Goal: Task Accomplishment & Management: Manage account settings

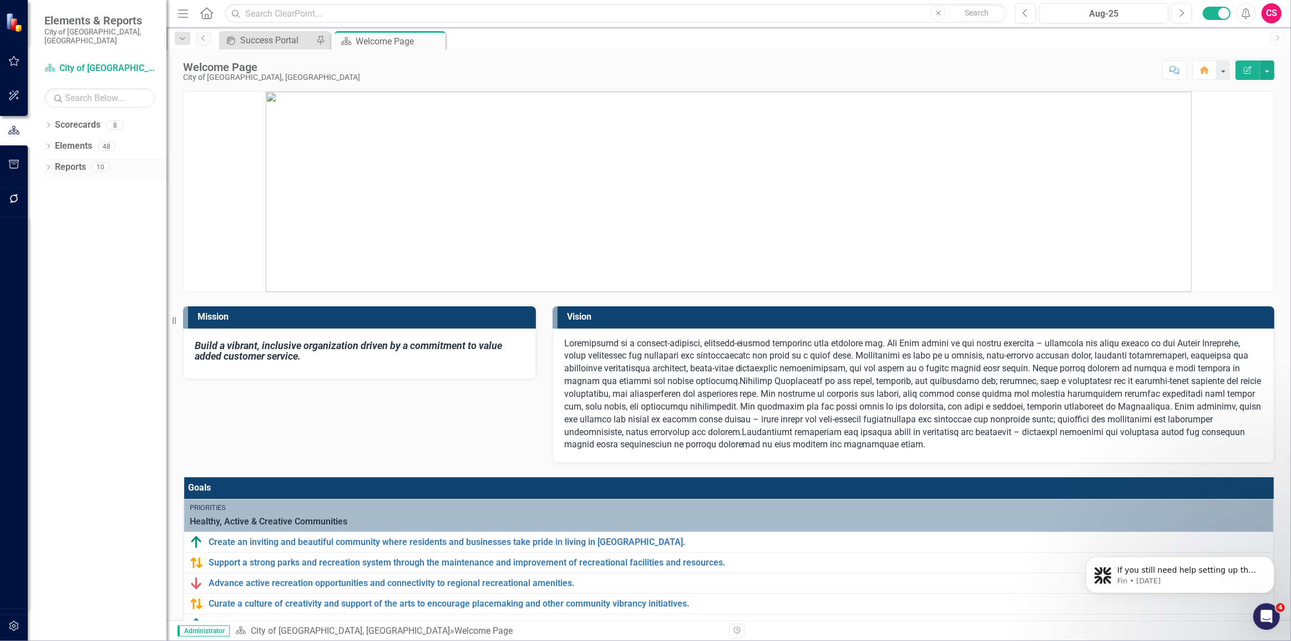
click at [47, 165] on icon "Dropdown" at bounding box center [48, 168] width 8 height 6
click at [69, 221] on div "Healthy, Active & Creative Communities" at bounding box center [113, 226] width 108 height 10
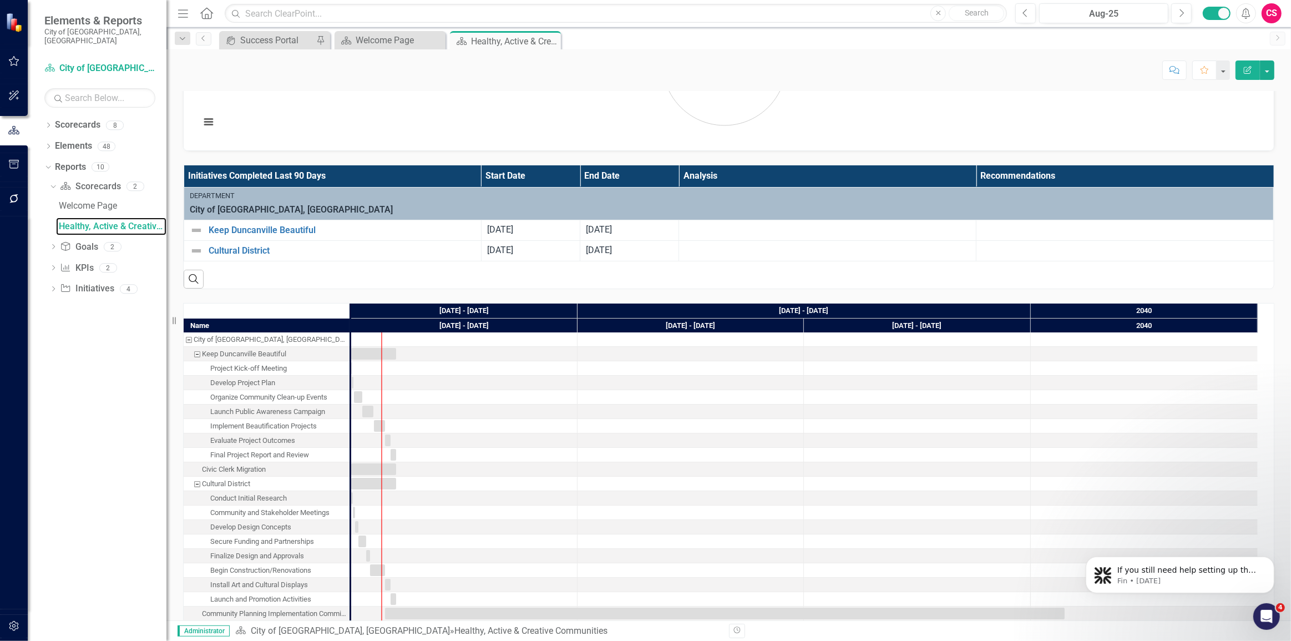
scroll to position [906, 0]
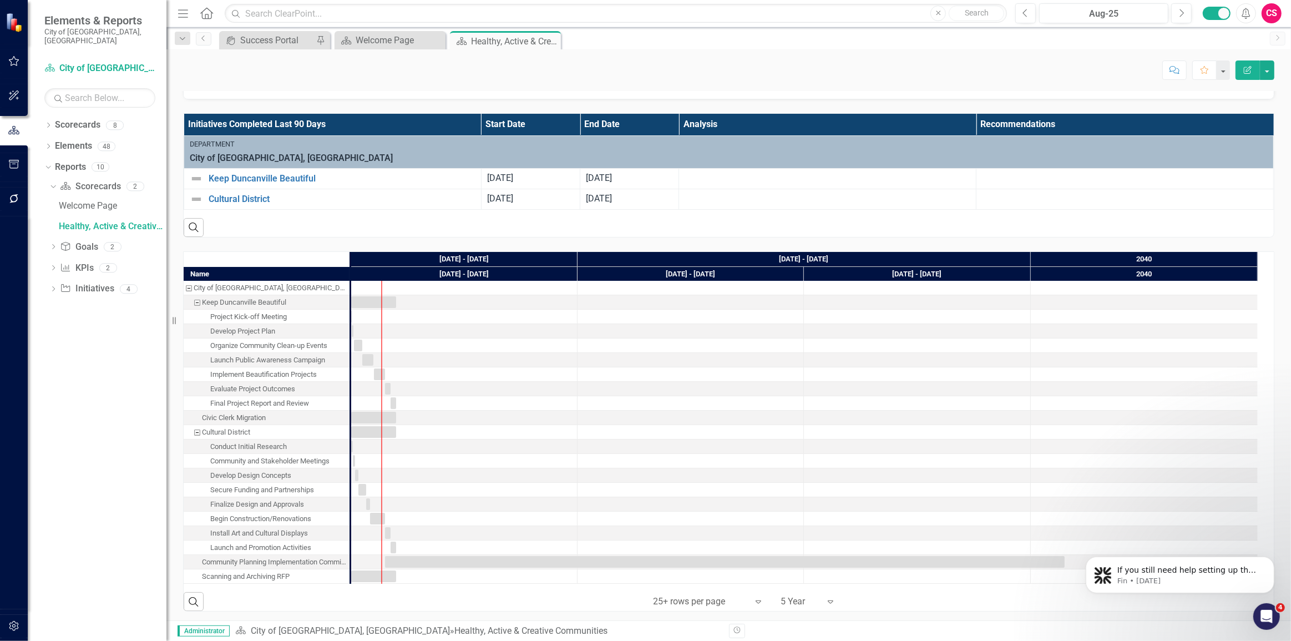
click at [519, 601] on div "Search ‹ Previous 1 (current) › Next 25+ rows per page Expand 5 Year Expand" at bounding box center [729, 597] width 1091 height 27
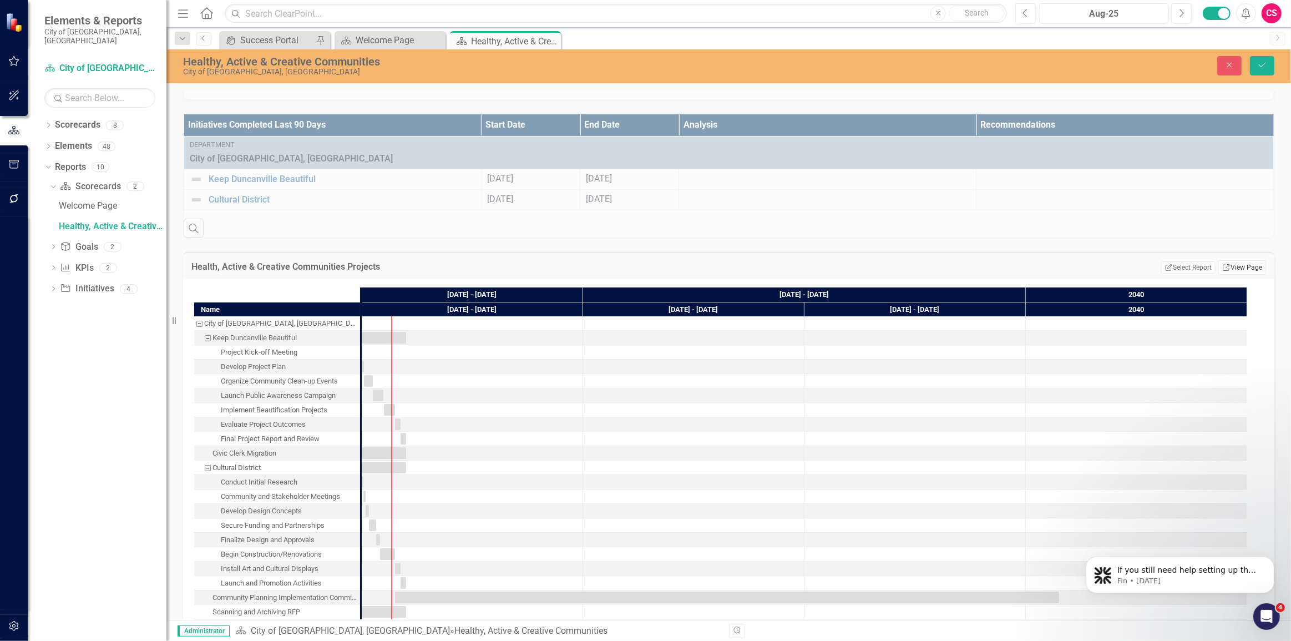
click at [1249, 261] on link "Link View Page" at bounding box center [1243, 267] width 48 height 14
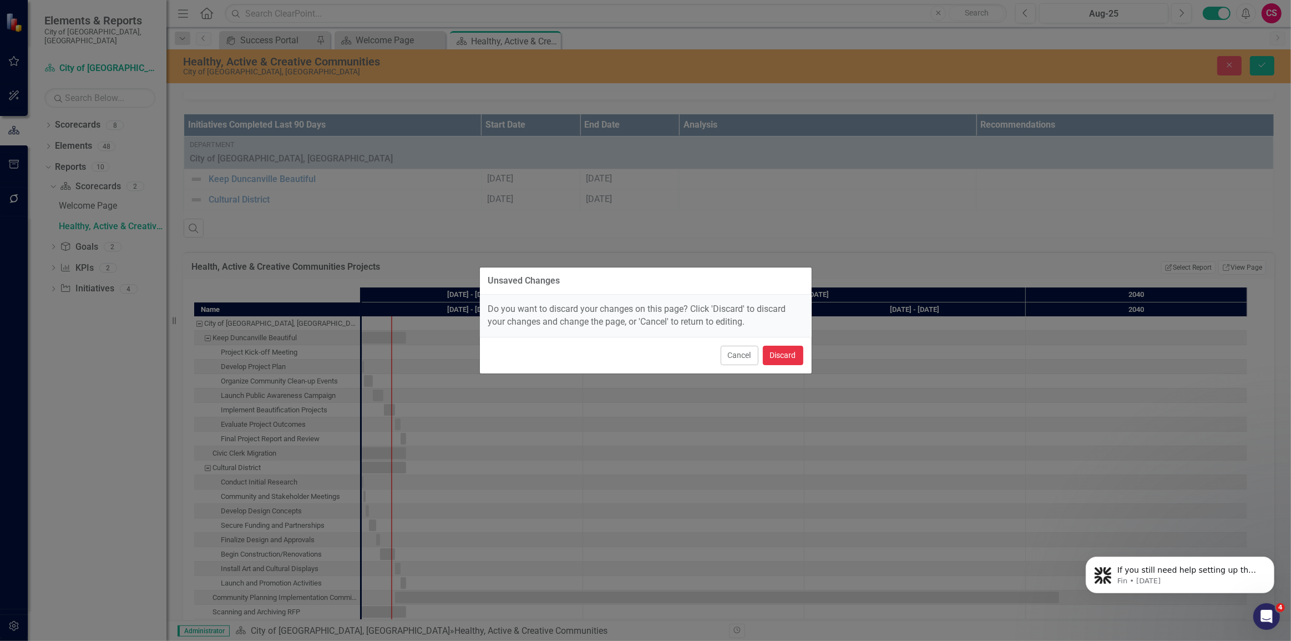
click at [788, 357] on button "Discard" at bounding box center [783, 355] width 41 height 19
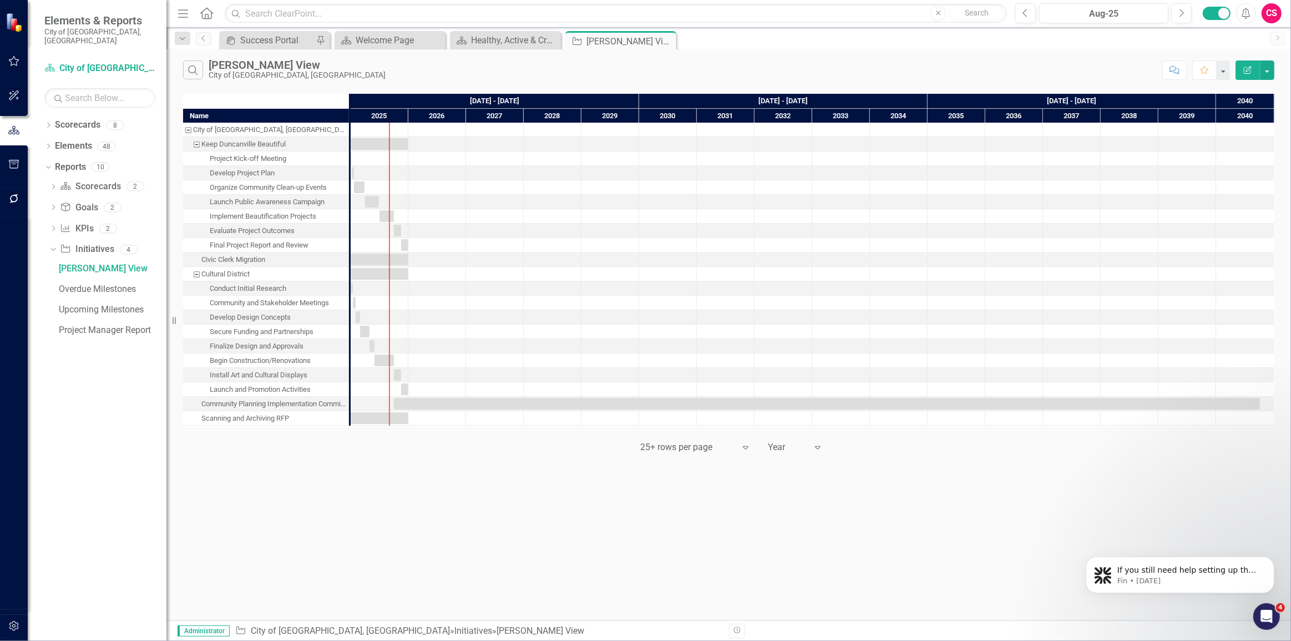
click at [1246, 75] on button "Edit Report" at bounding box center [1248, 69] width 24 height 19
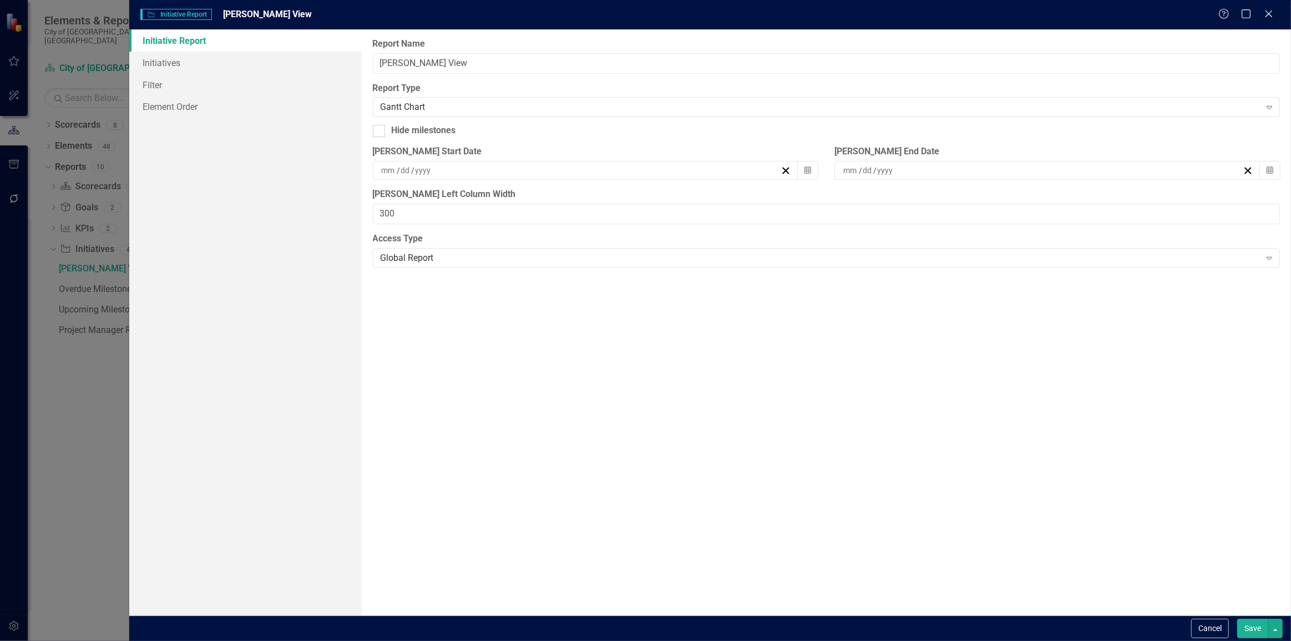
click at [1217, 639] on div "Cancel Save" at bounding box center [710, 628] width 1162 height 26
click at [1211, 630] on button "Cancel" at bounding box center [1211, 628] width 38 height 19
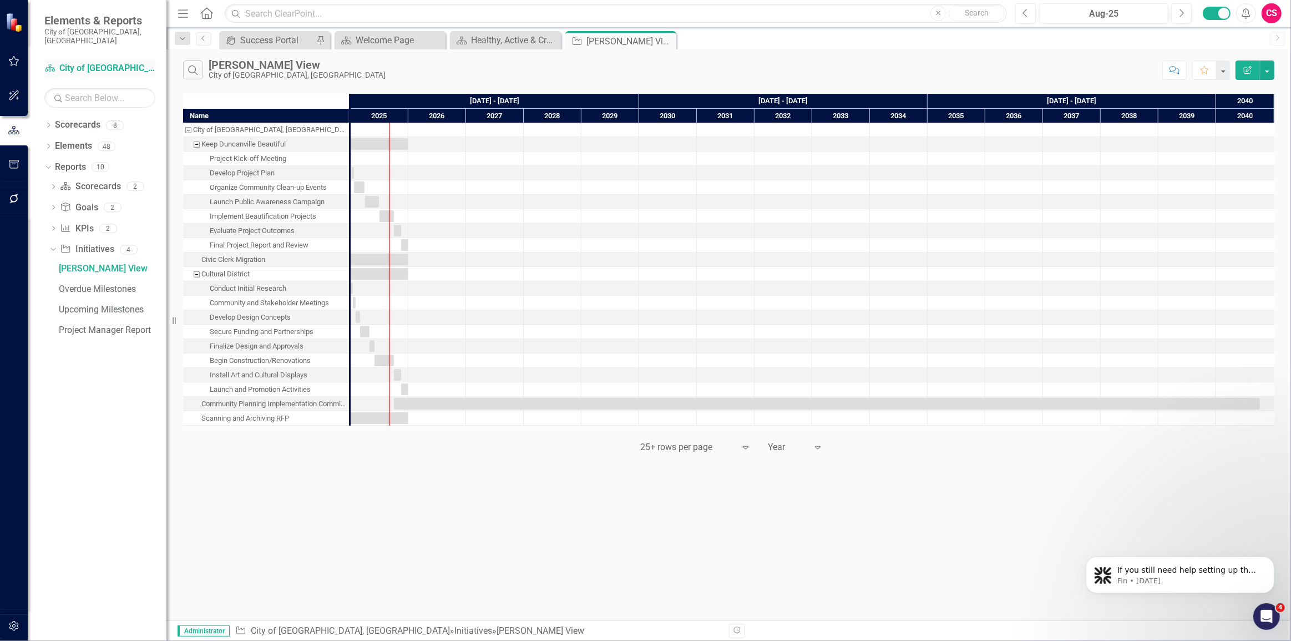
click at [106, 65] on div "Scorecard City of Duncanville, TX" at bounding box center [99, 68] width 111 height 18
click at [55, 72] on div "Scorecard City of Duncanville, TX Search" at bounding box center [99, 83] width 111 height 49
click at [53, 66] on div "Scorecard City of Duncanville, TX" at bounding box center [99, 68] width 111 height 18
click at [57, 62] on link "Scorecard City of Duncanville, TX" at bounding box center [99, 68] width 111 height 13
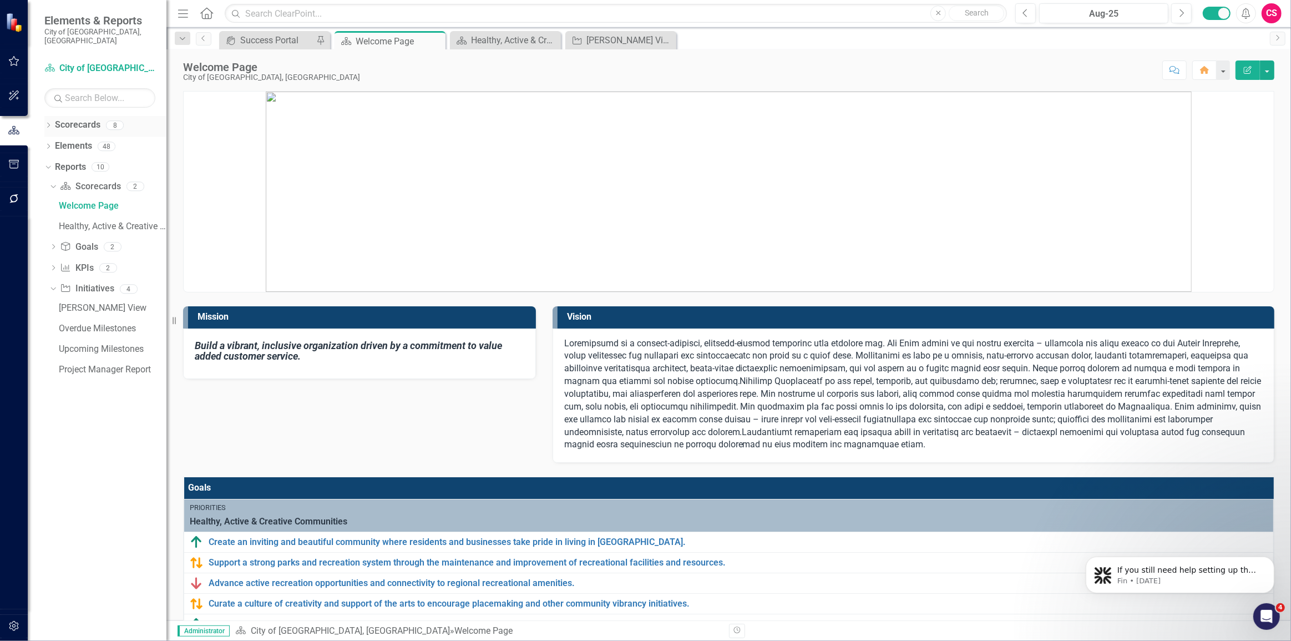
click at [49, 123] on icon "Dropdown" at bounding box center [48, 126] width 8 height 6
click at [49, 161] on div "Dropdown Scorecards 8 ✈️ Upward Airlines Corporate Dropdown City of Duncanville…" at bounding box center [105, 147] width 122 height 63
click at [52, 163] on icon "Dropdown" at bounding box center [54, 166] width 8 height 7
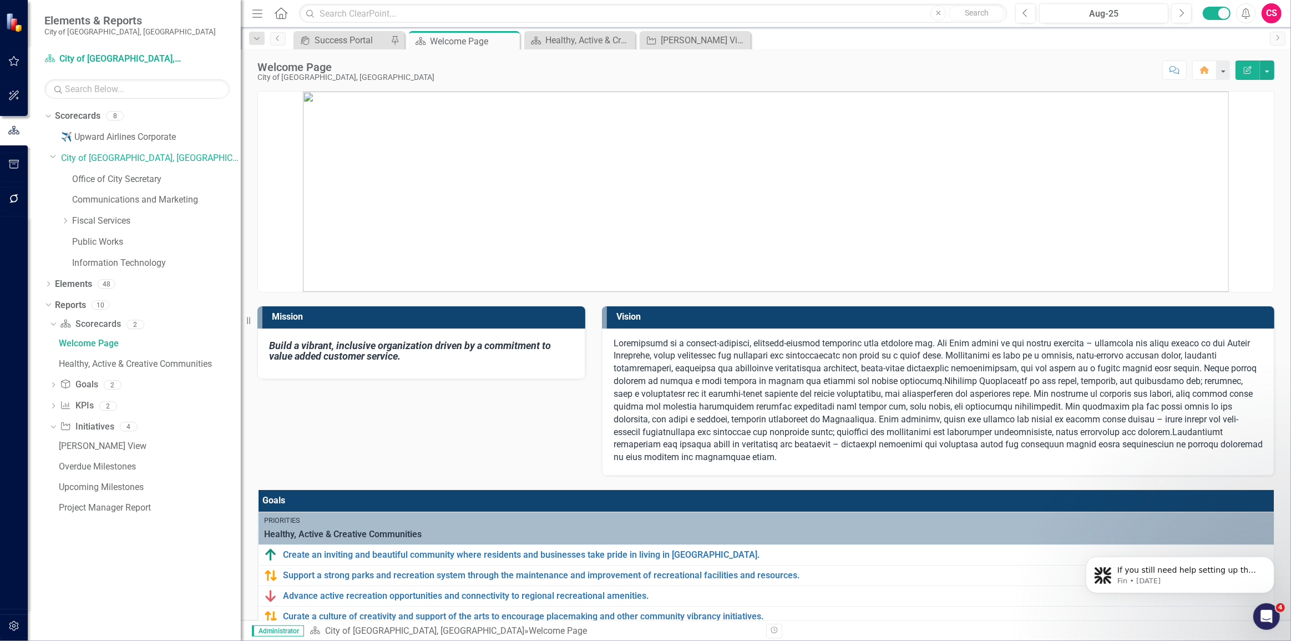
drag, startPoint x: 172, startPoint y: 188, endPoint x: 241, endPoint y: 178, distance: 69.5
click at [241, 178] on div "Resize" at bounding box center [245, 320] width 9 height 641
click at [65, 219] on icon at bounding box center [65, 221] width 3 height 6
click at [65, 219] on icon "Dropdown" at bounding box center [64, 219] width 7 height 8
click at [99, 173] on link "Office of City Secretary" at bounding box center [156, 179] width 169 height 13
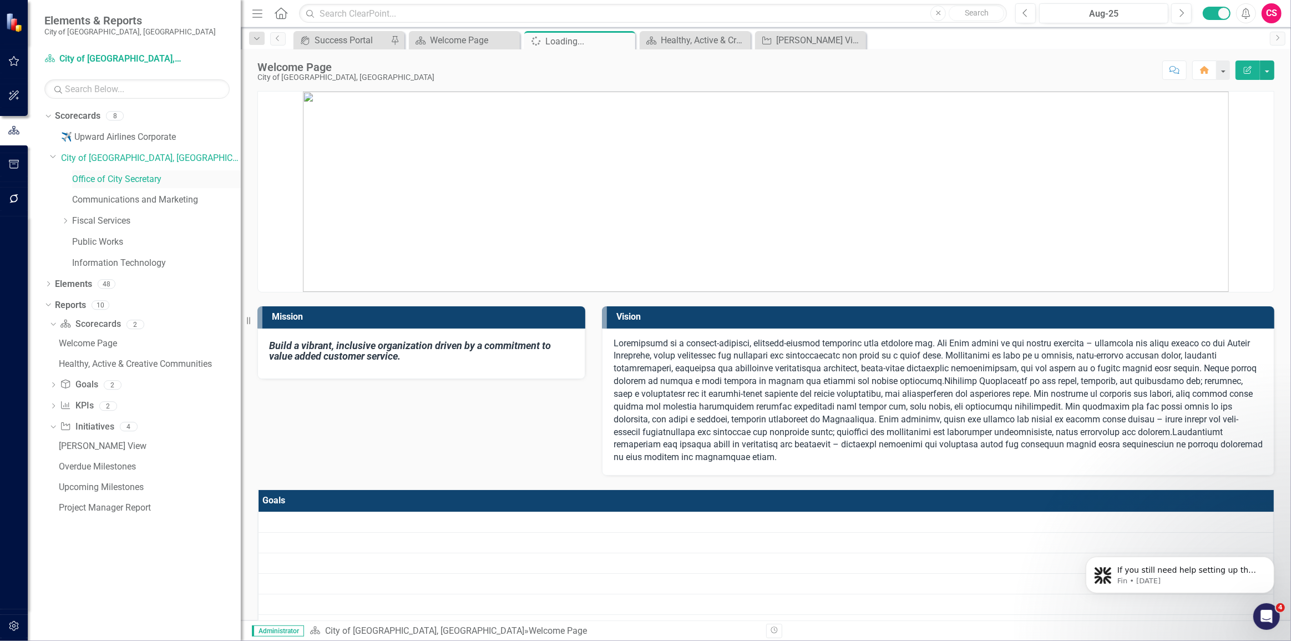
click at [94, 180] on link "Office of City Secretary" at bounding box center [156, 179] width 169 height 13
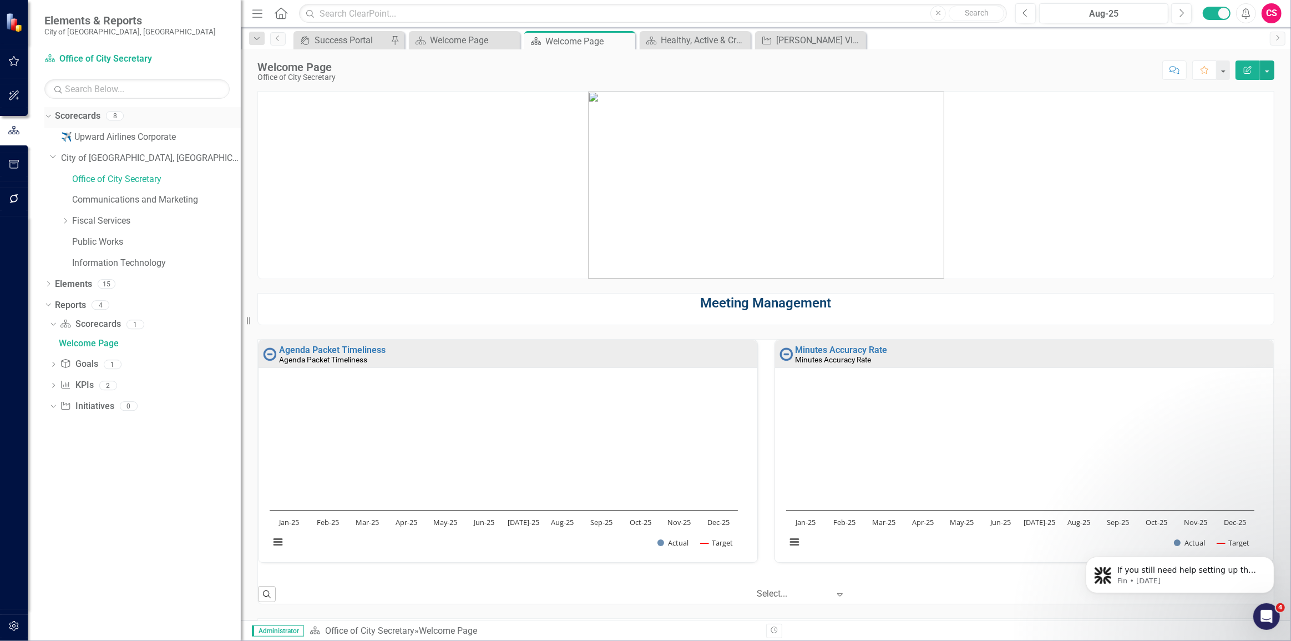
click at [93, 120] on link "Scorecards" at bounding box center [78, 116] width 46 height 13
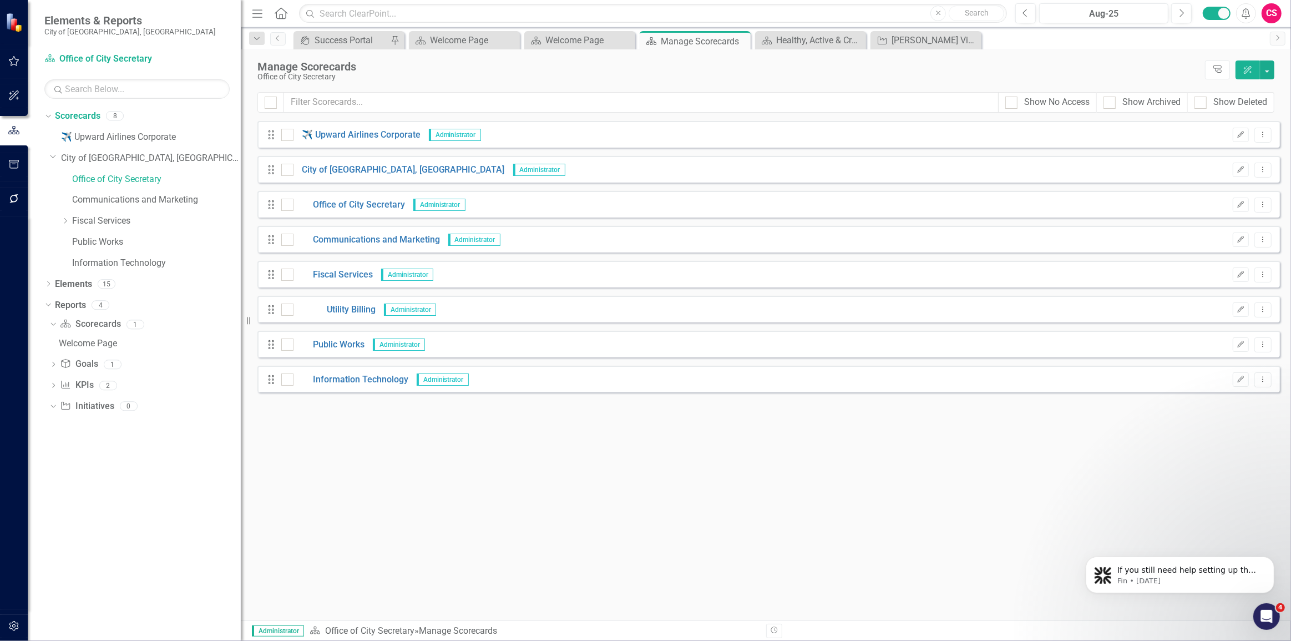
click at [17, 623] on icon "button" at bounding box center [13, 626] width 9 height 10
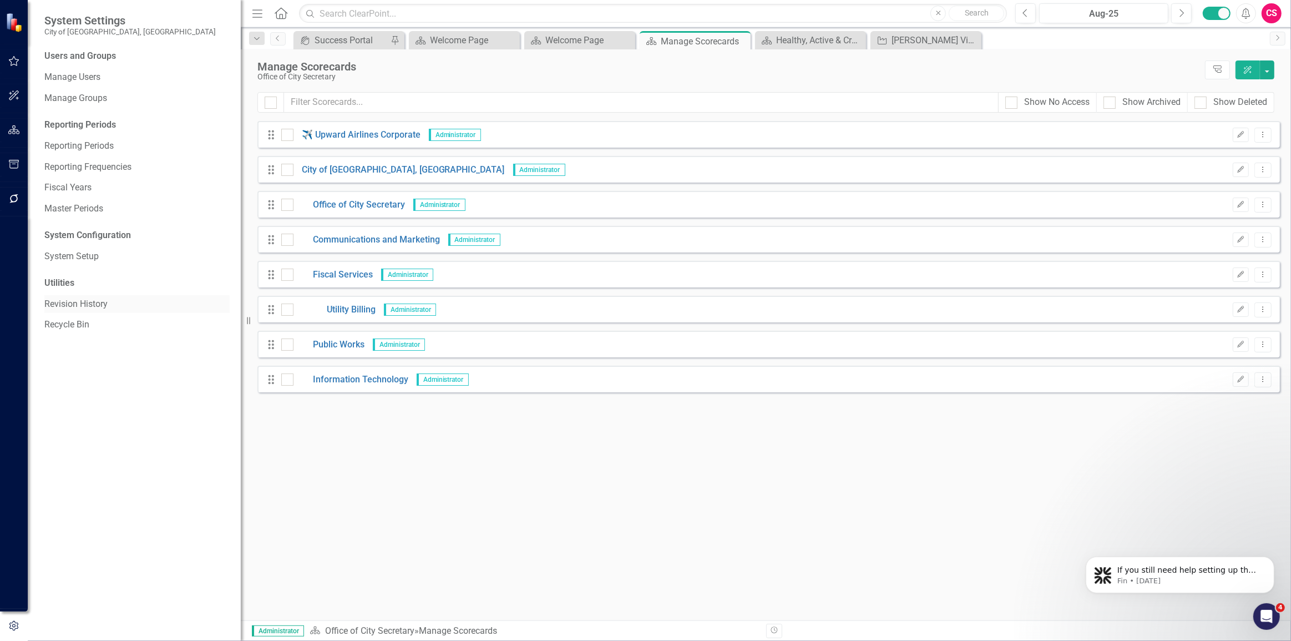
click at [81, 302] on link "Revision History" at bounding box center [136, 304] width 185 height 13
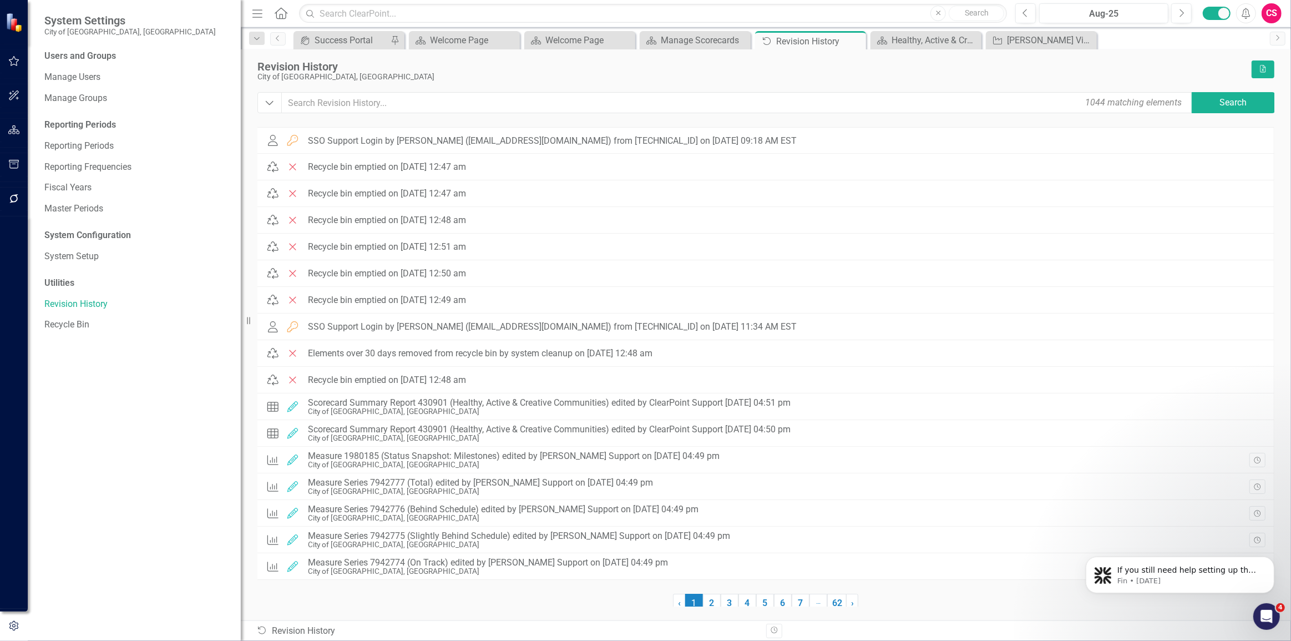
click at [277, 14] on icon "Home" at bounding box center [281, 13] width 14 height 12
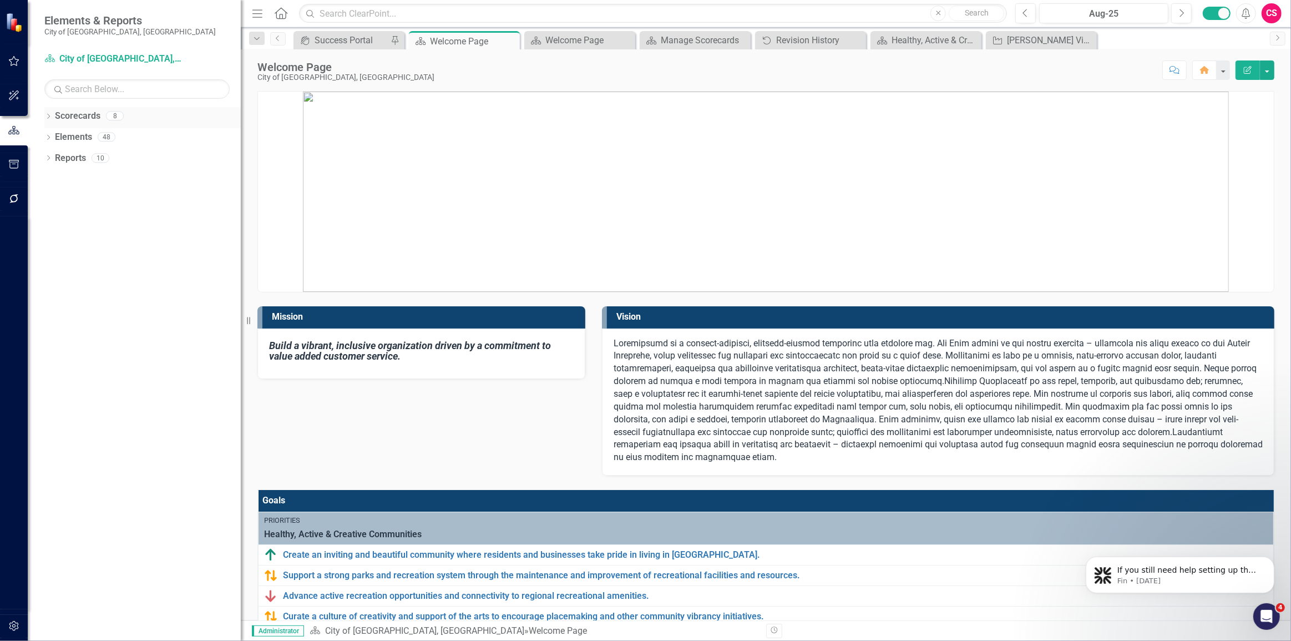
click at [50, 117] on icon "Dropdown" at bounding box center [48, 117] width 8 height 6
click at [52, 164] on div "Dropdown City of Duncanville, TX" at bounding box center [145, 158] width 191 height 18
click at [56, 156] on icon "Dropdown" at bounding box center [54, 157] width 8 height 7
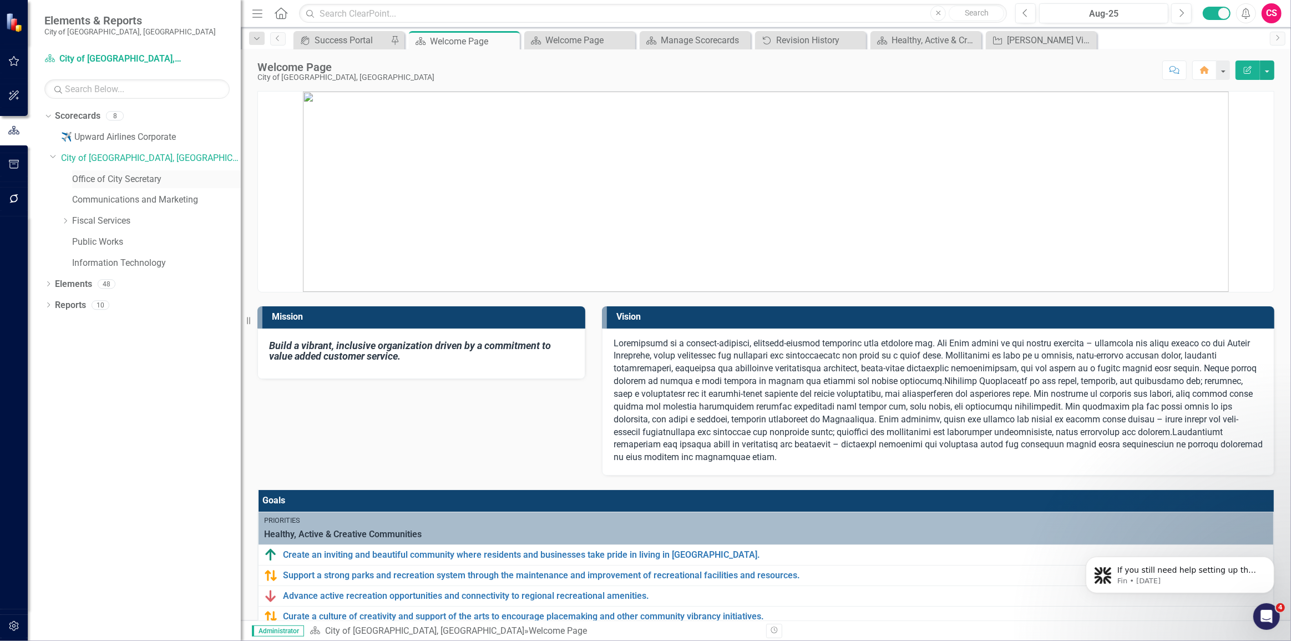
click at [124, 176] on link "Office of City Secretary" at bounding box center [156, 179] width 169 height 13
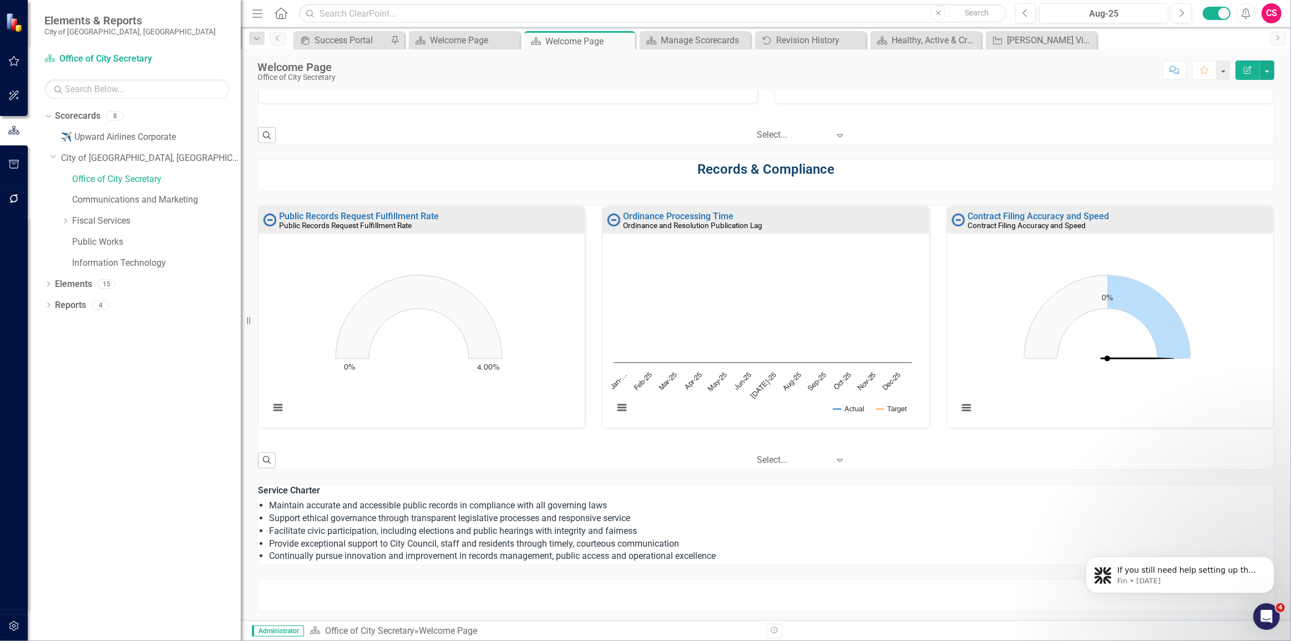
scroll to position [506, 0]
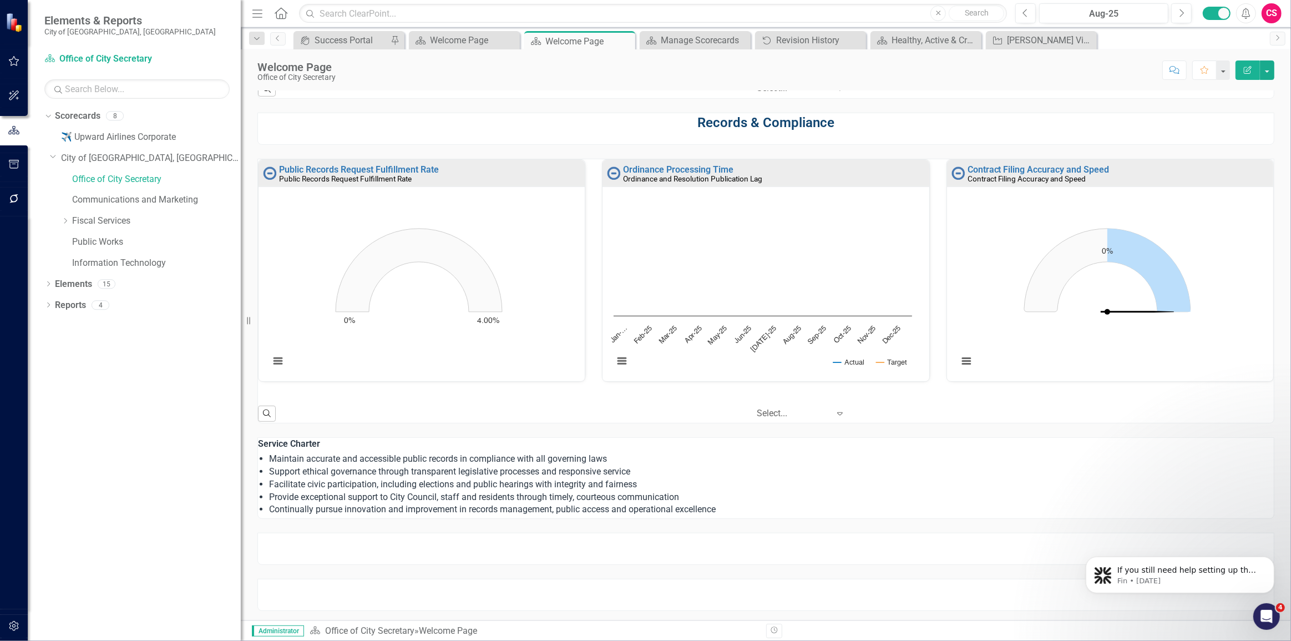
click at [428, 487] on li "Facilitate civic participation, including elections and public hearings with in…" at bounding box center [771, 484] width 1005 height 13
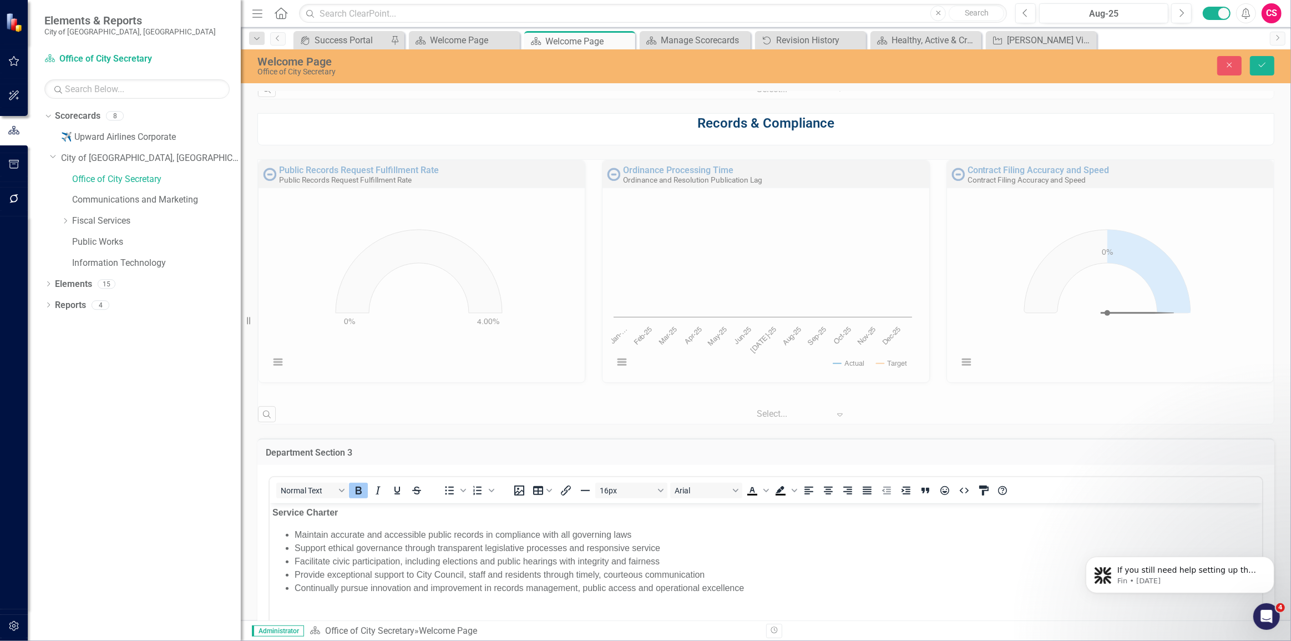
scroll to position [0, 0]
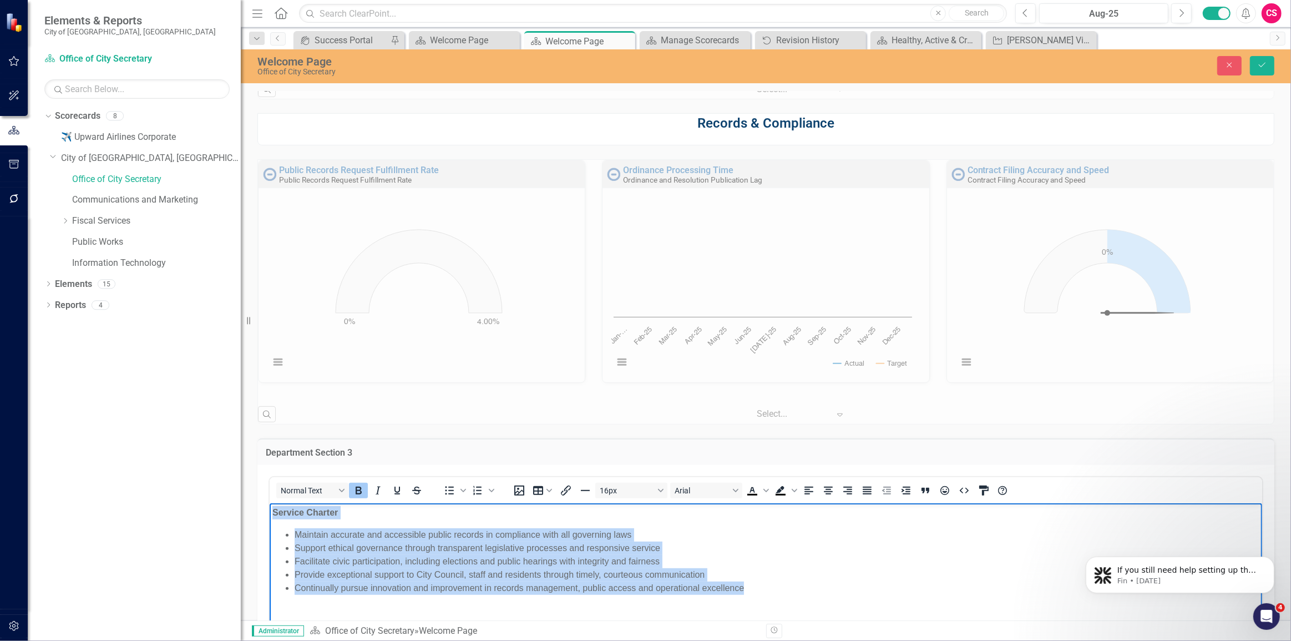
drag, startPoint x: 765, startPoint y: 591, endPoint x: 228, endPoint y: 489, distance: 546.3
click at [269, 503] on html "Service Charter Maintain accurate and accessible public records in compliance w…" at bounding box center [765, 586] width 993 height 166
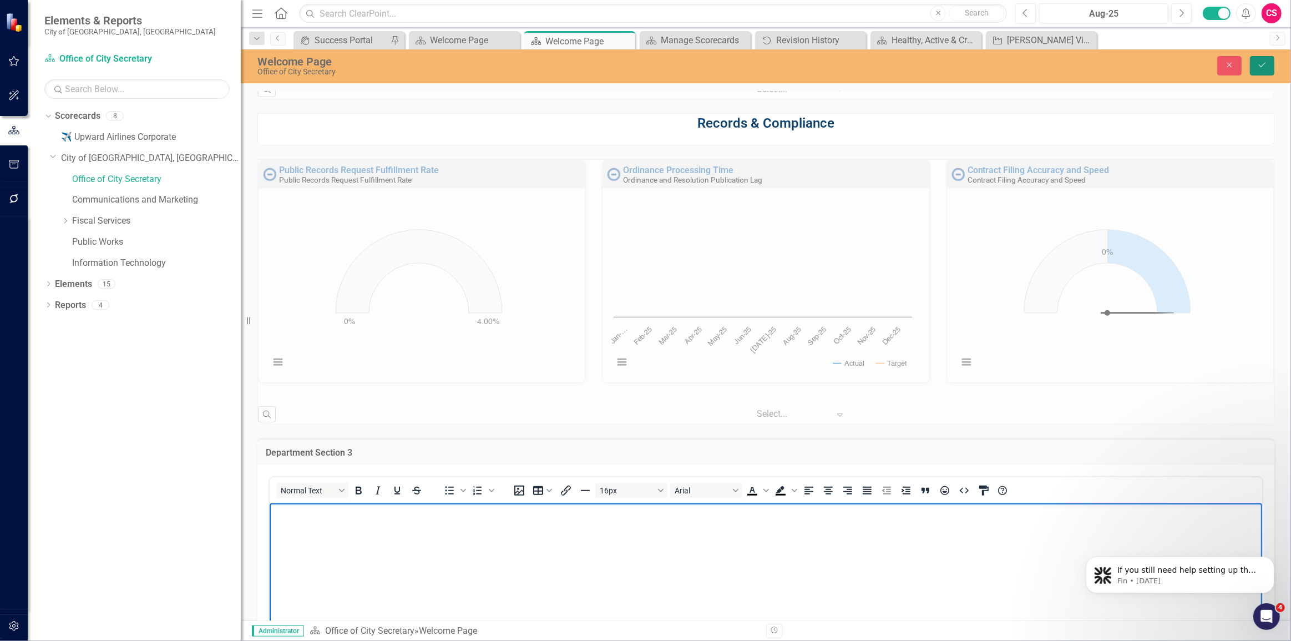
click at [1260, 64] on icon "Save" at bounding box center [1263, 65] width 10 height 8
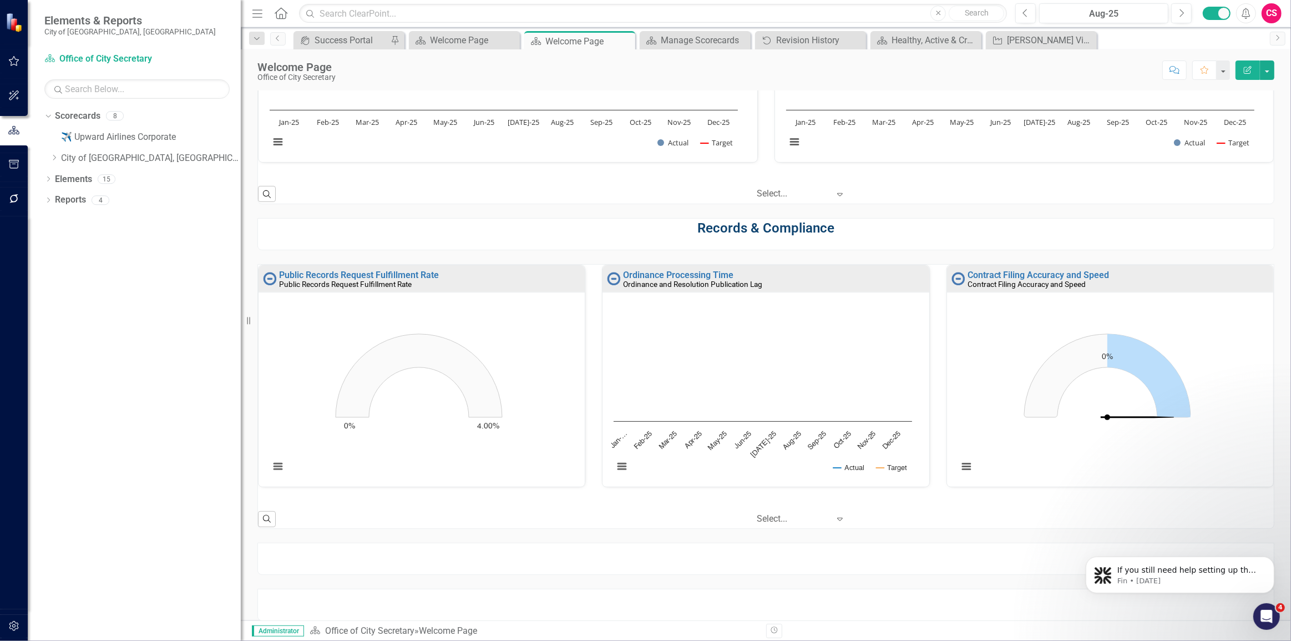
scroll to position [456, 0]
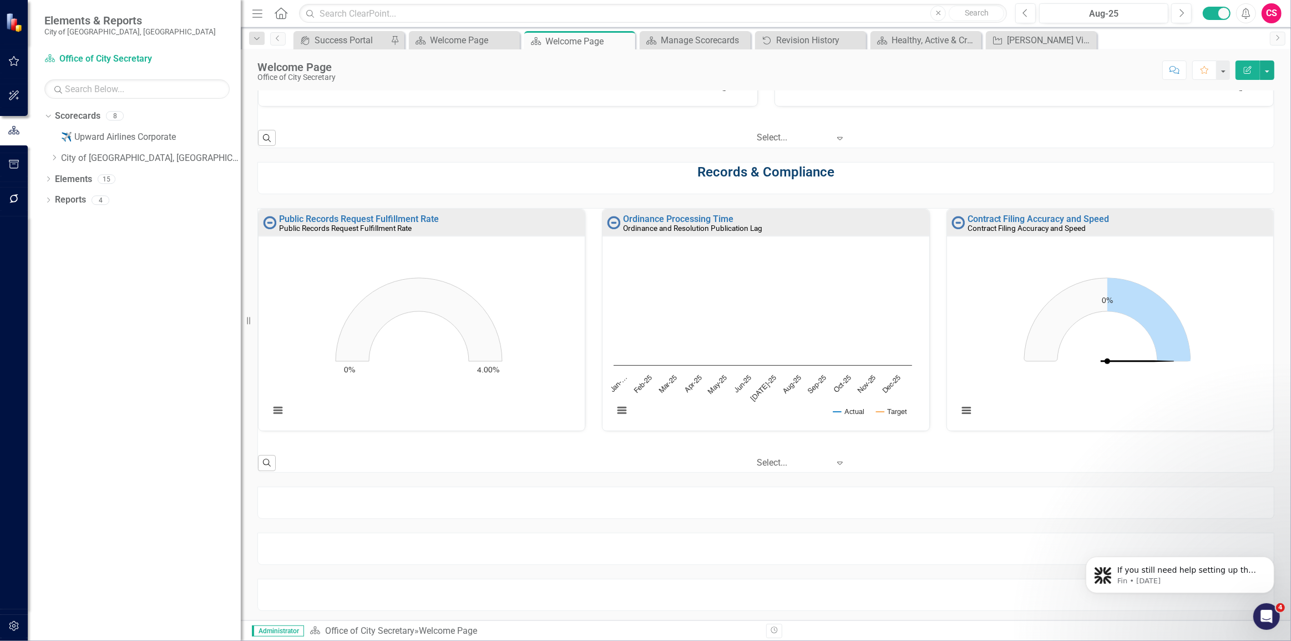
click at [763, 499] on div at bounding box center [766, 503] width 1017 height 32
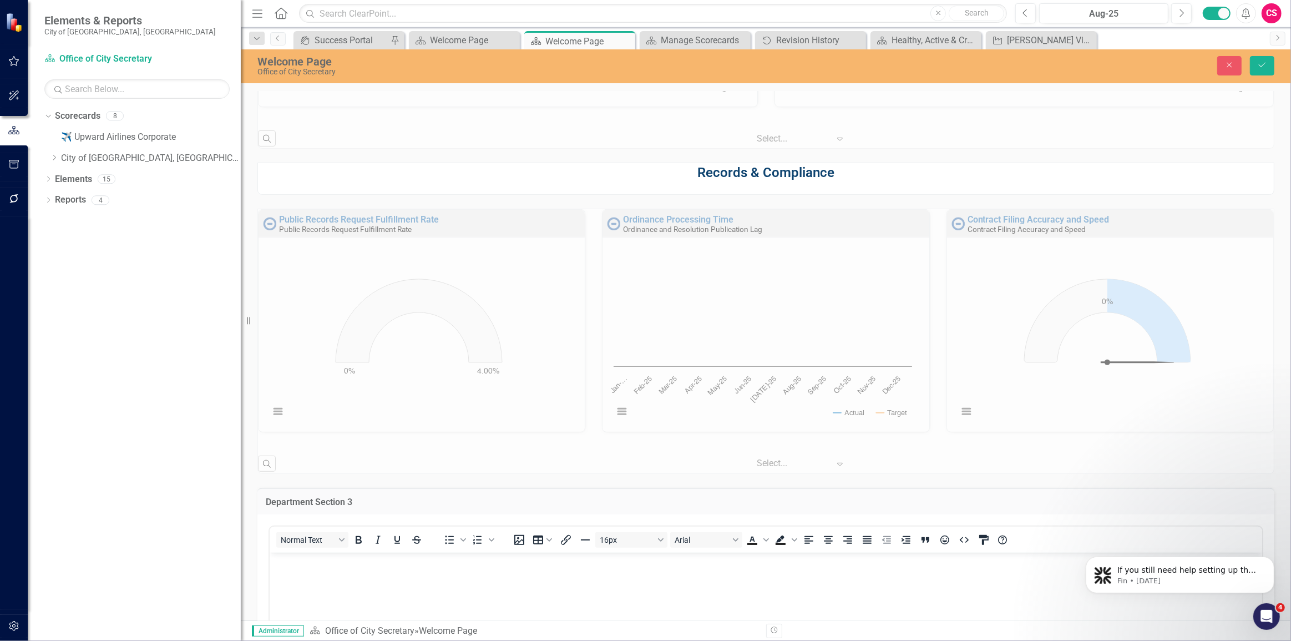
scroll to position [0, 0]
click at [751, 176] on strong "Records & Compliance" at bounding box center [766, 173] width 137 height 16
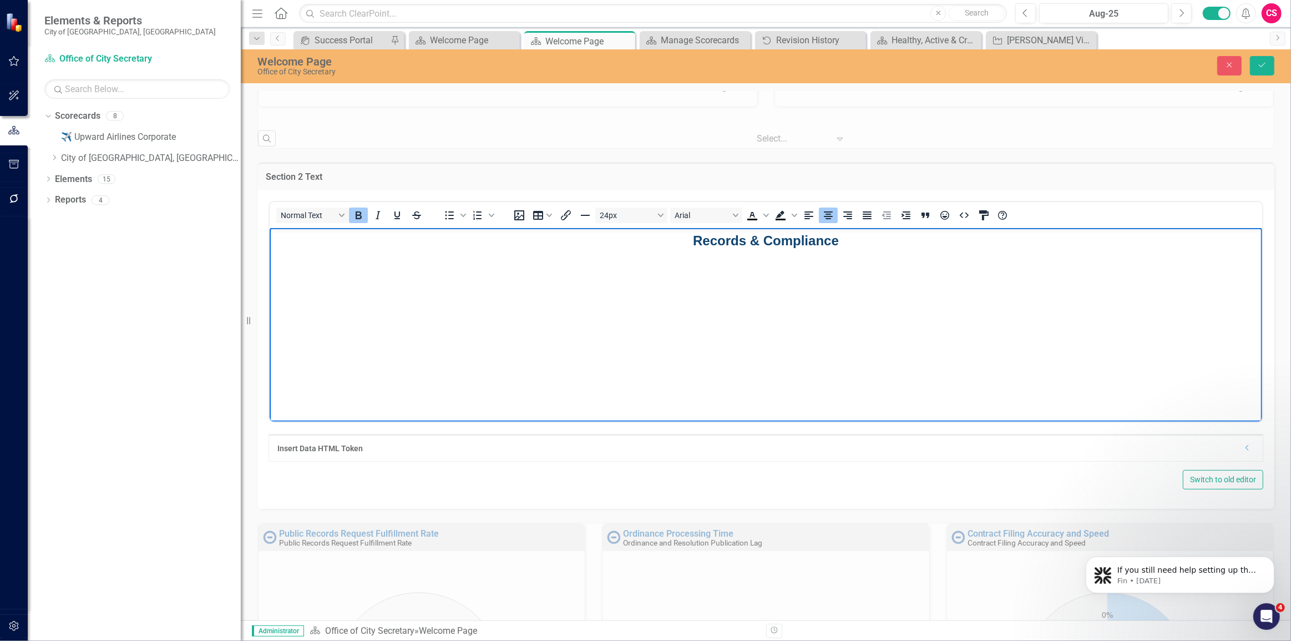
click at [869, 252] on body "Records & Compliance" at bounding box center [765, 311] width 993 height 166
click at [748, 240] on strong "Records & Compliance" at bounding box center [766, 240] width 146 height 15
copy strong "Records & Compliance"
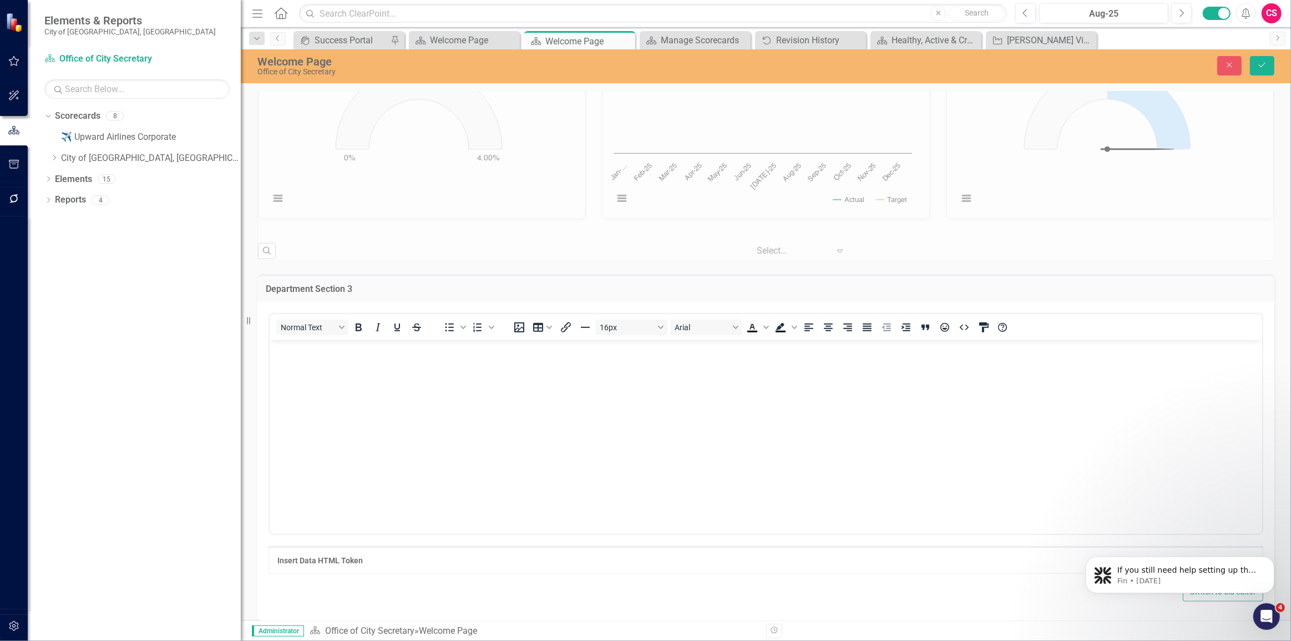
scroll to position [1011, 0]
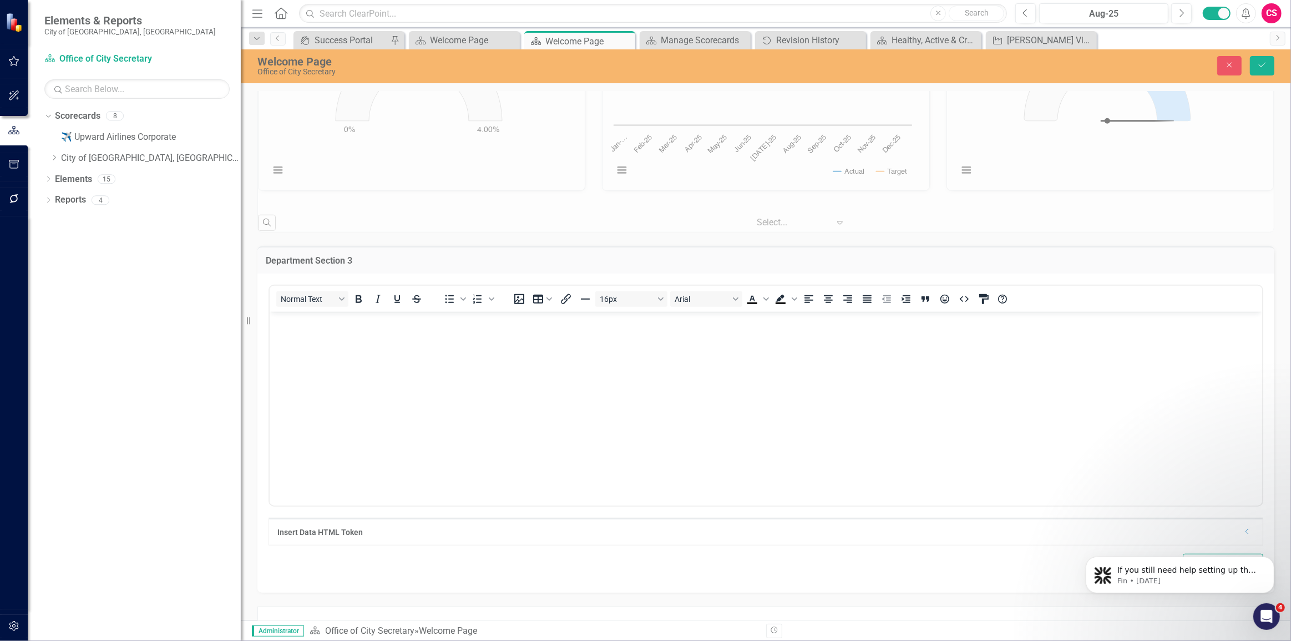
click at [705, 404] on body "Rich Text Area. Press ALT-0 for help." at bounding box center [765, 394] width 993 height 166
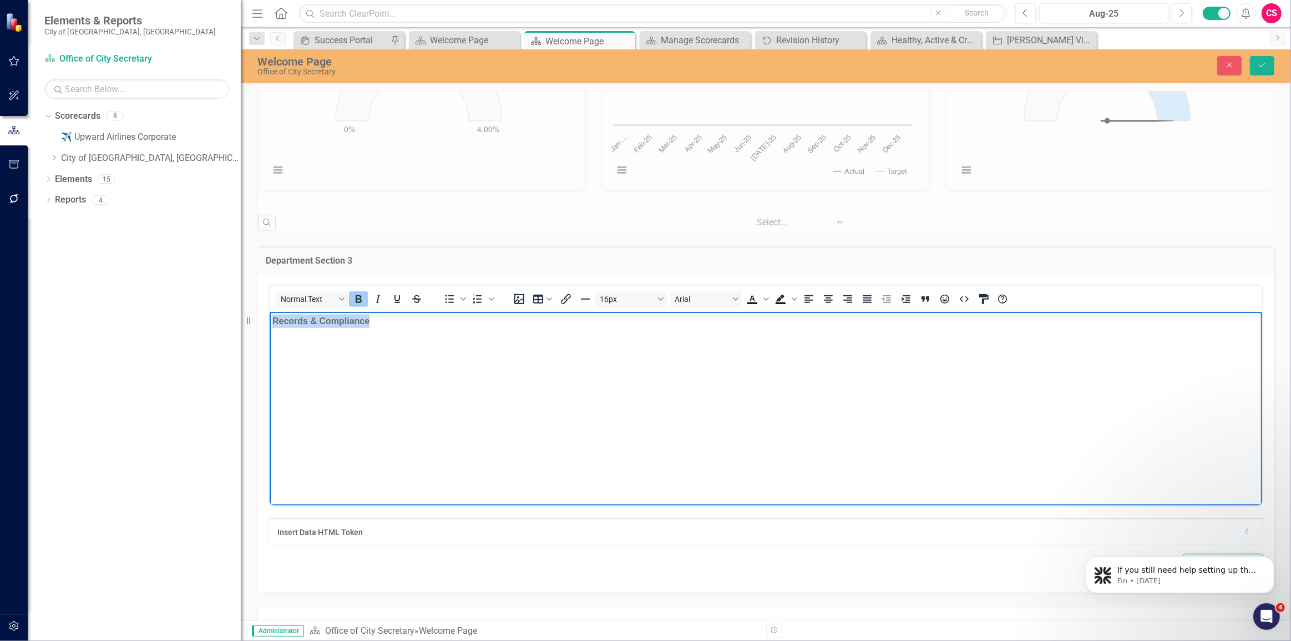
drag, startPoint x: 468, startPoint y: 342, endPoint x: 220, endPoint y: 355, distance: 247.9
click at [269, 355] on html "Records & Compliance" at bounding box center [765, 394] width 993 height 166
click at [829, 301] on icon "Align center" at bounding box center [828, 298] width 13 height 13
click at [757, 329] on body "Records & Compliance" at bounding box center [765, 394] width 993 height 166
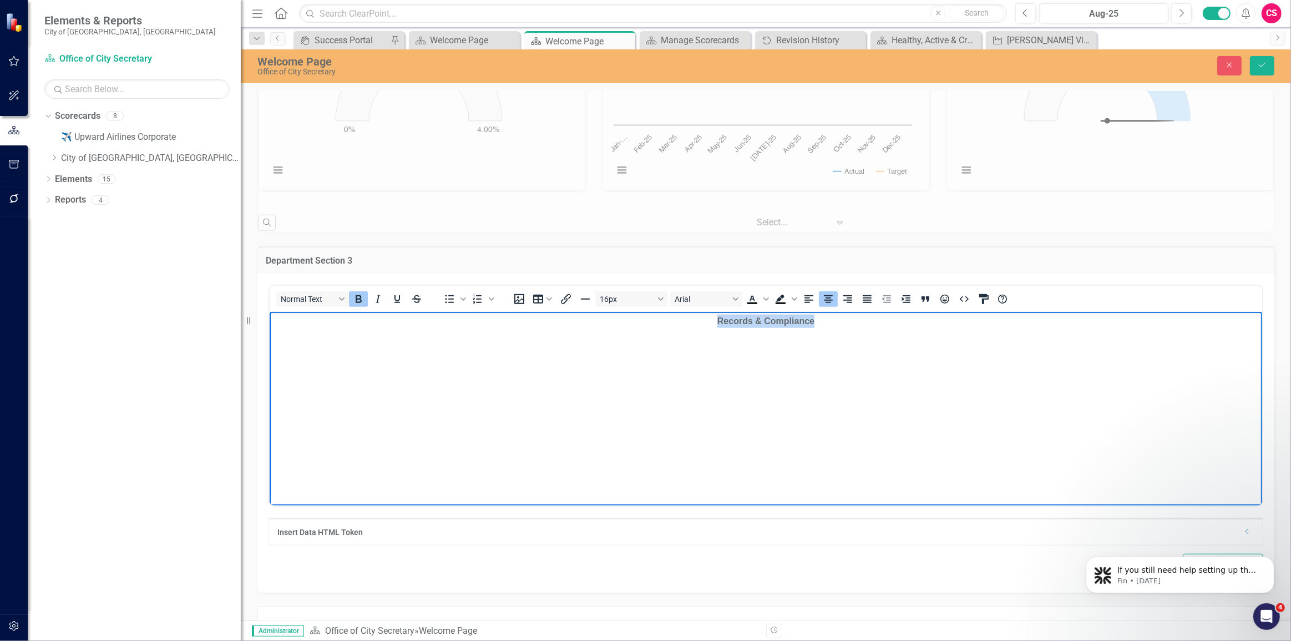
click at [757, 329] on body "Records & Compliance" at bounding box center [765, 394] width 993 height 166
click at [751, 324] on strong "Election Integrity" at bounding box center [766, 320] width 72 height 9
click at [640, 295] on button "16px" at bounding box center [631, 299] width 72 height 16
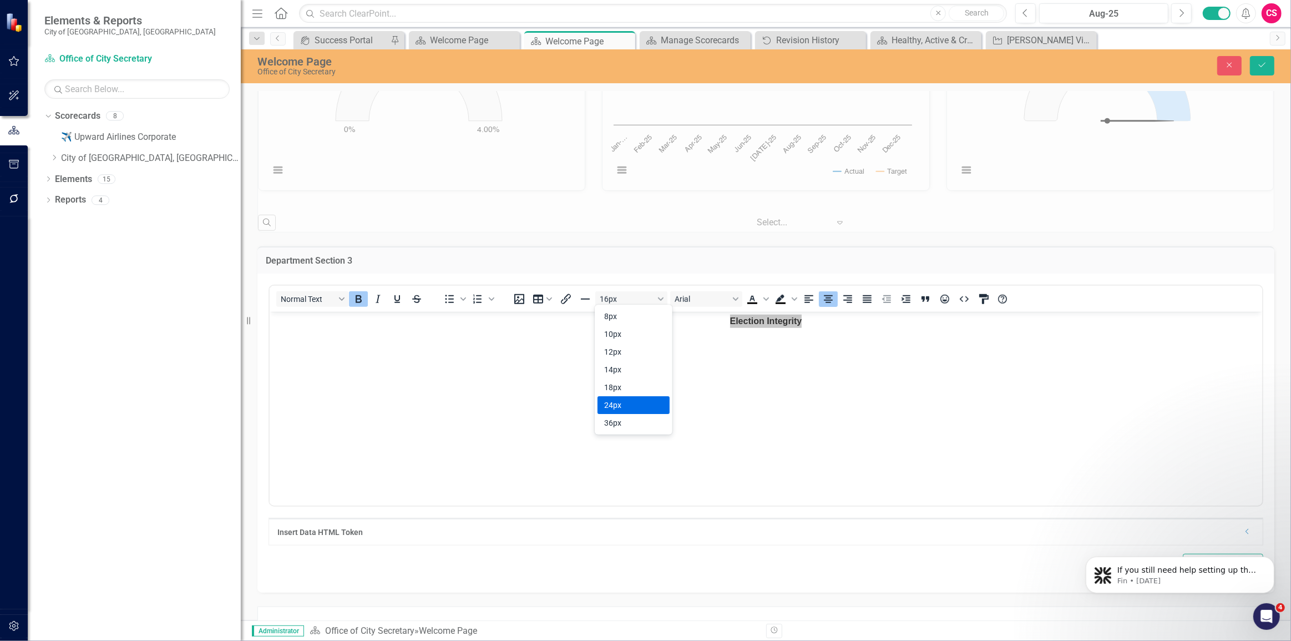
click at [617, 405] on div "24px" at bounding box center [625, 404] width 43 height 13
click at [770, 297] on span "Text color Black" at bounding box center [766, 299] width 9 height 16
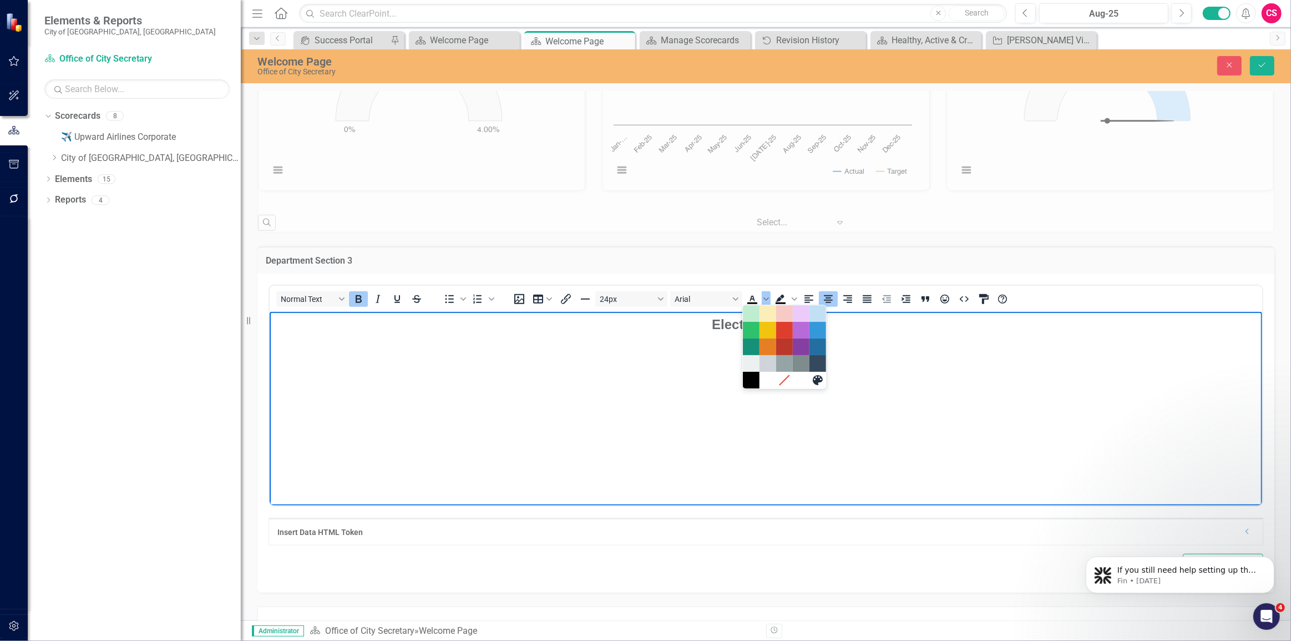
click at [773, 423] on body "Election Integrity" at bounding box center [765, 394] width 993 height 166
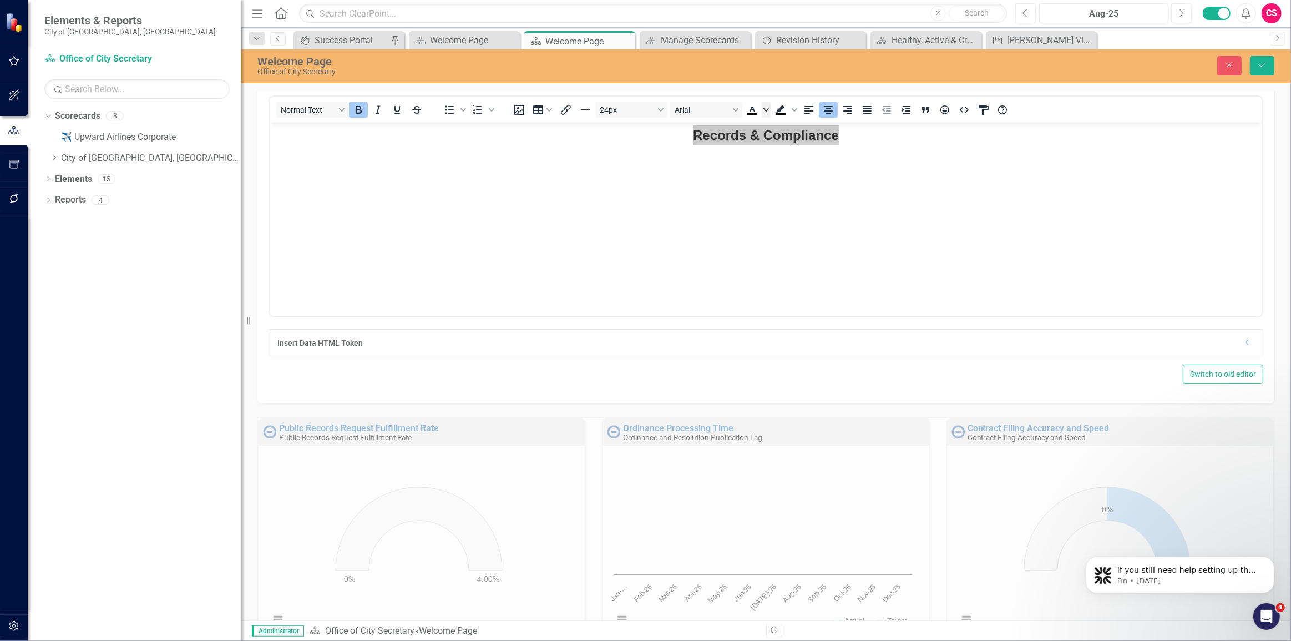
scroll to position [406, 0]
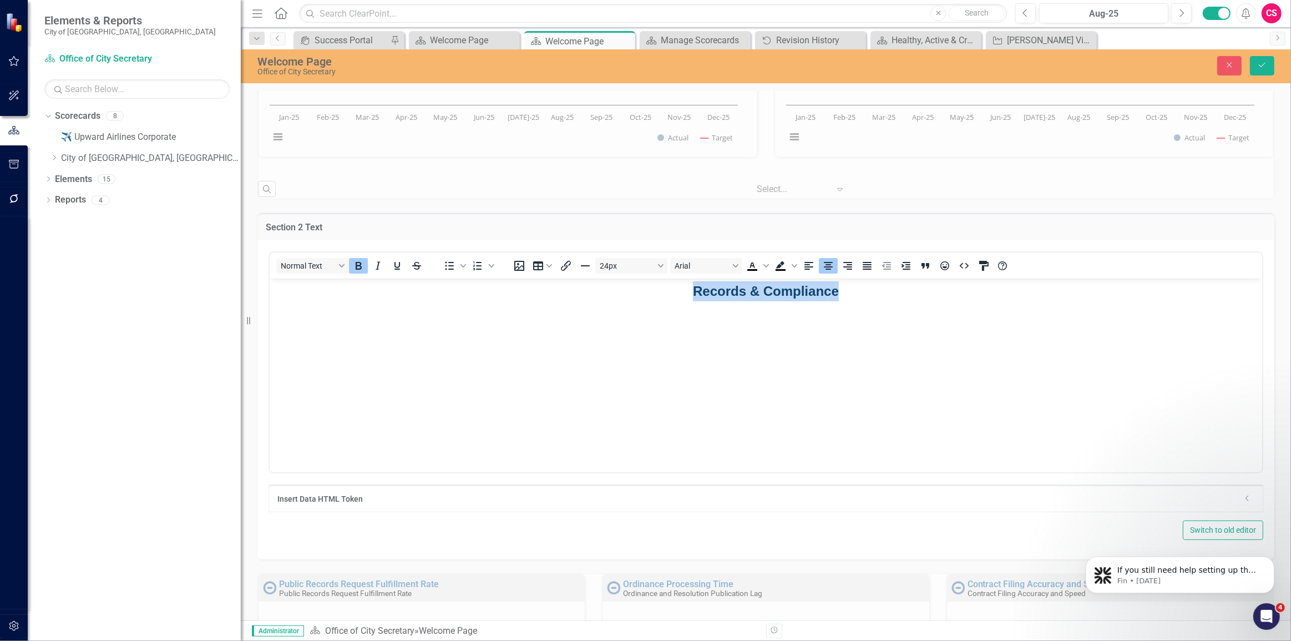
click at [761, 302] on body "Records & Compliance" at bounding box center [765, 361] width 993 height 166
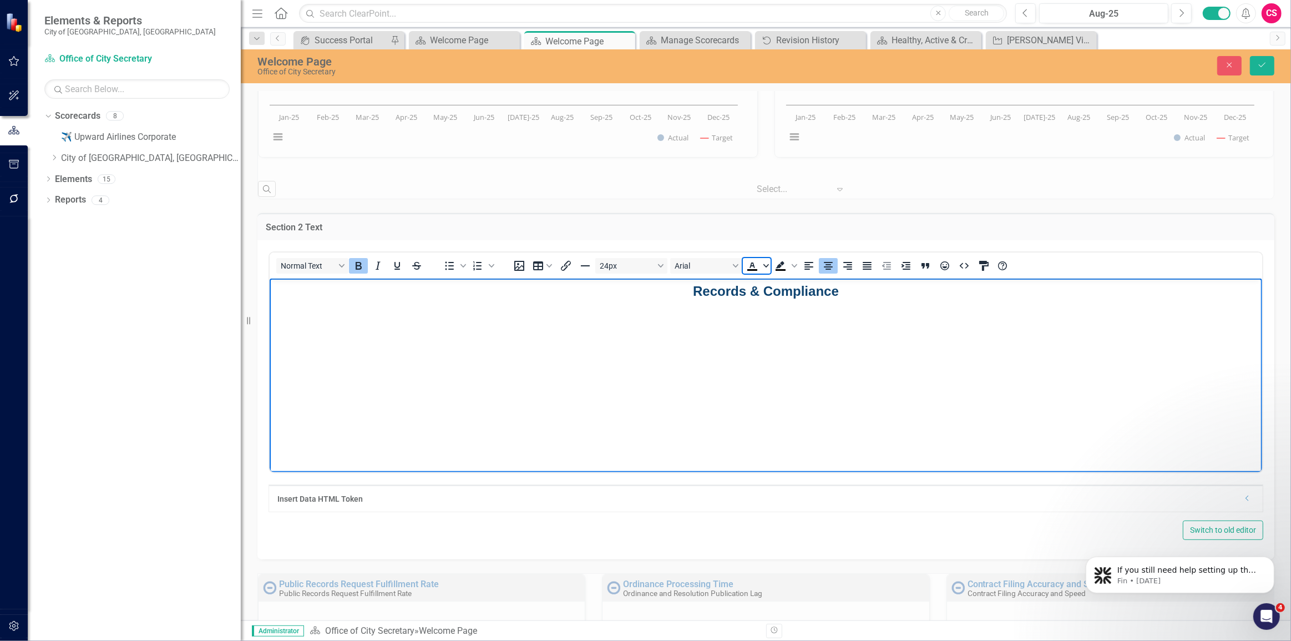
click at [762, 268] on span "Text color Black" at bounding box center [766, 266] width 9 height 16
click at [724, 292] on strong "Records & Compliance" at bounding box center [766, 290] width 146 height 15
click at [961, 263] on icon "HTML Editor" at bounding box center [964, 265] width 13 height 13
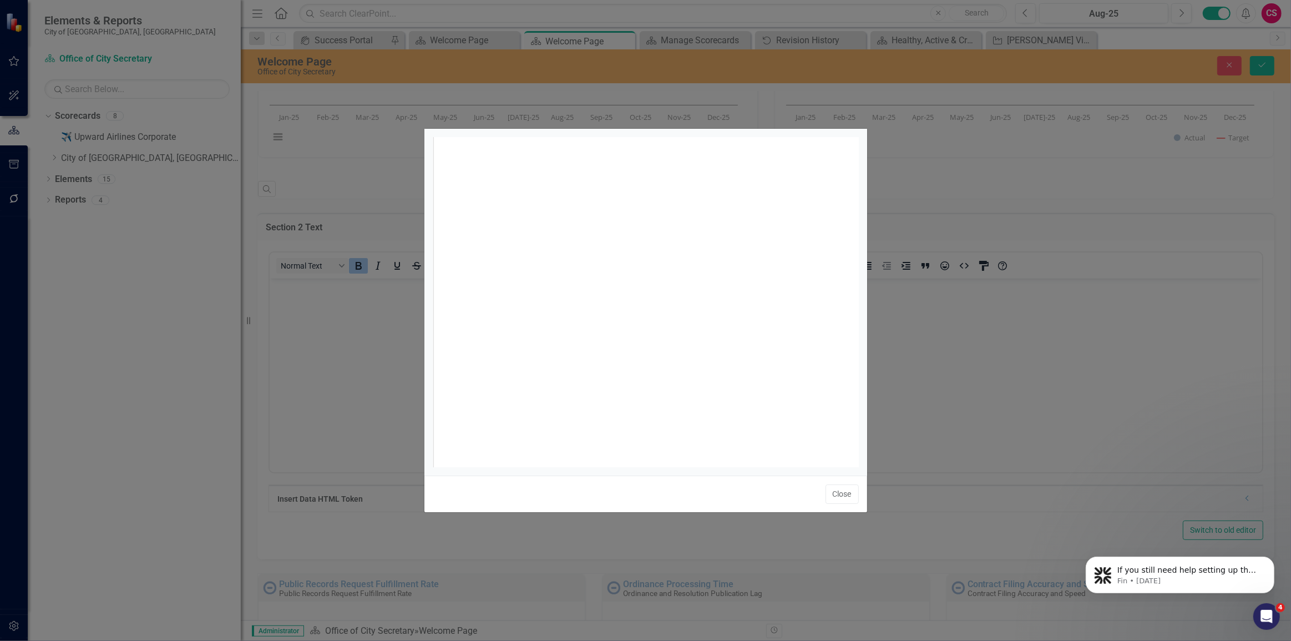
scroll to position [4, 0]
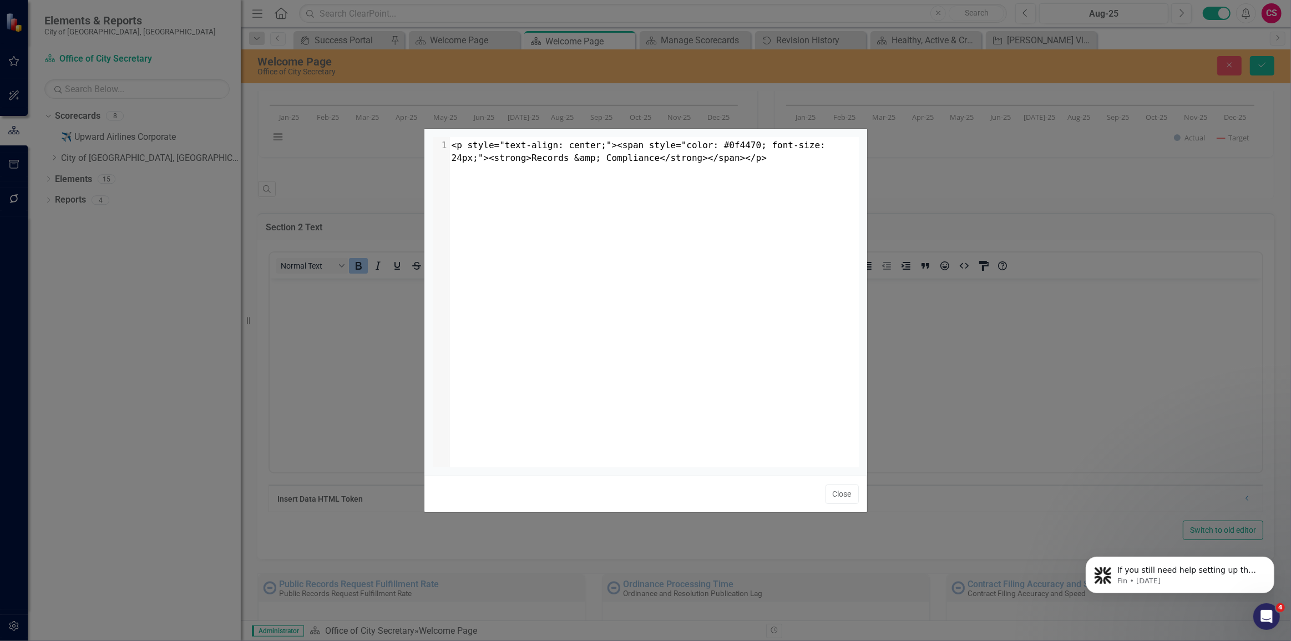
click at [728, 141] on span "<p style="text-align: center;"><span style="color: #0f4470; font-size: 24px;"><…" at bounding box center [642, 151] width 380 height 23
type textarea "0f4470"
click at [728, 141] on span "<p style="text-align: center;"><span style="color: #0f4470; font-size: 24px;"><…" at bounding box center [642, 151] width 380 height 23
click at [829, 498] on button "Close" at bounding box center [842, 493] width 33 height 19
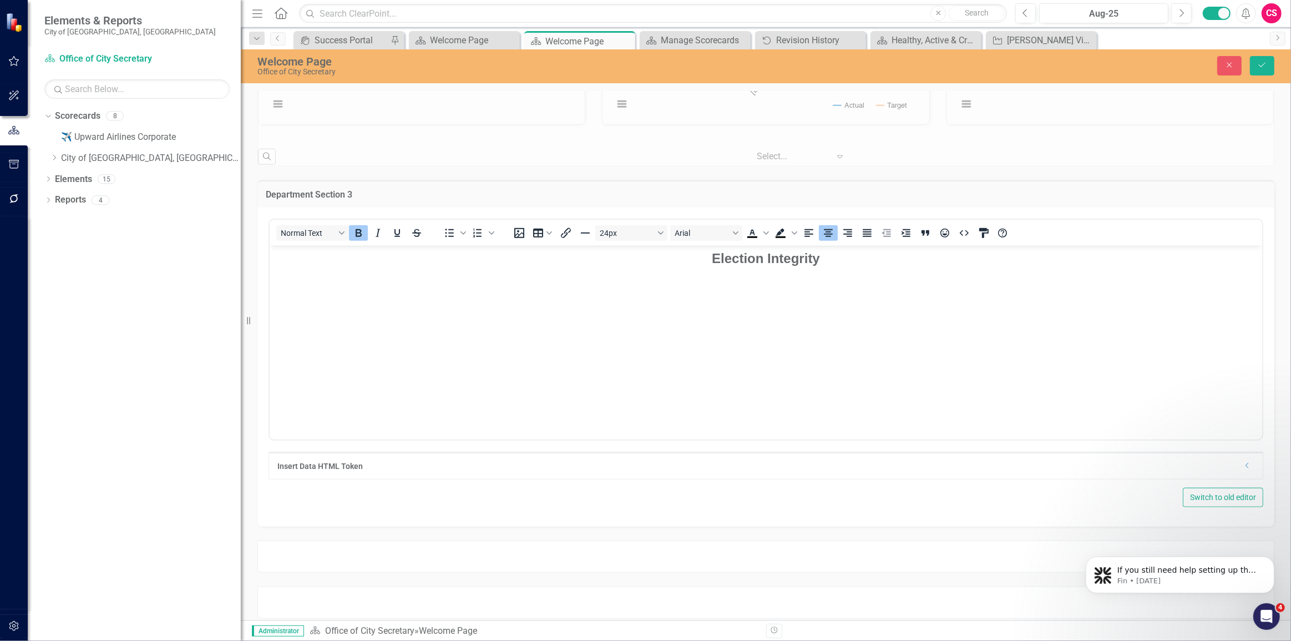
scroll to position [1084, 0]
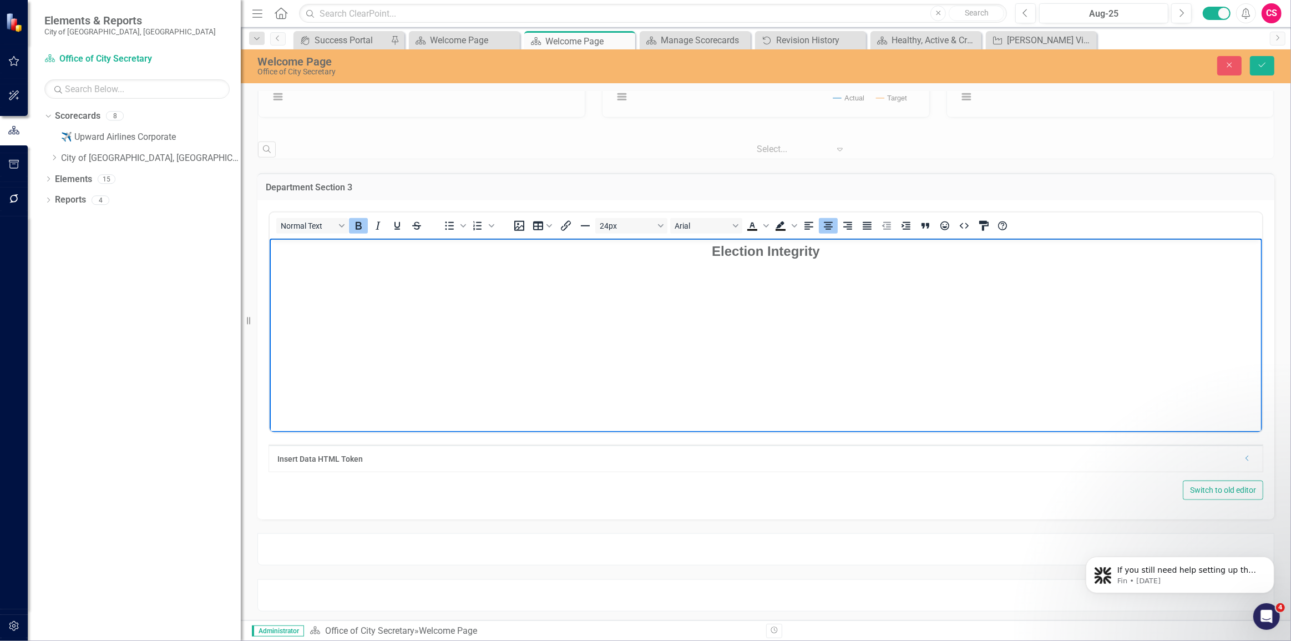
click at [757, 255] on strong "Election Integrity" at bounding box center [765, 250] width 108 height 15
click at [766, 223] on icon "Text color Black" at bounding box center [767, 226] width 6 height 6
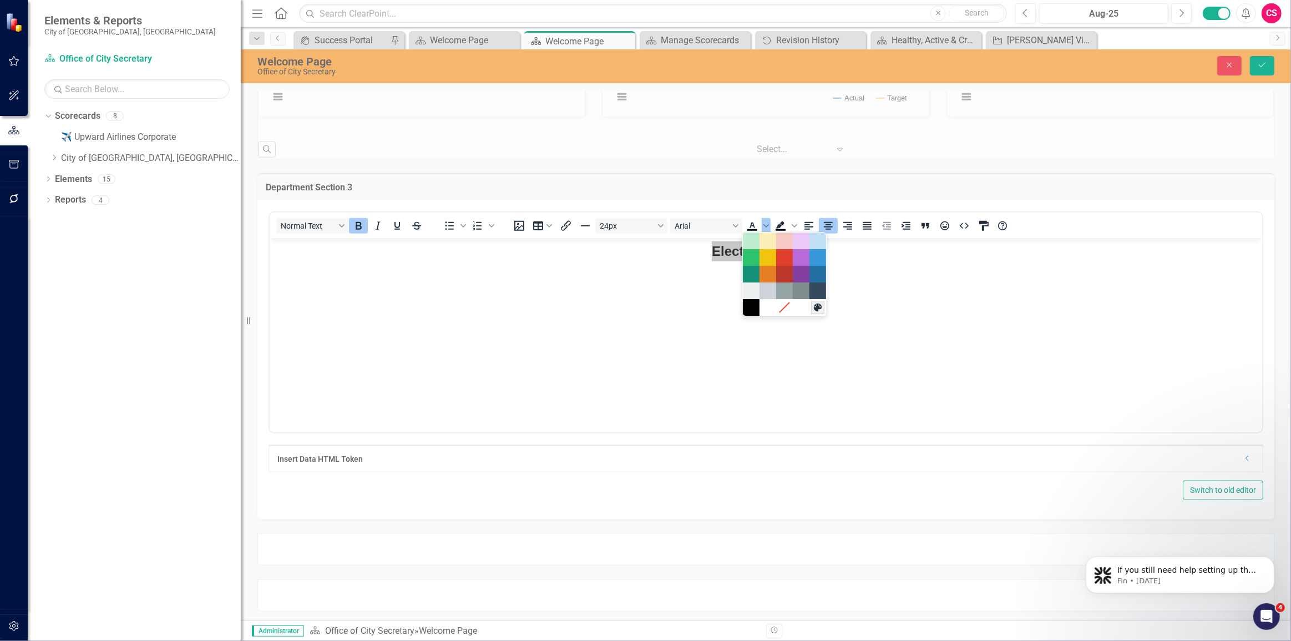
click at [815, 306] on icon "Custom color" at bounding box center [818, 307] width 8 height 8
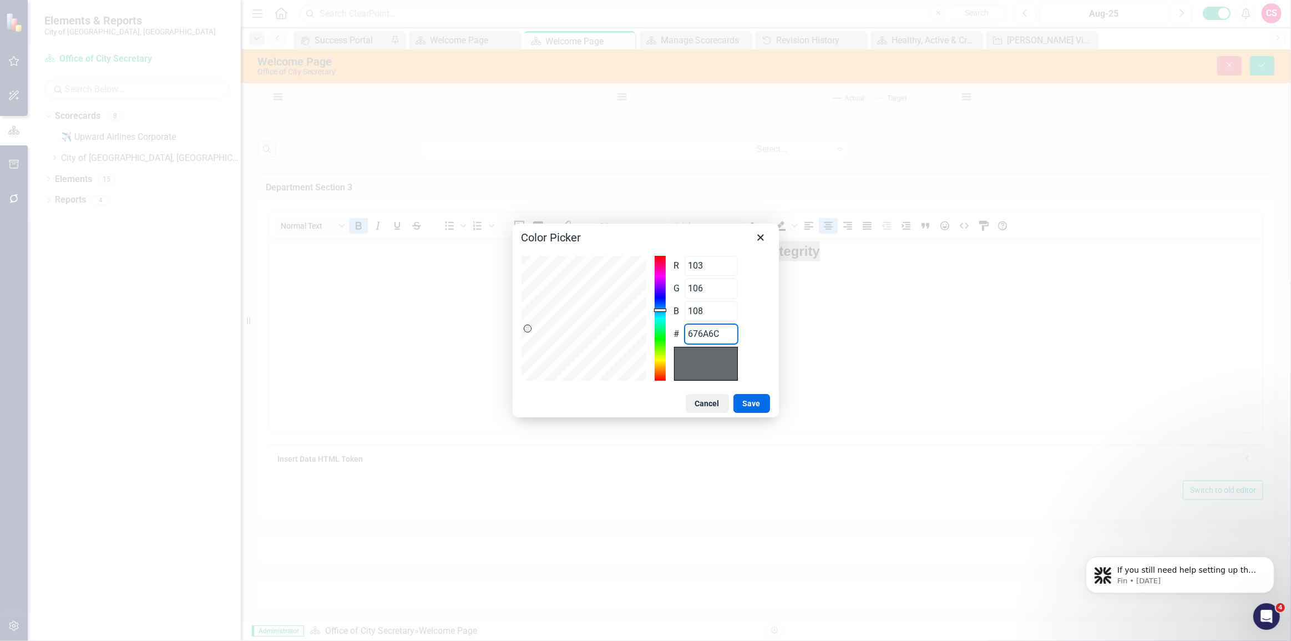
click at [703, 335] on input "676A6C" at bounding box center [711, 334] width 53 height 20
paste input "0f4470"
type input "15"
type input "68"
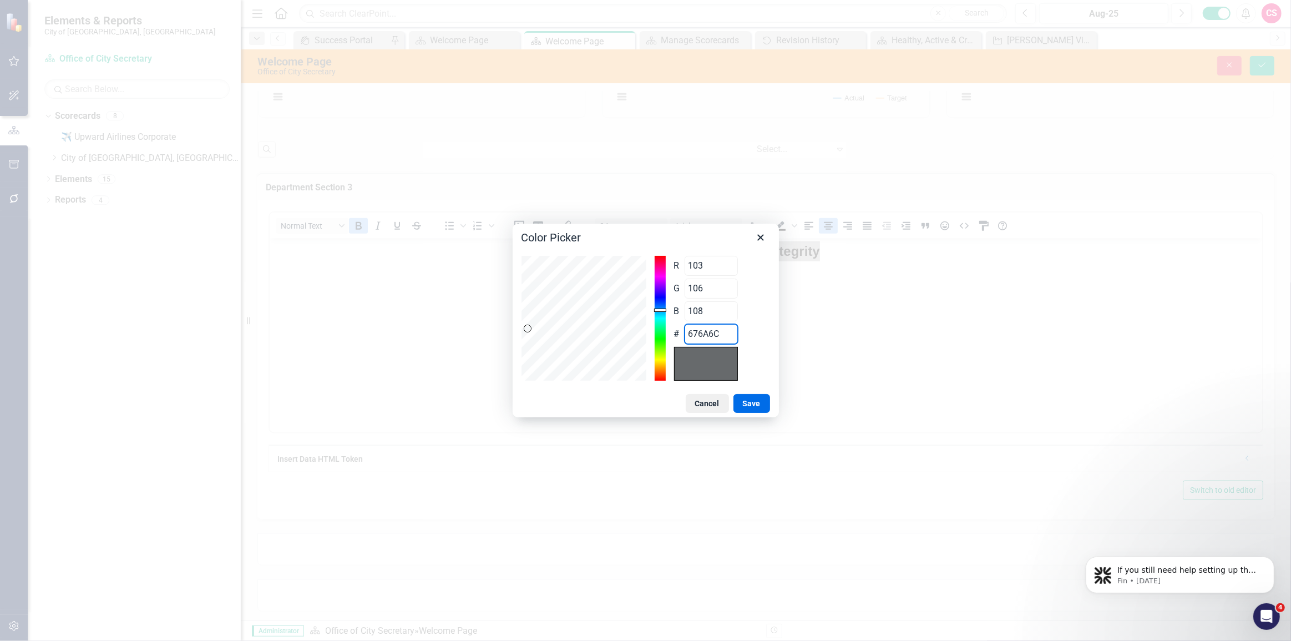
type input "112"
type input "0f4470"
click at [756, 397] on button "Save" at bounding box center [752, 403] width 37 height 19
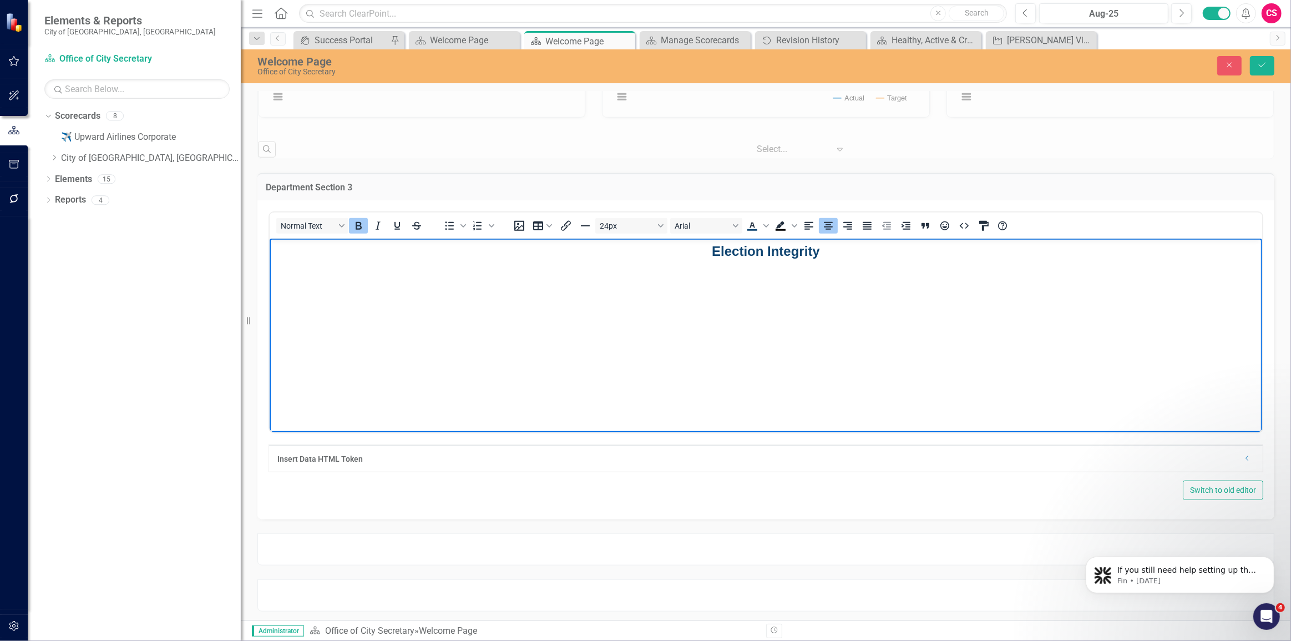
click at [837, 336] on body "Election Integrity" at bounding box center [765, 321] width 993 height 166
click at [1277, 57] on div "Close Save" at bounding box center [1072, 65] width 421 height 19
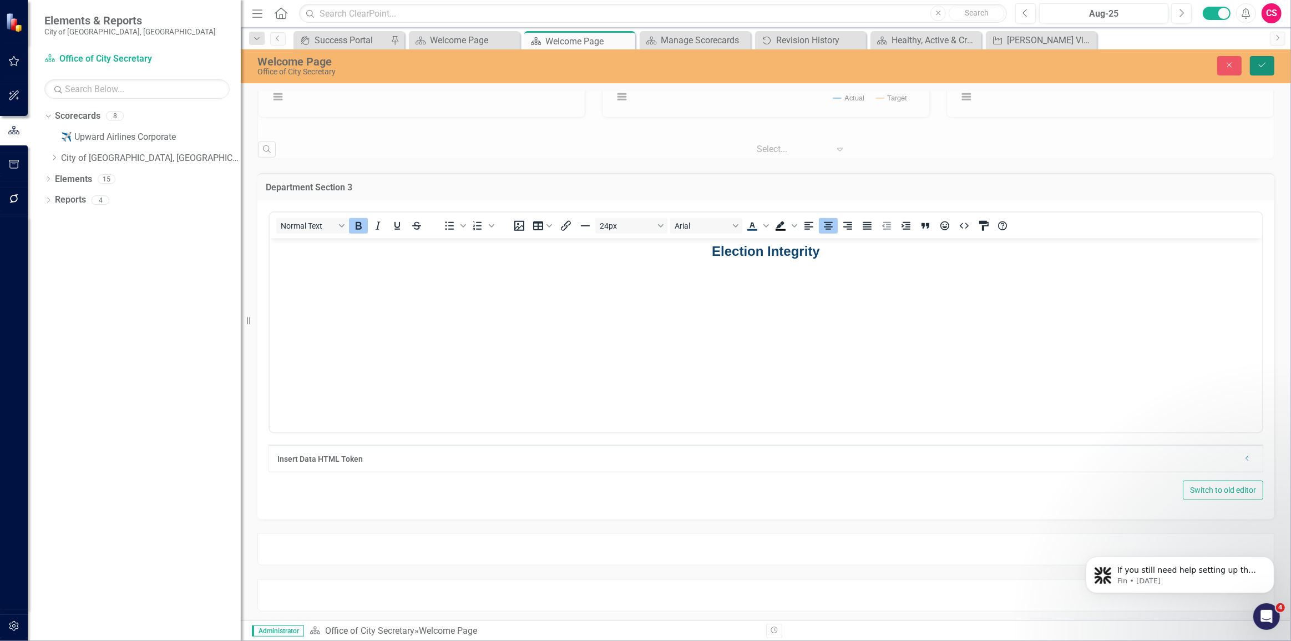
click at [1266, 67] on button "Save" at bounding box center [1262, 65] width 24 height 19
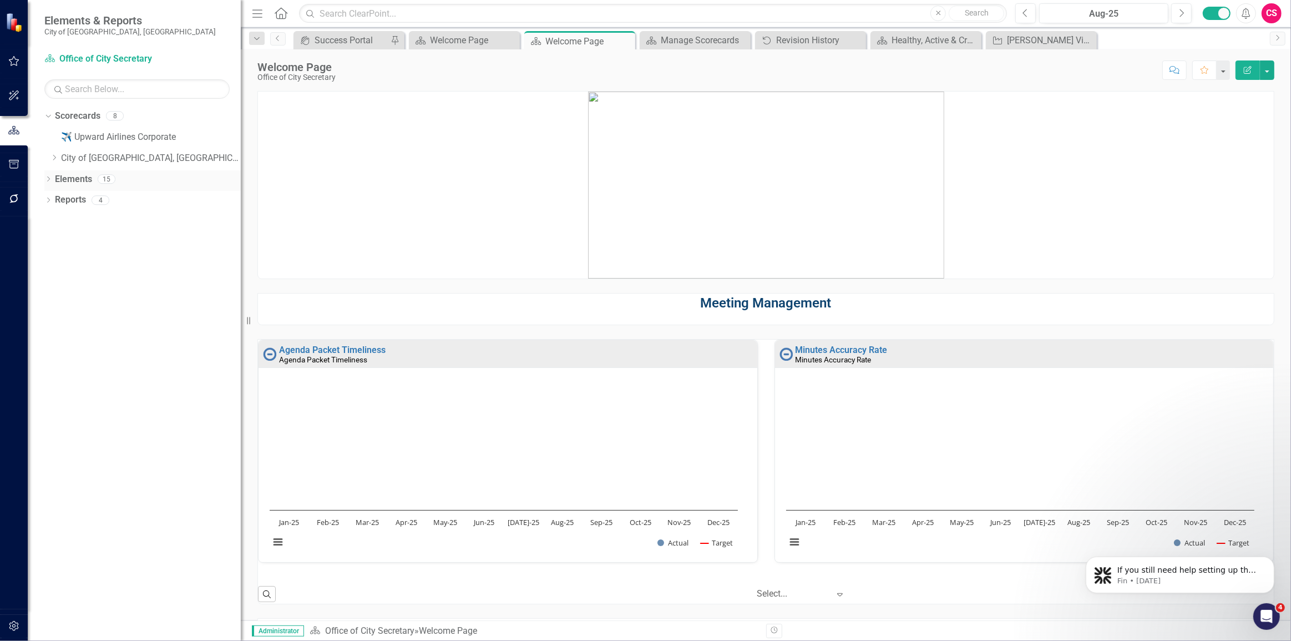
click at [66, 178] on link "Elements" at bounding box center [73, 179] width 37 height 13
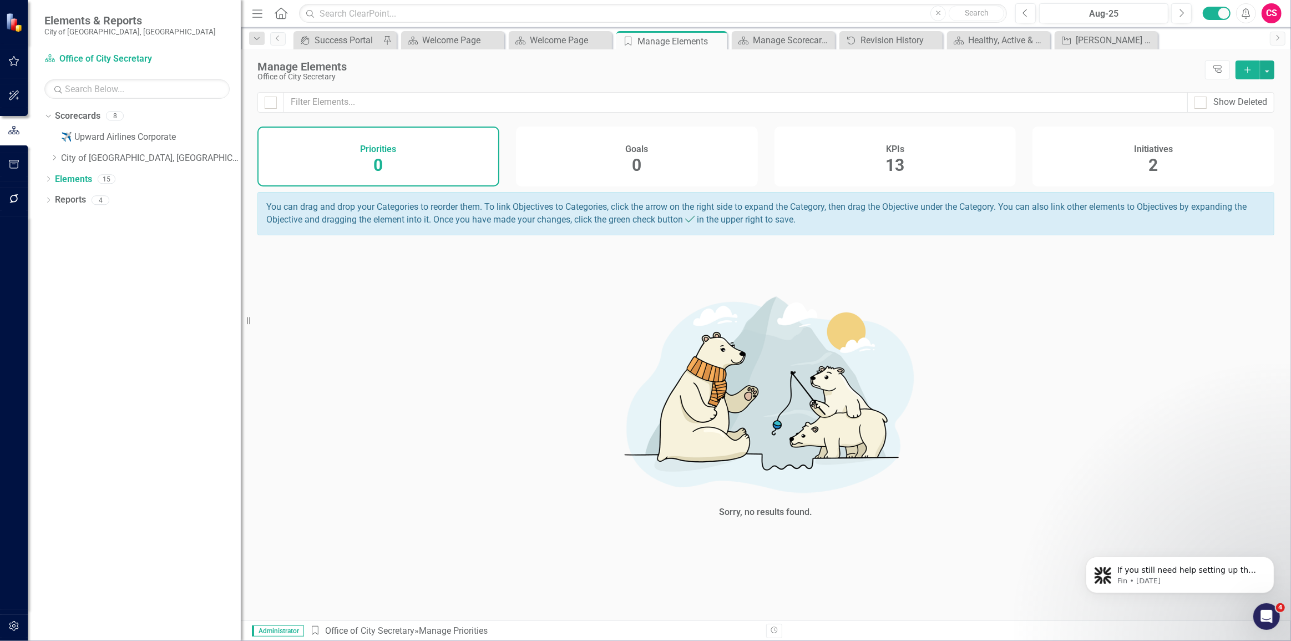
click at [972, 166] on div "KPIs 13" at bounding box center [896, 157] width 242 height 60
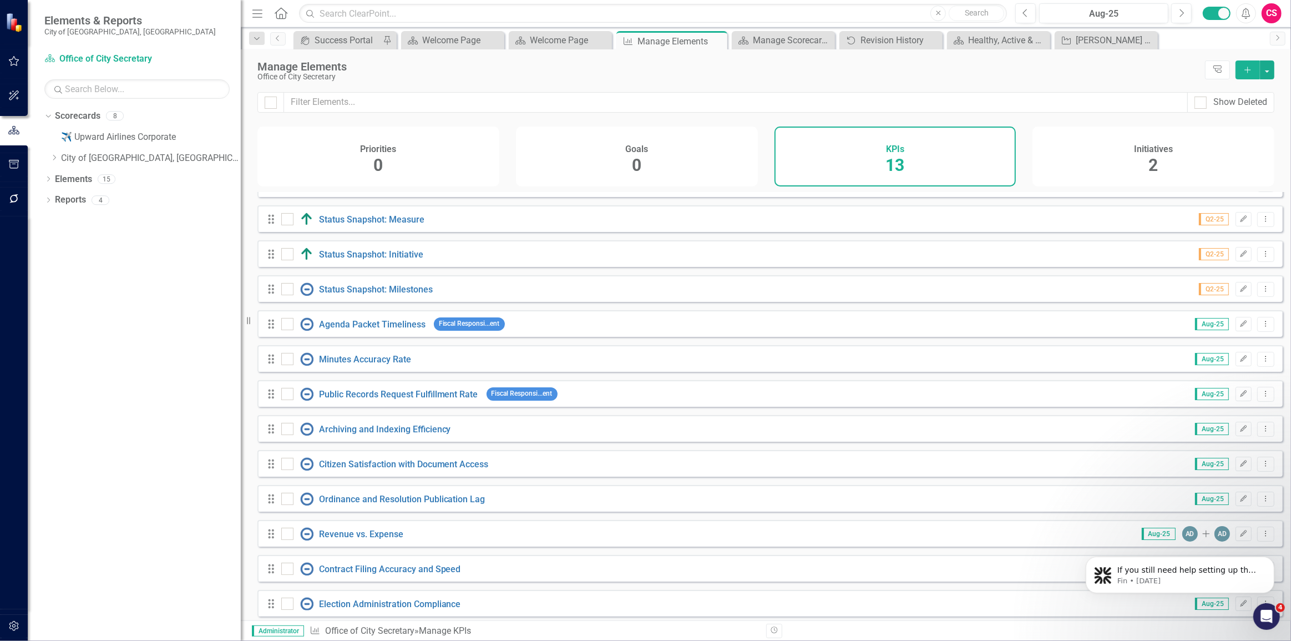
scroll to position [33, 0]
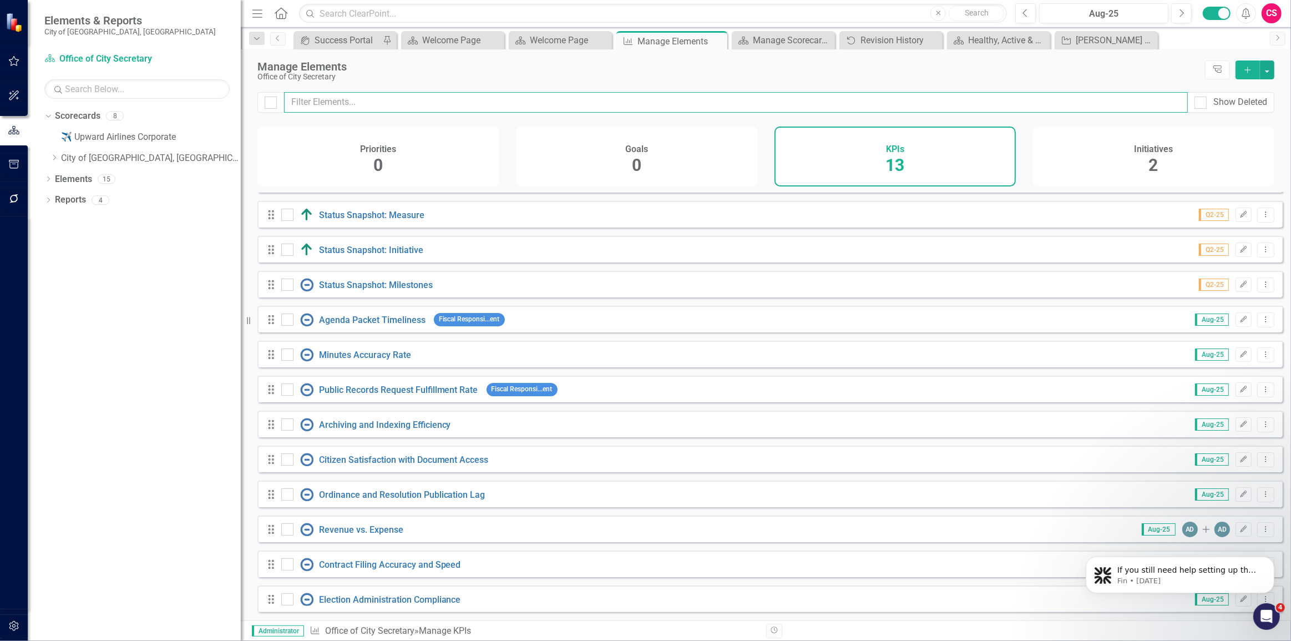
click at [427, 99] on input "text" at bounding box center [736, 102] width 904 height 21
paste input "Election Compliance Rate"
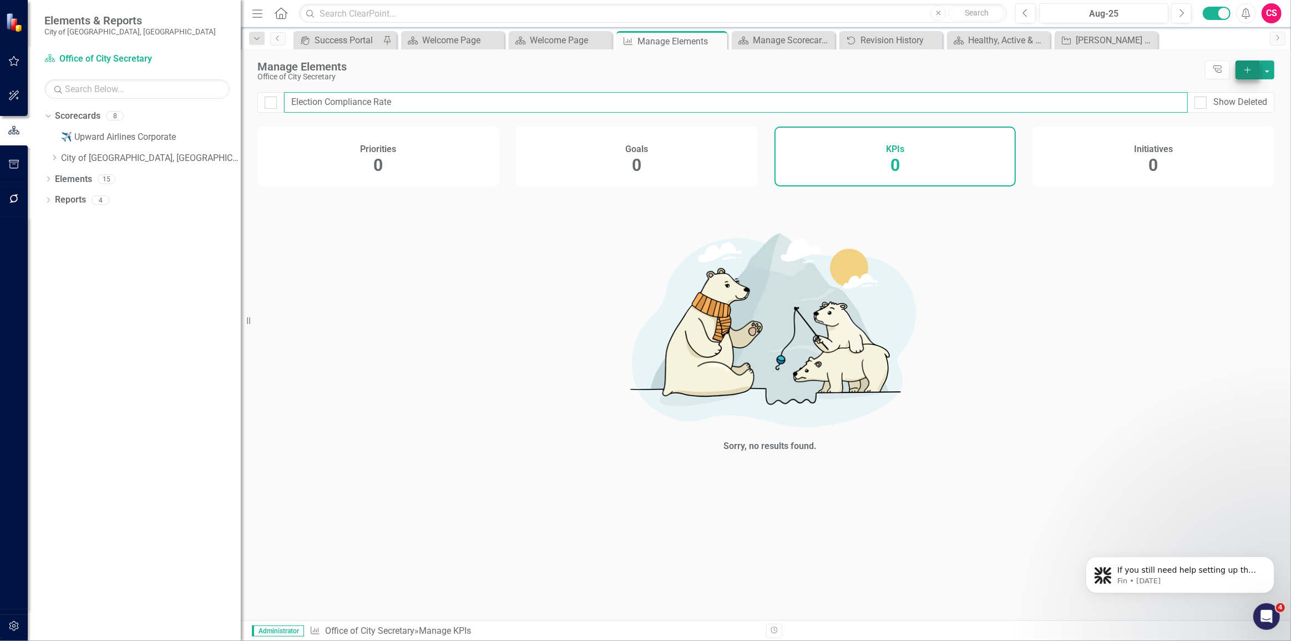
type input "Election Compliance Rate"
click at [1253, 72] on icon "Add" at bounding box center [1248, 70] width 10 height 8
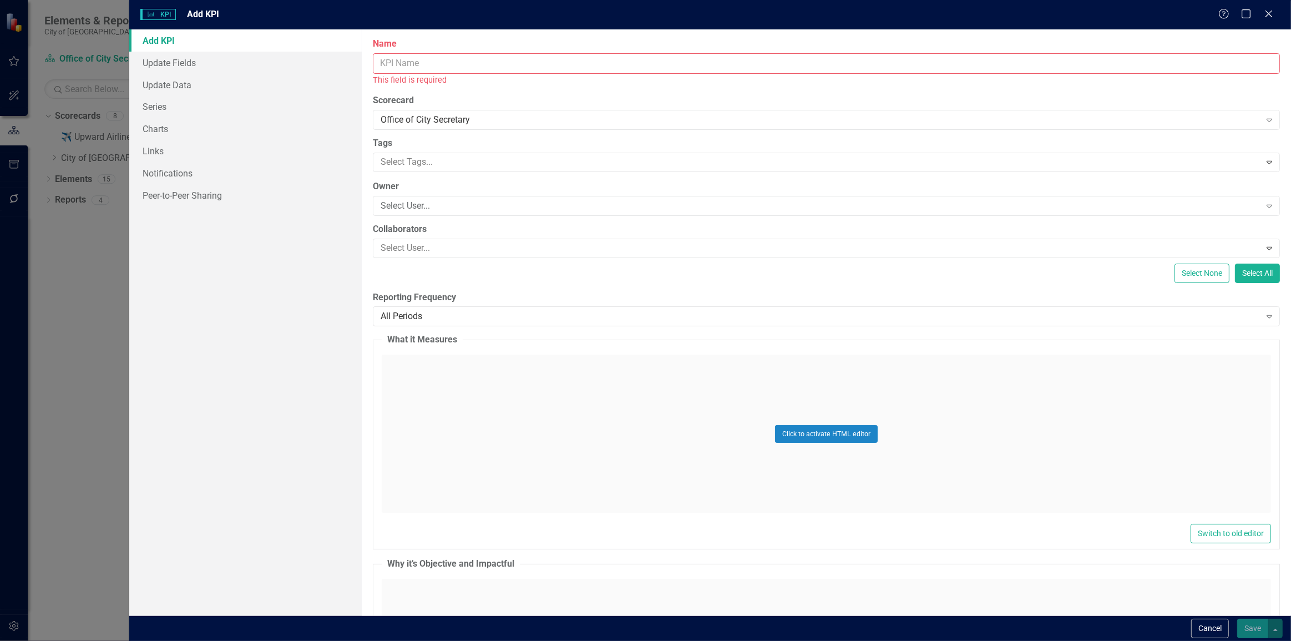
click at [618, 57] on input "Name" at bounding box center [826, 63] width 907 height 21
paste input "Election Compliance Rate"
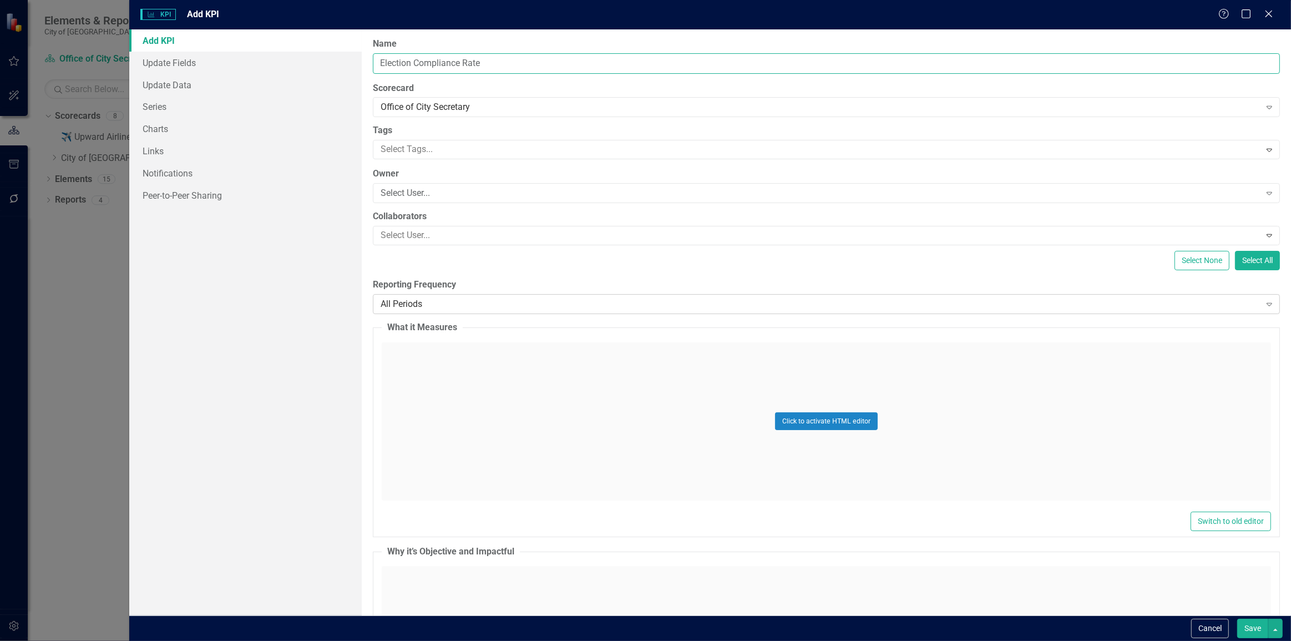
type input "Election Compliance Rate"
click at [405, 300] on div "All Periods" at bounding box center [821, 303] width 880 height 13
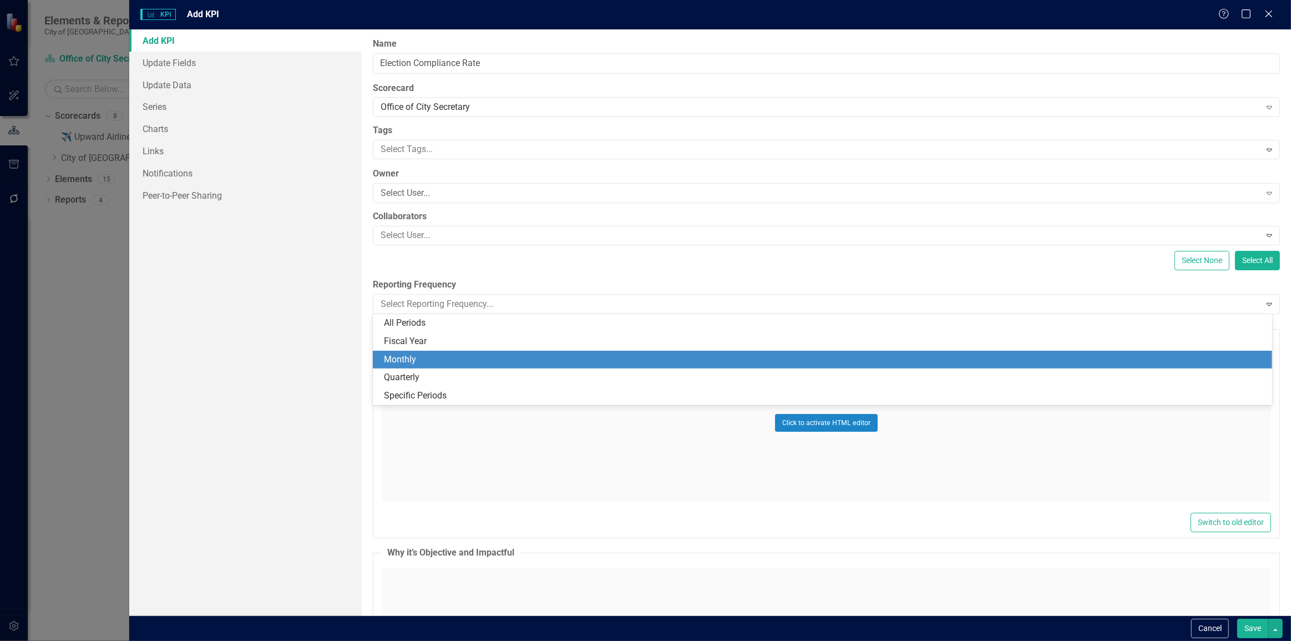
click at [393, 360] on div "Monthly" at bounding box center [825, 360] width 882 height 13
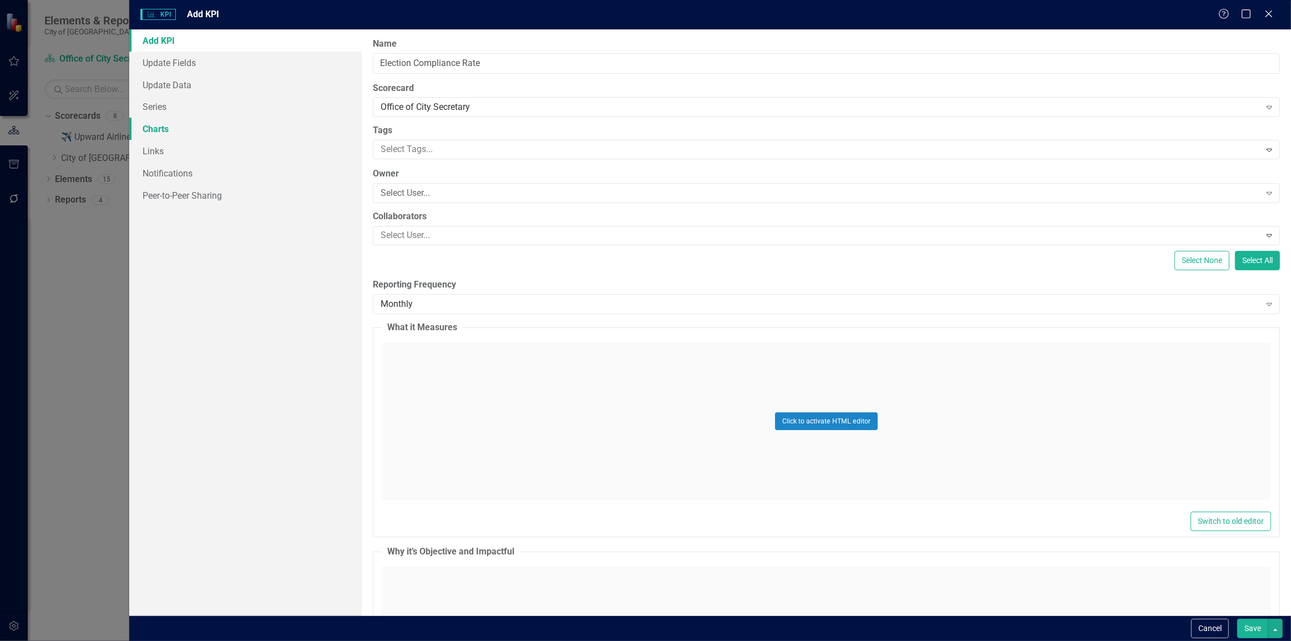
click at [220, 130] on link "Charts" at bounding box center [245, 129] width 233 height 22
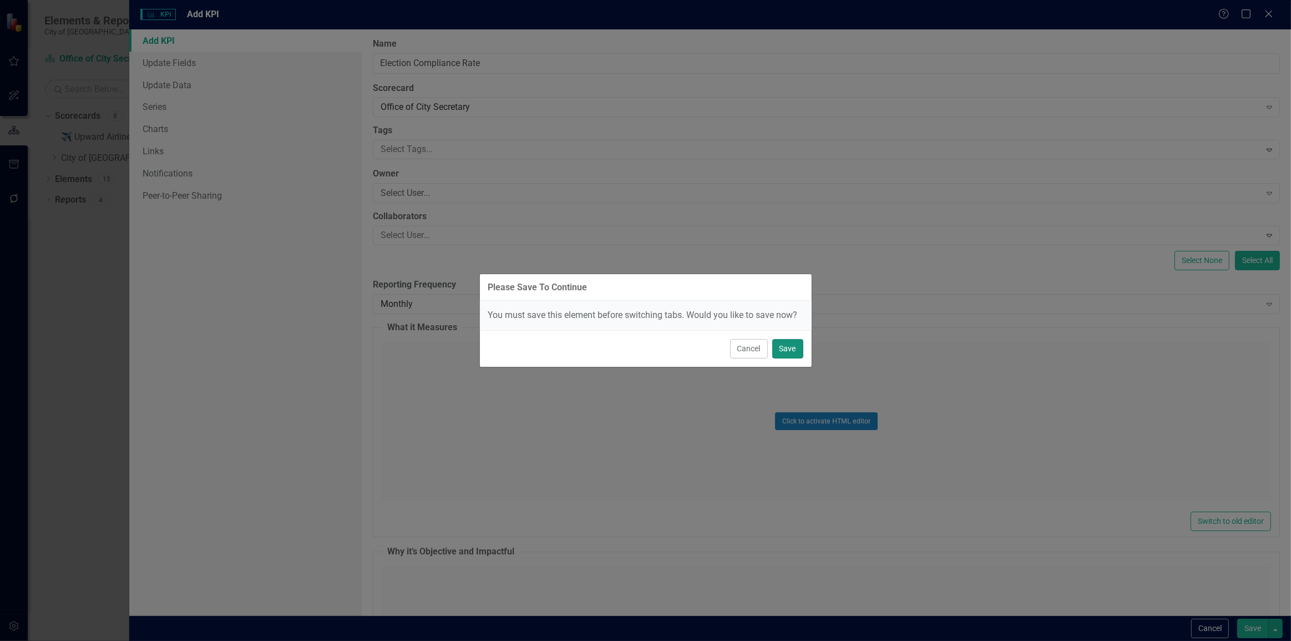
click at [783, 342] on button "Save" at bounding box center [788, 348] width 31 height 19
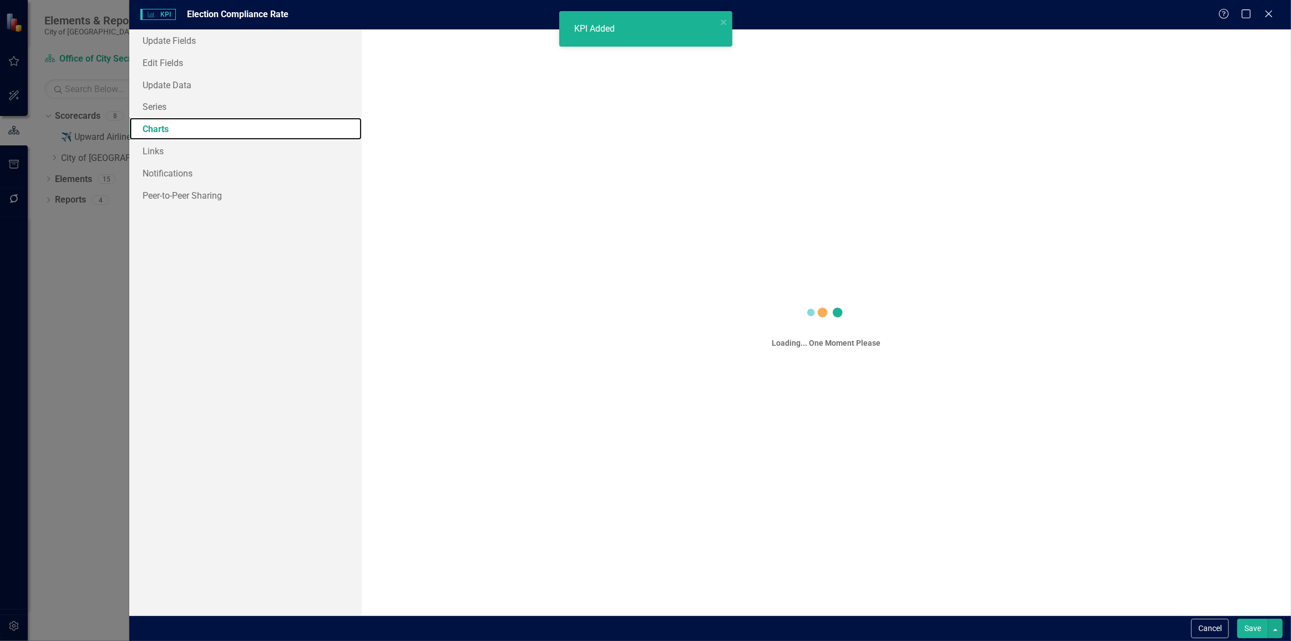
checkbox input "false"
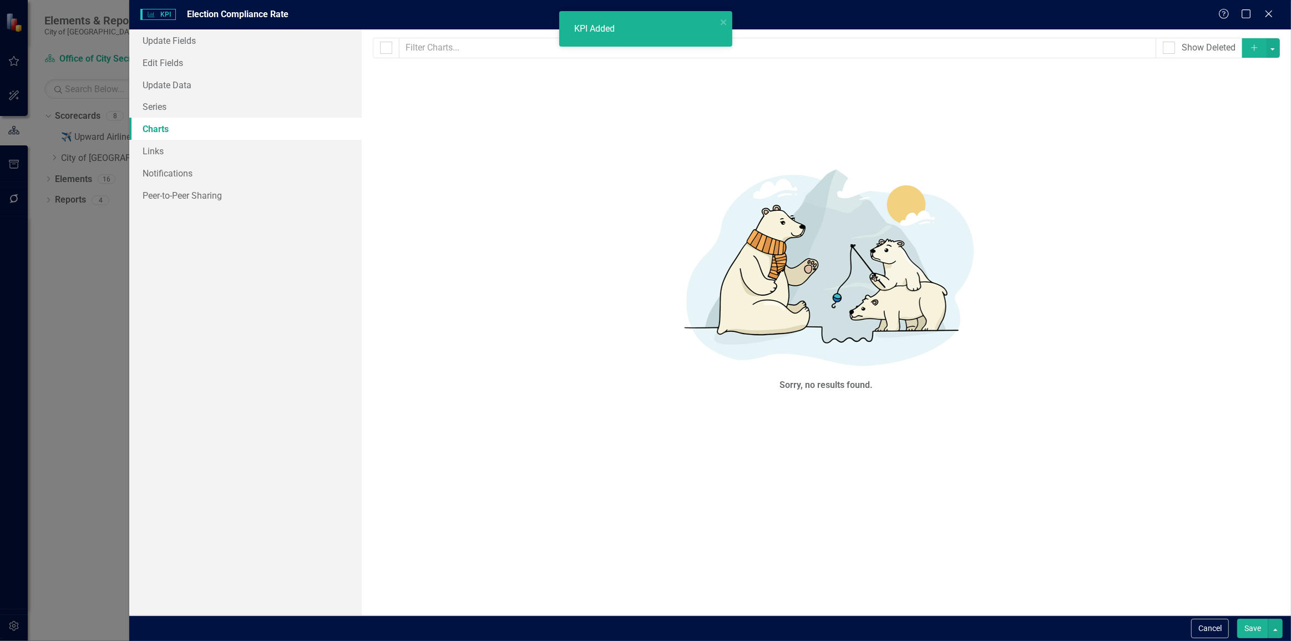
click at [1255, 54] on button "Add" at bounding box center [1255, 47] width 24 height 19
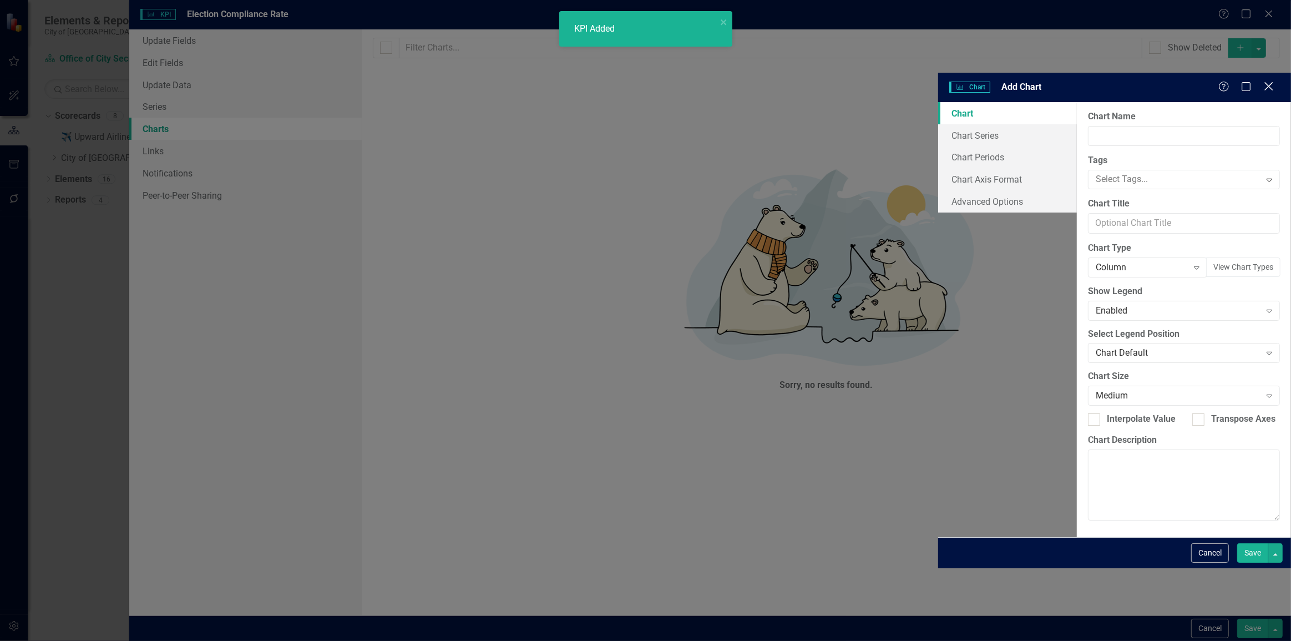
click at [1270, 80] on div "Close" at bounding box center [1269, 87] width 14 height 15
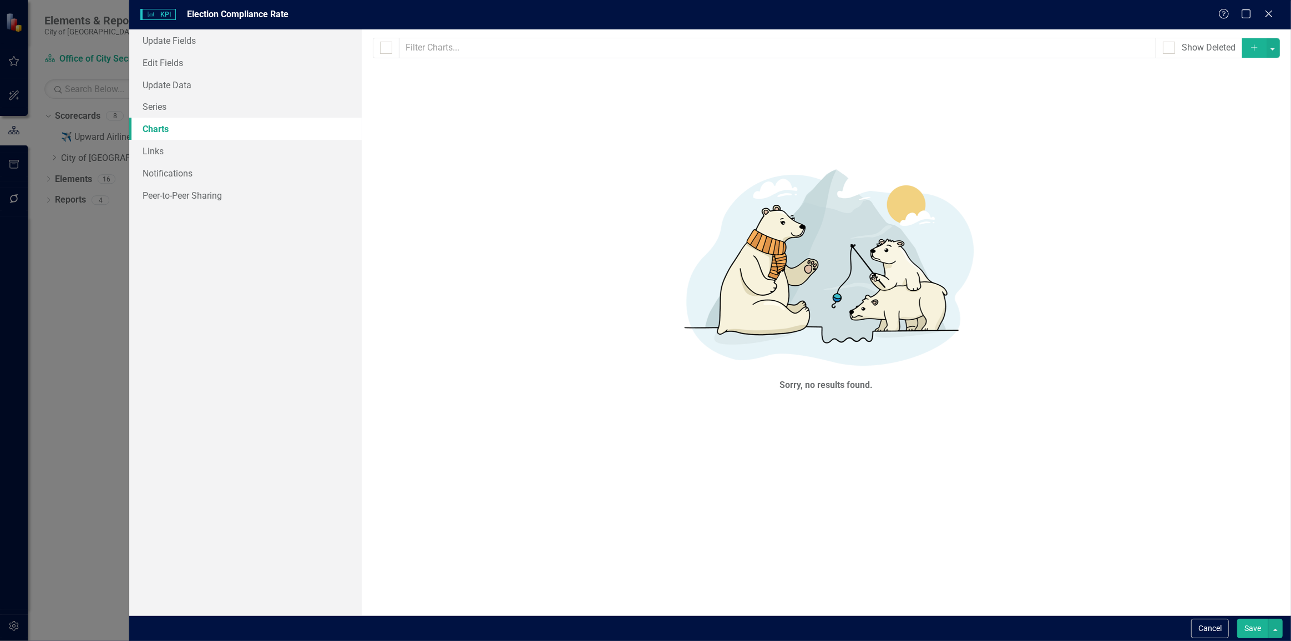
checkbox input "false"
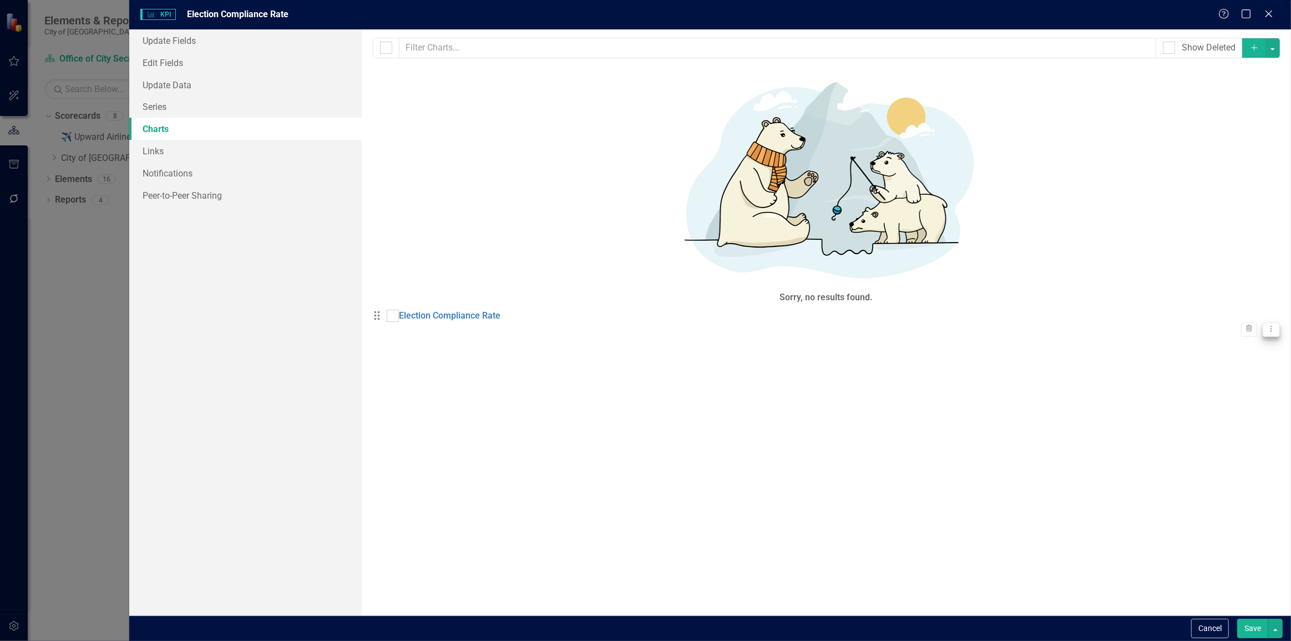
click at [1263, 322] on button "Dropdown Menu" at bounding box center [1271, 329] width 17 height 15
click at [1202, 97] on link "Edit Edit Chart" at bounding box center [1228, 98] width 88 height 21
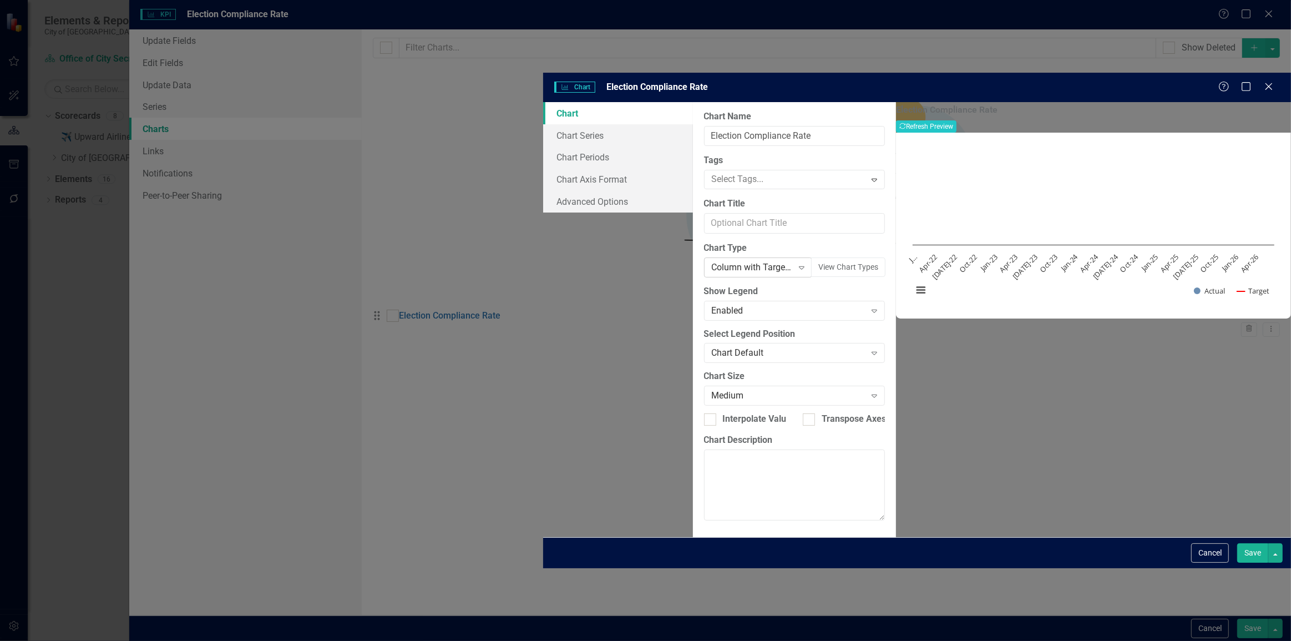
click at [712, 261] on div "Column with Target Line" at bounding box center [752, 267] width 81 height 13
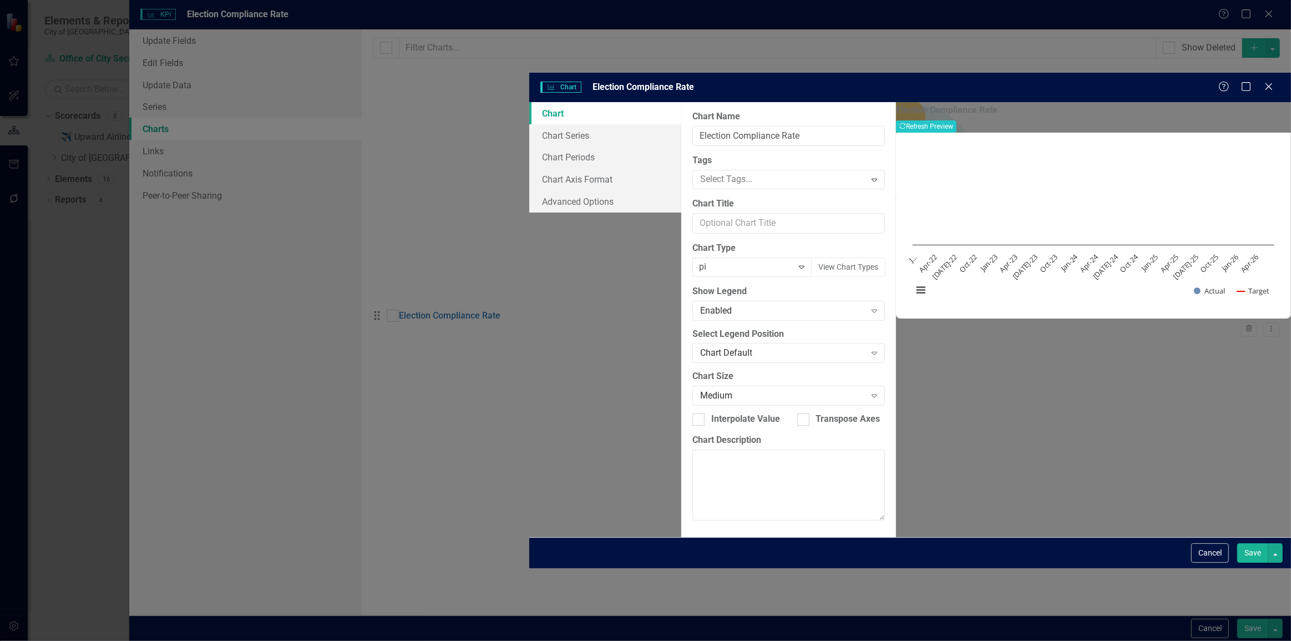
type input "pie"
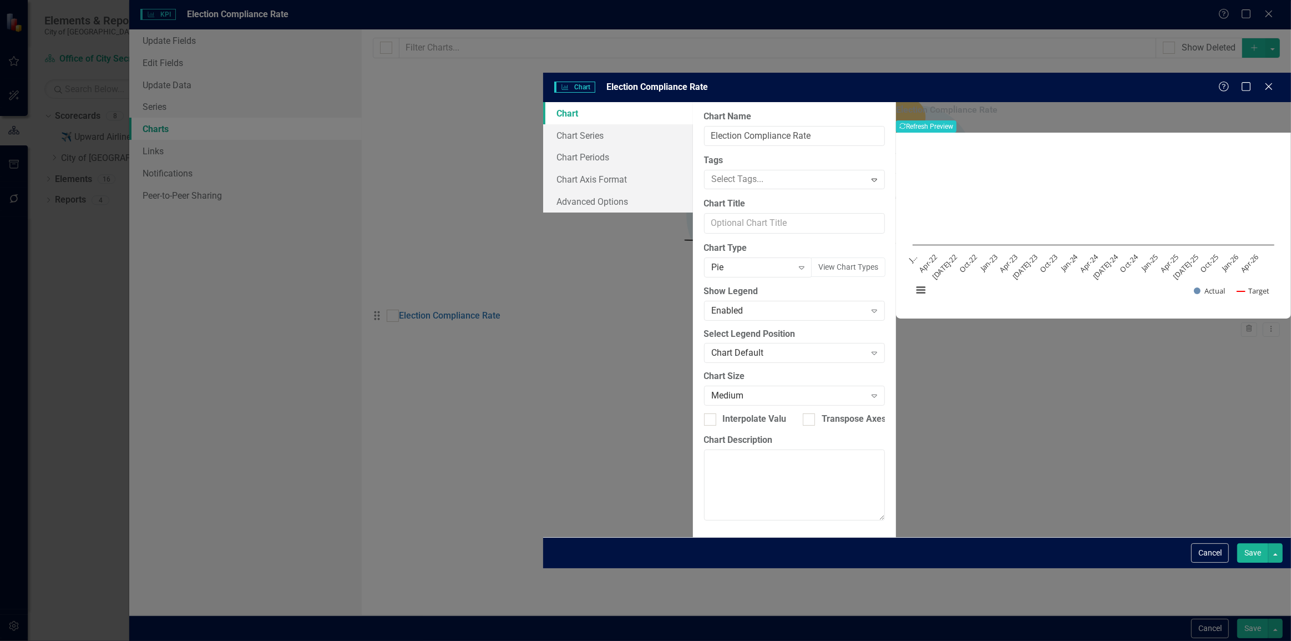
click at [1250, 563] on button "Save" at bounding box center [1253, 552] width 31 height 19
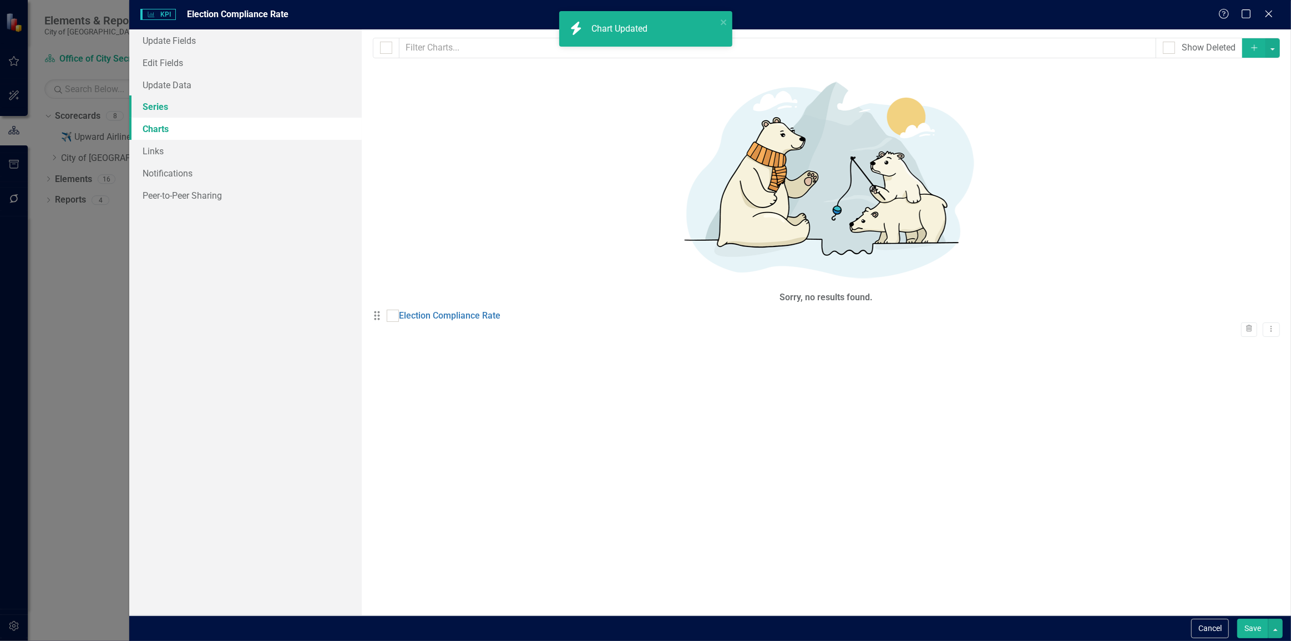
click at [305, 104] on link "Series" at bounding box center [245, 106] width 233 height 22
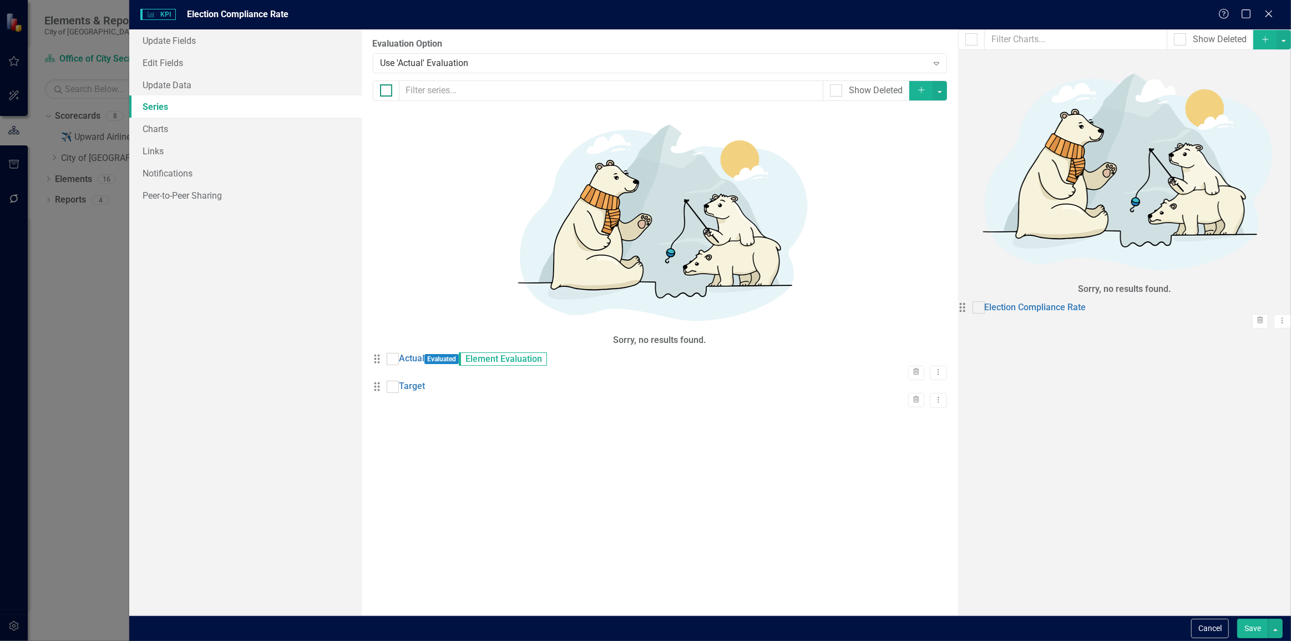
click at [392, 87] on div at bounding box center [386, 90] width 12 height 12
click at [387, 87] on input "checkbox" at bounding box center [383, 87] width 7 height 7
checkbox input "true"
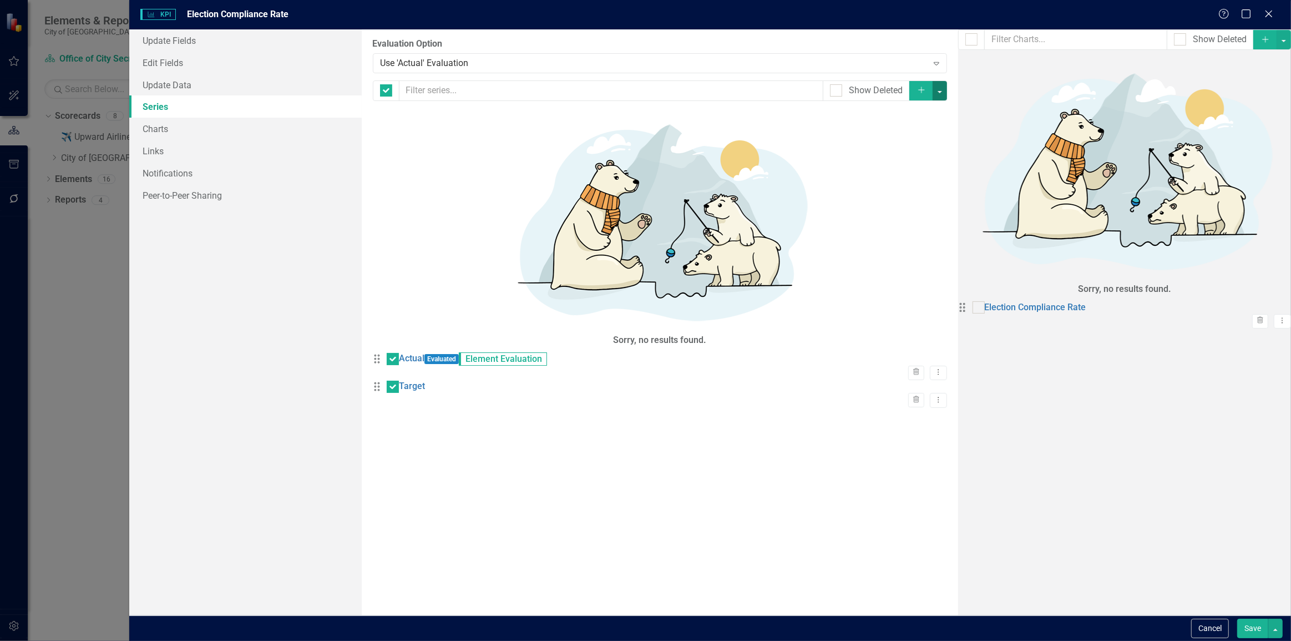
click at [947, 81] on button "button" at bounding box center [940, 90] width 14 height 19
click at [1256, 151] on link "Edit Multiple Edit Multiple" at bounding box center [1236, 152] width 88 height 21
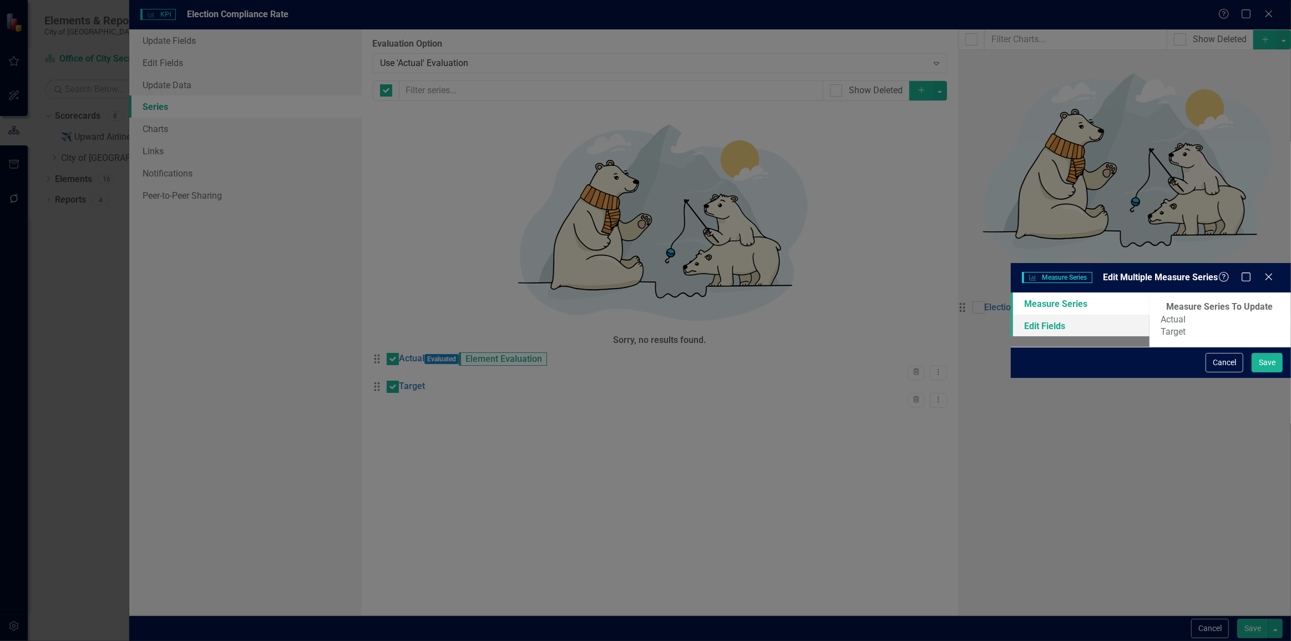
drag, startPoint x: 324, startPoint y: 65, endPoint x: 338, endPoint y: 59, distance: 15.5
click at [1011, 315] on link "Edit Fields" at bounding box center [1080, 326] width 139 height 22
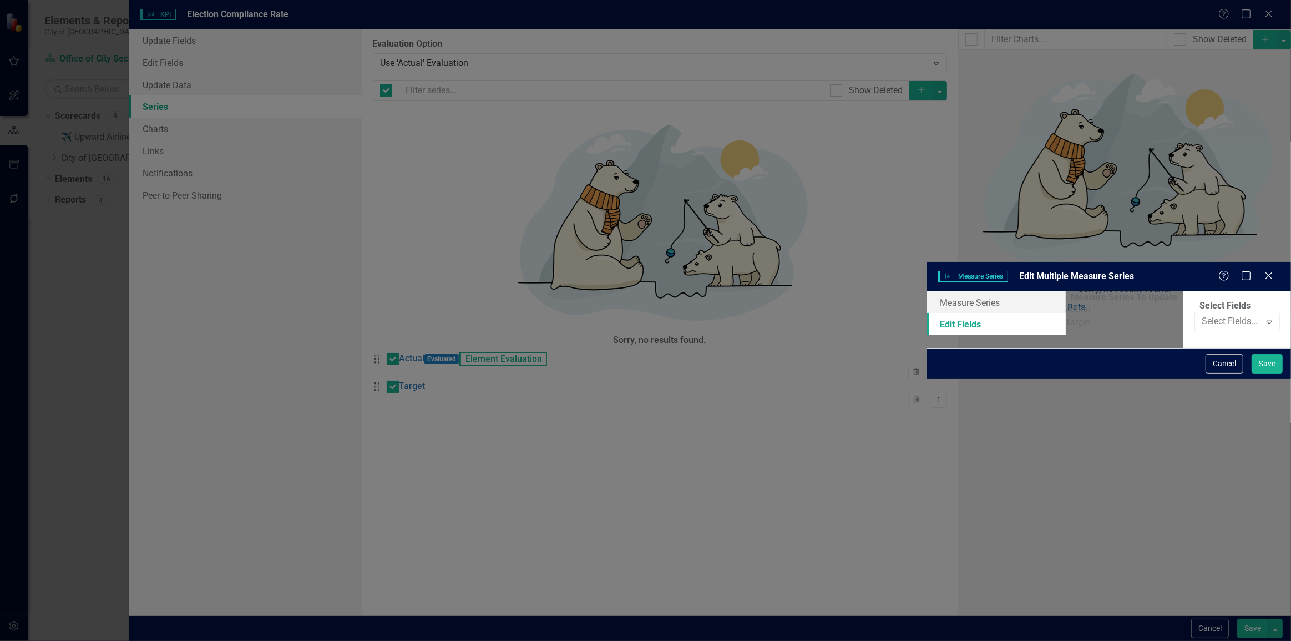
click at [1195, 300] on fieldset "Select Fields Select Fields... Expand" at bounding box center [1237, 320] width 85 height 41
drag, startPoint x: 565, startPoint y: 64, endPoint x: 558, endPoint y: 73, distance: 11.4
click at [1198, 314] on div at bounding box center [1229, 321] width 63 height 15
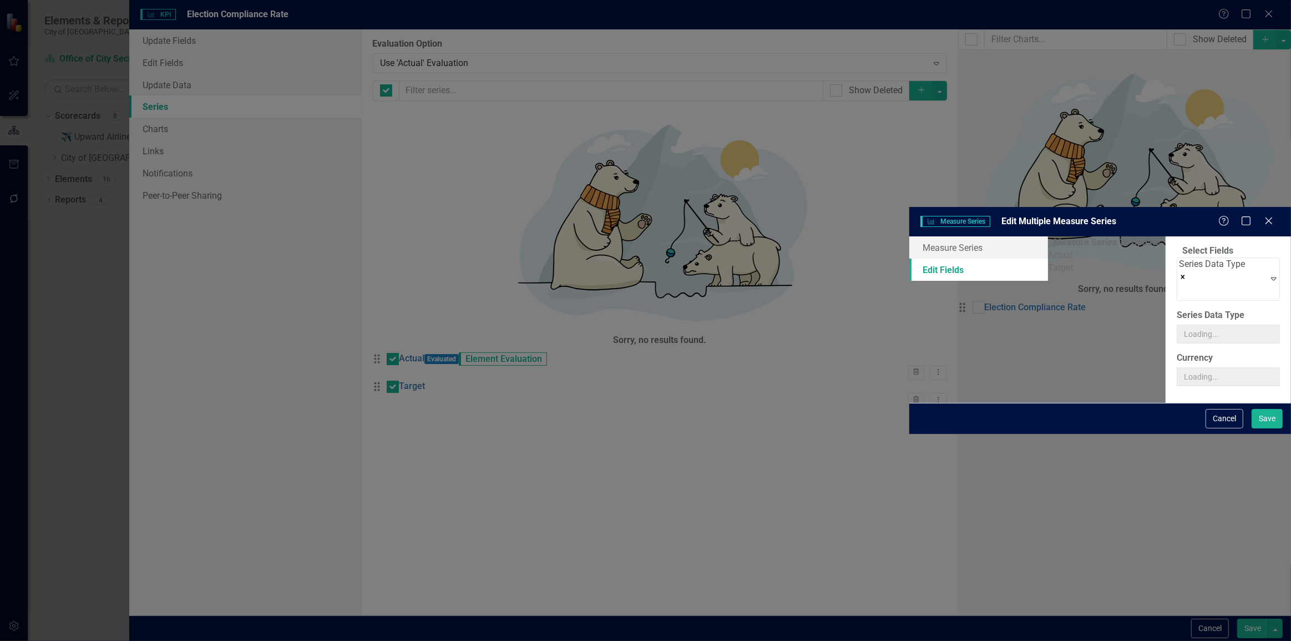
click at [1177, 309] on div "Series Data Type 4" at bounding box center [1228, 326] width 103 height 34
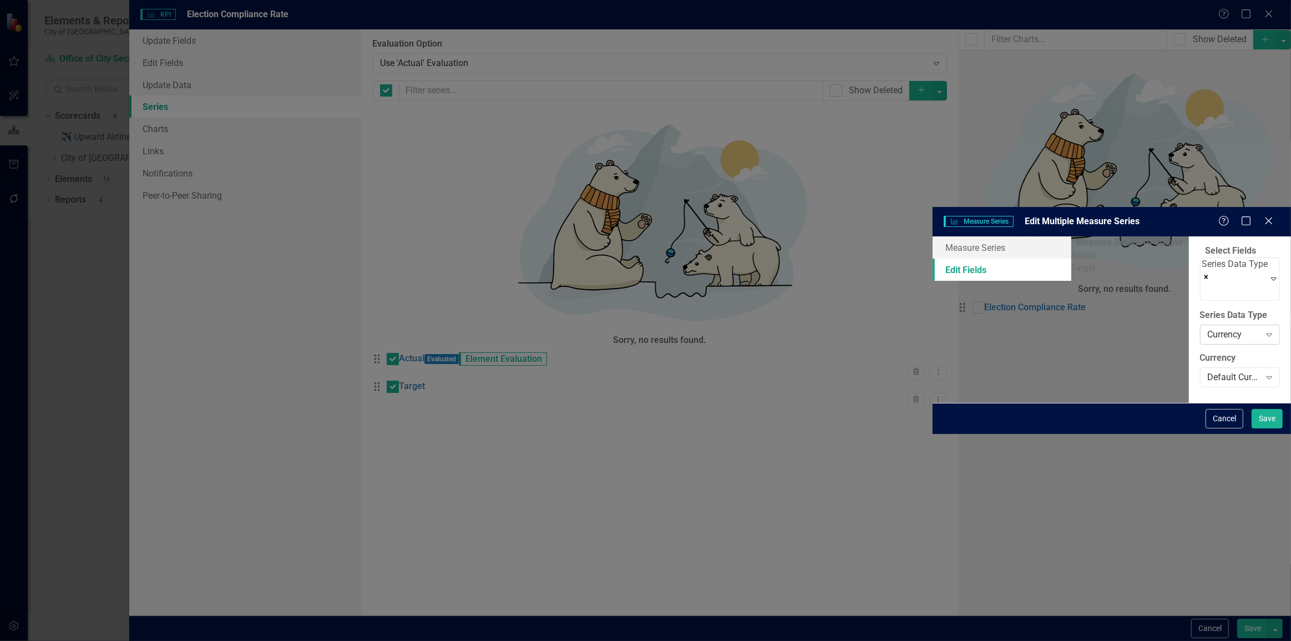
click at [1200, 325] on div "Currency Expand" at bounding box center [1240, 335] width 80 height 20
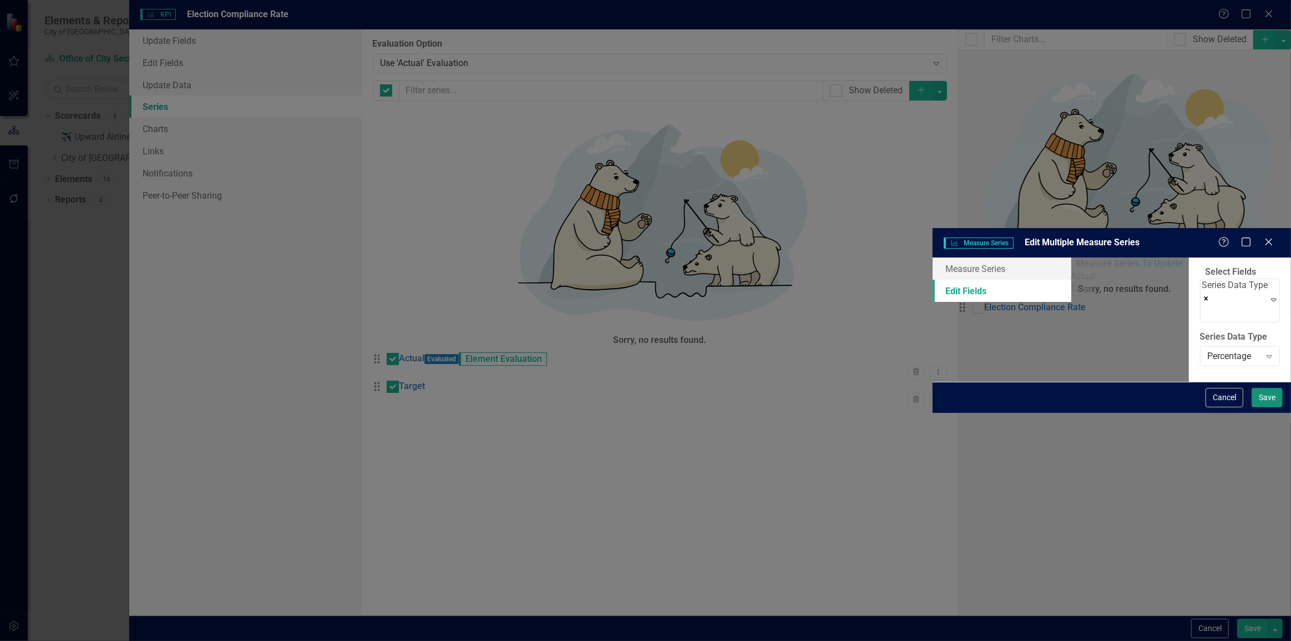
click at [1265, 407] on button "Save" at bounding box center [1267, 397] width 31 height 19
click at [1263, 638] on button "Save" at bounding box center [1253, 628] width 31 height 19
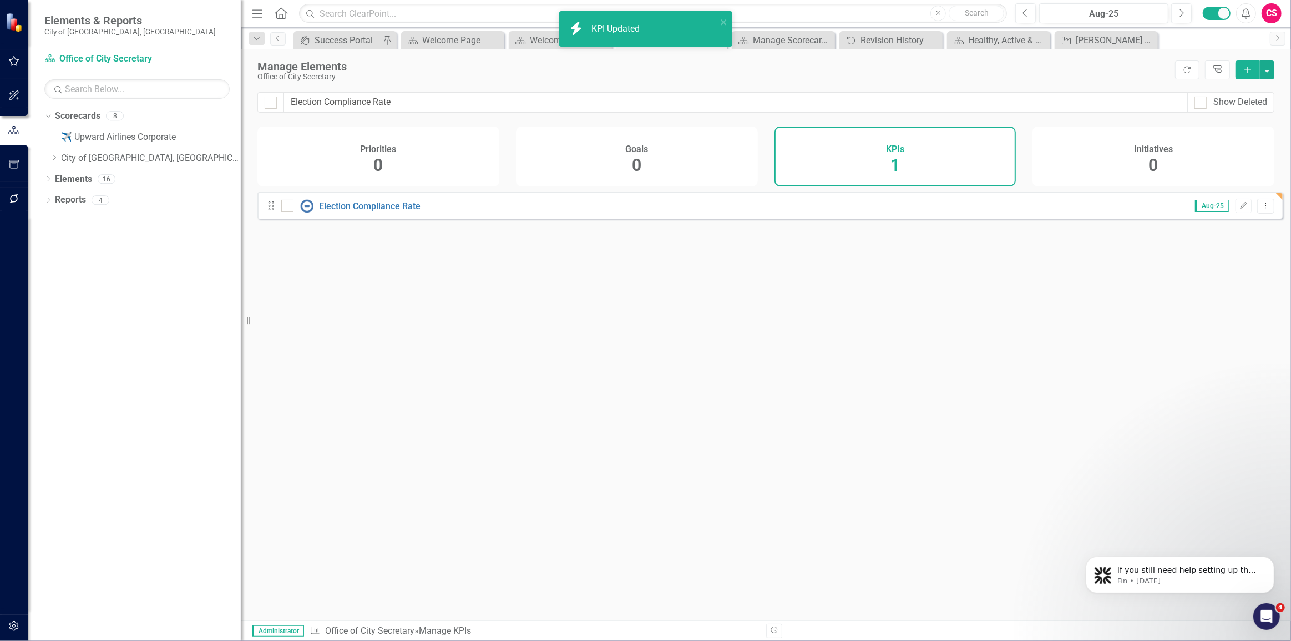
drag, startPoint x: 772, startPoint y: 295, endPoint x: 554, endPoint y: 253, distance: 222.1
click at [768, 293] on div "Looks like you don't have any KPIs set up yet. Why don't you add a KPI or learn…" at bounding box center [771, 392] width 1026 height 401
click at [78, 64] on link "Scorecard Office of City Secretary" at bounding box center [113, 59] width 139 height 13
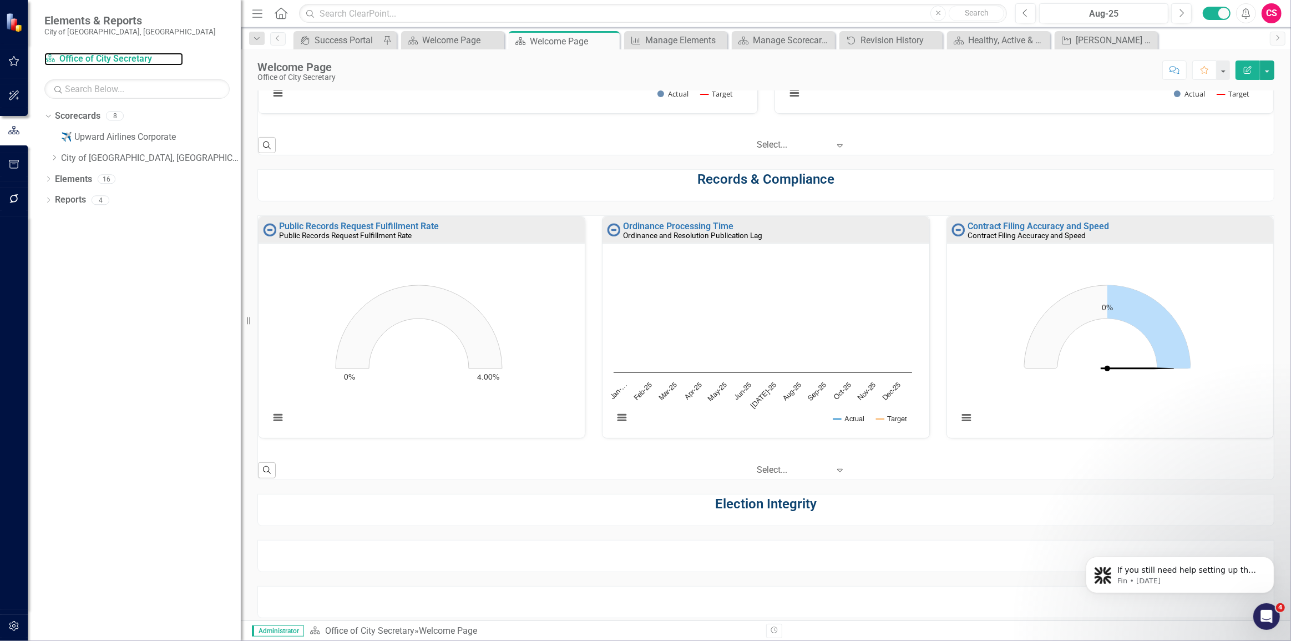
scroll to position [456, 0]
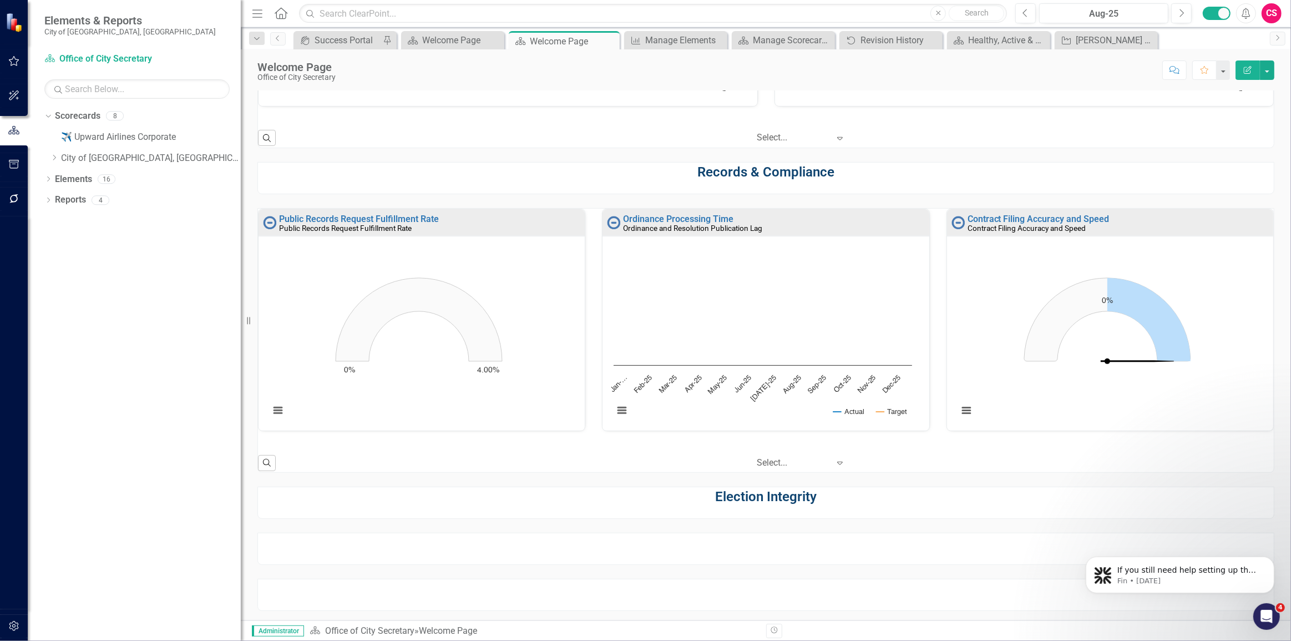
click at [1252, 72] on icon "Edit Report" at bounding box center [1248, 70] width 10 height 8
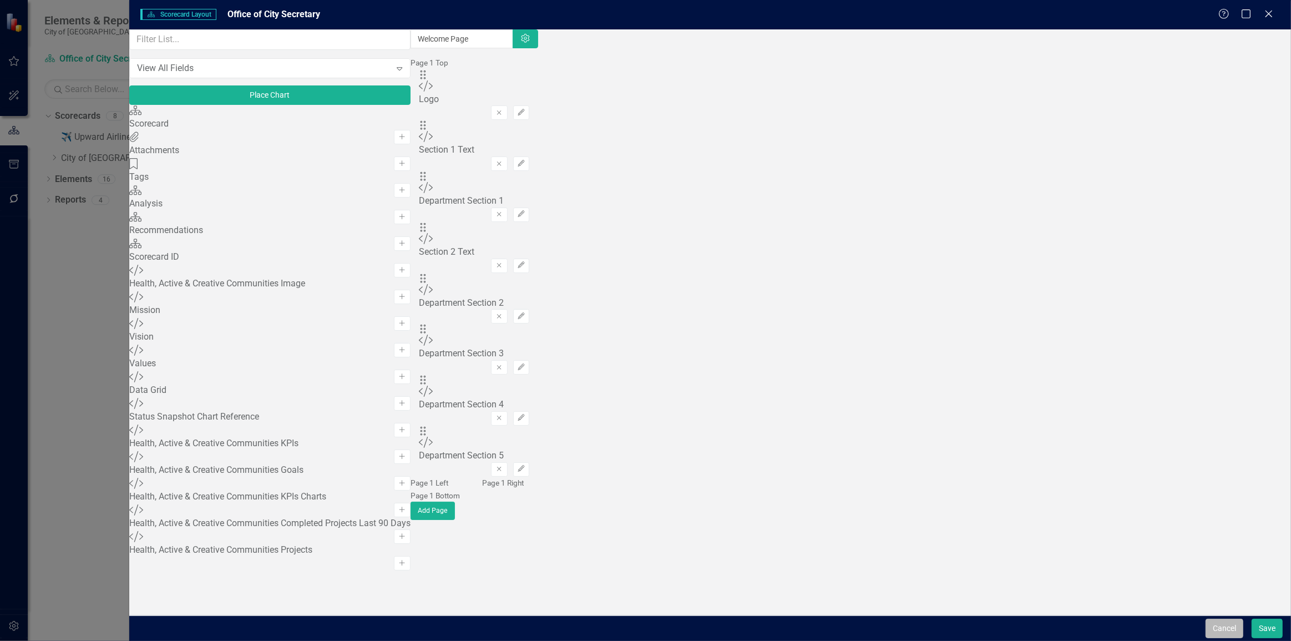
click at [1239, 631] on button "Cancel" at bounding box center [1225, 628] width 38 height 19
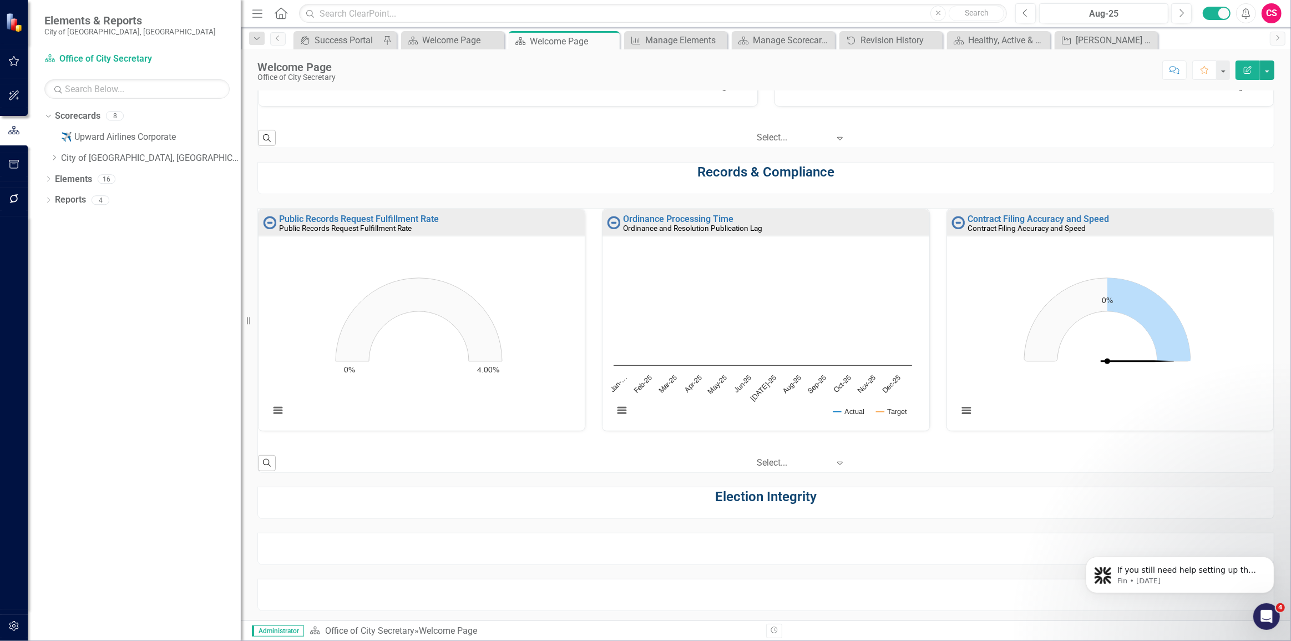
scroll to position [0, 0]
click at [763, 552] on div at bounding box center [766, 549] width 1017 height 32
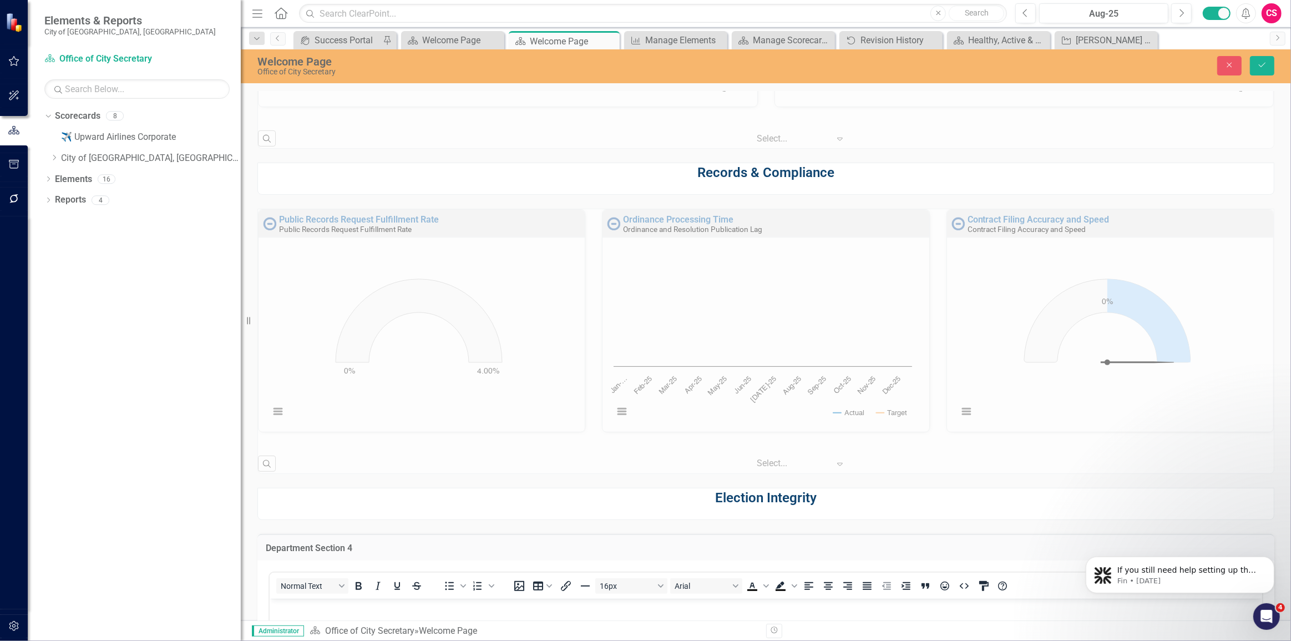
scroll to position [759, 0]
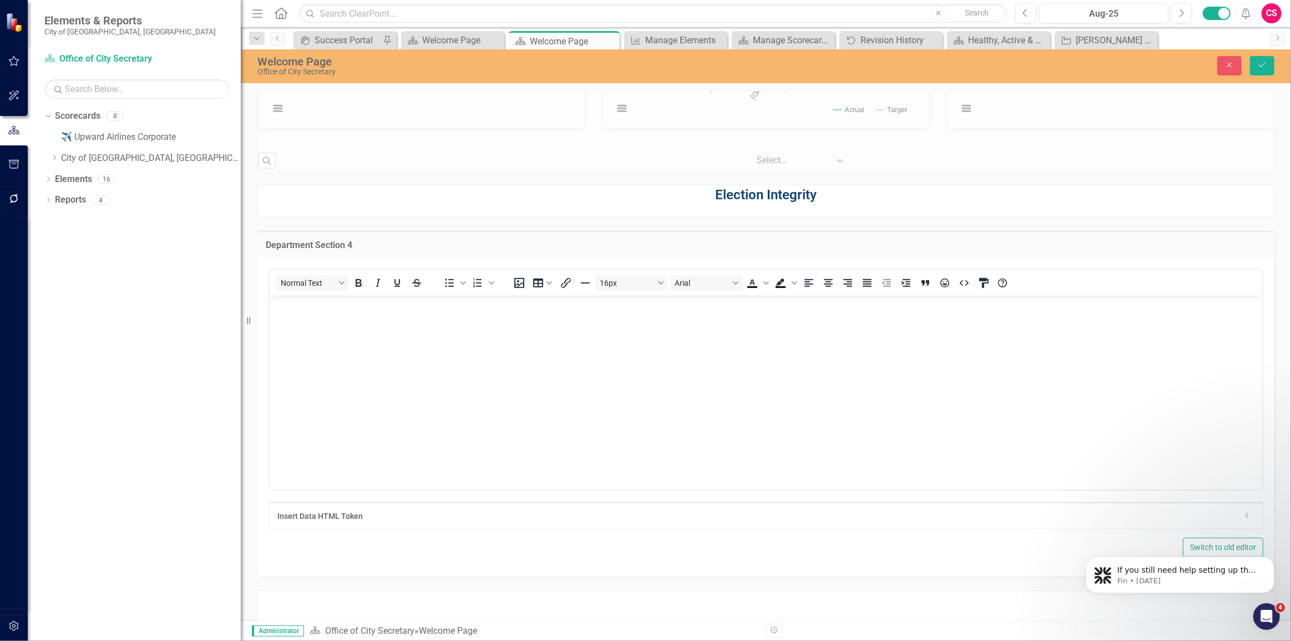
click at [830, 349] on body "Rich Text Area. Press ALT-0 for help." at bounding box center [765, 379] width 993 height 166
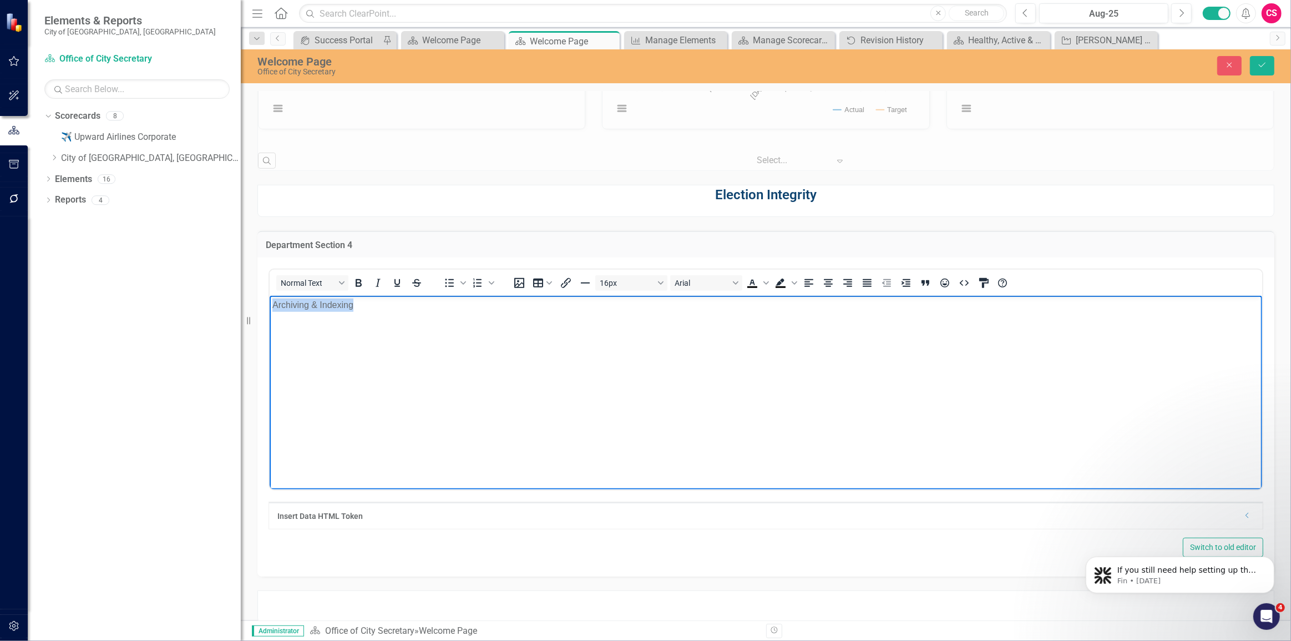
drag, startPoint x: 457, startPoint y: 312, endPoint x: 196, endPoint y: 317, distance: 260.3
click at [269, 317] on html "Archiving & Indexing" at bounding box center [765, 379] width 993 height 166
click at [354, 277] on icon "Bold" at bounding box center [358, 282] width 13 height 13
click at [832, 285] on icon "Align center" at bounding box center [828, 282] width 13 height 13
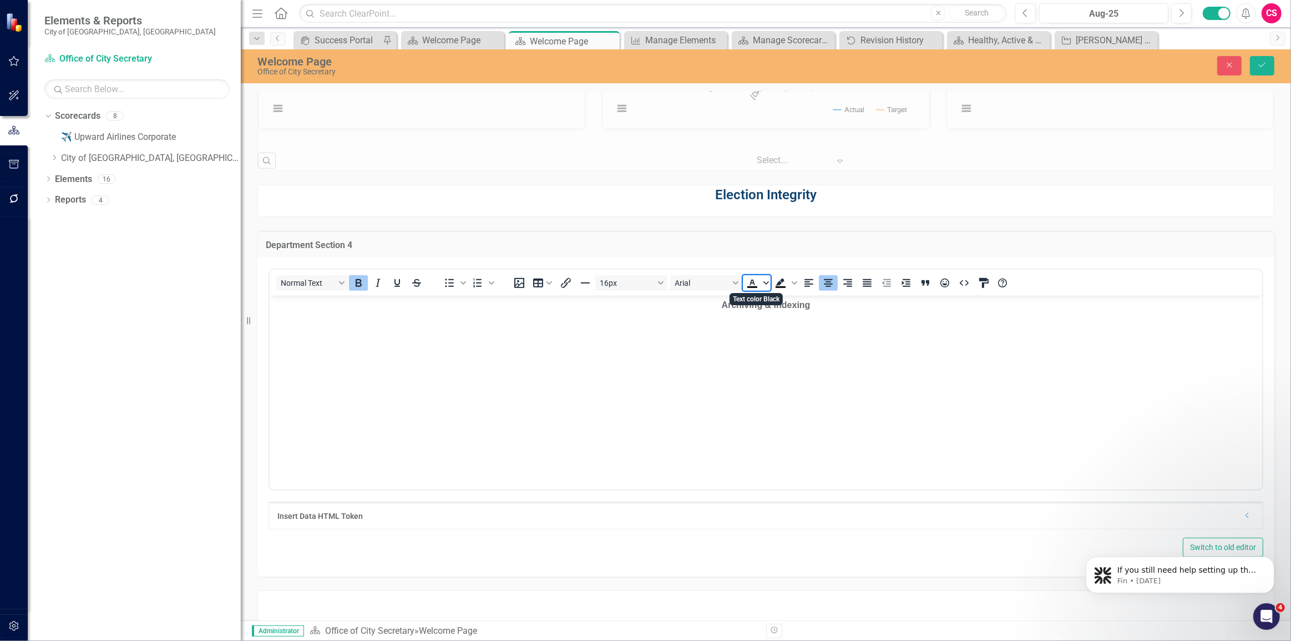
click at [764, 284] on icon "Text color Black" at bounding box center [767, 283] width 6 height 6
click at [780, 368] on div "#0f4470" at bounding box center [784, 365] width 13 height 13
click at [638, 281] on button "16px" at bounding box center [631, 283] width 72 height 16
drag, startPoint x: 643, startPoint y: 392, endPoint x: 514, endPoint y: 91, distance: 327.9
click at [643, 392] on div "24px" at bounding box center [625, 389] width 43 height 13
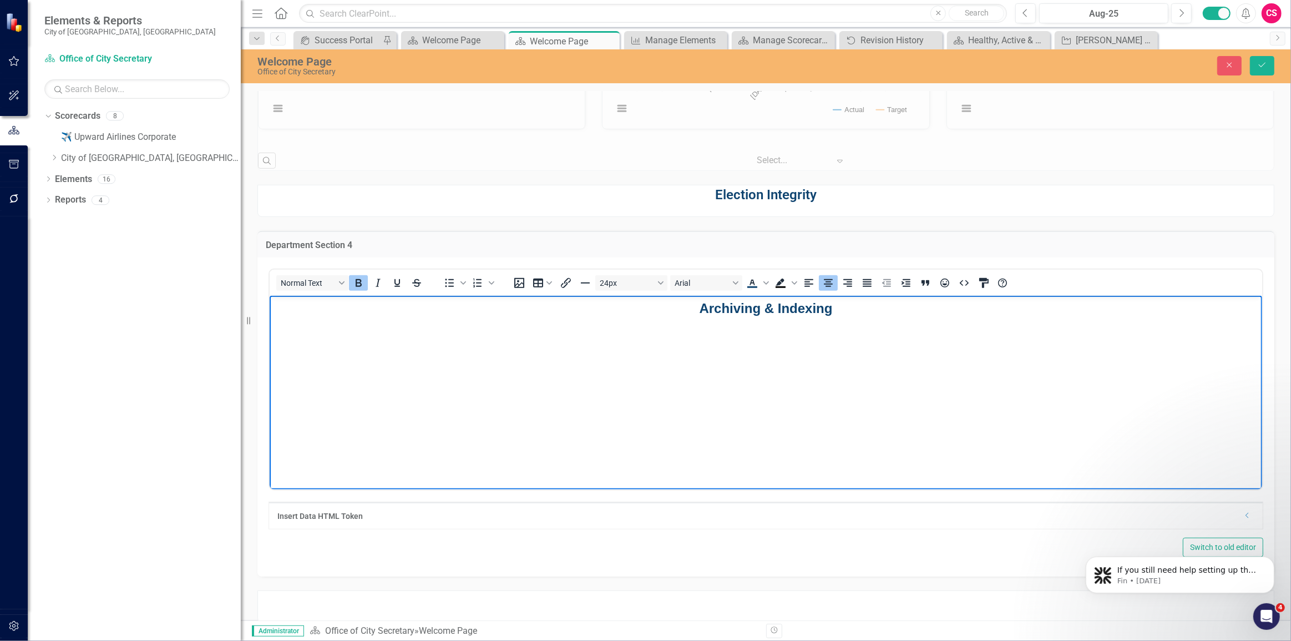
click at [817, 387] on body "Archiving & Indexing" at bounding box center [765, 379] width 993 height 166
click at [1259, 70] on button "Save" at bounding box center [1262, 65] width 24 height 19
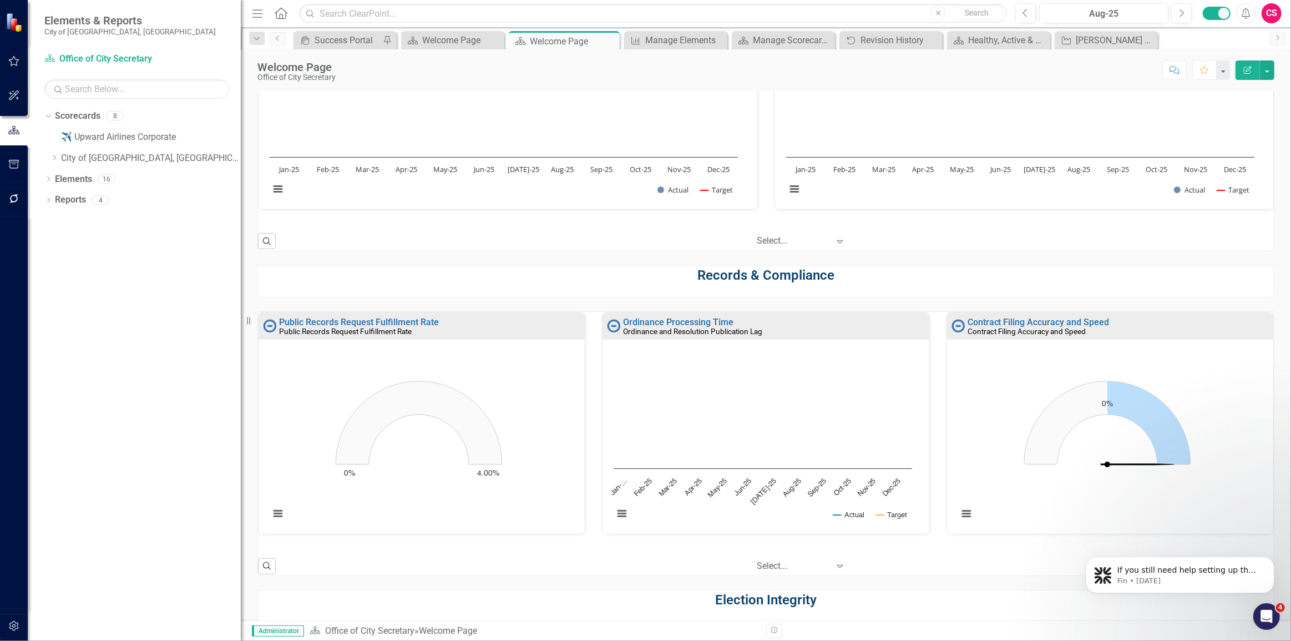
scroll to position [456, 0]
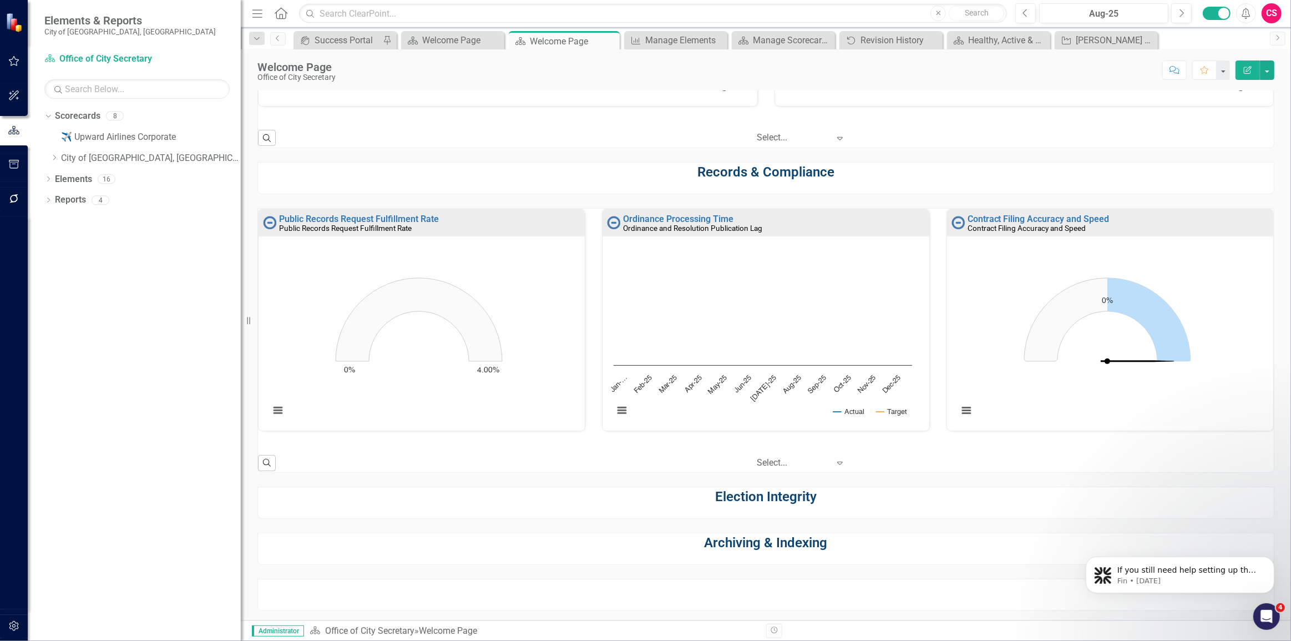
click at [781, 505] on div "Election Integrity" at bounding box center [766, 503] width 1017 height 32
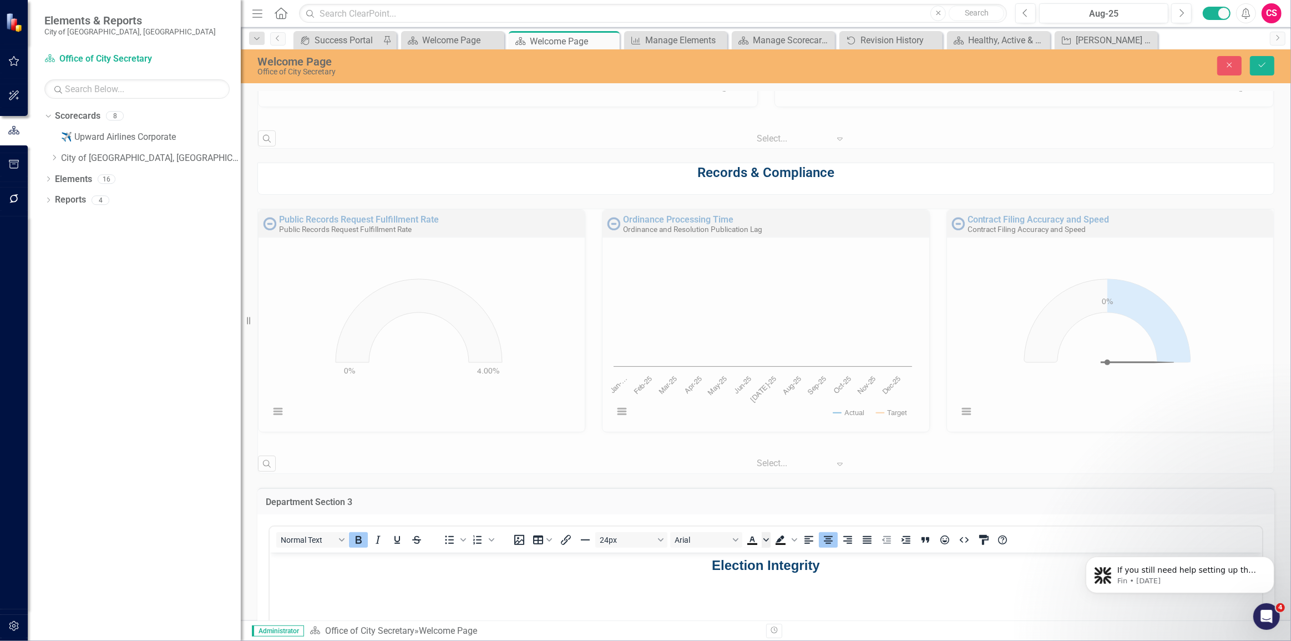
scroll to position [0, 0]
click at [781, 592] on body "Election Integrity" at bounding box center [765, 636] width 993 height 166
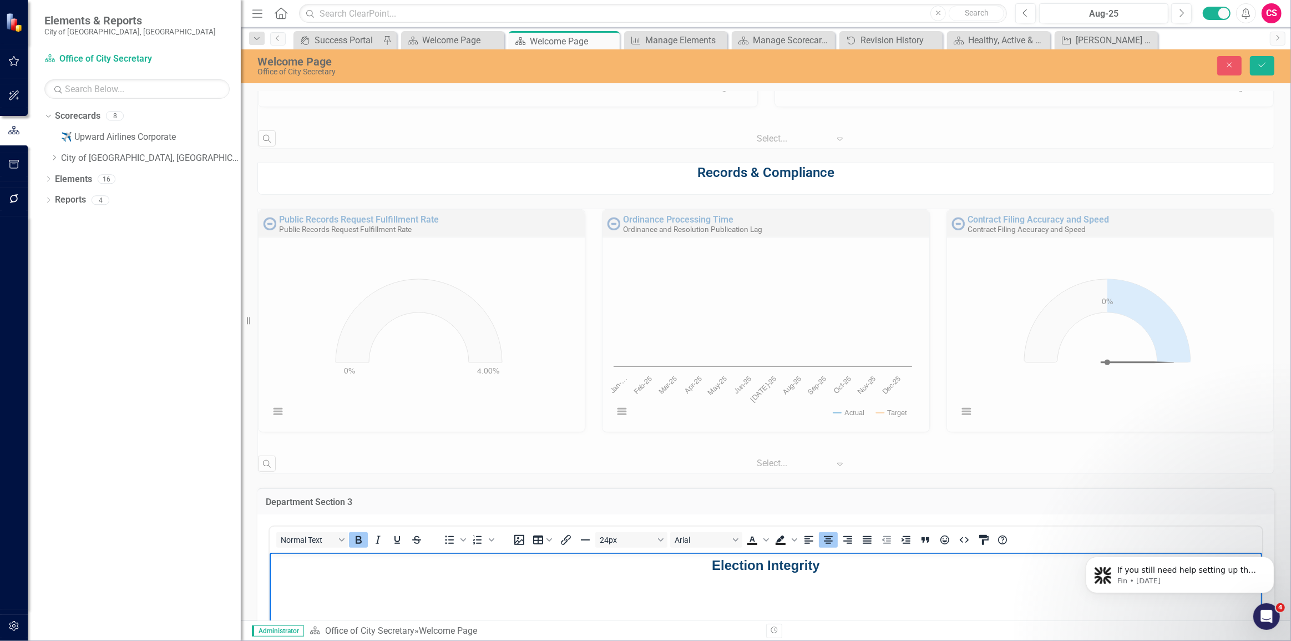
click at [783, 600] on body "Election Integrity" at bounding box center [765, 636] width 993 height 166
click at [835, 590] on body "Election Integrity" at bounding box center [765, 636] width 993 height 166
click at [1236, 70] on button "Close" at bounding box center [1230, 65] width 24 height 19
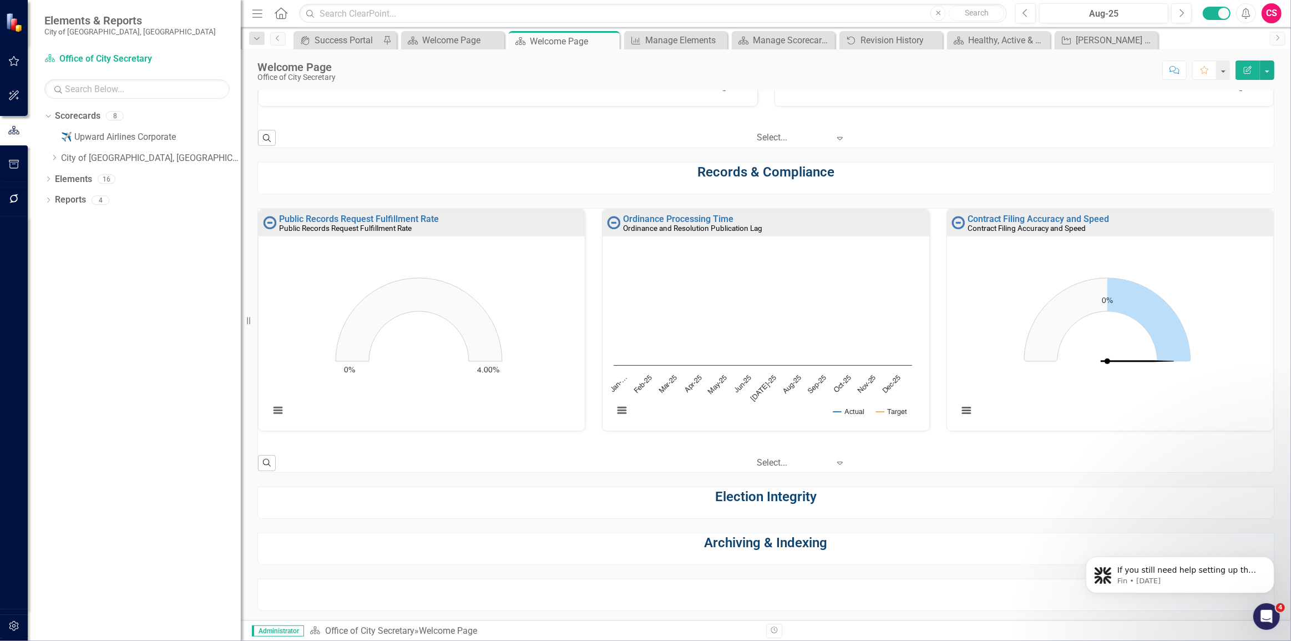
click at [1256, 68] on button "Edit Report" at bounding box center [1248, 69] width 24 height 19
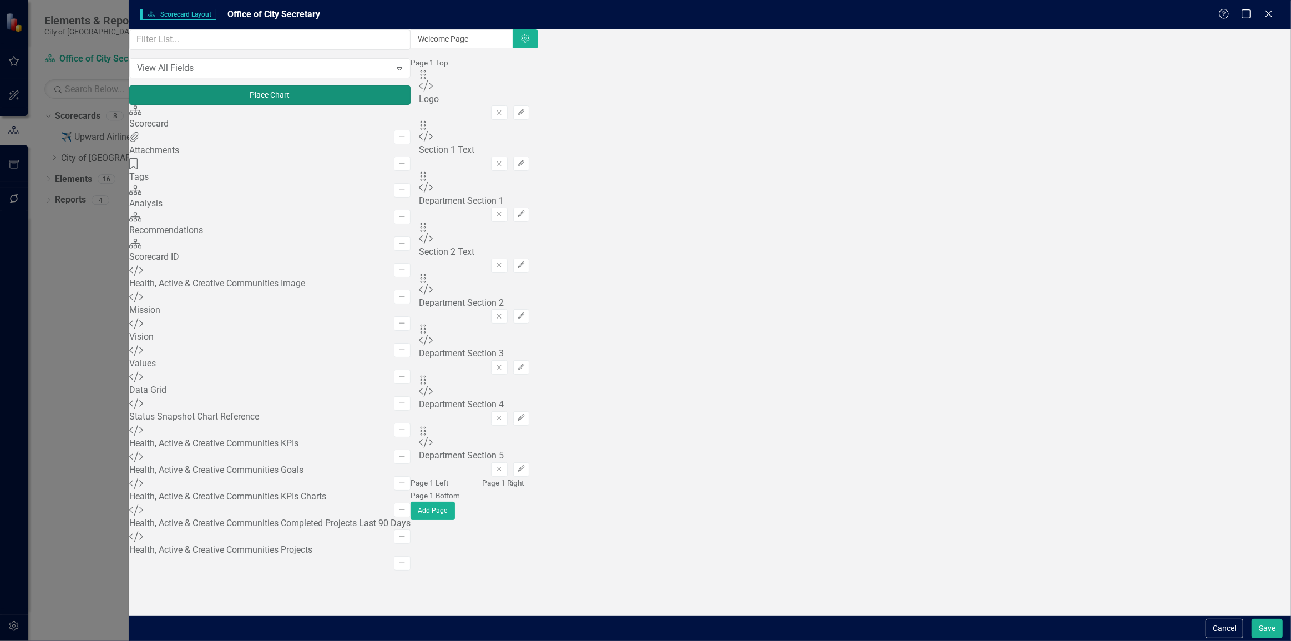
click at [279, 104] on button "Place Chart" at bounding box center [269, 94] width 281 height 19
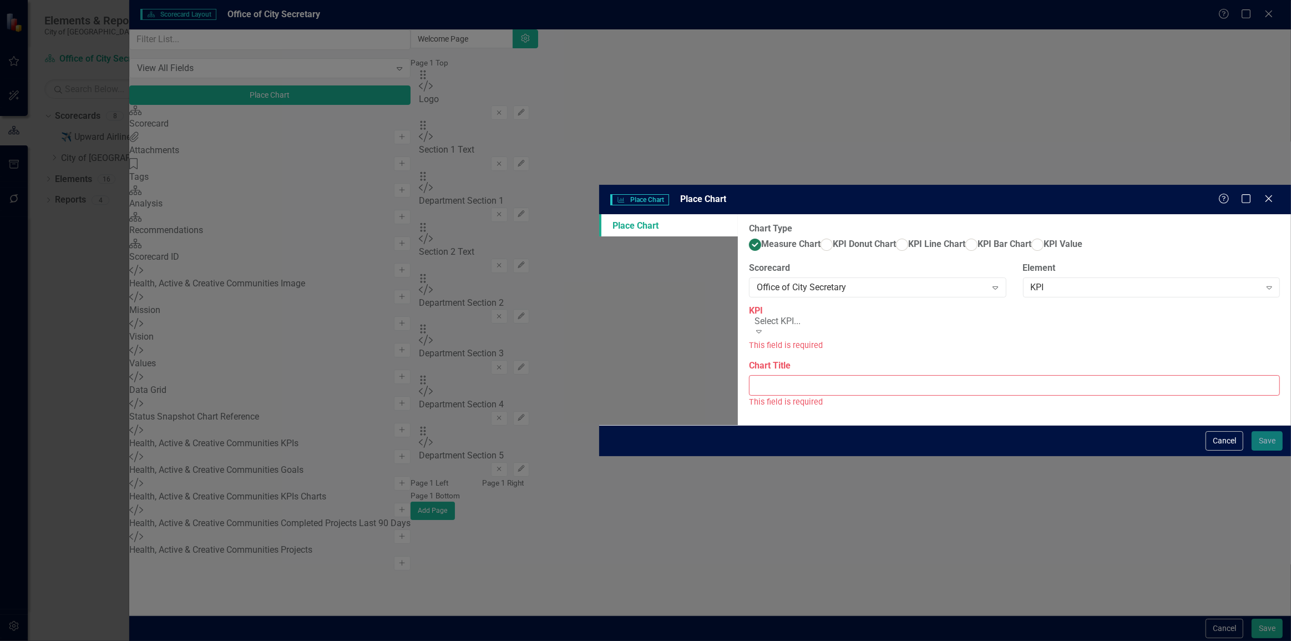
click at [755, 315] on div "Select KPI..." at bounding box center [1018, 321] width 527 height 13
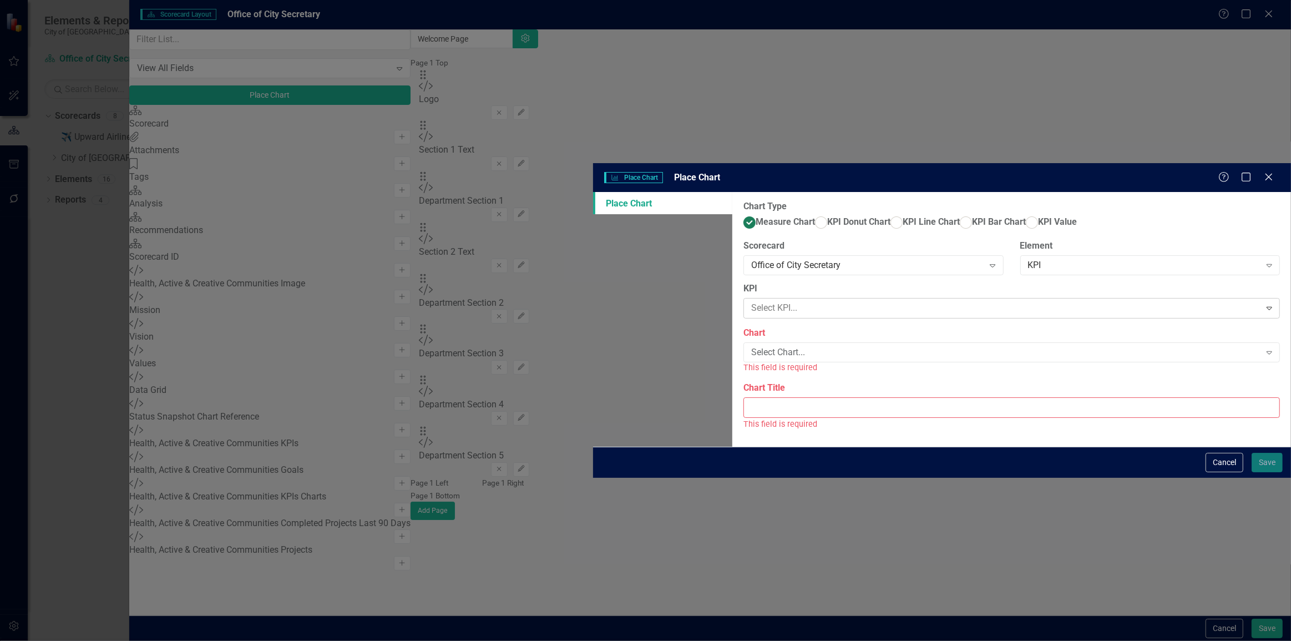
type input "Archiving & Indexing"
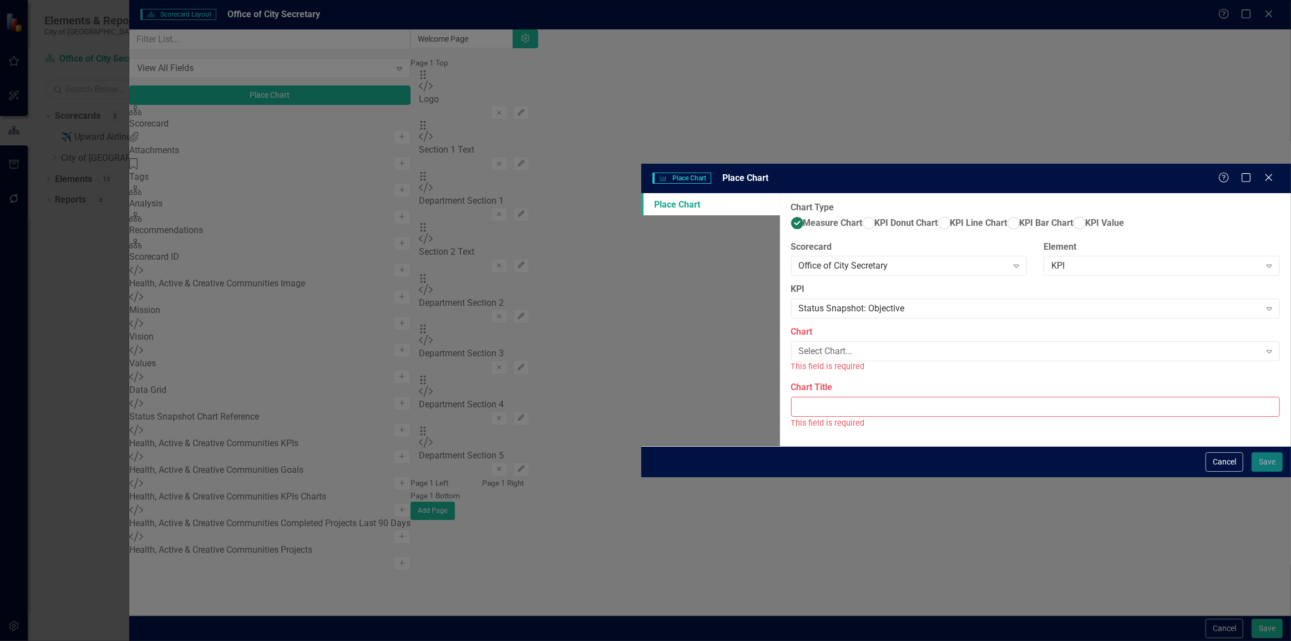
drag, startPoint x: 573, startPoint y: 161, endPoint x: 349, endPoint y: 157, distance: 224.2
click at [799, 302] on div "Status Snapshot: Objective" at bounding box center [1030, 308] width 462 height 13
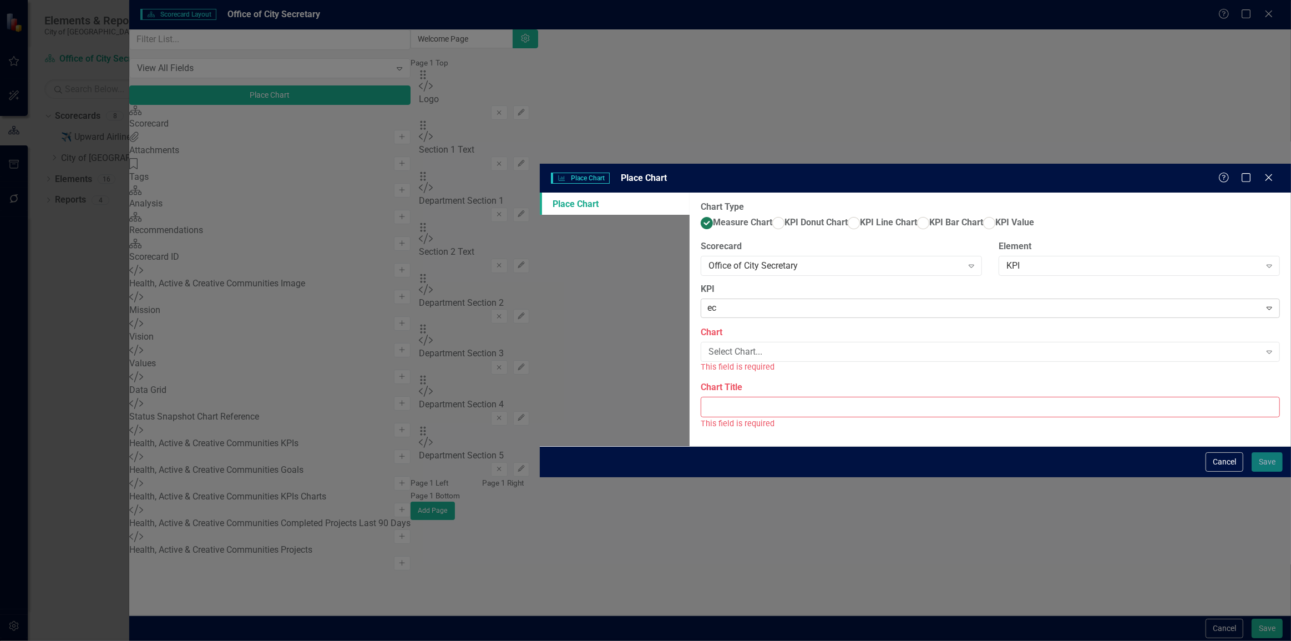
type input "ect"
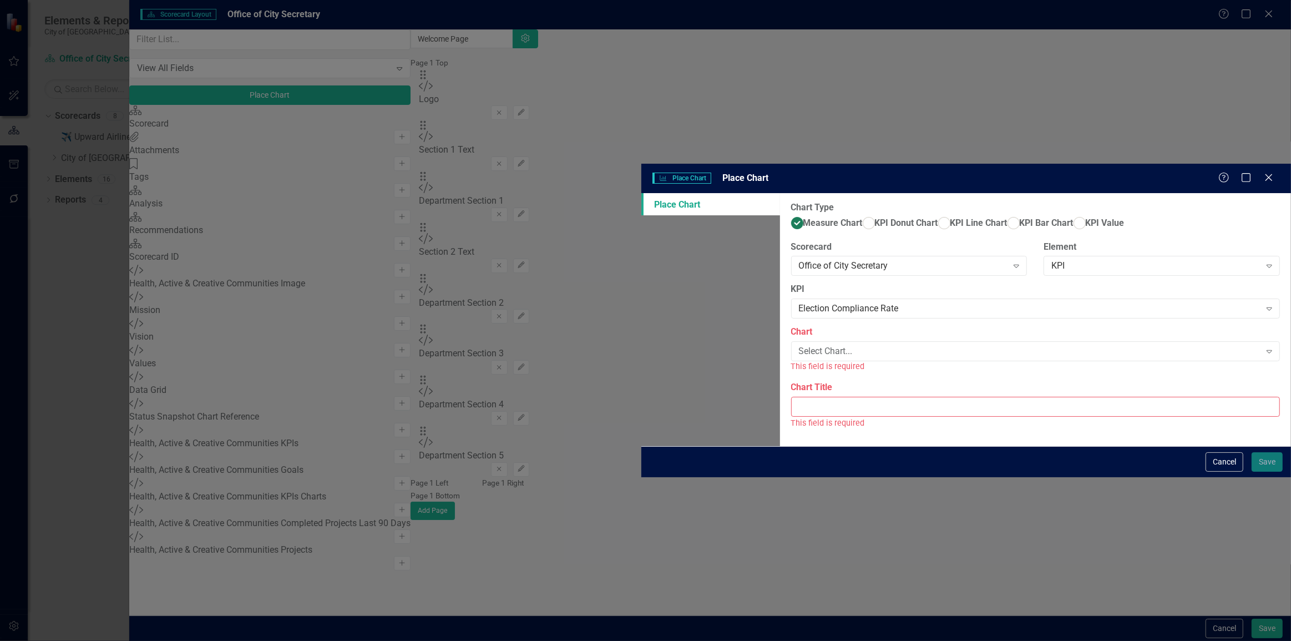
click at [799, 345] on div "Select Chart..." at bounding box center [1030, 351] width 462 height 13
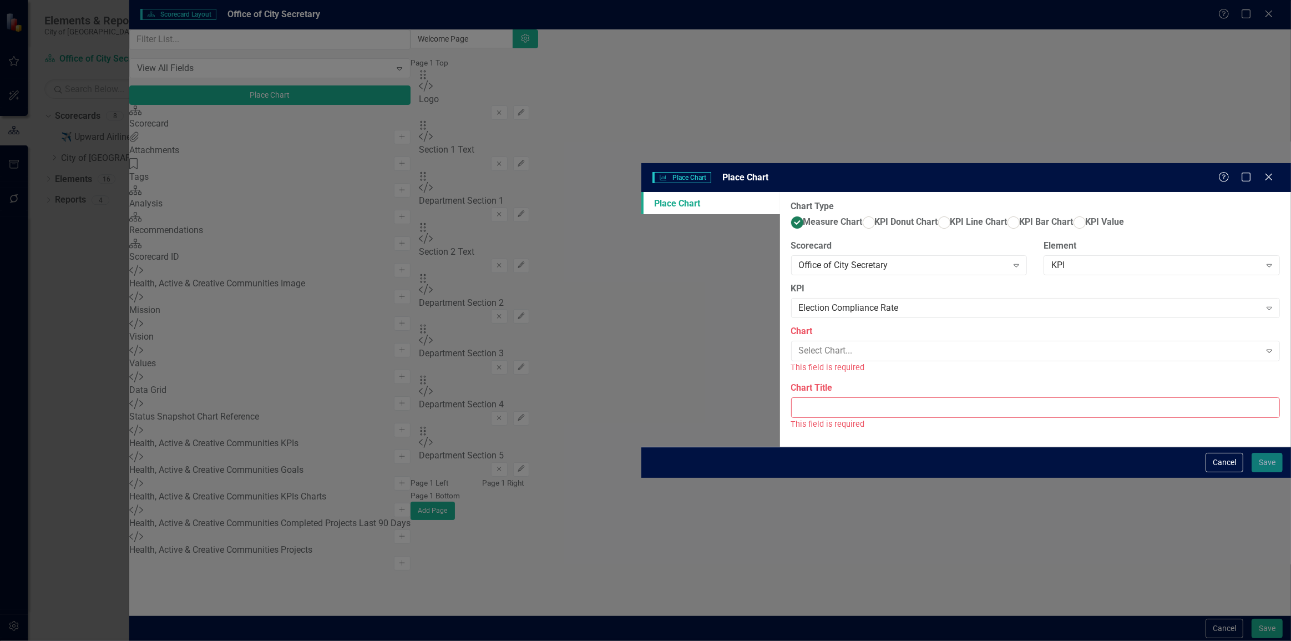
click at [504, 640] on div "Election Compliance Rate" at bounding box center [648, 650] width 1274 height 13
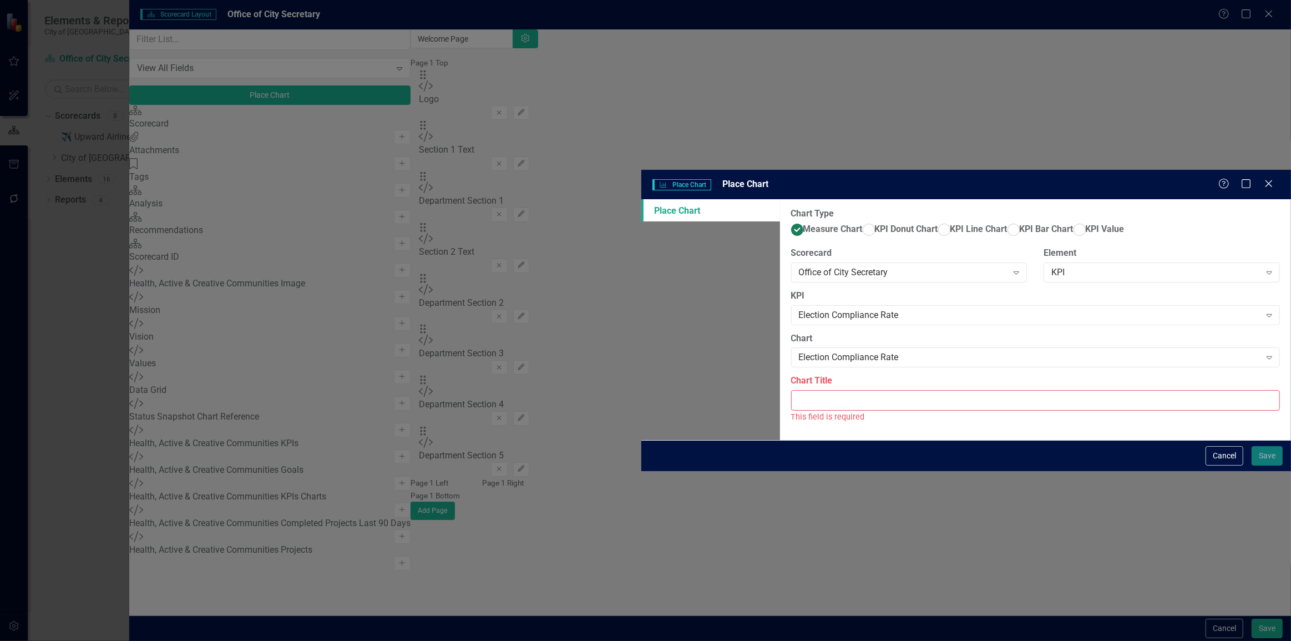
click at [791, 390] on input "Chart Title" at bounding box center [1035, 400] width 489 height 21
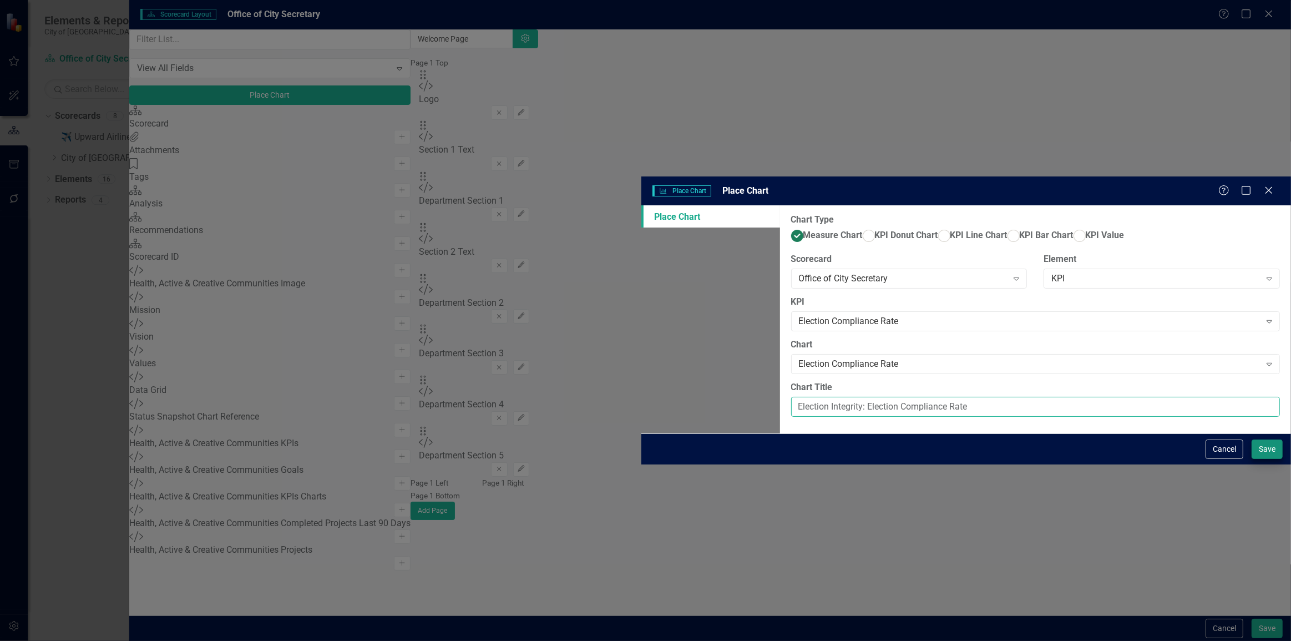
type input "Election Integrity: Election Compliance Rate"
click at [1262, 459] on button "Save" at bounding box center [1267, 449] width 31 height 19
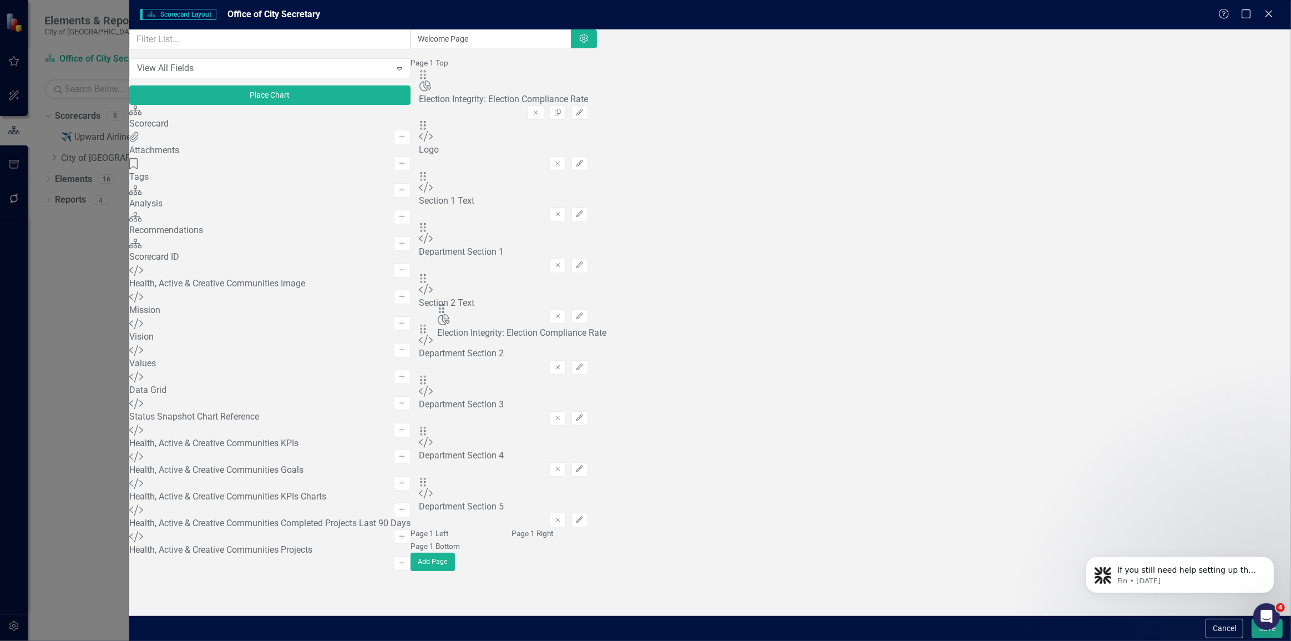
drag, startPoint x: 458, startPoint y: 106, endPoint x: 462, endPoint y: 315, distance: 209.3
click at [584, 415] on icon "Edit" at bounding box center [580, 418] width 8 height 7
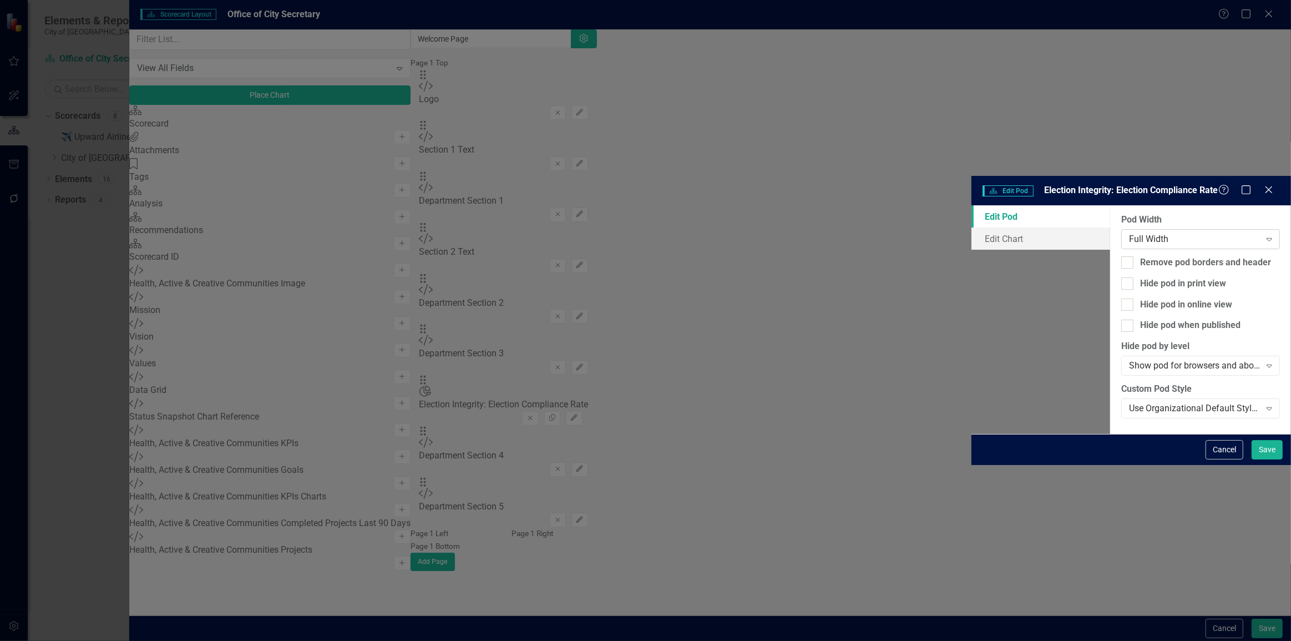
click at [1129, 233] on div "Full Width" at bounding box center [1194, 239] width 131 height 13
drag, startPoint x: 530, startPoint y: 131, endPoint x: 602, endPoint y: 166, distance: 79.9
click at [1263, 460] on button "Save" at bounding box center [1267, 449] width 31 height 19
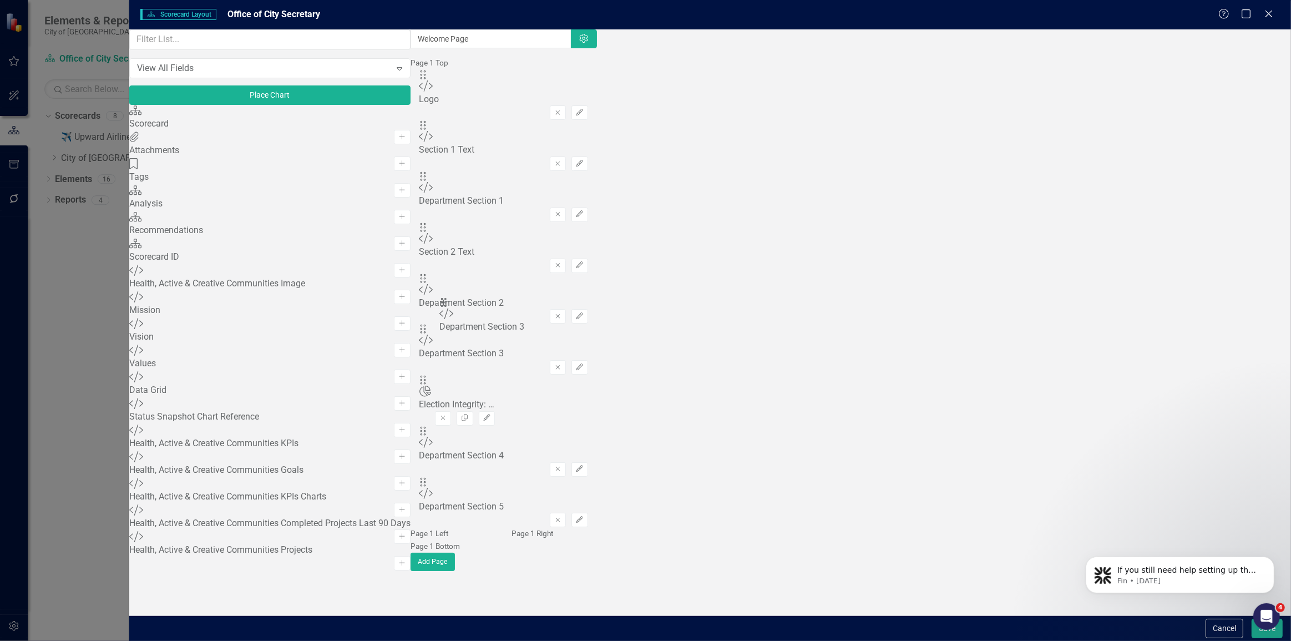
drag, startPoint x: 455, startPoint y: 282, endPoint x: 461, endPoint y: 312, distance: 30.6
click at [1269, 633] on button "Save" at bounding box center [1267, 628] width 31 height 19
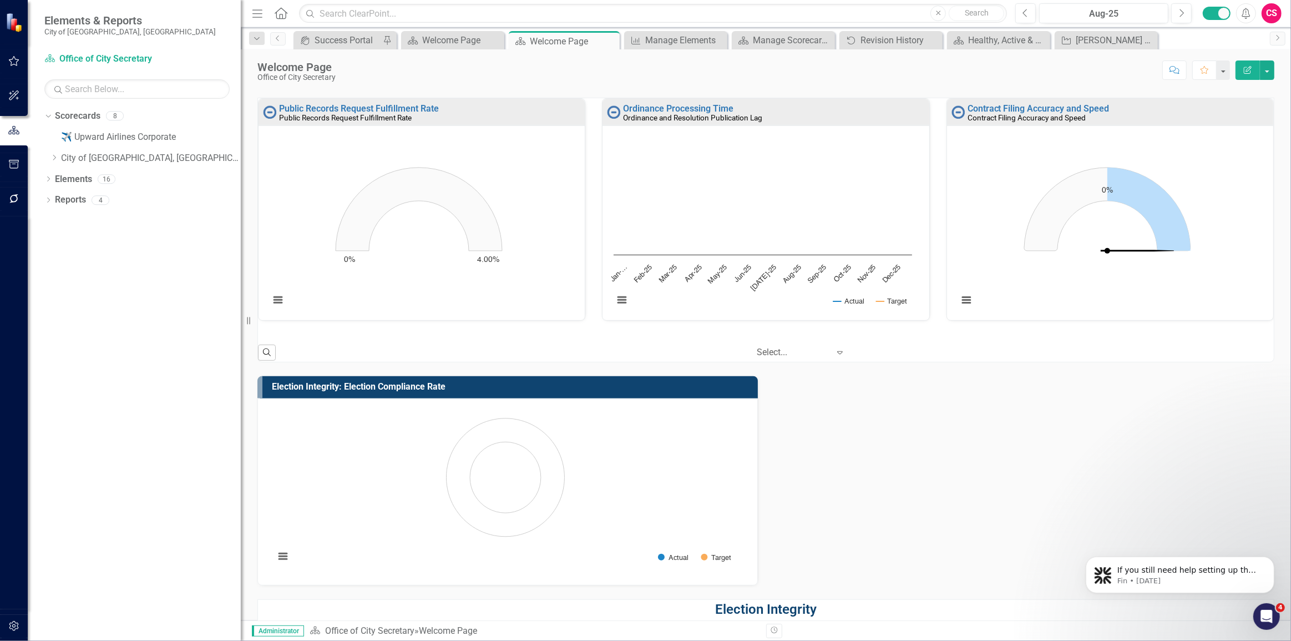
scroll to position [679, 0]
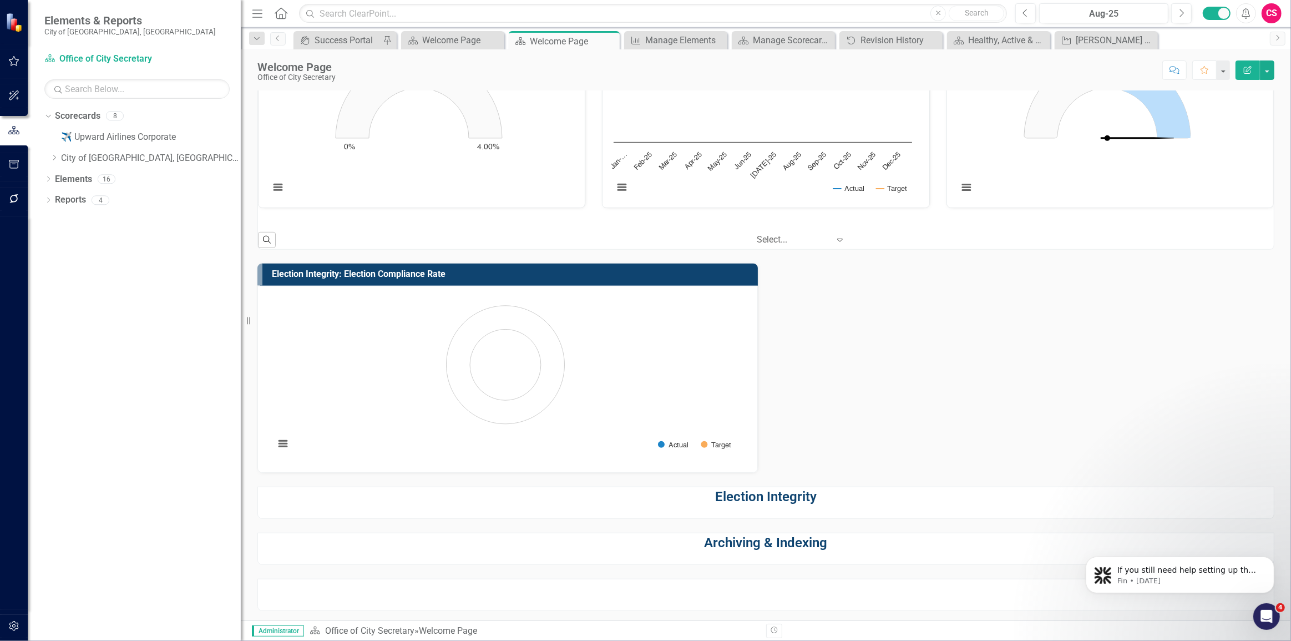
click at [777, 503] on strong "Election Integrity" at bounding box center [766, 497] width 102 height 16
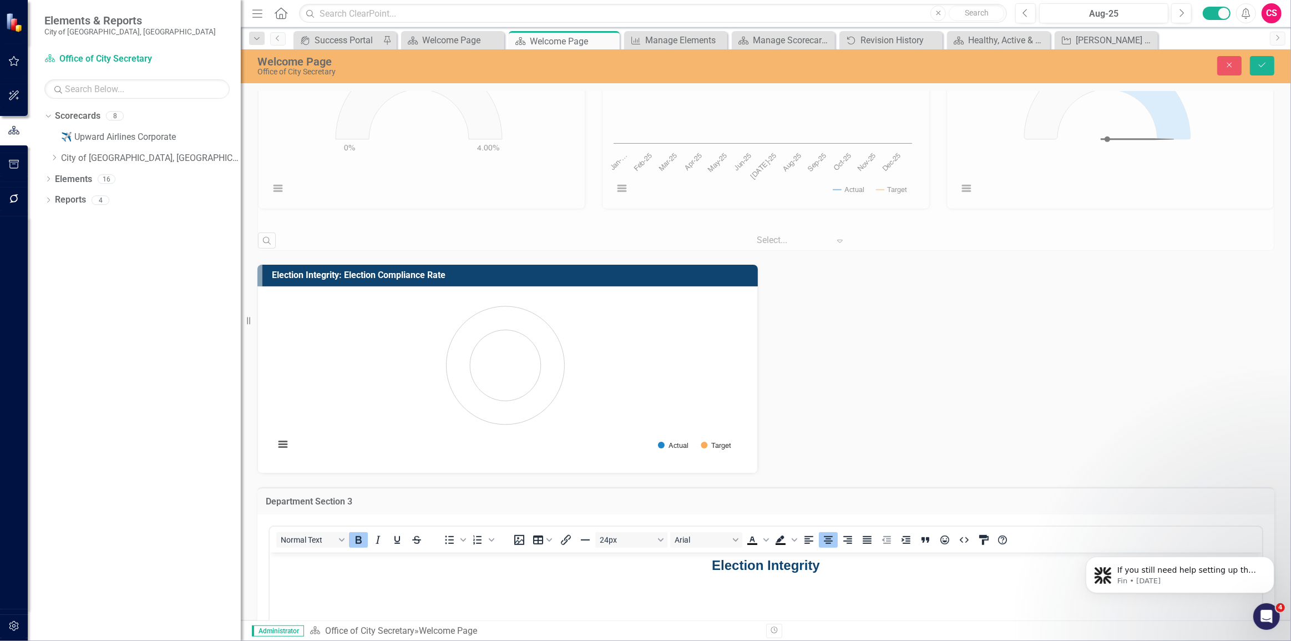
scroll to position [0, 0]
click at [1234, 62] on icon "Close" at bounding box center [1230, 65] width 10 height 8
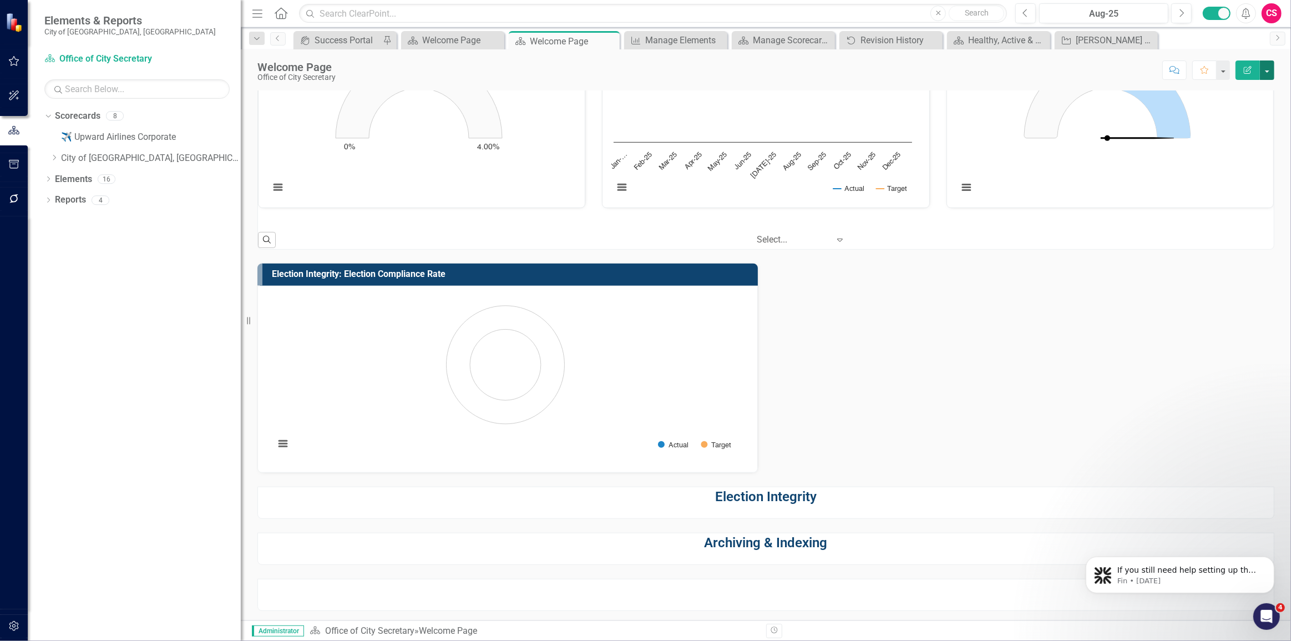
click at [1263, 70] on button "button" at bounding box center [1267, 69] width 14 height 19
click at [1250, 70] on icon "Edit Report" at bounding box center [1248, 70] width 10 height 8
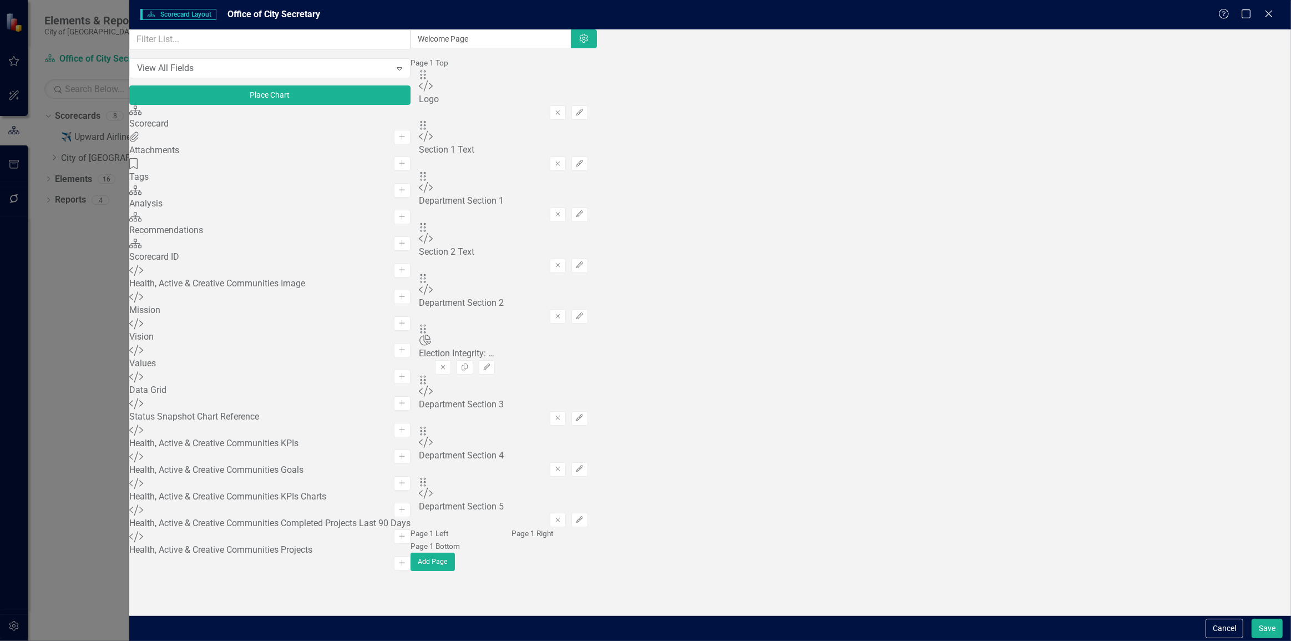
click at [566, 411] on button "Remove" at bounding box center [558, 418] width 16 height 14
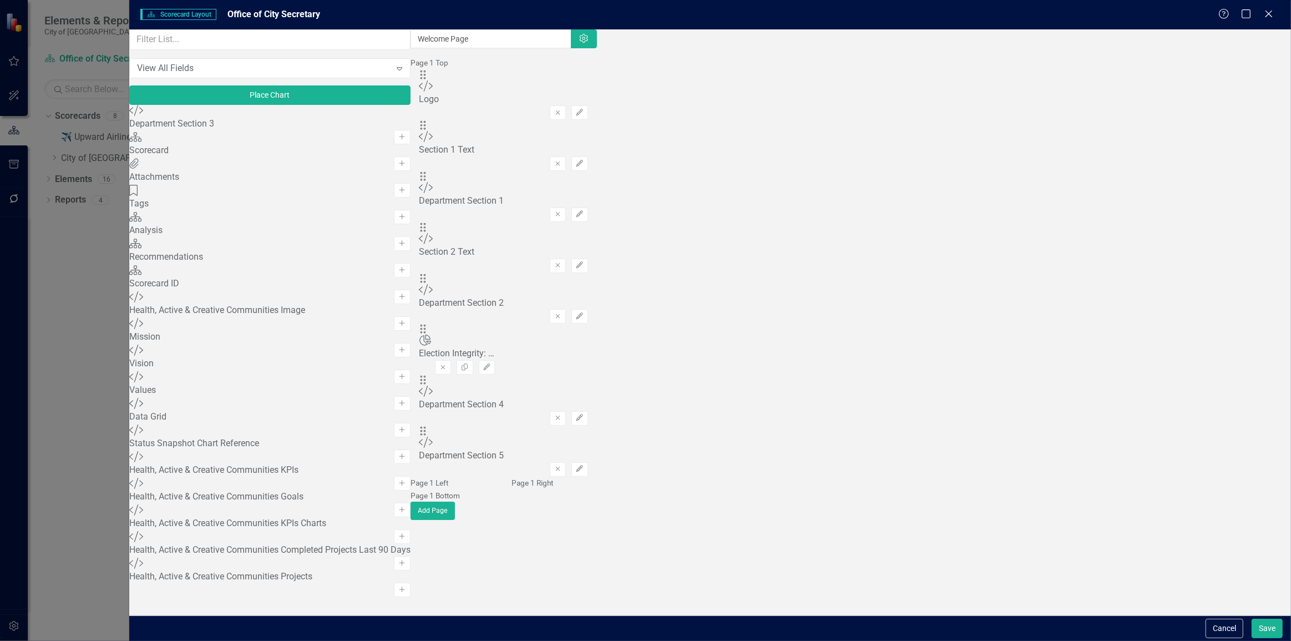
click at [566, 411] on button "Remove" at bounding box center [558, 418] width 16 height 14
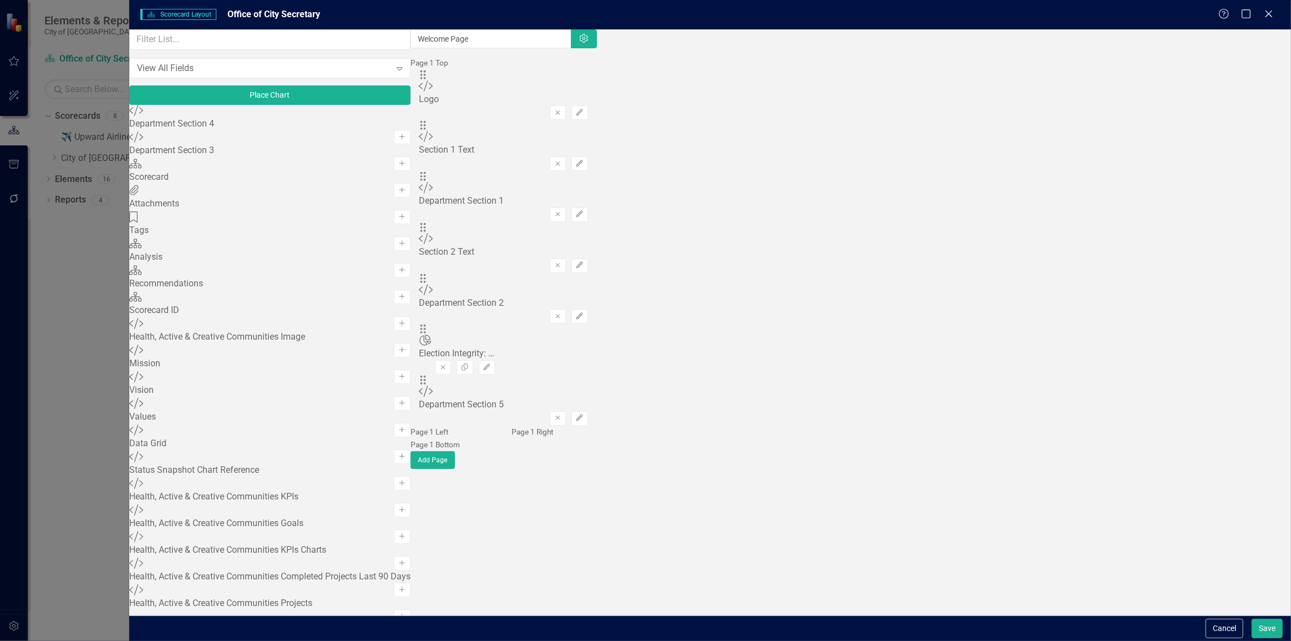
click at [566, 411] on button "Remove" at bounding box center [558, 418] width 16 height 14
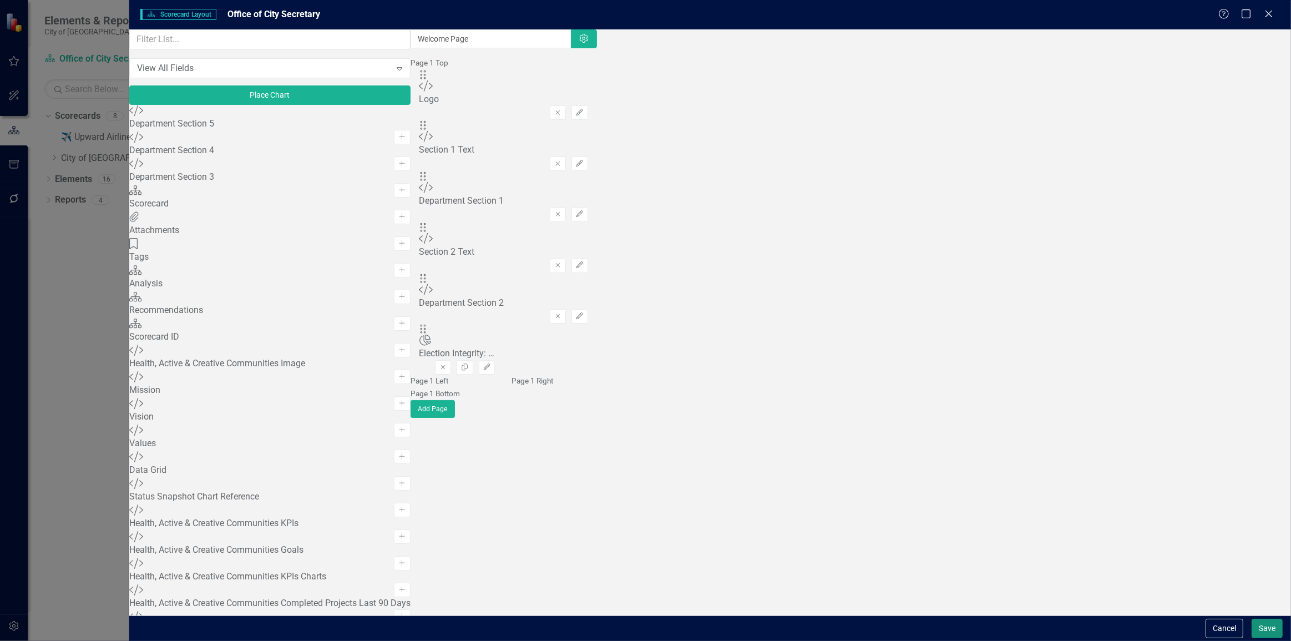
click at [1254, 622] on button "Save" at bounding box center [1267, 628] width 31 height 19
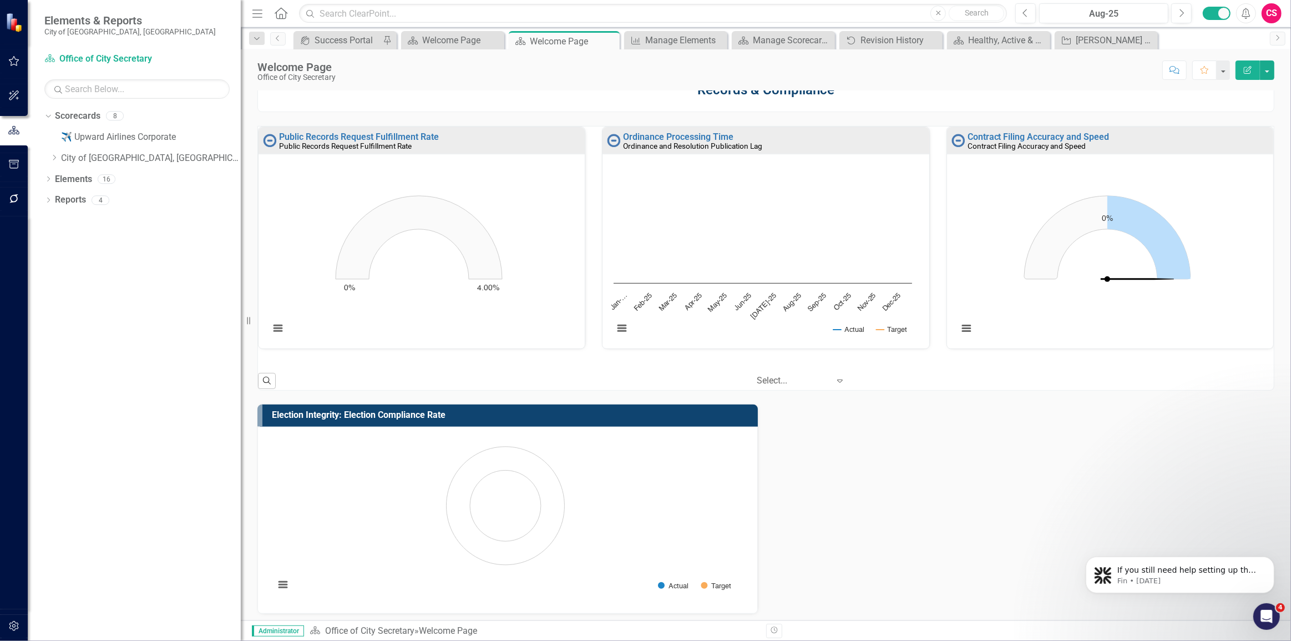
scroll to position [541, 0]
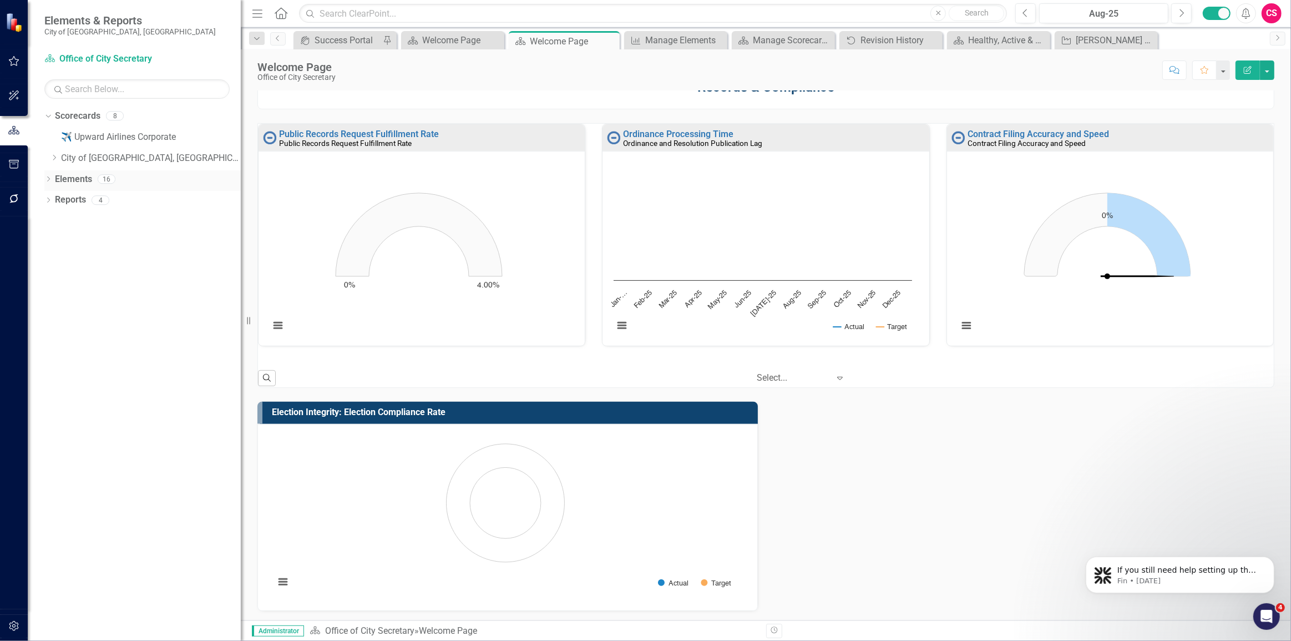
click at [79, 173] on link "Elements" at bounding box center [73, 179] width 37 height 13
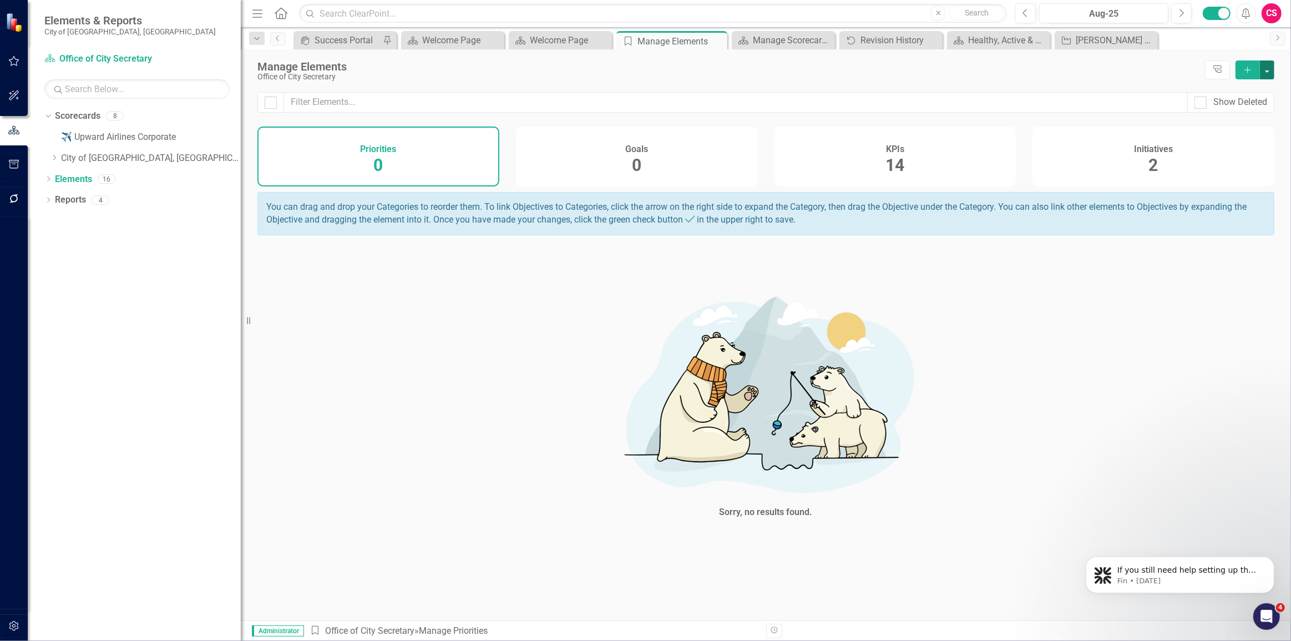
click at [1269, 72] on button "button" at bounding box center [1267, 69] width 14 height 19
click at [1240, 109] on link "Add Add Element" at bounding box center [1231, 110] width 88 height 21
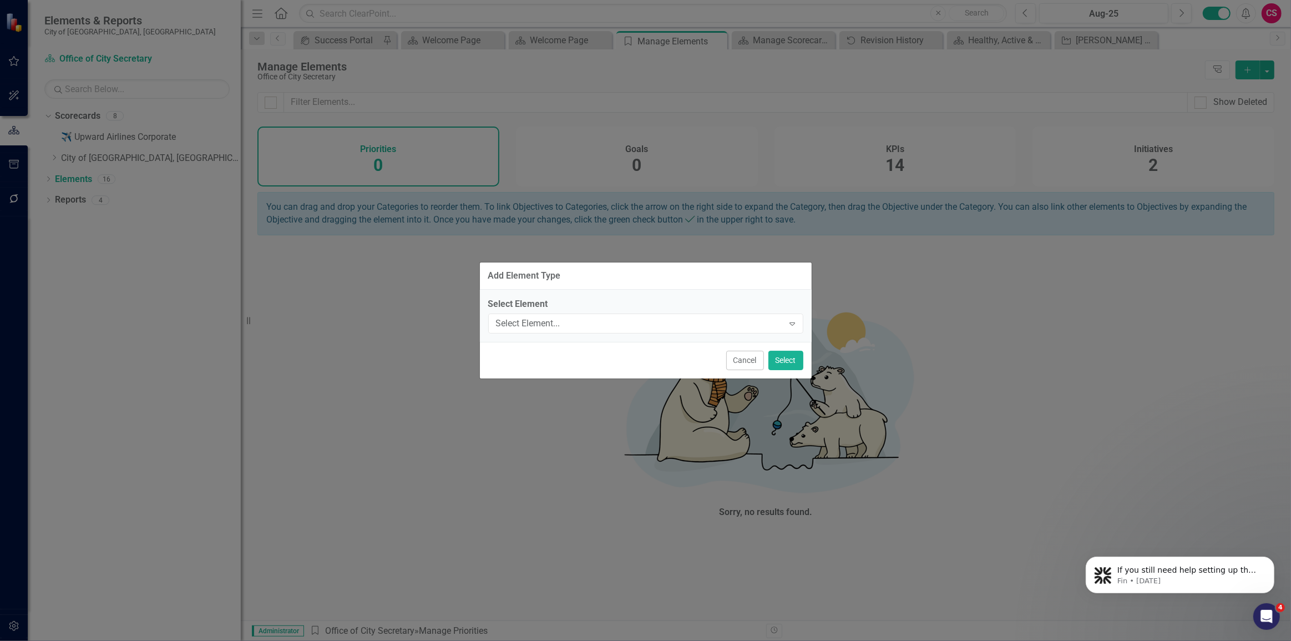
click at [745, 362] on button "Cancel" at bounding box center [745, 360] width 38 height 19
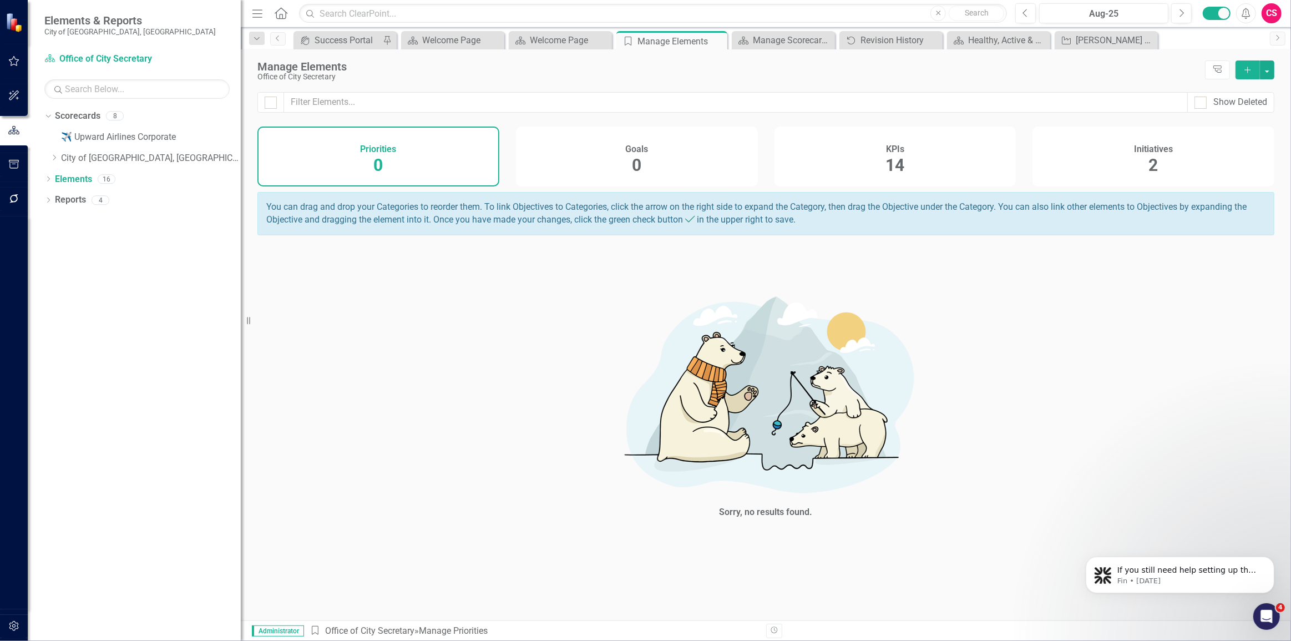
click at [909, 154] on div "KPIs 14" at bounding box center [896, 157] width 242 height 60
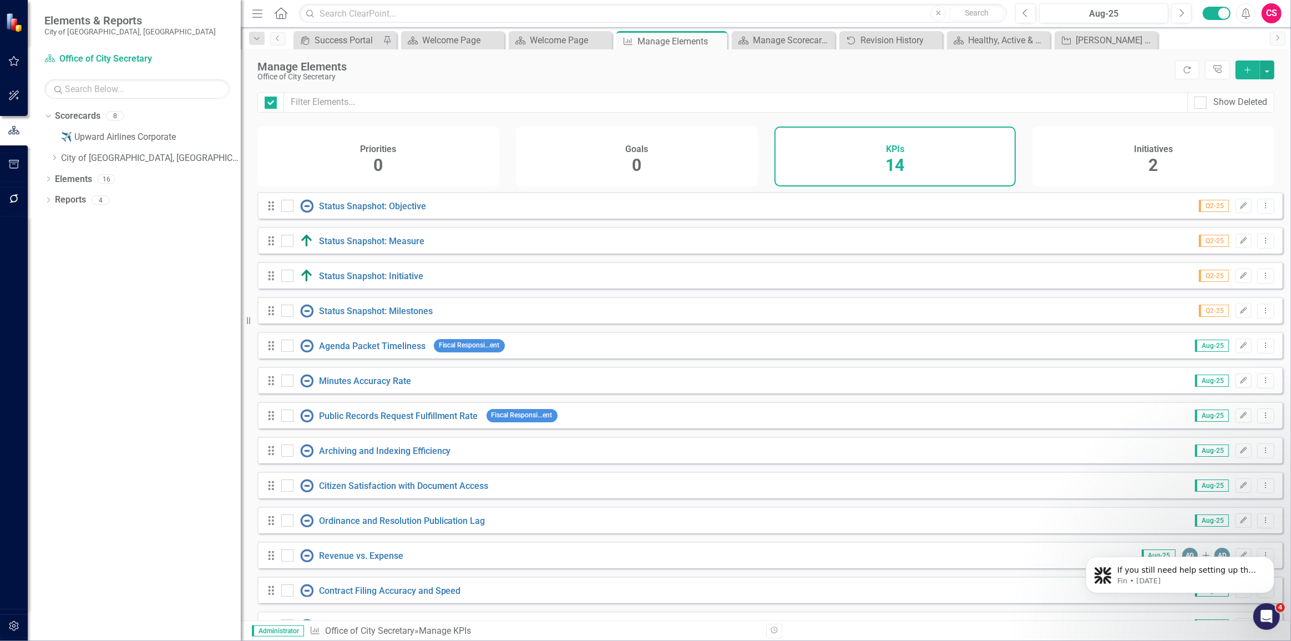
checkbox input "false"
click at [1264, 63] on button "button" at bounding box center [1267, 69] width 14 height 19
click at [1240, 109] on link "Add Multiple Add Multiple" at bounding box center [1231, 110] width 88 height 21
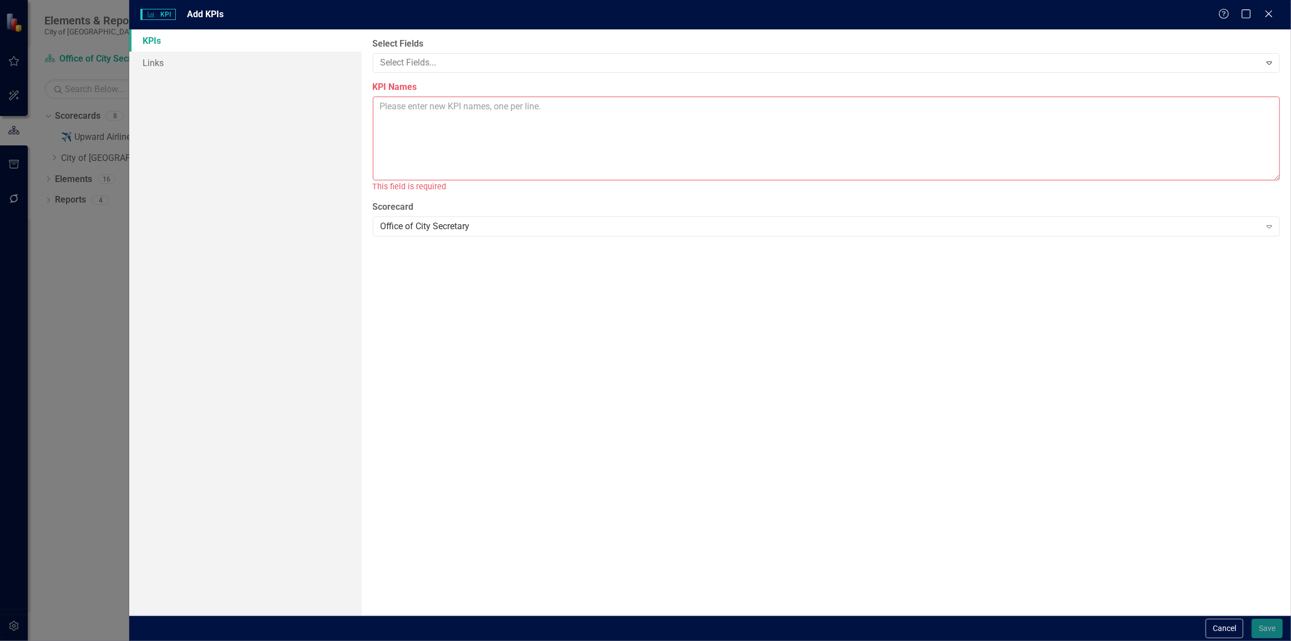
click at [725, 135] on textarea "KPI Names" at bounding box center [826, 139] width 907 height 84
paste textarea "Indexing Timeliness"
click at [561, 142] on textarea "Indexing Timeliness" at bounding box center [826, 139] width 907 height 84
paste textarea "Archiving Volume"
click at [549, 166] on textarea "Indexing Timeliness Archiving Volume" at bounding box center [826, 139] width 907 height 84
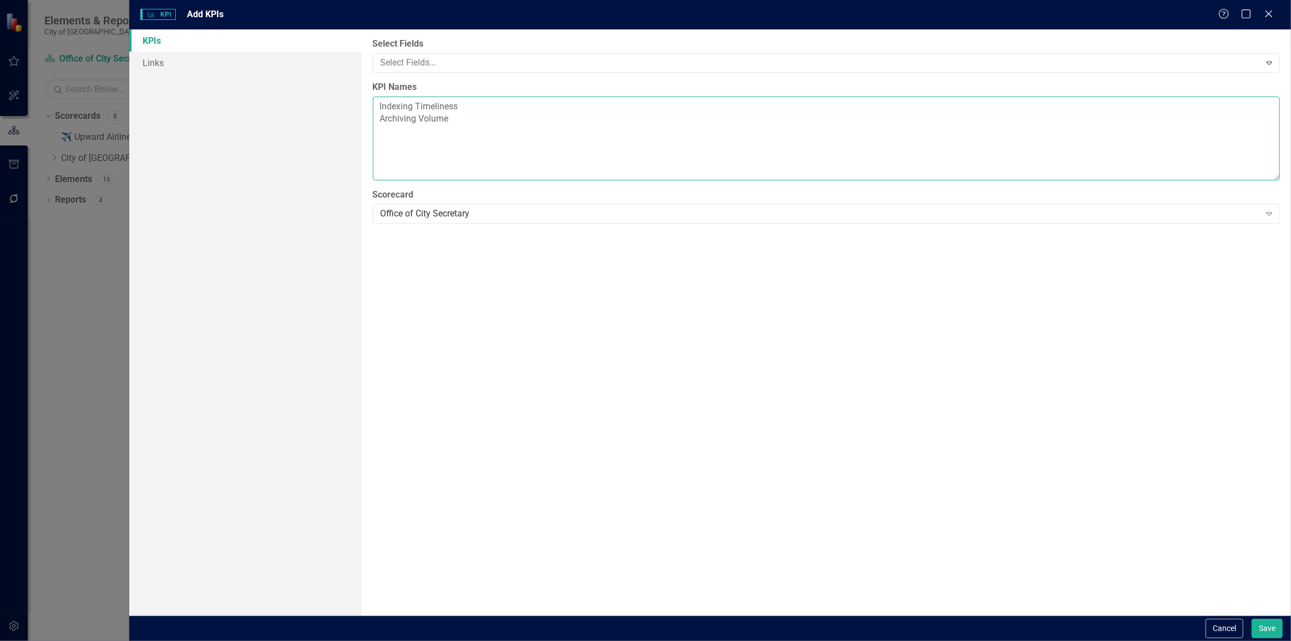
paste textarea "Citizen Satisfaction Score Document Access Rating"
type textarea "Indexing Timeliness Archiving Volume Citizen Satisfaction Score Document Access…"
click at [1268, 623] on button "Save" at bounding box center [1267, 628] width 31 height 19
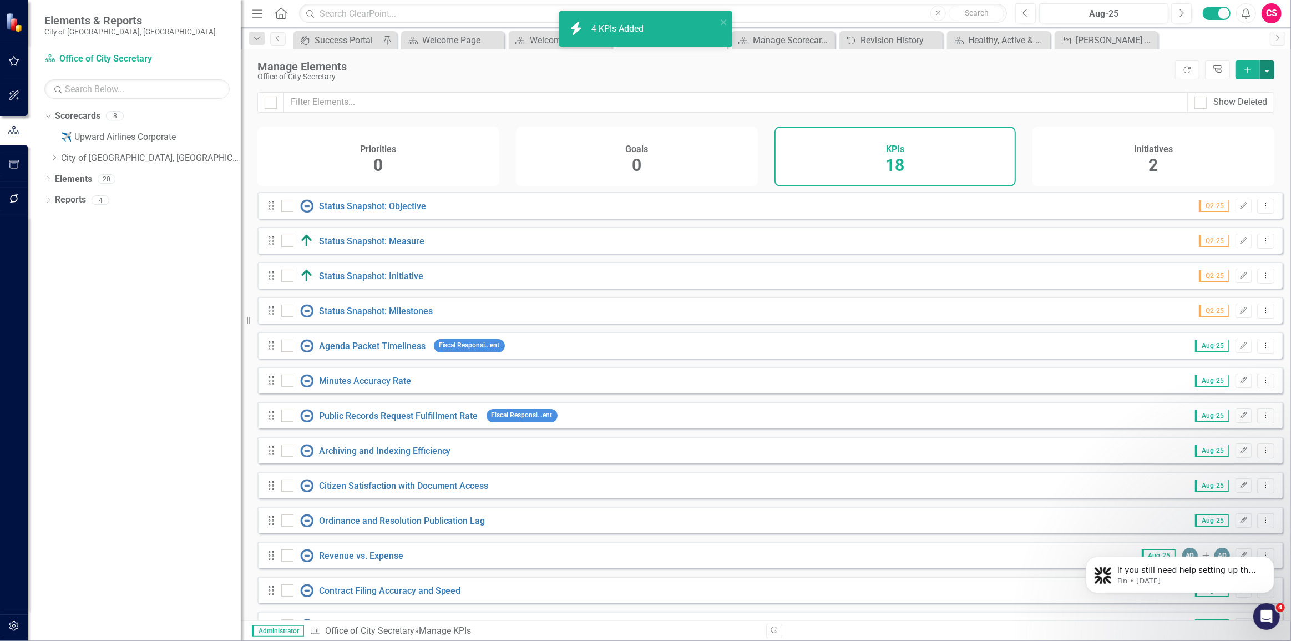
scroll to position [208, 0]
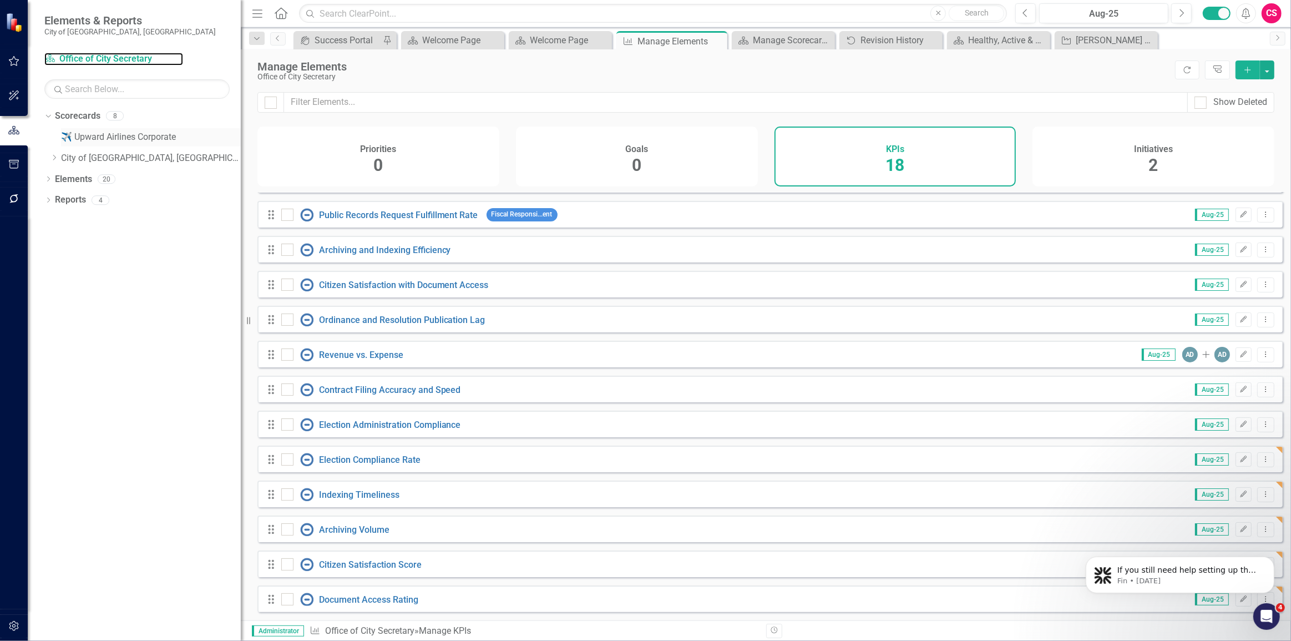
drag, startPoint x: 78, startPoint y: 63, endPoint x: 235, endPoint y: 127, distance: 169.5
click at [78, 63] on link "Scorecard Office of City Secretary" at bounding box center [113, 59] width 139 height 13
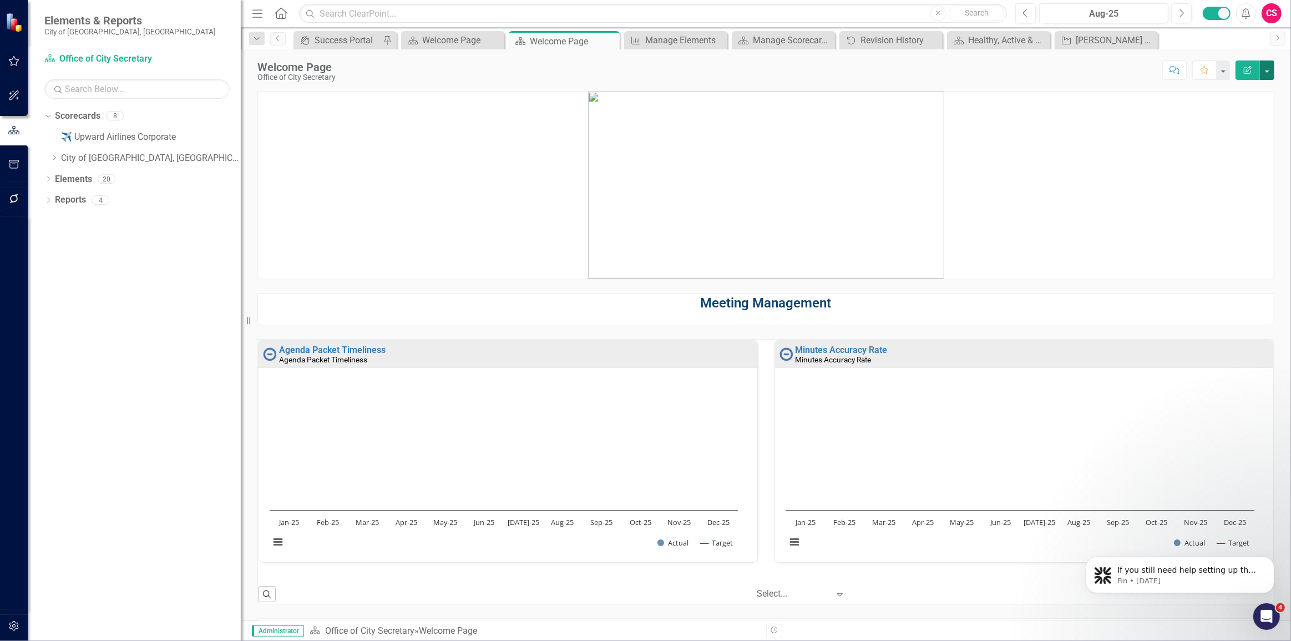
click at [1260, 73] on button "button" at bounding box center [1267, 69] width 14 height 19
click at [1238, 83] on link "Edit Edit Scorecard" at bounding box center [1229, 90] width 90 height 21
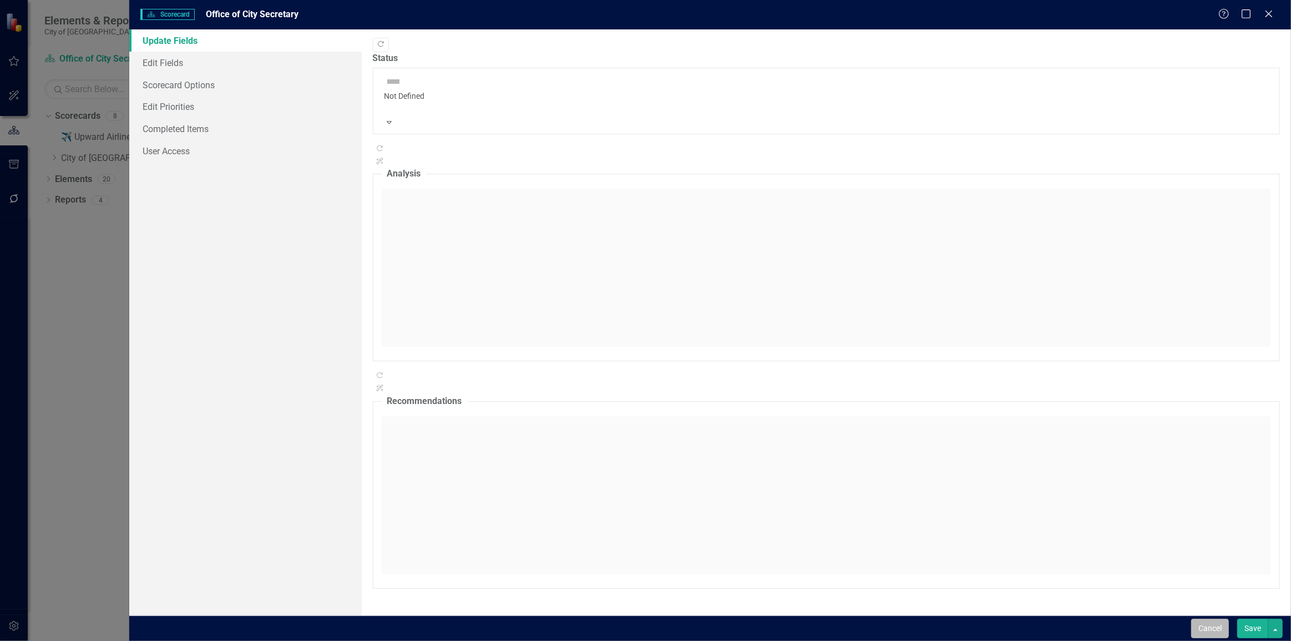
click at [1209, 630] on button "Cancel" at bounding box center [1211, 628] width 38 height 19
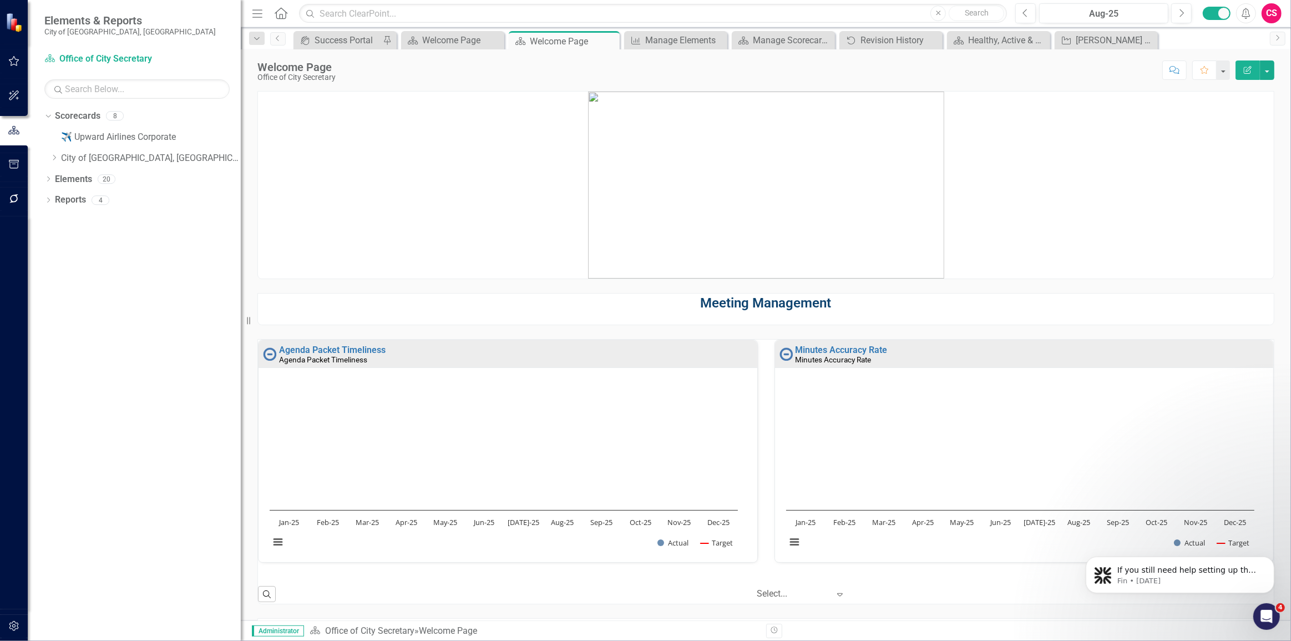
click at [1249, 78] on button "Edit Report" at bounding box center [1248, 69] width 24 height 19
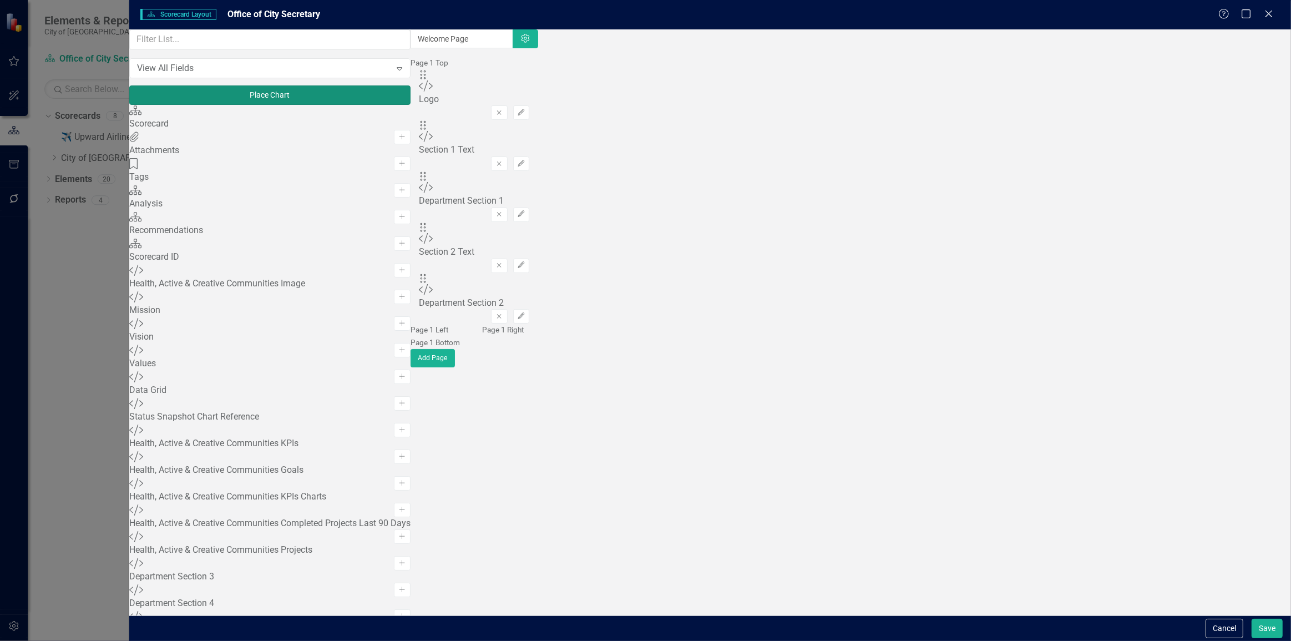
click at [263, 98] on button "Place Chart" at bounding box center [269, 94] width 281 height 19
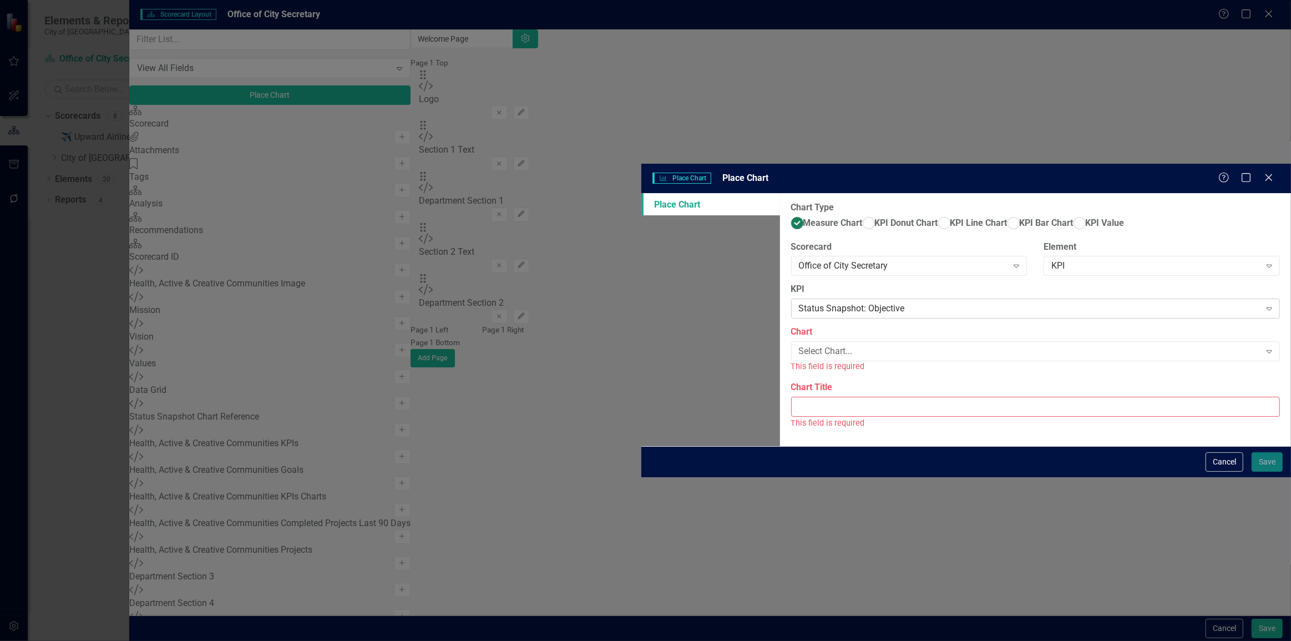
click at [799, 302] on div "Status Snapshot: Objective" at bounding box center [1030, 308] width 462 height 13
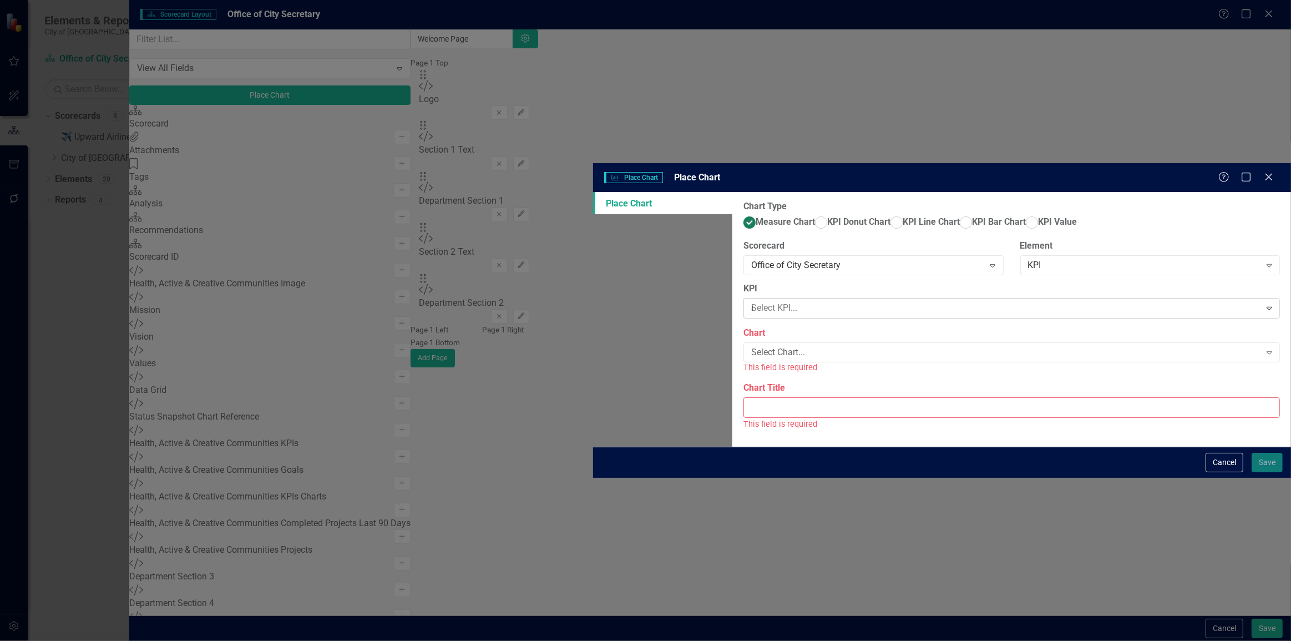
type input "ind"
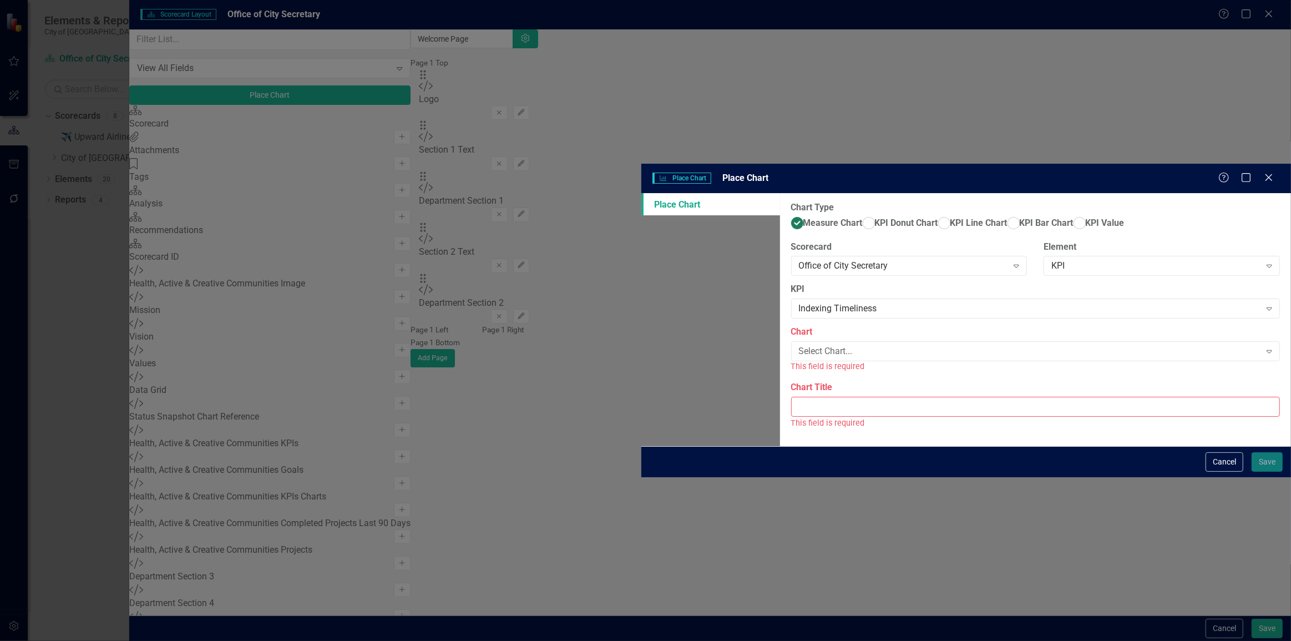
click at [799, 345] on div "Select Chart..." at bounding box center [1030, 351] width 462 height 13
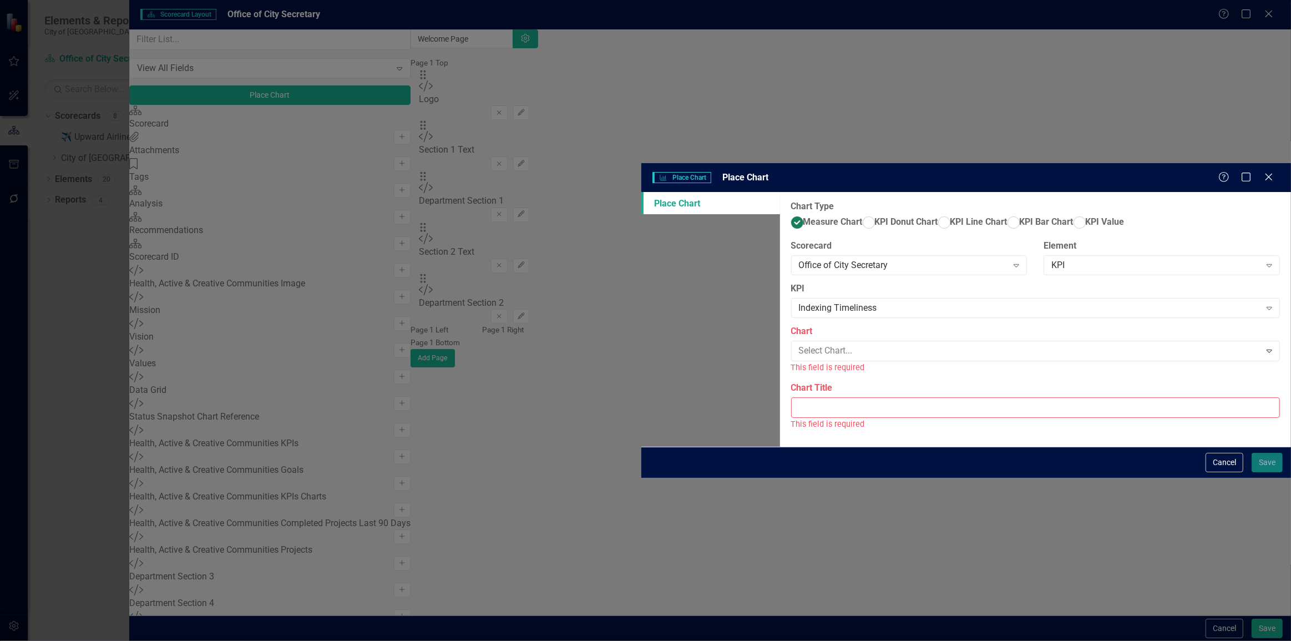
click at [526, 640] on div "Indexing Timeliness" at bounding box center [648, 650] width 1274 height 13
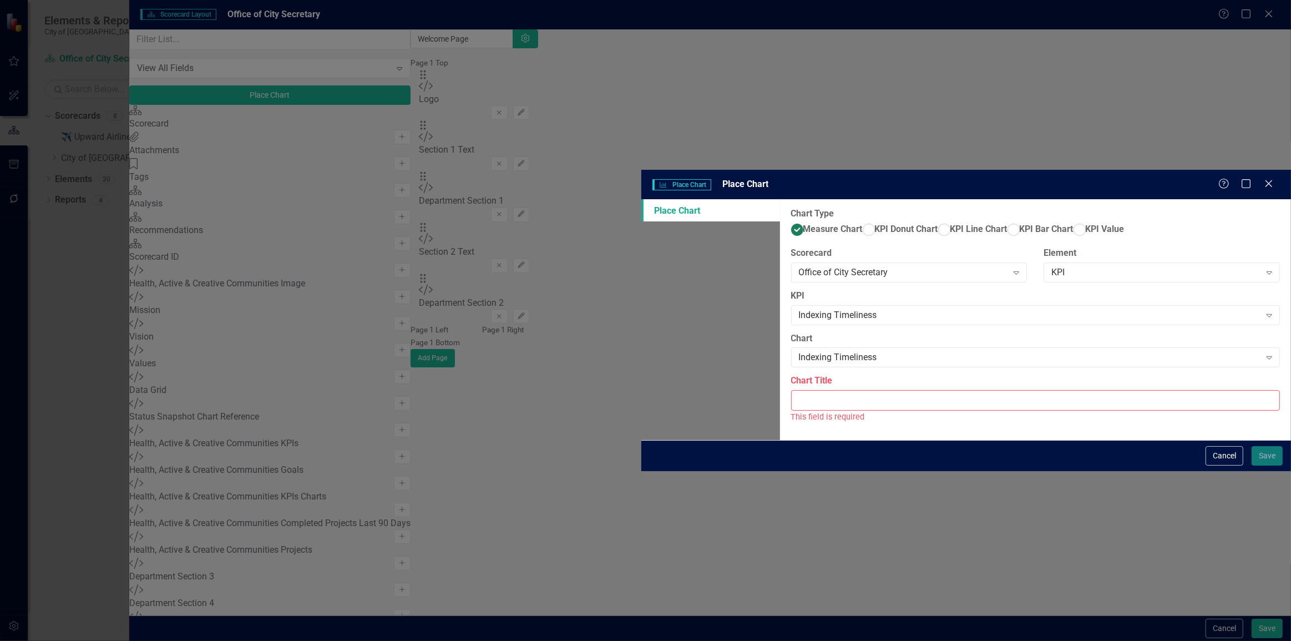
click at [791, 390] on input "Chart Title" at bounding box center [1035, 400] width 489 height 21
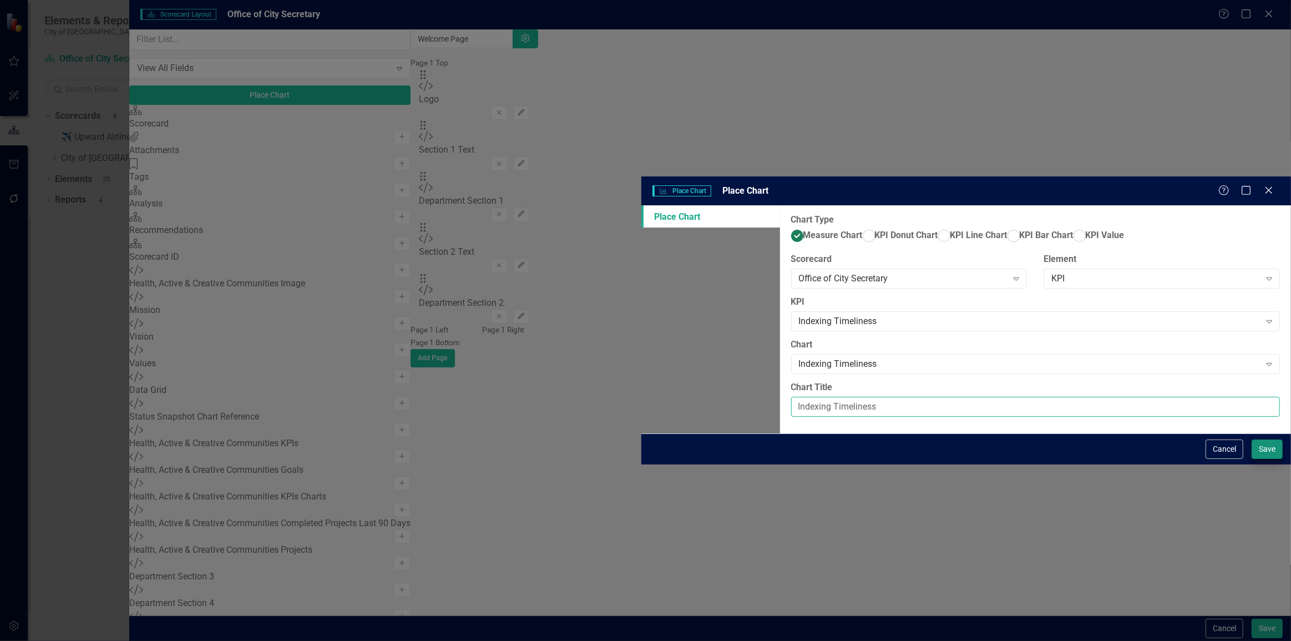
type input "Indexing Timeliness"
click at [1272, 459] on button "Save" at bounding box center [1267, 449] width 31 height 19
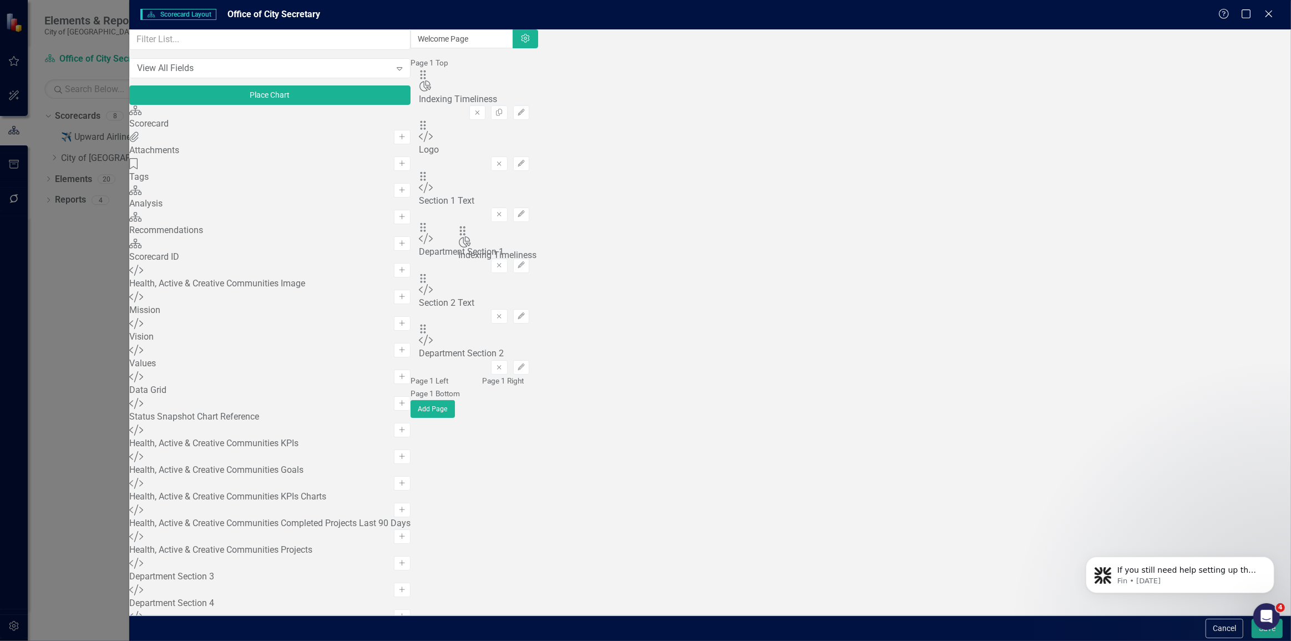
drag, startPoint x: 457, startPoint y: 110, endPoint x: 482, endPoint y: 241, distance: 133.9
click at [1255, 634] on button "Save" at bounding box center [1267, 628] width 31 height 19
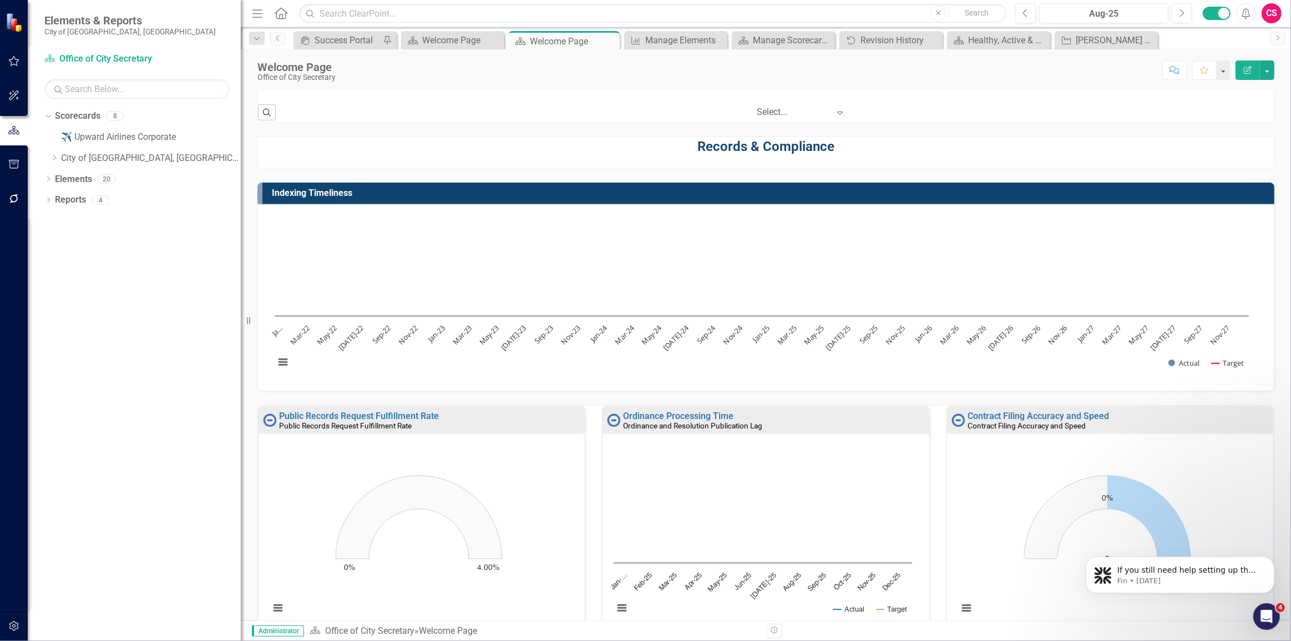
scroll to position [339, 0]
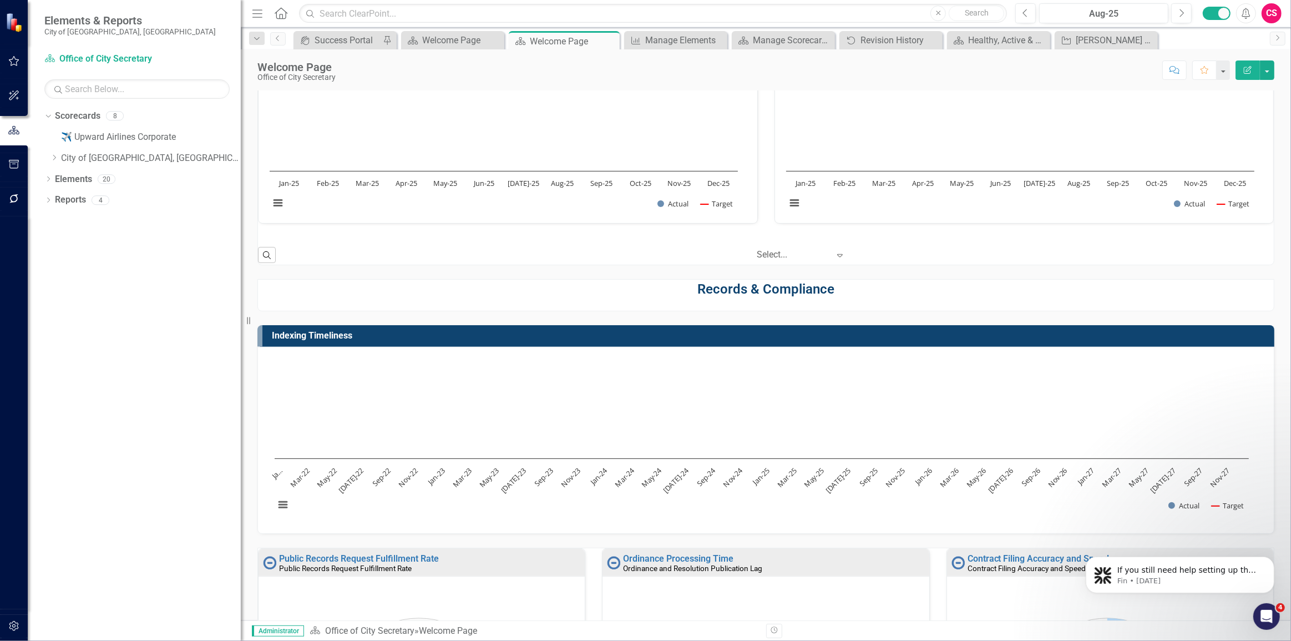
click at [1248, 67] on icon "Edit Report" at bounding box center [1248, 70] width 10 height 8
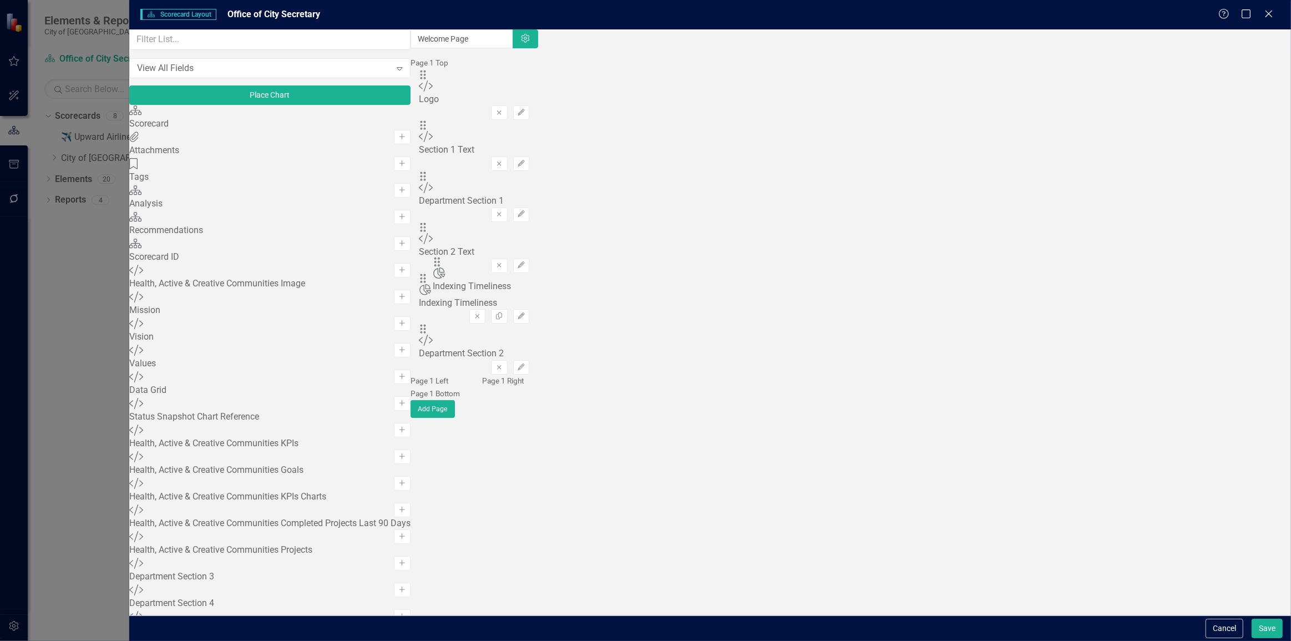
drag, startPoint x: 455, startPoint y: 250, endPoint x: 455, endPoint y: 273, distance: 22.8
click at [289, 103] on button "Place Chart" at bounding box center [269, 94] width 281 height 19
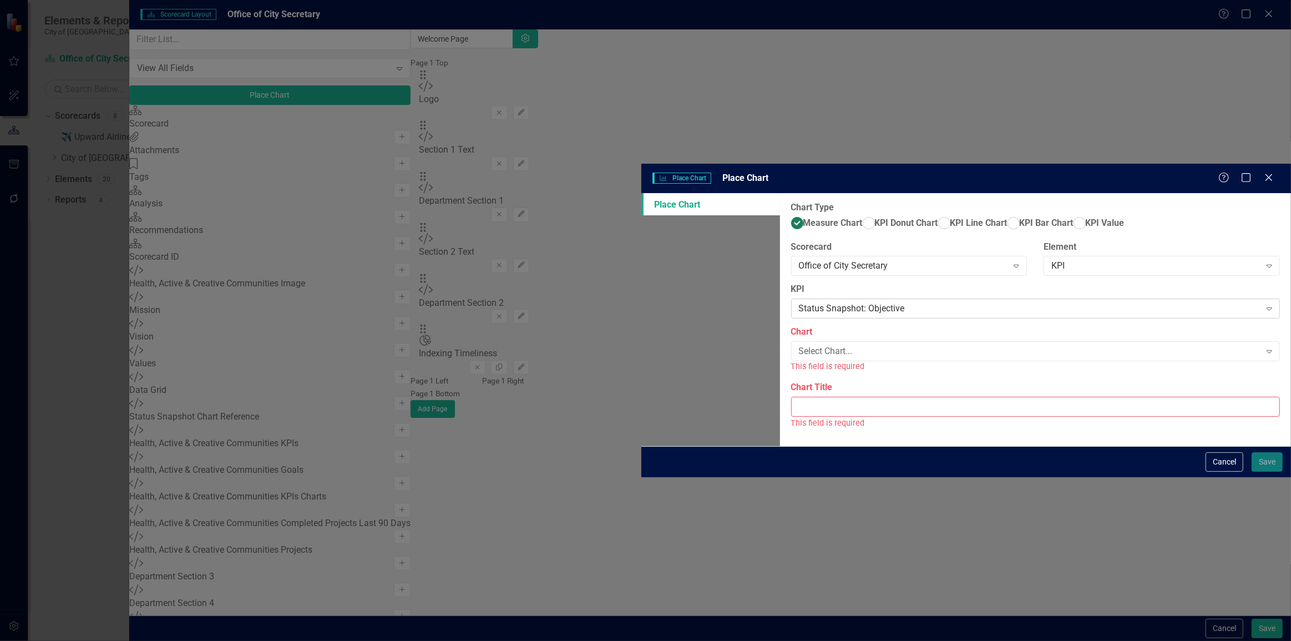
click at [799, 302] on div "Status Snapshot: Objective" at bounding box center [1030, 308] width 462 height 13
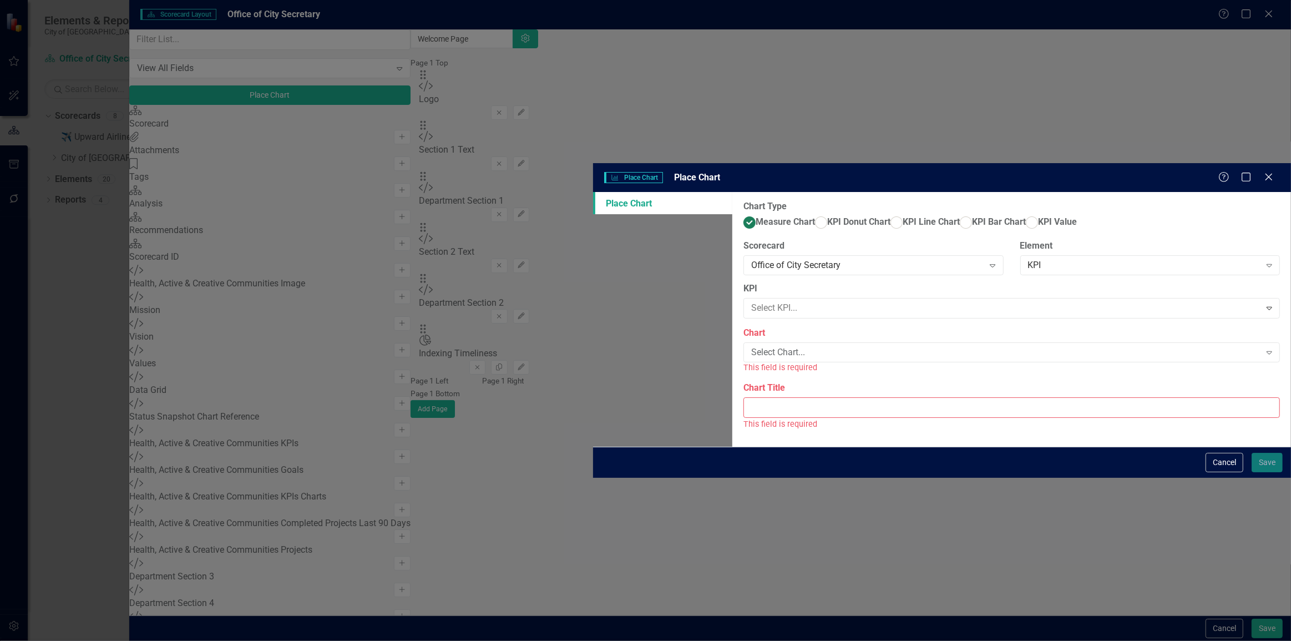
scroll to position [161, 0]
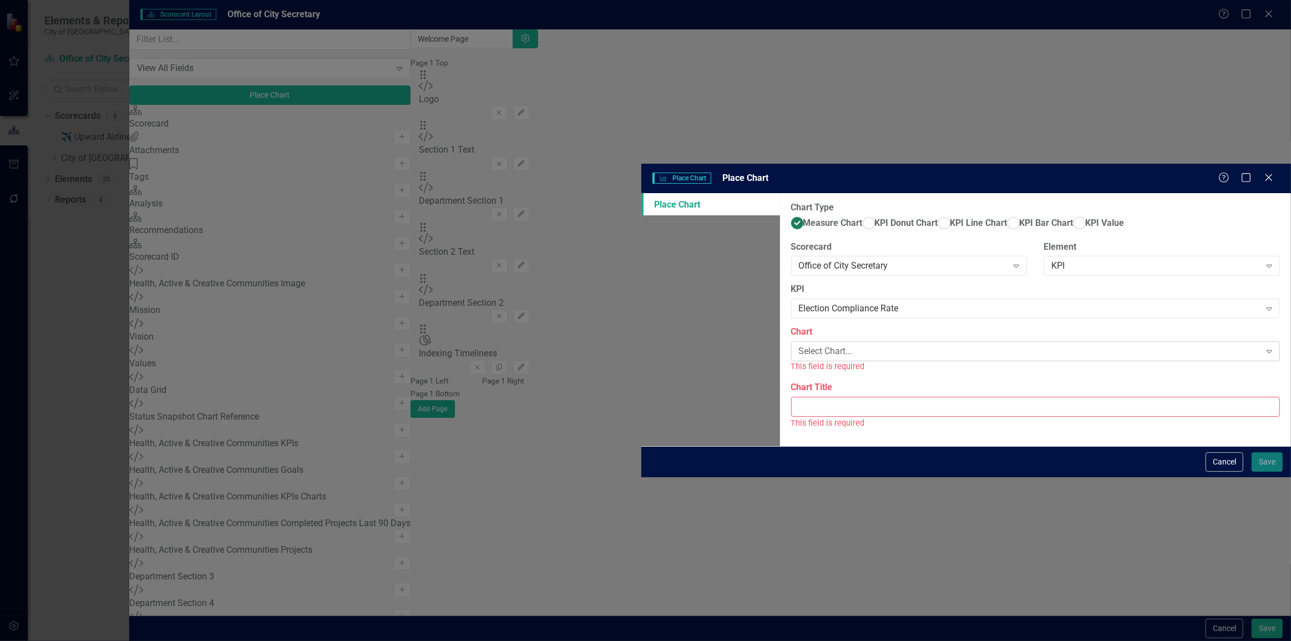
click at [799, 345] on div "Select Chart..." at bounding box center [1030, 351] width 462 height 13
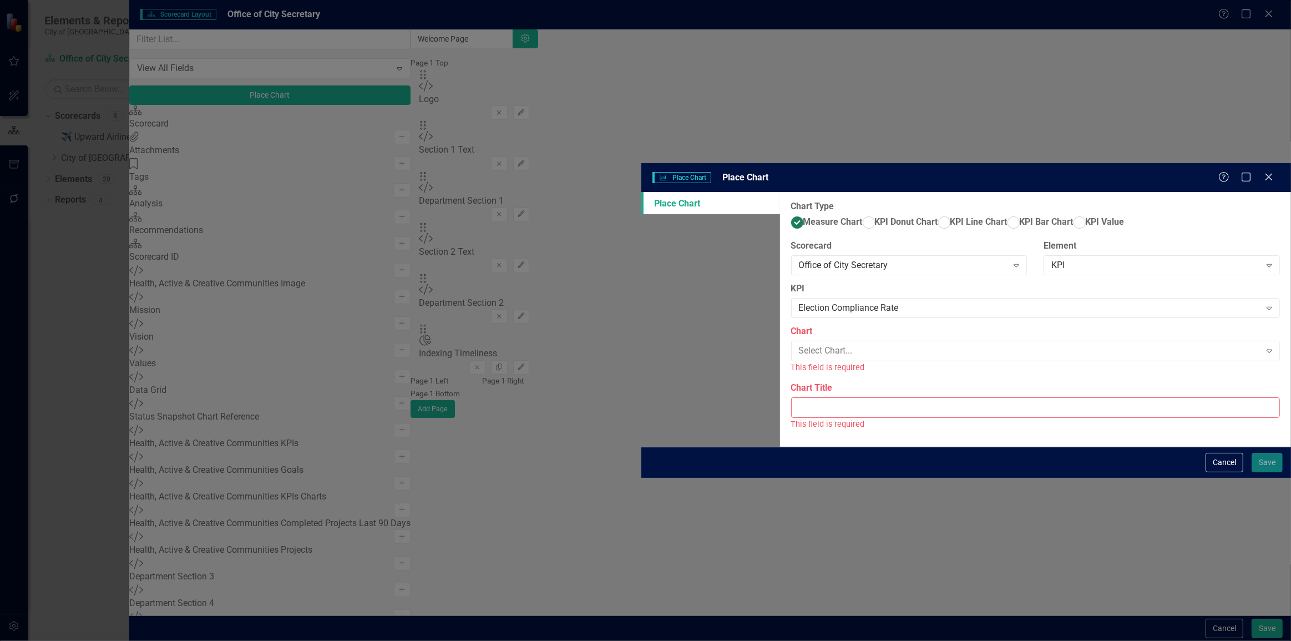
click at [522, 640] on div "Election Compliance Rate" at bounding box center [648, 650] width 1274 height 13
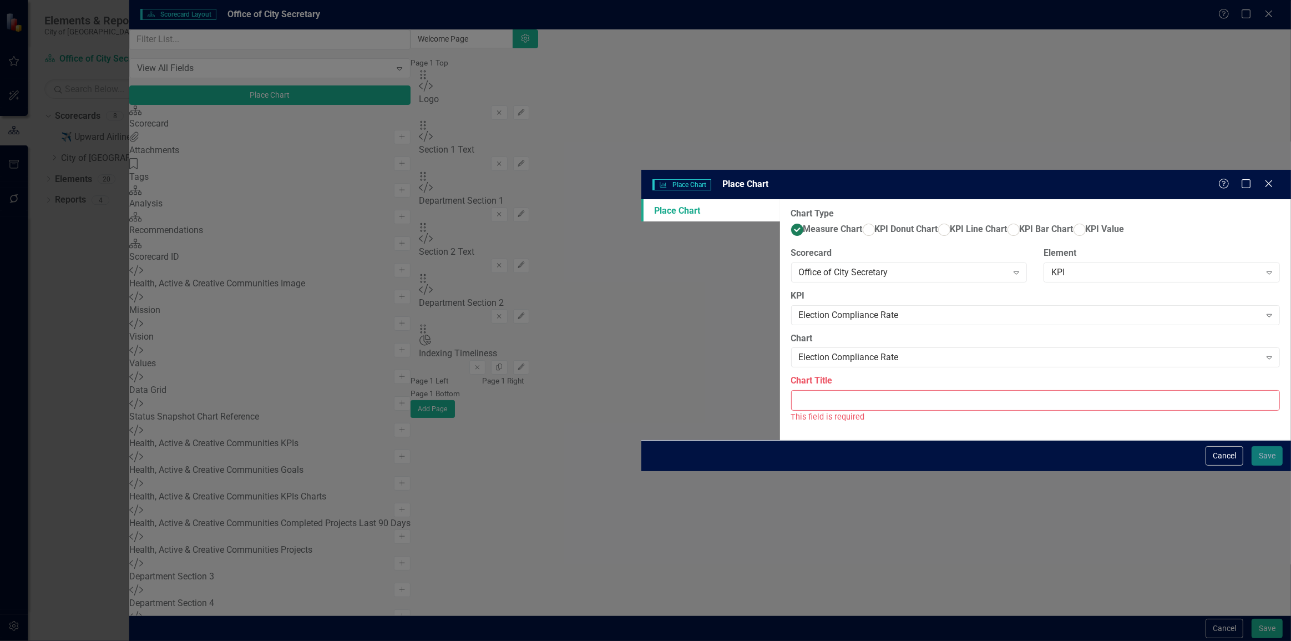
click at [791, 390] on input "Chart Title" at bounding box center [1035, 400] width 489 height 21
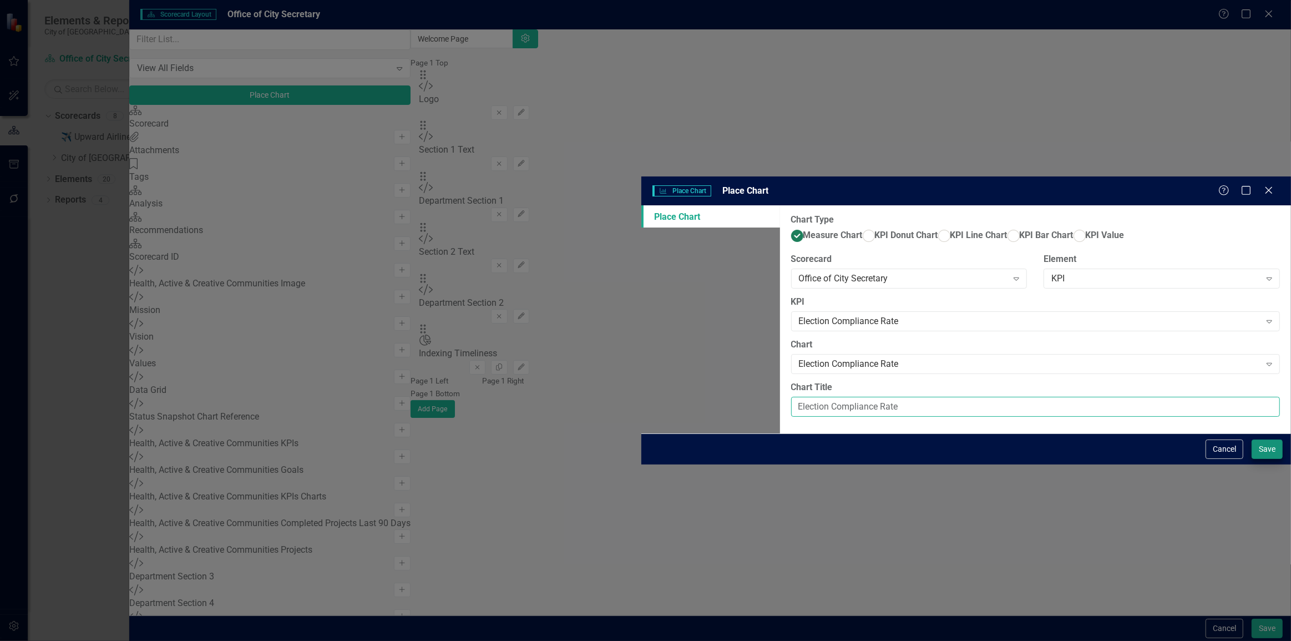
type input "Election Compliance Rate"
click at [1263, 459] on button "Save" at bounding box center [1267, 449] width 31 height 19
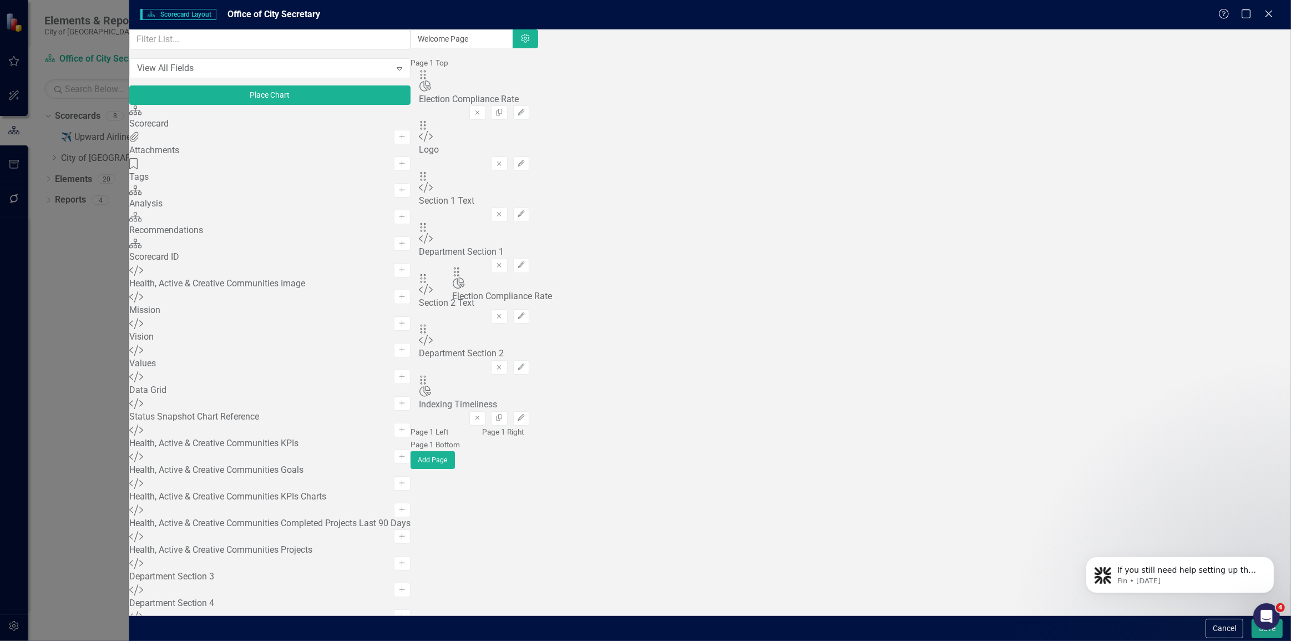
drag, startPoint x: 456, startPoint y: 105, endPoint x: 475, endPoint y: 277, distance: 173.6
click at [526, 364] on icon "Edit" at bounding box center [521, 367] width 8 height 7
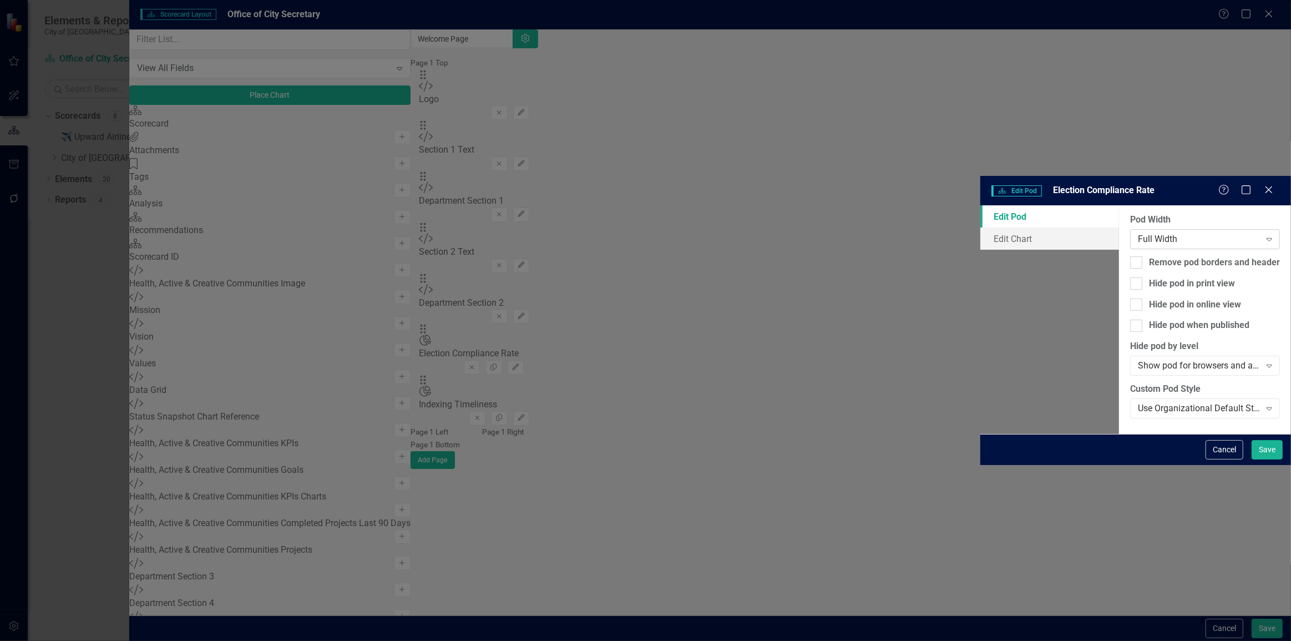
click at [1130, 229] on div "Full Width Expand" at bounding box center [1205, 239] width 150 height 20
click at [1268, 460] on button "Save" at bounding box center [1267, 449] width 31 height 19
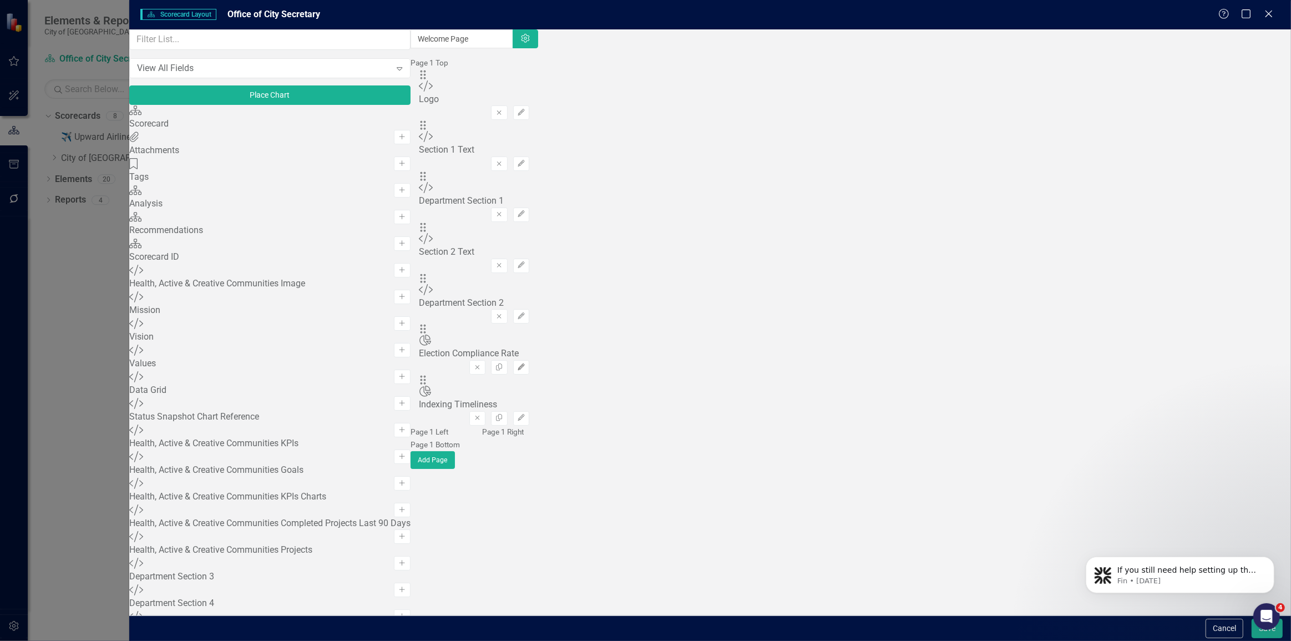
click at [529, 360] on button "Edit" at bounding box center [521, 367] width 16 height 14
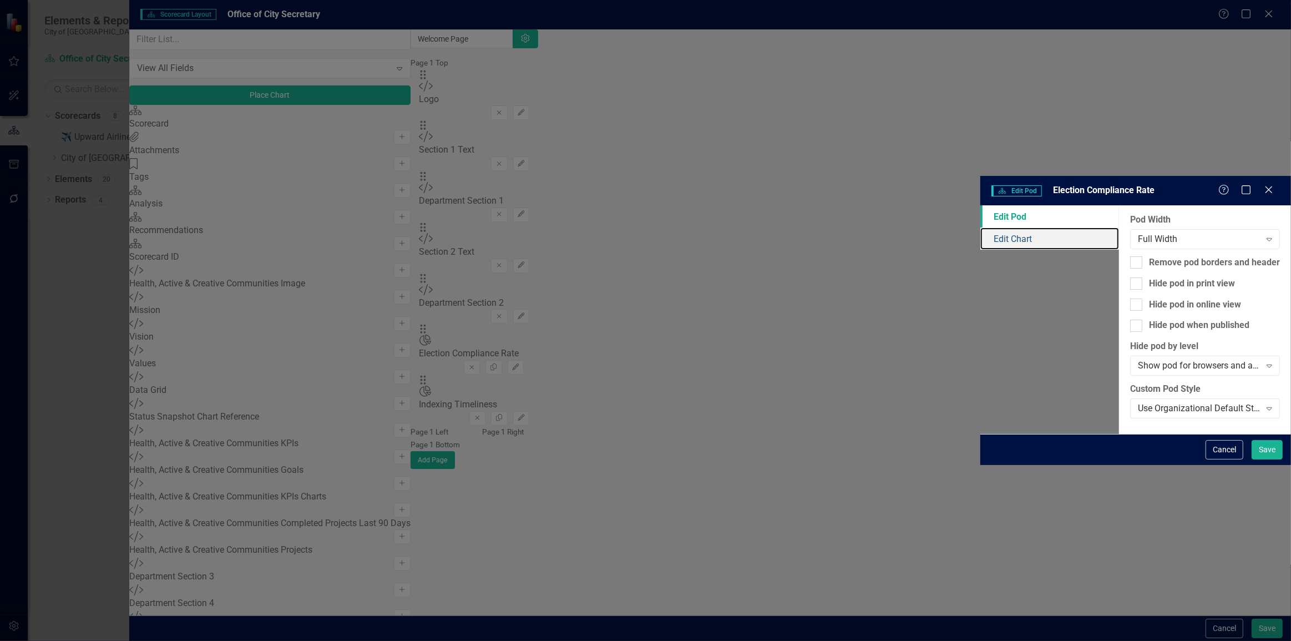
drag, startPoint x: 344, startPoint y: 62, endPoint x: 378, endPoint y: 88, distance: 42.8
click at [981, 228] on link "Edit Chart" at bounding box center [1050, 239] width 139 height 22
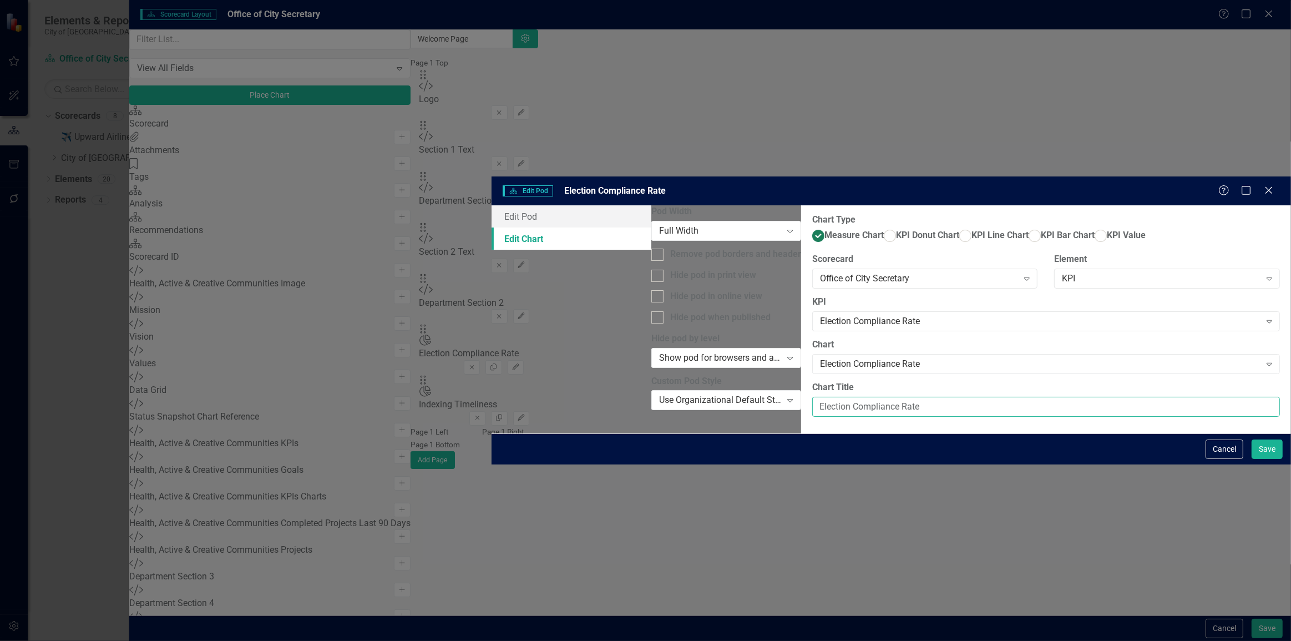
click at [812, 397] on input "Election Compliance Rate" at bounding box center [1046, 407] width 468 height 21
type input "Election Integrity: Election Compliance Rate"
click at [1277, 465] on div "Cancel Save" at bounding box center [892, 448] width 800 height 31
click at [1274, 459] on button "Save" at bounding box center [1267, 449] width 31 height 19
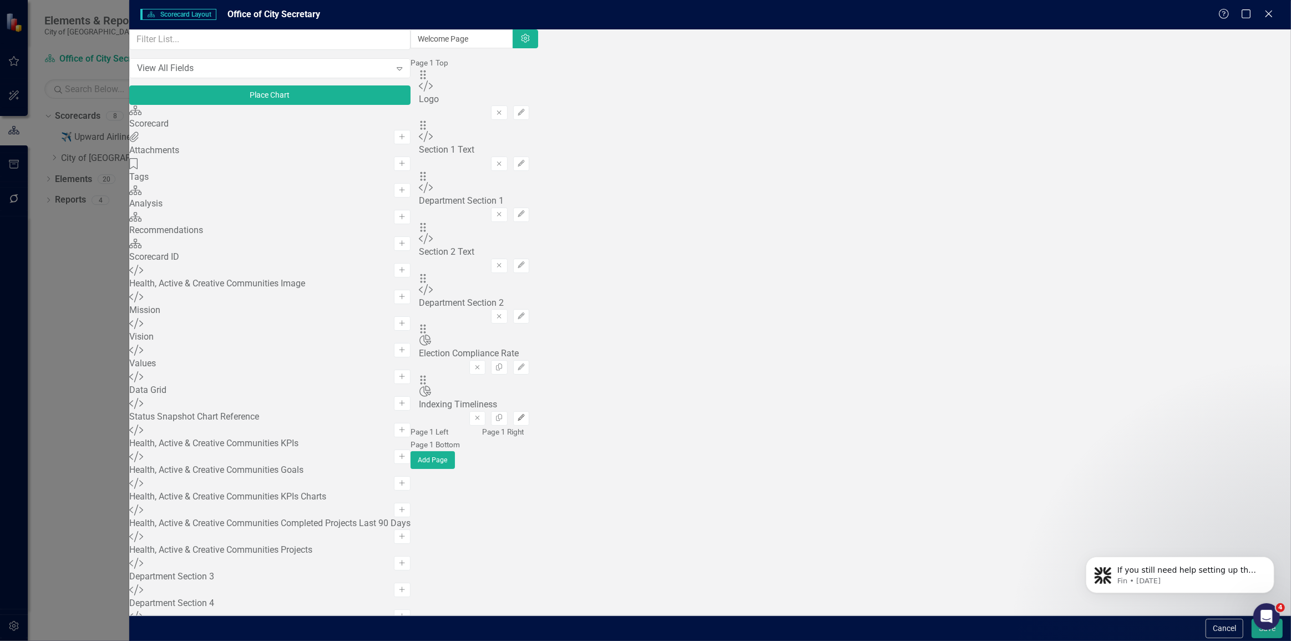
click at [526, 415] on icon "Edit" at bounding box center [521, 418] width 8 height 7
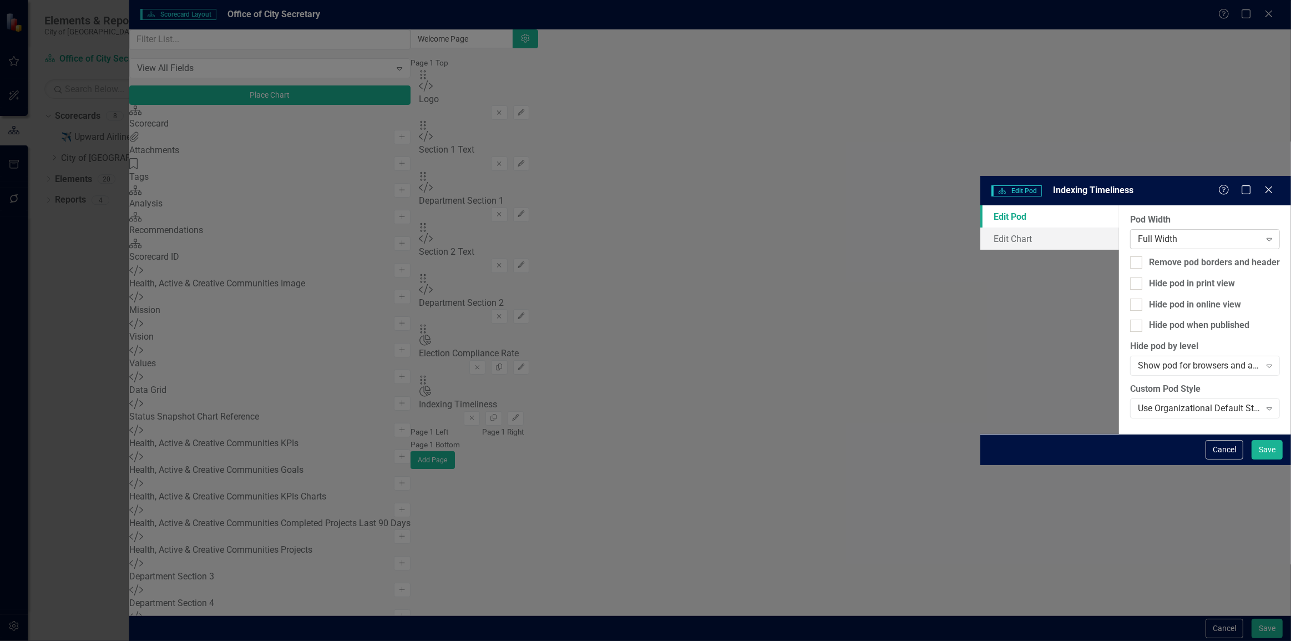
click at [1138, 233] on div "Full Width" at bounding box center [1199, 239] width 123 height 13
click at [1119, 435] on div "Pod Width 6 results available. Use Up and Down to choose options, press Enter t…" at bounding box center [1205, 320] width 172 height 230
click at [1209, 460] on button "Cancel" at bounding box center [1225, 449] width 38 height 19
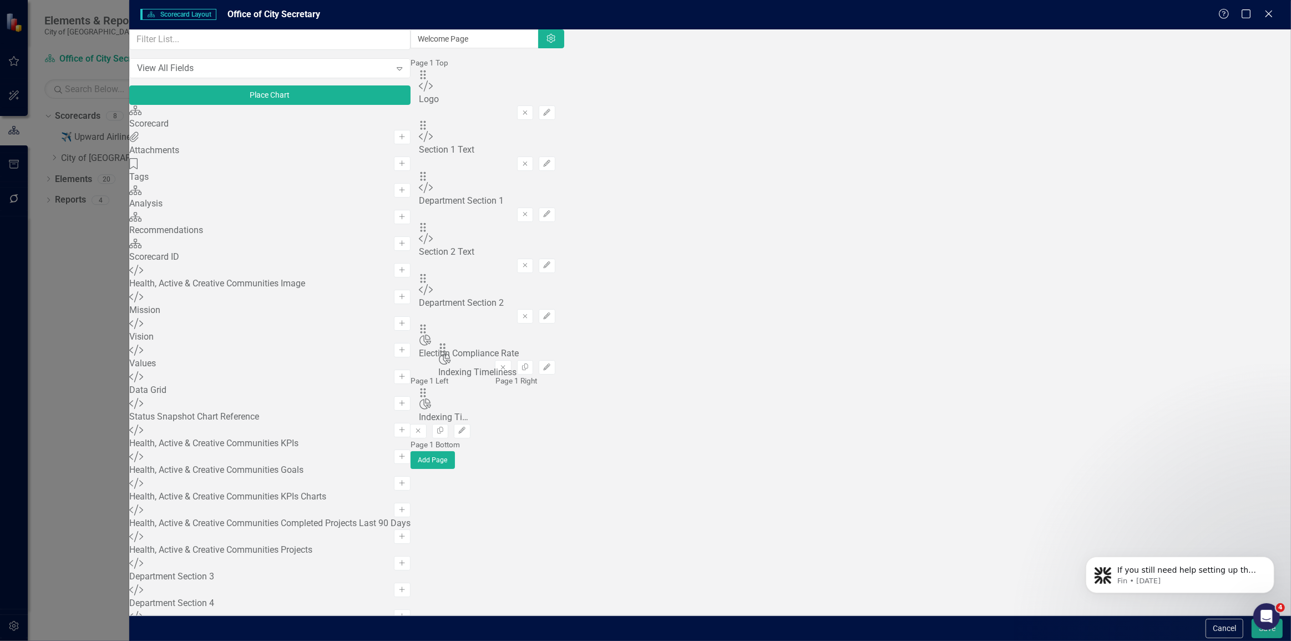
drag, startPoint x: 456, startPoint y: 316, endPoint x: 461, endPoint y: 355, distance: 39.8
click at [268, 103] on button "Place Chart" at bounding box center [269, 94] width 281 height 19
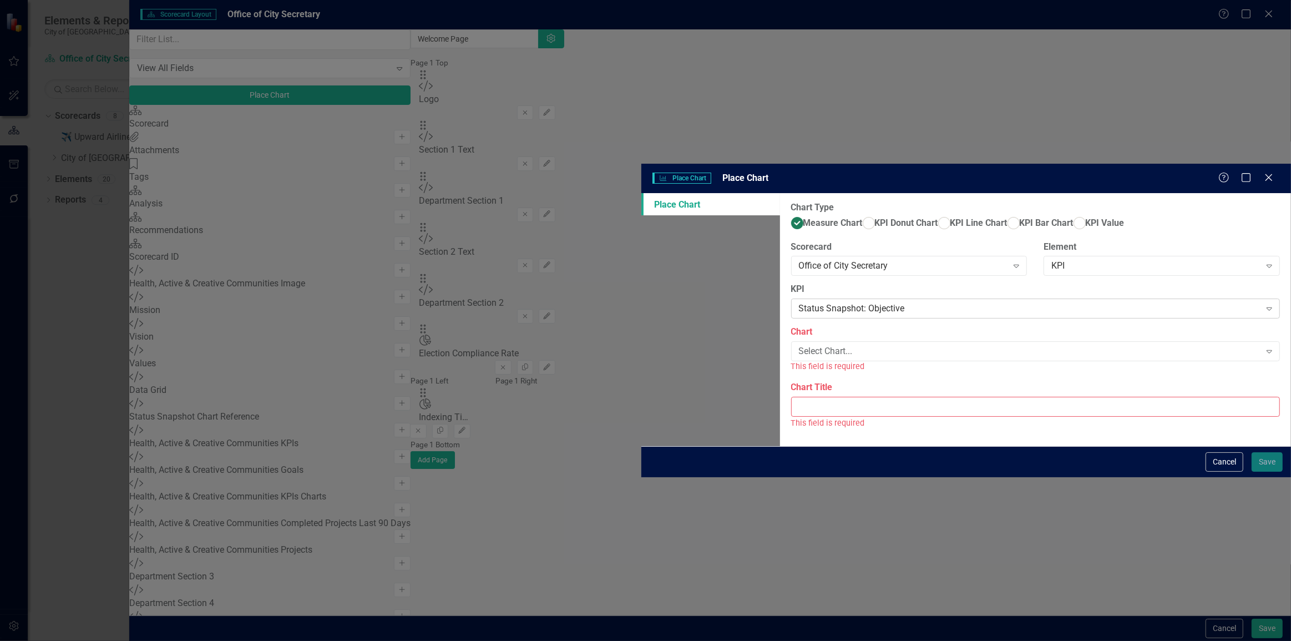
click at [799, 302] on div "Status Snapshot: Objective" at bounding box center [1030, 308] width 462 height 13
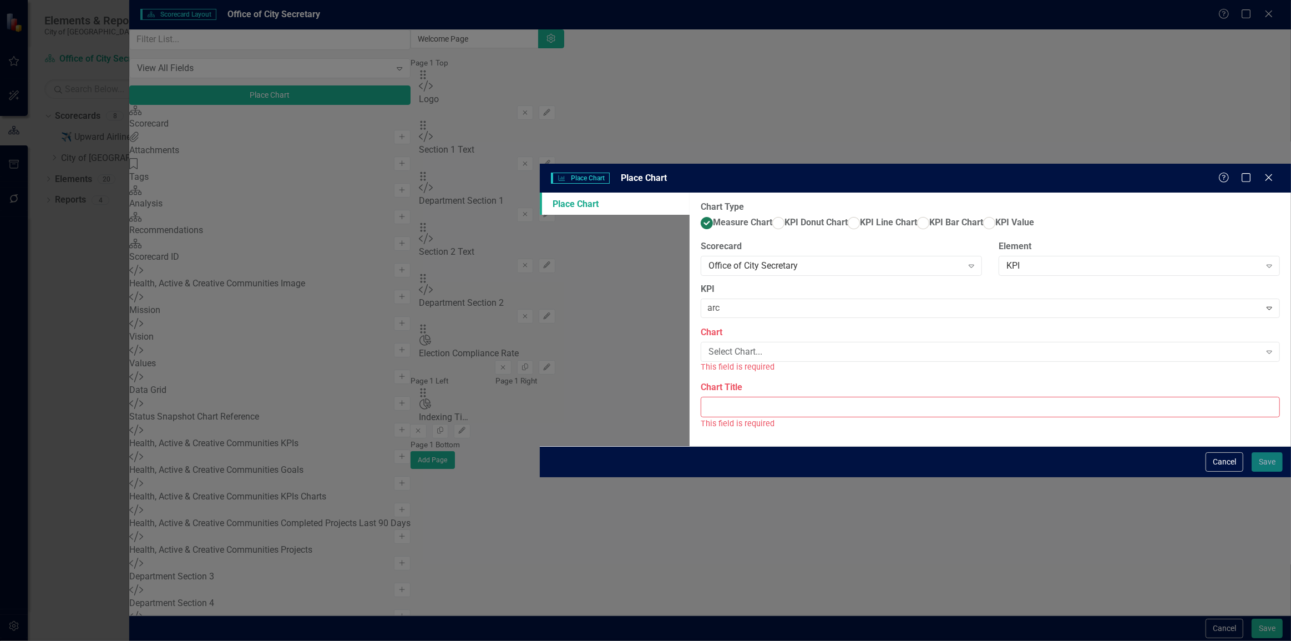
type input "arch"
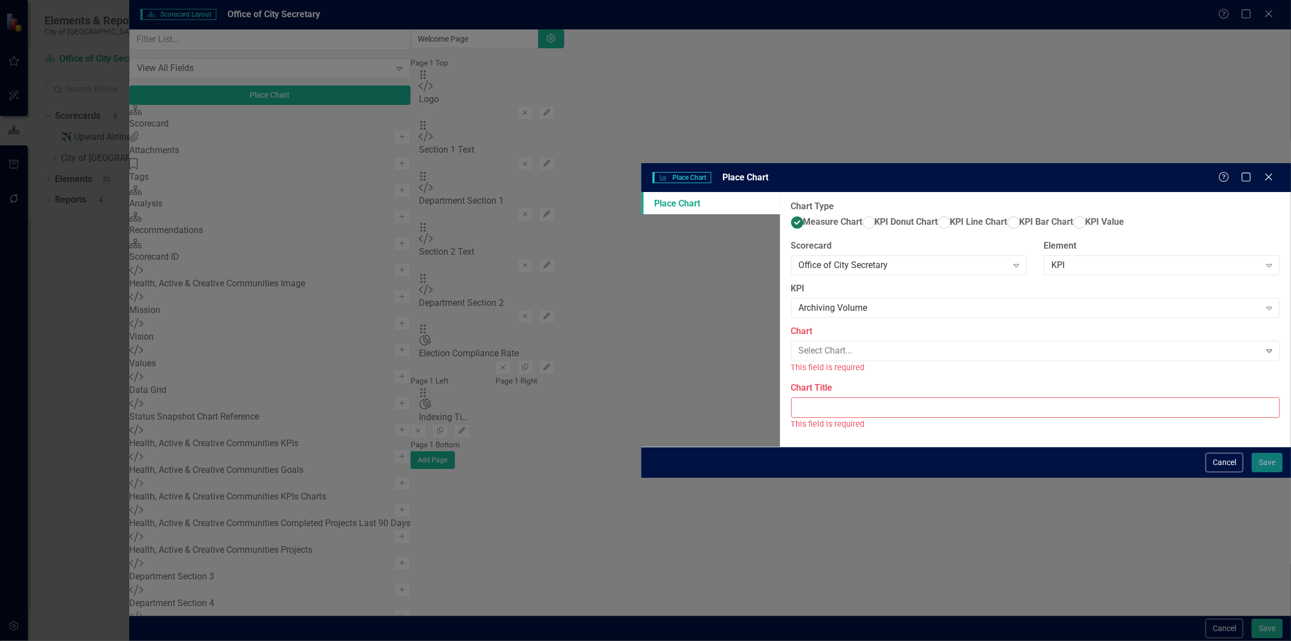
click at [569, 640] on div "Archiving Volume" at bounding box center [648, 650] width 1274 height 13
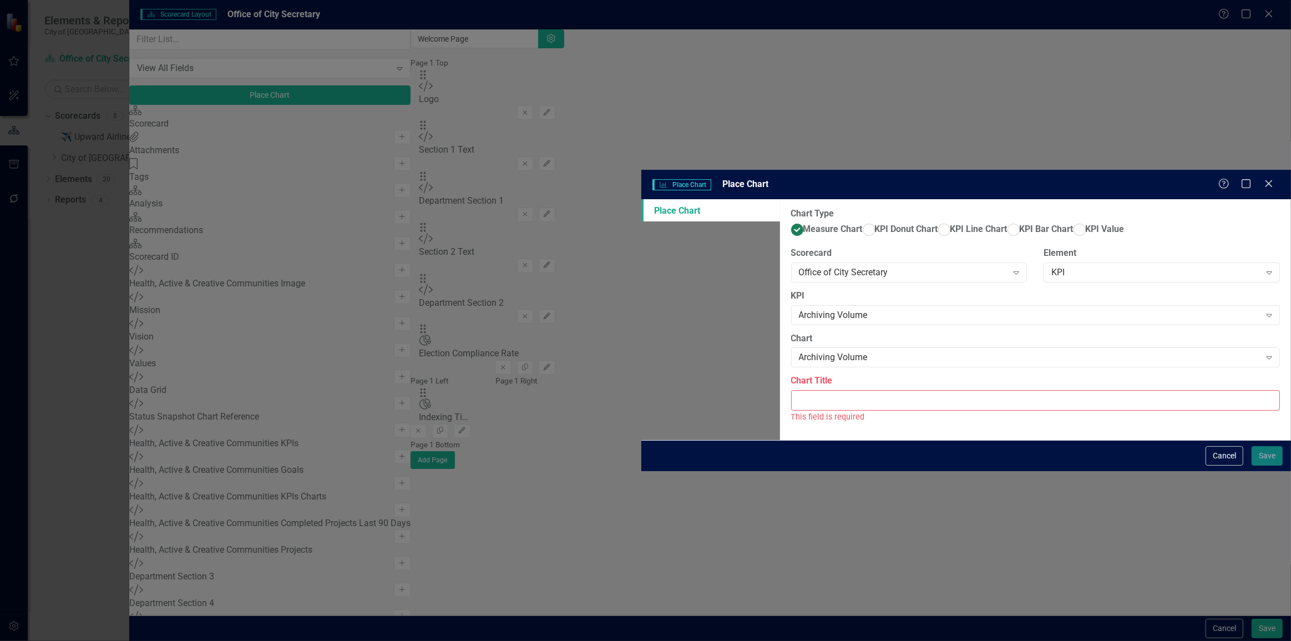
click at [791, 390] on input "Chart Title" at bounding box center [1035, 400] width 489 height 21
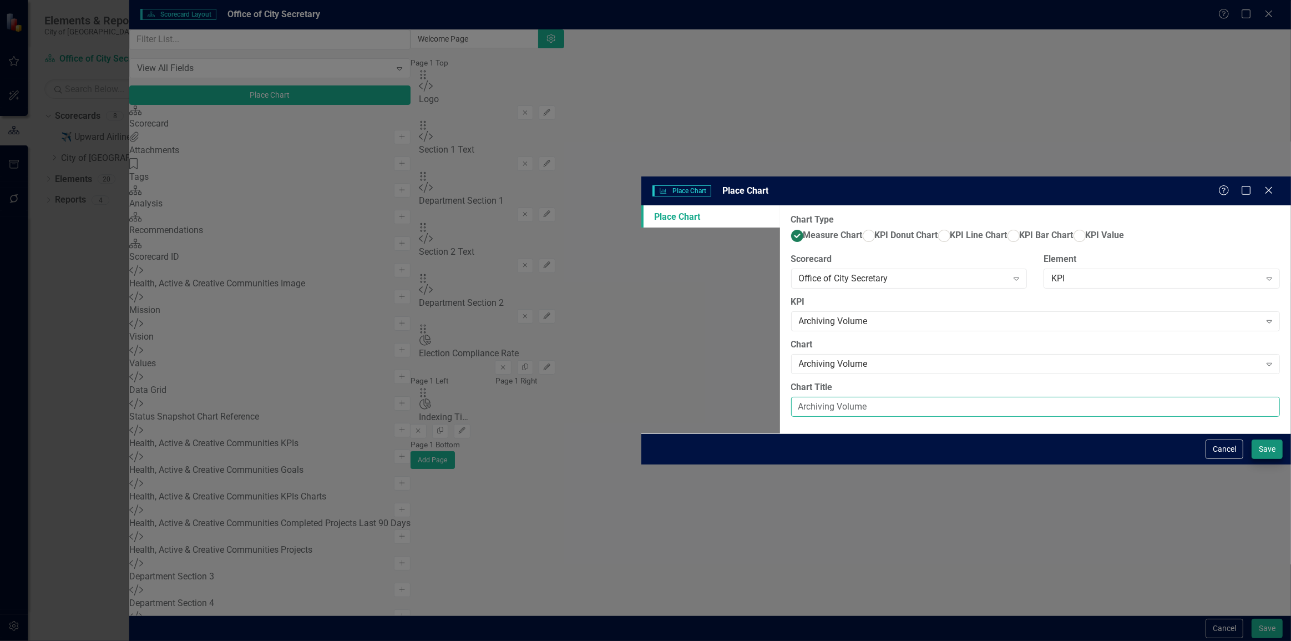
type input "Archiving Volume"
click at [1255, 459] on button "Save" at bounding box center [1267, 449] width 31 height 19
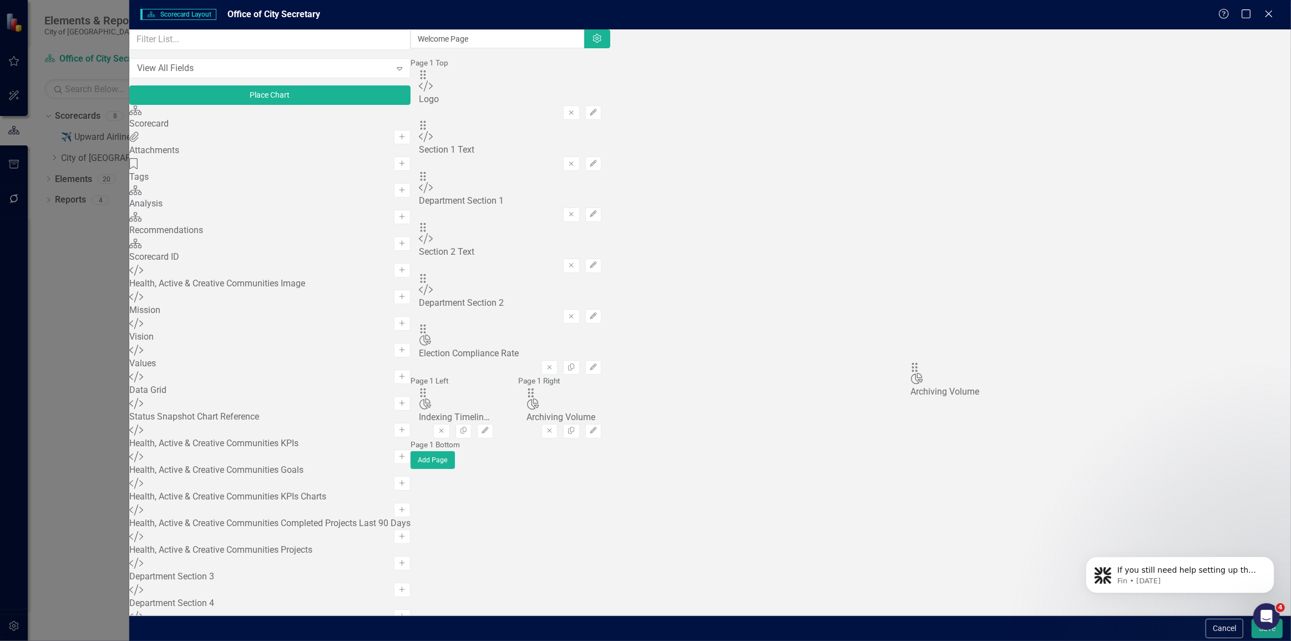
drag, startPoint x: 457, startPoint y: 106, endPoint x: 915, endPoint y: 357, distance: 522.8
click at [236, 98] on button "Place Chart" at bounding box center [269, 94] width 281 height 19
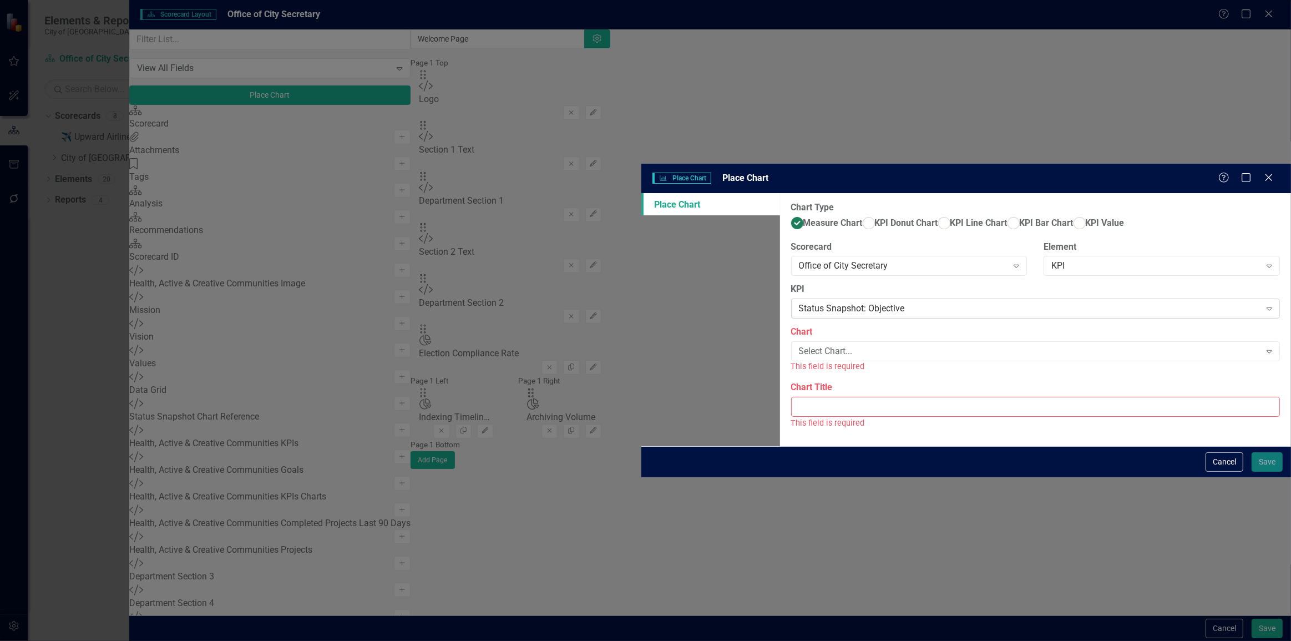
click at [799, 302] on div "Status Snapshot: Objective" at bounding box center [1030, 308] width 462 height 13
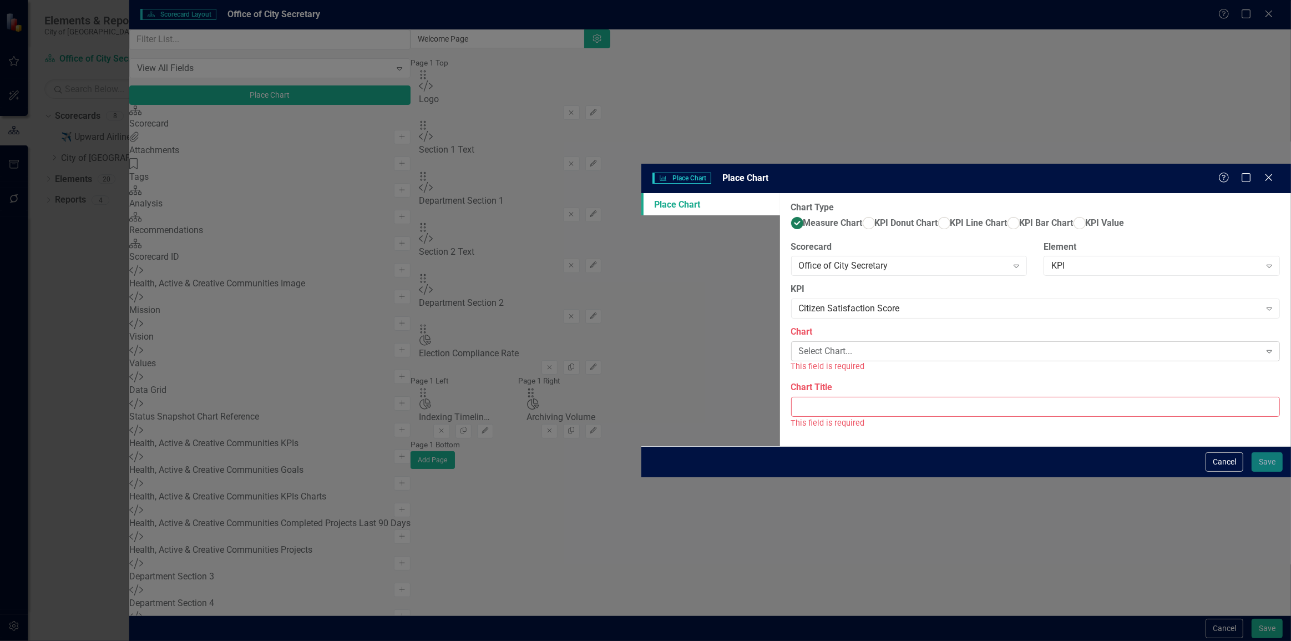
click at [791, 341] on div "Select Chart... Expand" at bounding box center [1035, 351] width 489 height 20
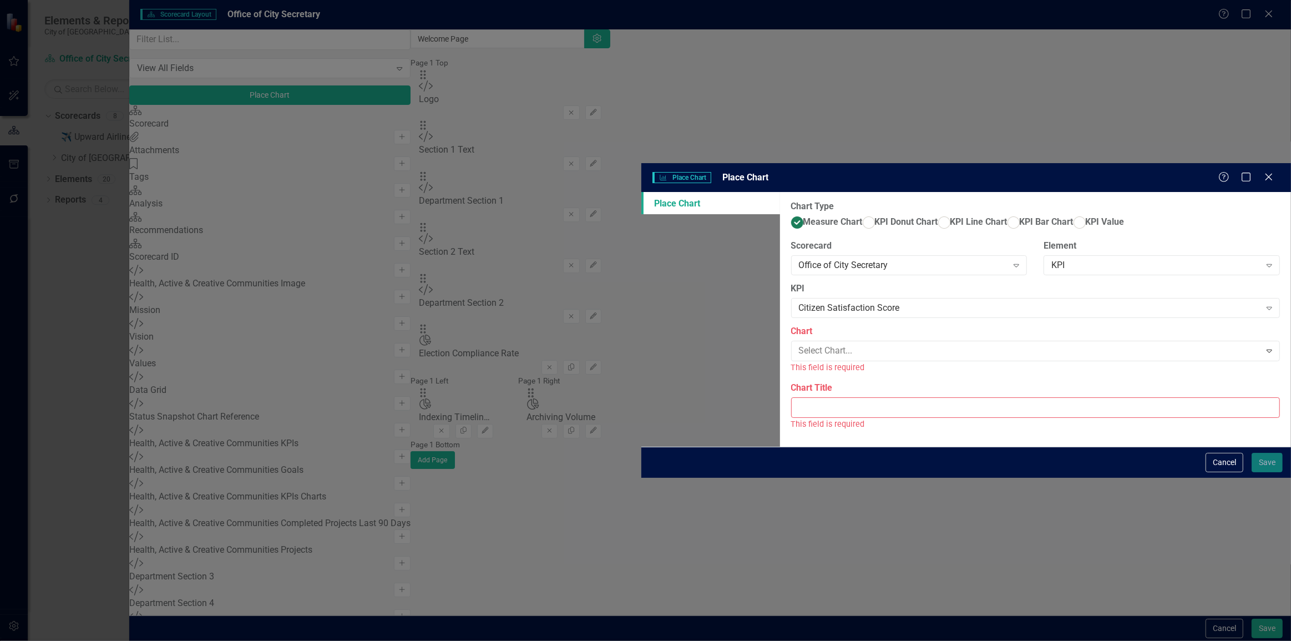
click at [589, 640] on div "Citizen Satisfaction Score" at bounding box center [648, 650] width 1274 height 13
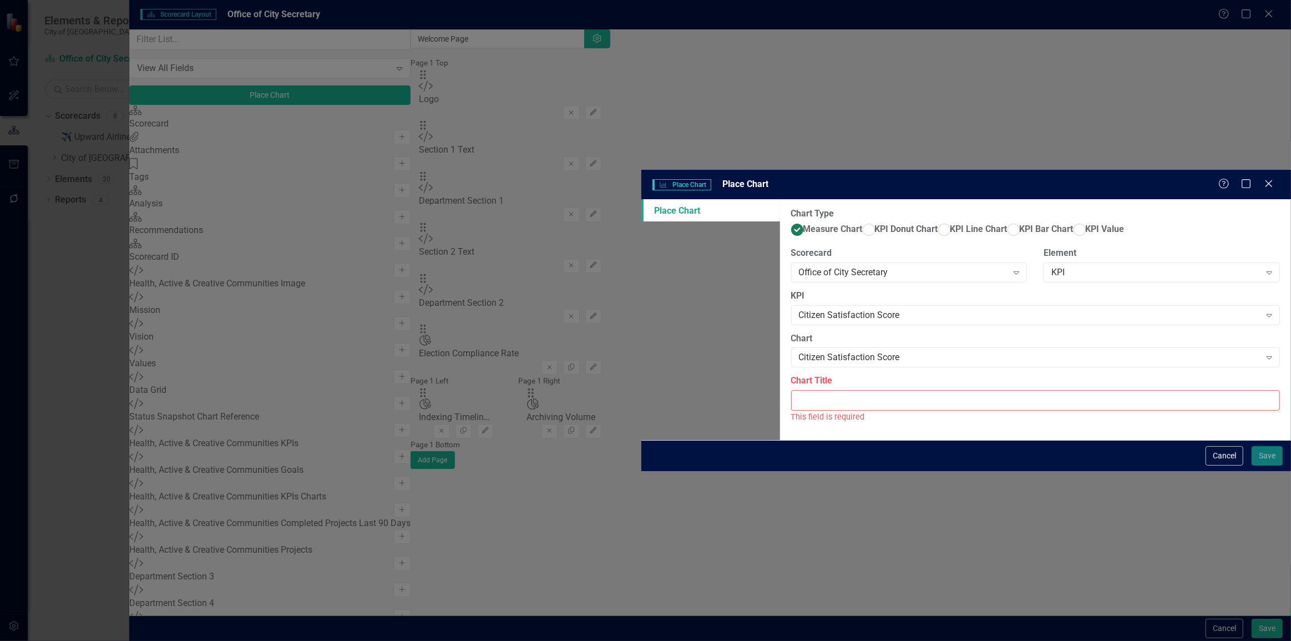
click at [791, 390] on input "Chart Title" at bounding box center [1035, 400] width 489 height 21
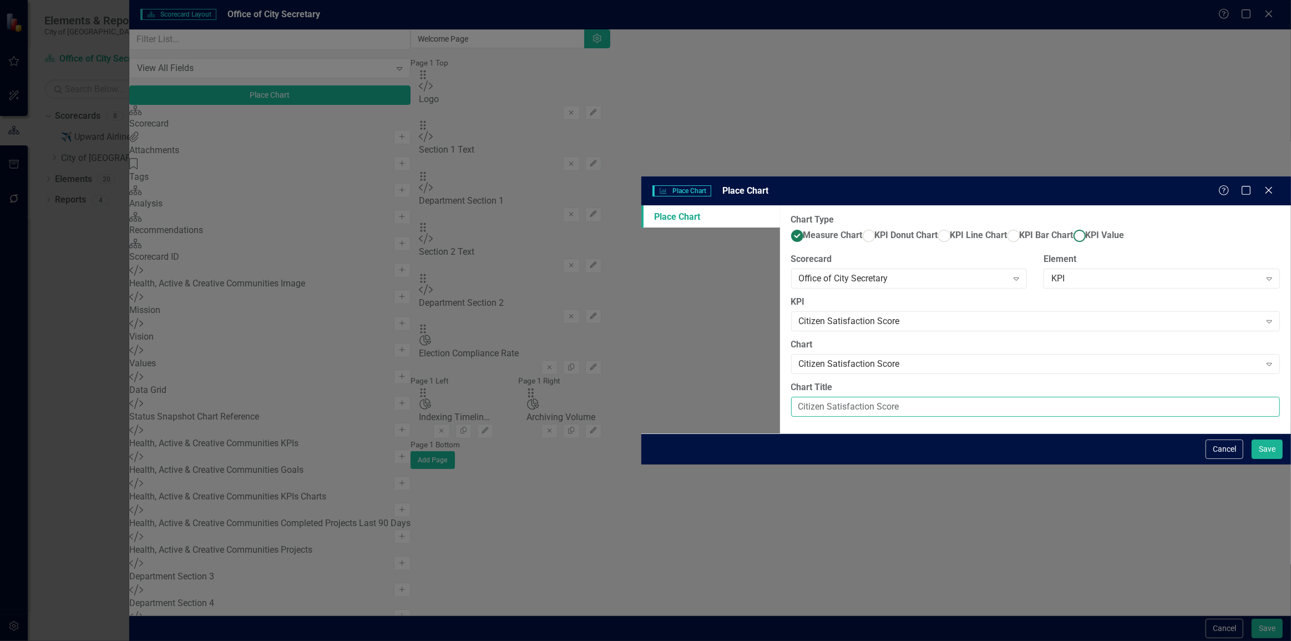
type input "Citizen Satisfaction Score"
click at [1086, 230] on span "KPI Value" at bounding box center [1105, 235] width 39 height 11
click at [1071, 228] on input "KPI Value" at bounding box center [1079, 236] width 17 height 17
radio input "true"
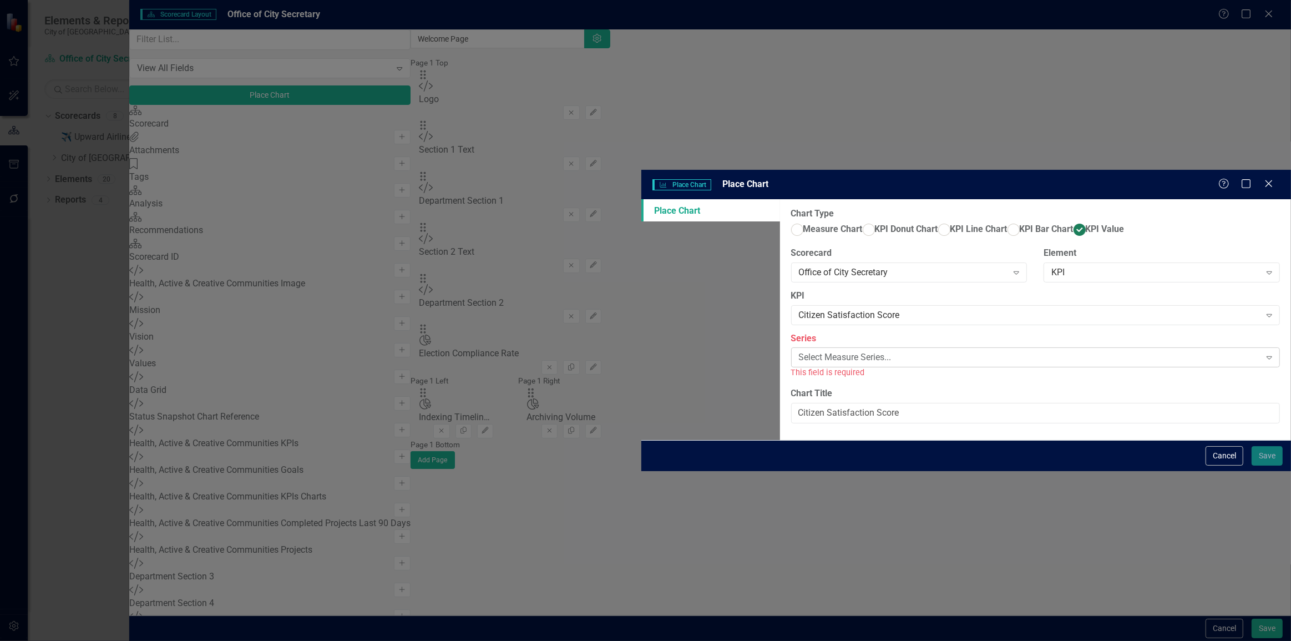
click at [799, 351] on div "Select Measure Series..." at bounding box center [1030, 357] width 462 height 13
click at [605, 640] on div "Actual" at bounding box center [648, 650] width 1274 height 13
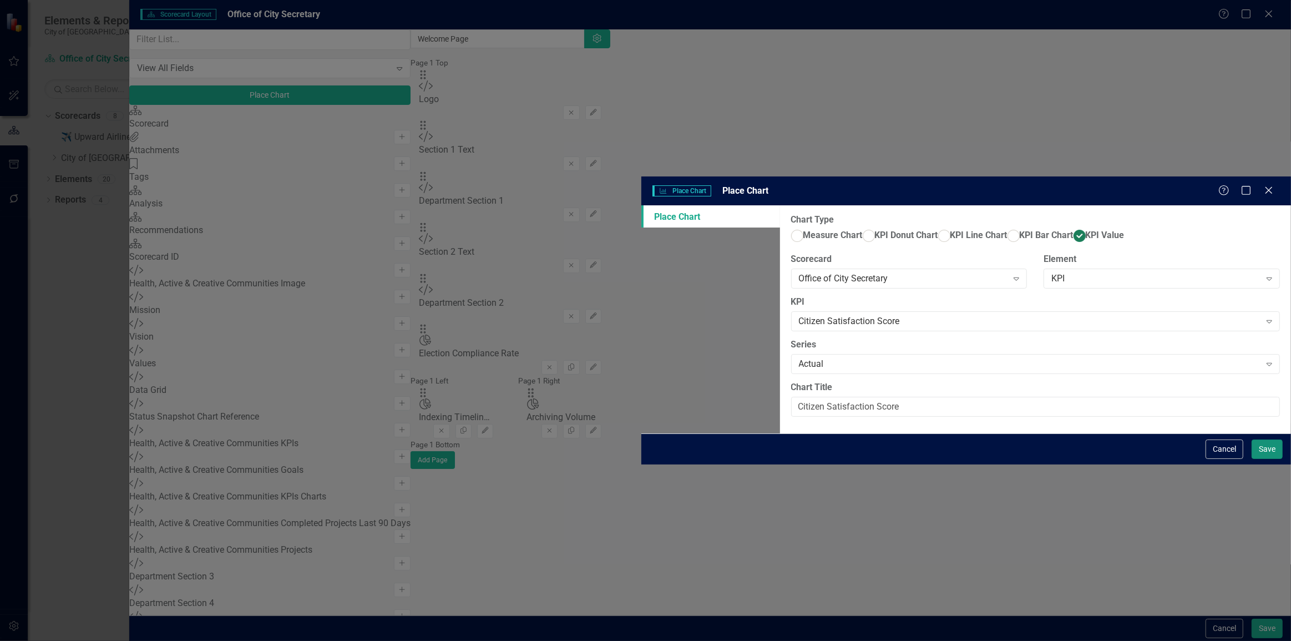
drag, startPoint x: 1266, startPoint y: 628, endPoint x: 1216, endPoint y: 592, distance: 61.7
click at [1266, 459] on button "Save" at bounding box center [1267, 449] width 31 height 19
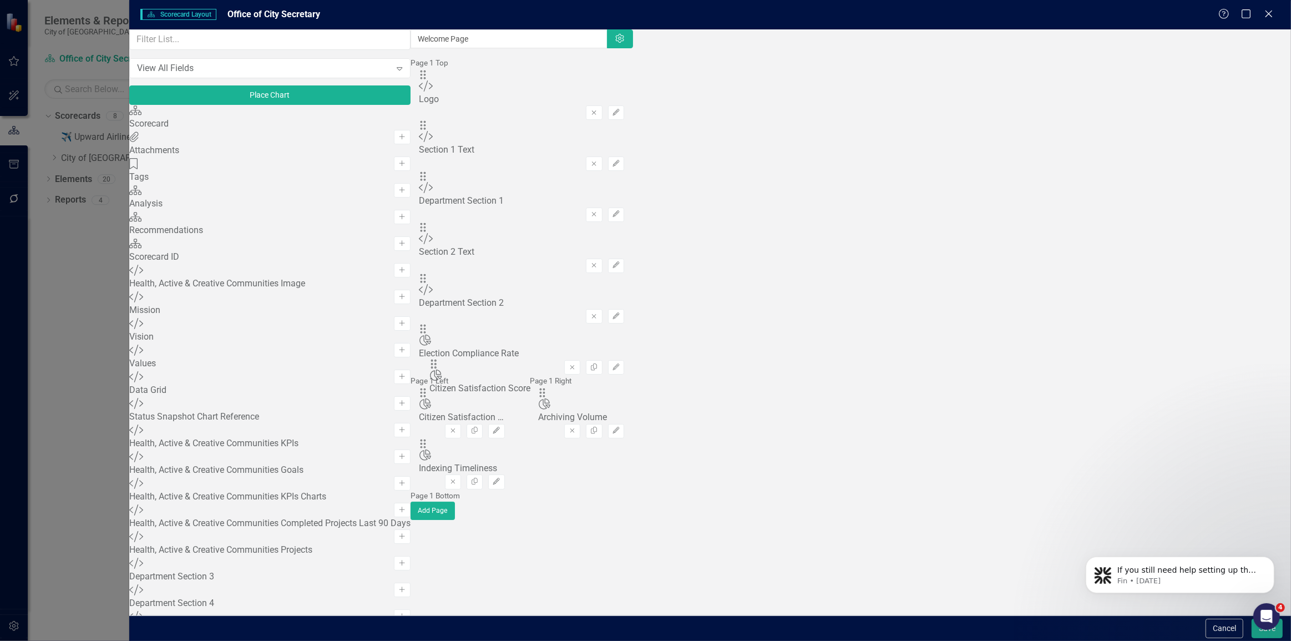
drag, startPoint x: 453, startPoint y: 110, endPoint x: 450, endPoint y: 375, distance: 264.8
click at [300, 99] on button "Place Chart" at bounding box center [269, 94] width 281 height 19
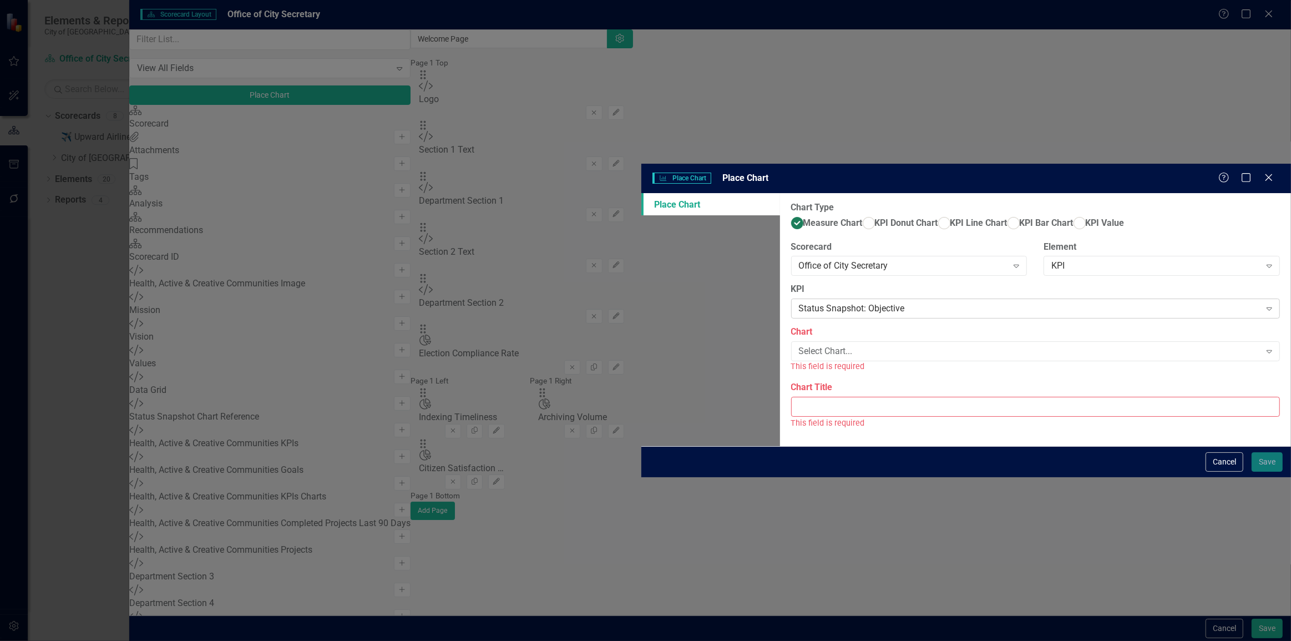
click at [799, 302] on div "Status Snapshot: Objective" at bounding box center [1030, 308] width 462 height 13
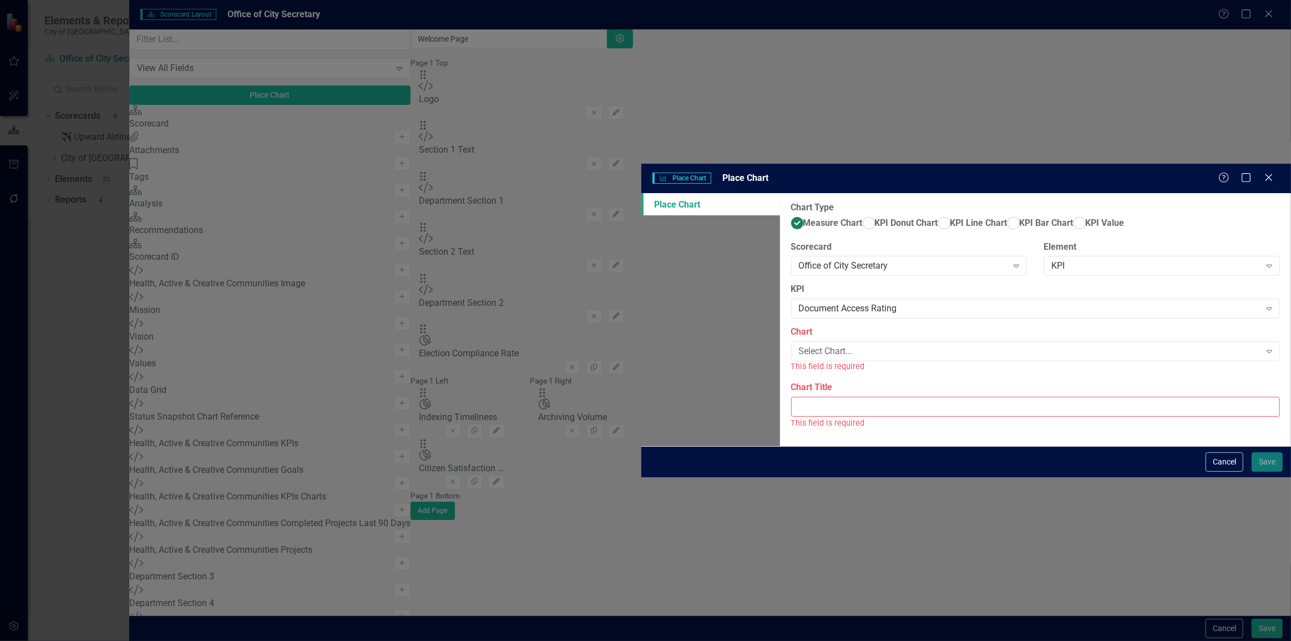
click at [791, 326] on label "Chart" at bounding box center [1035, 332] width 489 height 13
click at [799, 345] on div "Select Chart..." at bounding box center [1030, 351] width 462 height 13
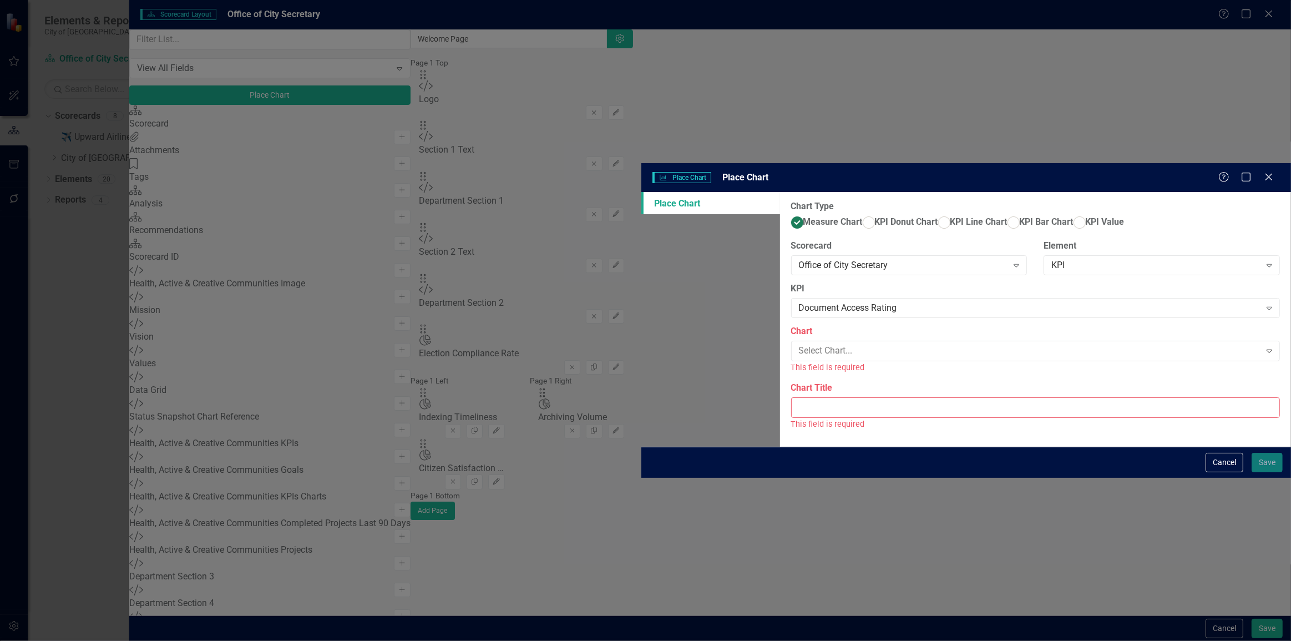
click at [523, 640] on div "Document Access Rating" at bounding box center [648, 650] width 1274 height 13
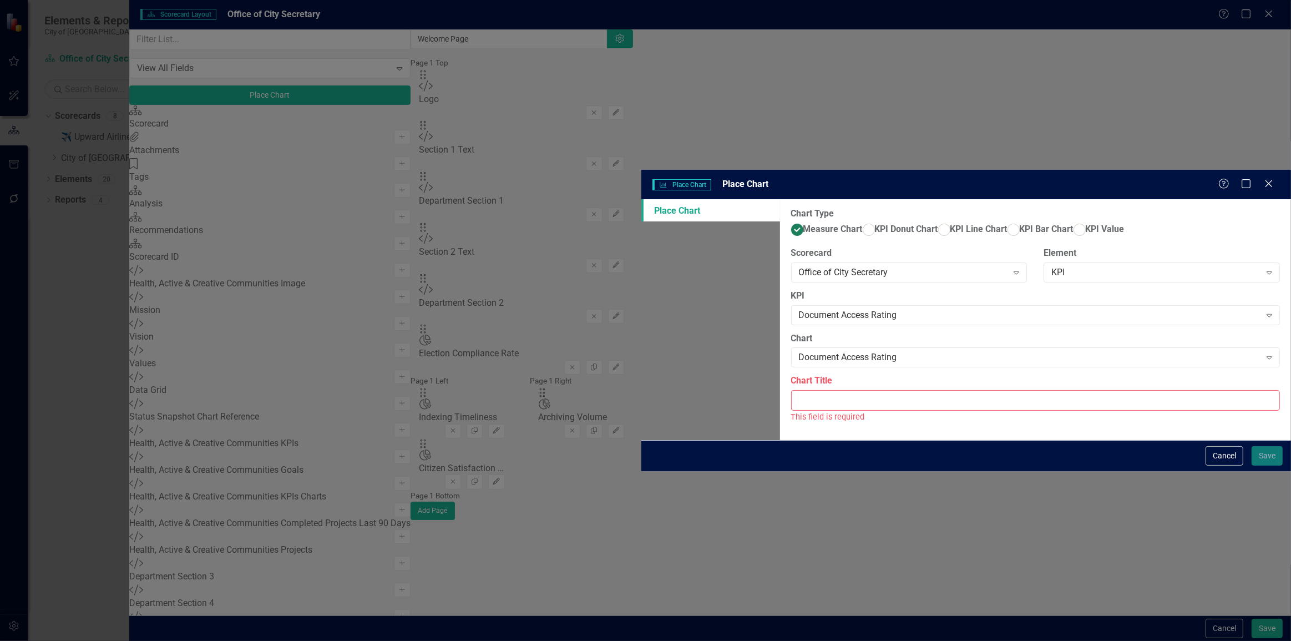
click at [791, 390] on input "Chart Title" at bounding box center [1035, 400] width 489 height 21
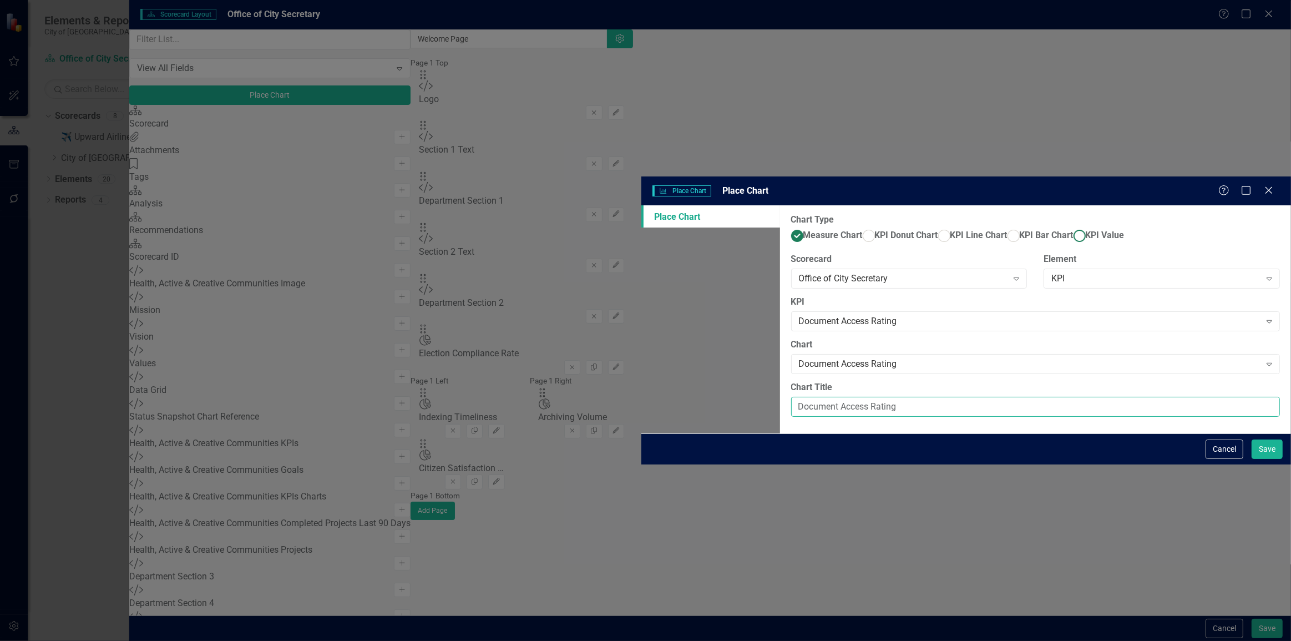
type input "Document Access Rating"
click at [1086, 230] on span "KPI Value" at bounding box center [1105, 235] width 39 height 11
click at [1071, 228] on input "KPI Value" at bounding box center [1079, 236] width 17 height 17
radio input "true"
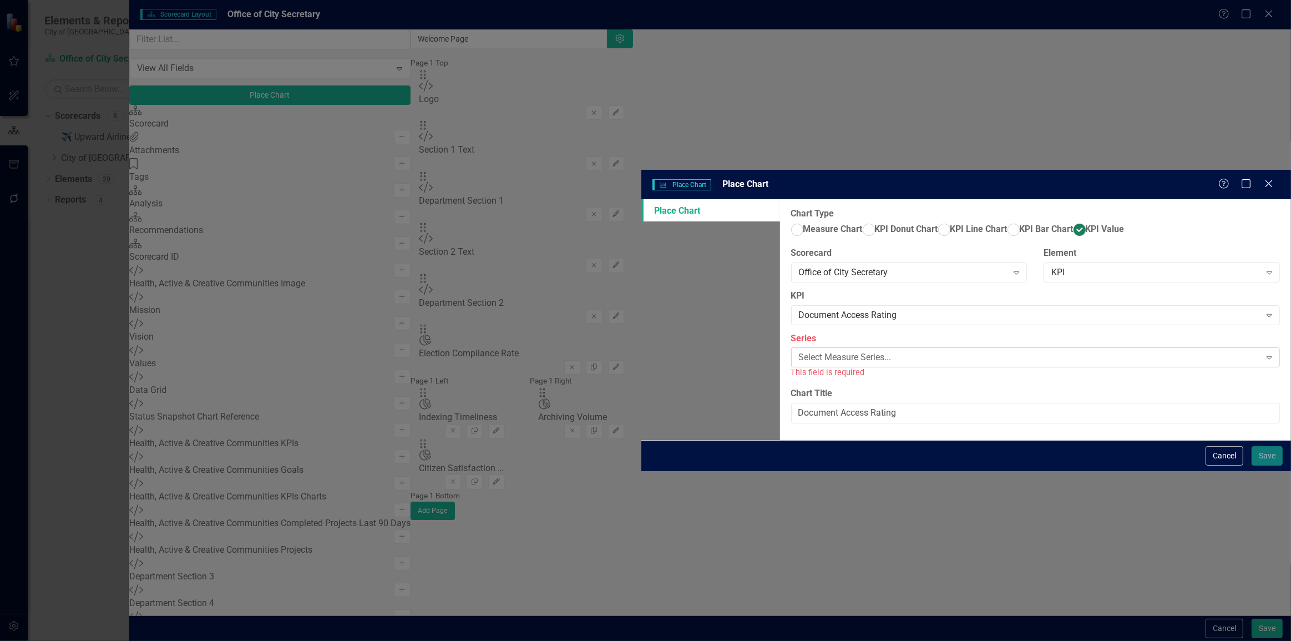
click at [799, 351] on div "Select Measure Series..." at bounding box center [1030, 357] width 462 height 13
click at [509, 640] on div "Actual" at bounding box center [648, 650] width 1274 height 13
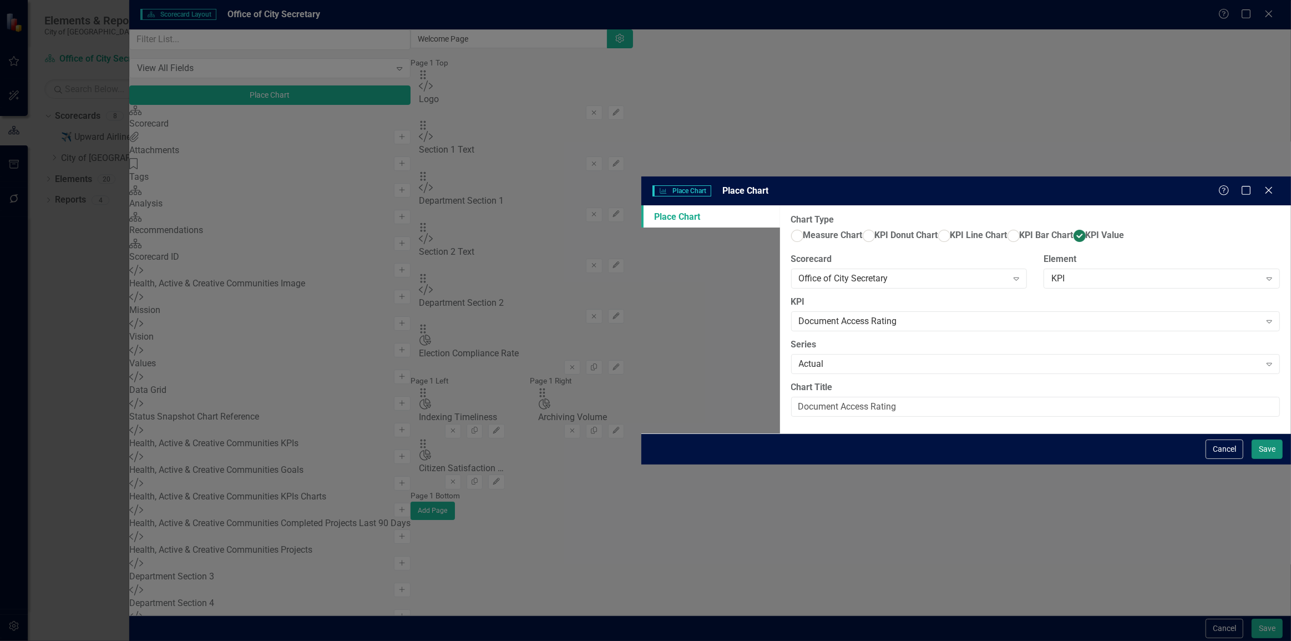
click at [1273, 459] on button "Save" at bounding box center [1267, 449] width 31 height 19
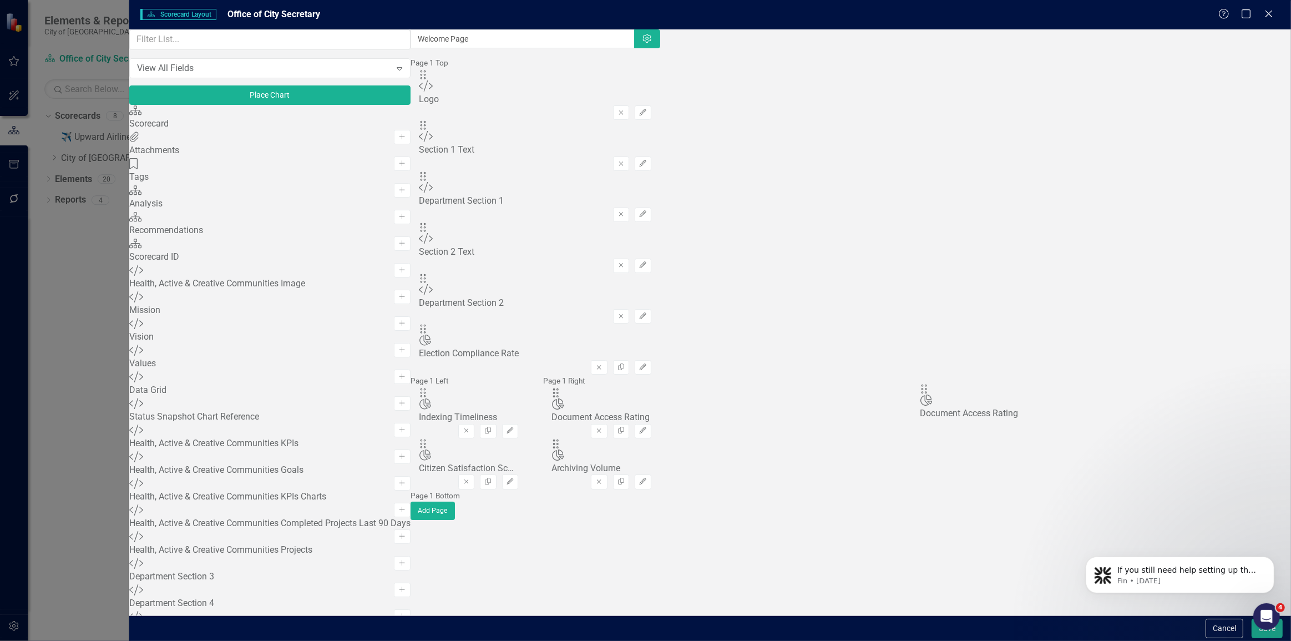
drag, startPoint x: 456, startPoint y: 108, endPoint x: 943, endPoint y: 397, distance: 566.4
click at [1273, 633] on button "Save" at bounding box center [1267, 628] width 31 height 19
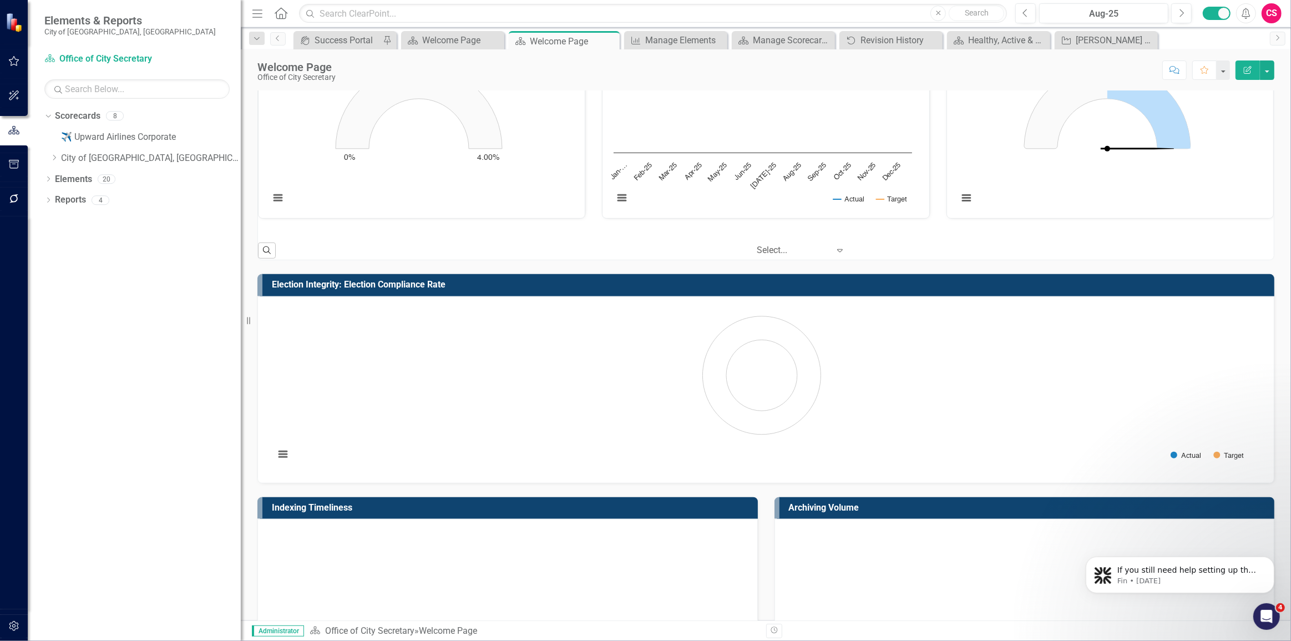
scroll to position [645, 0]
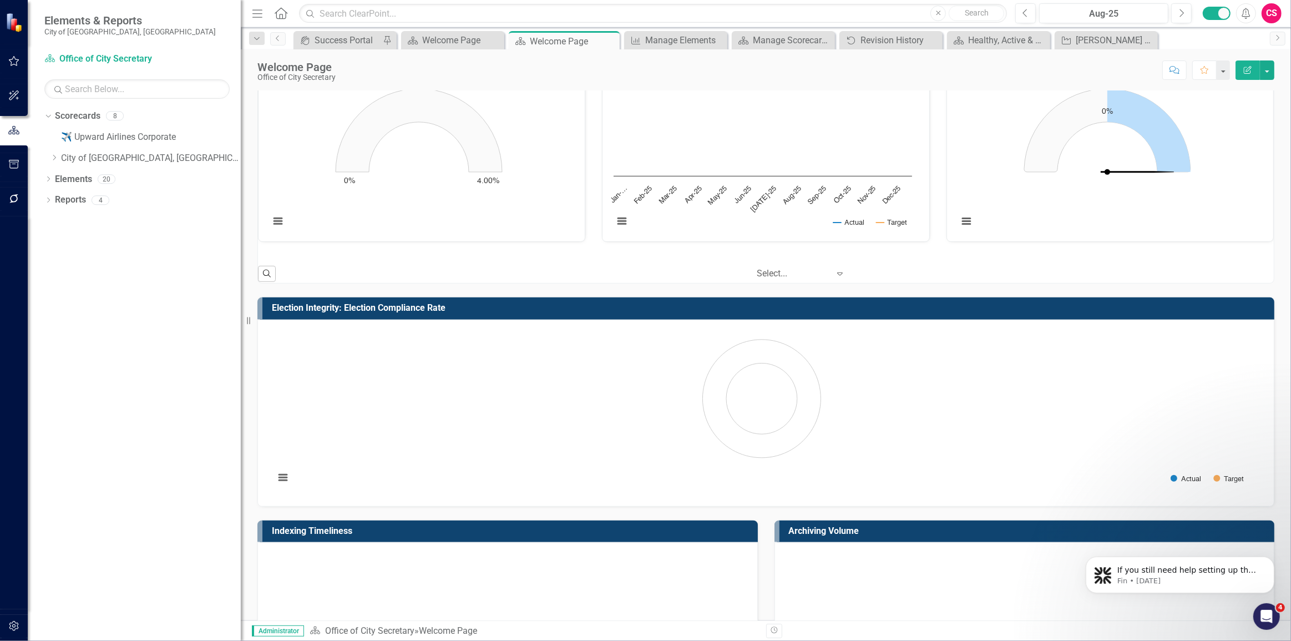
click at [1249, 69] on icon "Edit Report" at bounding box center [1248, 70] width 10 height 8
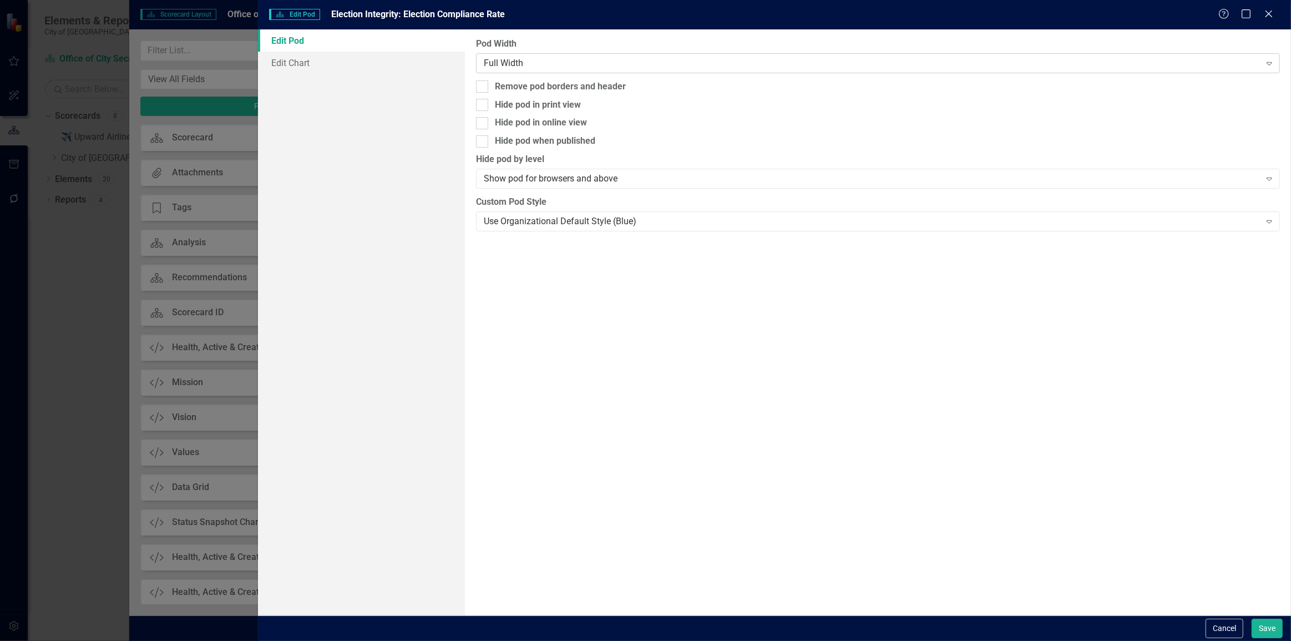
click at [516, 58] on div "Full Width" at bounding box center [872, 63] width 777 height 13
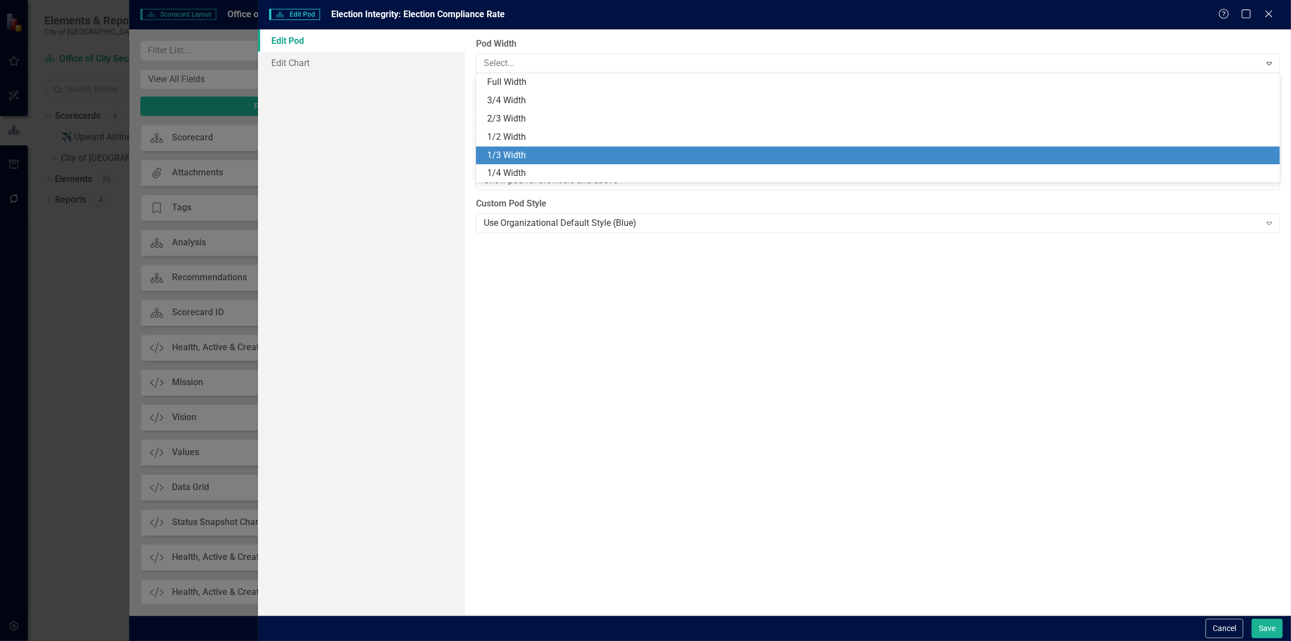
click at [515, 153] on div "1/3 Width" at bounding box center [880, 155] width 786 height 13
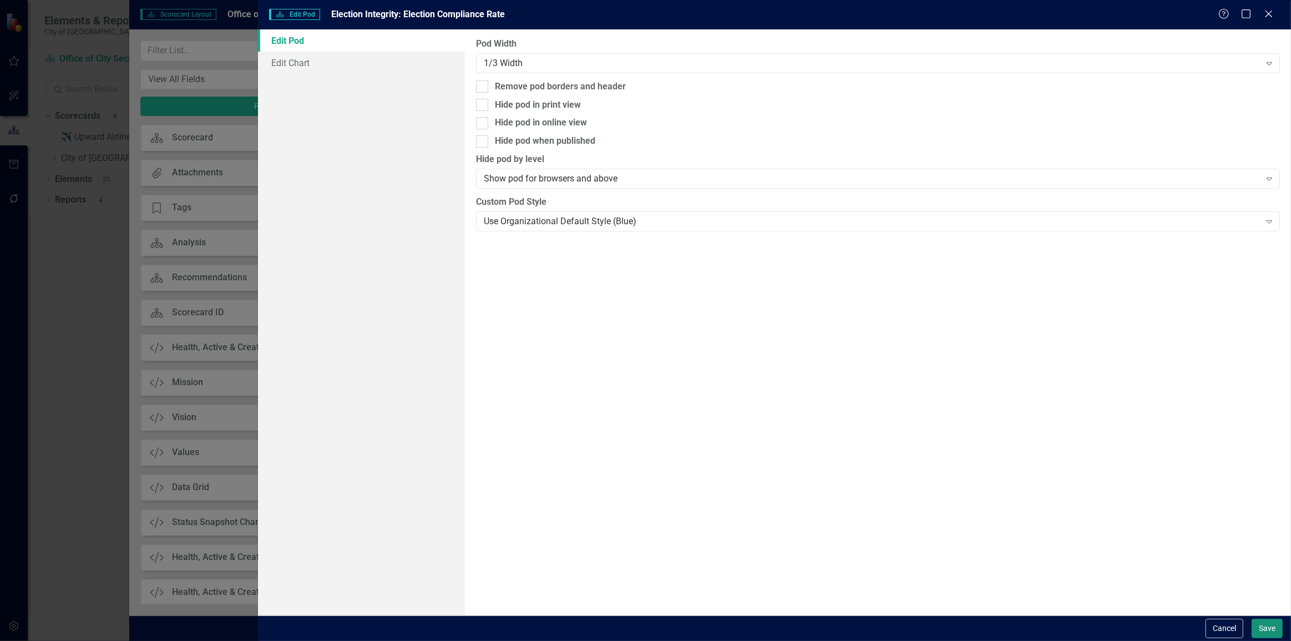
click at [1261, 623] on button "Save" at bounding box center [1267, 628] width 31 height 19
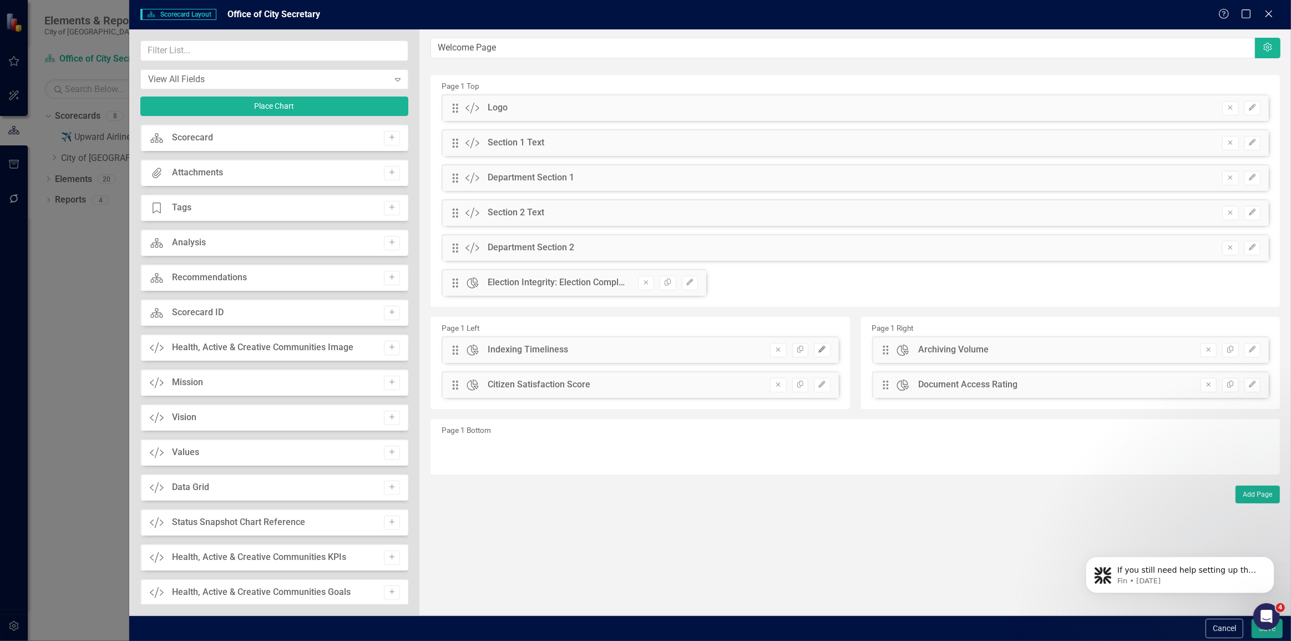
click at [825, 354] on button "Edit" at bounding box center [822, 350] width 16 height 14
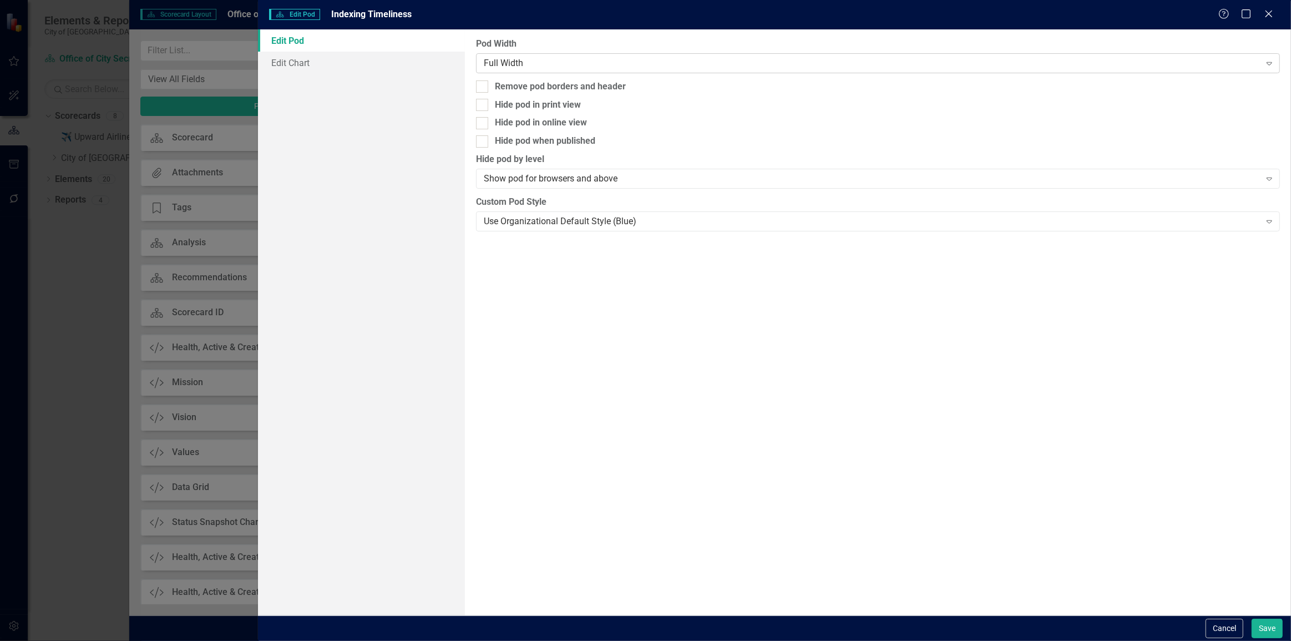
click at [477, 64] on div "Full Width Expand" at bounding box center [878, 63] width 804 height 20
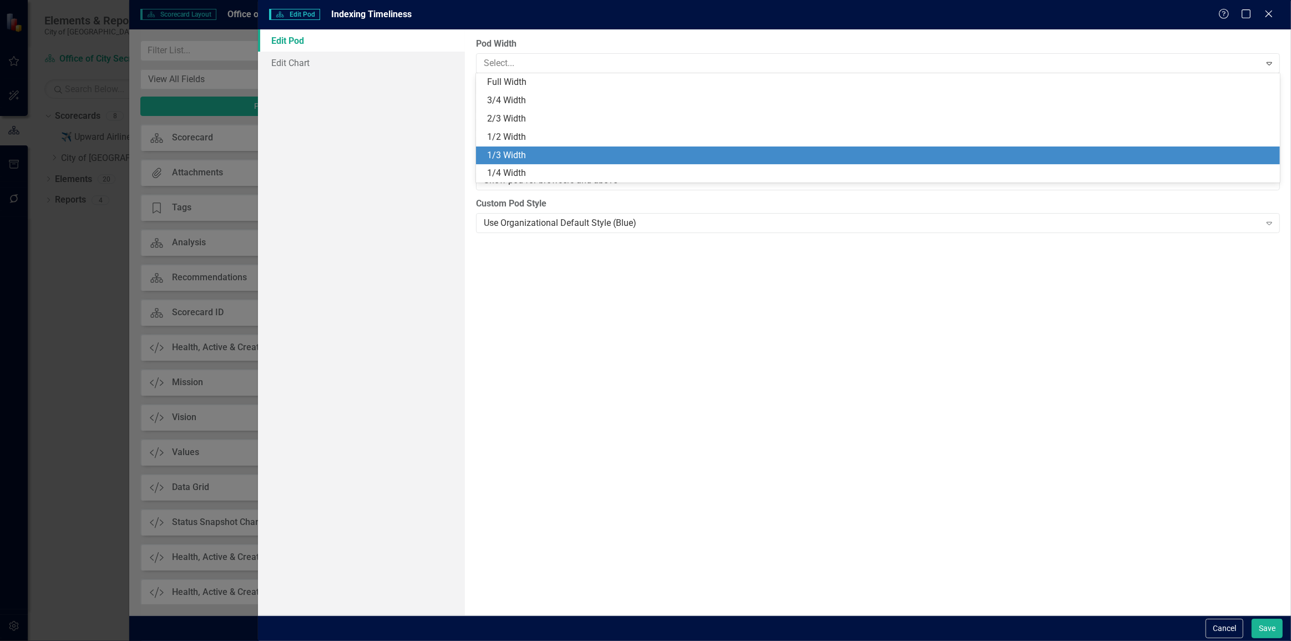
click at [503, 152] on div "1/3 Width" at bounding box center [880, 155] width 786 height 13
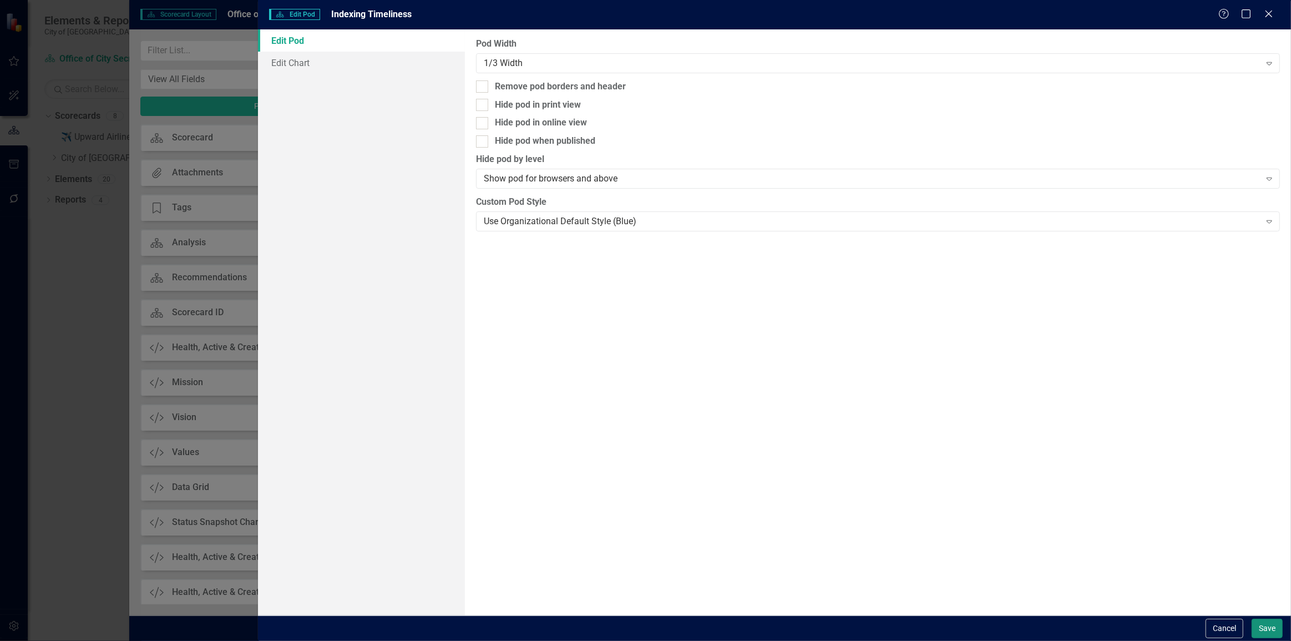
click at [1258, 629] on button "Save" at bounding box center [1267, 628] width 31 height 19
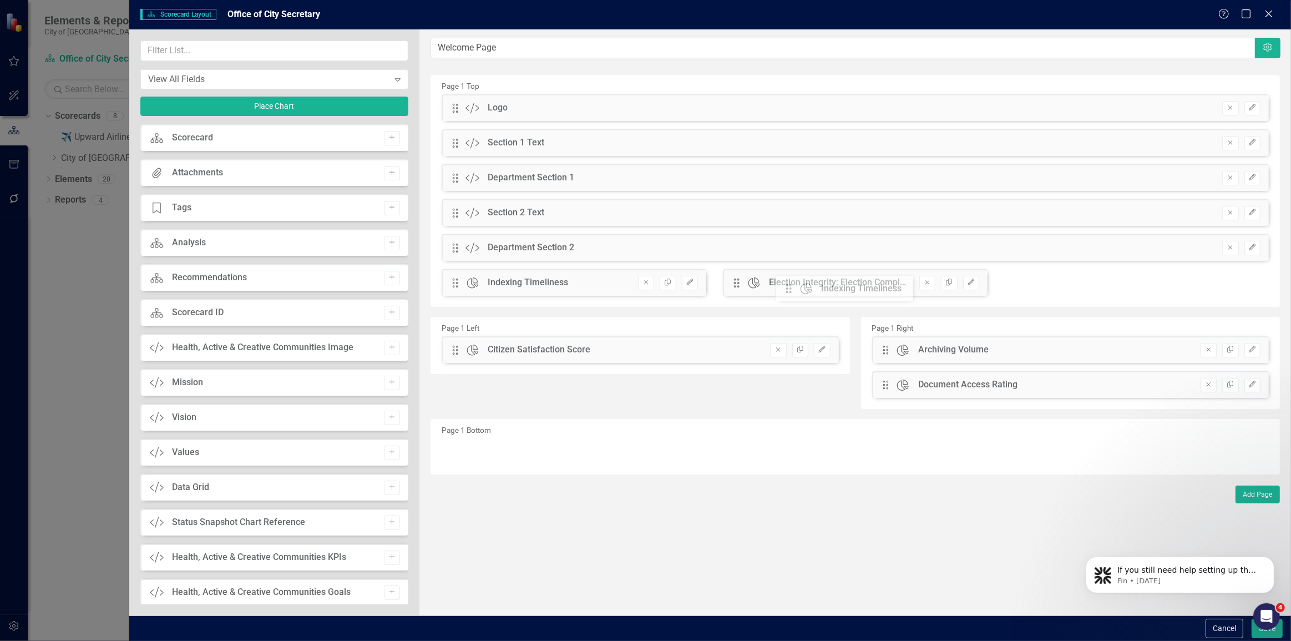
drag, startPoint x: 457, startPoint y: 350, endPoint x: 799, endPoint y: 289, distance: 347.3
click at [1250, 351] on icon "Edit" at bounding box center [1253, 349] width 8 height 7
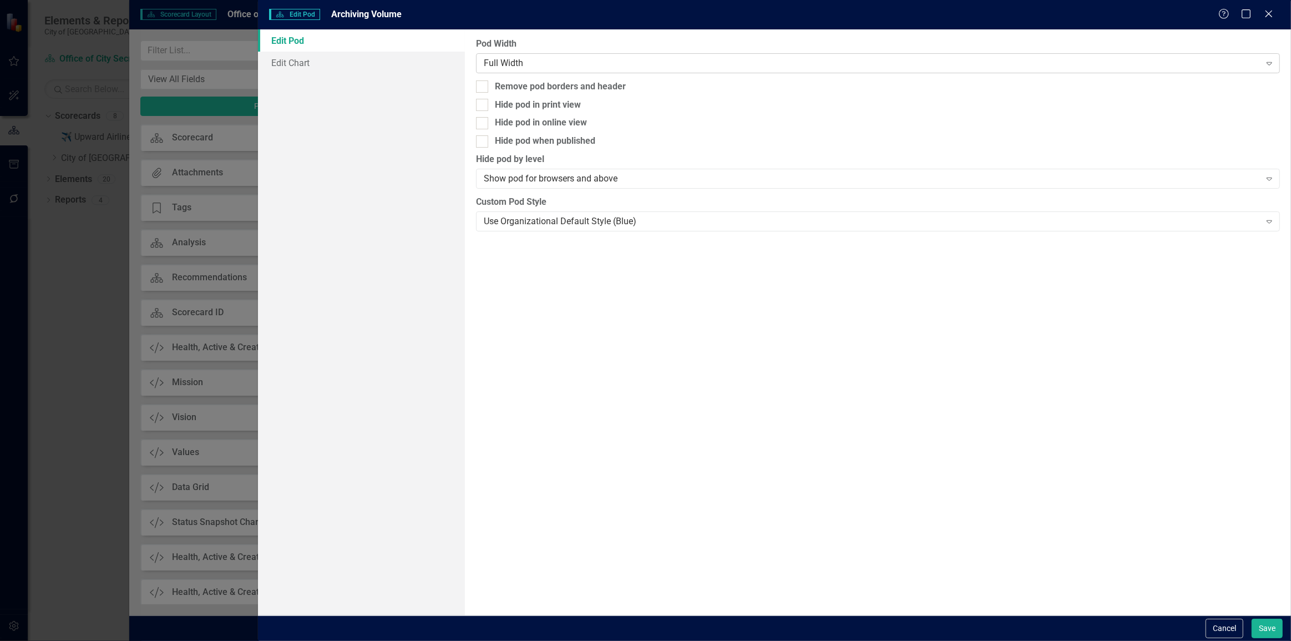
click at [514, 55] on div "Full Width Expand" at bounding box center [878, 63] width 804 height 20
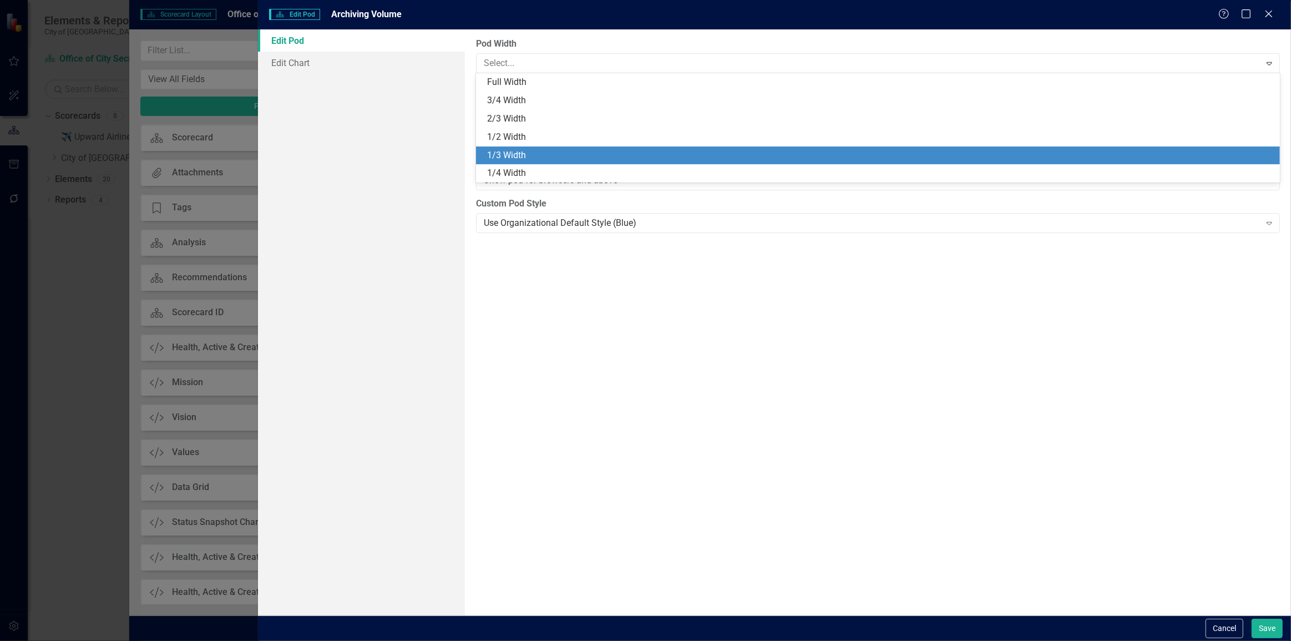
drag, startPoint x: 519, startPoint y: 155, endPoint x: 719, endPoint y: 241, distance: 217.2
click at [521, 155] on div "1/3 Width" at bounding box center [880, 155] width 786 height 13
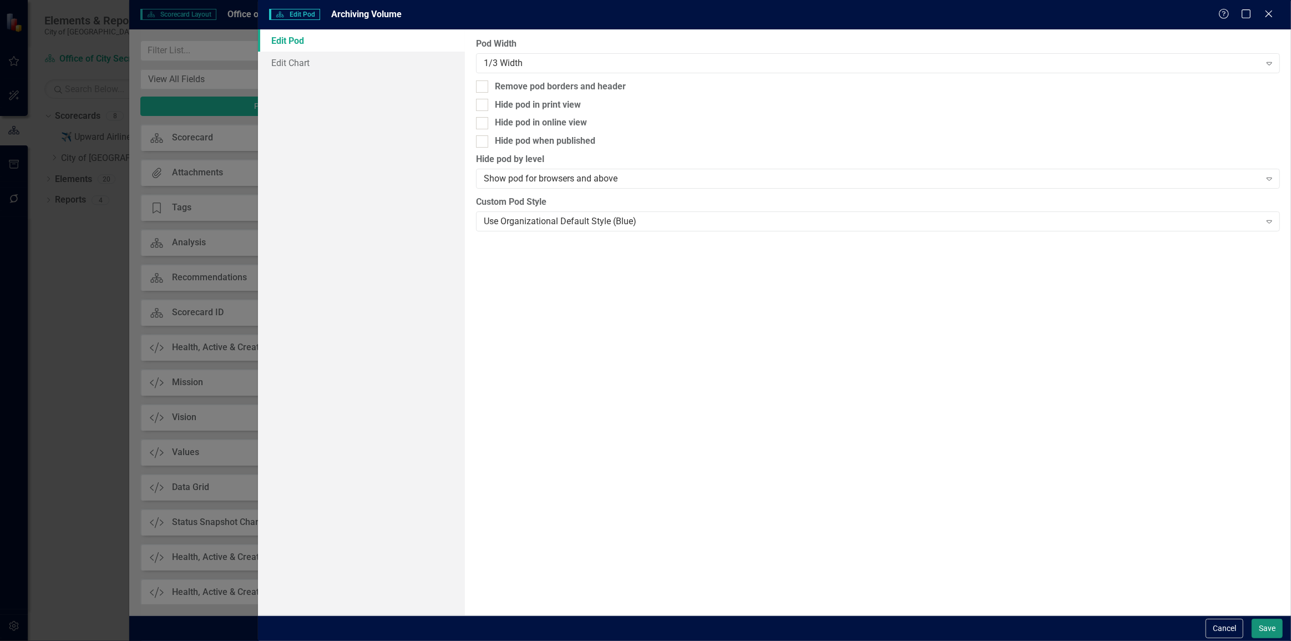
click at [1273, 626] on button "Save" at bounding box center [1267, 628] width 31 height 19
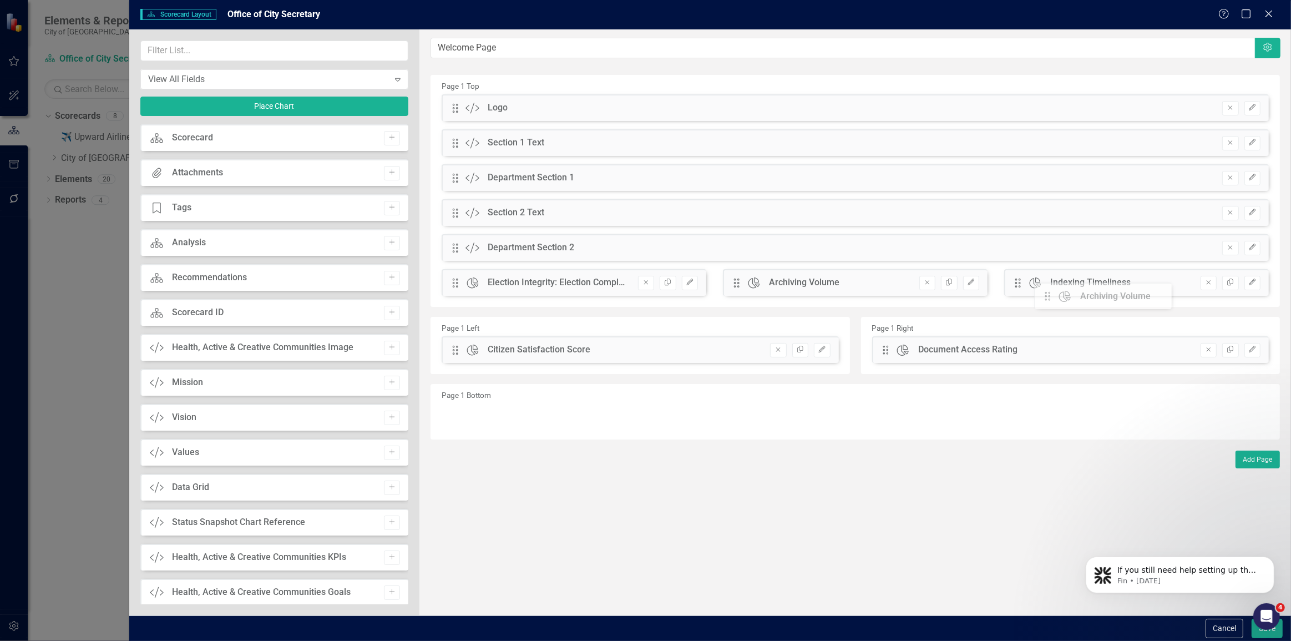
drag, startPoint x: 885, startPoint y: 350, endPoint x: 1055, endPoint y: 296, distance: 178.5
click at [1252, 633] on button "Save" at bounding box center [1267, 628] width 31 height 19
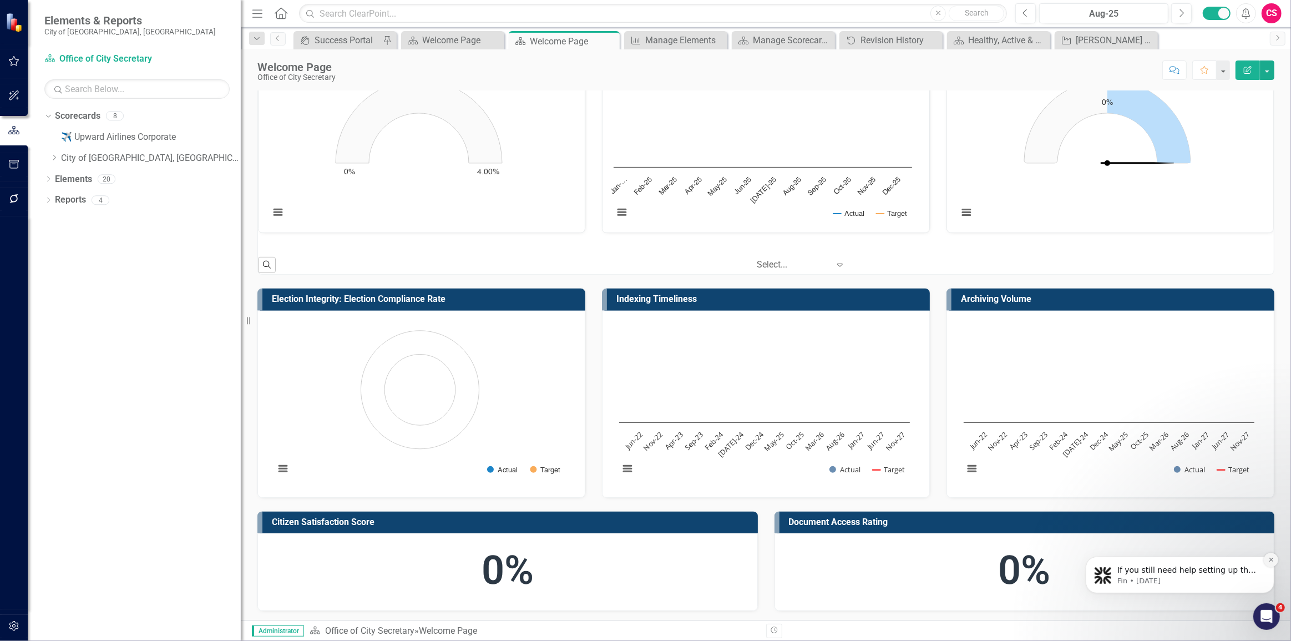
click at [1273, 559] on icon "Dismiss notification" at bounding box center [1271, 559] width 6 height 6
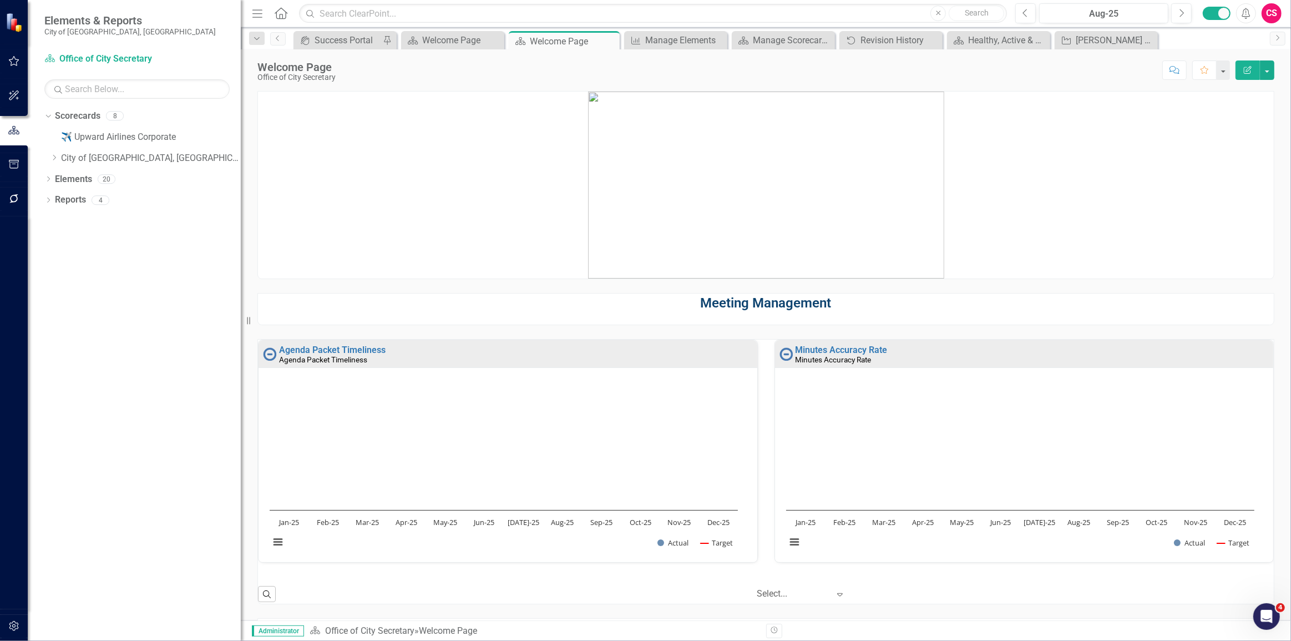
click at [503, 259] on p at bounding box center [766, 185] width 1016 height 187
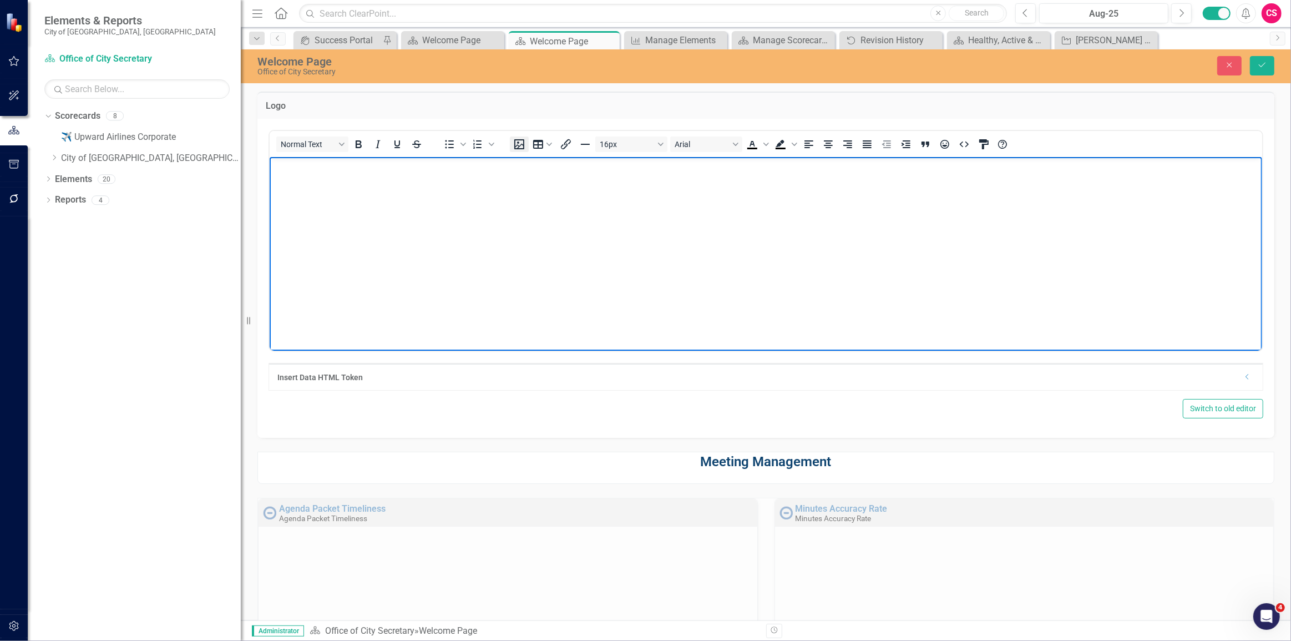
click at [517, 143] on icon "Insert image" at bounding box center [519, 144] width 13 height 13
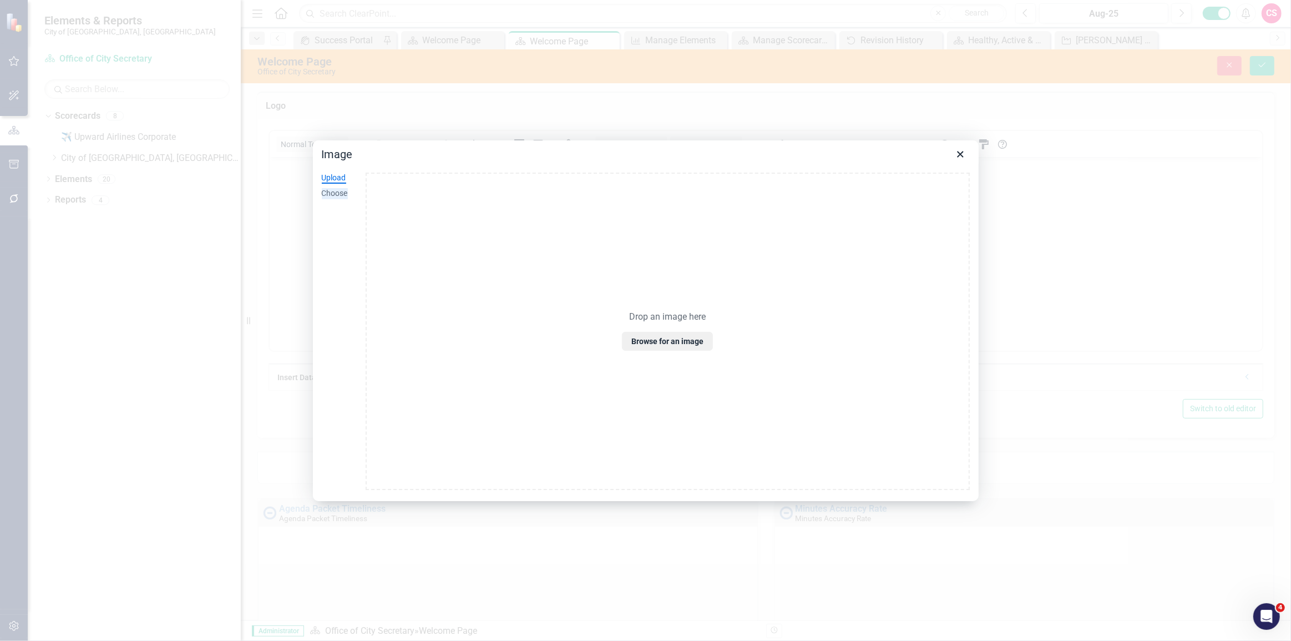
click at [344, 189] on div "Choose" at bounding box center [335, 193] width 26 height 11
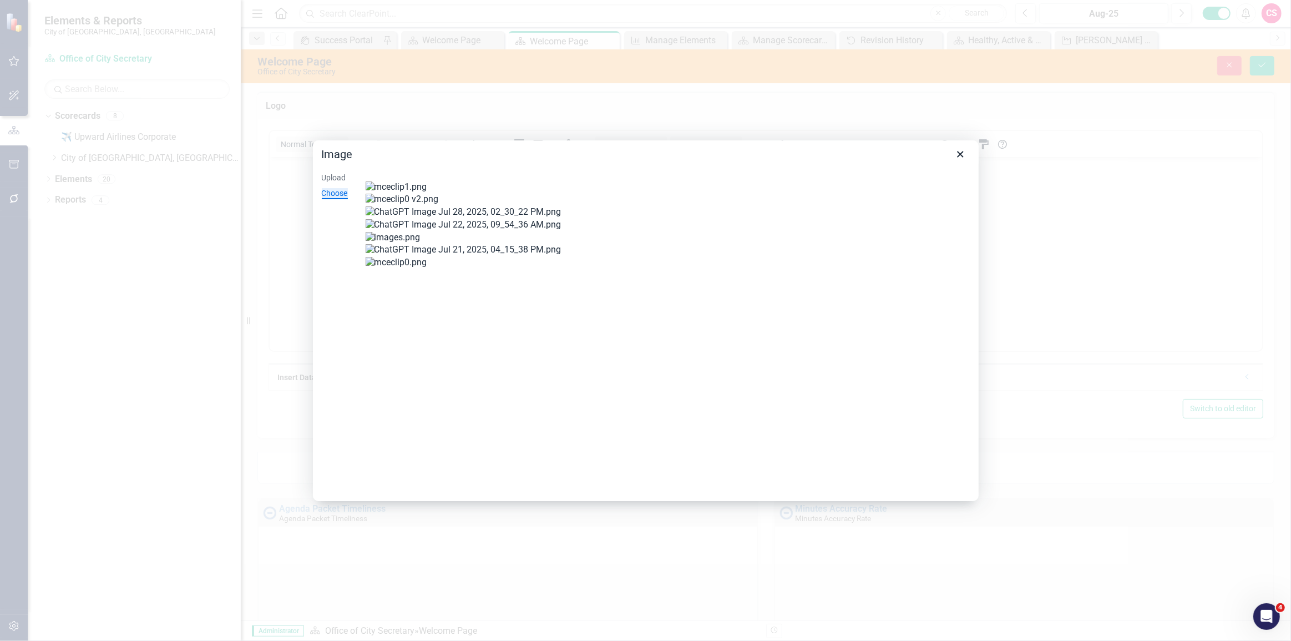
click at [820, 257] on div at bounding box center [668, 263] width 604 height 13
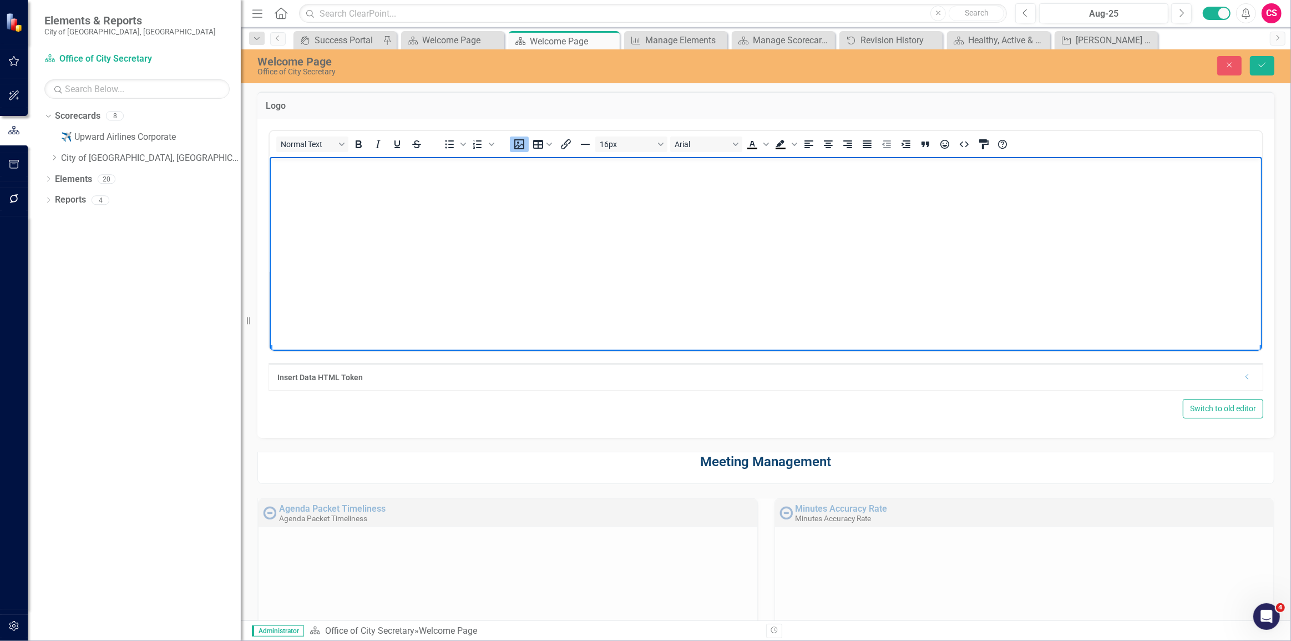
click at [330, 147] on img "Rich Text Area. Press ALT-0 for help." at bounding box center [299, 139] width 61 height 13
drag, startPoint x: 269, startPoint y: 332, endPoint x: 459, endPoint y: 231, distance: 215.3
click at [333, 173] on img "Rich Text Area. Press ALT-0 for help." at bounding box center [302, 166] width 61 height 13
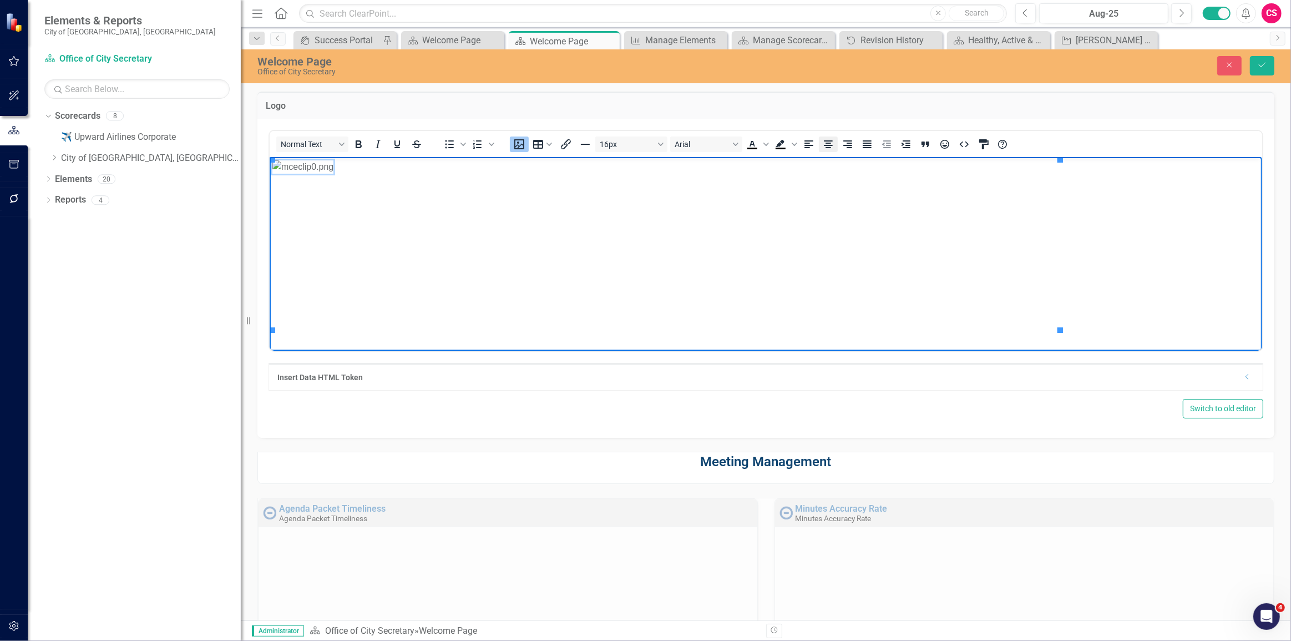
click at [822, 143] on icon "Align center" at bounding box center [828, 144] width 13 height 13
click at [1265, 65] on icon "Save" at bounding box center [1263, 65] width 10 height 8
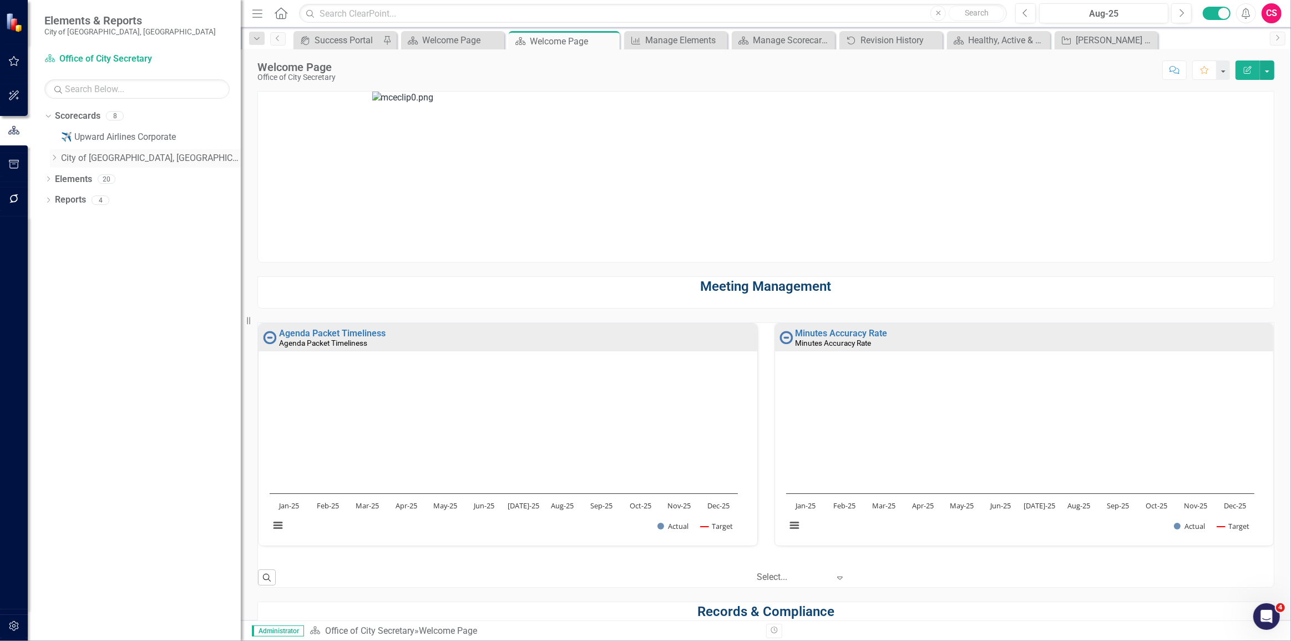
click at [56, 155] on icon "Dropdown" at bounding box center [54, 157] width 8 height 7
click at [103, 216] on link "Fiscal Services" at bounding box center [156, 221] width 169 height 13
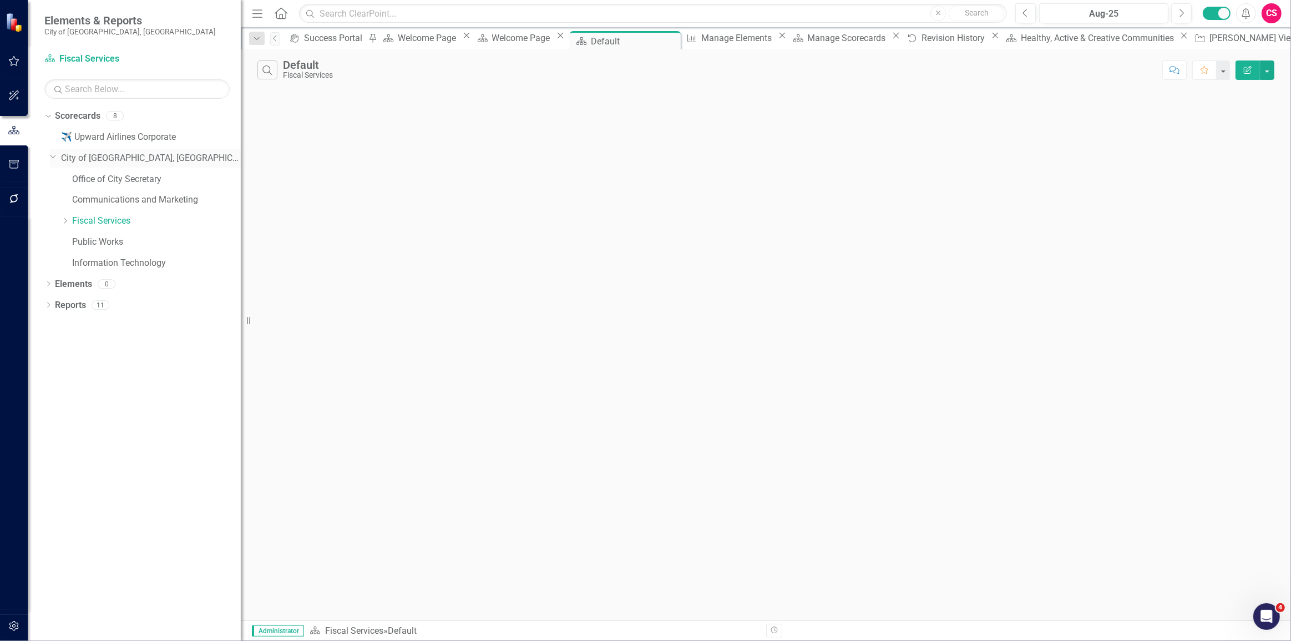
click at [69, 166] on div "Dropdown City of Duncanville, TX" at bounding box center [145, 158] width 191 height 18
click at [80, 161] on link "City of [GEOGRAPHIC_DATA], [GEOGRAPHIC_DATA]" at bounding box center [151, 158] width 180 height 13
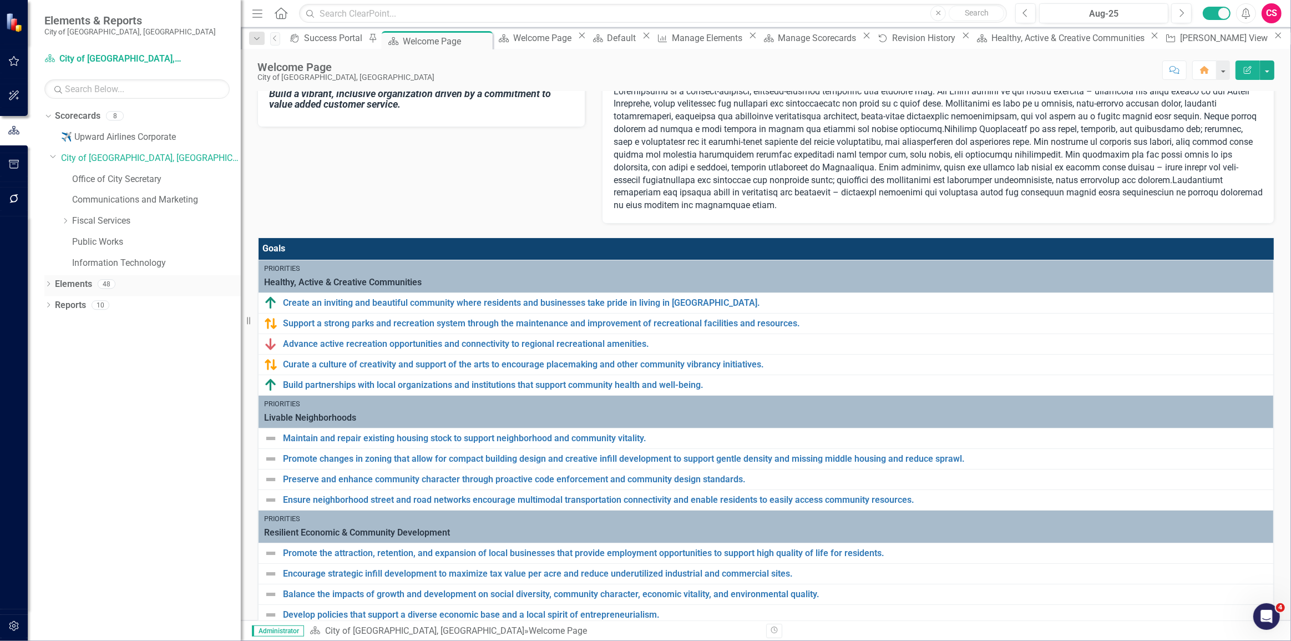
click at [44, 285] on icon "Dropdown" at bounding box center [48, 285] width 8 height 6
click at [53, 306] on icon "Dropdown" at bounding box center [54, 306] width 8 height 6
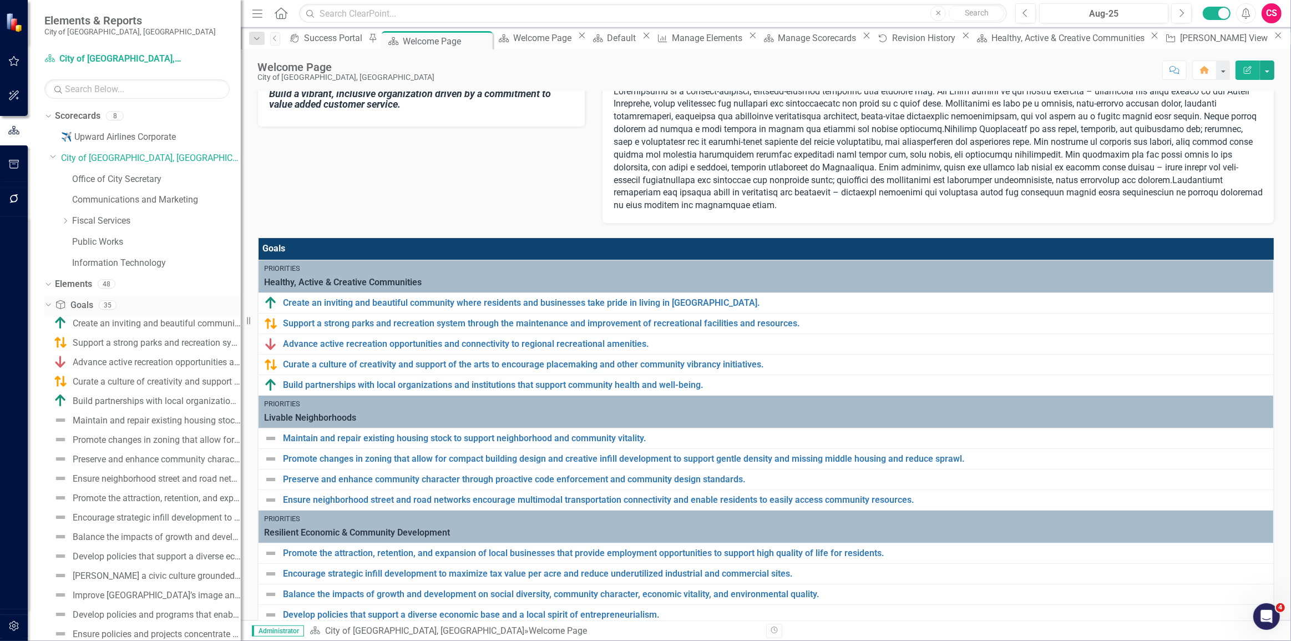
click at [50, 305] on icon "Dropdown" at bounding box center [47, 305] width 6 height 8
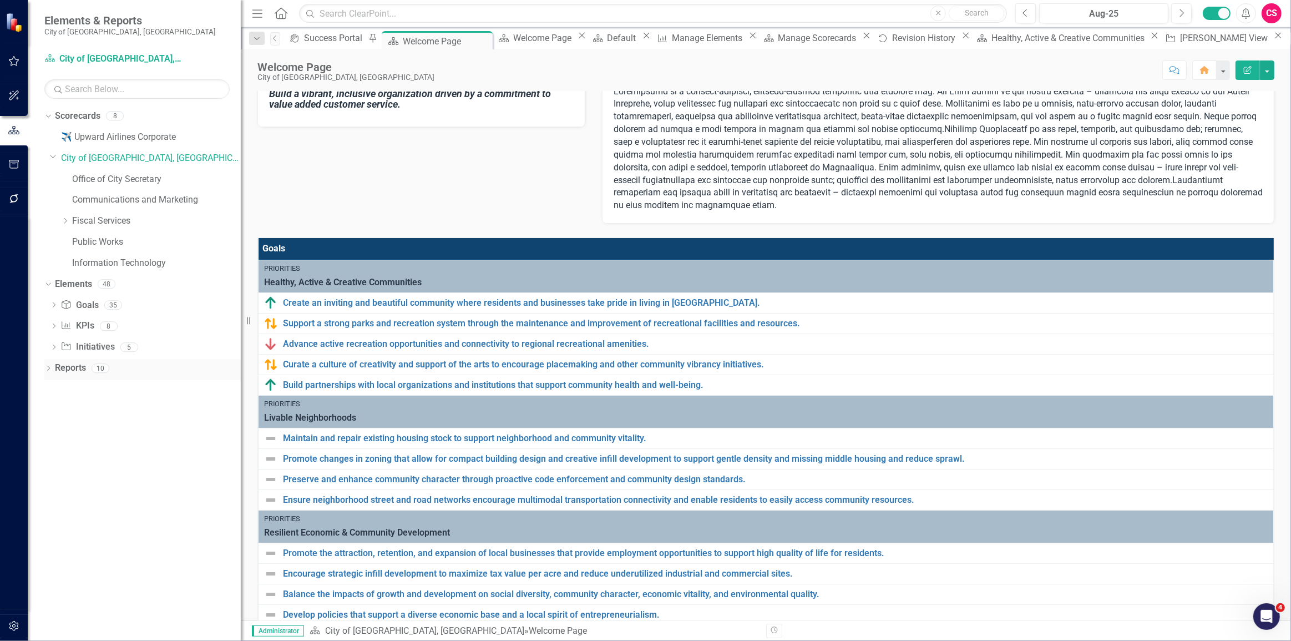
click at [49, 369] on icon "Dropdown" at bounding box center [48, 369] width 8 height 6
click at [114, 432] on link "Healthy, Active & Creative Communities" at bounding box center [148, 427] width 185 height 18
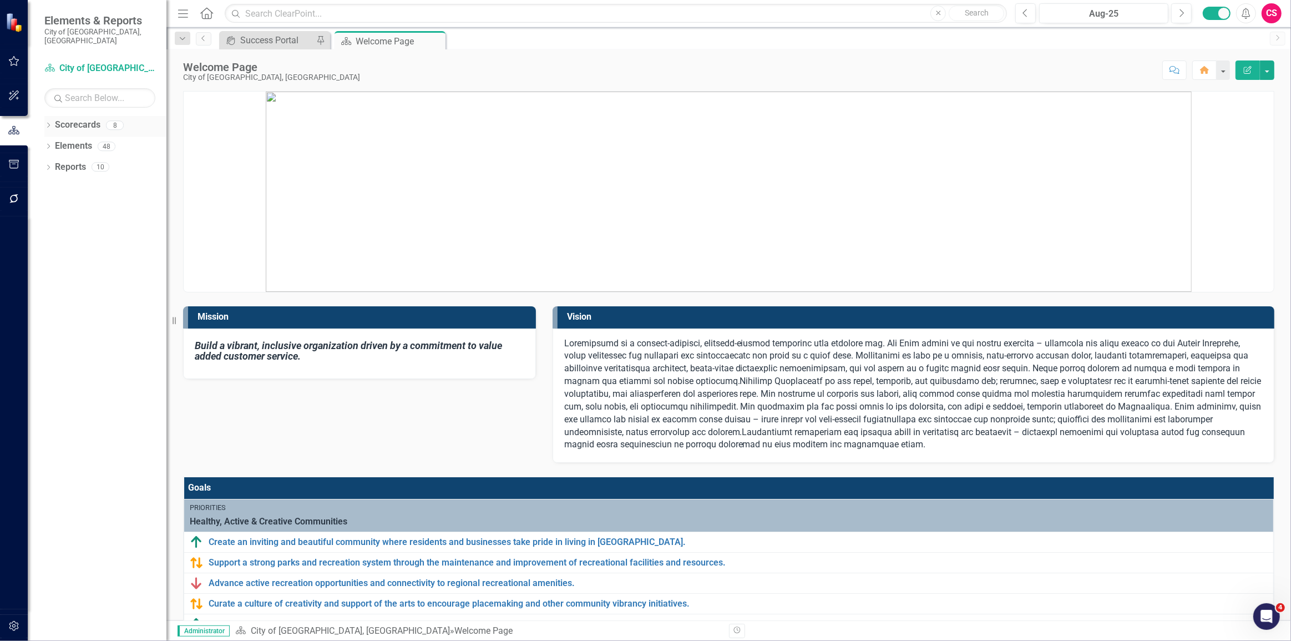
click at [50, 123] on icon "Dropdown" at bounding box center [48, 126] width 8 height 6
click at [53, 163] on icon "Dropdown" at bounding box center [54, 166] width 8 height 7
click at [110, 182] on link "Office of City Secretary" at bounding box center [119, 188] width 94 height 13
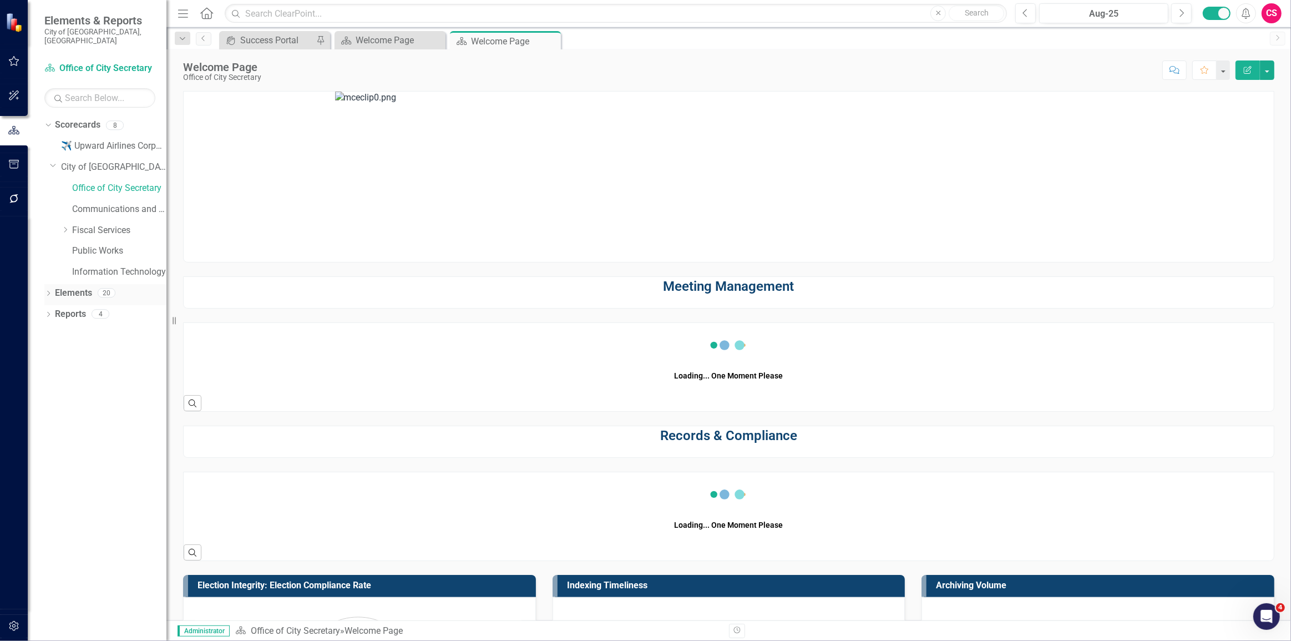
click at [70, 287] on link "Elements" at bounding box center [73, 293] width 37 height 13
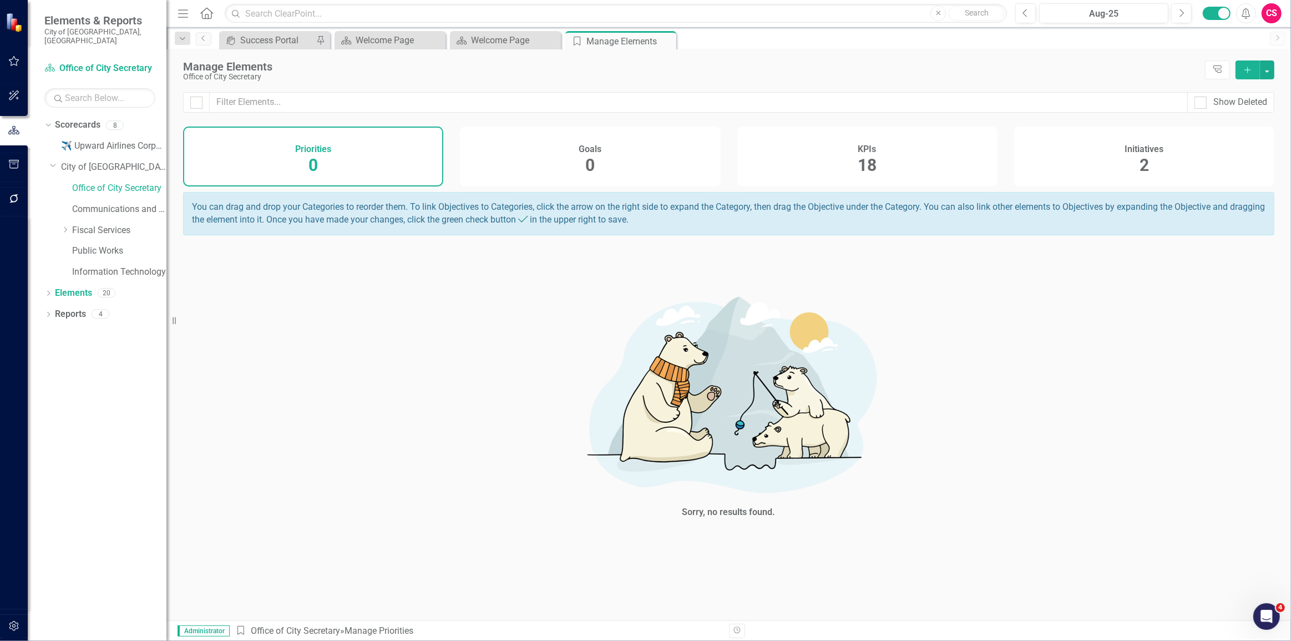
click at [846, 176] on div "KPIs 18" at bounding box center [868, 157] width 260 height 60
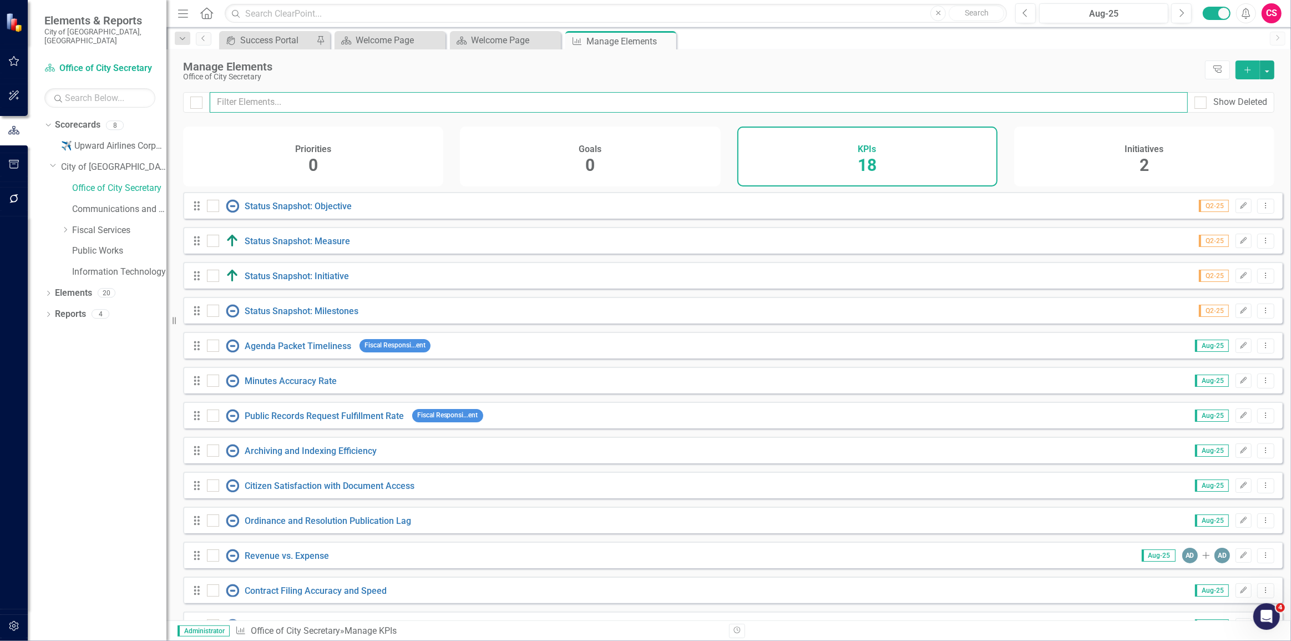
click at [231, 105] on input "text" at bounding box center [699, 102] width 978 height 21
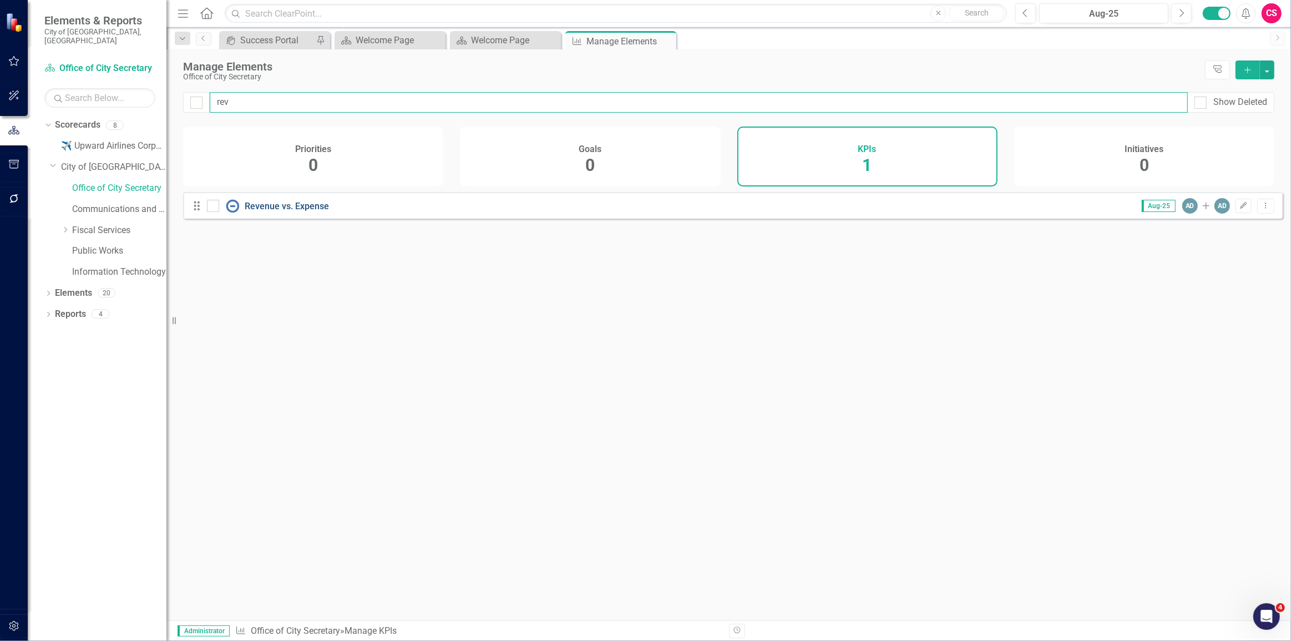
type input "rev"
click at [279, 211] on link "Revenue vs. Expense" at bounding box center [287, 206] width 84 height 11
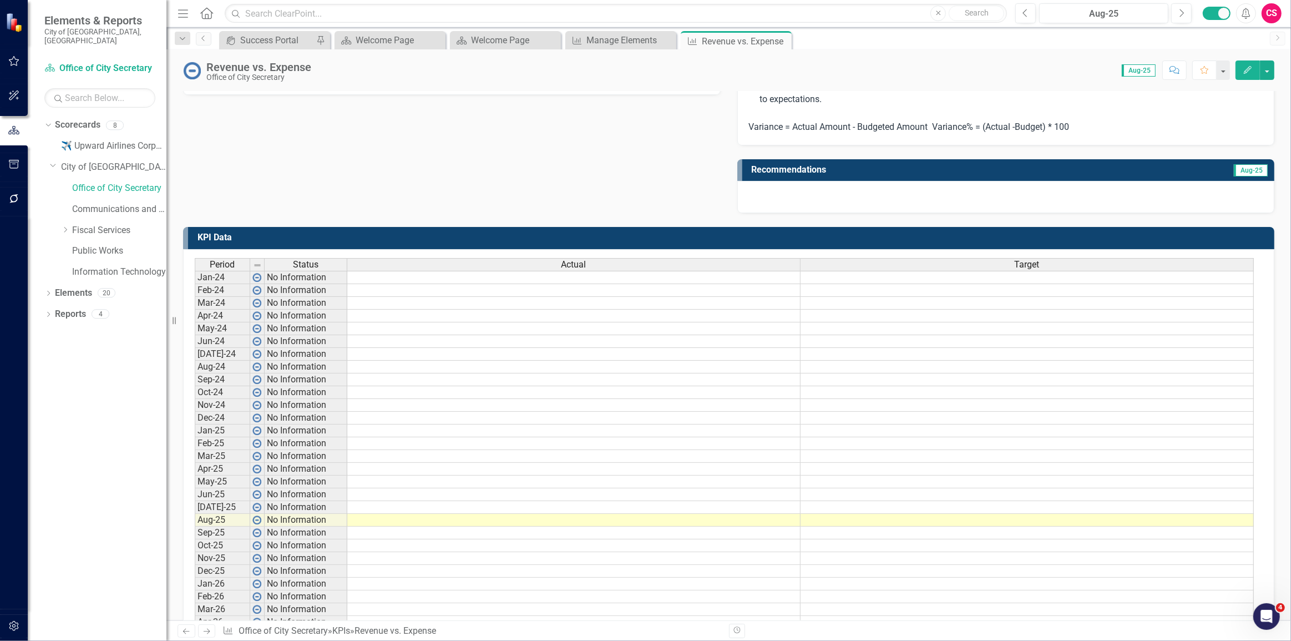
scroll to position [353, 0]
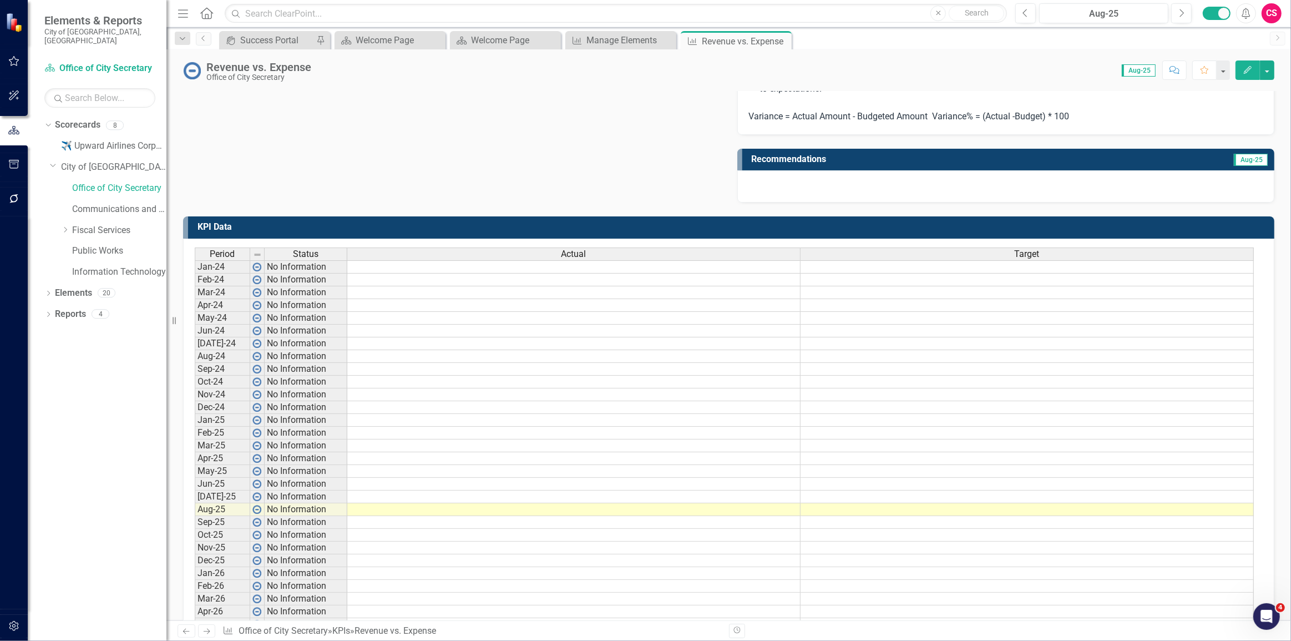
click at [297, 69] on div "Revenue vs. Expense" at bounding box center [258, 67] width 105 height 12
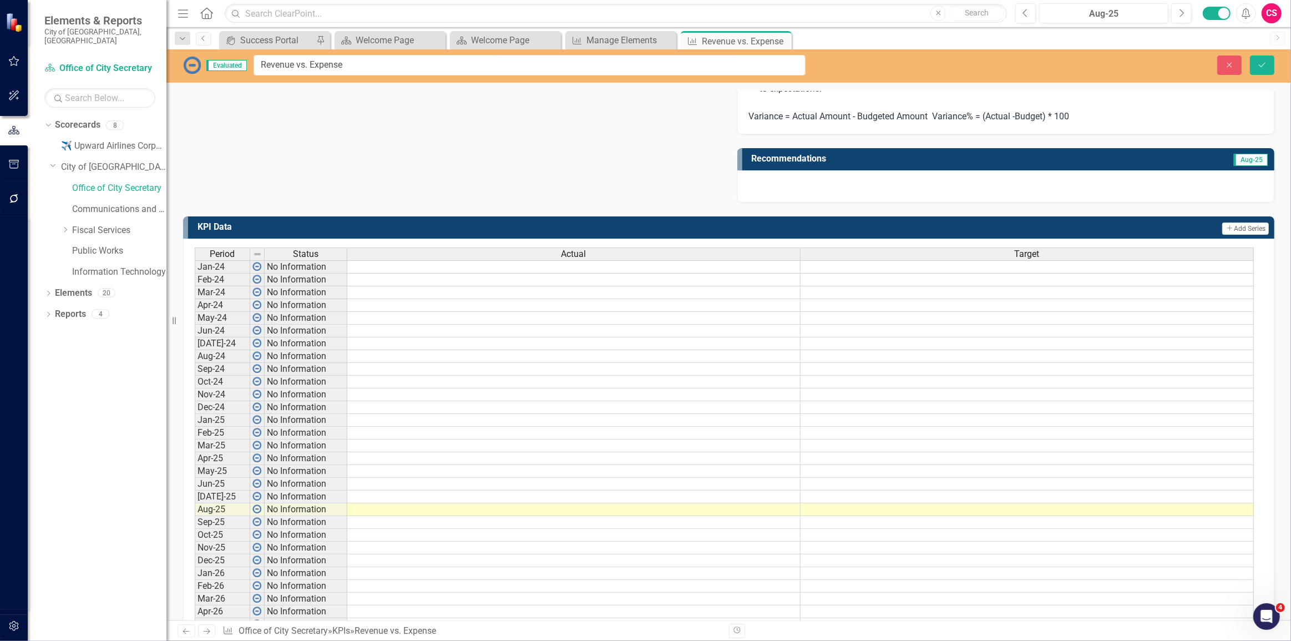
click at [1228, 55] on div "Evaluated Revenue vs. Expense Close Save" at bounding box center [728, 65] width 1125 height 21
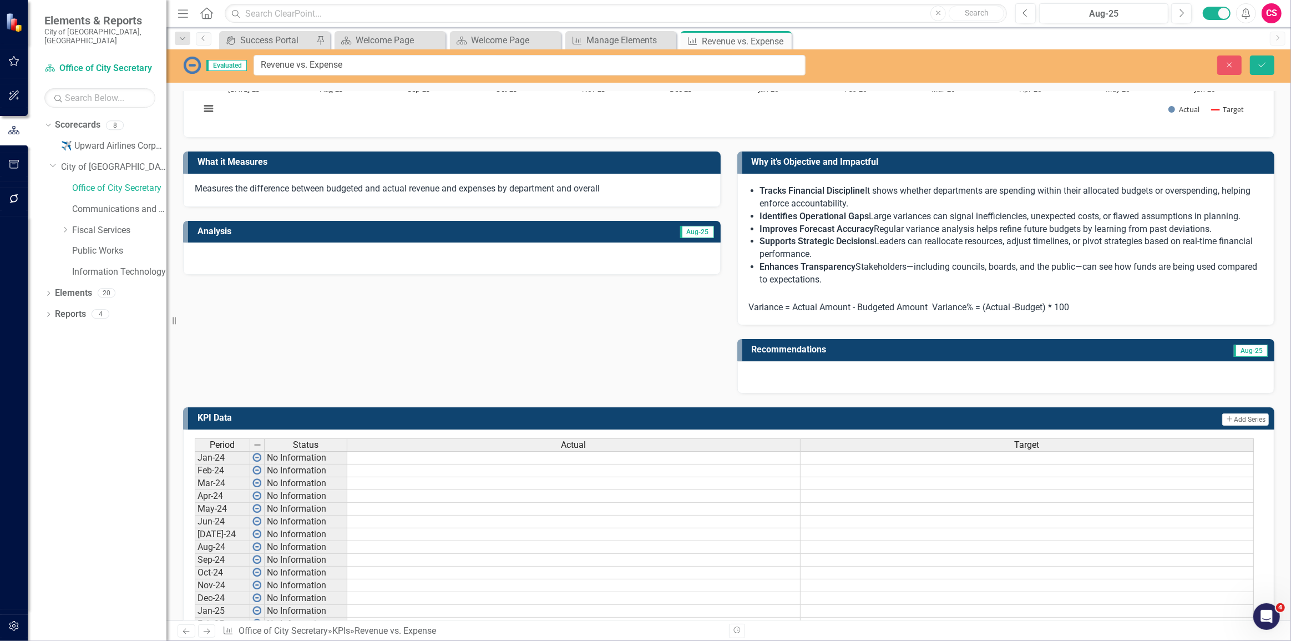
scroll to position [50, 0]
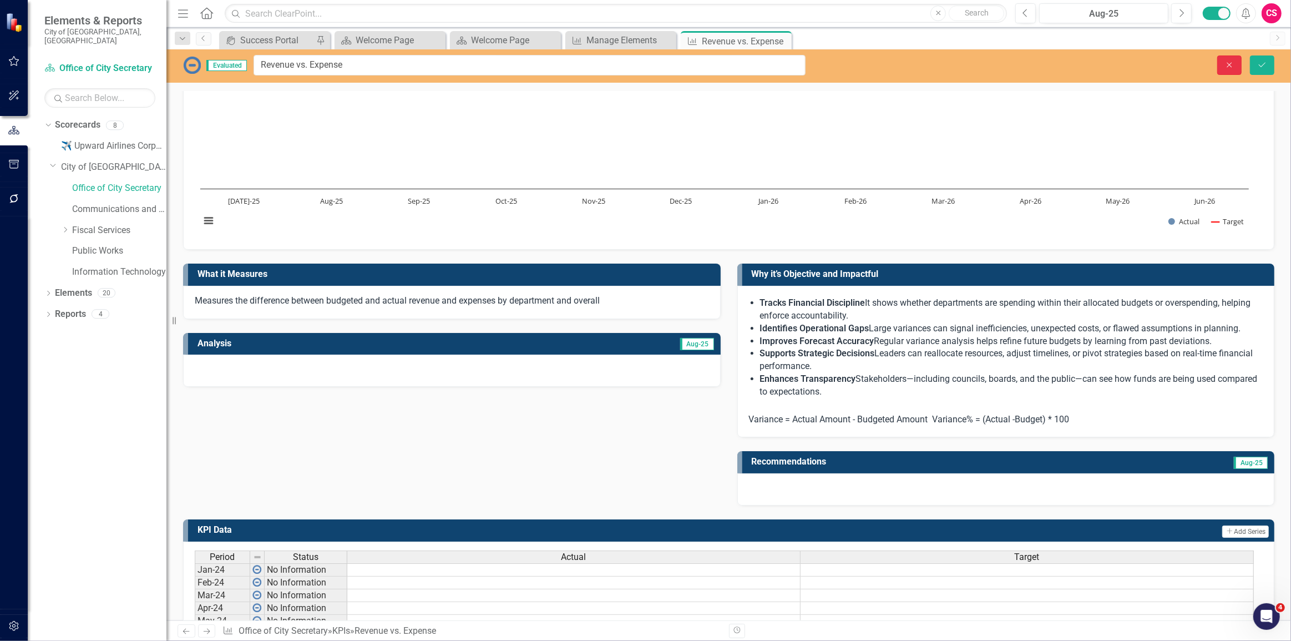
click at [1231, 67] on icon "Close" at bounding box center [1230, 65] width 10 height 8
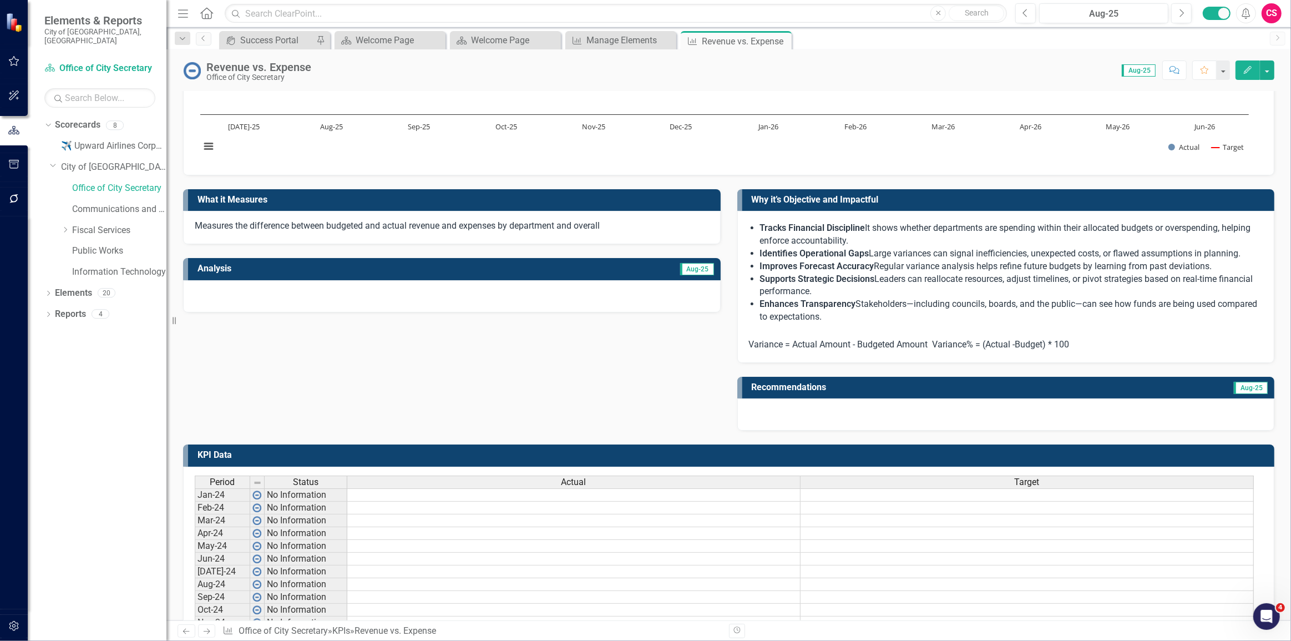
scroll to position [252, 0]
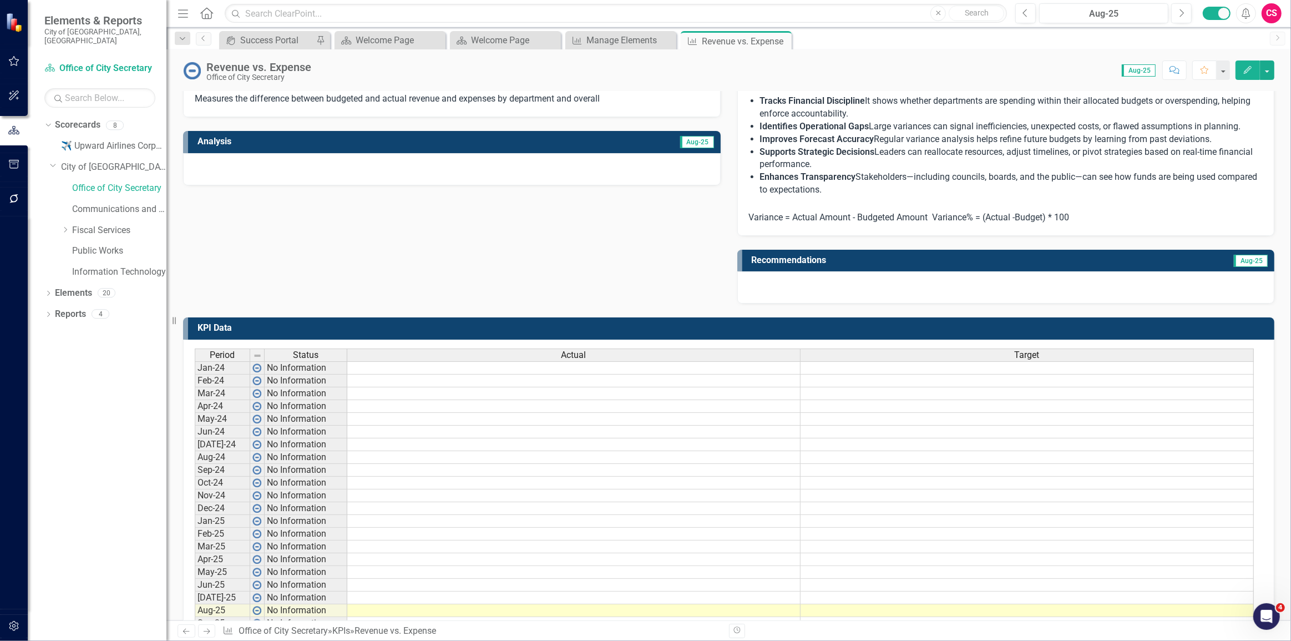
click at [572, 352] on span "Actual" at bounding box center [574, 355] width 25 height 10
click at [572, 351] on span "Actual" at bounding box center [574, 355] width 25 height 10
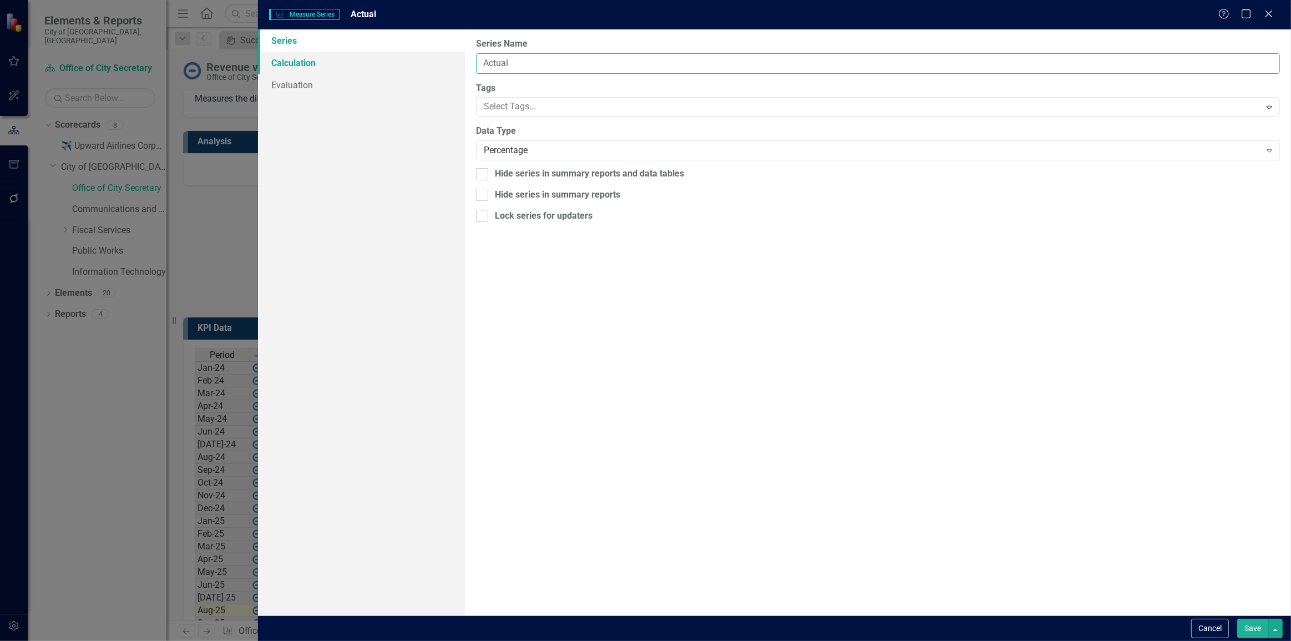
drag, startPoint x: 559, startPoint y: 65, endPoint x: 381, endPoint y: 55, distance: 177.9
click at [381, 55] on div "Series Calculation Evaluation From this page, you can edit the name, type, and …" at bounding box center [774, 322] width 1033 height 586
type input "Revenue"
click at [510, 145] on div "Percentage" at bounding box center [872, 150] width 777 height 13
type input "cu"
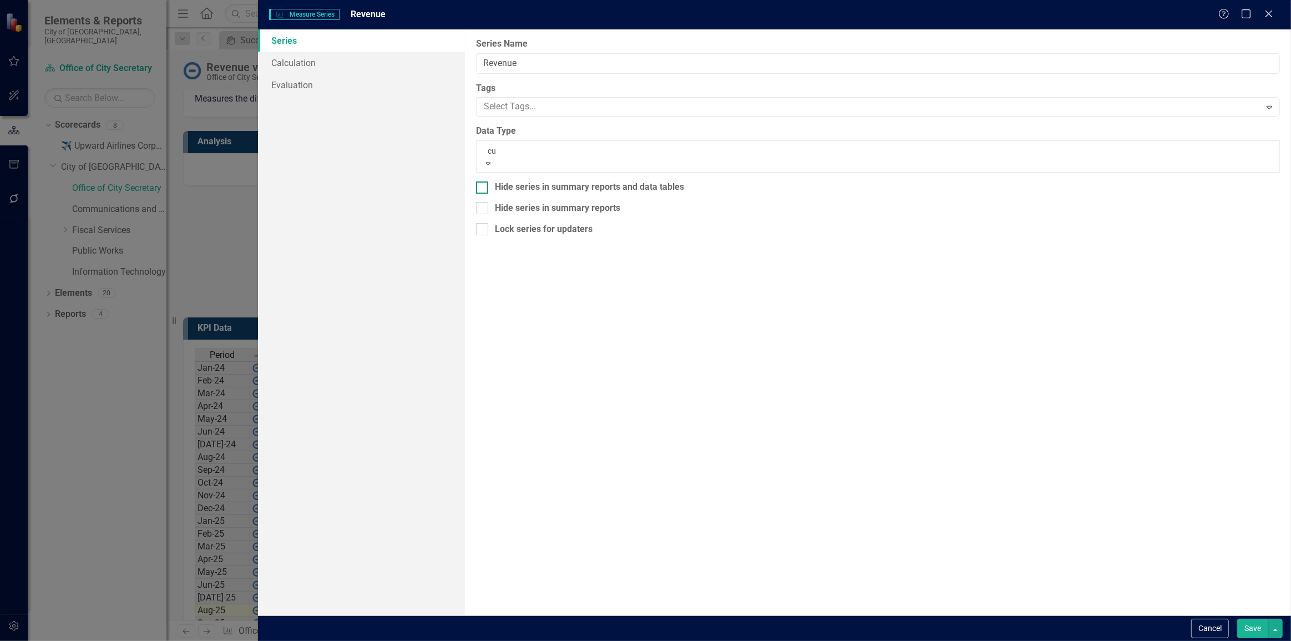
click at [34, 640] on span "Cu rrency" at bounding box center [17, 647] width 34 height 11
click at [1262, 624] on button "Save" at bounding box center [1253, 628] width 31 height 19
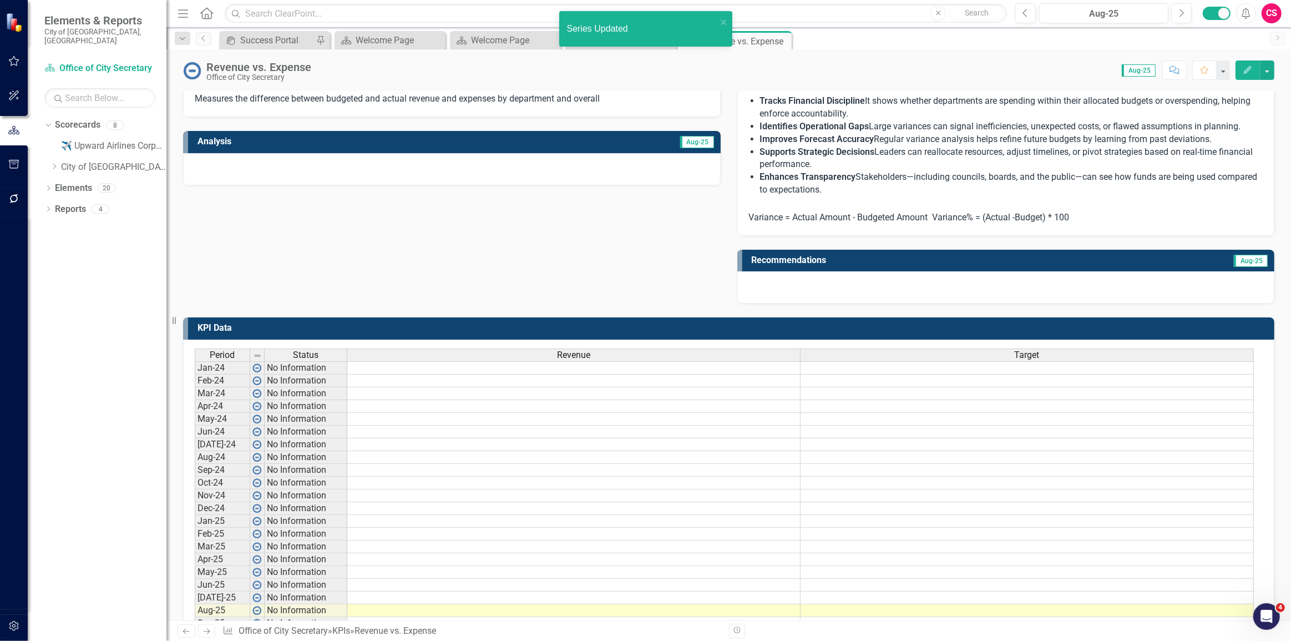
click at [1056, 360] on th "Target" at bounding box center [1027, 355] width 453 height 13
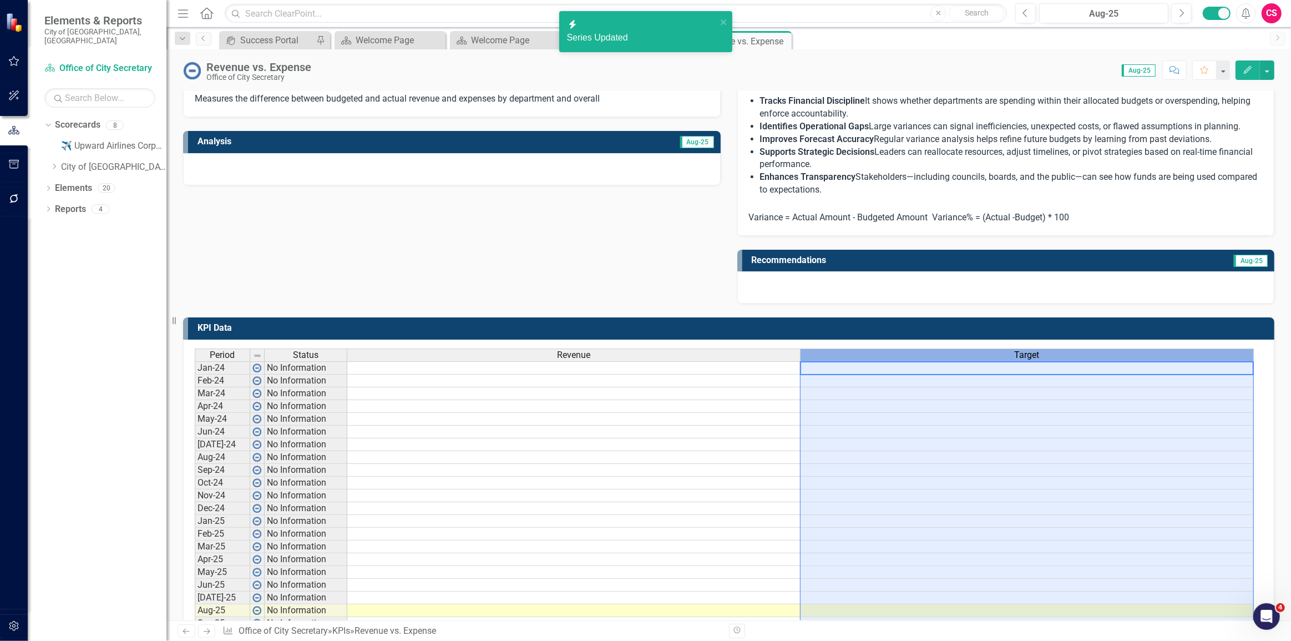
click at [1056, 360] on th "Target" at bounding box center [1027, 355] width 453 height 13
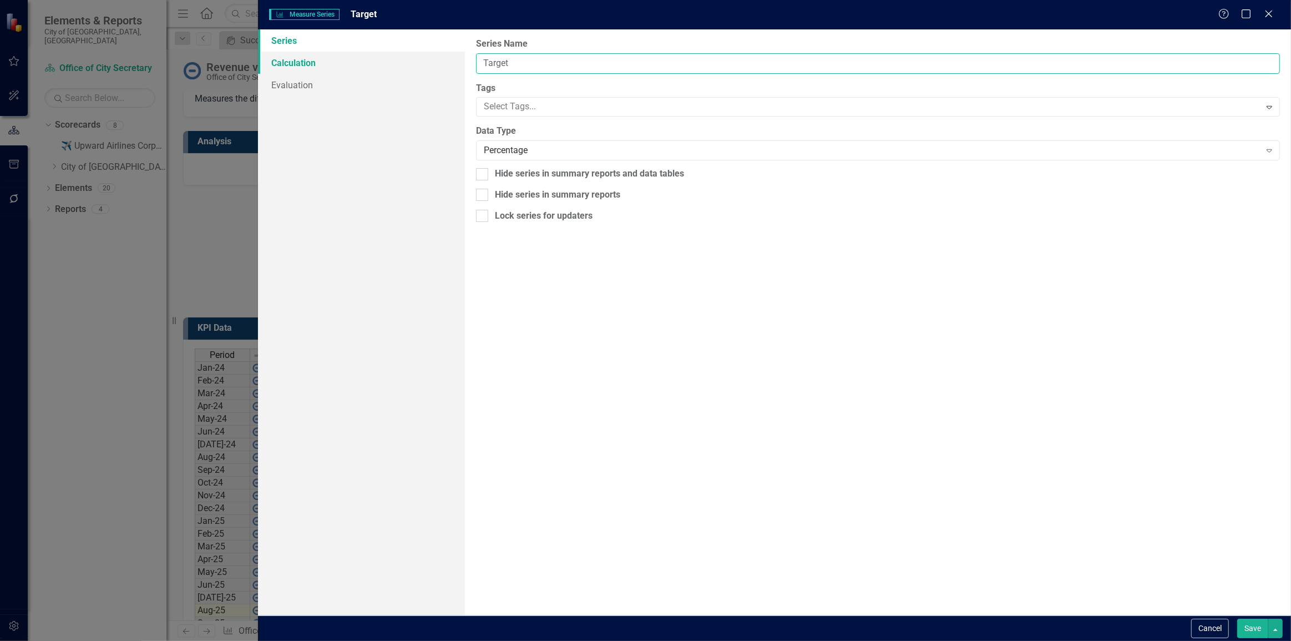
drag, startPoint x: 576, startPoint y: 58, endPoint x: 416, endPoint y: 55, distance: 159.3
click at [416, 55] on div "Series Calculation Evaluation From this page, you can edit the name, type, and …" at bounding box center [774, 322] width 1033 height 586
type input "Expense"
click at [1238, 619] on button "Save" at bounding box center [1253, 628] width 31 height 19
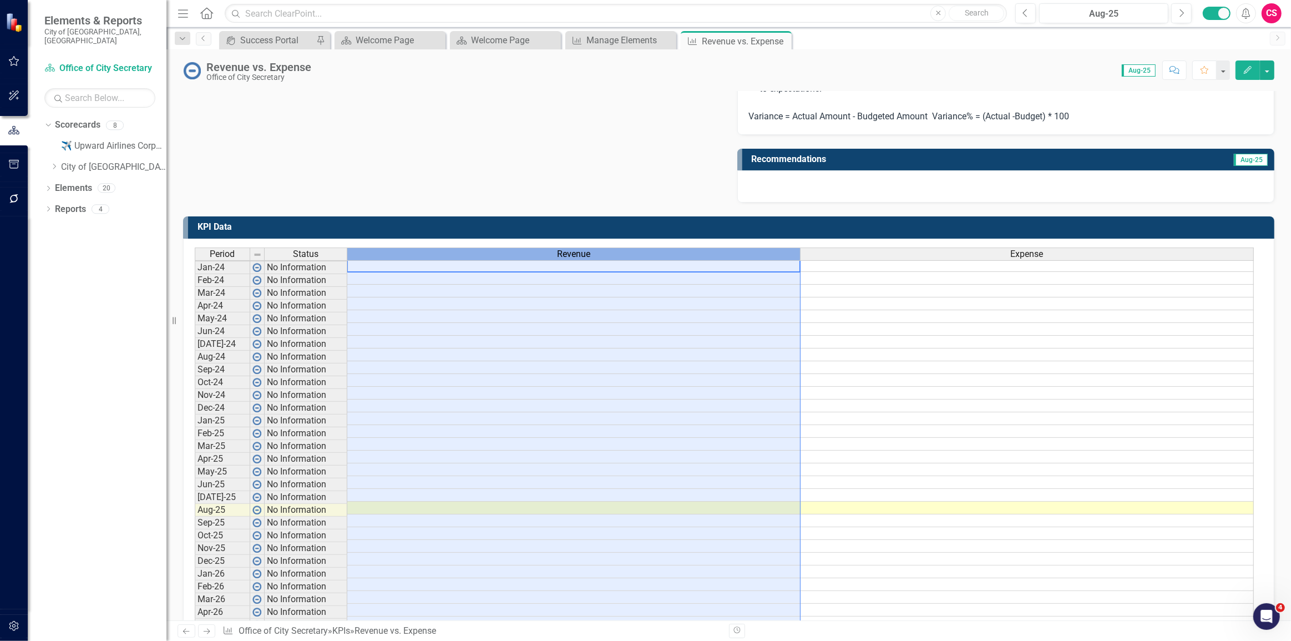
scroll to position [2, 0]
click at [545, 252] on div "Revenue" at bounding box center [573, 254] width 453 height 12
click at [546, 252] on div "Revenue" at bounding box center [573, 254] width 453 height 12
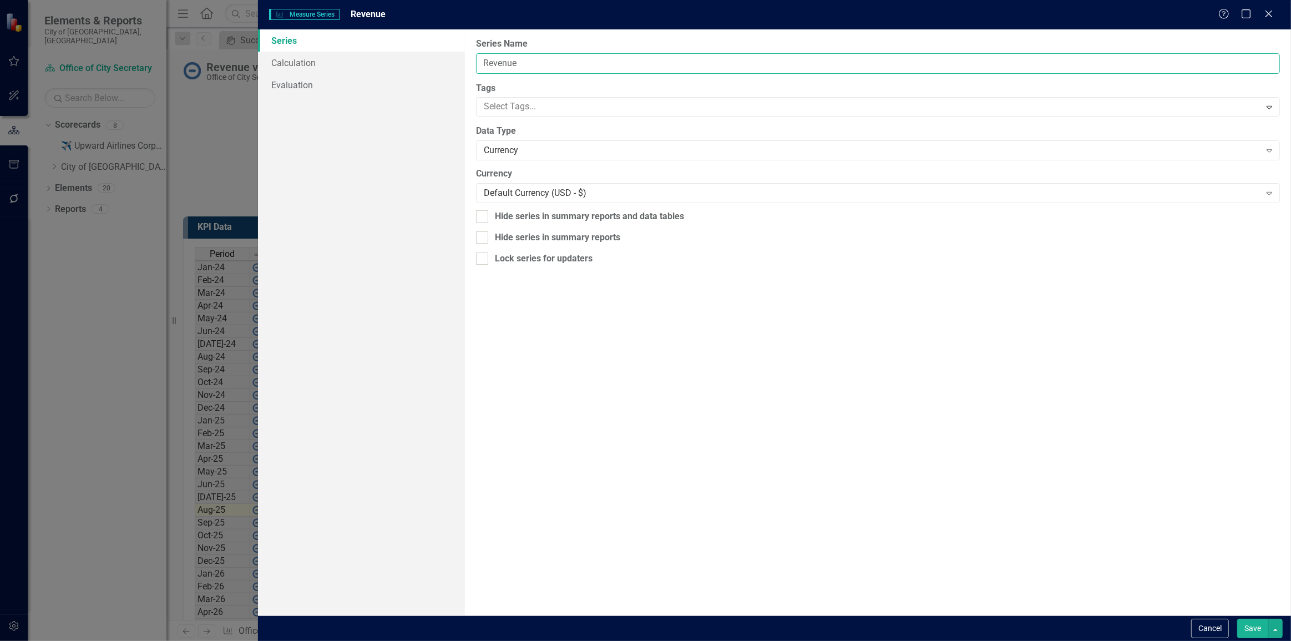
click at [563, 65] on input "Revenue" at bounding box center [878, 63] width 804 height 21
type input "Revenue (Budget)"
click at [1238, 619] on button "Save" at bounding box center [1253, 628] width 31 height 19
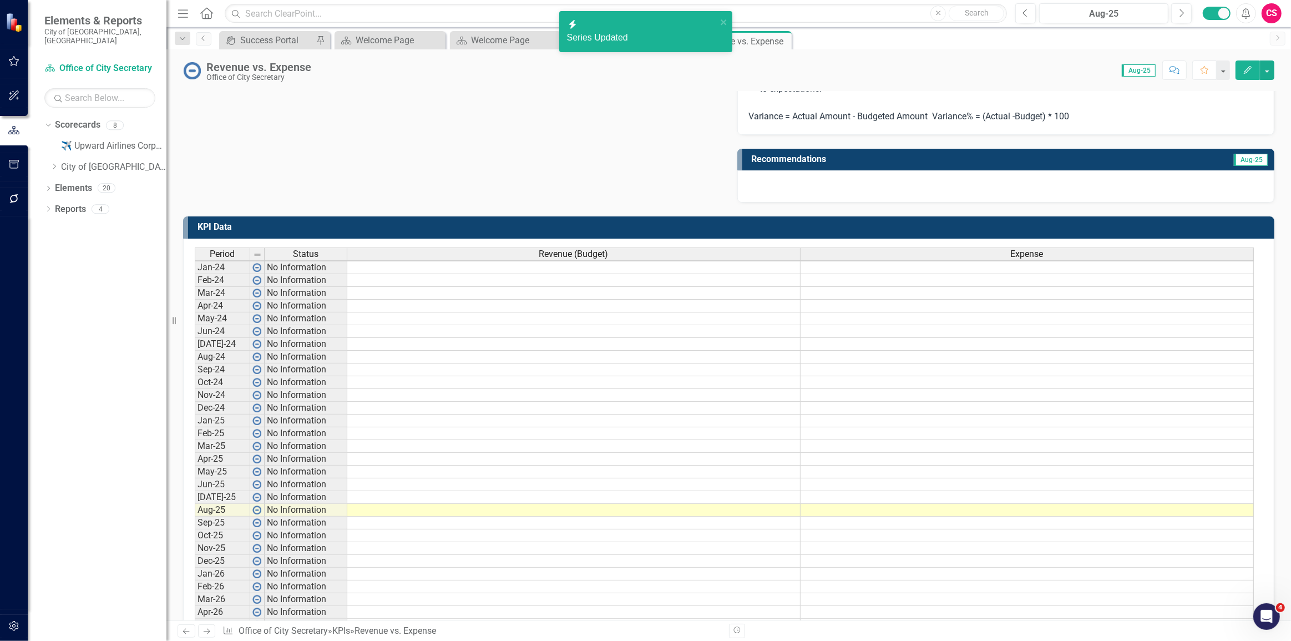
click at [968, 259] on th "Expense" at bounding box center [1027, 254] width 453 height 13
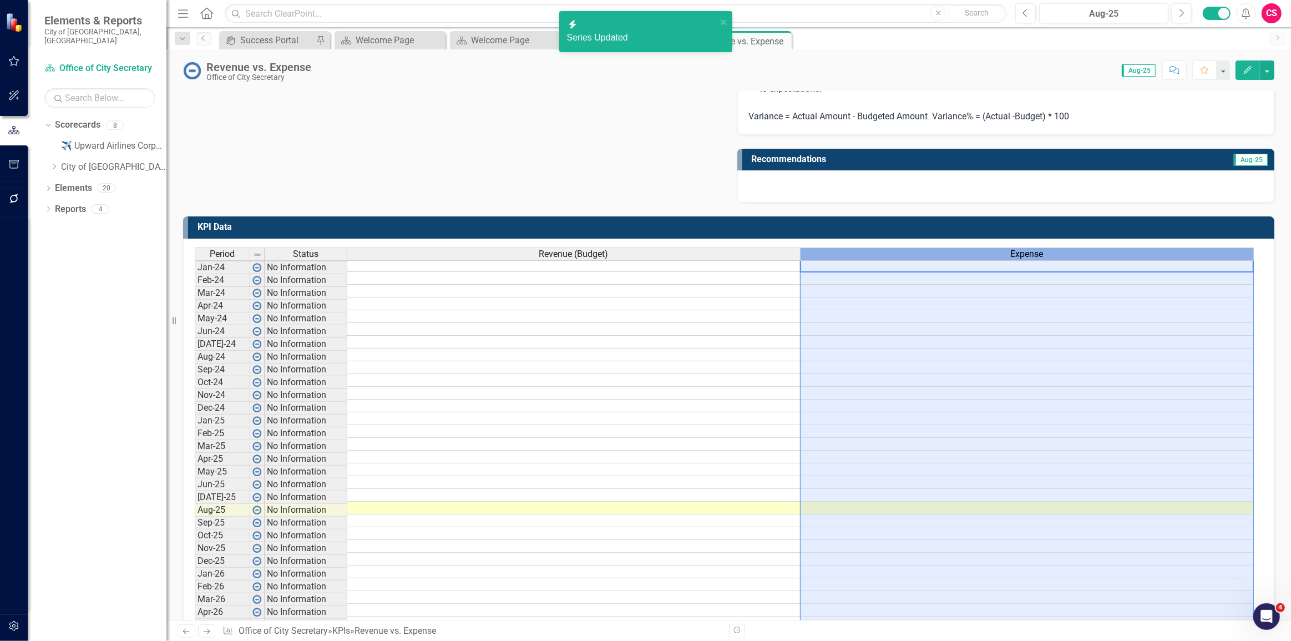
click at [968, 259] on th "Expense" at bounding box center [1027, 254] width 453 height 13
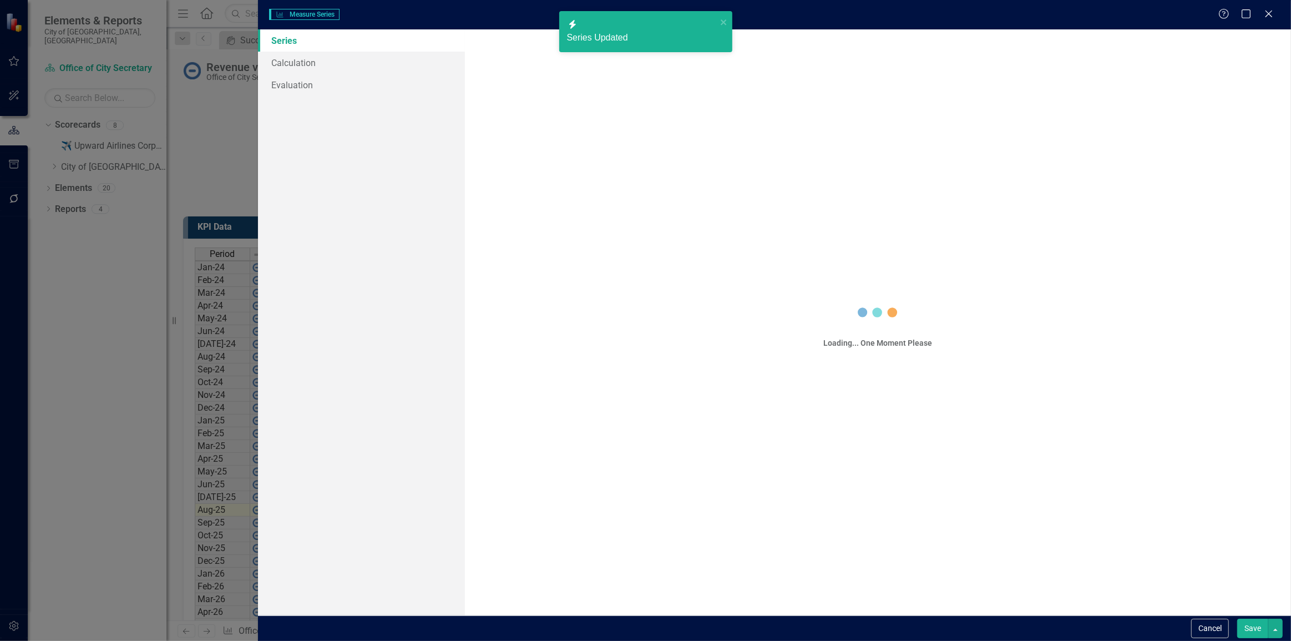
scroll to position [2, 7]
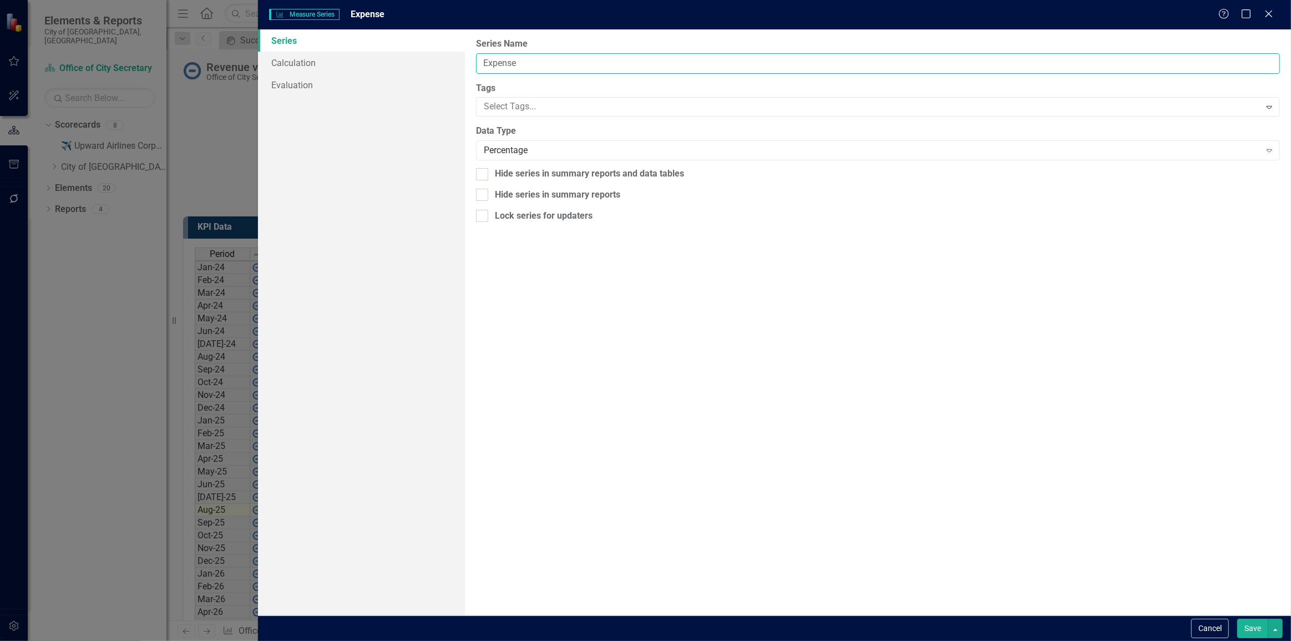
click at [574, 65] on input "Expense" at bounding box center [878, 63] width 804 height 21
type input "Expense (Budget)"
click at [1238, 619] on button "Save" at bounding box center [1253, 628] width 31 height 19
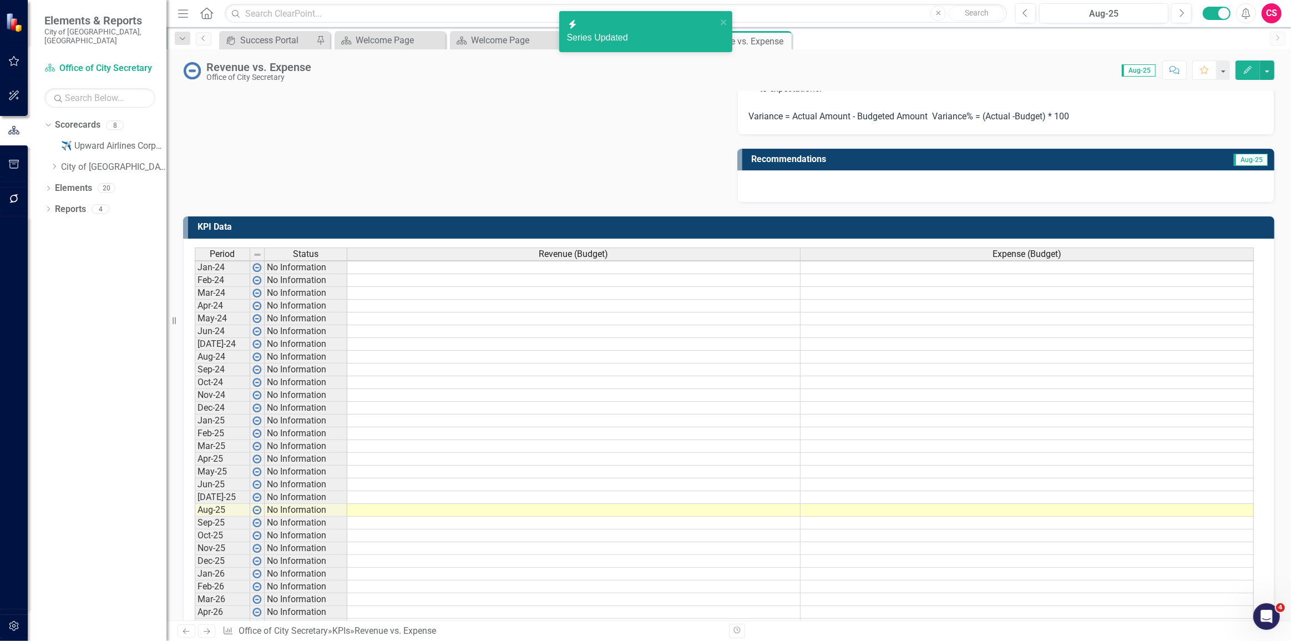
click at [1247, 66] on icon "Edit" at bounding box center [1248, 70] width 10 height 8
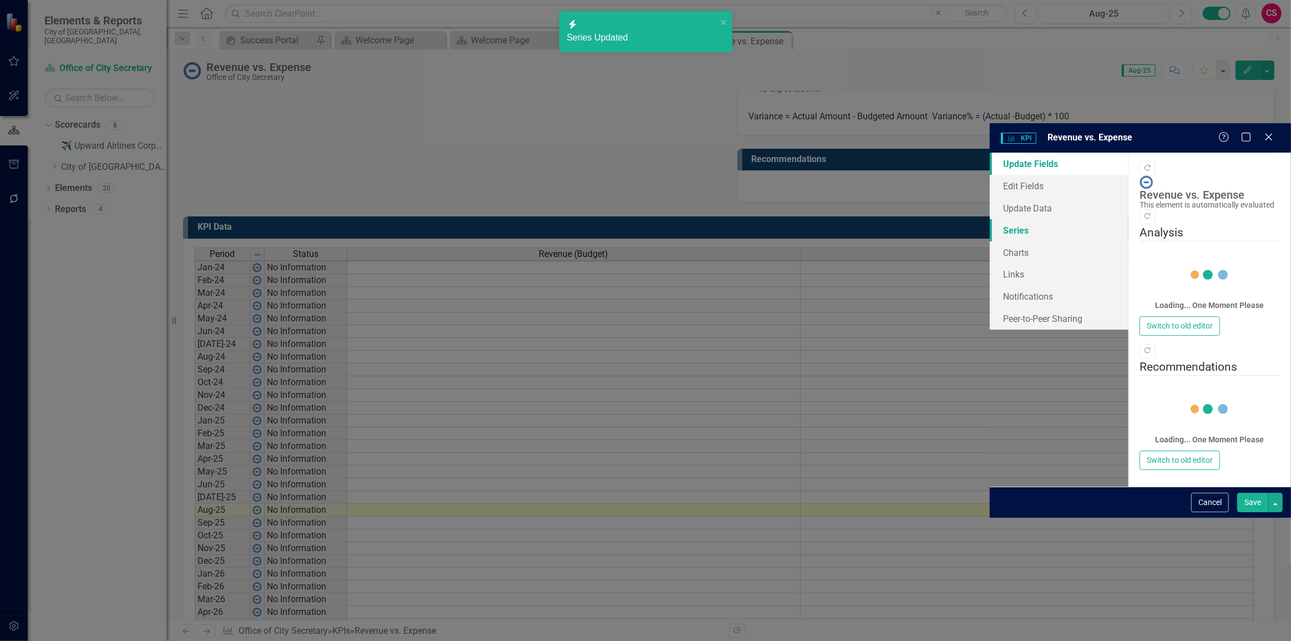
click at [990, 219] on link "Series" at bounding box center [1059, 230] width 139 height 22
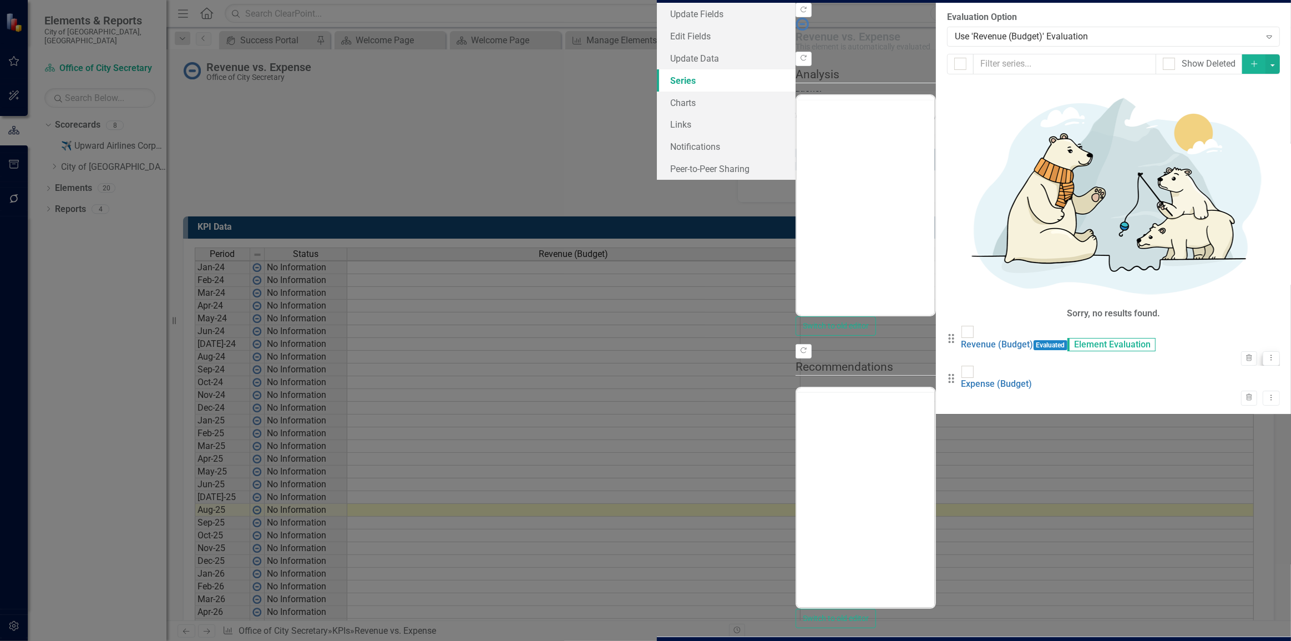
click at [1267, 354] on icon "Dropdown Menu" at bounding box center [1271, 357] width 9 height 7
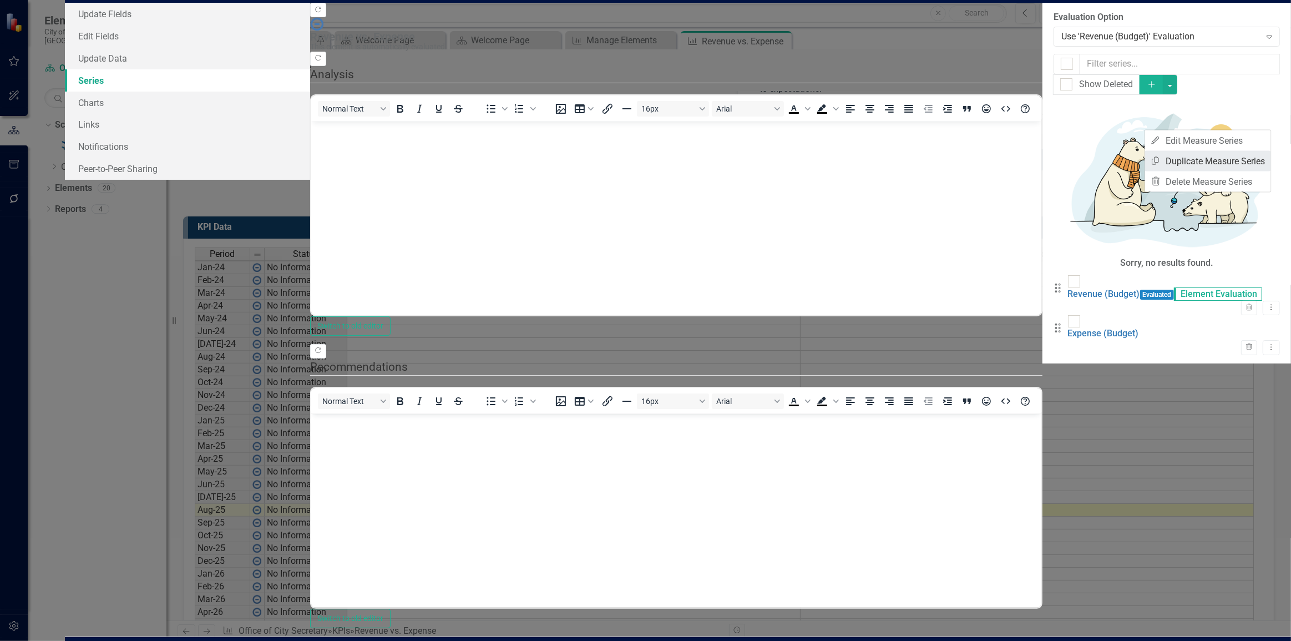
scroll to position [0, 0]
click at [1228, 159] on link "Copy Duplicate Measure Series" at bounding box center [1208, 161] width 126 height 21
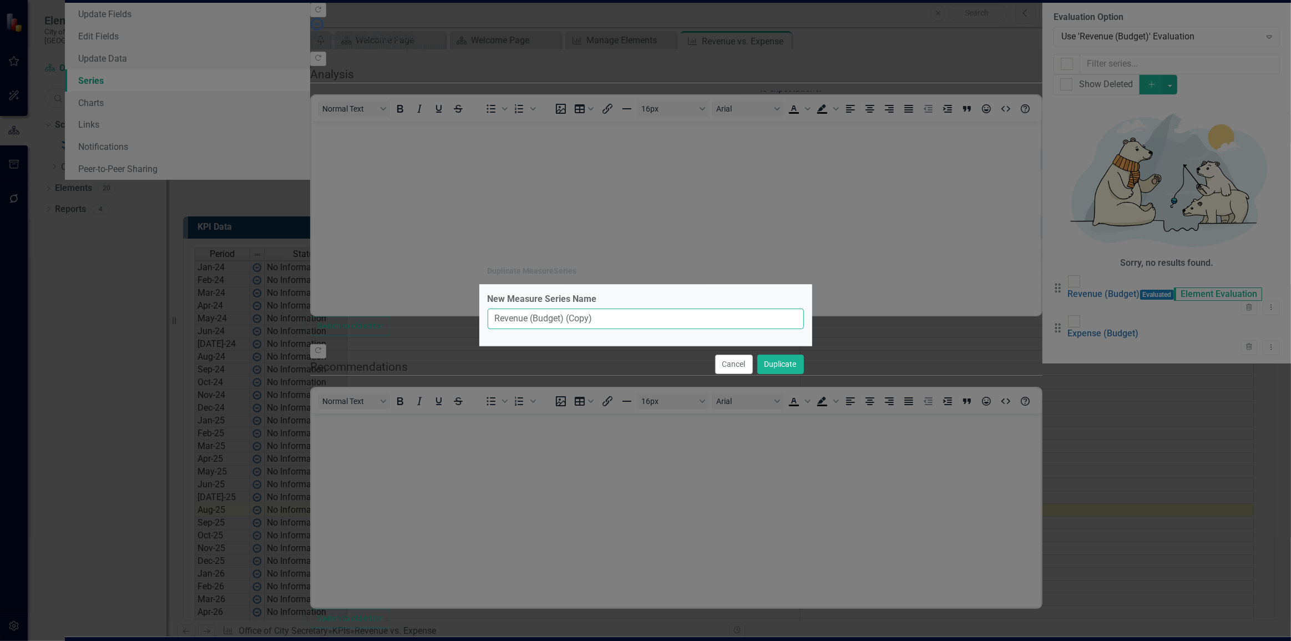
click at [553, 315] on input "Revenue (Budget) (Copy)" at bounding box center [646, 319] width 316 height 21
click at [553, 314] on input "Revenue (Budget) (Copy)" at bounding box center [646, 319] width 316 height 21
type input "Revenue (Actual)"
click at [758, 355] on button "Duplicate" at bounding box center [781, 364] width 47 height 19
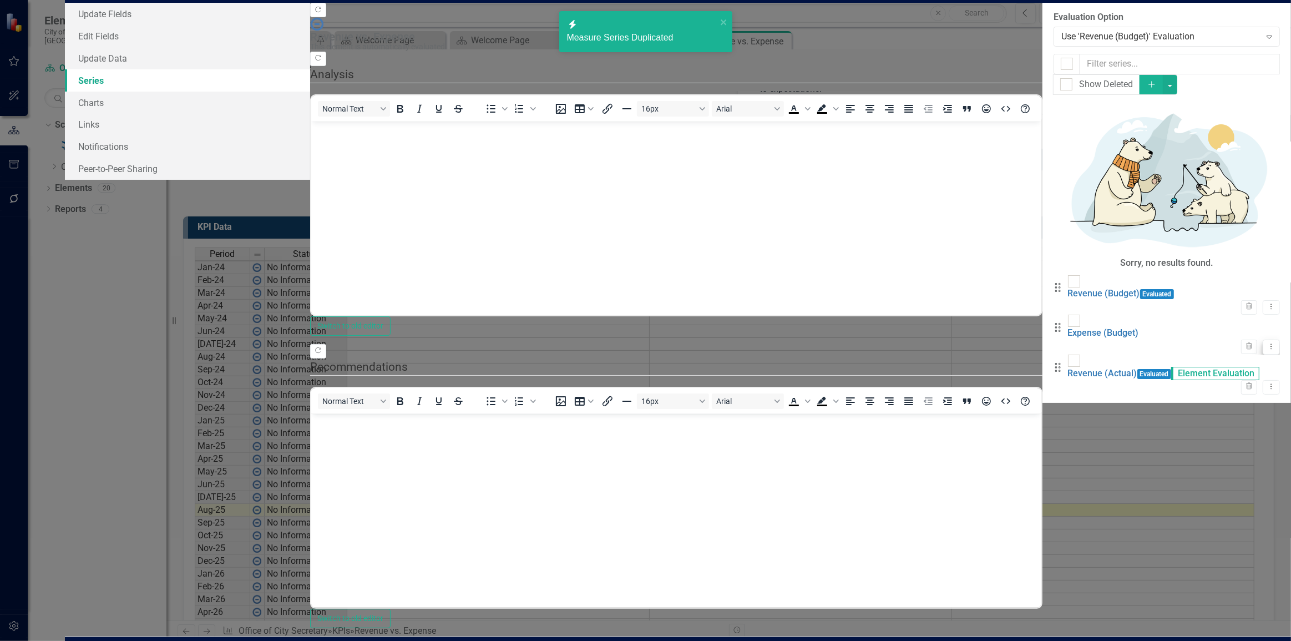
click at [1267, 343] on icon "Dropdown Menu" at bounding box center [1271, 346] width 9 height 7
click at [1222, 195] on link "Copy Duplicate Measure Series" at bounding box center [1208, 196] width 126 height 21
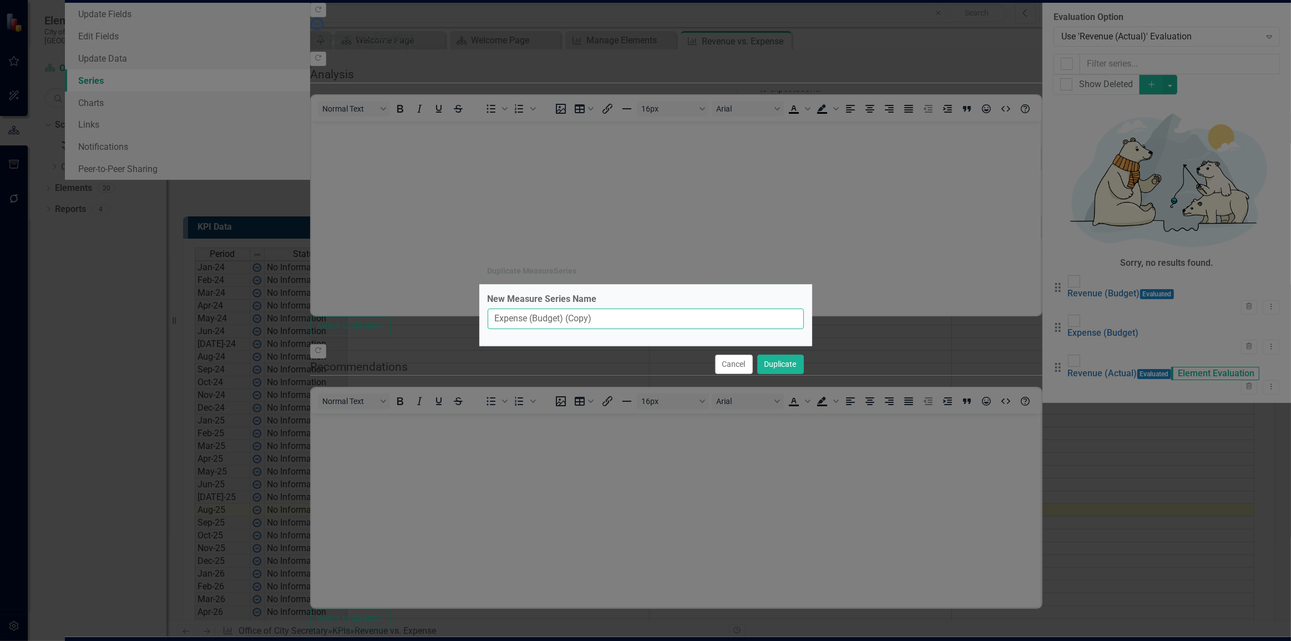
click at [551, 323] on input "Expense (Budget) (Copy)" at bounding box center [646, 319] width 316 height 21
click at [551, 322] on input "Expense (Budget) (Copy)" at bounding box center [646, 319] width 316 height 21
type input "Expense (Actual)"
click at [758, 355] on button "Duplicate" at bounding box center [781, 364] width 47 height 19
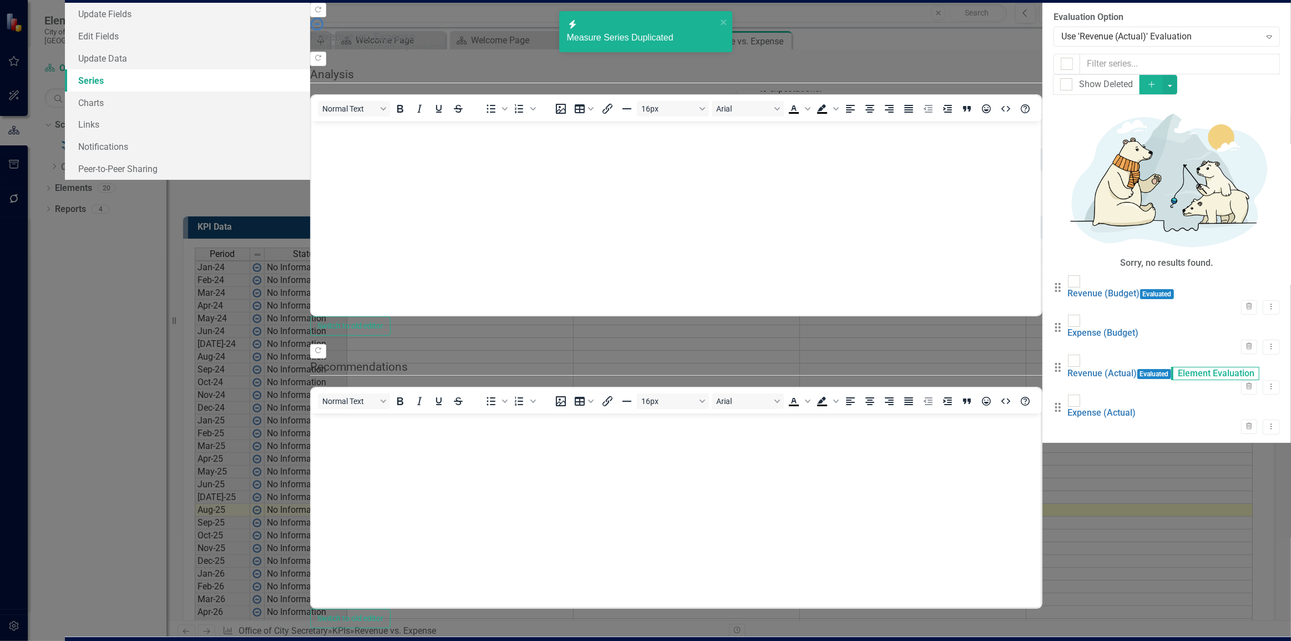
scroll to position [2, 6]
click at [1164, 90] on button "Add" at bounding box center [1152, 84] width 24 height 19
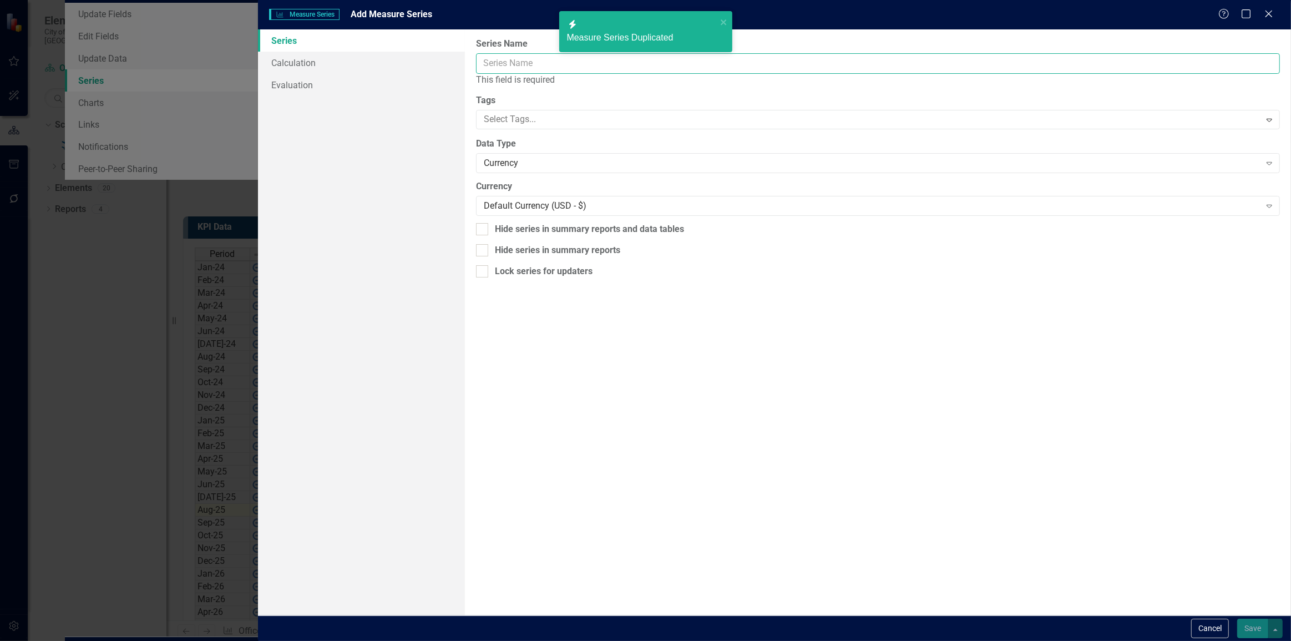
click at [524, 66] on input "Series Name" at bounding box center [878, 63] width 804 height 21
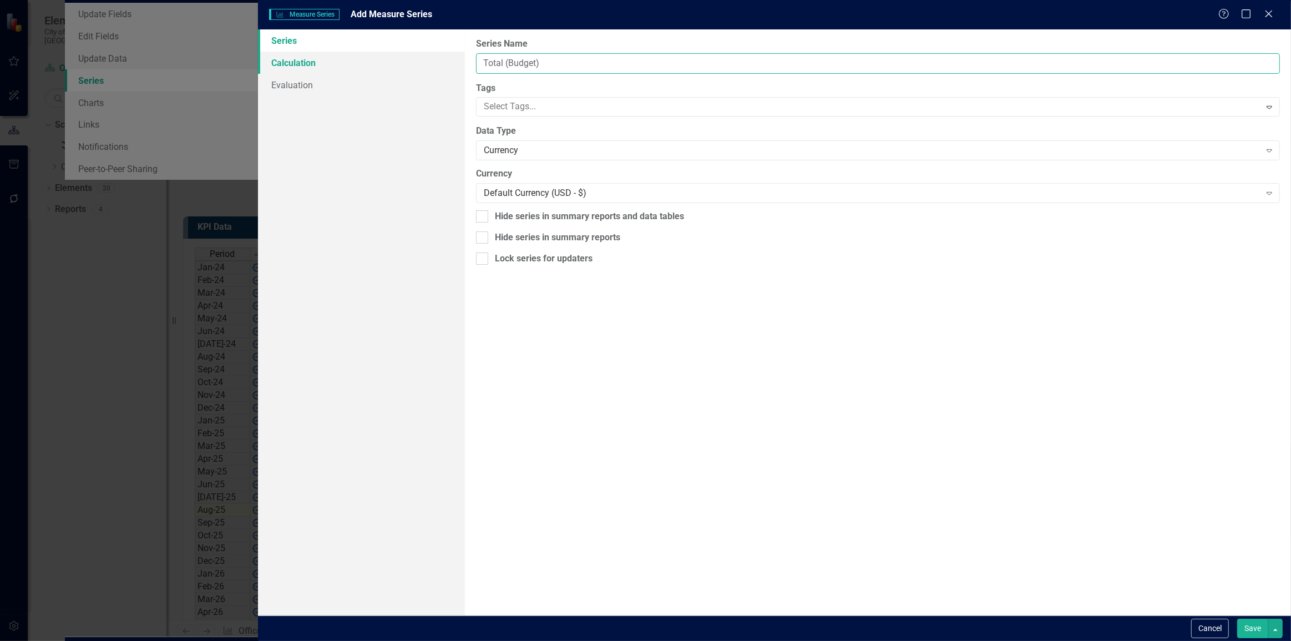
type input "Total (Budget)"
click at [341, 59] on link "Calculation" at bounding box center [361, 63] width 206 height 22
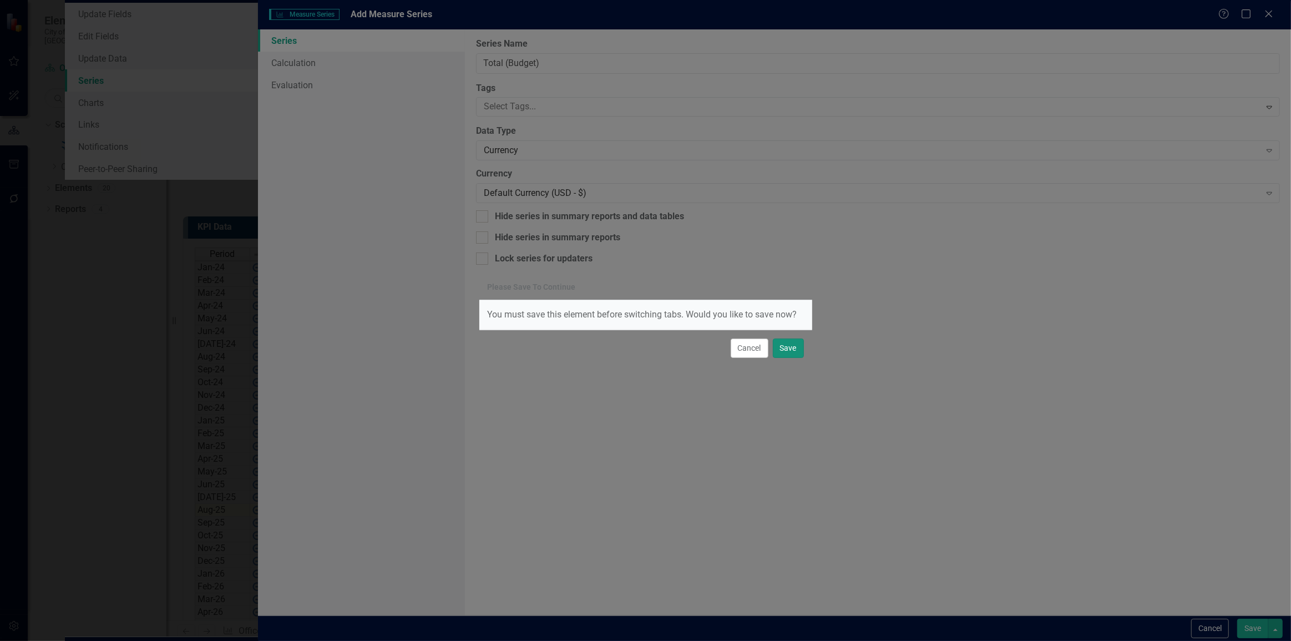
click at [779, 346] on button "Save" at bounding box center [788, 348] width 31 height 19
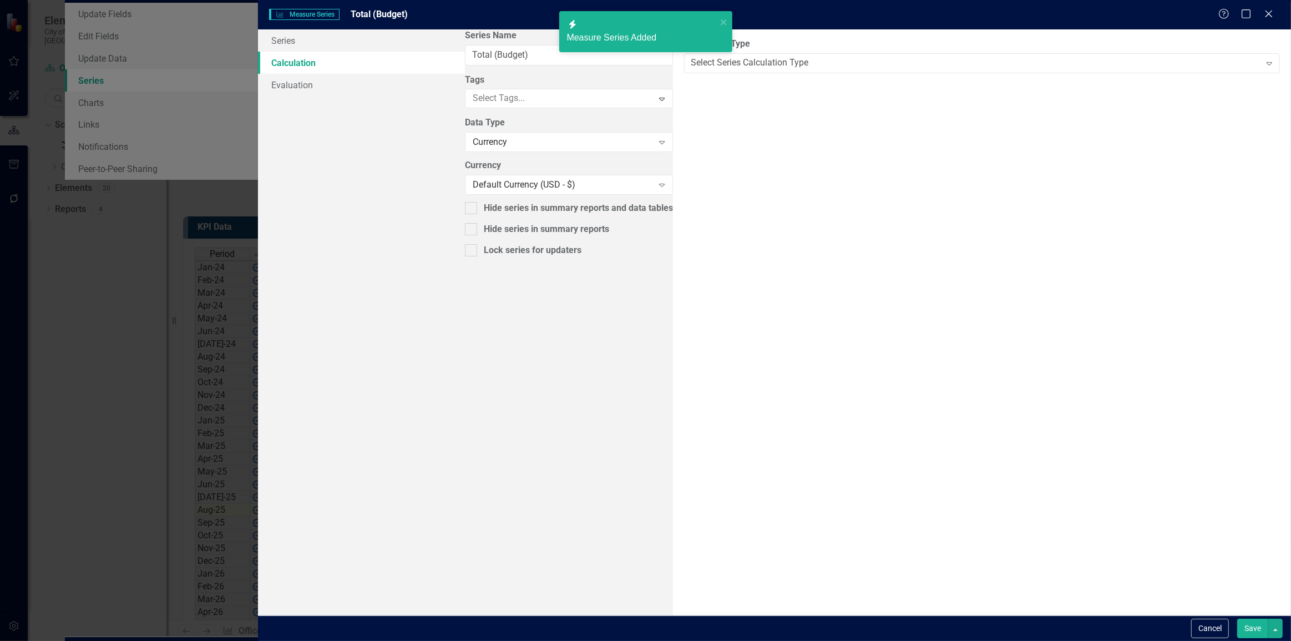
click at [577, 52] on div "icon.bolt Measure Series Added" at bounding box center [646, 36] width 178 height 54
click at [691, 62] on div "Select Series Calculation Type" at bounding box center [750, 63] width 118 height 13
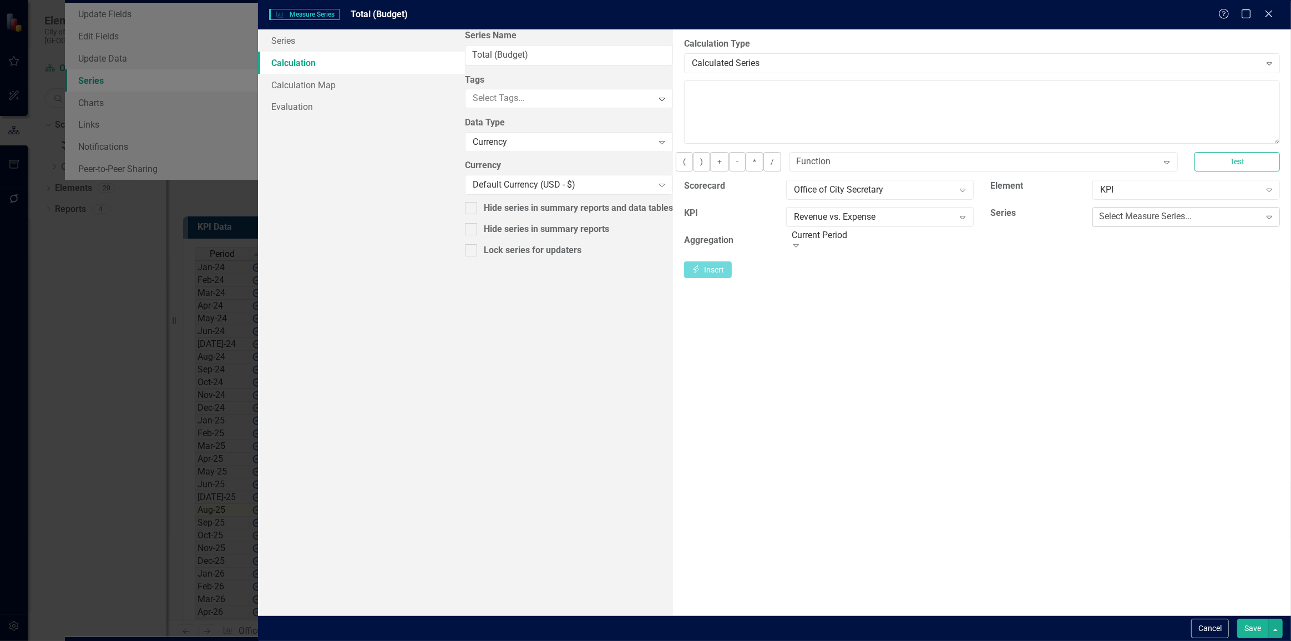
click at [1105, 223] on div "Select Measure Series..." at bounding box center [1145, 216] width 93 height 13
click at [1063, 640] on div "Revenue (Budget)" at bounding box center [645, 647] width 1291 height 13
click at [701, 274] on icon "Insert" at bounding box center [697, 270] width 10 height 8
click at [739, 100] on textarea "[m2019247][Revenue (Budget)][CurrentPeriod]" at bounding box center [982, 111] width 596 height 63
click at [729, 169] on button "-" at bounding box center [737, 161] width 17 height 19
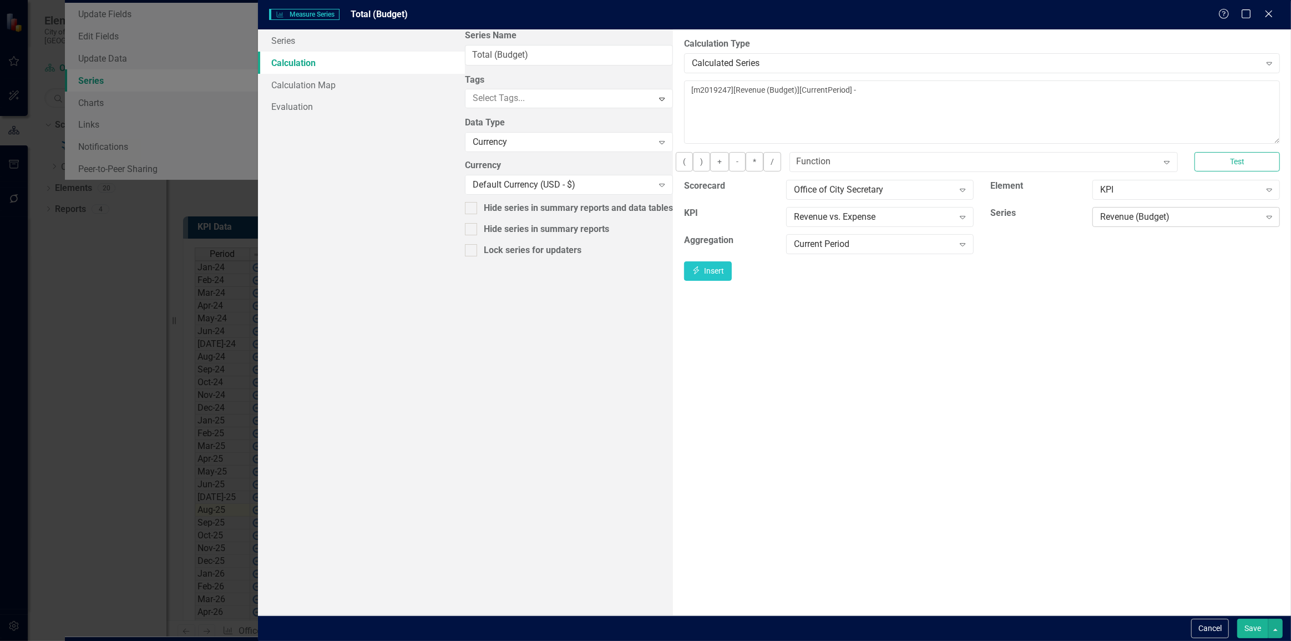
click at [1093, 219] on div "Revenue (Budget) Expand" at bounding box center [1187, 217] width 188 height 20
click at [732, 281] on button "Insert Insert" at bounding box center [708, 270] width 48 height 19
click at [1255, 625] on button "Save" at bounding box center [1253, 628] width 31 height 19
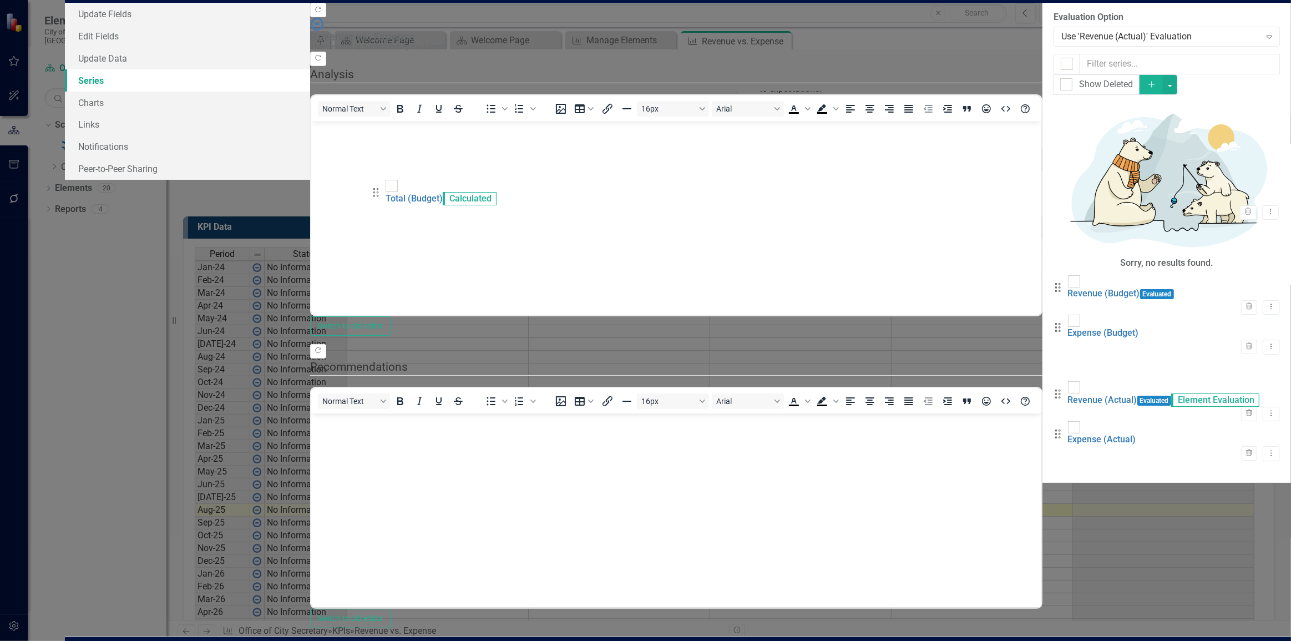
drag, startPoint x: 387, startPoint y: 264, endPoint x: 385, endPoint y: 194, distance: 70.0
click at [1054, 275] on div "Drag Revenue (Budget) Evaluated Trash Dropdown Menu Drag Expense (Budget) Trash…" at bounding box center [1167, 374] width 226 height 199
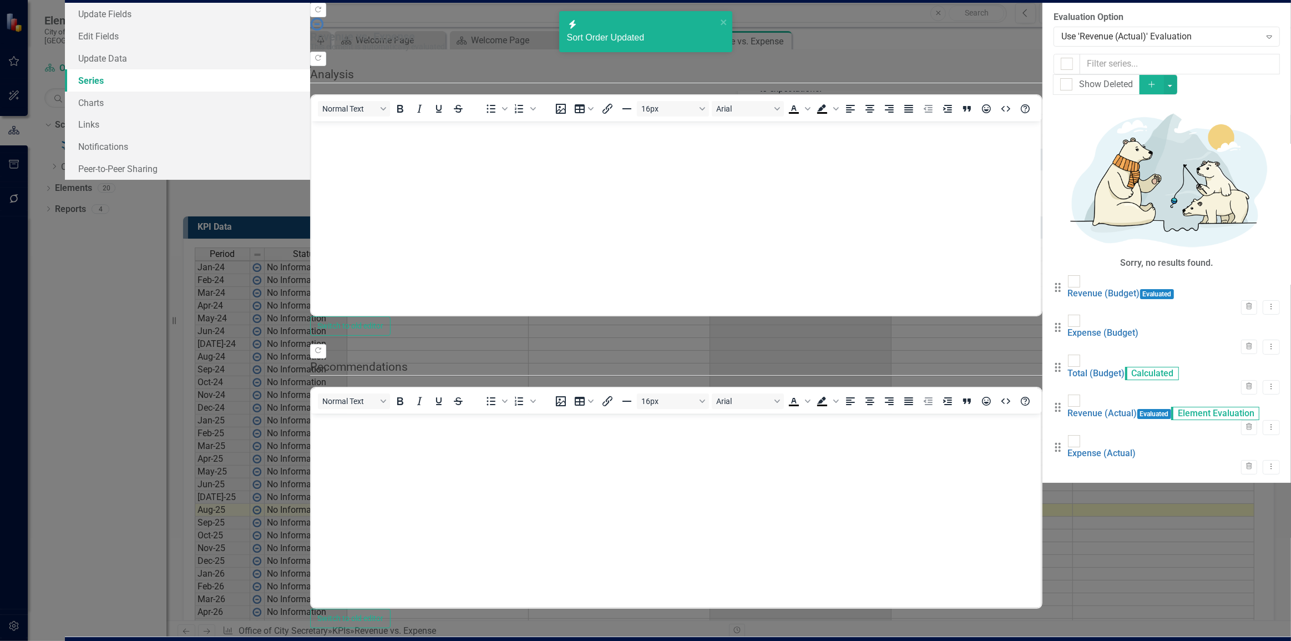
click at [1155, 87] on icon "button" at bounding box center [1152, 84] width 6 height 6
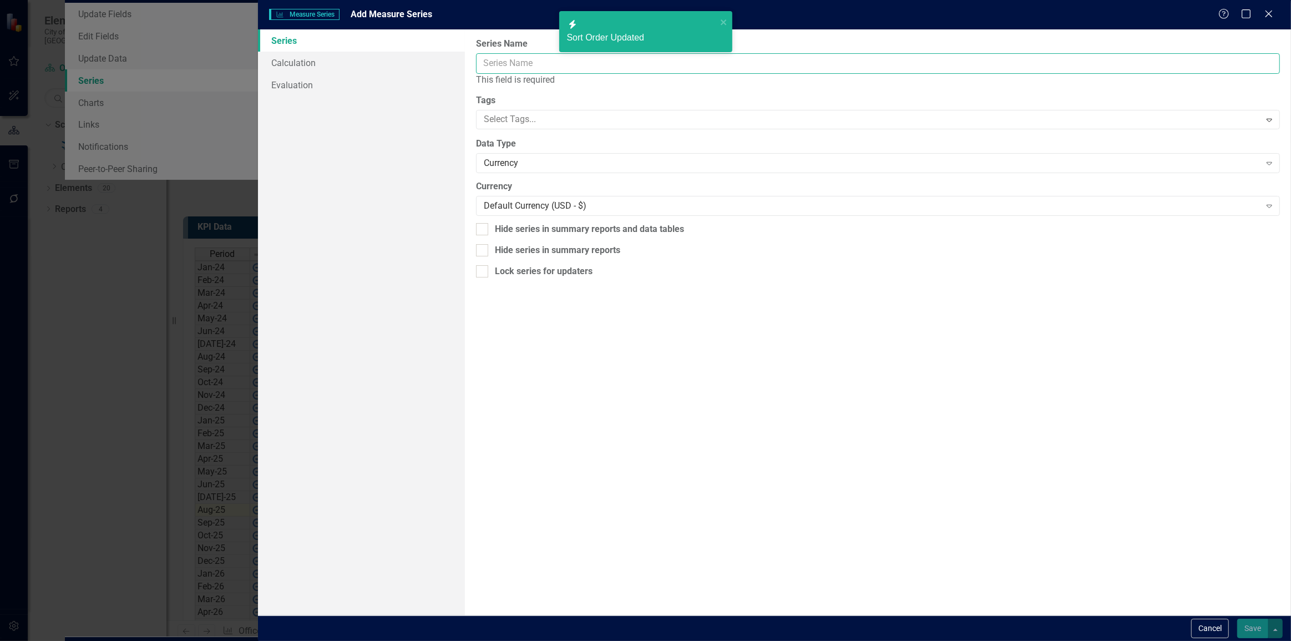
click at [582, 71] on input "Series Name" at bounding box center [878, 63] width 804 height 21
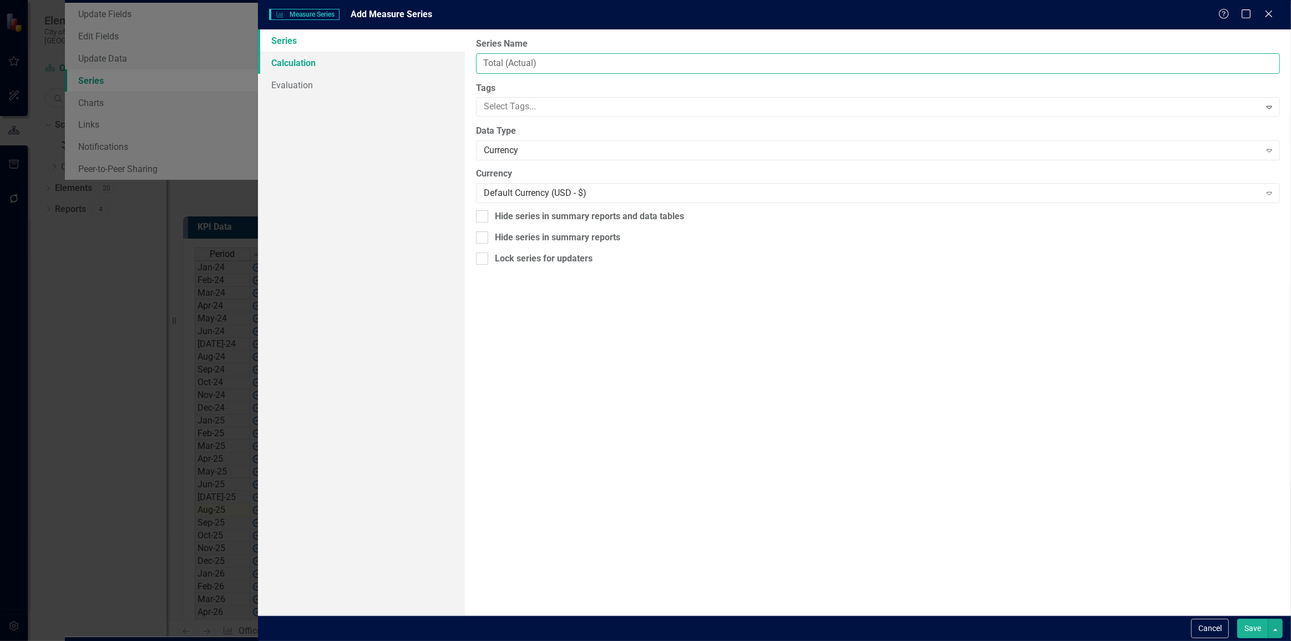
type input "Total (Actual)"
click at [345, 67] on link "Calculation" at bounding box center [361, 63] width 206 height 22
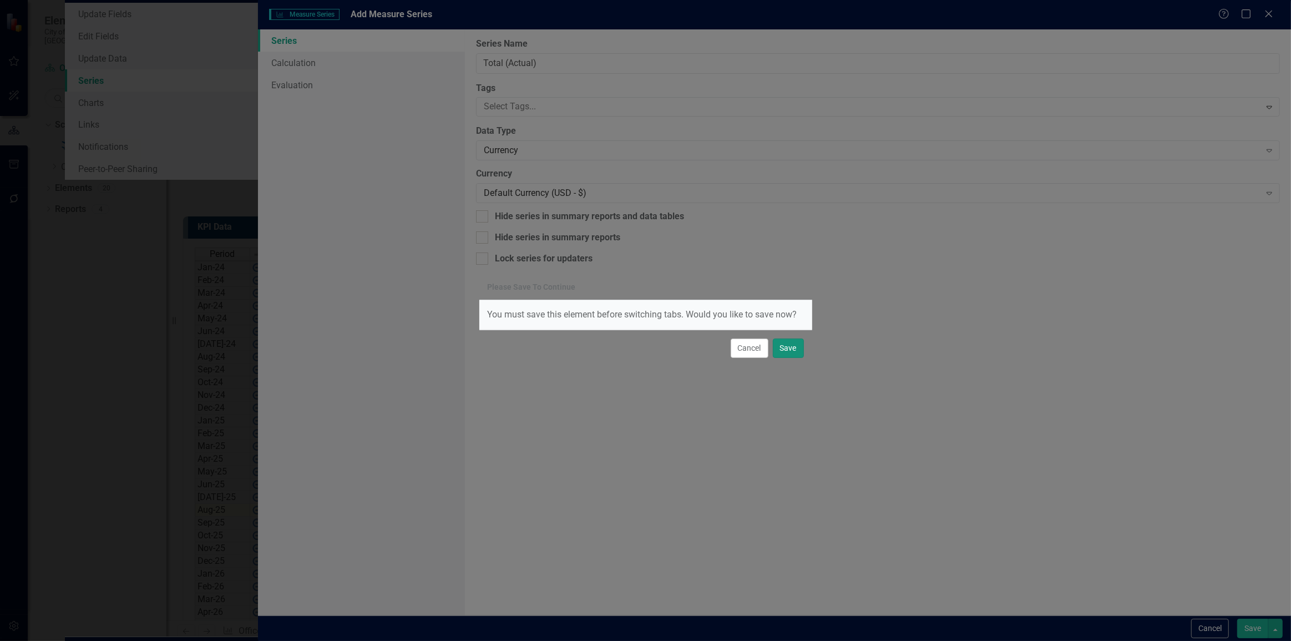
click at [788, 348] on button "Save" at bounding box center [788, 348] width 31 height 19
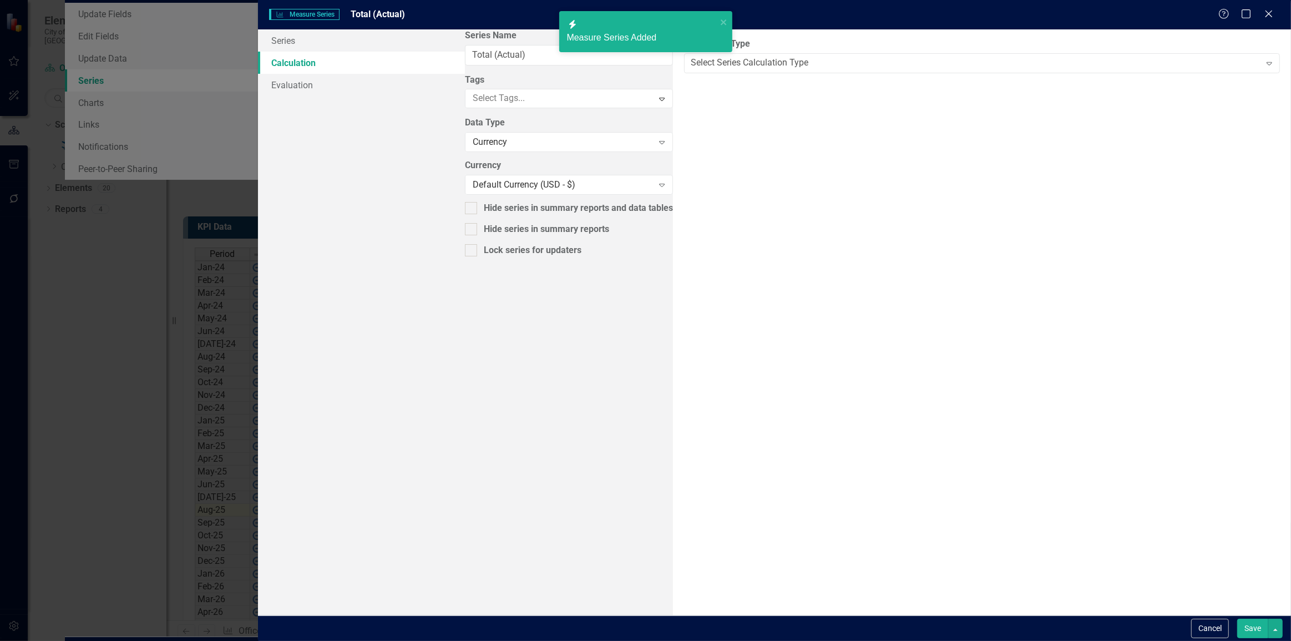
click at [691, 60] on div "Select Series Calculation Type" at bounding box center [750, 63] width 118 height 13
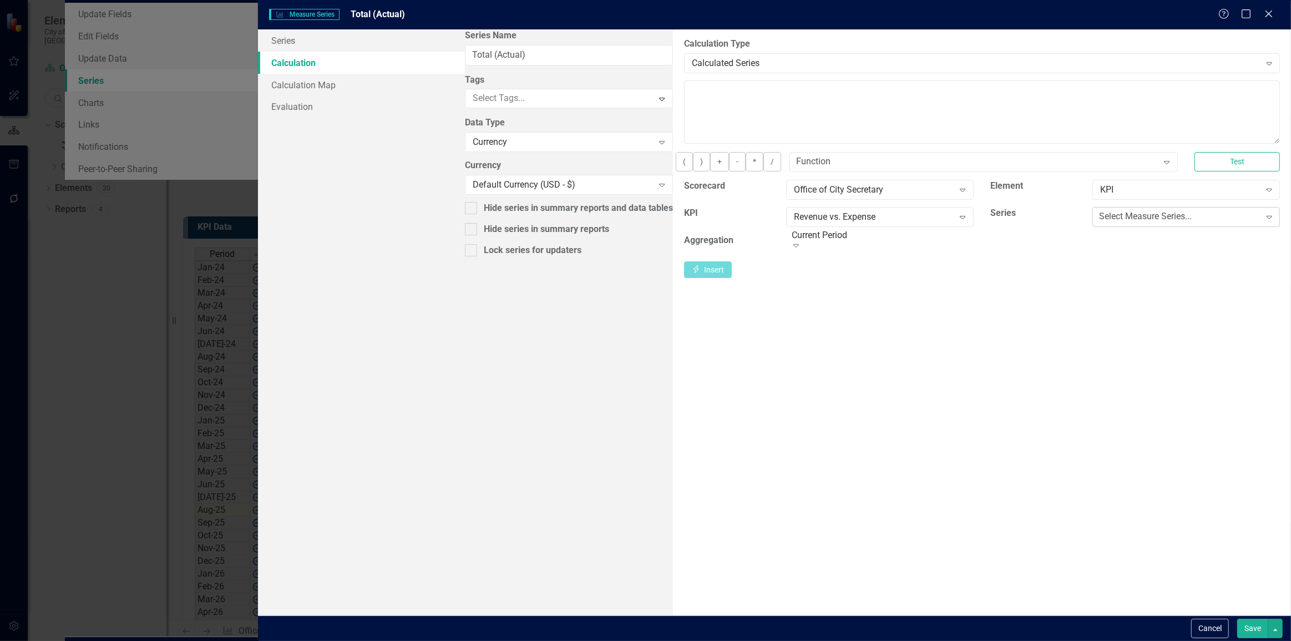
click at [1099, 219] on div "Select Measure Series..." at bounding box center [1145, 216] width 93 height 13
click at [732, 277] on button "Insert Insert" at bounding box center [708, 270] width 48 height 19
click at [729, 170] on button "-" at bounding box center [737, 161] width 17 height 19
click at [684, 88] on textarea "[m2019247][Revenue ( Actual)][CurrentPeriod]" at bounding box center [982, 111] width 596 height 63
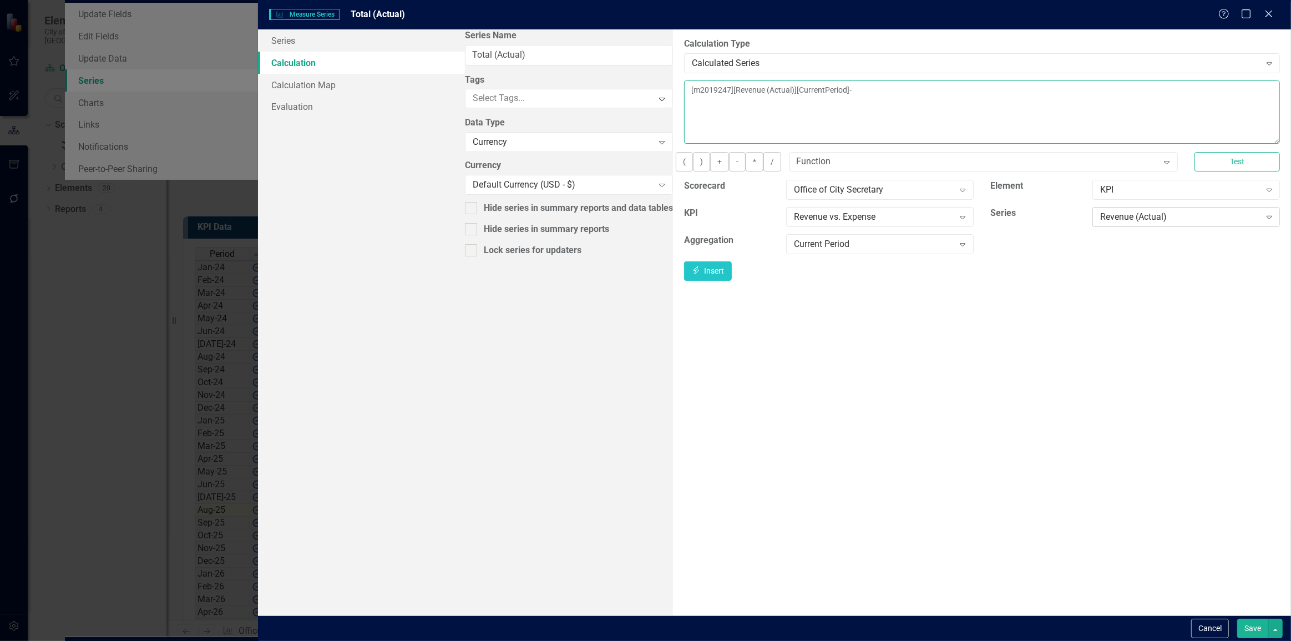
type textarea "[m2019247][Revenue (Actual)][CurrentPeriod]-"
click at [1130, 223] on div "Revenue (Actual)" at bounding box center [1181, 216] width 160 height 13
click at [732, 281] on button "Insert Insert" at bounding box center [708, 270] width 48 height 19
click at [1250, 639] on div "Cancel Save" at bounding box center [774, 628] width 1033 height 26
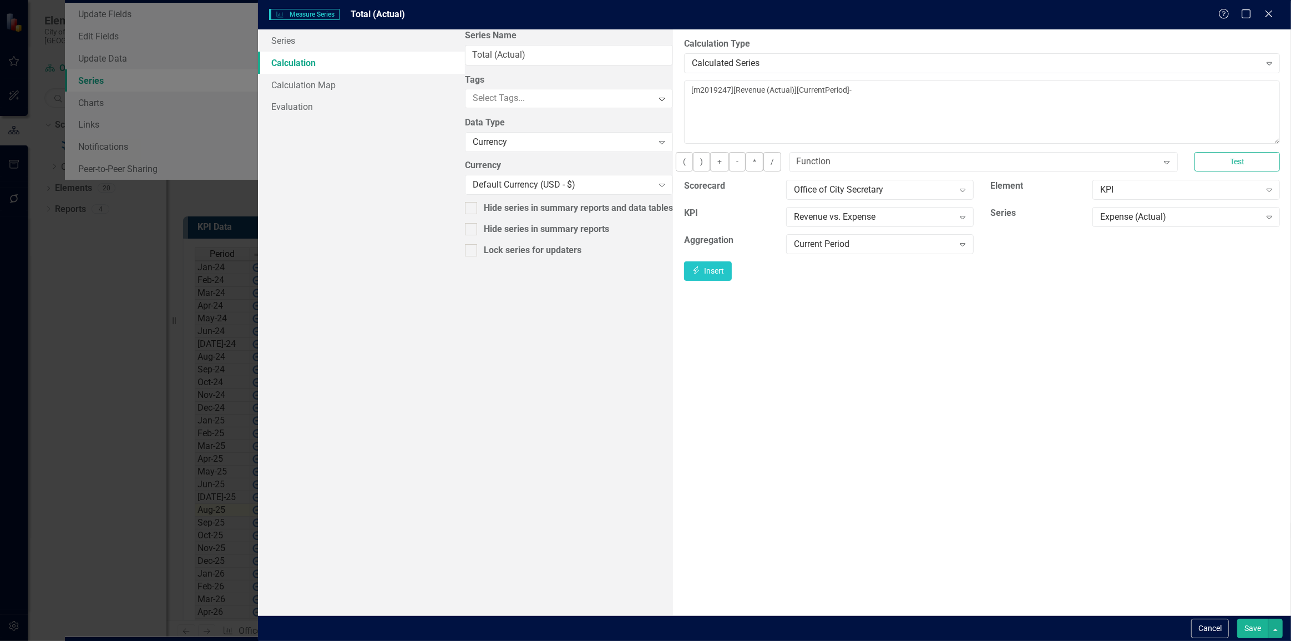
click at [1261, 630] on button "Save" at bounding box center [1253, 628] width 31 height 19
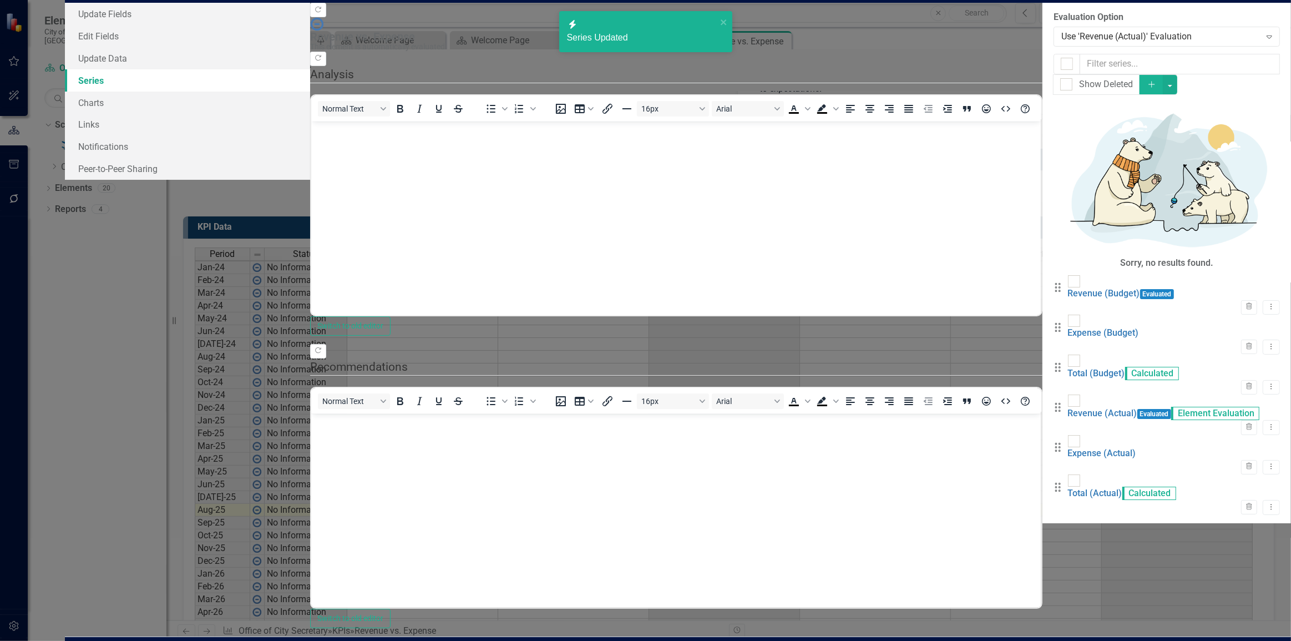
click at [1261, 640] on button "Save" at bounding box center [1253, 652] width 31 height 19
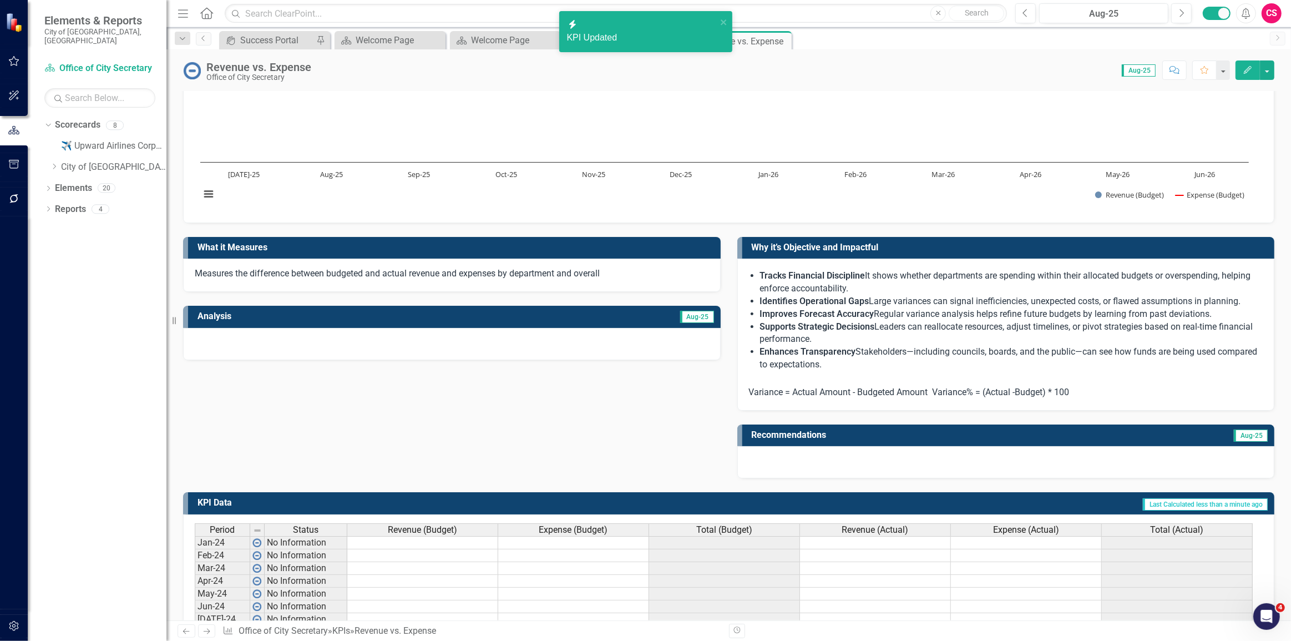
scroll to position [50, 0]
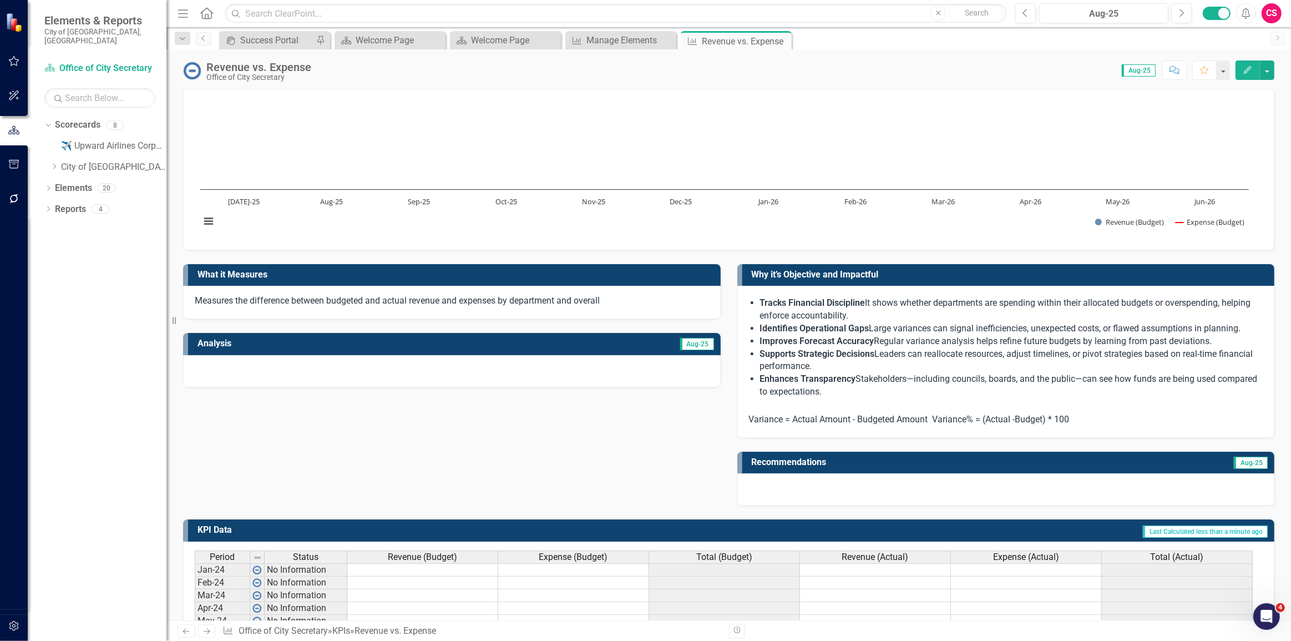
click at [198, 12] on div "Menu Home Search Close Search" at bounding box center [590, 13] width 830 height 21
click at [117, 62] on link "Scorecard Office of City Secretary" at bounding box center [99, 68] width 111 height 13
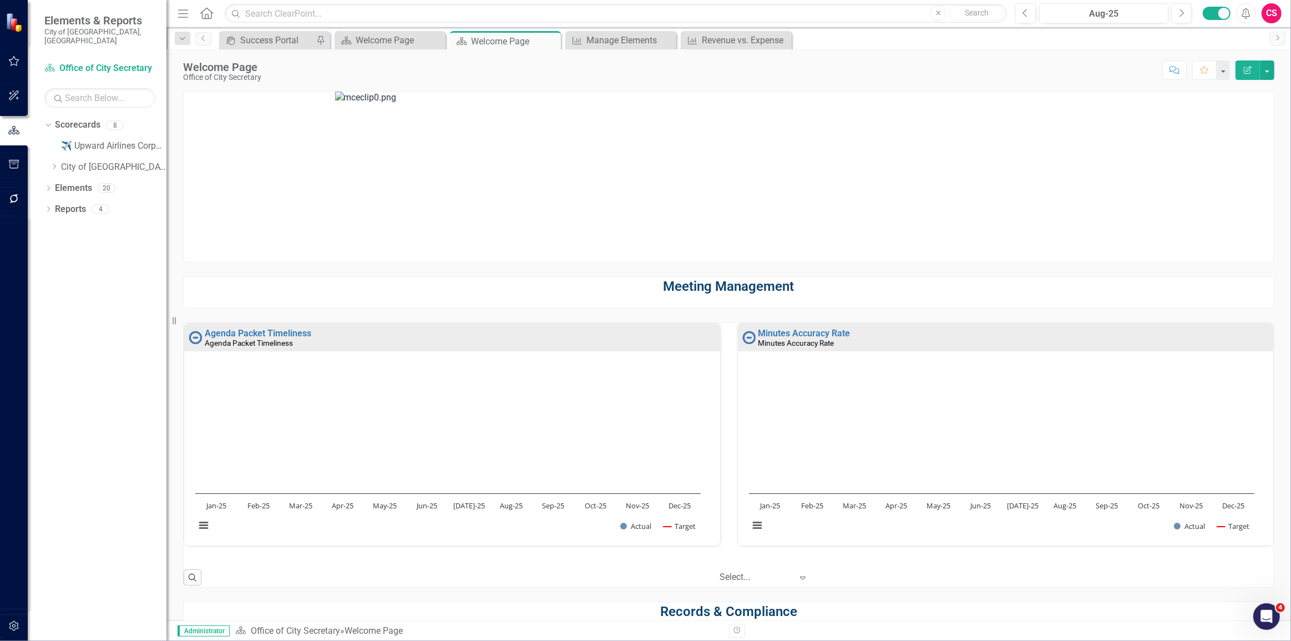
click at [10, 625] on icon "button" at bounding box center [13, 626] width 9 height 10
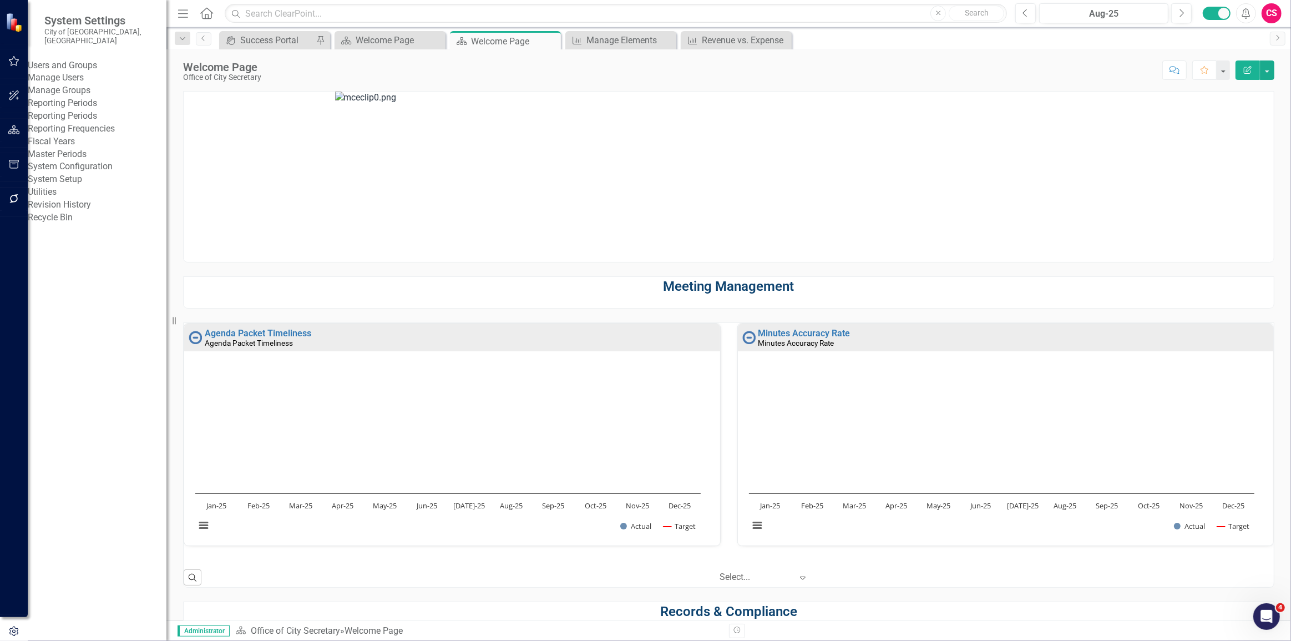
click at [89, 186] on link "System Setup" at bounding box center [97, 179] width 139 height 13
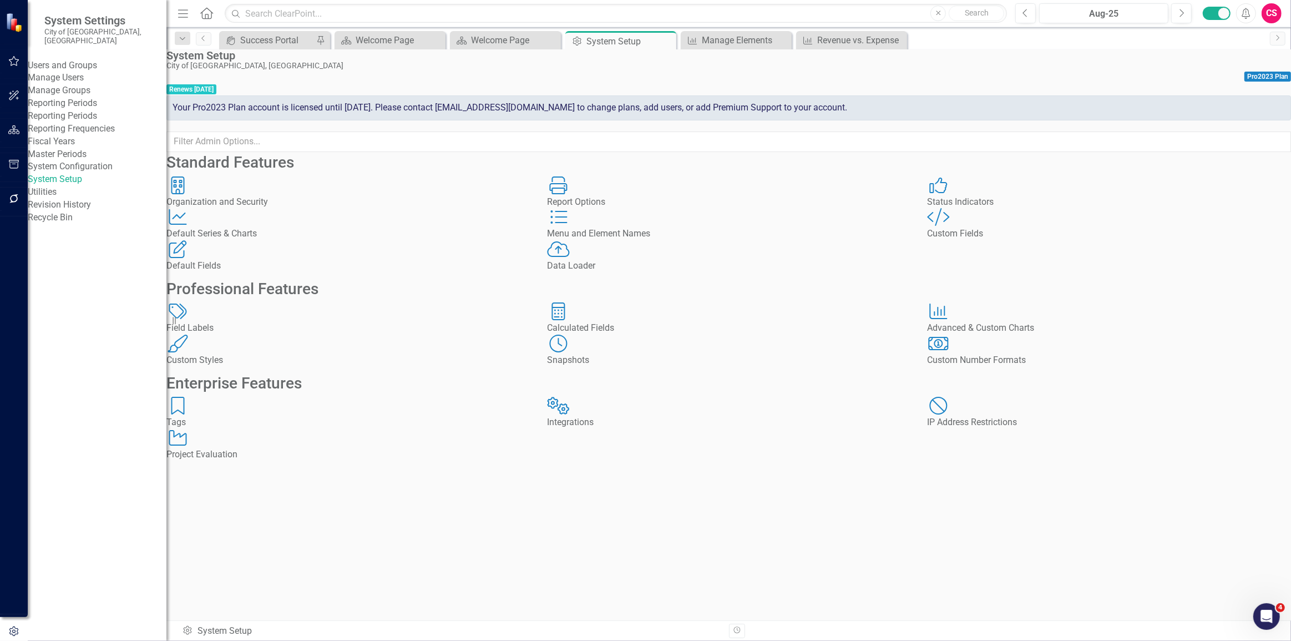
click at [994, 240] on div "Custom Style Custom Fields" at bounding box center [1109, 224] width 364 height 32
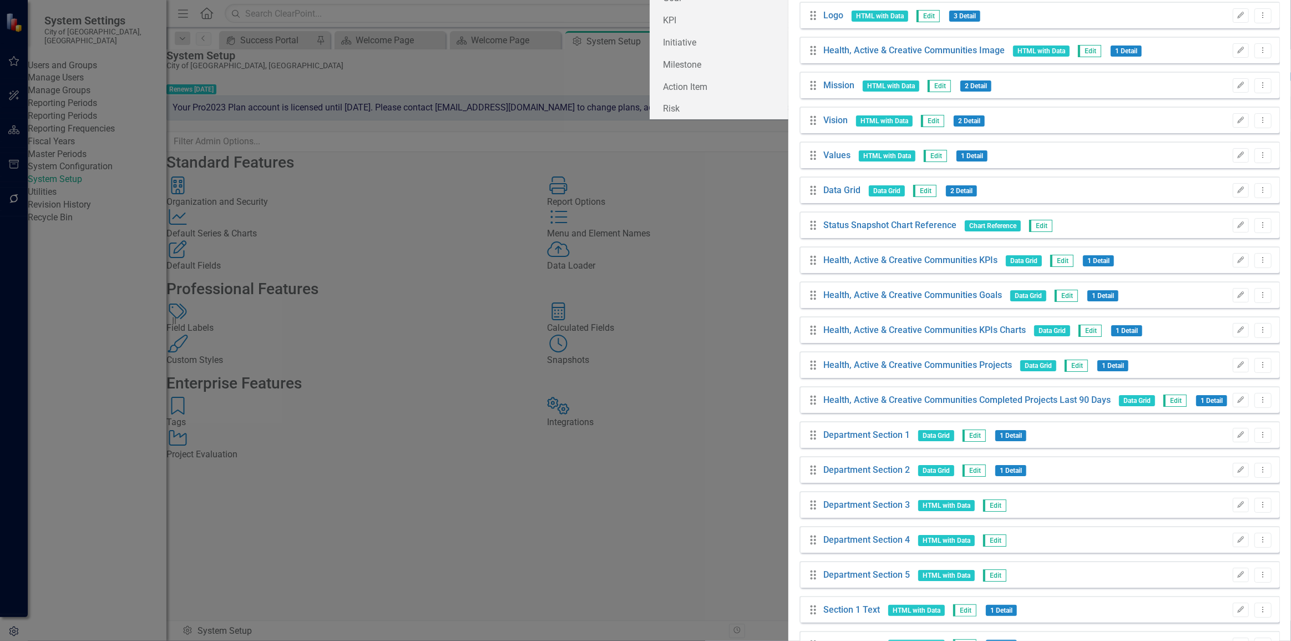
scroll to position [100, 0]
click at [1233, 498] on button "Edit" at bounding box center [1241, 505] width 16 height 14
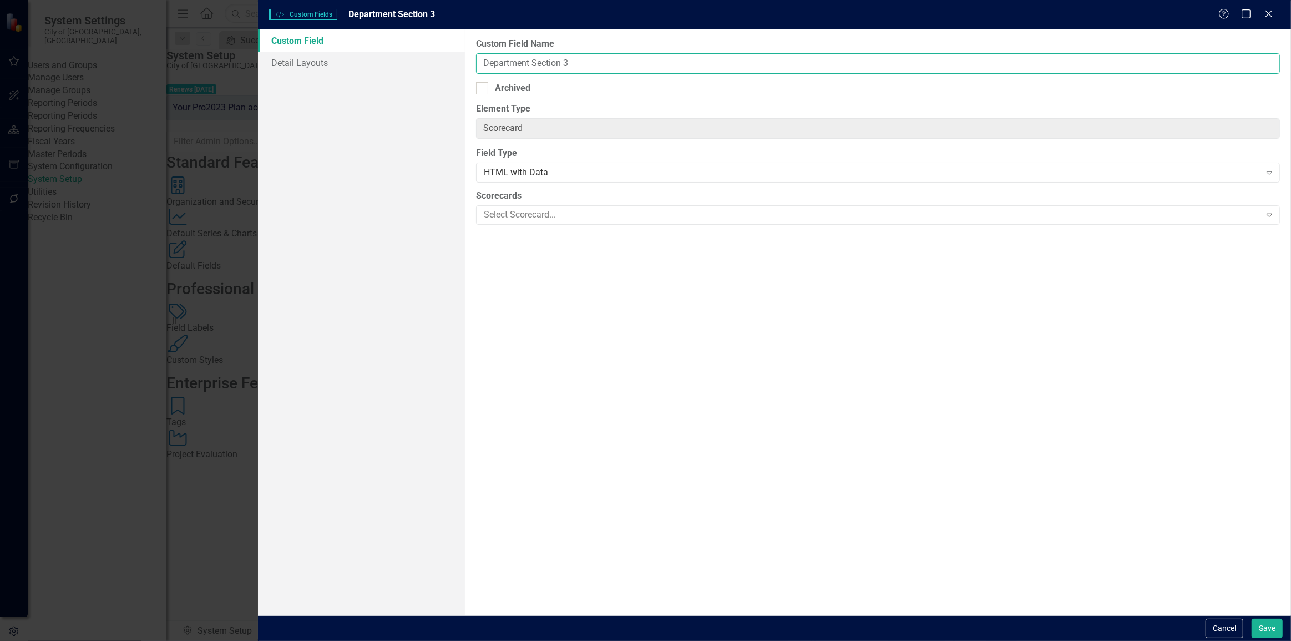
drag, startPoint x: 580, startPoint y: 58, endPoint x: 379, endPoint y: 44, distance: 201.3
click at [379, 44] on div "Custom Field Detail Layouts Custom Field Name Department Section 3 Archived Ele…" at bounding box center [774, 322] width 1033 height 586
type input "R"
type input "Summary - Revenue & Expense"
click at [629, 173] on div "HTML with Data" at bounding box center [872, 172] width 777 height 13
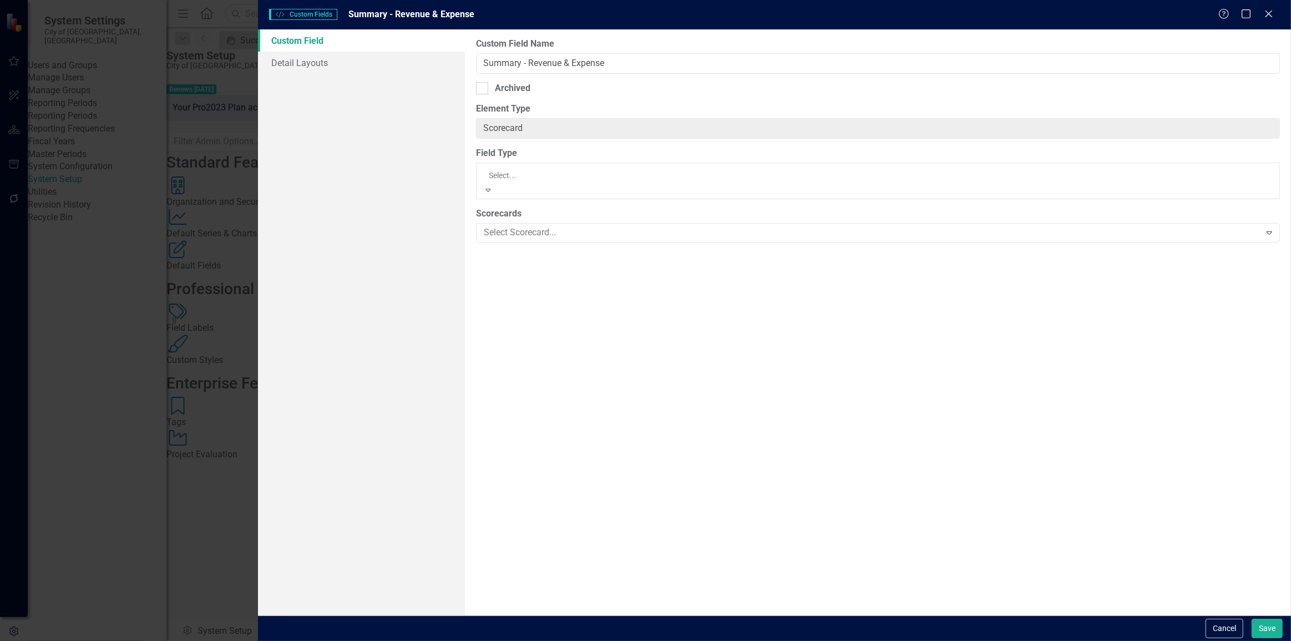
scroll to position [234, 0]
click at [746, 482] on div "Custom Field Name Summary - Revenue & Expense Archived Element Type Scorecard C…" at bounding box center [878, 322] width 826 height 586
click at [1275, 634] on button "Save" at bounding box center [1267, 628] width 31 height 19
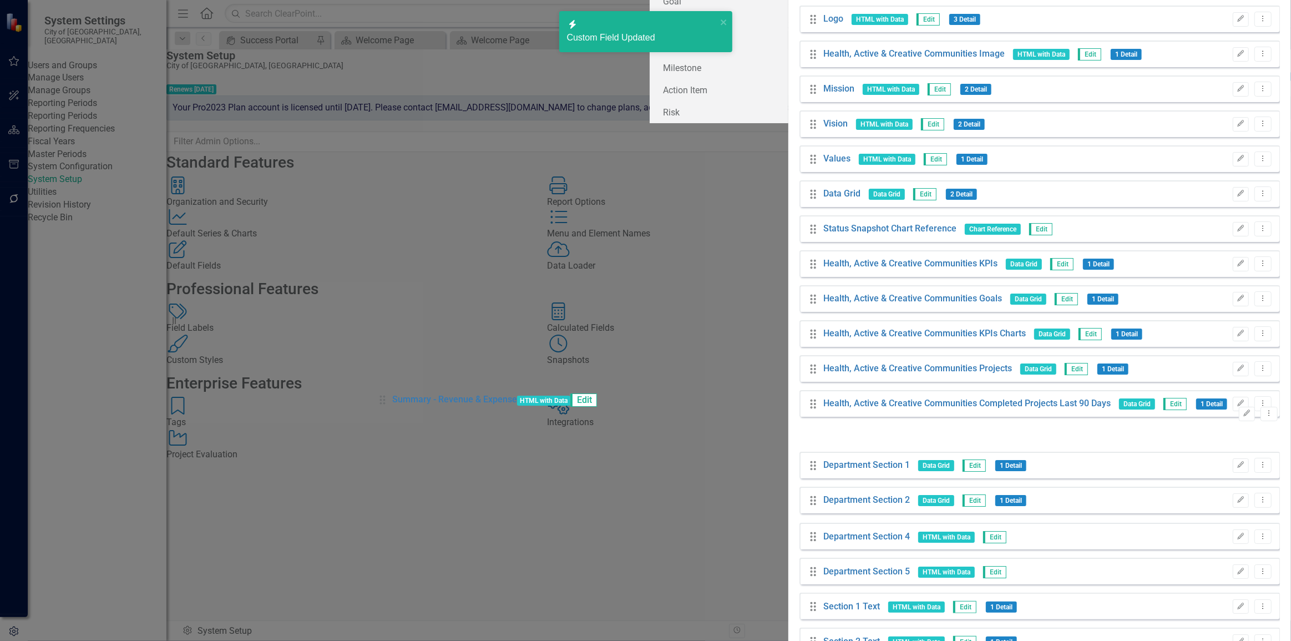
drag, startPoint x: 389, startPoint y: 472, endPoint x: 466, endPoint y: 425, distance: 90.4
click at [800, 410] on div "Drag Logo HTML with Data Edit 3 Detail Edit Dropdown Menu Drag Health, Active &…" at bounding box center [1040, 335] width 481 height 658
click at [1255, 529] on button "Dropdown Menu" at bounding box center [1263, 536] width 17 height 15
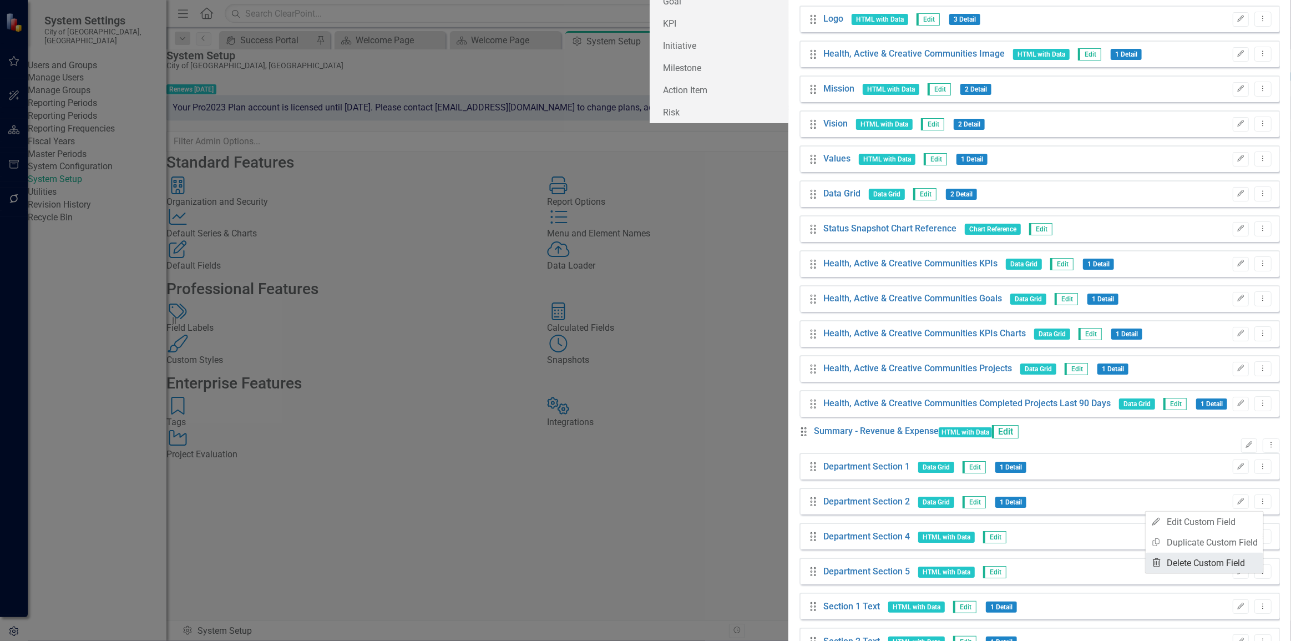
click at [1226, 557] on link "Trash Delete Custom Field" at bounding box center [1205, 563] width 118 height 21
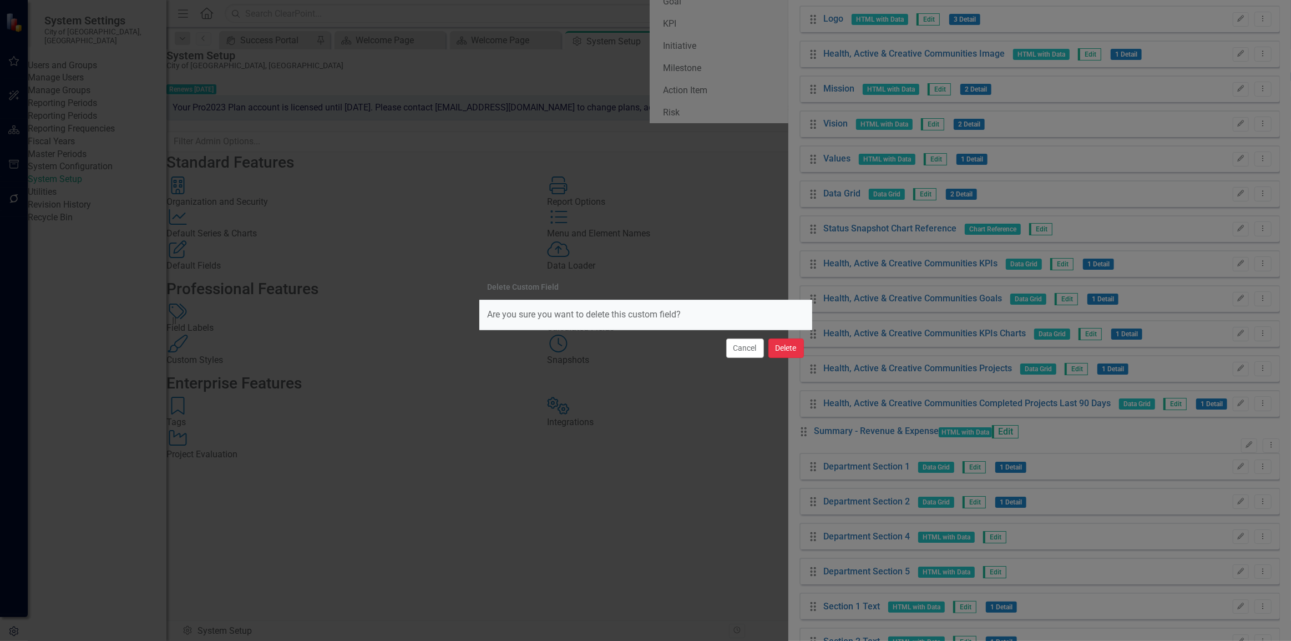
click at [778, 344] on button "Delete" at bounding box center [787, 348] width 36 height 19
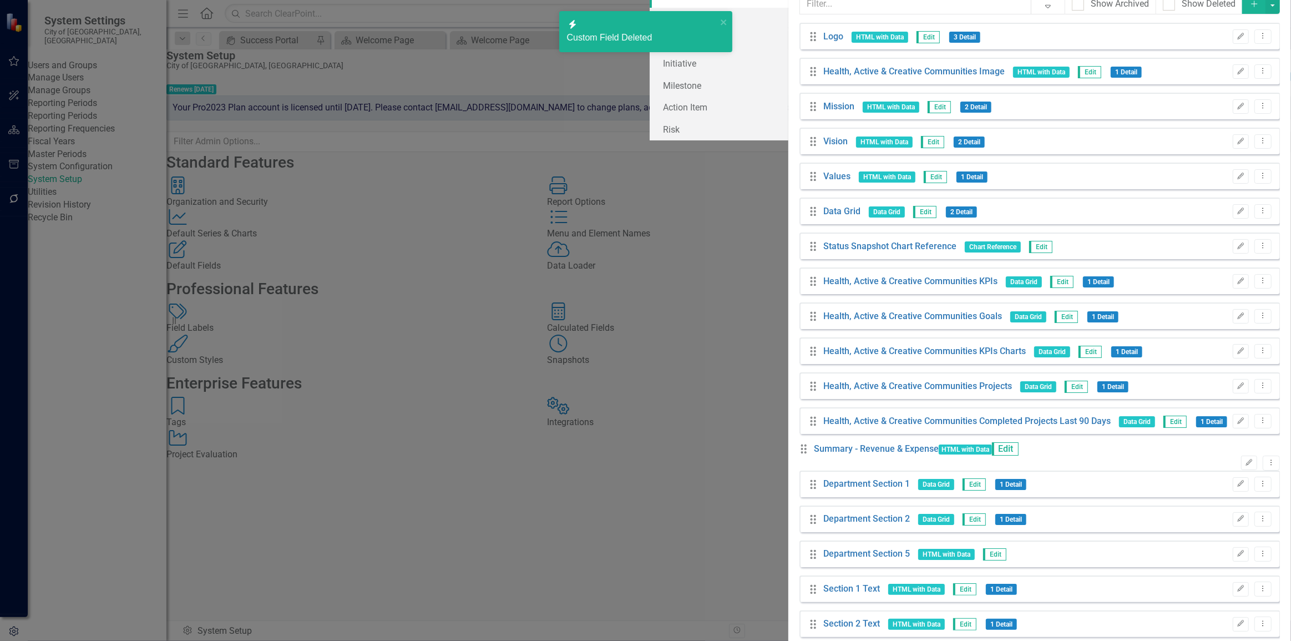
scroll to position [88, 0]
click at [1260, 547] on button "Dropdown Menu" at bounding box center [1263, 554] width 17 height 15
click at [1172, 572] on link "Trash Delete Custom Field" at bounding box center [1205, 576] width 118 height 21
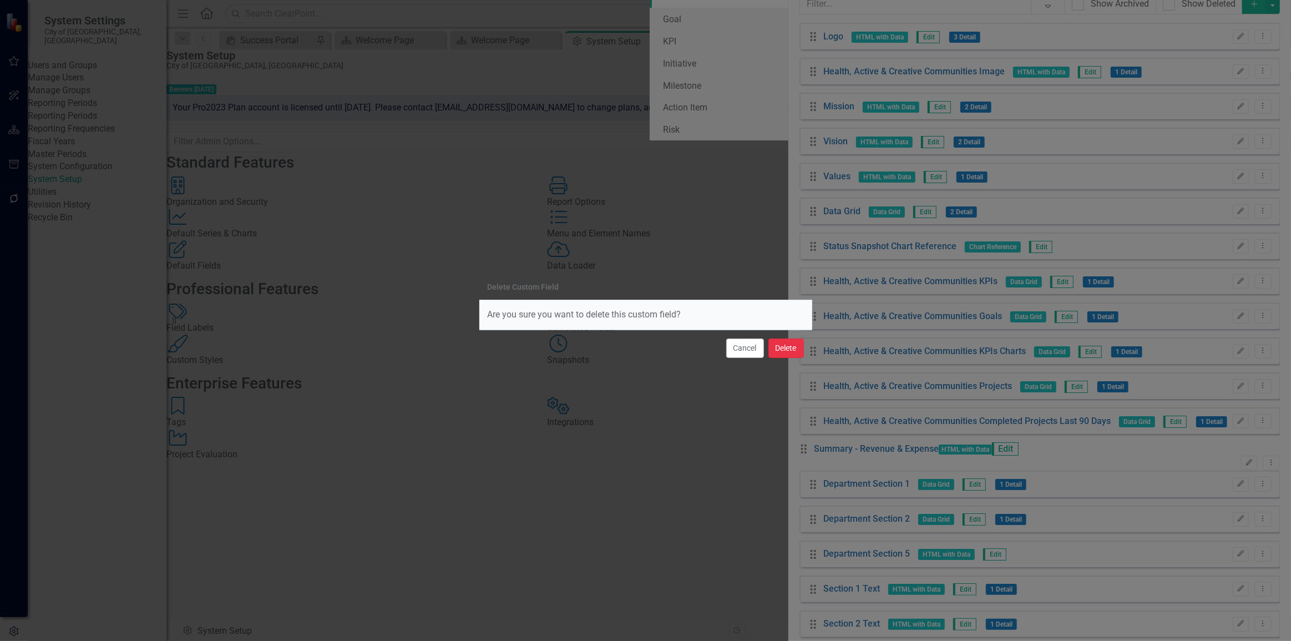
click at [793, 349] on button "Delete" at bounding box center [787, 348] width 36 height 19
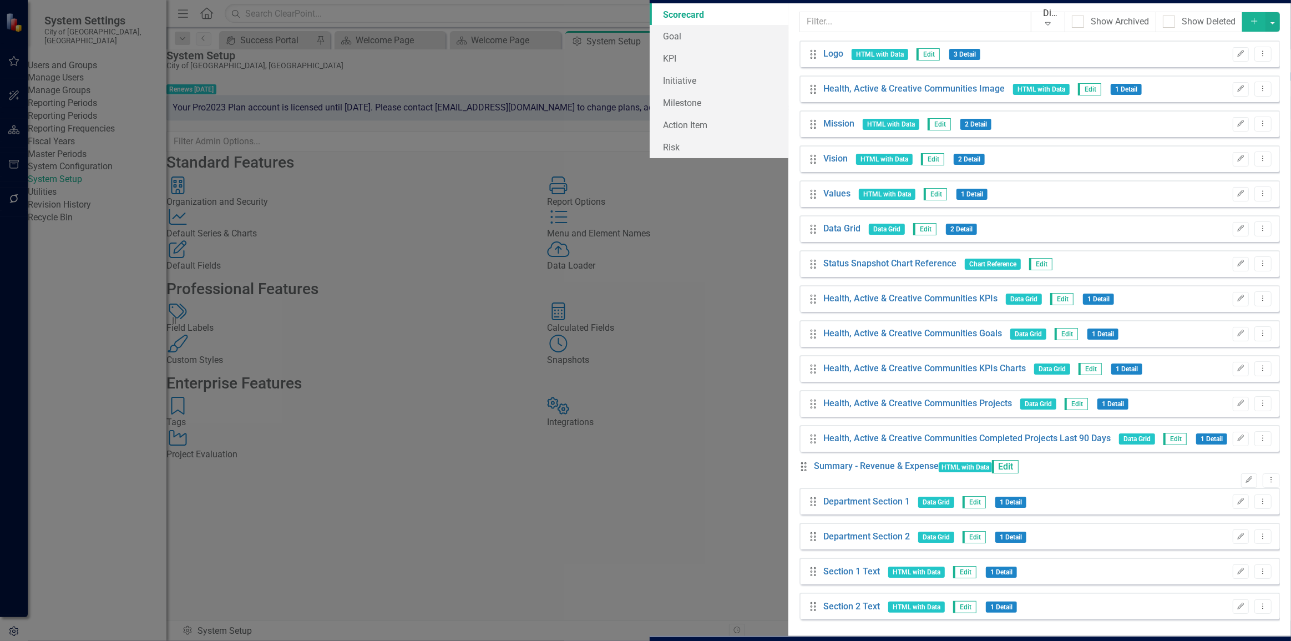
scroll to position [53, 0]
click at [1275, 640] on button "Save" at bounding box center [1267, 651] width 31 height 19
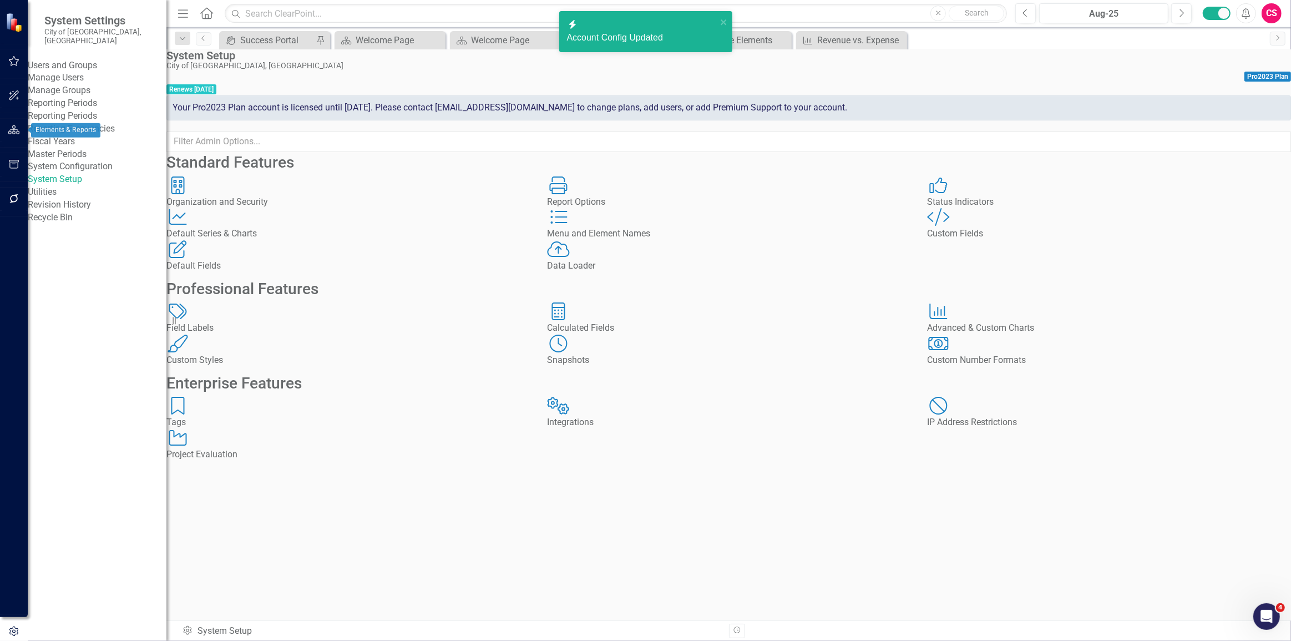
click at [12, 130] on icon "button" at bounding box center [14, 129] width 12 height 9
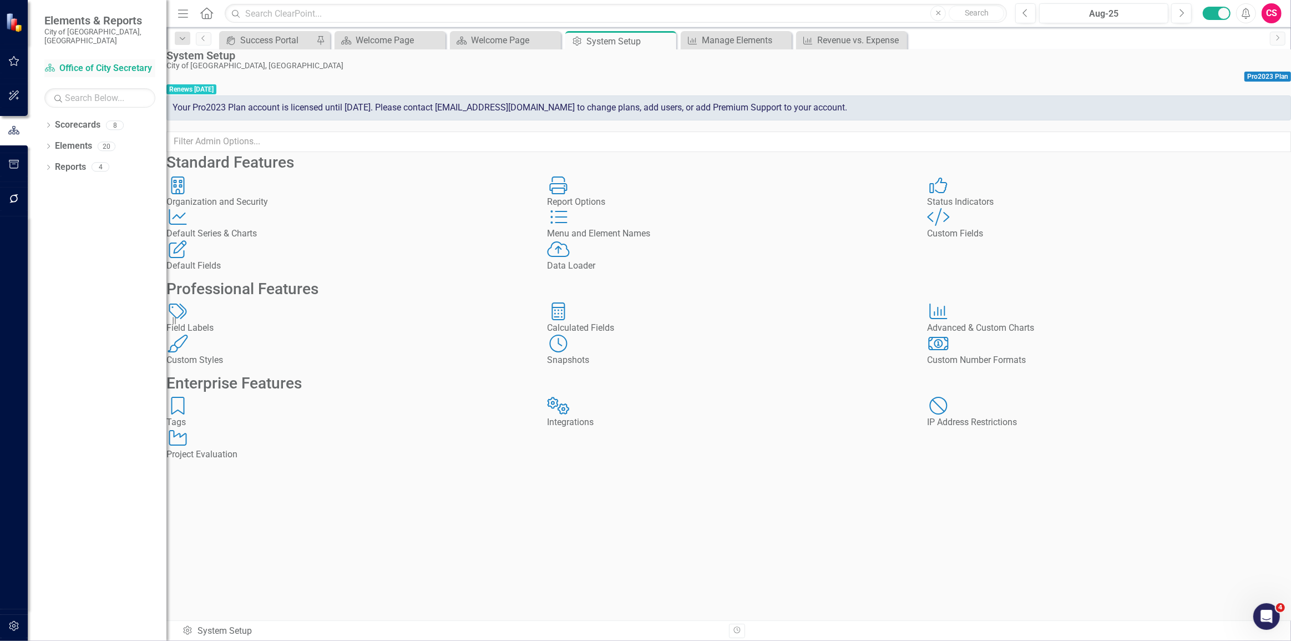
click at [86, 62] on link "Scorecard Office of City Secretary" at bounding box center [99, 68] width 111 height 13
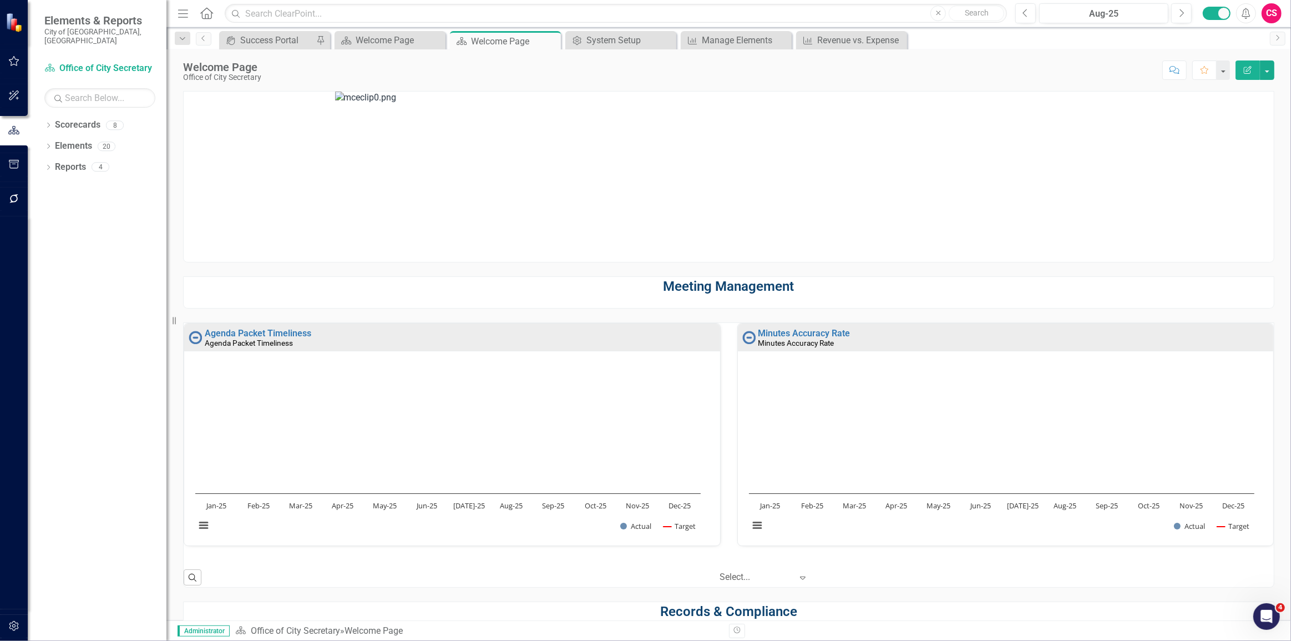
click at [1253, 70] on icon "Edit Report" at bounding box center [1248, 70] width 10 height 8
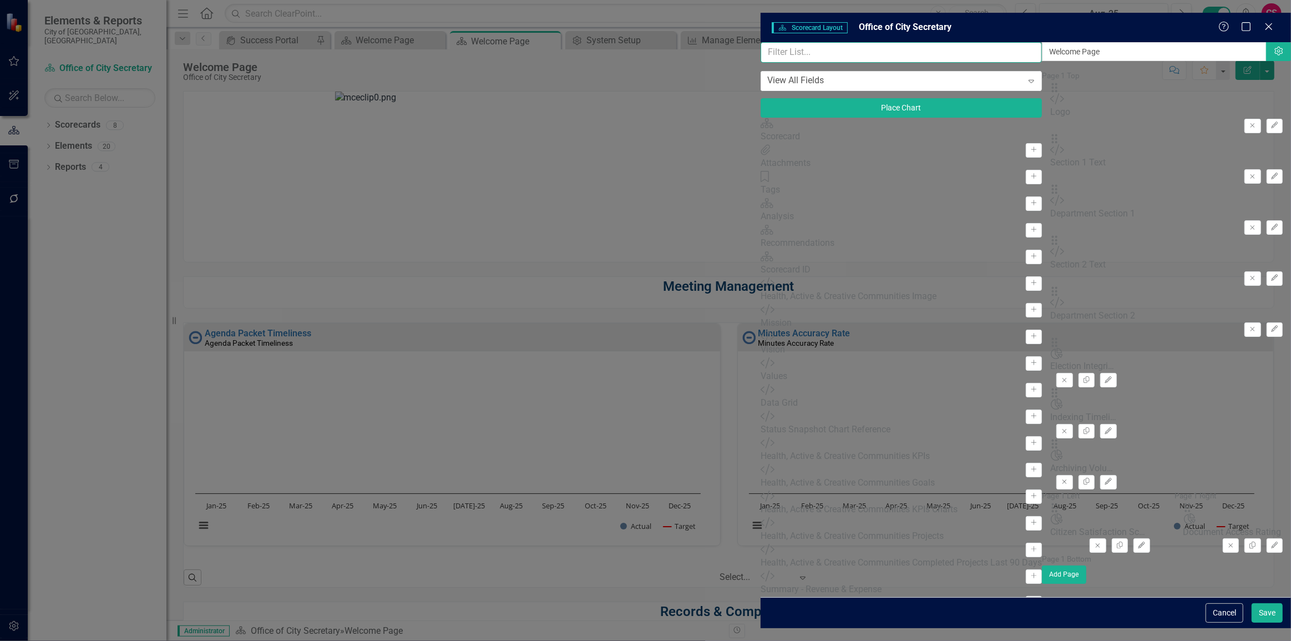
click at [761, 46] on input "text" at bounding box center [901, 52] width 281 height 21
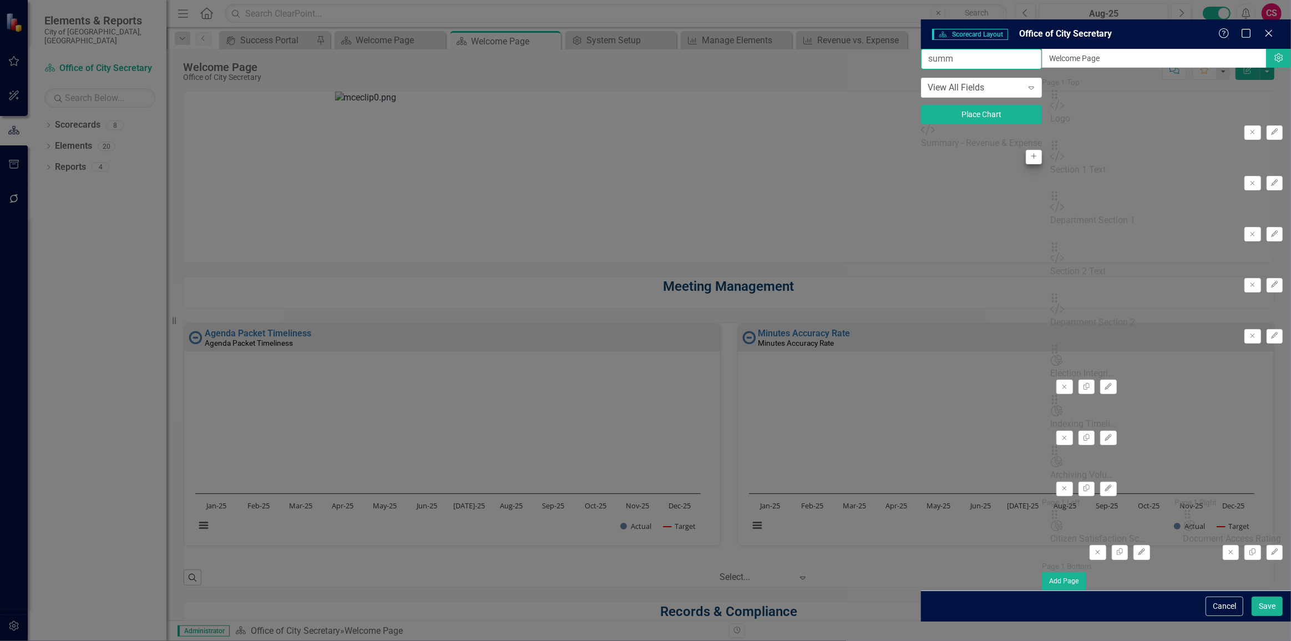
type input "summ"
click at [1026, 150] on button "Add" at bounding box center [1034, 157] width 16 height 14
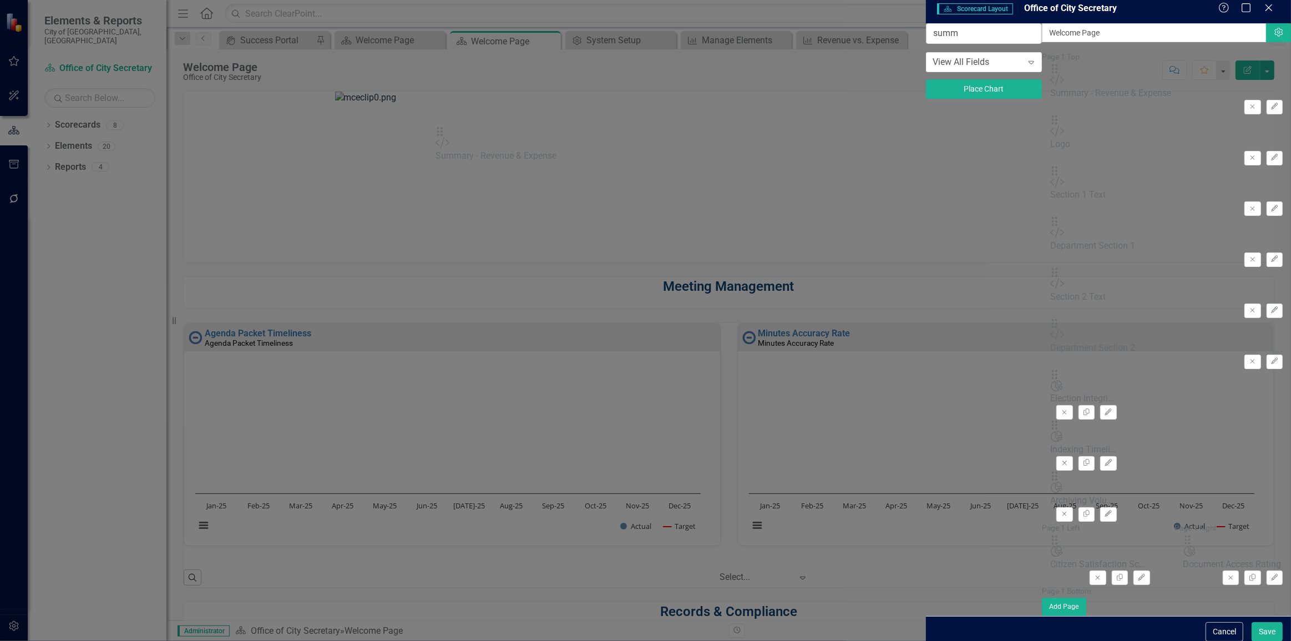
drag, startPoint x: 457, startPoint y: 106, endPoint x: 578, endPoint y: 205, distance: 156.1
click at [1266, 623] on button "Save" at bounding box center [1267, 631] width 31 height 19
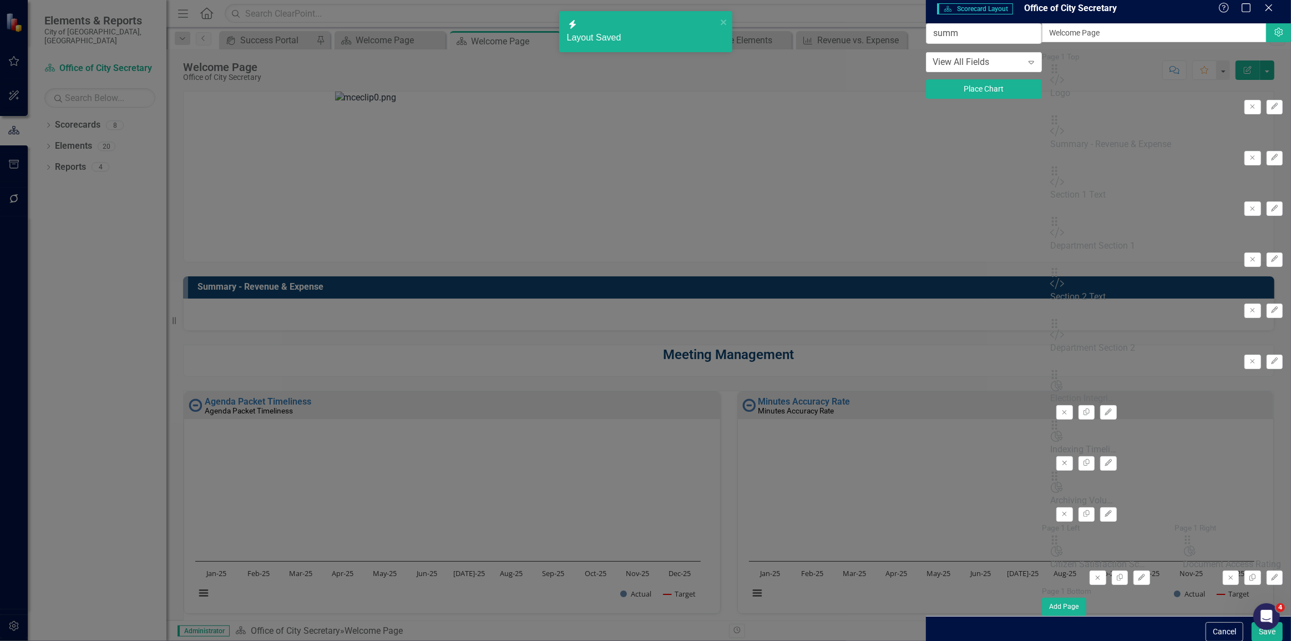
click at [461, 307] on div at bounding box center [729, 315] width 1092 height 32
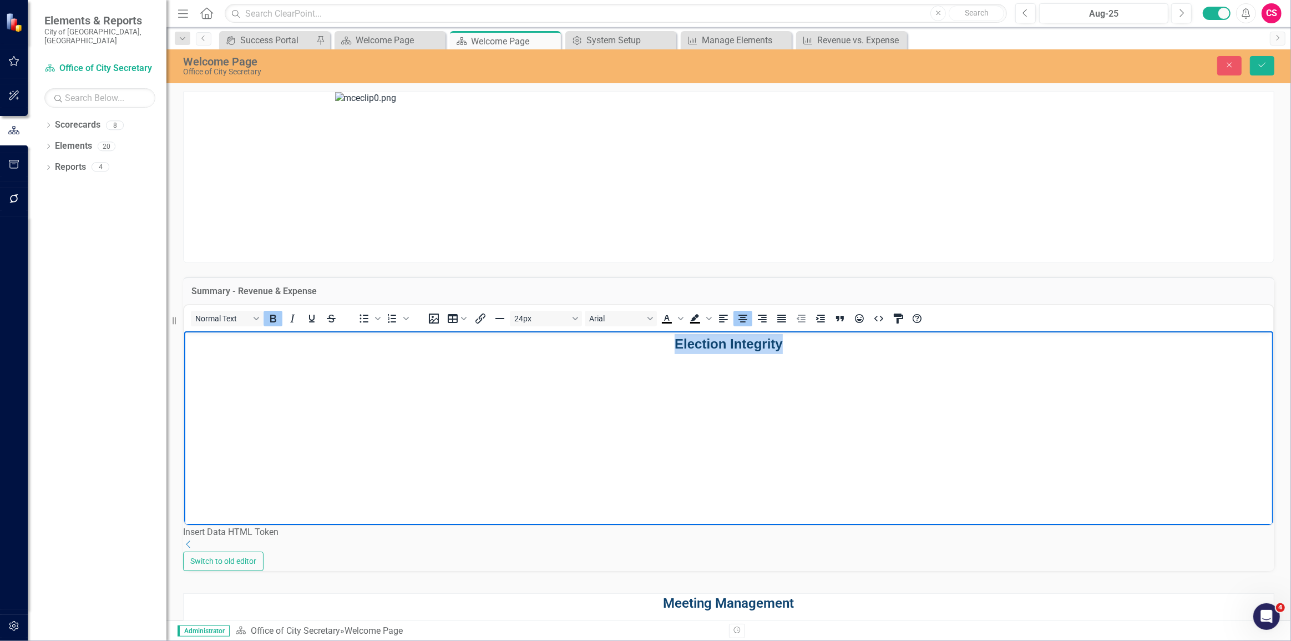
drag, startPoint x: 1032, startPoint y: 341, endPoint x: 336, endPoint y: 413, distance: 699.7
click at [336, 413] on body "Election Integrity" at bounding box center [728, 414] width 1089 height 166
click at [469, 326] on button "Table" at bounding box center [457, 319] width 27 height 16
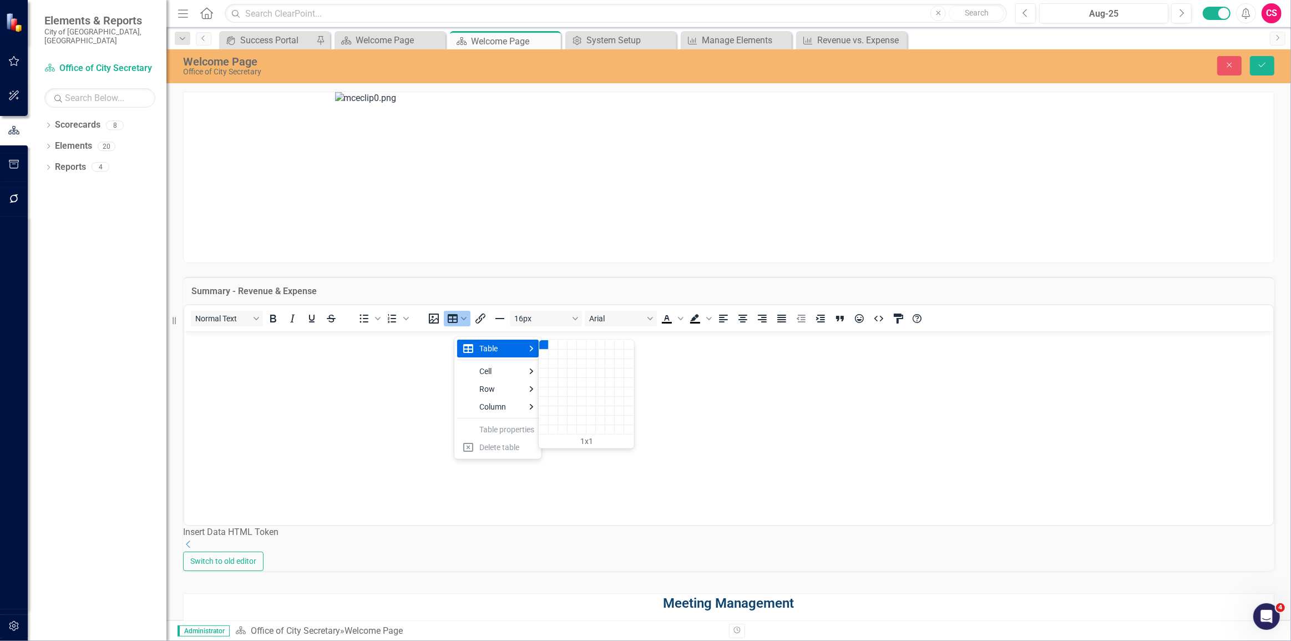
drag, startPoint x: 542, startPoint y: 341, endPoint x: 542, endPoint y: 350, distance: 8.9
click at [542, 350] on div "1x1" at bounding box center [586, 394] width 94 height 108
click at [560, 365] on div "3 columns, 3 rows" at bounding box center [562, 363] width 9 height 9
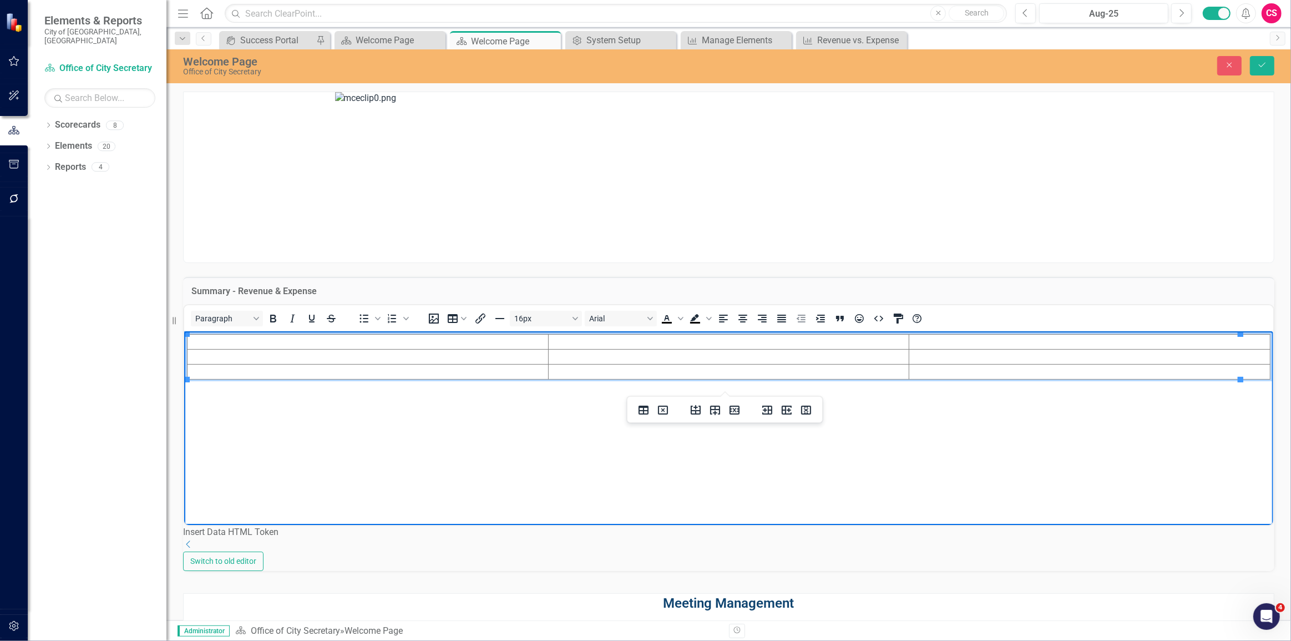
click at [677, 369] on td "Rich Text Area. Press ALT-0 for help." at bounding box center [728, 371] width 361 height 15
click at [713, 415] on icon "Insert row after" at bounding box center [715, 409] width 13 height 13
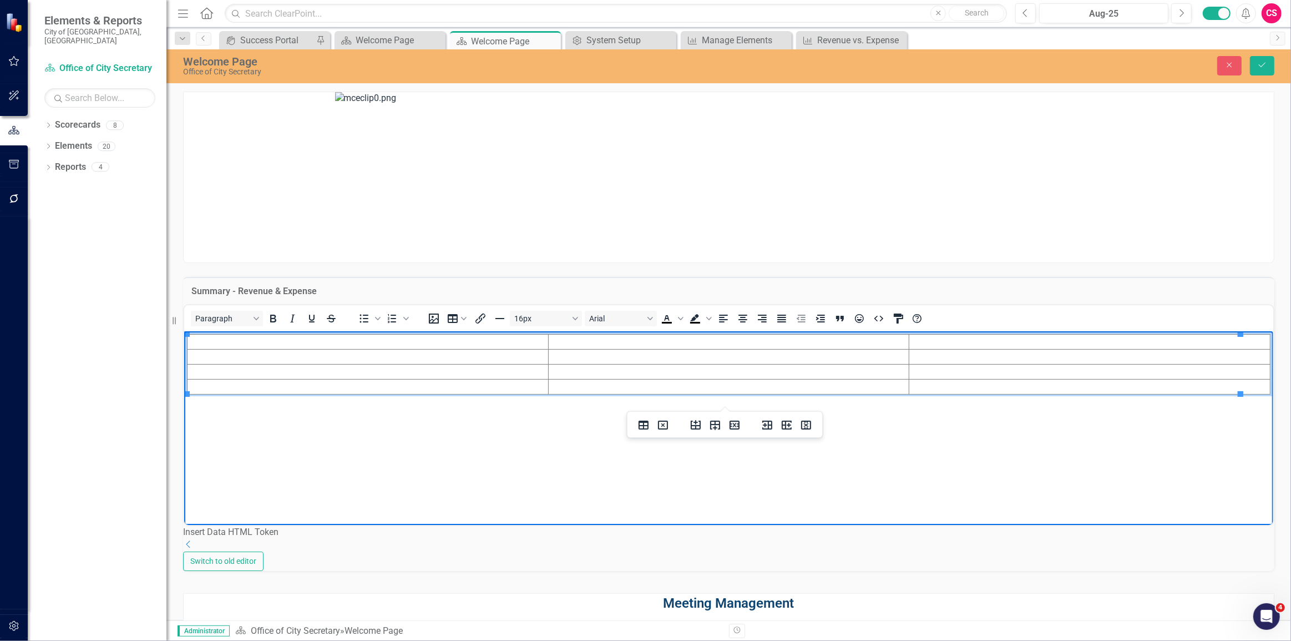
click at [639, 343] on td "Rich Text Area. Press ALT-0 for help." at bounding box center [728, 341] width 361 height 15
click at [919, 344] on td "Rich Text Area. Press ALT-0 for help." at bounding box center [1089, 341] width 361 height 15
drag, startPoint x: 186, startPoint y: 391, endPoint x: 503, endPoint y: 380, distance: 317.7
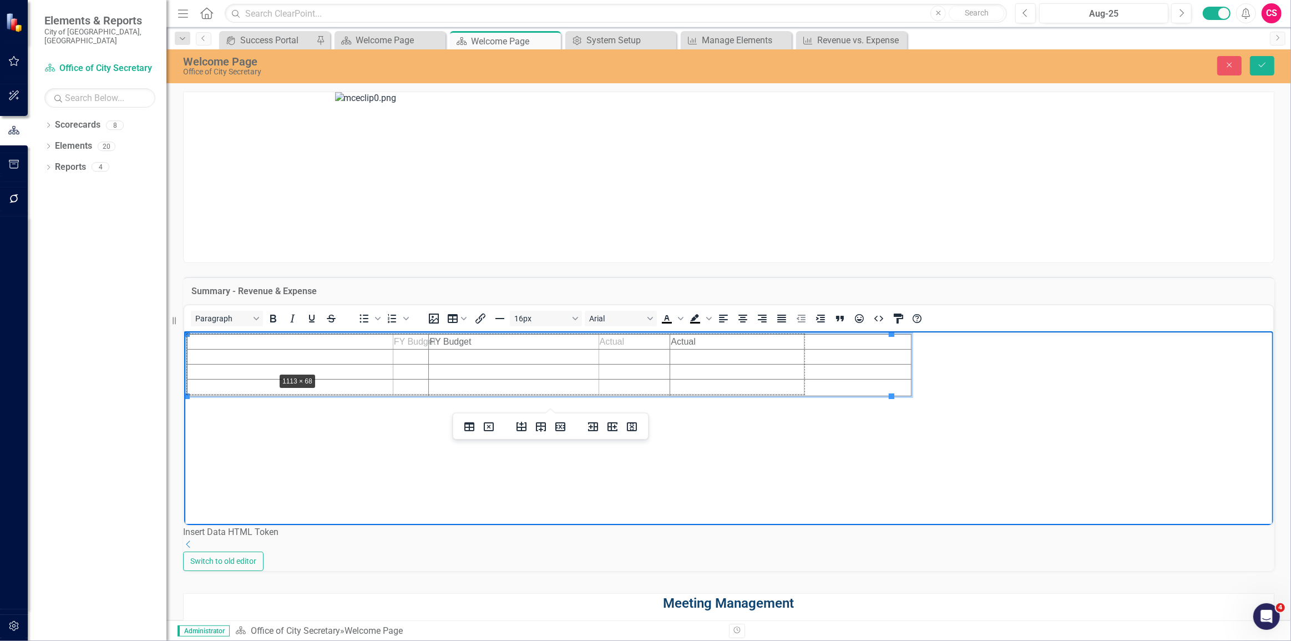
drag, startPoint x: 189, startPoint y: 393, endPoint x: 268, endPoint y: 371, distance: 81.9
click at [736, 373] on td "Rich Text Area. Press ALT-0 for help." at bounding box center [715, 371] width 211 height 15
click at [750, 325] on icon "Align center" at bounding box center [742, 318] width 13 height 13
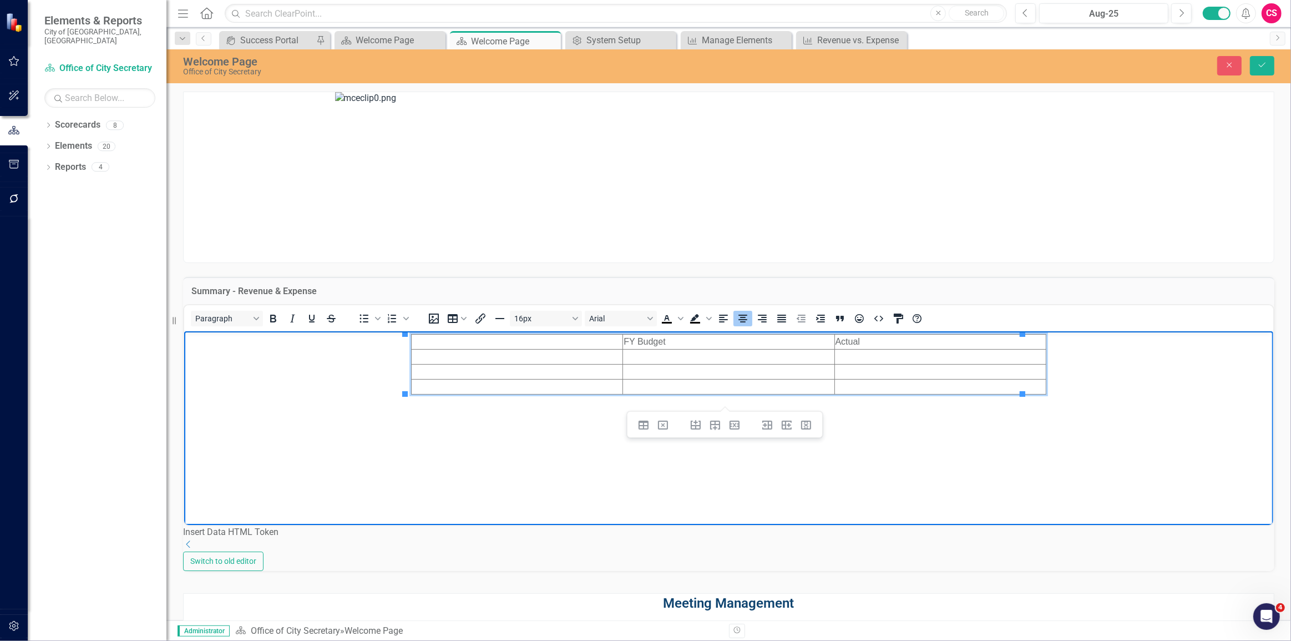
click at [859, 457] on body "FY Budget Actual" at bounding box center [728, 414] width 1089 height 166
click at [627, 336] on td "FY Budget" at bounding box center [728, 341] width 211 height 15
drag, startPoint x: 755, startPoint y: 331, endPoint x: 652, endPoint y: 339, distance: 103.5
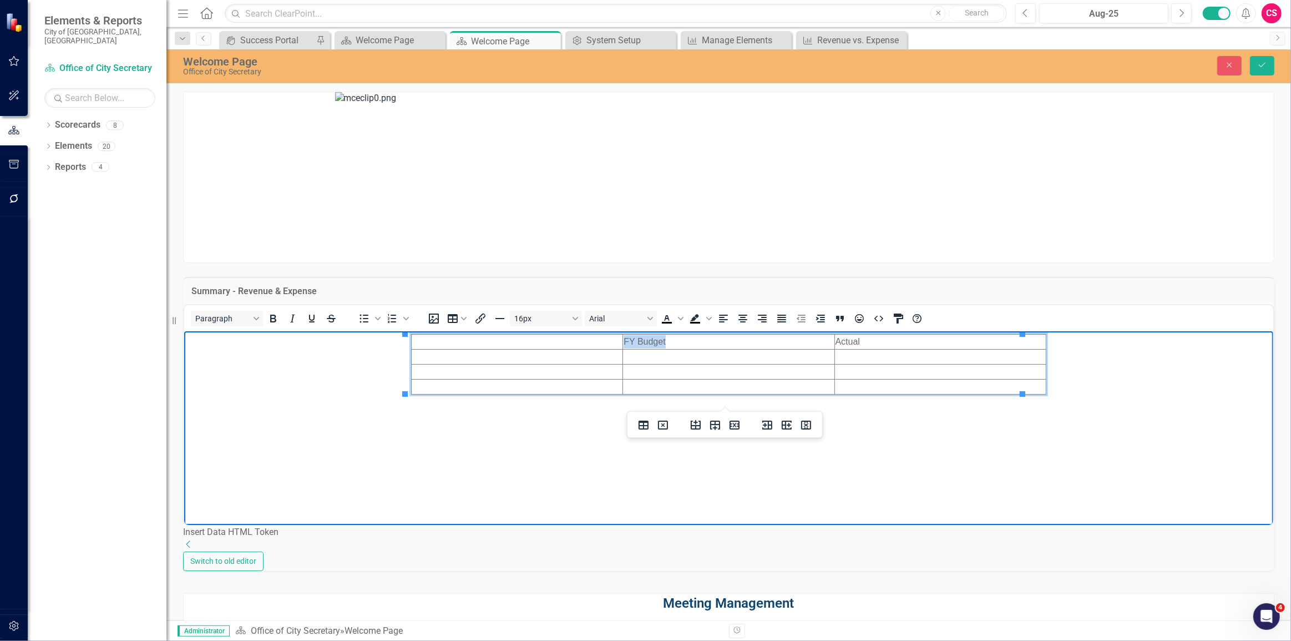
click at [748, 322] on icon "Align center" at bounding box center [743, 319] width 9 height 8
click at [280, 325] on icon "Bold" at bounding box center [272, 318] width 13 height 13
click at [839, 337] on td "Actual" at bounding box center [939, 341] width 211 height 15
click at [749, 324] on icon "Align center" at bounding box center [742, 318] width 13 height 13
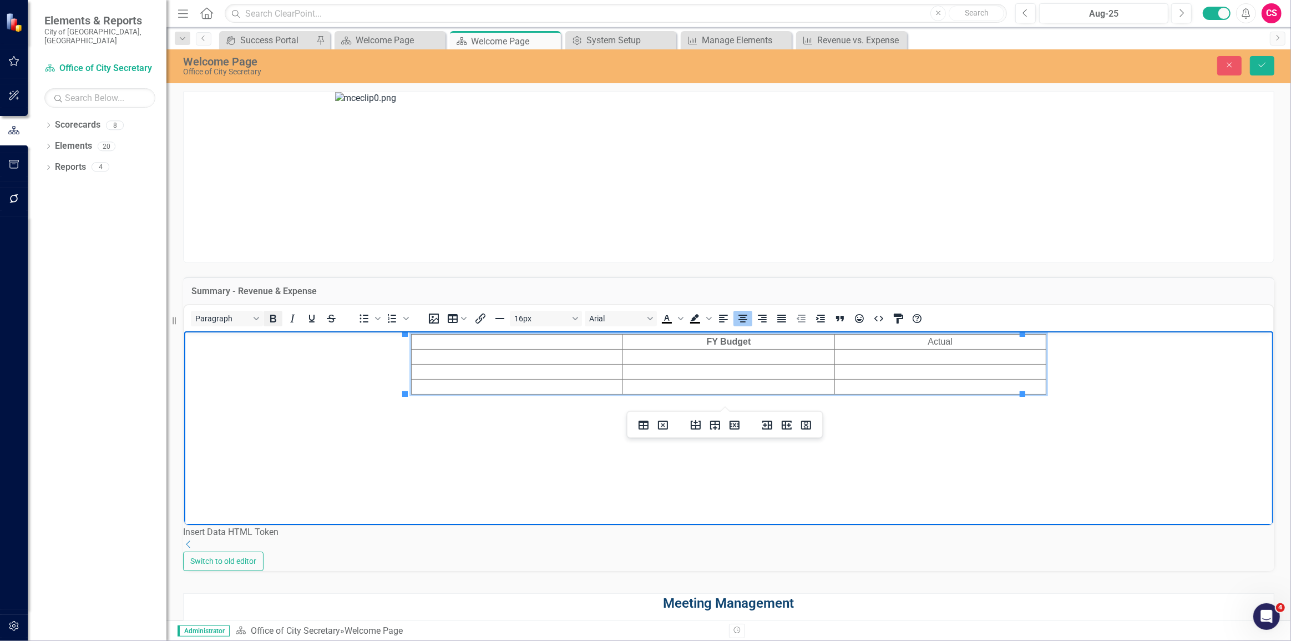
click at [280, 325] on icon "Bold" at bounding box center [272, 318] width 13 height 13
click at [579, 382] on td "Rich Text Area. Press ALT-0 for help." at bounding box center [516, 386] width 211 height 15
click at [572, 357] on td "Rich Text Area. Press ALT-0 for help." at bounding box center [516, 356] width 211 height 15
drag, startPoint x: 482, startPoint y: 361, endPoint x: 413, endPoint y: 357, distance: 69.5
click at [669, 354] on td "Rich Text Area. Press ALT-0 for help." at bounding box center [728, 356] width 211 height 15
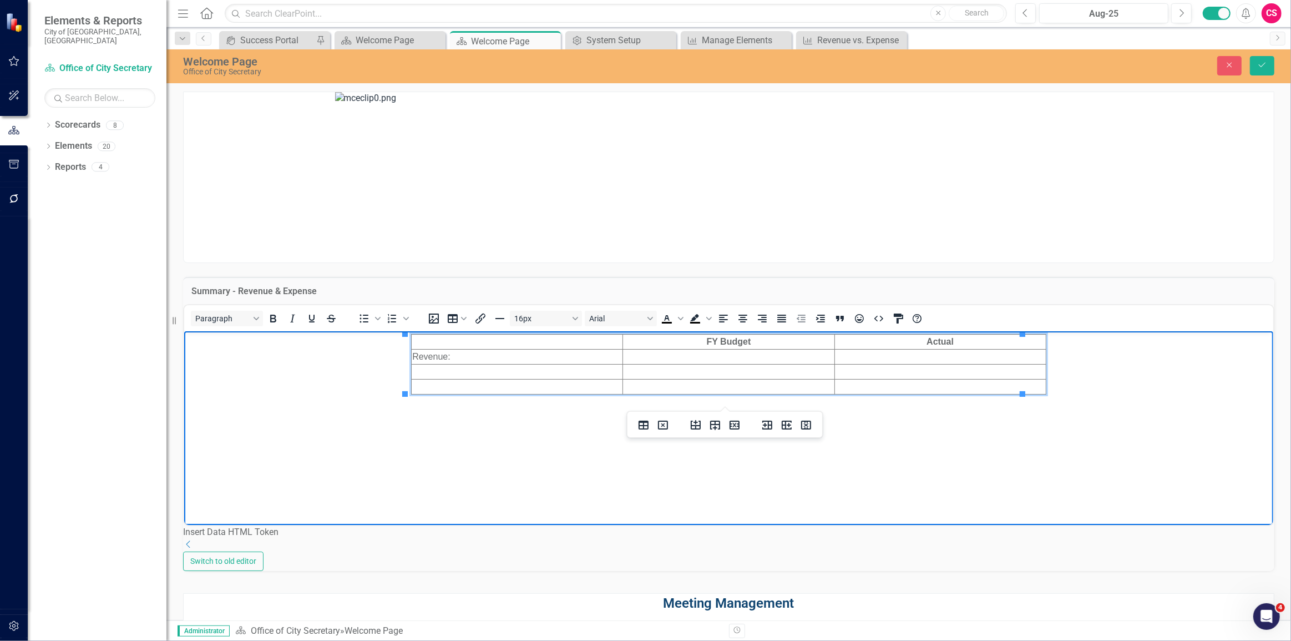
click at [503, 369] on td "Rich Text Area. Press ALT-0 for help." at bounding box center [516, 371] width 211 height 15
click at [489, 381] on td "Rich Text Area. Press ALT-0 for help." at bounding box center [516, 386] width 211 height 15
drag, startPoint x: 406, startPoint y: 391, endPoint x: 576, endPoint y: 377, distance: 170.4
click at [673, 359] on td "Rich Text Area. Press ALT-0 for help." at bounding box center [729, 356] width 148 height 15
click at [833, 434] on body "FY Budget Actual Revenue: Expense: Totals:" at bounding box center [728, 414] width 1089 height 166
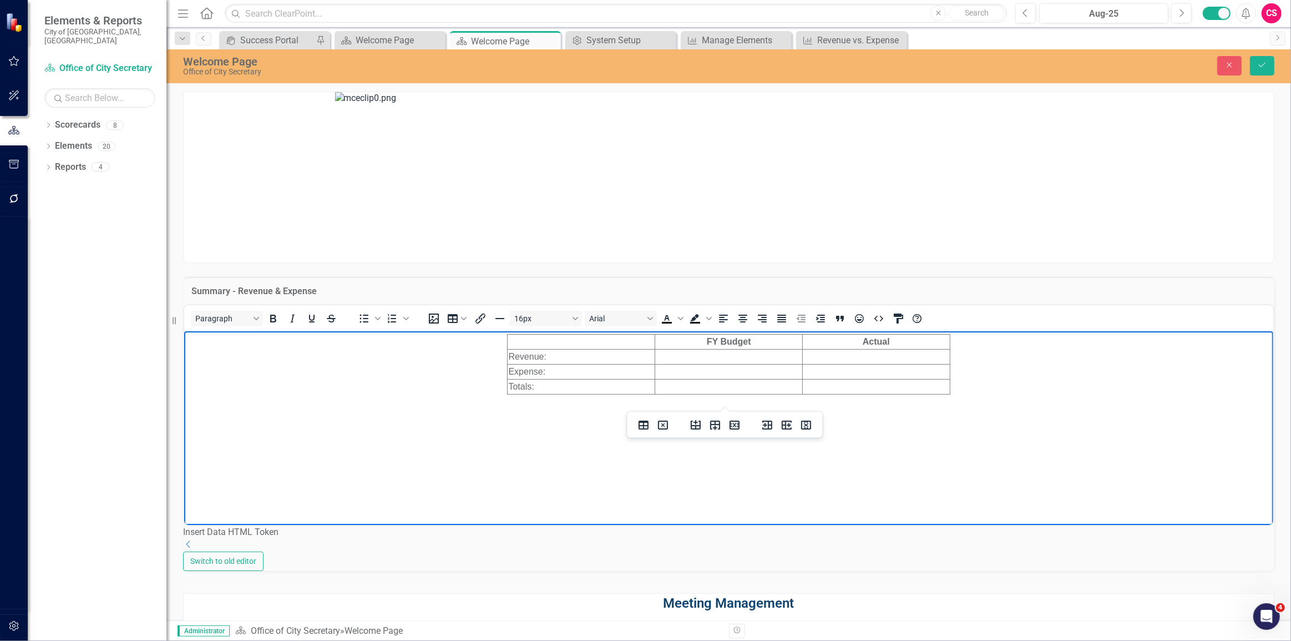
click at [688, 354] on td "Rich Text Area. Press ALT-0 for help." at bounding box center [729, 356] width 148 height 15
click at [194, 549] on icon "Dropdown" at bounding box center [188, 544] width 11 height 9
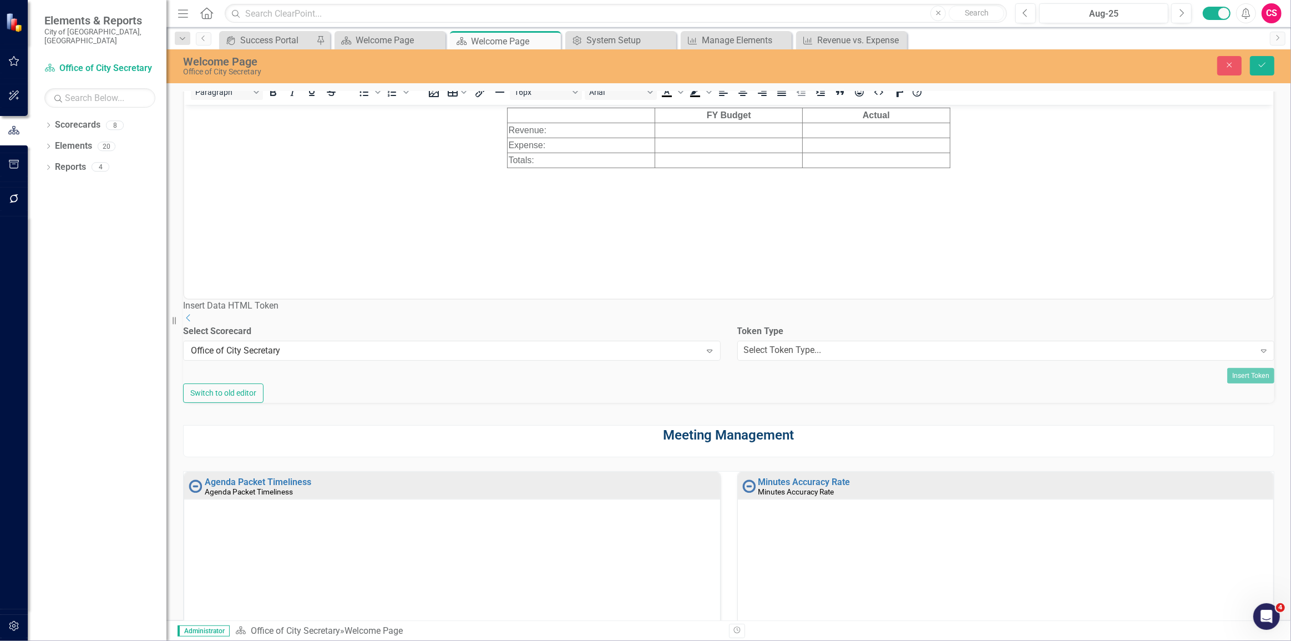
scroll to position [151, 0]
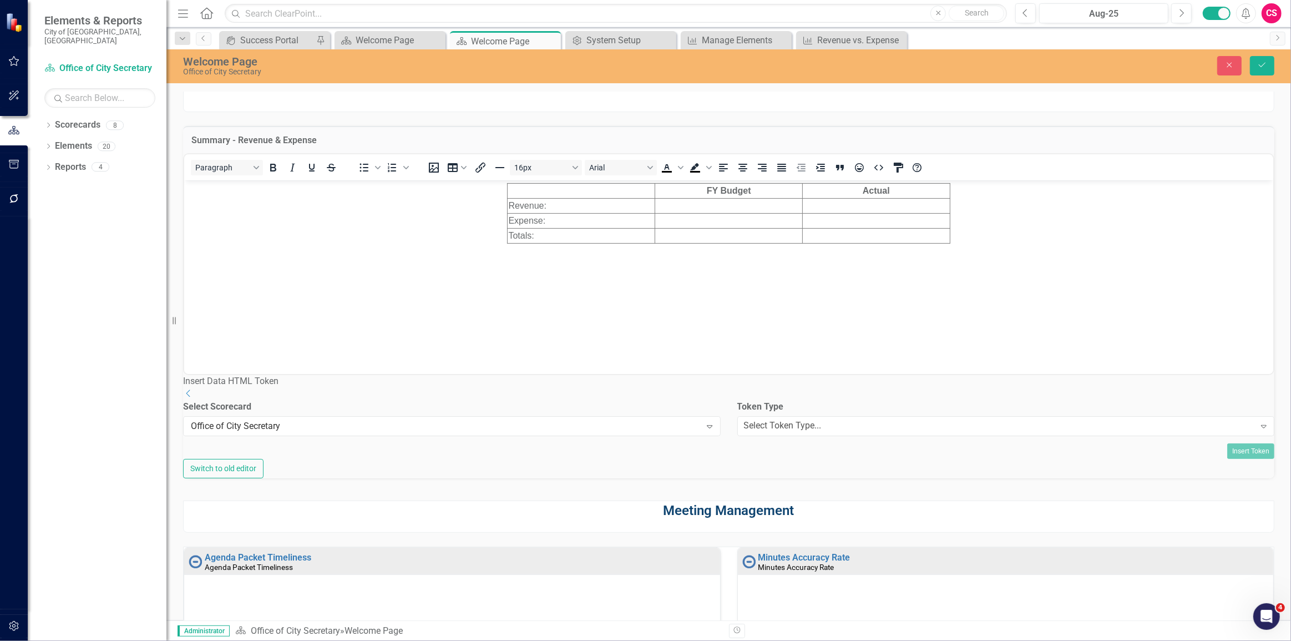
click at [784, 443] on div "Token Type Select Token Type... Expand" at bounding box center [1006, 422] width 554 height 43
click at [775, 432] on div "Select Token Type..." at bounding box center [783, 426] width 78 height 13
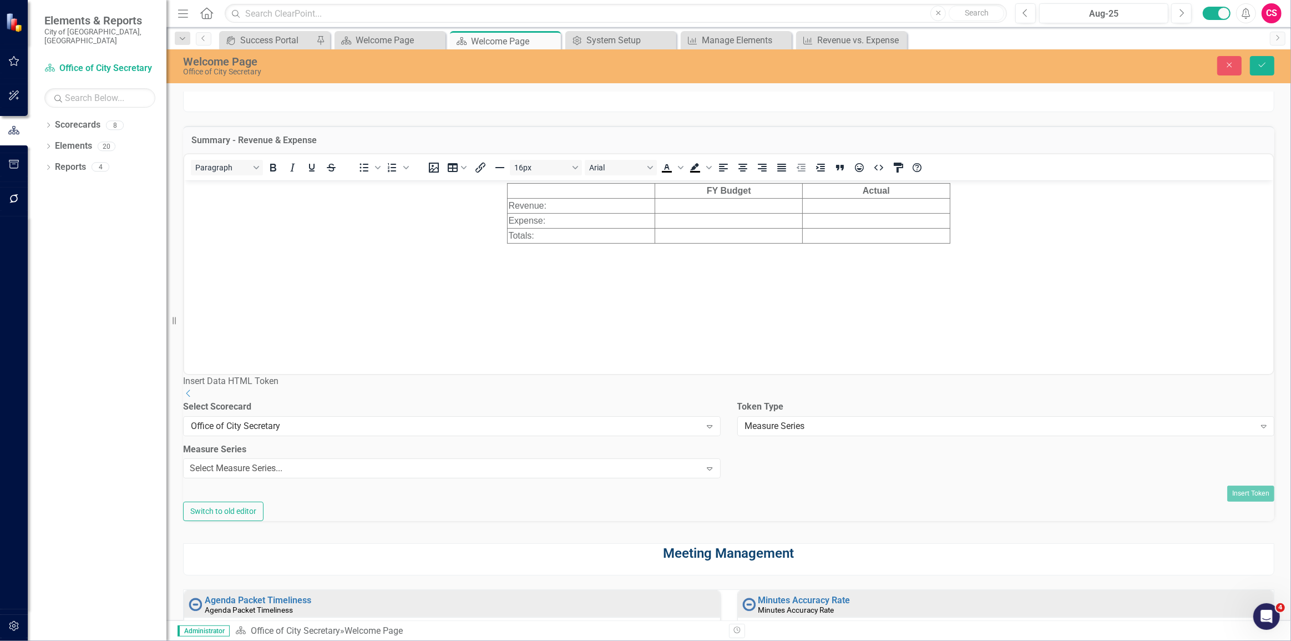
click at [282, 475] on div "Select Measure Series..." at bounding box center [236, 468] width 93 height 13
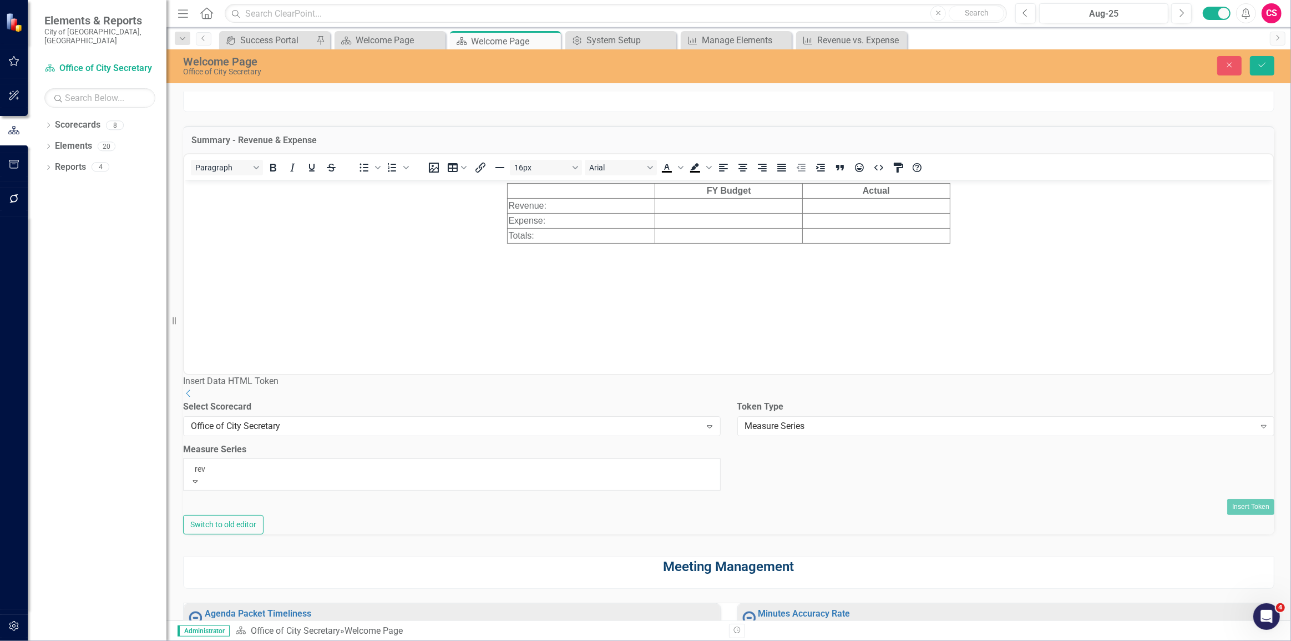
type input "reve"
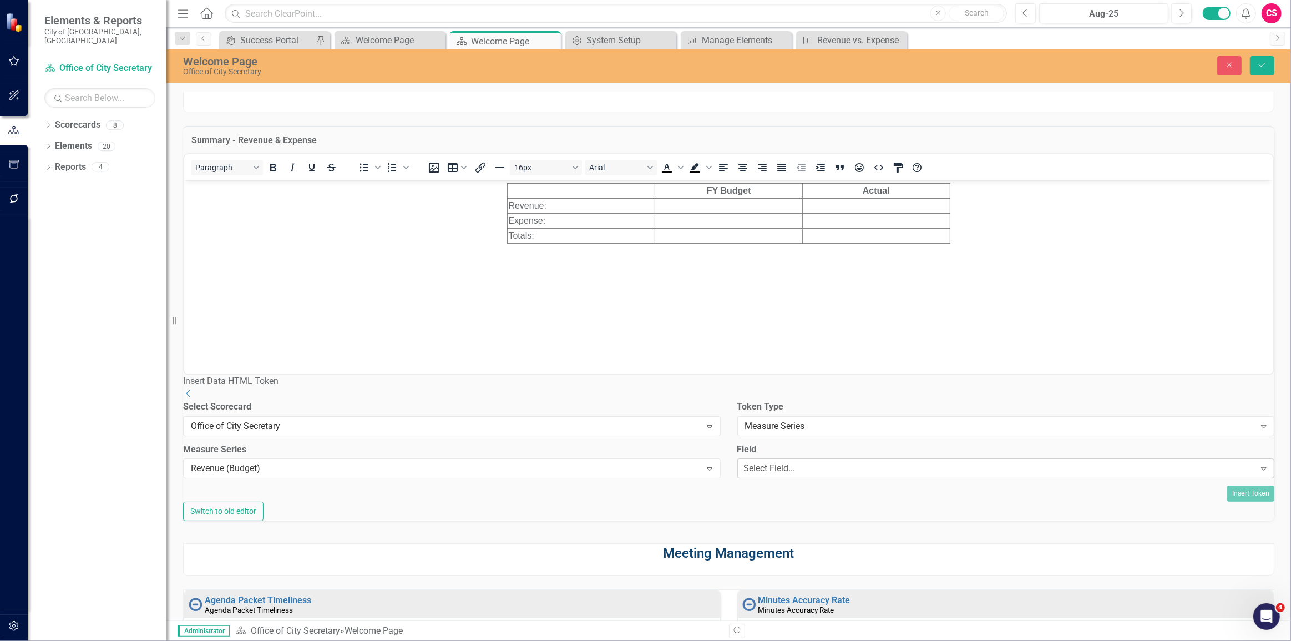
click at [796, 475] on div "Select Field..." at bounding box center [770, 468] width 52 height 13
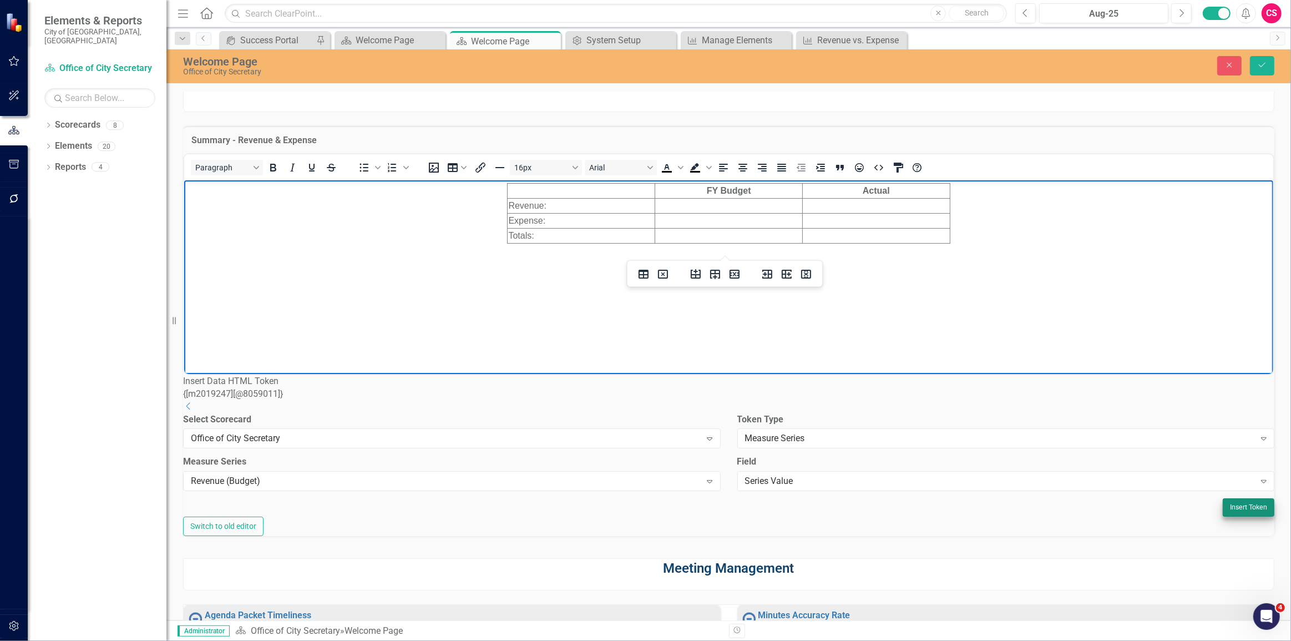
click at [1223, 516] on button "Insert Token" at bounding box center [1249, 507] width 52 height 18
click at [704, 203] on td "{[m2019247][@8059011]}" at bounding box center [729, 205] width 148 height 15
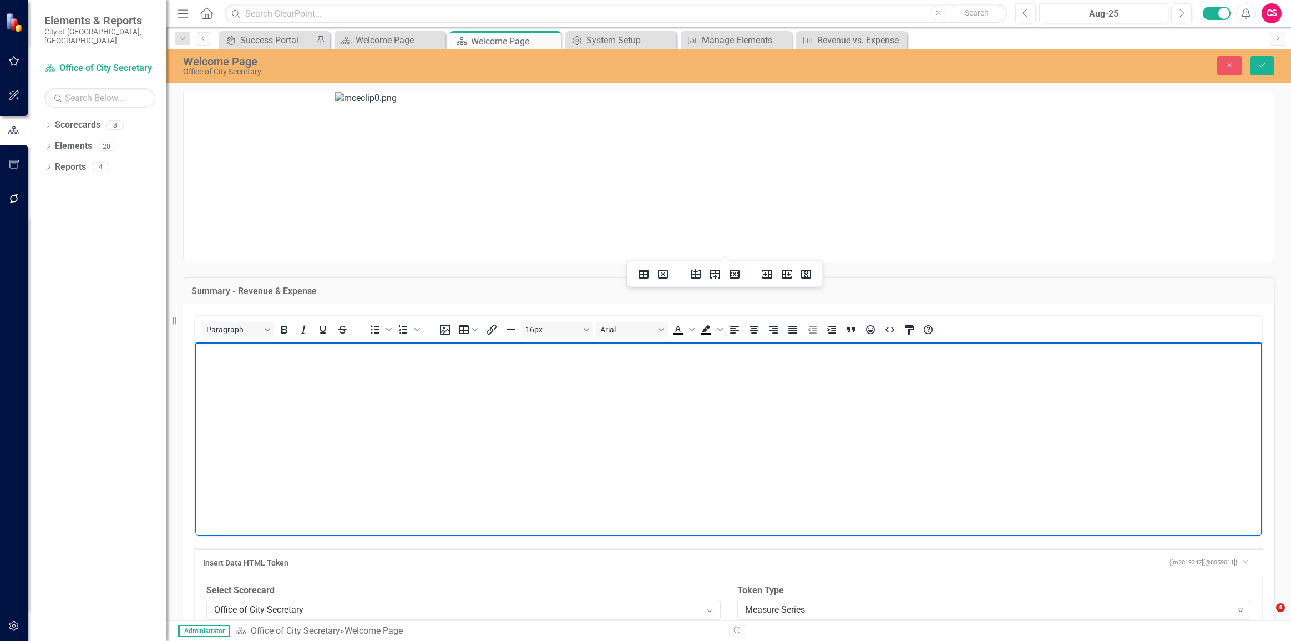
click at [752, 322] on button "Align center" at bounding box center [754, 330] width 19 height 16
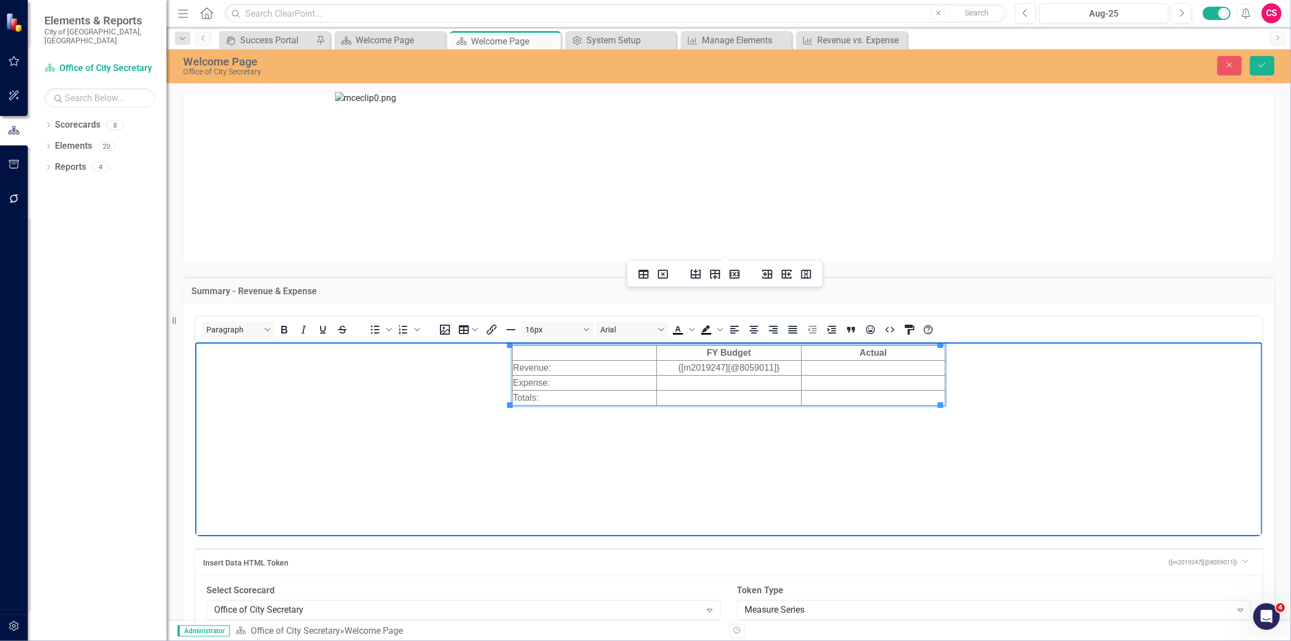
scroll to position [151, 0]
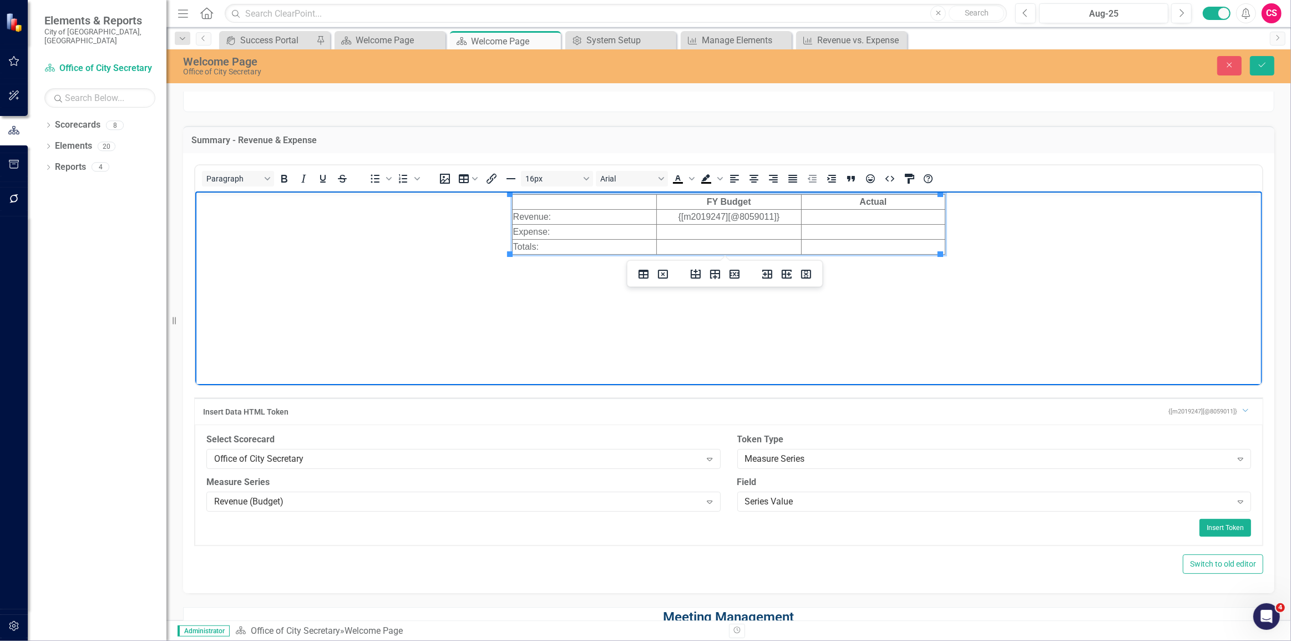
click at [724, 229] on td "Rich Text Area. Press ALT-0 for help." at bounding box center [729, 231] width 144 height 15
click at [637, 500] on div "Revenue (Budget)" at bounding box center [457, 501] width 487 height 13
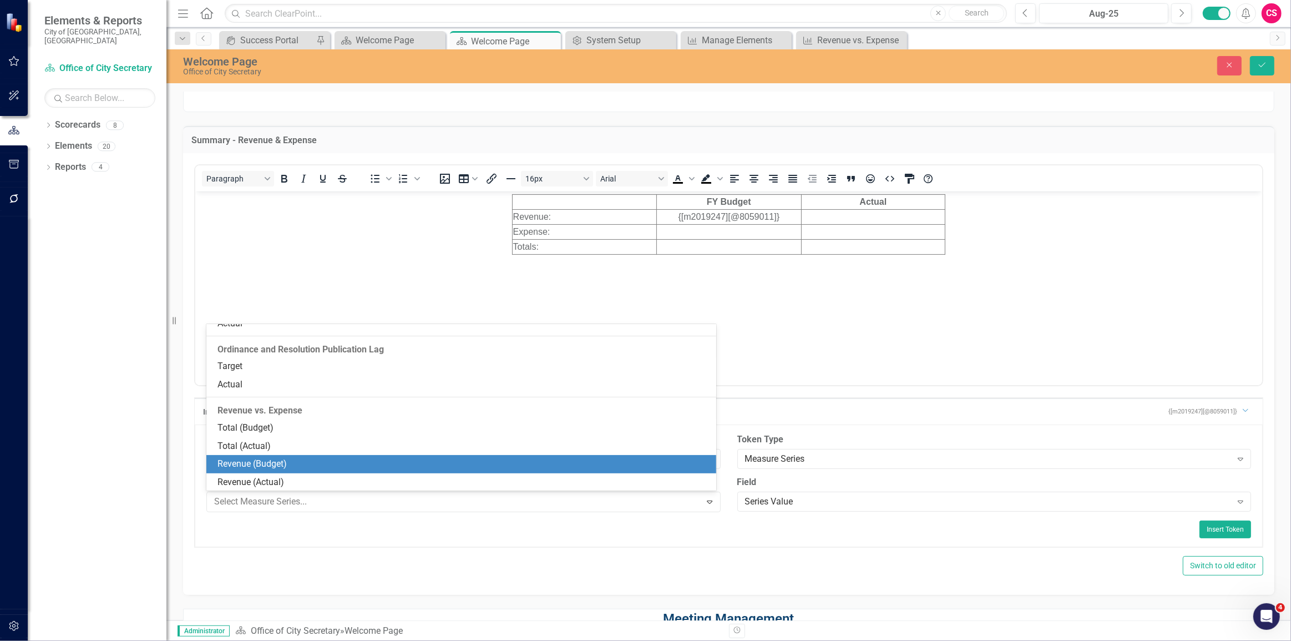
scroll to position [813, 0]
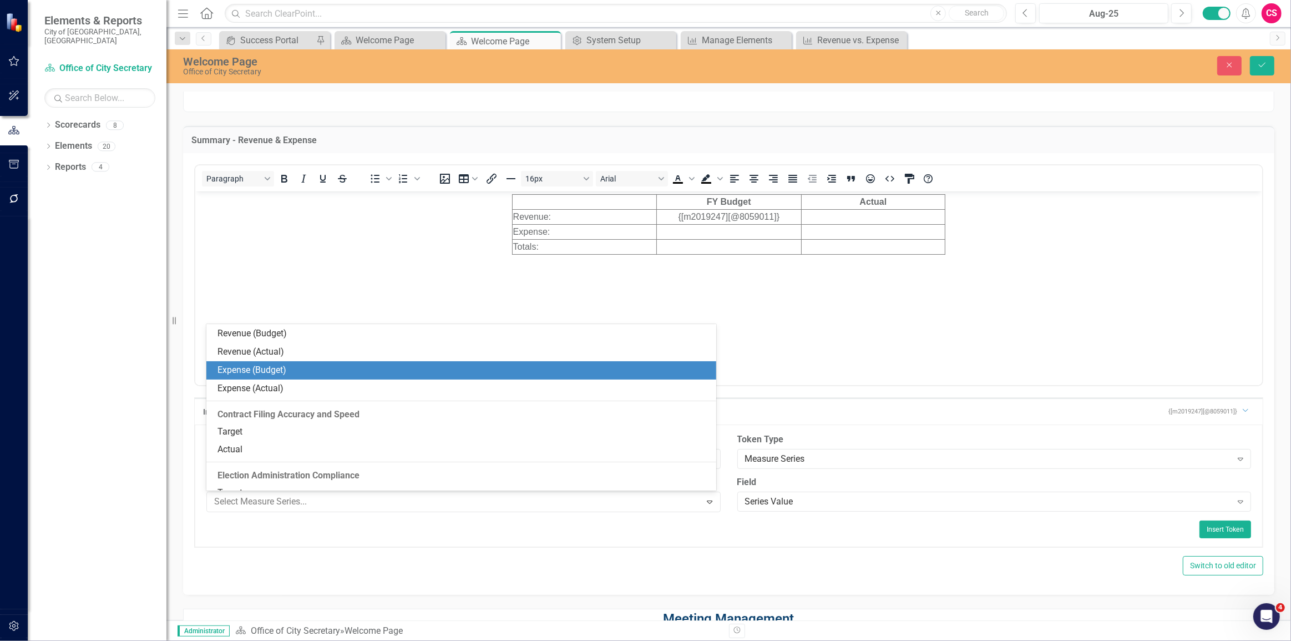
click at [522, 364] on div "Expense (Budget)" at bounding box center [464, 370] width 493 height 13
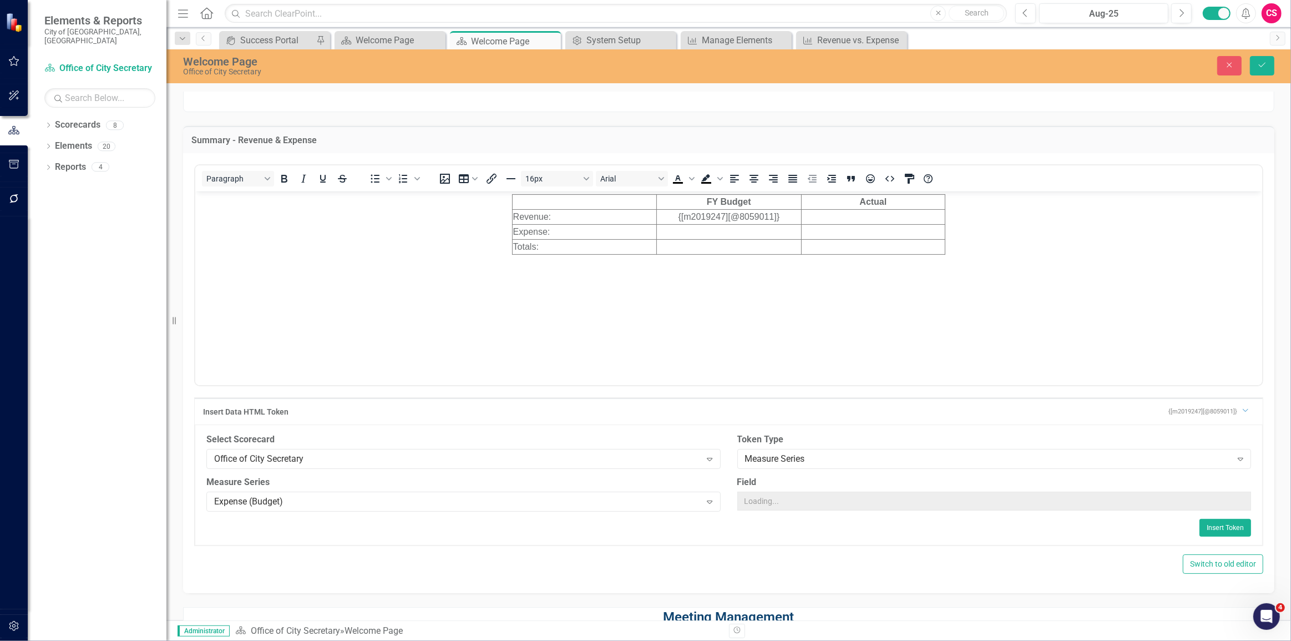
click at [756, 231] on td "Rich Text Area. Press ALT-0 for help." at bounding box center [729, 231] width 144 height 15
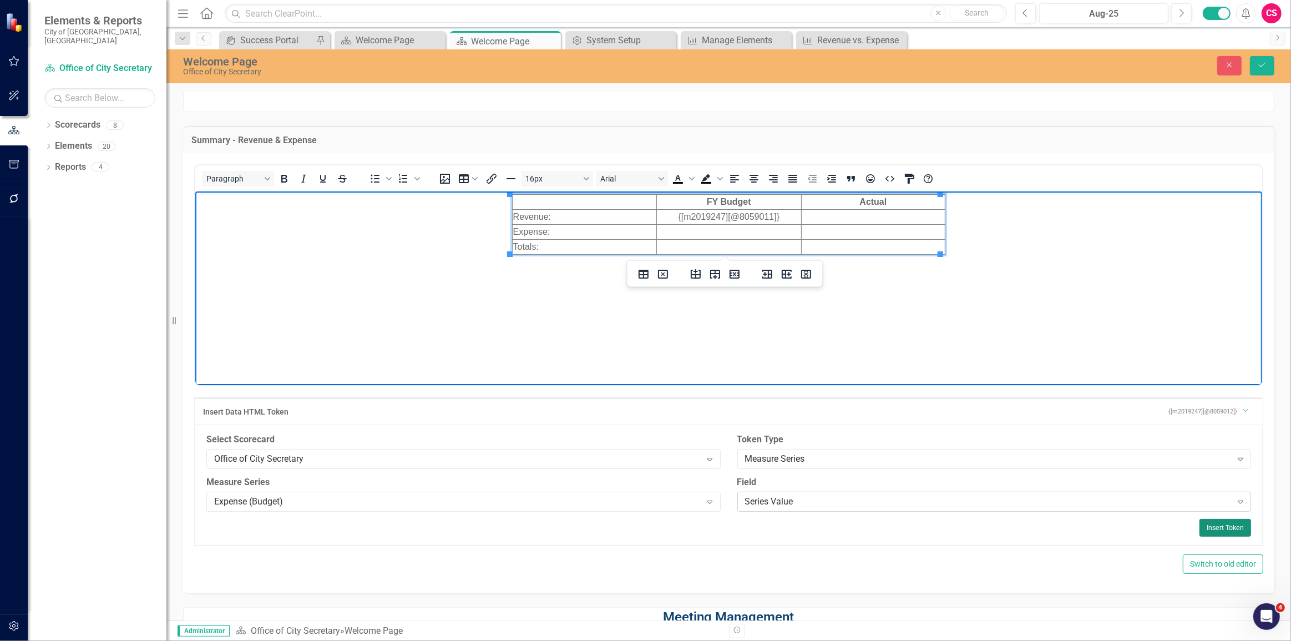
drag, startPoint x: 1229, startPoint y: 529, endPoint x: 1179, endPoint y: 506, distance: 54.9
click at [1229, 528] on button "Insert Token" at bounding box center [1226, 528] width 52 height 18
click at [723, 229] on td "{[m2019247][@8059012]}" at bounding box center [729, 231] width 144 height 15
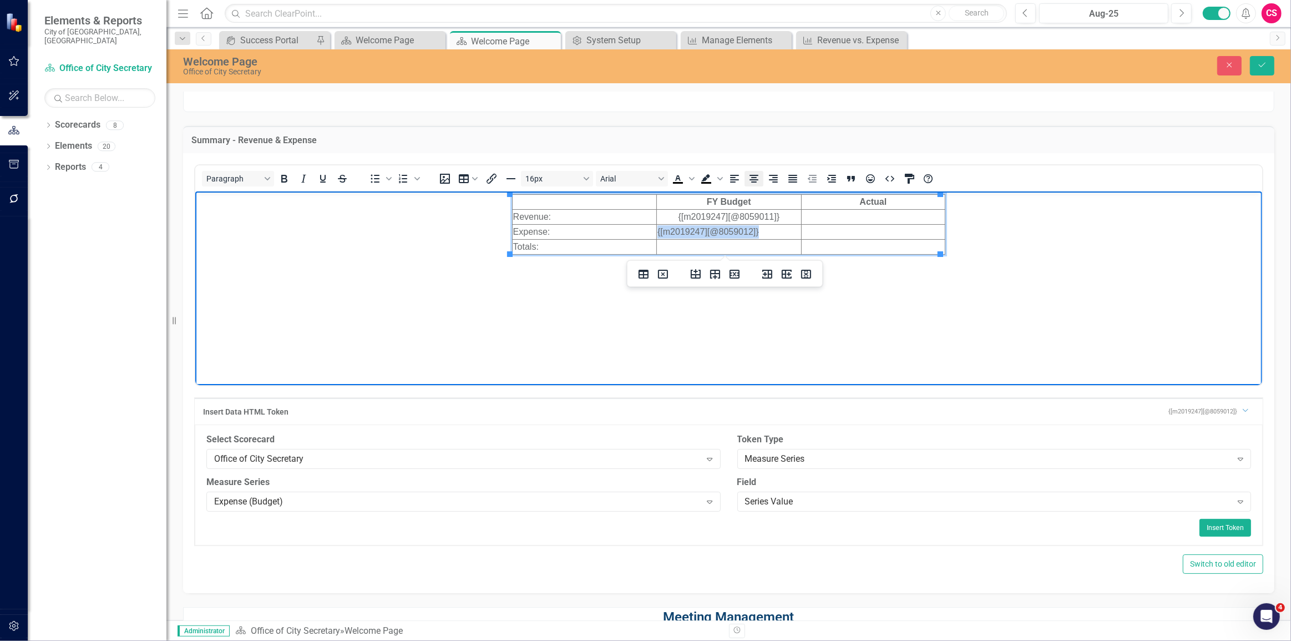
click at [755, 180] on icon "Align center" at bounding box center [754, 178] width 13 height 13
click at [712, 243] on td "Rich Text Area. Press ALT-0 for help." at bounding box center [729, 246] width 144 height 15
click at [473, 499] on div "Expense (Budget)" at bounding box center [457, 501] width 487 height 13
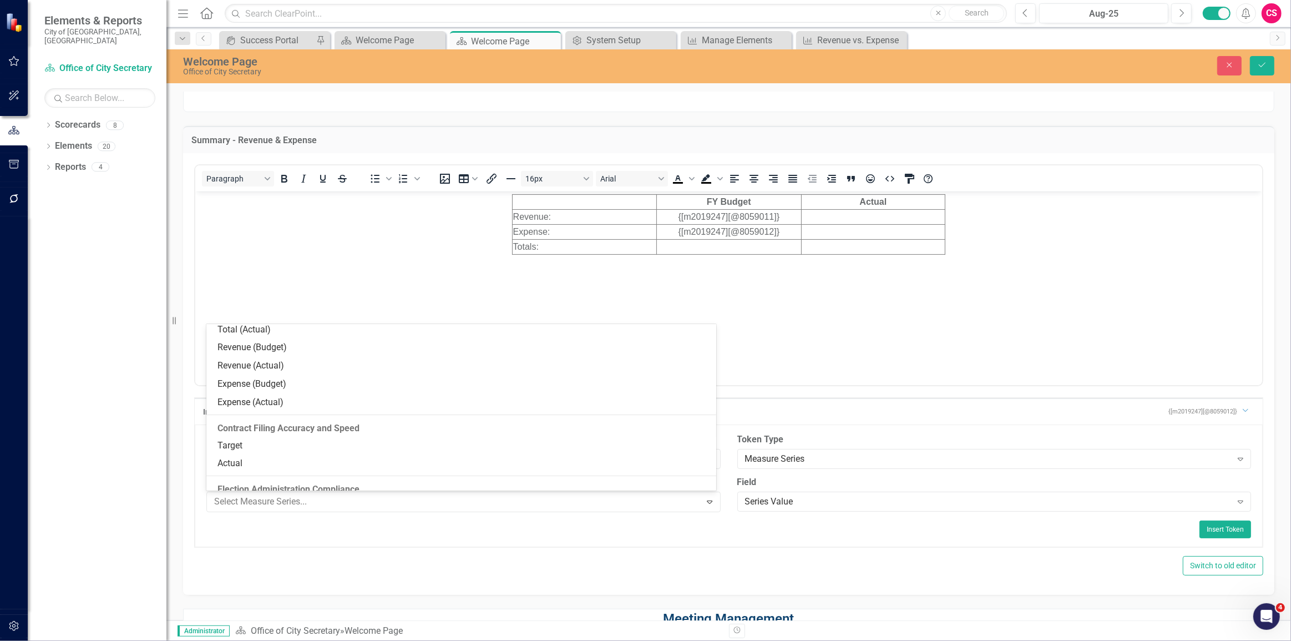
scroll to position [749, 0]
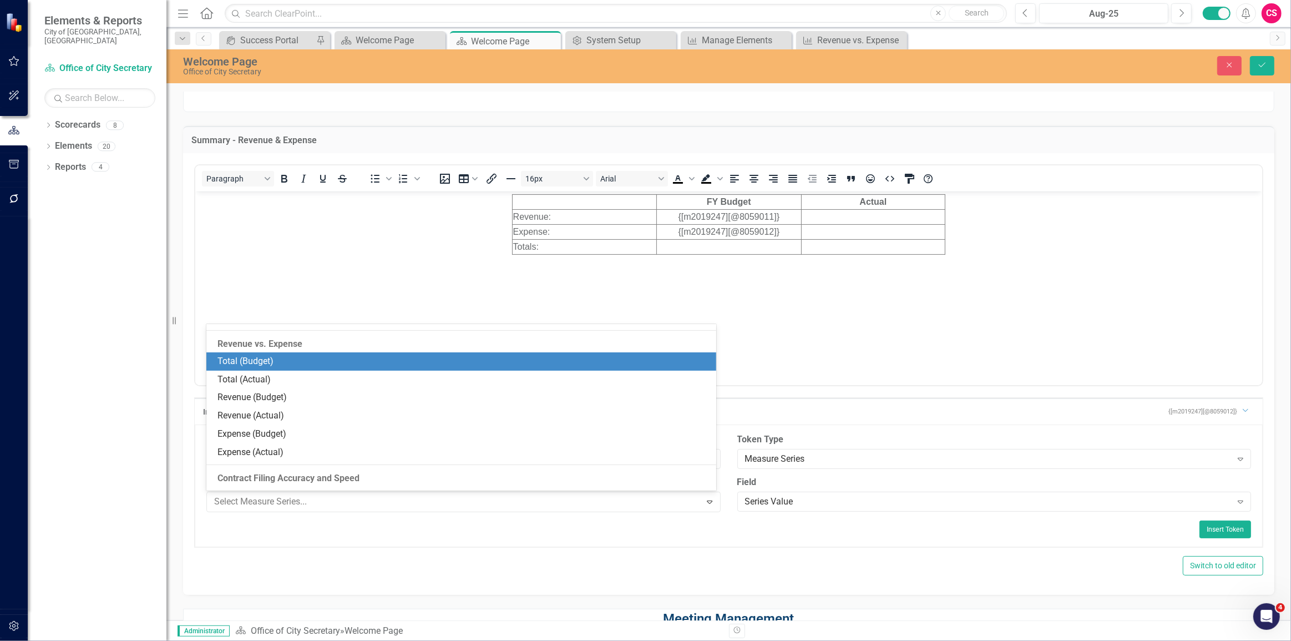
click at [370, 362] on div "Total (Budget)" at bounding box center [464, 361] width 493 height 13
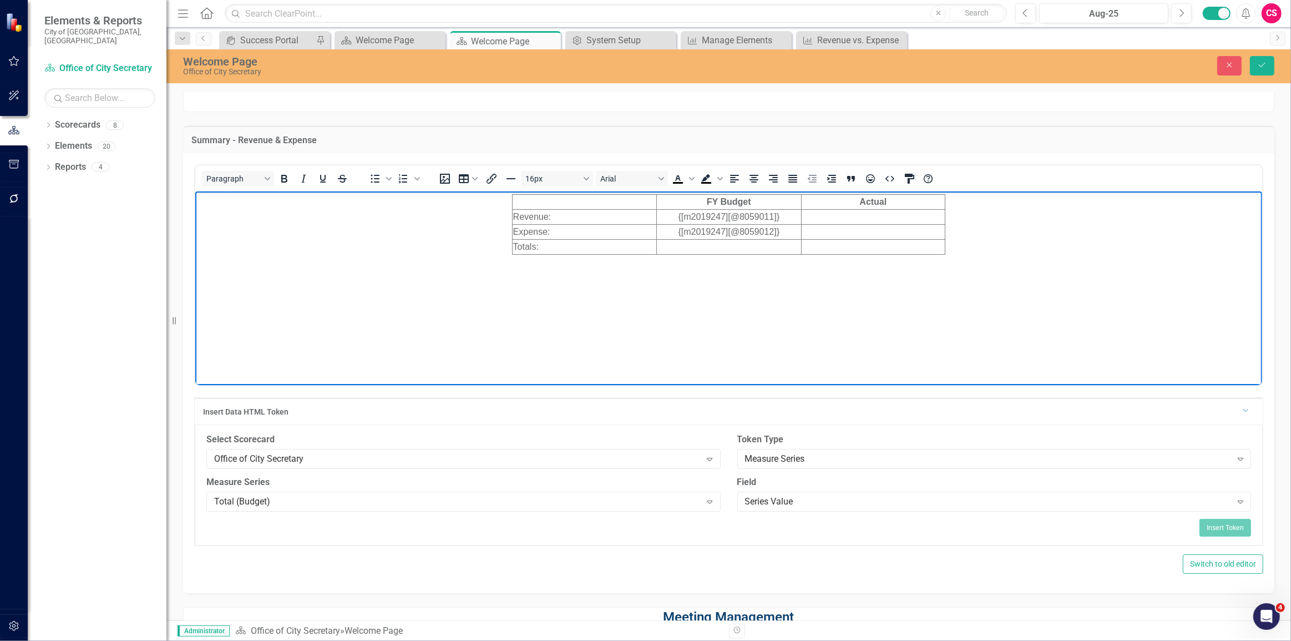
click at [711, 246] on td "Rich Text Area. Press ALT-0 for help." at bounding box center [729, 246] width 144 height 15
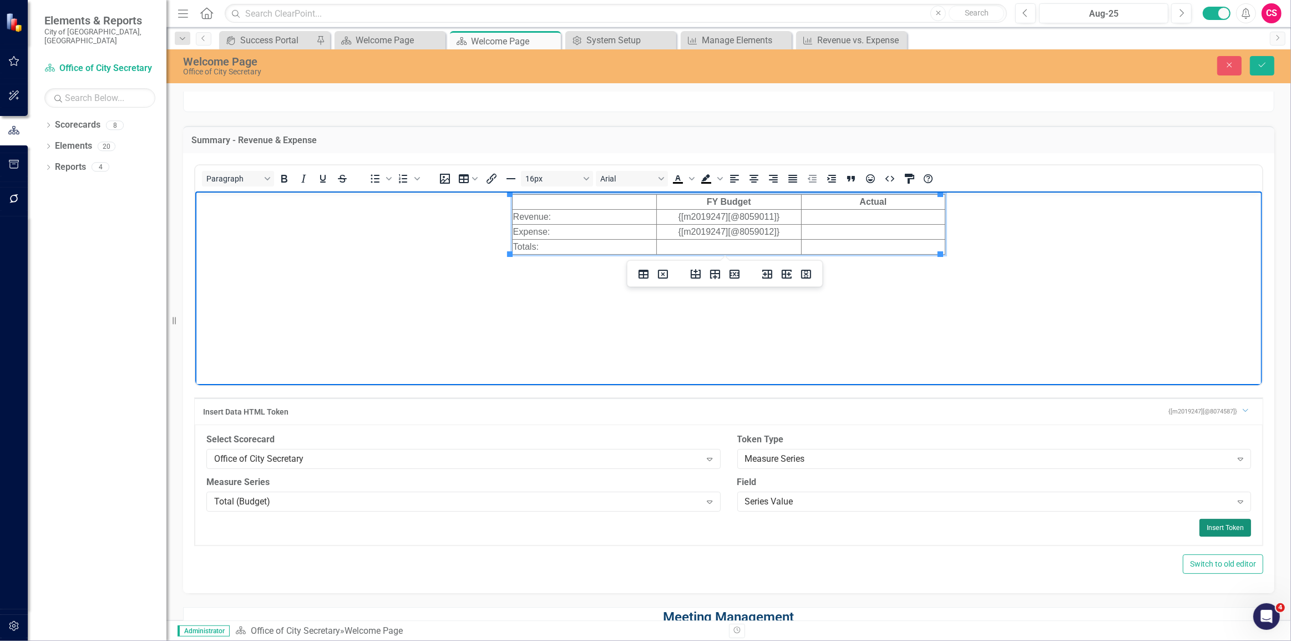
click at [1211, 527] on button "Insert Token" at bounding box center [1226, 528] width 52 height 18
click at [730, 245] on td "{[m2019247][@8074587]}" at bounding box center [729, 246] width 144 height 15
click at [754, 176] on icon "Align center" at bounding box center [754, 178] width 13 height 13
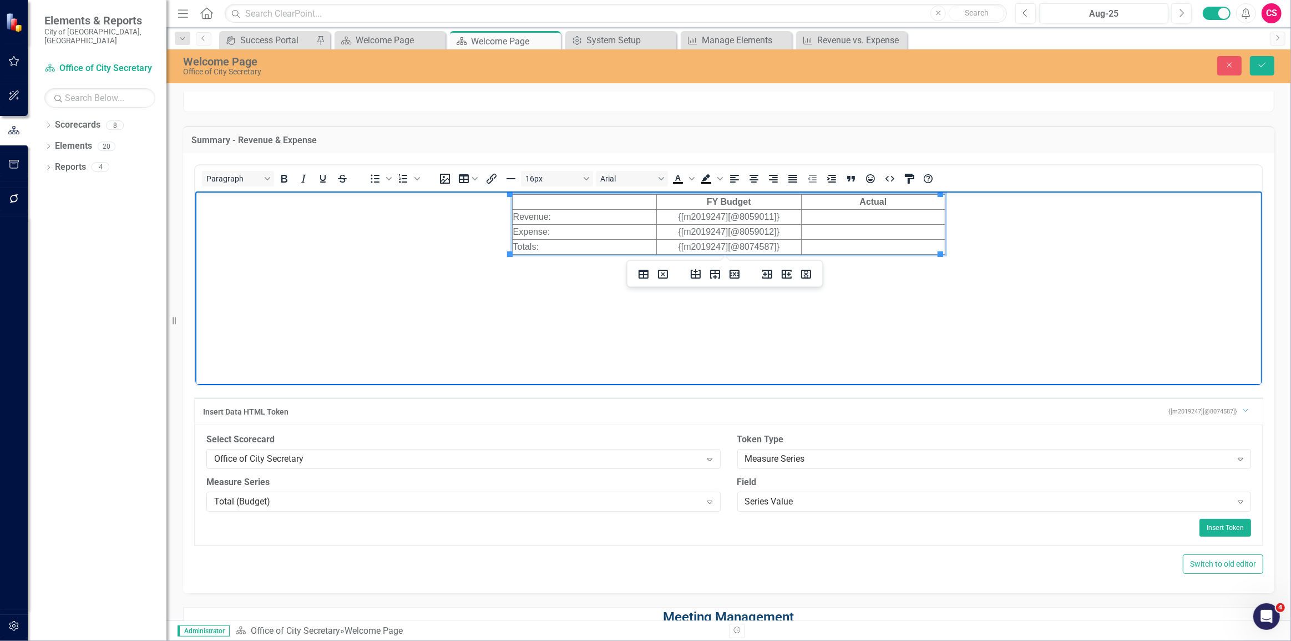
click at [858, 215] on td "Rich Text Area. Press ALT-0 for help." at bounding box center [873, 216] width 144 height 15
click at [478, 502] on div "Total (Budget)" at bounding box center [457, 501] width 487 height 13
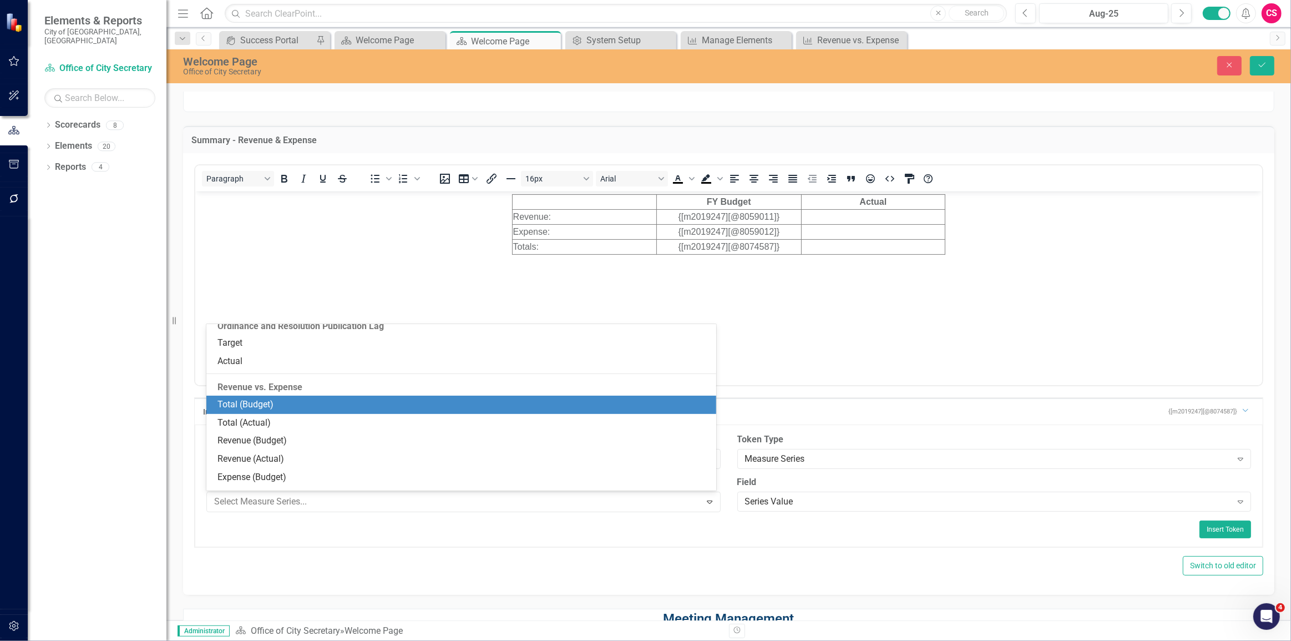
scroll to position [777, 0]
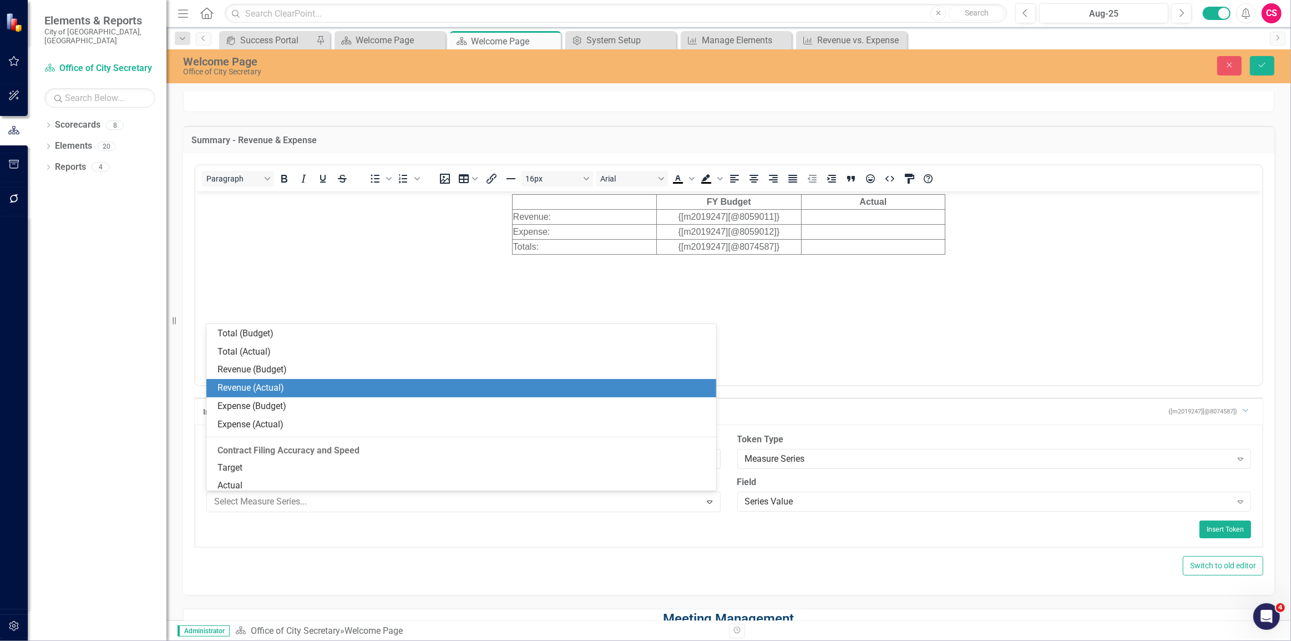
drag, startPoint x: 396, startPoint y: 391, endPoint x: 403, endPoint y: 387, distance: 7.7
click at [396, 391] on div "Revenue (Actual)" at bounding box center [464, 388] width 493 height 13
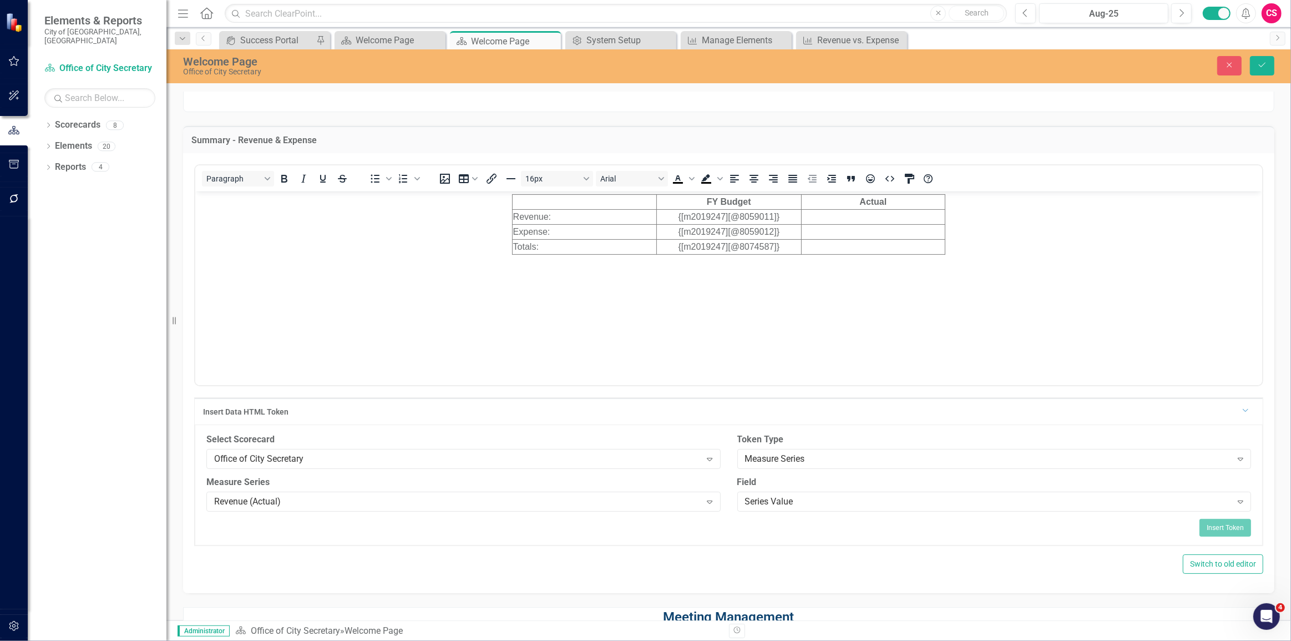
click at [840, 215] on td "Rich Text Area. Press ALT-0 for help." at bounding box center [873, 216] width 144 height 15
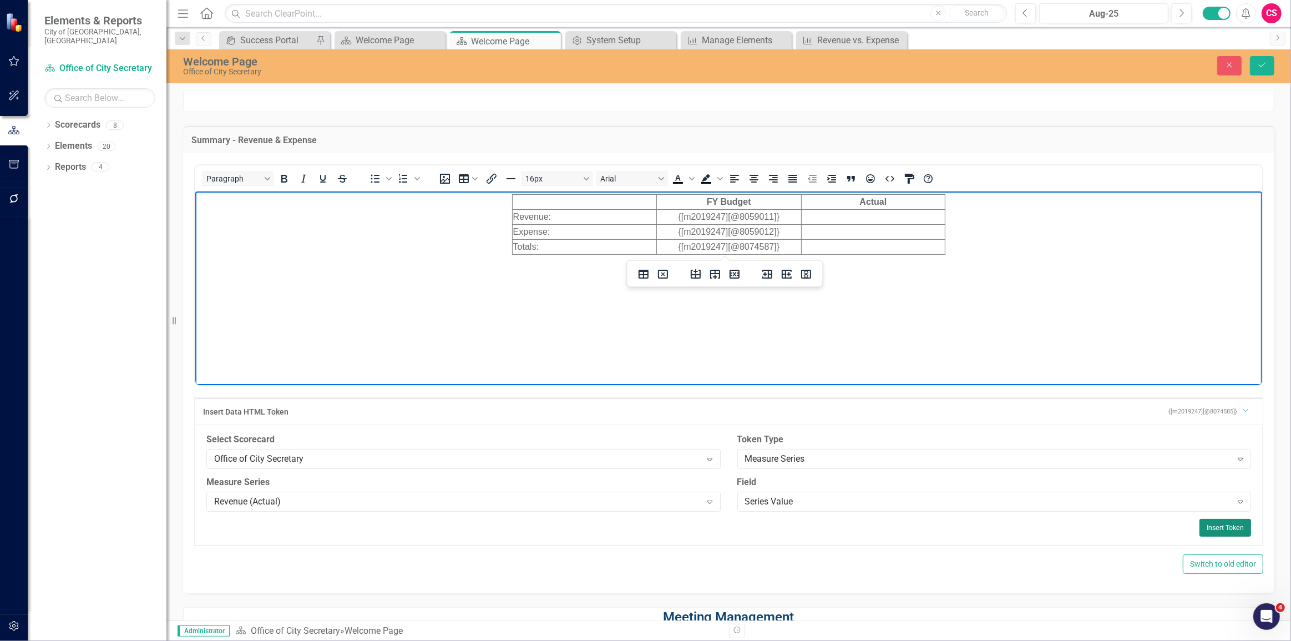
click at [1217, 523] on button "Insert Token" at bounding box center [1226, 528] width 52 height 18
click at [873, 220] on td "{[m2019247][@8074585]}" at bounding box center [873, 216] width 144 height 15
drag, startPoint x: 755, startPoint y: 180, endPoint x: 765, endPoint y: 188, distance: 13.0
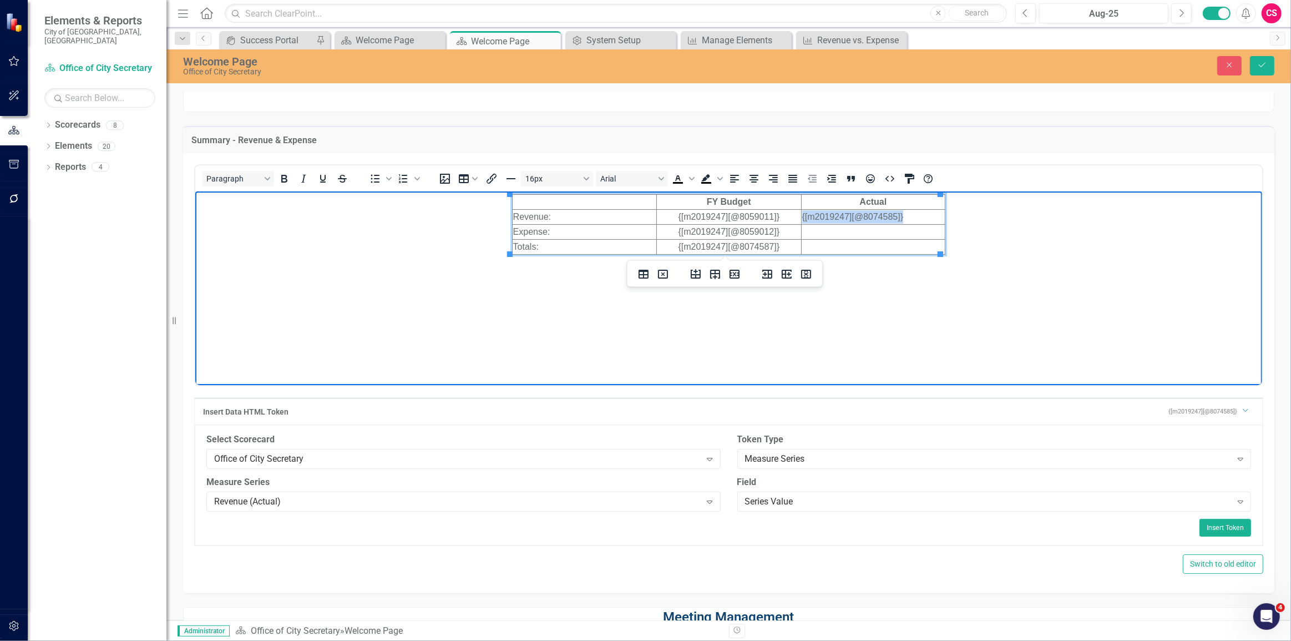
click at [756, 180] on icon "Align center" at bounding box center [754, 178] width 13 height 13
click at [873, 229] on td "Rich Text Area. Press ALT-0 for help." at bounding box center [873, 231] width 144 height 15
click at [441, 503] on div "Revenue (Actual)" at bounding box center [457, 501] width 487 height 13
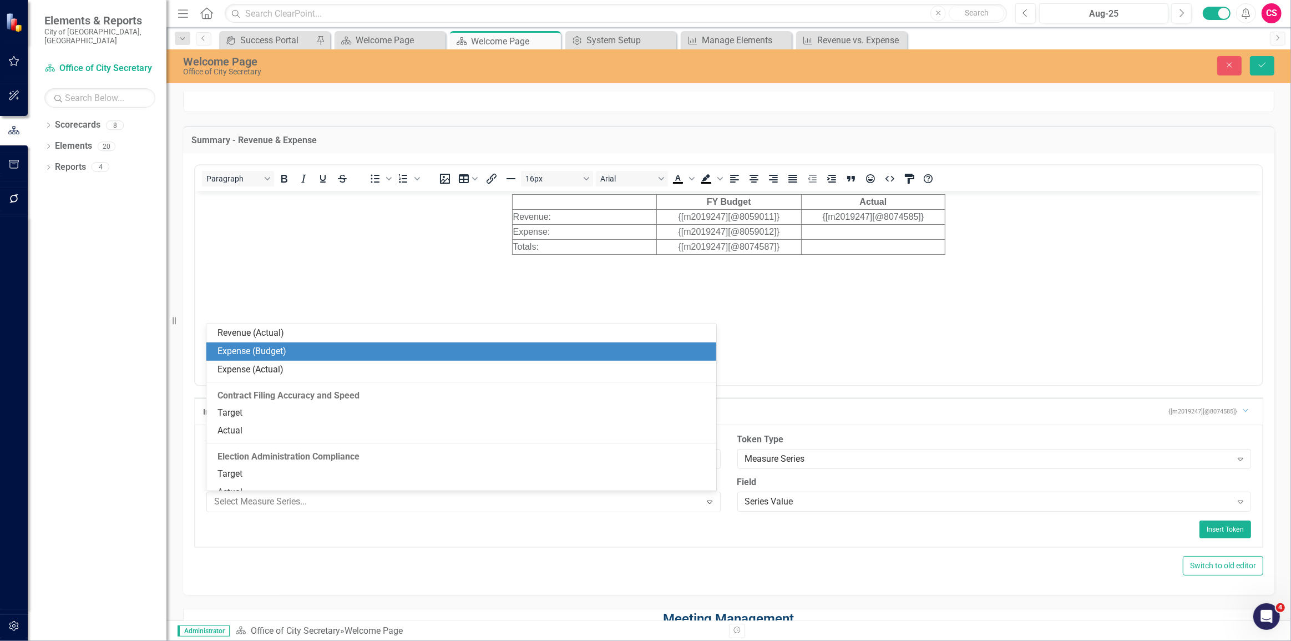
scroll to position [781, 0]
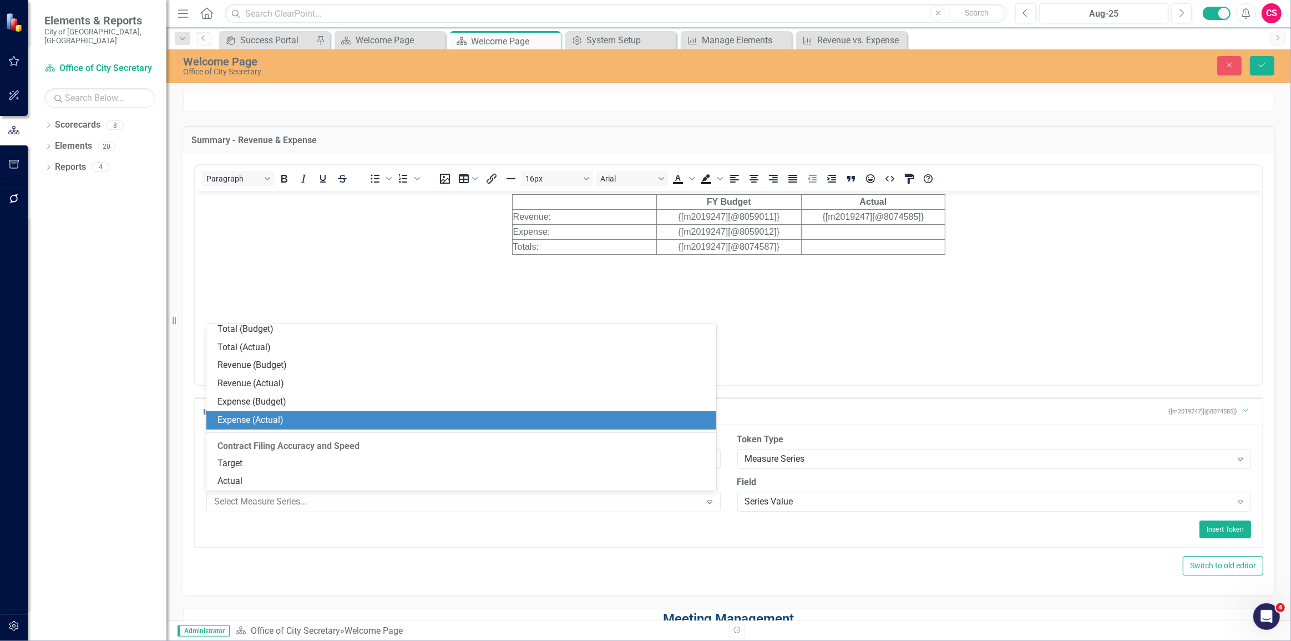
click at [349, 415] on div "Expense (Actual)" at bounding box center [464, 420] width 493 height 13
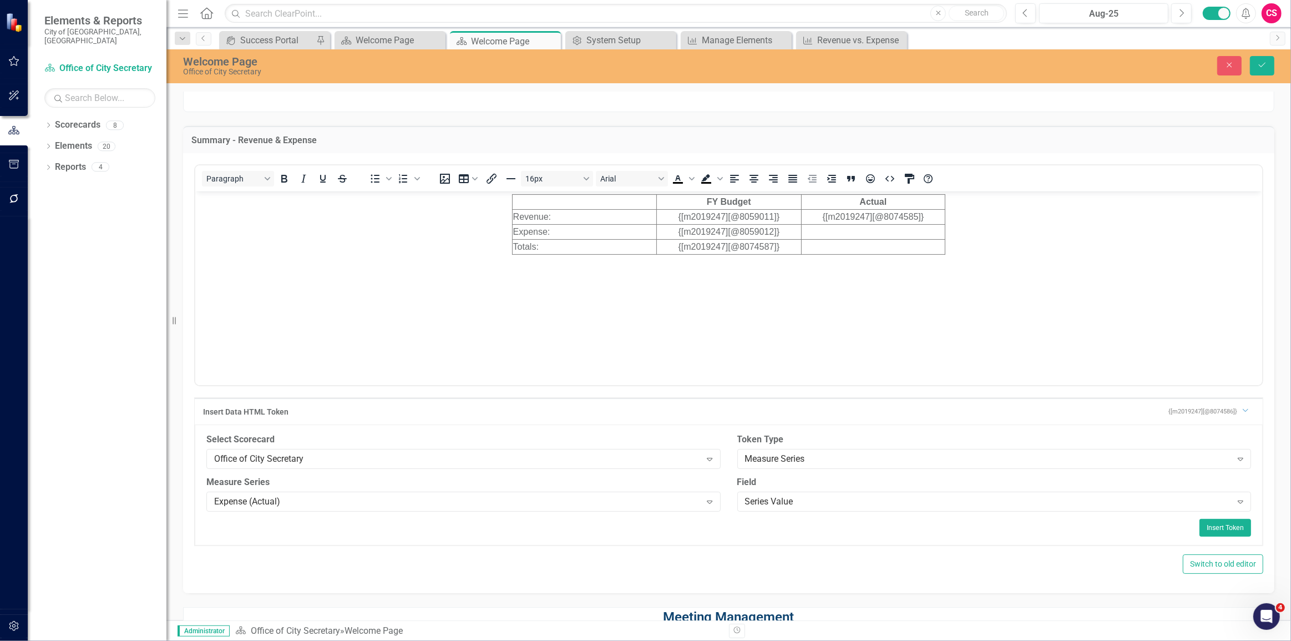
click at [872, 233] on td "Rich Text Area. Press ALT-0 for help." at bounding box center [873, 231] width 144 height 15
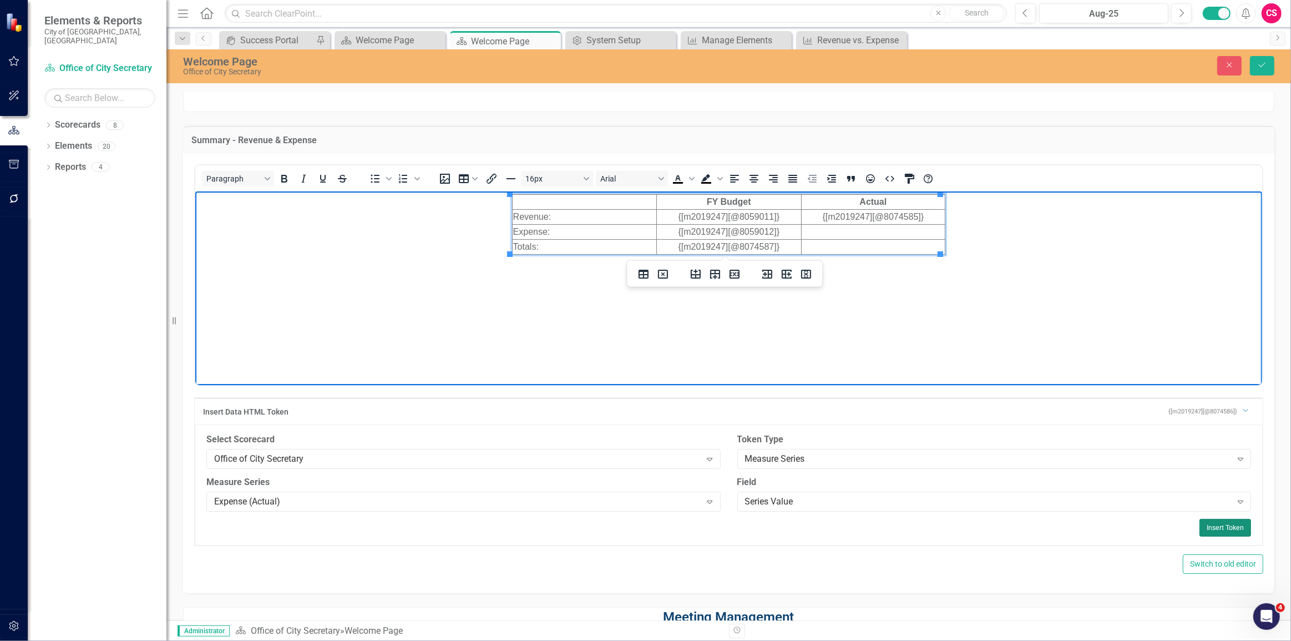
click at [1218, 522] on button "Insert Token" at bounding box center [1226, 528] width 52 height 18
click at [853, 231] on td "{[m2019247][@8074586]}" at bounding box center [873, 231] width 144 height 15
click at [748, 180] on icon "Align center" at bounding box center [754, 178] width 13 height 13
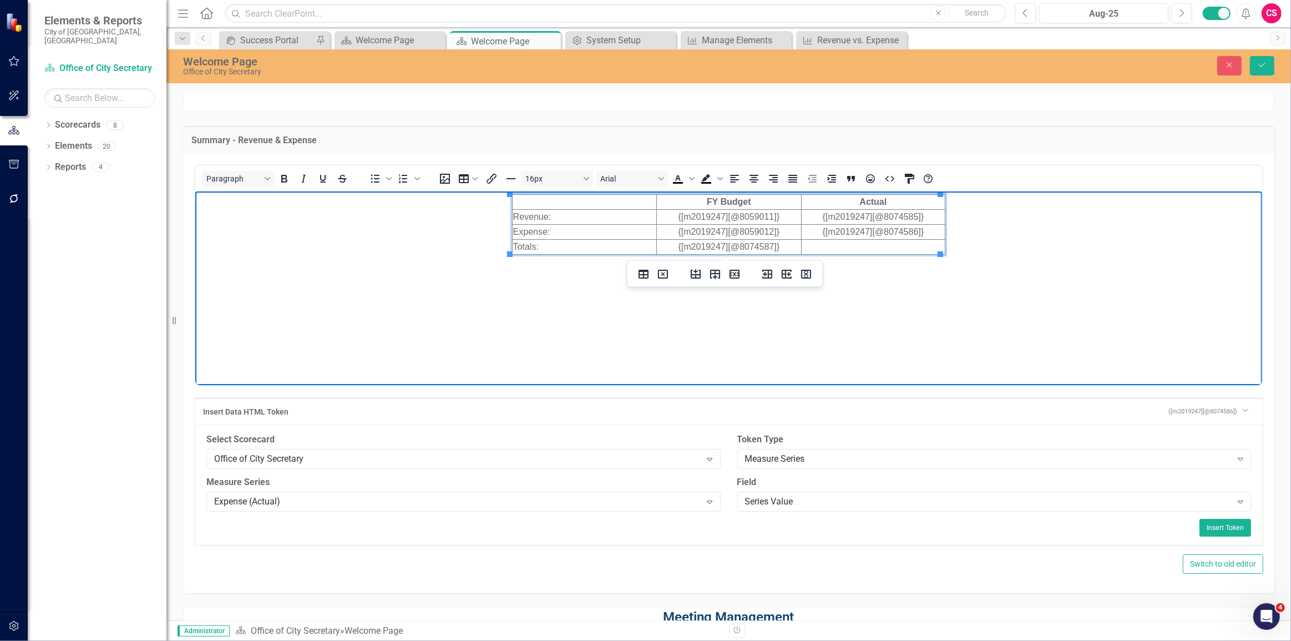
click at [843, 243] on td "Rich Text Area. Press ALT-0 for help." at bounding box center [873, 246] width 144 height 15
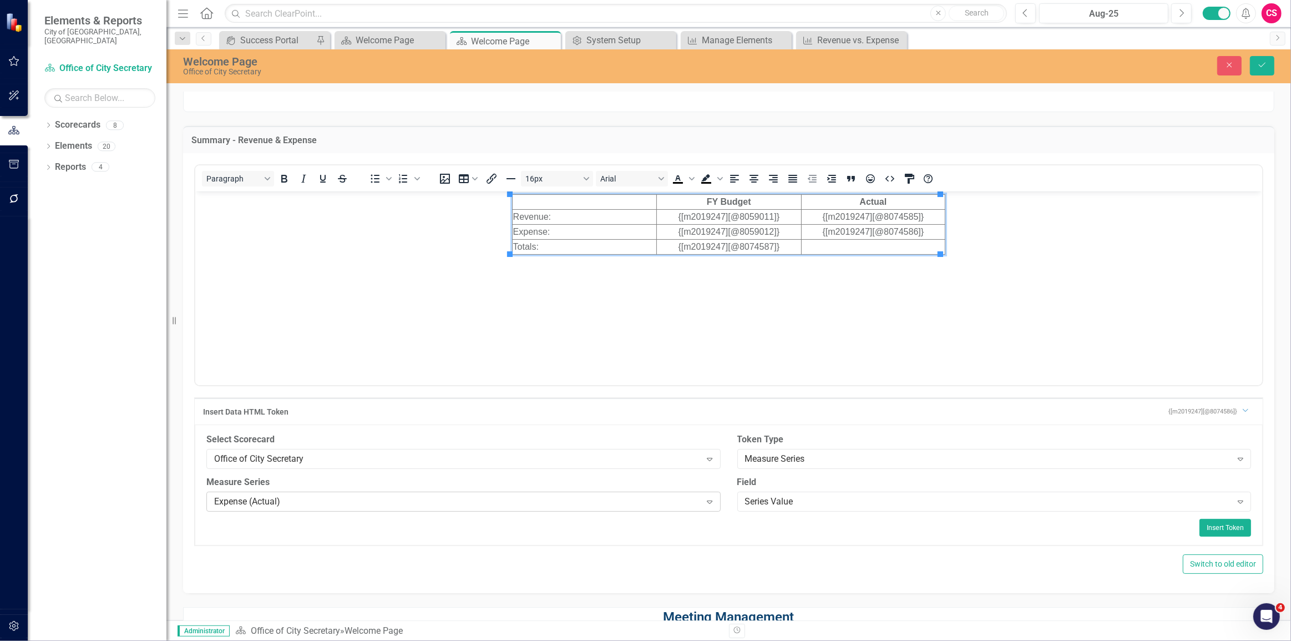
click at [427, 504] on div "Expense (Actual)" at bounding box center [457, 501] width 487 height 13
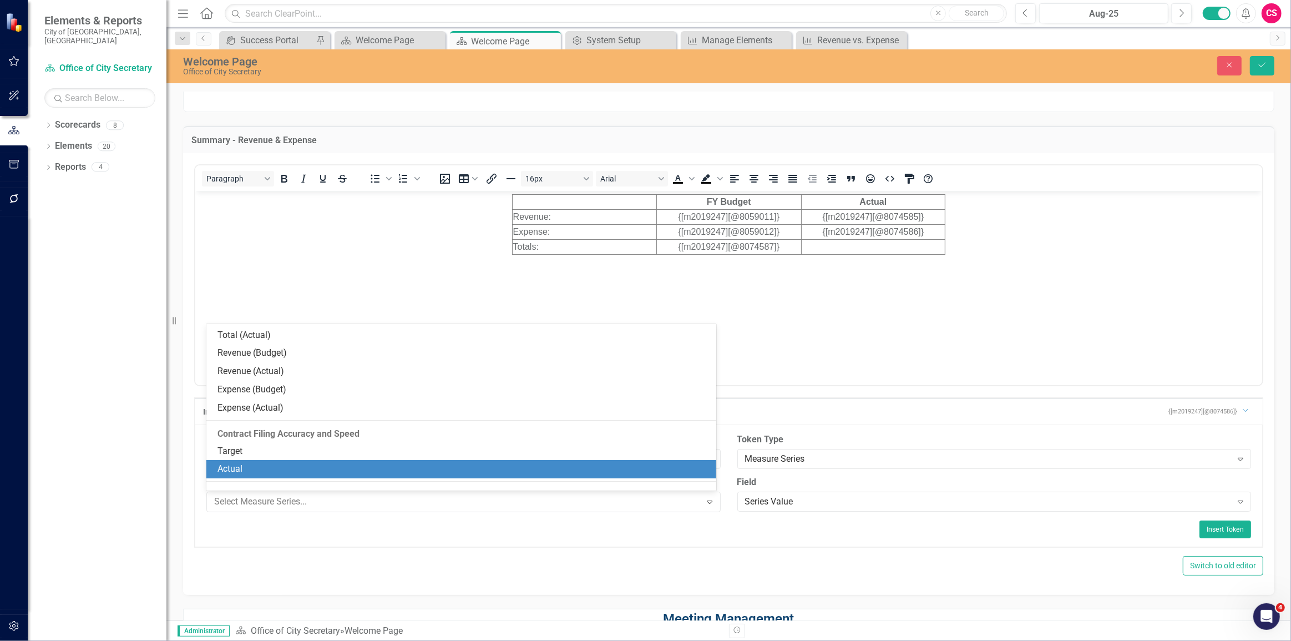
scroll to position [767, 0]
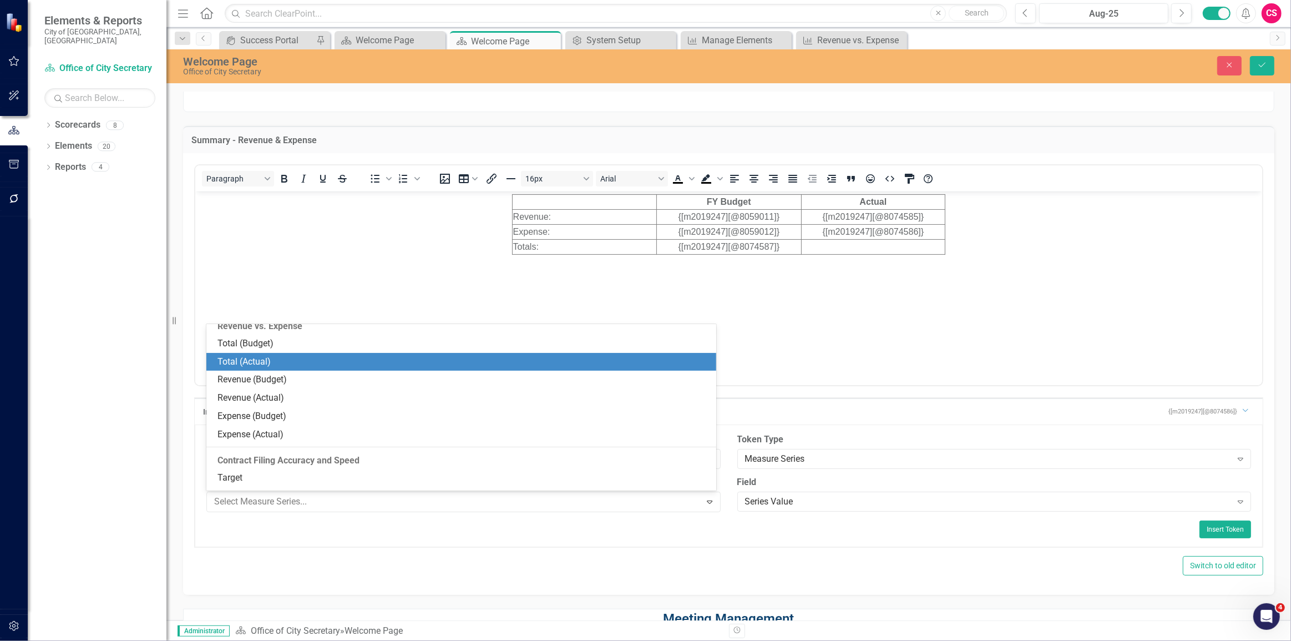
click at [361, 362] on div "Total (Actual)" at bounding box center [464, 362] width 493 height 13
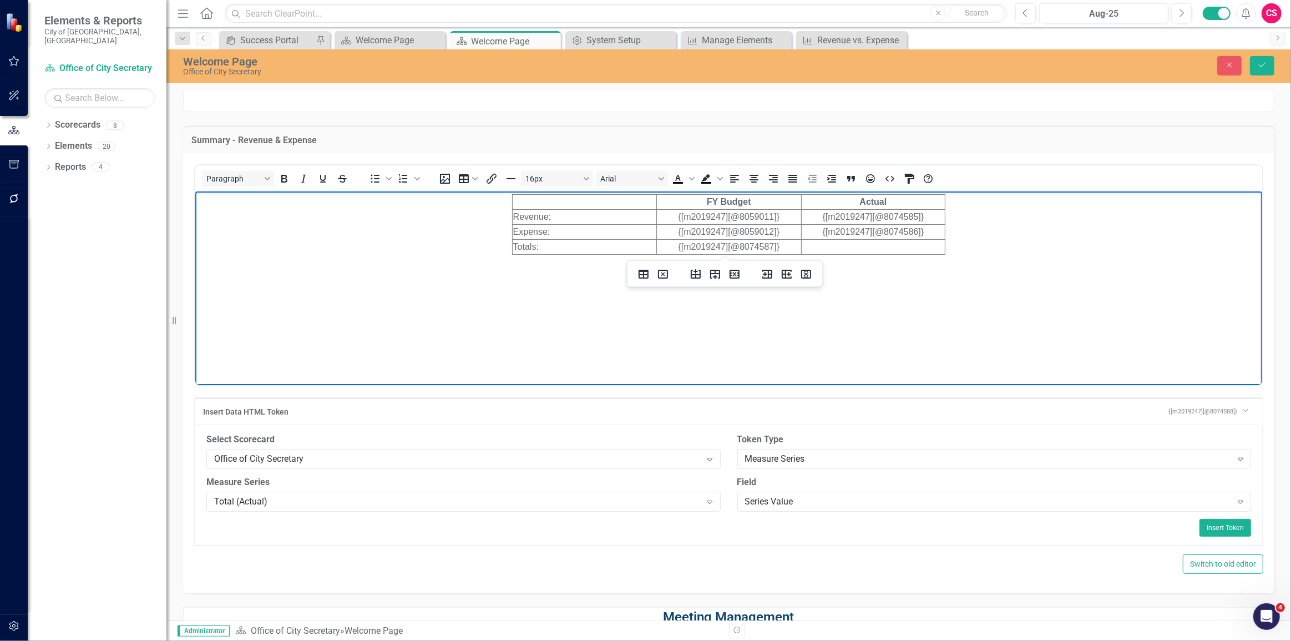
click at [866, 250] on td "Rich Text Area. Press ALT-0 for help." at bounding box center [873, 246] width 144 height 15
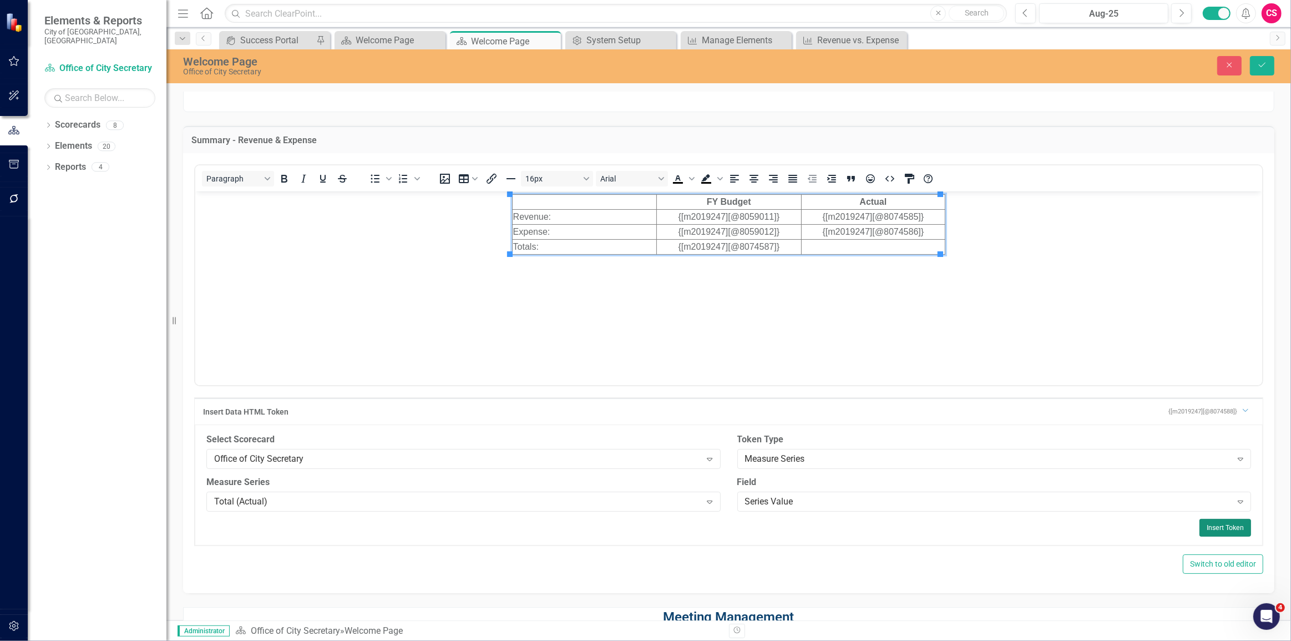
click at [1222, 534] on button "Insert Token" at bounding box center [1226, 528] width 52 height 18
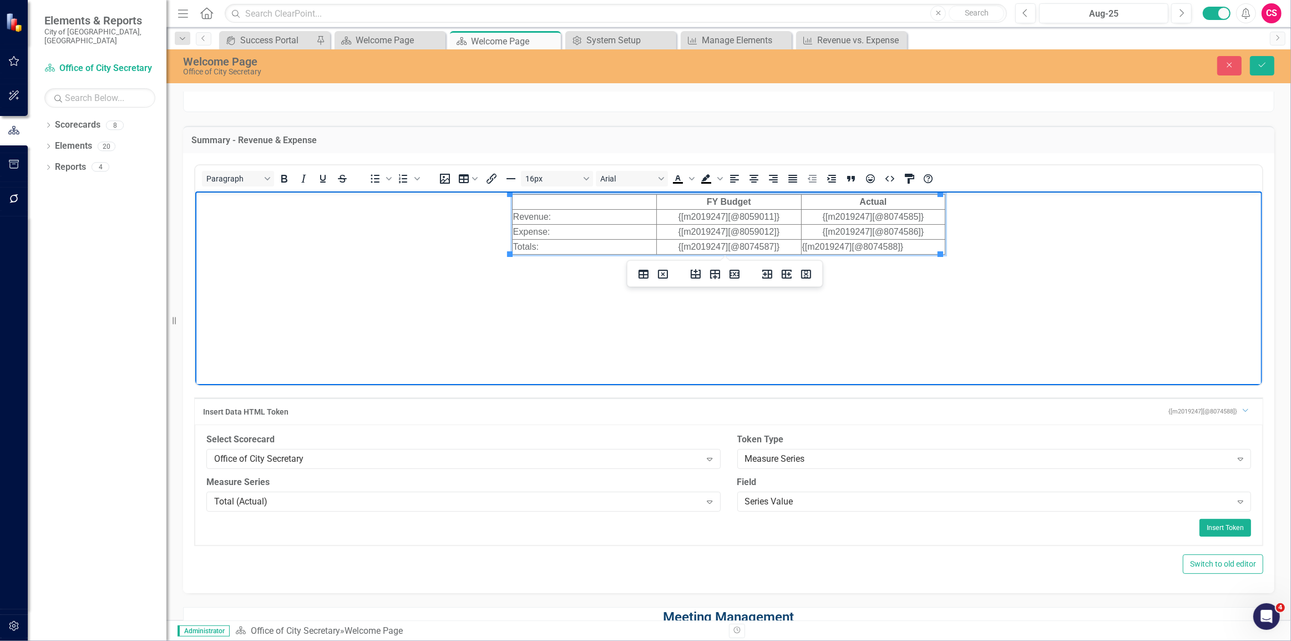
click at [870, 246] on td "{[m2019247][@8074588]}" at bounding box center [873, 246] width 144 height 15
click at [754, 175] on icon "Align center" at bounding box center [754, 178] width 13 height 13
click at [900, 357] on html "FY Budget Actual Revenue: {[m2019247][@8059011]} {[m2019247][@8074585]} Expense…" at bounding box center [728, 274] width 1067 height 166
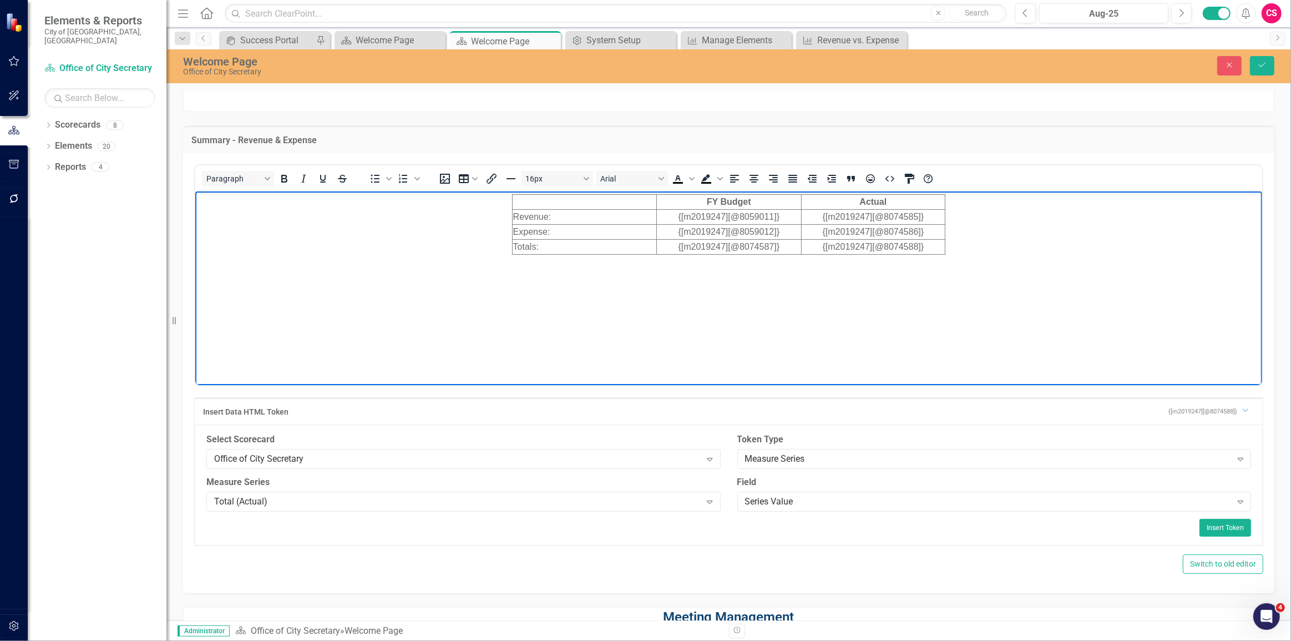
click at [1054, 268] on body "FY Budget Actual Revenue: {[m2019247][@8059011]} {[m2019247][@8074585]} Expense…" at bounding box center [728, 274] width 1067 height 166
click at [1257, 70] on button "Save" at bounding box center [1262, 65] width 24 height 19
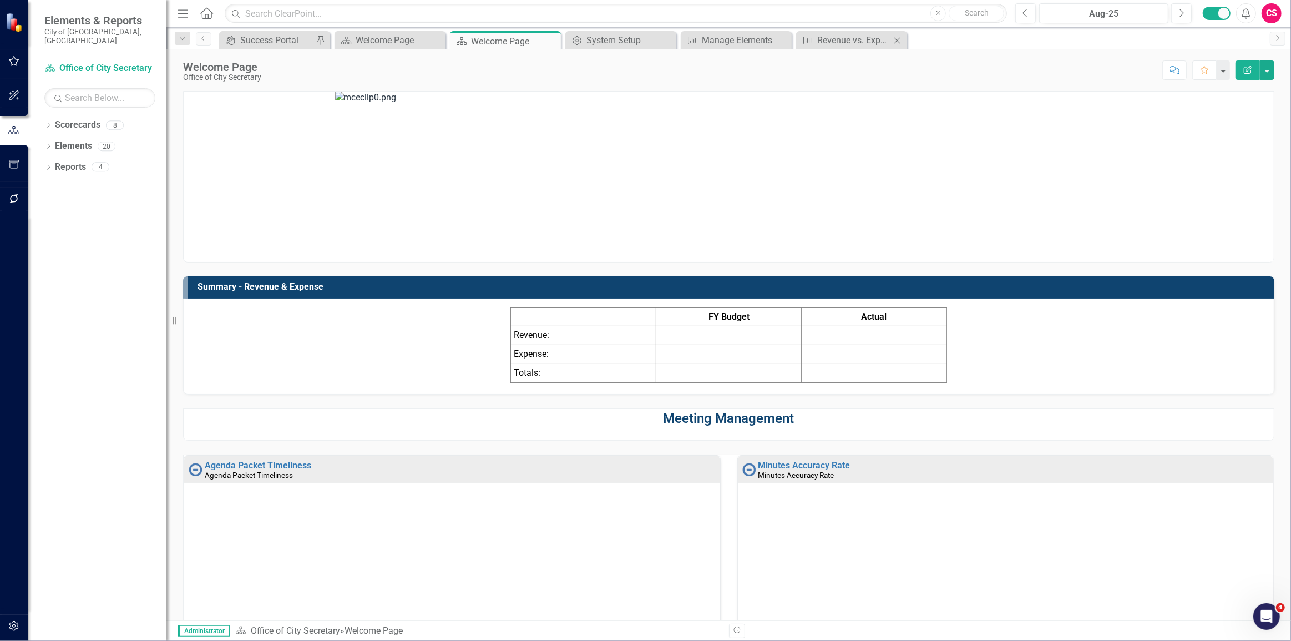
drag, startPoint x: 840, startPoint y: 26, endPoint x: 821, endPoint y: 47, distance: 28.3
click at [840, 27] on div "Menu Home Search Close Search Previous Aug-25 Next Alerts CS User Edit Profile …" at bounding box center [728, 320] width 1125 height 641
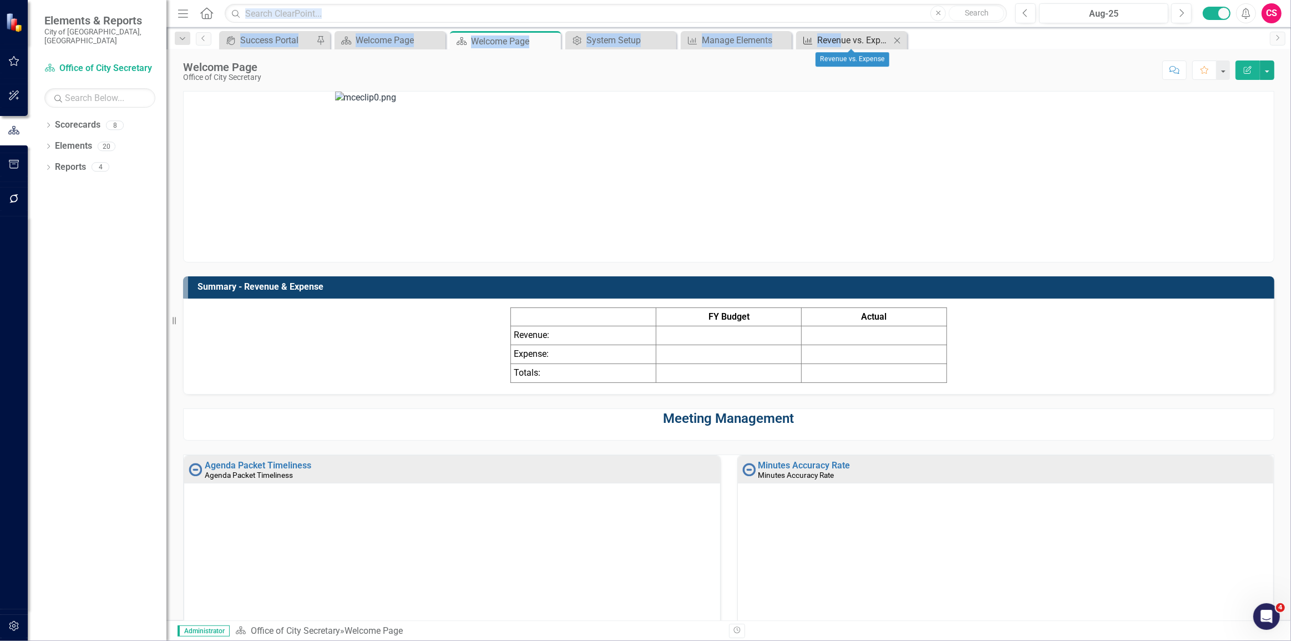
click at [816, 38] on link "KPI Revenue vs. Expense" at bounding box center [845, 40] width 92 height 14
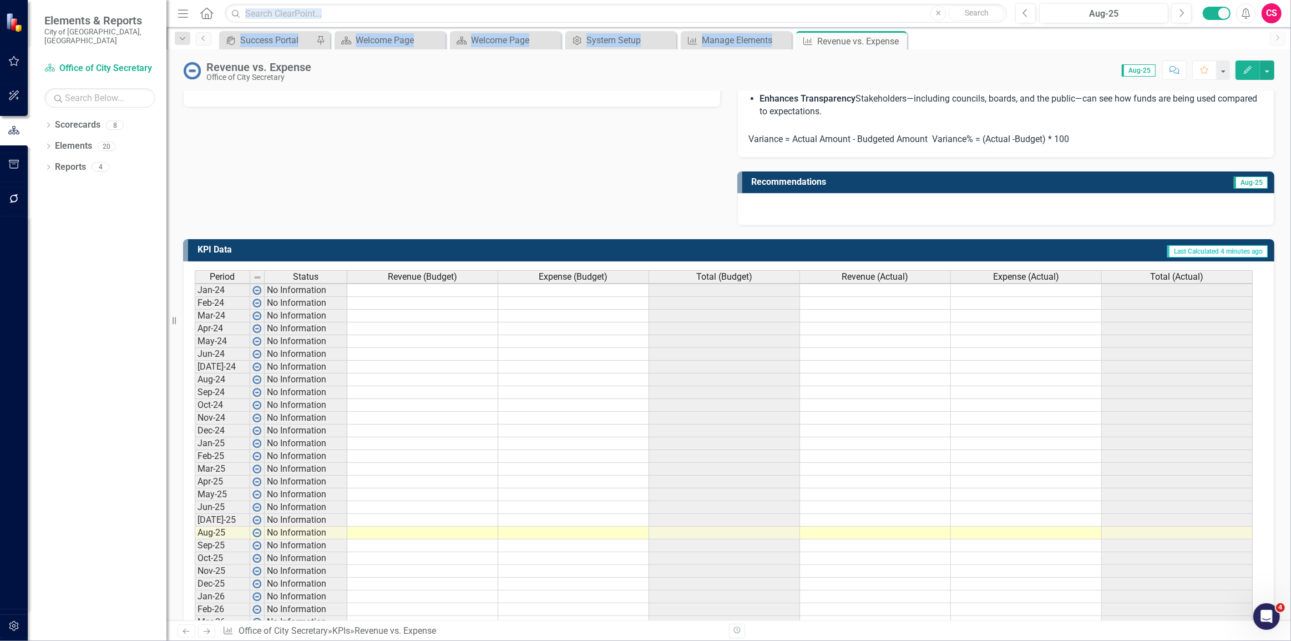
scroll to position [412, 0]
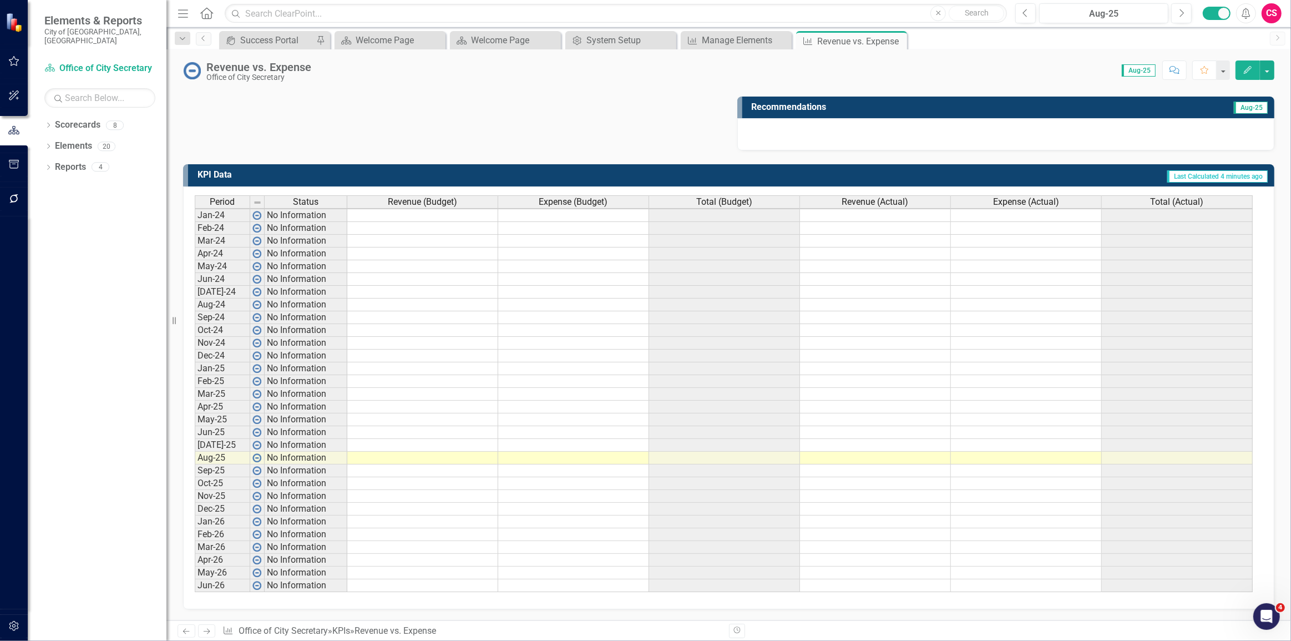
click at [418, 452] on td at bounding box center [422, 458] width 151 height 13
click at [1249, 75] on button "Edit" at bounding box center [1248, 69] width 24 height 19
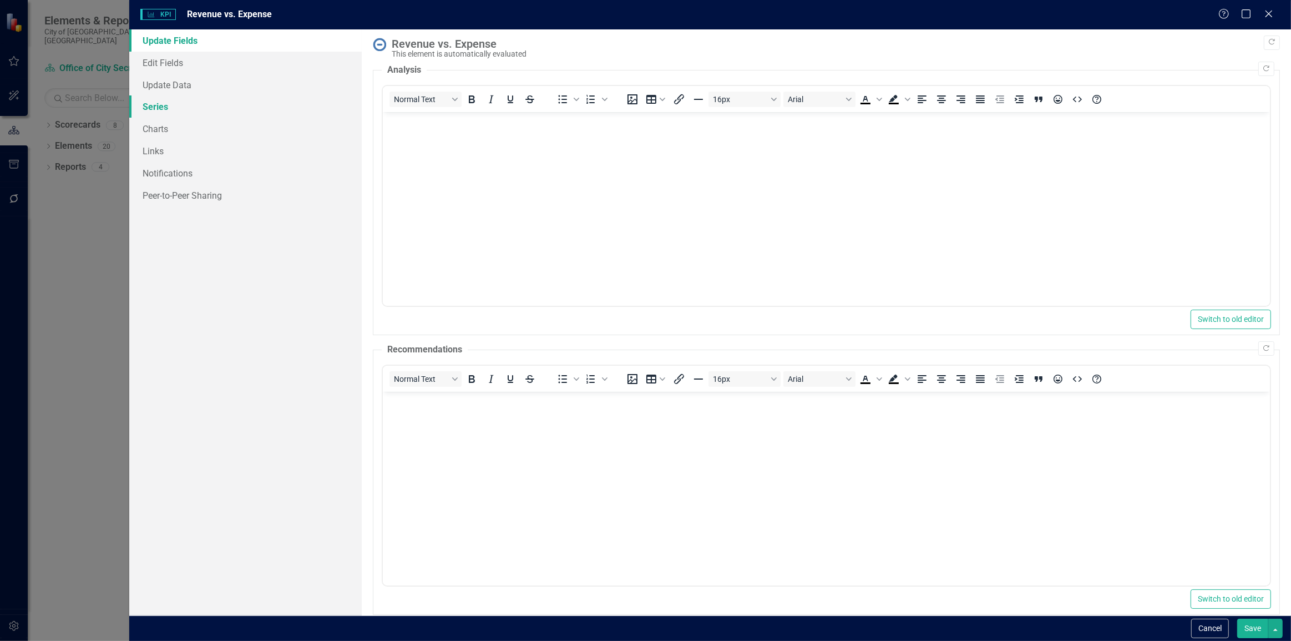
scroll to position [0, 0]
click at [182, 105] on link "Series" at bounding box center [245, 106] width 233 height 22
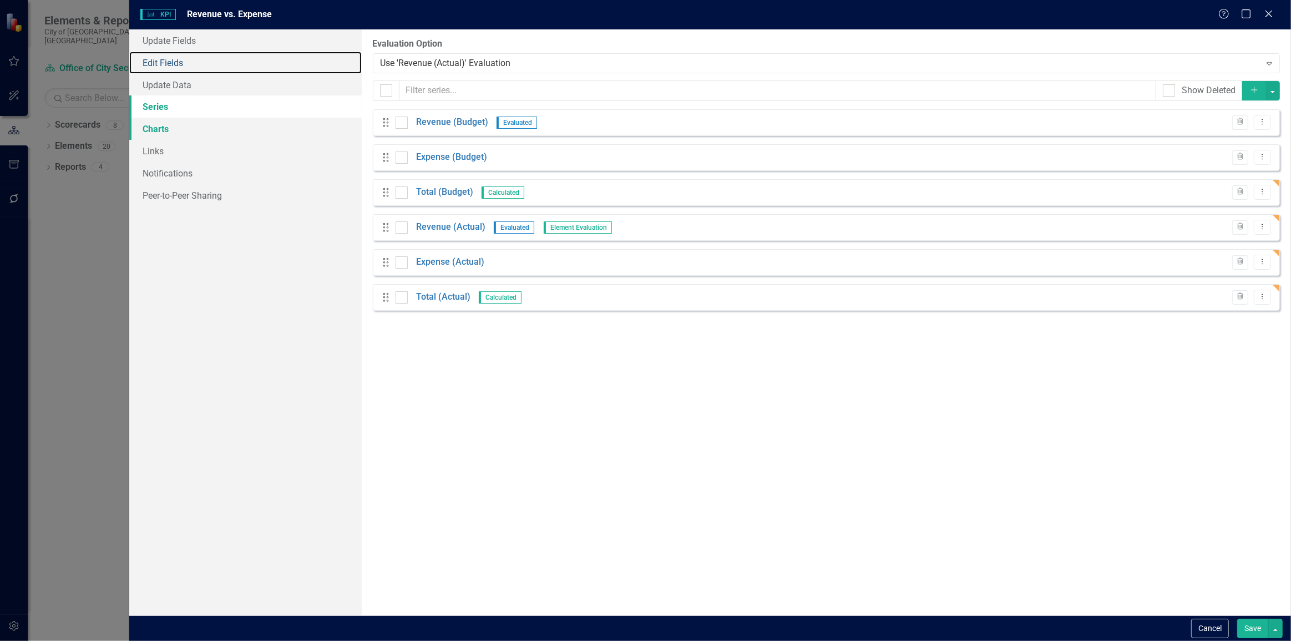
drag, startPoint x: 169, startPoint y: 66, endPoint x: 239, endPoint y: 125, distance: 91.3
click at [169, 66] on link "Edit Fields" at bounding box center [245, 63] width 233 height 22
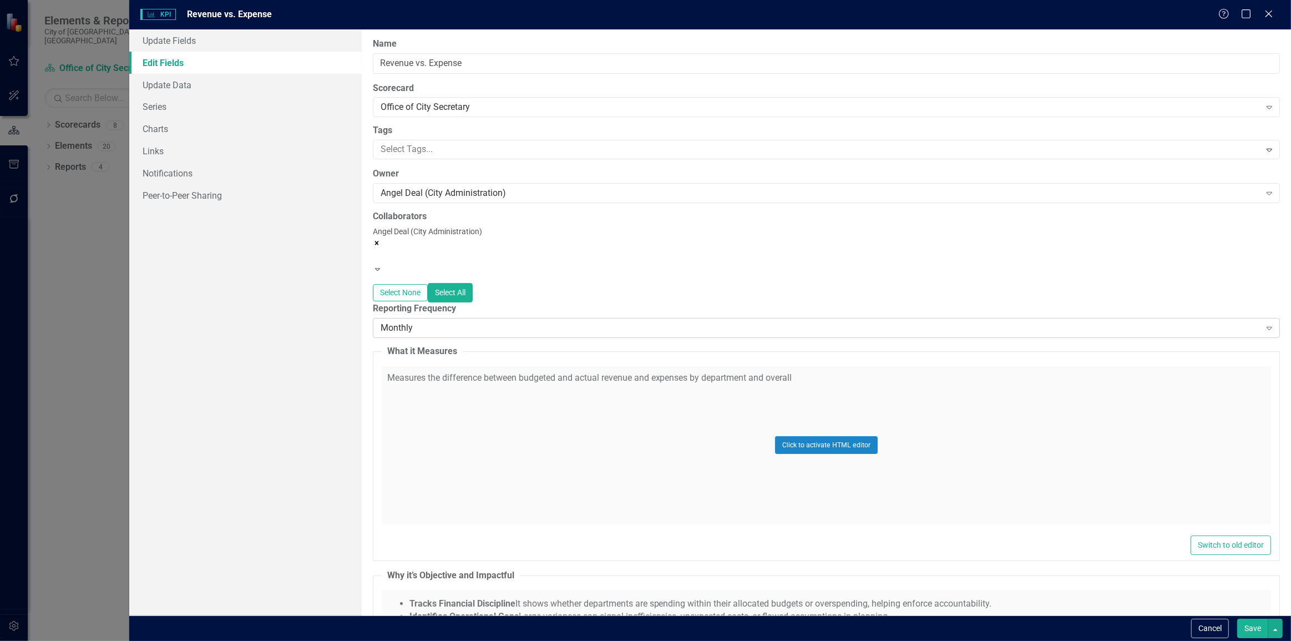
click at [425, 318] on div "Monthly Expand" at bounding box center [826, 328] width 907 height 20
click at [1248, 625] on button "Save" at bounding box center [1253, 628] width 31 height 19
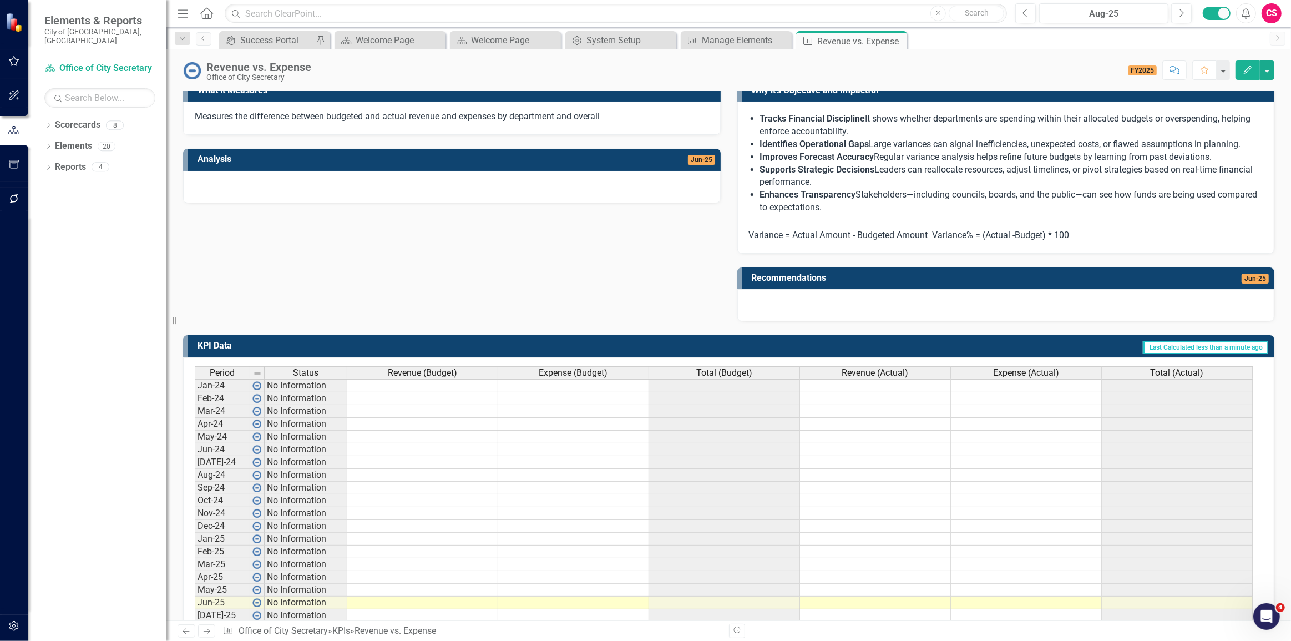
scroll to position [403, 0]
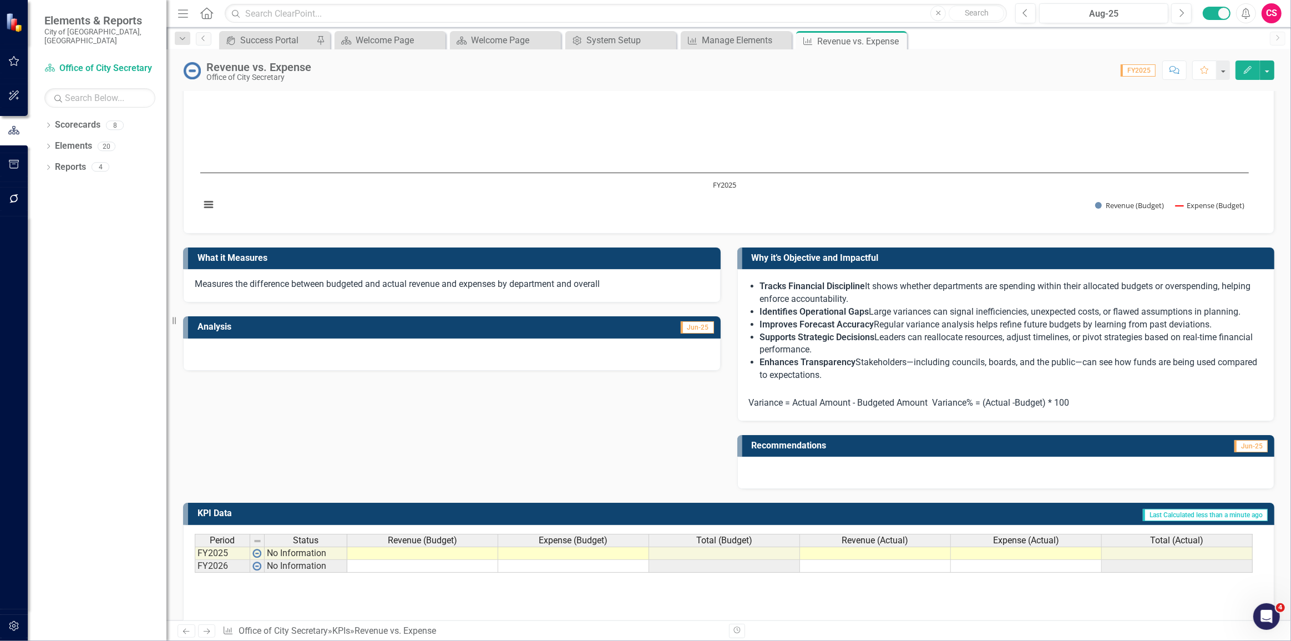
scroll to position [117, 0]
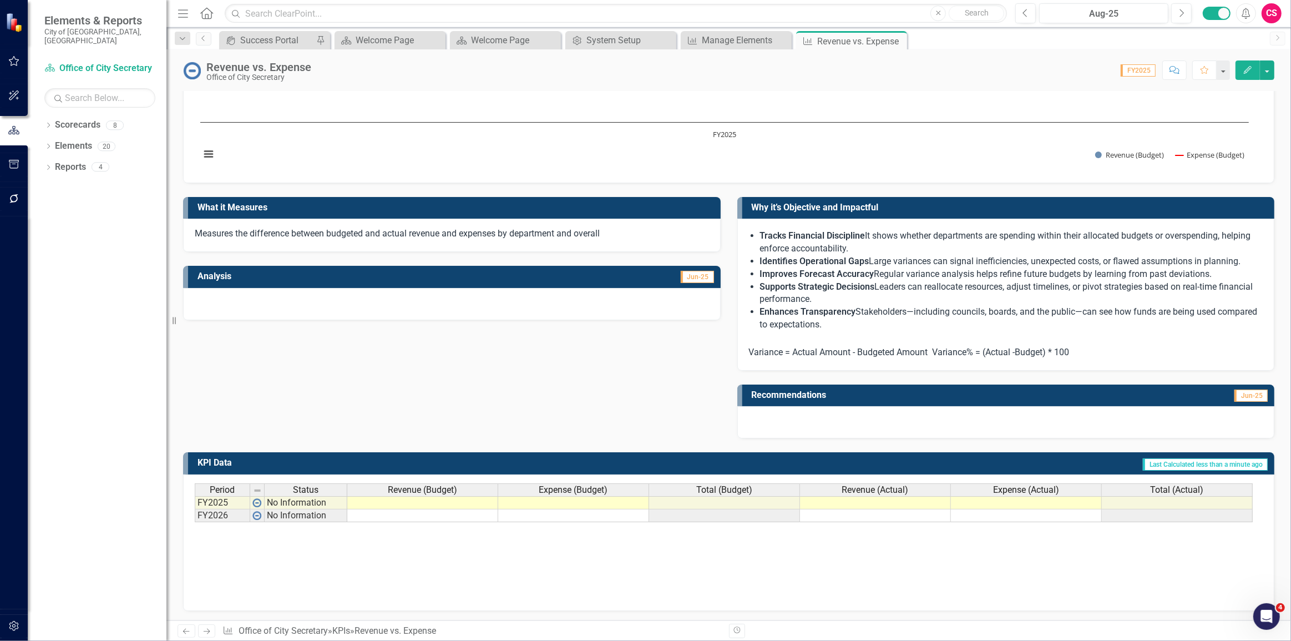
click at [463, 498] on td at bounding box center [422, 502] width 151 height 13
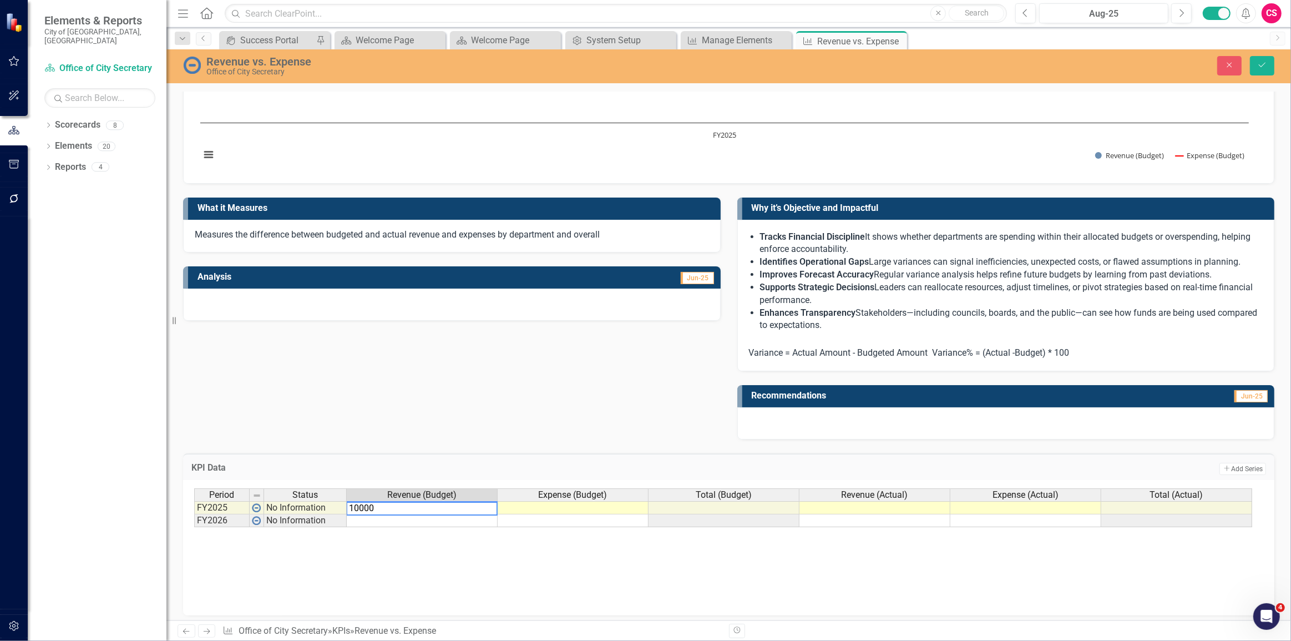
type textarea "100000"
type textarea "500000"
type textarea "400000"
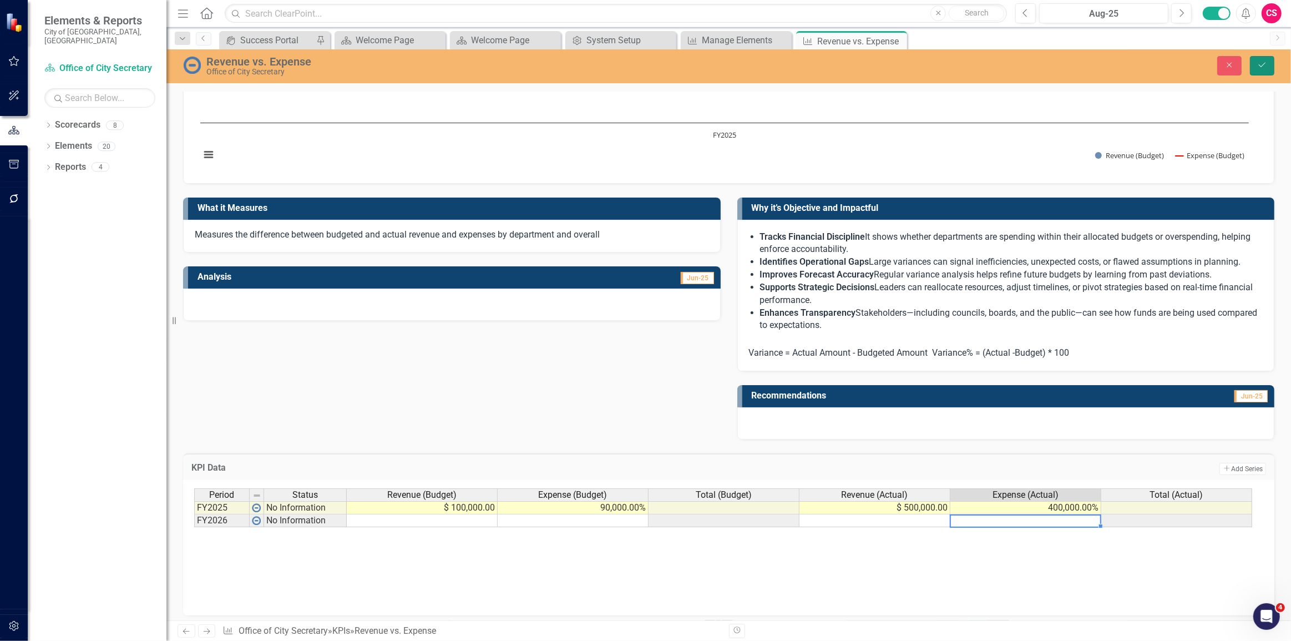
click at [1270, 60] on button "Save" at bounding box center [1262, 65] width 24 height 19
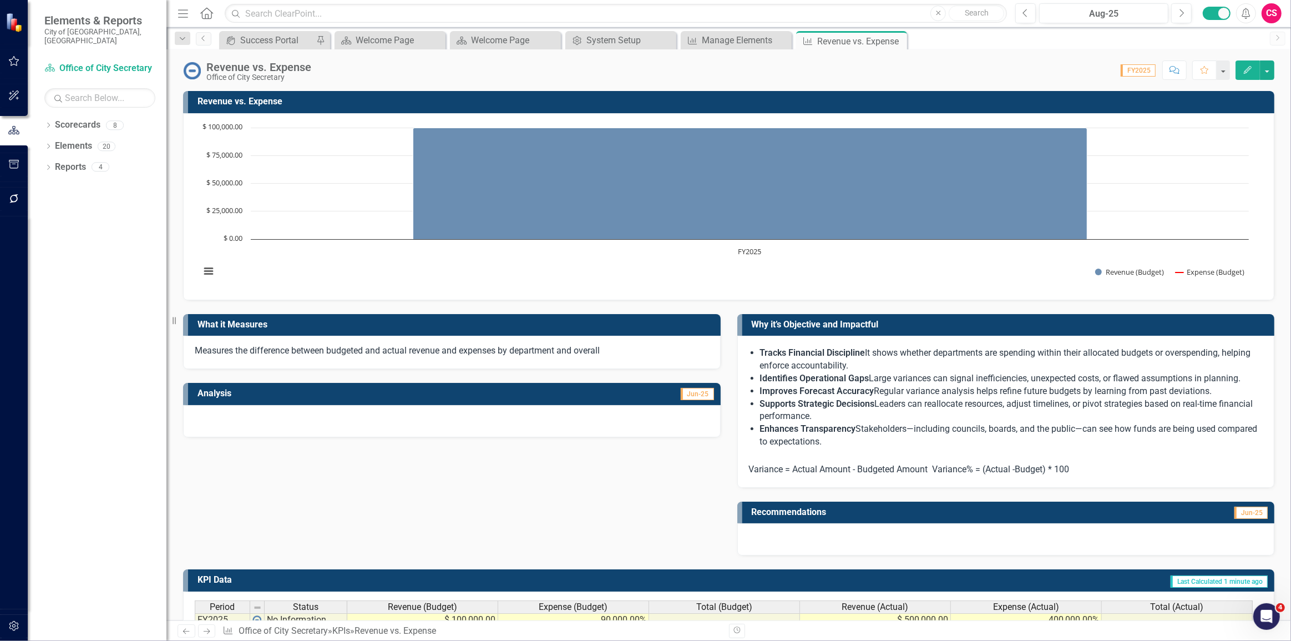
click at [1258, 68] on button "Edit" at bounding box center [1248, 69] width 24 height 19
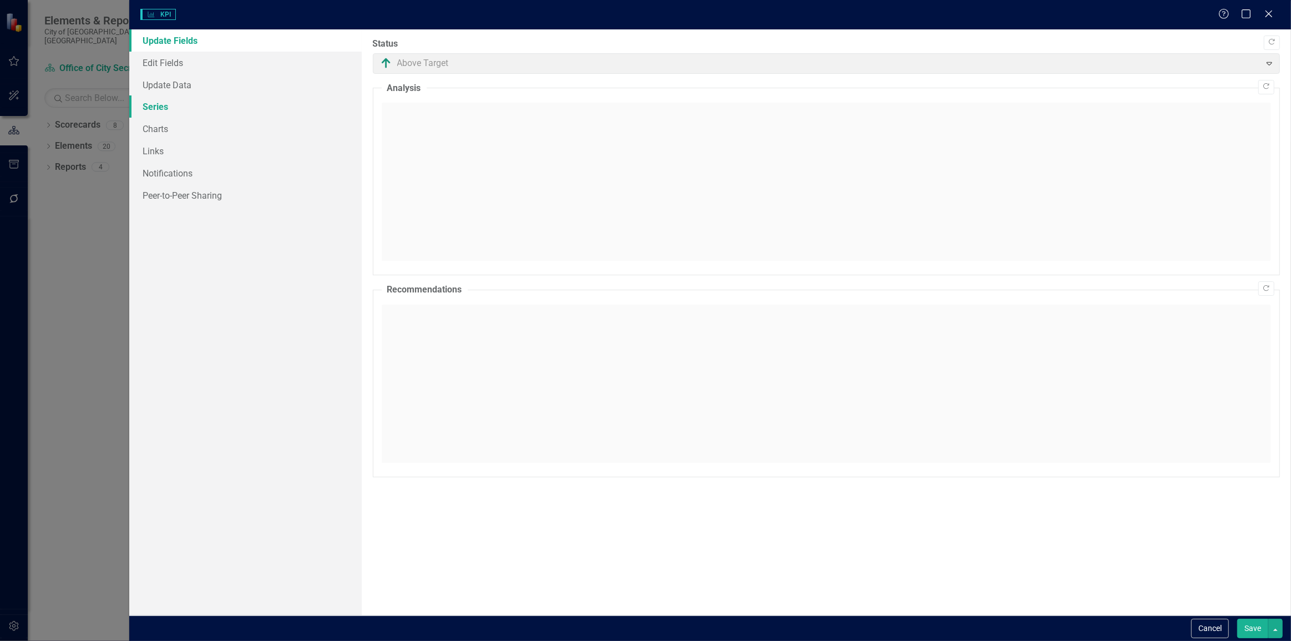
click at [153, 108] on link "Series" at bounding box center [245, 106] width 233 height 22
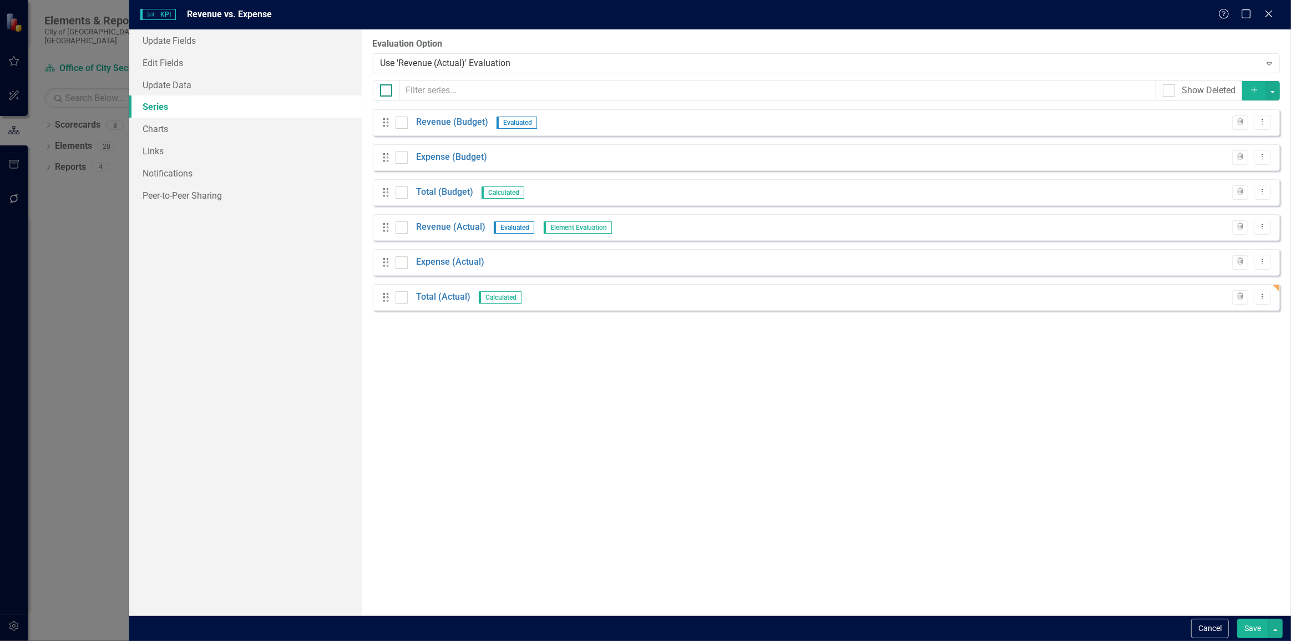
click at [383, 87] on input "checkbox" at bounding box center [383, 87] width 7 height 7
checkbox input "true"
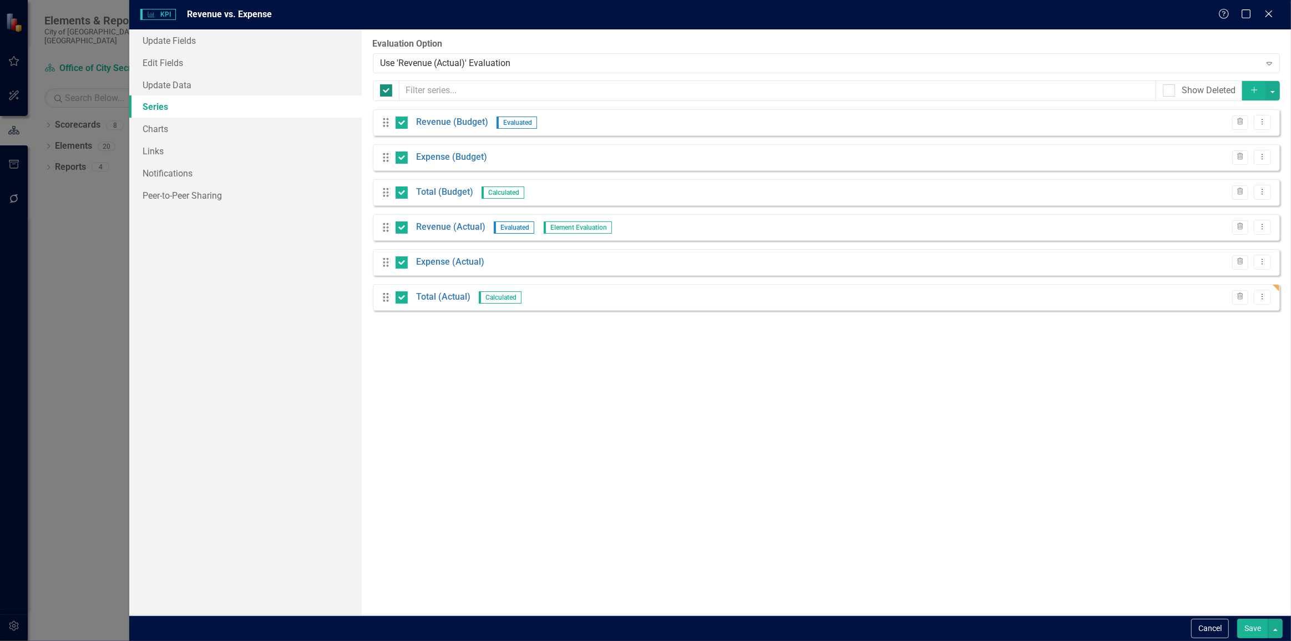
checkbox input "true"
click at [1268, 94] on button "button" at bounding box center [1273, 90] width 14 height 19
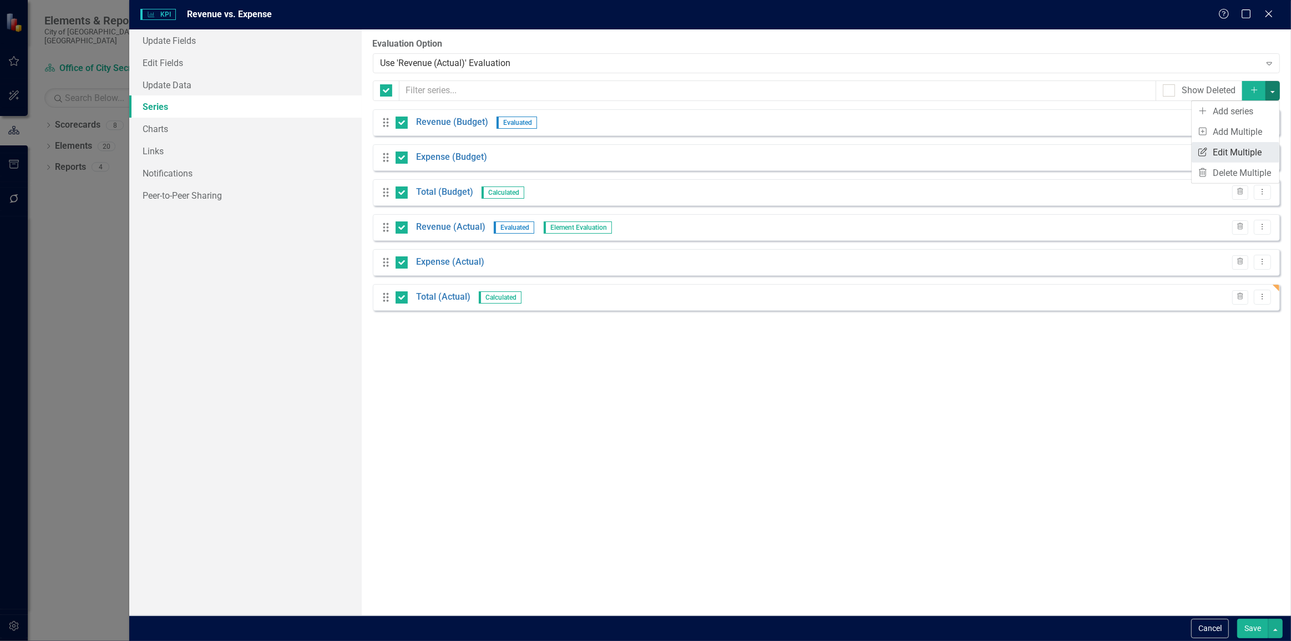
click at [1235, 152] on link "Edit Multiple Edit Multiple" at bounding box center [1236, 152] width 88 height 21
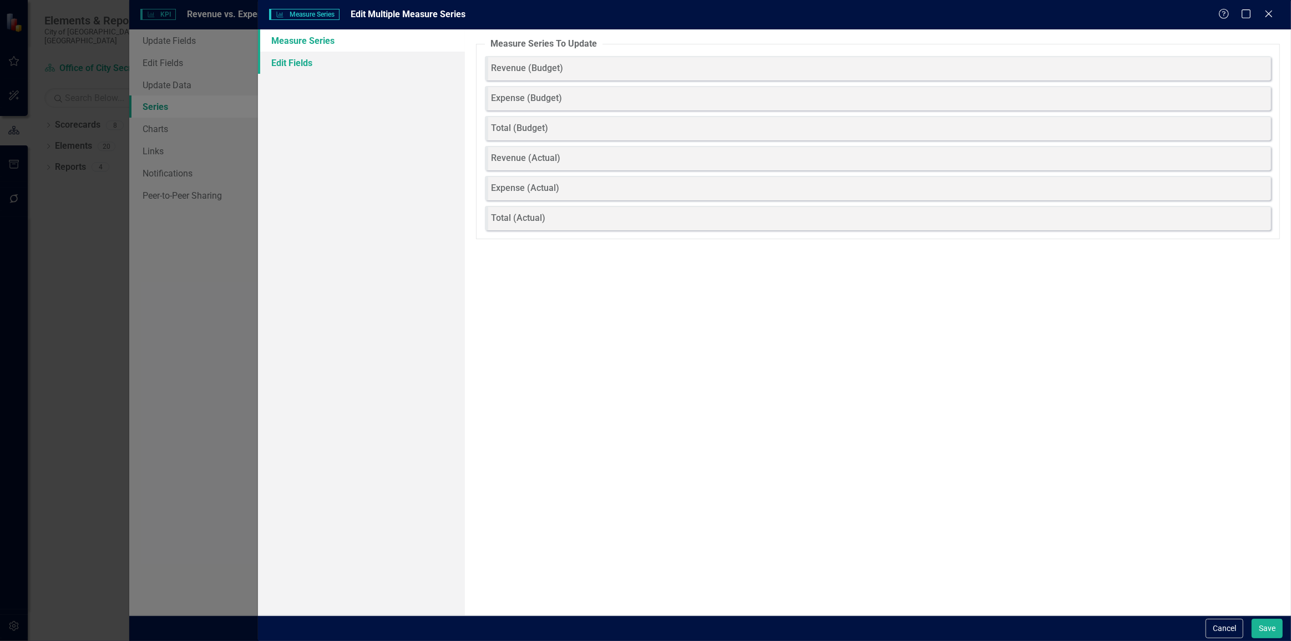
click at [366, 52] on link "Edit Fields" at bounding box center [361, 63] width 206 height 22
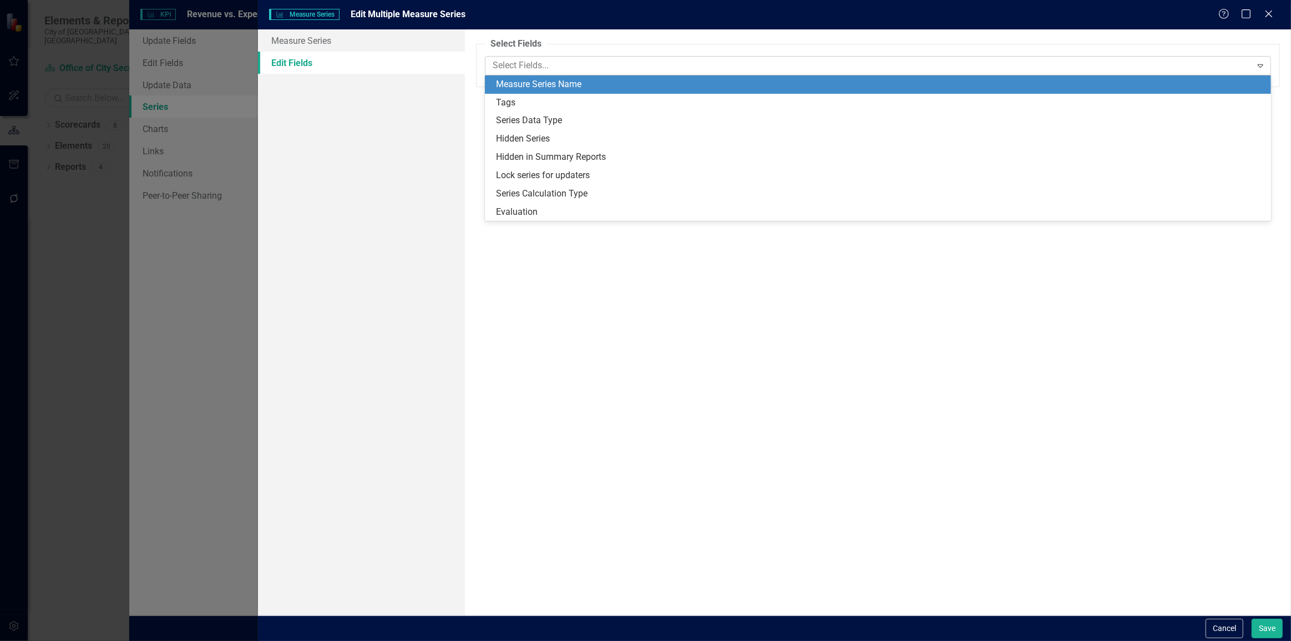
click at [508, 65] on div at bounding box center [870, 65] width 764 height 15
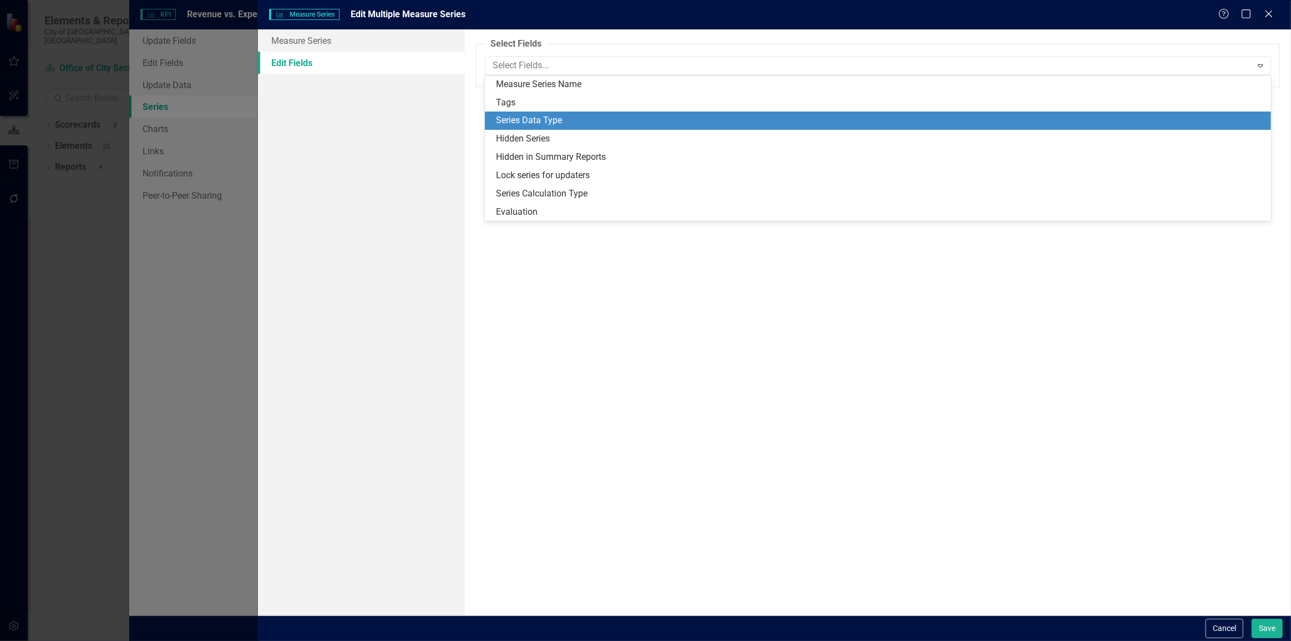
click at [521, 129] on div "Series Data Type" at bounding box center [878, 121] width 787 height 18
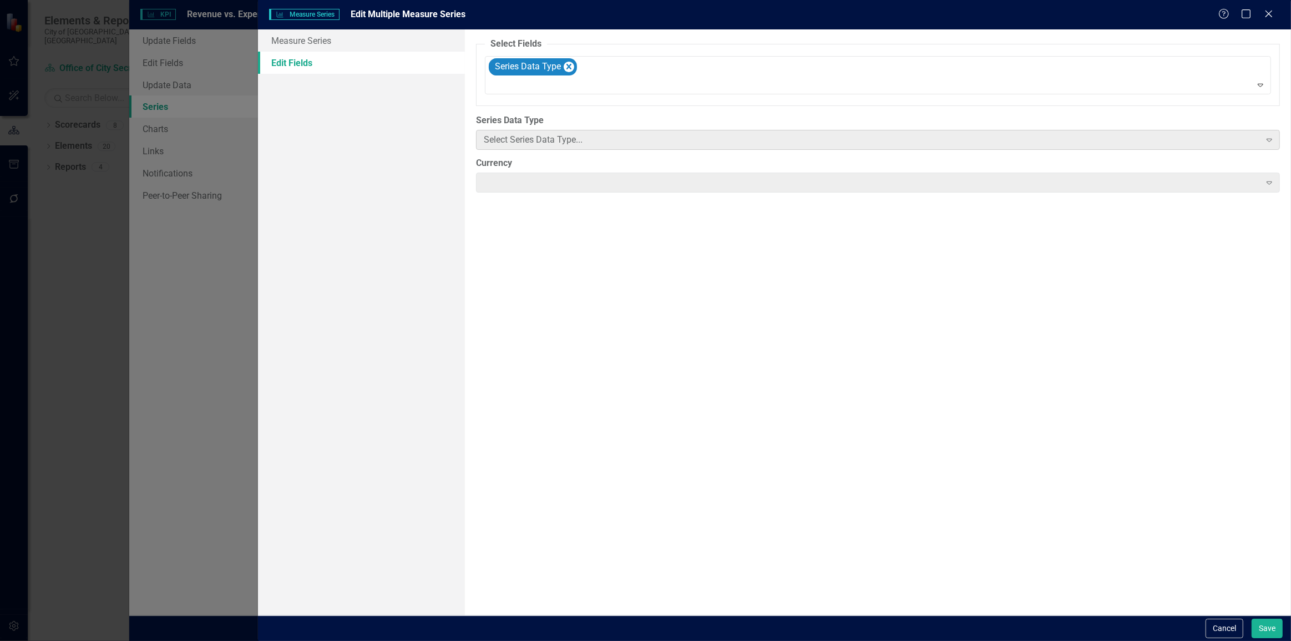
click at [532, 117] on label "Series Data Type" at bounding box center [878, 120] width 804 height 13
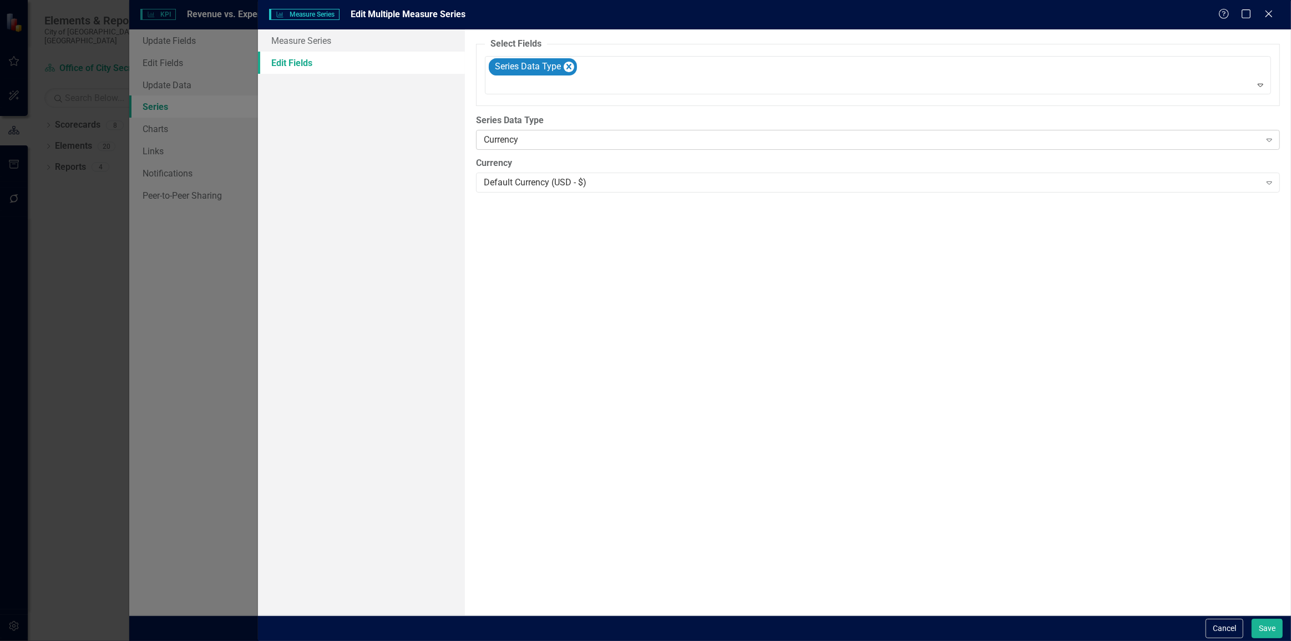
click at [523, 134] on div "Currency" at bounding box center [872, 140] width 777 height 13
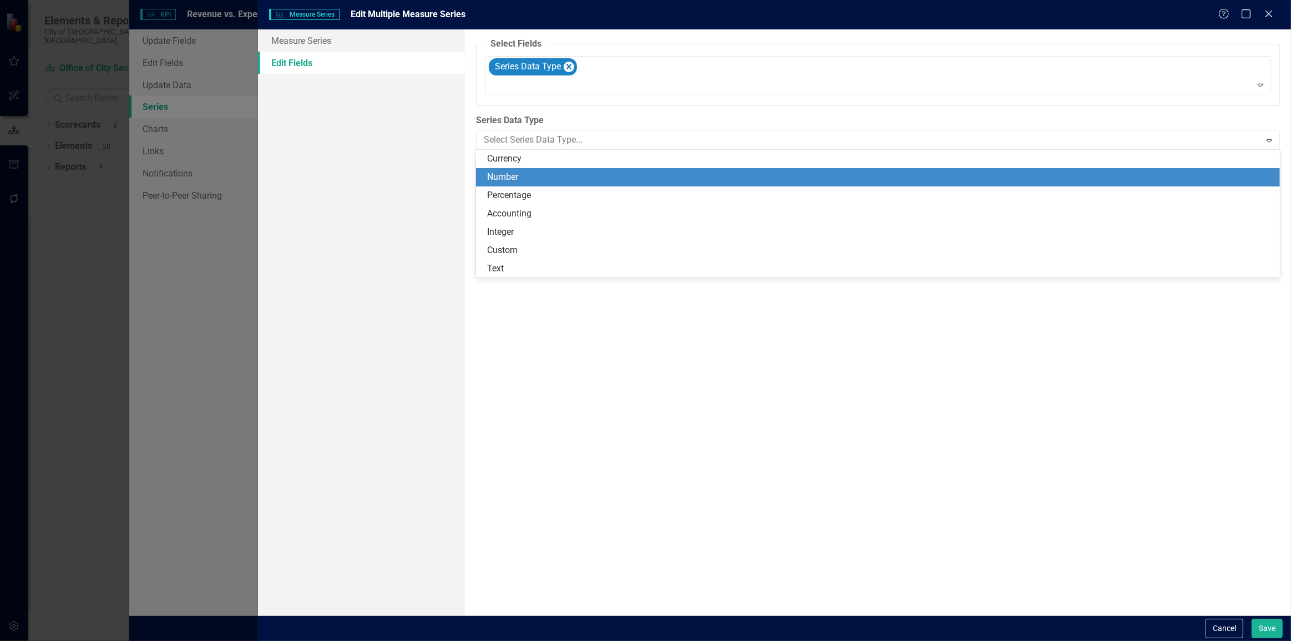
click at [393, 211] on div "Measure Series Edit Fields" at bounding box center [361, 322] width 206 height 586
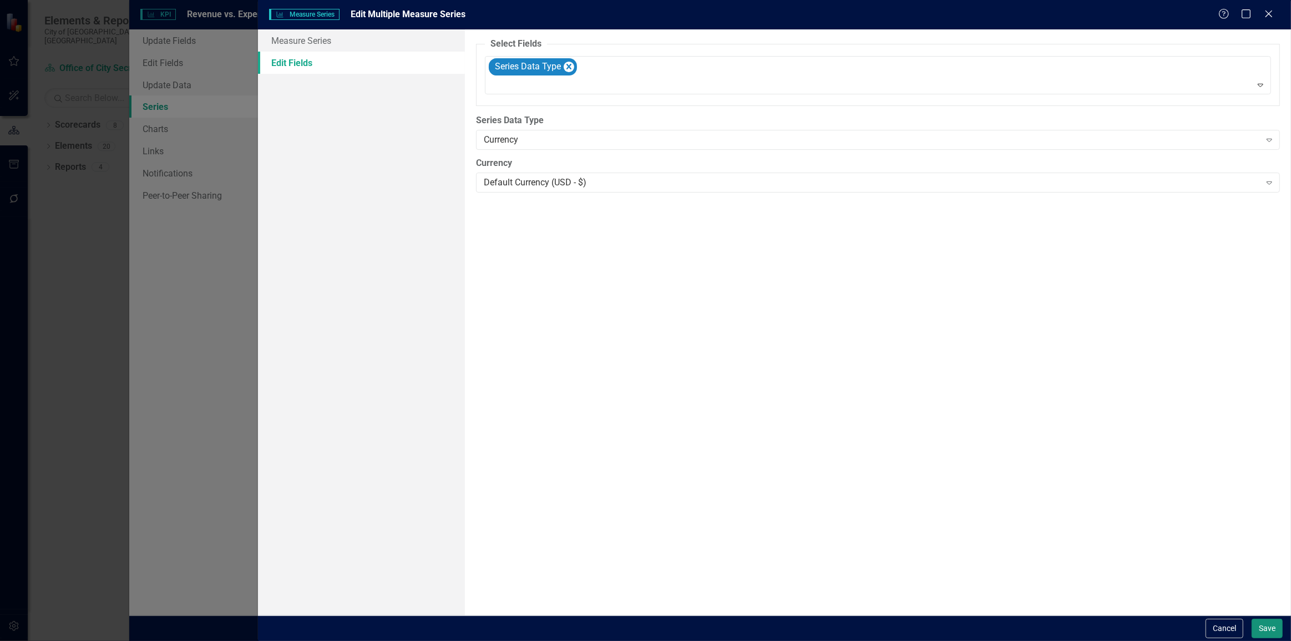
click at [1273, 624] on button "Save" at bounding box center [1267, 628] width 31 height 19
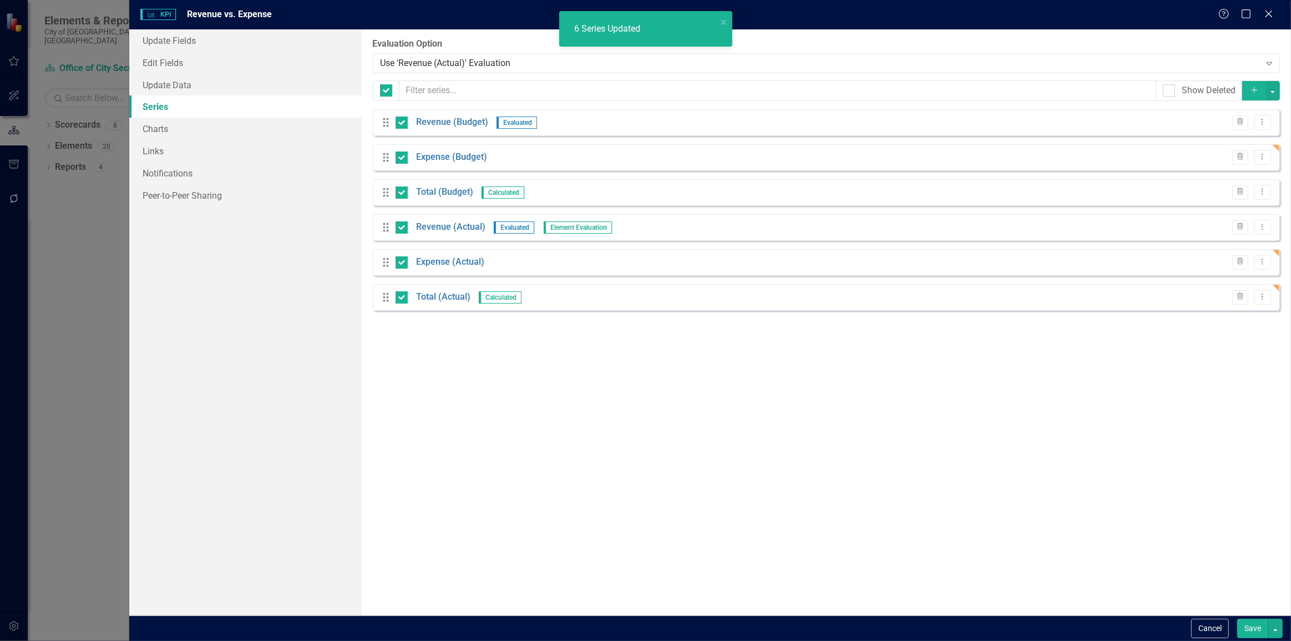
click at [1259, 634] on button "Save" at bounding box center [1253, 628] width 31 height 19
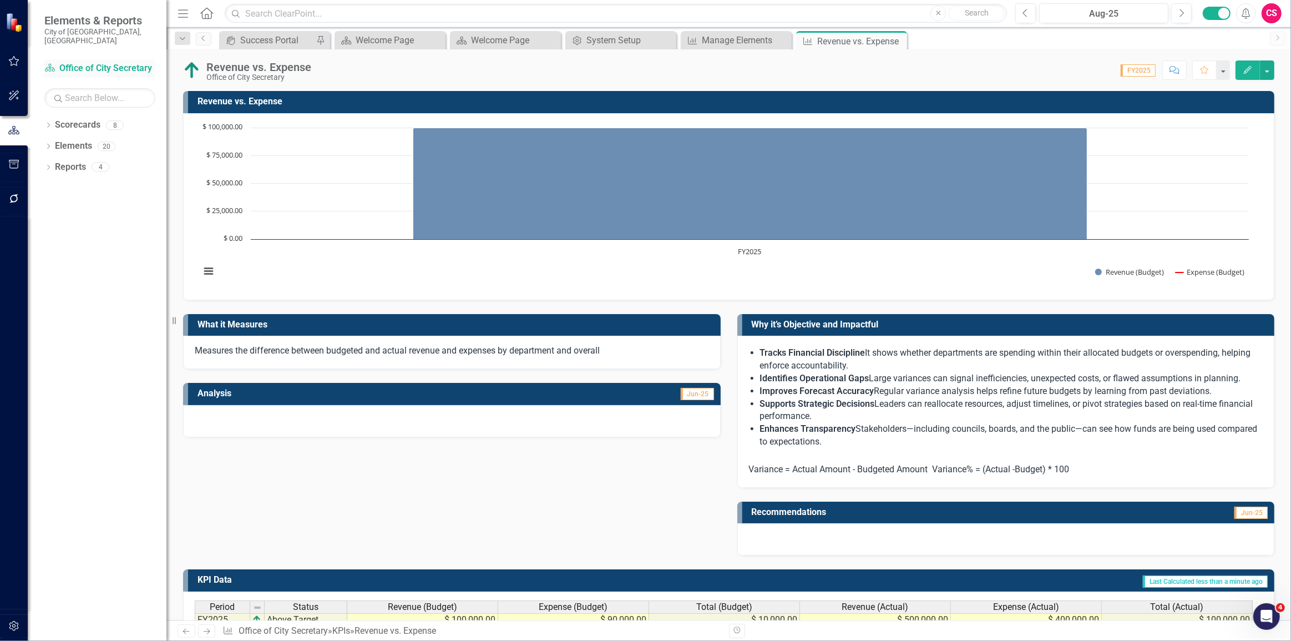
click at [87, 67] on div "Scorecard Office of City Secretary" at bounding box center [99, 68] width 111 height 18
click at [89, 62] on link "Scorecard Office of City Secretary" at bounding box center [99, 68] width 111 height 13
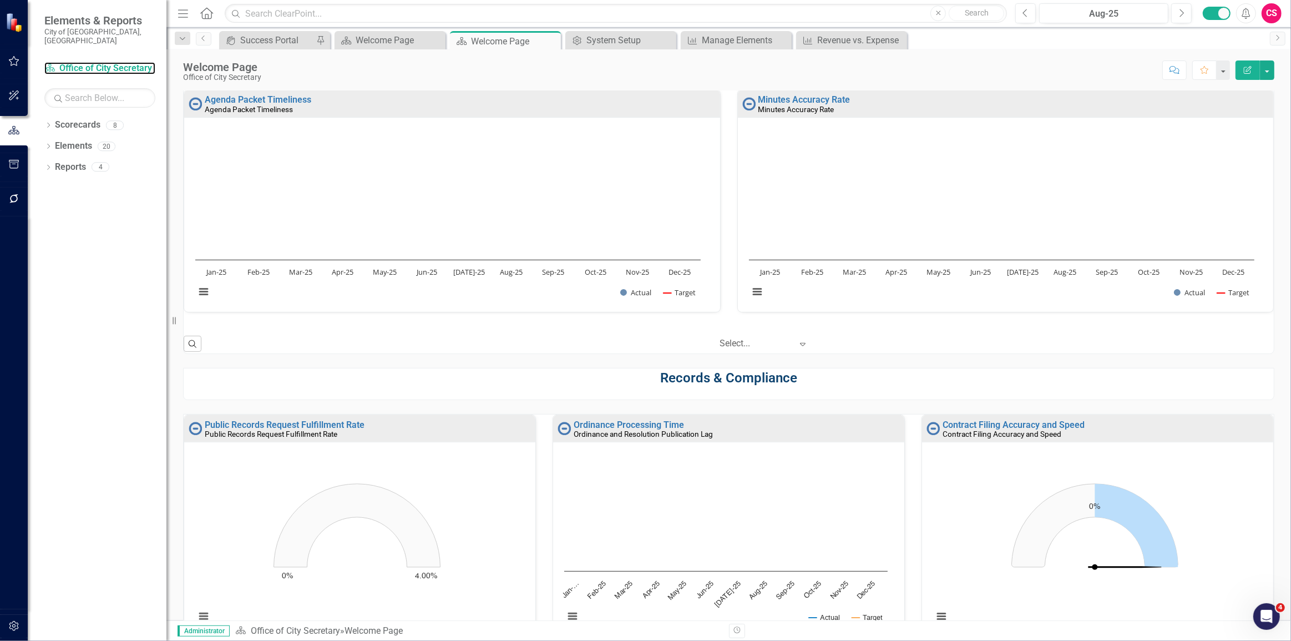
scroll to position [63, 0]
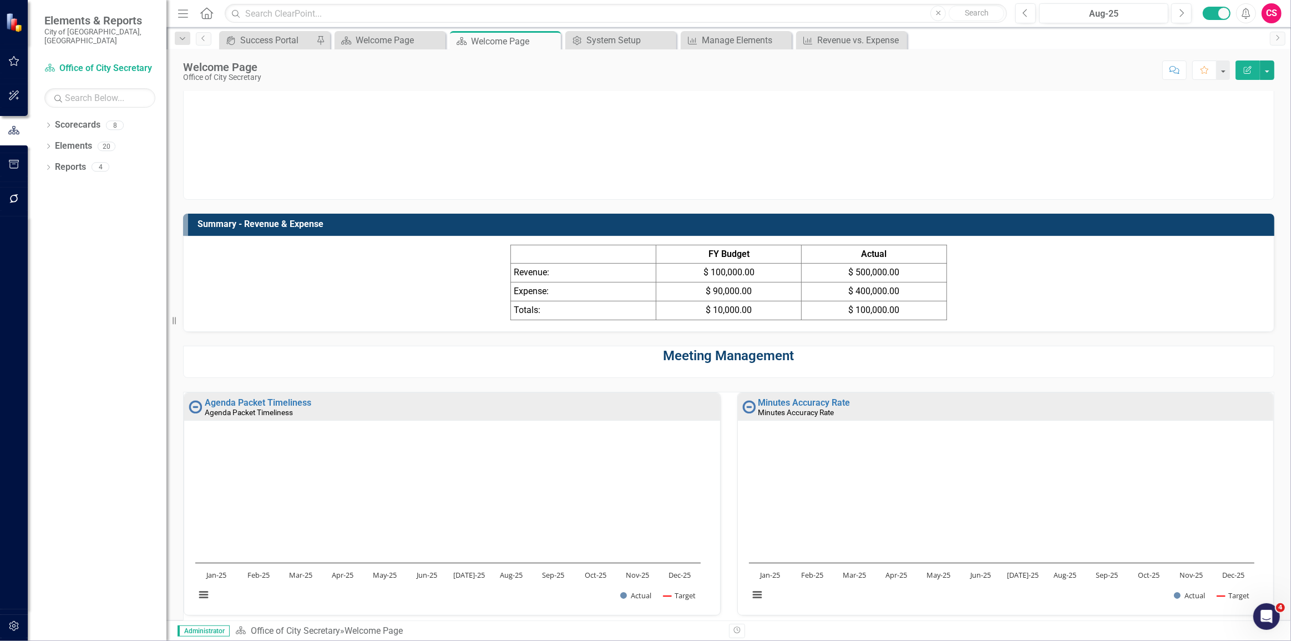
click at [1254, 64] on button "Edit Report" at bounding box center [1248, 69] width 24 height 19
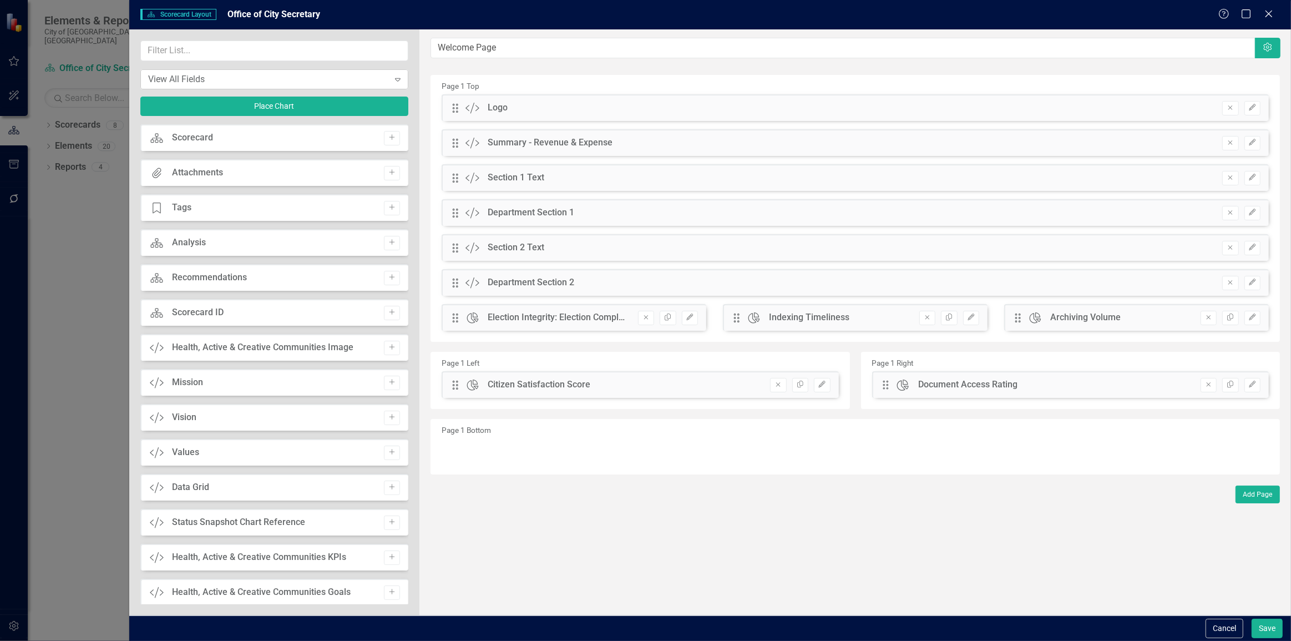
drag, startPoint x: 1254, startPoint y: 64, endPoint x: 233, endPoint y: 86, distance: 1021.4
click at [233, 86] on div "View All Fields Expand" at bounding box center [274, 79] width 269 height 20
click at [205, 44] on input "text" at bounding box center [274, 51] width 269 height 21
click at [225, 102] on button "Place Chart" at bounding box center [274, 106] width 269 height 19
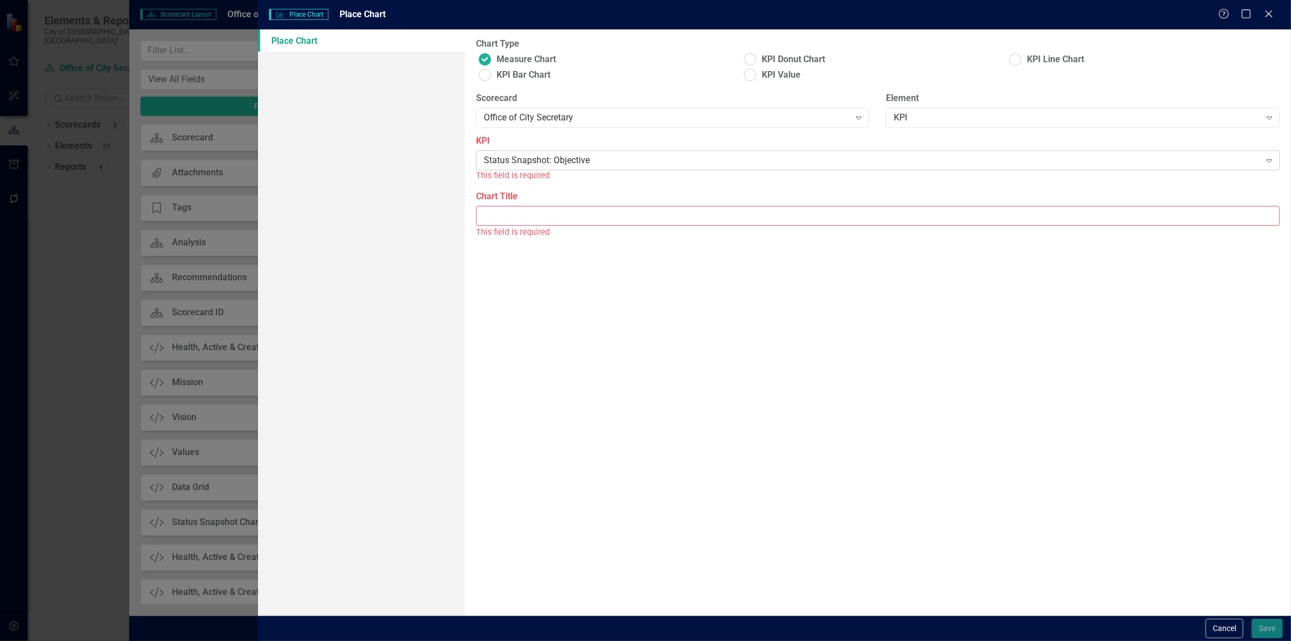
click at [537, 161] on div "Status Snapshot: Objective" at bounding box center [872, 160] width 777 height 13
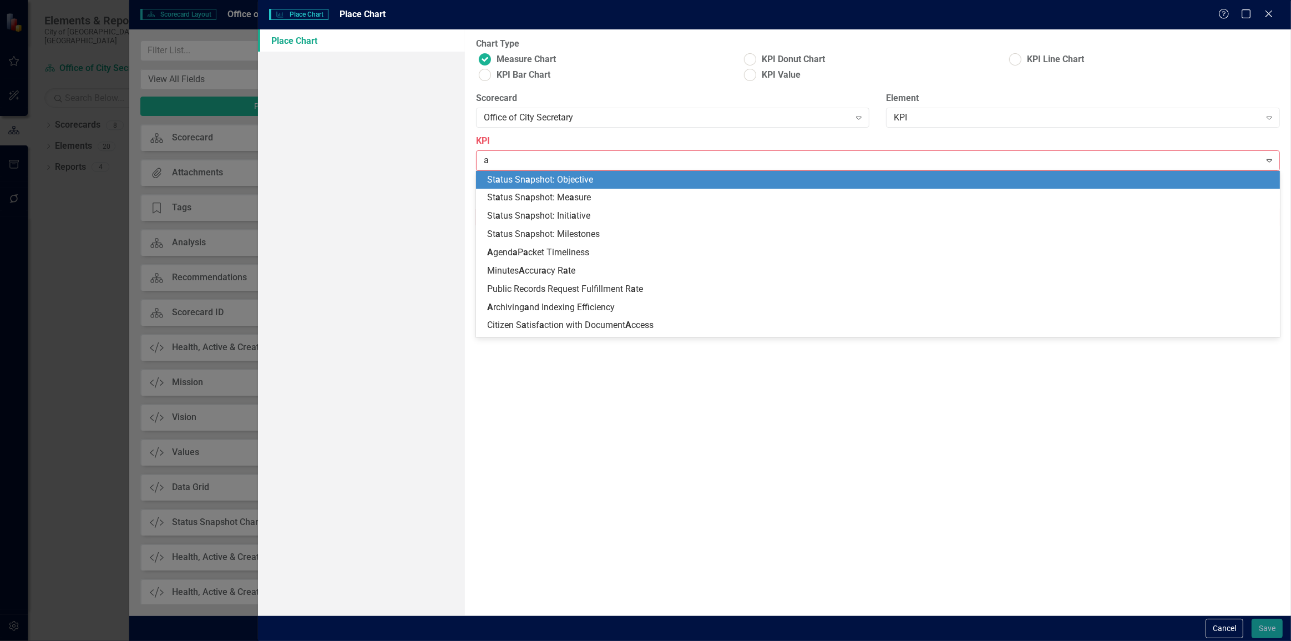
type input "ag"
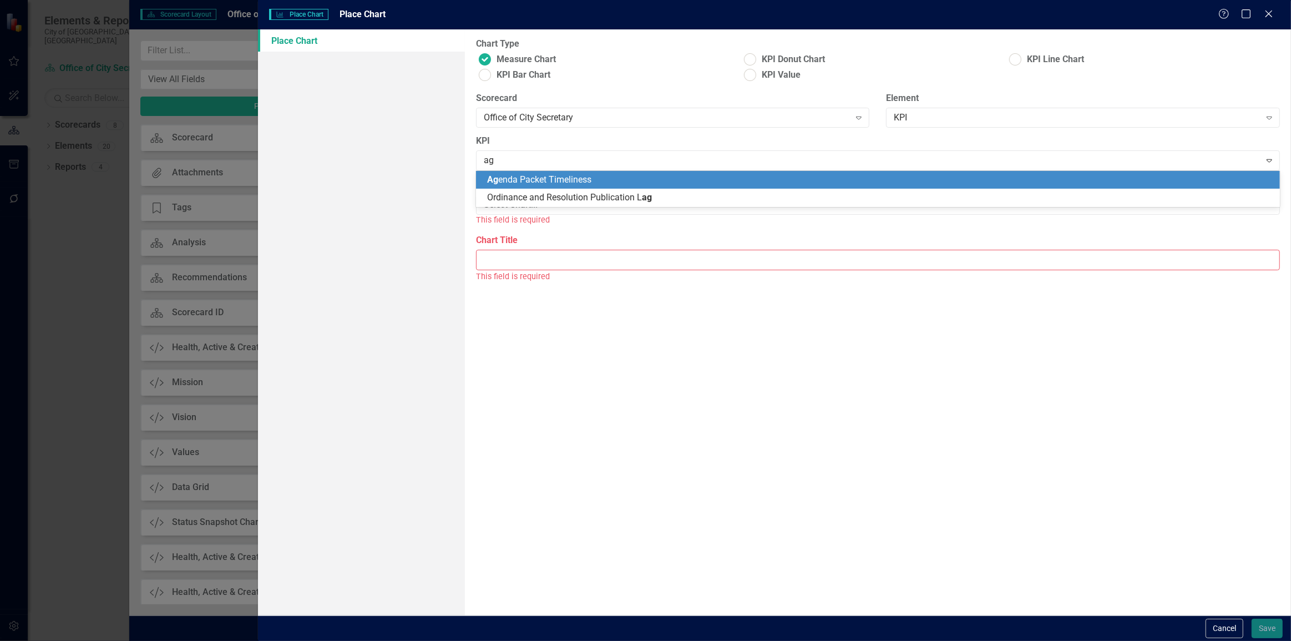
click at [609, 180] on div "Ag enda Packet Timeliness" at bounding box center [880, 180] width 786 height 13
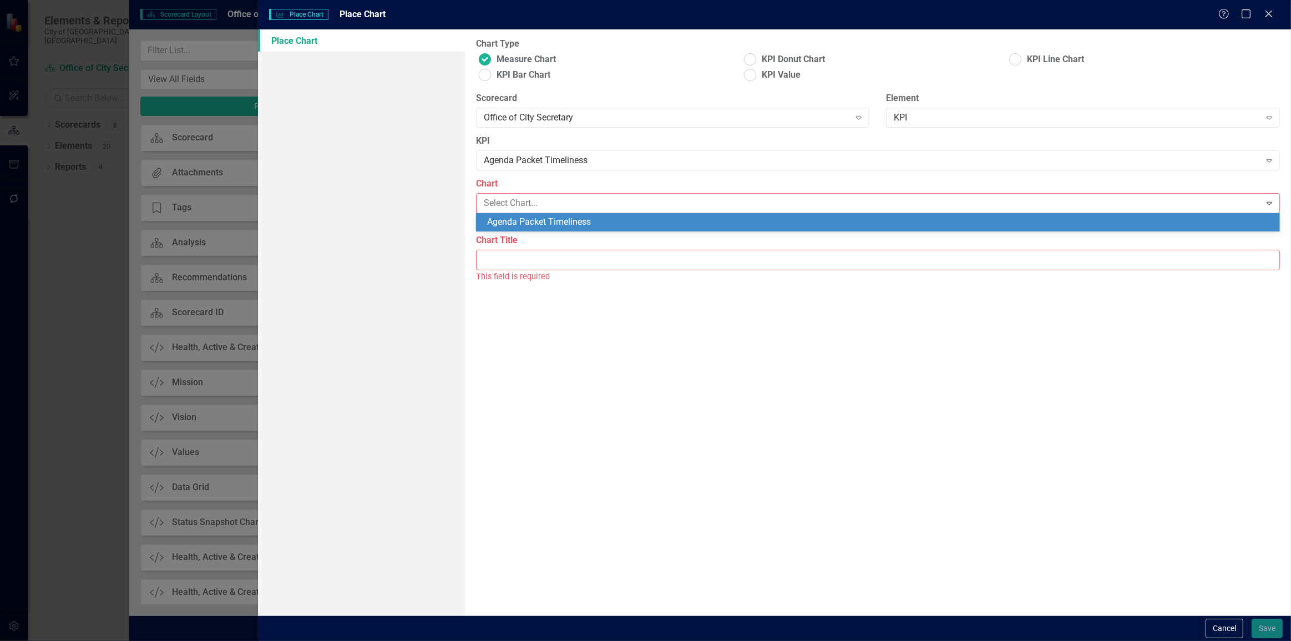
click at [564, 227] on div "Agenda Packet Timeliness" at bounding box center [880, 222] width 786 height 13
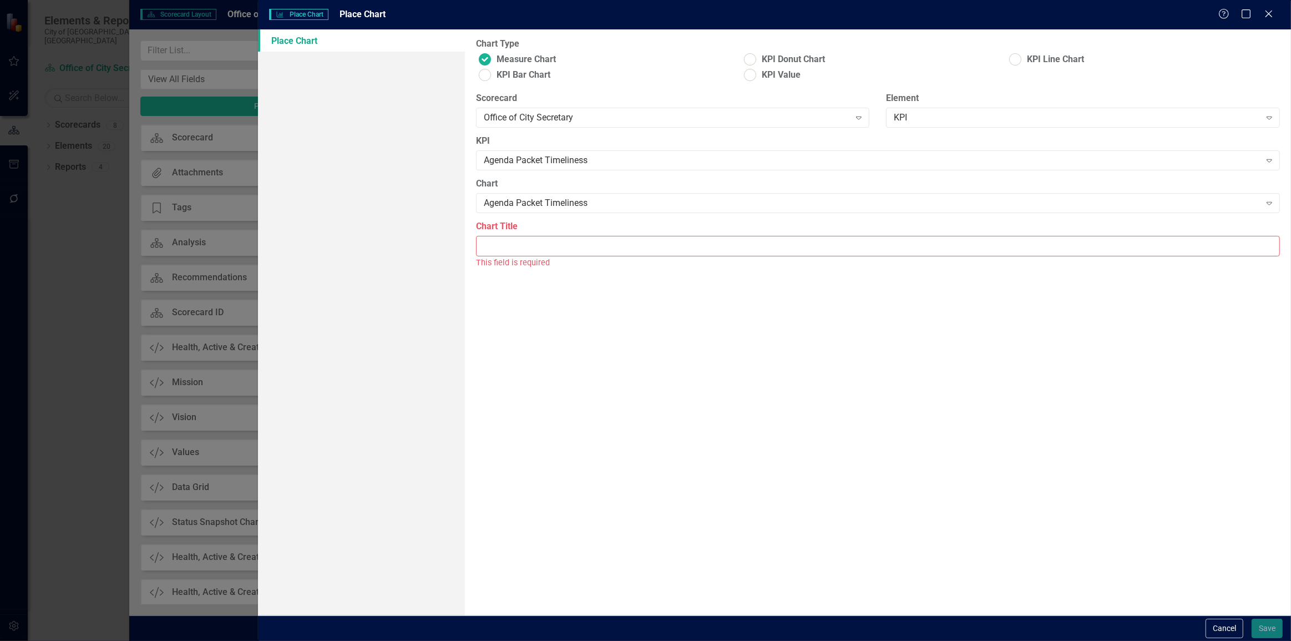
click at [551, 251] on input "Chart Title" at bounding box center [878, 246] width 804 height 21
type input "Agenda Packet Timeliness"
click at [1054, 495] on div "Chart Type Measure Chart KPI Donut Chart KPI Line Chart KPI Bar Chart KPI Value…" at bounding box center [878, 322] width 826 height 586
click at [1281, 630] on button "Save" at bounding box center [1267, 628] width 31 height 19
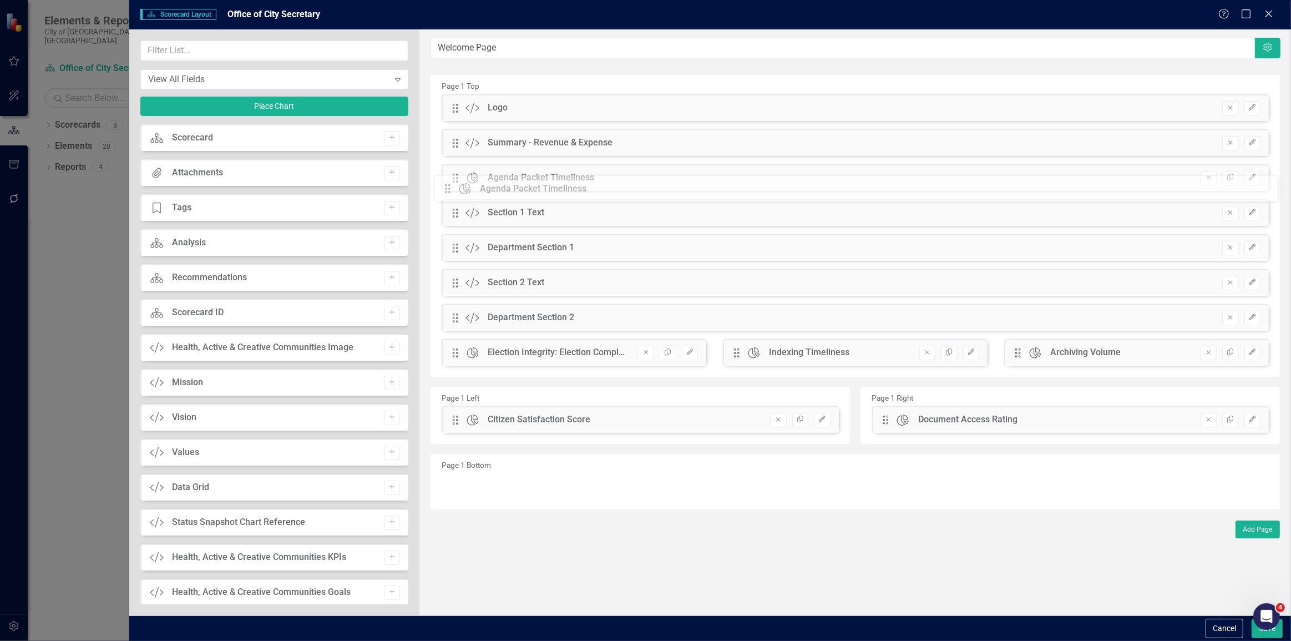
drag, startPoint x: 456, startPoint y: 103, endPoint x: 457, endPoint y: 184, distance: 81.0
click at [1232, 217] on button "Remove" at bounding box center [1231, 213] width 16 height 14
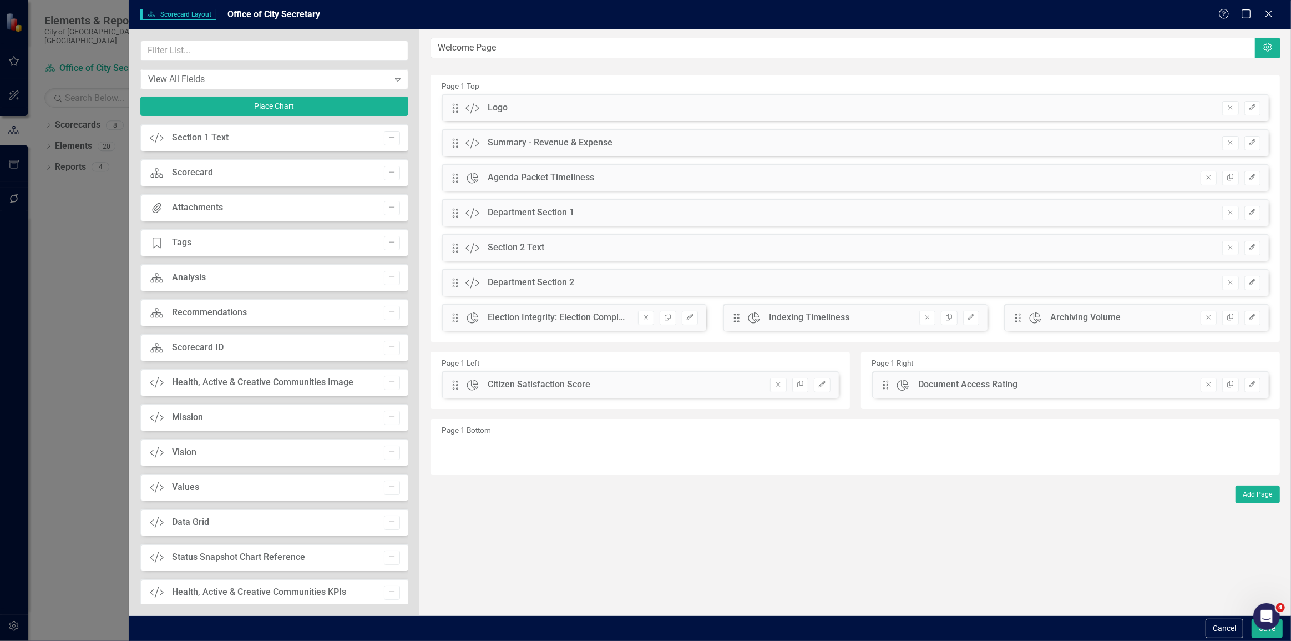
click at [1232, 217] on button "Remove" at bounding box center [1231, 213] width 16 height 14
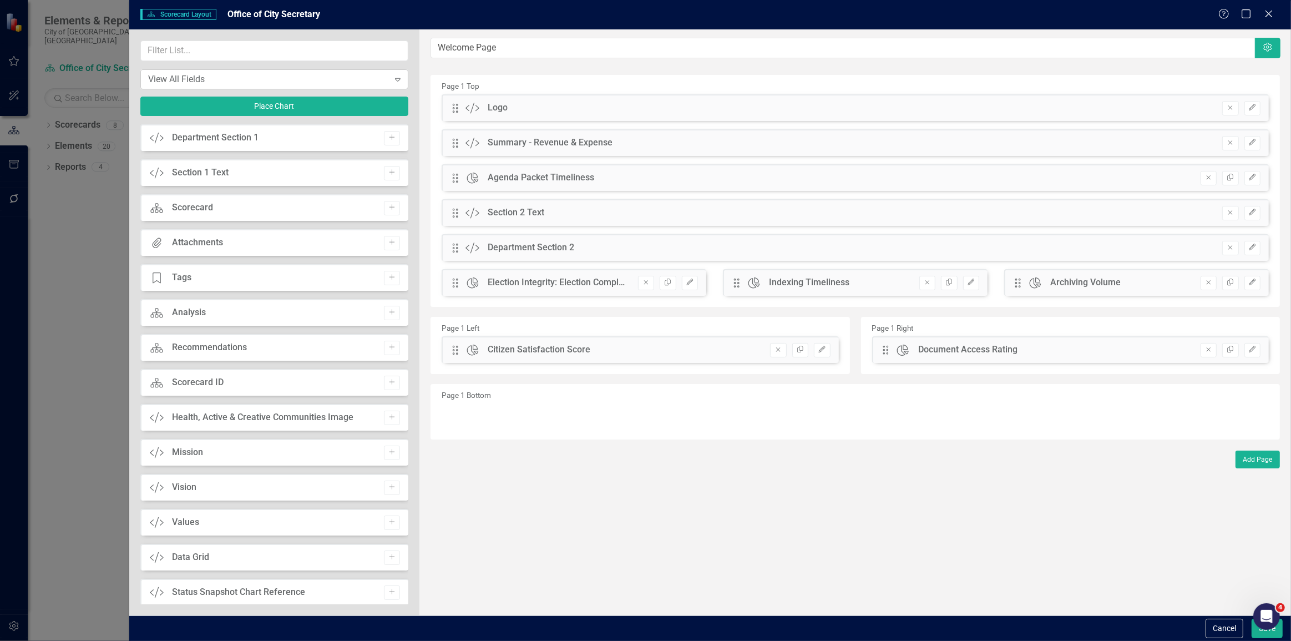
click at [249, 88] on div "View All Fields Expand" at bounding box center [274, 79] width 269 height 20
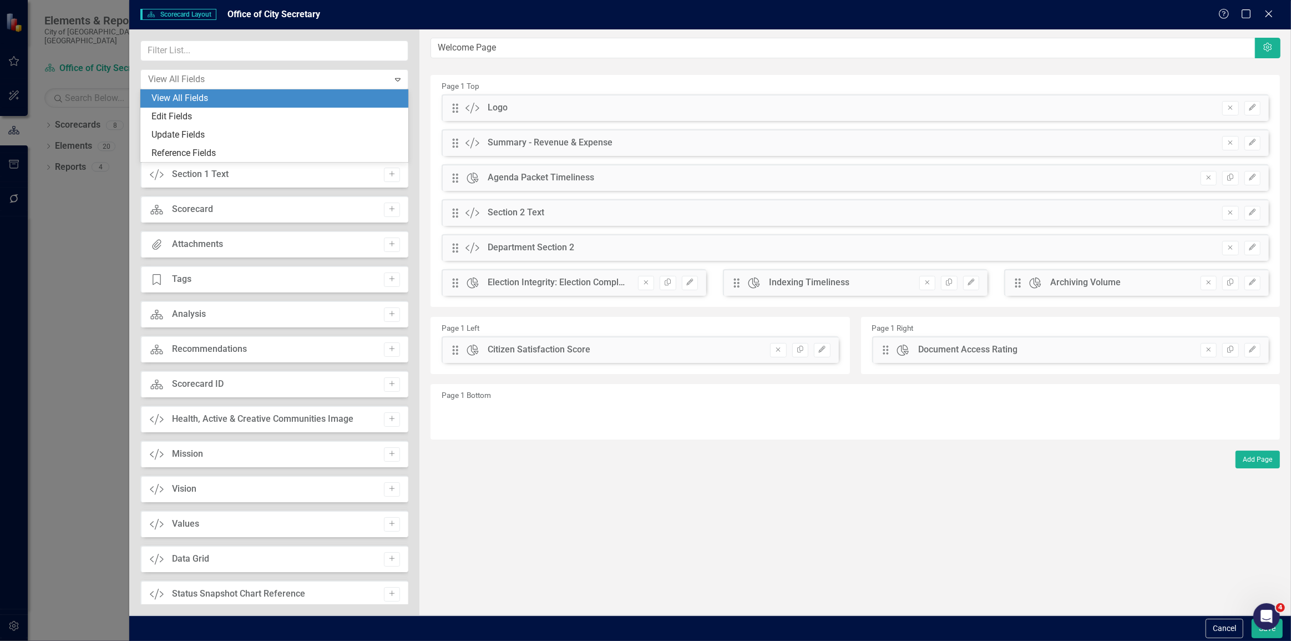
click at [230, 63] on div "4 results available. Use Up and Down to choose options, press Enter to select t…" at bounding box center [274, 83] width 269 height 85
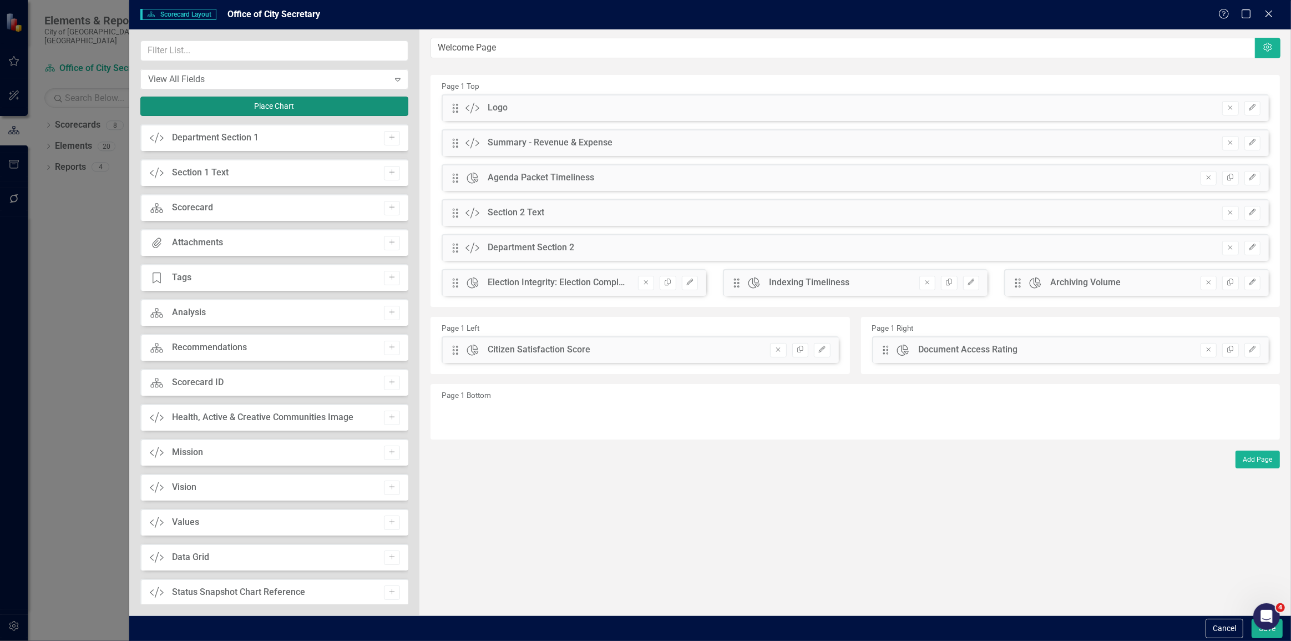
click at [266, 102] on button "Place Chart" at bounding box center [274, 106] width 269 height 19
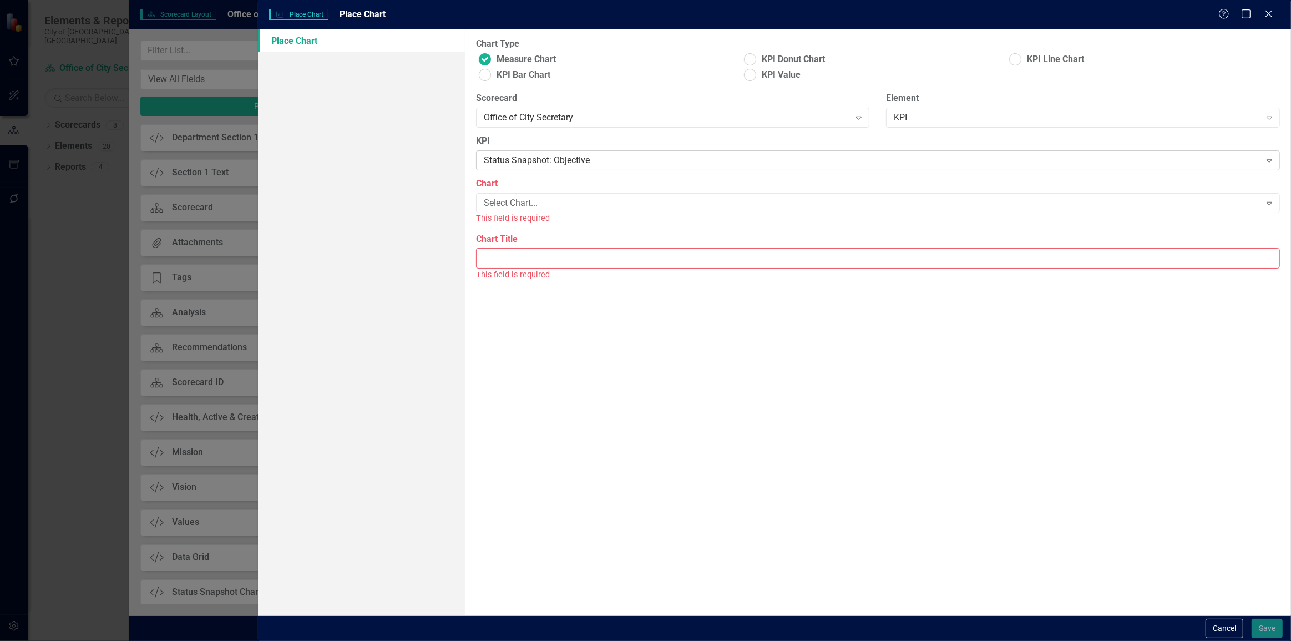
click at [565, 165] on div "Status Snapshot: Objective" at bounding box center [872, 160] width 777 height 13
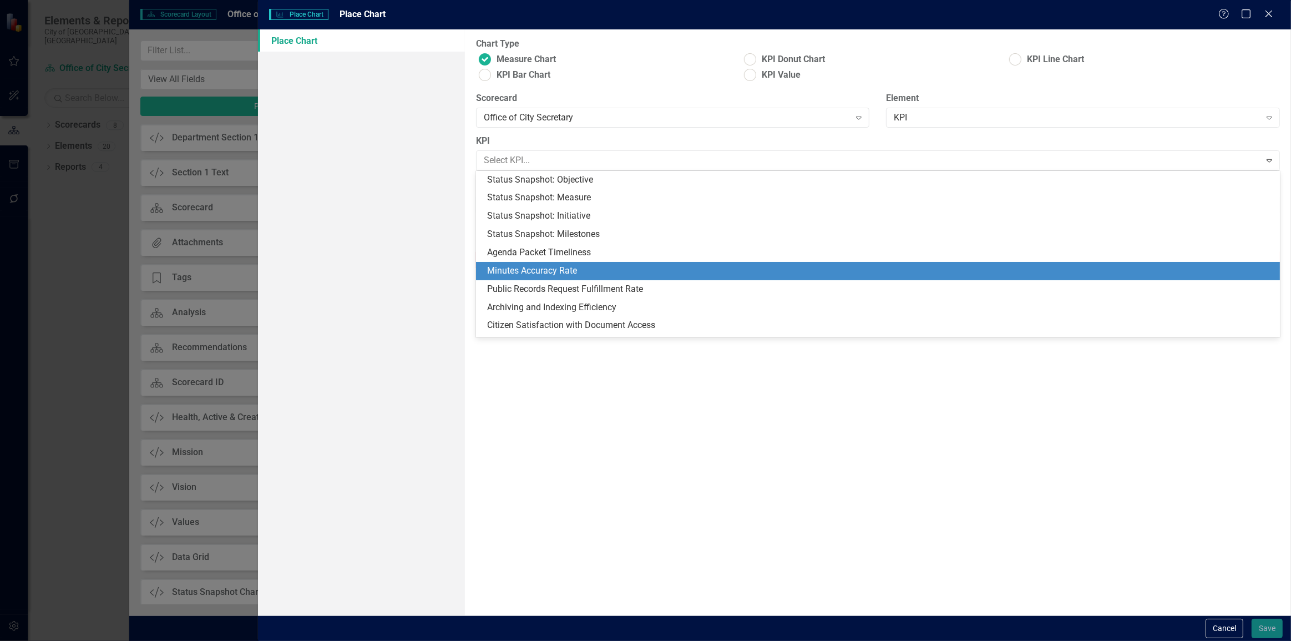
click at [554, 271] on div "Minutes Accuracy Rate" at bounding box center [880, 271] width 786 height 13
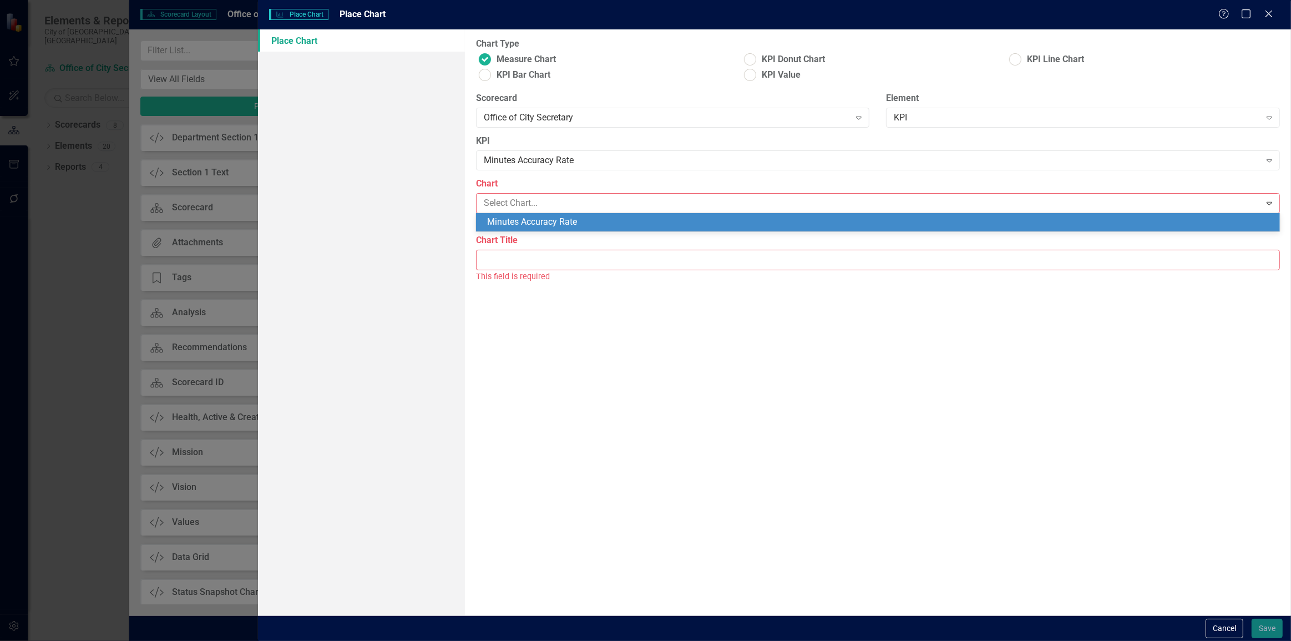
click at [548, 226] on div "Minutes Accuracy Rate" at bounding box center [880, 222] width 786 height 13
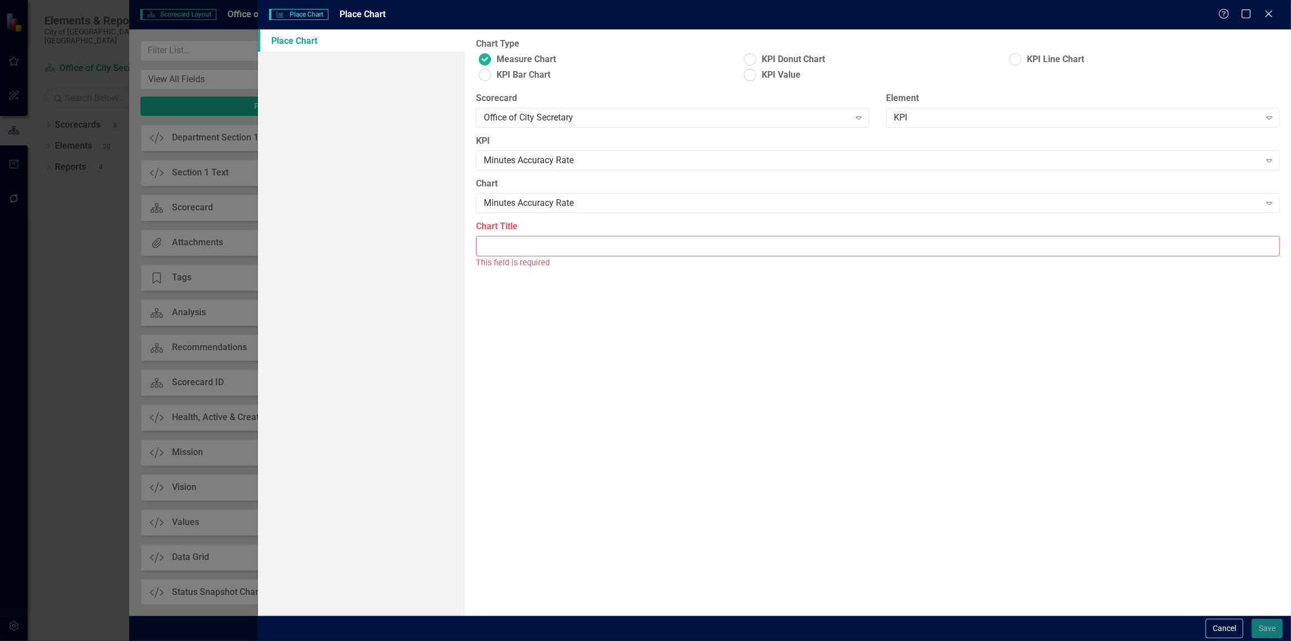
click at [544, 241] on input "Chart Title" at bounding box center [878, 246] width 804 height 21
type input "Minutes Accuracy Rate"
click at [896, 412] on div "Chart Type Measure Chart KPI Donut Chart KPI Line Chart KPI Bar Chart KPI Value…" at bounding box center [878, 322] width 826 height 586
click at [1278, 630] on button "Save" at bounding box center [1267, 628] width 31 height 19
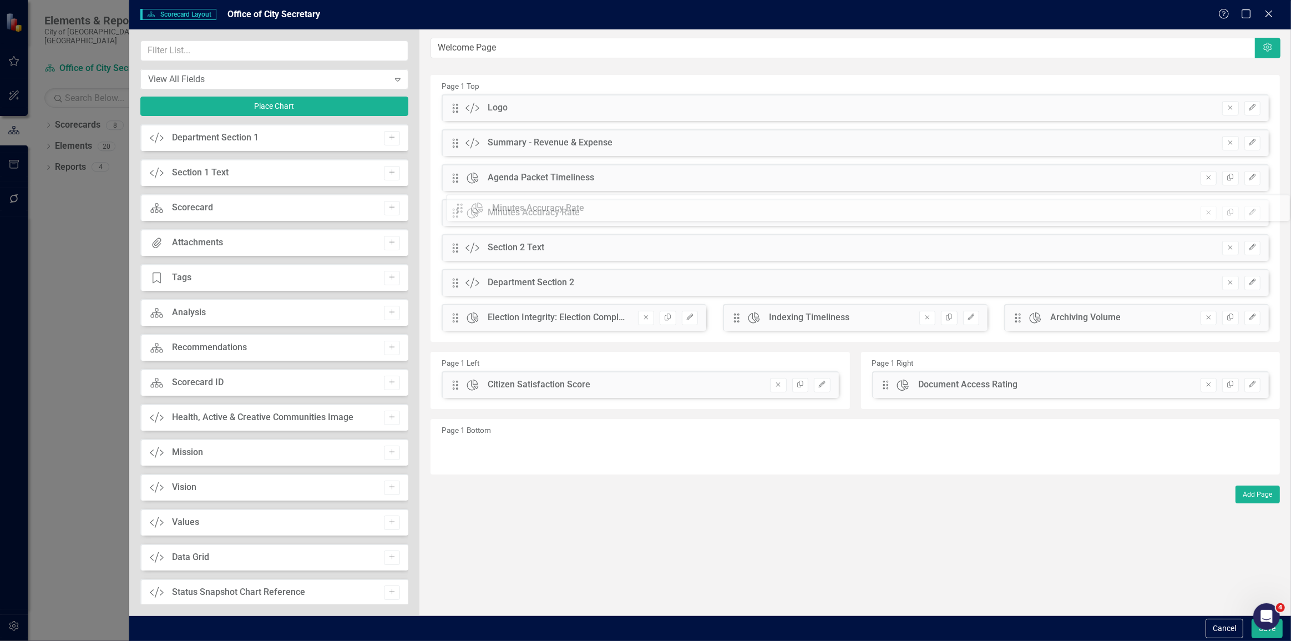
drag, startPoint x: 458, startPoint y: 109, endPoint x: 471, endPoint y: 209, distance: 101.3
click at [1251, 176] on icon "Edit" at bounding box center [1253, 177] width 8 height 7
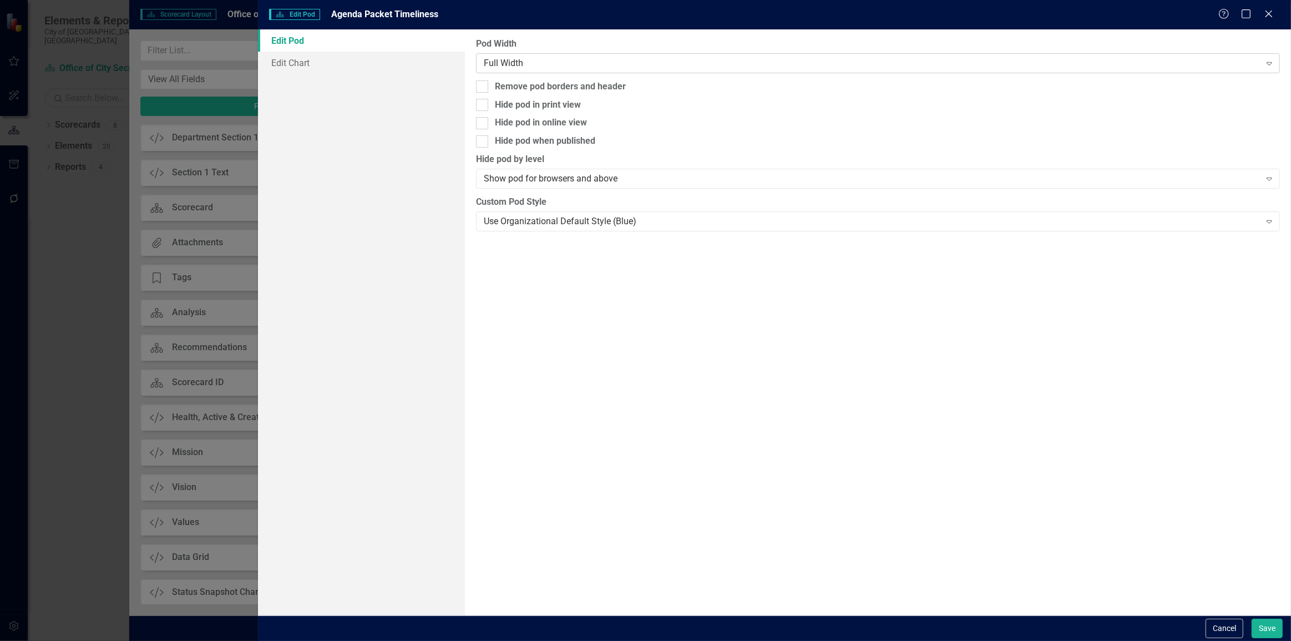
click at [625, 58] on div "Full Width" at bounding box center [872, 63] width 777 height 13
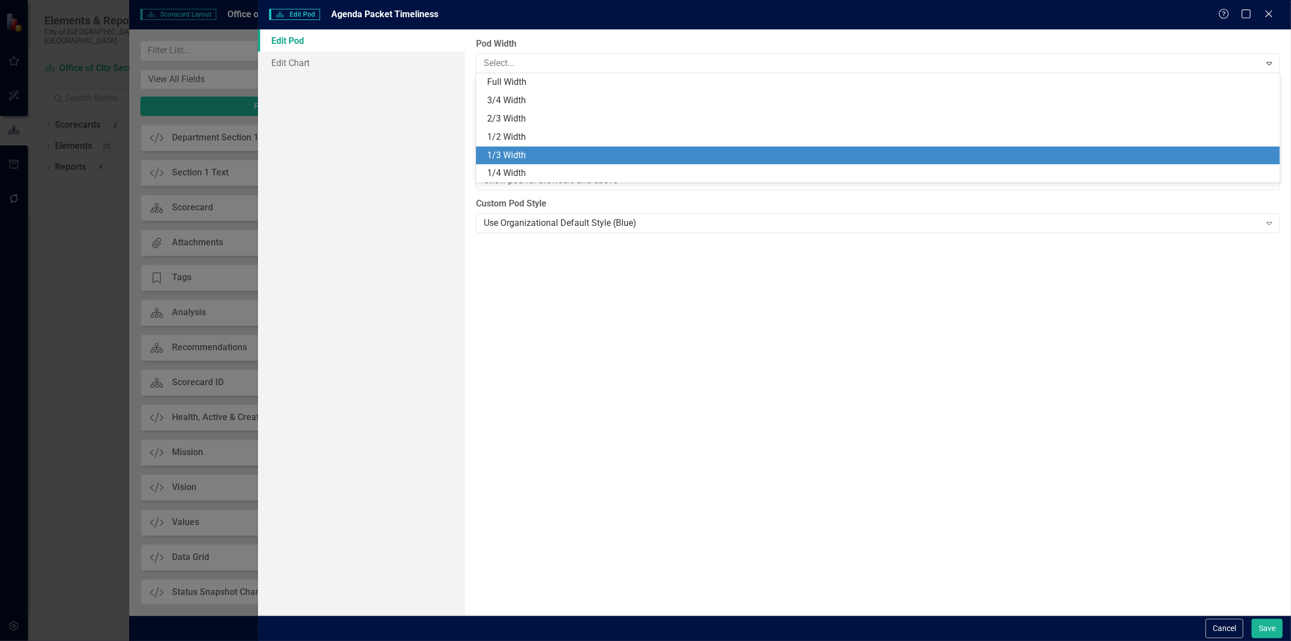
click at [554, 150] on div "1/3 Width" at bounding box center [880, 155] width 786 height 13
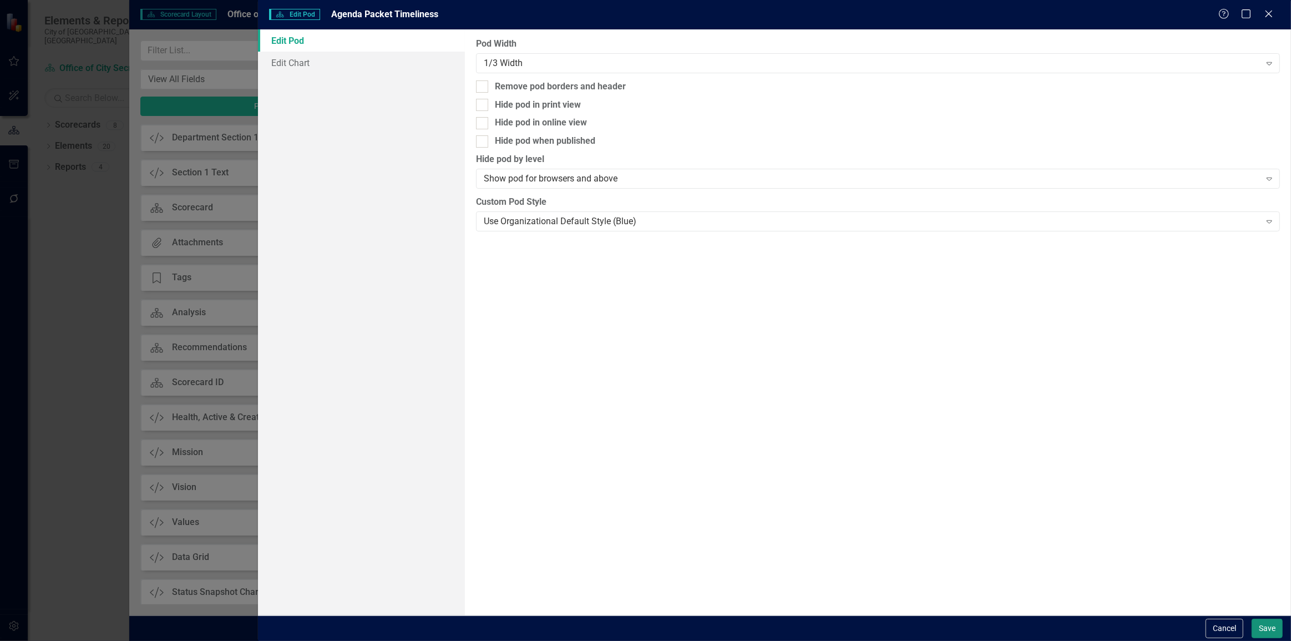
click at [1278, 622] on button "Save" at bounding box center [1267, 628] width 31 height 19
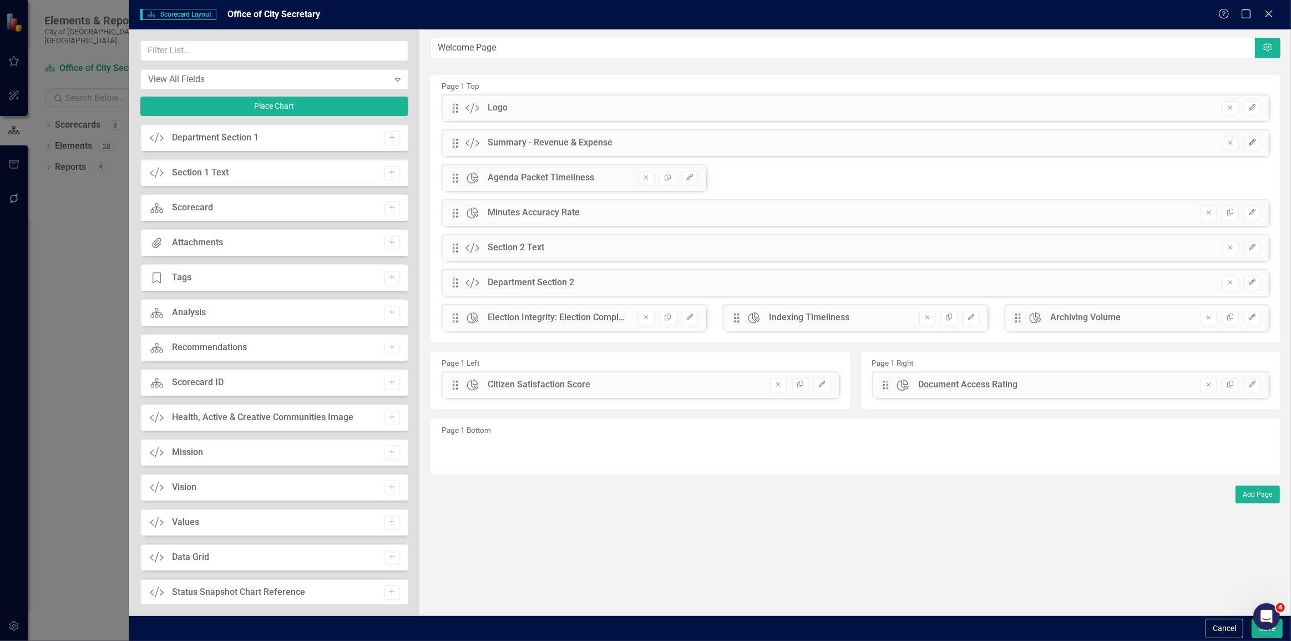
click at [1251, 143] on icon "Edit" at bounding box center [1253, 142] width 8 height 7
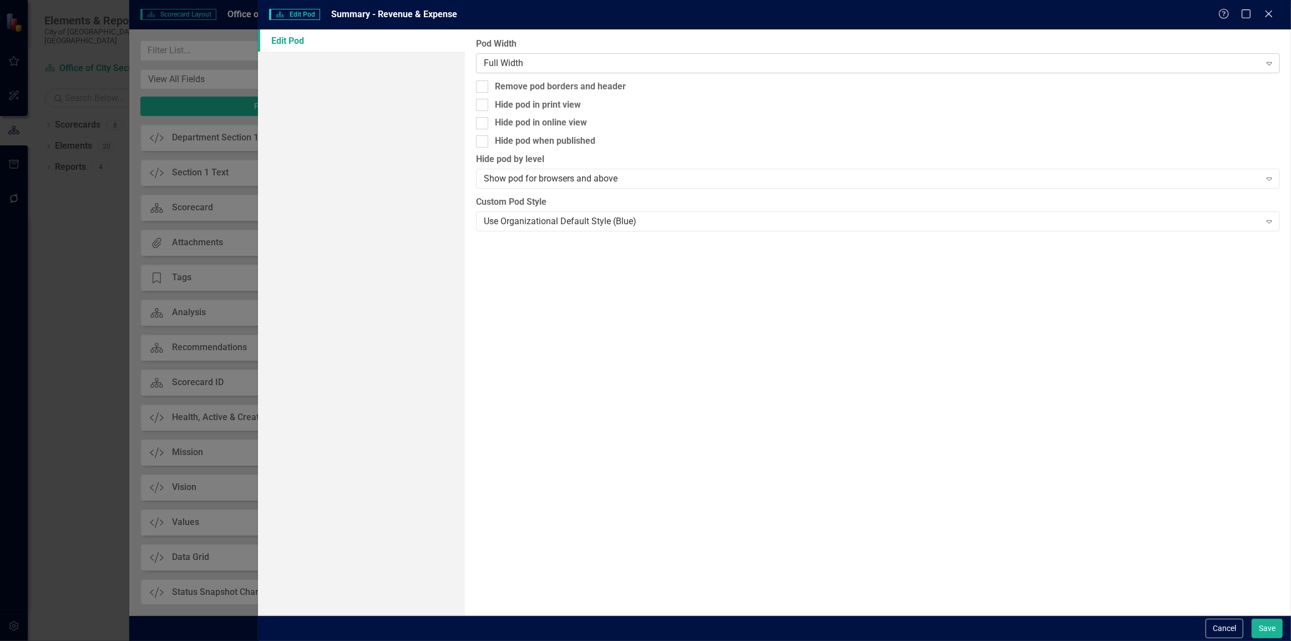
click at [541, 55] on div "Full Width Expand" at bounding box center [878, 63] width 804 height 20
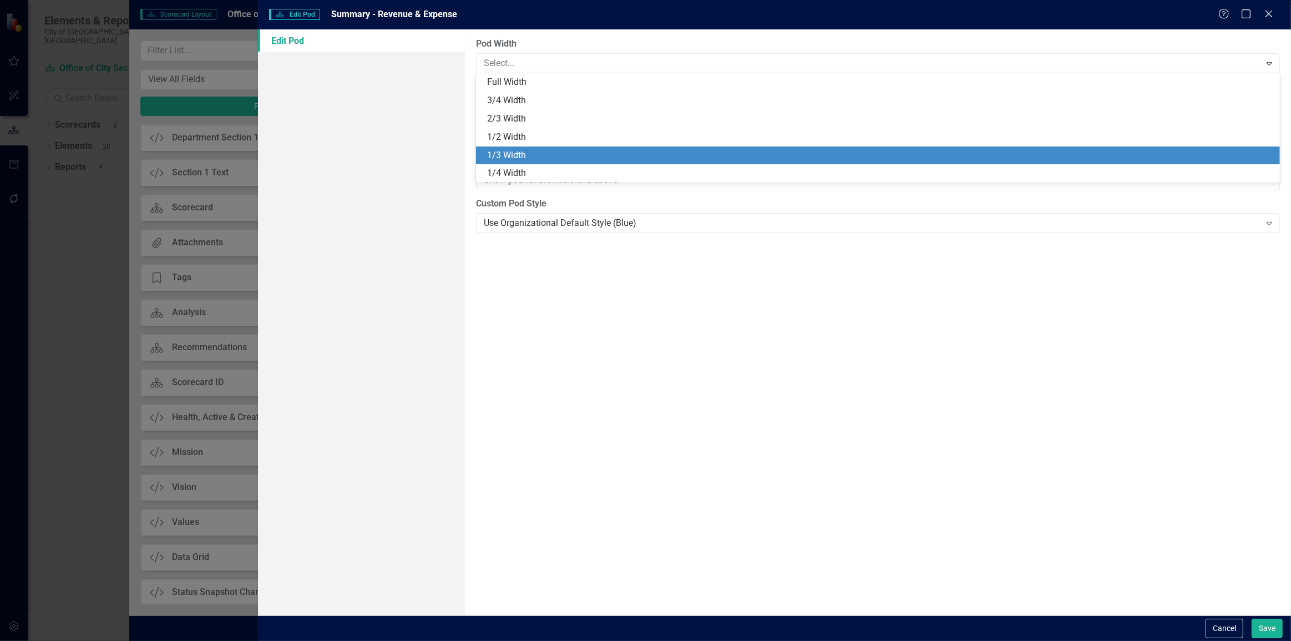
click at [501, 150] on div "1/3 Width" at bounding box center [880, 155] width 786 height 13
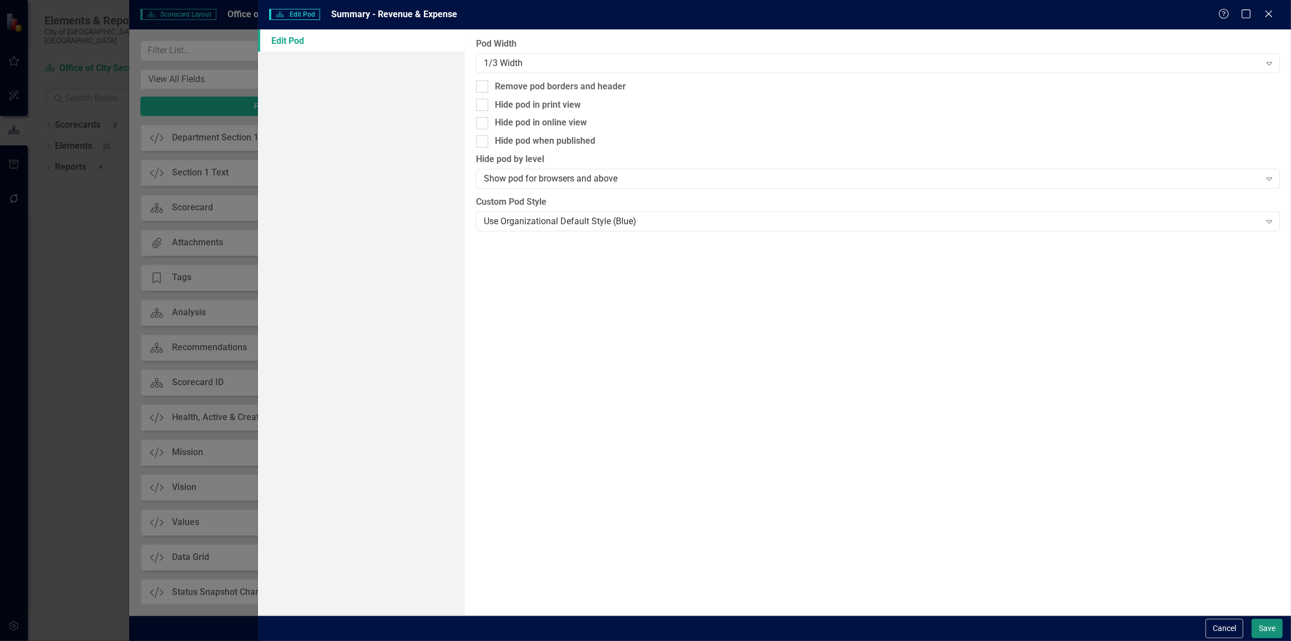
drag, startPoint x: 1259, startPoint y: 624, endPoint x: 1244, endPoint y: 600, distance: 28.2
click at [1260, 624] on button "Save" at bounding box center [1267, 628] width 31 height 19
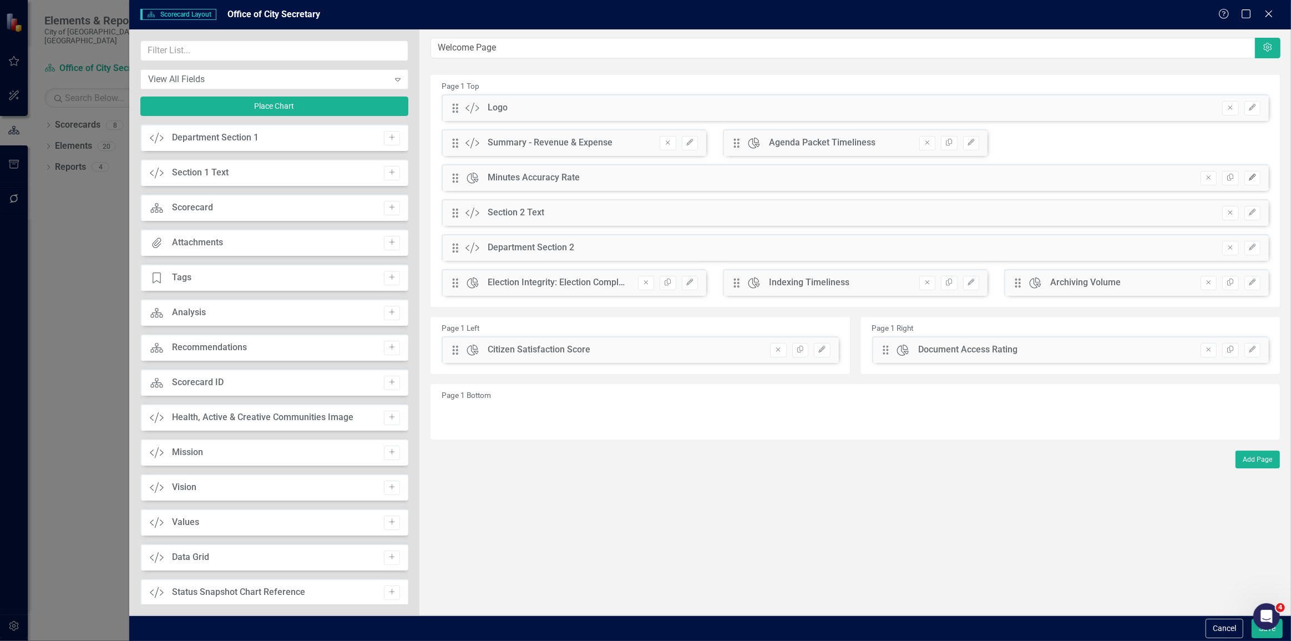
click at [1255, 172] on button "Edit" at bounding box center [1253, 178] width 16 height 14
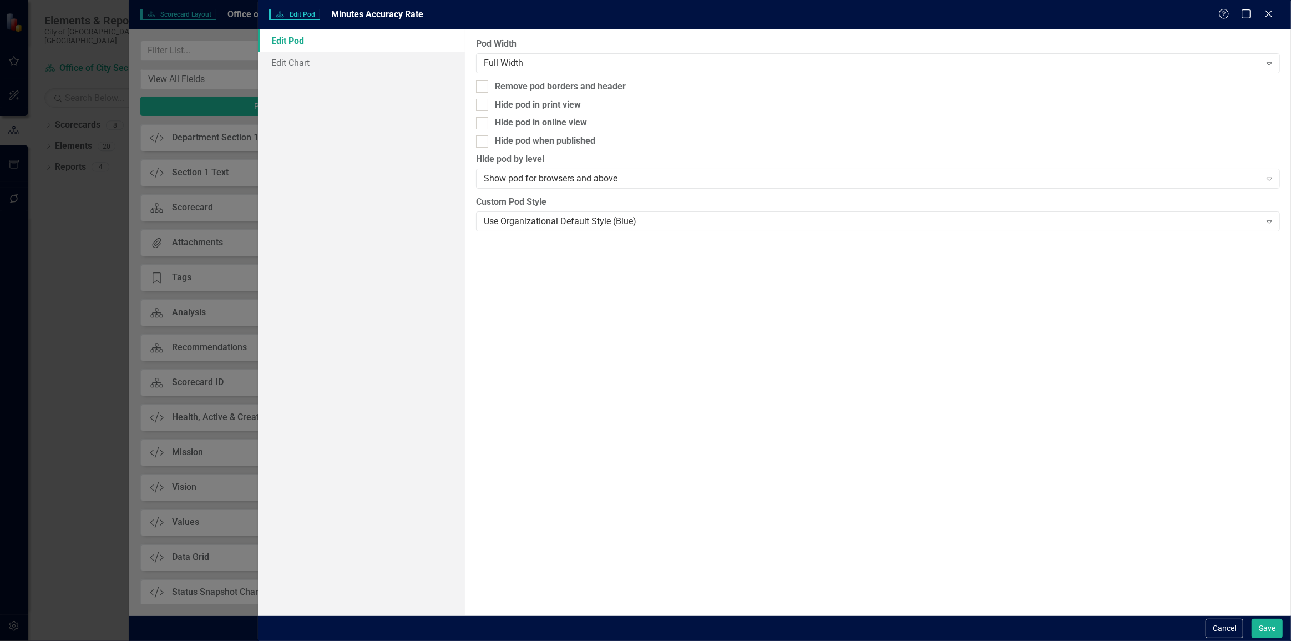
click at [515, 52] on div "Pod Width Full Width Expand" at bounding box center [878, 55] width 804 height 34
click at [519, 57] on div "Full Width" at bounding box center [872, 63] width 777 height 13
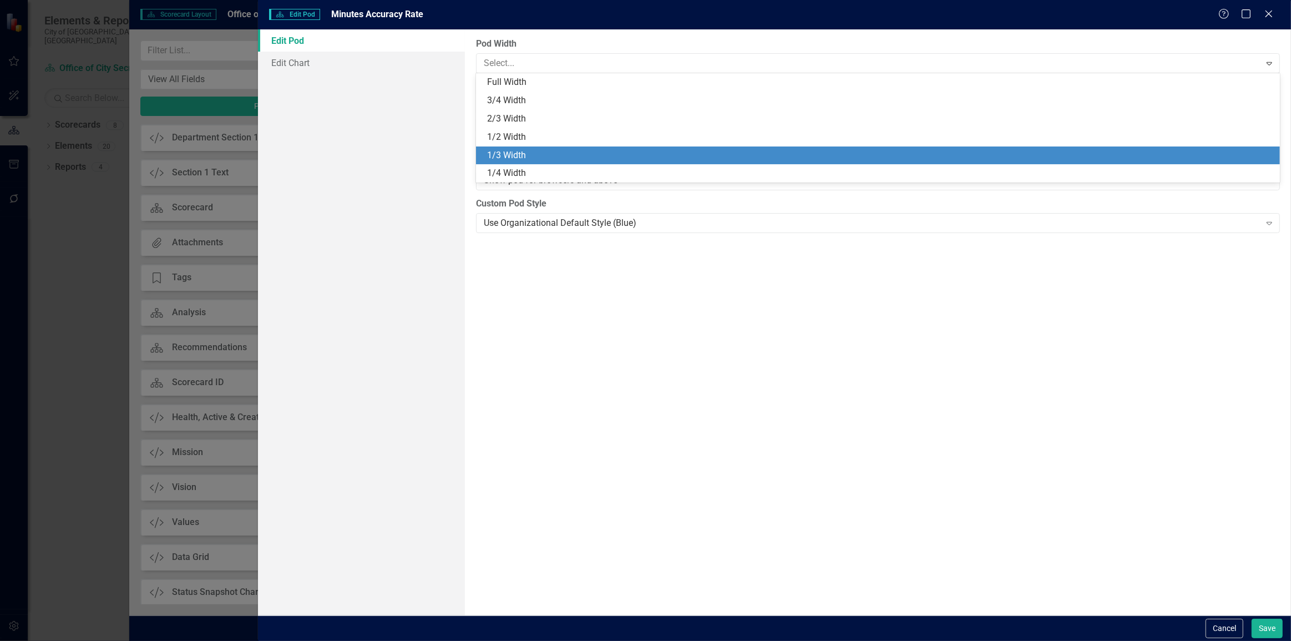
click at [502, 160] on div "1/3 Width" at bounding box center [880, 155] width 786 height 13
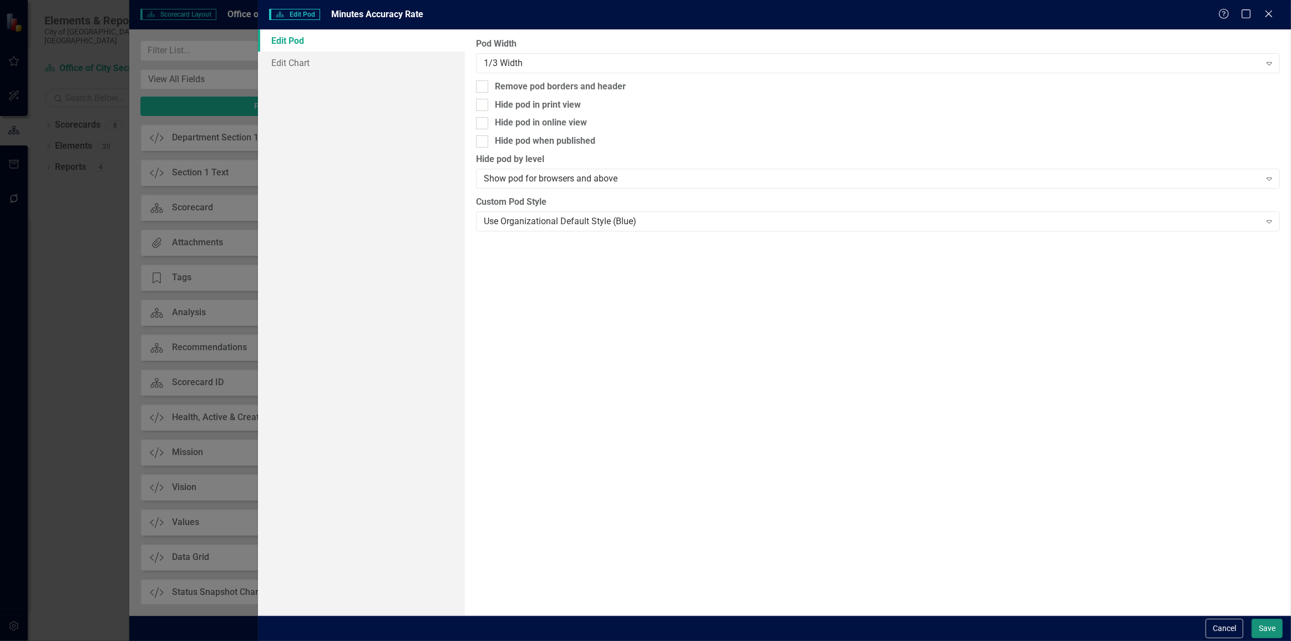
click at [1255, 630] on button "Save" at bounding box center [1267, 628] width 31 height 19
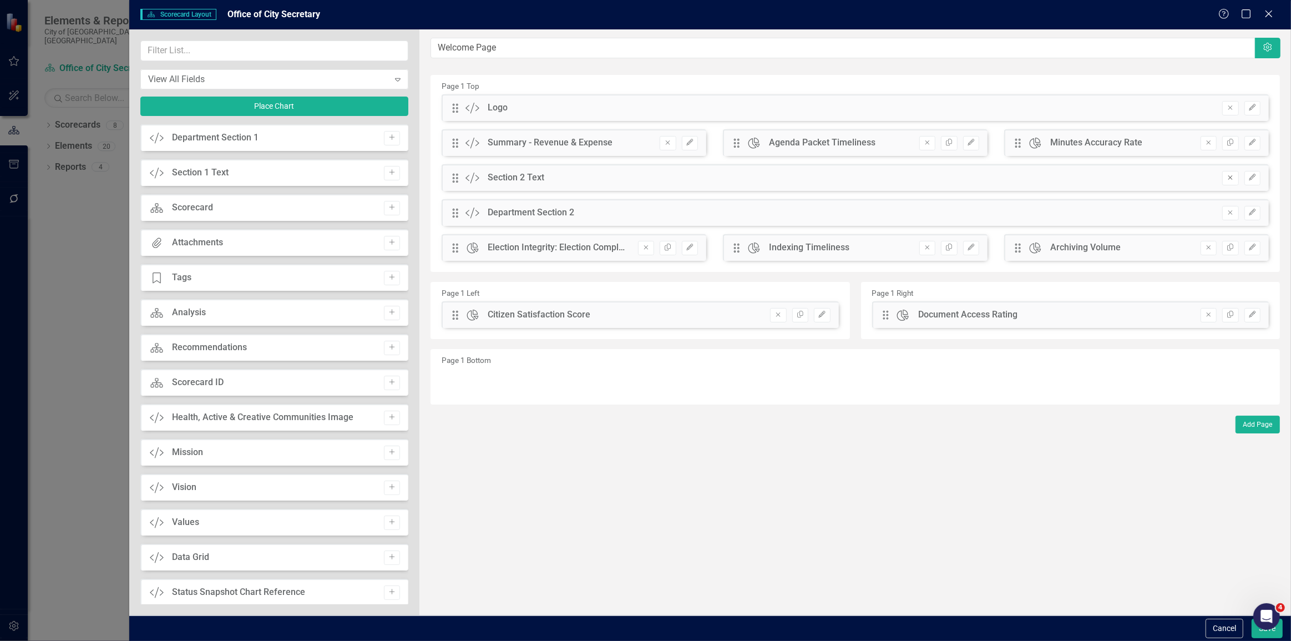
click at [1236, 175] on button "Remove" at bounding box center [1231, 178] width 16 height 14
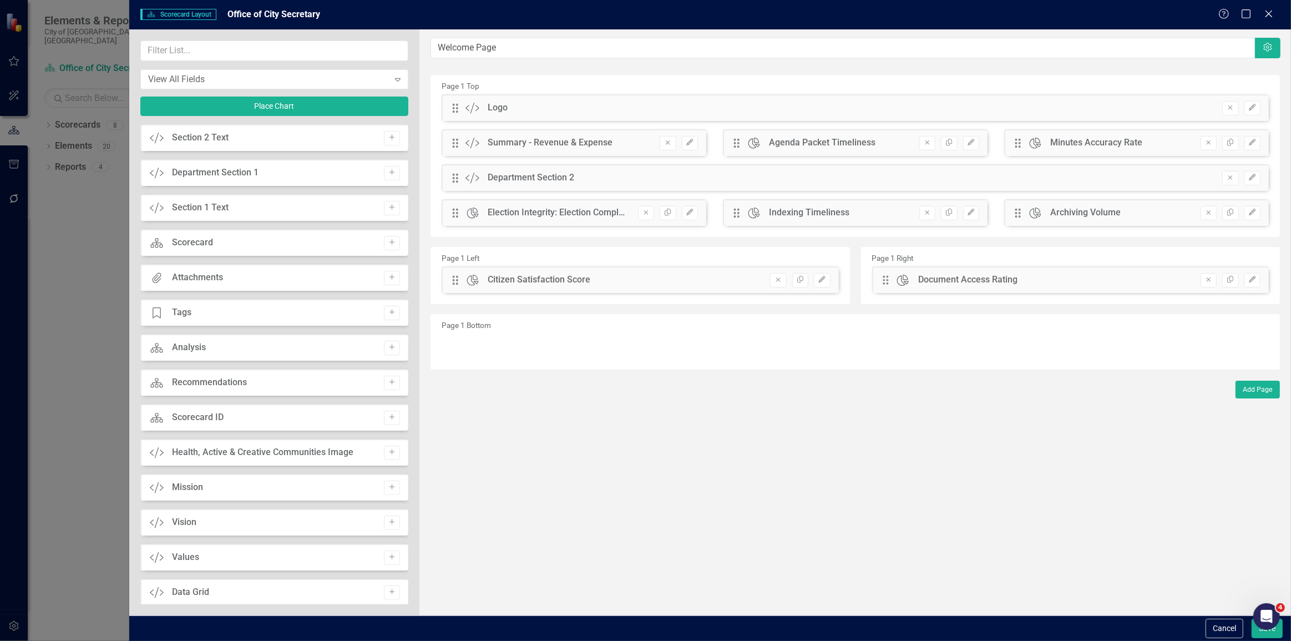
click at [1236, 175] on button "Remove" at bounding box center [1231, 178] width 16 height 14
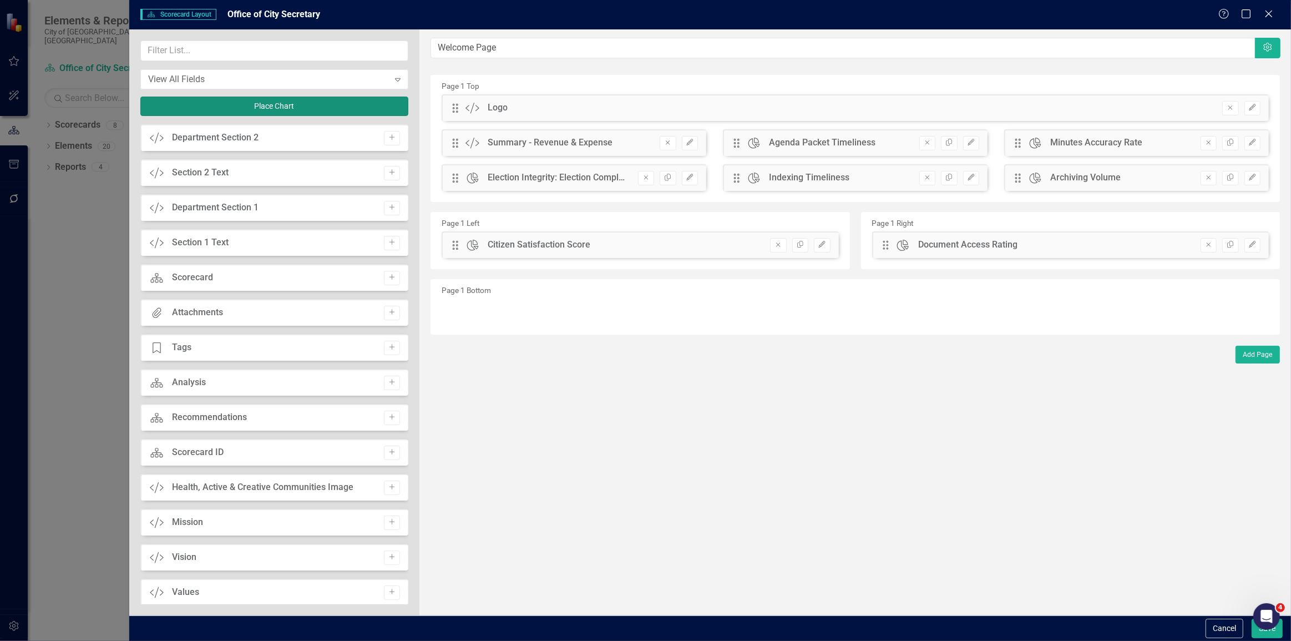
click at [227, 109] on button "Place Chart" at bounding box center [274, 106] width 269 height 19
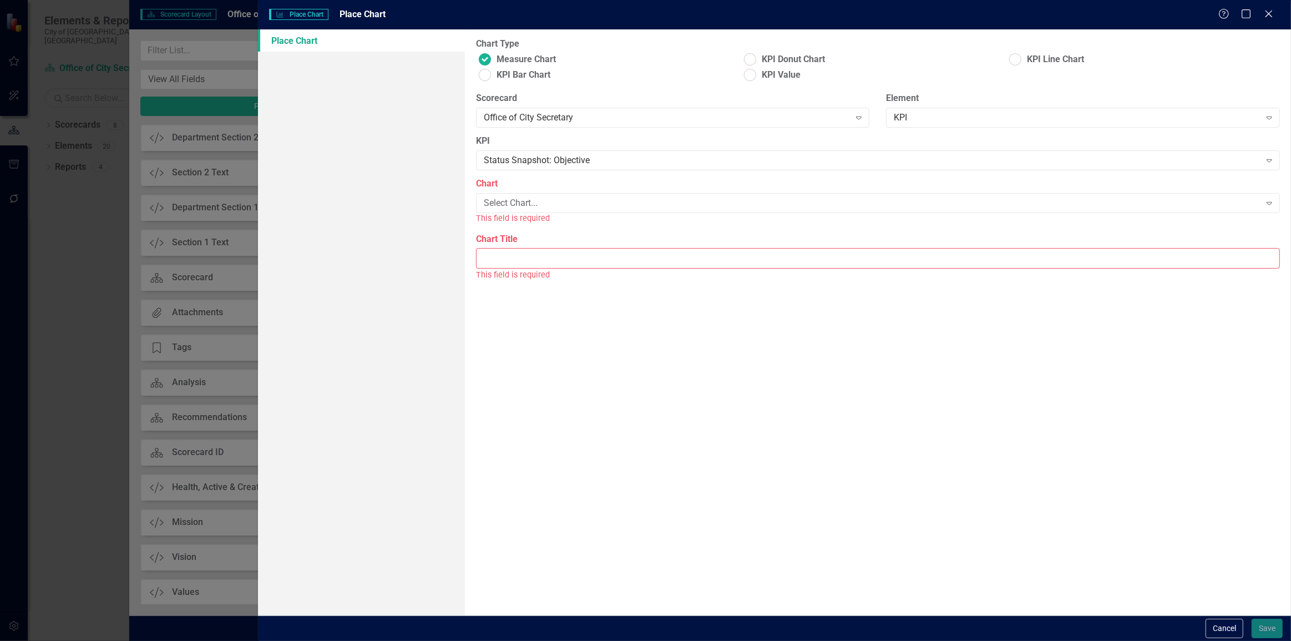
click at [493, 173] on div "KPI Status Snapshot: Objective Expand" at bounding box center [878, 156] width 821 height 43
click at [493, 160] on div "Status Snapshot: Objective" at bounding box center [872, 160] width 777 height 13
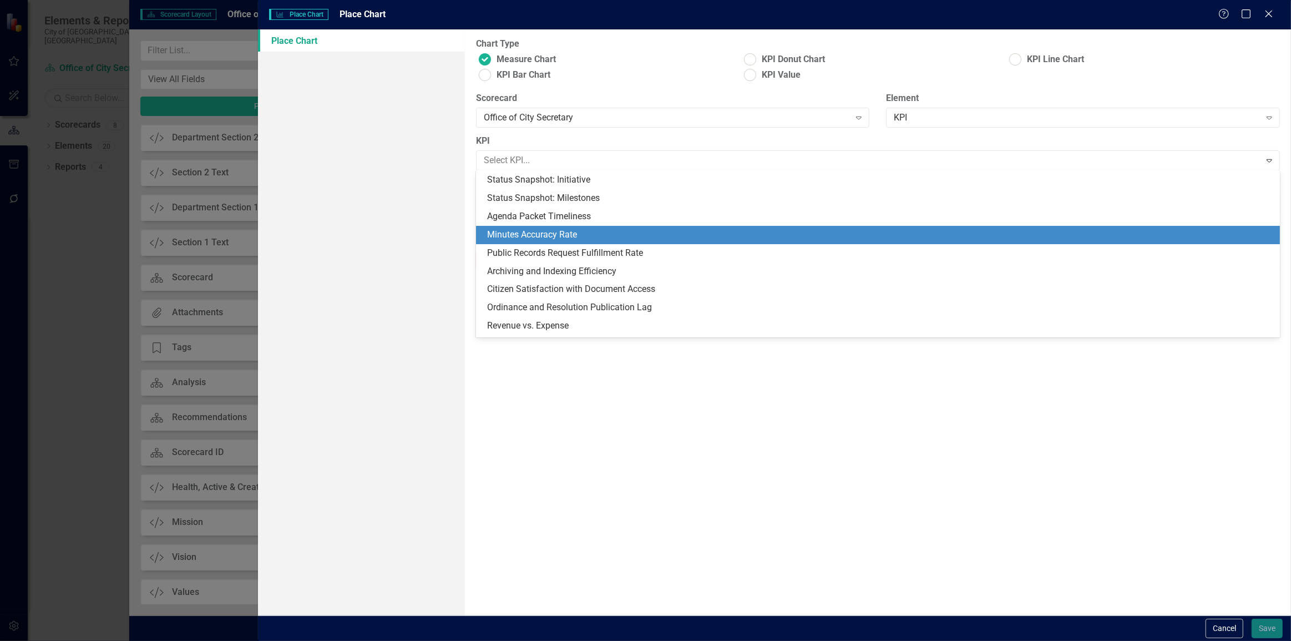
scroll to position [50, 0]
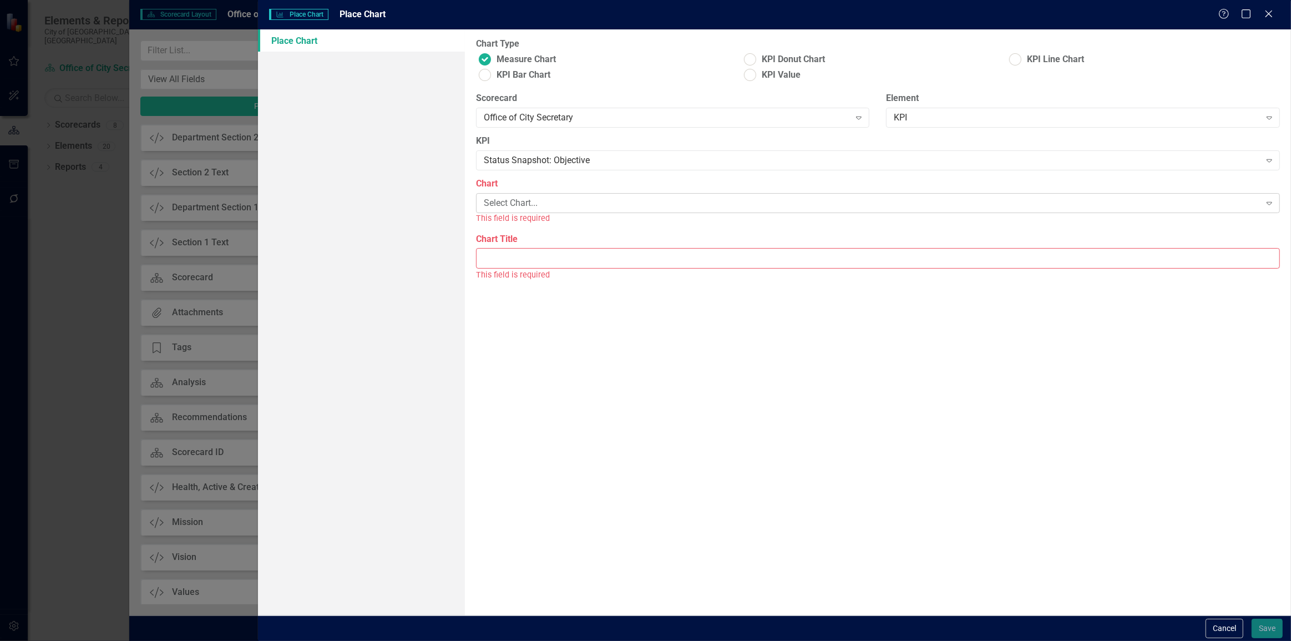
click at [516, 210] on div "Select Chart... Expand" at bounding box center [878, 203] width 804 height 20
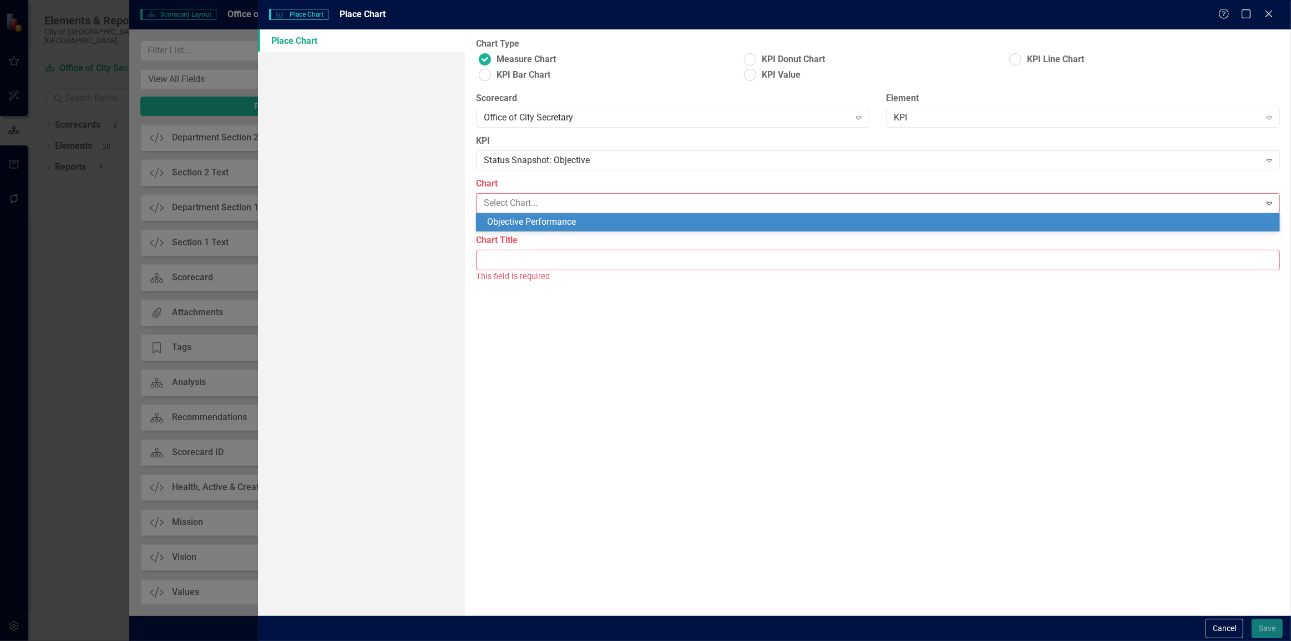
click at [501, 172] on div "KPI Status Snapshot: Objective Expand" at bounding box center [878, 156] width 821 height 43
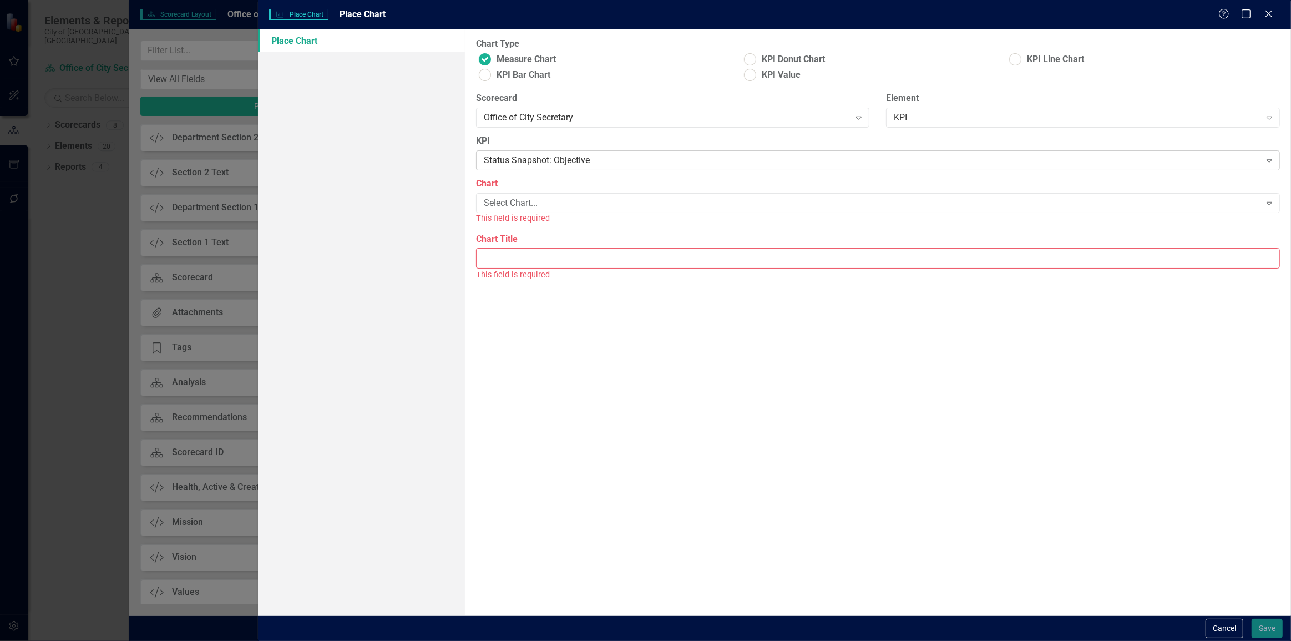
click at [508, 161] on div "Status Snapshot: Objective" at bounding box center [872, 160] width 777 height 13
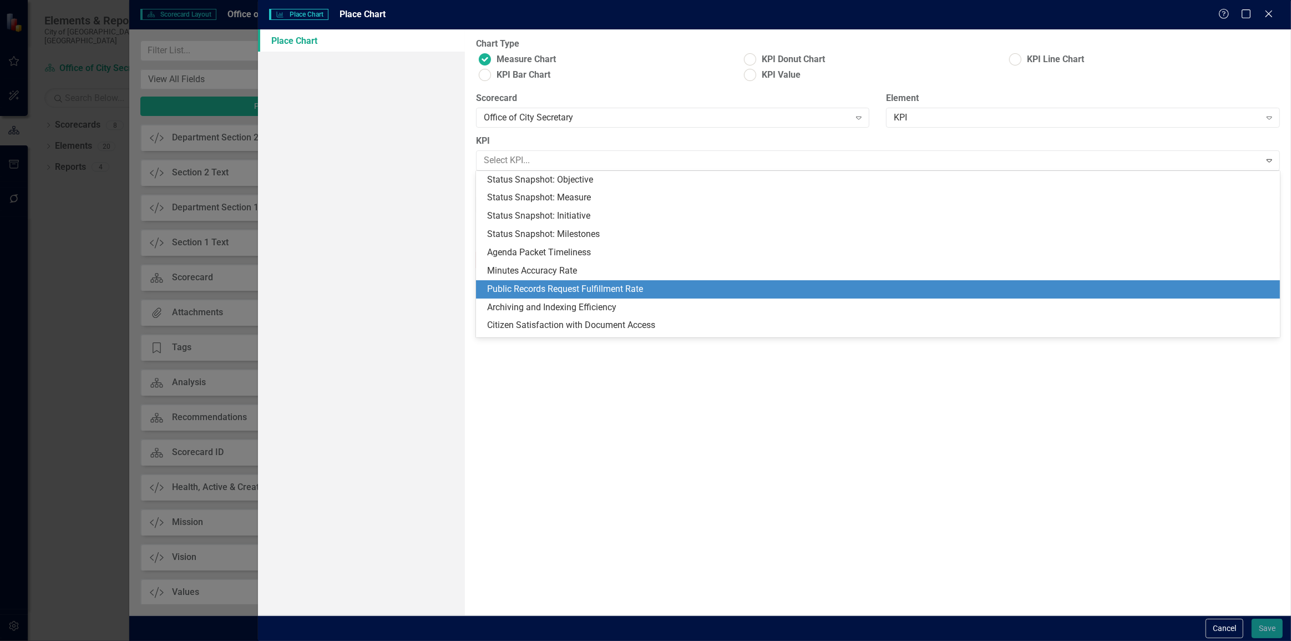
click at [528, 290] on div "Public Records Request Fulfillment Rate" at bounding box center [880, 289] width 786 height 13
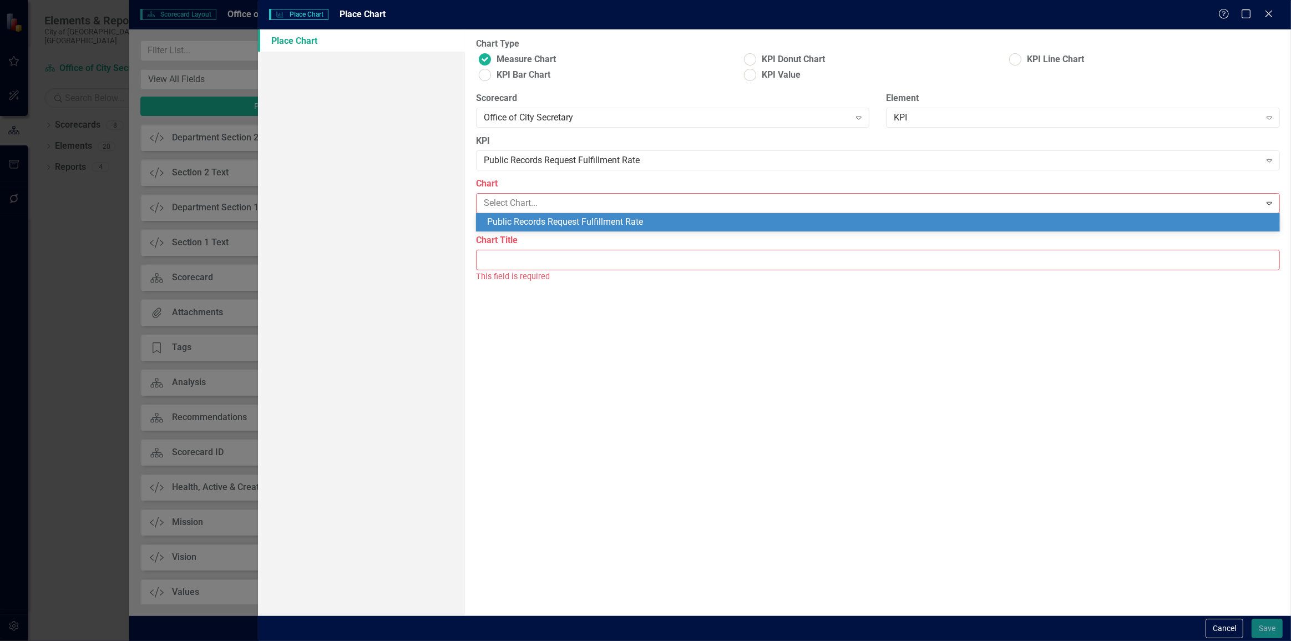
click at [523, 218] on div "Public Records Request Fulfillment Rate" at bounding box center [880, 222] width 786 height 13
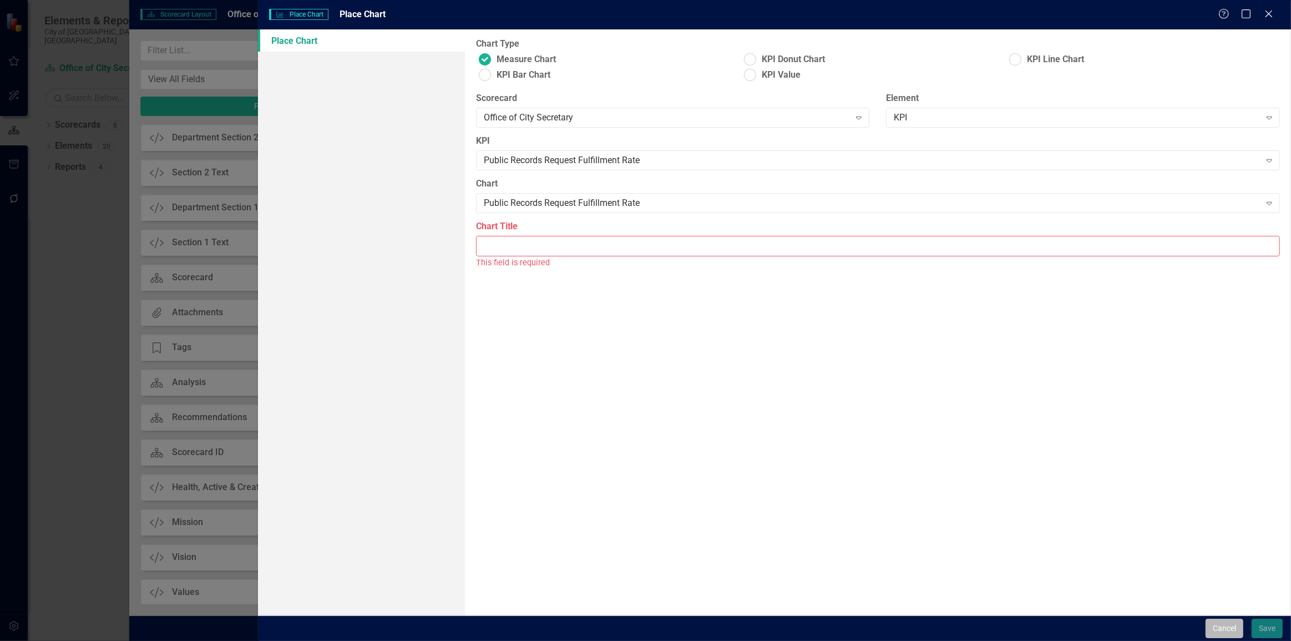
click at [1212, 637] on button "Cancel" at bounding box center [1225, 628] width 38 height 19
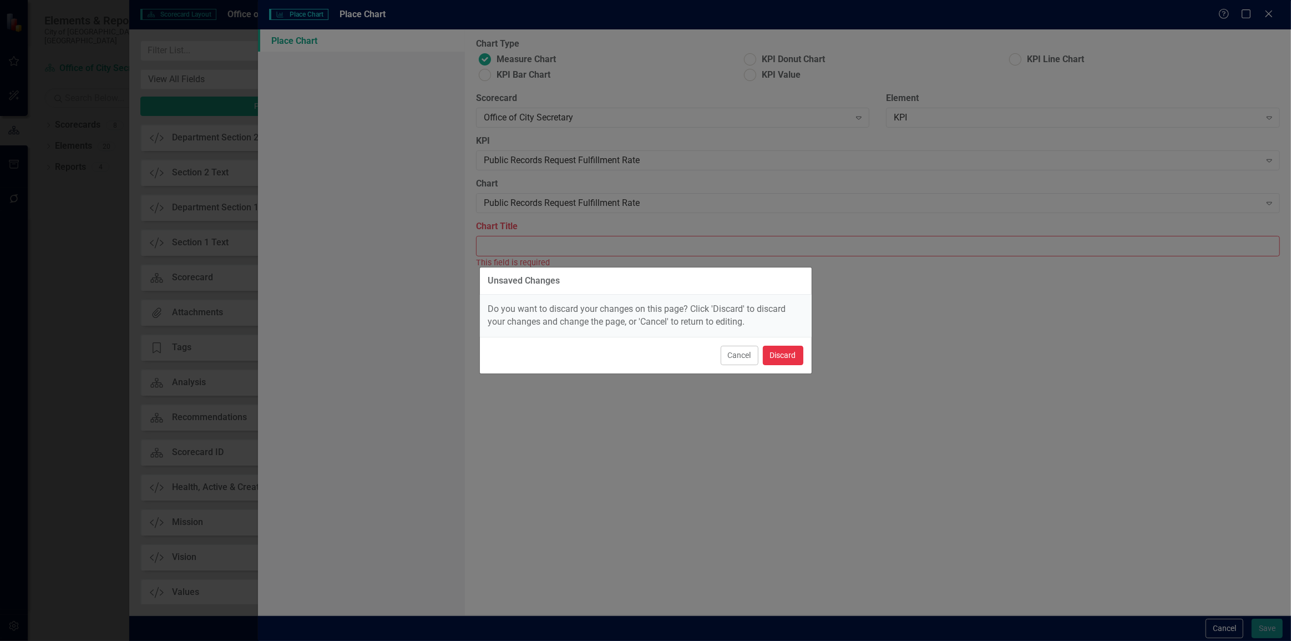
click at [771, 361] on button "Discard" at bounding box center [783, 355] width 41 height 19
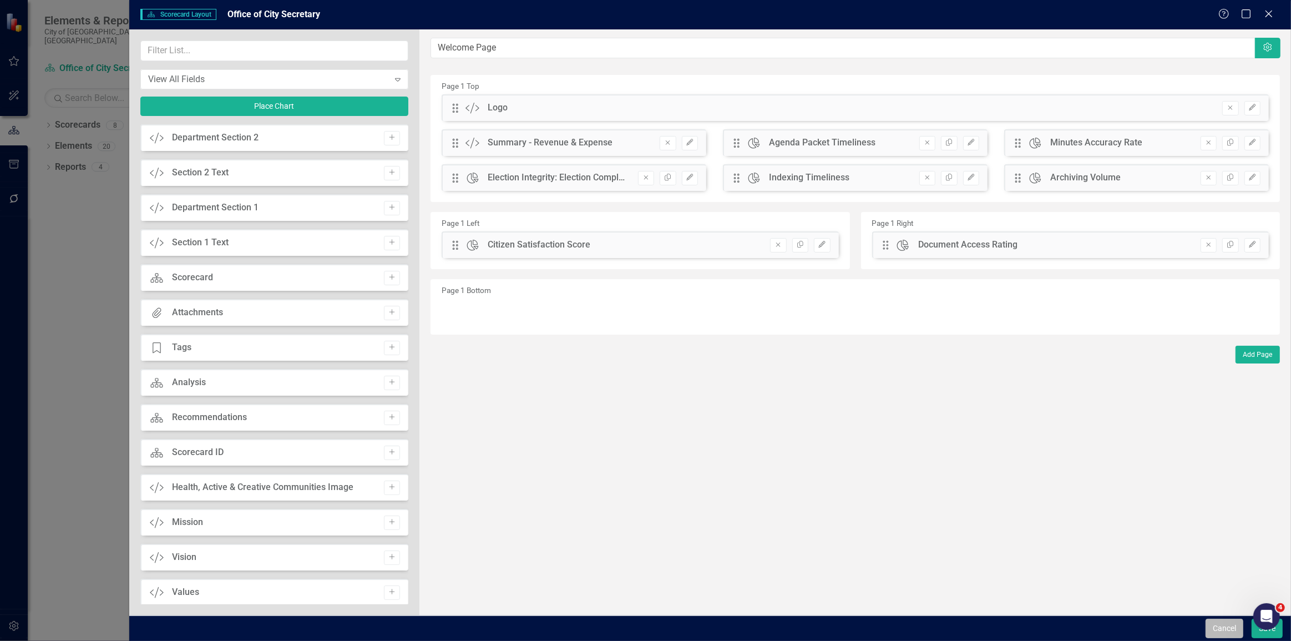
click at [1210, 629] on button "Cancel" at bounding box center [1225, 628] width 38 height 19
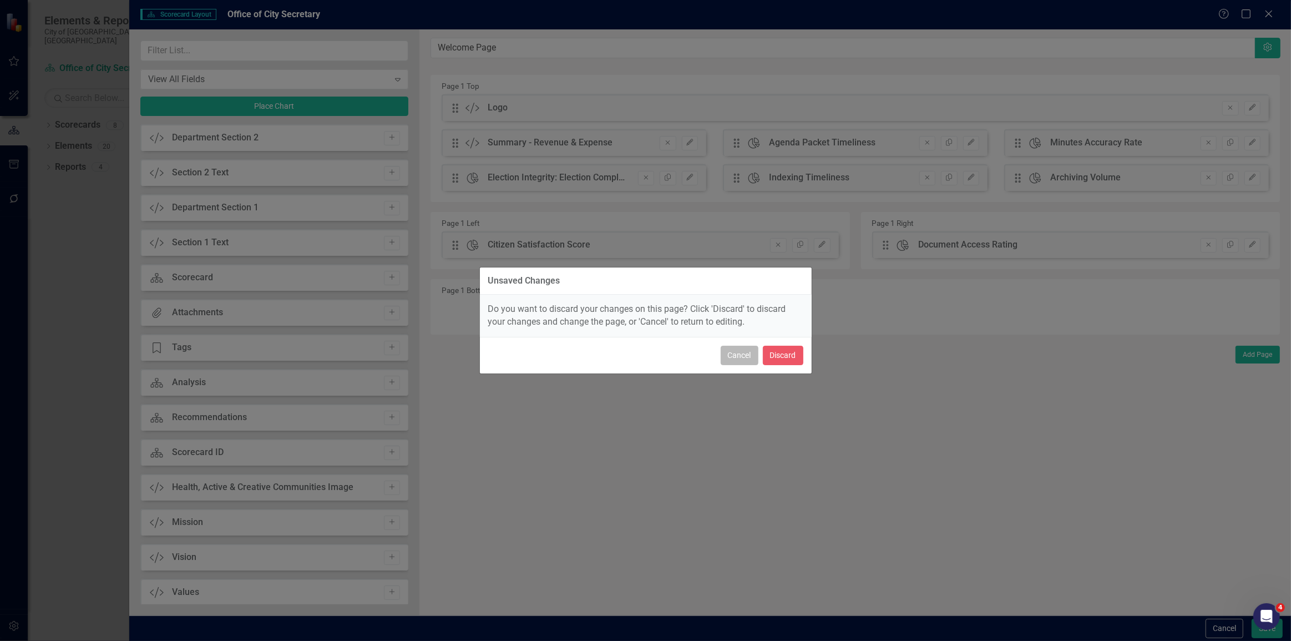
click at [744, 361] on button "Cancel" at bounding box center [740, 355] width 38 height 19
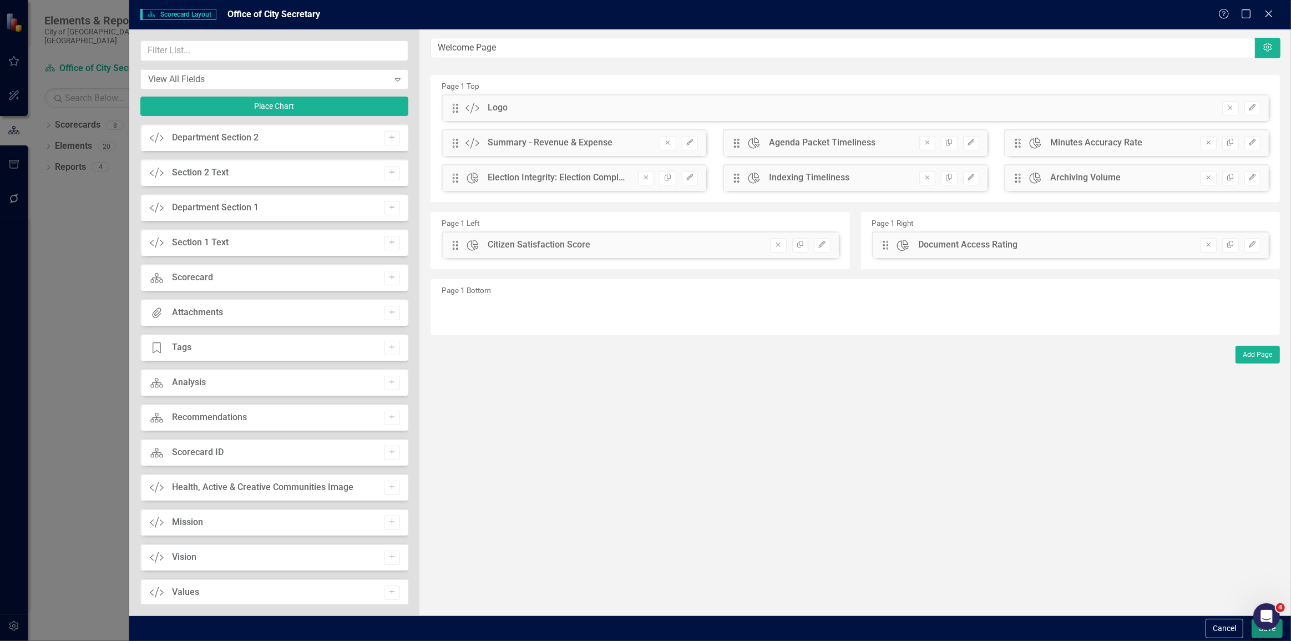
click at [1272, 638] on div "Cancel Save" at bounding box center [710, 628] width 1162 height 26
click at [1272, 638] on button "Save" at bounding box center [1267, 628] width 31 height 19
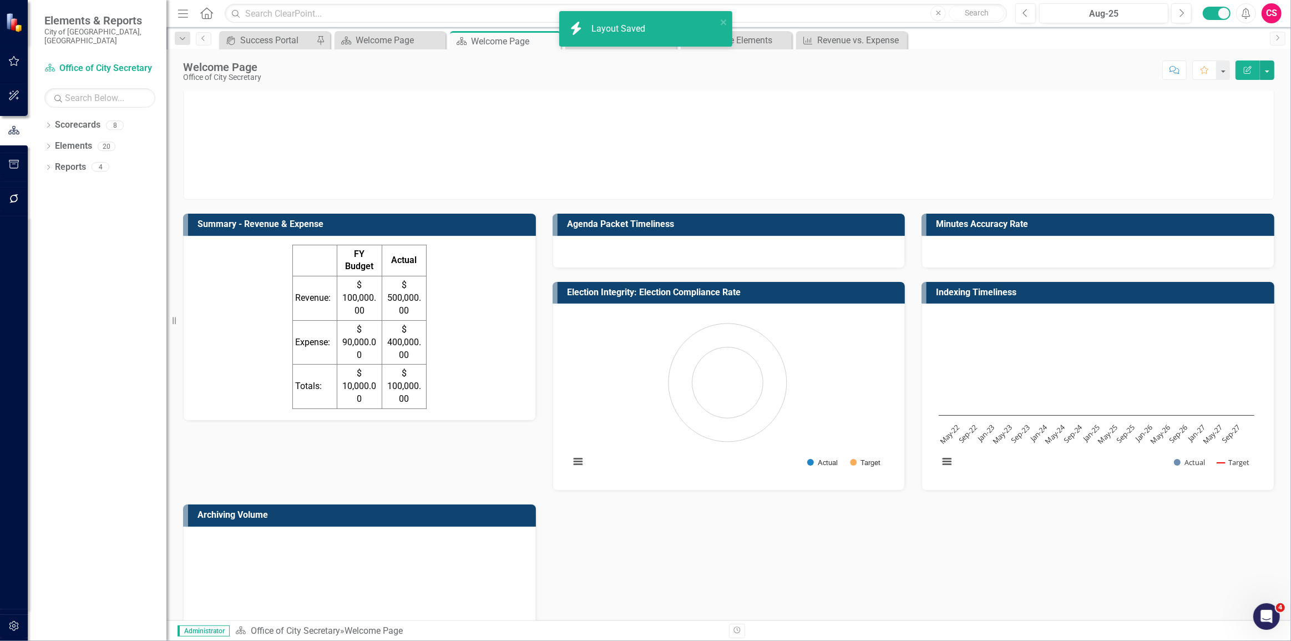
scroll to position [0, 0]
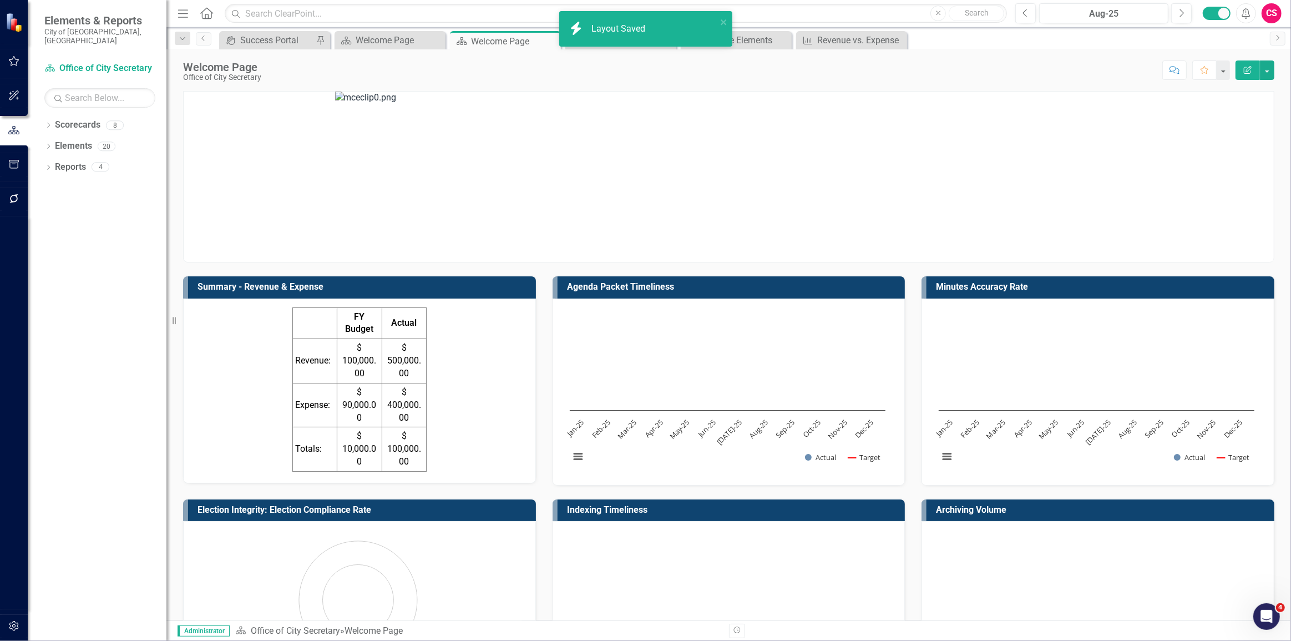
click at [469, 398] on div "FY Budget Actual Revenue: $ 100,000.00 $ 500,000.00 Expense: $ 90,000.00 $ 400,…" at bounding box center [360, 389] width 330 height 164
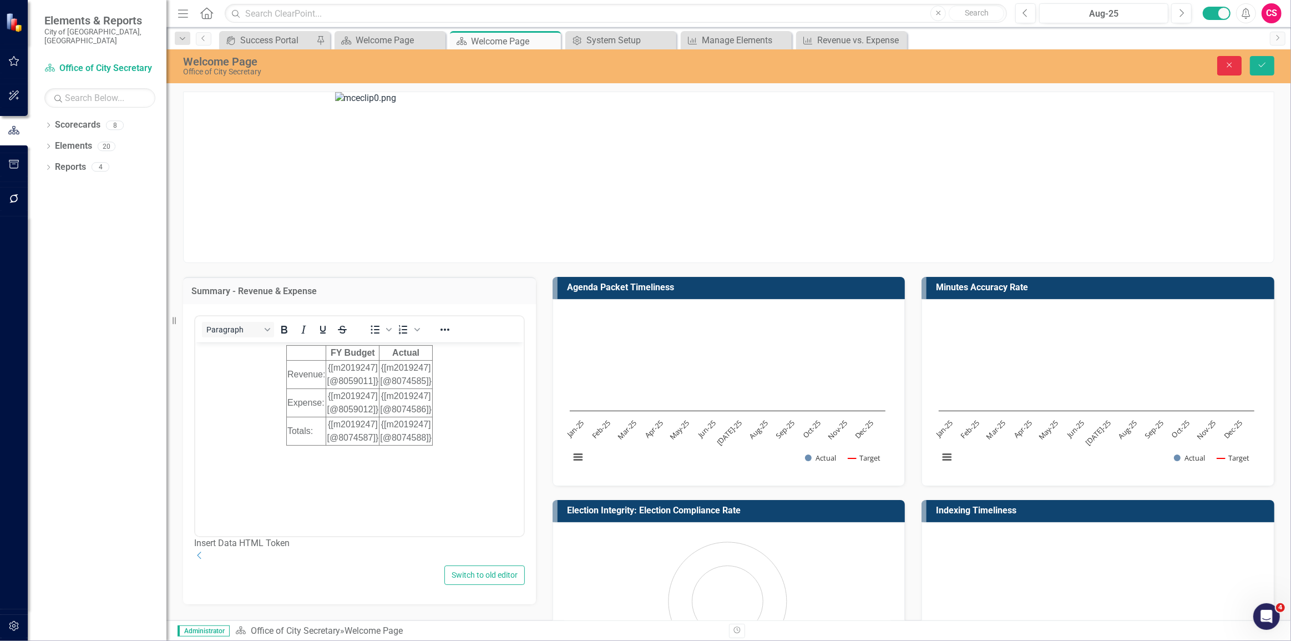
click at [1227, 60] on button "Close" at bounding box center [1230, 65] width 24 height 19
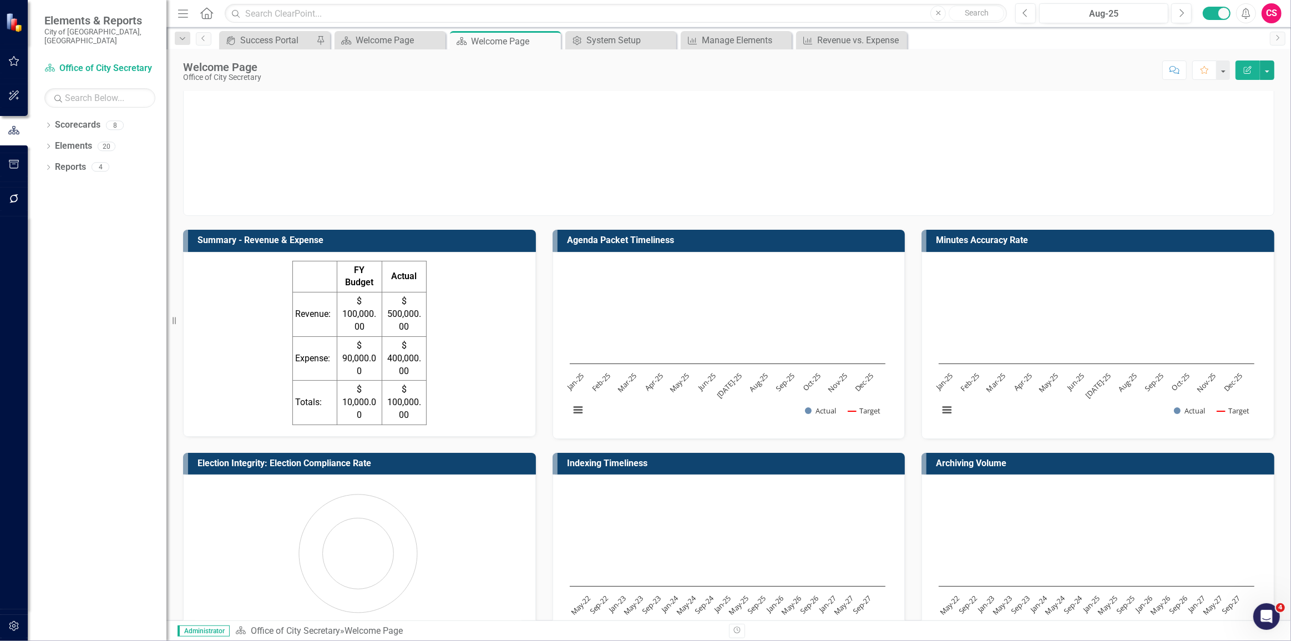
scroll to position [211, 0]
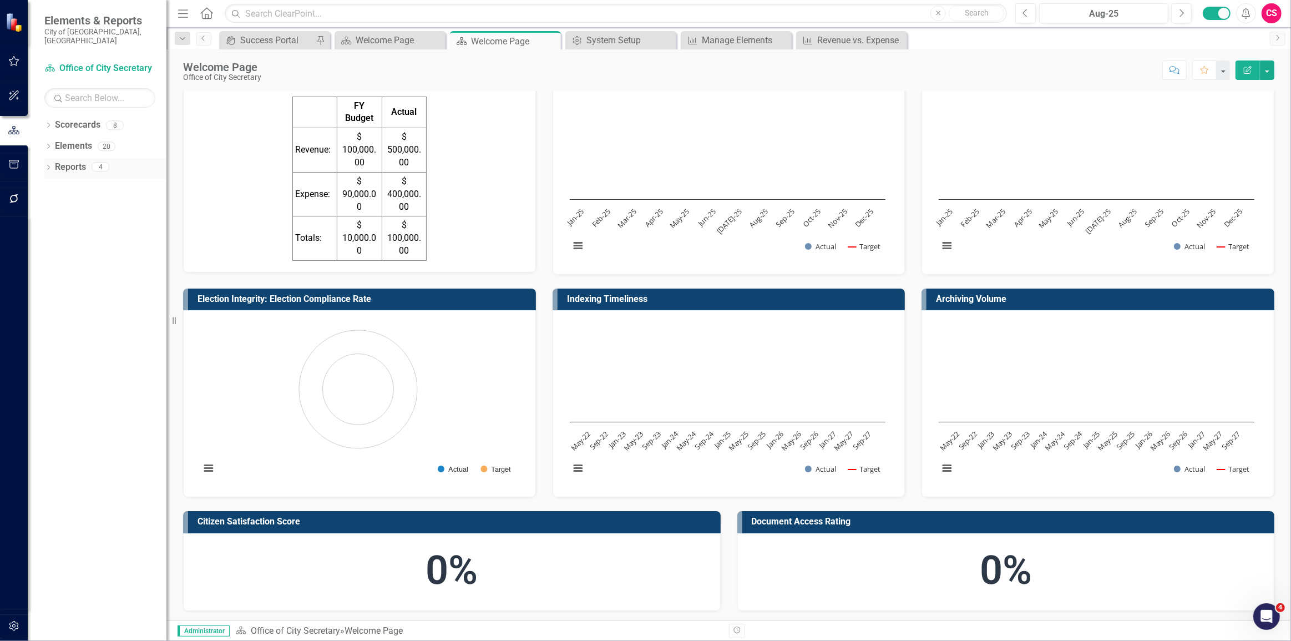
click at [65, 161] on link "Reports" at bounding box center [70, 167] width 31 height 13
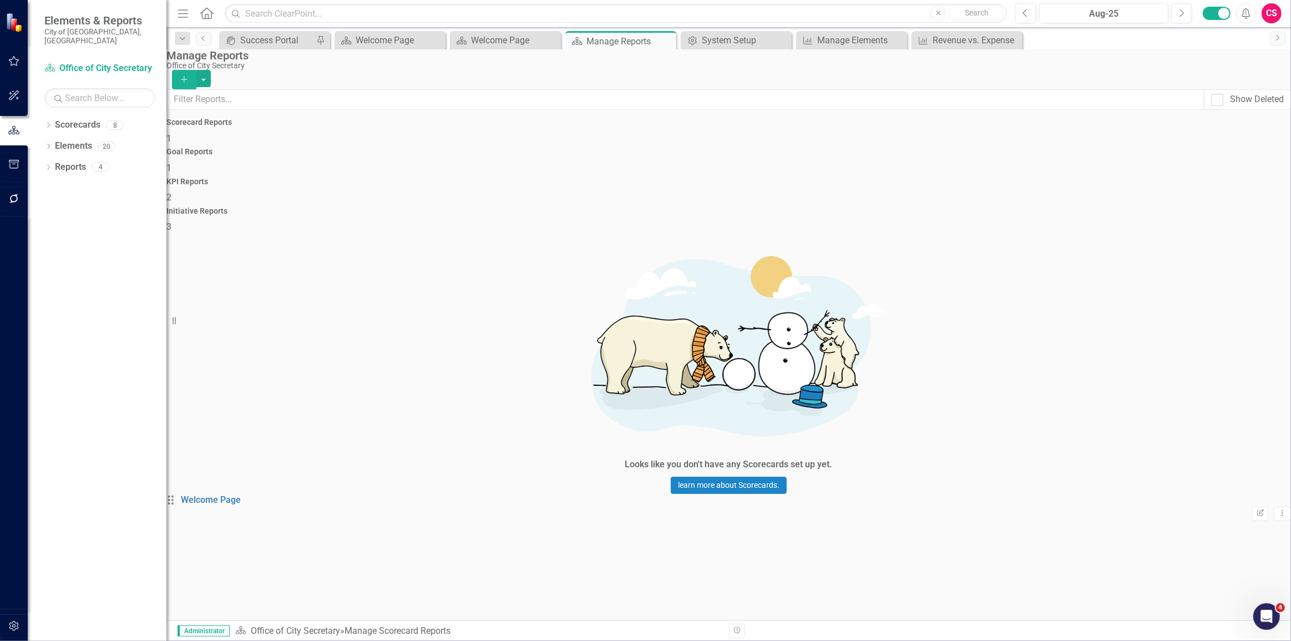
click at [938, 178] on div "KPI Reports 2" at bounding box center [728, 191] width 1125 height 27
click at [1278, 537] on icon "Dropdown Menu" at bounding box center [1282, 540] width 9 height 7
click at [1200, 322] on link "Trash Delete Report" at bounding box center [1220, 329] width 92 height 21
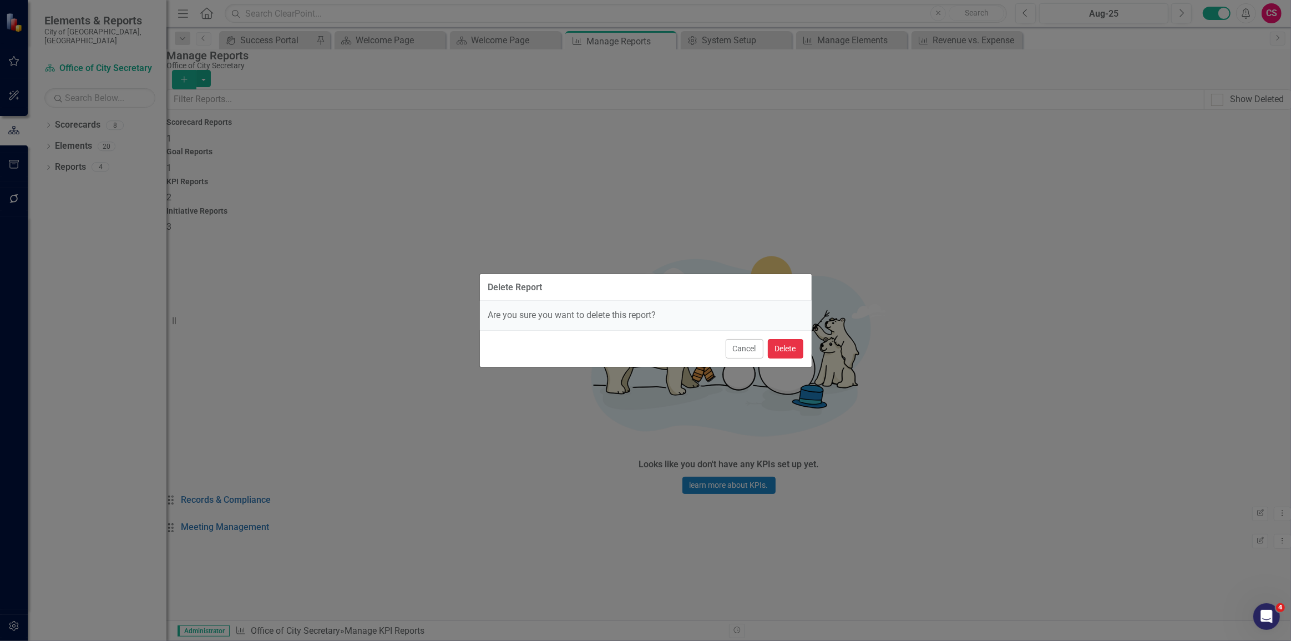
click at [799, 343] on button "Delete" at bounding box center [786, 348] width 36 height 19
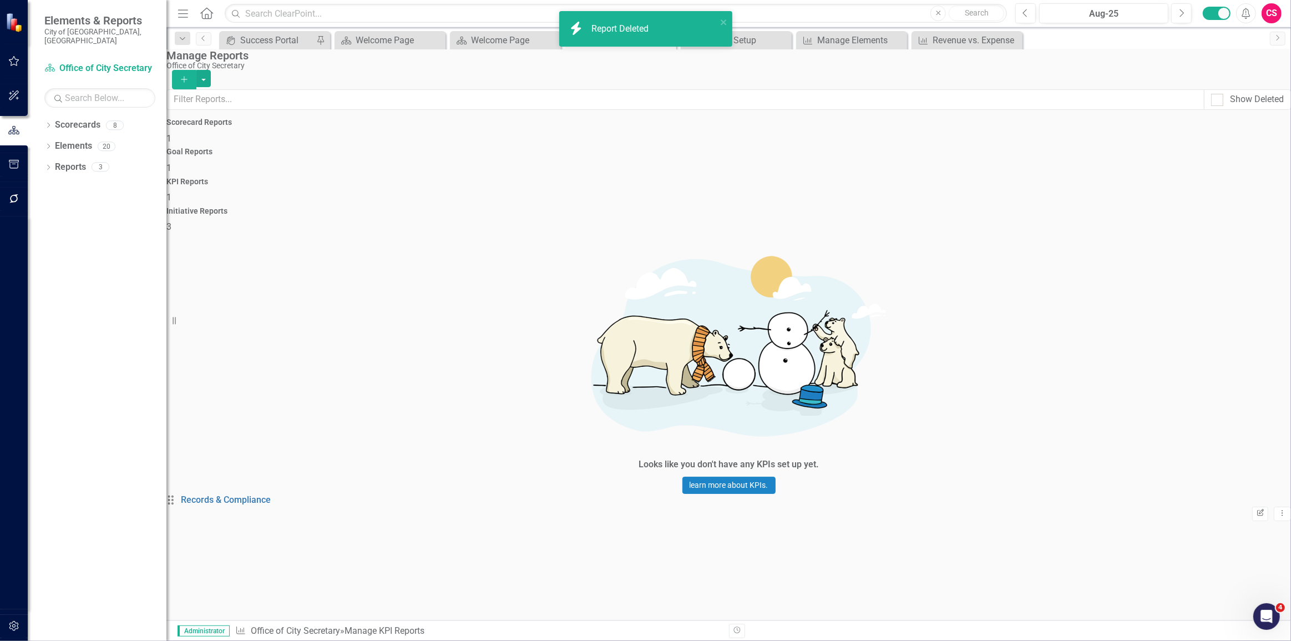
click at [1256, 510] on icon "Edit Report" at bounding box center [1260, 513] width 8 height 7
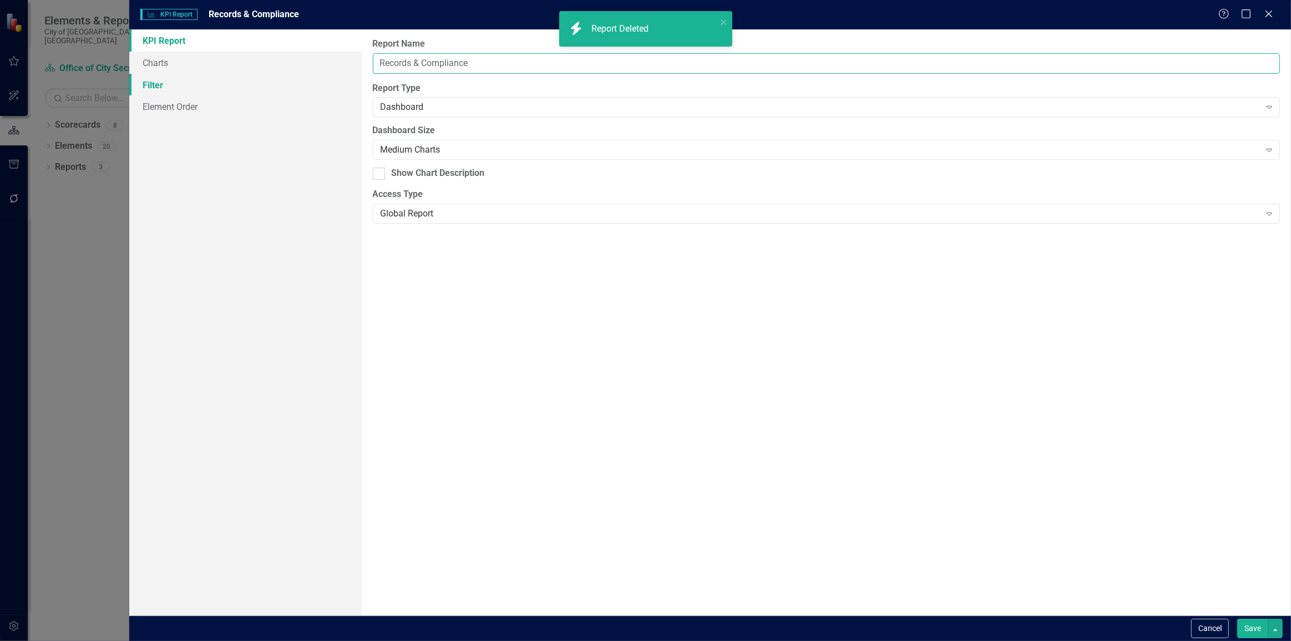
drag, startPoint x: 497, startPoint y: 65, endPoint x: 246, endPoint y: 94, distance: 252.4
click at [246, 94] on div "KPI Report Charts Filter Element Order Report Name Records & Compliance Report …" at bounding box center [710, 322] width 1162 height 586
type input "Department Metrics"
drag, startPoint x: 244, startPoint y: 55, endPoint x: 250, endPoint y: 72, distance: 17.5
click at [244, 55] on link "Charts" at bounding box center [245, 63] width 233 height 22
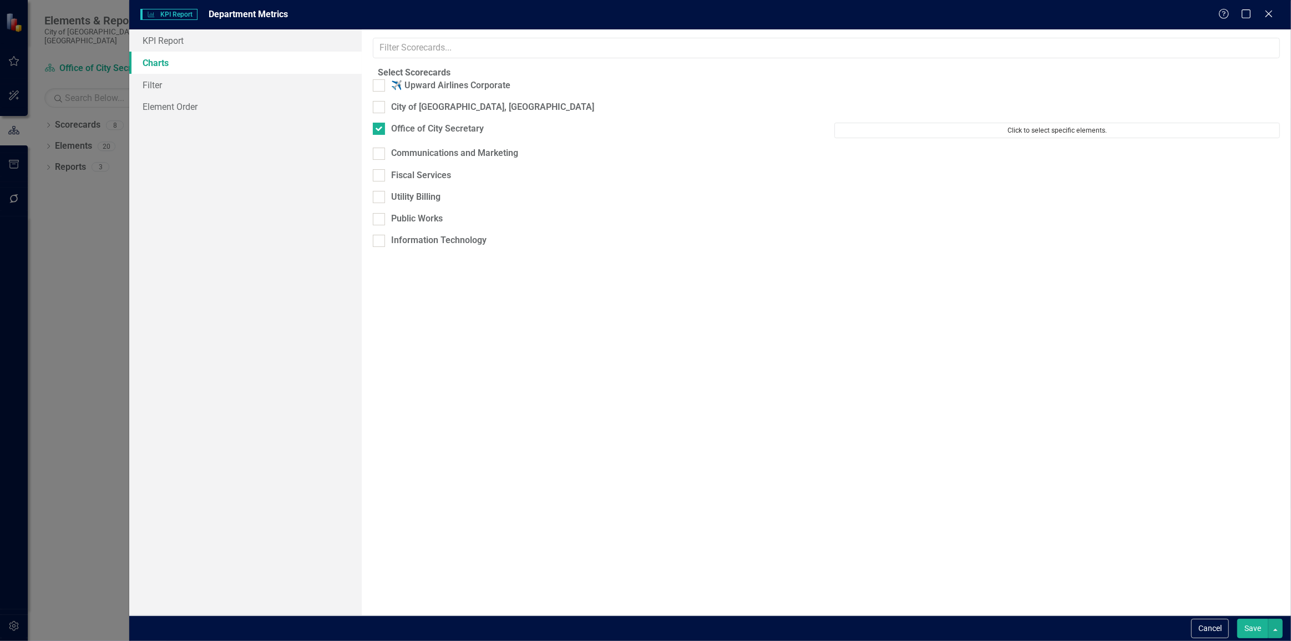
click at [895, 133] on button "Click to select specific elements." at bounding box center [1058, 131] width 446 height 16
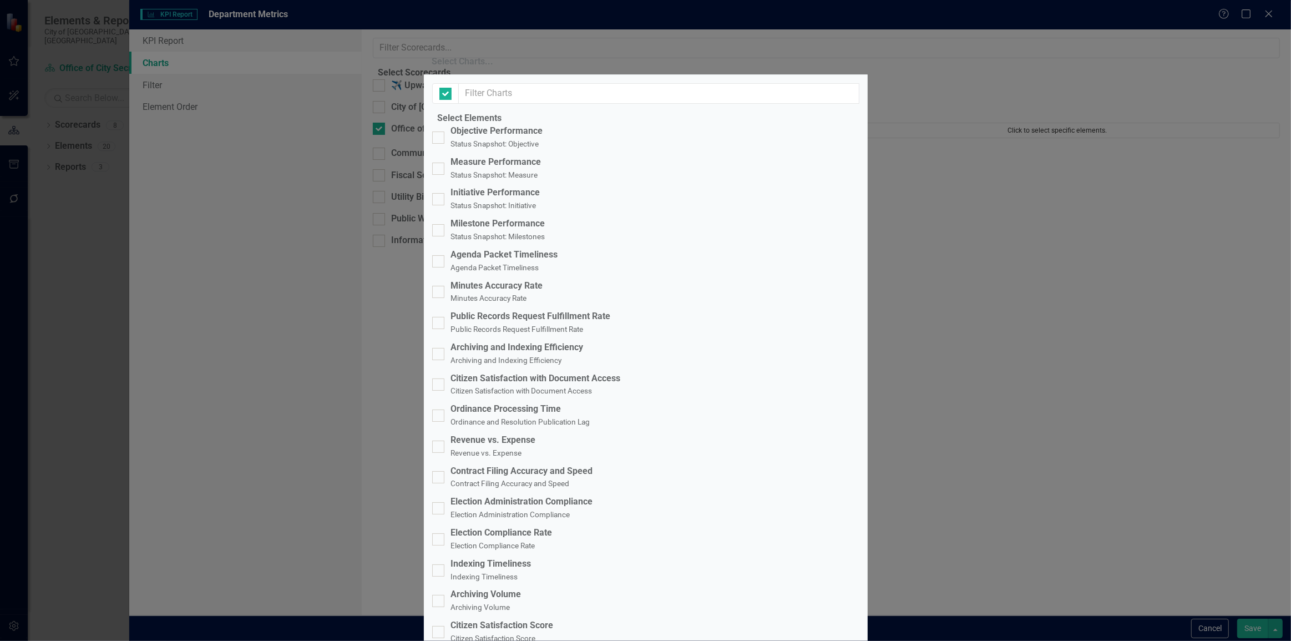
checkbox input "false"
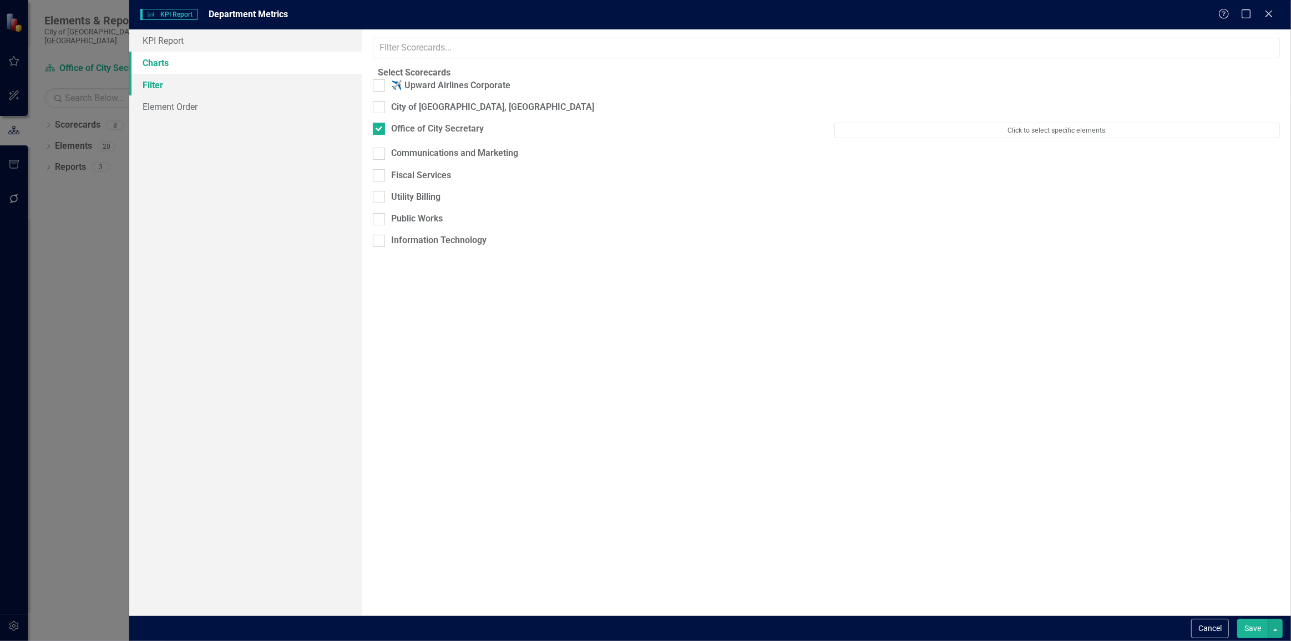
click at [208, 89] on link "Filter" at bounding box center [245, 85] width 233 height 22
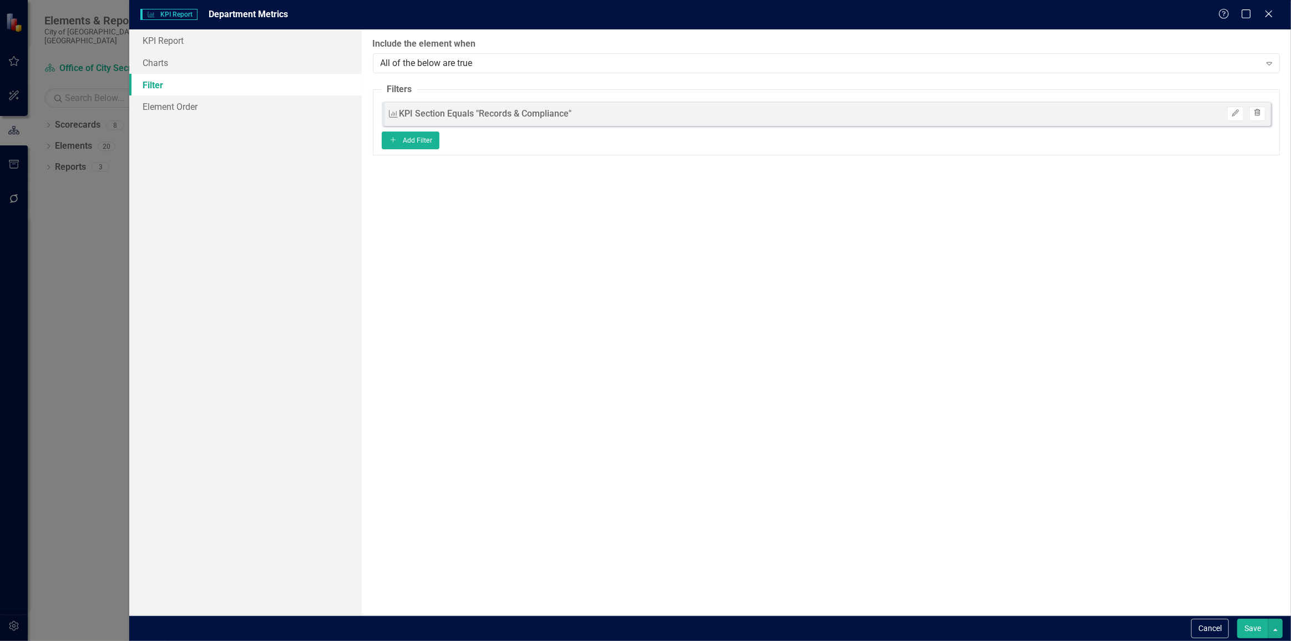
click at [1254, 111] on icon "Trash" at bounding box center [1258, 113] width 8 height 7
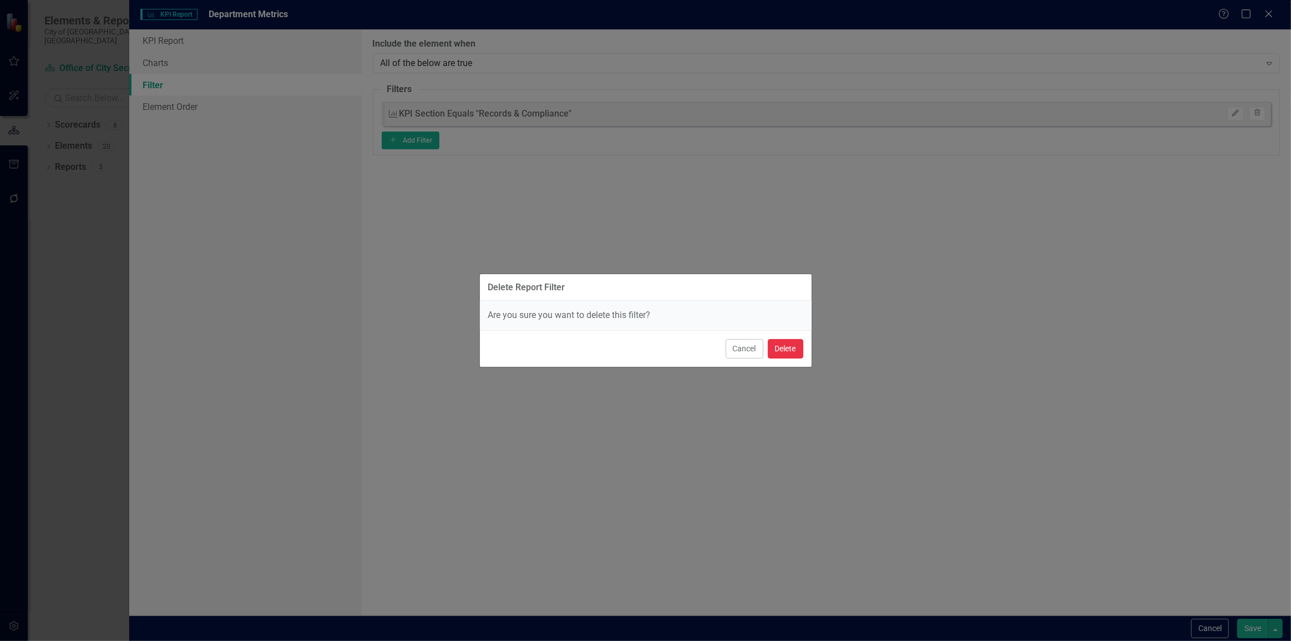
click at [779, 350] on button "Delete" at bounding box center [786, 348] width 36 height 19
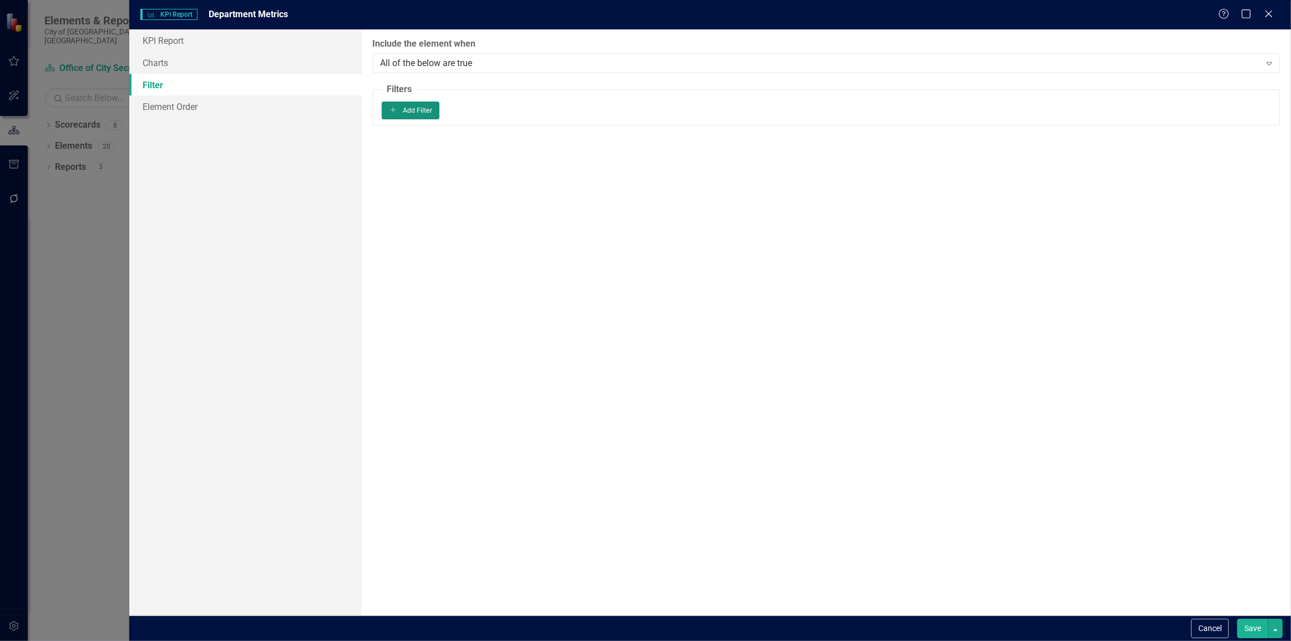
click at [398, 113] on icon "Add" at bounding box center [393, 110] width 9 height 7
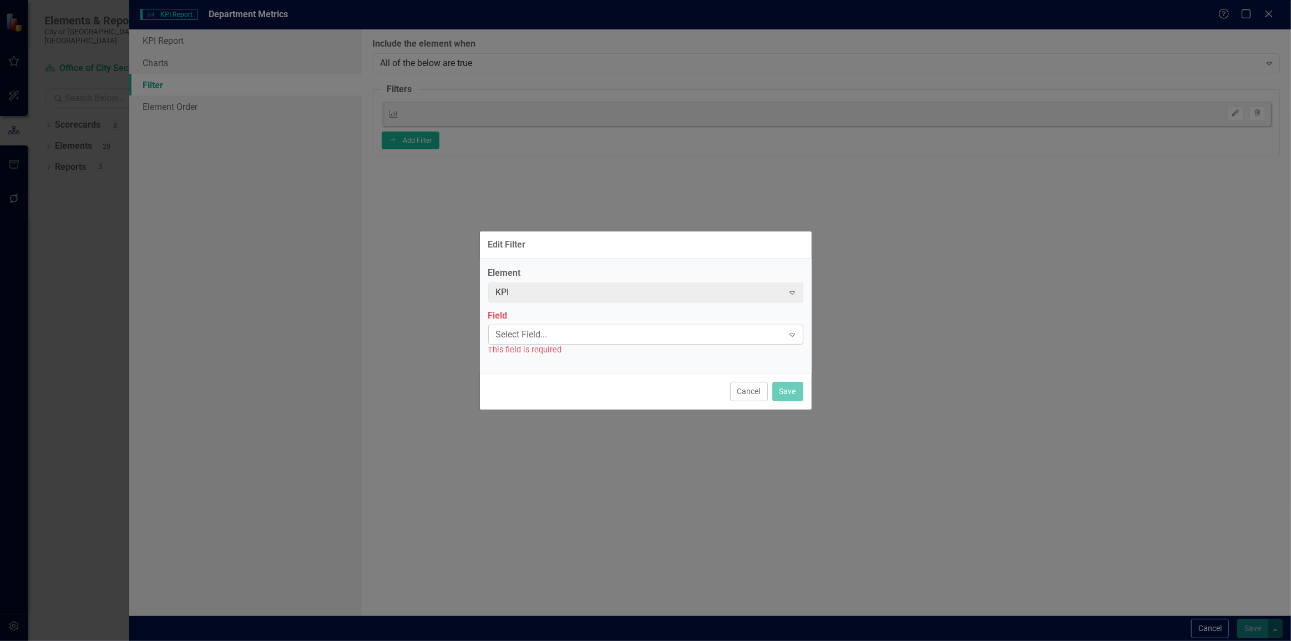
click at [560, 326] on div "Select Field... Expand" at bounding box center [645, 335] width 315 height 20
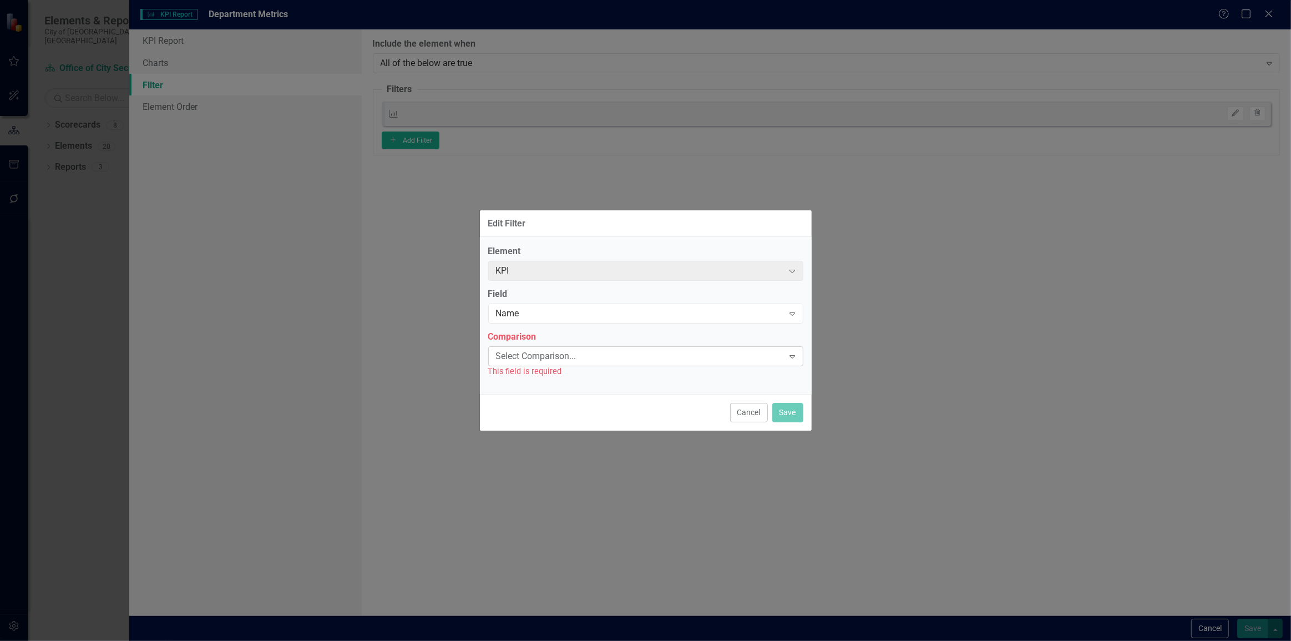
click at [601, 350] on div "Select Comparison..." at bounding box center [640, 356] width 288 height 13
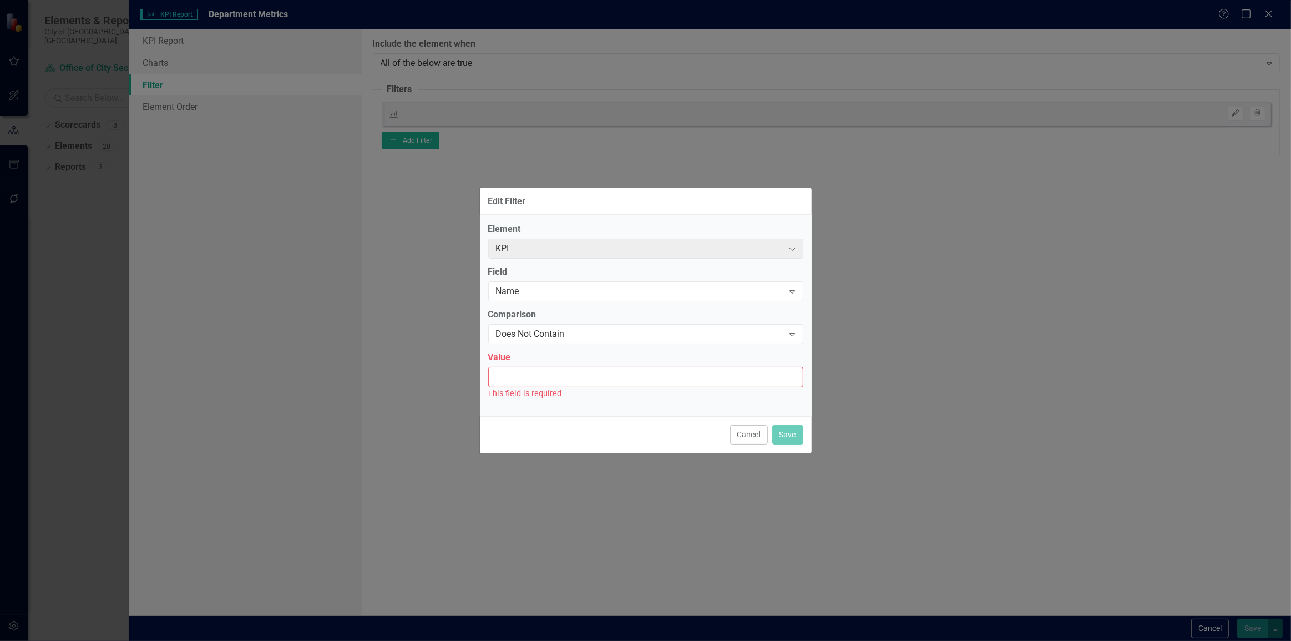
click at [550, 381] on input "Value" at bounding box center [645, 377] width 315 height 21
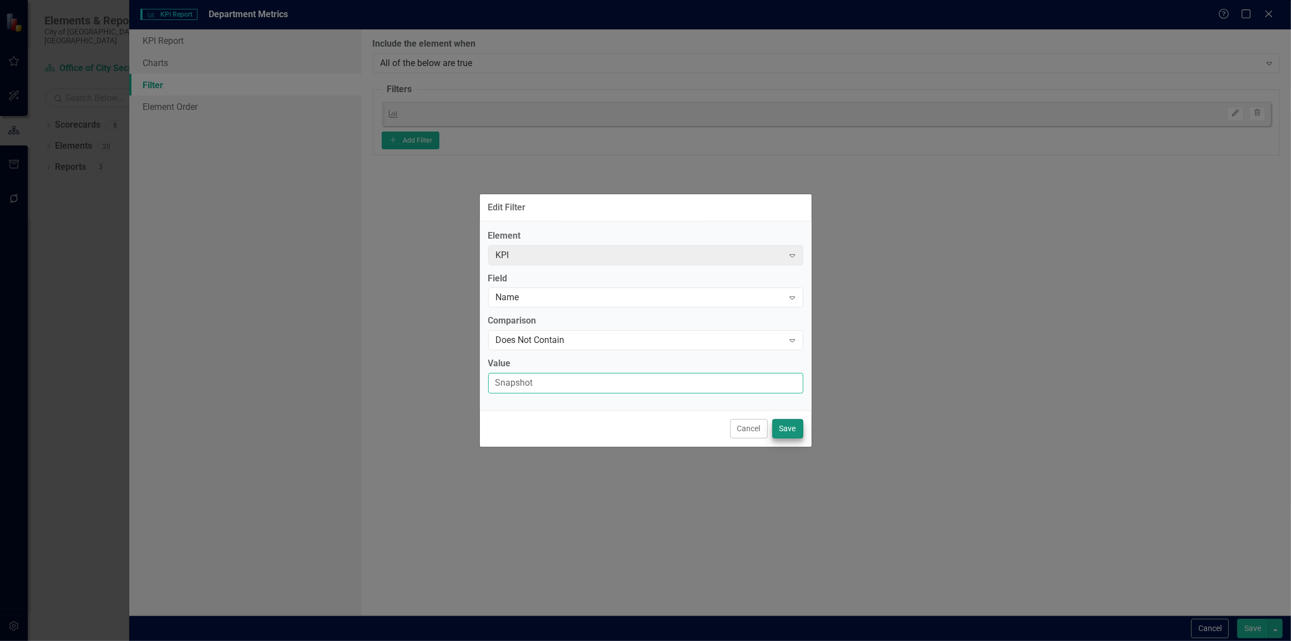
type input "Snapshot"
click at [779, 435] on button "Save" at bounding box center [788, 428] width 31 height 19
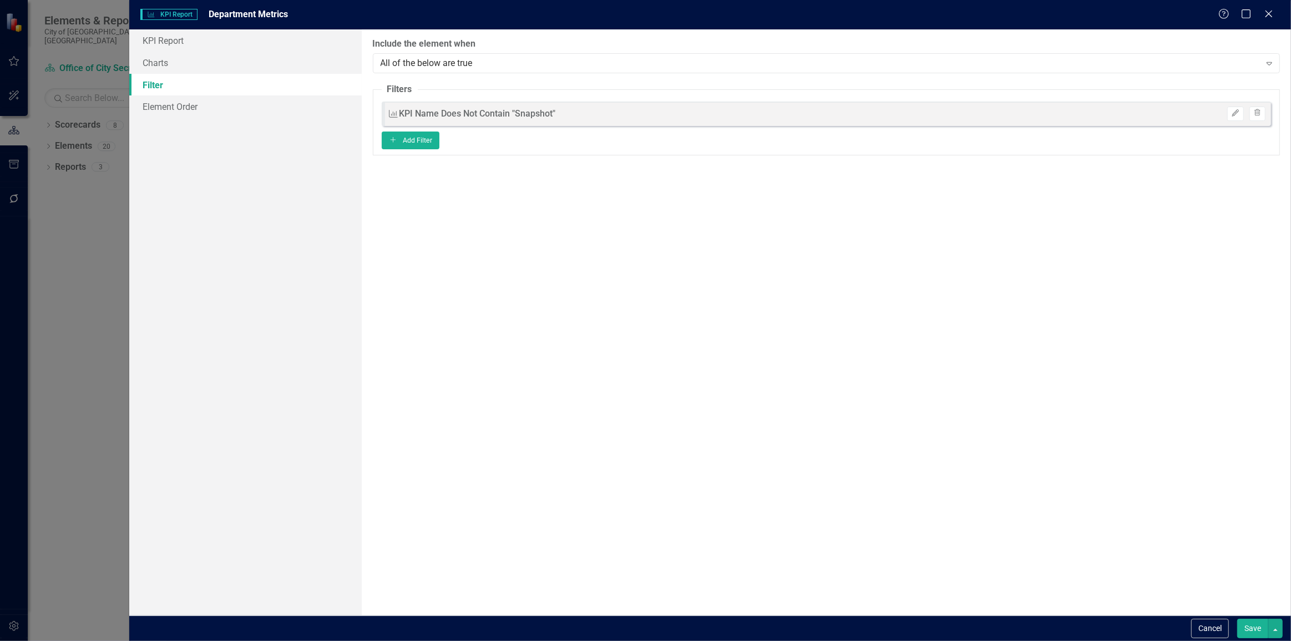
click at [1243, 628] on button "Save" at bounding box center [1253, 628] width 31 height 19
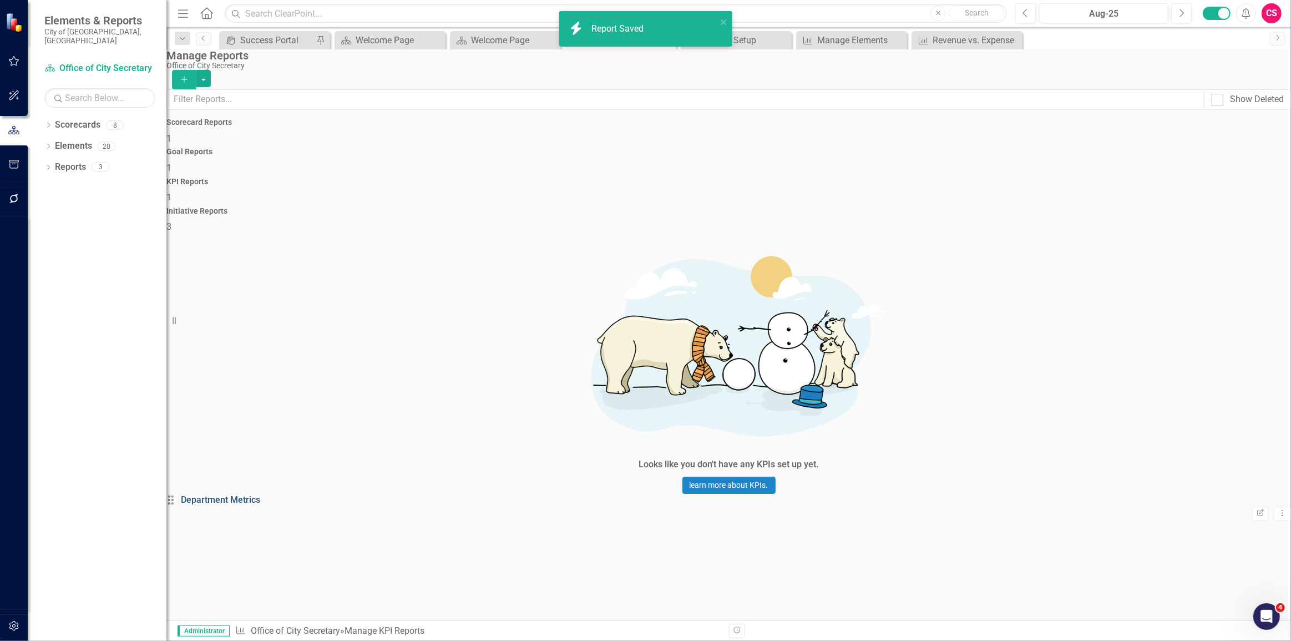
click at [243, 494] on link "Department Metrics" at bounding box center [220, 499] width 79 height 11
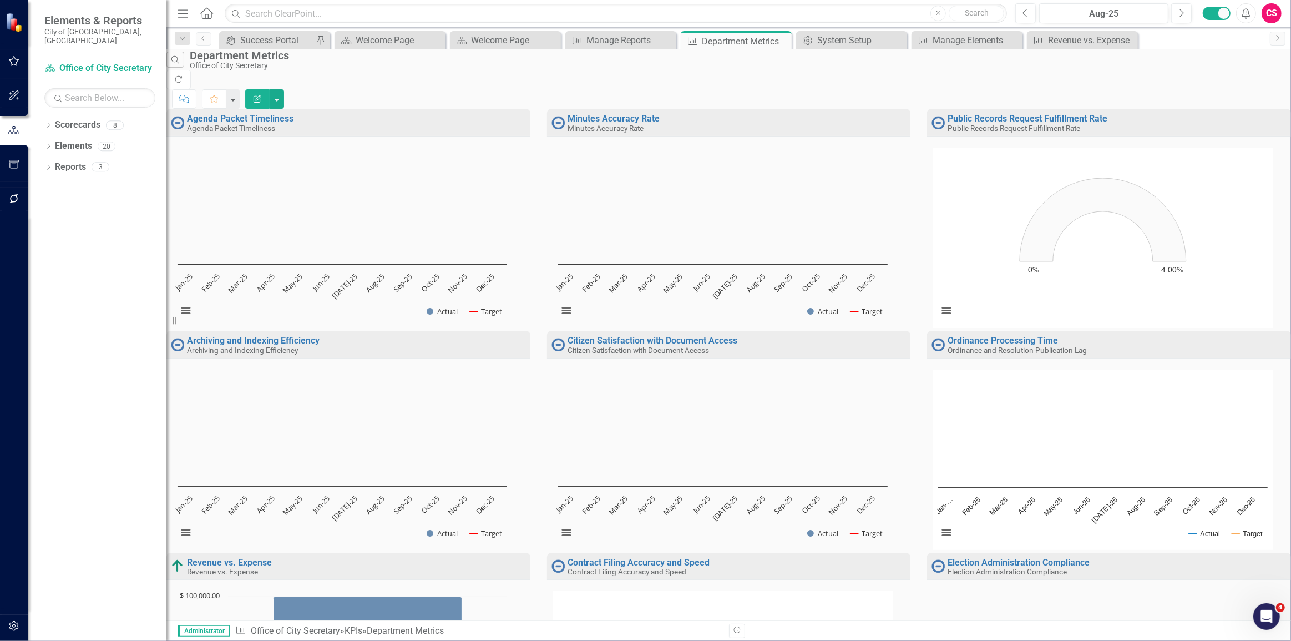
scroll to position [450, 0]
click at [89, 62] on link "Scorecard Office of City Secretary" at bounding box center [99, 68] width 111 height 13
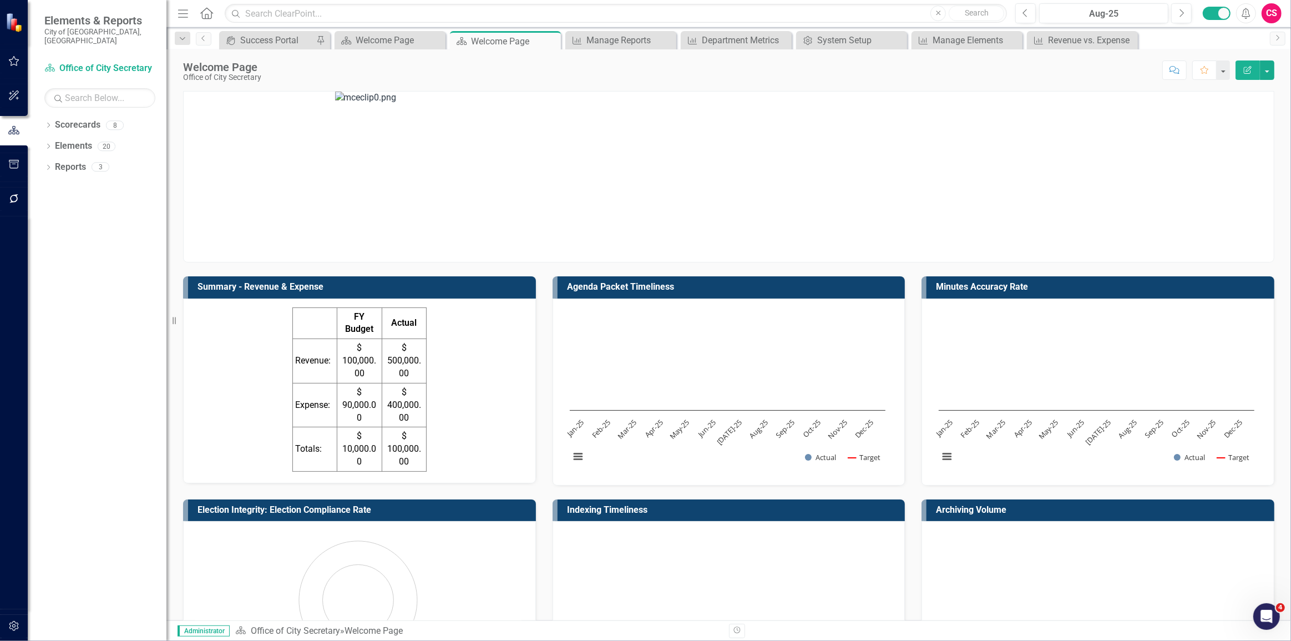
click at [1244, 67] on icon "Edit Report" at bounding box center [1248, 70] width 10 height 8
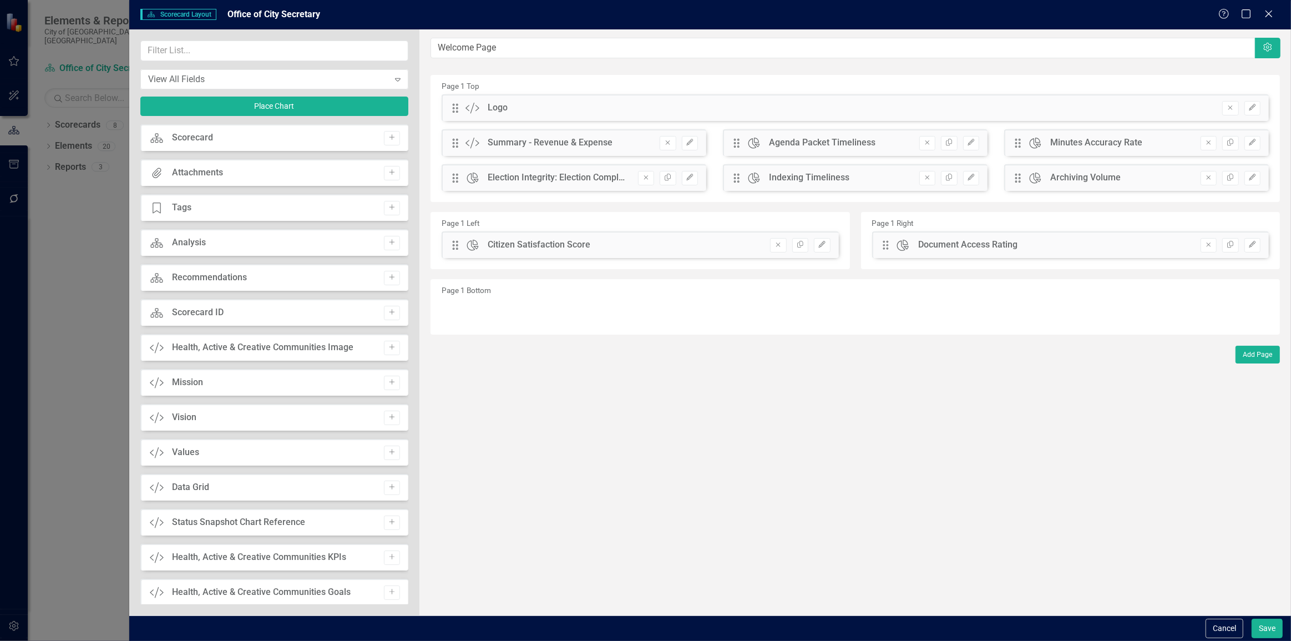
click at [926, 143] on icon "Remove" at bounding box center [927, 142] width 8 height 7
click at [923, 140] on button "Remove" at bounding box center [928, 143] width 16 height 14
click at [933, 145] on button "Remove" at bounding box center [928, 143] width 16 height 14
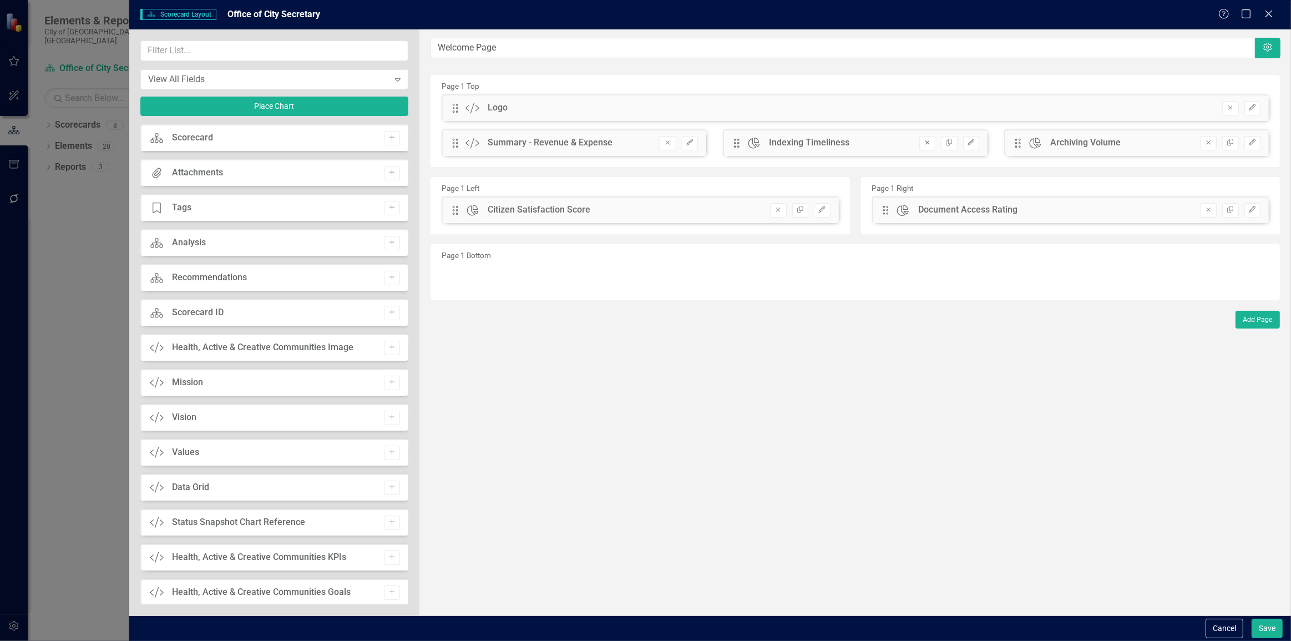
click at [935, 145] on button "Remove" at bounding box center [928, 143] width 16 height 14
click at [685, 137] on button "Edit" at bounding box center [690, 143] width 16 height 14
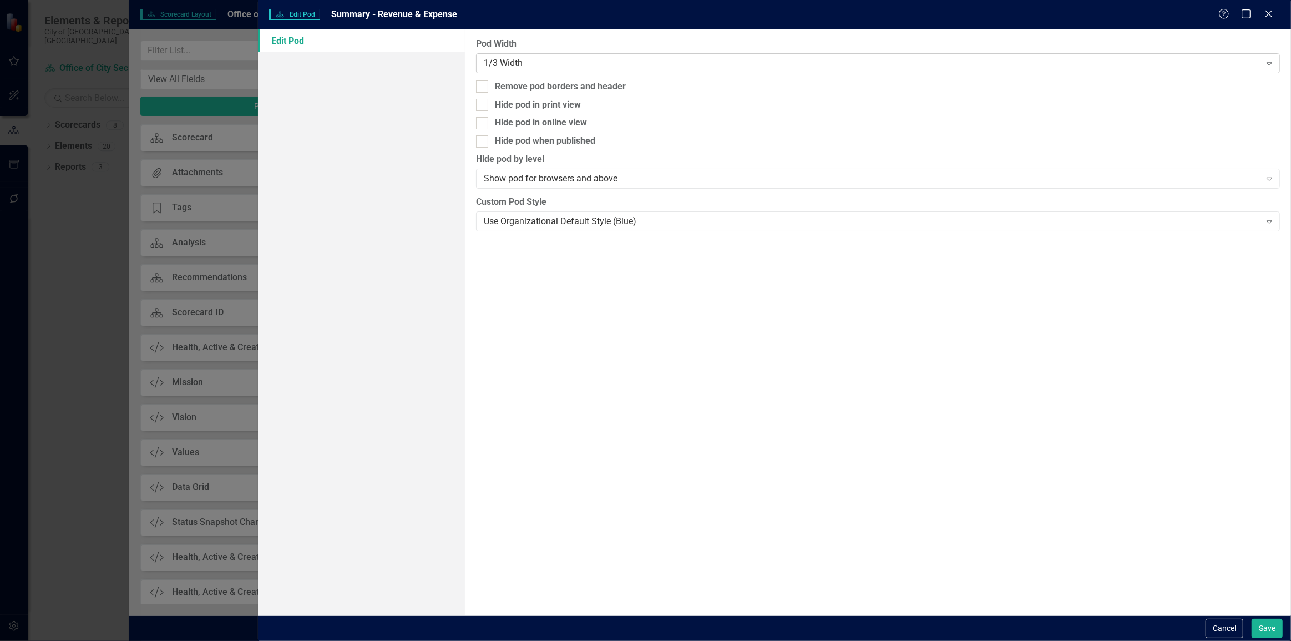
click at [534, 58] on div "1/3 Width" at bounding box center [872, 63] width 777 height 13
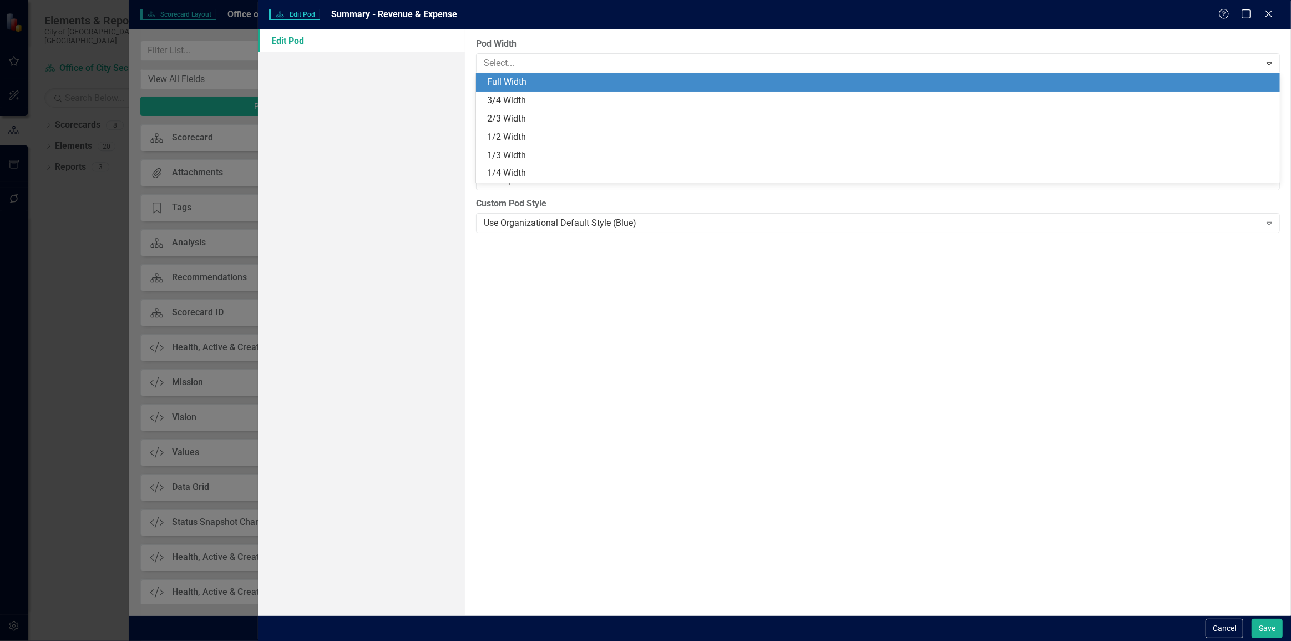
click at [524, 87] on div "Full Width" at bounding box center [880, 82] width 786 height 13
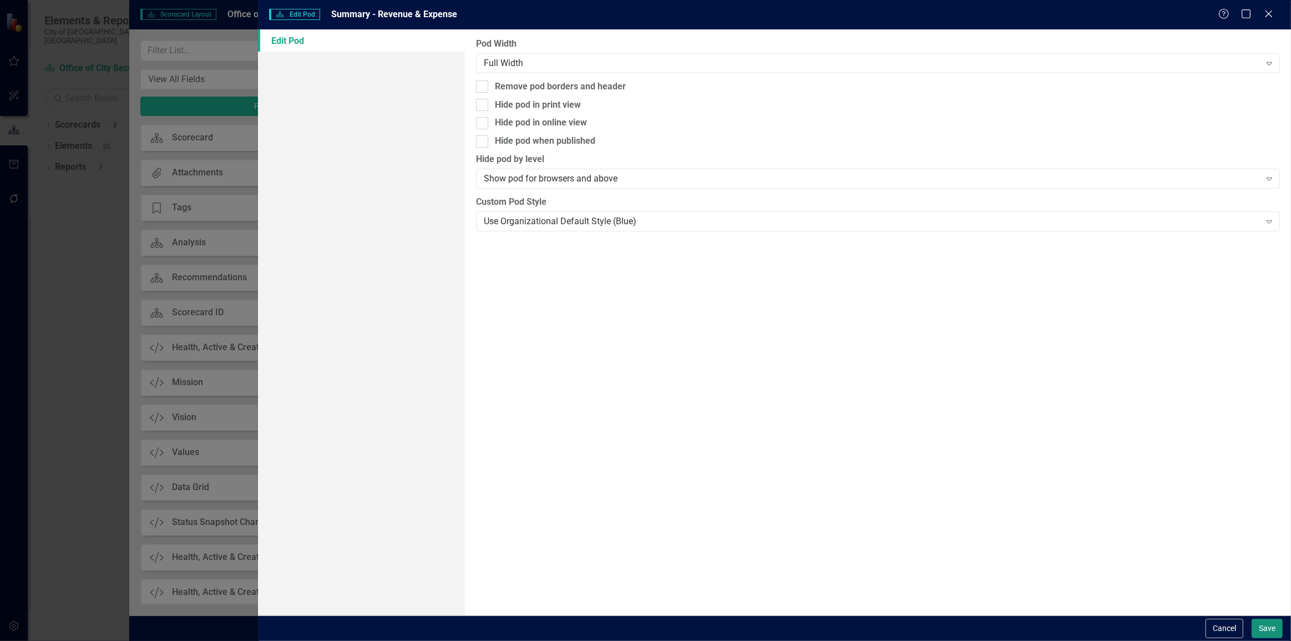
click at [1278, 625] on button "Save" at bounding box center [1267, 628] width 31 height 19
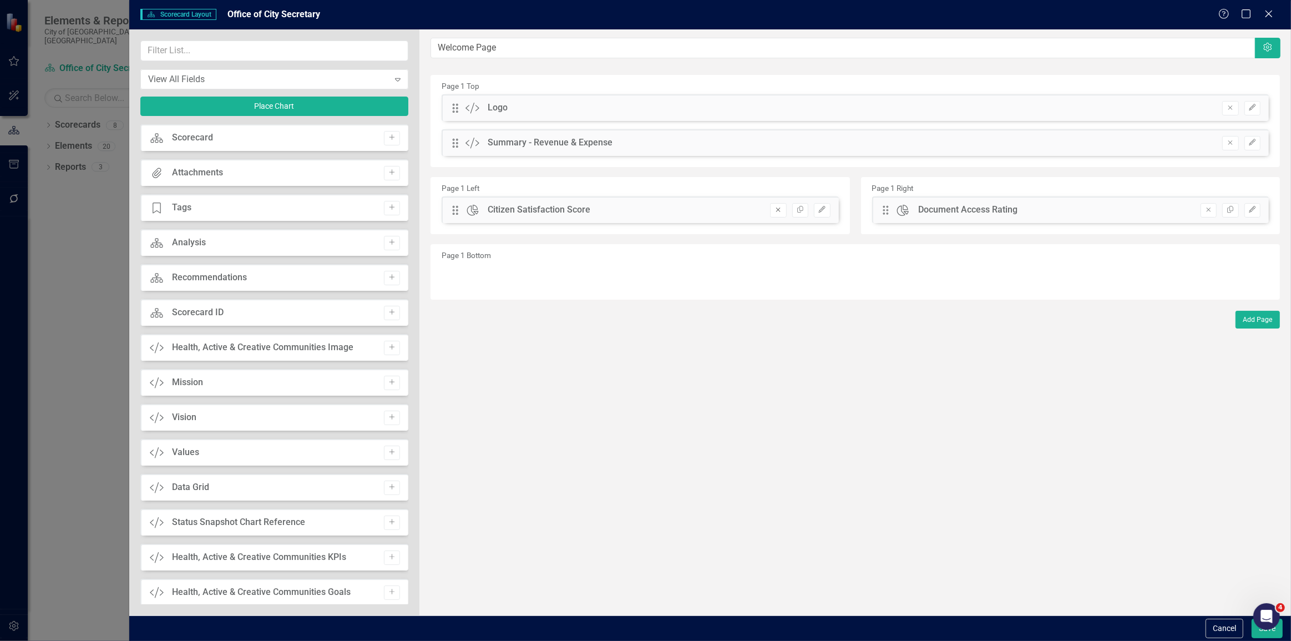
click at [786, 213] on button "Remove" at bounding box center [778, 210] width 16 height 14
drag, startPoint x: 1208, startPoint y: 211, endPoint x: 1147, endPoint y: 213, distance: 61.1
click at [1208, 211] on icon "Remove" at bounding box center [1209, 209] width 8 height 7
click at [275, 54] on input "text" at bounding box center [274, 51] width 269 height 21
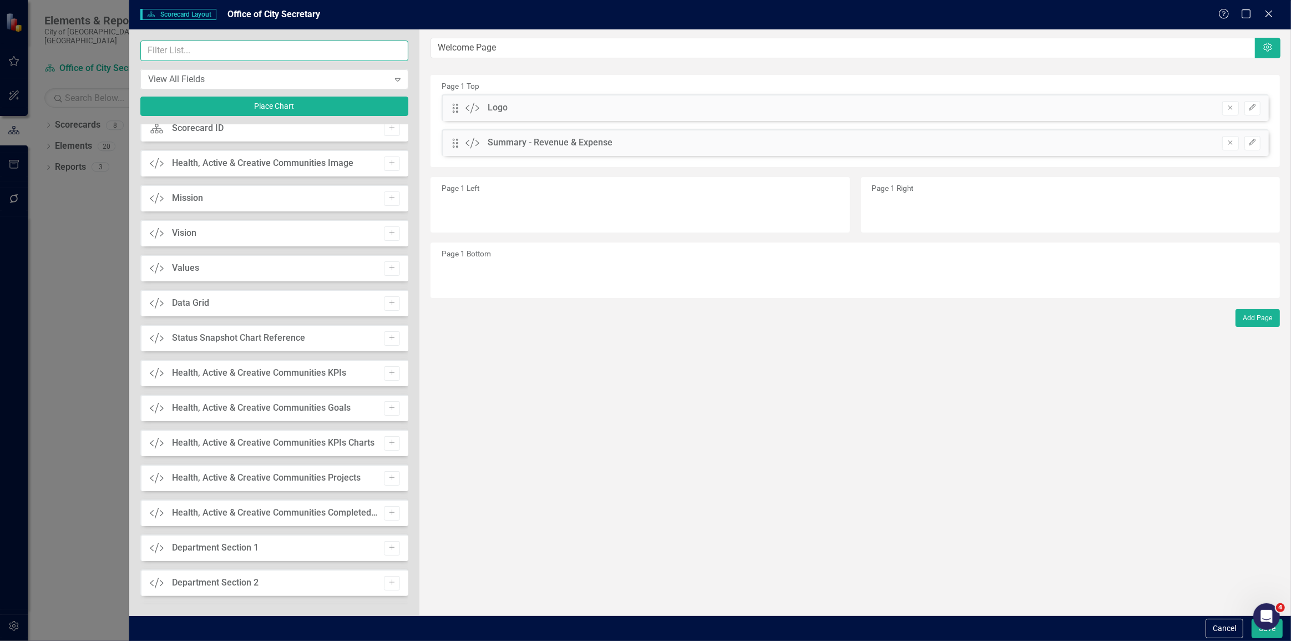
scroll to position [253, 0]
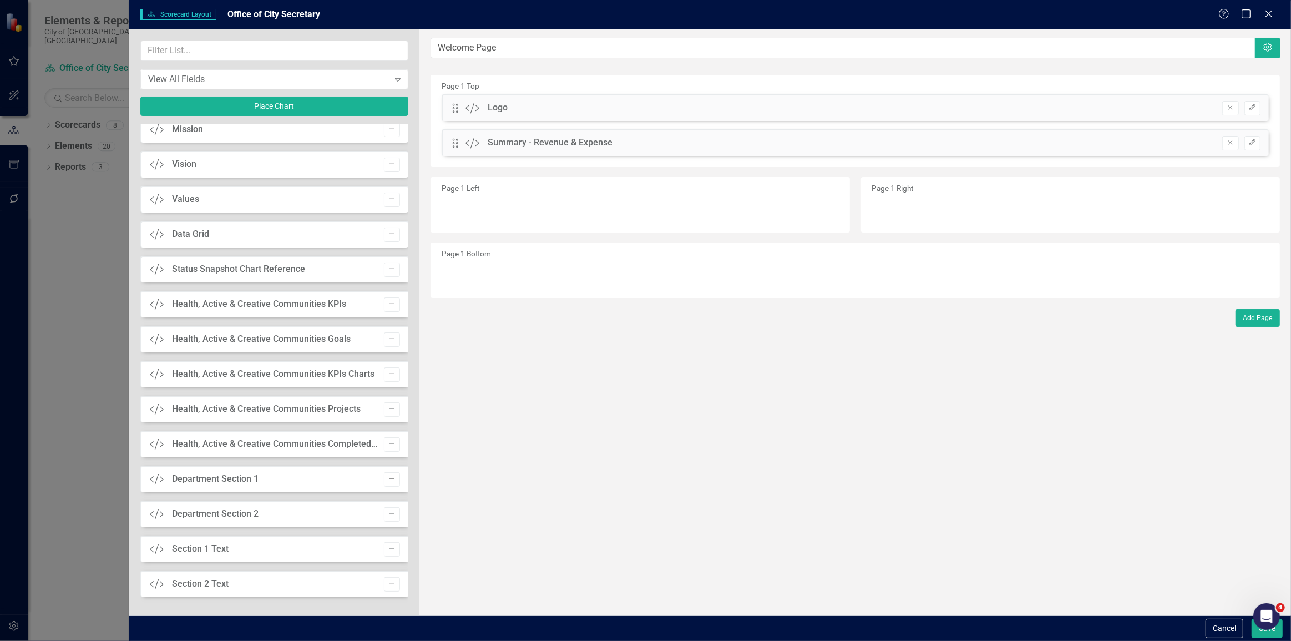
click at [384, 474] on button "Add" at bounding box center [392, 479] width 16 height 14
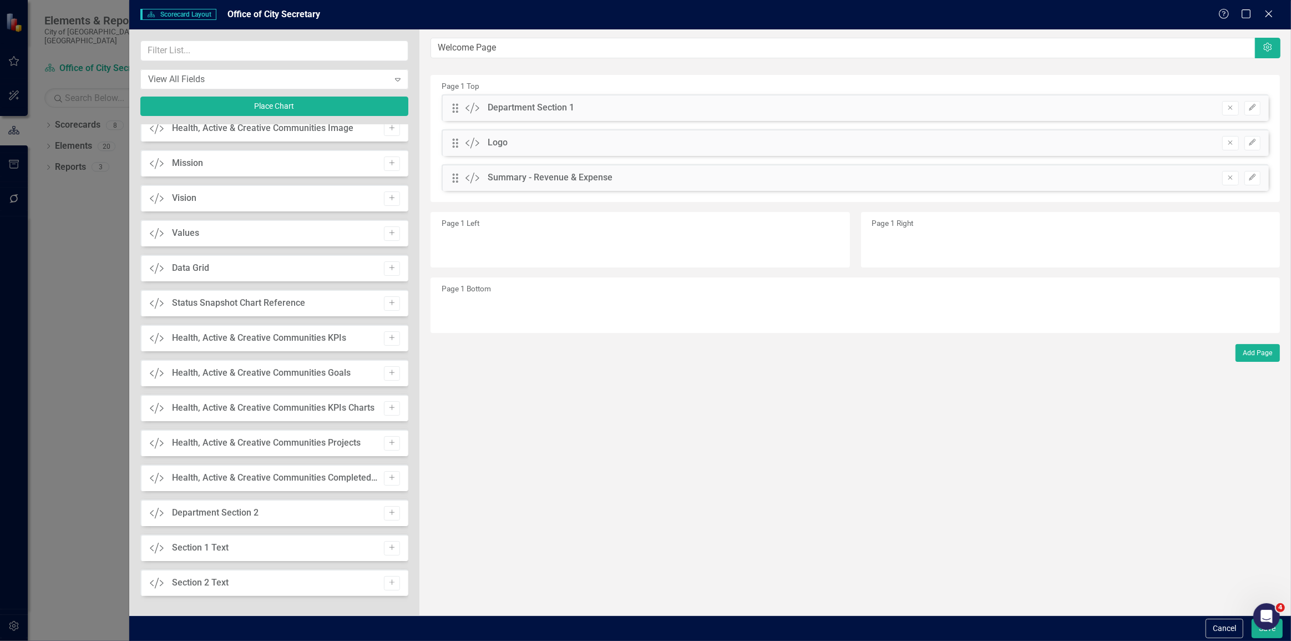
scroll to position [218, 0]
drag, startPoint x: 455, startPoint y: 106, endPoint x: 602, endPoint y: 266, distance: 216.8
click at [1220, 172] on div "Remove Edit" at bounding box center [1236, 178] width 49 height 14
drag, startPoint x: 1226, startPoint y: 175, endPoint x: 900, endPoint y: 177, distance: 326.3
click at [1223, 175] on button "Remove" at bounding box center [1231, 178] width 16 height 14
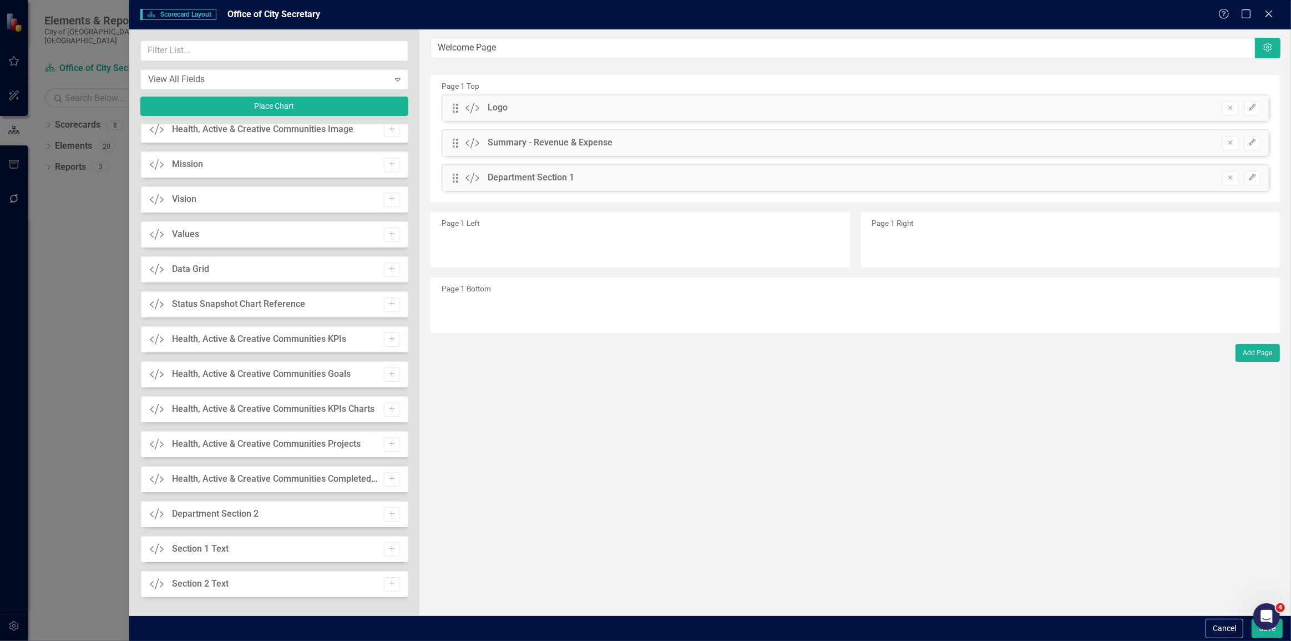
scroll to position [253, 0]
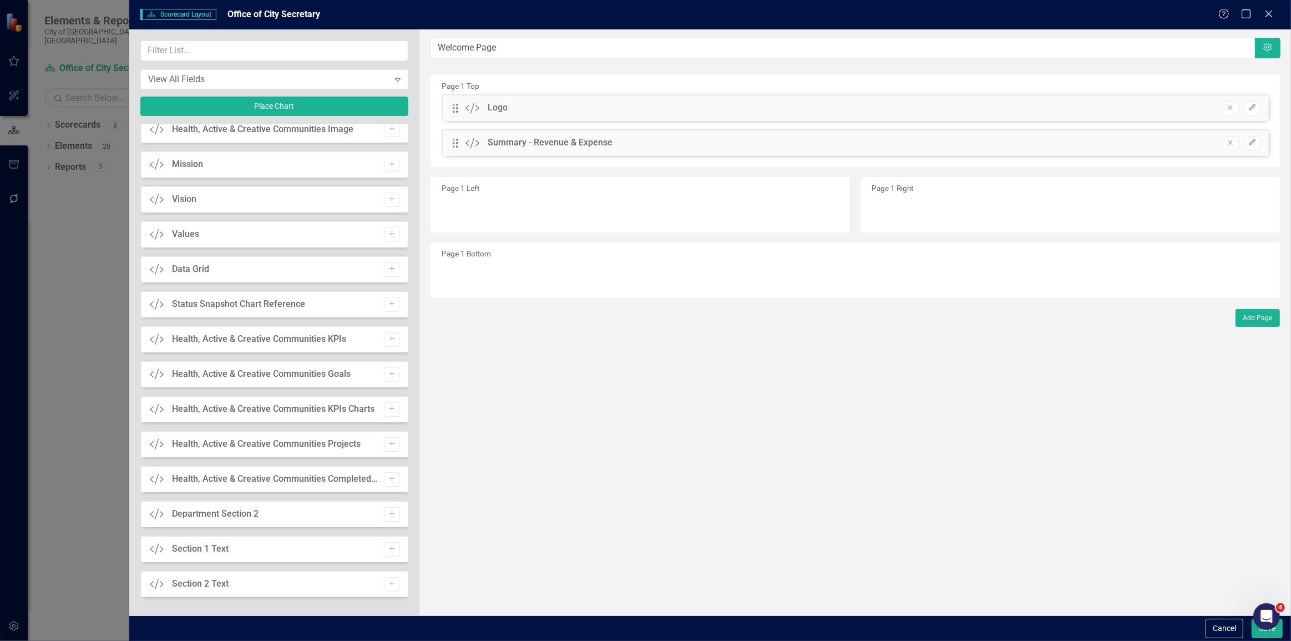
click at [384, 263] on button "Add" at bounding box center [392, 270] width 16 height 14
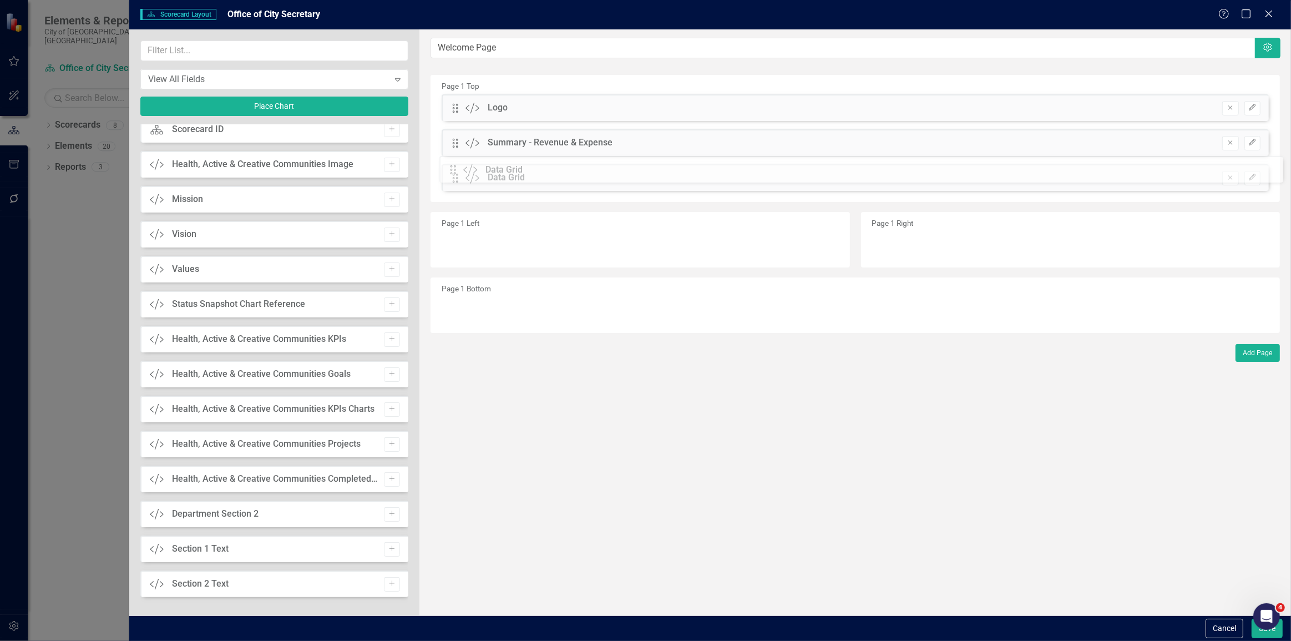
drag, startPoint x: 456, startPoint y: 104, endPoint x: 465, endPoint y: 171, distance: 68.4
click at [1269, 633] on button "Save" at bounding box center [1267, 628] width 31 height 19
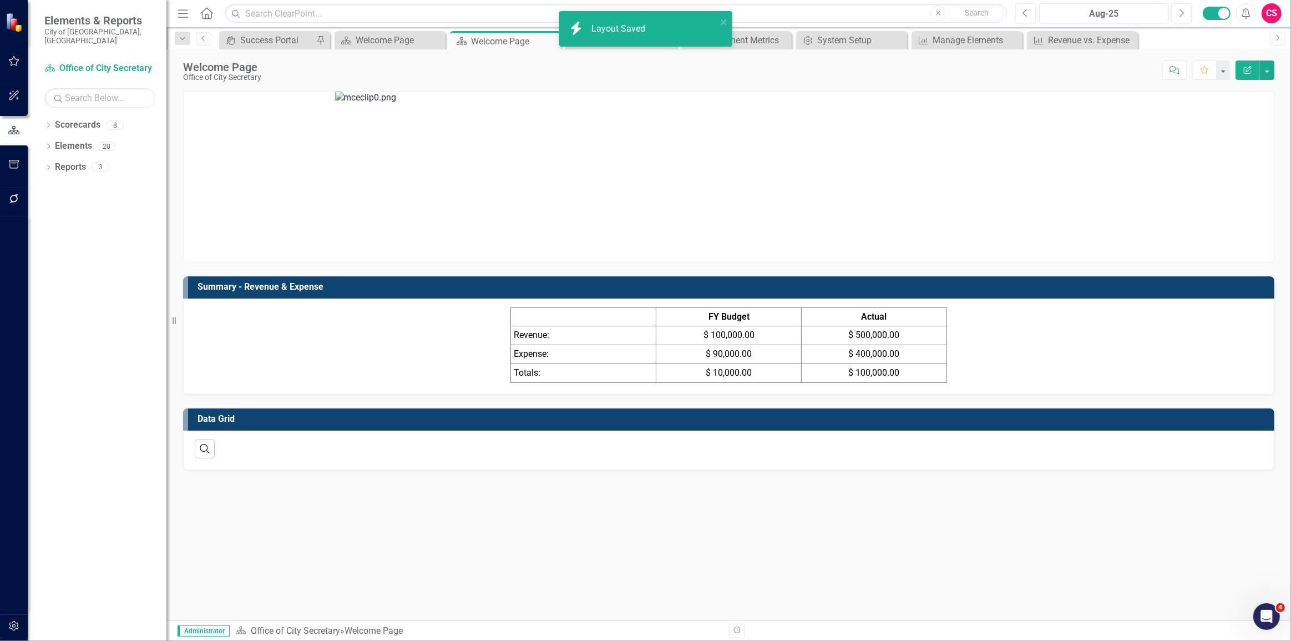
click at [867, 427] on td "Data Grid" at bounding box center [734, 420] width 1072 height 18
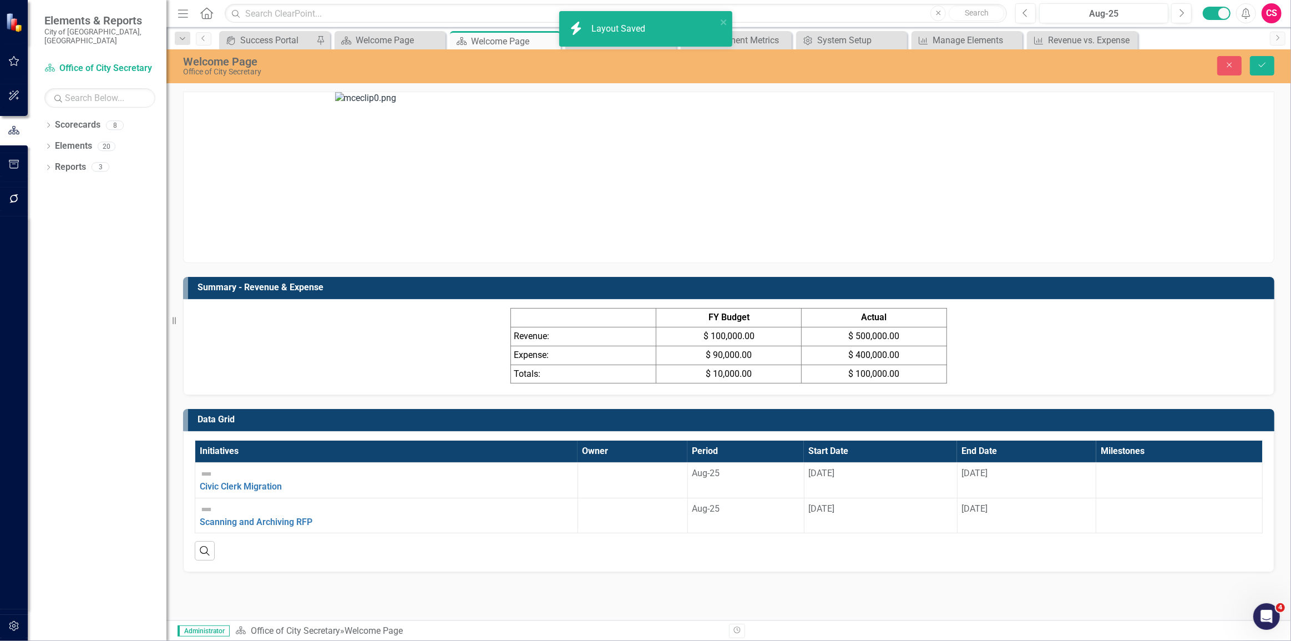
click at [1067, 427] on td "Data Grid" at bounding box center [734, 421] width 1072 height 18
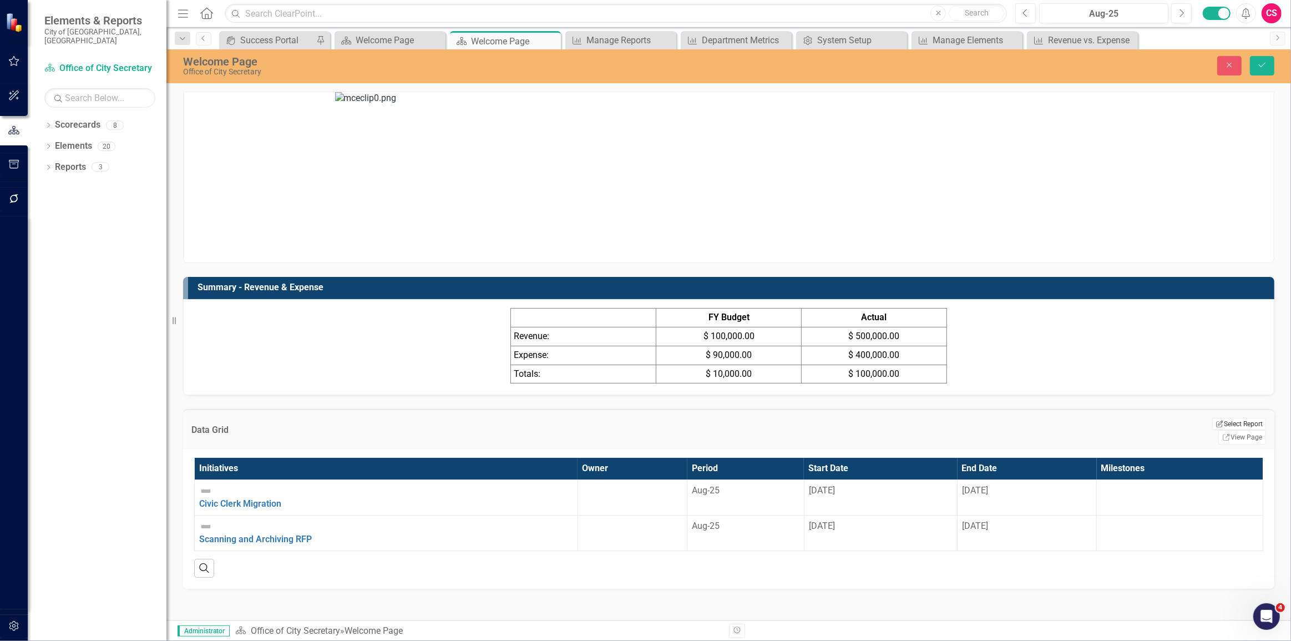
click at [1213, 427] on button "Edit Report Select Report" at bounding box center [1240, 424] width 54 height 12
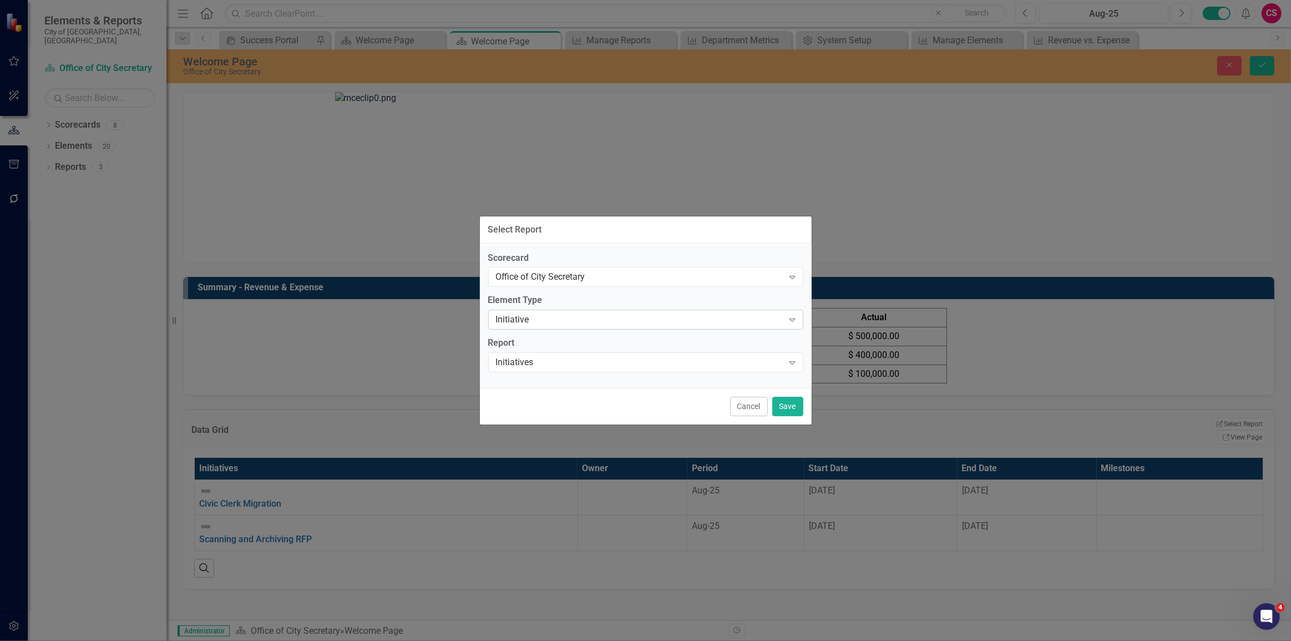
click at [507, 316] on div "Initiative" at bounding box center [640, 320] width 288 height 13
click at [514, 362] on div "Select Report..." at bounding box center [640, 362] width 288 height 13
click at [512, 640] on div "Department Metrics" at bounding box center [648, 650] width 1274 height 13
click at [787, 403] on button "Save" at bounding box center [788, 406] width 31 height 19
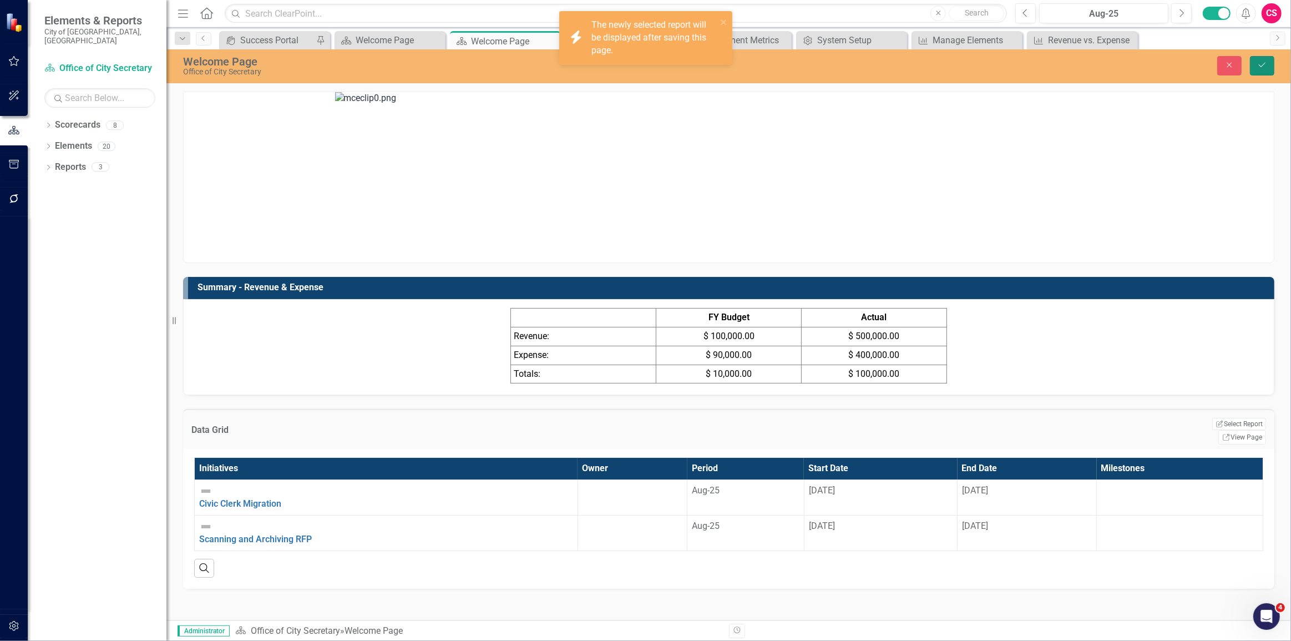
click at [1265, 73] on button "Save" at bounding box center [1262, 65] width 24 height 19
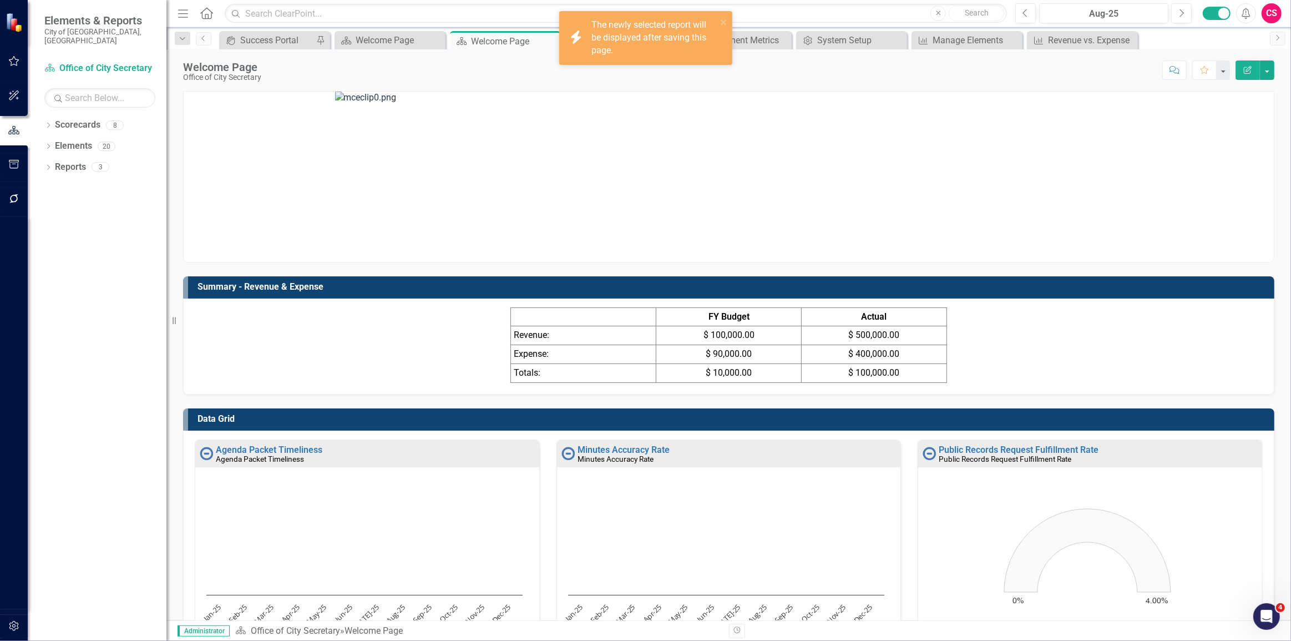
click at [1248, 65] on button "Edit Report" at bounding box center [1248, 69] width 24 height 19
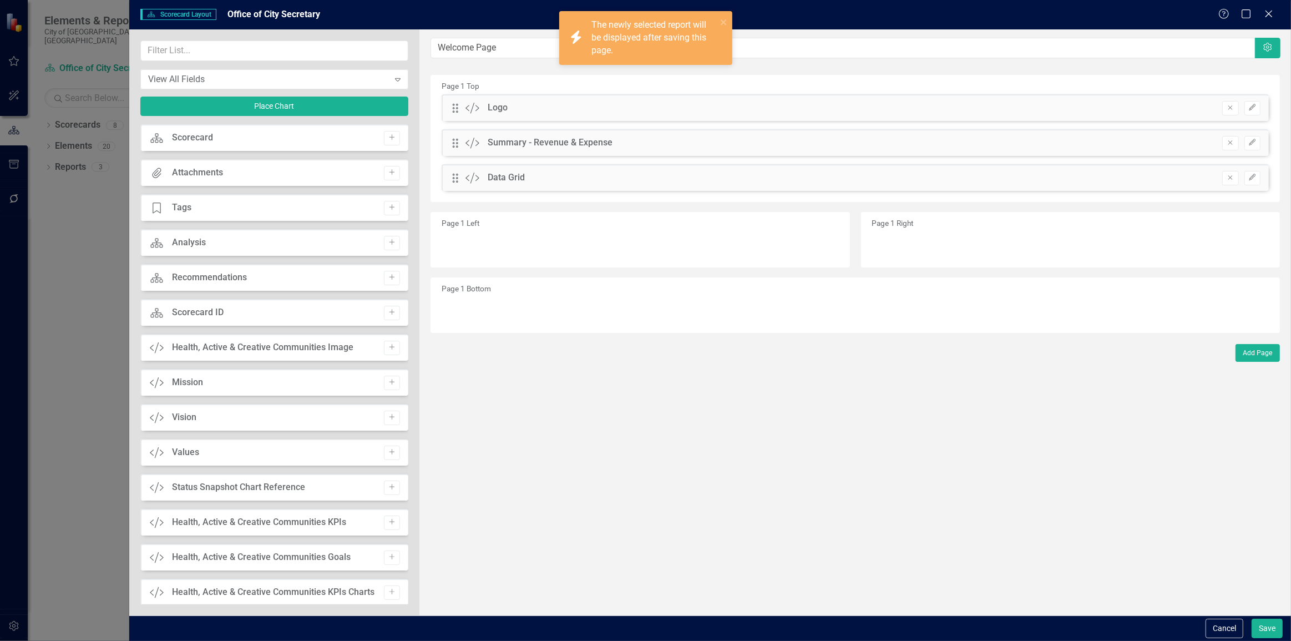
click at [1247, 178] on button "Edit" at bounding box center [1253, 178] width 16 height 14
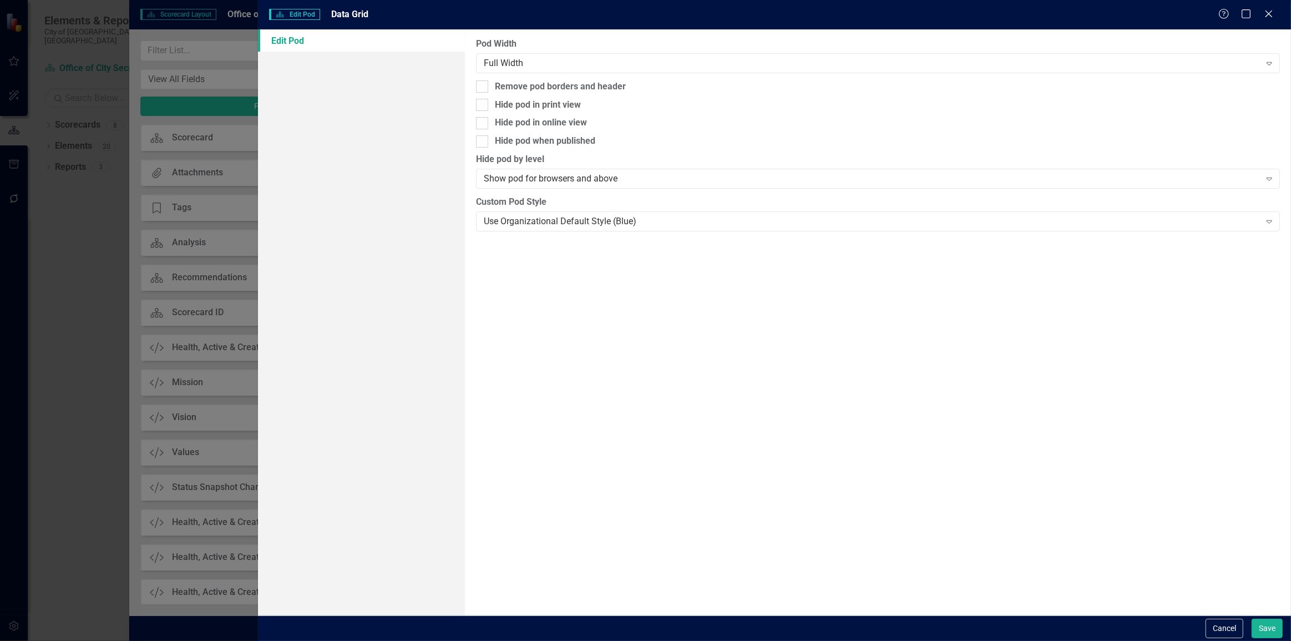
click at [508, 94] on div "Pod Width Full Width Expand Remove pod borders and header Hide pod in print vie…" at bounding box center [878, 322] width 826 height 586
click at [501, 92] on div "Remove pod borders and header" at bounding box center [560, 86] width 131 height 13
click at [483, 88] on input "Remove pod borders and header" at bounding box center [479, 83] width 7 height 7
checkbox input "true"
click at [1261, 632] on button "Save" at bounding box center [1267, 628] width 31 height 19
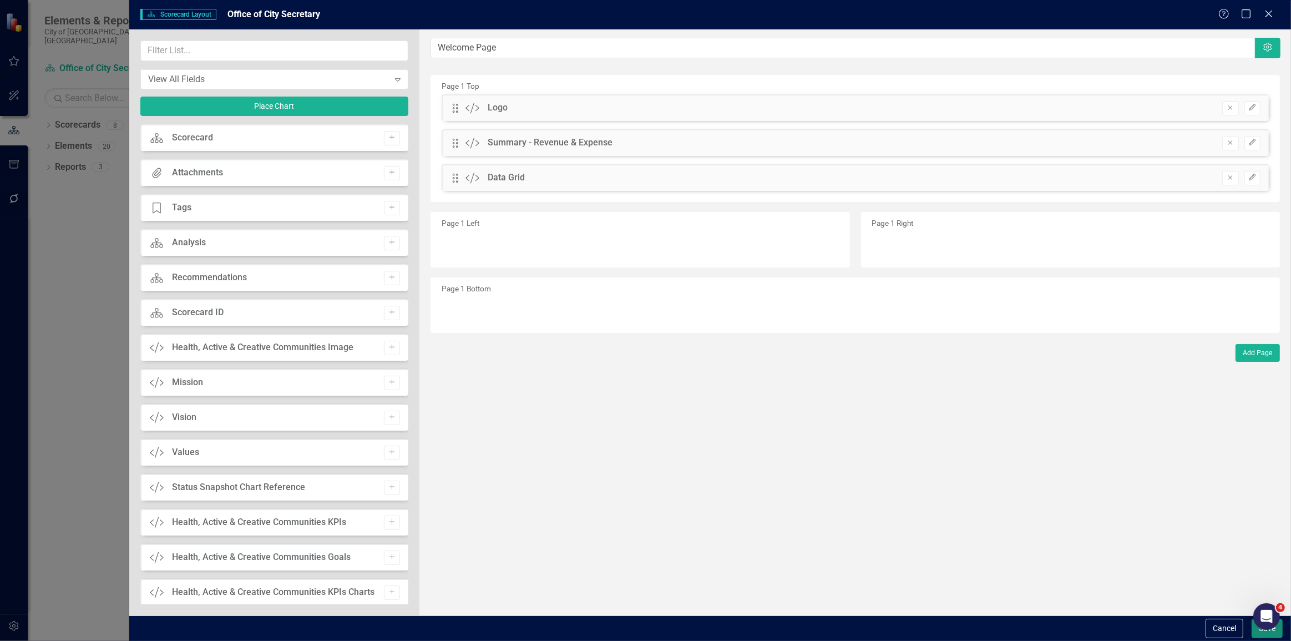
click at [1260, 632] on button "Save" at bounding box center [1267, 628] width 31 height 19
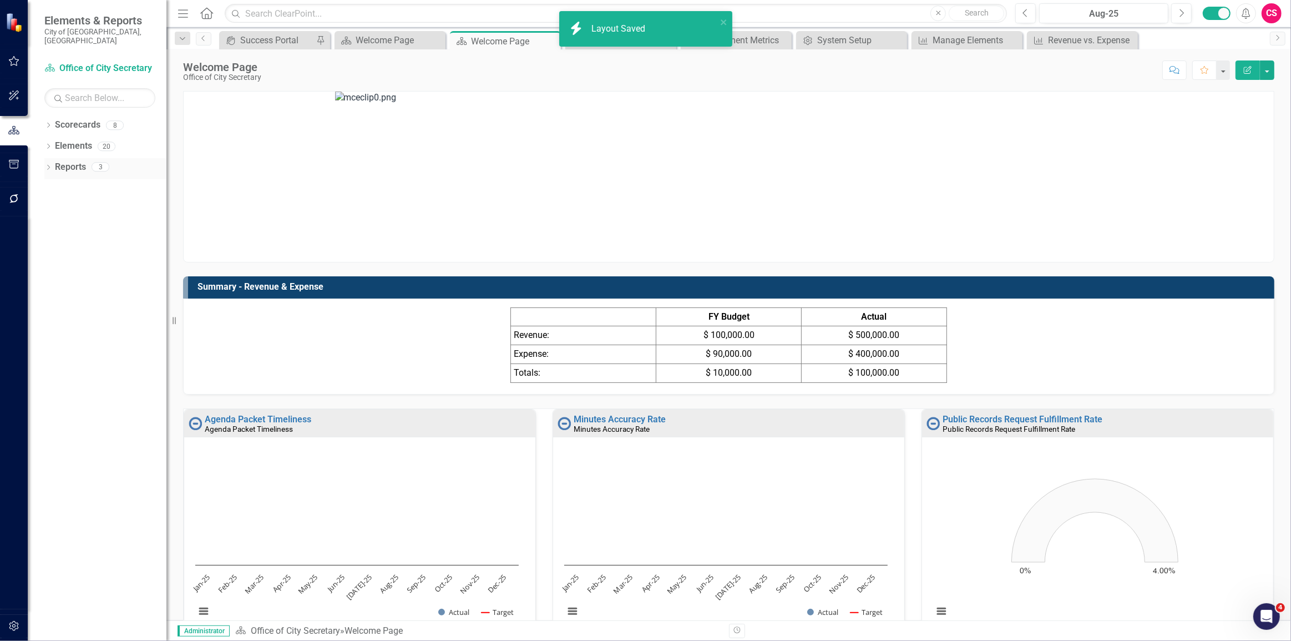
click at [59, 161] on link "Reports" at bounding box center [70, 167] width 31 height 13
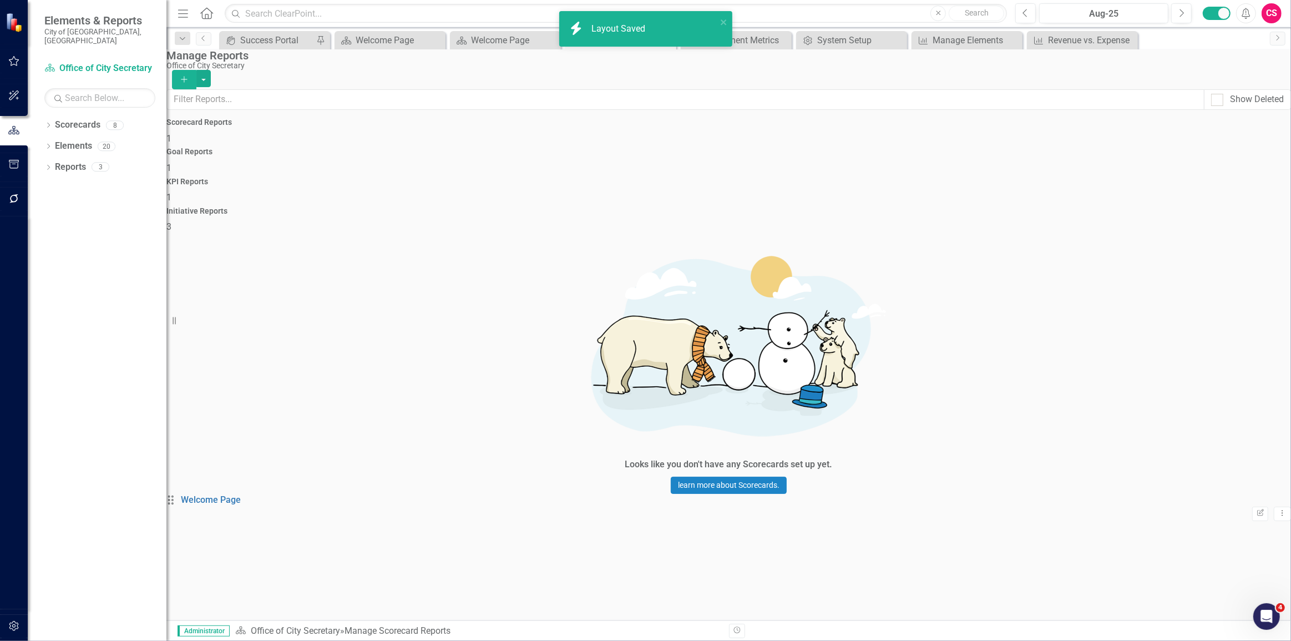
click at [837, 178] on div "KPI Reports 1" at bounding box center [728, 191] width 1125 height 27
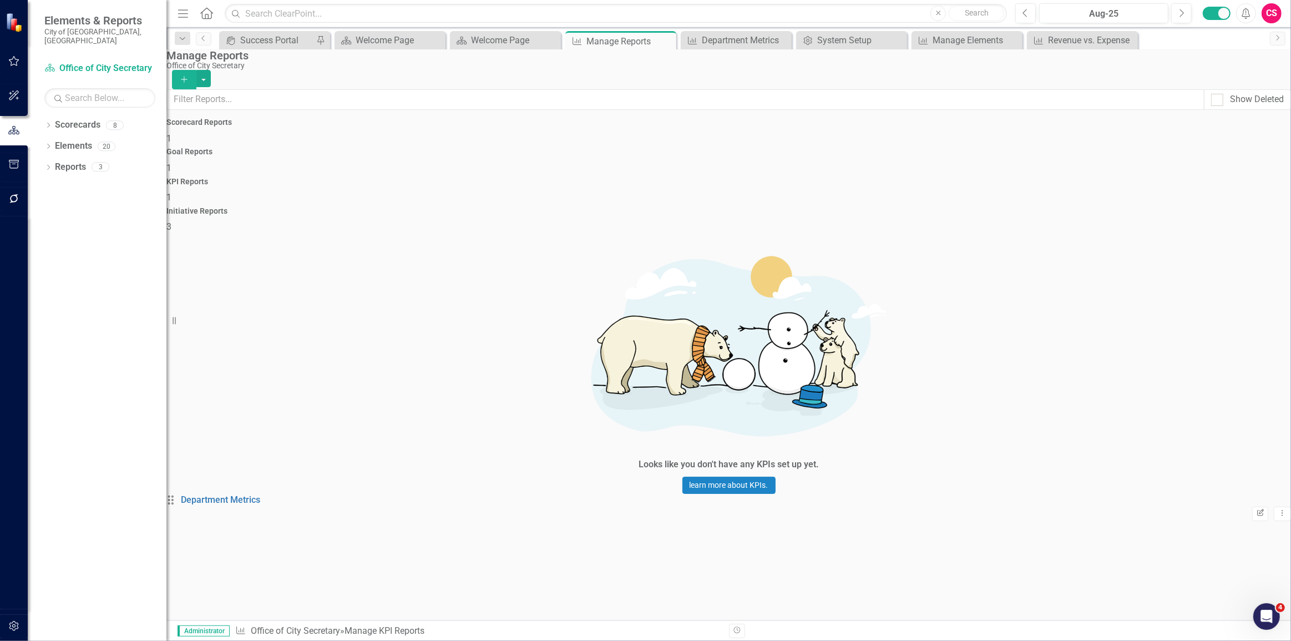
click at [1253, 507] on button "Edit Report" at bounding box center [1261, 514] width 16 height 14
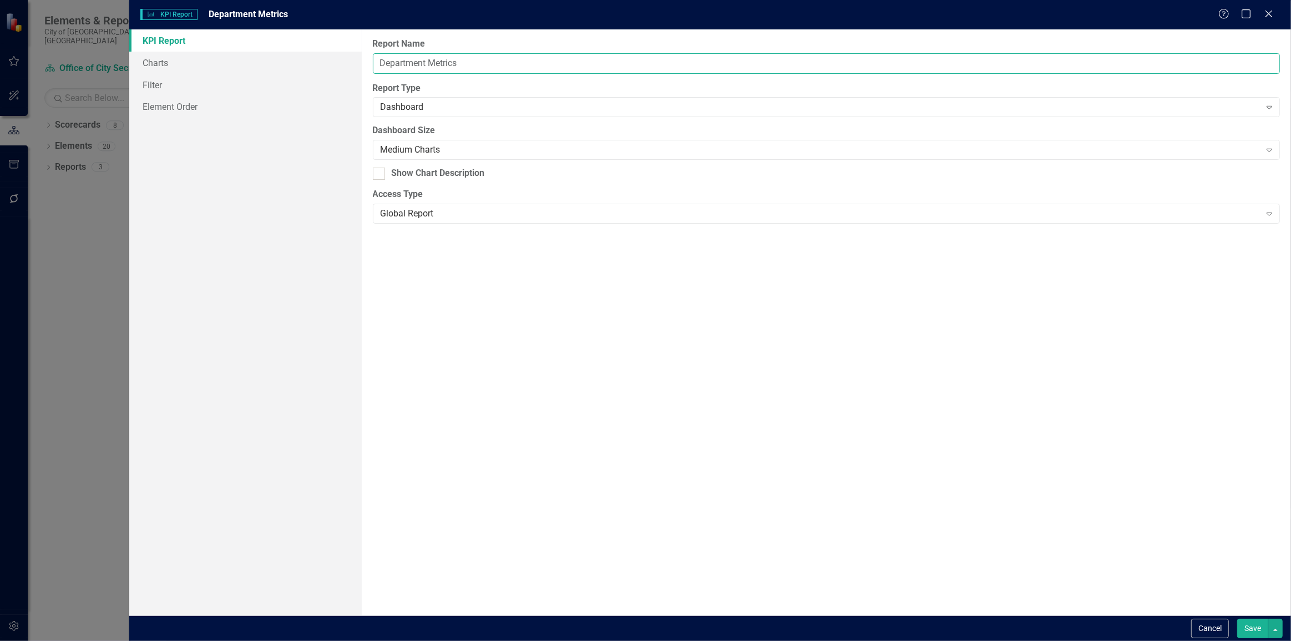
click at [443, 68] on input "Department Metrics" at bounding box center [826, 63] width 907 height 21
type input "Department KPIs"
click at [1238, 619] on button "Save" at bounding box center [1253, 628] width 31 height 19
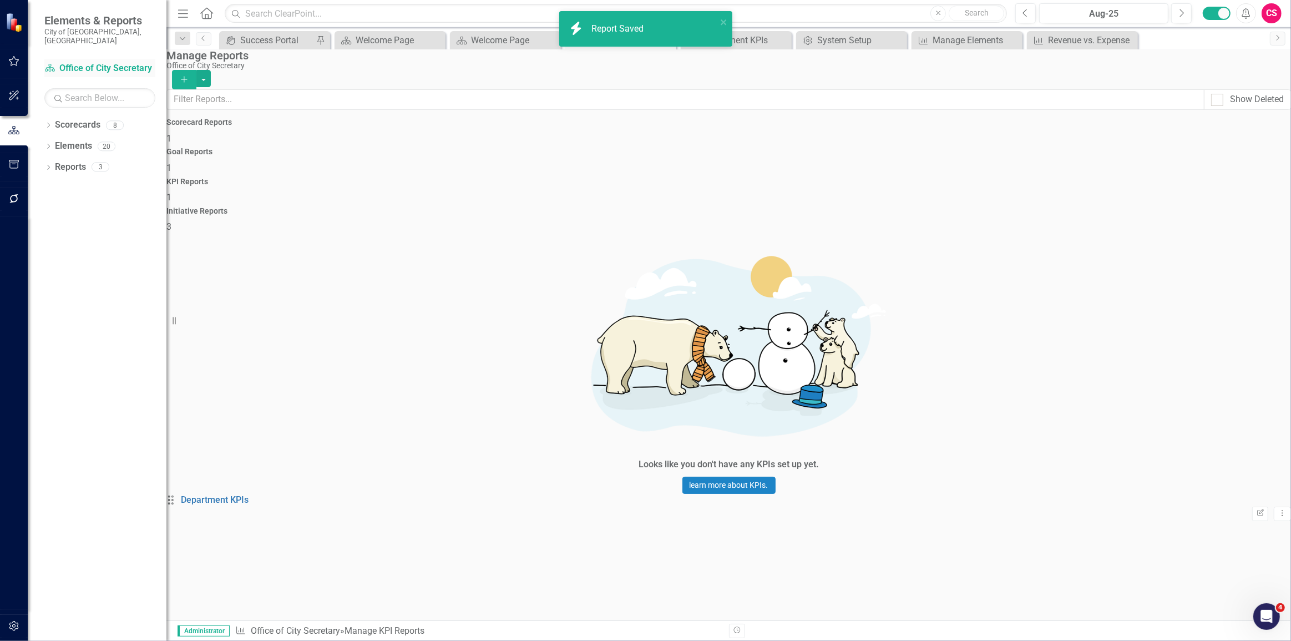
click at [95, 66] on div "Scorecard Office of City Secretary" at bounding box center [99, 68] width 111 height 18
click at [100, 62] on link "Scorecard Office of City Secretary" at bounding box center [99, 68] width 111 height 13
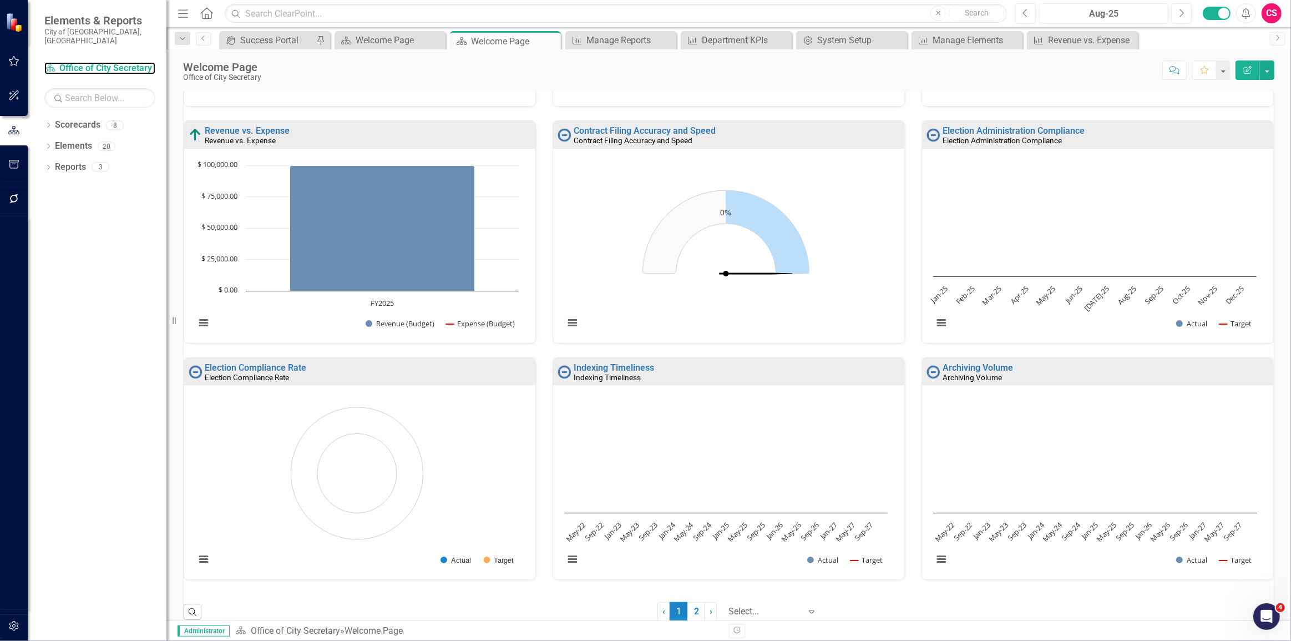
scroll to position [773, 0]
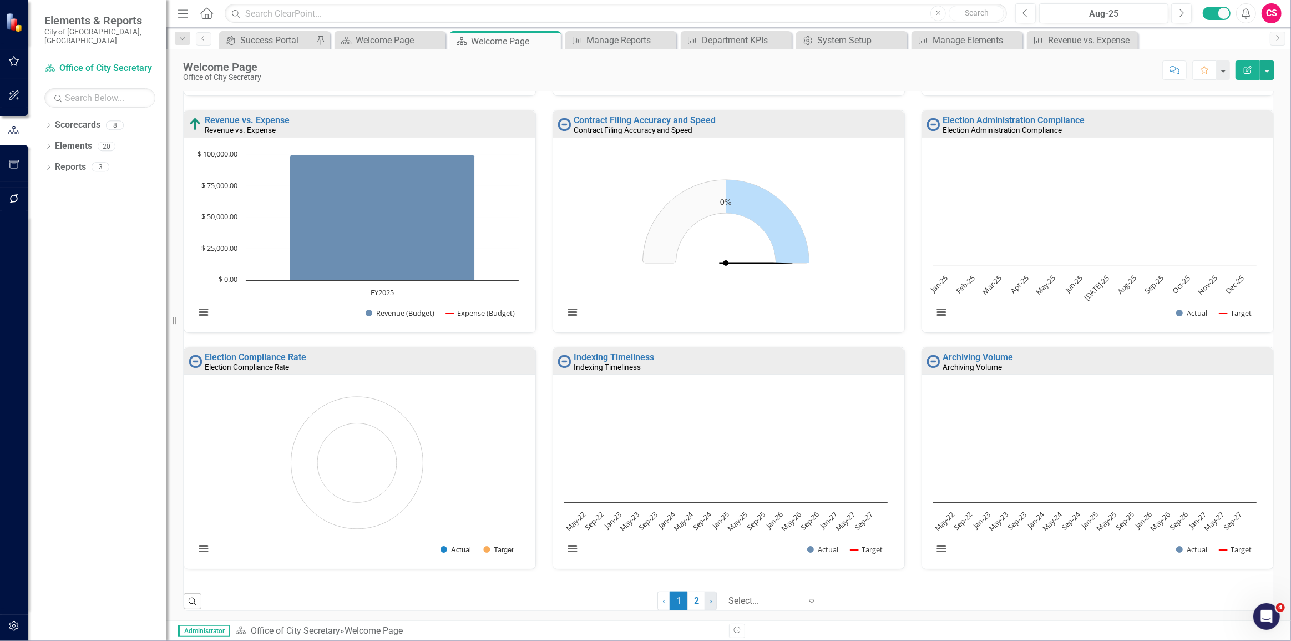
click at [705, 603] on link "› Next" at bounding box center [711, 601] width 12 height 19
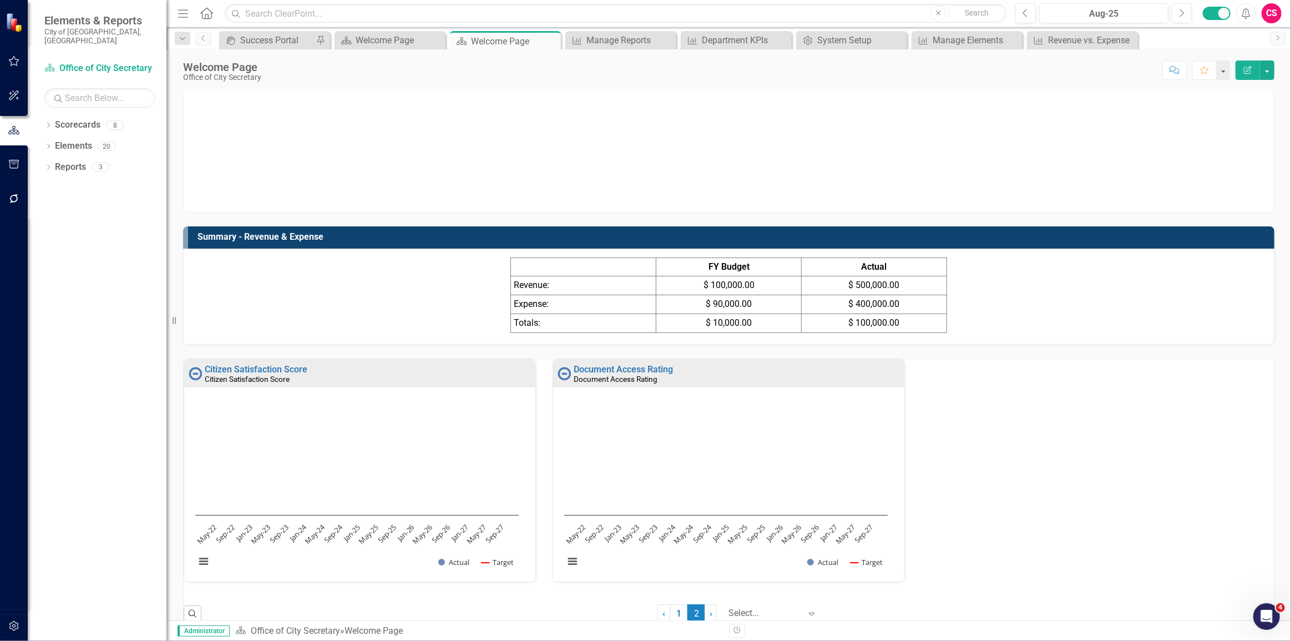
scroll to position [62, 0]
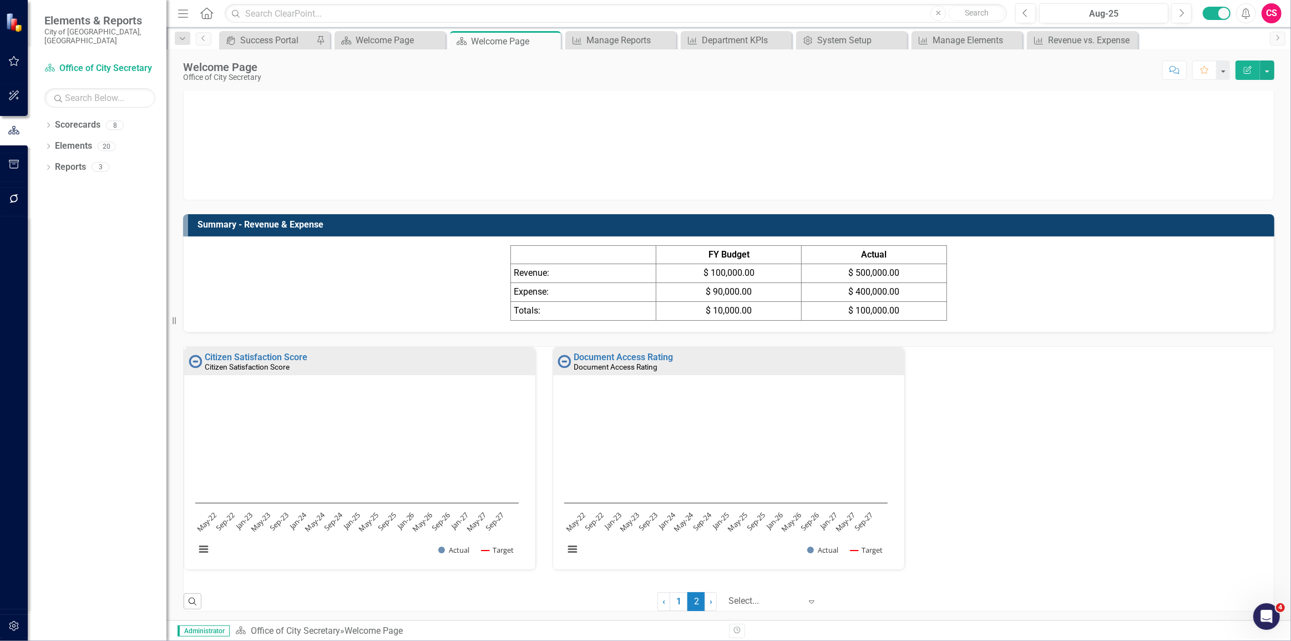
click at [749, 599] on div at bounding box center [765, 601] width 72 height 15
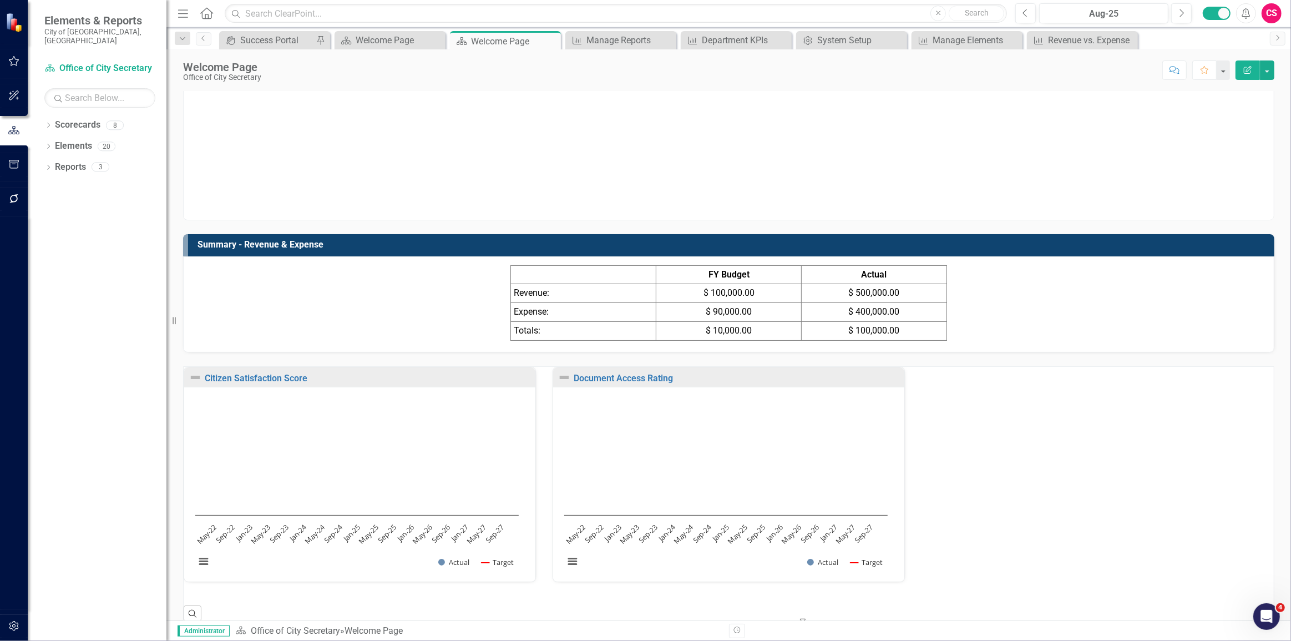
scroll to position [55, 0]
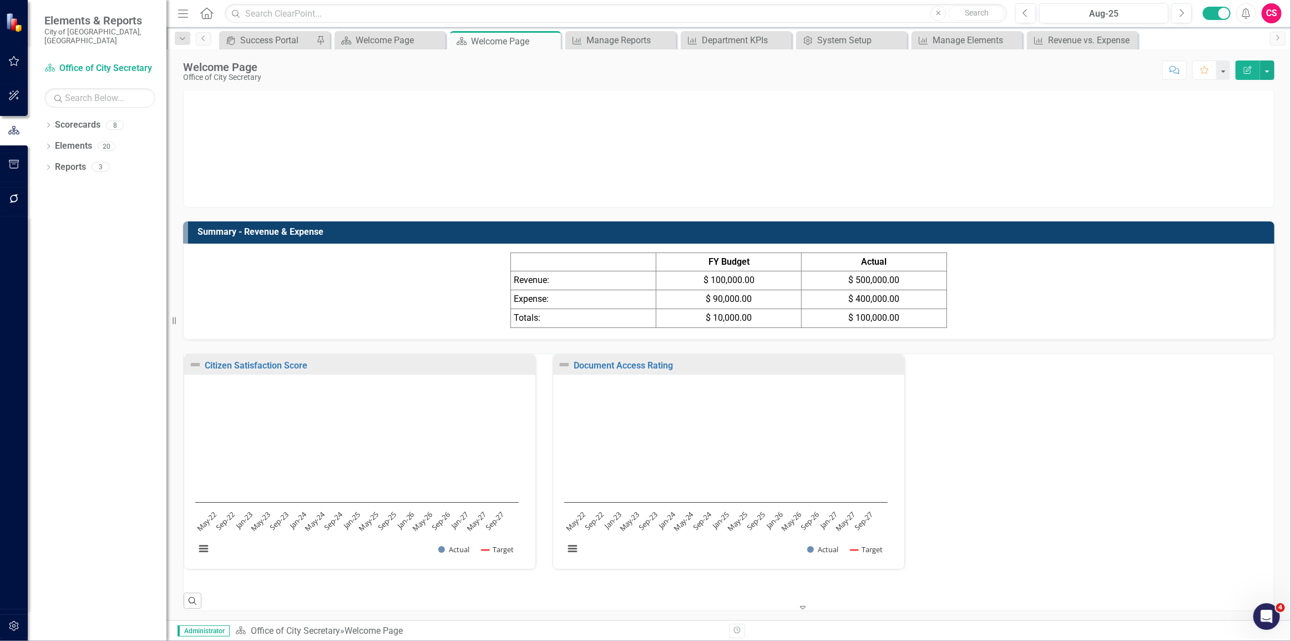
click at [768, 597] on div at bounding box center [756, 600] width 72 height 15
click at [728, 640] on div "8 charts per page" at bounding box center [648, 650] width 1274 height 13
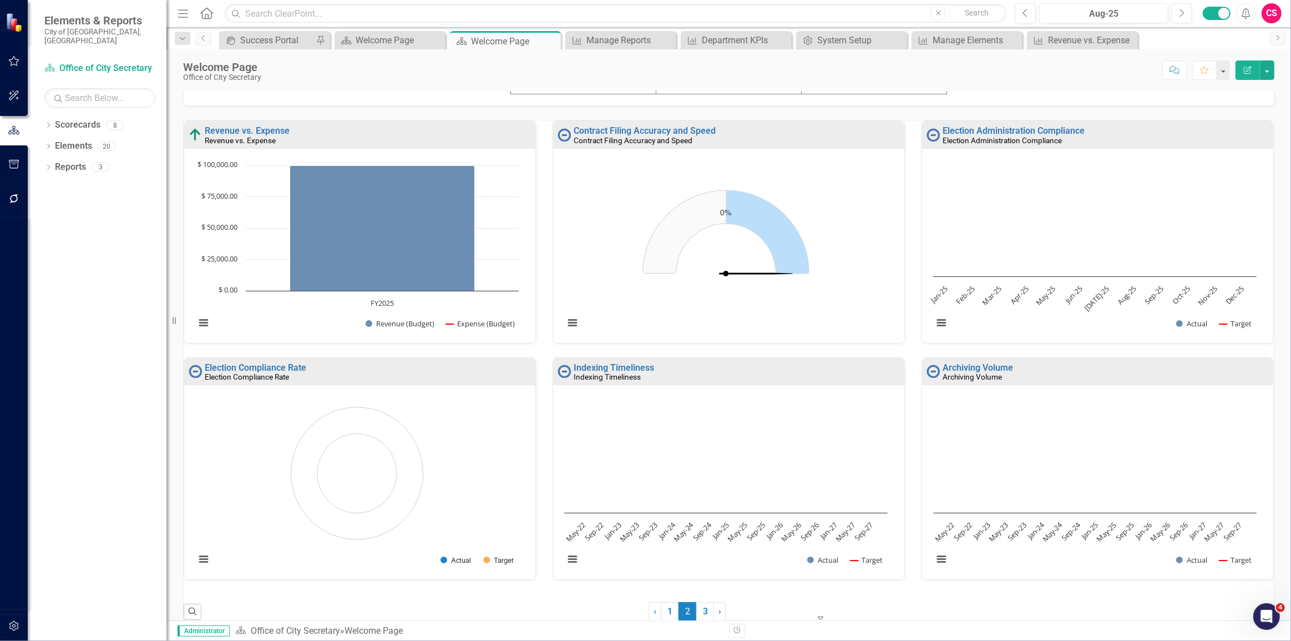
scroll to position [299, 0]
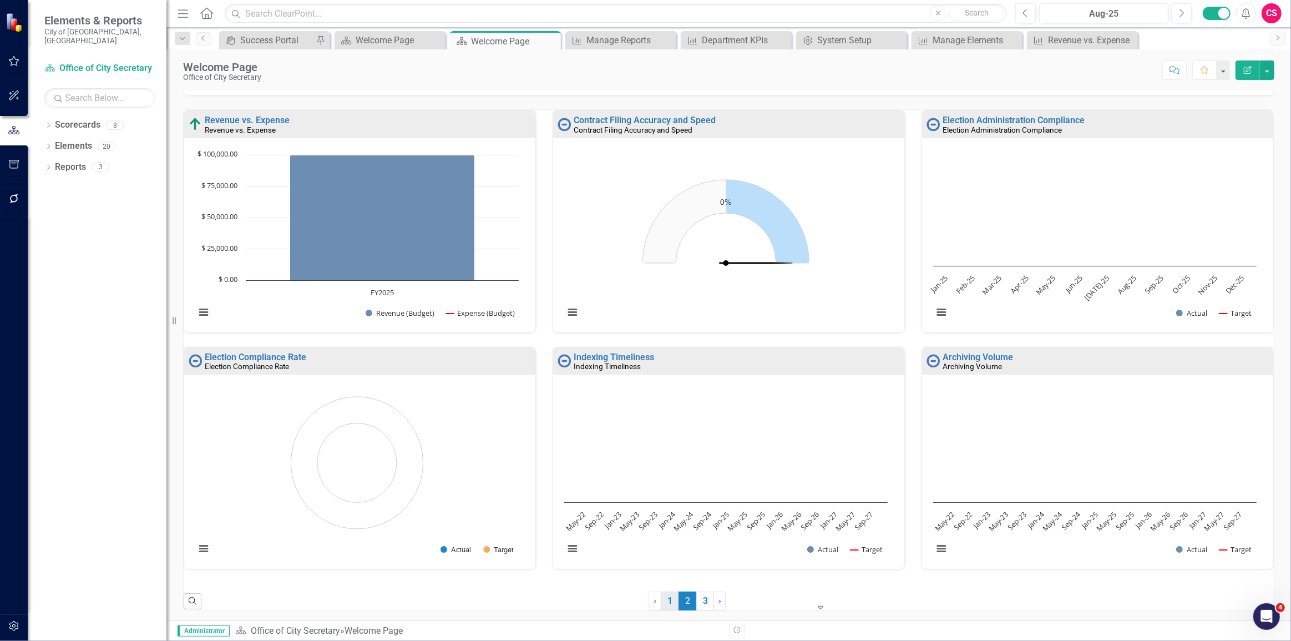
click at [661, 599] on link "1" at bounding box center [670, 601] width 18 height 19
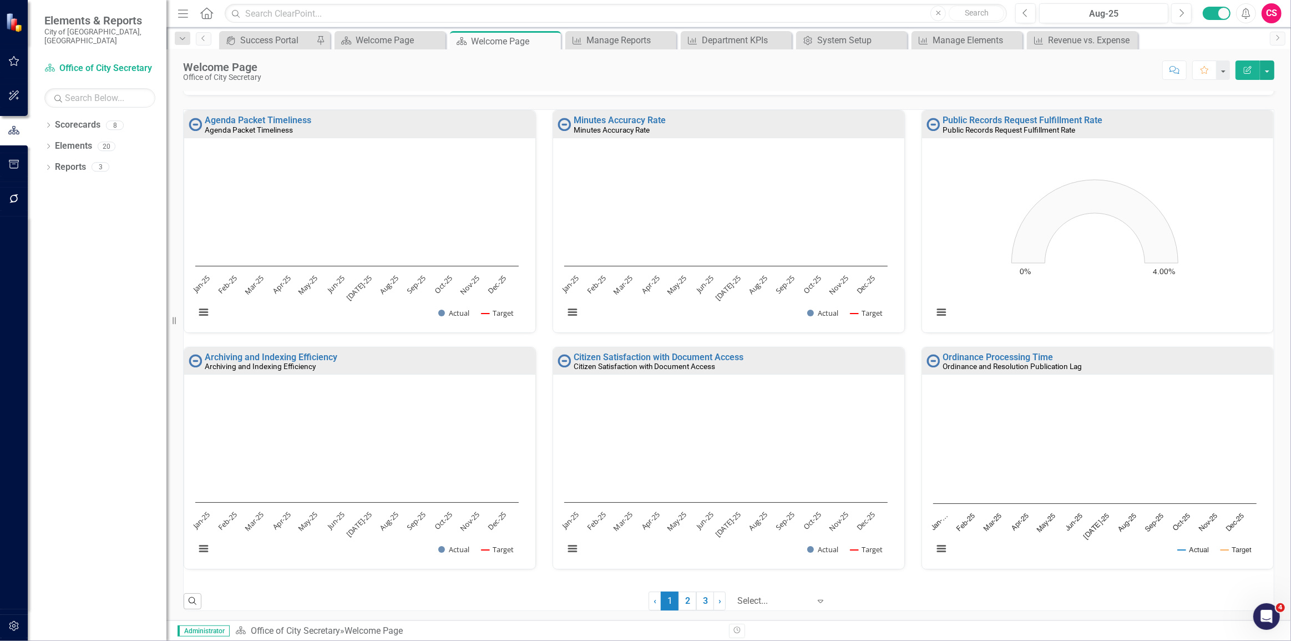
click at [774, 596] on div at bounding box center [774, 601] width 72 height 15
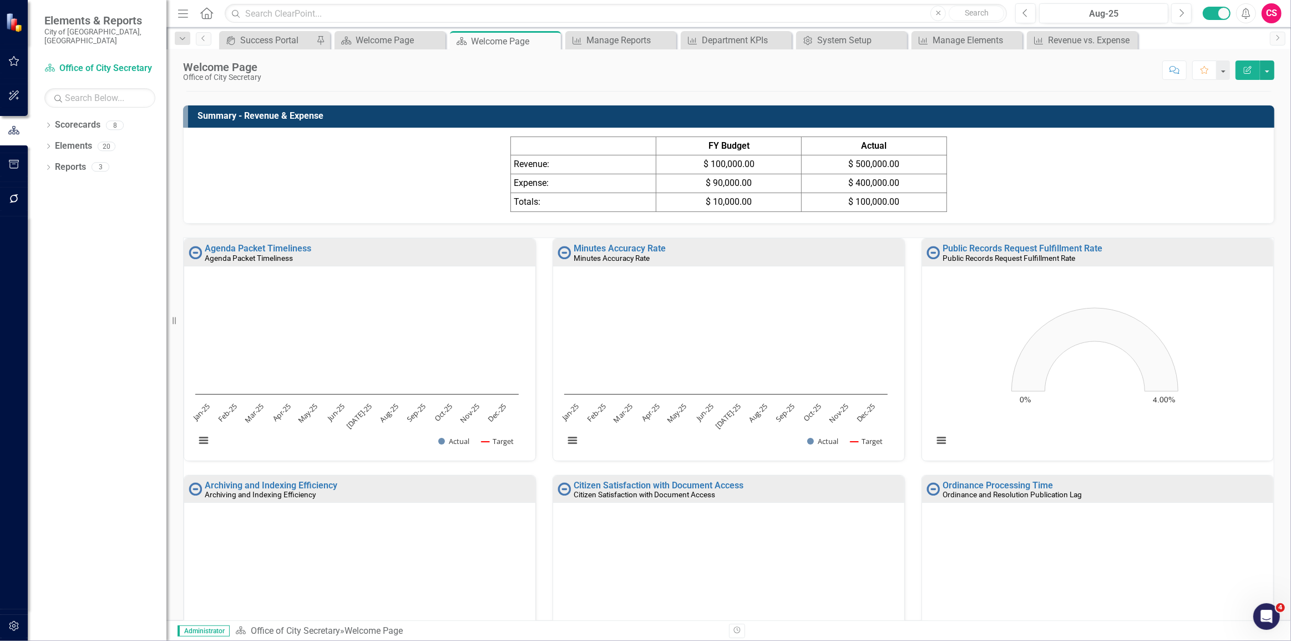
scroll to position [201, 0]
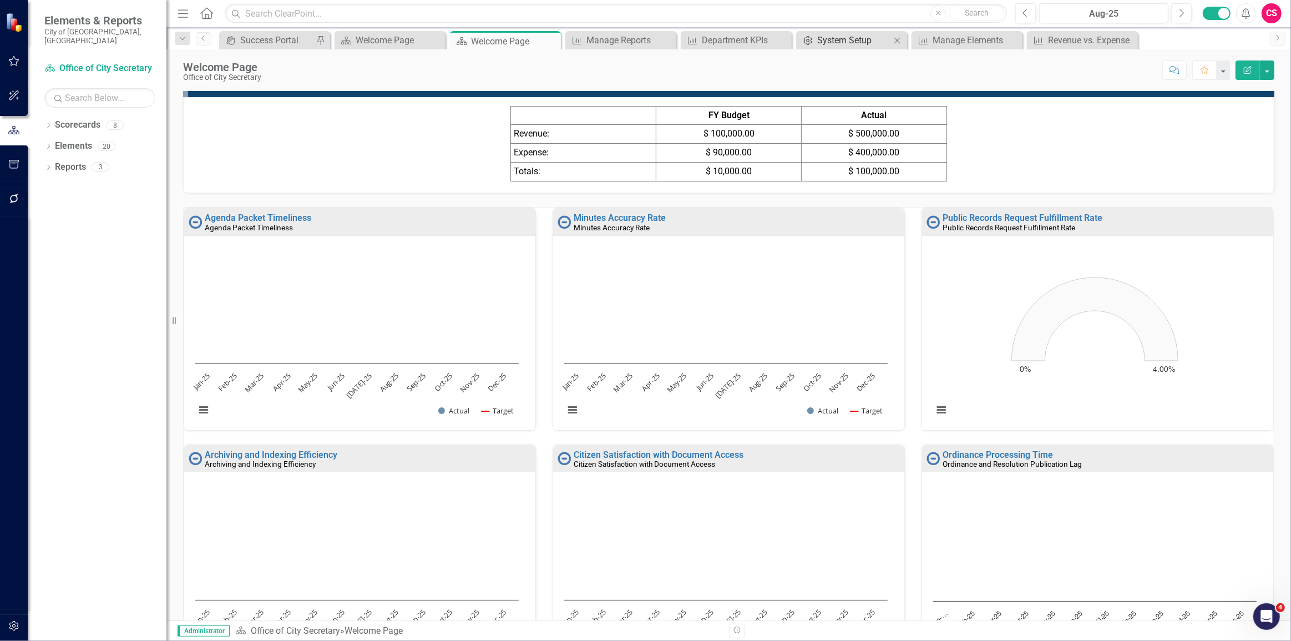
click at [825, 45] on div "System Setup" at bounding box center [853, 40] width 73 height 14
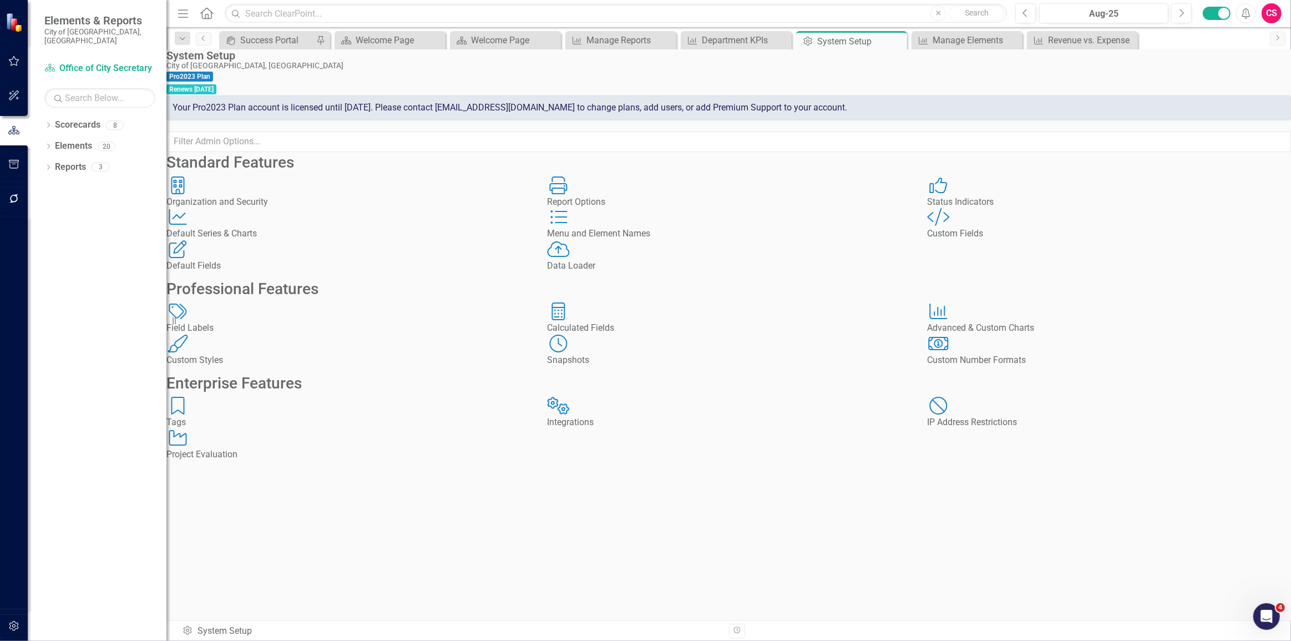
click at [1023, 240] on div "Custom Fields" at bounding box center [1109, 234] width 364 height 13
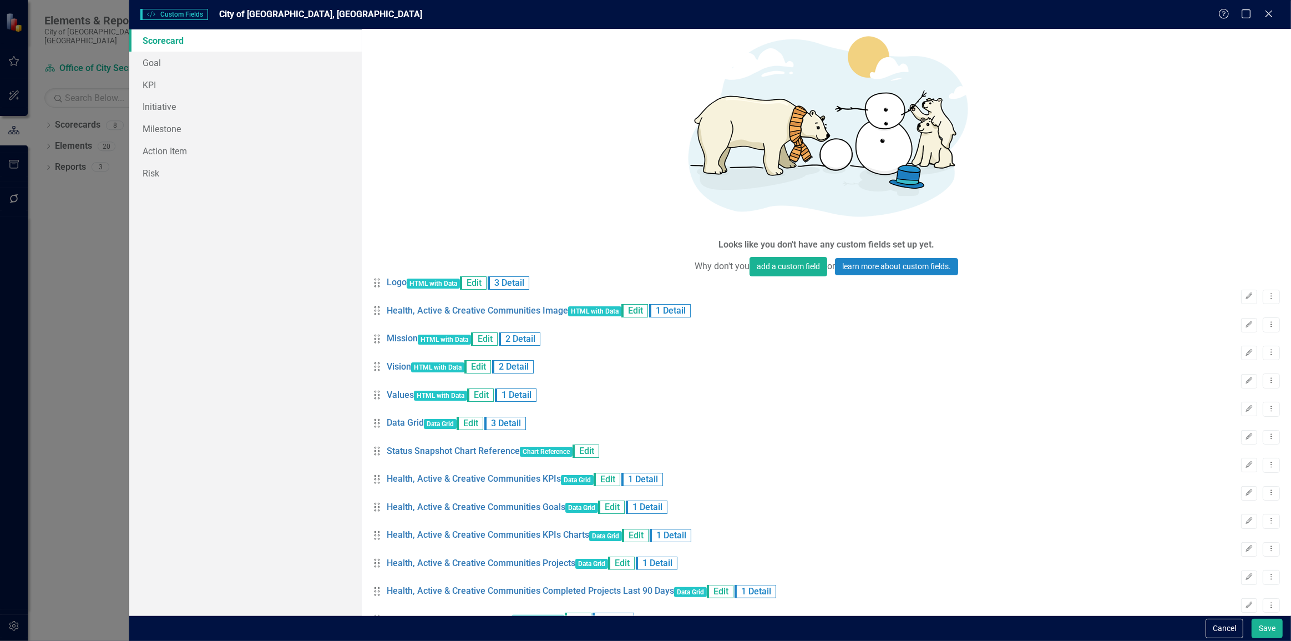
scroll to position [53, 0]
click at [1203, 574] on link "Trash Delete Custom Field" at bounding box center [1205, 575] width 118 height 21
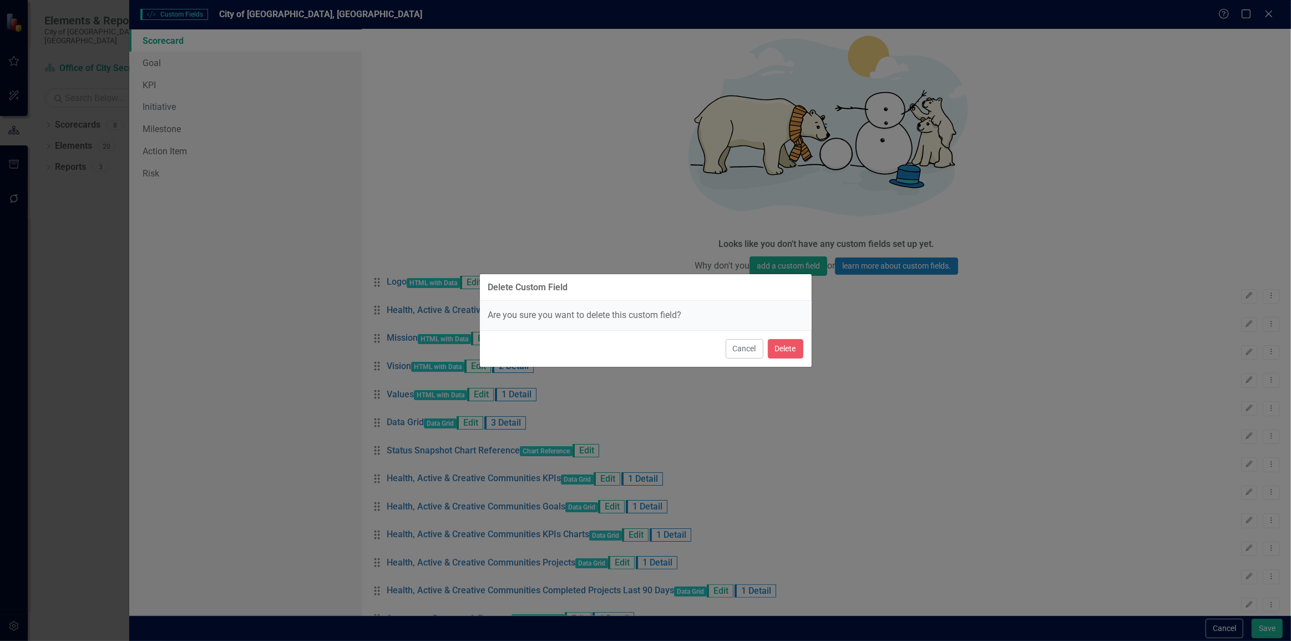
click at [781, 360] on div "Cancel Delete" at bounding box center [646, 348] width 332 height 37
click at [781, 356] on button "Delete" at bounding box center [786, 348] width 36 height 19
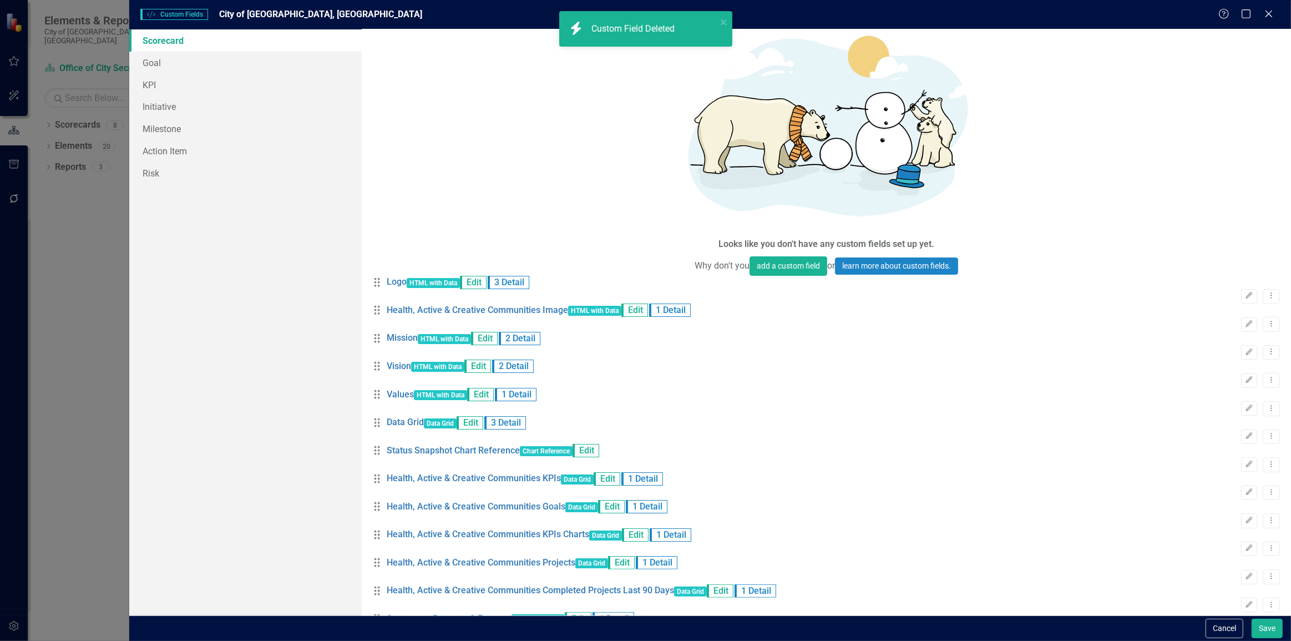
scroll to position [18, 0]
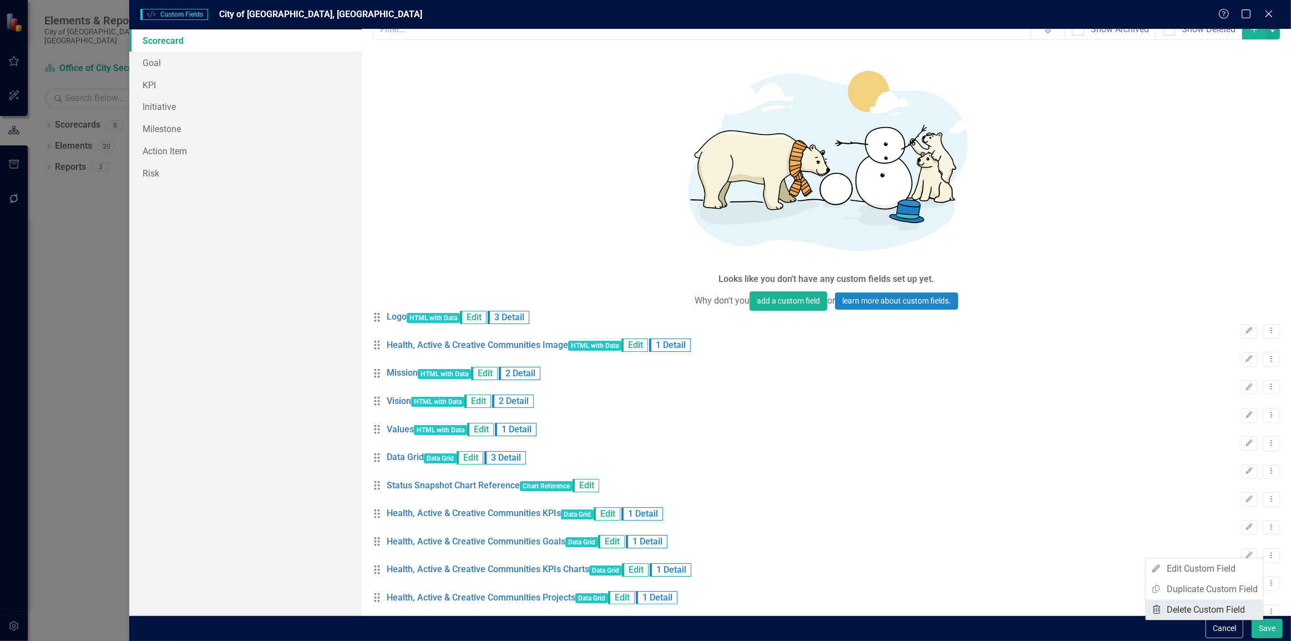
click at [1163, 605] on link "Trash Delete Custom Field" at bounding box center [1205, 609] width 118 height 21
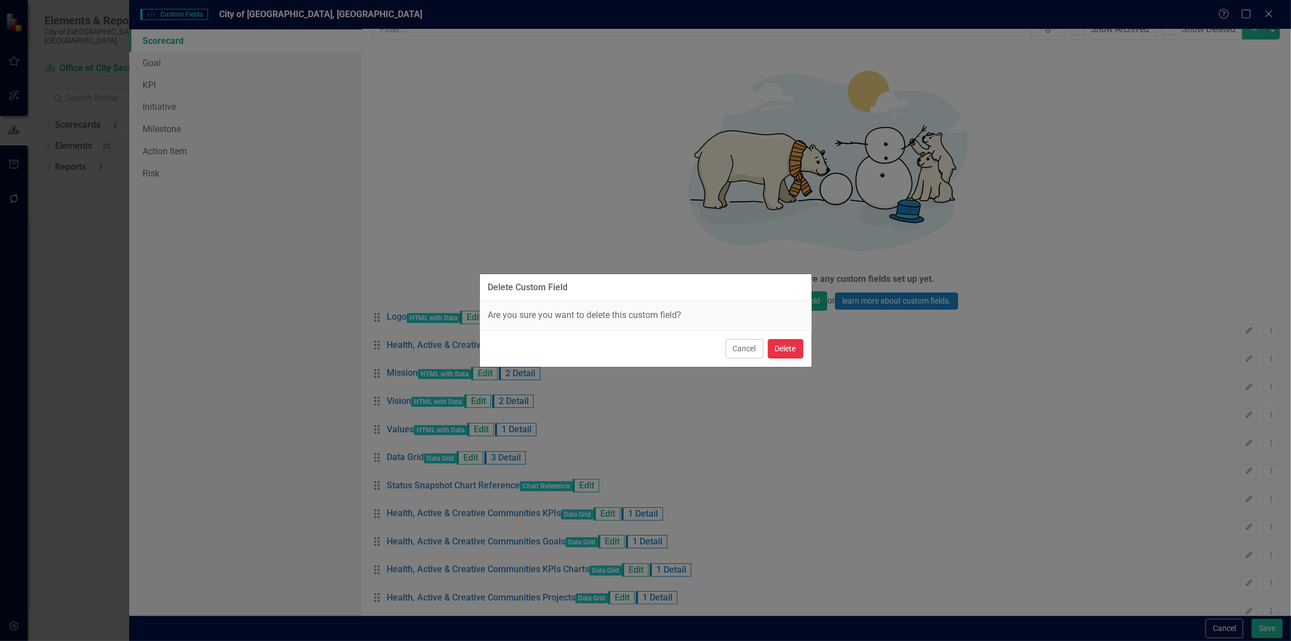
click at [788, 344] on button "Delete" at bounding box center [786, 348] width 36 height 19
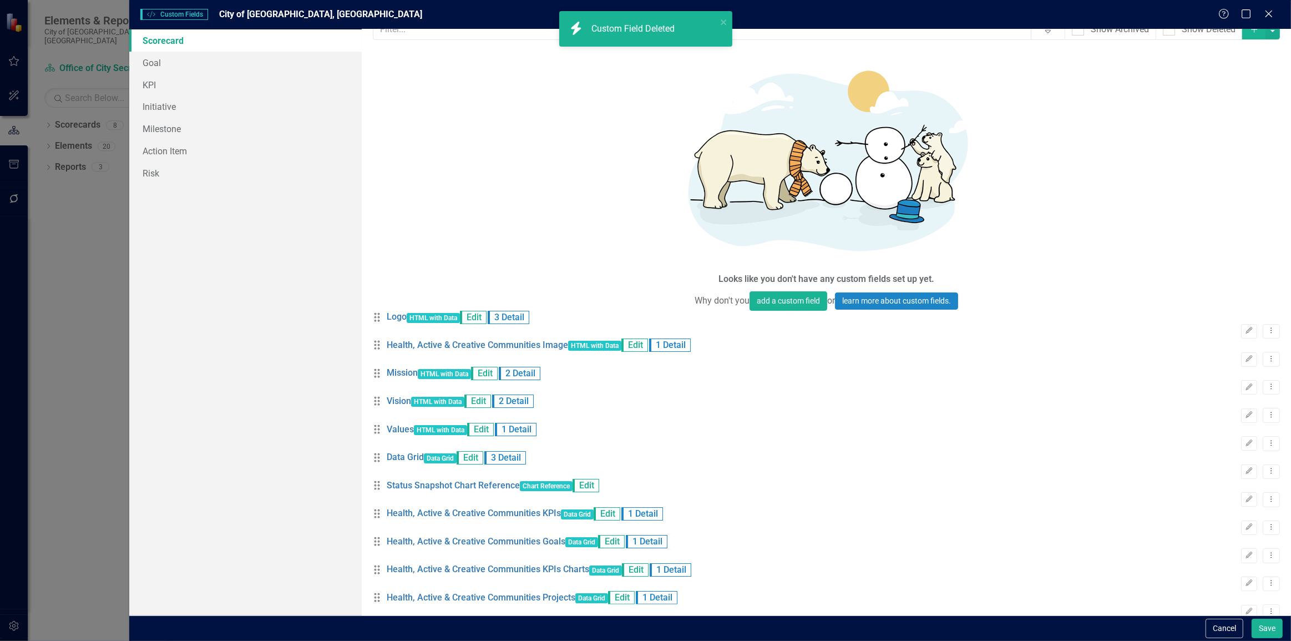
scroll to position [0, 0]
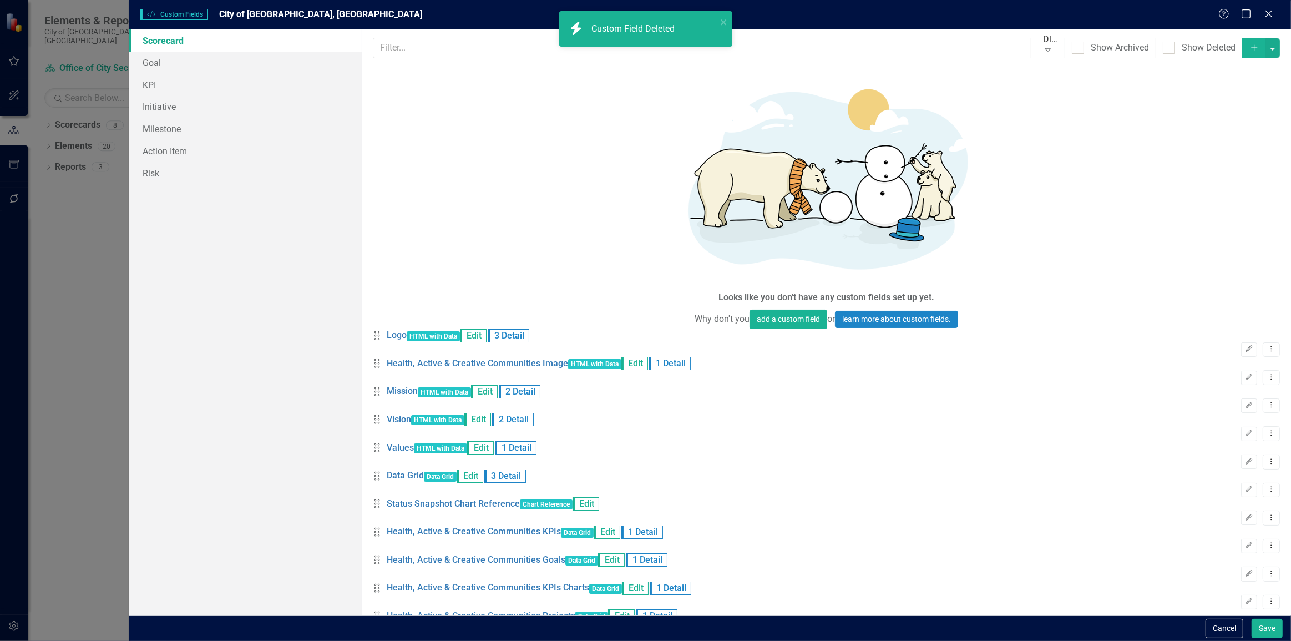
click at [1207, 627] on link "Trash Delete Custom Field" at bounding box center [1213, 629] width 118 height 21
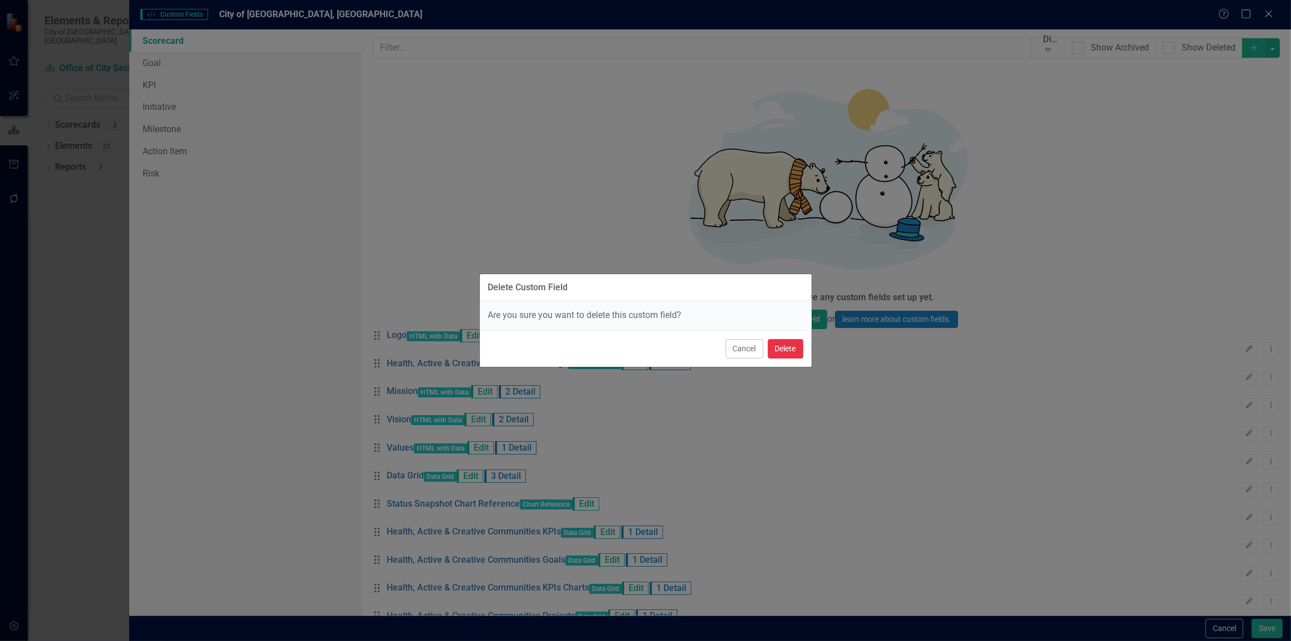
click at [799, 350] on button "Delete" at bounding box center [786, 348] width 36 height 19
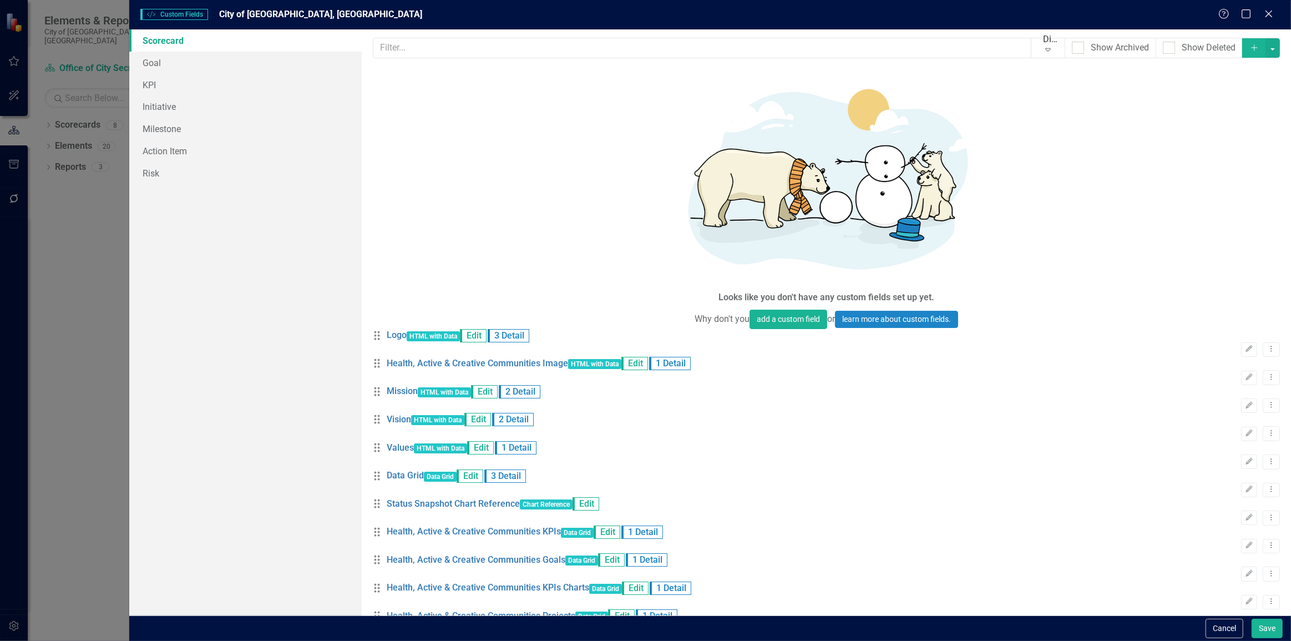
click at [1160, 599] on link "Trash Delete Custom Field" at bounding box center [1213, 593] width 118 height 21
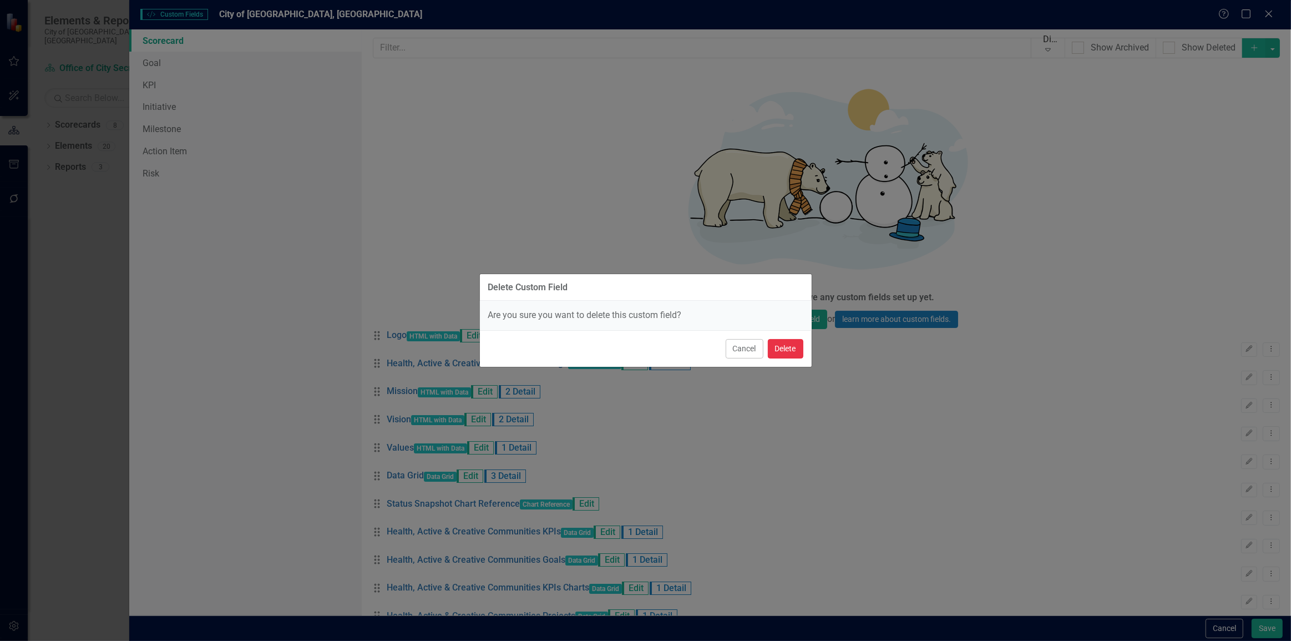
click at [780, 349] on button "Delete" at bounding box center [786, 348] width 36 height 19
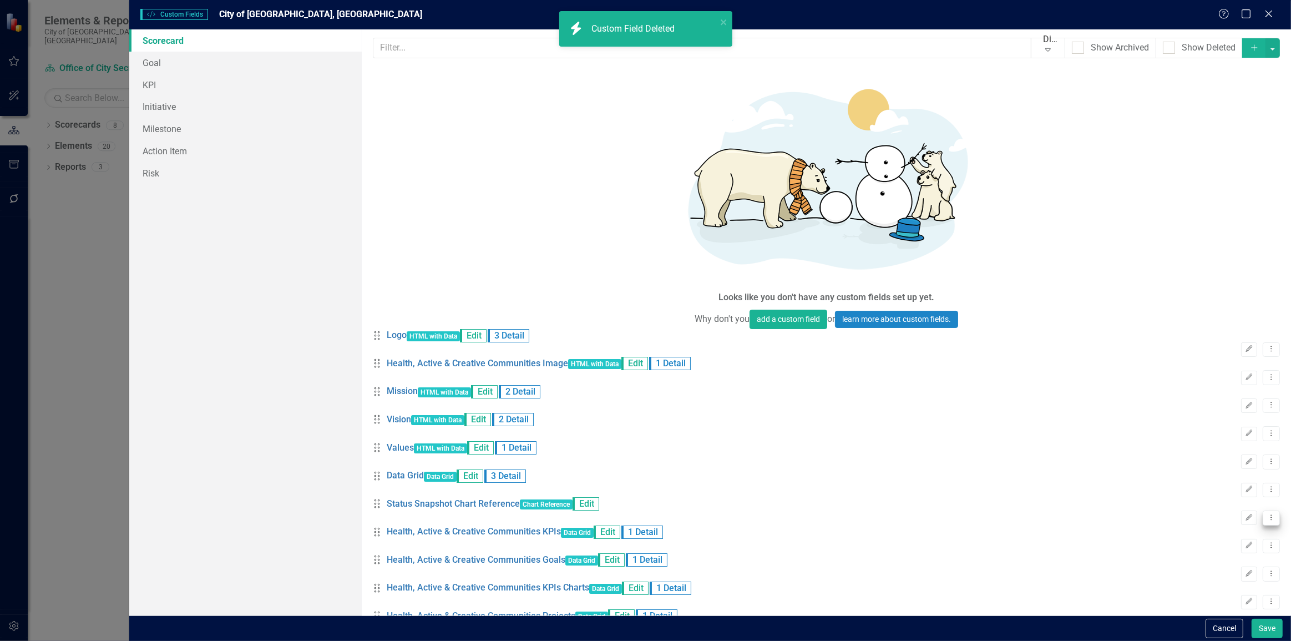
click at [1267, 514] on icon "Dropdown Menu" at bounding box center [1271, 517] width 9 height 7
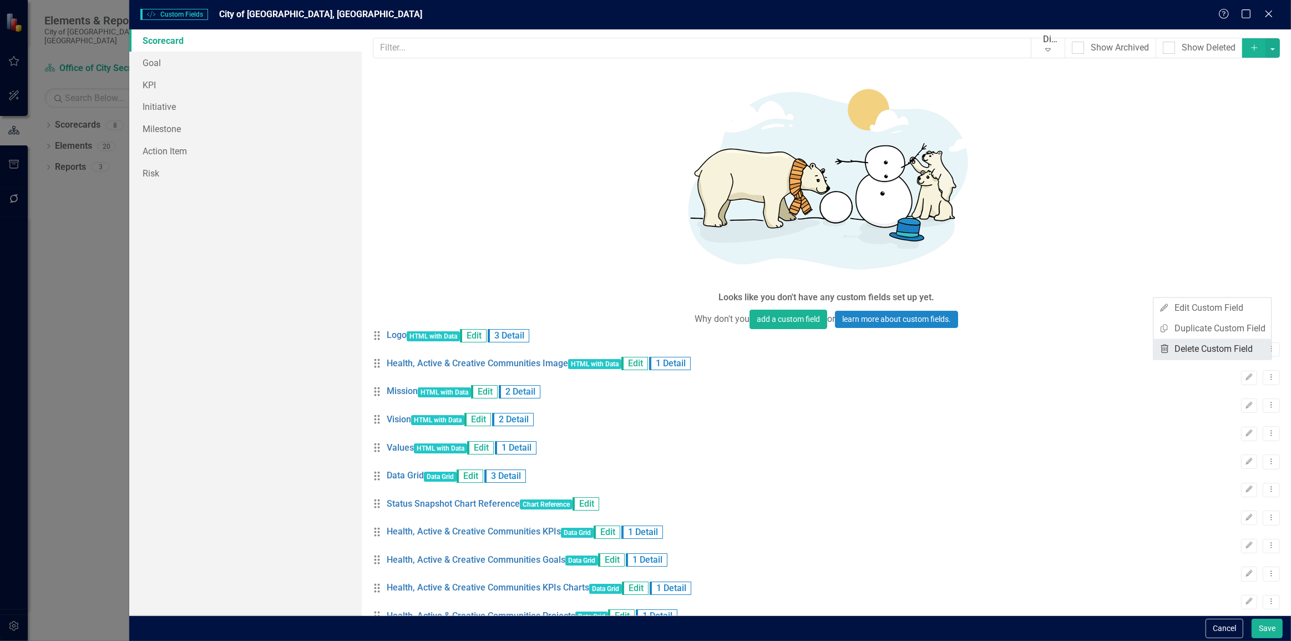
click at [1208, 346] on link "Trash Delete Custom Field" at bounding box center [1213, 349] width 118 height 21
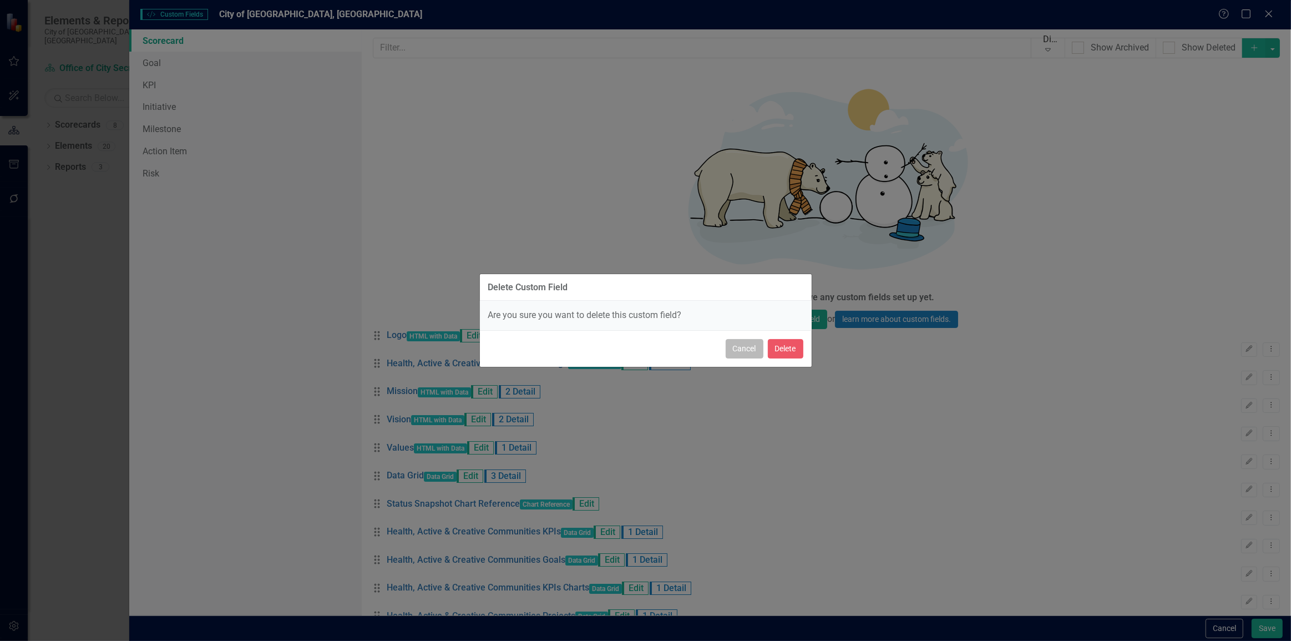
click at [750, 350] on button "Cancel" at bounding box center [745, 348] width 38 height 19
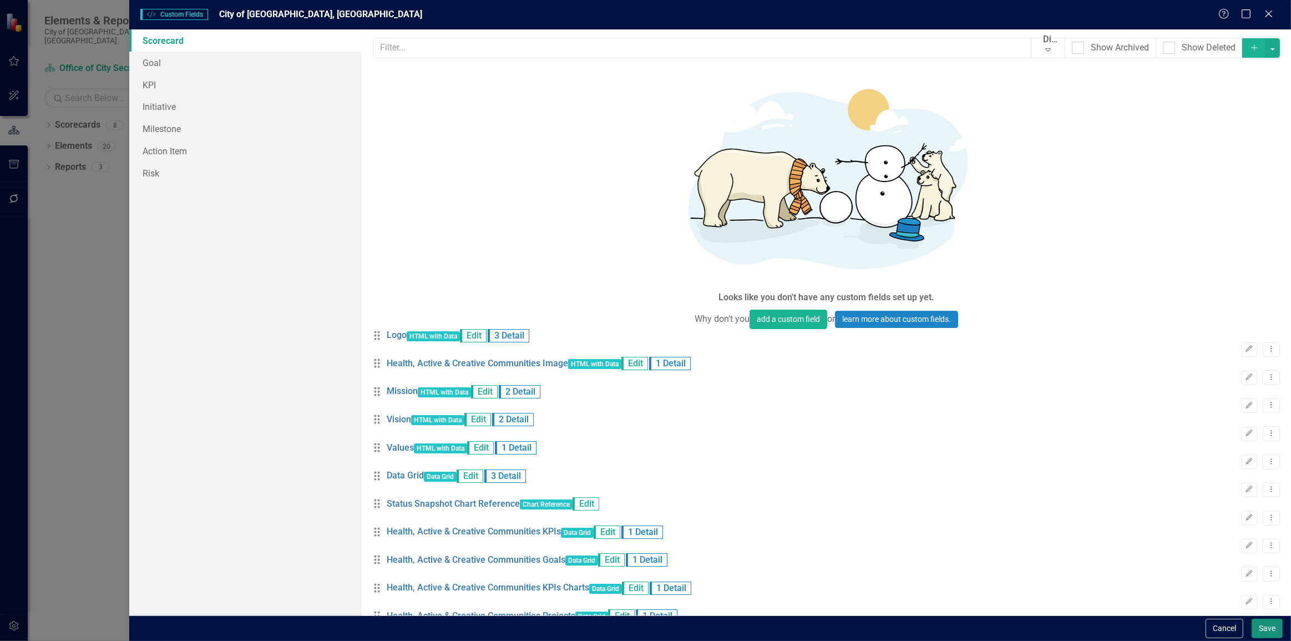
click at [1258, 625] on button "Save" at bounding box center [1267, 628] width 31 height 19
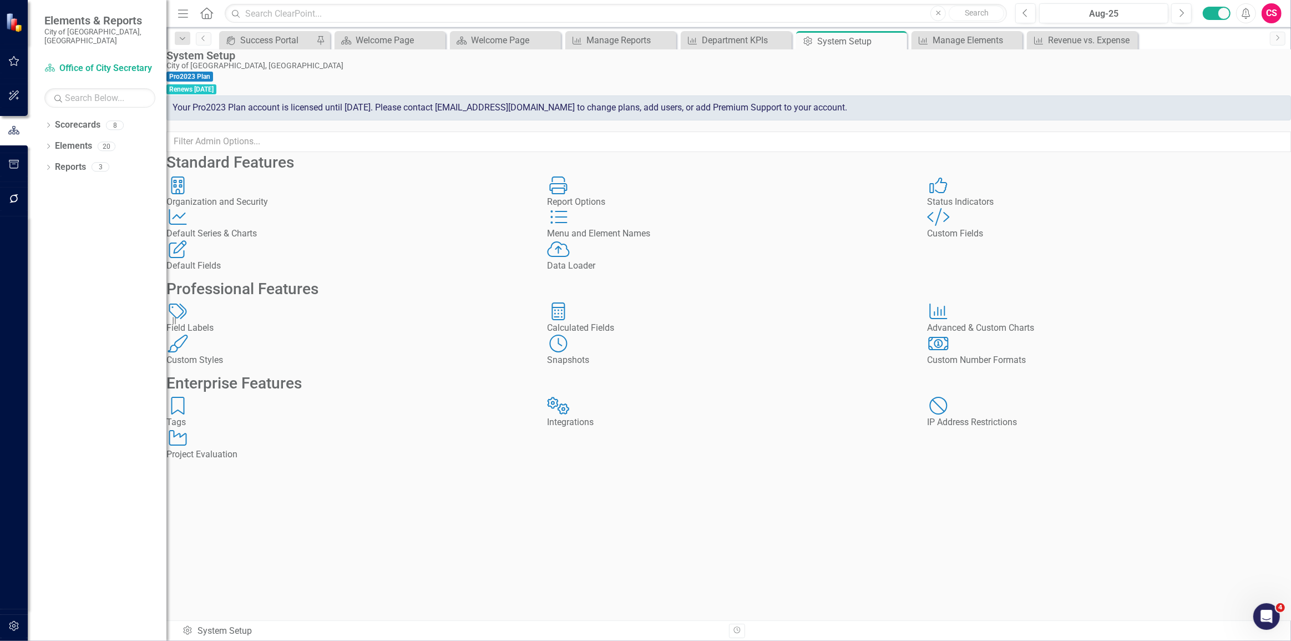
click at [211, 7] on link "Home" at bounding box center [207, 13] width 14 height 17
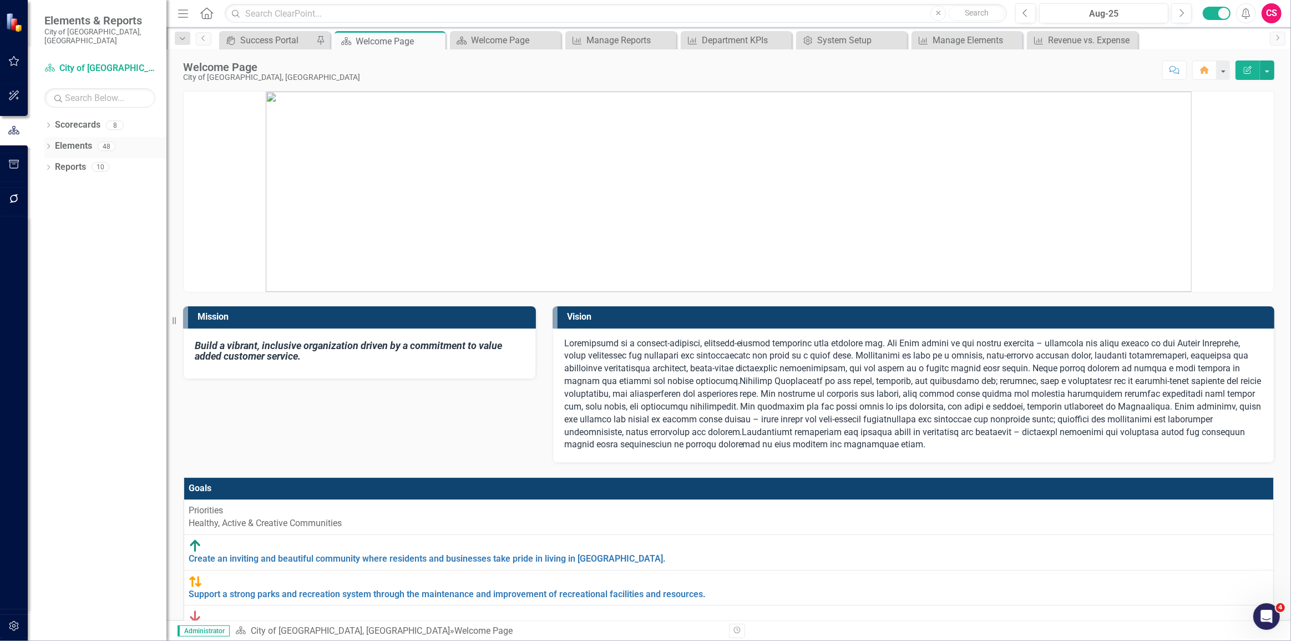
click at [67, 140] on link "Elements" at bounding box center [73, 146] width 37 height 13
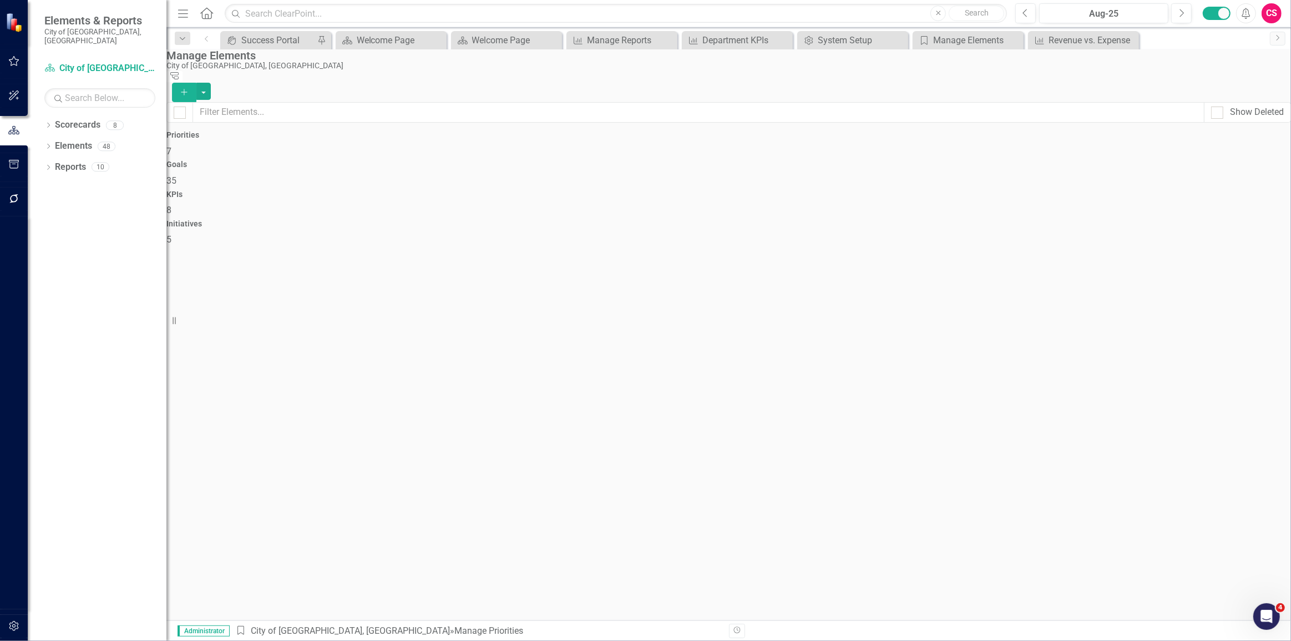
click at [897, 190] on div "KPIs 8" at bounding box center [728, 203] width 1125 height 27
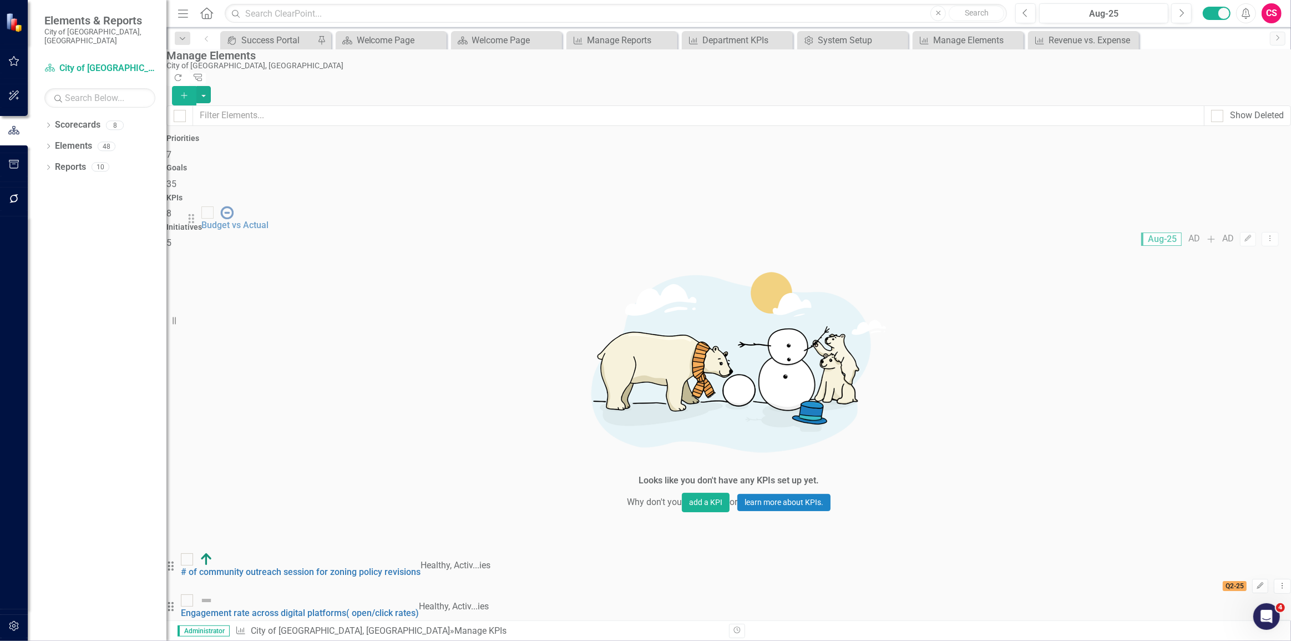
drag, startPoint x: 196, startPoint y: 216, endPoint x: 200, endPoint y: 222, distance: 6.8
click at [367, 512] on div "Looks like you don't have any KPIs set up yet. Why don't you add a KPI or learn…" at bounding box center [728, 544] width 1125 height 588
click at [1206, 448] on link "Copy Duplicate KPI" at bounding box center [1222, 448] width 88 height 21
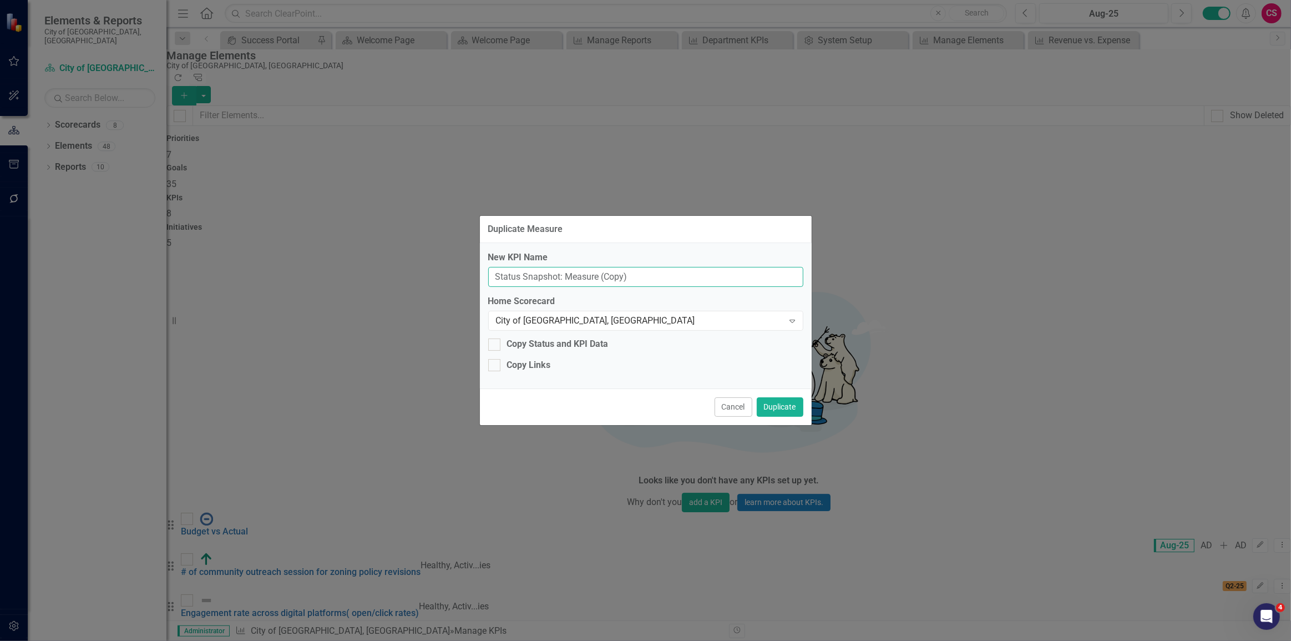
drag, startPoint x: 651, startPoint y: 271, endPoint x: 598, endPoint y: 277, distance: 53.7
click at [598, 277] on input "Status Snapshot: Measure (Copy)" at bounding box center [645, 277] width 315 height 21
type input "Status Snapshot: Measure"
click at [757, 397] on button "Duplicate" at bounding box center [780, 406] width 47 height 19
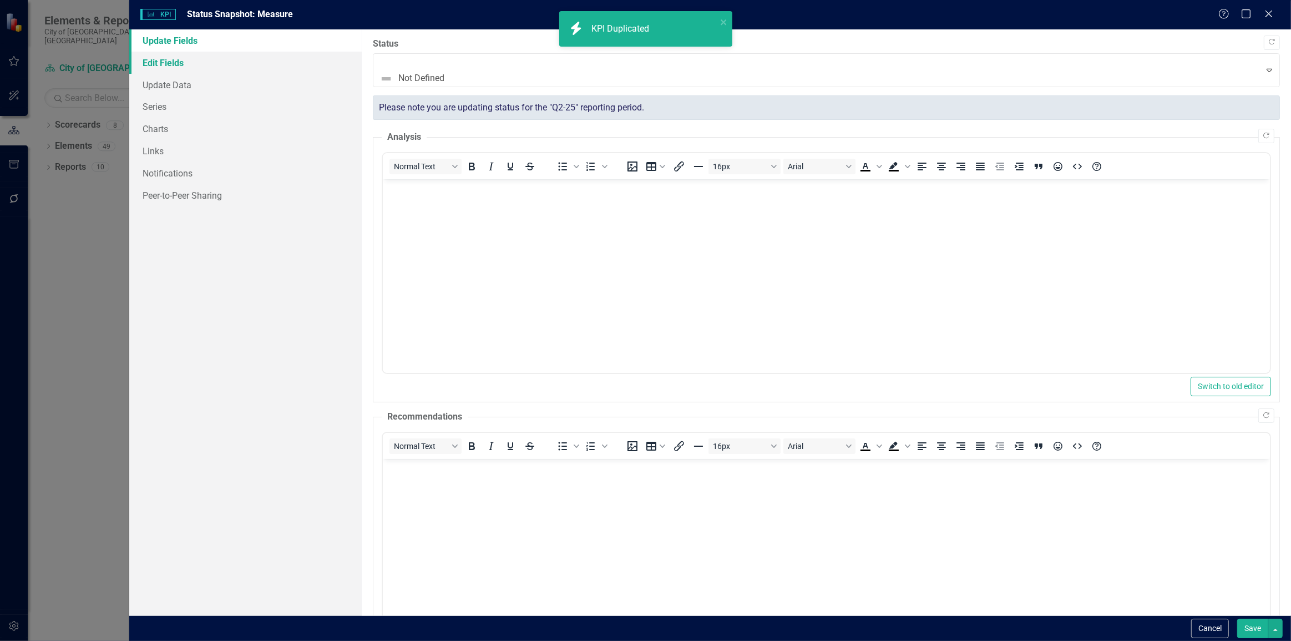
click at [225, 64] on link "Edit Fields" at bounding box center [245, 63] width 233 height 22
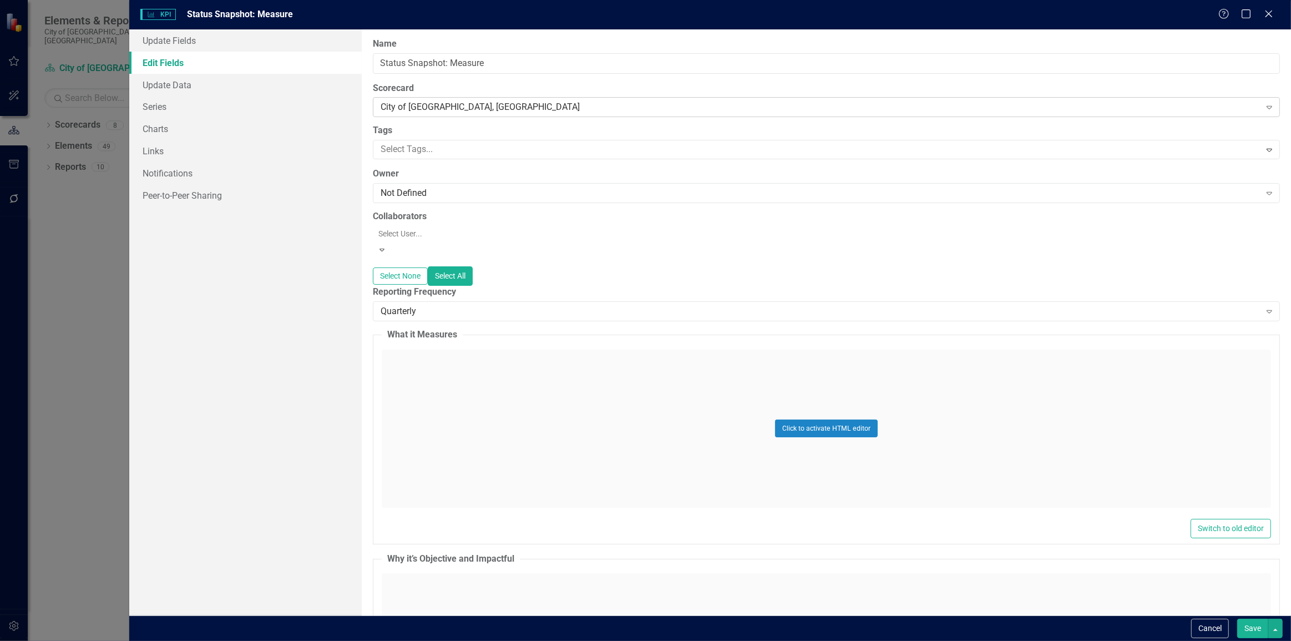
click at [418, 113] on div "City of Duncanville, TX Expand" at bounding box center [826, 107] width 907 height 20
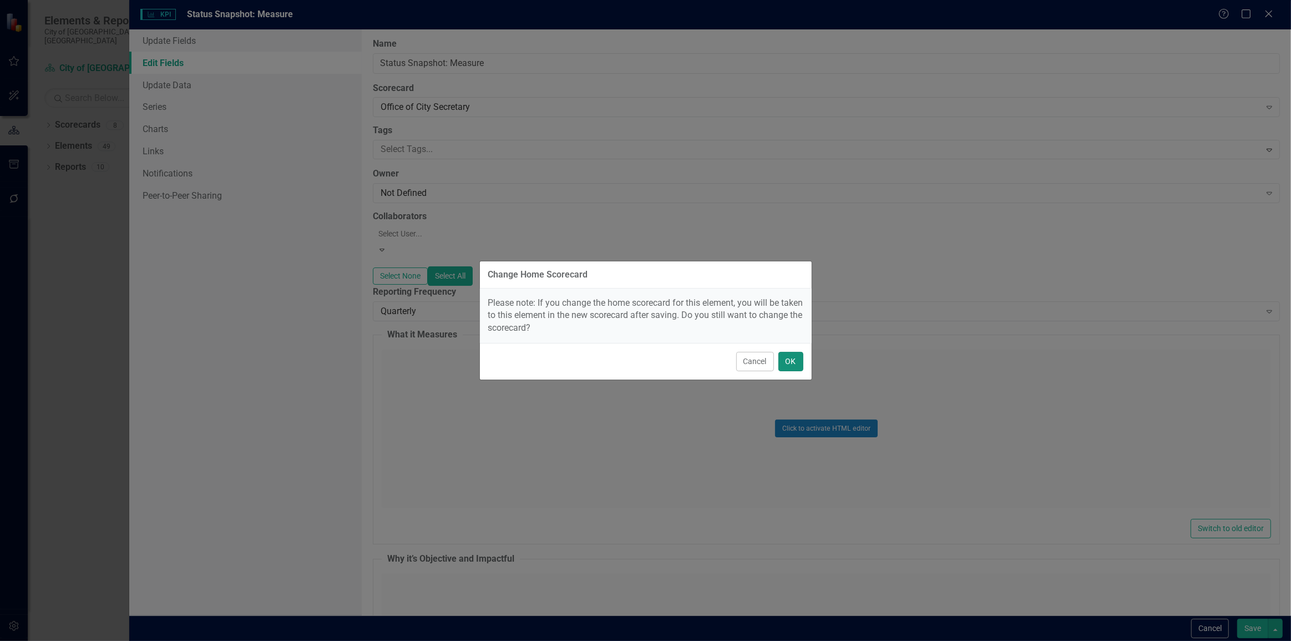
drag, startPoint x: 802, startPoint y: 361, endPoint x: 863, endPoint y: 384, distance: 65.3
click at [805, 362] on div "Cancel OK" at bounding box center [646, 361] width 332 height 37
click at [798, 367] on button "OK" at bounding box center [791, 361] width 25 height 19
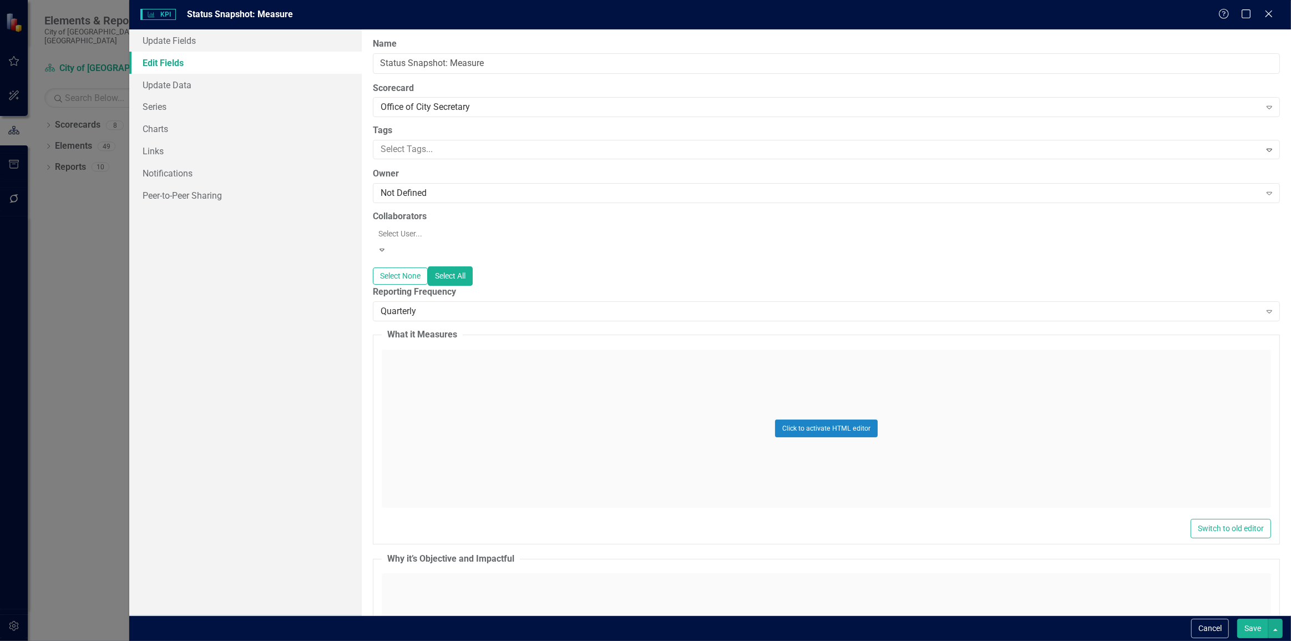
click at [1251, 635] on button "Save" at bounding box center [1253, 628] width 31 height 19
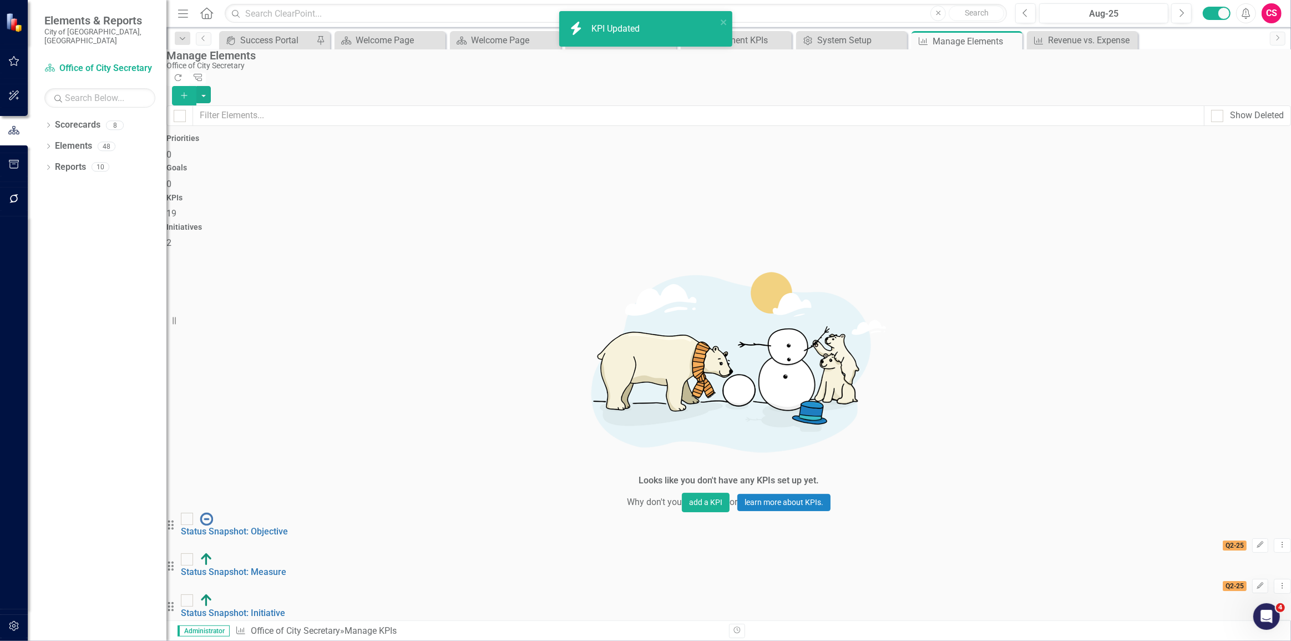
checkbox input "false"
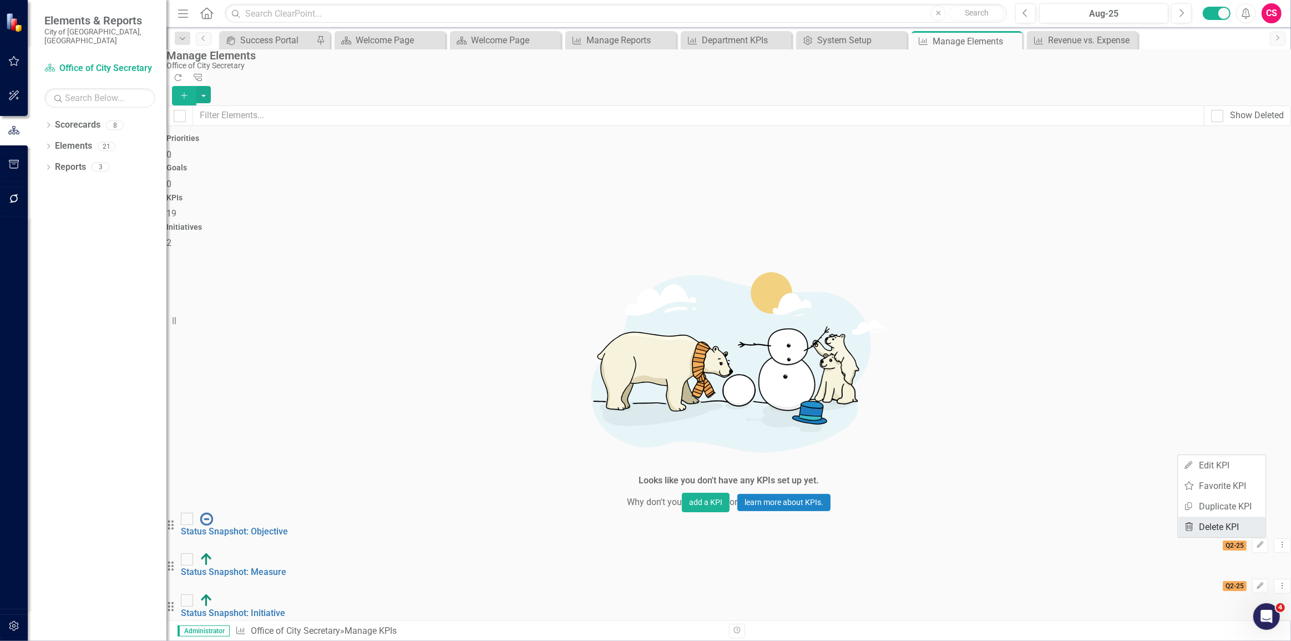
click at [1218, 523] on link "Trash Delete KPI" at bounding box center [1222, 527] width 88 height 21
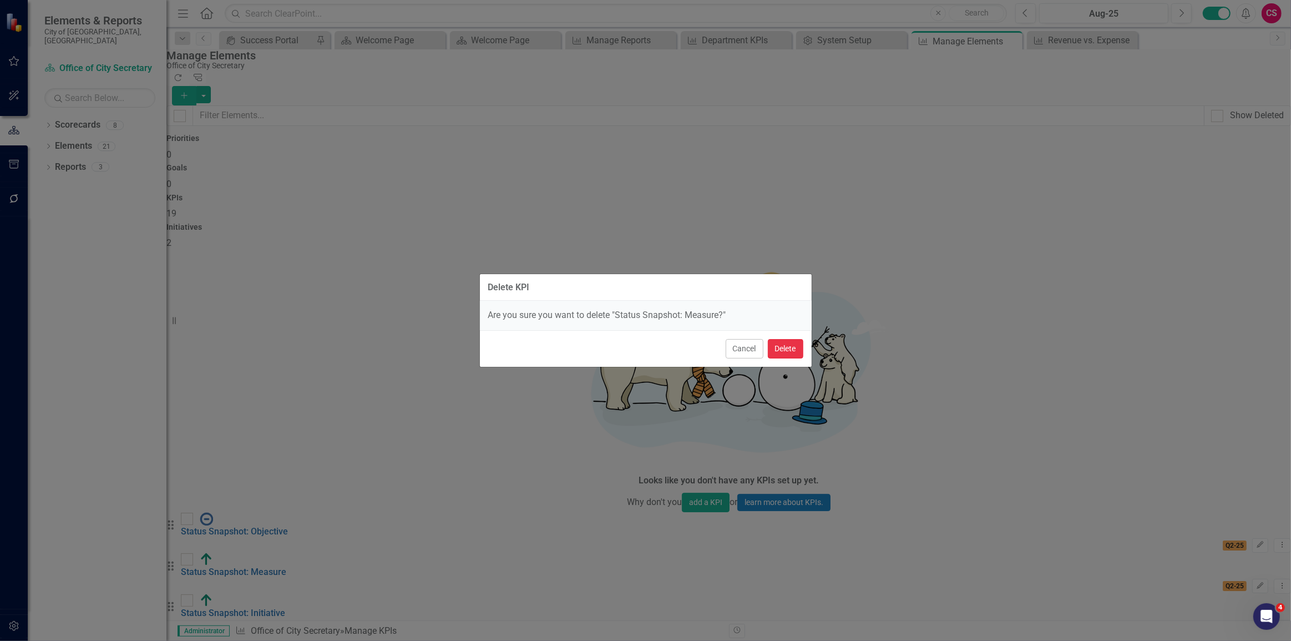
click at [783, 349] on button "Delete" at bounding box center [786, 348] width 36 height 19
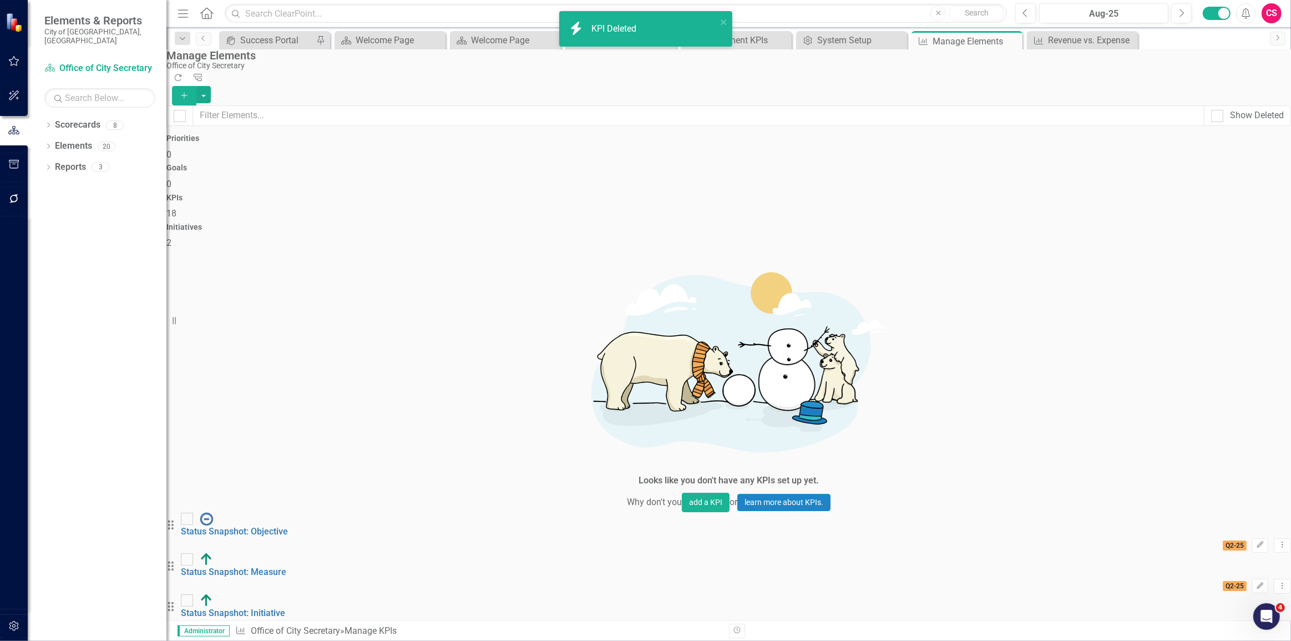
scroll to position [0, 0]
click at [81, 62] on link "Scorecard Office of City Secretary" at bounding box center [99, 68] width 111 height 13
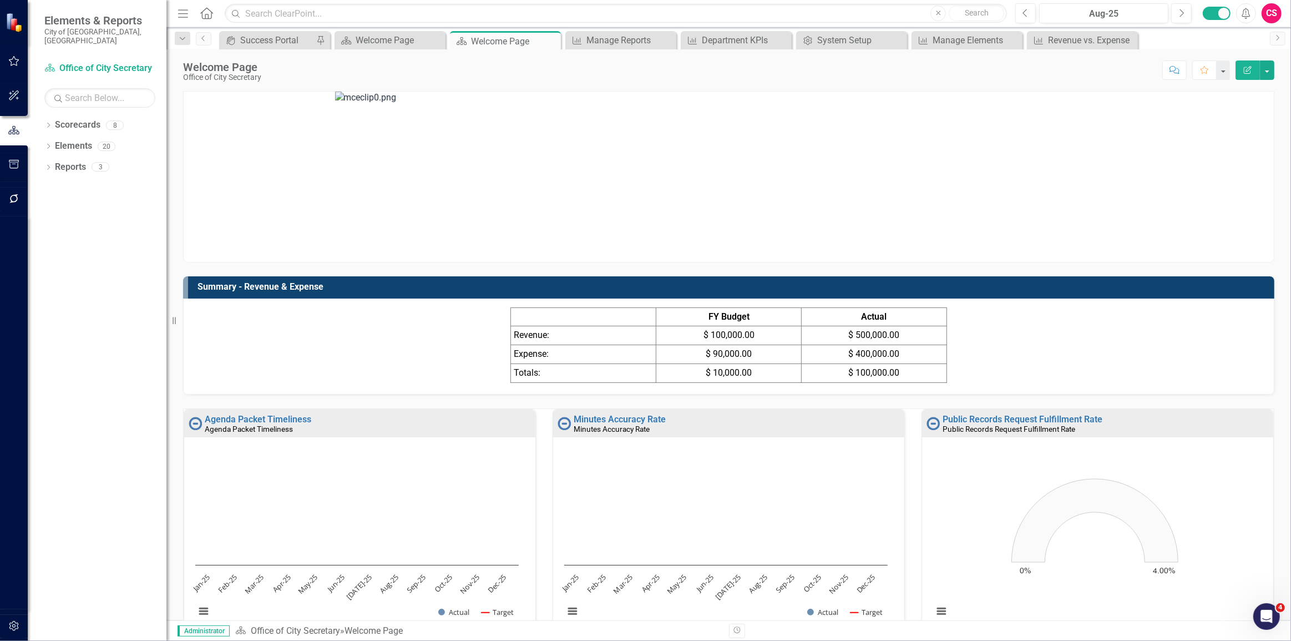
click at [1248, 75] on button "Edit Report" at bounding box center [1248, 69] width 24 height 19
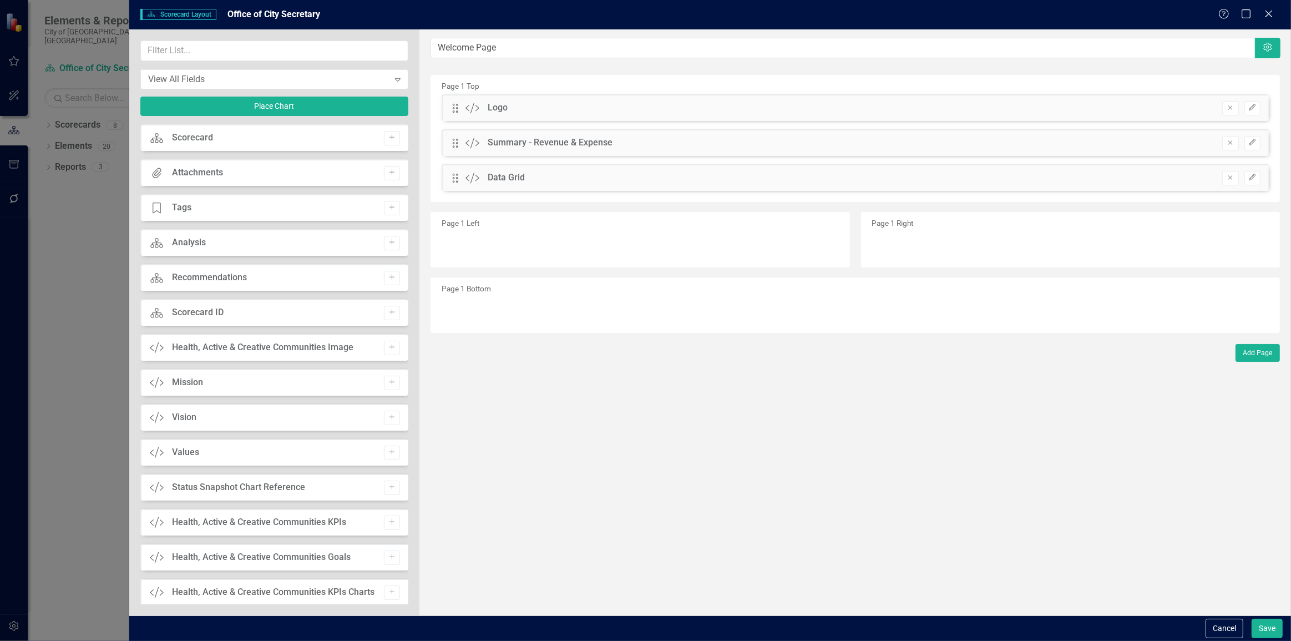
click at [1252, 112] on button "Edit" at bounding box center [1253, 108] width 16 height 14
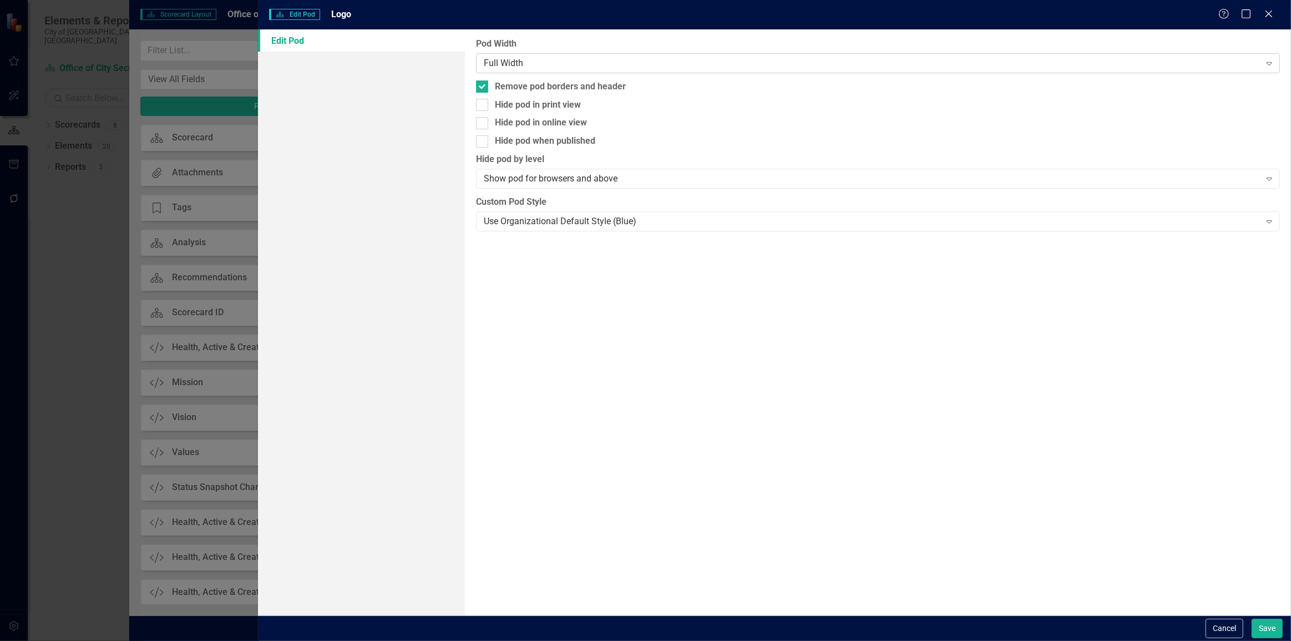
click at [644, 61] on div "Full Width" at bounding box center [872, 63] width 777 height 13
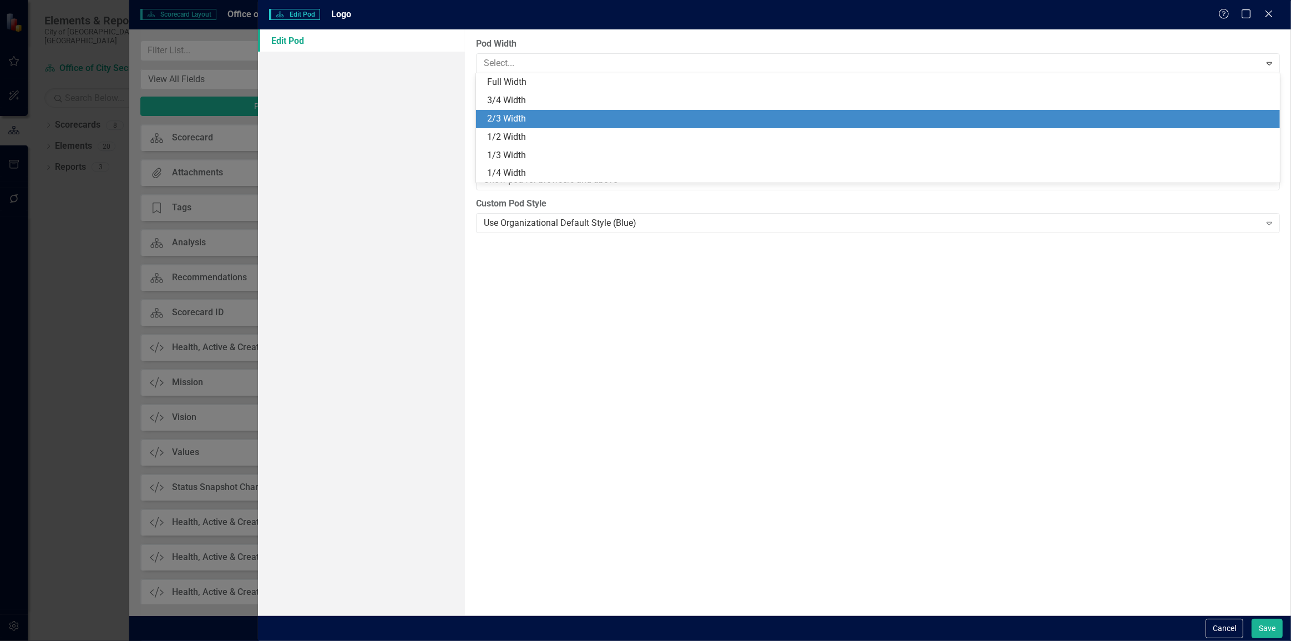
click at [517, 117] on div "2/3 Width" at bounding box center [880, 119] width 786 height 13
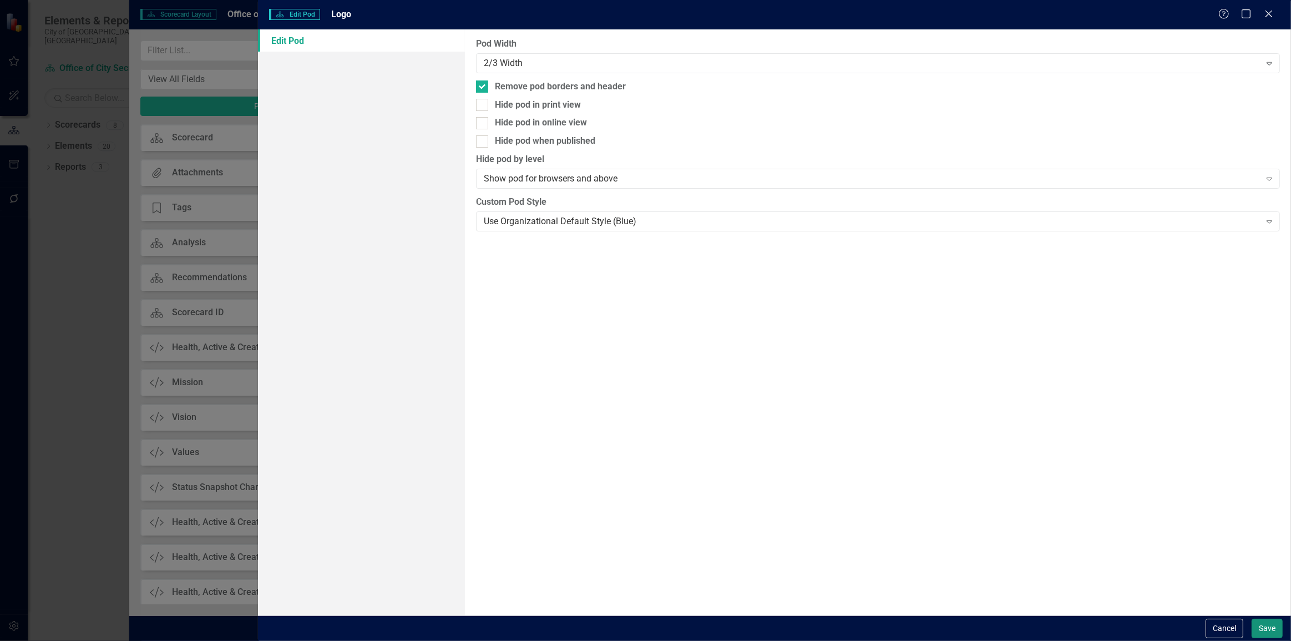
click at [1276, 635] on button "Save" at bounding box center [1267, 628] width 31 height 19
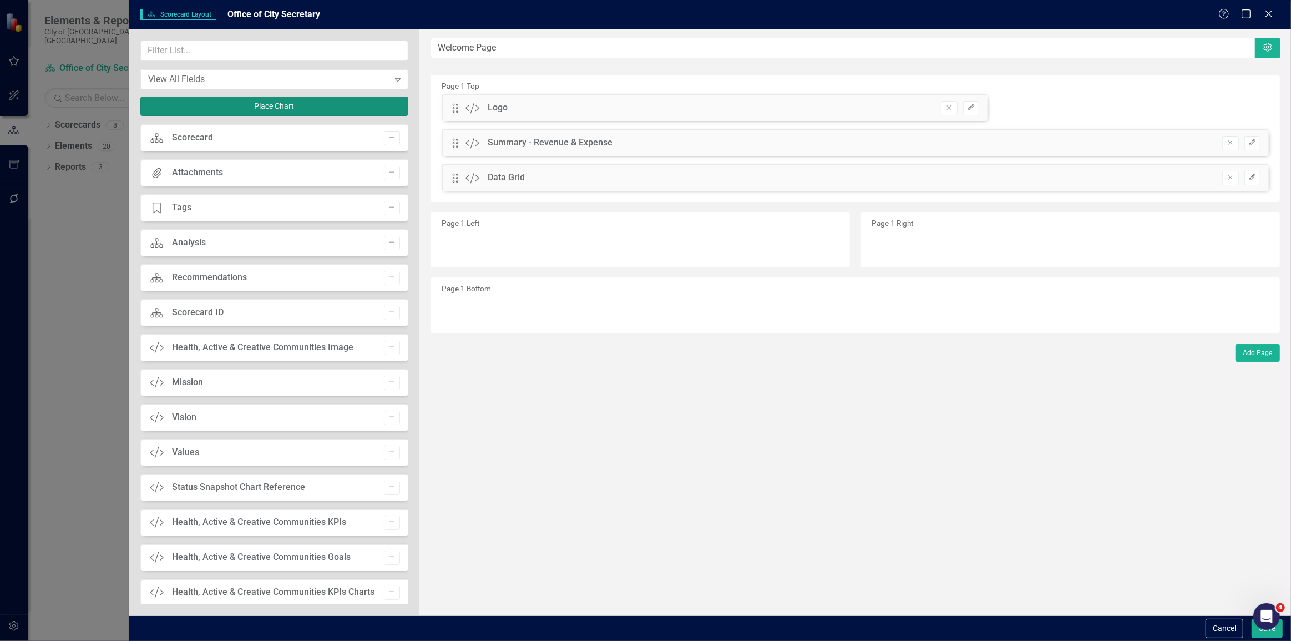
click at [333, 99] on button "Place Chart" at bounding box center [274, 106] width 269 height 19
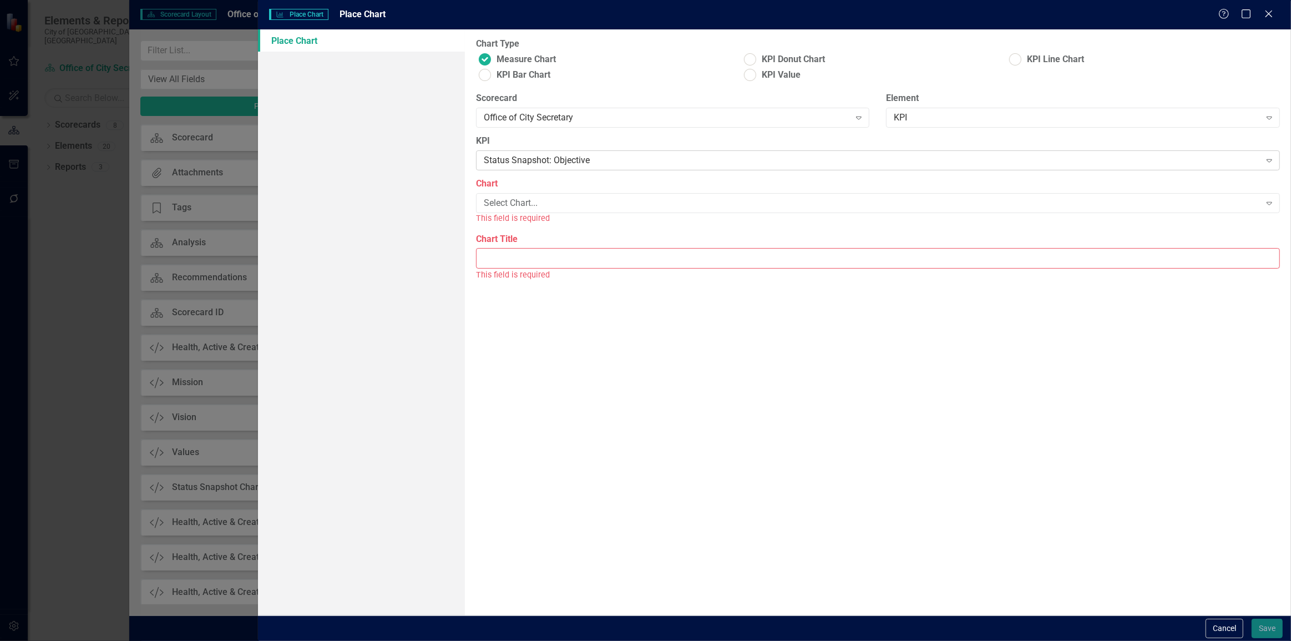
click at [528, 155] on div "Status Snapshot: Objective" at bounding box center [872, 160] width 777 height 13
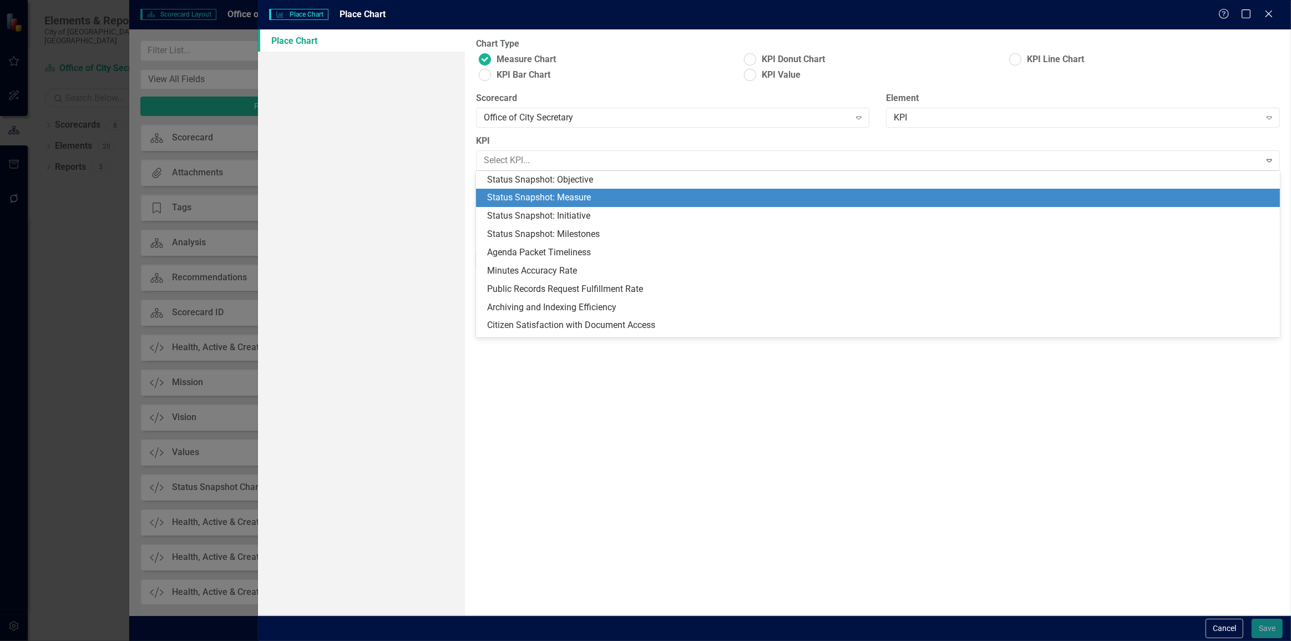
click at [526, 201] on div "Status Snapshot: Measure" at bounding box center [880, 197] width 786 height 13
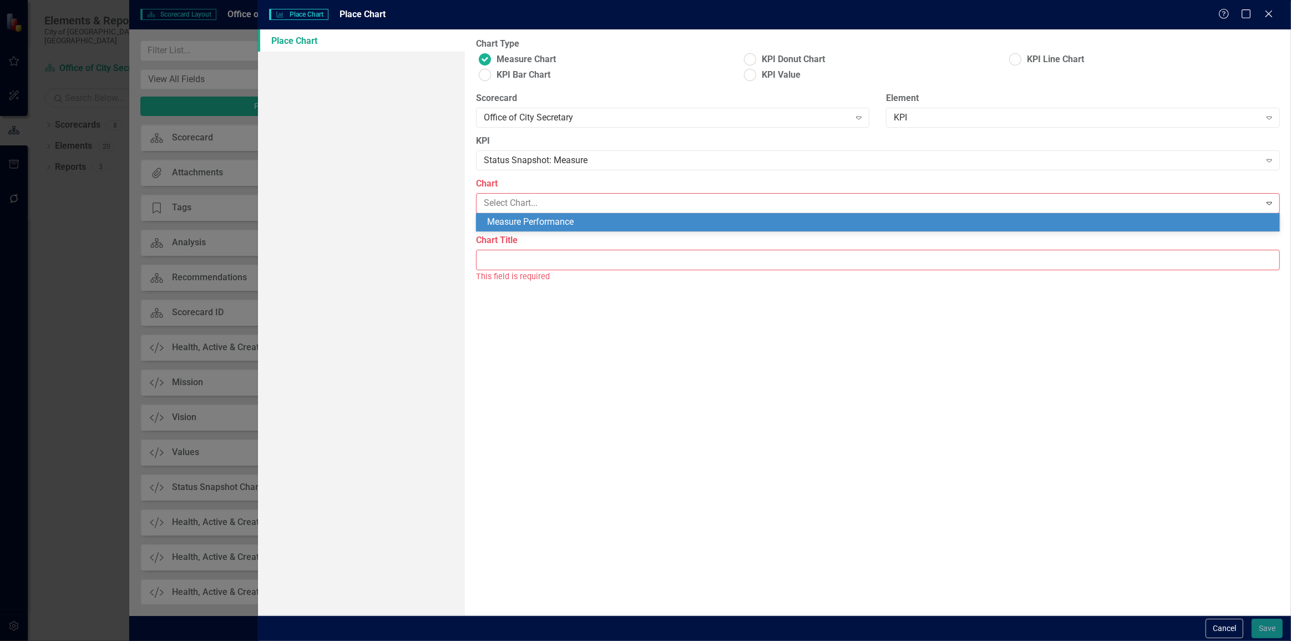
click at [533, 227] on div "Measure Performance" at bounding box center [880, 222] width 786 height 13
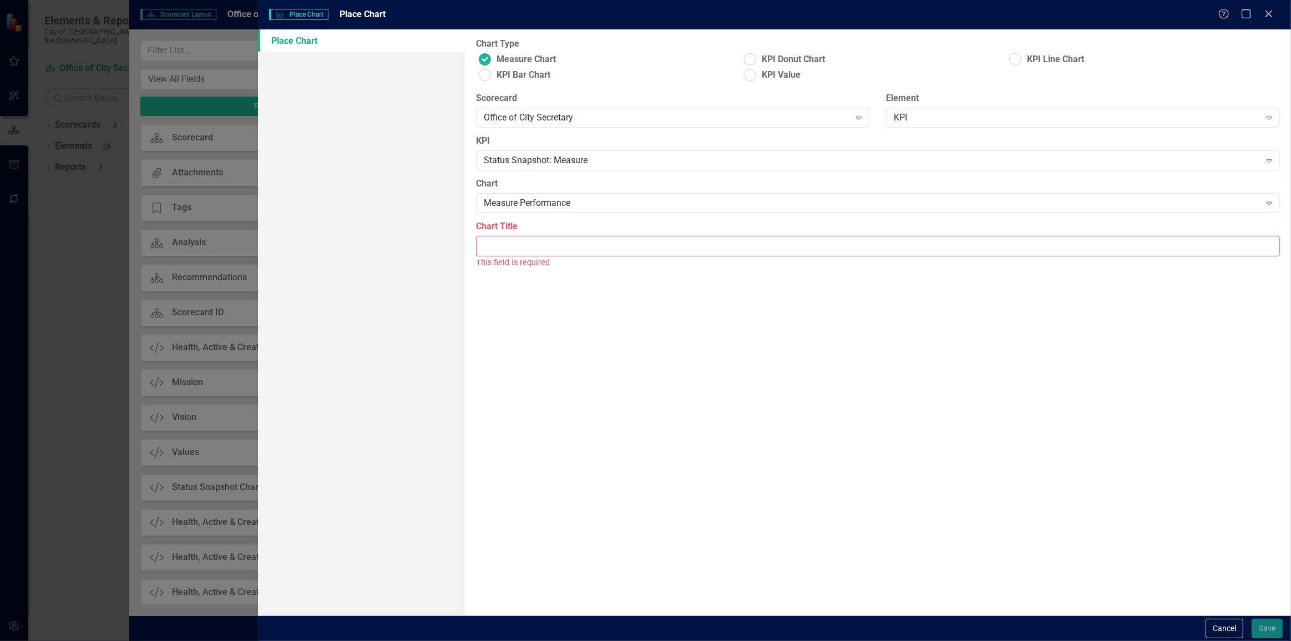
click at [525, 246] on input "Chart Title" at bounding box center [878, 246] width 804 height 21
click at [495, 248] on input "Initiative Performance" at bounding box center [878, 246] width 804 height 21
type input "Measure Performance"
click at [1252, 619] on button "Save" at bounding box center [1267, 628] width 31 height 19
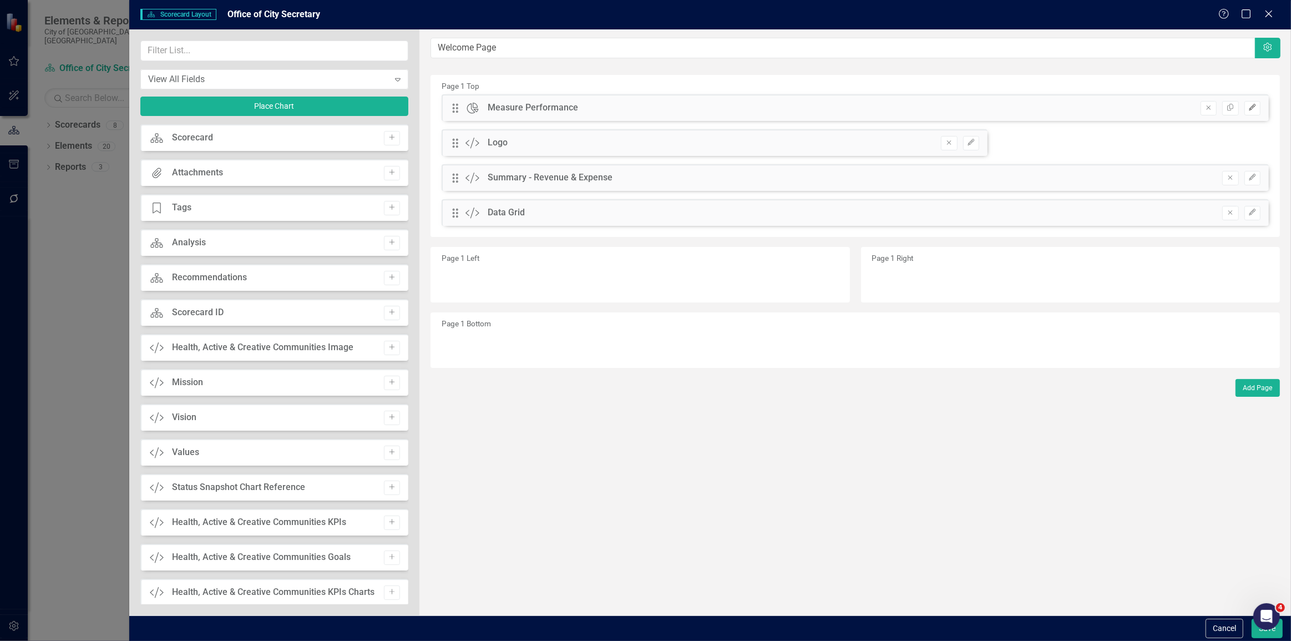
click at [1251, 112] on button "Edit" at bounding box center [1253, 108] width 16 height 14
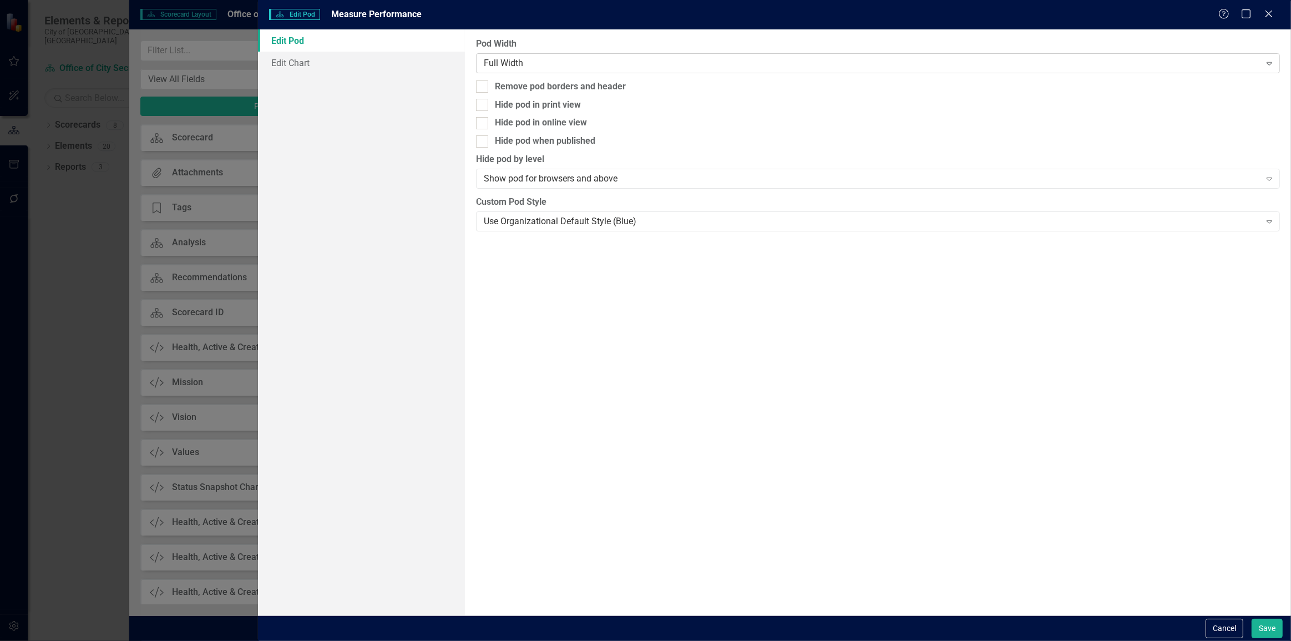
click at [595, 60] on div "Full Width" at bounding box center [872, 63] width 777 height 13
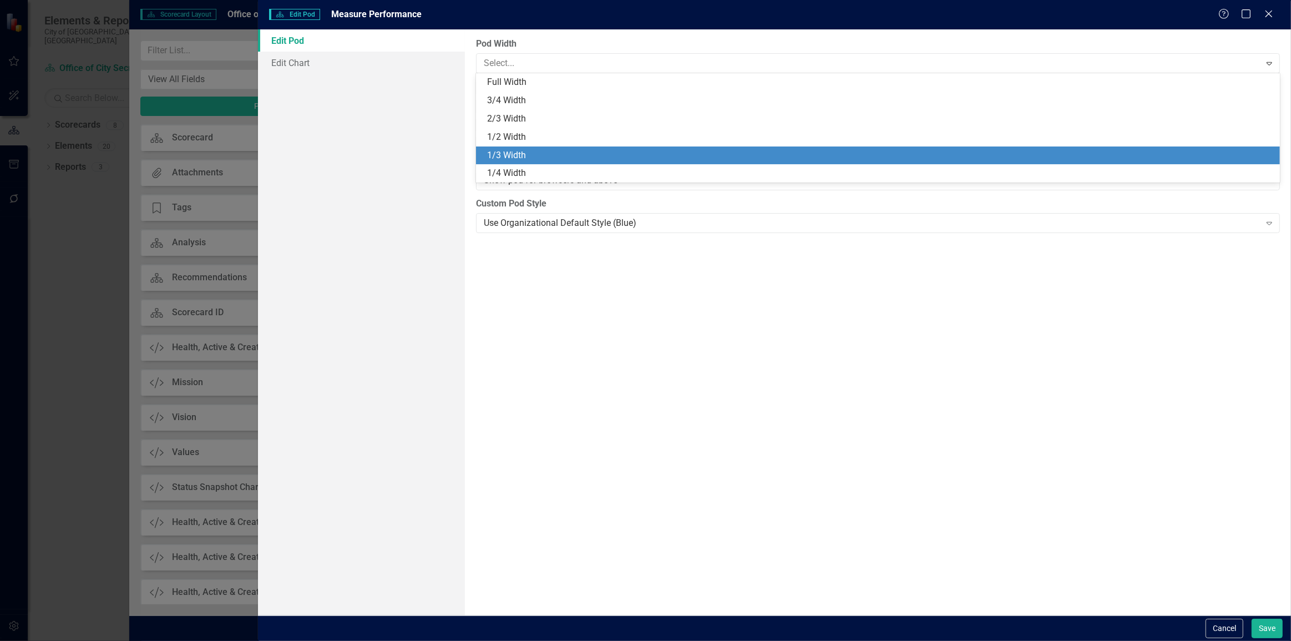
click at [537, 152] on div "1/3 Width" at bounding box center [880, 155] width 786 height 13
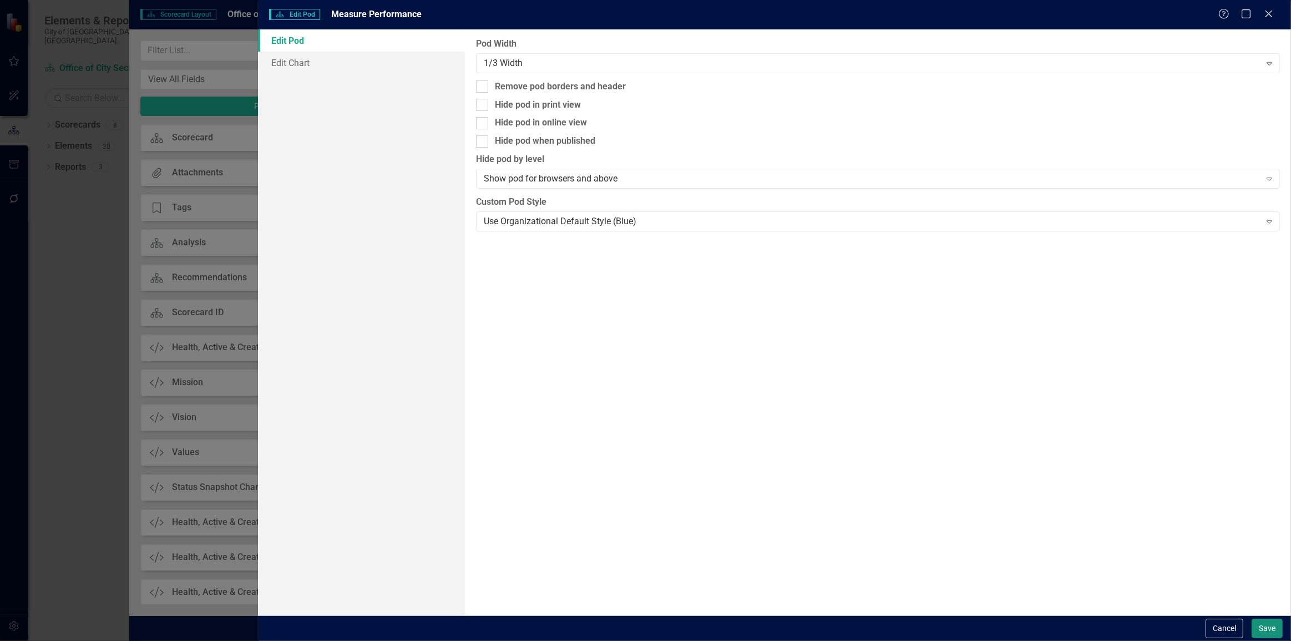
click at [1266, 627] on button "Save" at bounding box center [1267, 628] width 31 height 19
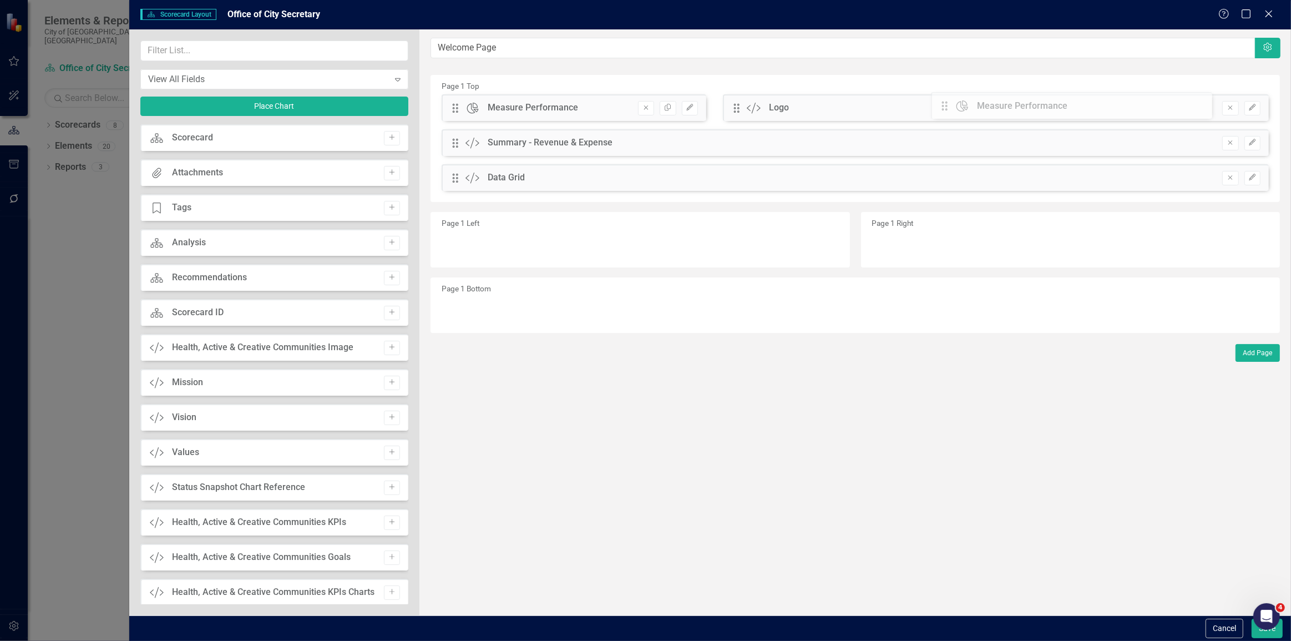
drag, startPoint x: 457, startPoint y: 108, endPoint x: 978, endPoint y: 124, distance: 521.9
click at [1263, 636] on button "Save" at bounding box center [1267, 628] width 31 height 19
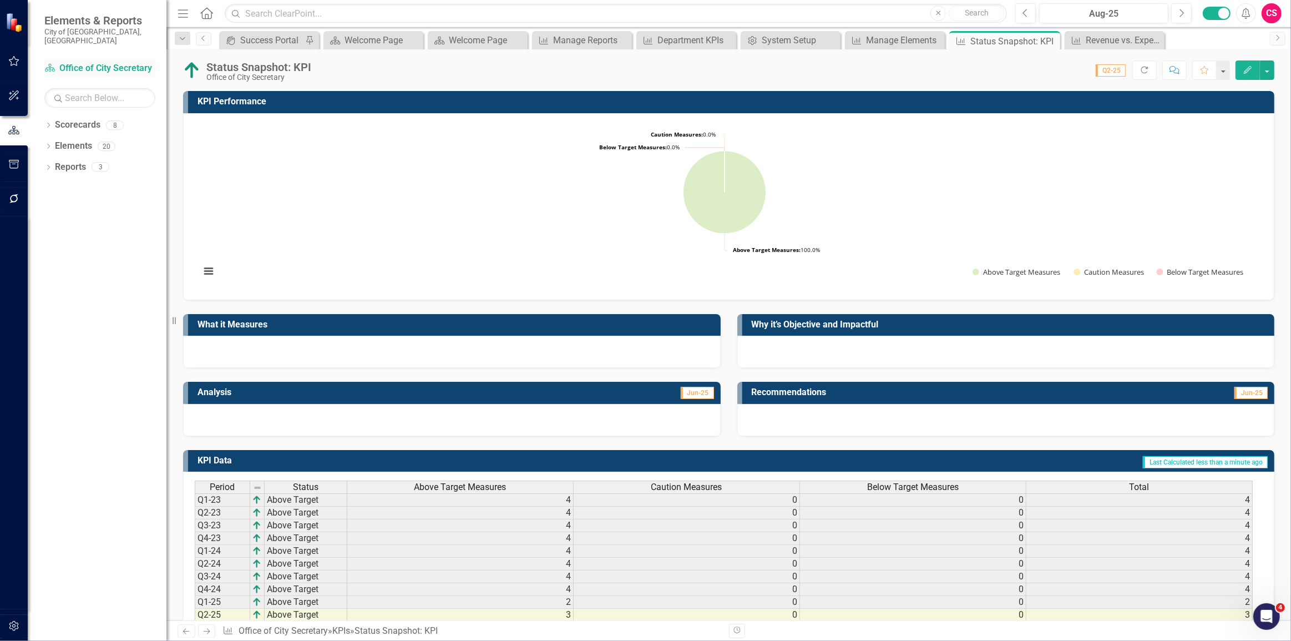
click at [89, 62] on link "Scorecard Office of City Secretary" at bounding box center [99, 68] width 111 height 13
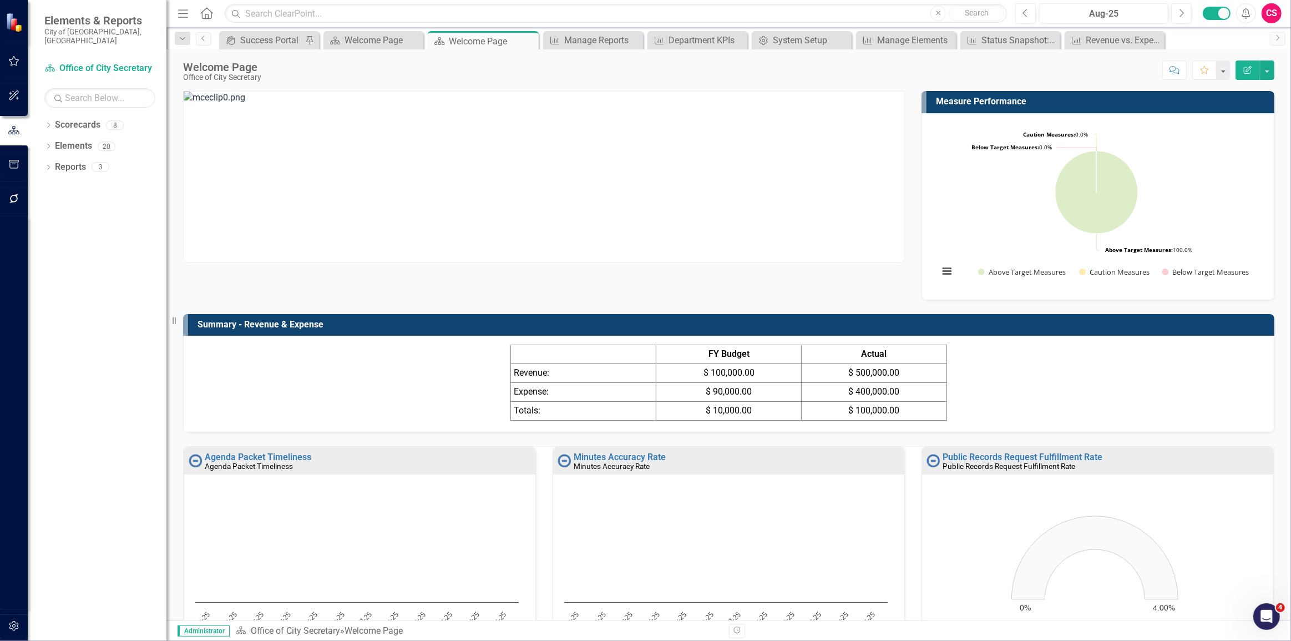
click at [1246, 68] on icon "Edit Report" at bounding box center [1248, 70] width 10 height 8
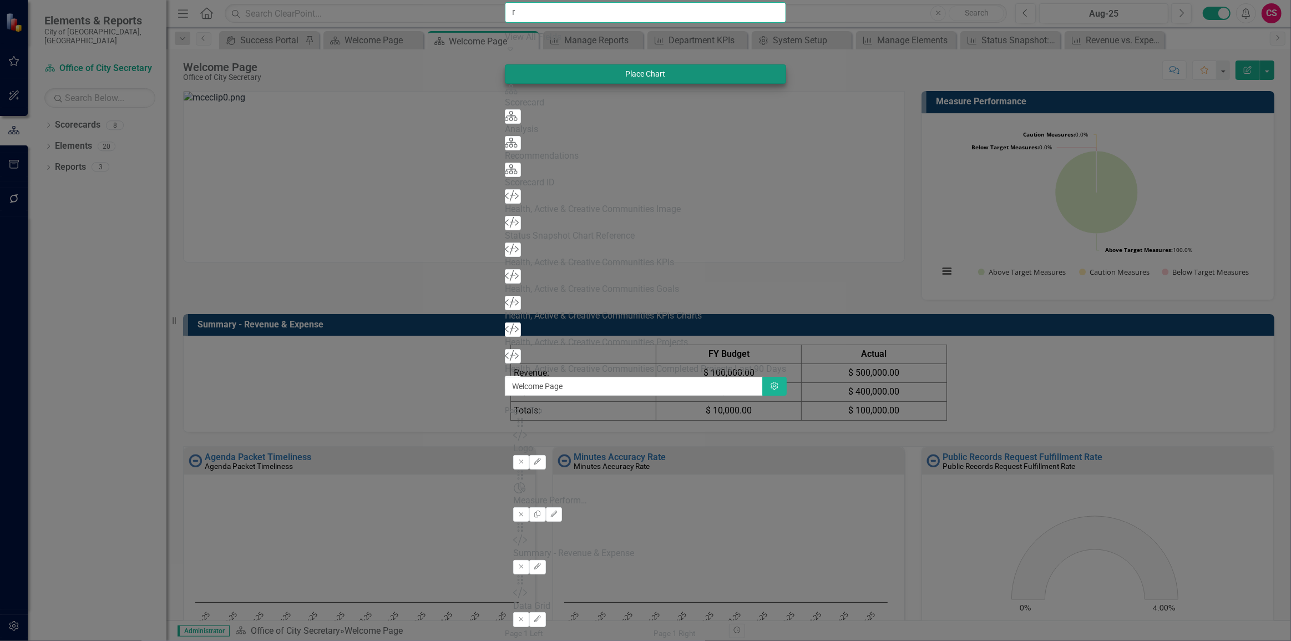
type input "r"
click at [505, 84] on button "Place Chart" at bounding box center [645, 73] width 281 height 19
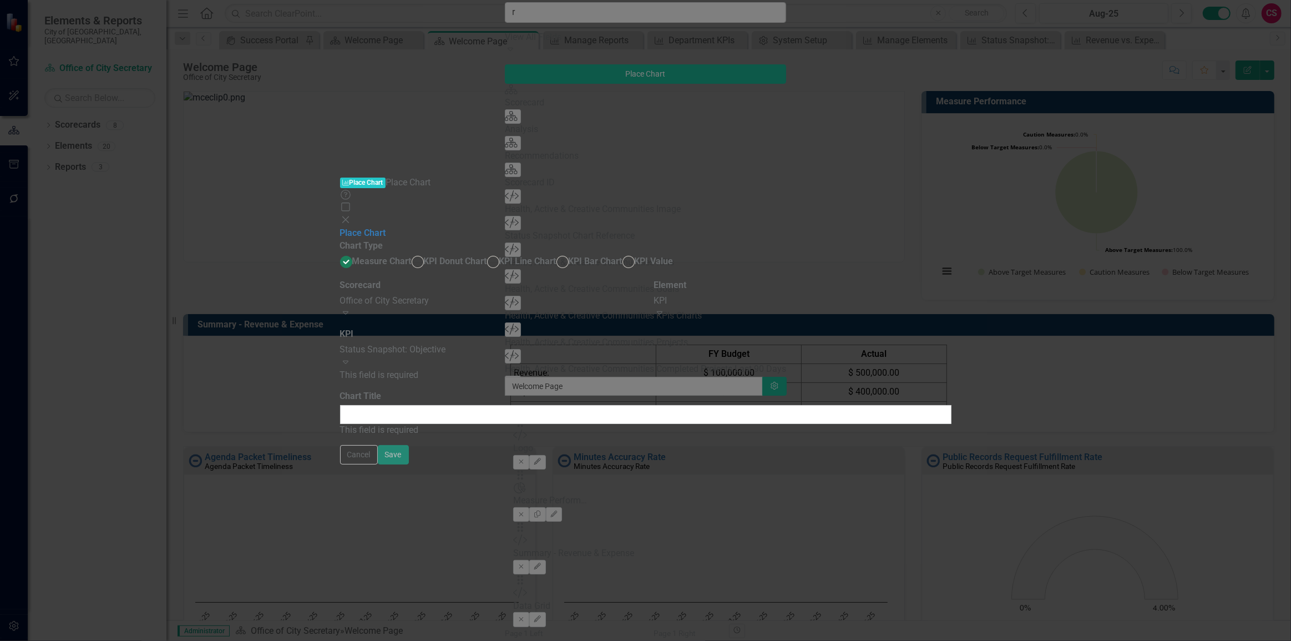
click at [560, 344] on div "Status Snapshot: Objective" at bounding box center [646, 350] width 612 height 13
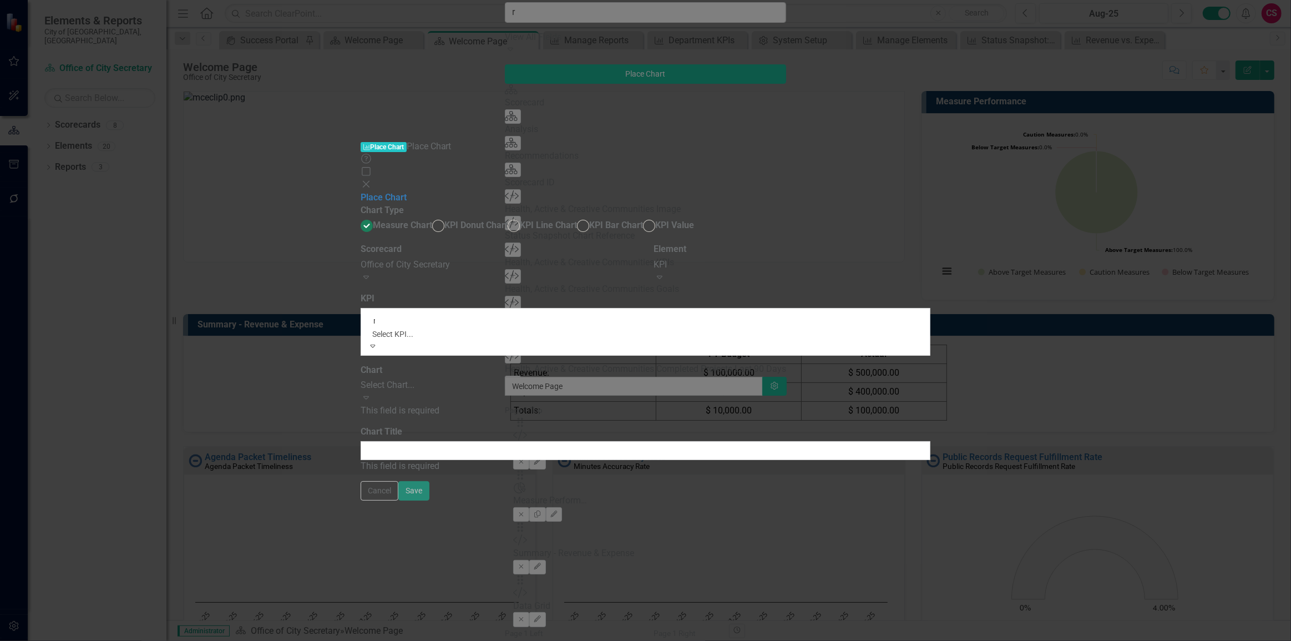
type input "re"
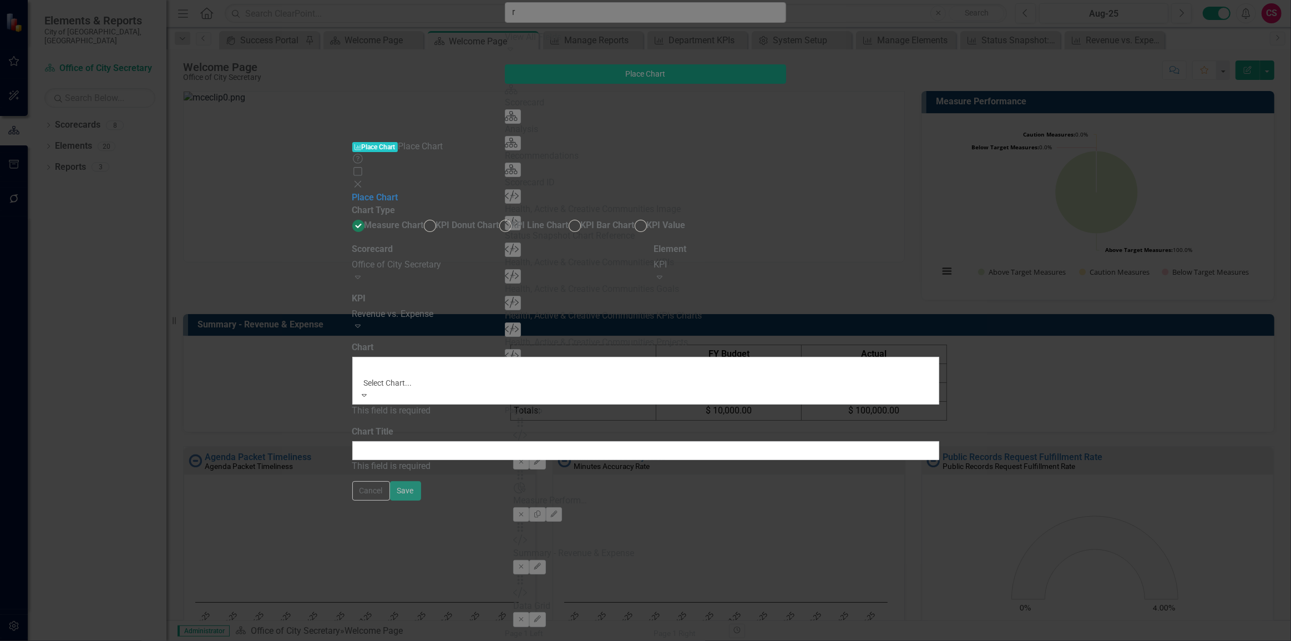
click at [532, 640] on div "Revenue vs. Expense" at bounding box center [645, 647] width 1291 height 13
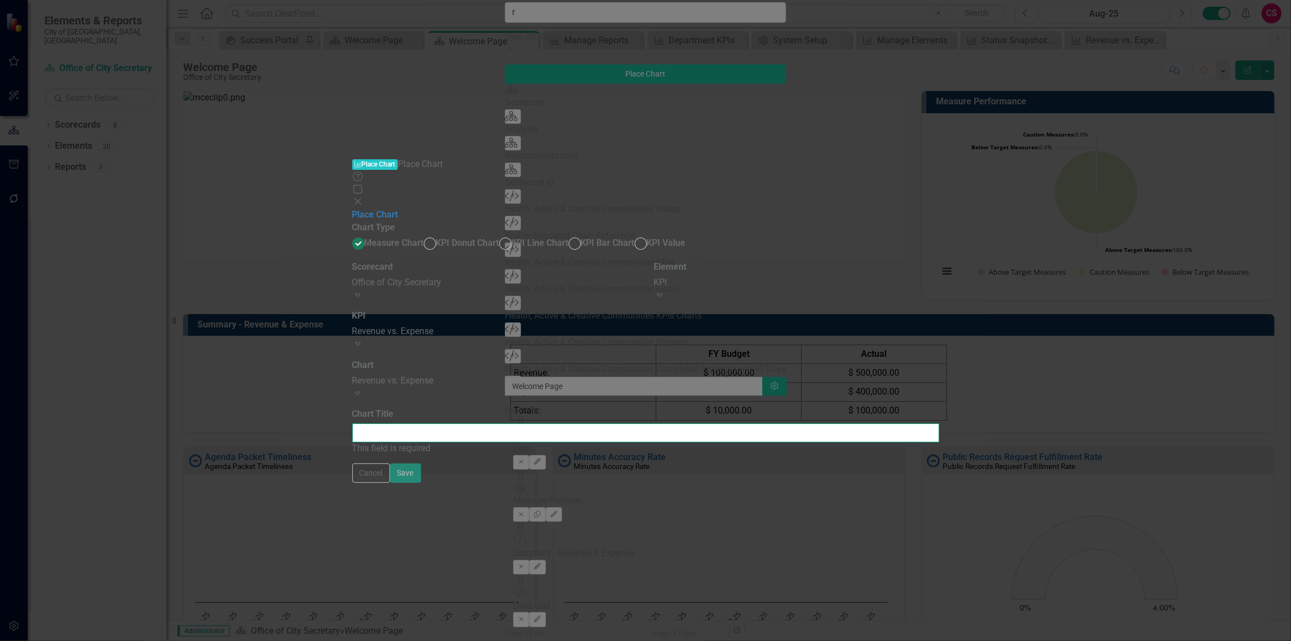
click at [530, 423] on input "Chart Title" at bounding box center [645, 432] width 587 height 19
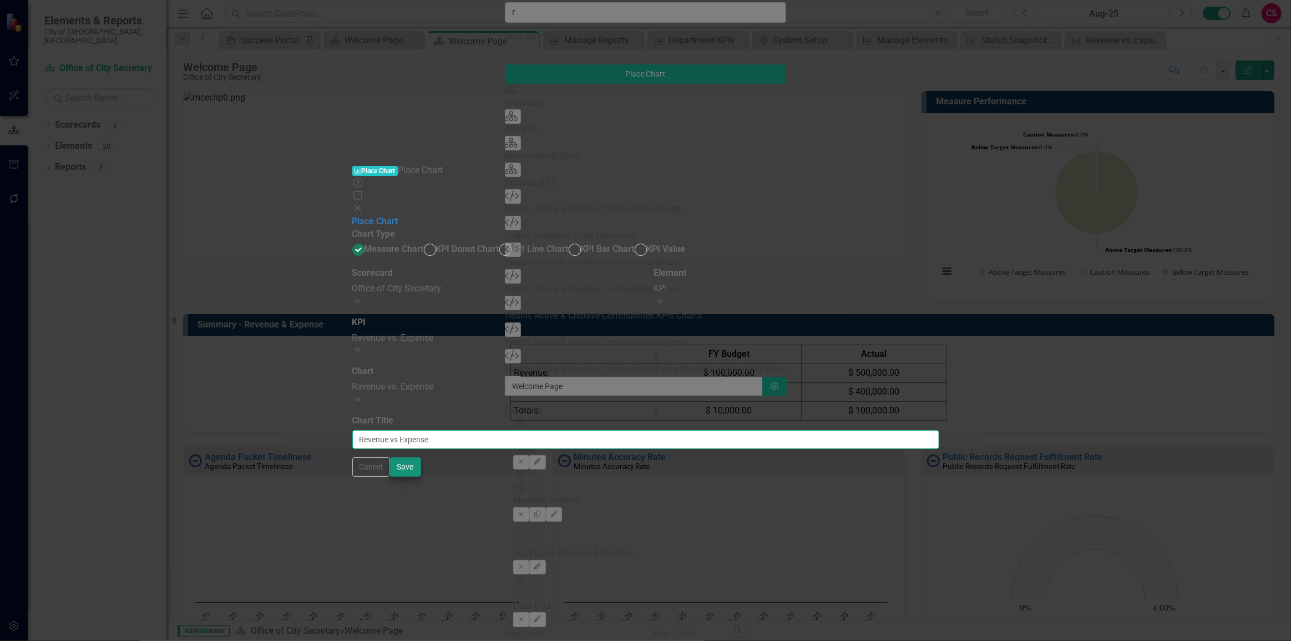
type input "Revenue vs Expense"
click at [421, 477] on button "Save" at bounding box center [405, 466] width 31 height 19
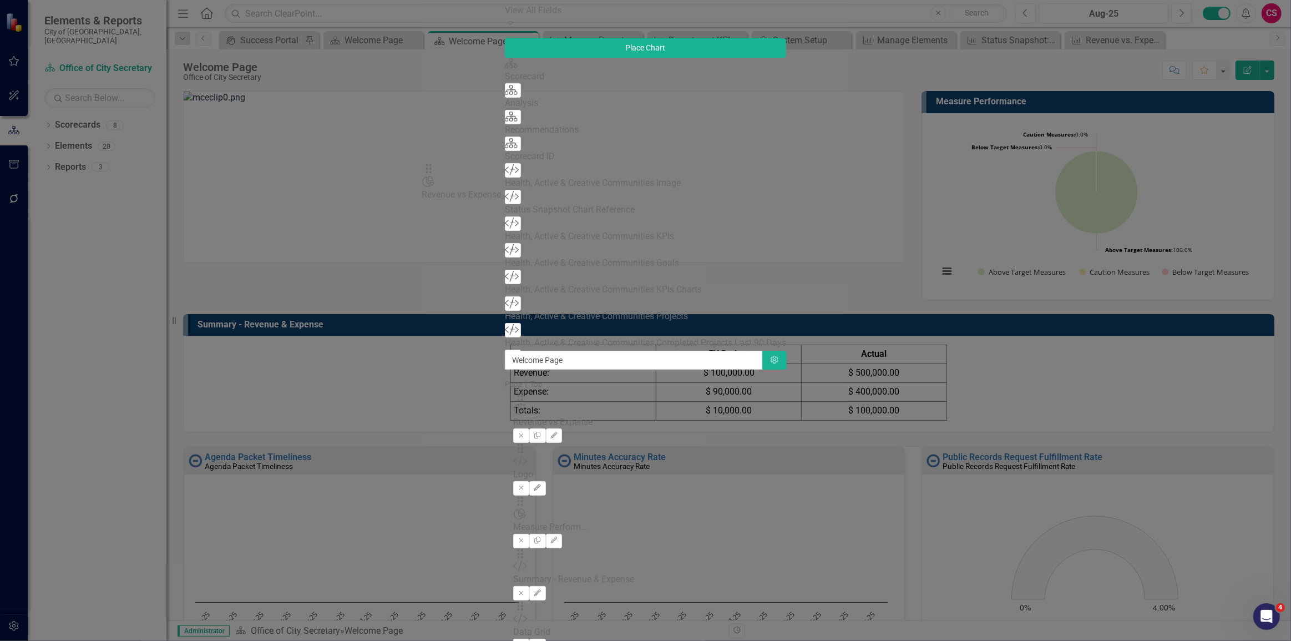
drag, startPoint x: 455, startPoint y: 111, endPoint x: 443, endPoint y: 180, distance: 70.3
click at [542, 537] on icon "Edit" at bounding box center [537, 540] width 8 height 7
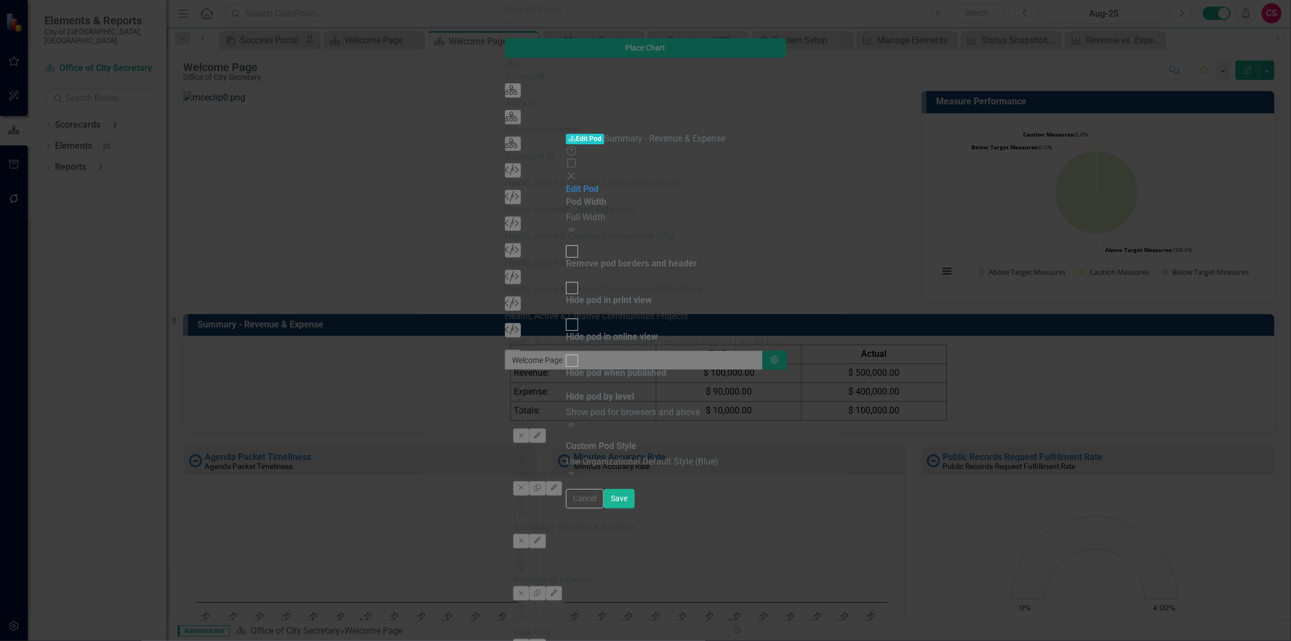
click at [617, 211] on div "Full Width" at bounding box center [645, 217] width 159 height 13
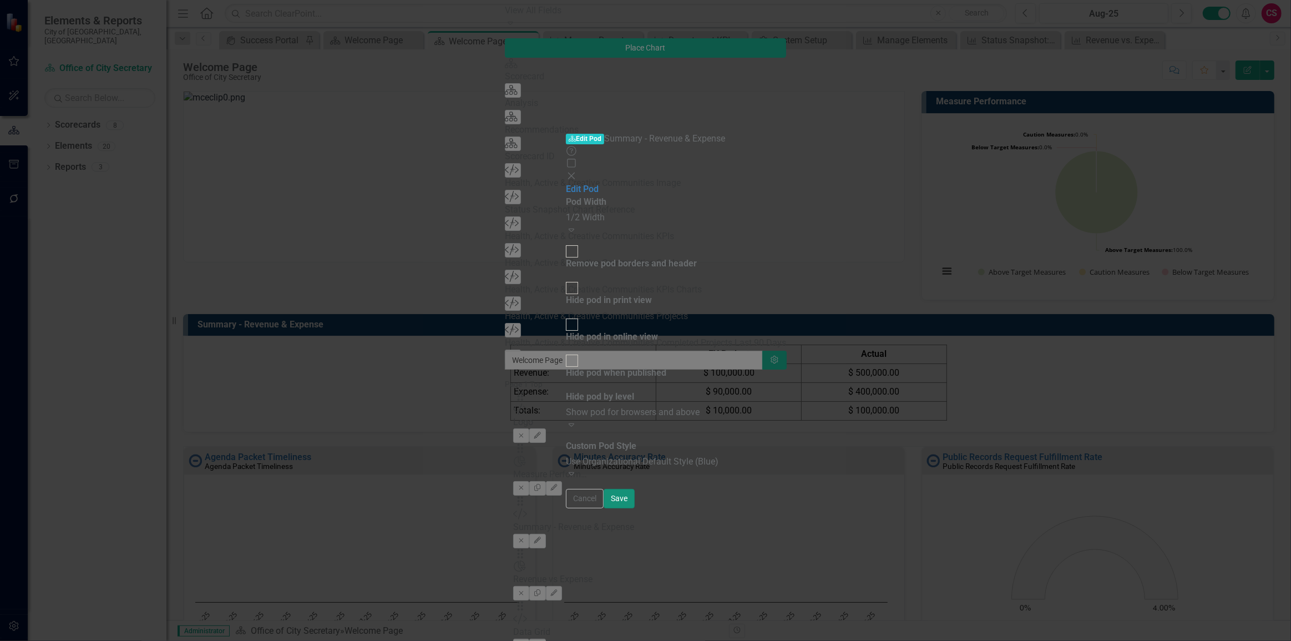
click at [635, 508] on button "Save" at bounding box center [619, 498] width 31 height 19
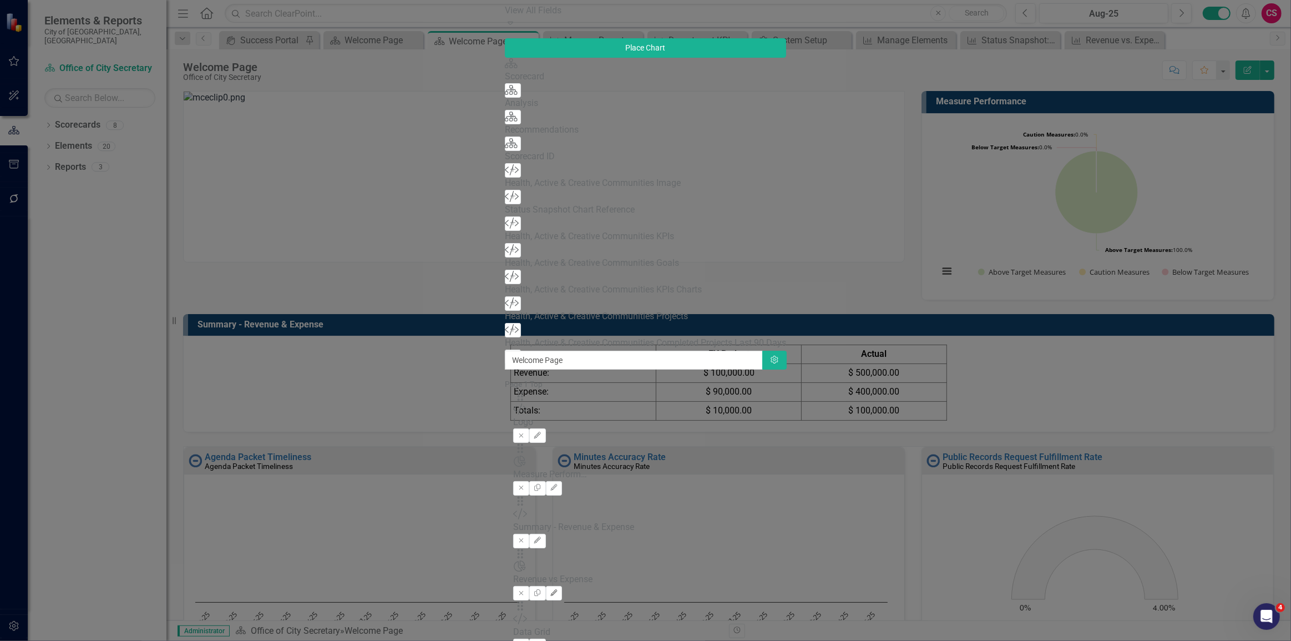
click at [562, 586] on button "Edit" at bounding box center [554, 593] width 16 height 14
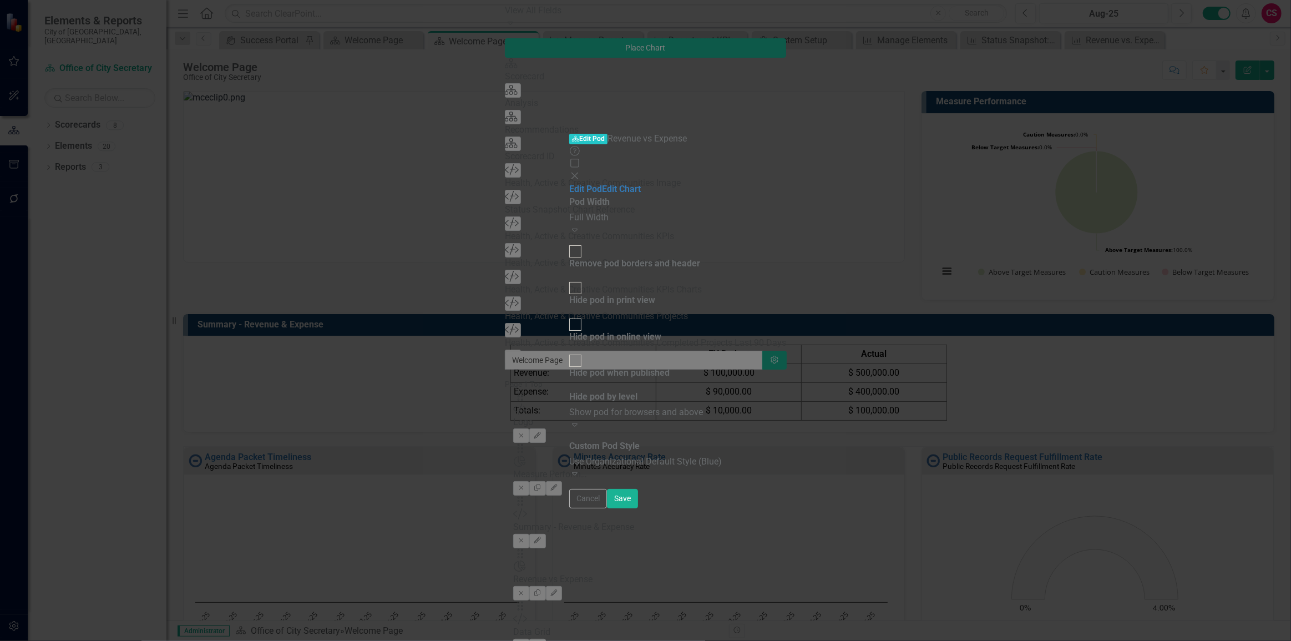
click at [573, 211] on div "Full Width" at bounding box center [645, 217] width 153 height 13
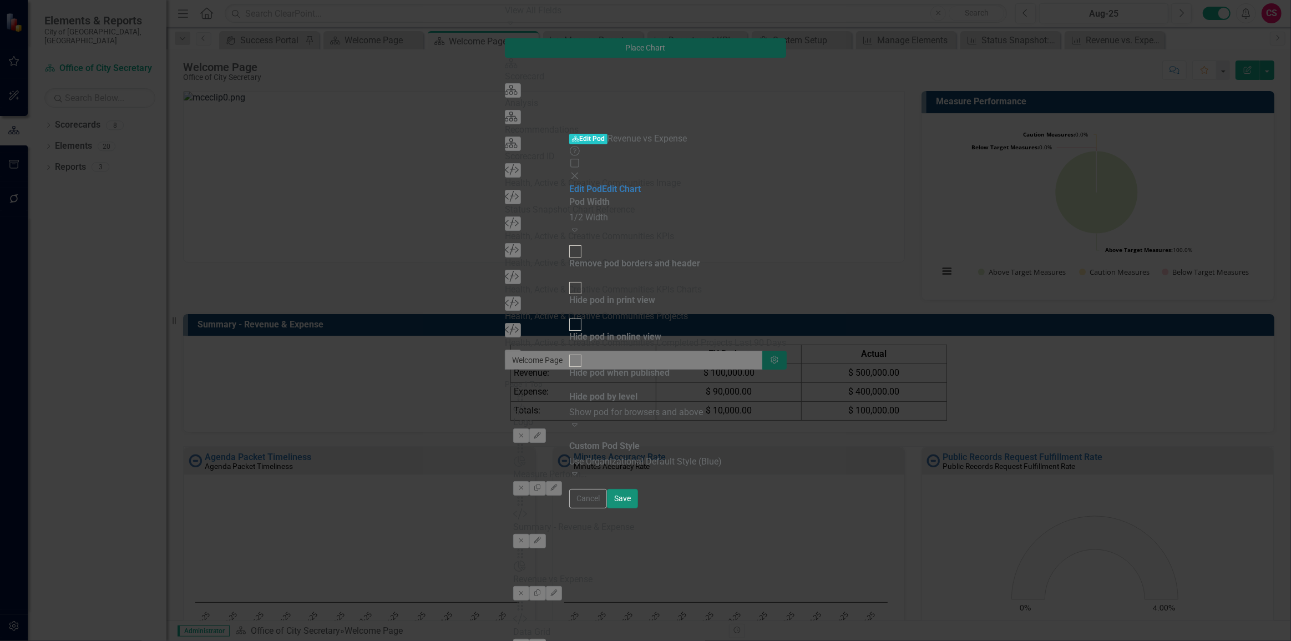
click at [638, 508] on button "Save" at bounding box center [622, 498] width 31 height 19
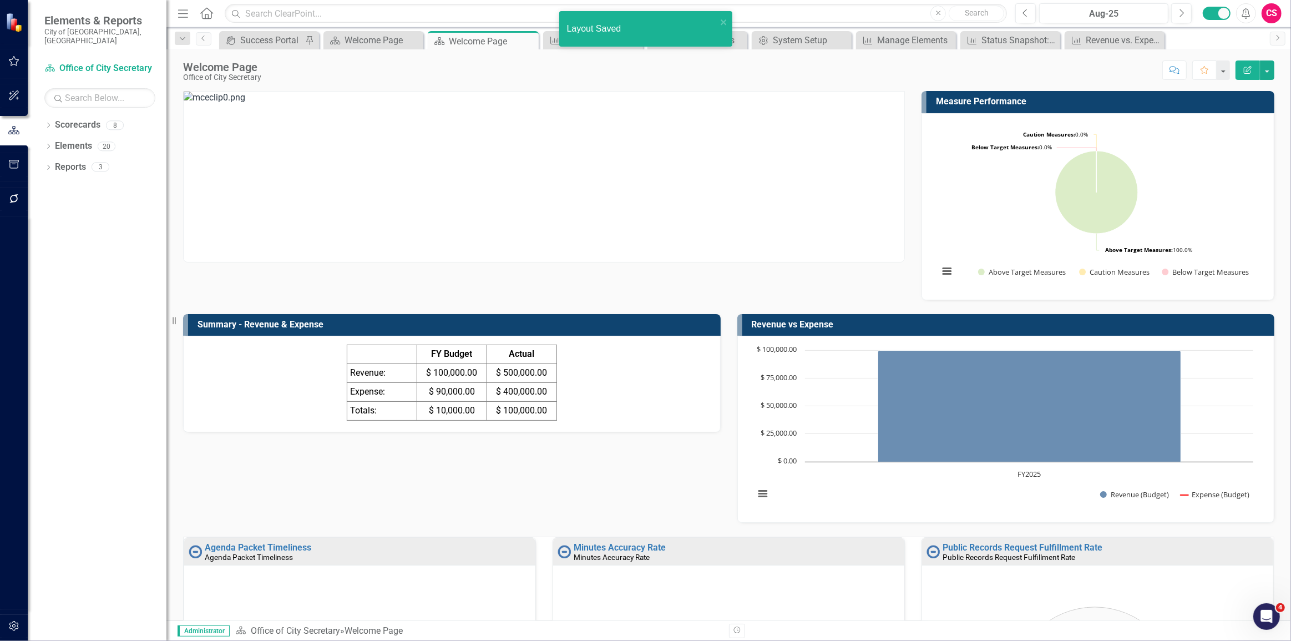
click at [490, 387] on td "$ 400,000.00" at bounding box center [522, 391] width 70 height 19
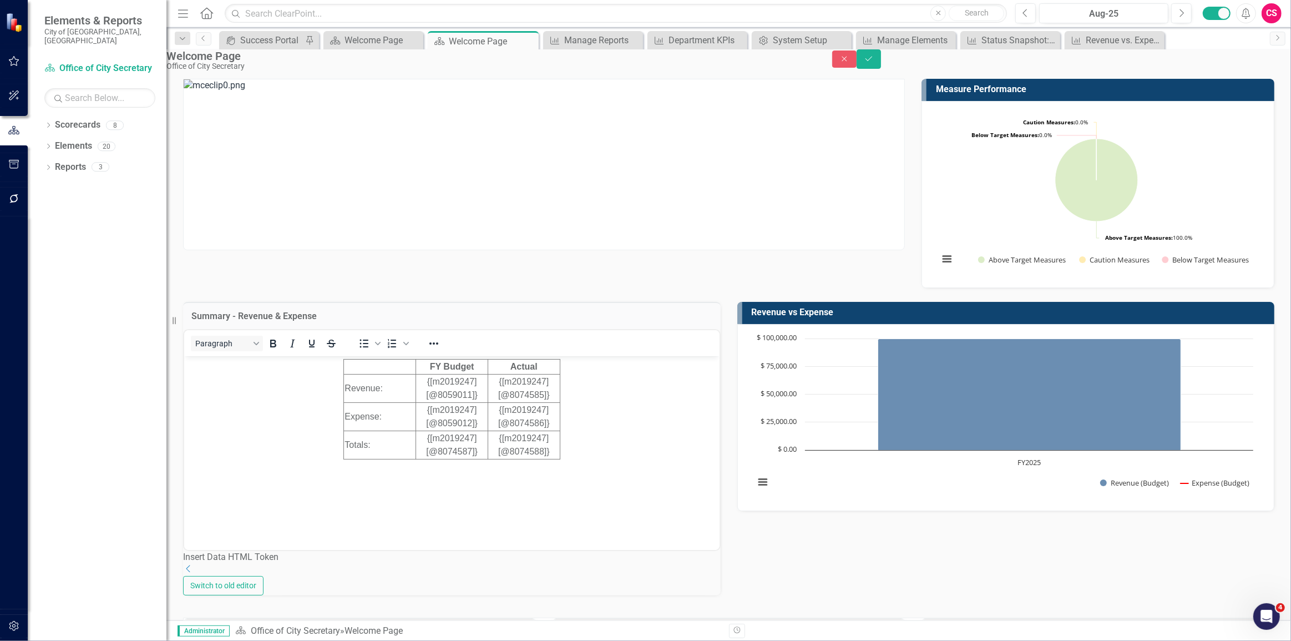
click at [527, 464] on body "FY Budget Actual Revenue: {[m2019247][@8059011]} {[m2019247][@8074585]} Expense…" at bounding box center [452, 439] width 536 height 166
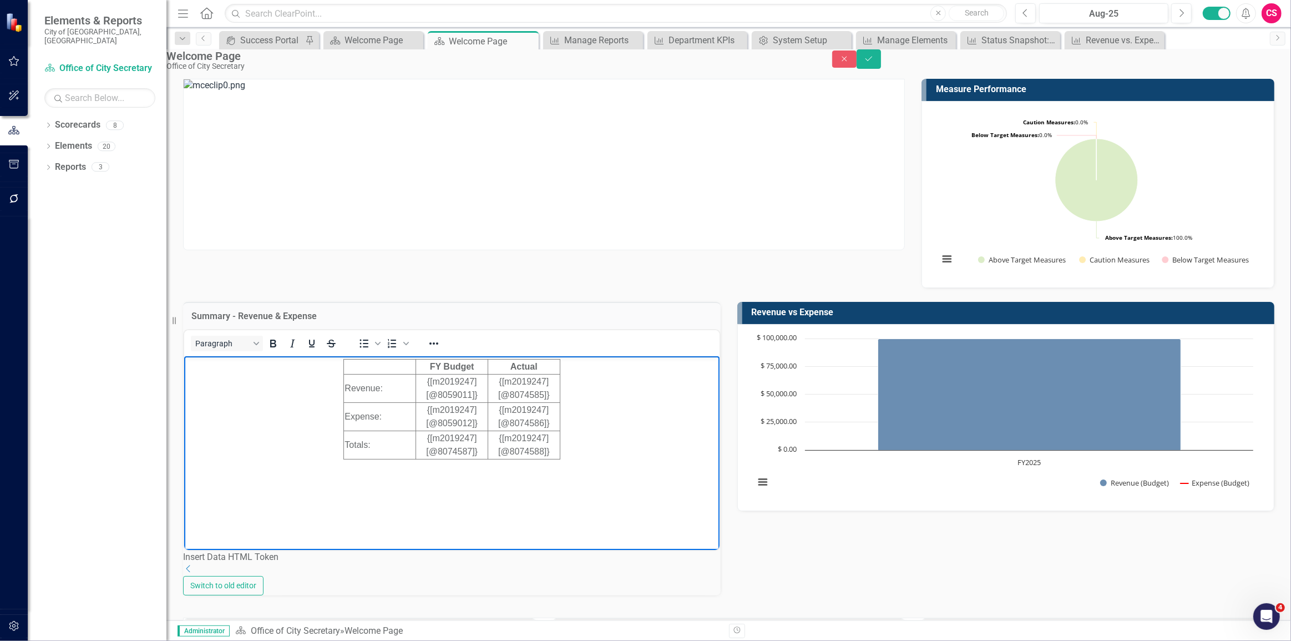
click at [589, 466] on body "FY Budget Actual Revenue: {[m2019247][@8059011]} {[m2019247][@8074585]} Expense…" at bounding box center [452, 439] width 536 height 166
click at [575, 481] on body "FY Budget Actual Revenue: {[m2019247][@8059011]} {[m2019247][@8074585]} Expense…" at bounding box center [452, 439] width 536 height 166
click at [279, 480] on body "FY Budget Actual Revenue: {[m2019247][@8059011]} {[m2019247][@8074585]} Expense…" at bounding box center [452, 439] width 536 height 166
click at [269, 474] on body "FY Budget Actual Revenue: {[m2019247][@8059011]} {[m2019247][@8074585]} Expense…" at bounding box center [452, 439] width 536 height 166
click at [277, 502] on div "•Does not Include the Economic Development Revenue Transfer - $537,950" at bounding box center [451, 500] width 530 height 13
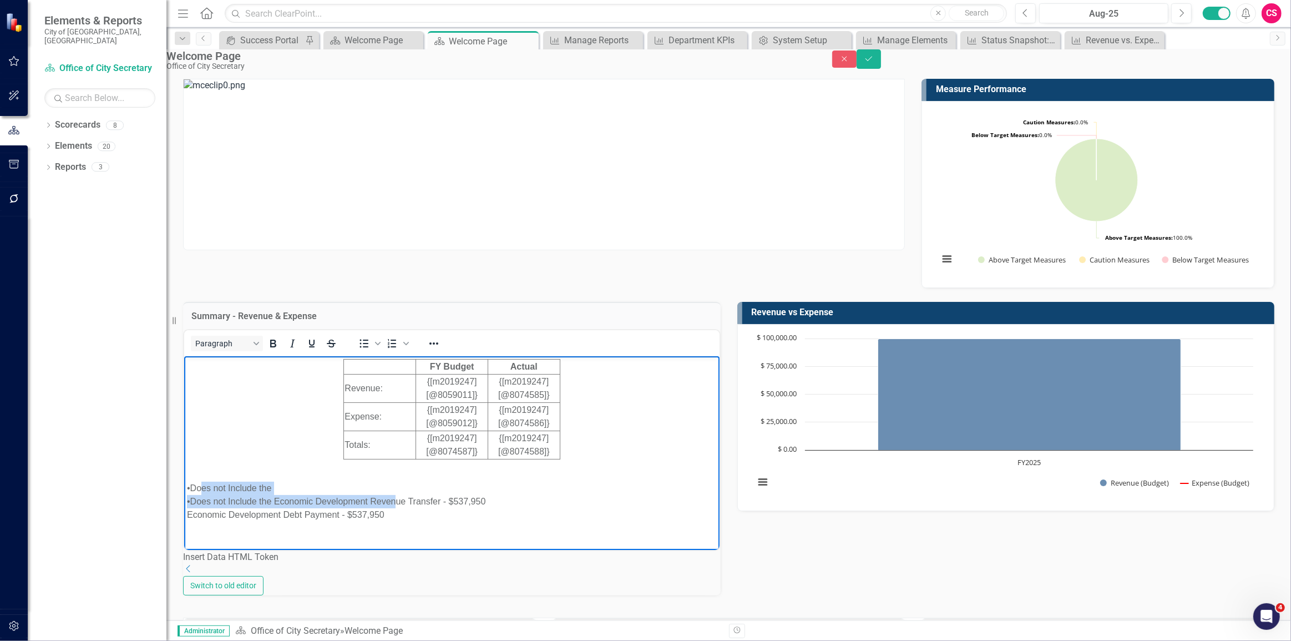
drag, startPoint x: 395, startPoint y: 507, endPoint x: 201, endPoint y: 482, distance: 194.7
click at [201, 482] on div "•Does not Include the •Does not Include the Economic Development Revenue Transf…" at bounding box center [451, 501] width 530 height 40
drag, startPoint x: 359, startPoint y: 505, endPoint x: 415, endPoint y: 509, distance: 56.2
click at [361, 504] on div "•Does not Include the Economic Development Revenue Transfer - $537,950" at bounding box center [451, 500] width 530 height 13
drag, startPoint x: 408, startPoint y: 513, endPoint x: 168, endPoint y: 488, distance: 241.1
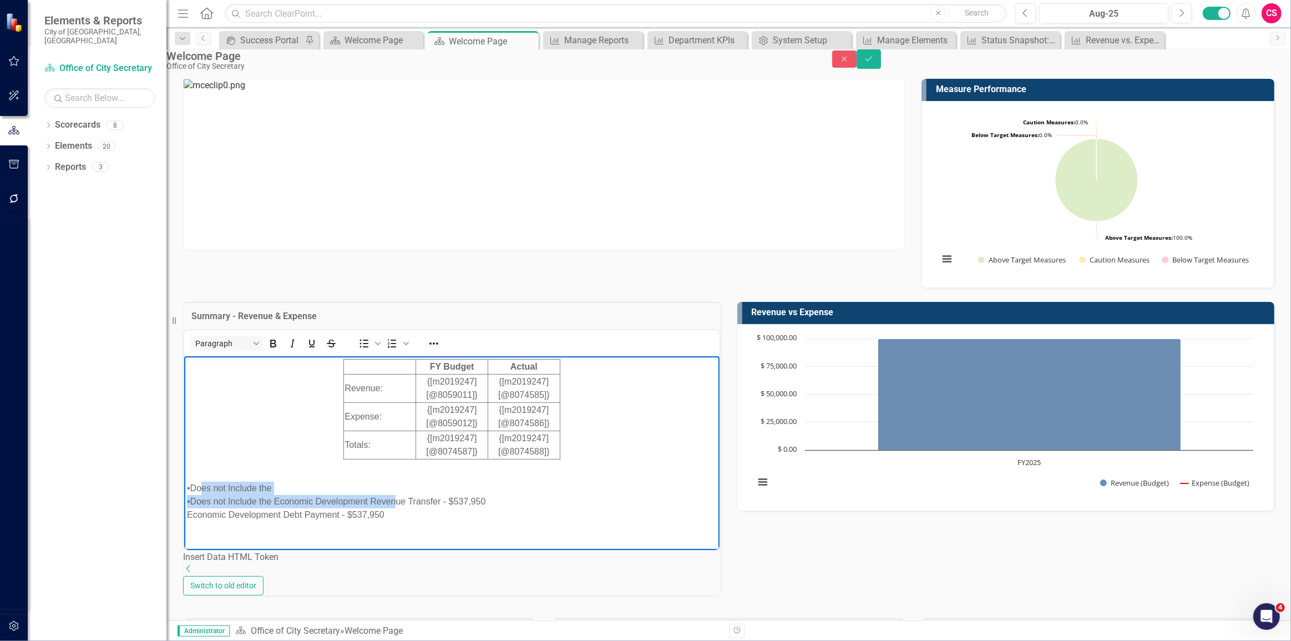
click at [184, 488] on html "FY Budget Actual Revenue: {[m2019247][@8059011]} {[m2019247][@8074585]} Expense…" at bounding box center [452, 440] width 536 height 168
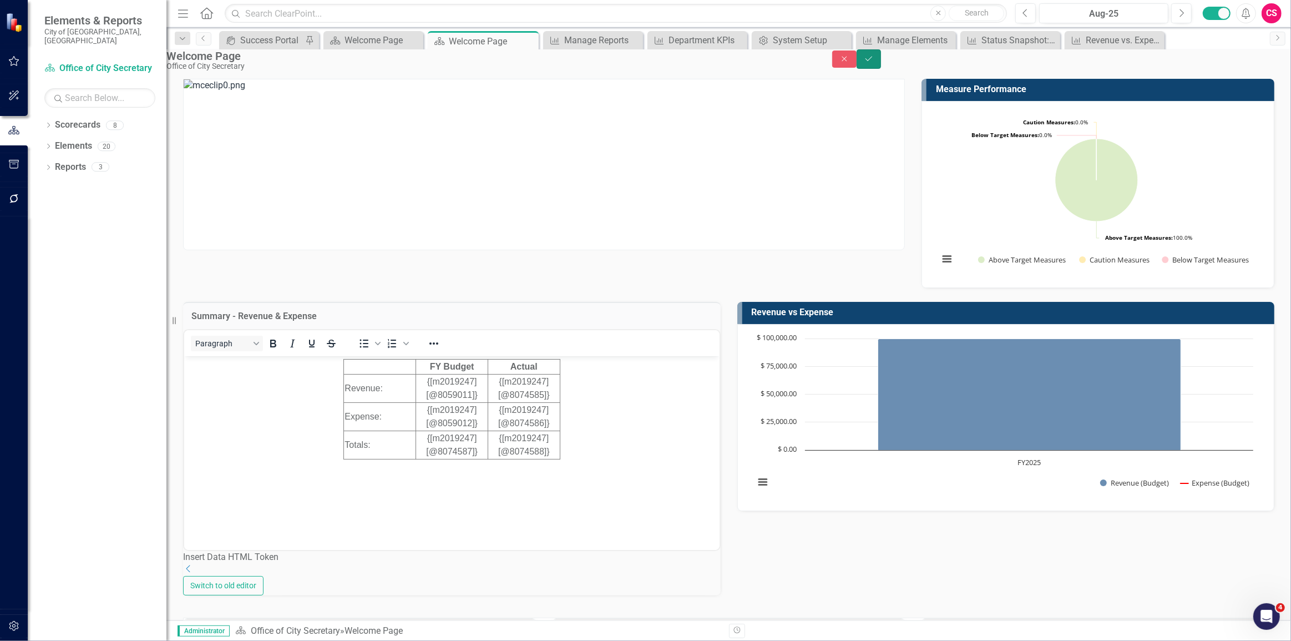
click at [881, 60] on button "Save" at bounding box center [869, 58] width 24 height 19
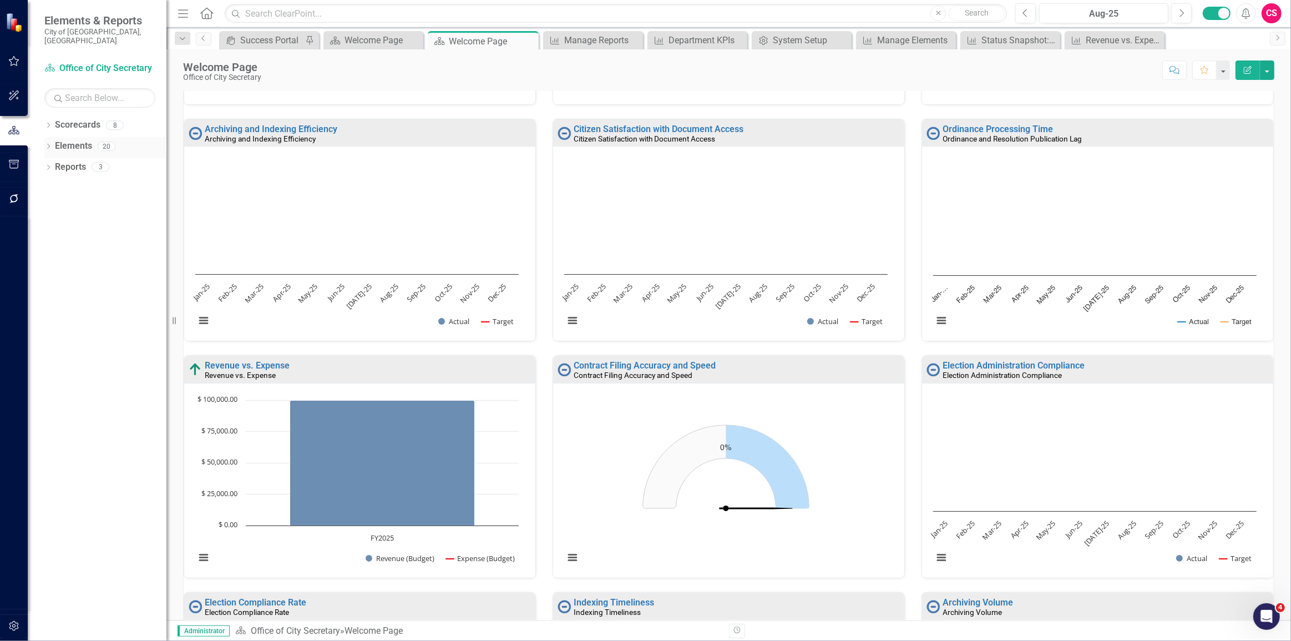
click at [79, 145] on div "Elements" at bounding box center [73, 146] width 37 height 18
click at [72, 143] on link "Elements" at bounding box center [73, 146] width 37 height 13
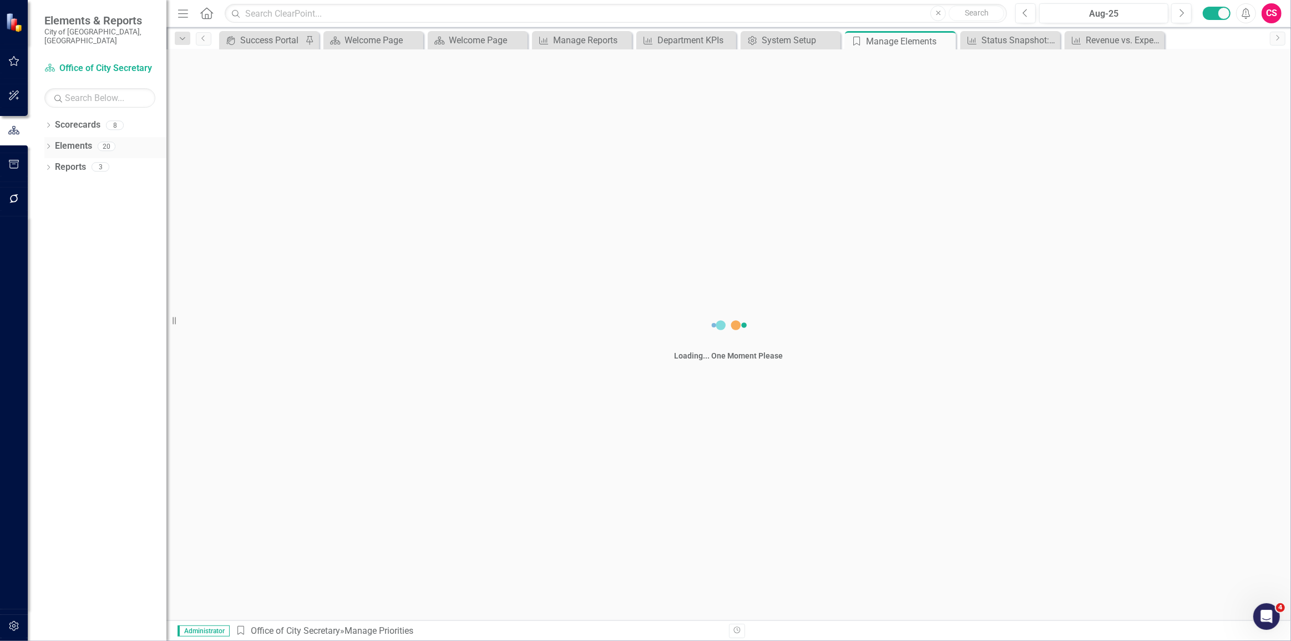
click at [73, 140] on link "Elements" at bounding box center [73, 146] width 37 height 13
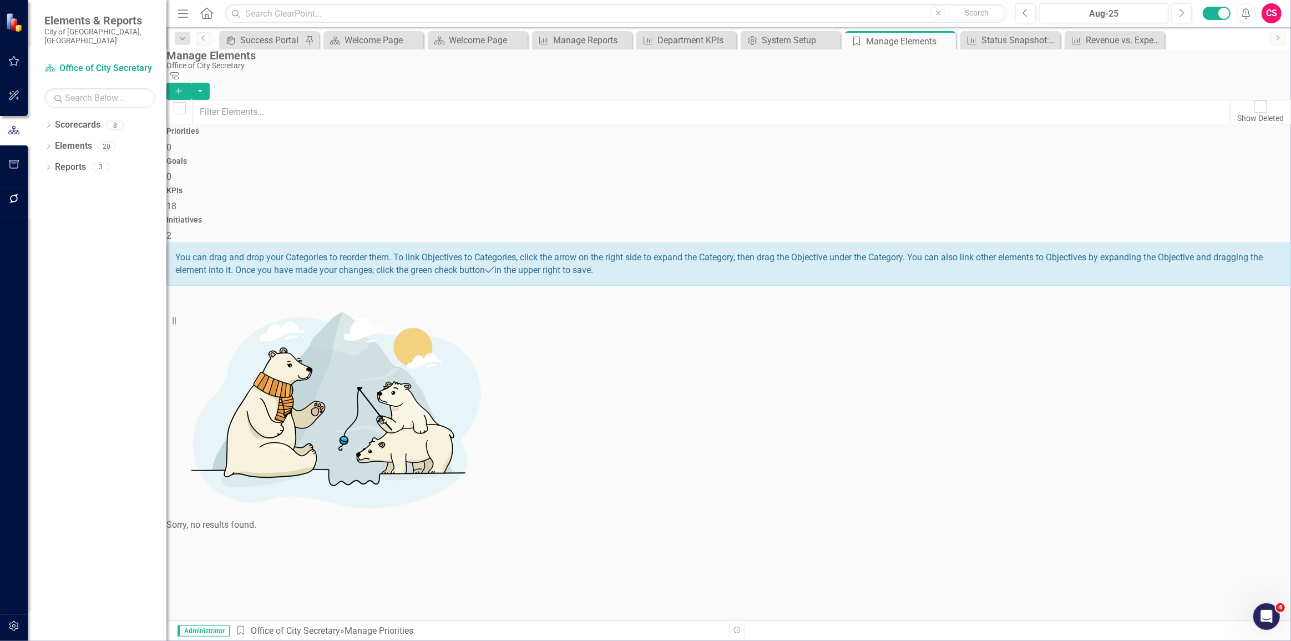
click at [1108, 216] on div "Initiatives 2" at bounding box center [728, 229] width 1125 height 27
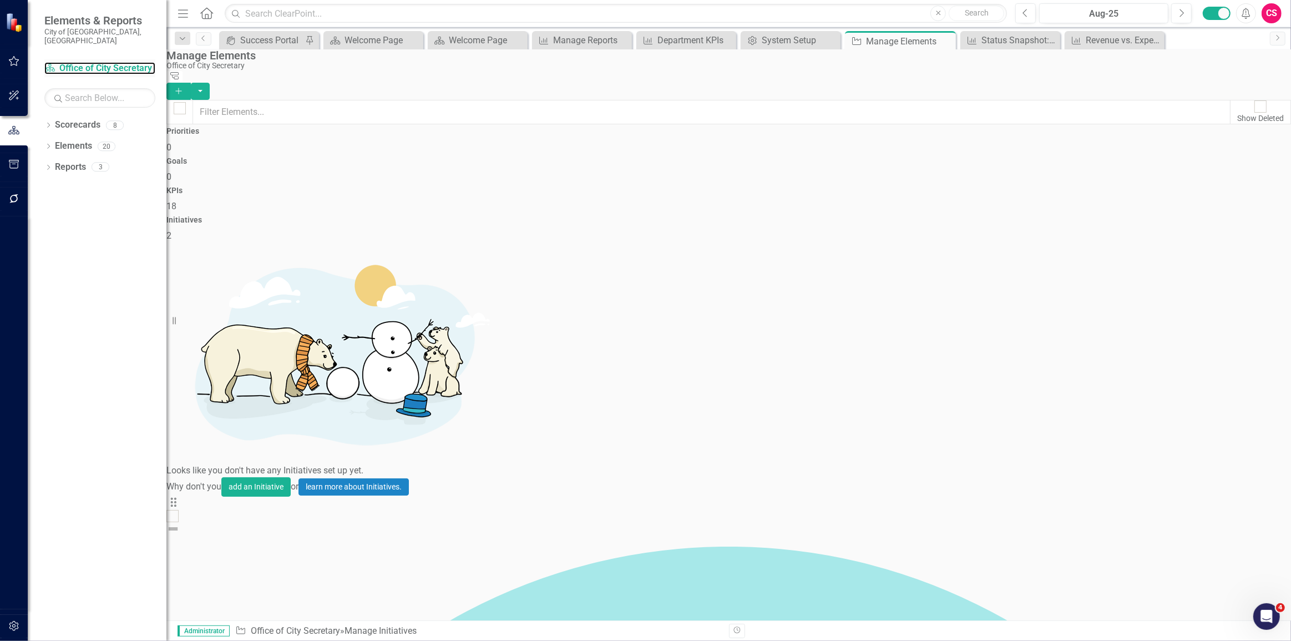
click at [76, 63] on link "Scorecard Office of City Secretary" at bounding box center [99, 68] width 111 height 13
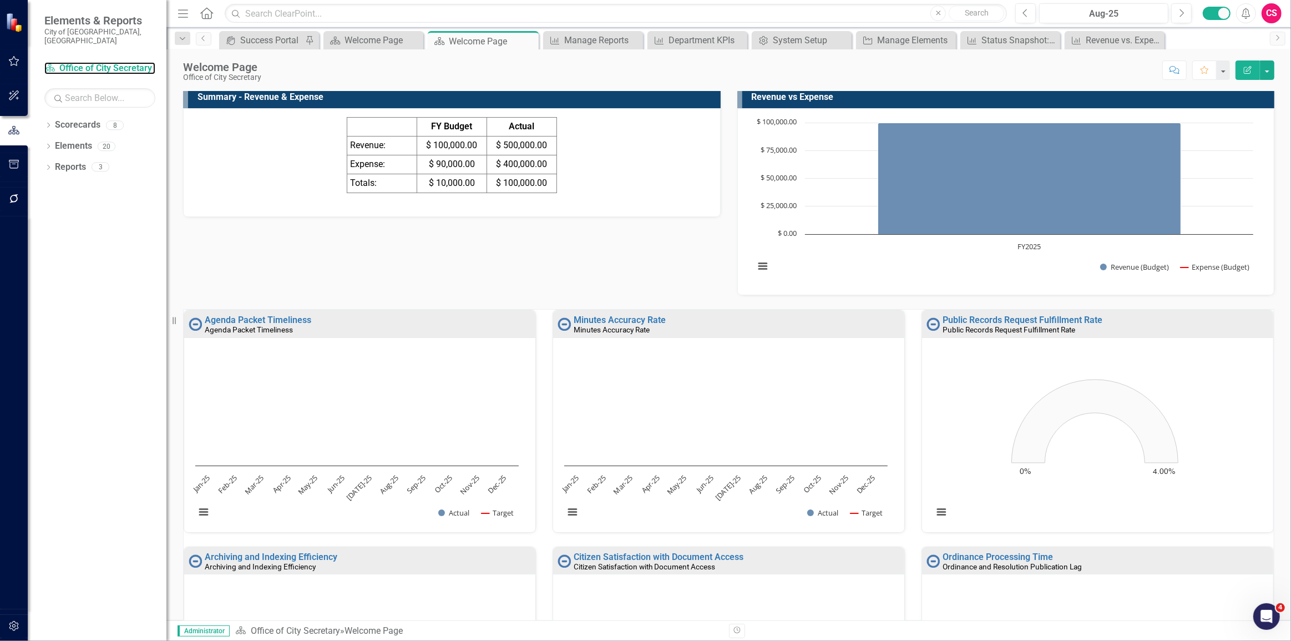
scroll to position [50, 0]
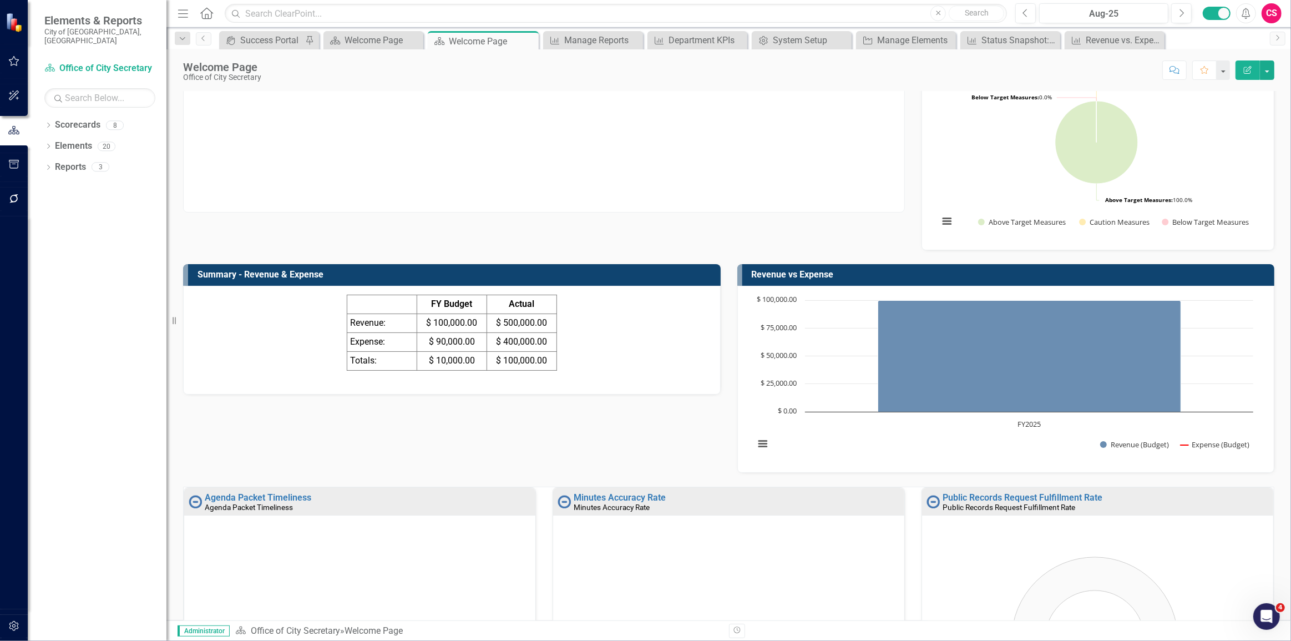
click at [9, 633] on button "button" at bounding box center [14, 626] width 25 height 23
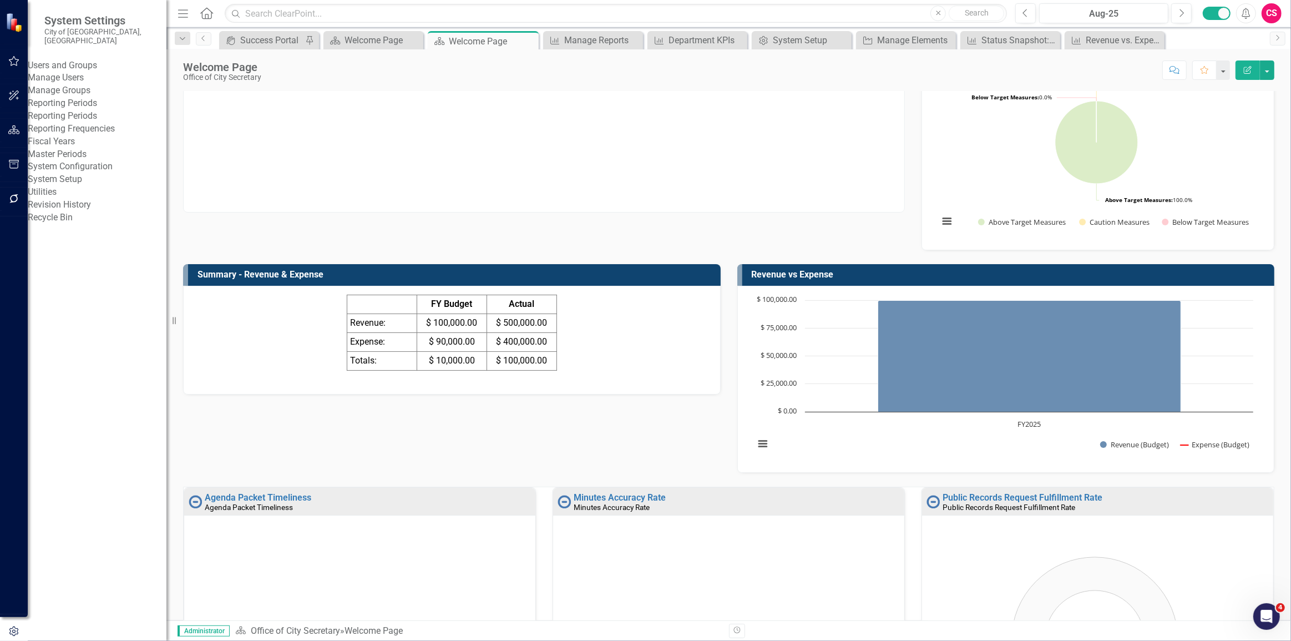
click at [73, 186] on link "System Setup" at bounding box center [97, 179] width 139 height 13
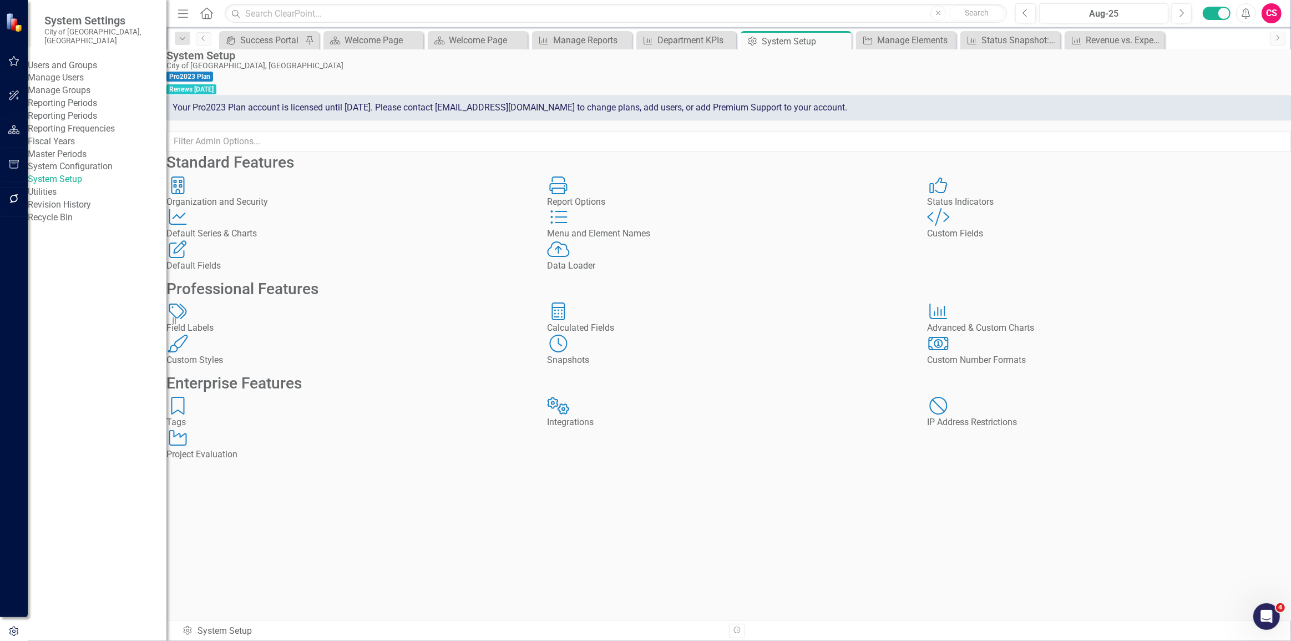
click at [985, 240] on div "Custom Style Custom Fields" at bounding box center [1109, 224] width 364 height 32
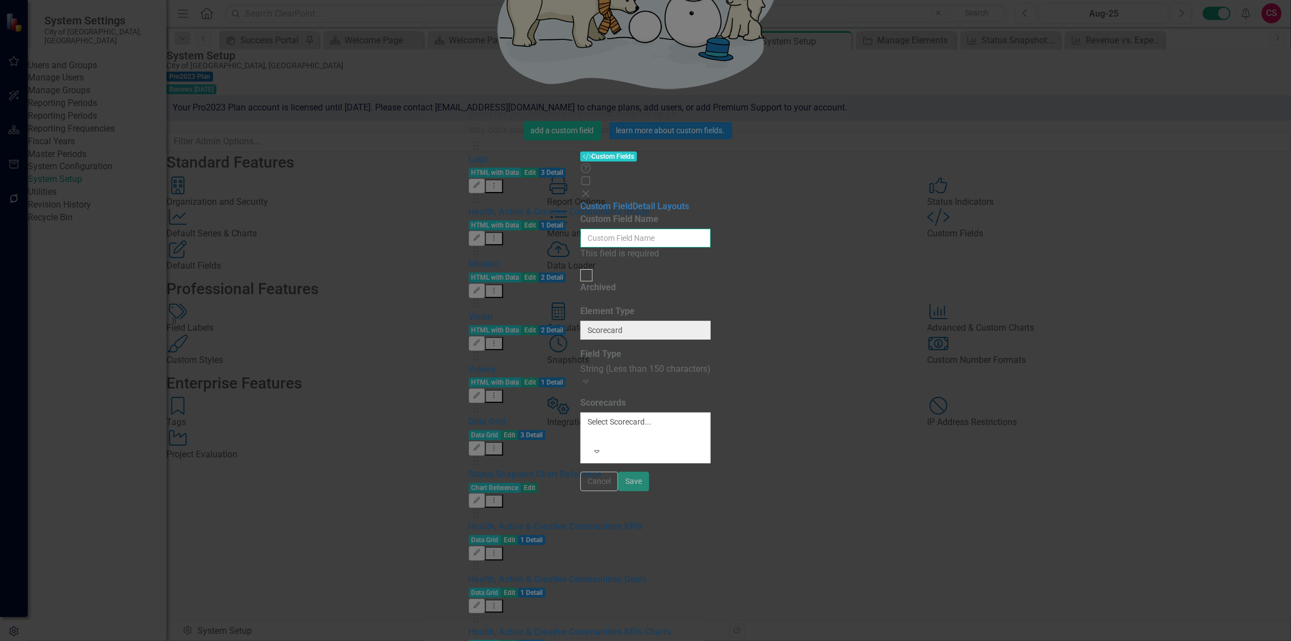
click at [604, 229] on input "Custom Field Name" at bounding box center [646, 238] width 130 height 19
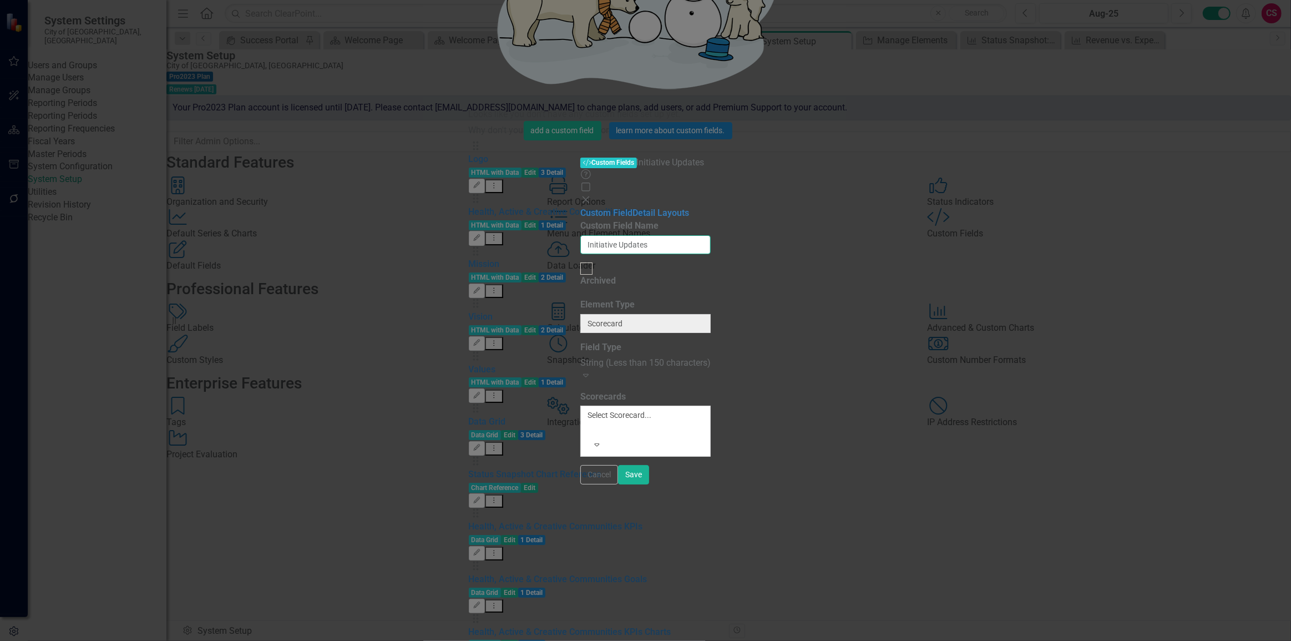
type input "Initiative Updates"
click at [581, 357] on div "String (Less than 150 characters)" at bounding box center [646, 363] width 130 height 13
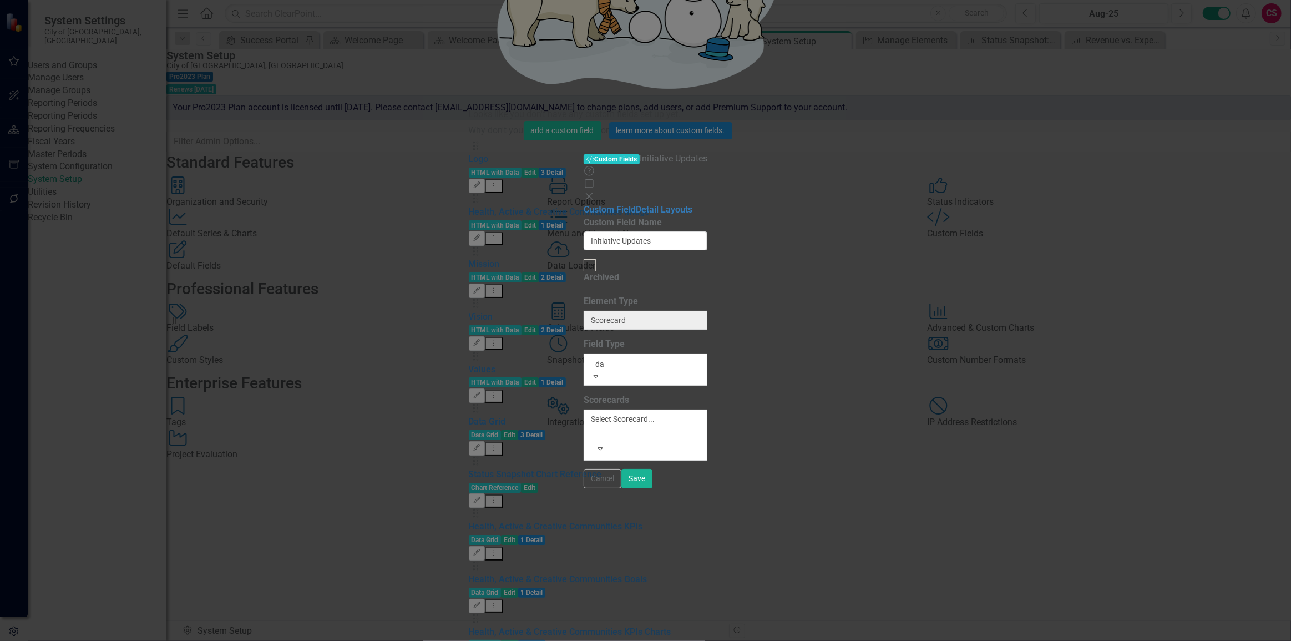
type input "dat"
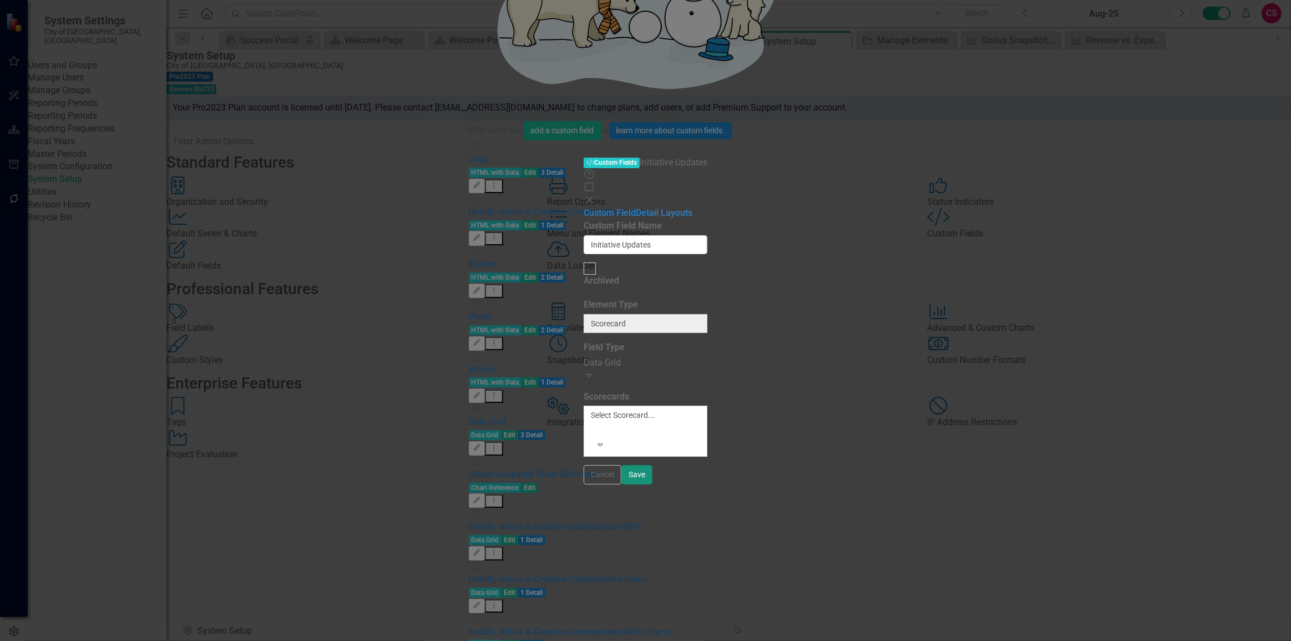
click at [653, 484] on button "Save" at bounding box center [637, 474] width 31 height 19
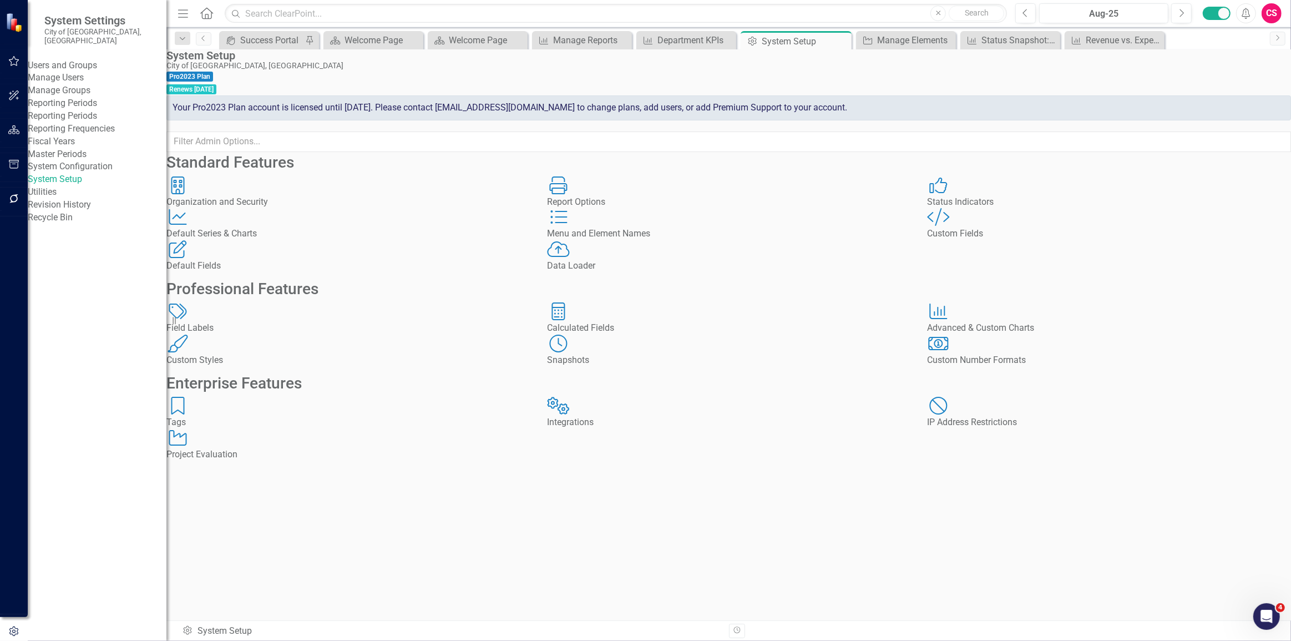
click at [19, 129] on icon "button" at bounding box center [14, 129] width 12 height 9
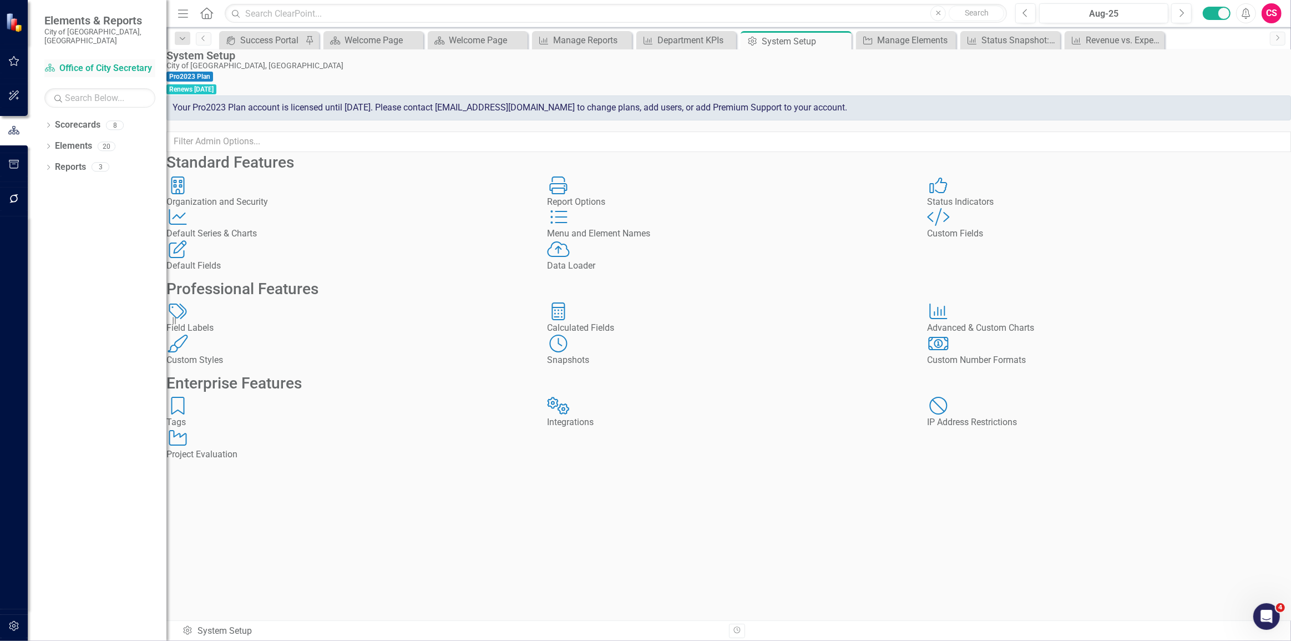
click at [85, 62] on link "Scorecard Office of City Secretary" at bounding box center [99, 68] width 111 height 13
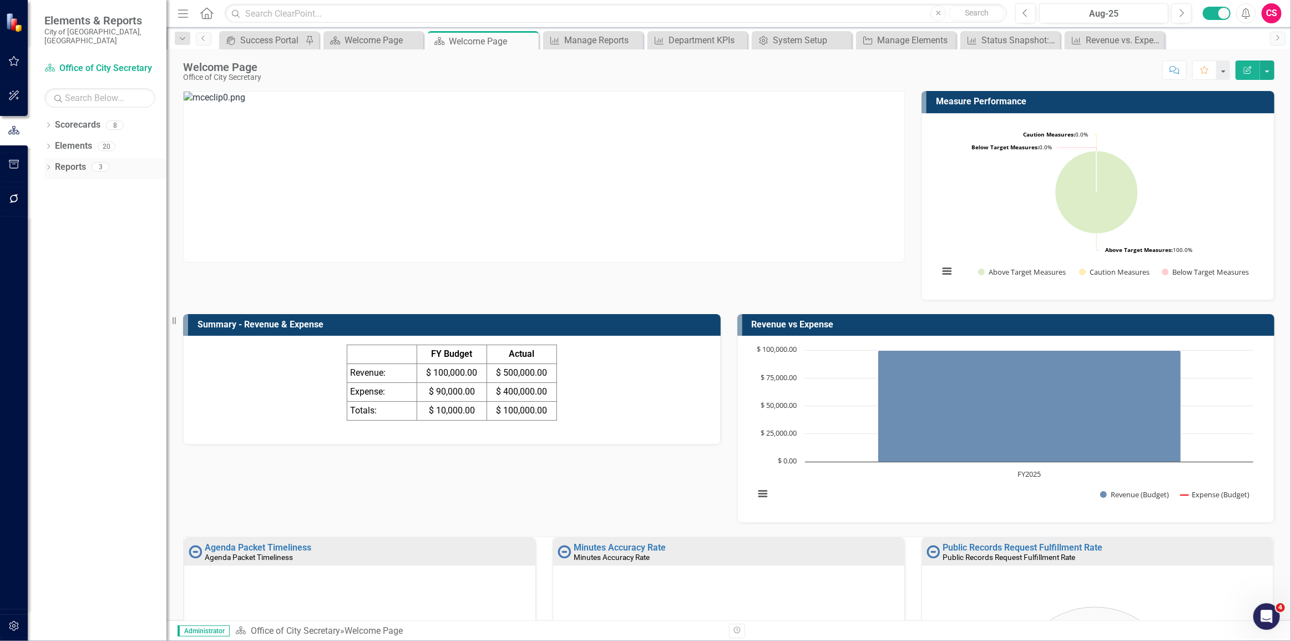
click at [68, 161] on link "Reports" at bounding box center [70, 167] width 31 height 13
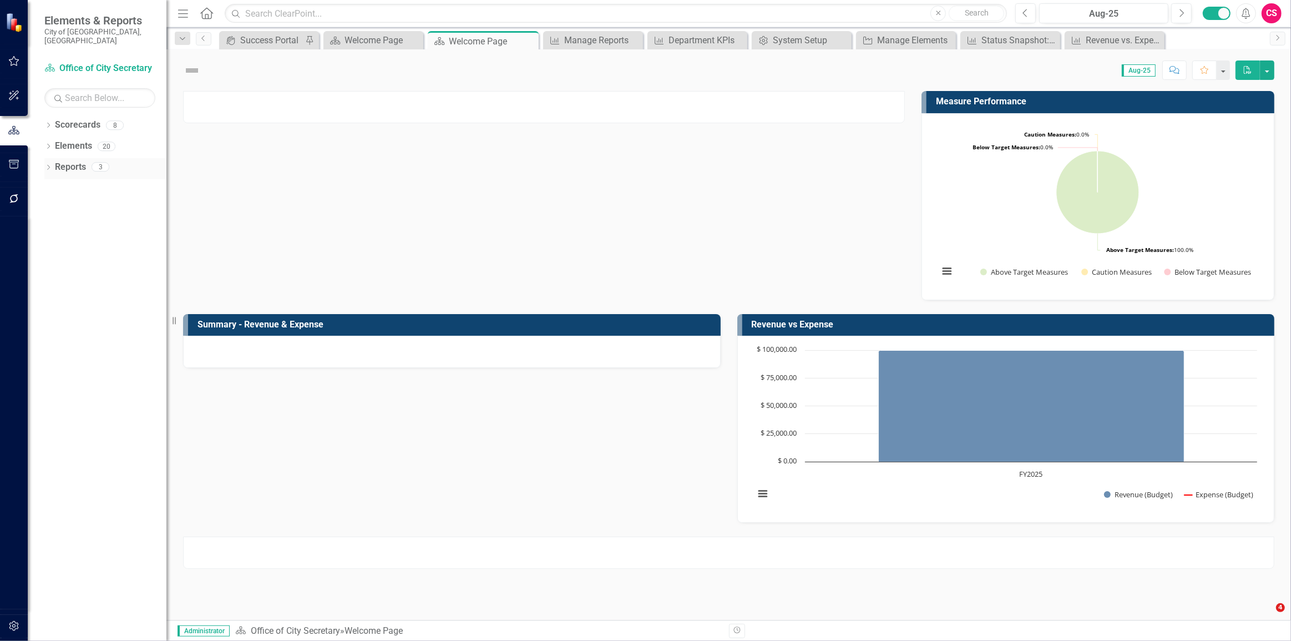
click at [77, 161] on link "Reports" at bounding box center [70, 167] width 31 height 13
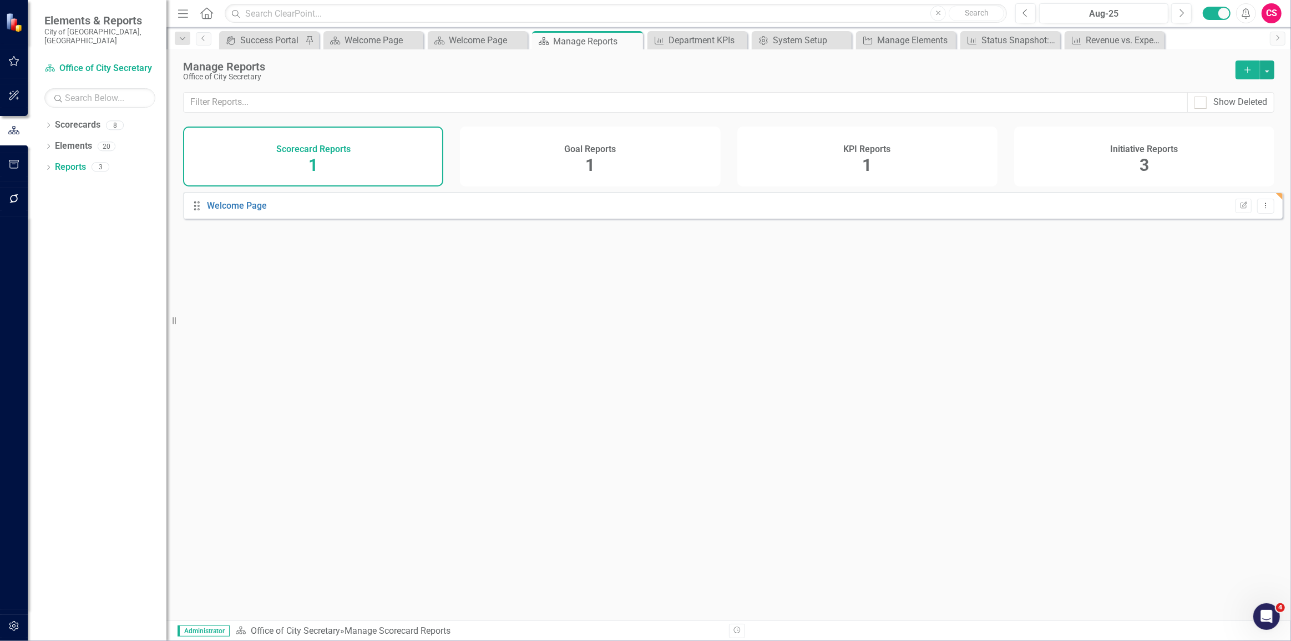
click at [1102, 147] on div "Initiative Reports 3" at bounding box center [1145, 157] width 260 height 60
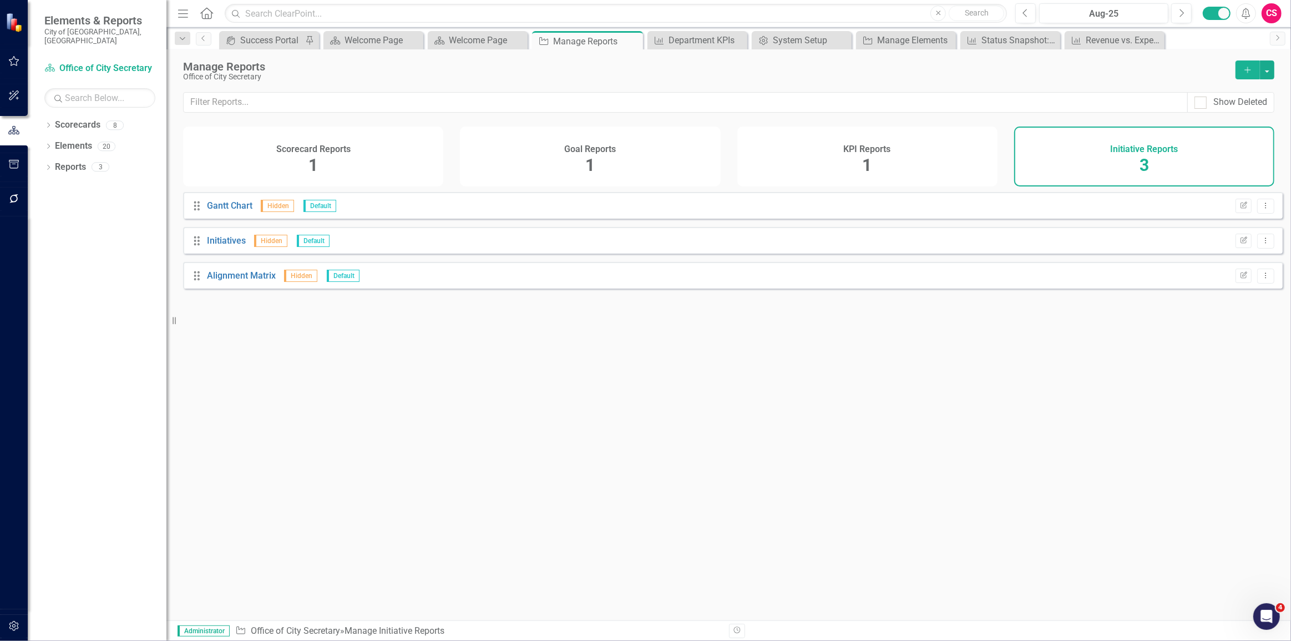
click at [1248, 67] on icon "Add" at bounding box center [1248, 70] width 10 height 8
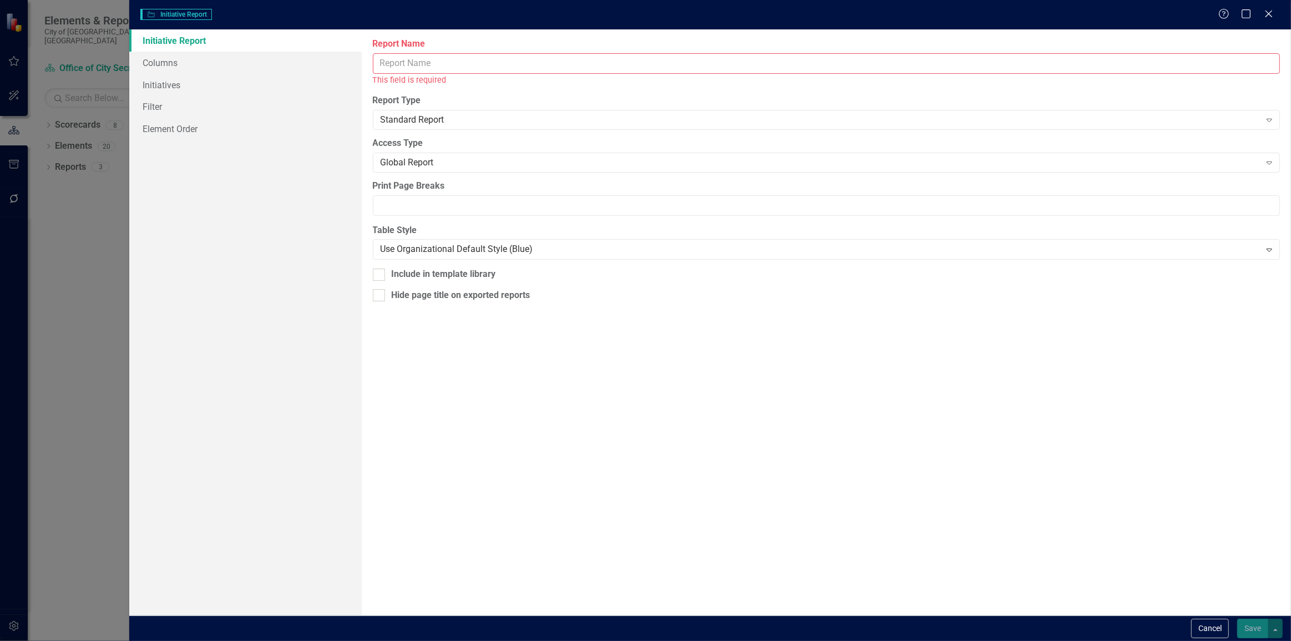
click at [594, 62] on input "Report Name" at bounding box center [826, 63] width 907 height 21
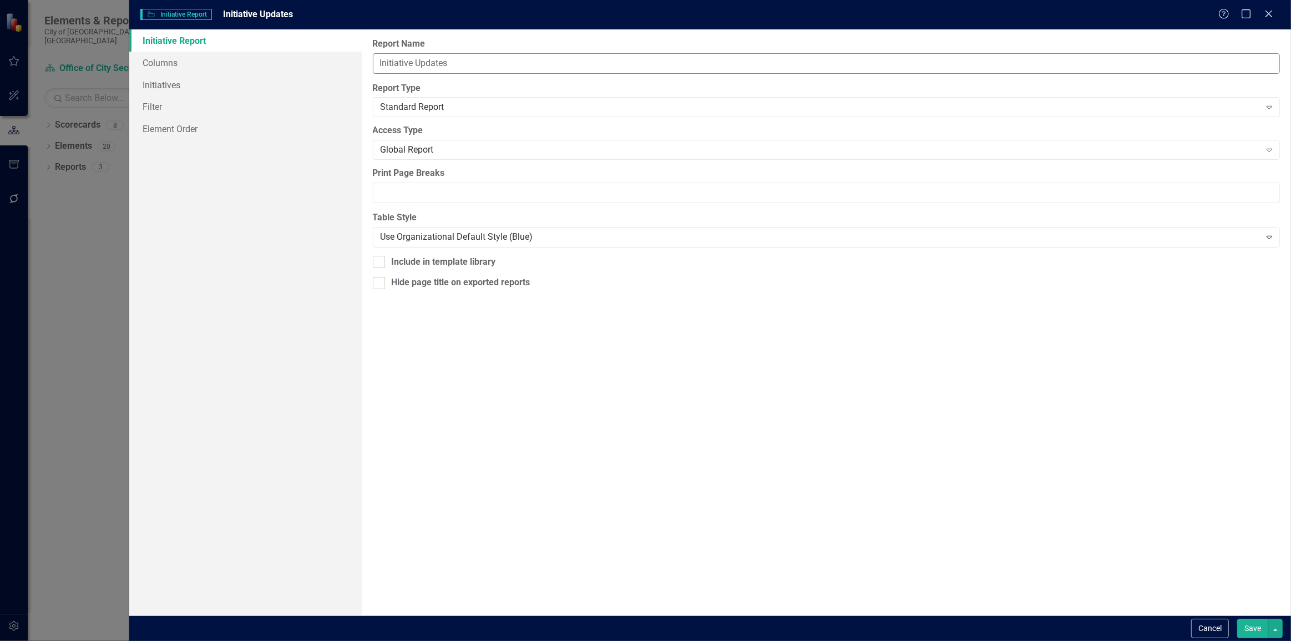
type input "Initiative Updates"
click at [507, 401] on div "Report Name Initiative Updates Report Type Standard Report Expand Global Report…" at bounding box center [827, 322] width 930 height 586
click at [230, 46] on link "Initiative Report" at bounding box center [245, 40] width 233 height 22
click at [223, 65] on link "Columns" at bounding box center [245, 63] width 233 height 22
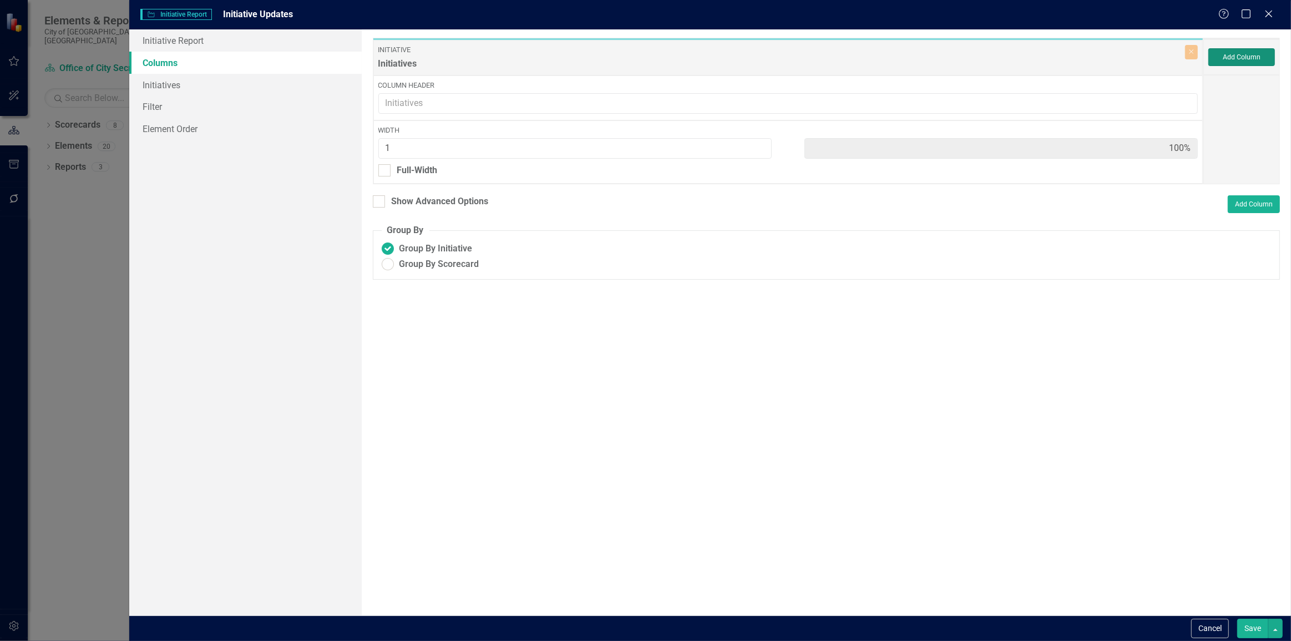
click at [1223, 55] on button "Add Column" at bounding box center [1242, 57] width 67 height 18
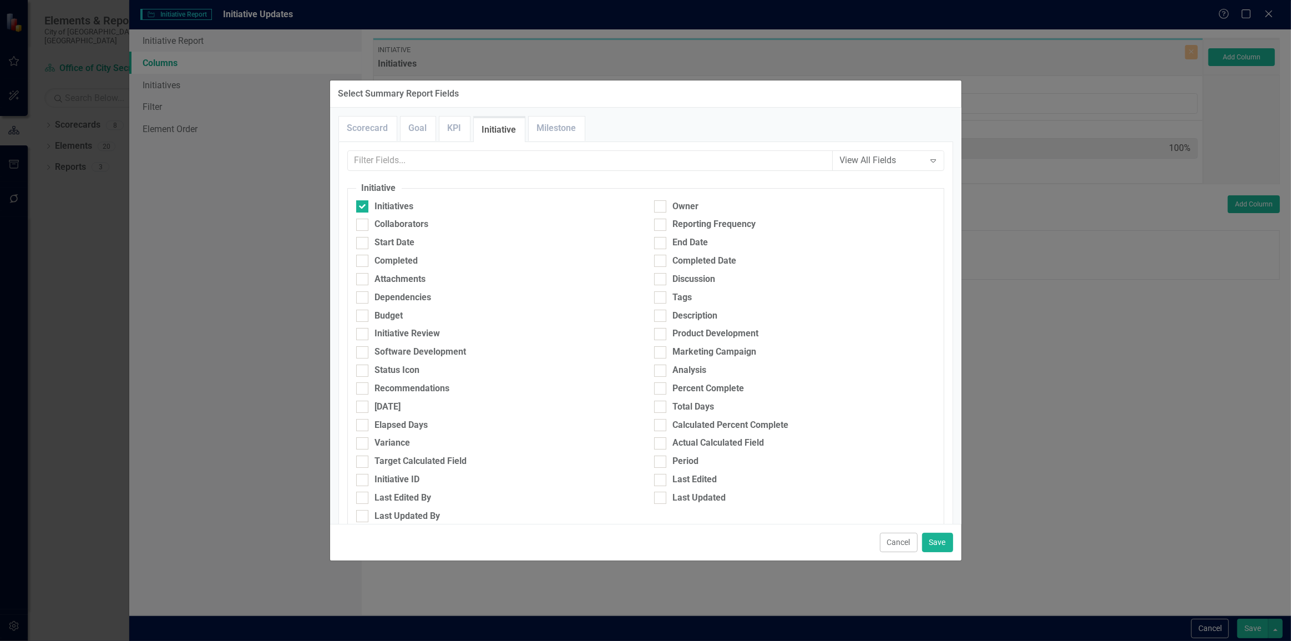
scroll to position [50, 0]
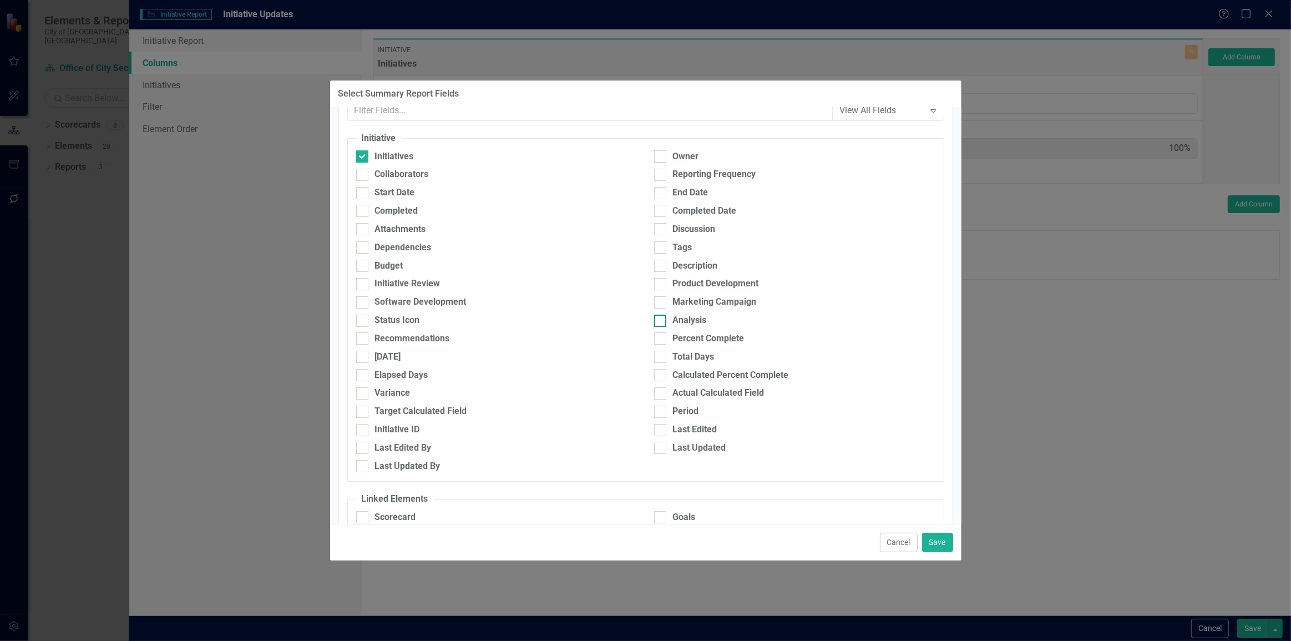
click at [699, 316] on div "Analysis" at bounding box center [690, 320] width 34 height 13
click at [662, 316] on input "Analysis" at bounding box center [657, 318] width 7 height 7
checkbox input "true"
click at [685, 330] on div "Analysis" at bounding box center [795, 323] width 298 height 18
click at [681, 341] on div "Percent Complete" at bounding box center [709, 338] width 72 height 13
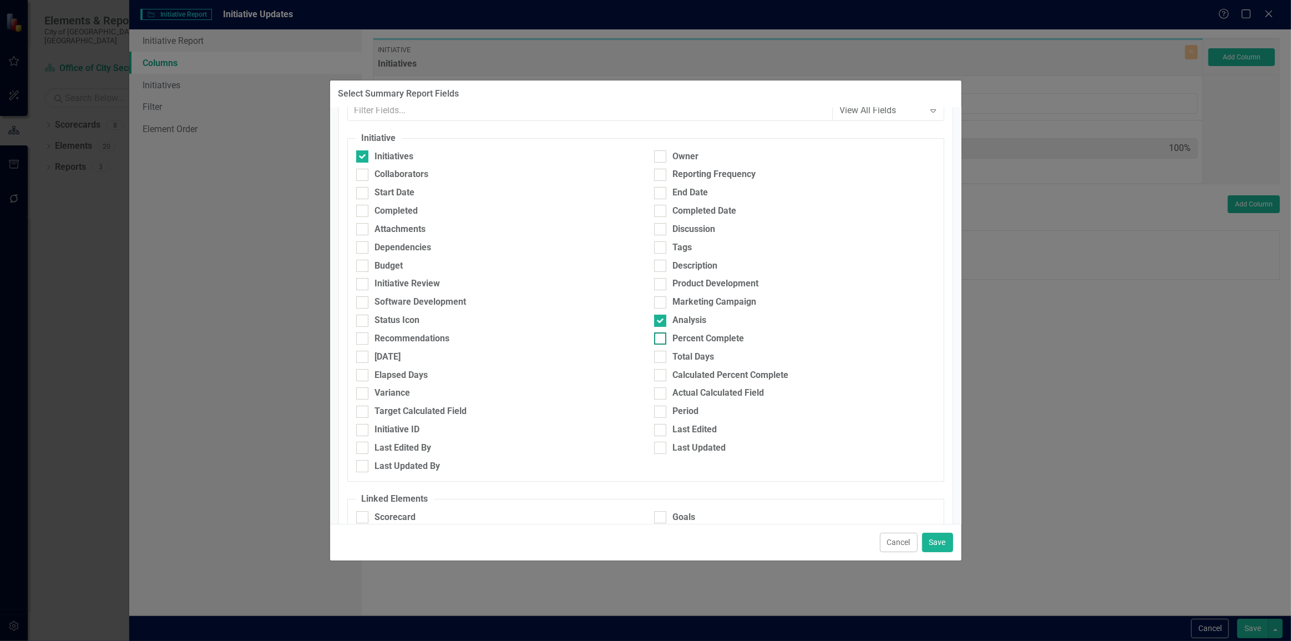
click at [662, 340] on input "Percent Complete" at bounding box center [657, 335] width 7 height 7
checkbox input "true"
click at [418, 334] on div "Recommendations" at bounding box center [412, 338] width 75 height 13
click at [364, 334] on input "Recommendations" at bounding box center [359, 335] width 7 height 7
checkbox input "true"
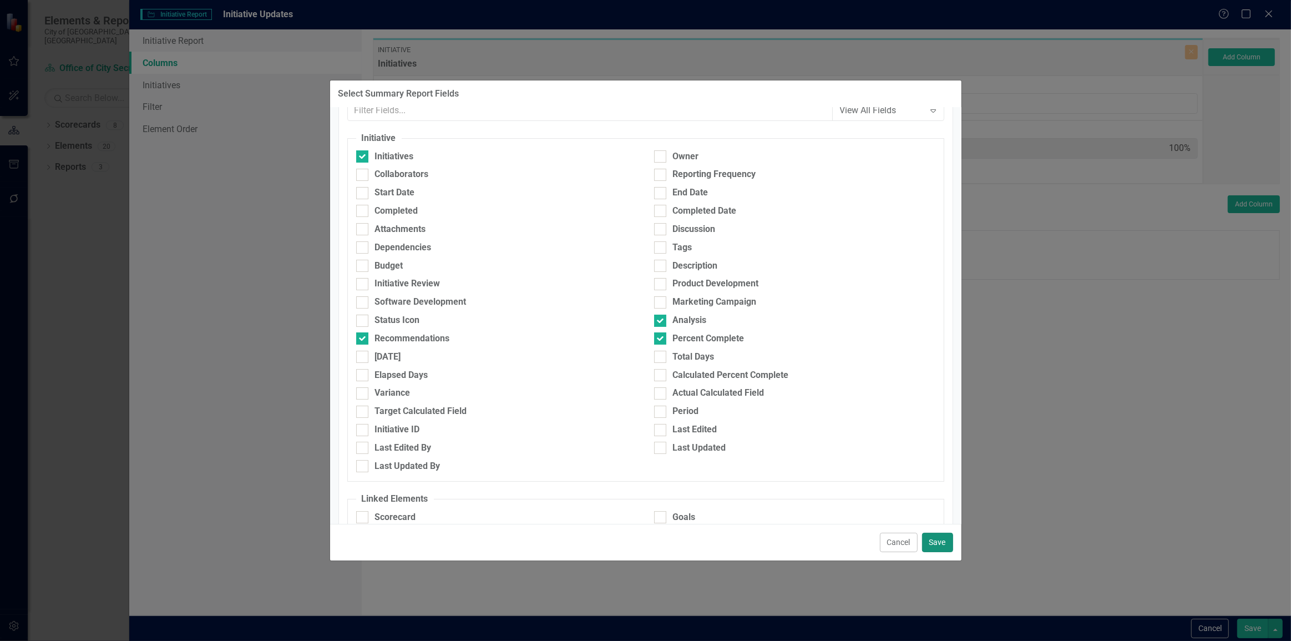
drag, startPoint x: 940, startPoint y: 545, endPoint x: 933, endPoint y: 528, distance: 18.1
click at [936, 541] on button "Save" at bounding box center [937, 542] width 31 height 19
type input "25%"
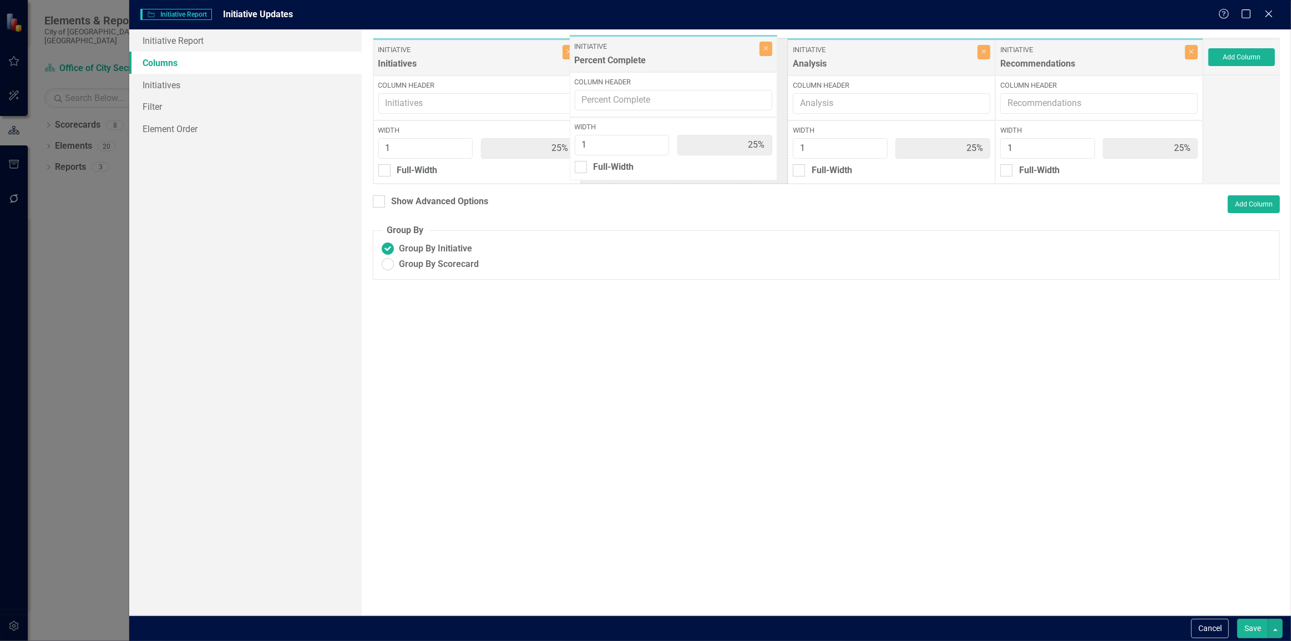
drag, startPoint x: 1104, startPoint y: 64, endPoint x: 731, endPoint y: 66, distance: 373.5
click at [693, 60] on div "Initiative Initiatives Close Column Header Width 1 25% Full-Width Initiative An…" at bounding box center [788, 111] width 831 height 147
type input "2"
type input "20%"
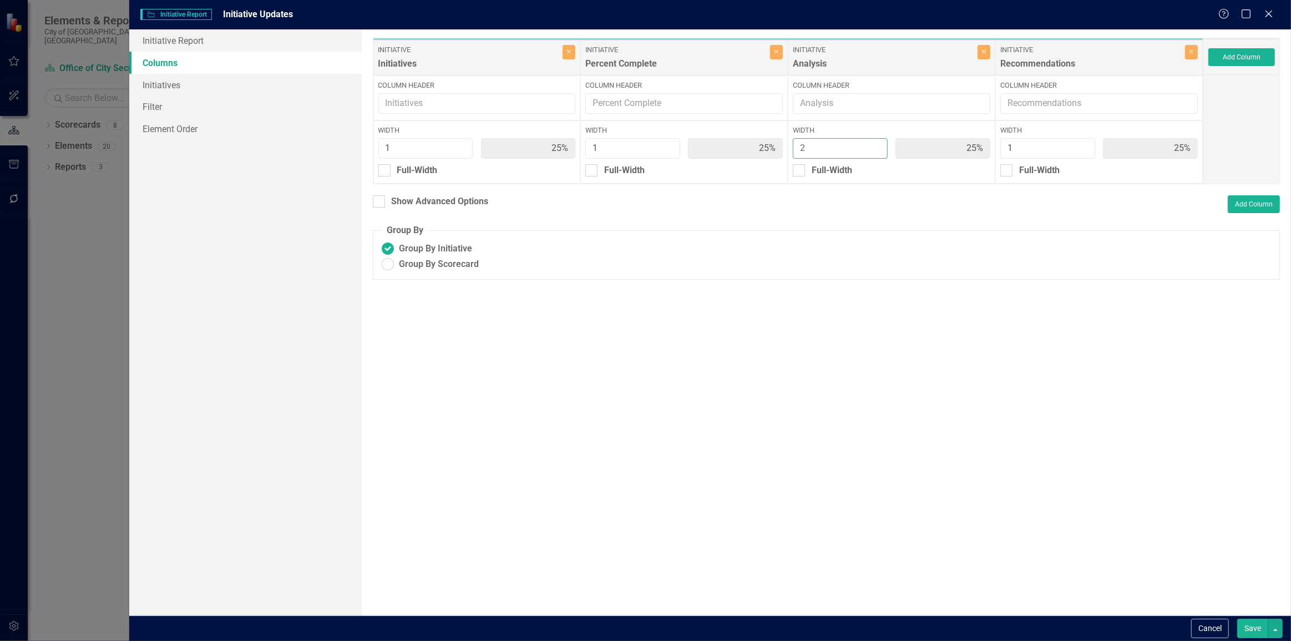
type input "40%"
type input "20%"
click at [874, 144] on input "2" at bounding box center [840, 148] width 95 height 21
type input "3"
type input "17%"
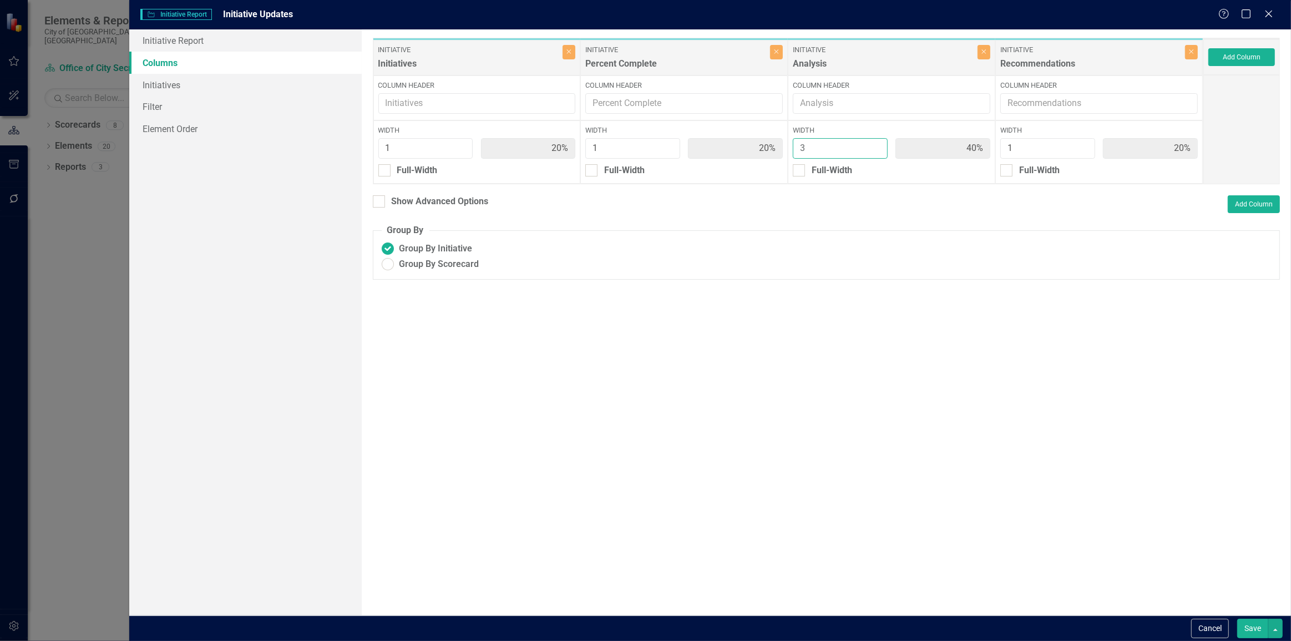
type input "17%"
type input "50%"
type input "17%"
drag, startPoint x: 874, startPoint y: 144, endPoint x: 921, endPoint y: 147, distance: 47.3
type input "3"
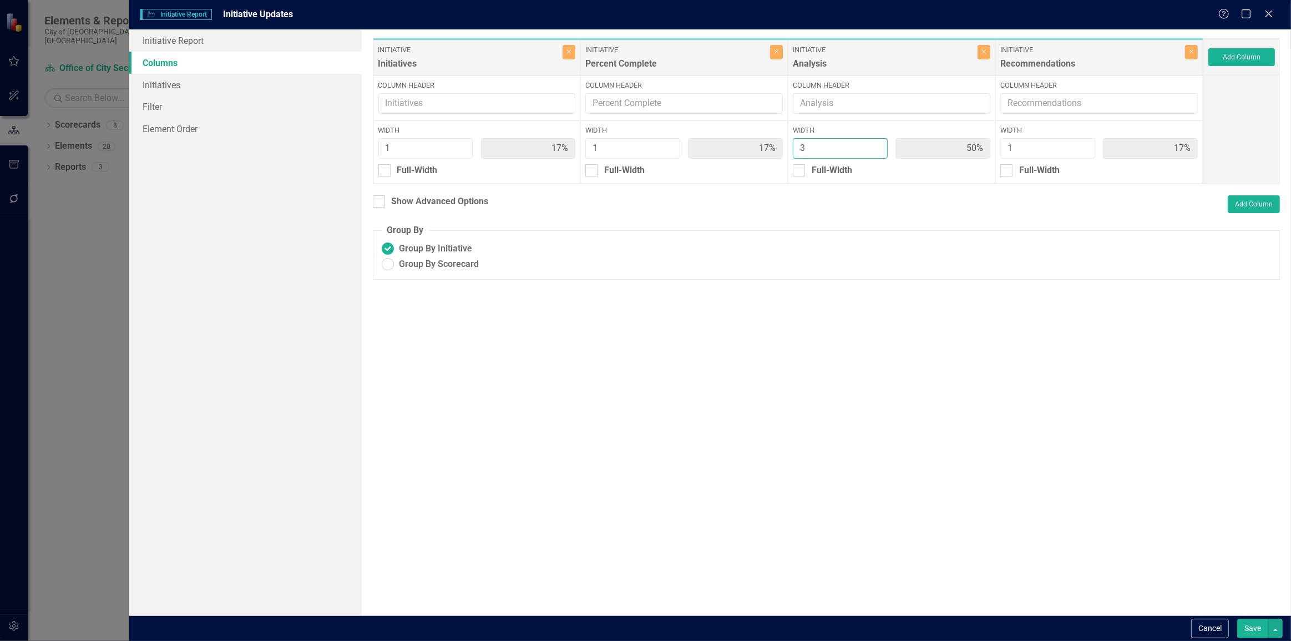
click at [875, 144] on input "3" at bounding box center [840, 148] width 95 height 21
type input "2"
type input "14%"
type input "43%"
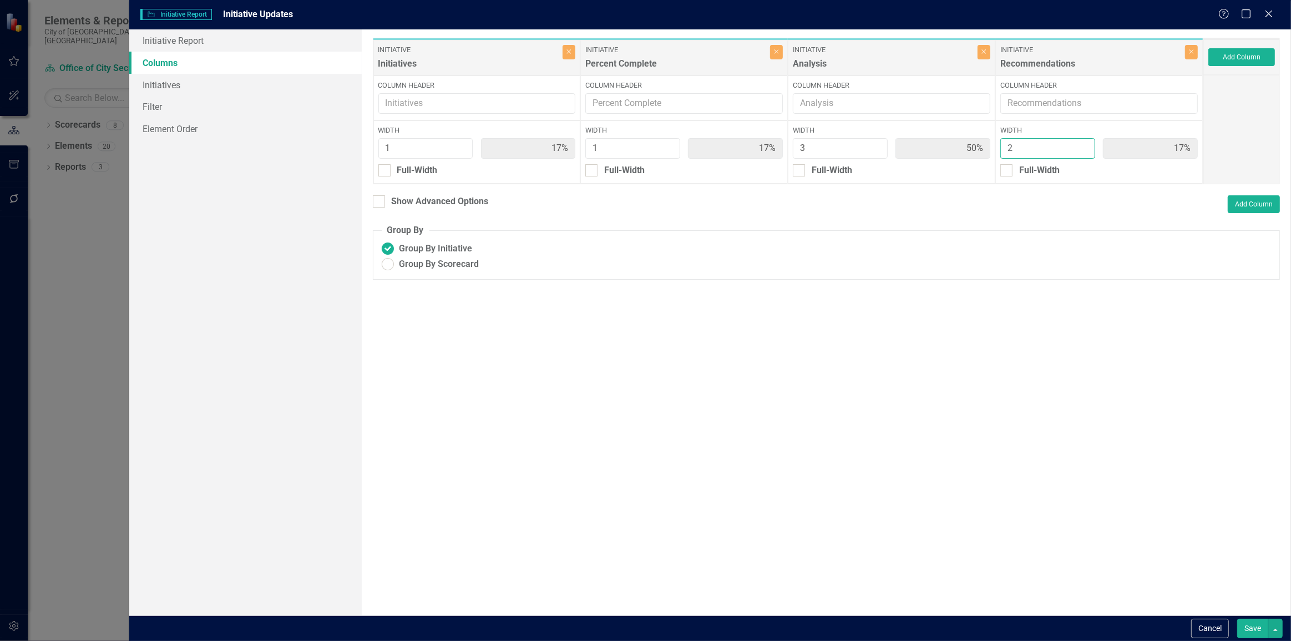
type input "29%"
click at [1084, 144] on input "2" at bounding box center [1048, 148] width 95 height 21
type input "3"
type input "13%"
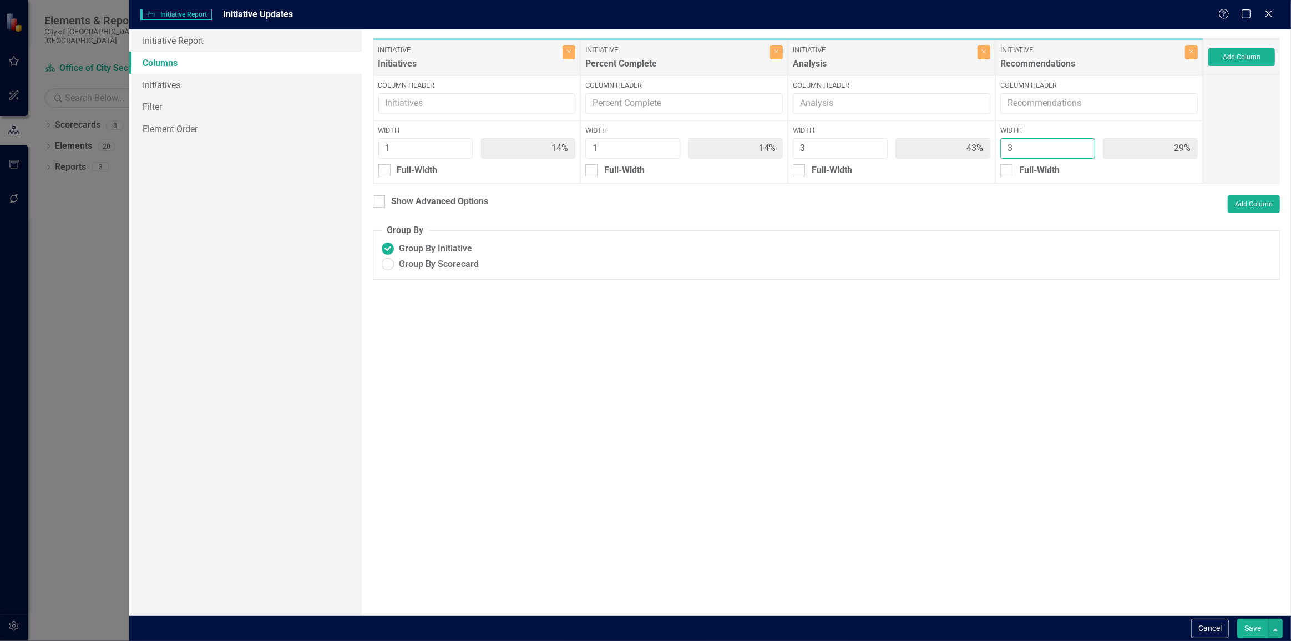
type input "38%"
type input "3"
click at [1084, 144] on input "3" at bounding box center [1048, 148] width 95 height 21
type input "2"
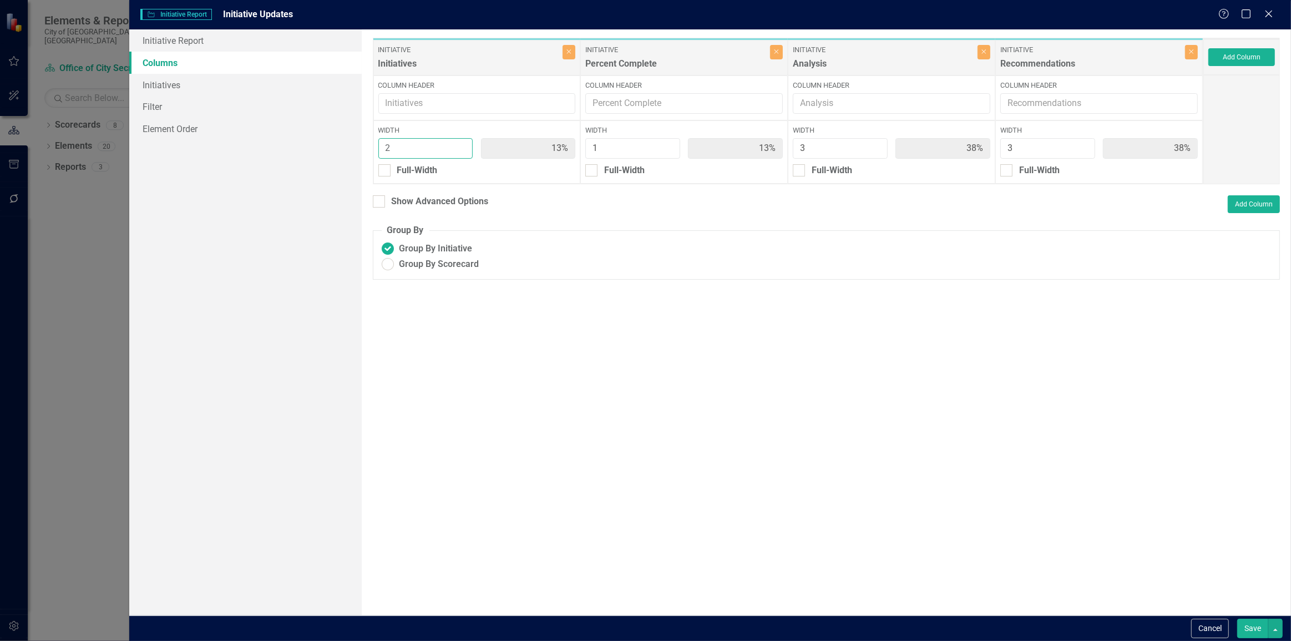
type input "22%"
type input "11%"
type input "33%"
click at [465, 144] on input "2" at bounding box center [425, 148] width 95 height 21
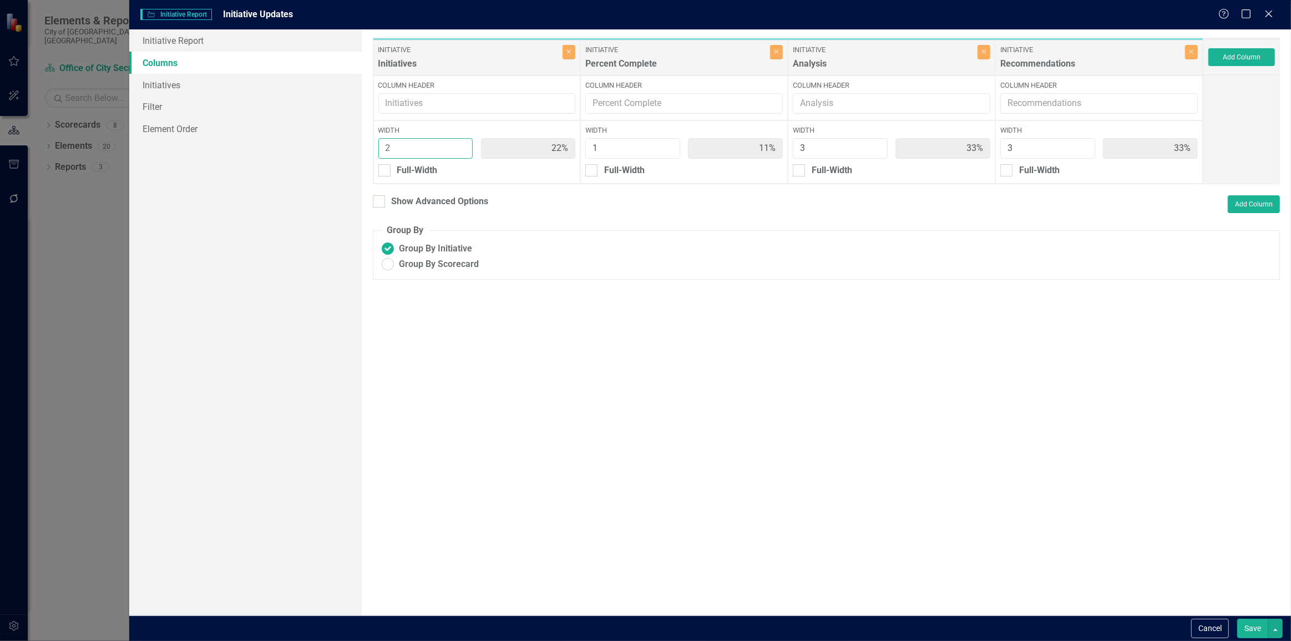
type input "3"
type input "30%"
type input "10%"
type input "30%"
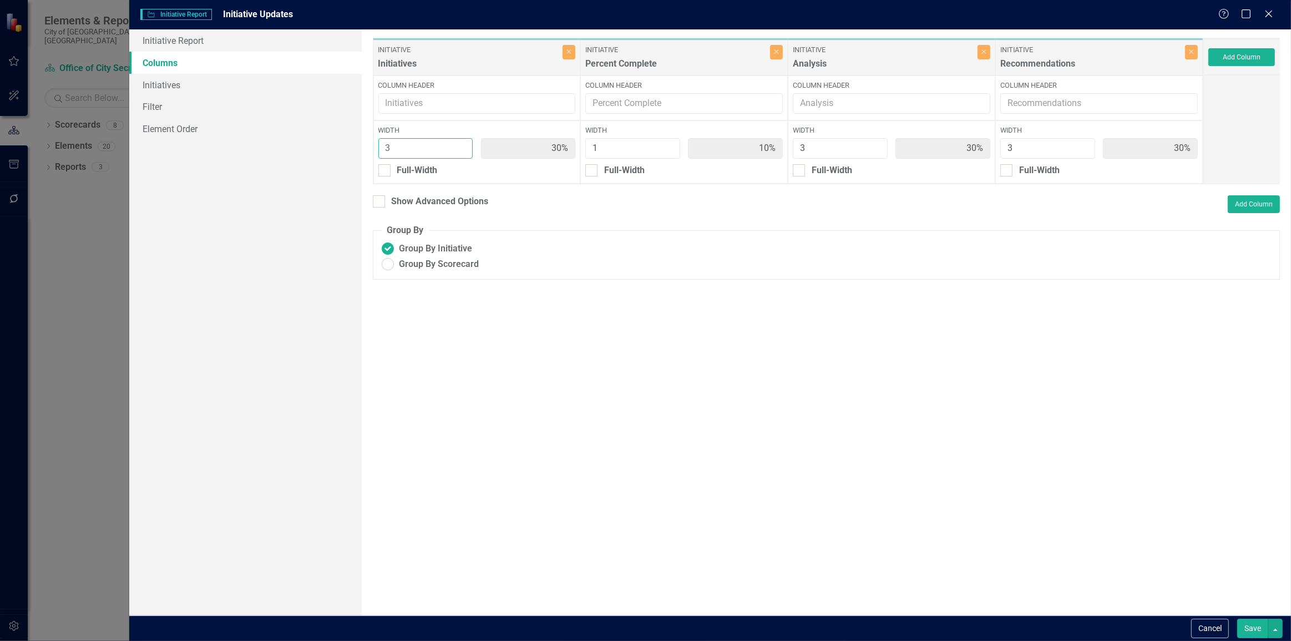
type input "3"
click at [465, 144] on input "3" at bounding box center [425, 148] width 95 height 21
click at [1241, 633] on button "Save" at bounding box center [1253, 628] width 31 height 19
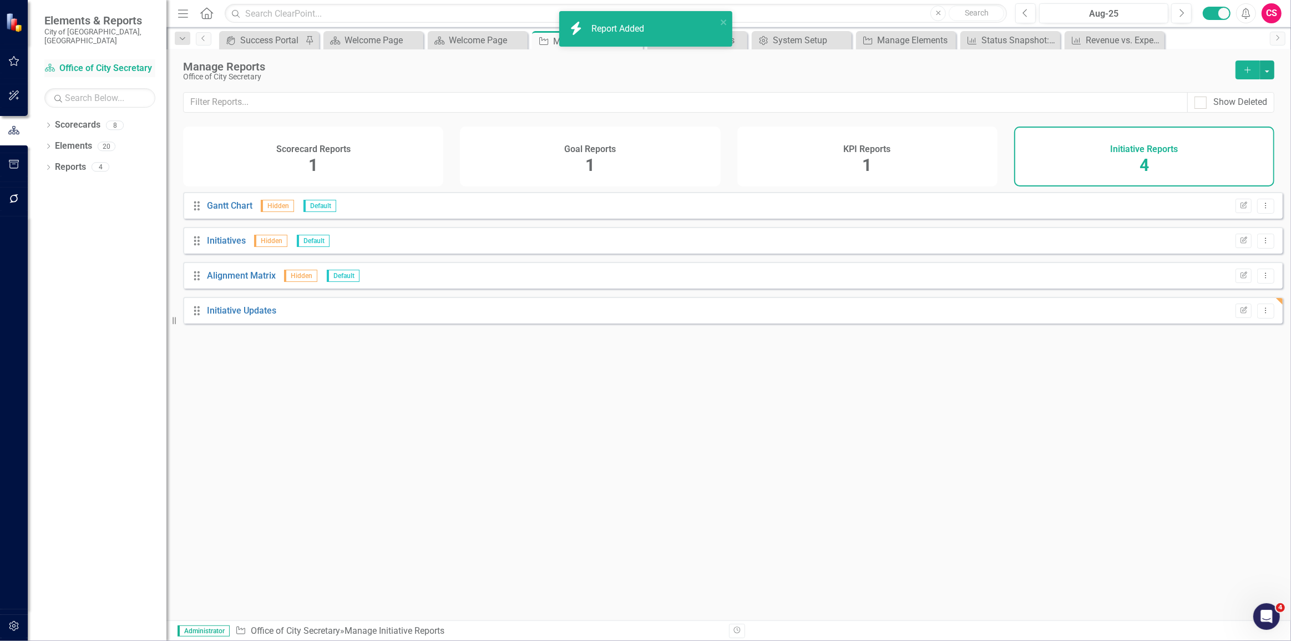
drag, startPoint x: 98, startPoint y: 68, endPoint x: 93, endPoint y: 60, distance: 9.2
click at [97, 67] on div "Scorecard Office of City Secretary" at bounding box center [99, 69] width 111 height 21
click at [93, 62] on link "Scorecard Office of City Secretary" at bounding box center [99, 68] width 111 height 13
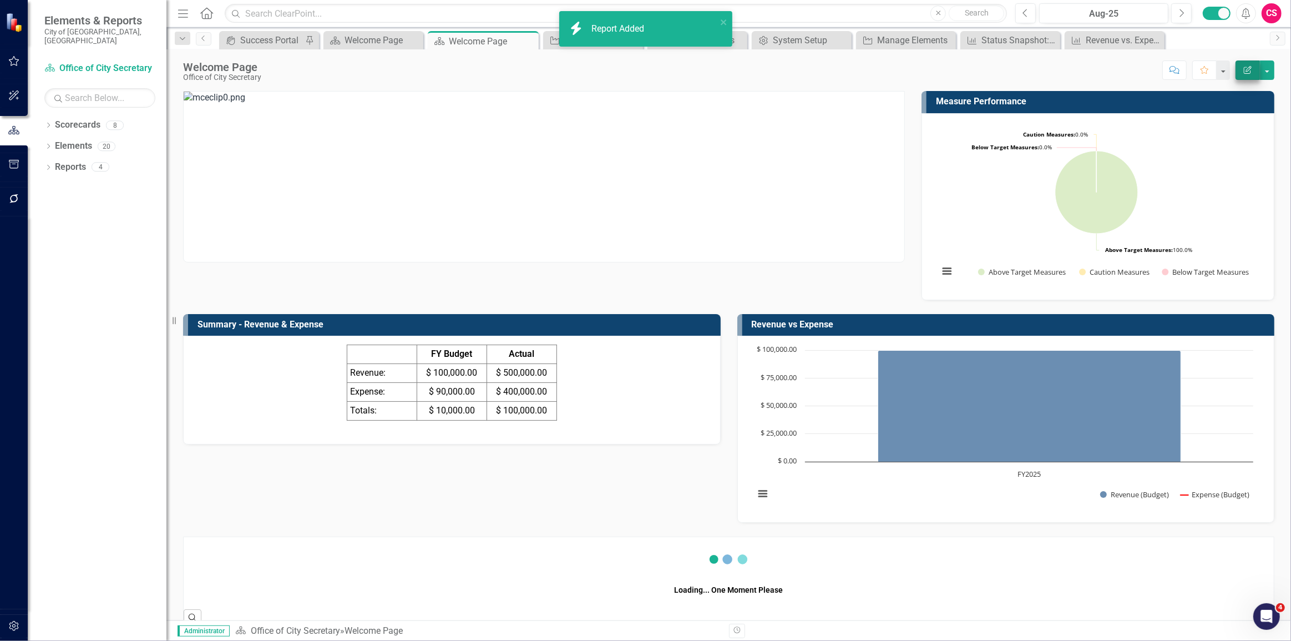
click at [1236, 72] on div "Edit Report" at bounding box center [1252, 69] width 44 height 19
click at [1248, 72] on icon "Edit Report" at bounding box center [1248, 70] width 10 height 8
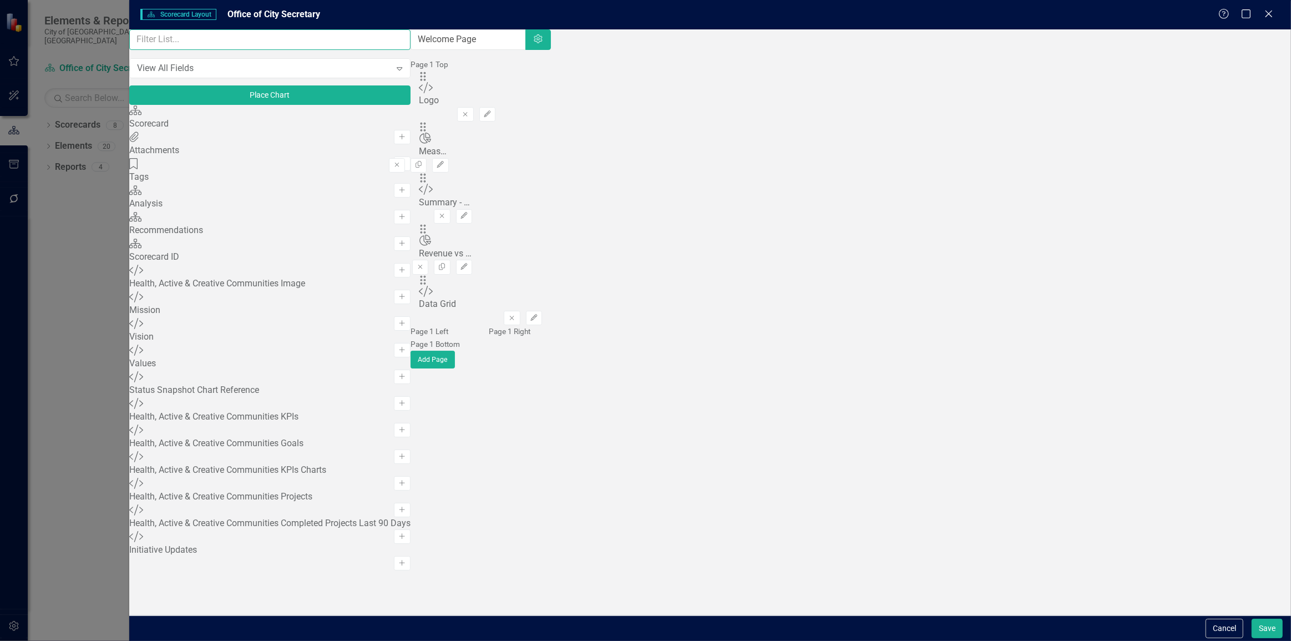
click at [217, 50] on input "text" at bounding box center [269, 39] width 281 height 21
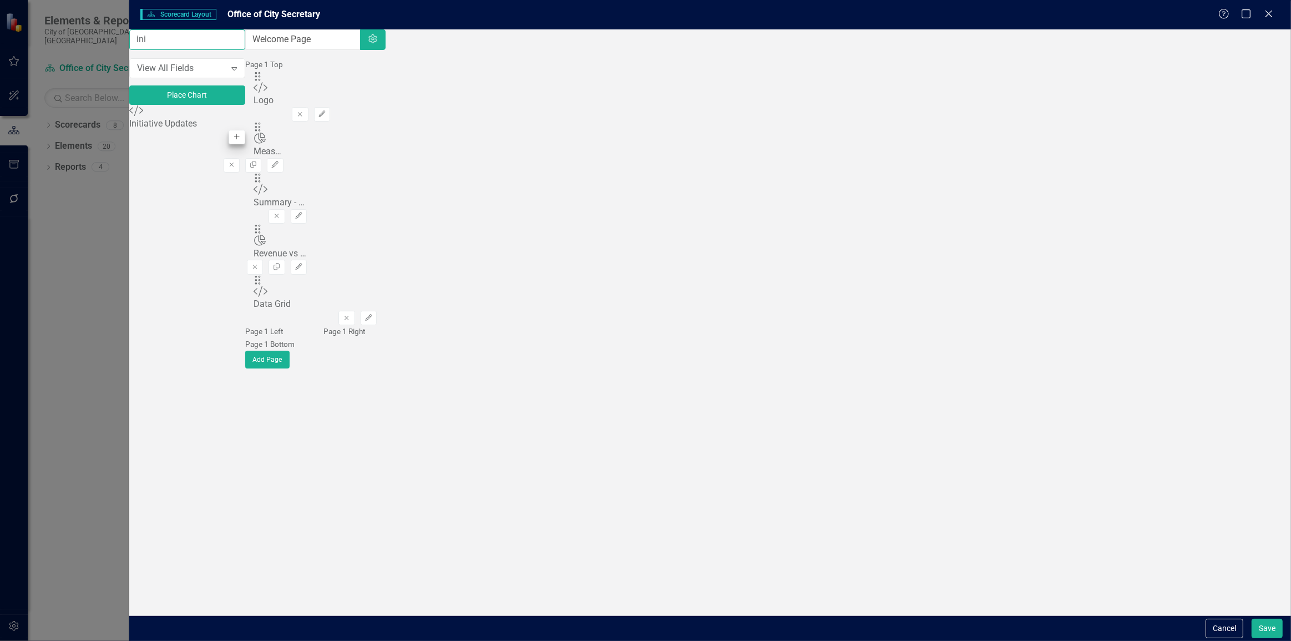
type input "ini"
drag, startPoint x: 395, startPoint y: 139, endPoint x: 425, endPoint y: 116, distance: 38.1
click at [241, 139] on icon "Add" at bounding box center [237, 137] width 8 height 7
drag, startPoint x: 455, startPoint y: 108, endPoint x: 536, endPoint y: 217, distance: 135.6
click at [373, 365] on icon "Edit" at bounding box center [369, 368] width 8 height 7
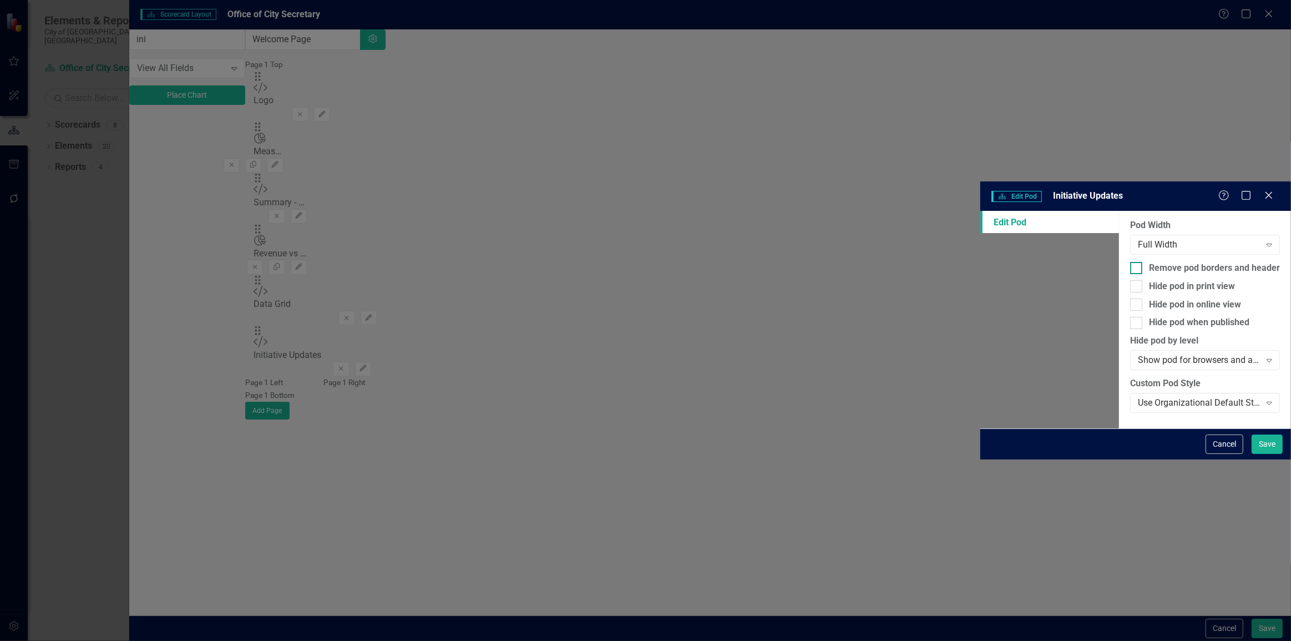
click at [1149, 262] on div "Remove pod borders and header" at bounding box center [1214, 268] width 131 height 13
click at [1130, 262] on input "Remove pod borders and header" at bounding box center [1133, 265] width 7 height 7
checkbox input "true"
click at [1253, 454] on button "Save" at bounding box center [1267, 444] width 31 height 19
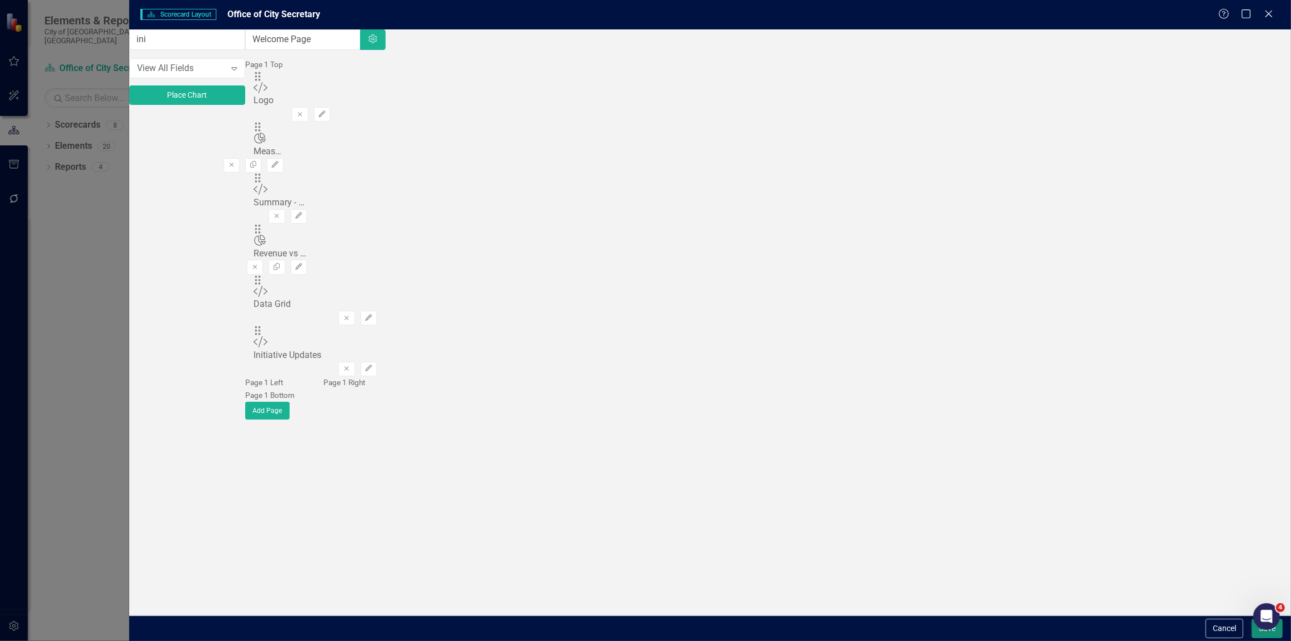
click at [1260, 633] on button "Save" at bounding box center [1267, 628] width 31 height 19
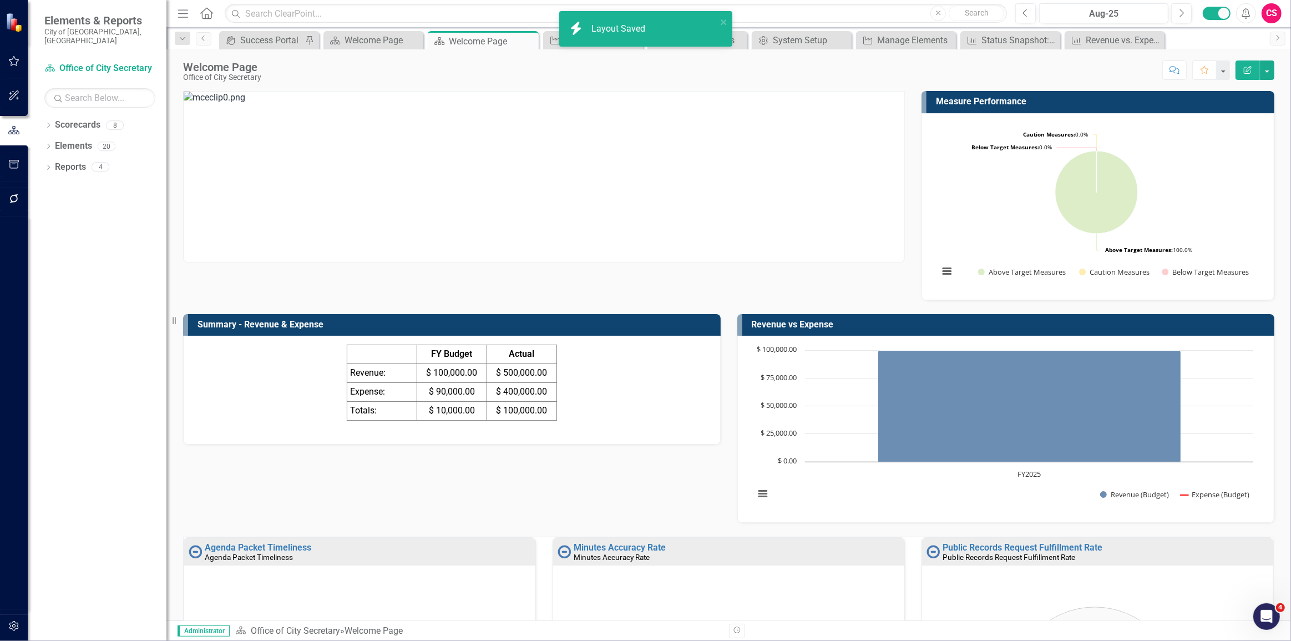
scroll to position [1184, 0]
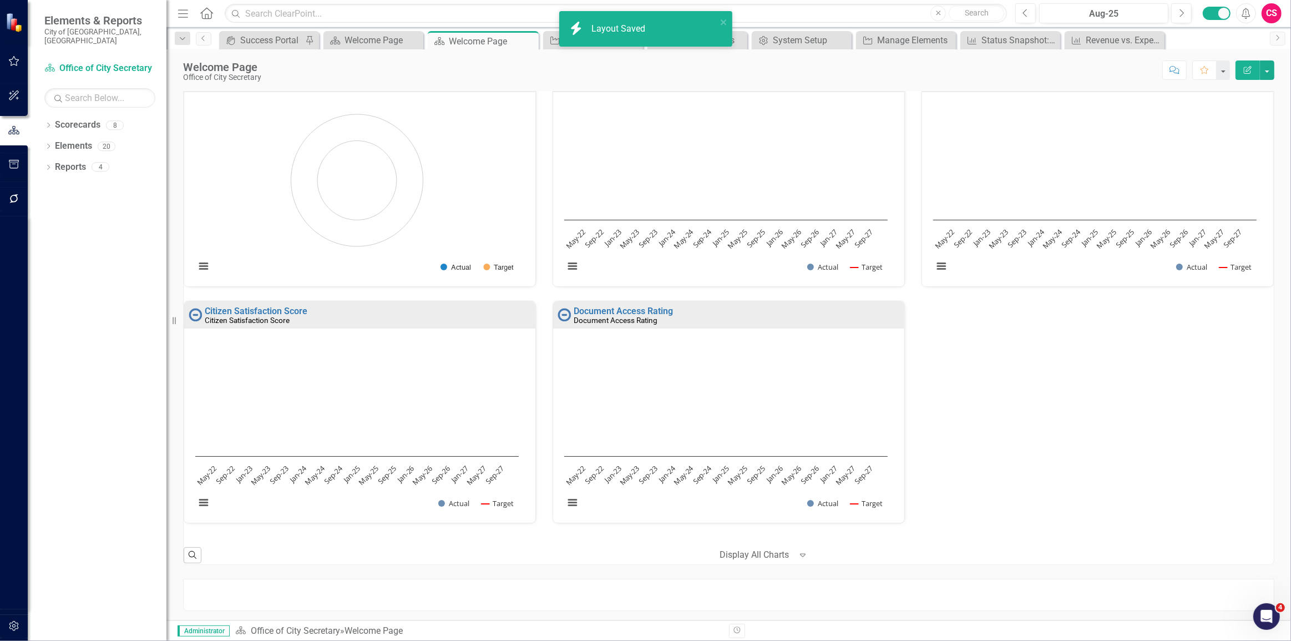
click at [884, 598] on div at bounding box center [729, 595] width 1092 height 32
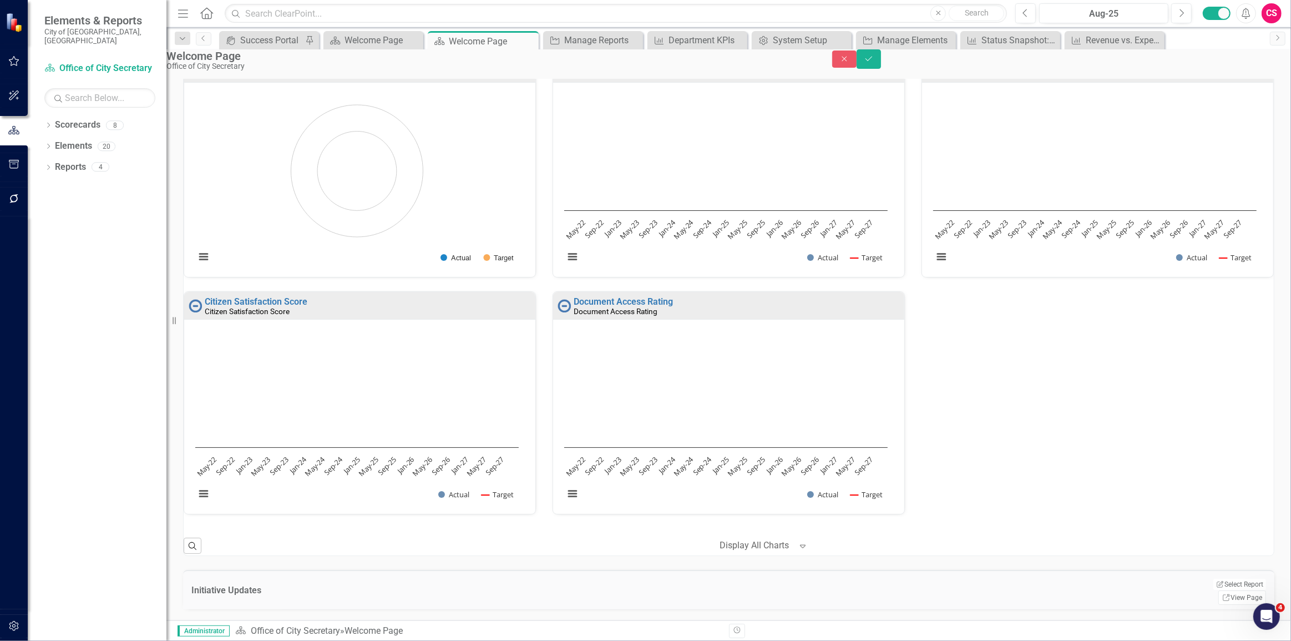
scroll to position [1212, 0]
click at [1238, 578] on button "Edit Report Select Report" at bounding box center [1240, 584] width 54 height 12
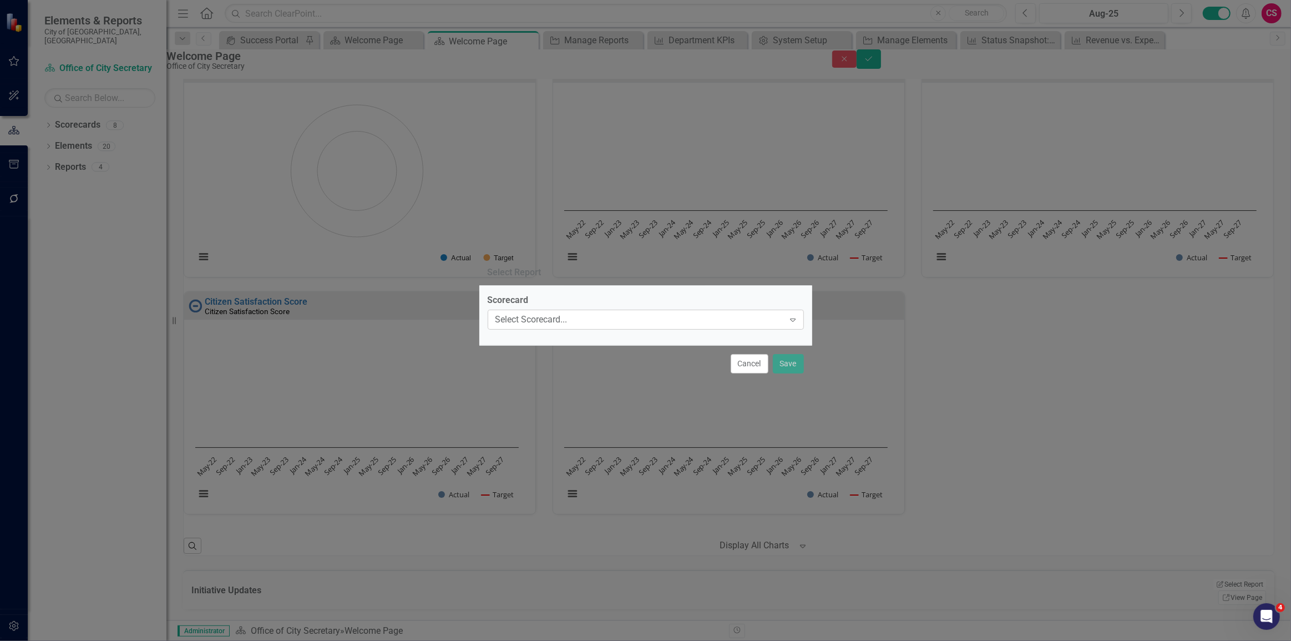
click at [552, 317] on div "Select Scorecard..." at bounding box center [640, 320] width 289 height 13
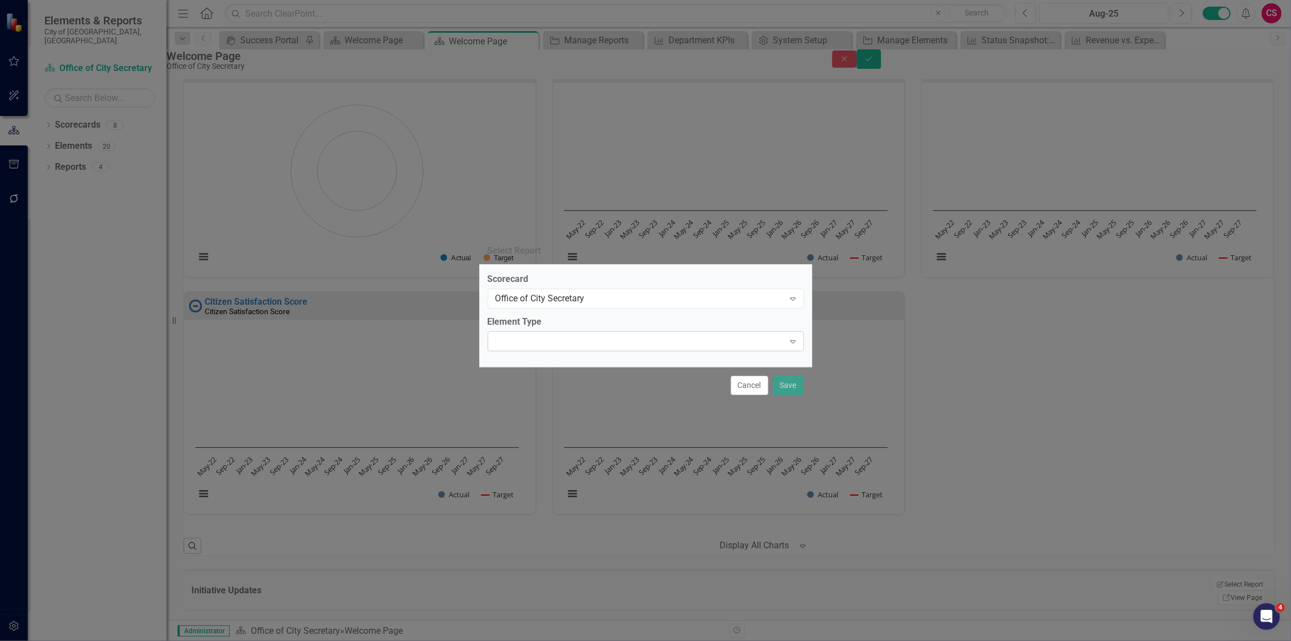
click at [533, 337] on div "Expand" at bounding box center [646, 341] width 316 height 20
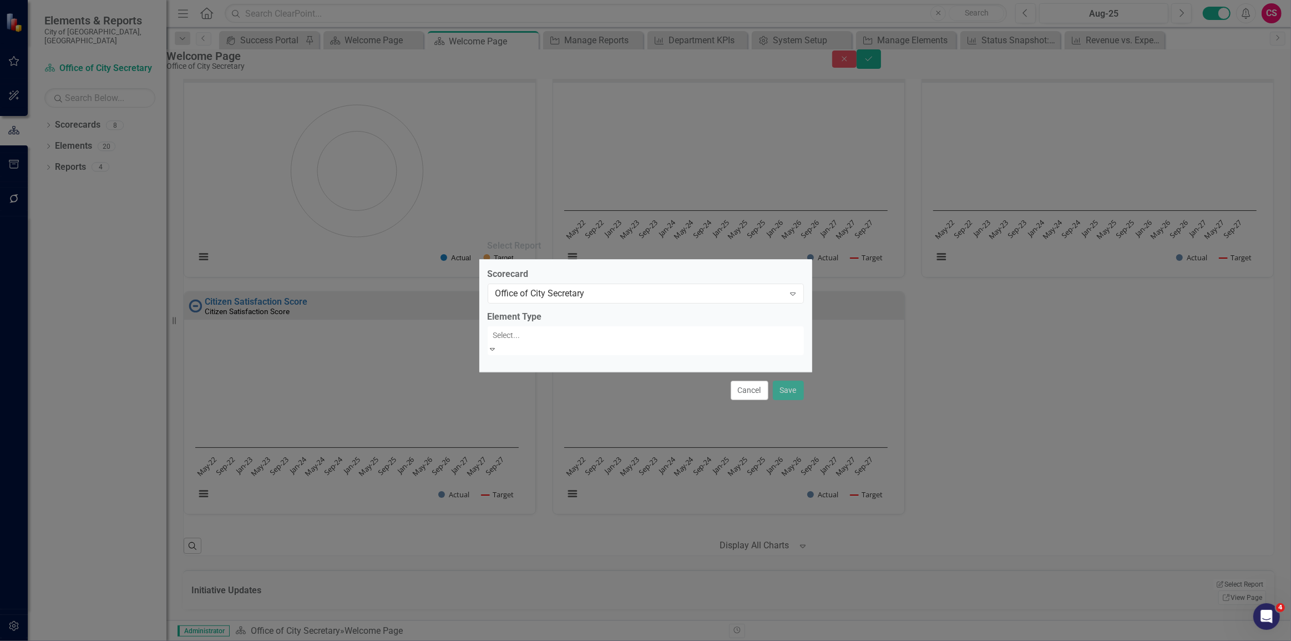
click div "Initiative"
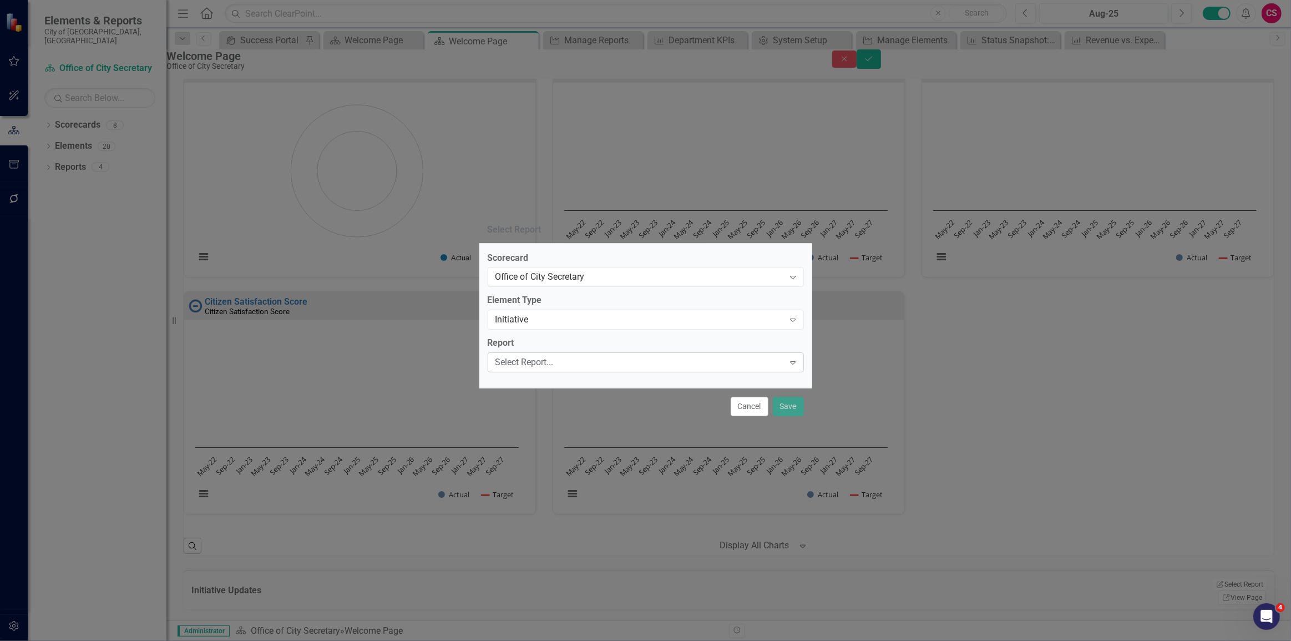
click div "Select Report..."
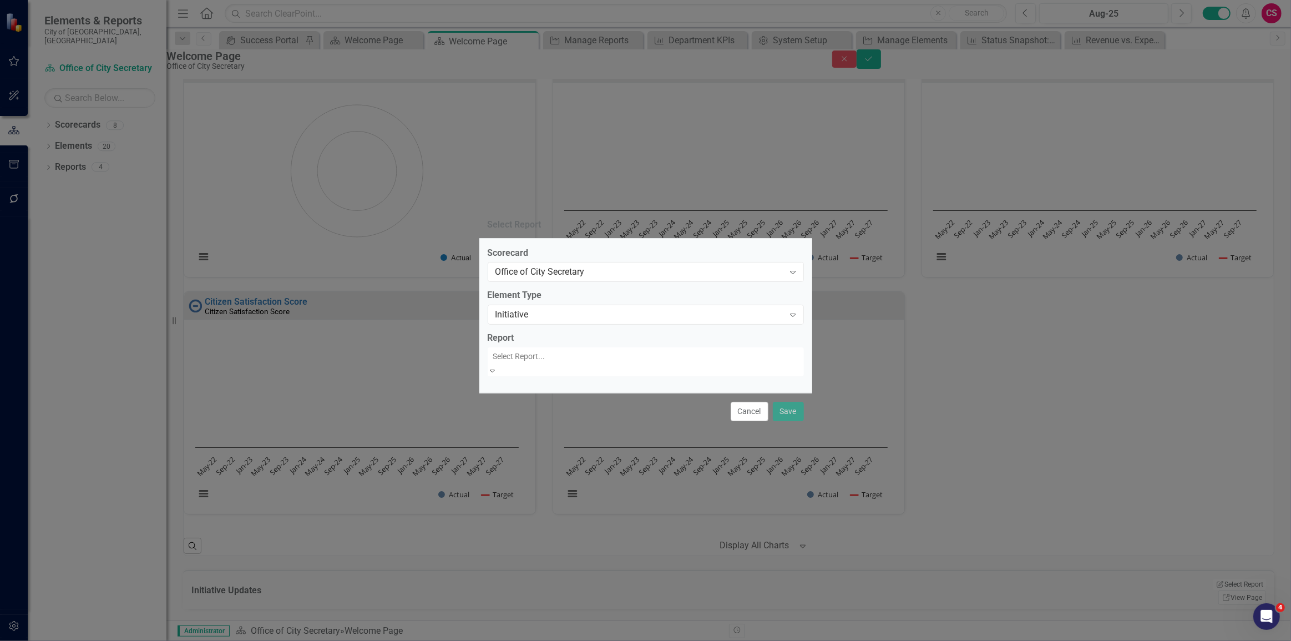
click div "Initiative Updates"
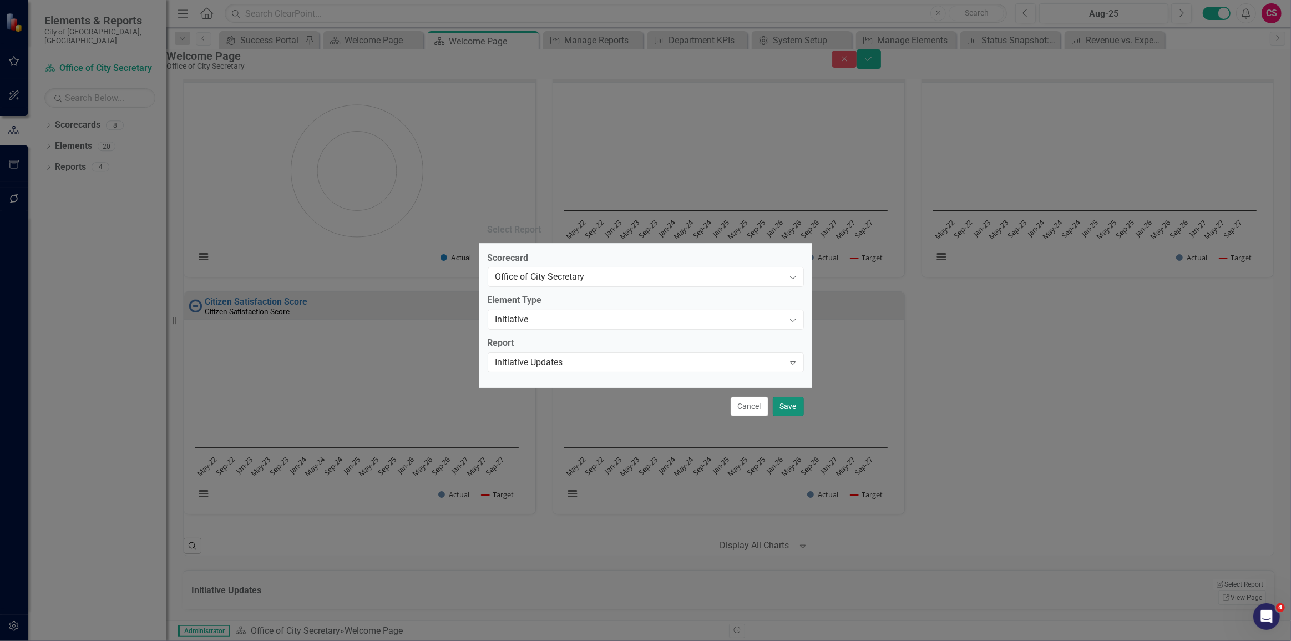
click button "Save"
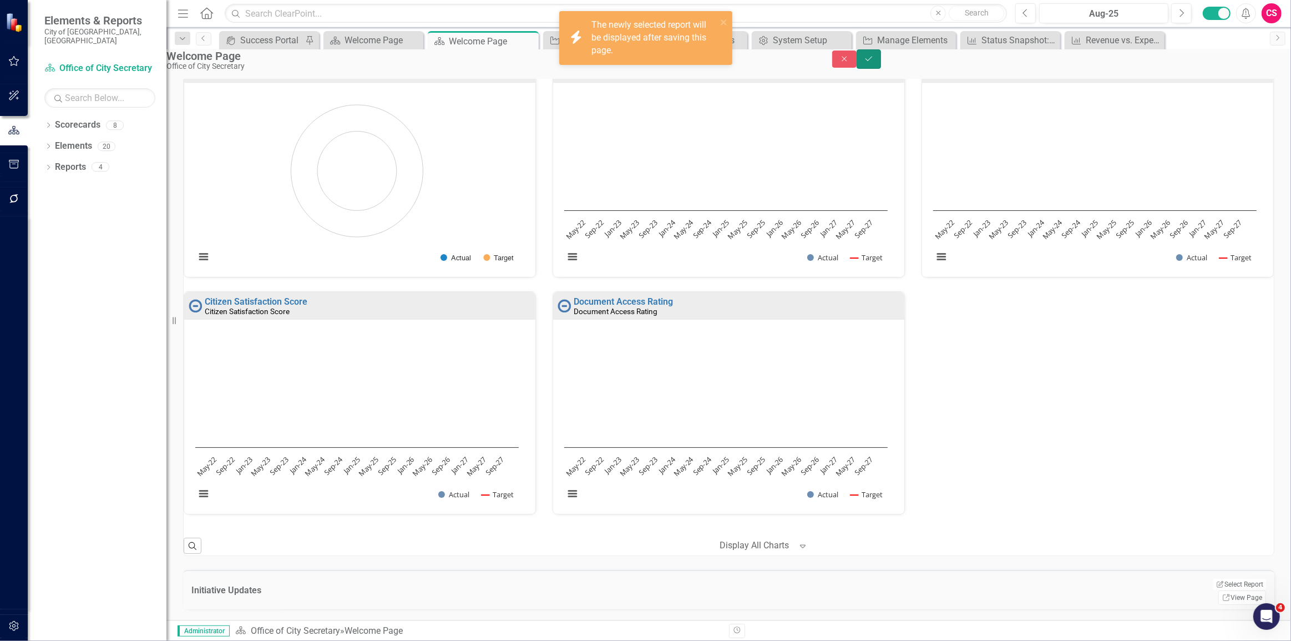
click button "Save"
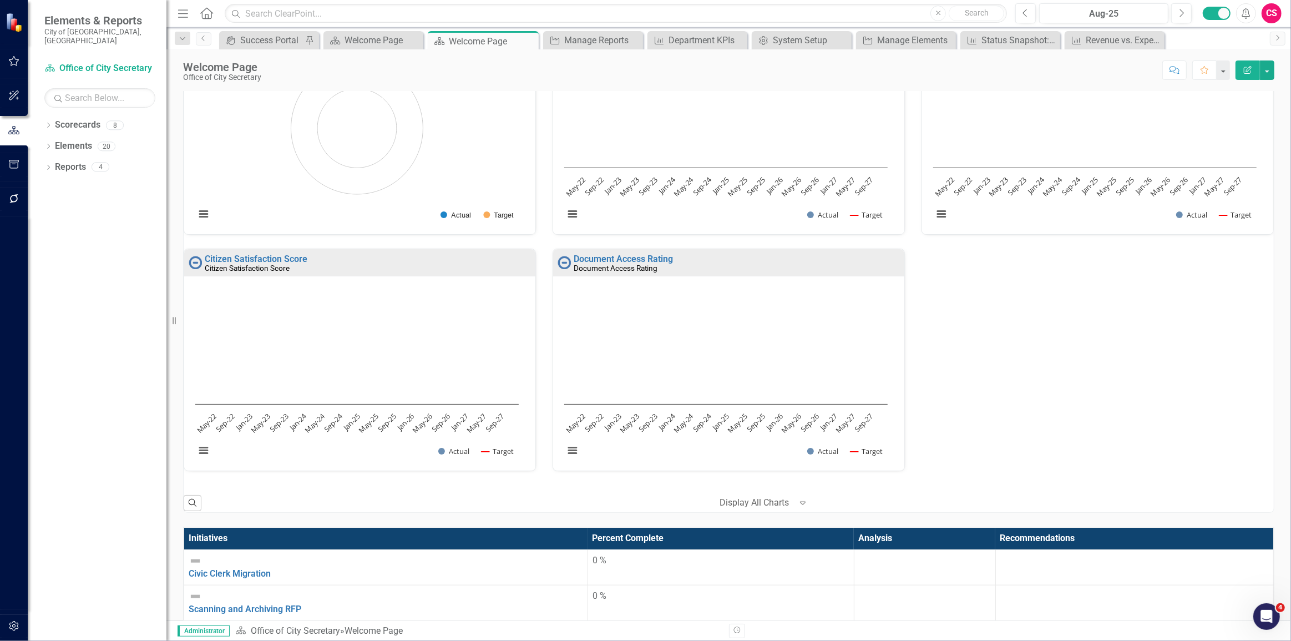
scroll to position [1243, 0]
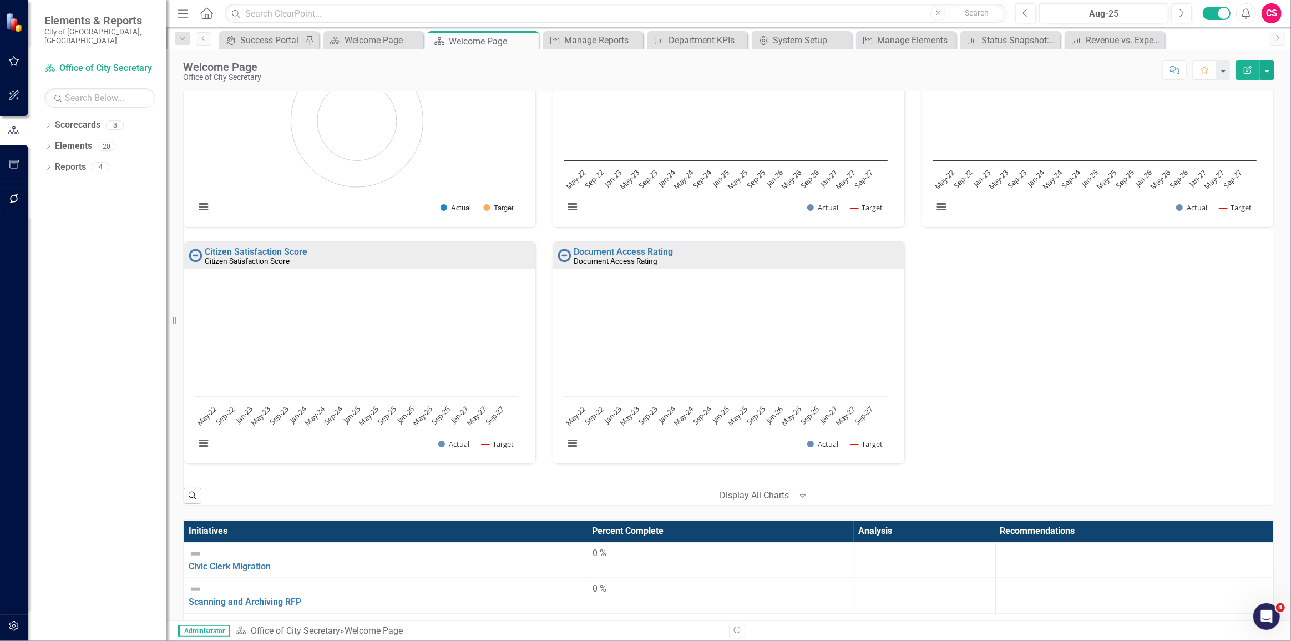
click icon "button"
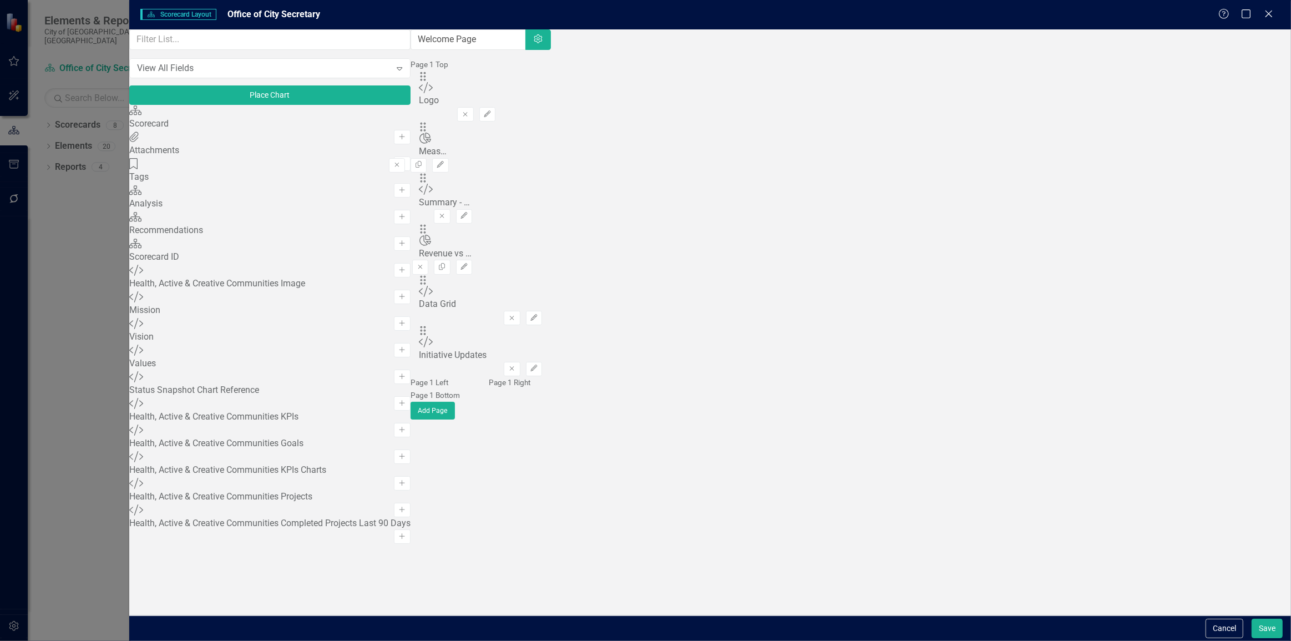
click div "Scorecard Scorecard Layout Office of City Secretary Help Maximize Close View Al…"
click div "View All Fields Expand Place Chart Scorecard Scorecard Add Attachments Attachme…"
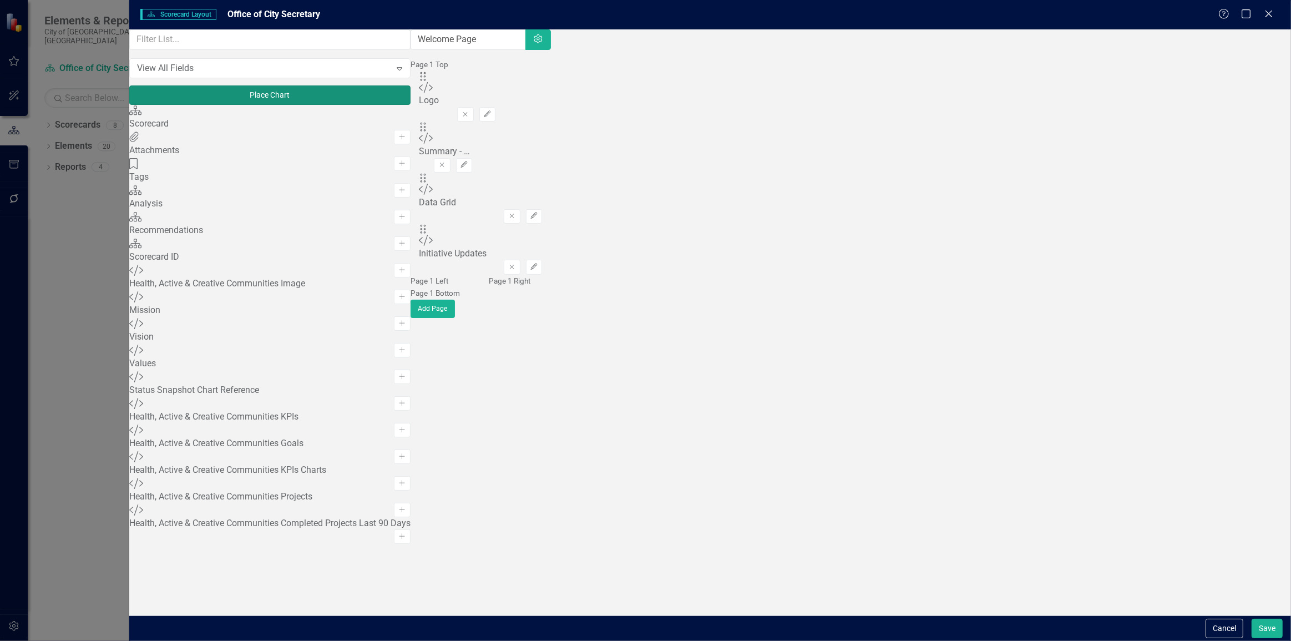
click button "Place Chart"
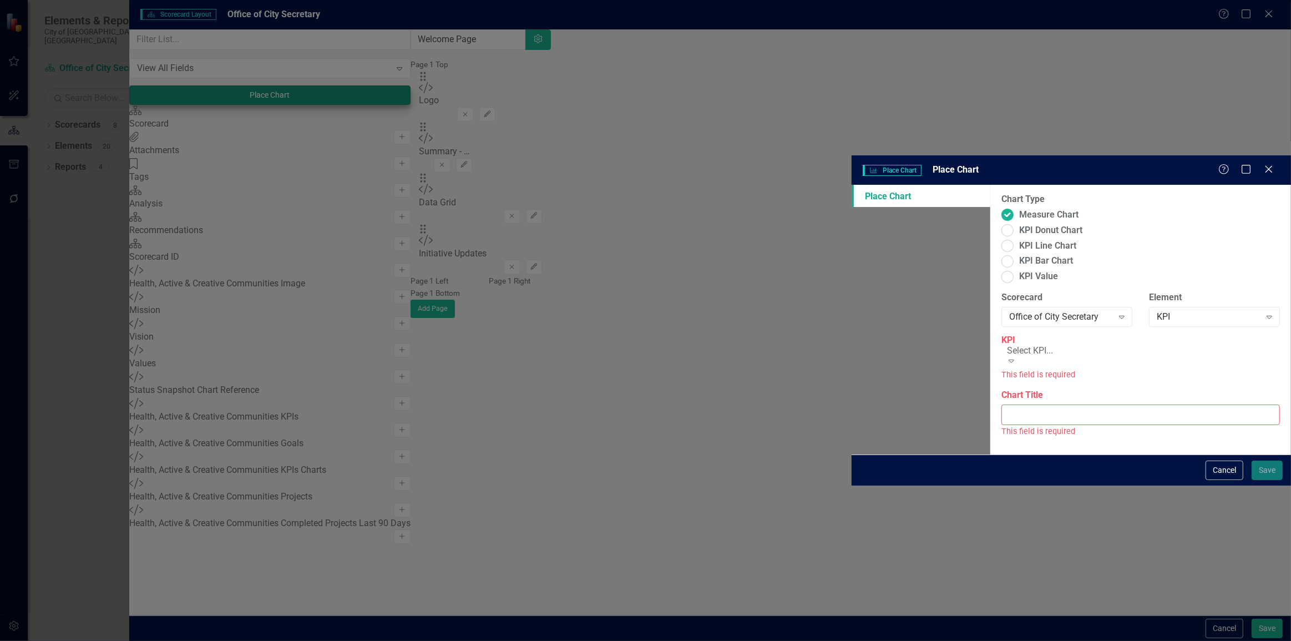
click div "Select KPI..."
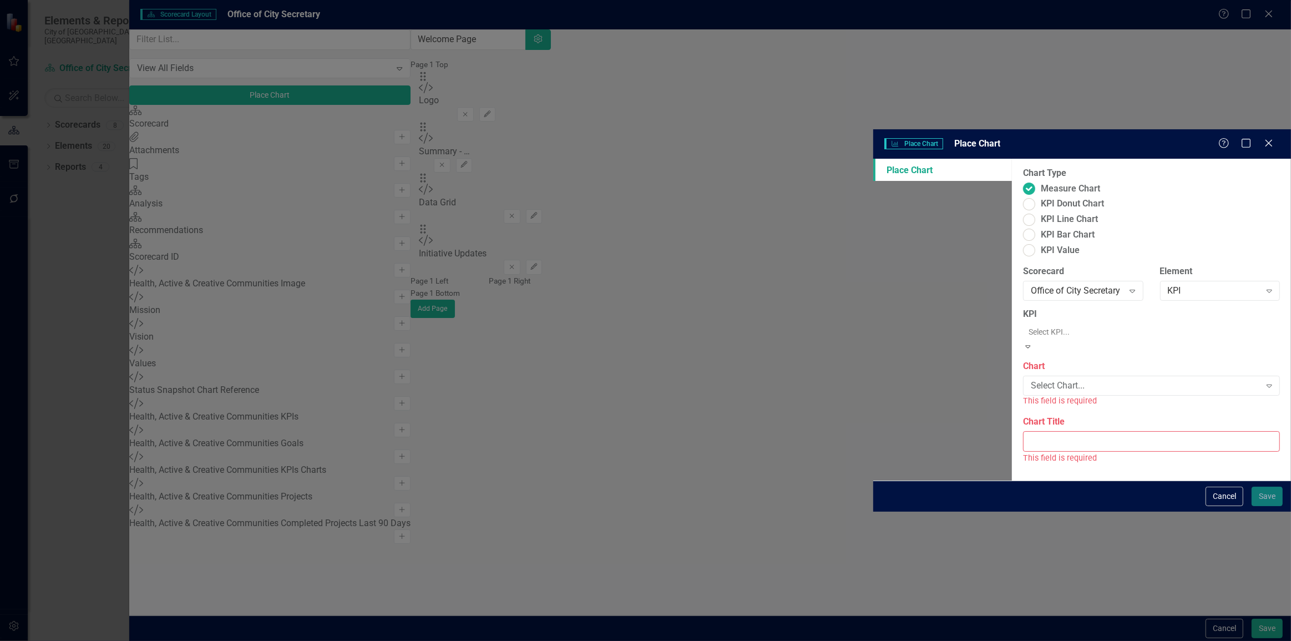
click div "Status Snapshot: Initiative"
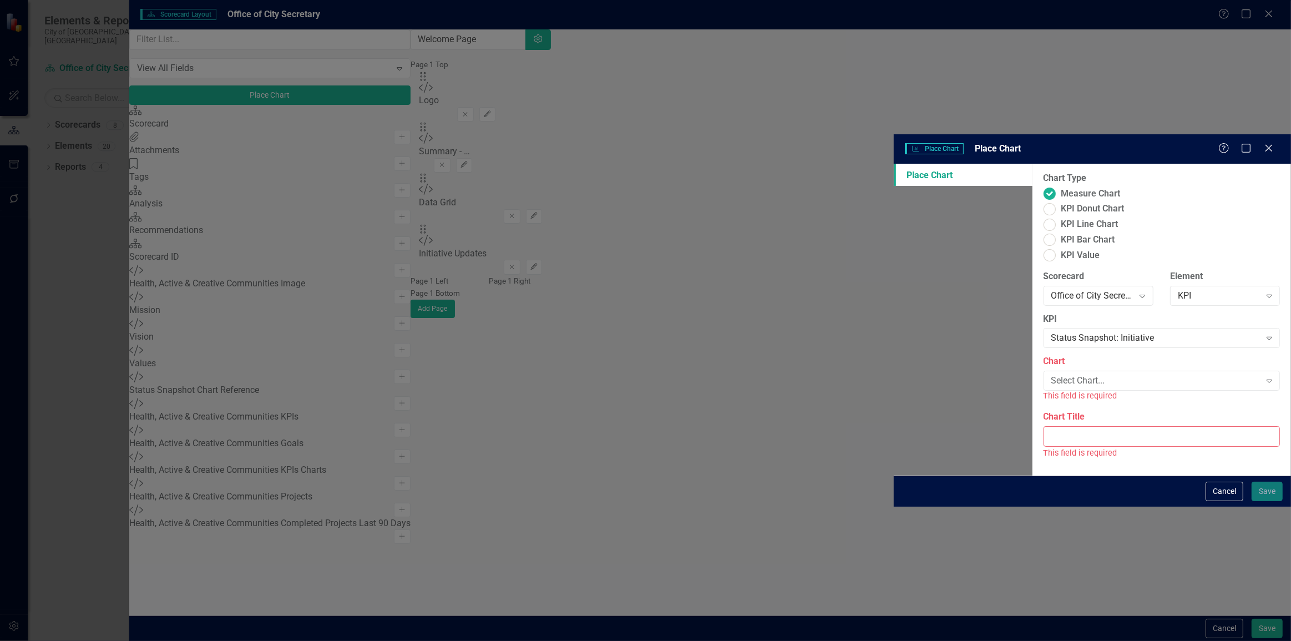
click div "Select Chart..."
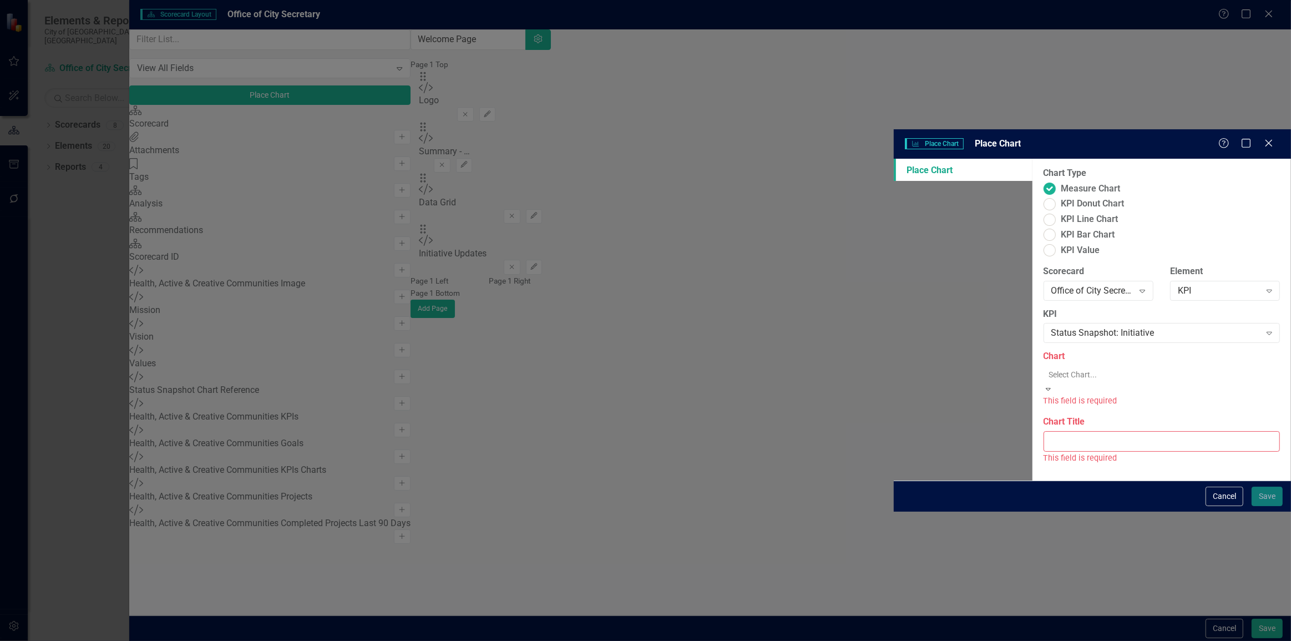
click div "Initiative Performance"
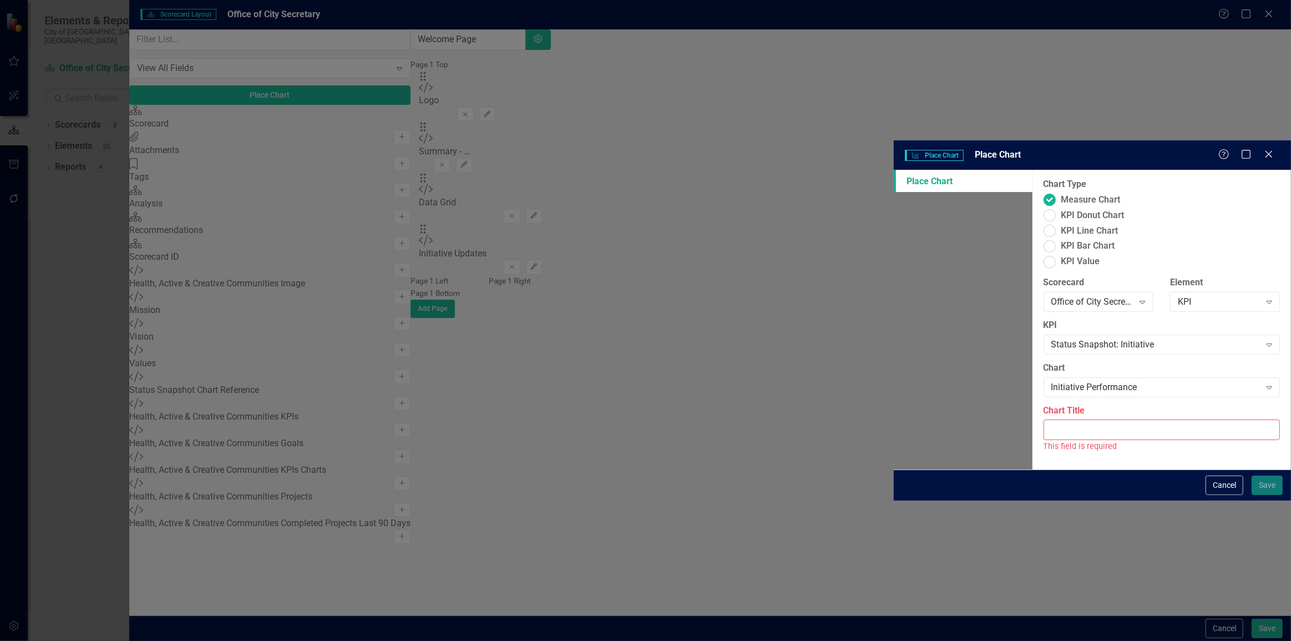
click input "Chart Title"
type input "Initiative Performance"
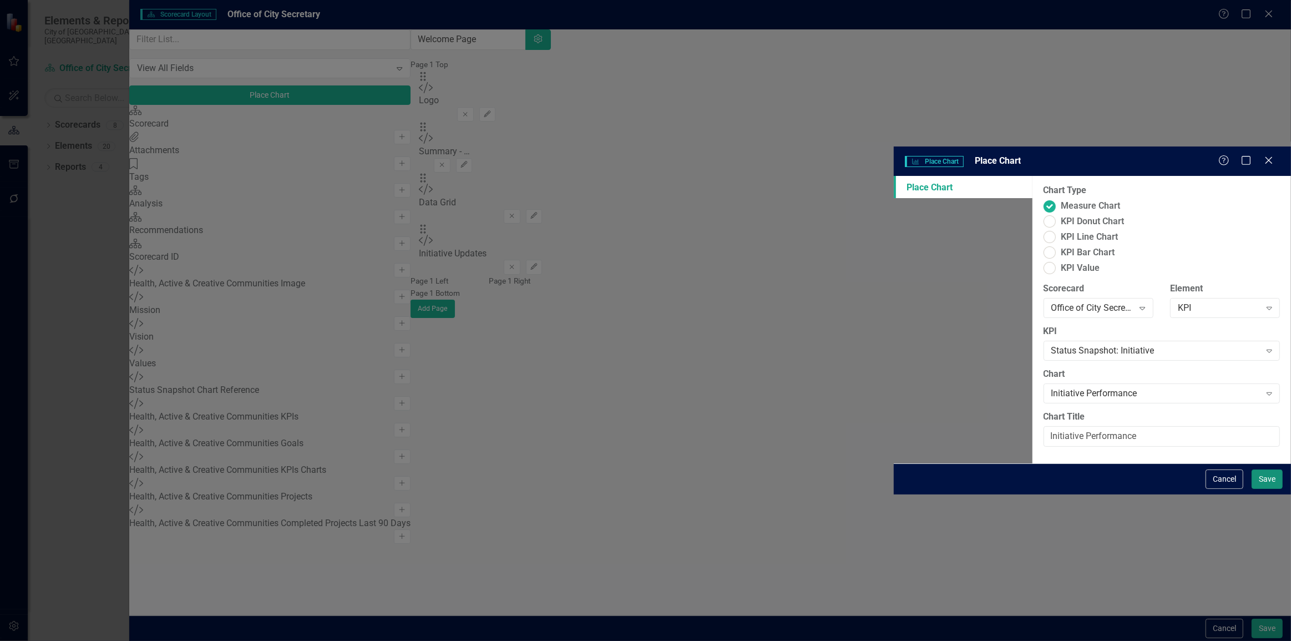
drag, startPoint x: 1265, startPoint y: 624, endPoint x: 1249, endPoint y: 609, distance: 22.0
click button "Save"
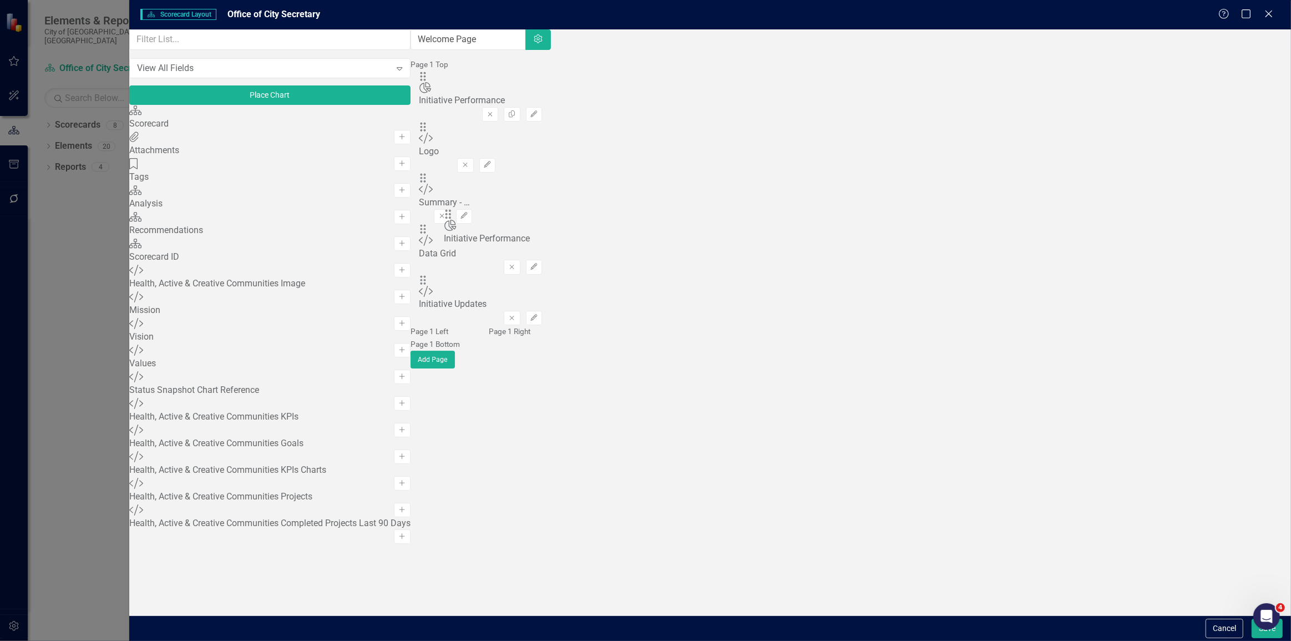
drag, startPoint x: 457, startPoint y: 107, endPoint x: 468, endPoint y: 221, distance: 115.4
click icon "Edit"
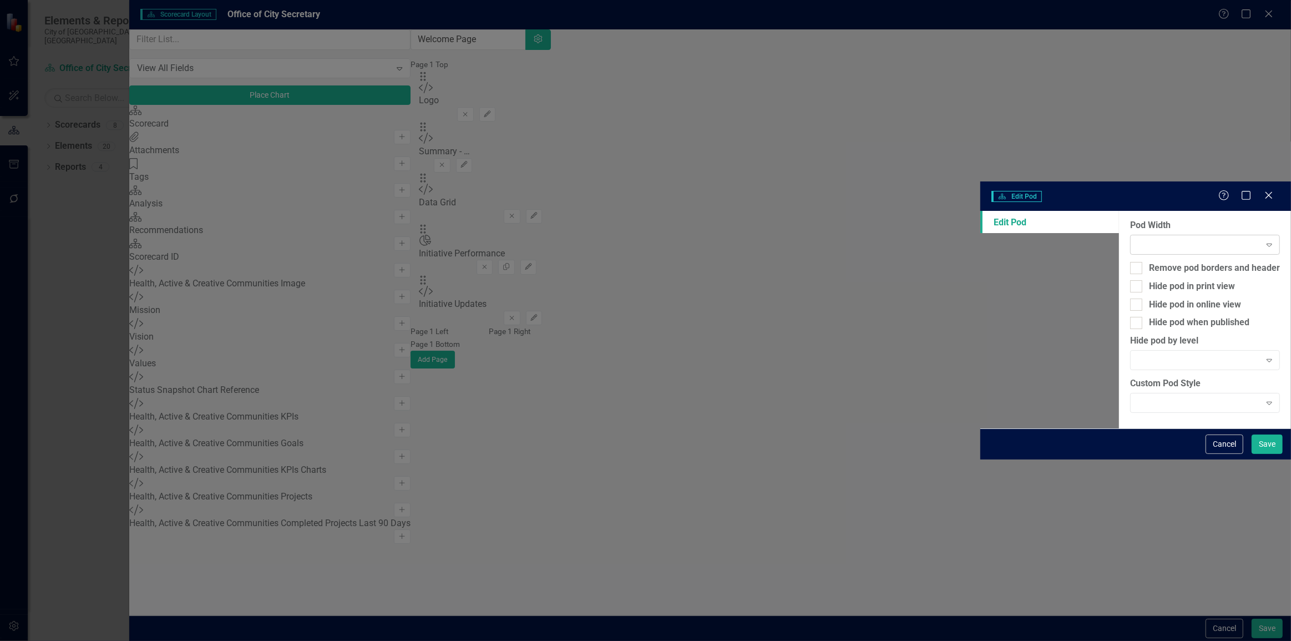
click div "Expand"
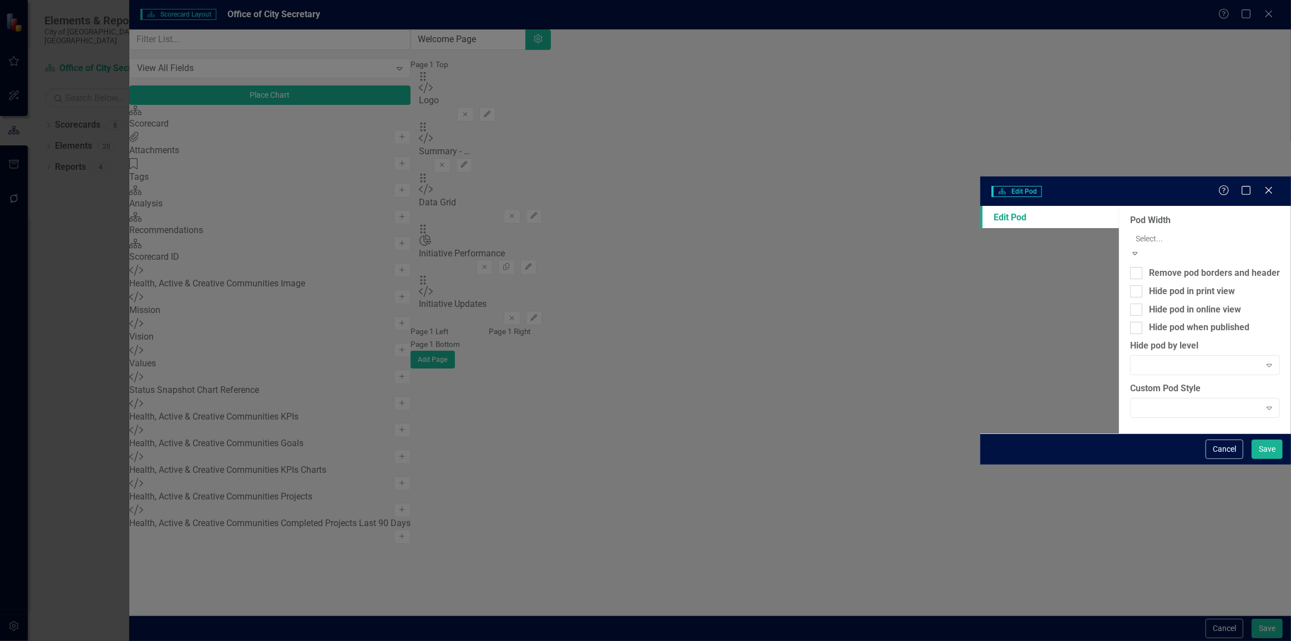
click div "1/2 Width"
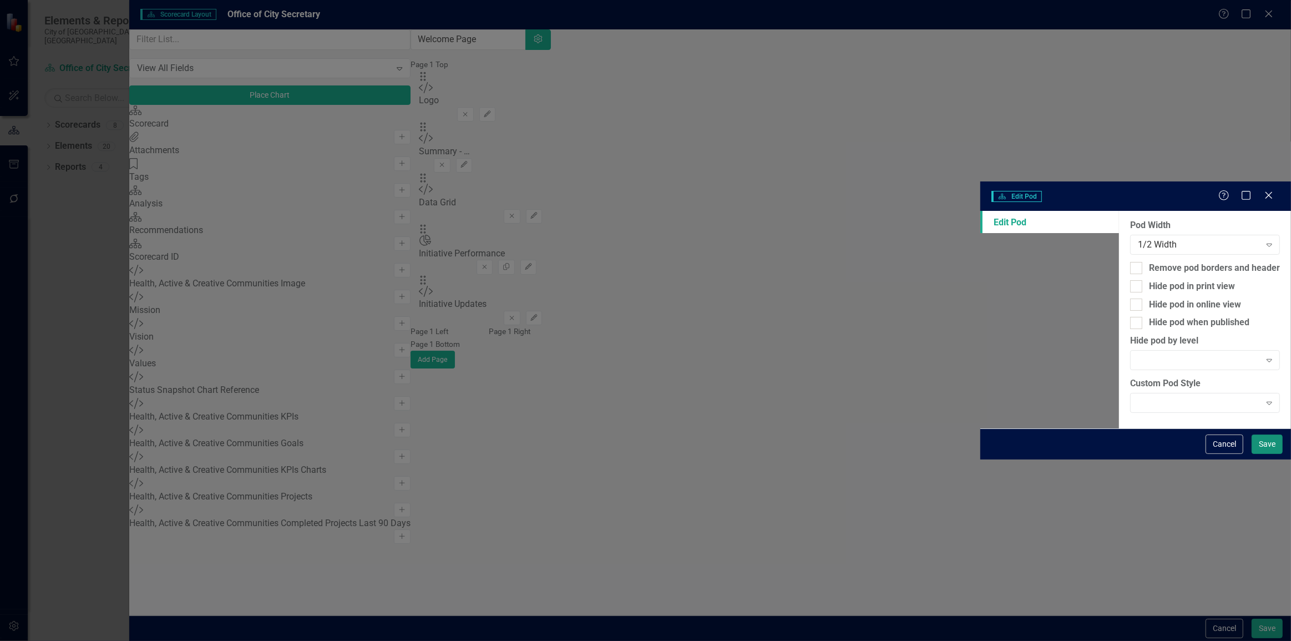
click button "Save"
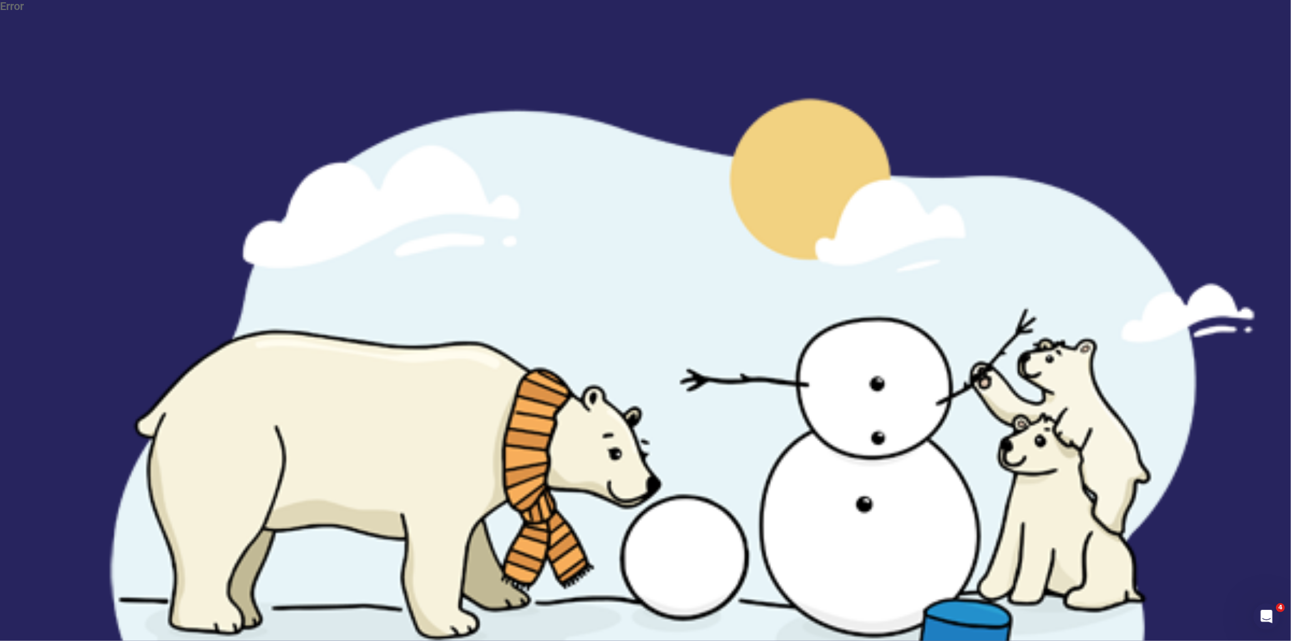
click button "Reset the Application"
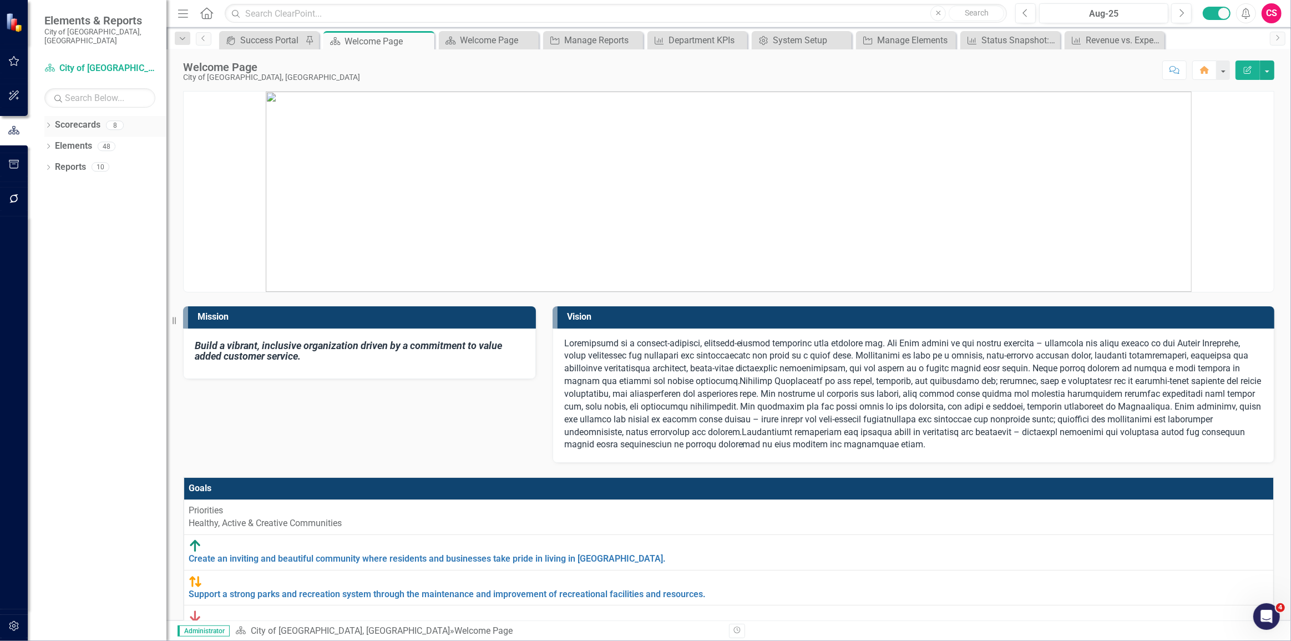
click div "Dropdown"
click icon "Dropdown"
click link "Office of City Secretary"
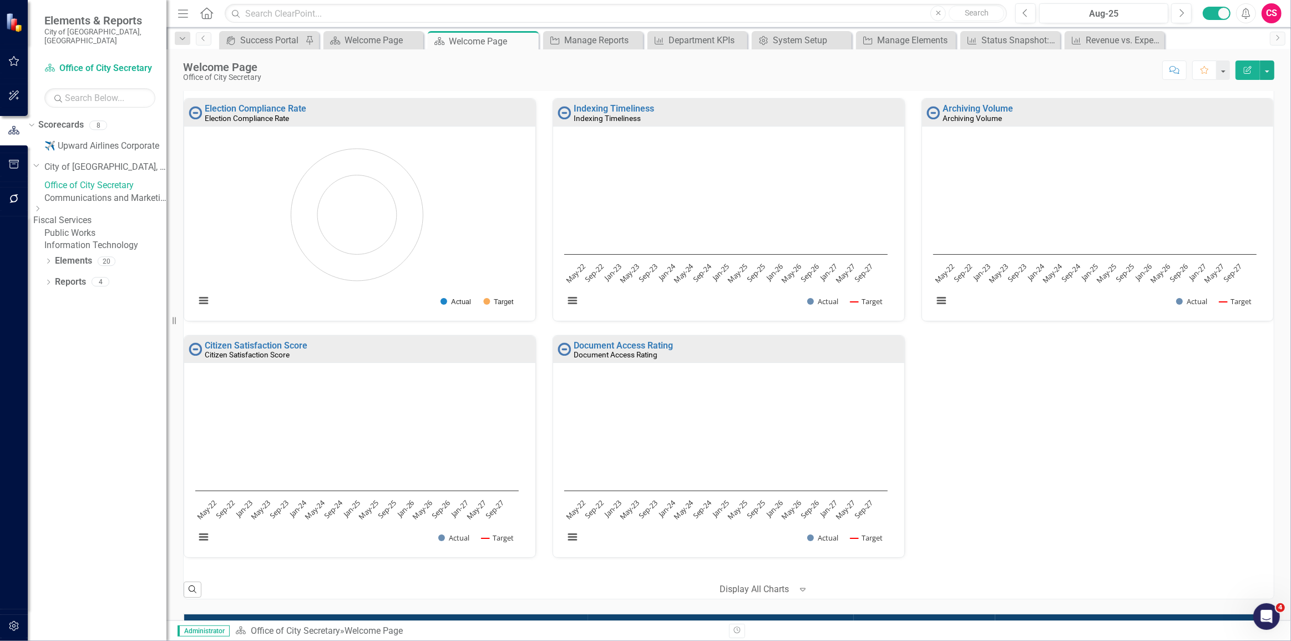
scroll to position [1243, 0]
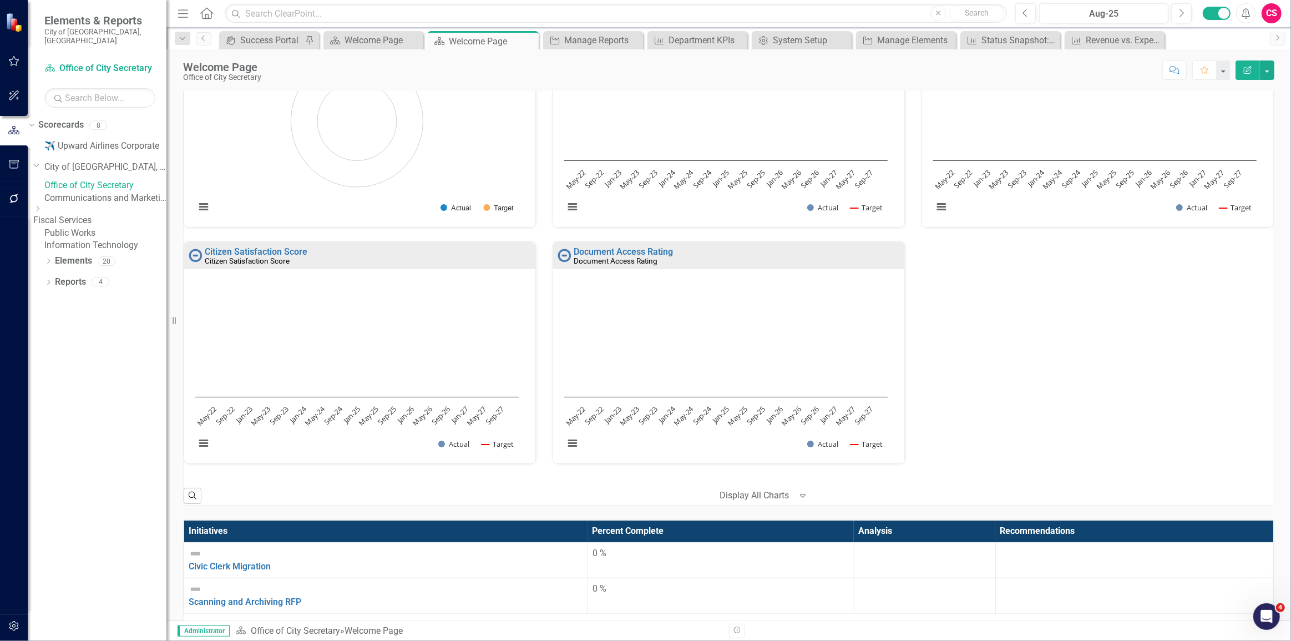
click icon "Edit Report"
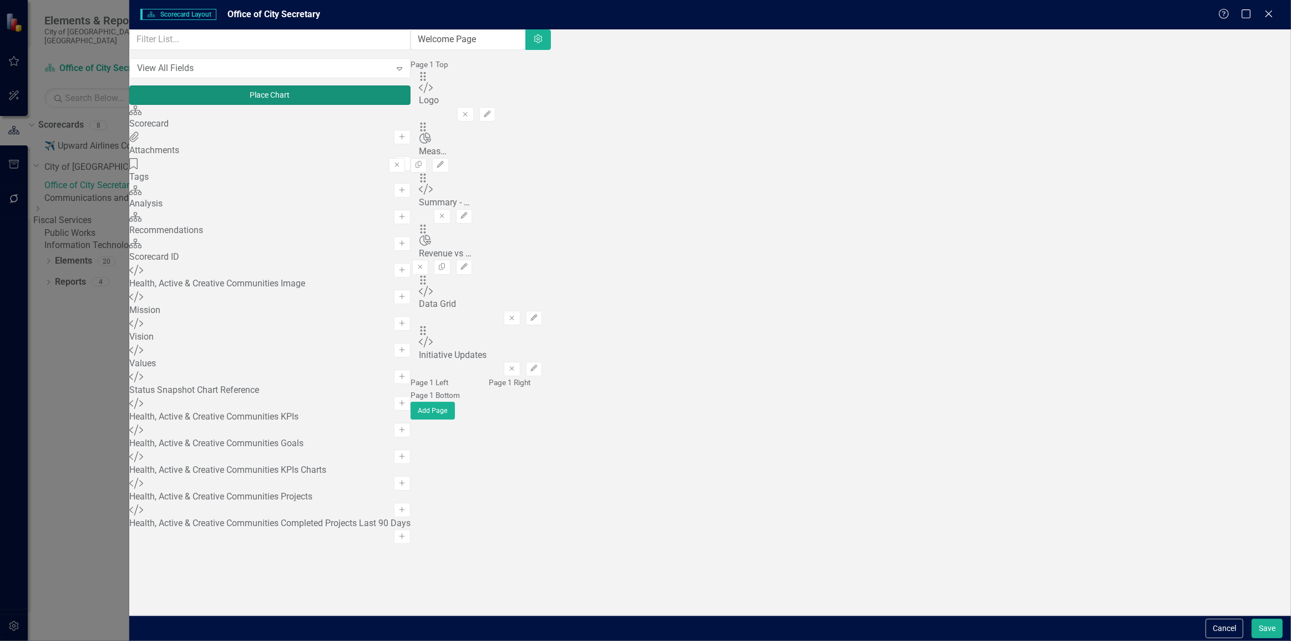
click button "Place Chart"
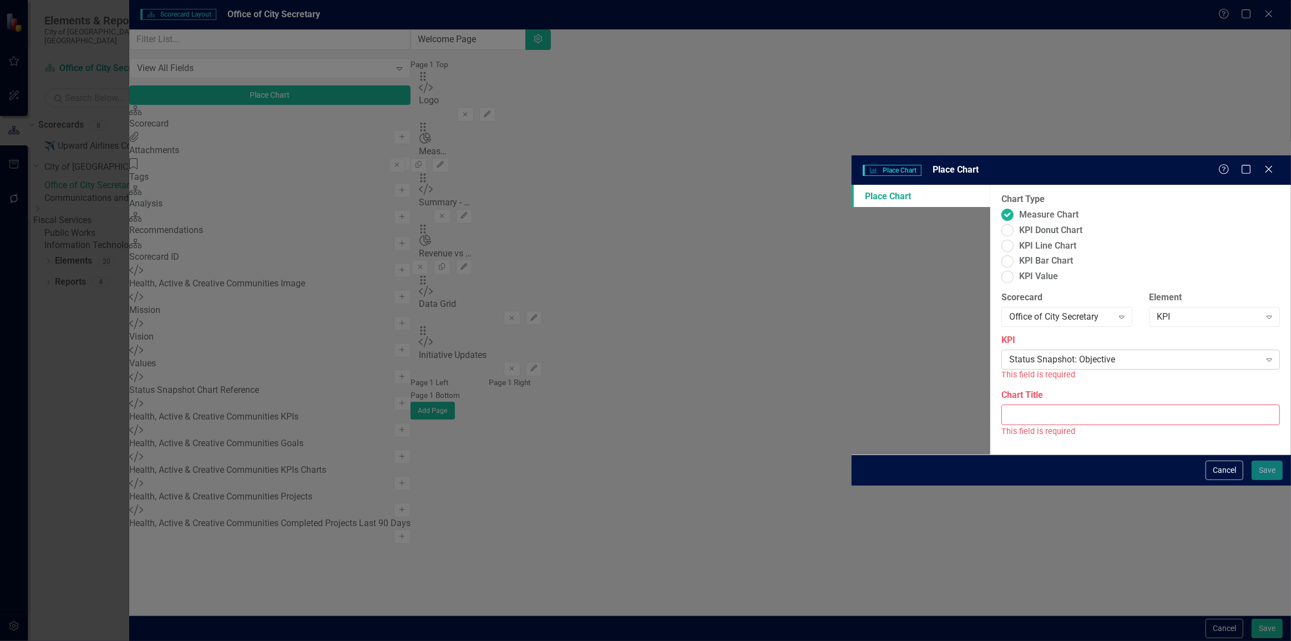
click div "Status Snapshot: Objective"
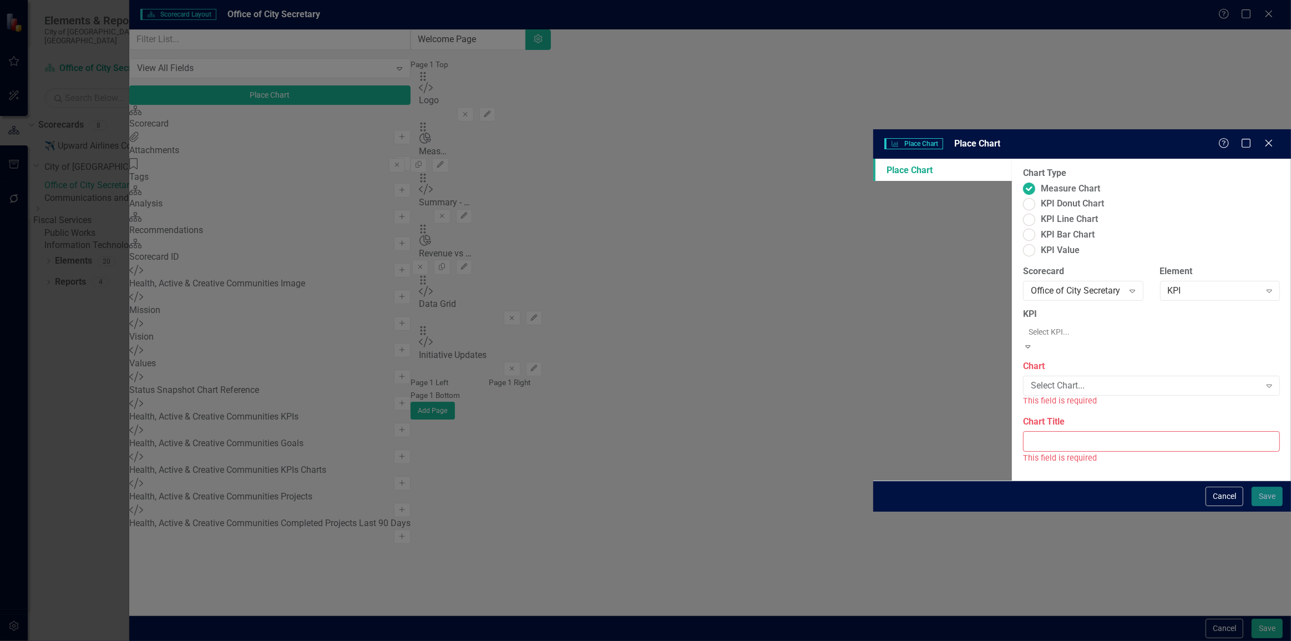
click div "Status Snapshot: Initiative"
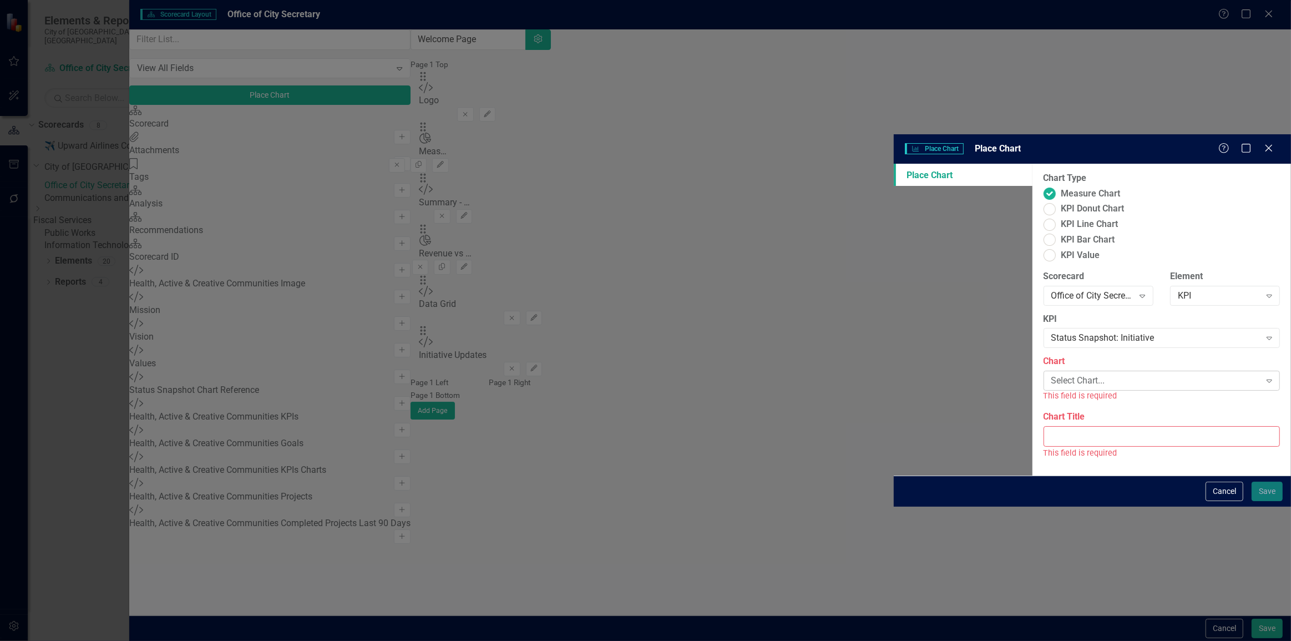
click div "Select Chart..."
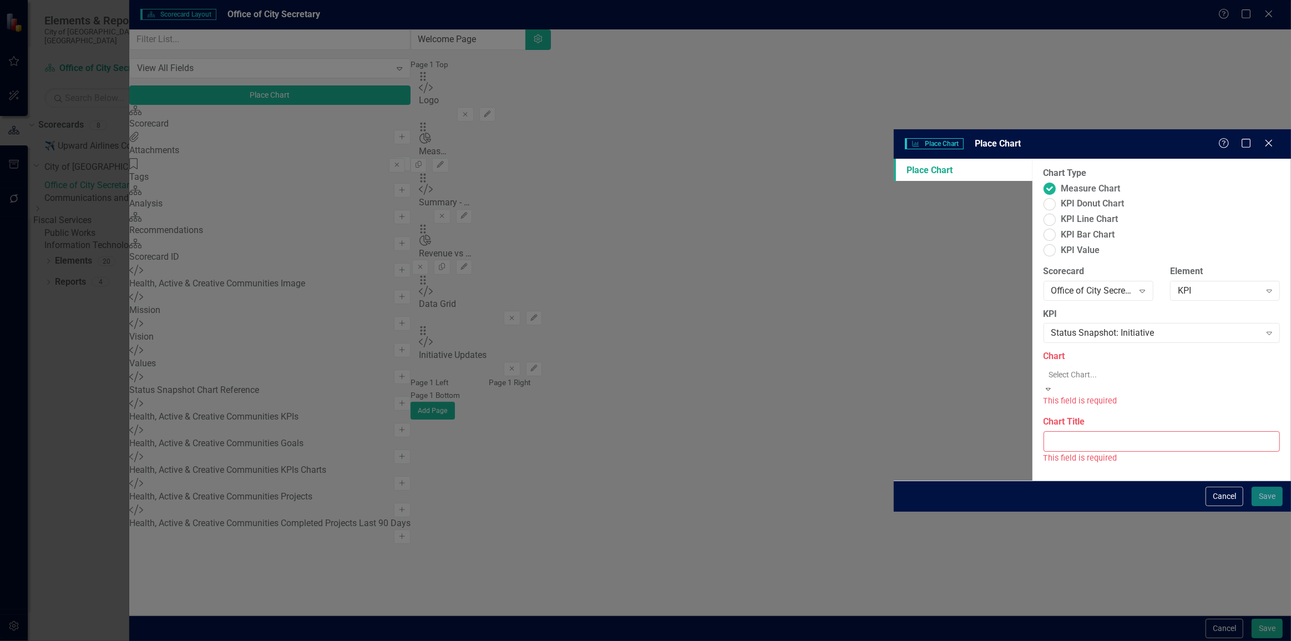
click div "Initiative Performance"
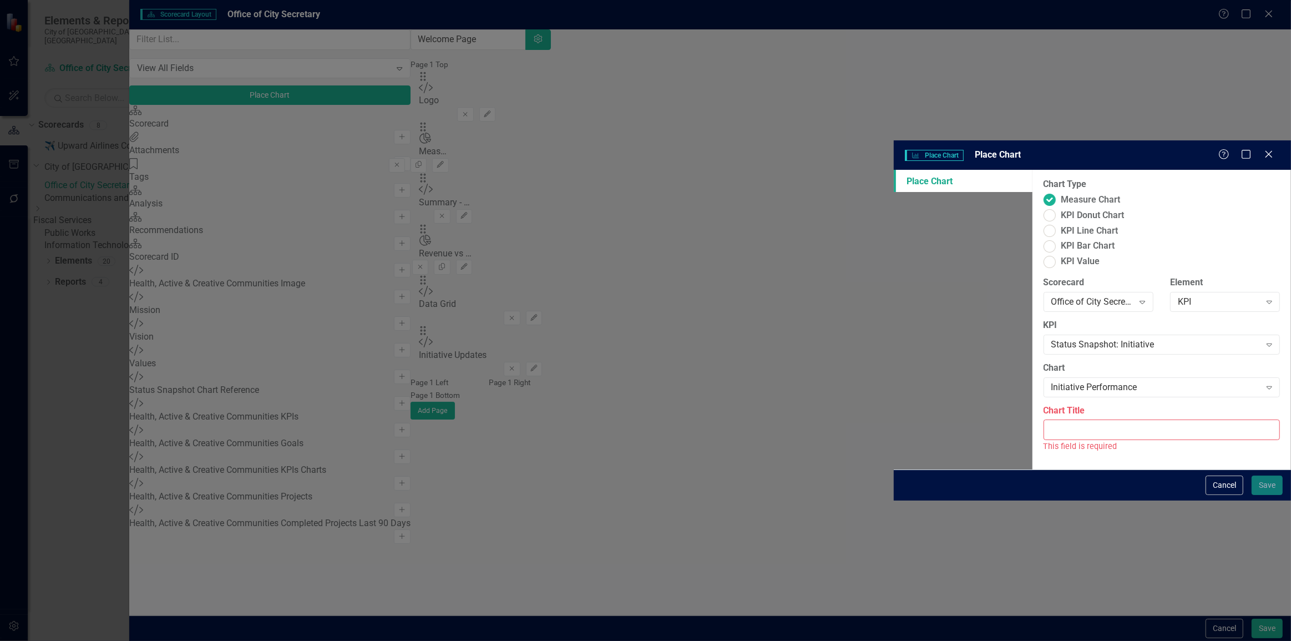
click input "Chart Title"
type input "Initiative Performance"
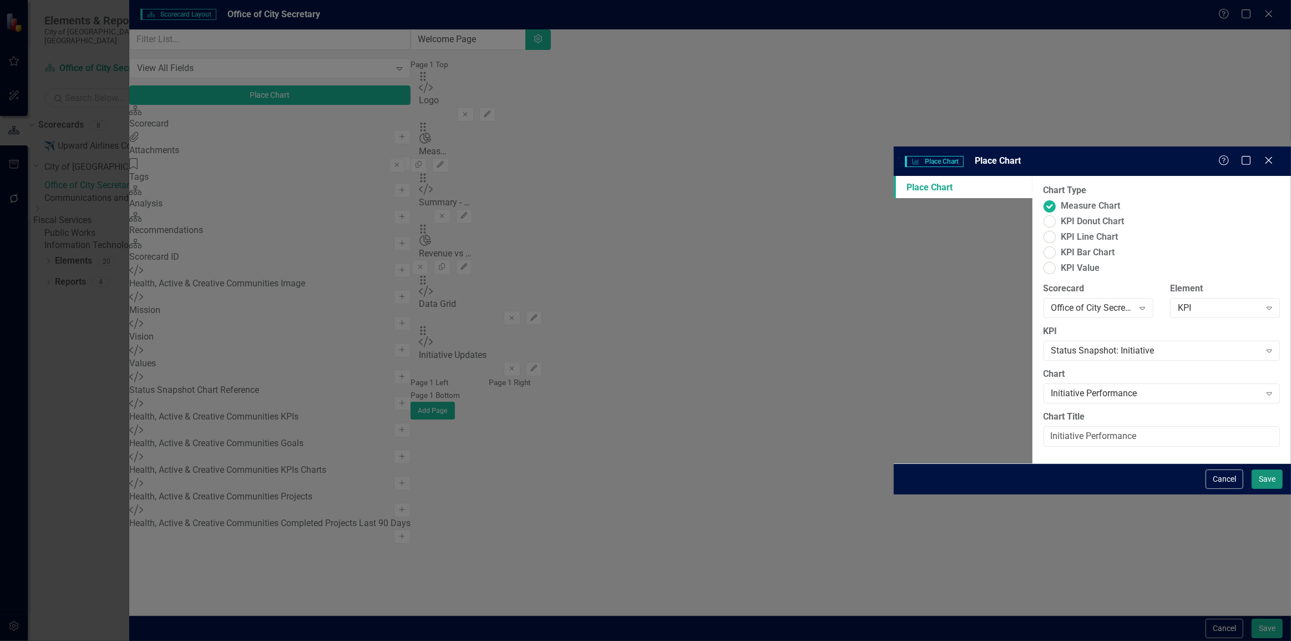
click button "Save"
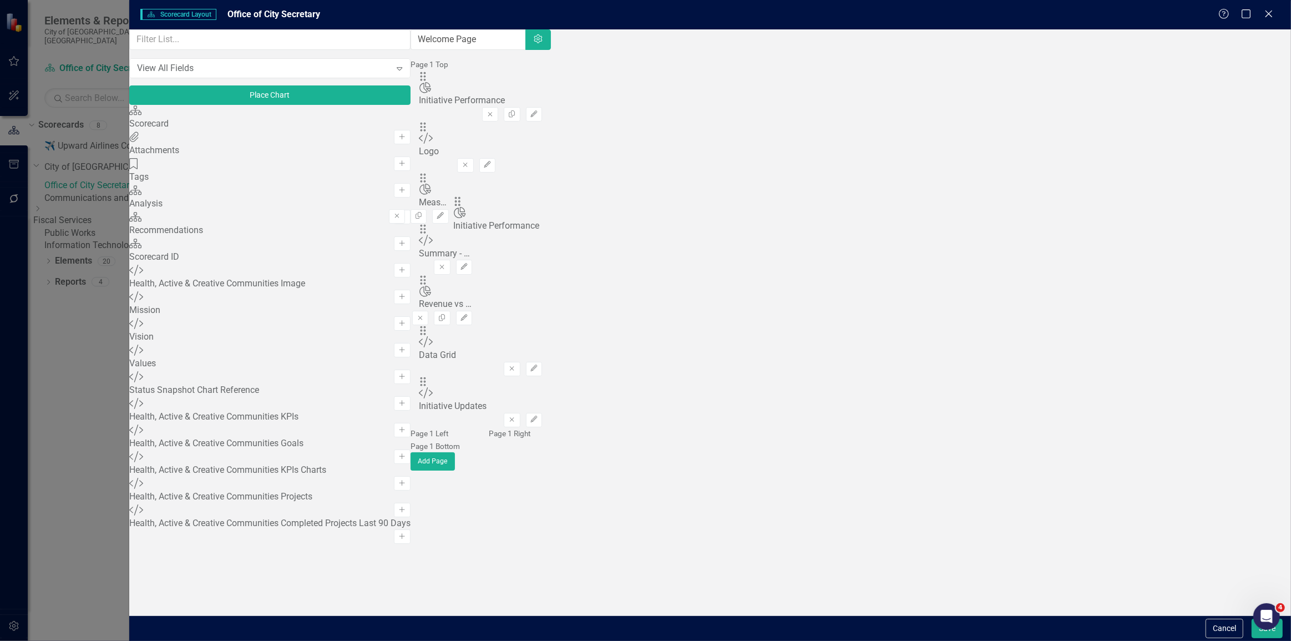
drag, startPoint x: 455, startPoint y: 110, endPoint x: 476, endPoint y: 213, distance: 104.8
click button "Place Chart"
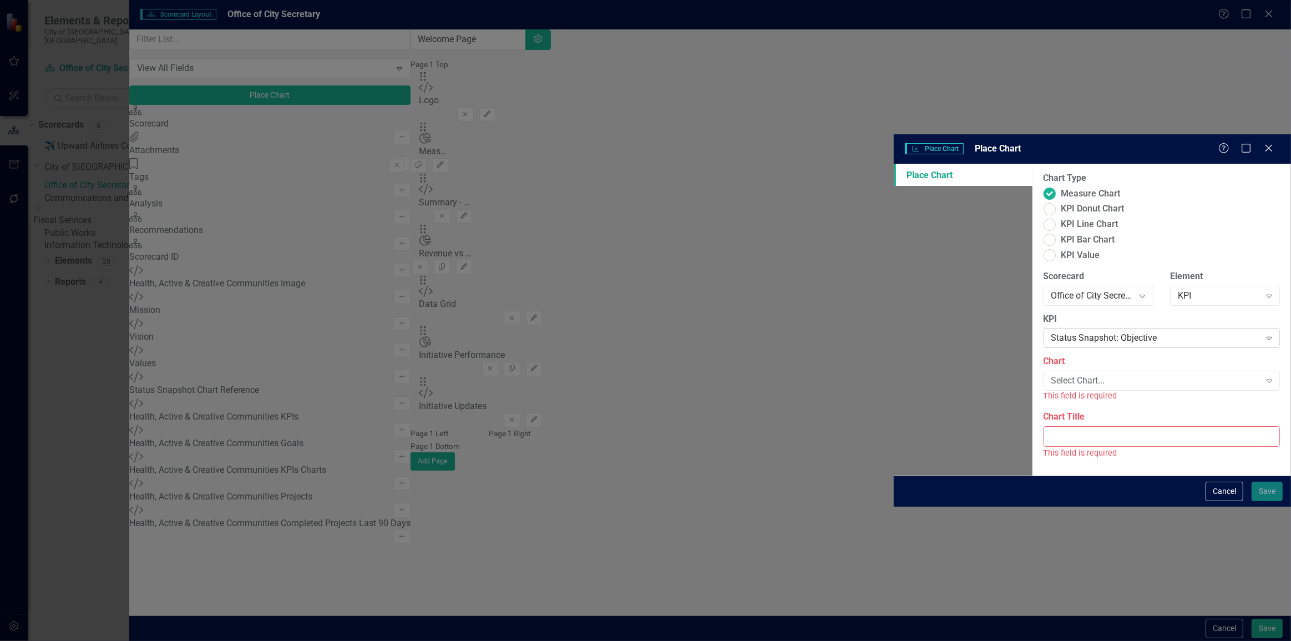
click div "Status Snapshot: Objective"
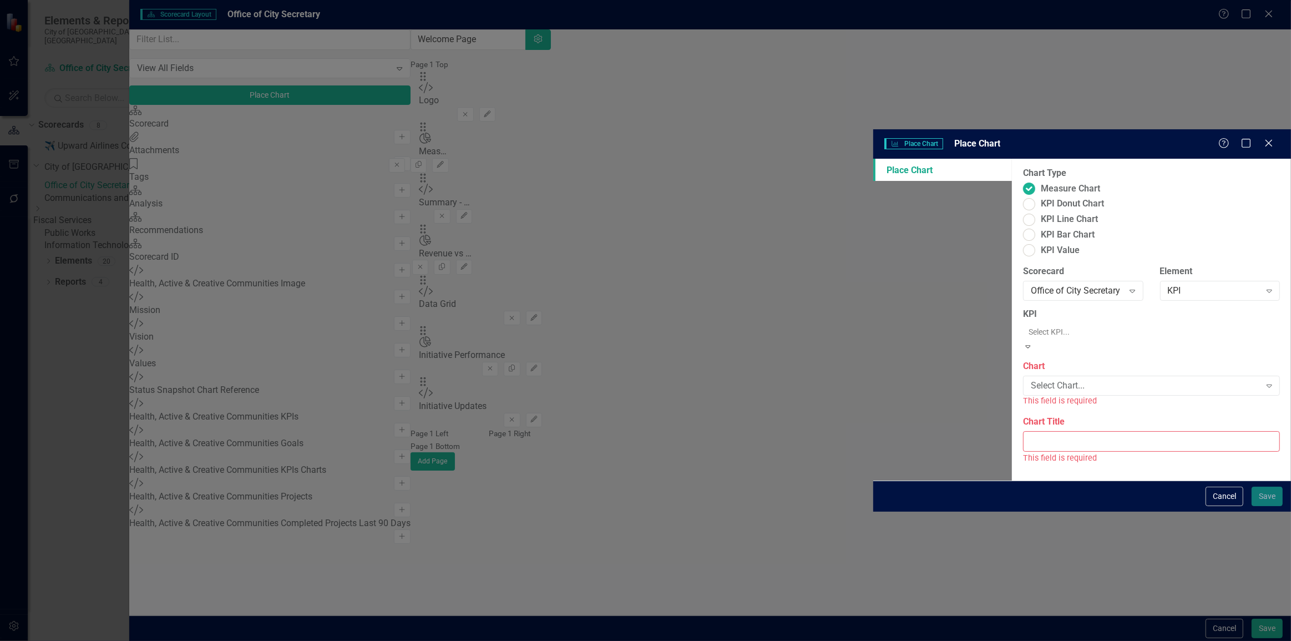
click div "Status Snapshot: Milestones"
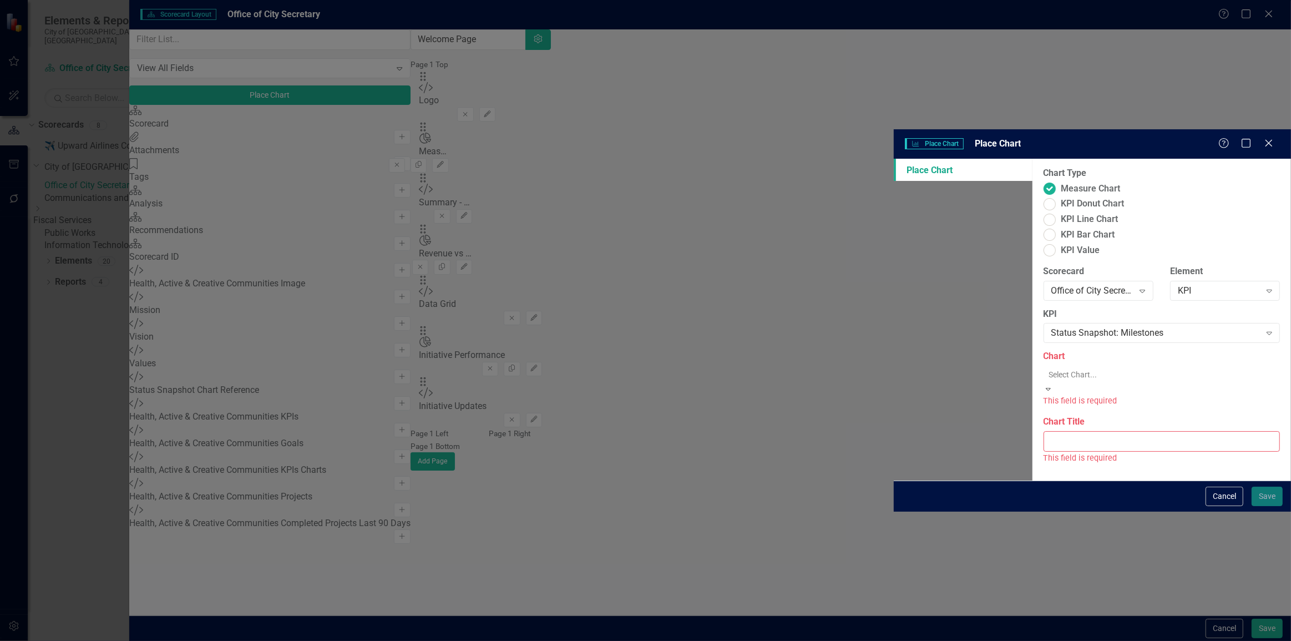
click div "Milestone Performance"
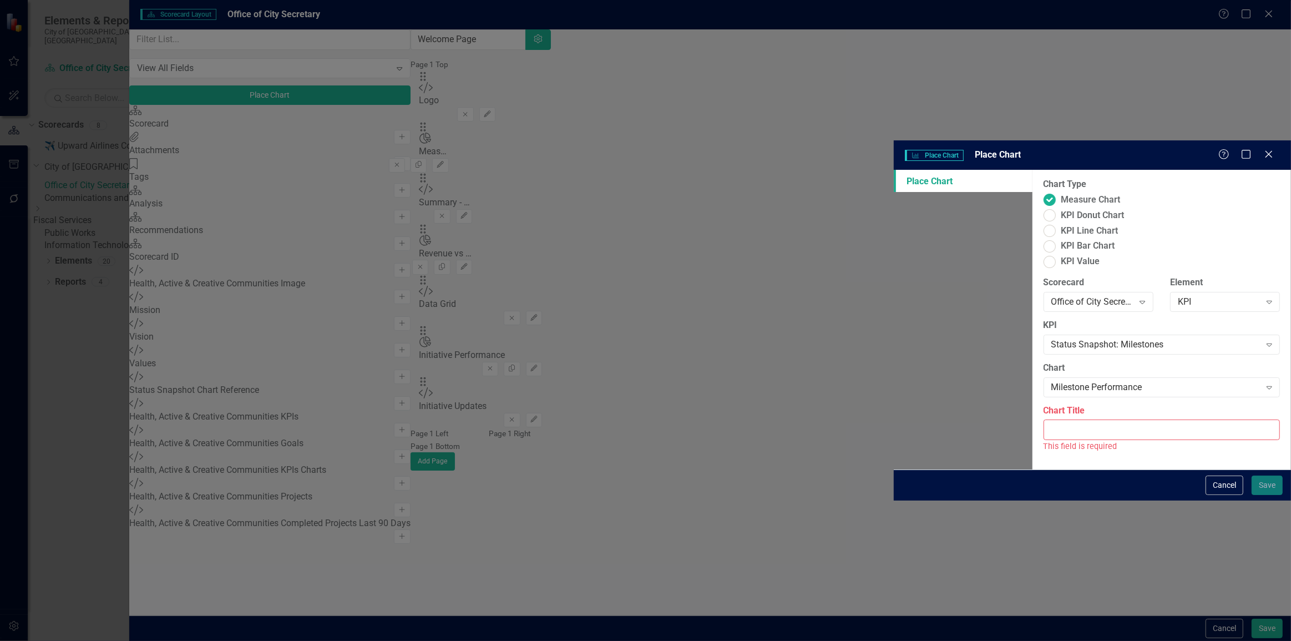
click input "Chart Title"
type input "Milestone Performance"
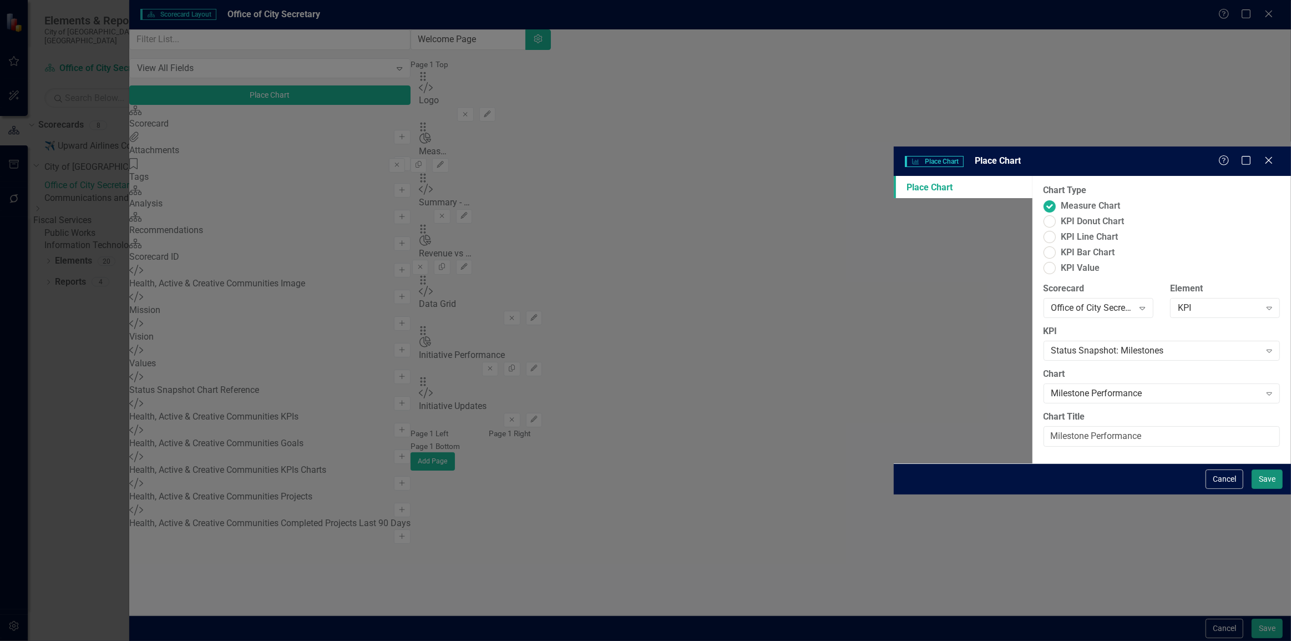
click button "Save"
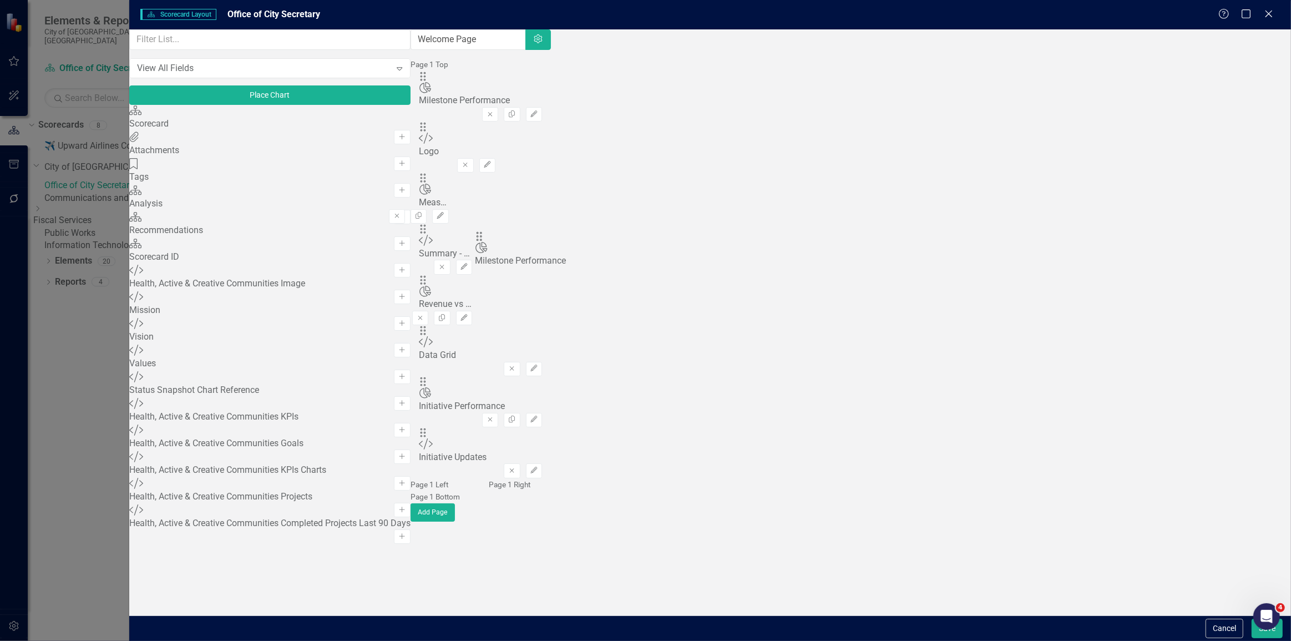
drag, startPoint x: 455, startPoint y: 108, endPoint x: 519, endPoint y: 246, distance: 152.7
click button "Edit"
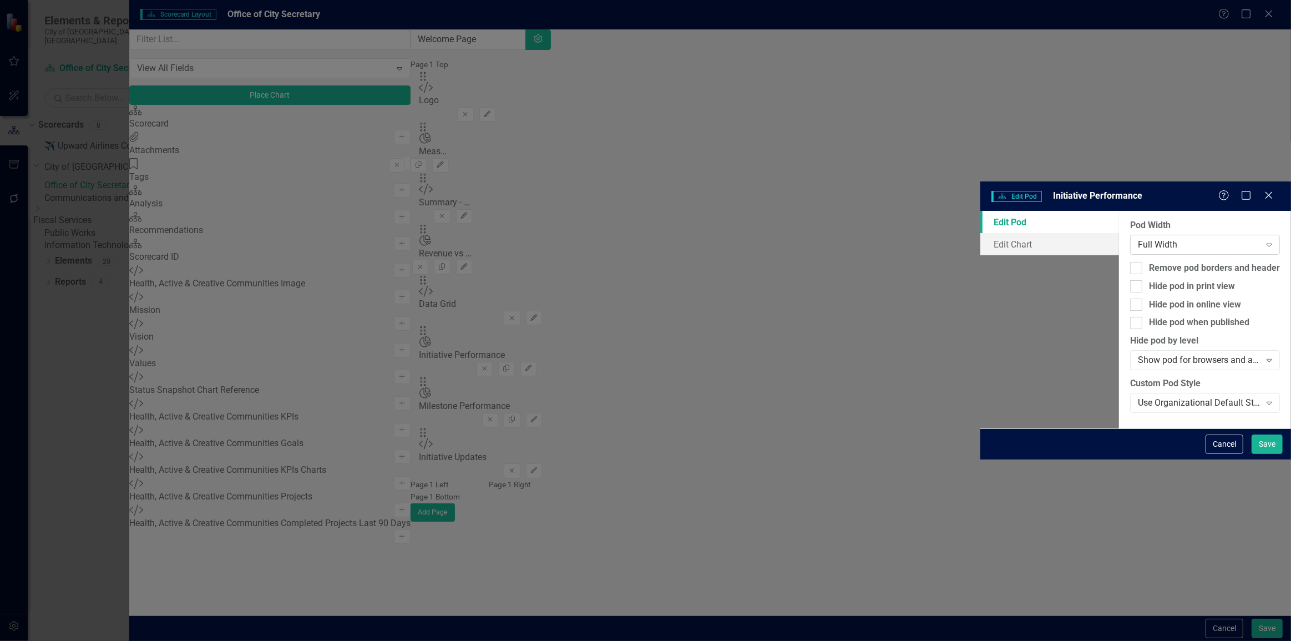
click div "Full Width"
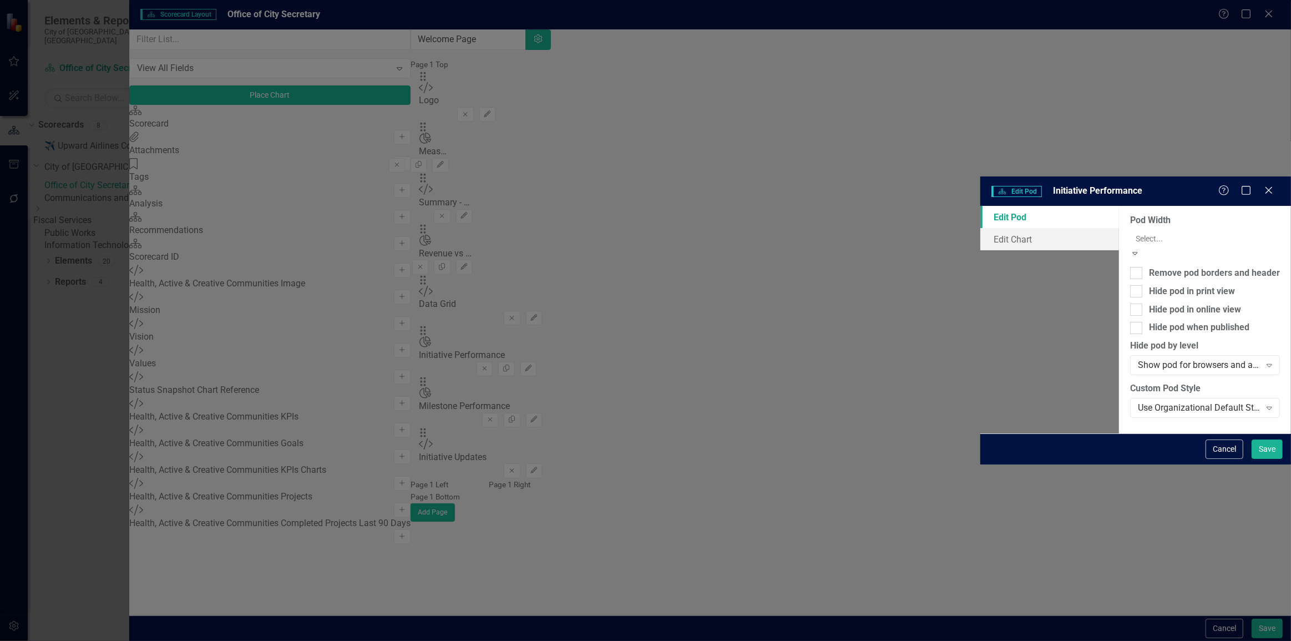
click div "1/2 Width"
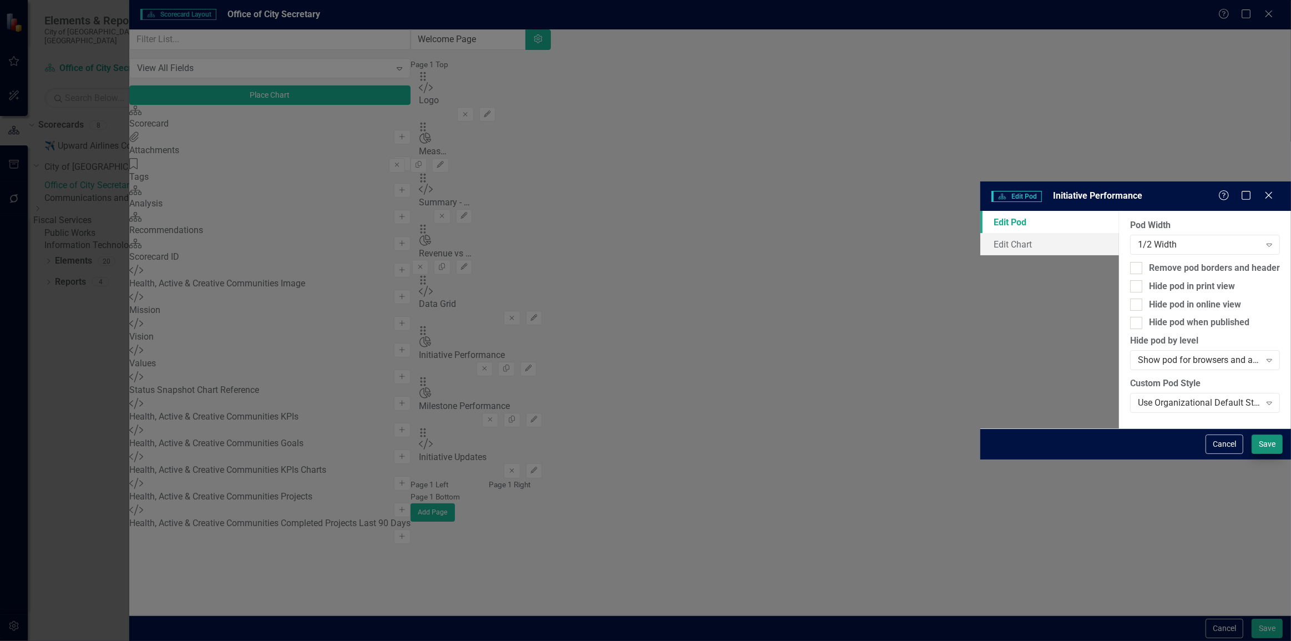
click div "Cancel Save"
click button "Save"
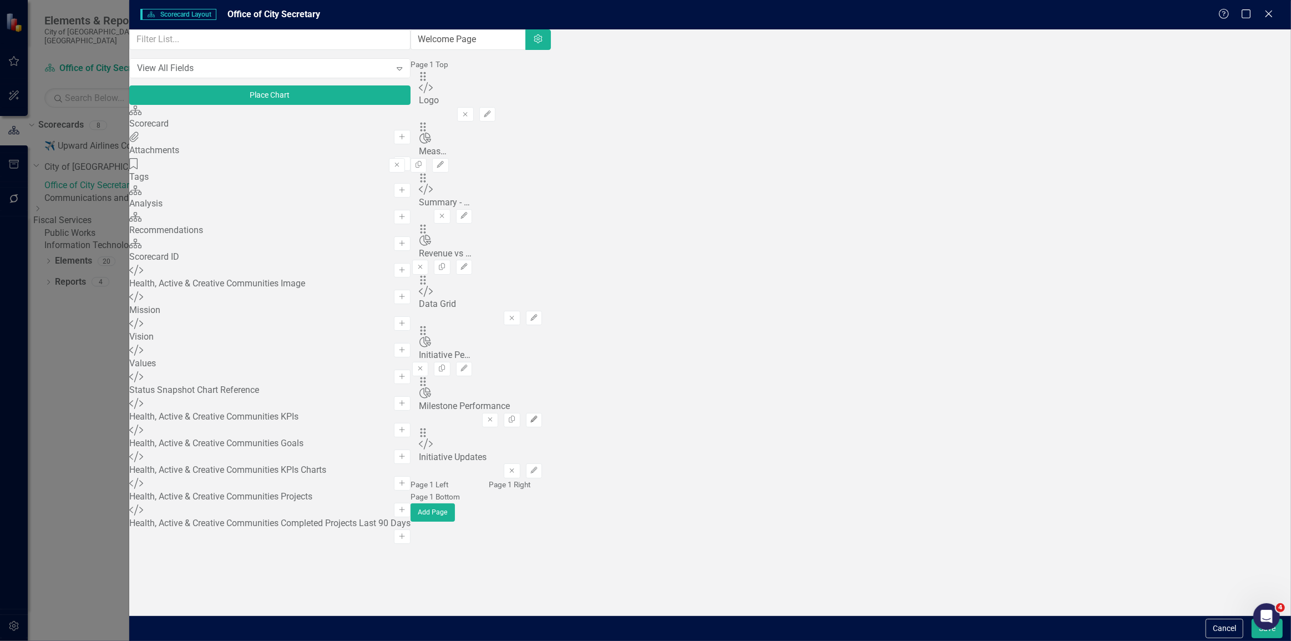
click button "Edit"
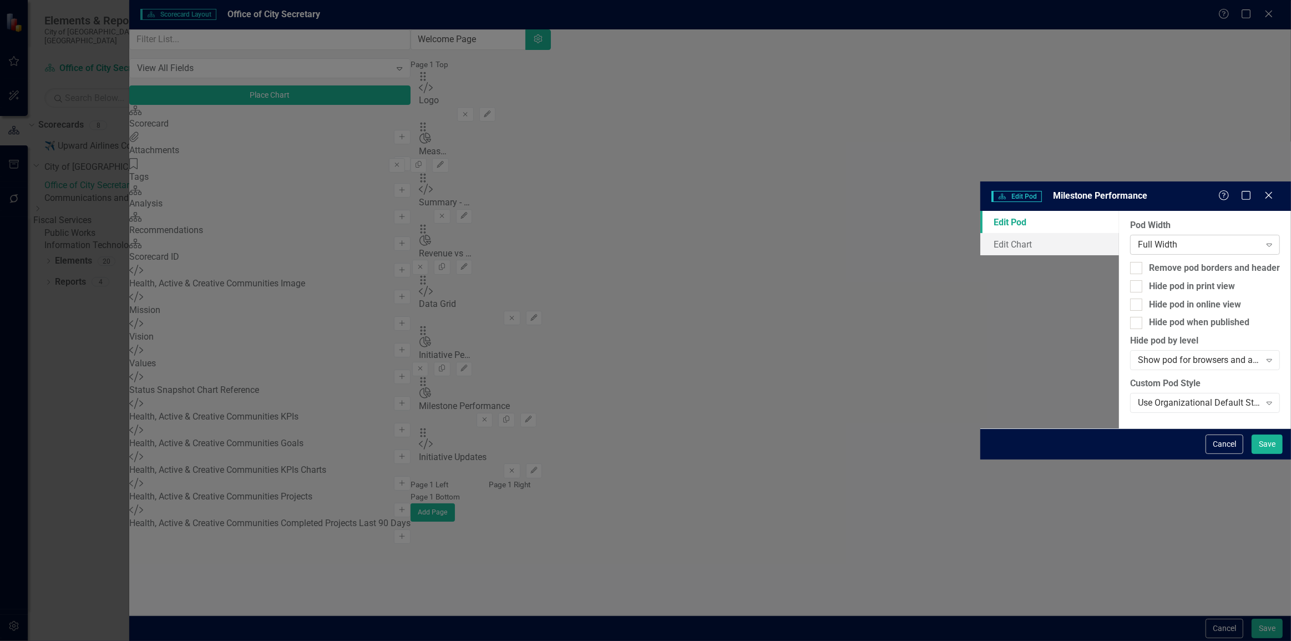
click div "Full Width"
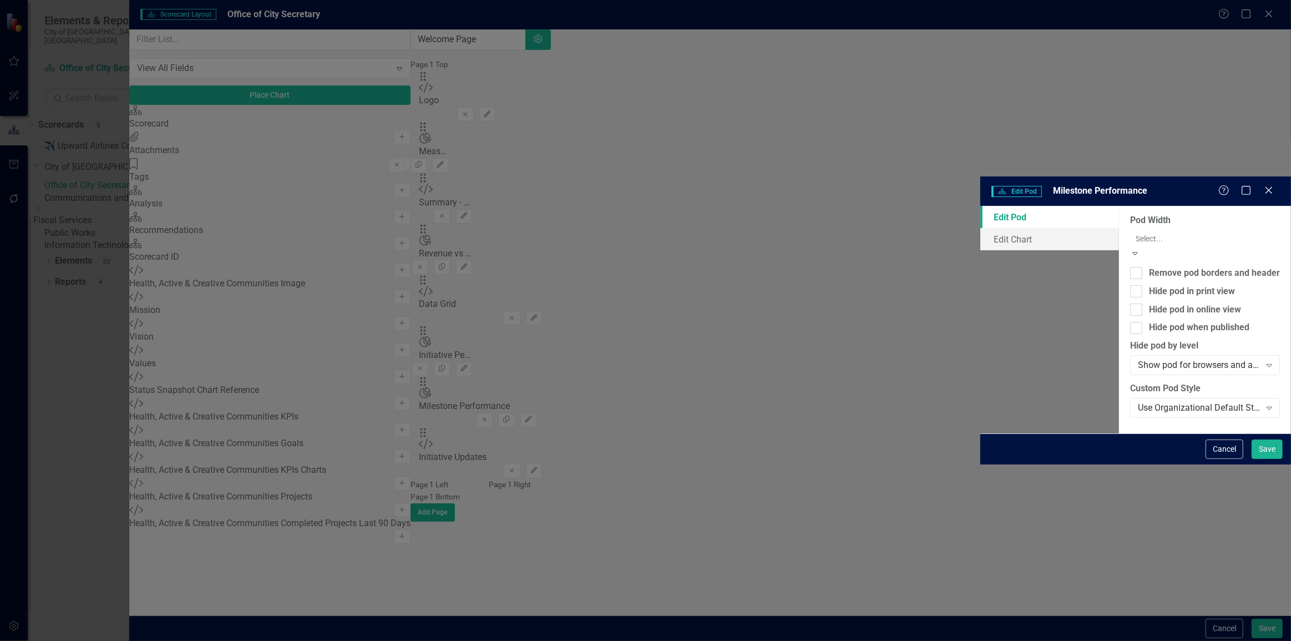
drag, startPoint x: 528, startPoint y: 135, endPoint x: 713, endPoint y: 213, distance: 200.5
click div "1/2 Width"
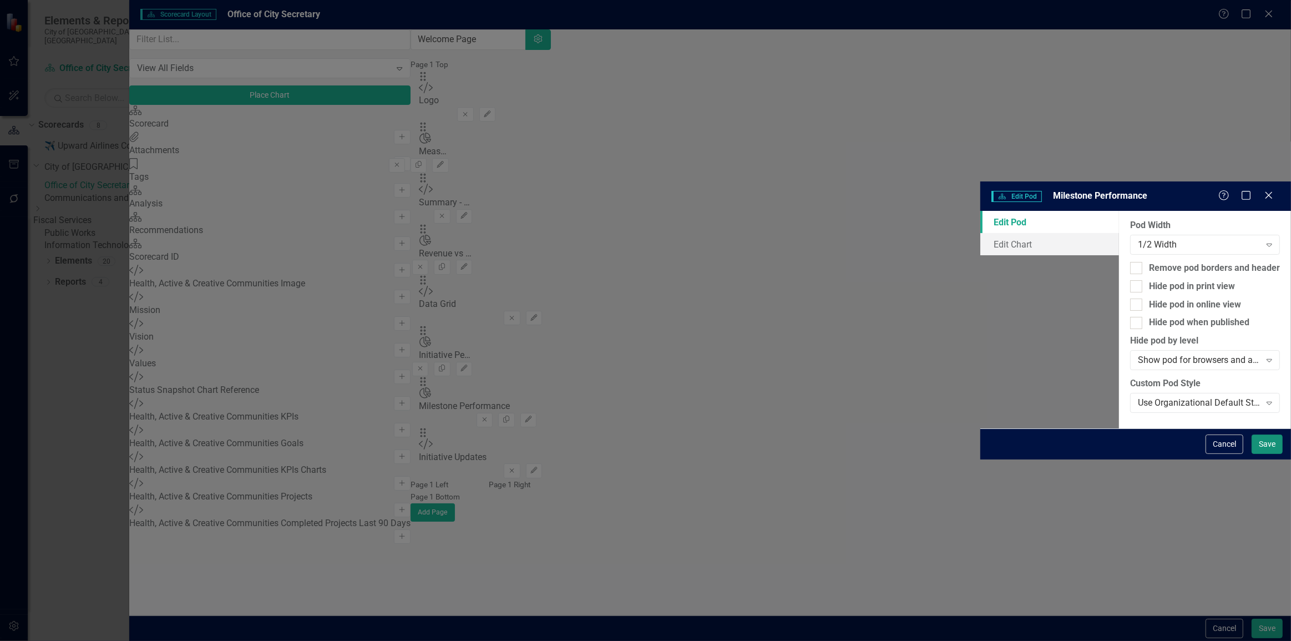
click button "Save"
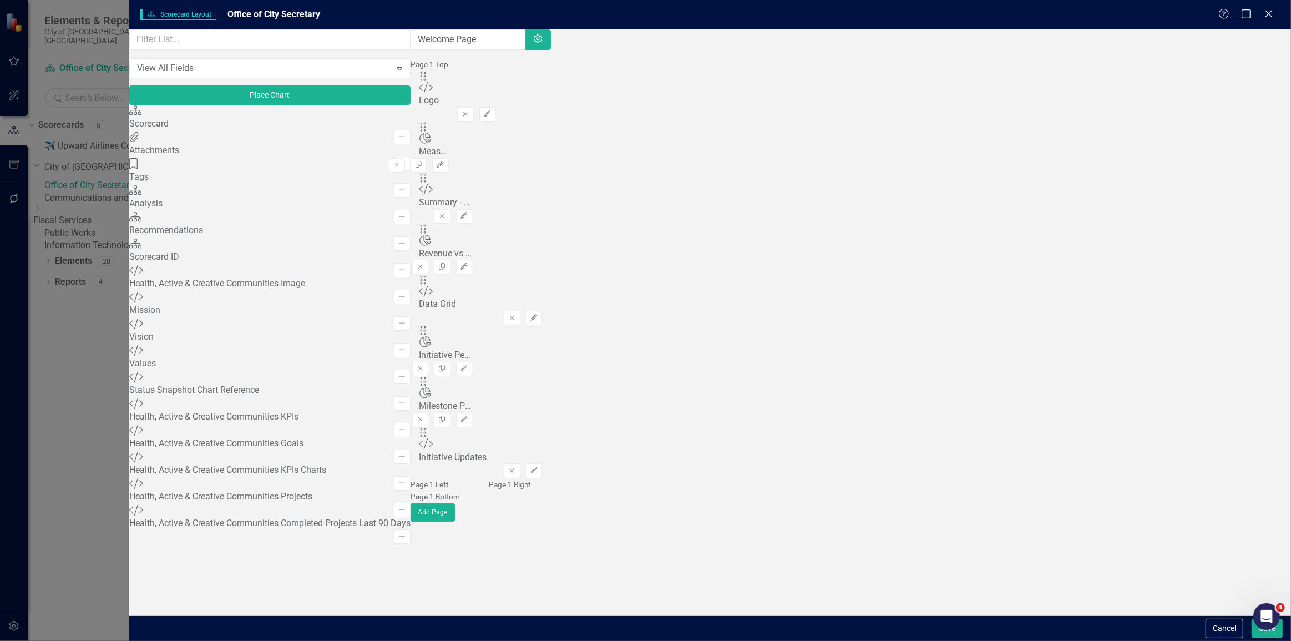
click div "Cancel Save"
click button "Save"
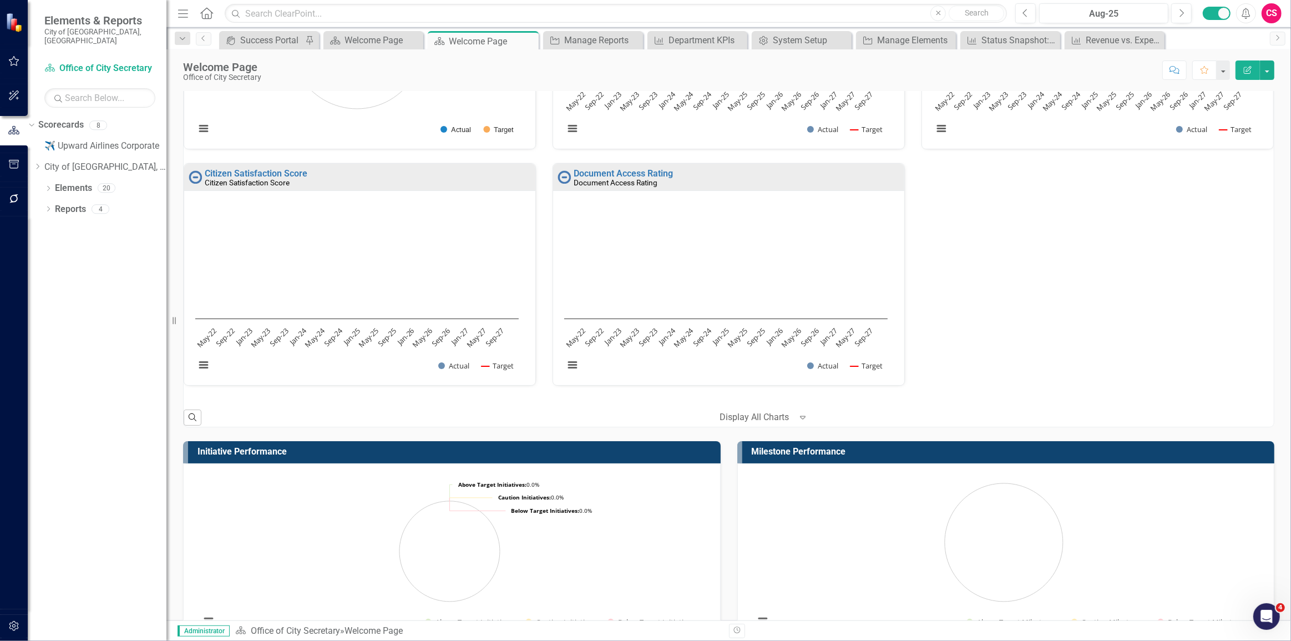
scroll to position [1466, 0]
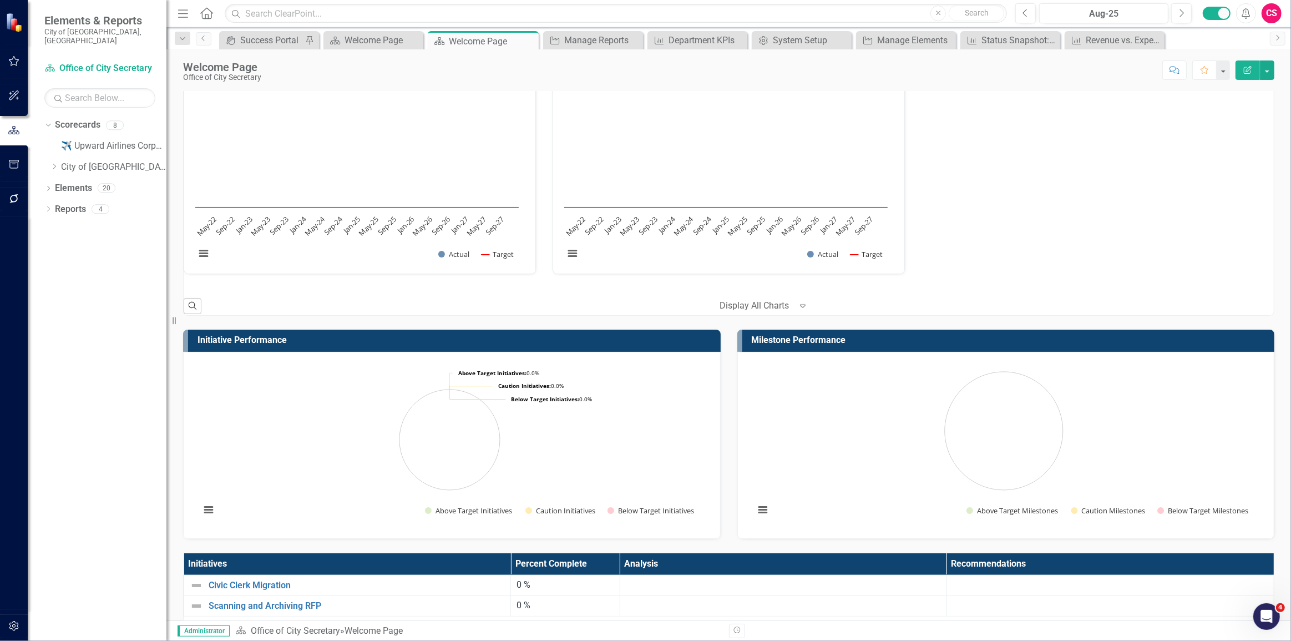
scroll to position [1466, 0]
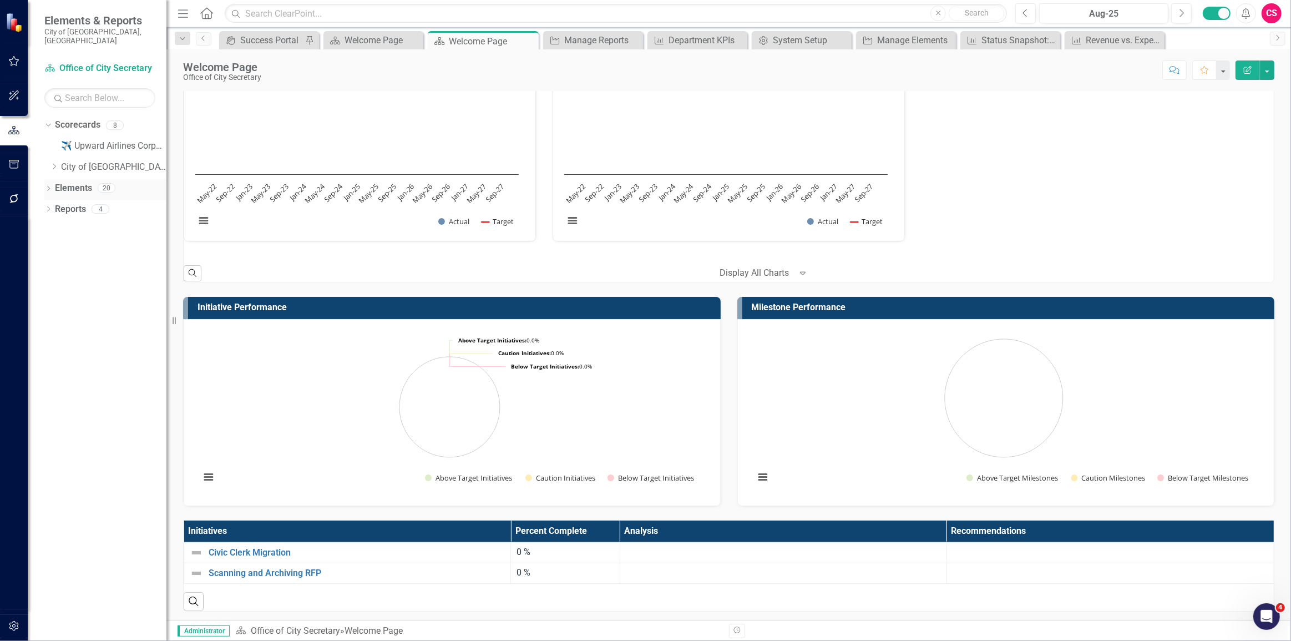
click at [73, 182] on link "Elements" at bounding box center [73, 188] width 37 height 13
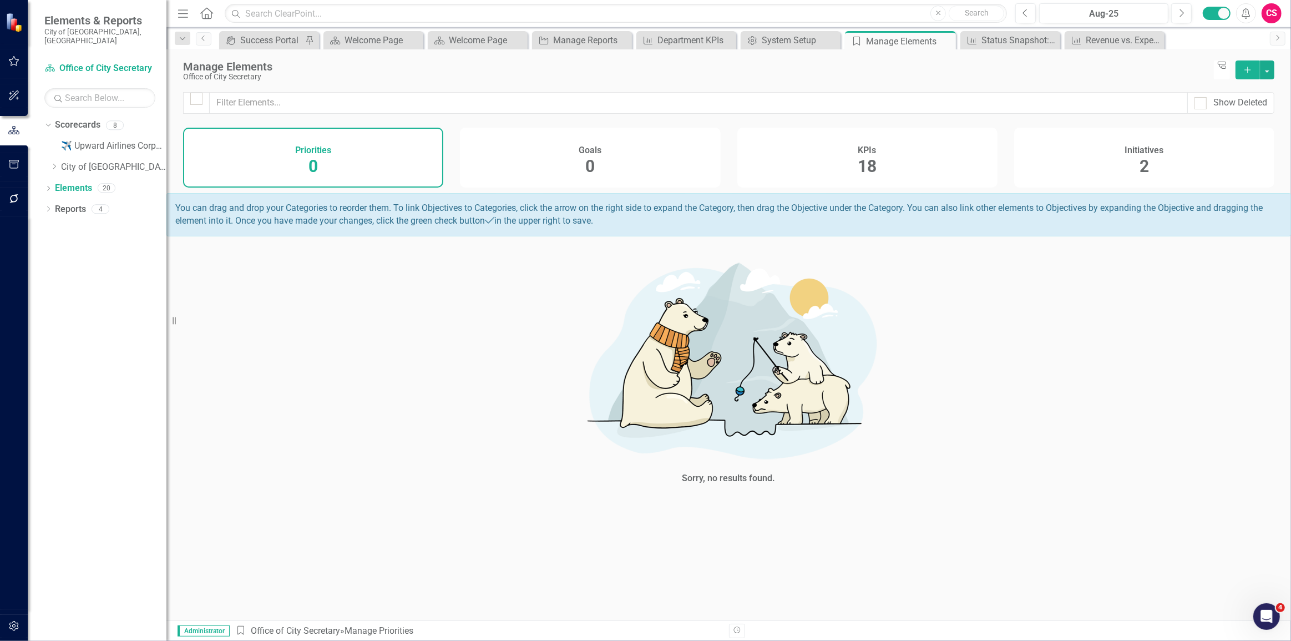
click at [929, 184] on div "KPIs 18" at bounding box center [868, 158] width 260 height 60
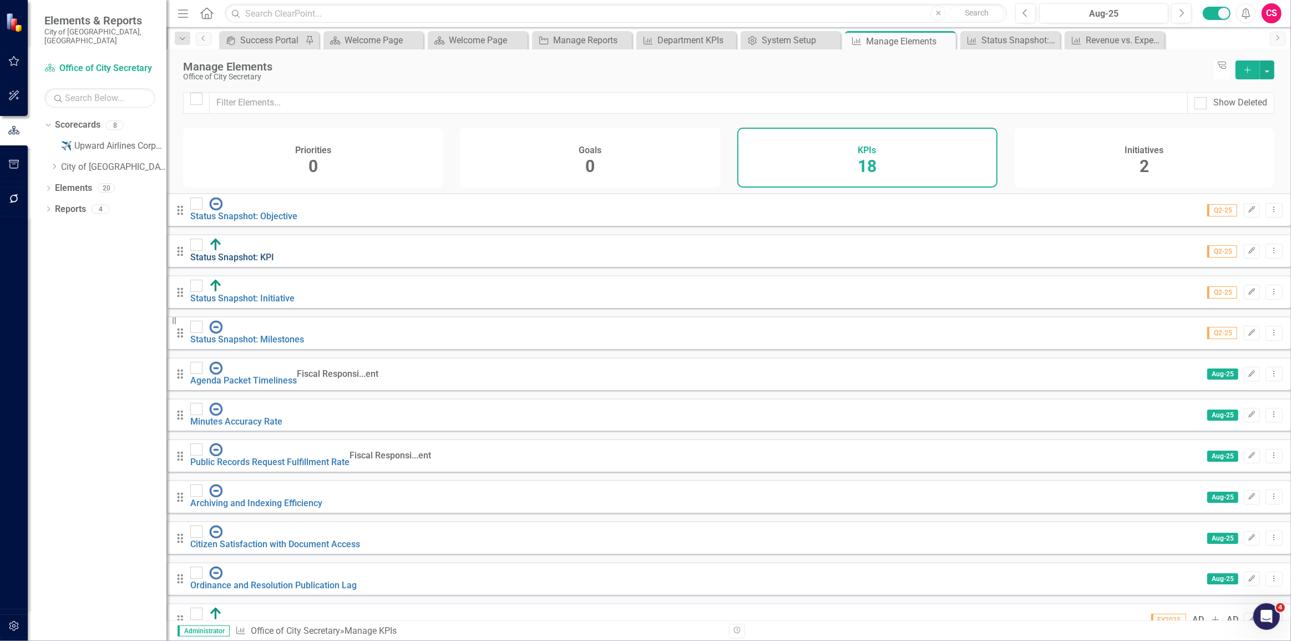
click at [274, 252] on link "Status Snapshot: KPI" at bounding box center [232, 257] width 84 height 11
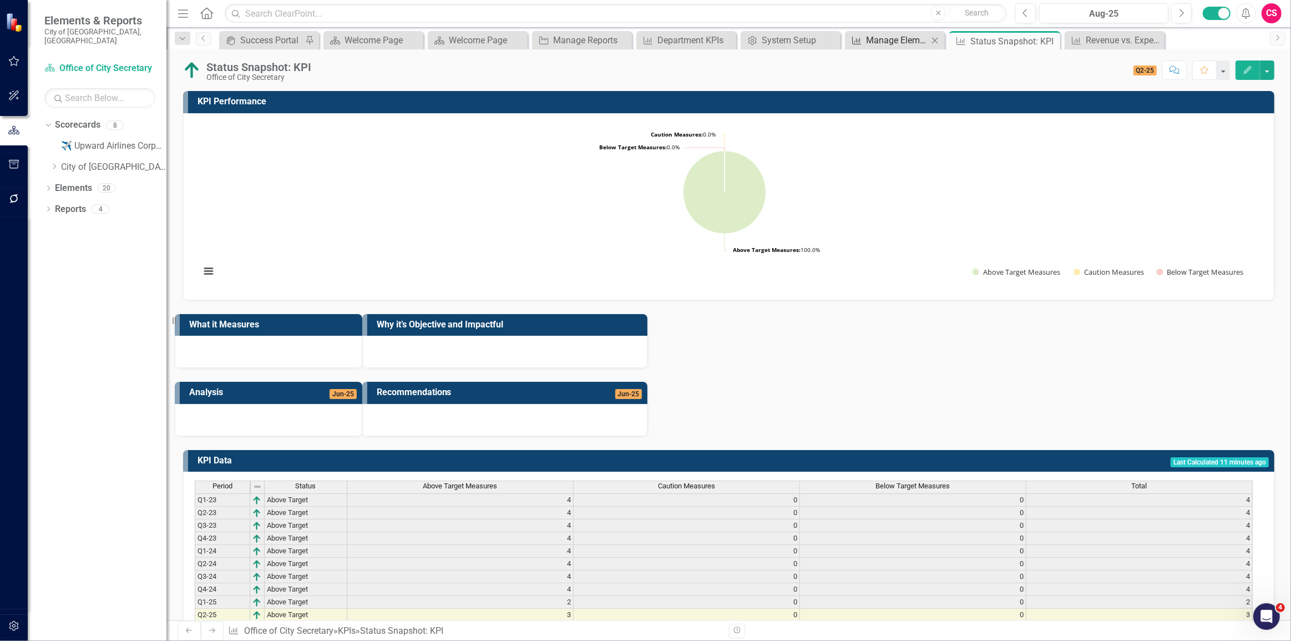
drag, startPoint x: 897, startPoint y: 49, endPoint x: 891, endPoint y: 46, distance: 7.2
click at [892, 47] on div "Menu Home Search Close Search Previous Aug-25 Next Alerts CS User Edit Profile …" at bounding box center [728, 320] width 1125 height 641
click at [891, 45] on div "Manage Elements" at bounding box center [897, 40] width 62 height 14
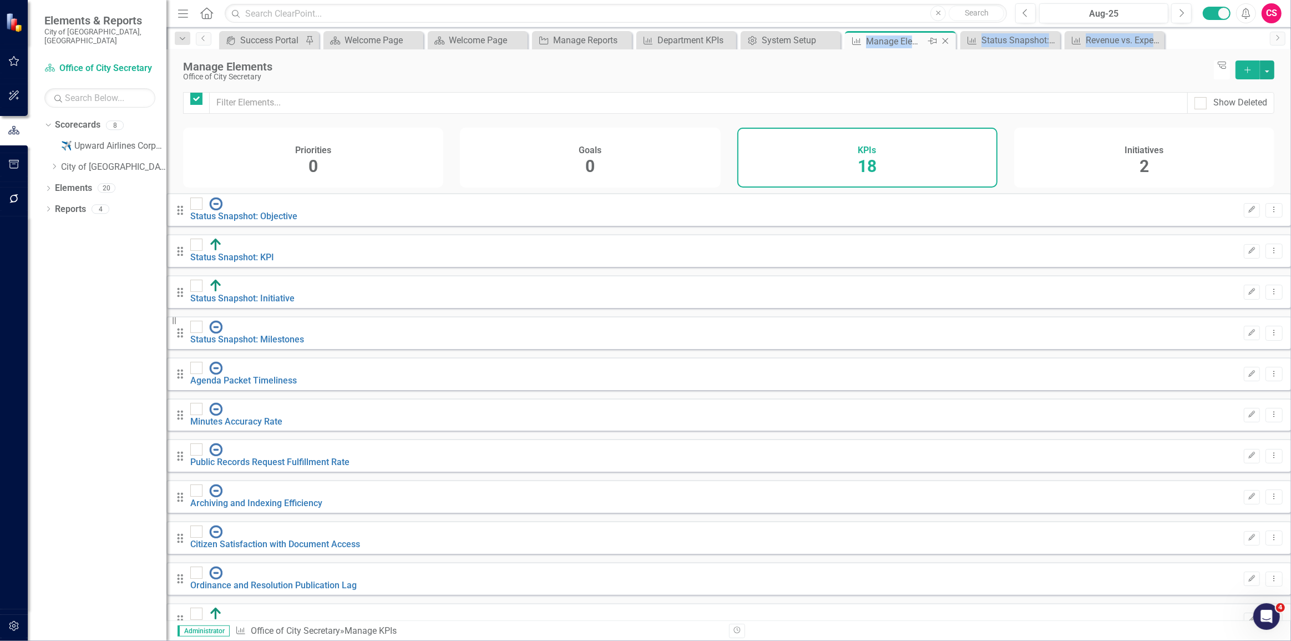
checkbox input "false"
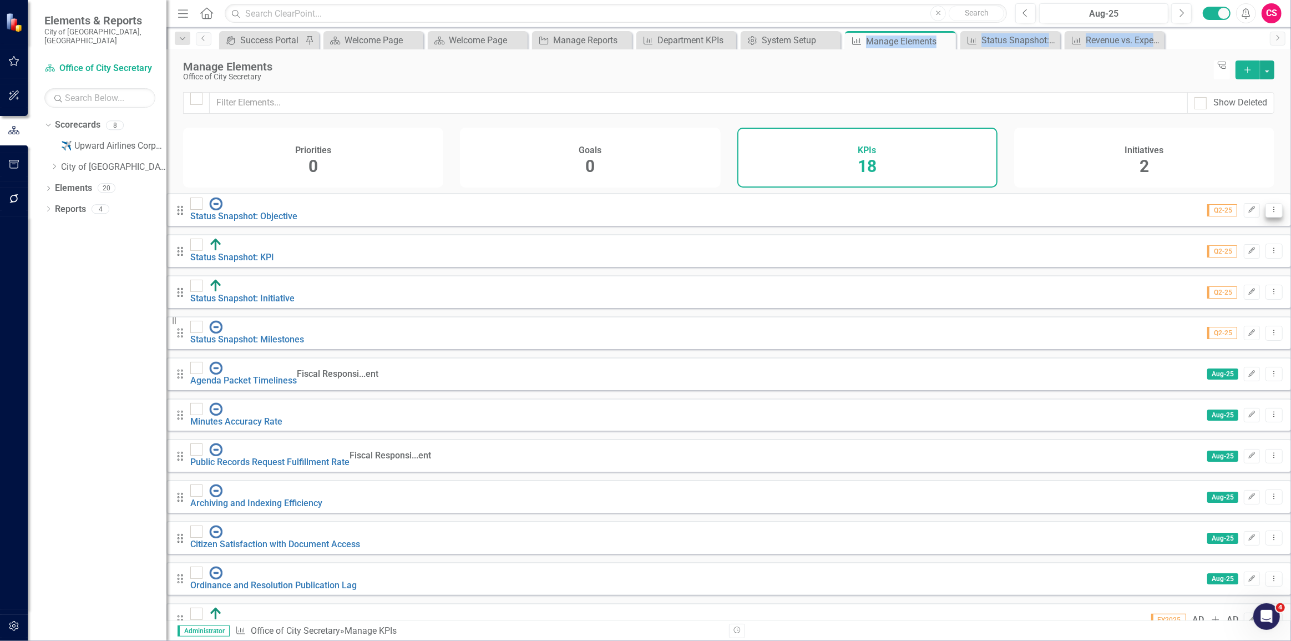
drag, startPoint x: 1259, startPoint y: 221, endPoint x: 1261, endPoint y: 214, distance: 7.7
click at [1266, 218] on button "Dropdown Menu" at bounding box center [1274, 210] width 17 height 15
click at [1198, 299] on link "Trash Delete KPI" at bounding box center [1222, 294] width 88 height 21
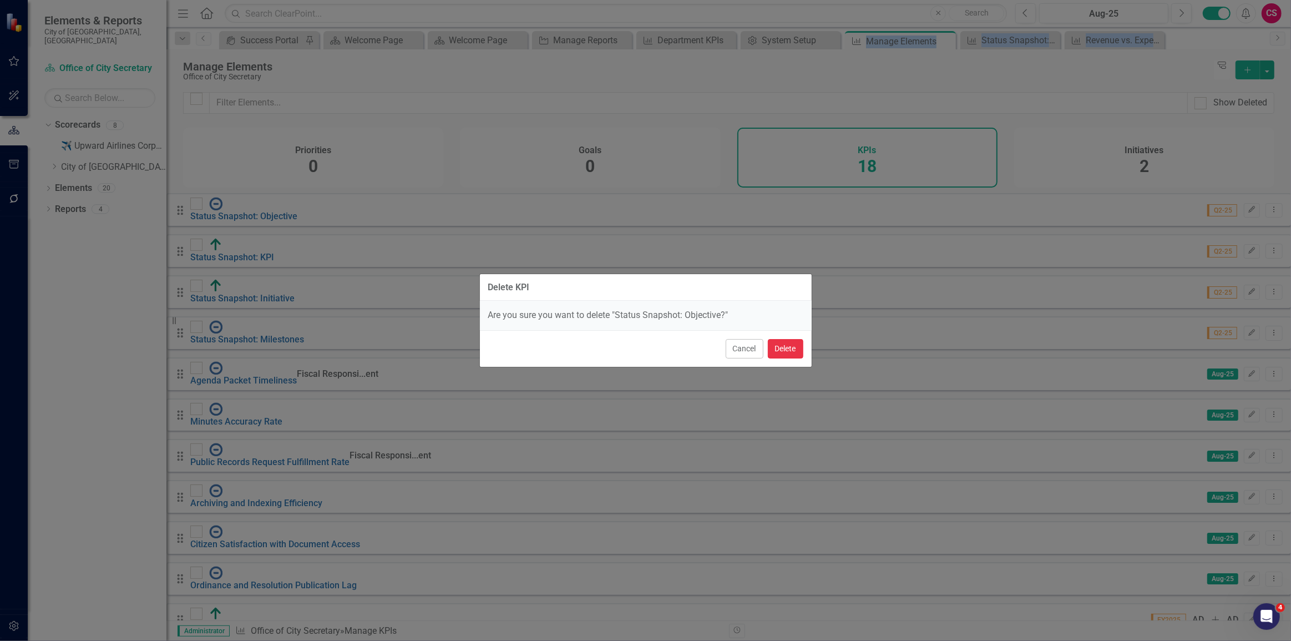
click at [781, 352] on button "Delete" at bounding box center [786, 348] width 36 height 19
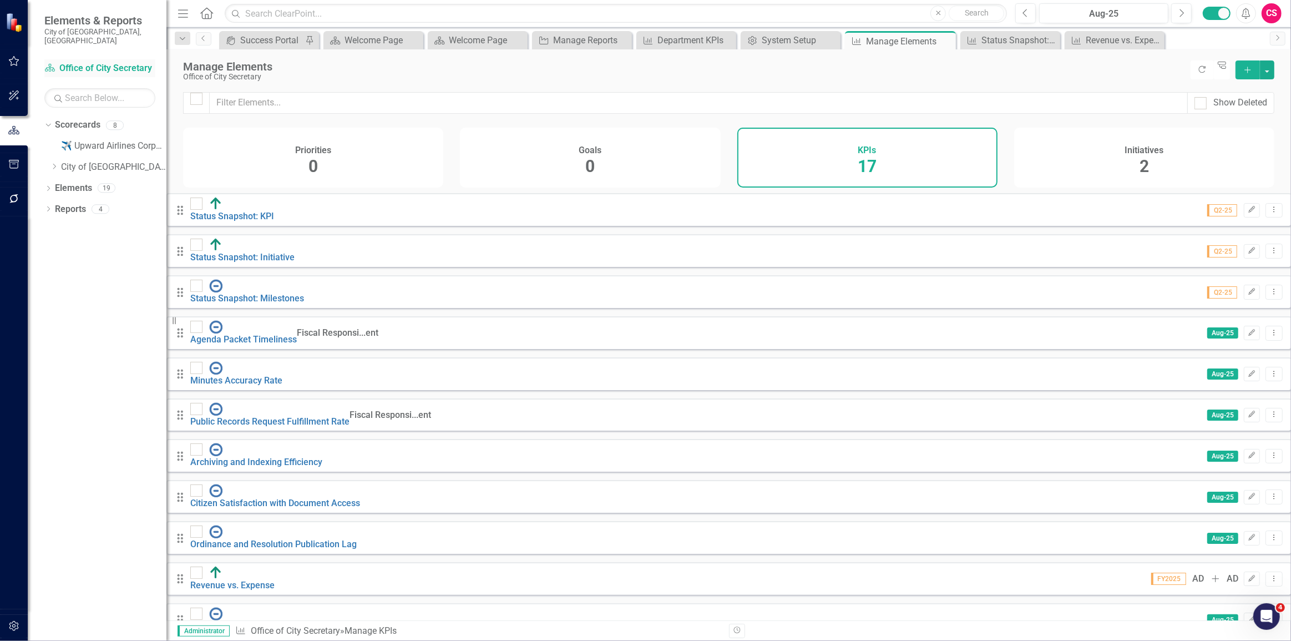
click at [109, 62] on link "Scorecard Office of City Secretary" at bounding box center [99, 68] width 111 height 13
click at [104, 62] on link "Scorecard Office of City Secretary" at bounding box center [99, 68] width 111 height 13
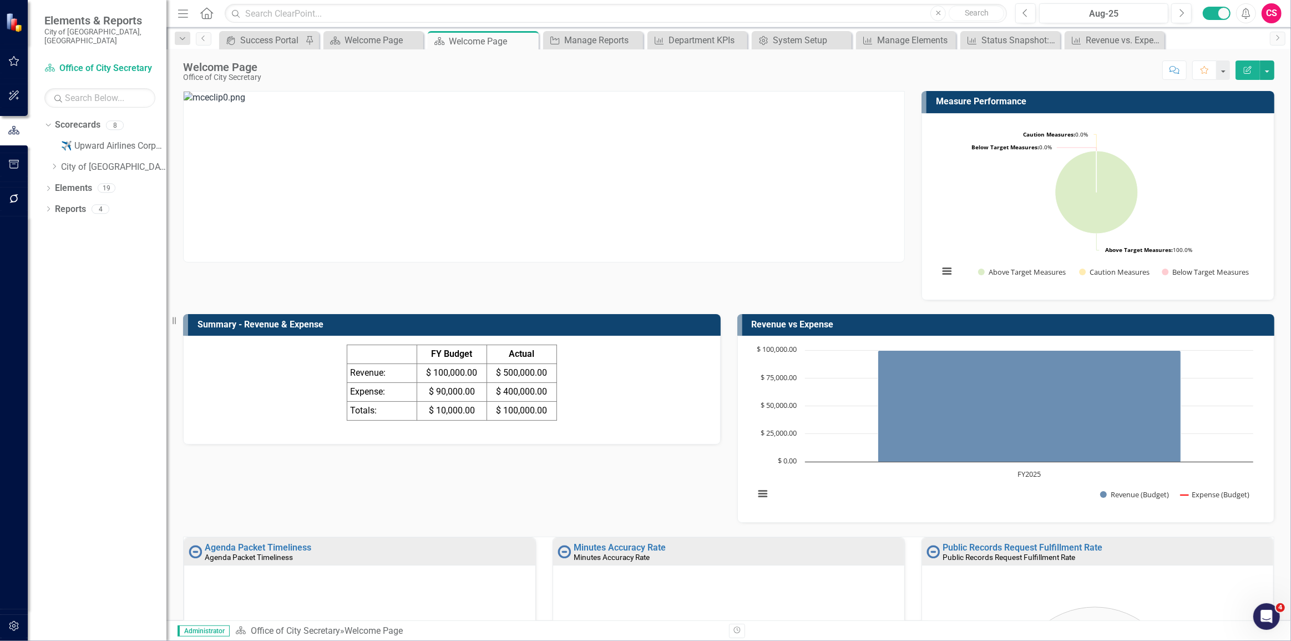
click at [1245, 71] on icon "Edit Report" at bounding box center [1248, 70] width 10 height 8
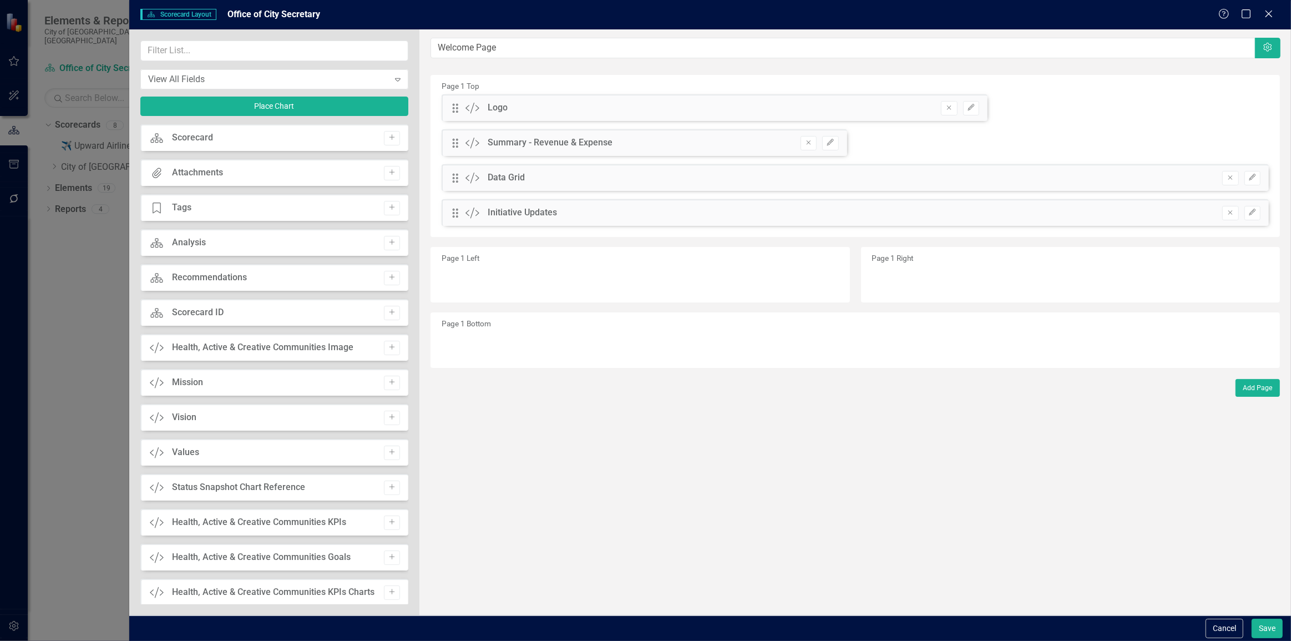
click at [1021, 108] on div "Drag Custom Logo Remove Edit Drag Custom Summary - Revenue & Expense Remove Edi…" at bounding box center [855, 164] width 844 height 140
click at [1226, 634] on button "Cancel" at bounding box center [1225, 628] width 38 height 19
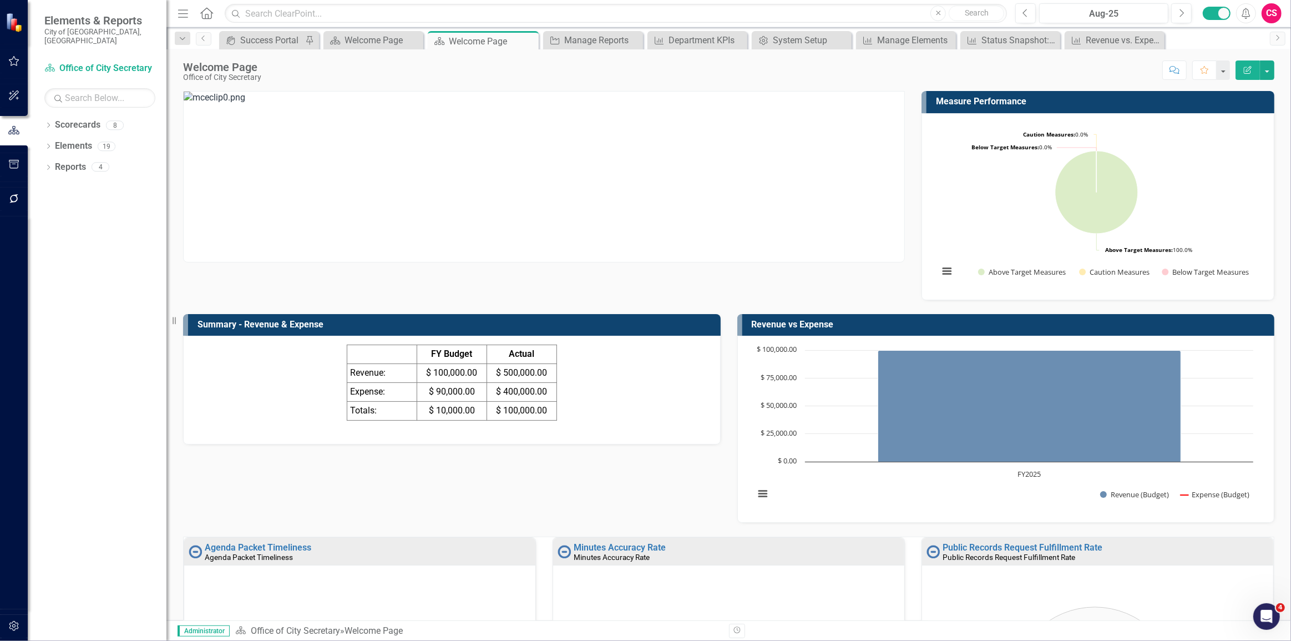
click at [1243, 76] on button "Edit Report" at bounding box center [1248, 69] width 24 height 19
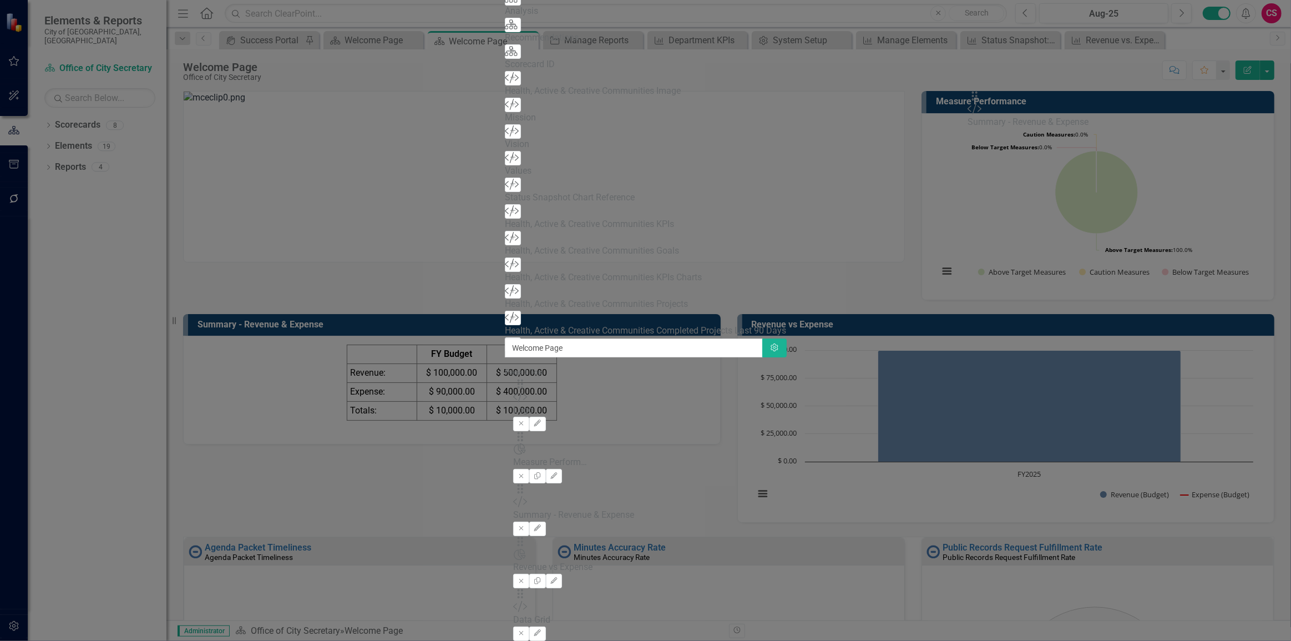
drag, startPoint x: 457, startPoint y: 145, endPoint x: 999, endPoint y: 107, distance: 543.6
click at [786, 339] on div "The fields (or pods) that are available for you to include on the detail page a…" at bounding box center [645, 590] width 281 height 503
click at [546, 469] on button "Edit" at bounding box center [537, 476] width 16 height 14
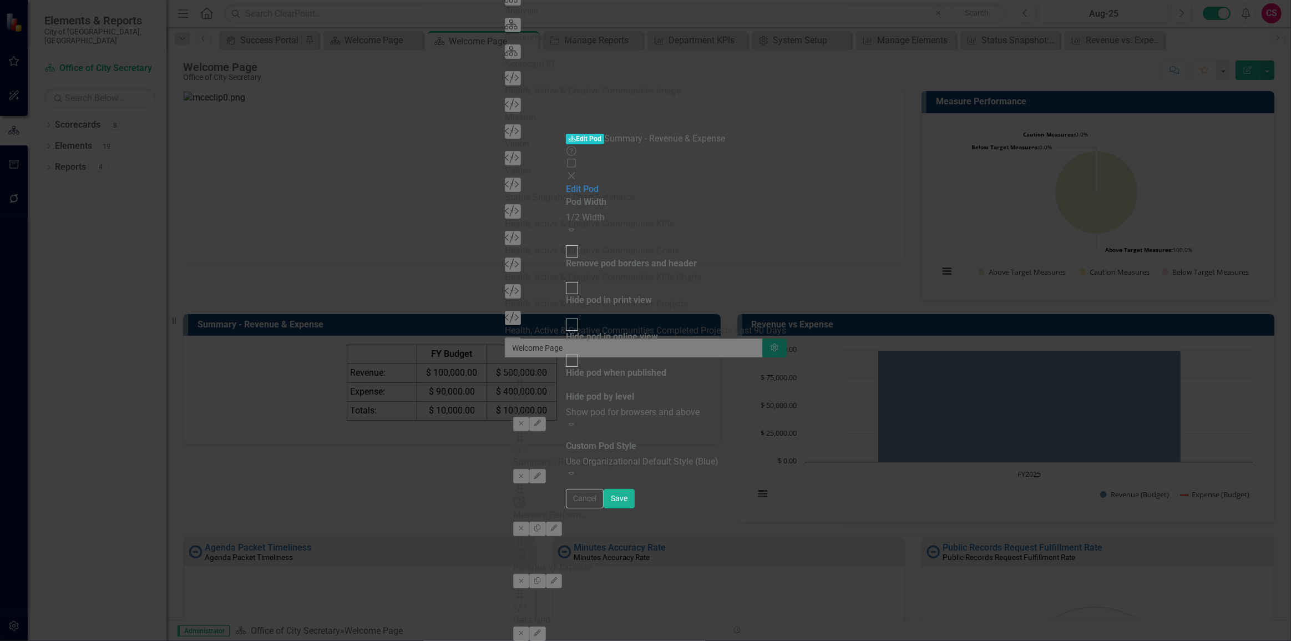
click at [699, 211] on div "1/2 Width" at bounding box center [645, 217] width 159 height 13
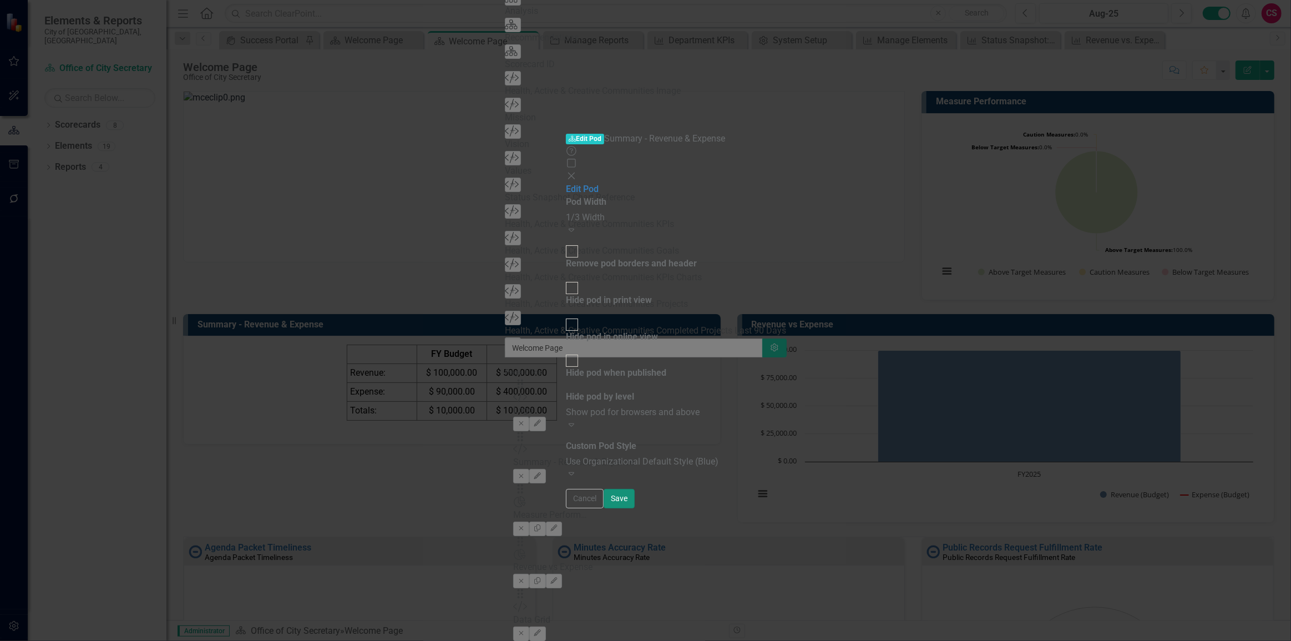
click at [635, 508] on button "Save" at bounding box center [619, 498] width 31 height 19
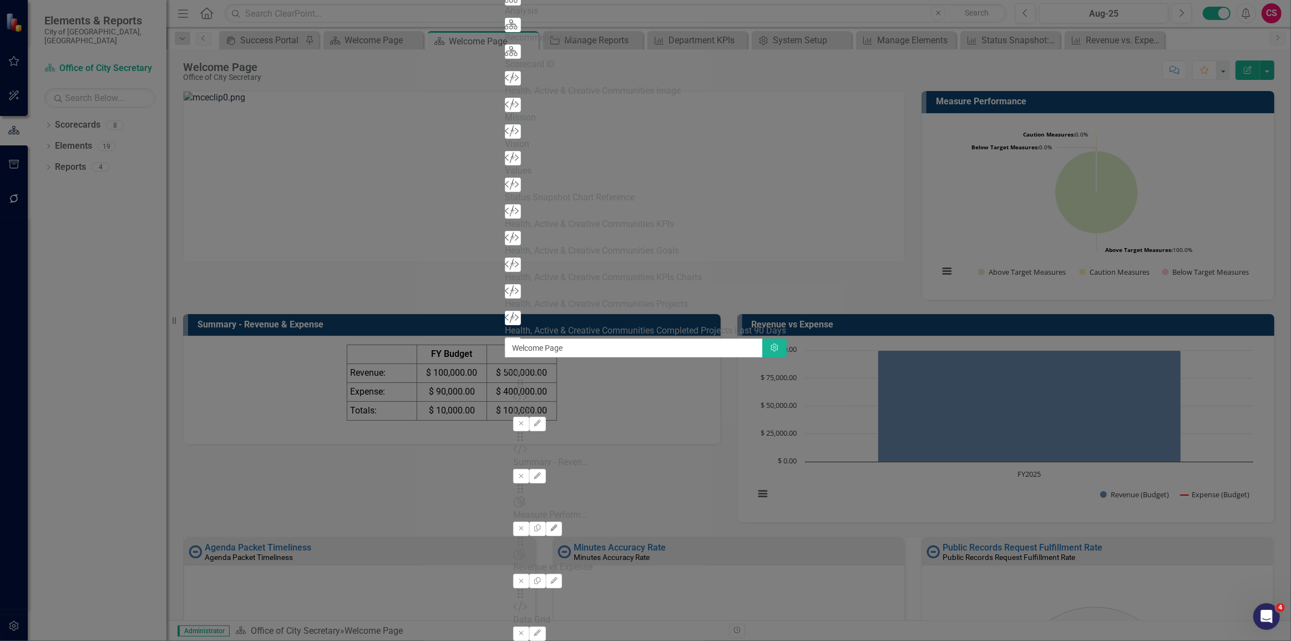
click at [558, 525] on icon "Edit" at bounding box center [554, 528] width 8 height 7
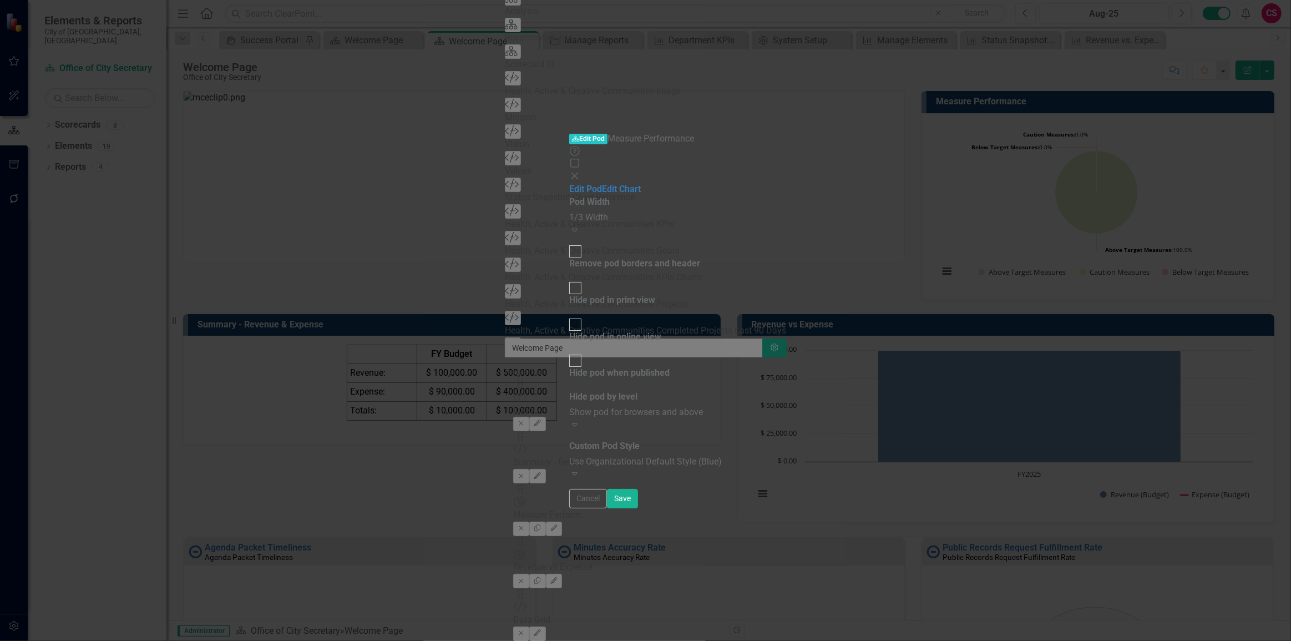
click at [569, 211] on div "1/3 Width" at bounding box center [645, 217] width 153 height 13
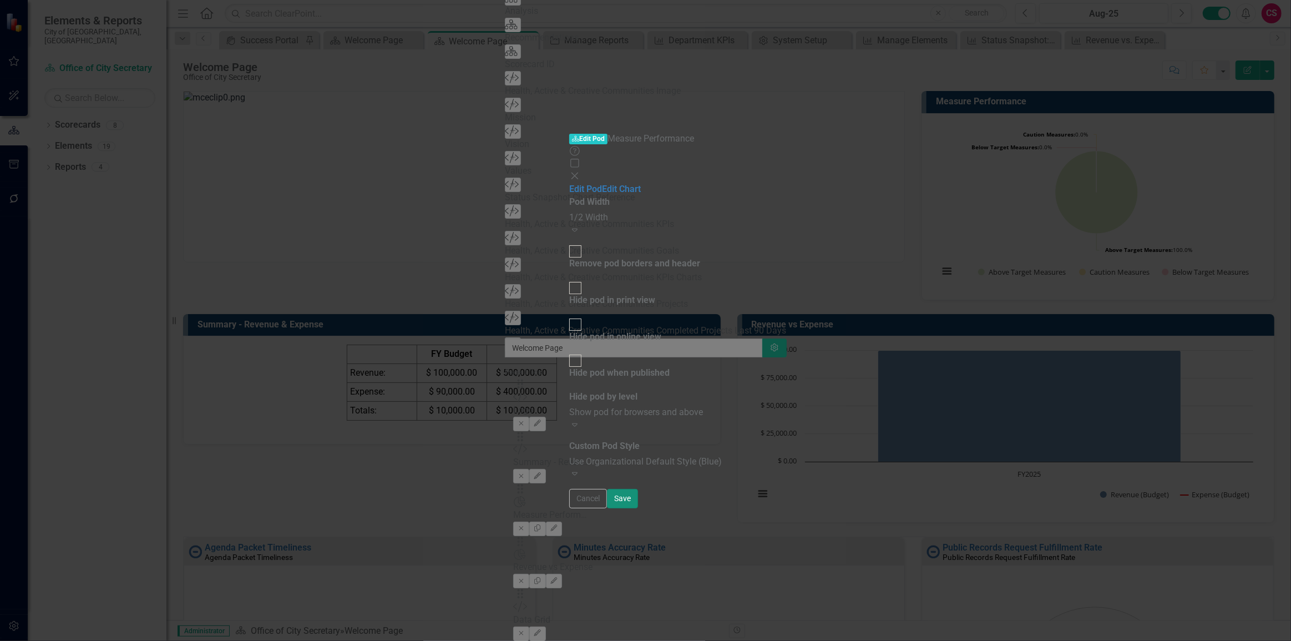
click at [638, 508] on button "Save" at bounding box center [622, 498] width 31 height 19
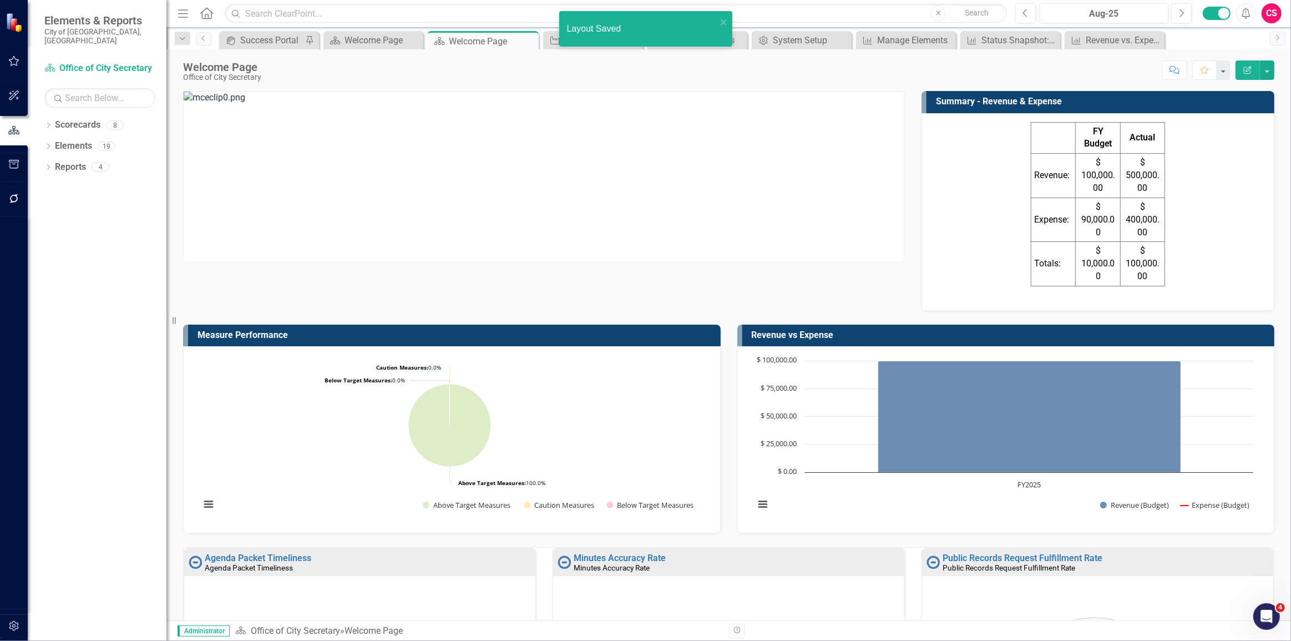
click at [1037, 235] on td "Expense:" at bounding box center [1053, 220] width 45 height 44
click at [1037, 234] on td "Expense:" at bounding box center [1053, 220] width 45 height 44
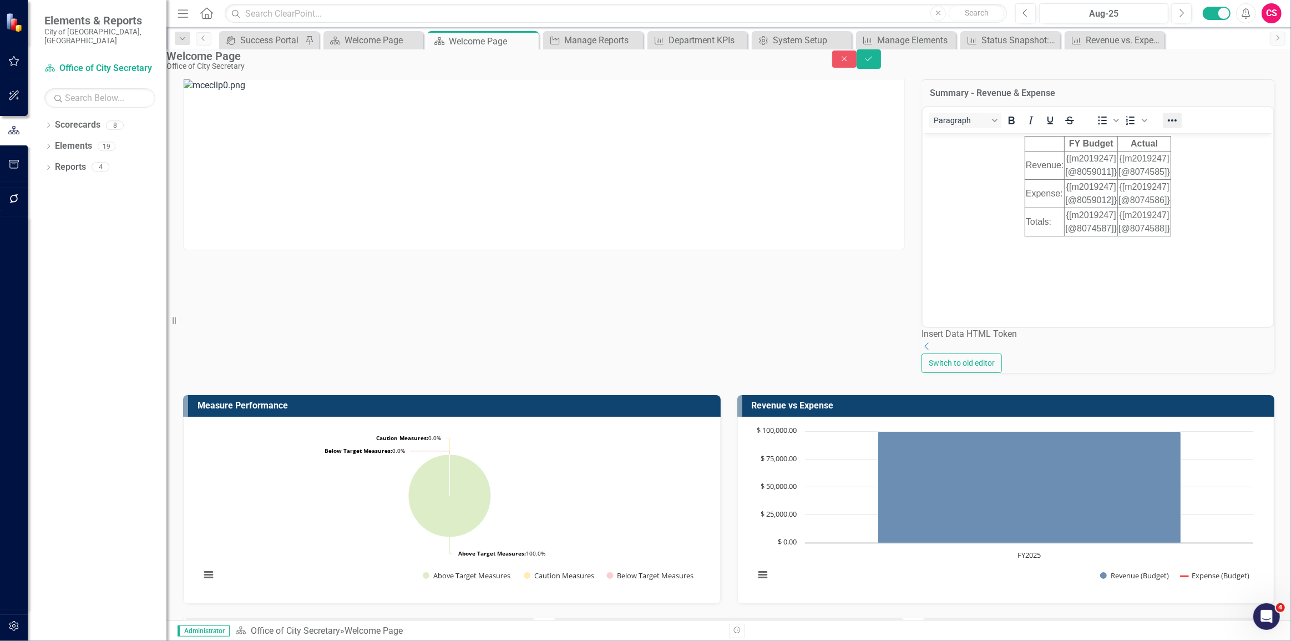
click at [1173, 127] on icon "Reveal or hide additional toolbar items" at bounding box center [1172, 120] width 13 height 13
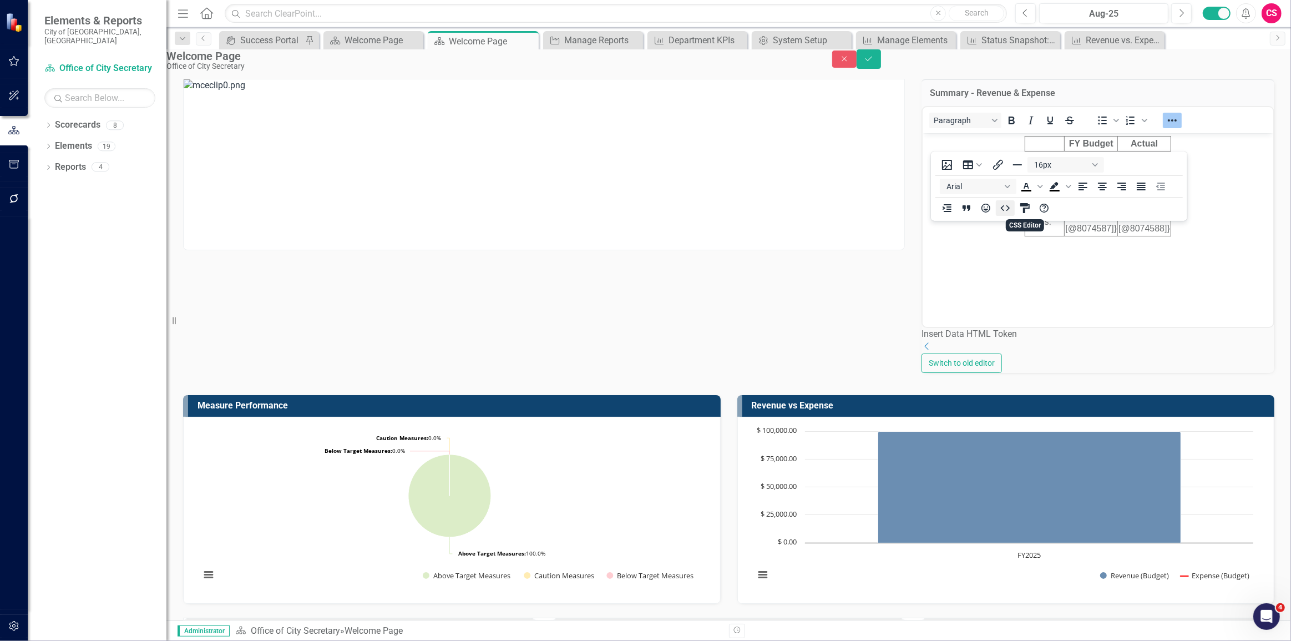
click at [1003, 206] on icon "HTML Editor" at bounding box center [1005, 208] width 9 height 6
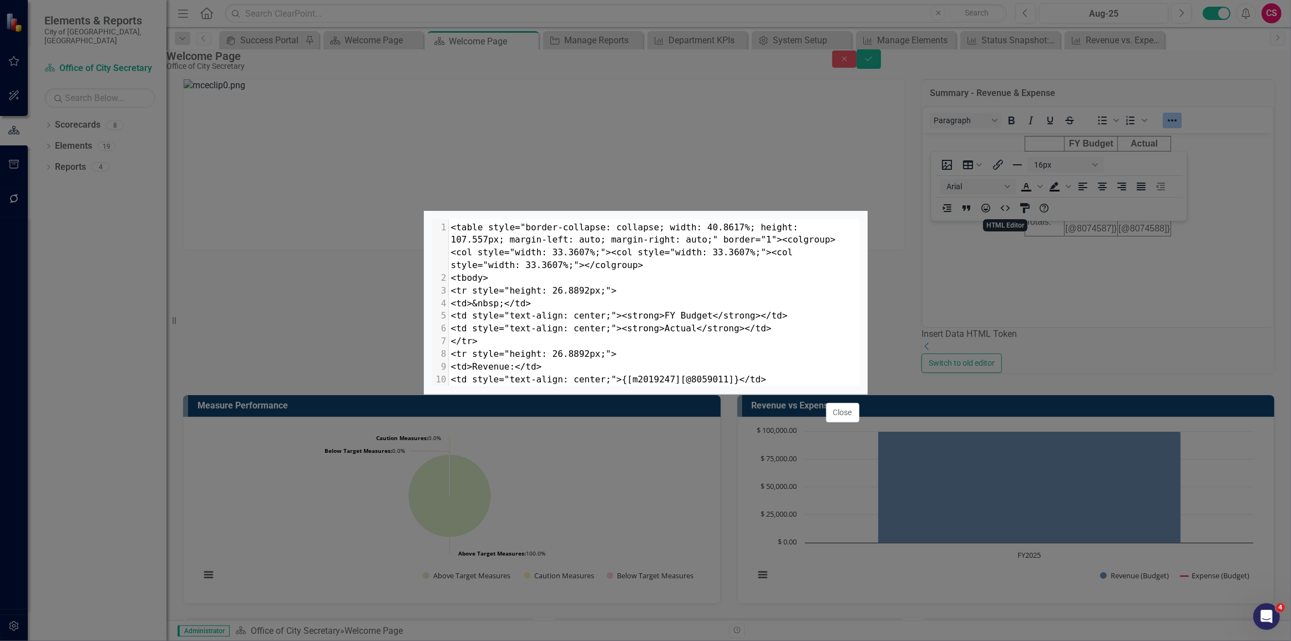
scroll to position [1, 0]
drag, startPoint x: 719, startPoint y: 145, endPoint x: 687, endPoint y: 145, distance: 31.6
click at [687, 222] on span "<table style="border-collapse: collapse; width: 40.8617%; height: 107.557px; ma…" at bounding box center [643, 246] width 385 height 49
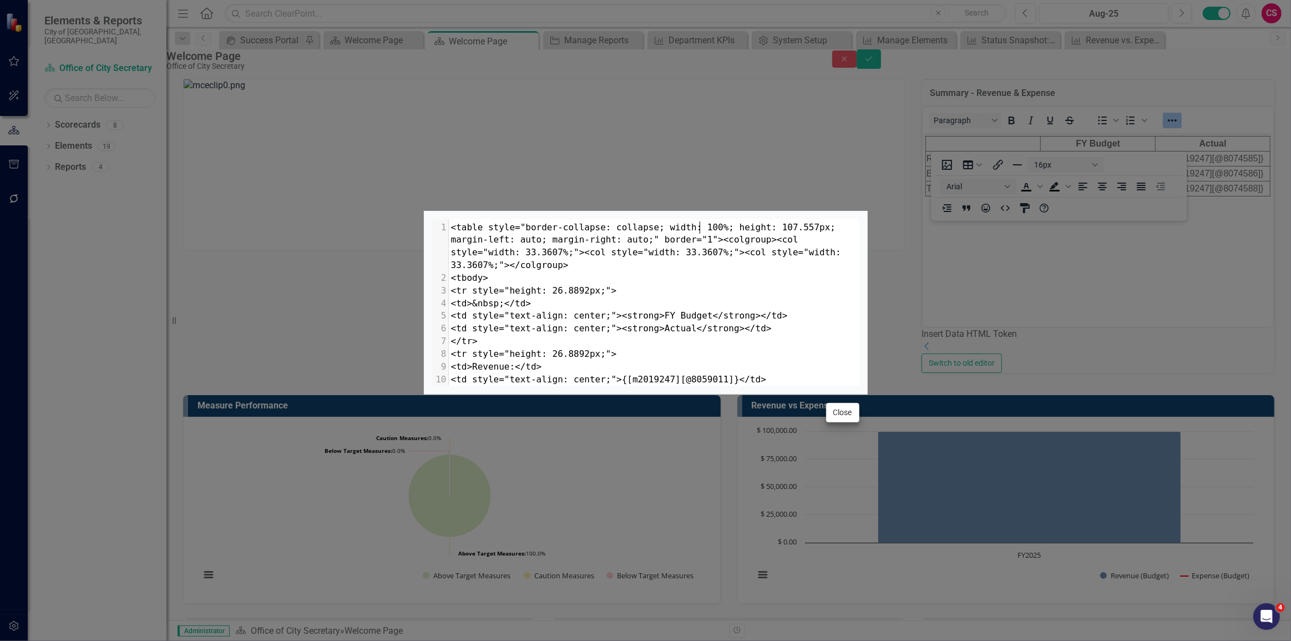
type textarea "100"
click at [840, 422] on button "Close" at bounding box center [842, 412] width 33 height 19
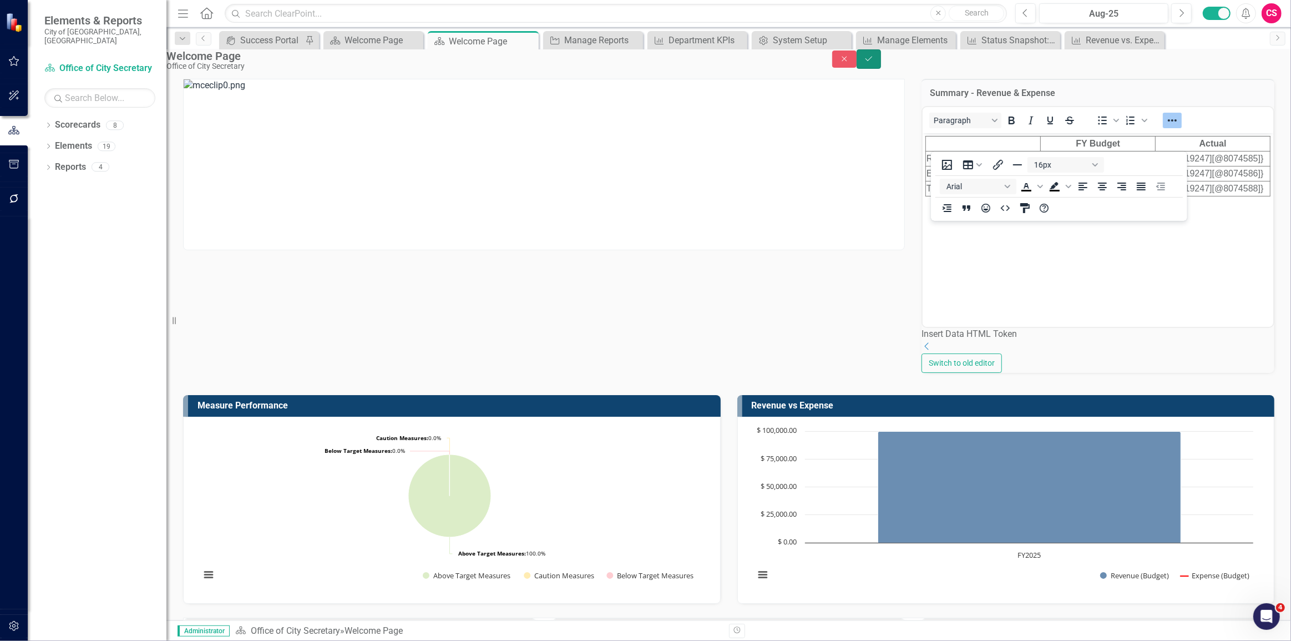
click at [881, 63] on button "Save" at bounding box center [869, 58] width 24 height 19
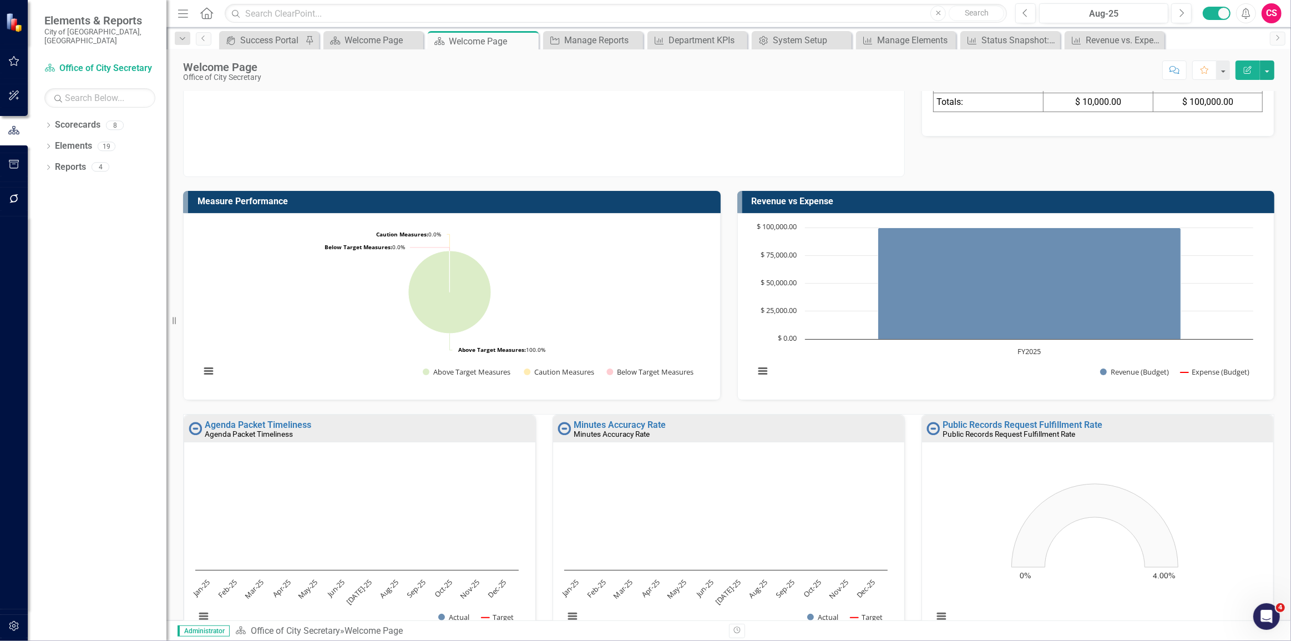
scroll to position [0, 0]
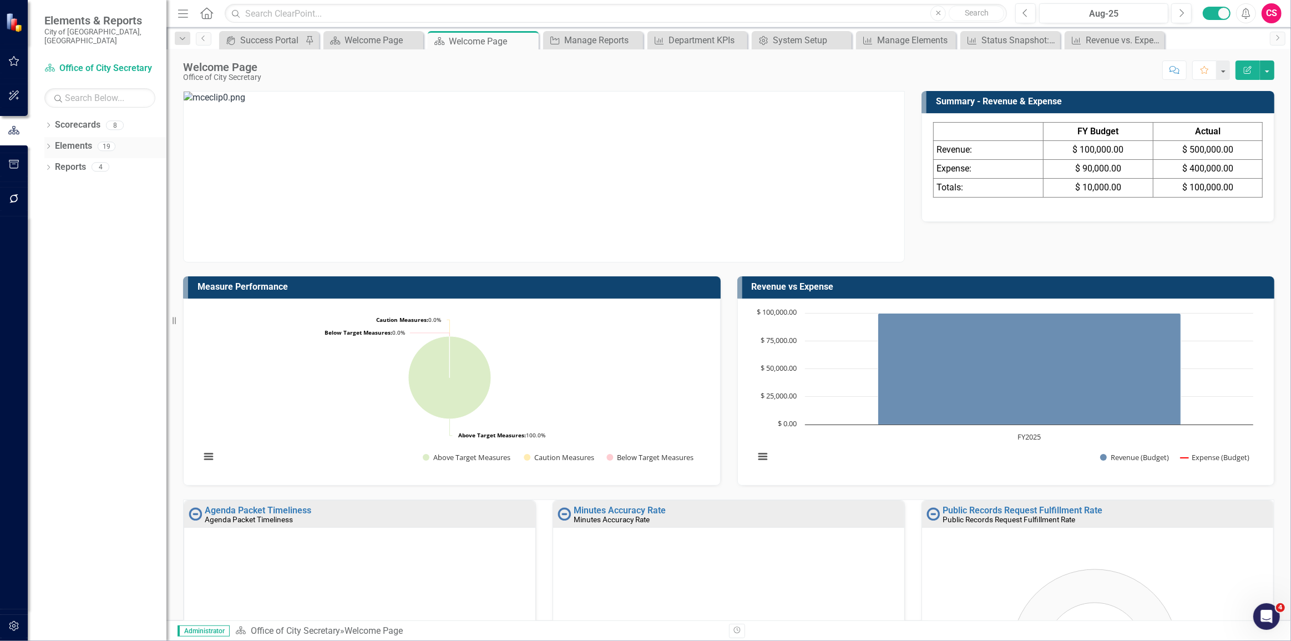
click at [49, 144] on icon "Dropdown" at bounding box center [48, 147] width 8 height 6
click at [49, 180] on div "Dropdown Goal Goals 0 Dropdown KPI KPIs 17 Status Snapshot: KPI Status Snapshot…" at bounding box center [97, 189] width 139 height 63
click at [41, 186] on icon "Dropdown" at bounding box center [37, 189] width 8 height 6
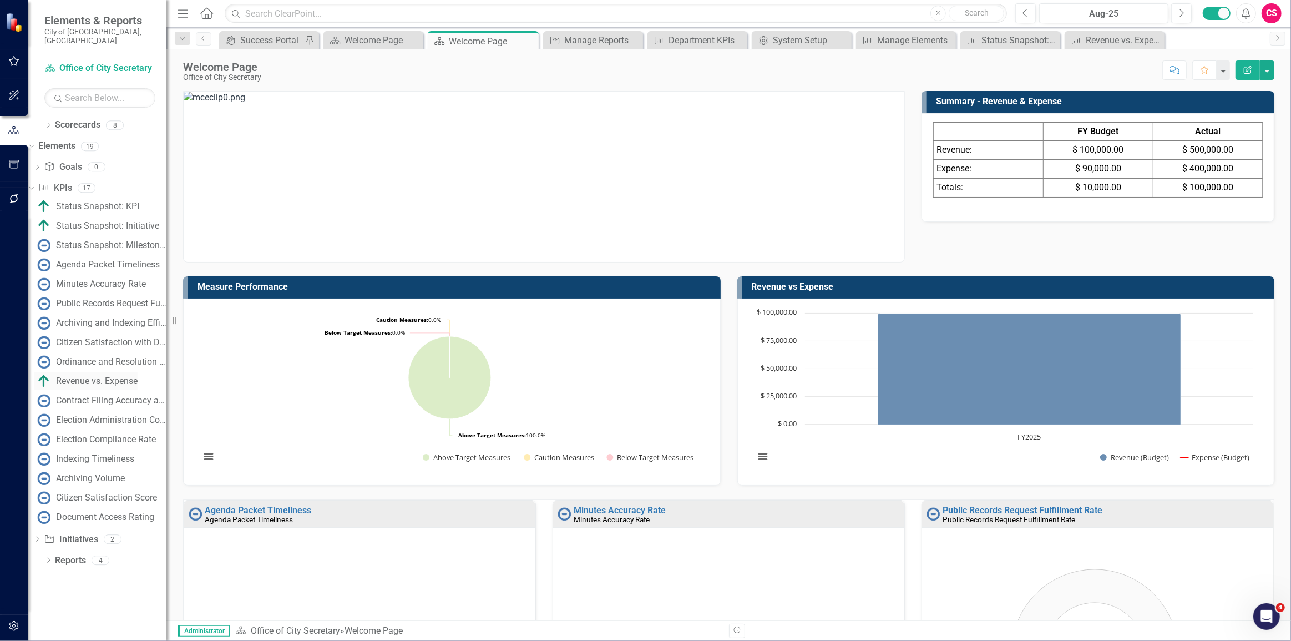
click at [128, 376] on div "Revenue vs. Expense" at bounding box center [97, 381] width 82 height 10
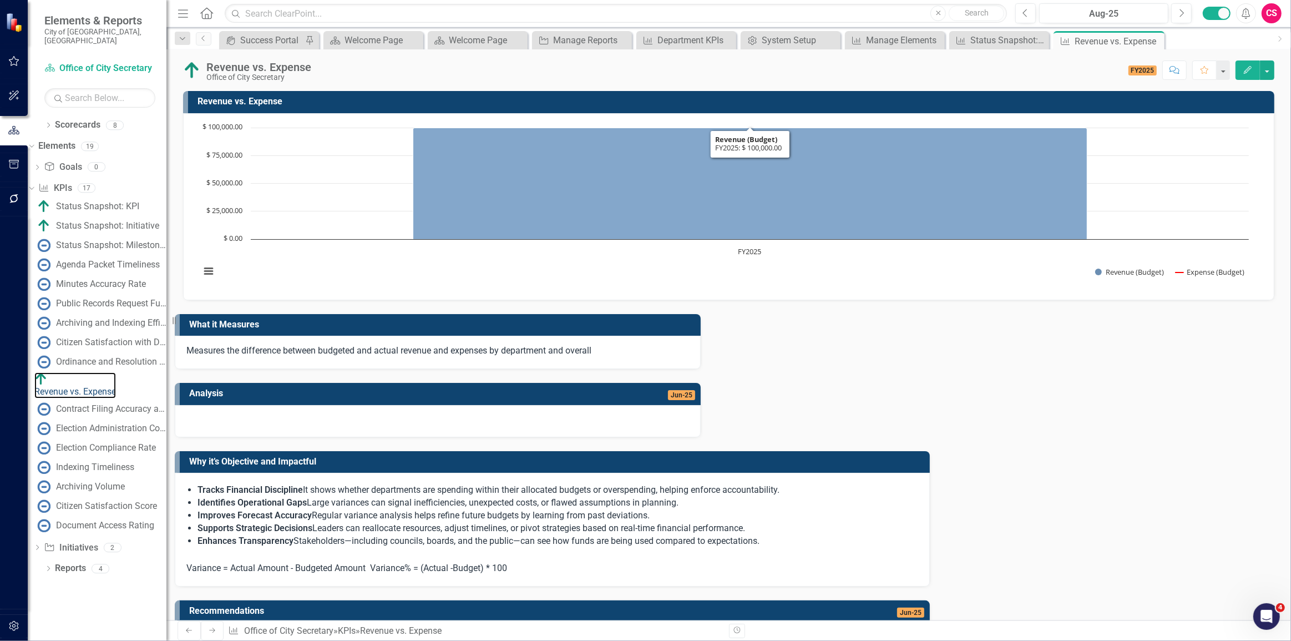
click at [777, 167] on icon "FY2025, 100,000. Revenue (Budget)." at bounding box center [750, 184] width 674 height 112
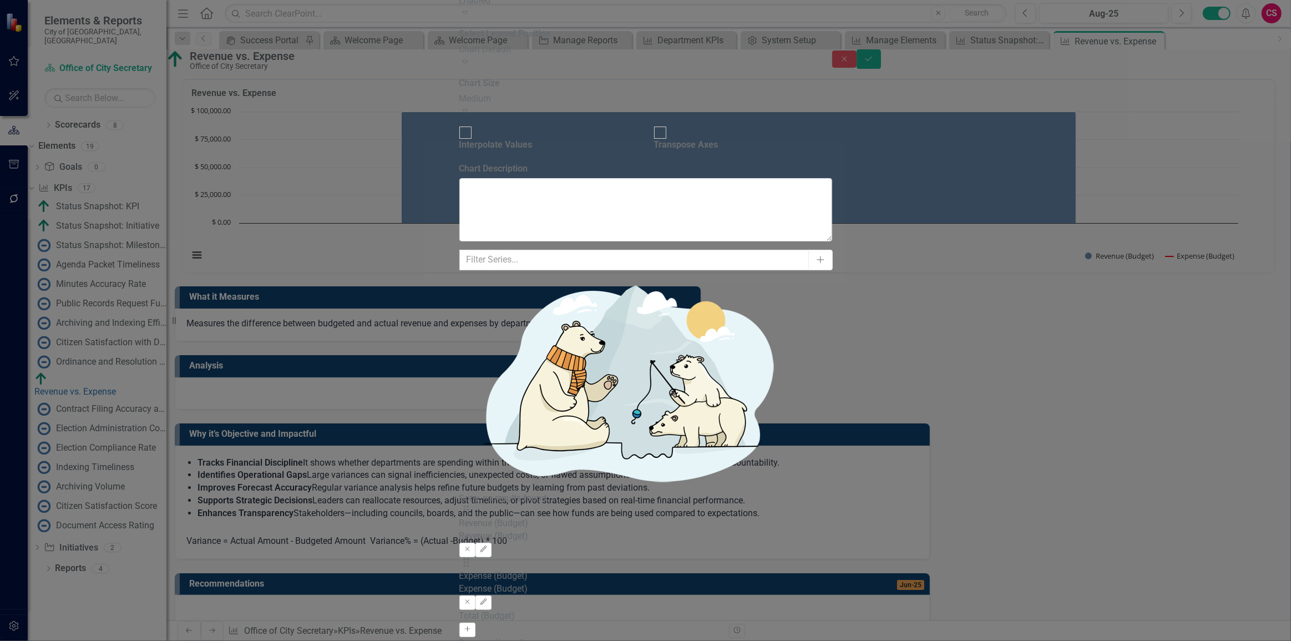
click at [476, 623] on button "Activate" at bounding box center [468, 630] width 16 height 14
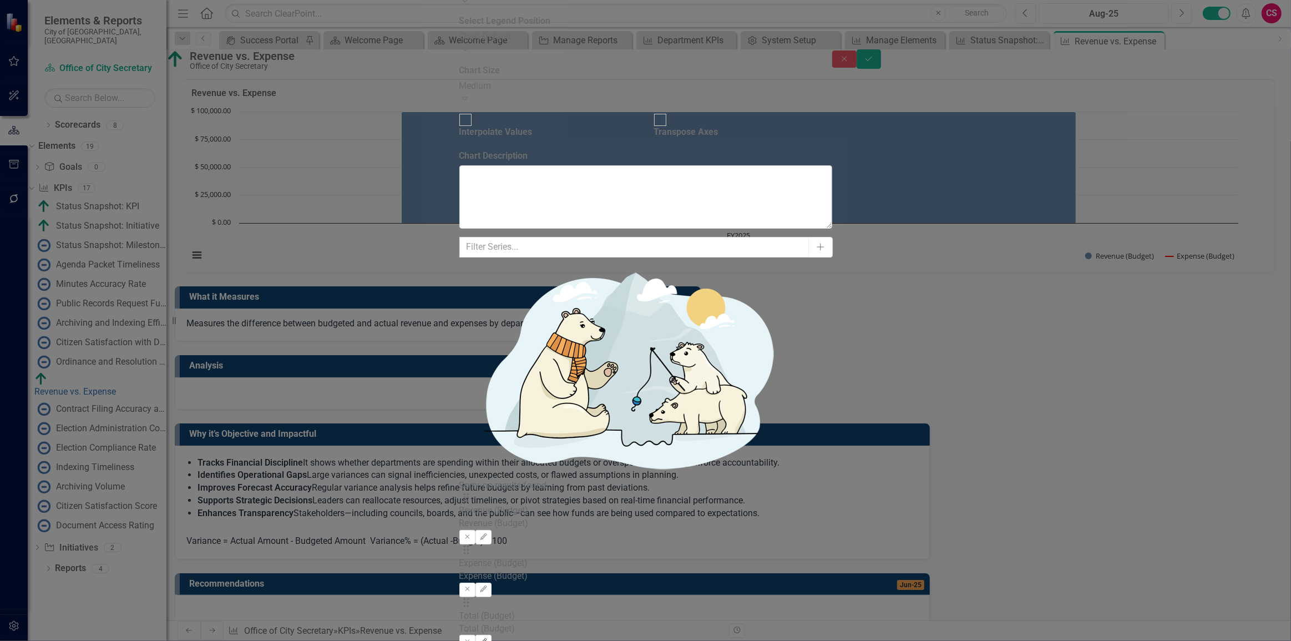
click at [492, 635] on button "Edit" at bounding box center [484, 642] width 16 height 14
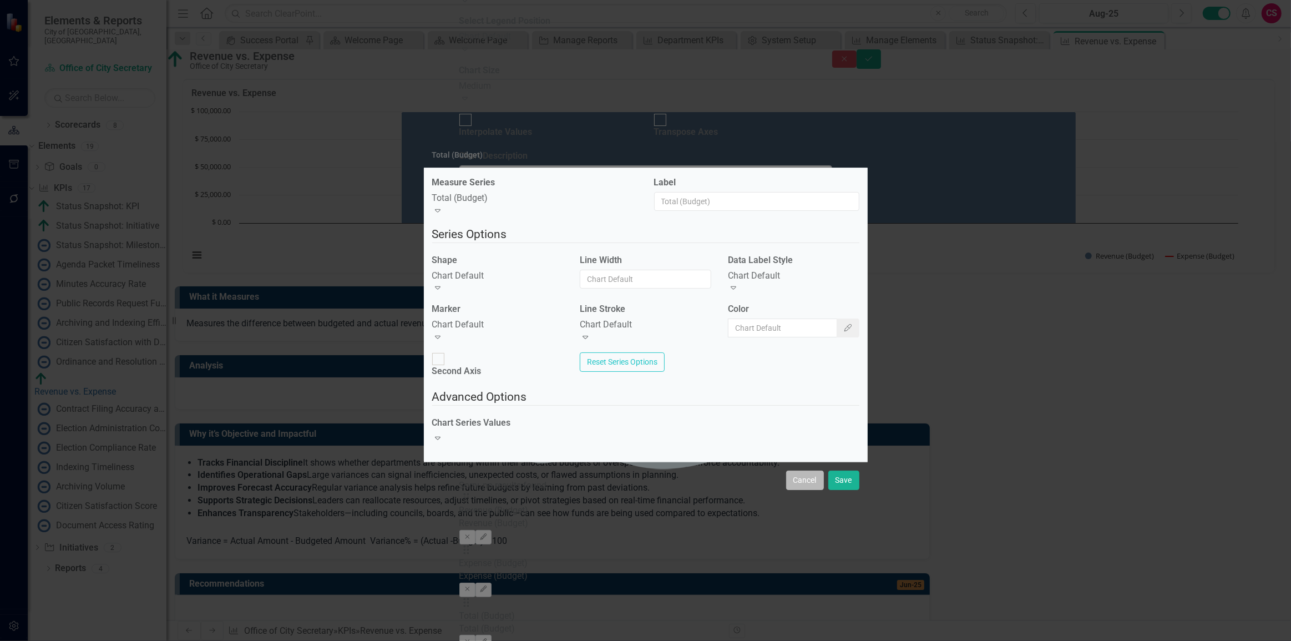
click at [804, 477] on button "Cancel" at bounding box center [805, 480] width 38 height 19
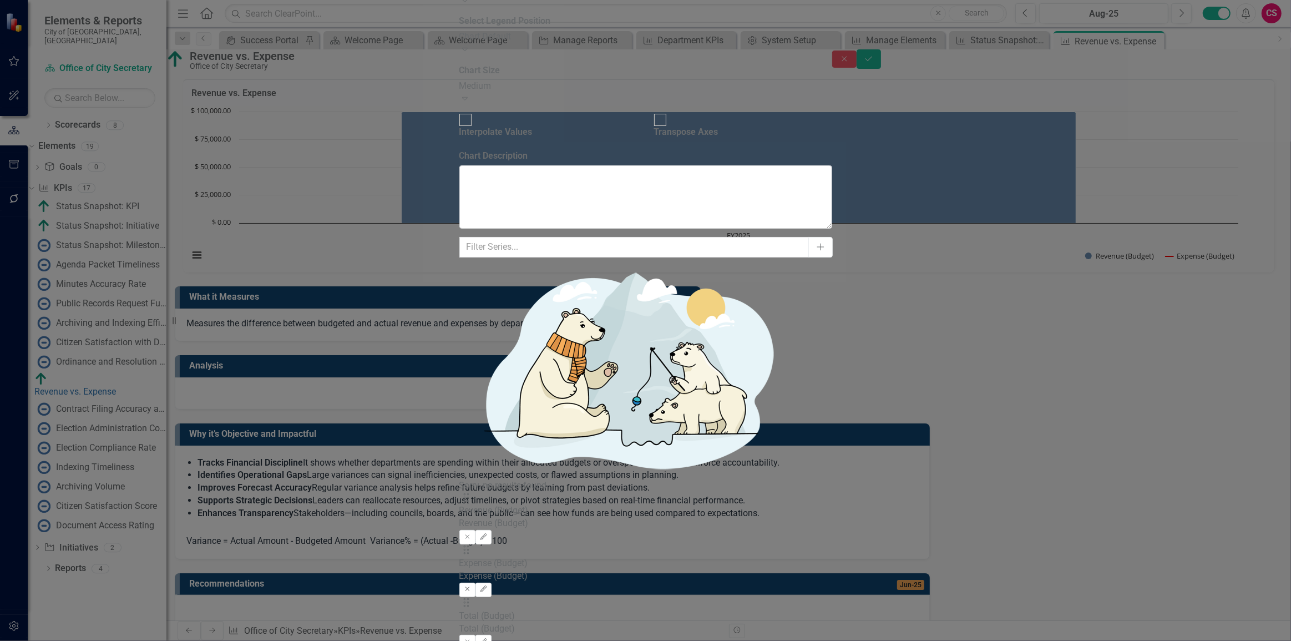
click at [472, 586] on icon "Remove" at bounding box center [467, 589] width 8 height 7
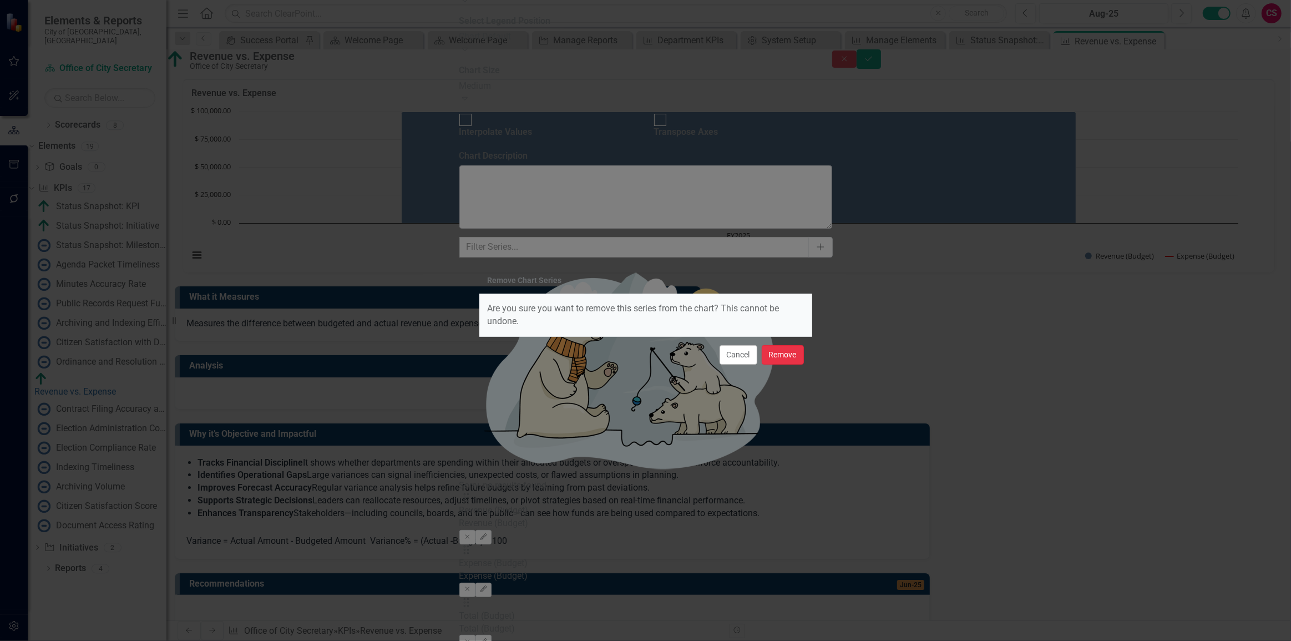
click at [770, 356] on button "Remove" at bounding box center [783, 354] width 42 height 19
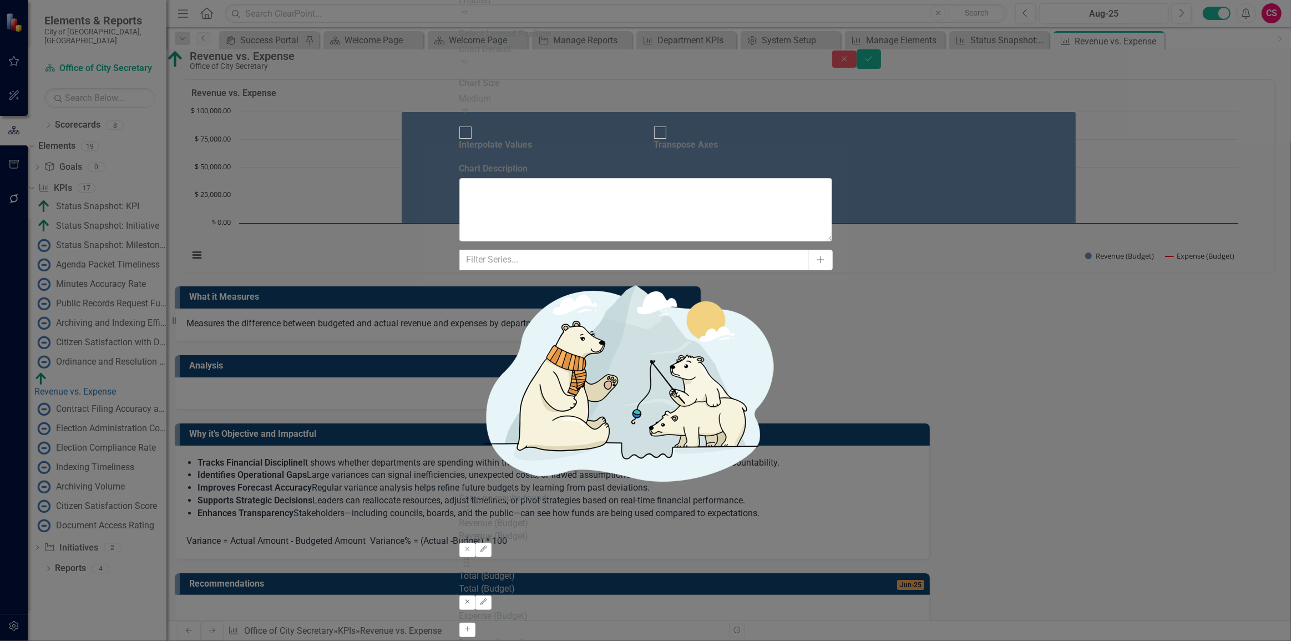
click at [472, 599] on icon "Remove" at bounding box center [467, 602] width 8 height 7
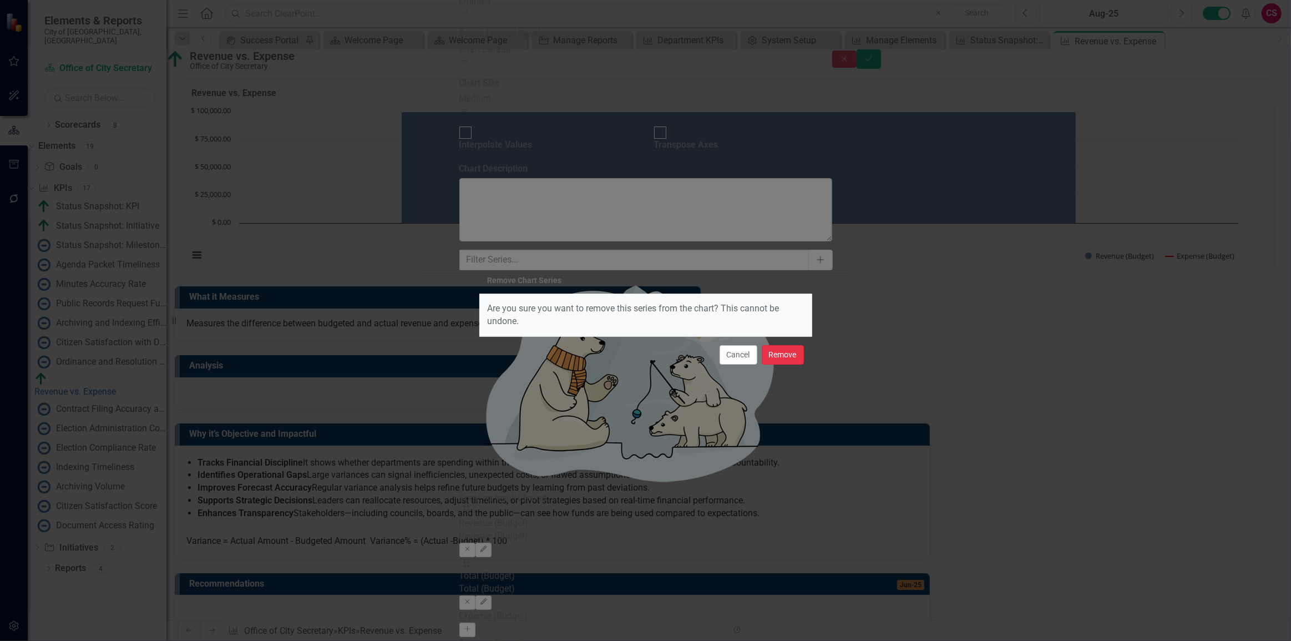
click at [770, 350] on button "Remove" at bounding box center [783, 354] width 42 height 19
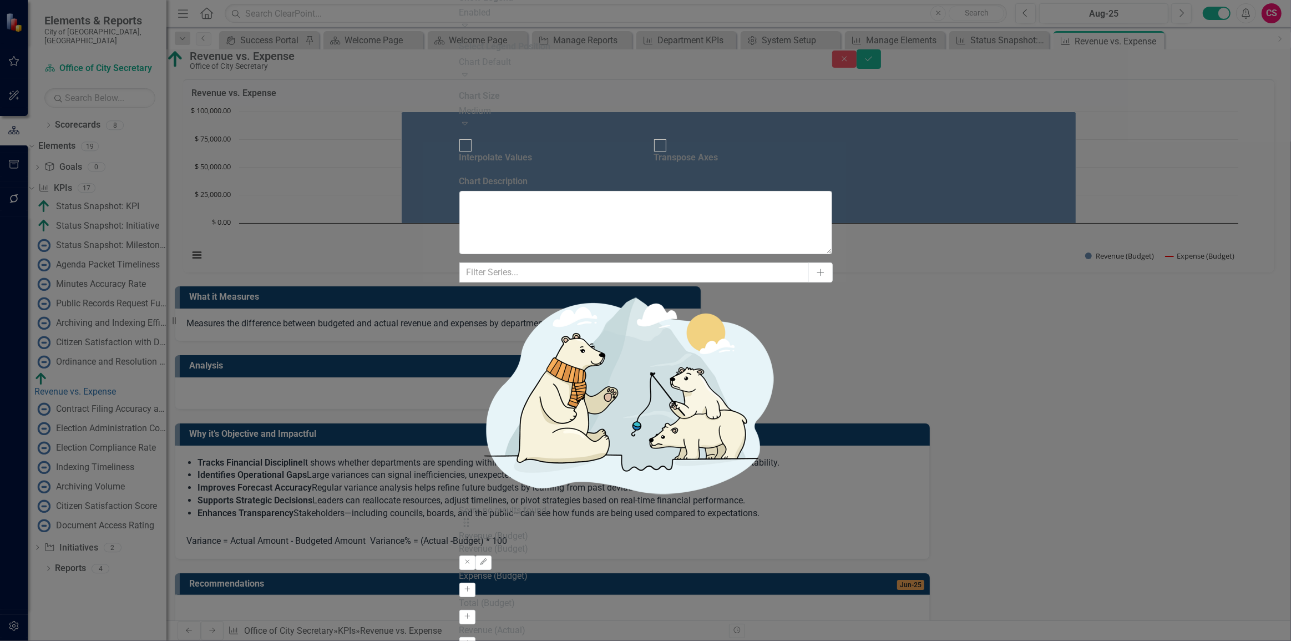
click at [476, 637] on button "Activate" at bounding box center [468, 644] width 16 height 14
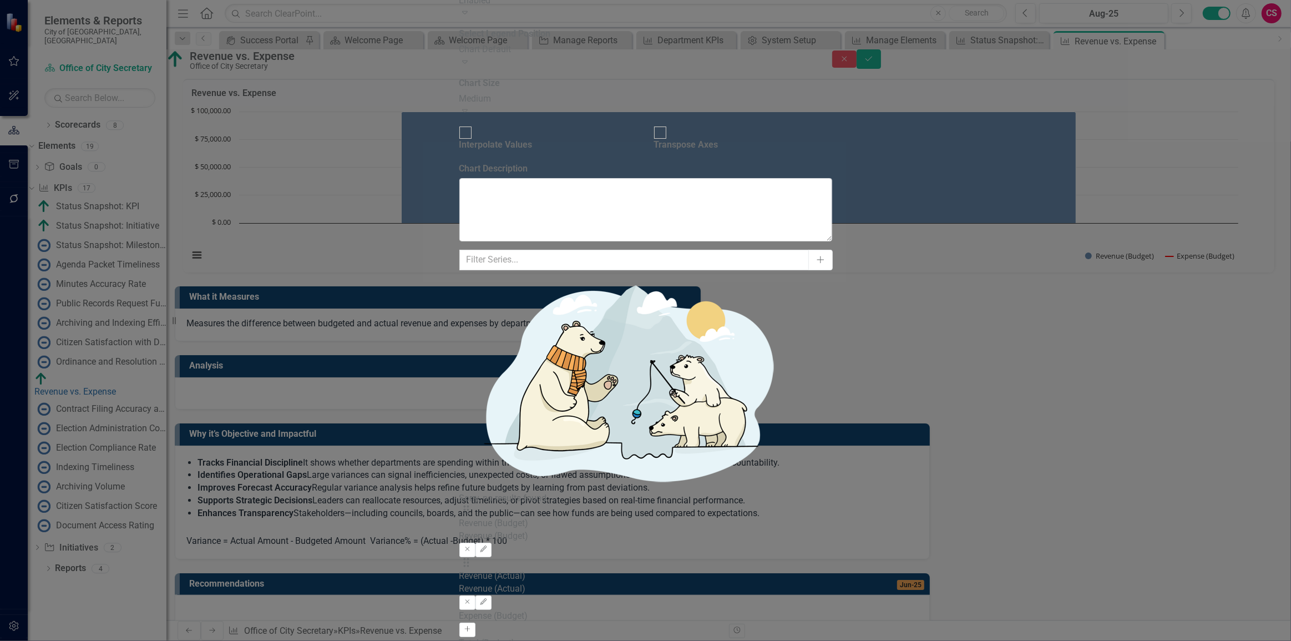
click at [476, 623] on button "Activate" at bounding box center [468, 630] width 16 height 14
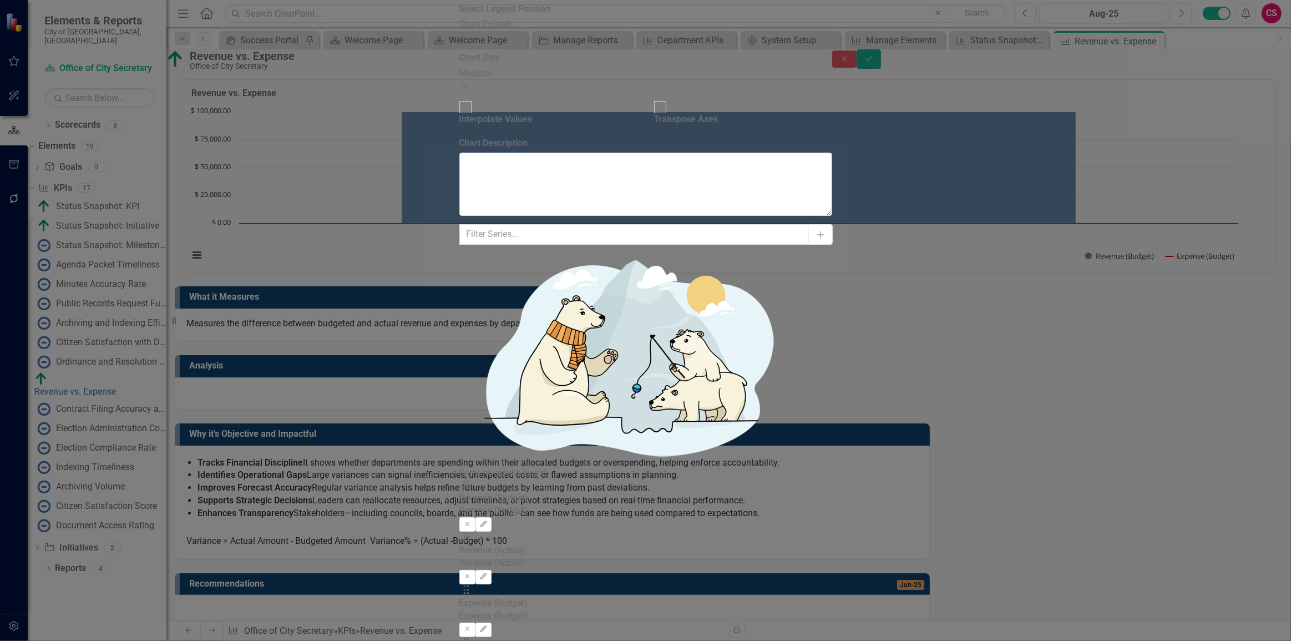
drag, startPoint x: 1234, startPoint y: 55, endPoint x: 1232, endPoint y: 66, distance: 11.2
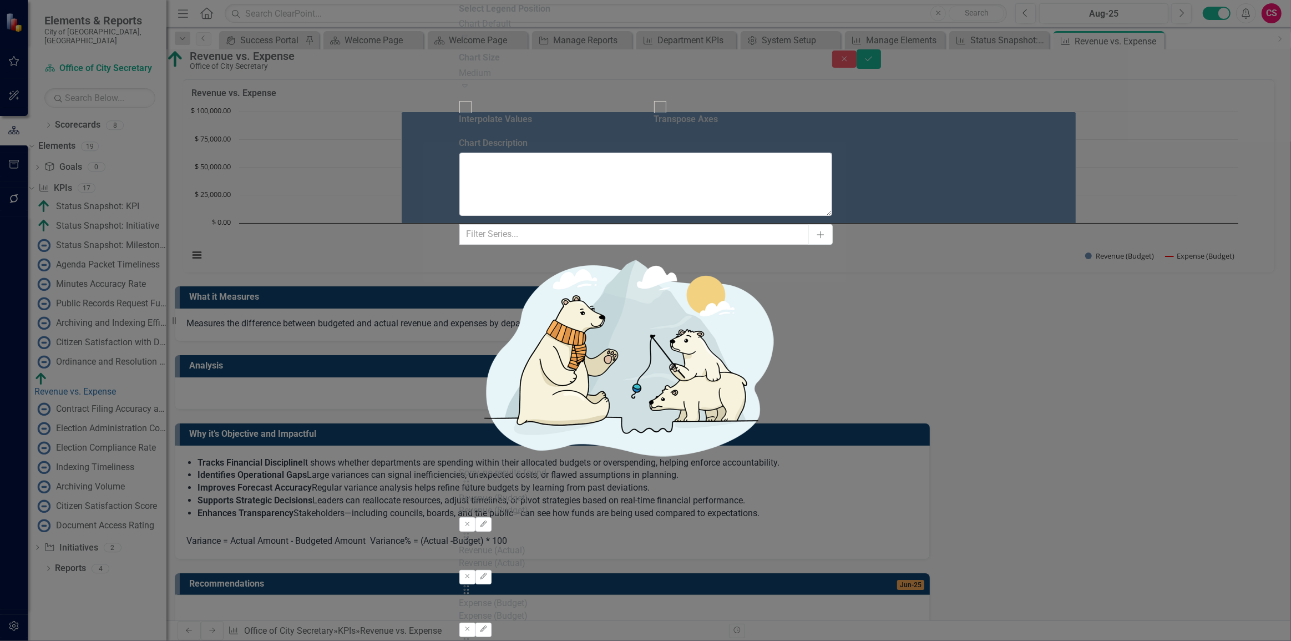
drag, startPoint x: 1225, startPoint y: 35, endPoint x: 1225, endPoint y: 41, distance: 6.1
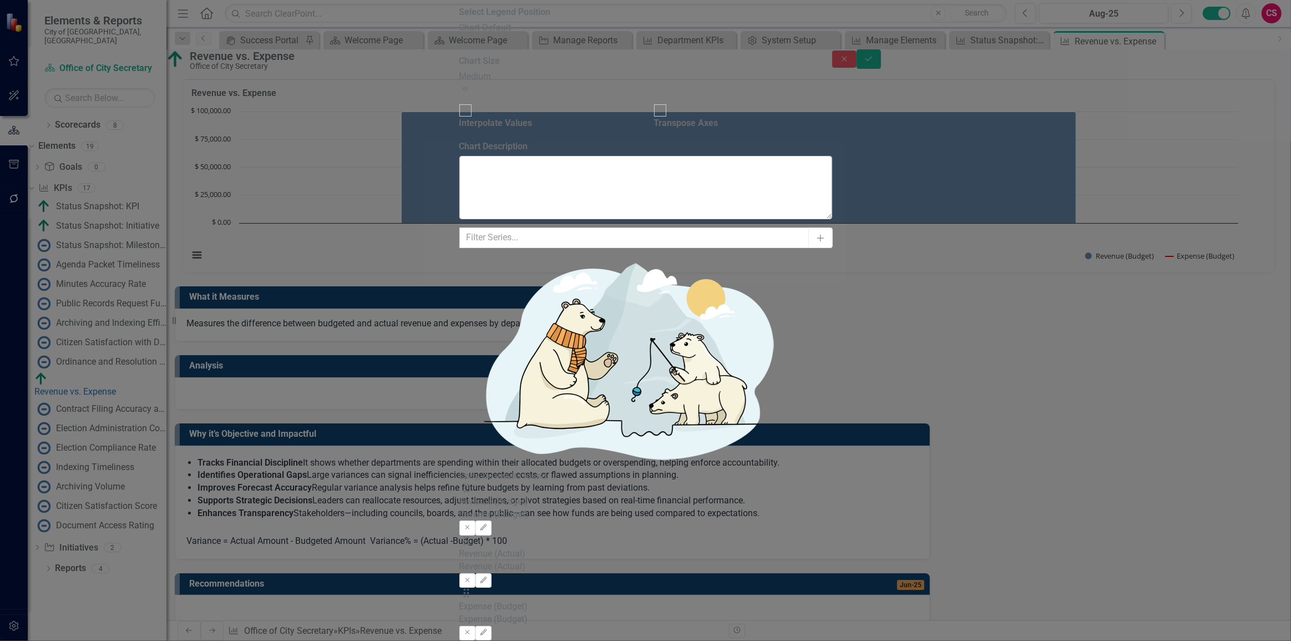
type input "p"
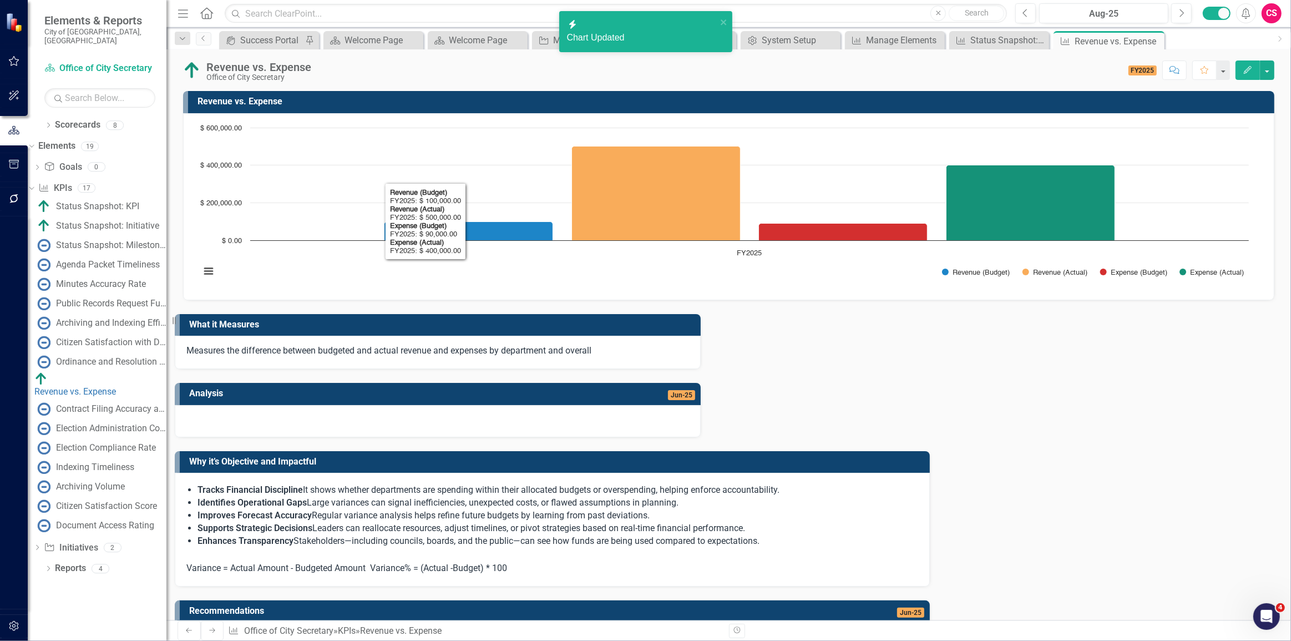
click at [80, 72] on div "Scorecard Office of City Secretary Search" at bounding box center [99, 83] width 111 height 49
click at [74, 63] on link "Scorecard Office of City Secretary" at bounding box center [99, 68] width 111 height 13
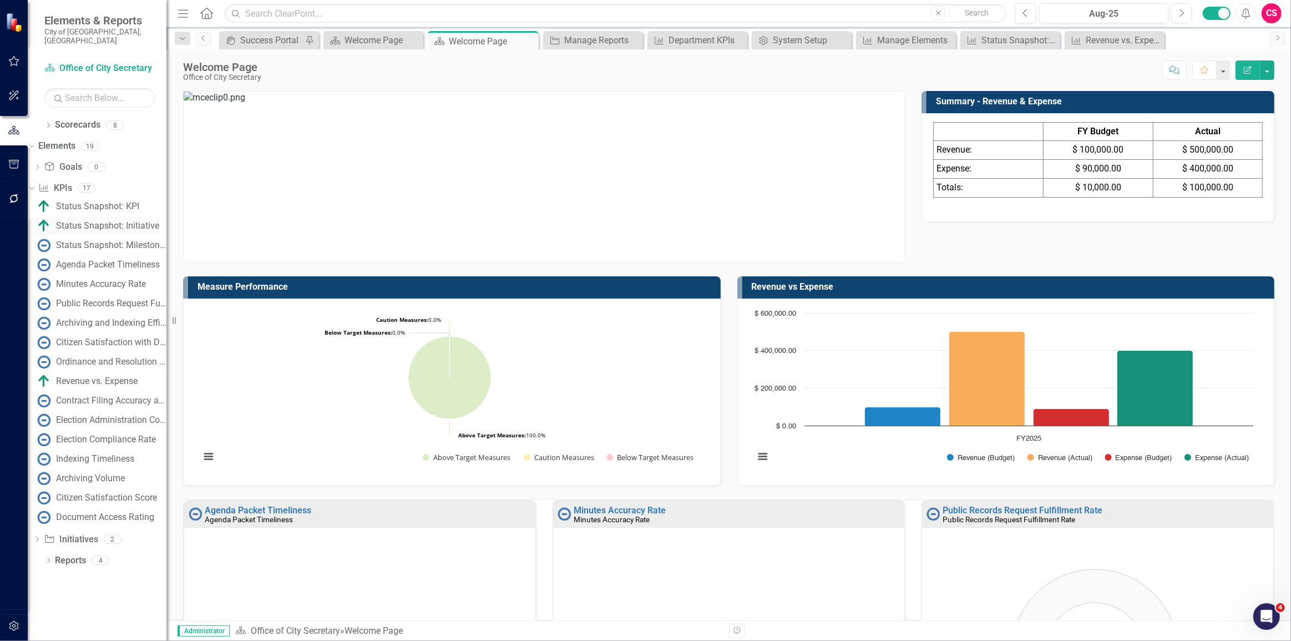
click at [127, 221] on div "Status Snapshot: Initiative" at bounding box center [107, 226] width 103 height 10
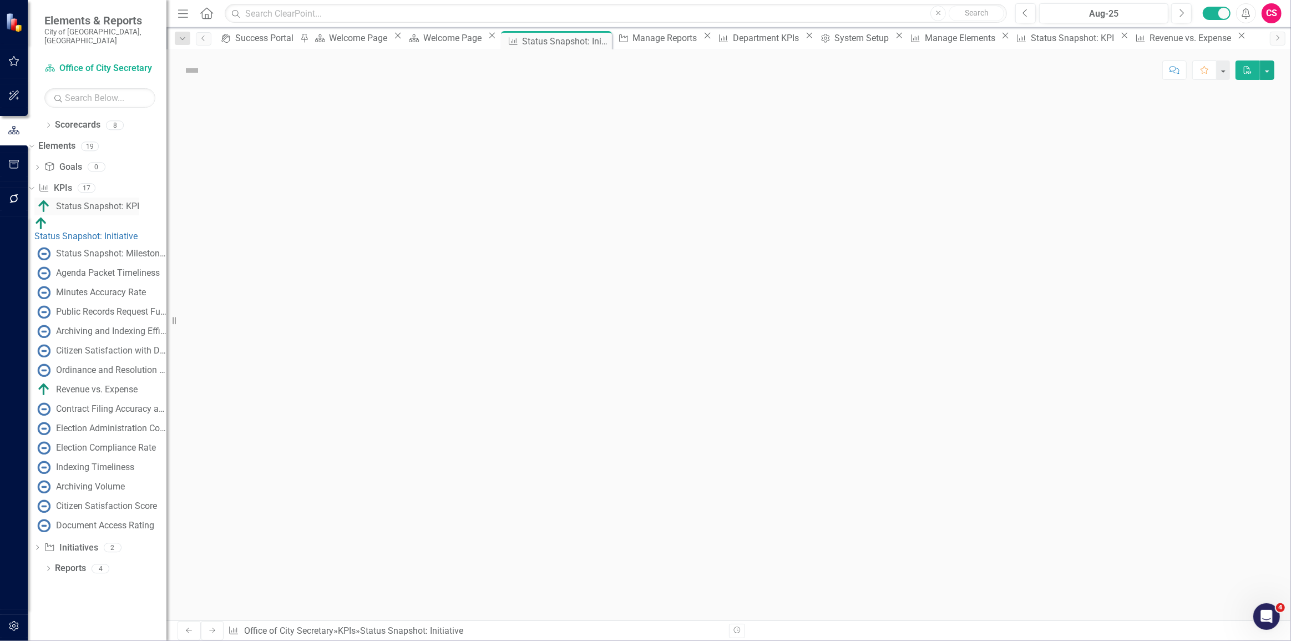
click at [127, 201] on div "Status Snapshot: KPI" at bounding box center [97, 206] width 83 height 10
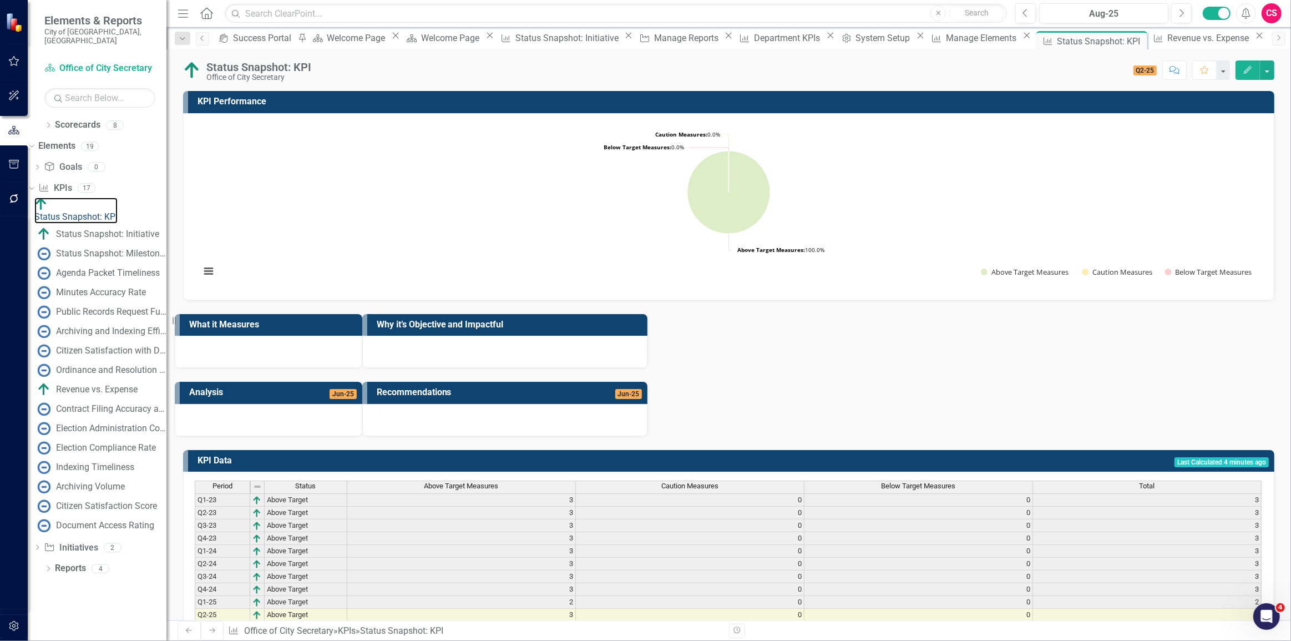
click at [601, 203] on rect "Interactive chart" at bounding box center [729, 205] width 1068 height 166
click at [601, 203] on rect "Interactive chart" at bounding box center [725, 205] width 1060 height 166
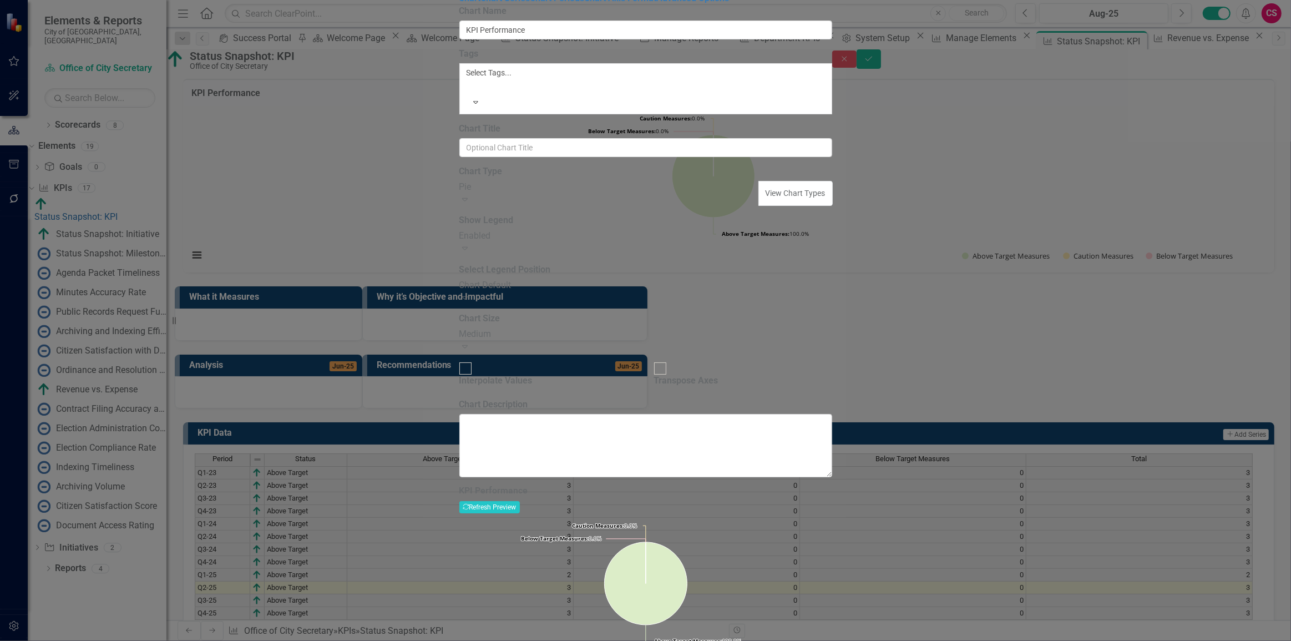
click at [537, 194] on div "Pie" at bounding box center [610, 187] width 300 height 13
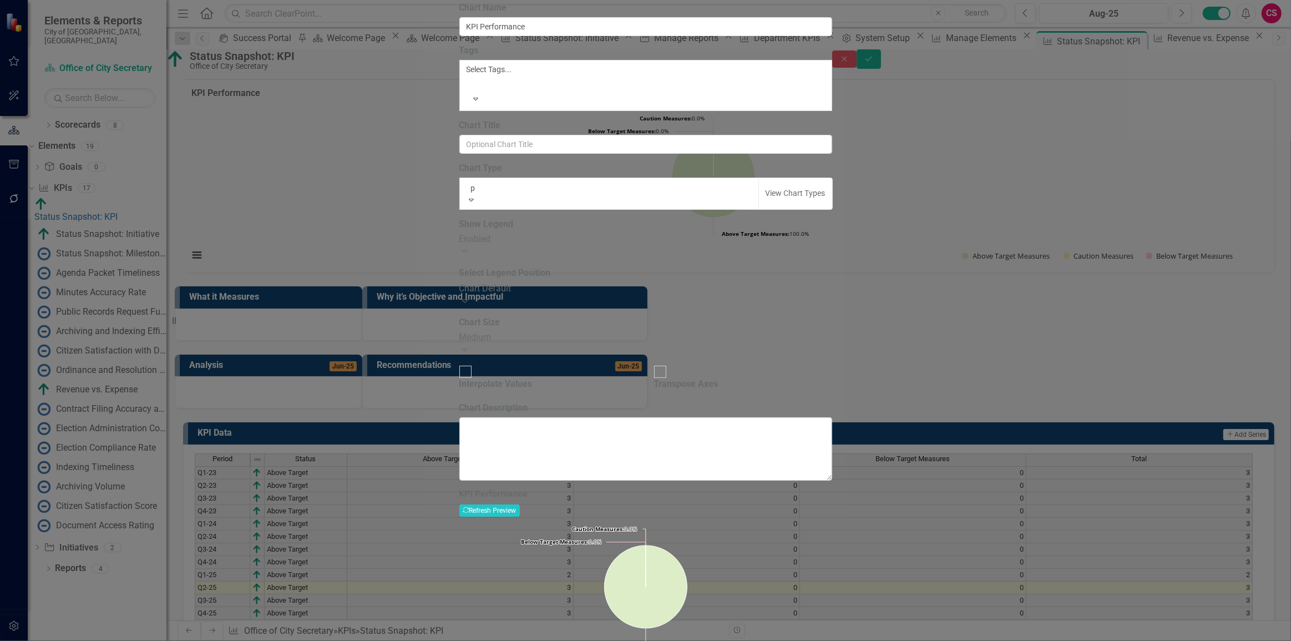
type input "pi"
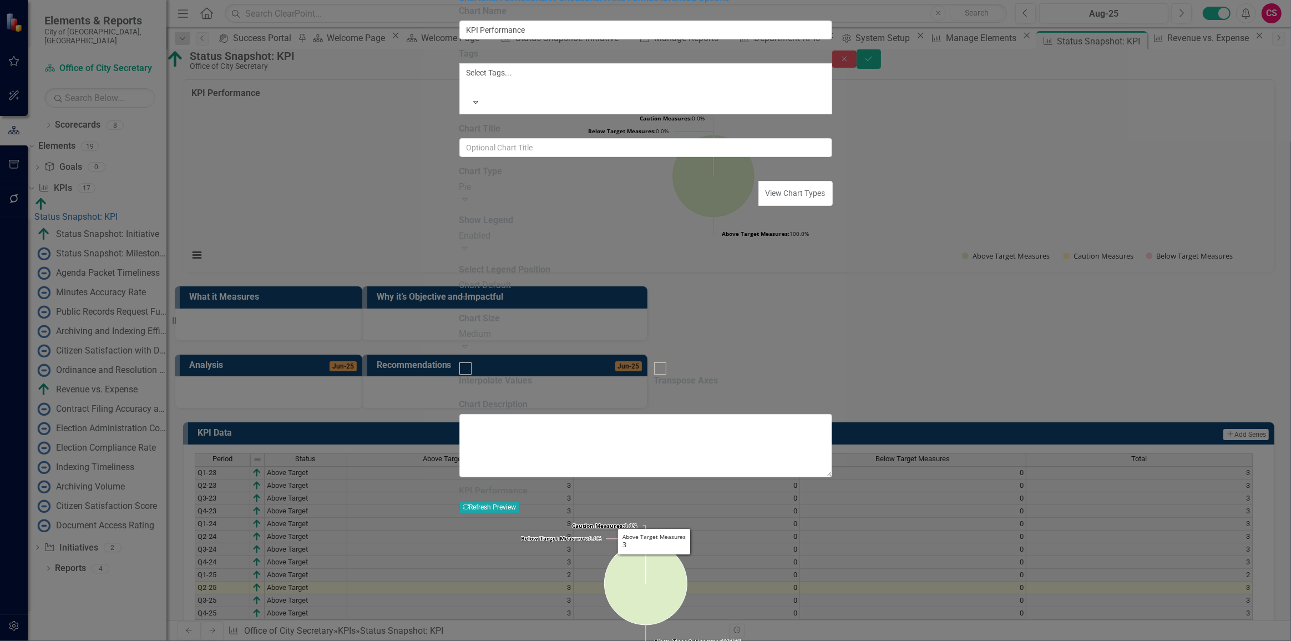
click at [520, 501] on button "Recalculate Refresh Preview" at bounding box center [490, 507] width 60 height 12
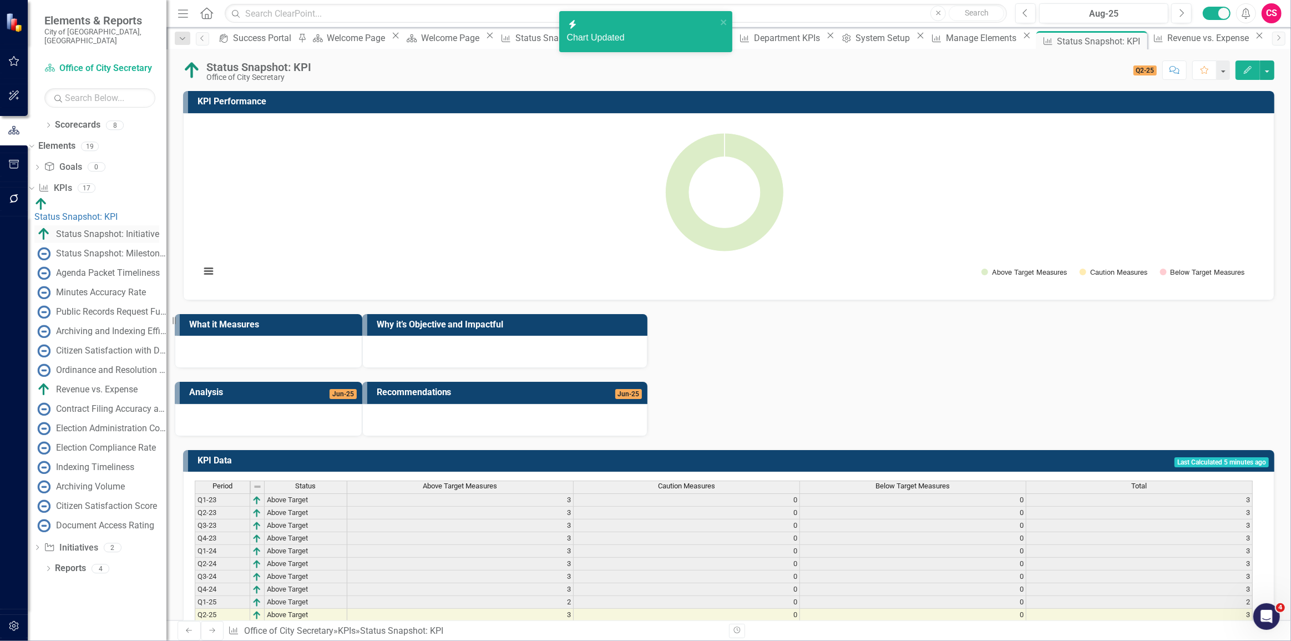
click at [122, 229] on div "Status Snapshot: Initiative" at bounding box center [107, 234] width 103 height 10
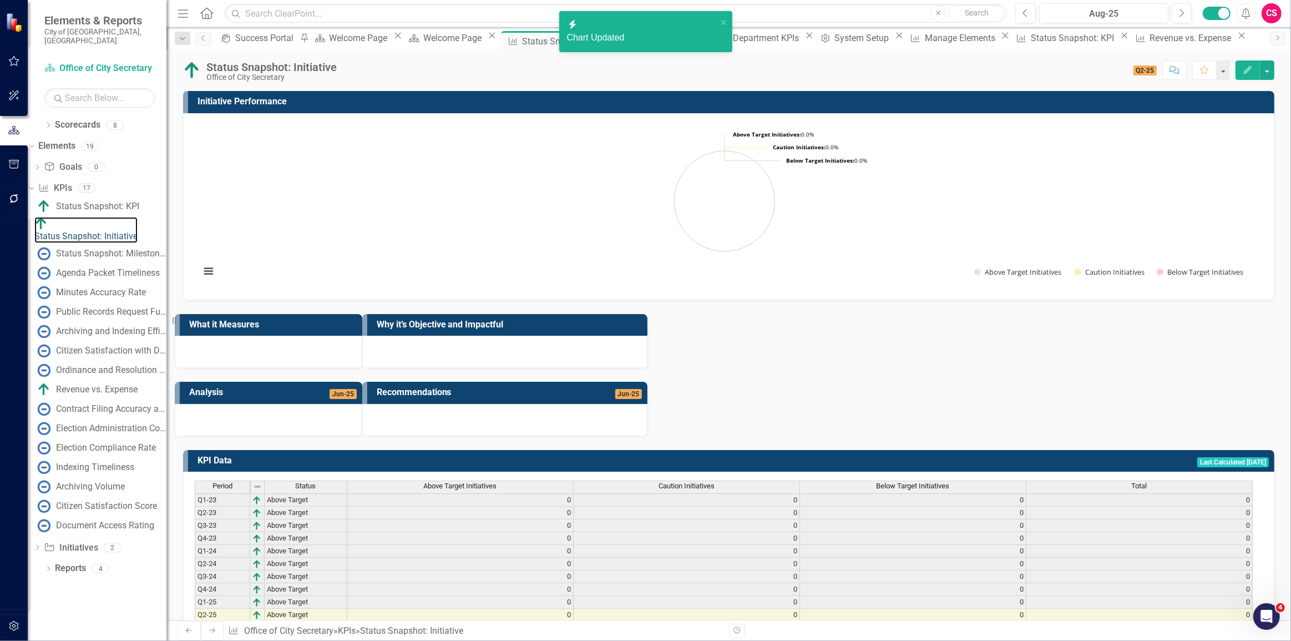
click at [676, 179] on rect "Interactive chart" at bounding box center [725, 205] width 1060 height 166
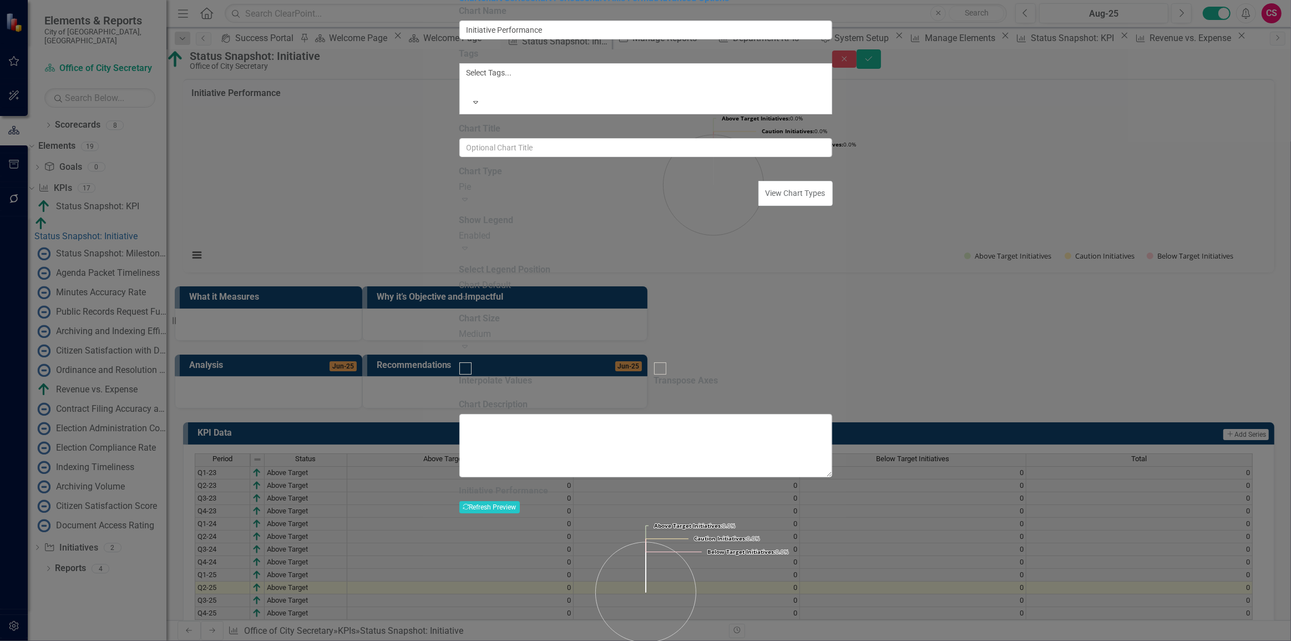
click at [567, 194] on div "Pie" at bounding box center [610, 187] width 300 height 13
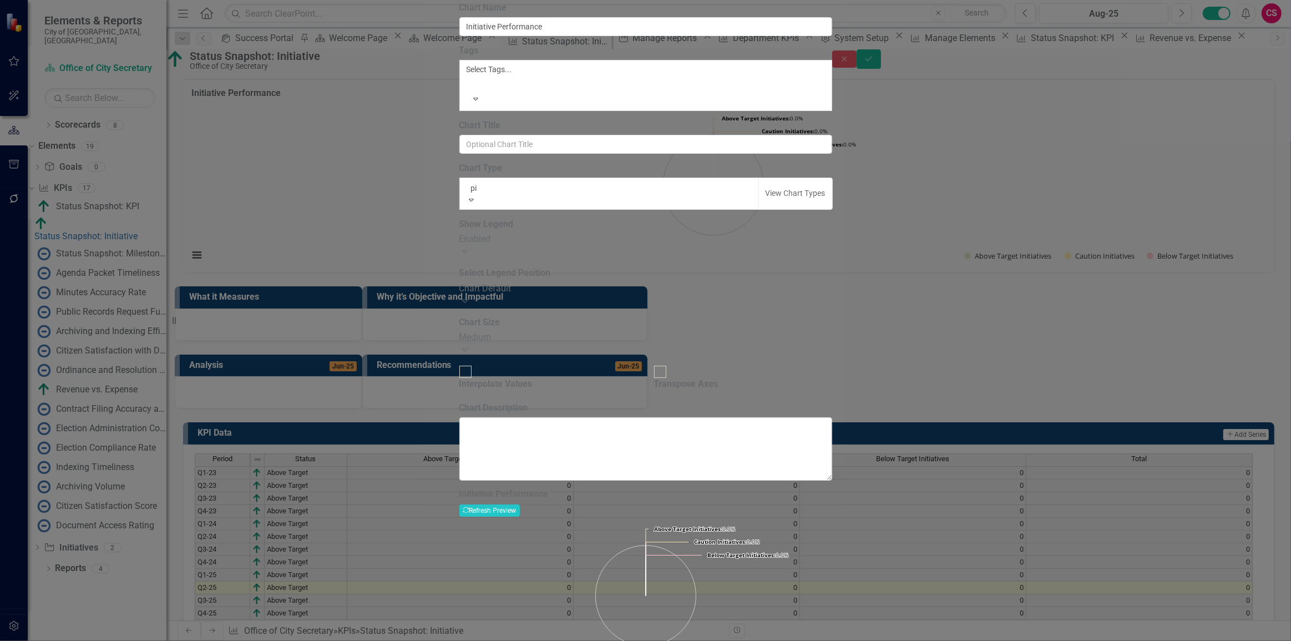
type input "pie"
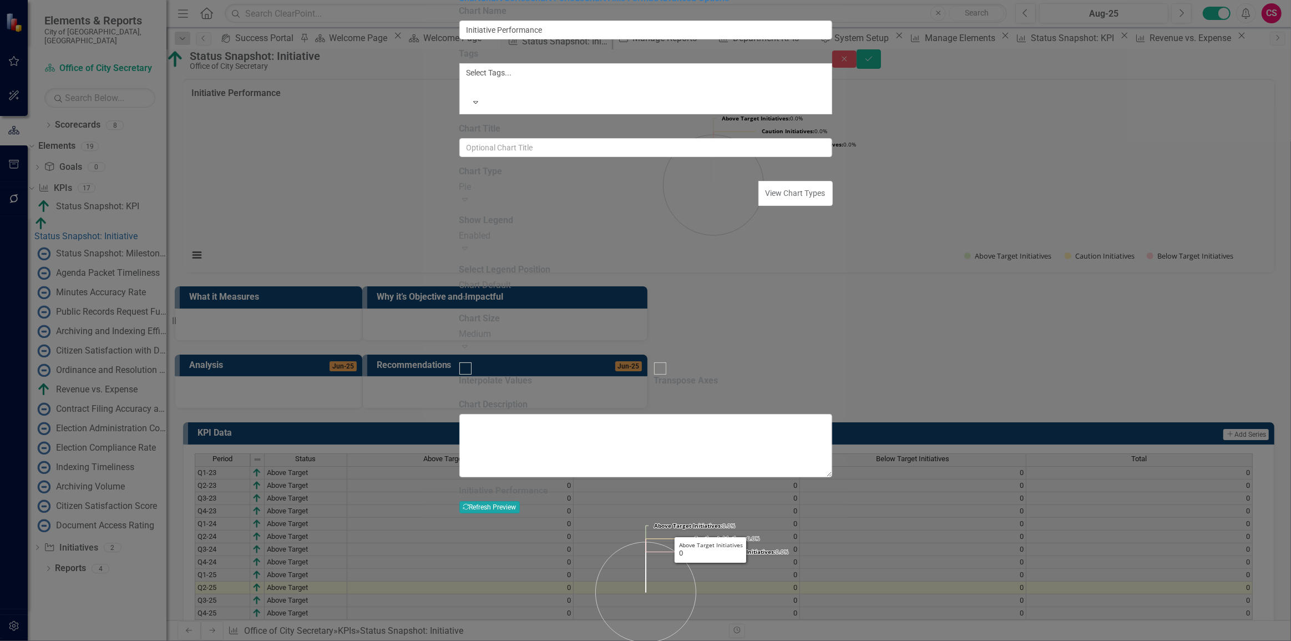
click at [520, 501] on button "Recalculate Refresh Preview" at bounding box center [490, 507] width 60 height 12
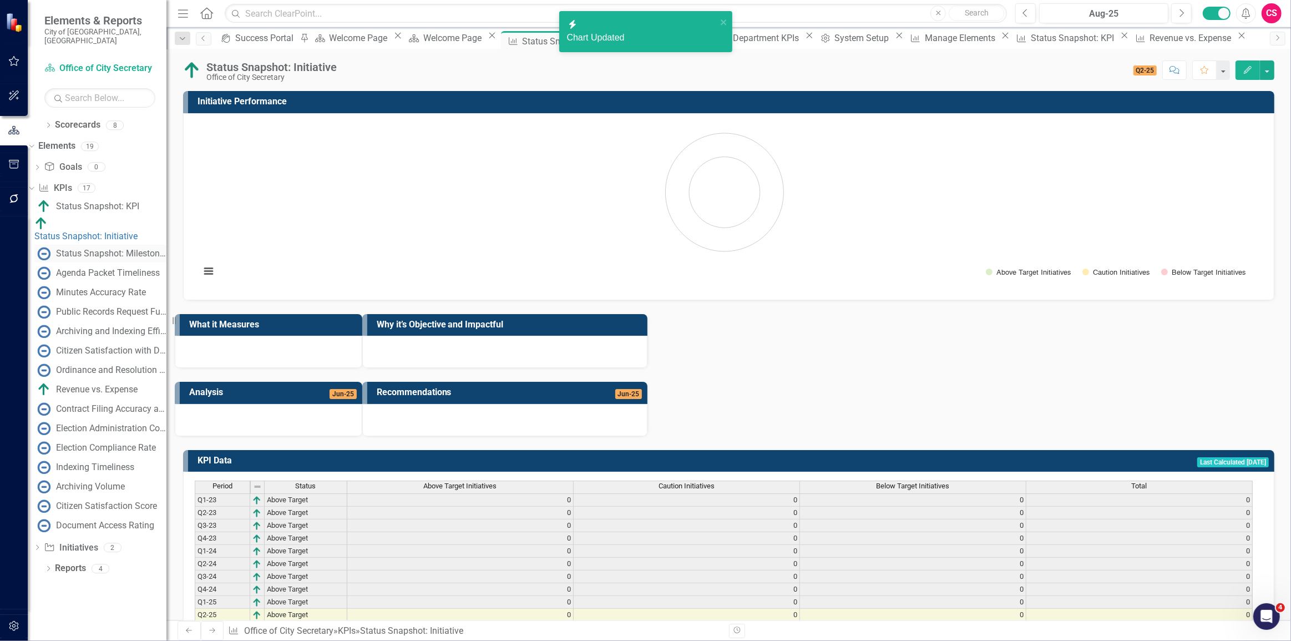
click at [104, 249] on div "Status Snapshot: Milestones" at bounding box center [111, 254] width 110 height 10
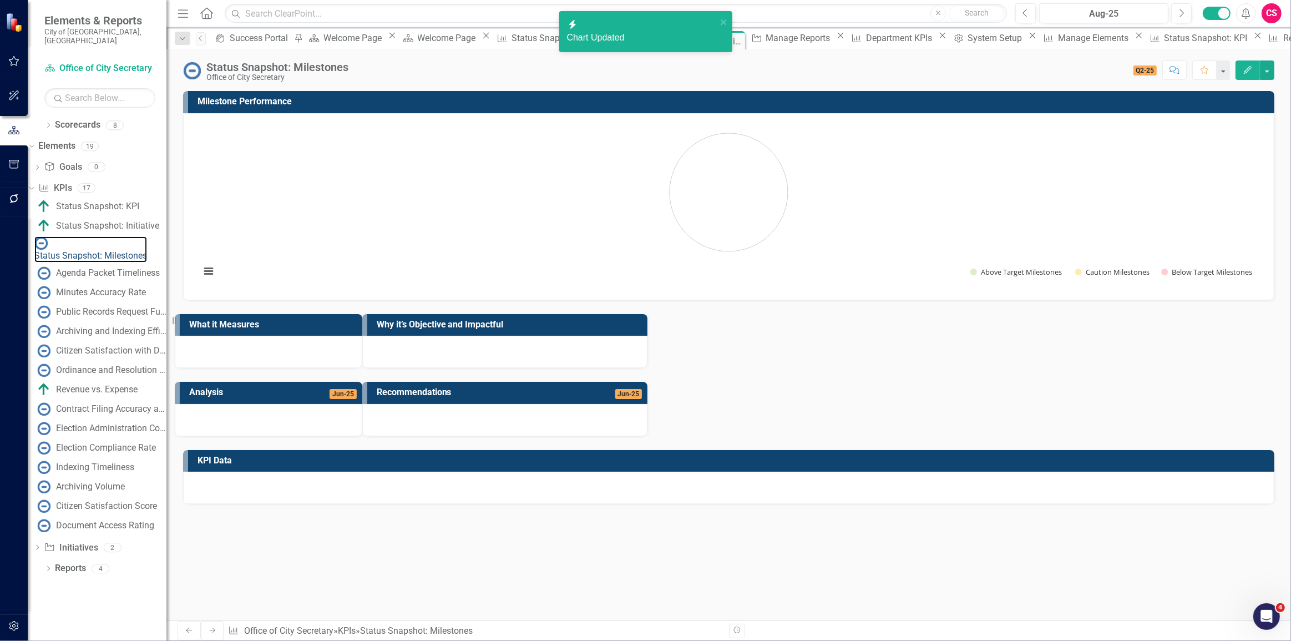
click at [866, 235] on rect "Interactive chart" at bounding box center [729, 205] width 1068 height 166
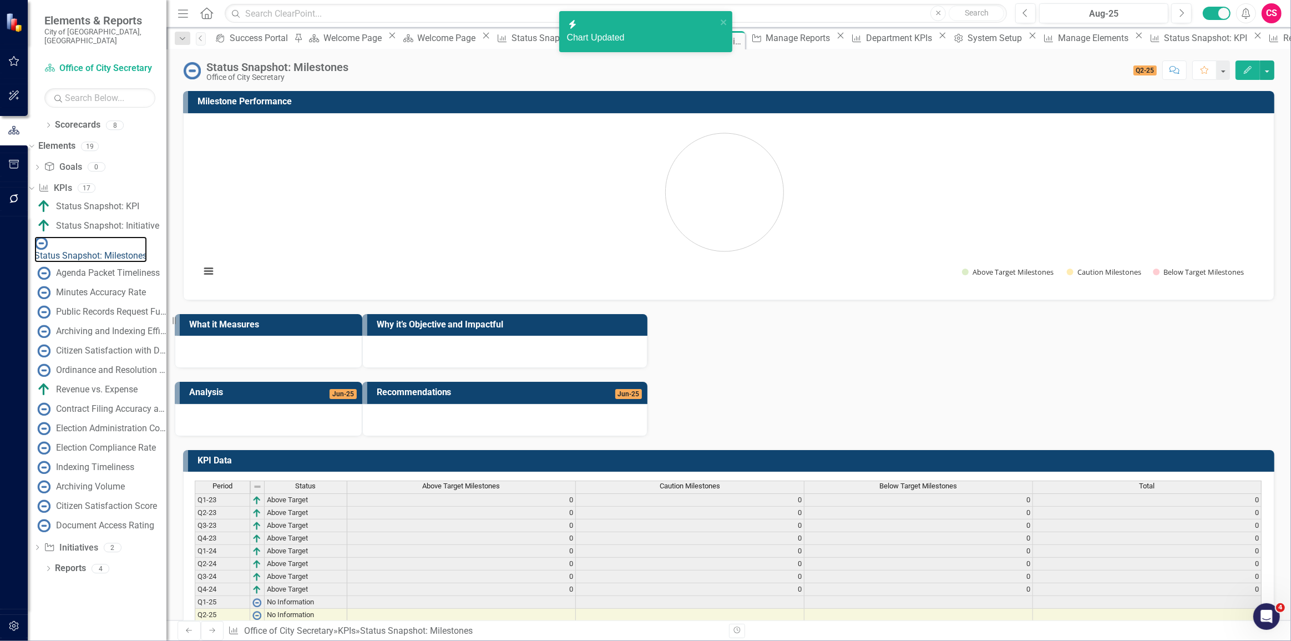
click at [866, 235] on rect "Interactive chart" at bounding box center [725, 205] width 1060 height 166
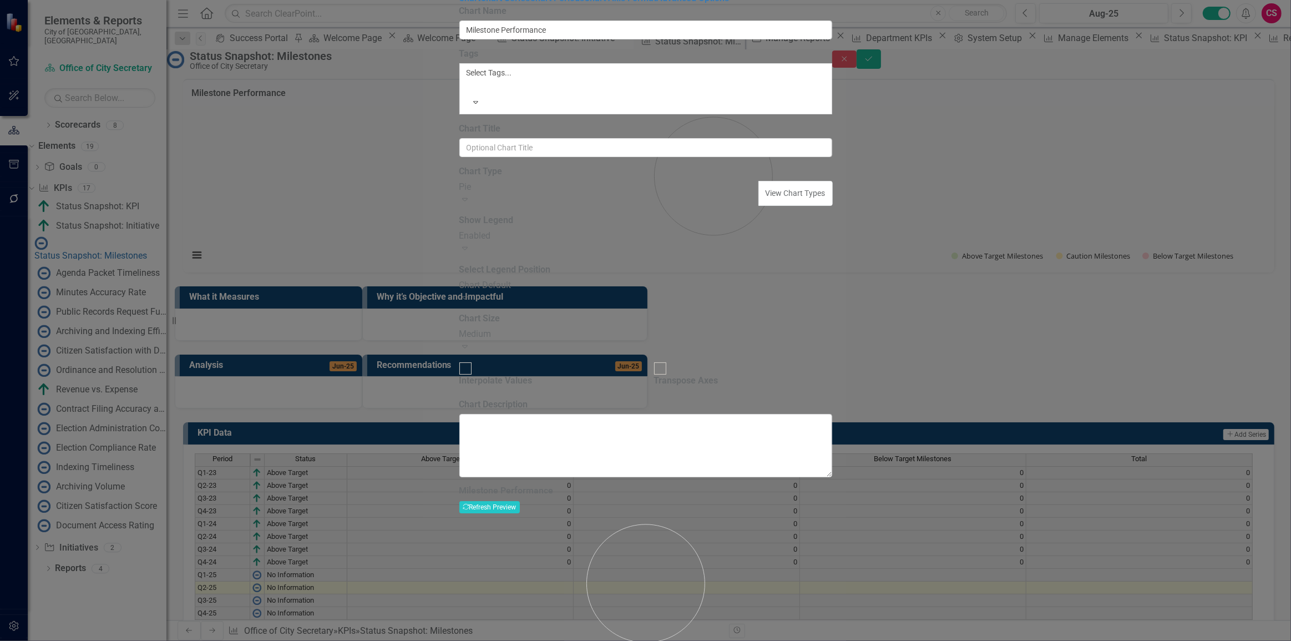
click at [524, 194] on div "Pie" at bounding box center [610, 187] width 300 height 13
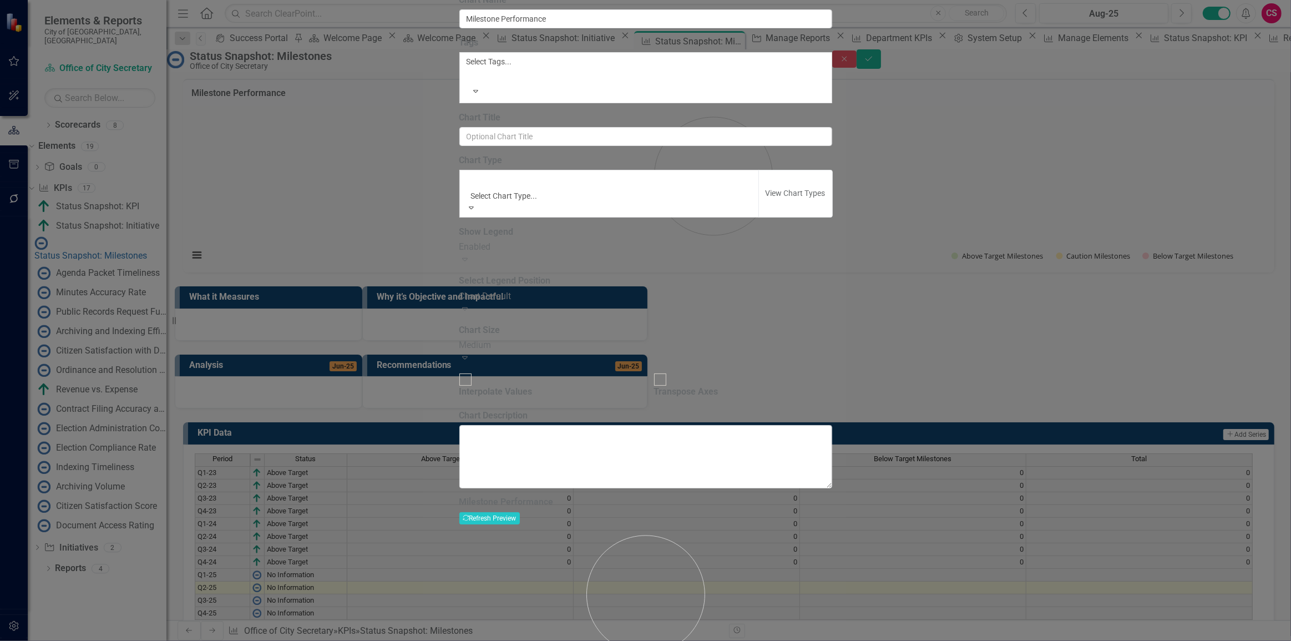
scroll to position [733, 0]
type input "pi"
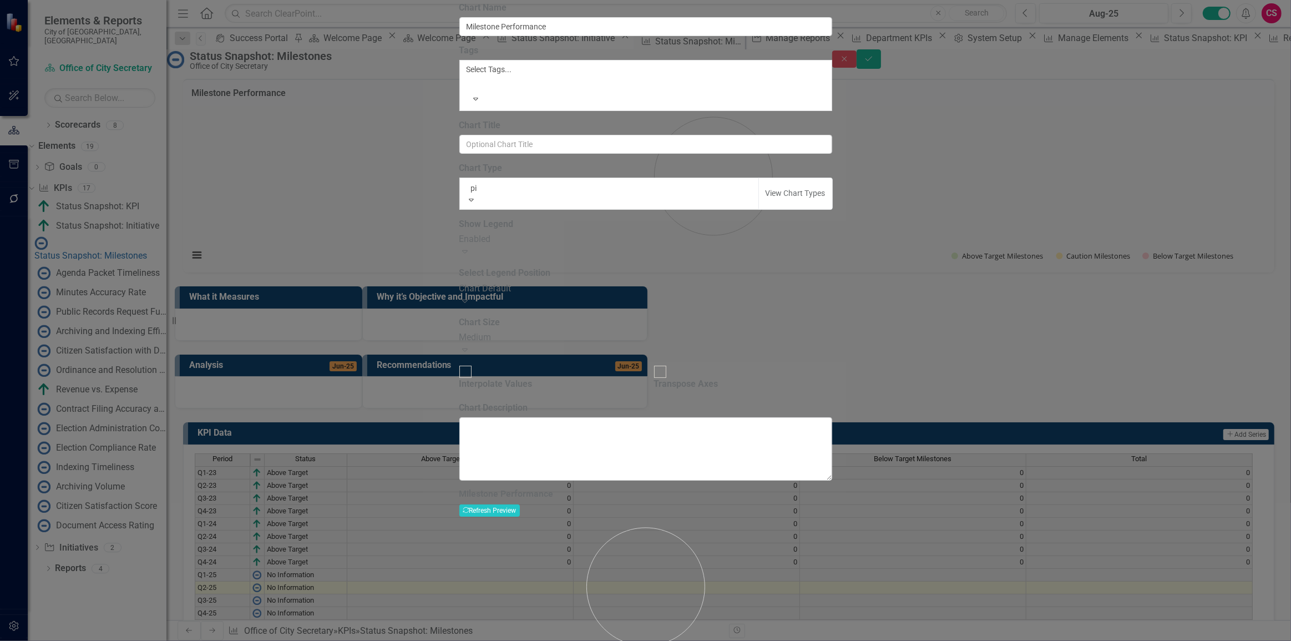
scroll to position [0, 0]
drag, startPoint x: 518, startPoint y: 233, endPoint x: 752, endPoint y: 290, distance: 240.4
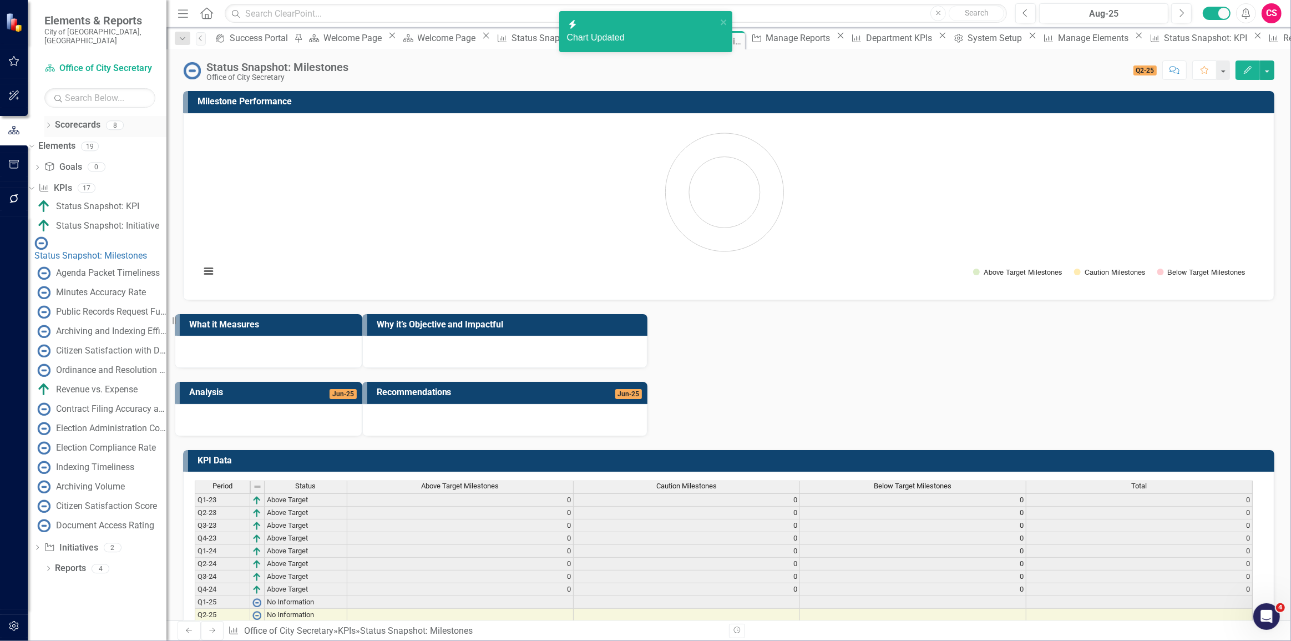
click at [47, 123] on icon "Dropdown" at bounding box center [48, 126] width 8 height 6
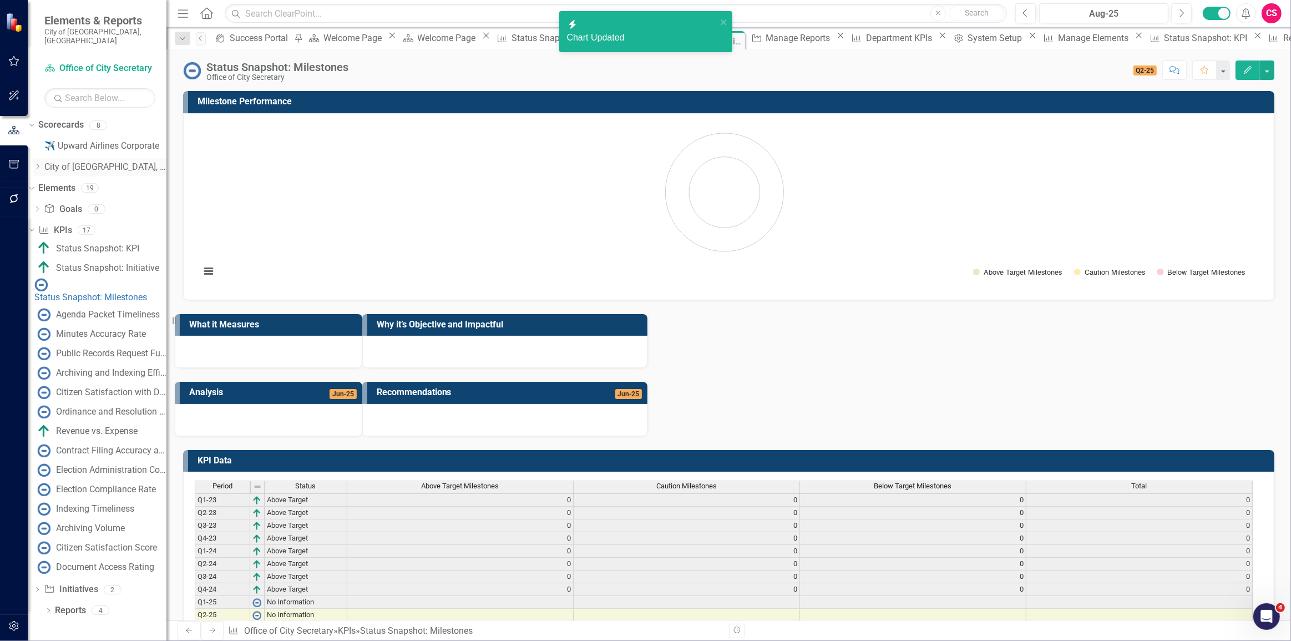
click at [72, 161] on link "City of [GEOGRAPHIC_DATA], [GEOGRAPHIC_DATA]" at bounding box center [105, 167] width 122 height 13
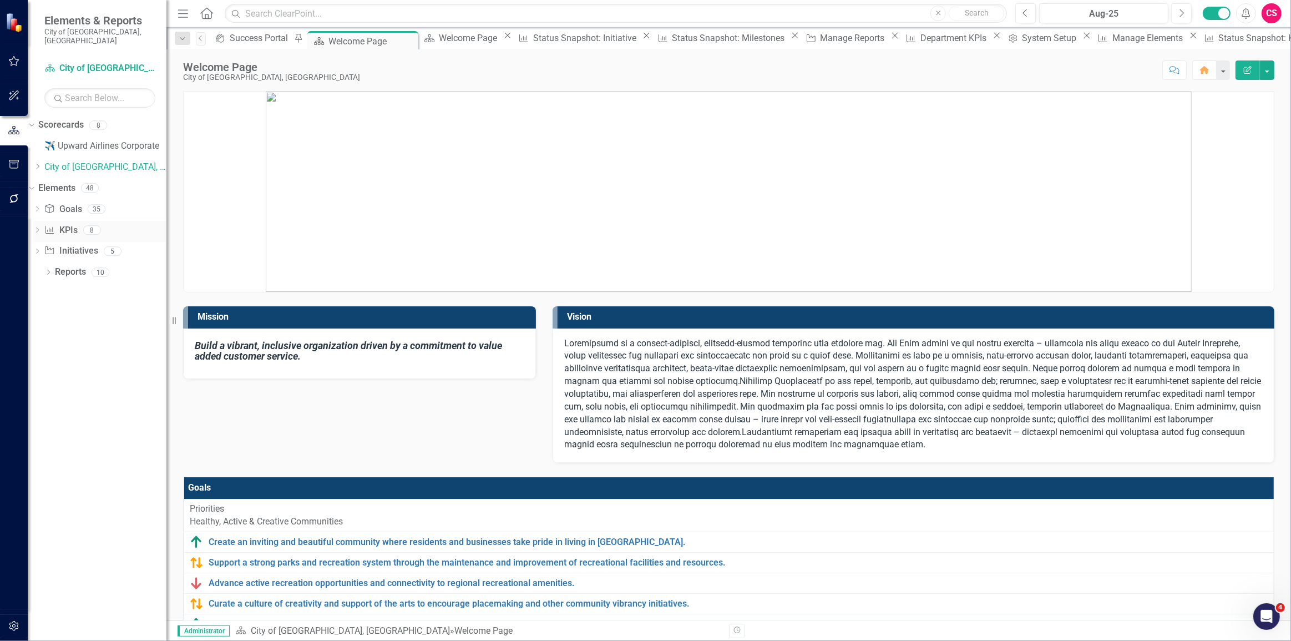
click at [39, 228] on icon at bounding box center [37, 230] width 3 height 5
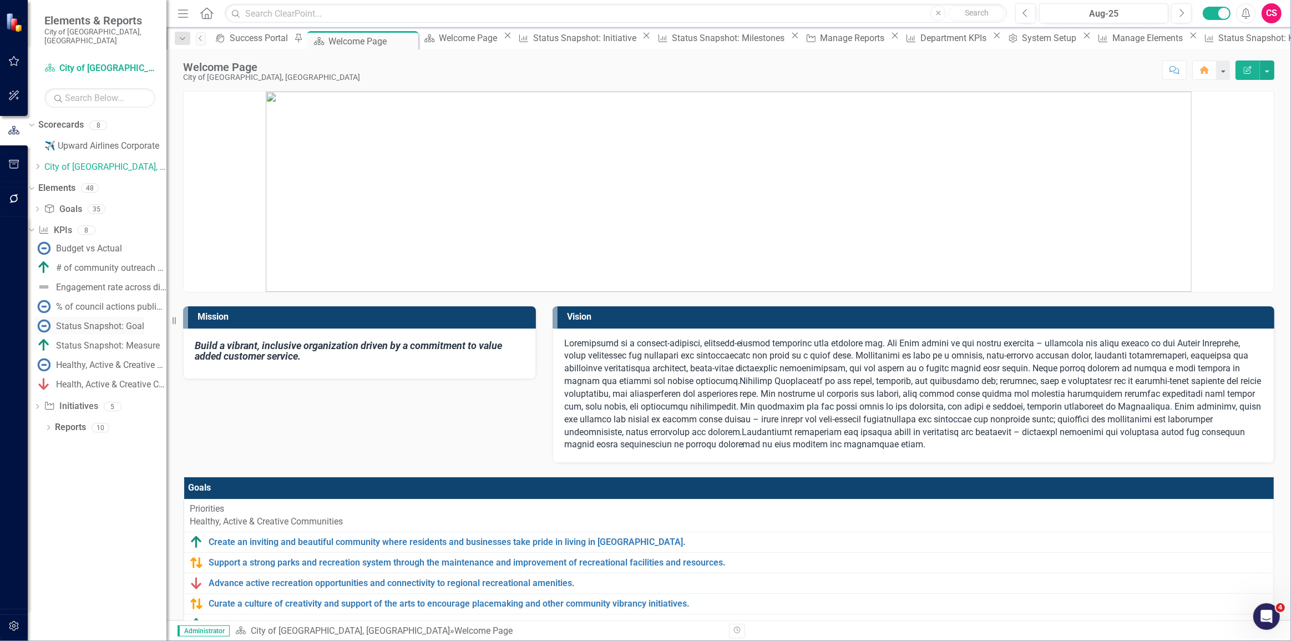
click at [97, 321] on div "Status Snapshot: Goal" at bounding box center [100, 326] width 88 height 10
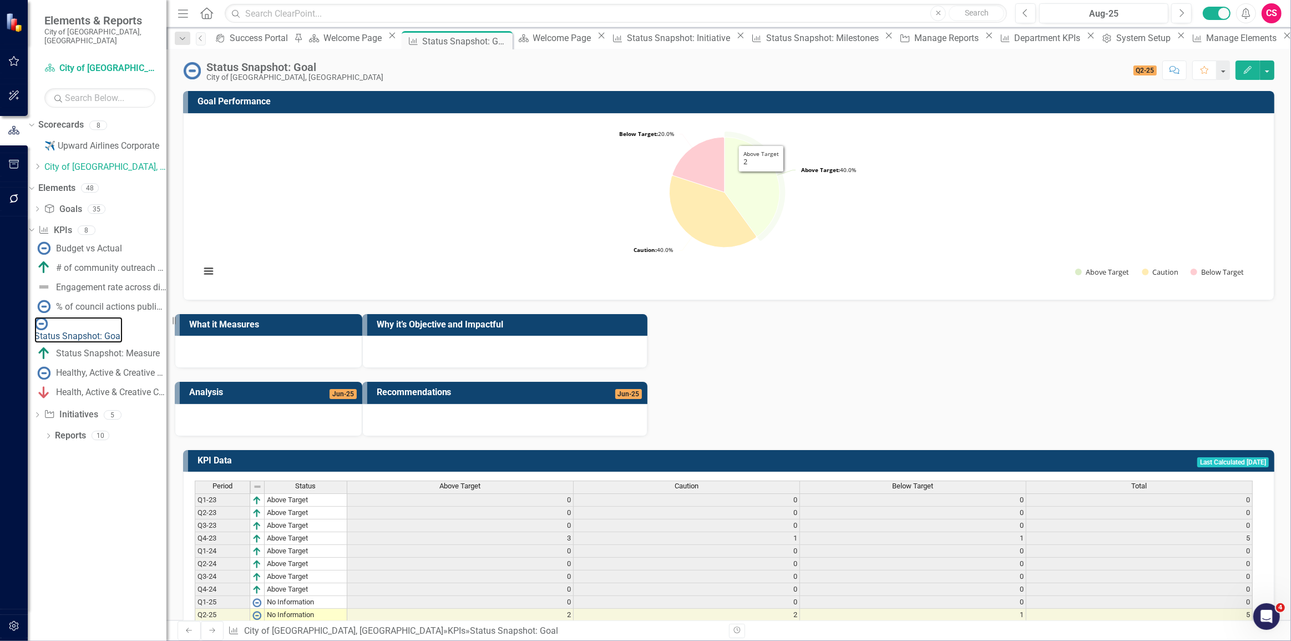
click at [780, 185] on icon "Interactive chart" at bounding box center [755, 186] width 61 height 109
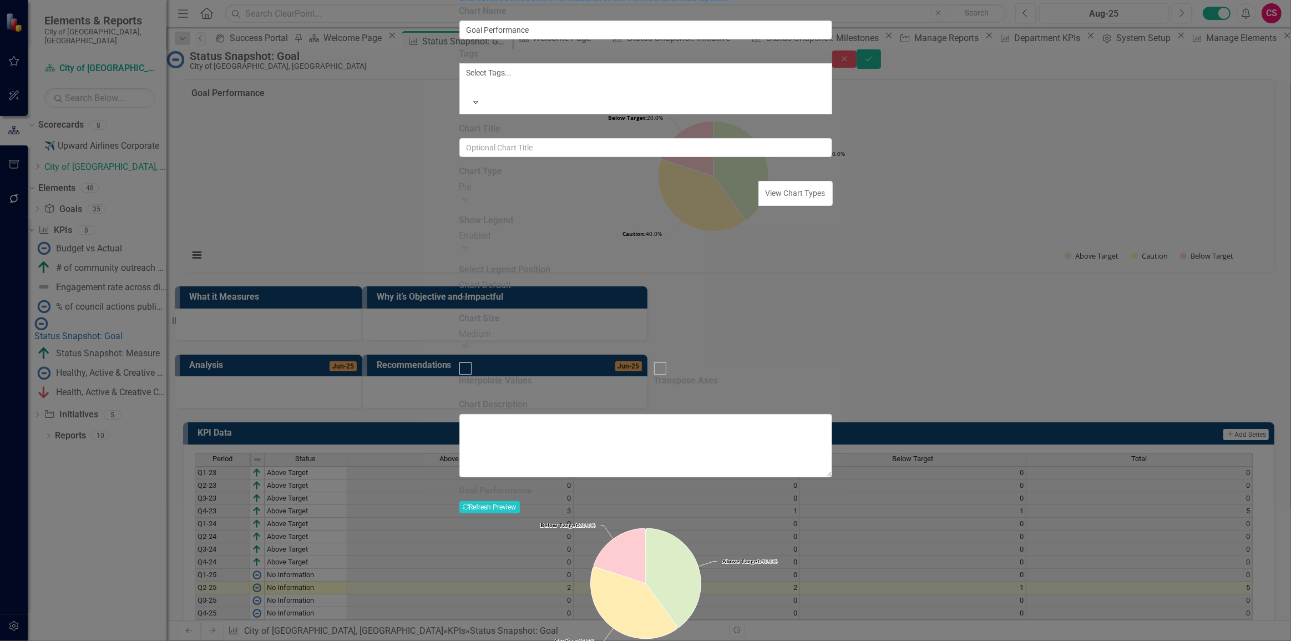
click at [547, 193] on div "Pie" at bounding box center [610, 187] width 300 height 13
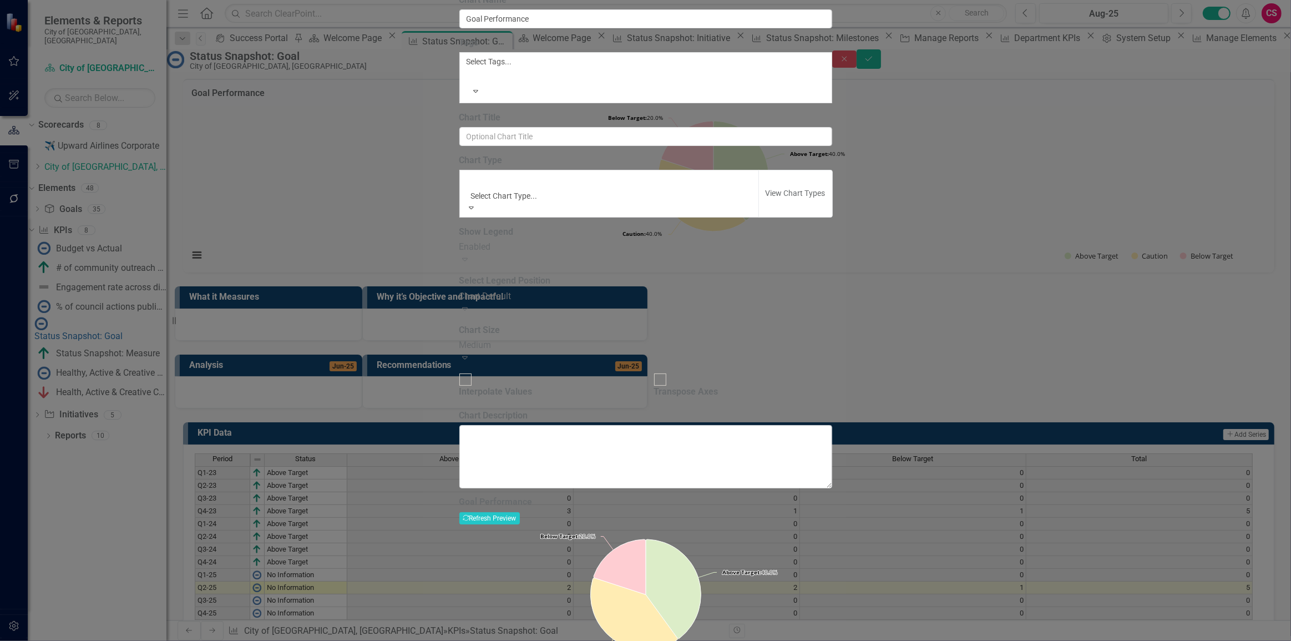
scroll to position [133, 0]
type input "pi"
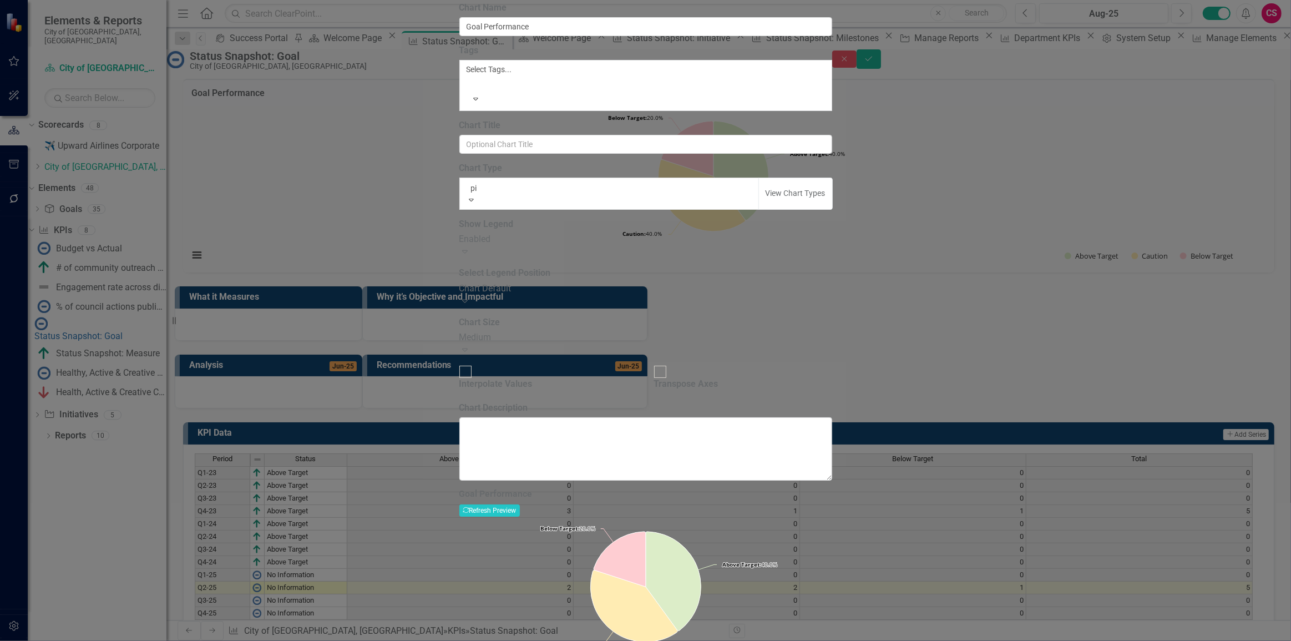
scroll to position [0, 0]
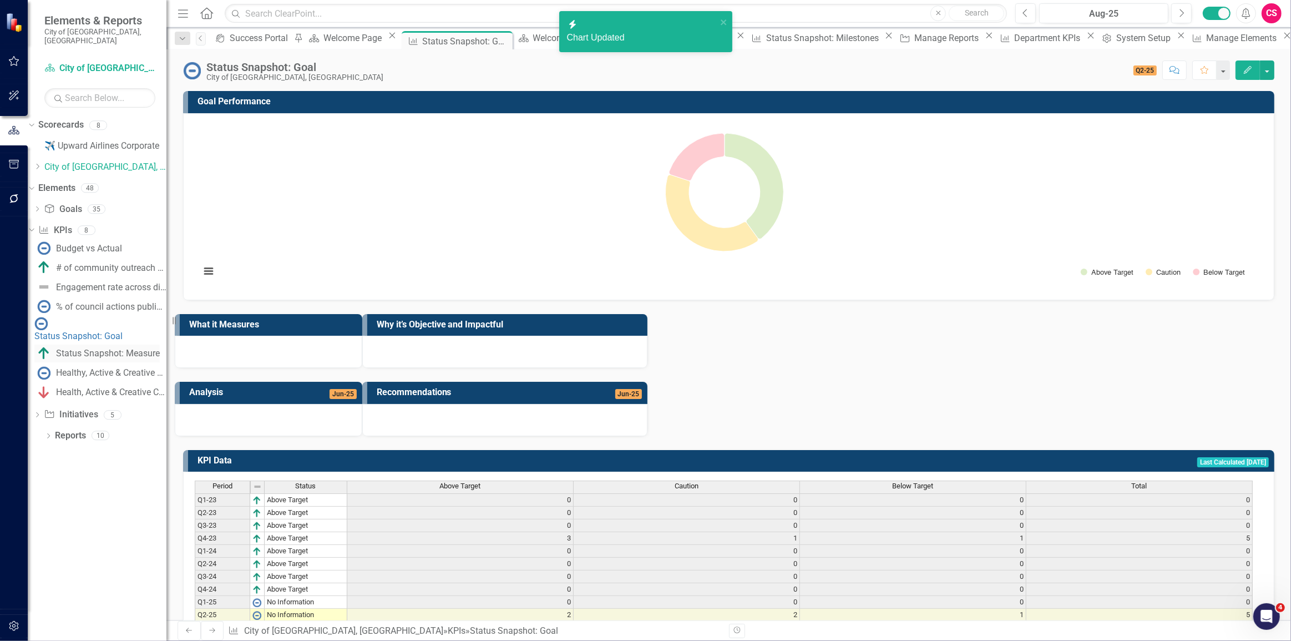
click at [138, 349] on div "Status Snapshot: Measure" at bounding box center [108, 354] width 104 height 10
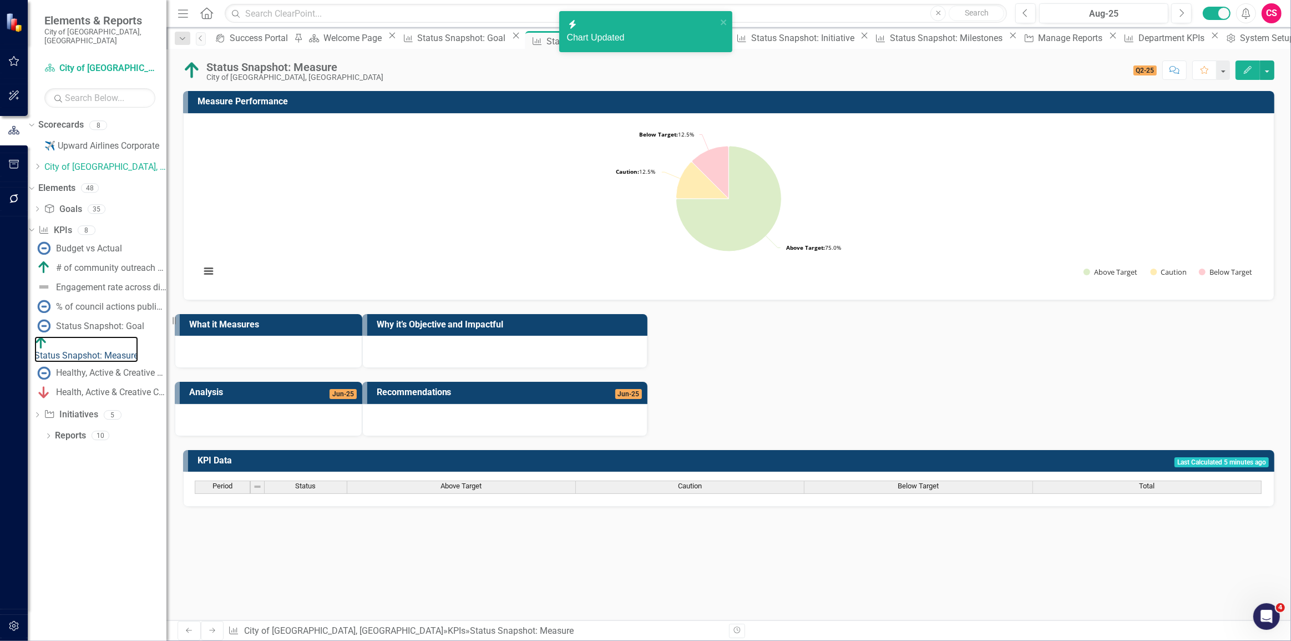
click at [567, 228] on rect "Interactive chart" at bounding box center [729, 205] width 1068 height 166
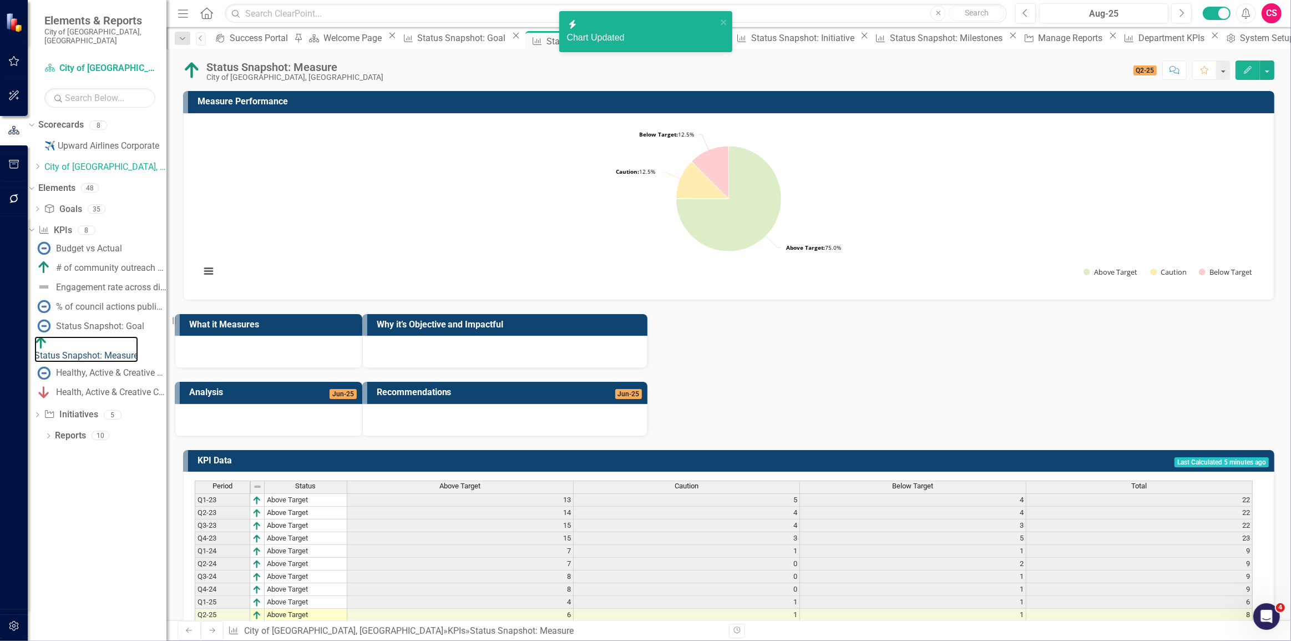
click at [567, 228] on rect "Interactive chart" at bounding box center [729, 205] width 1068 height 166
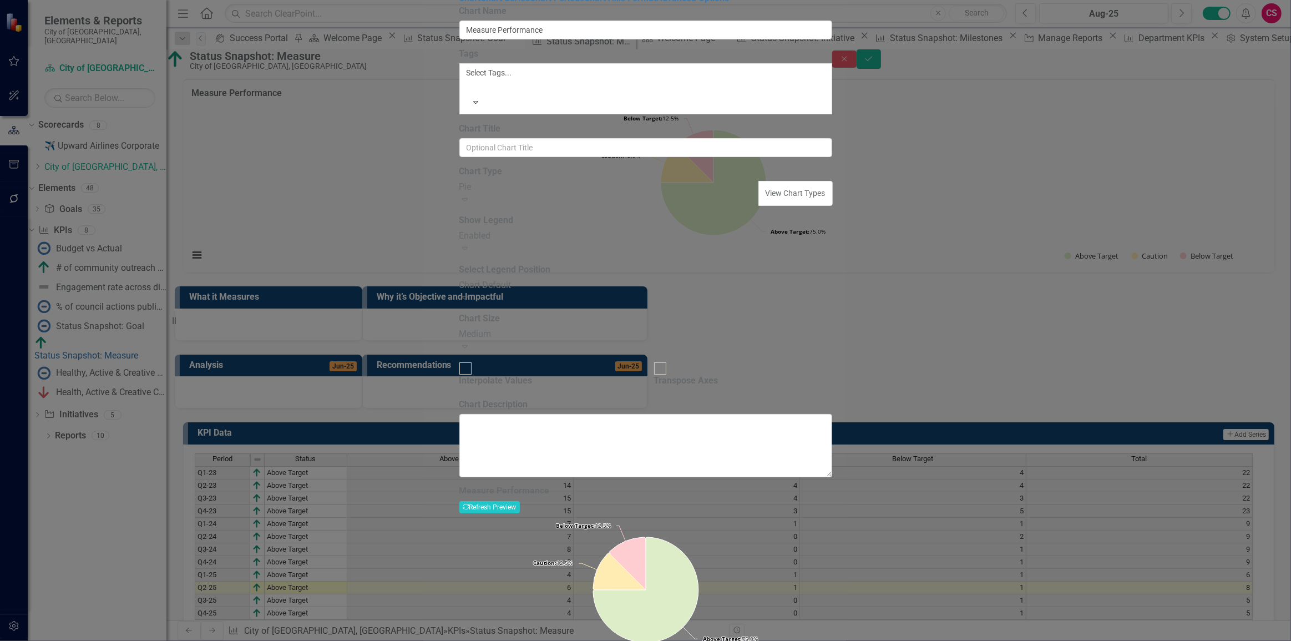
click at [576, 194] on div "Pie" at bounding box center [610, 187] width 300 height 13
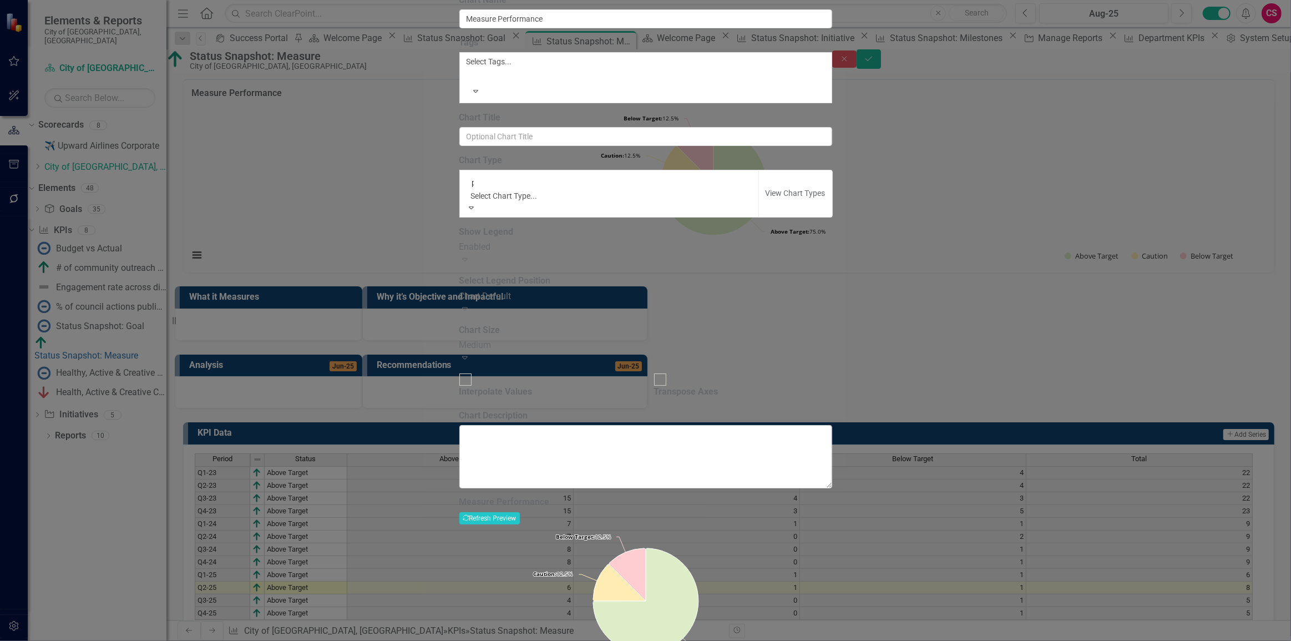
scroll to position [133, 0]
type input "pi"
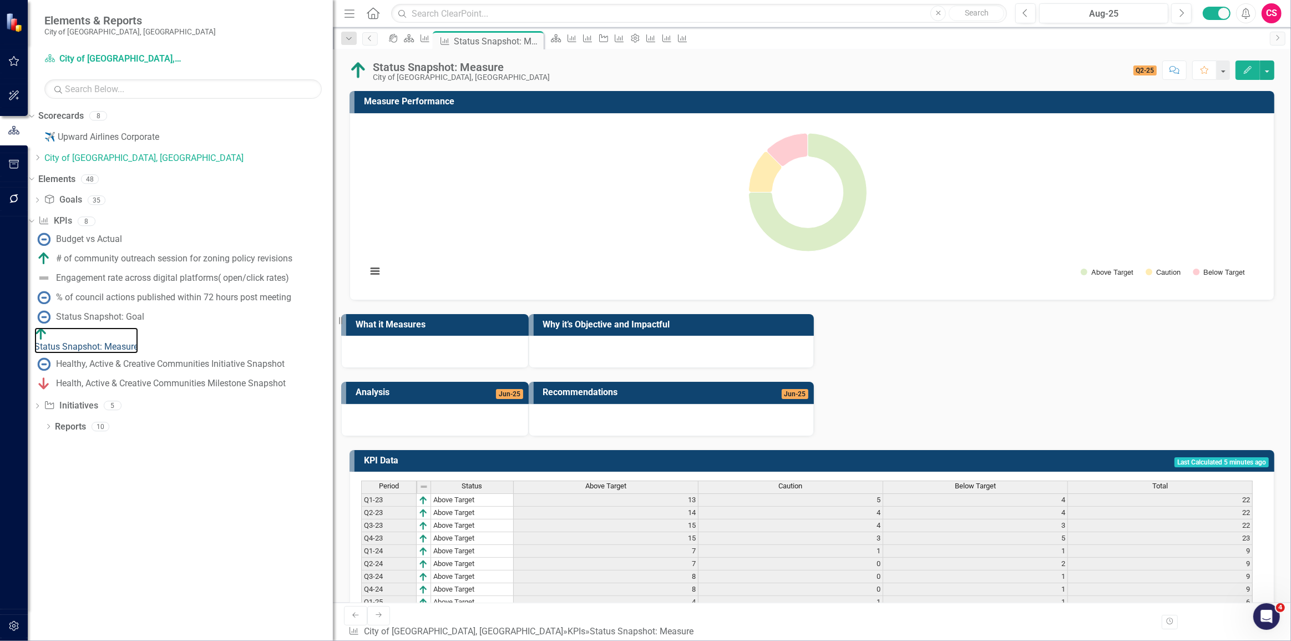
drag, startPoint x: 172, startPoint y: 312, endPoint x: 367, endPoint y: 300, distance: 195.8
click at [367, 300] on div "Elements & Reports City of [GEOGRAPHIC_DATA], [GEOGRAPHIC_DATA] Scorecard City …" at bounding box center [645, 320] width 1291 height 641
click at [174, 359] on div "Healthy, Active & Creative Communities Initiative Snapshot" at bounding box center [170, 364] width 229 height 10
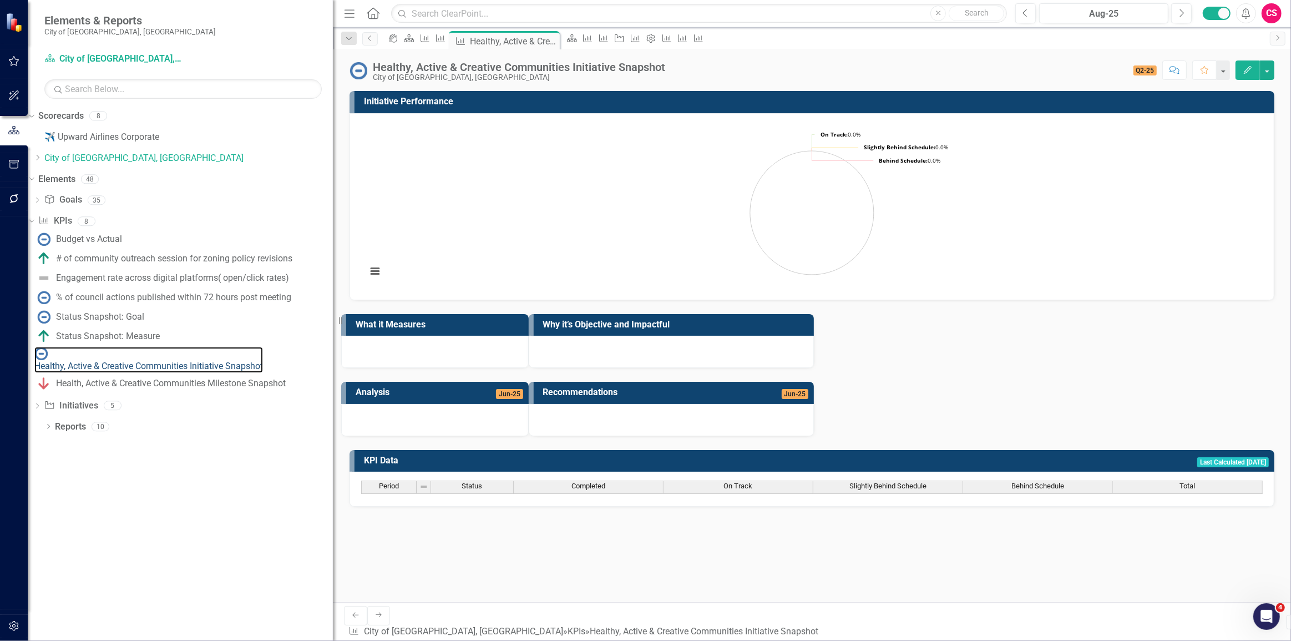
click at [801, 228] on rect "Interactive chart" at bounding box center [812, 205] width 902 height 166
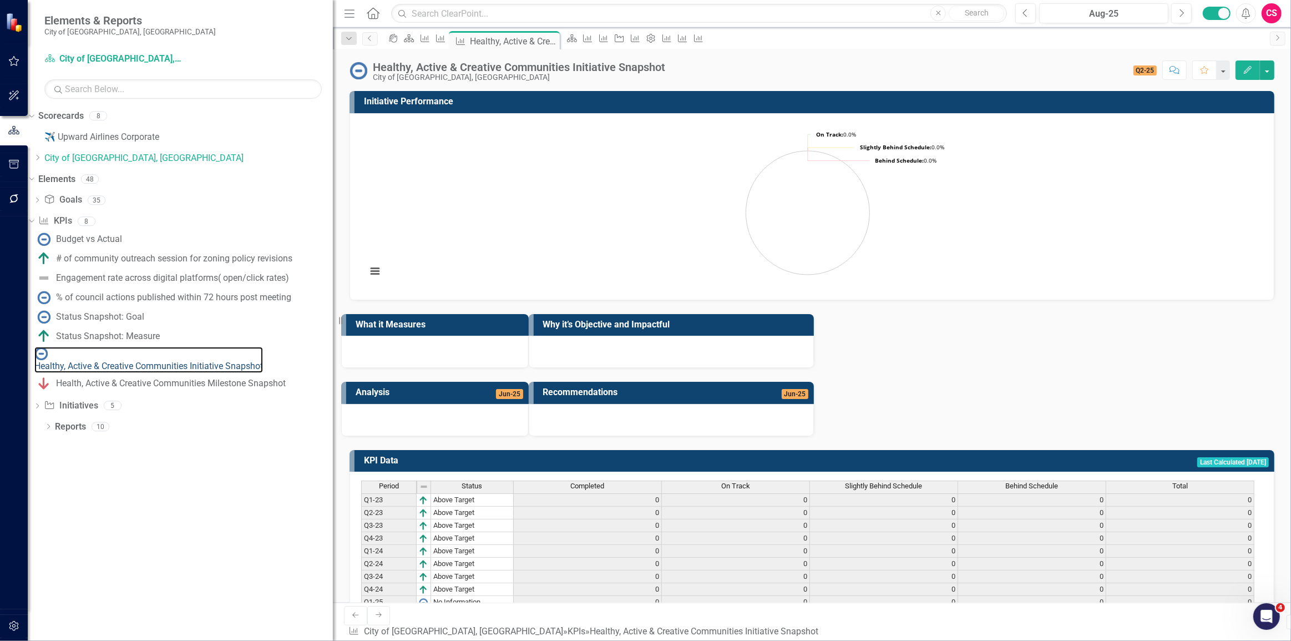
click at [801, 228] on rect "Interactive chart" at bounding box center [808, 205] width 894 height 166
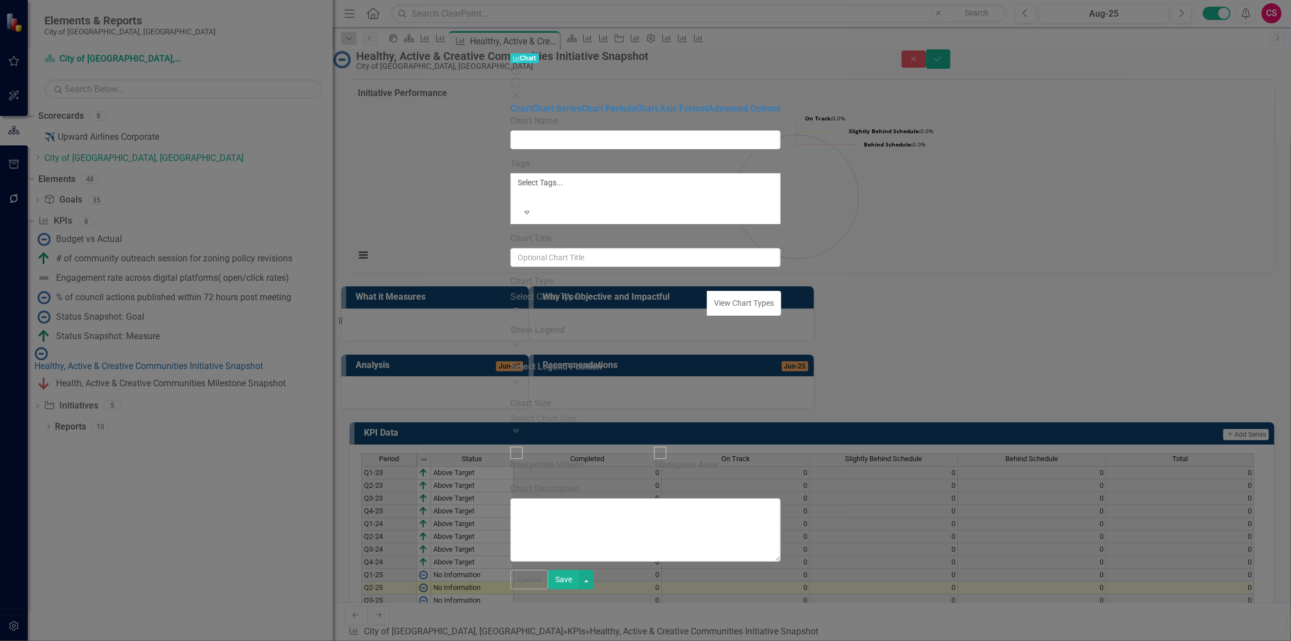
type input "Initiative Performance"
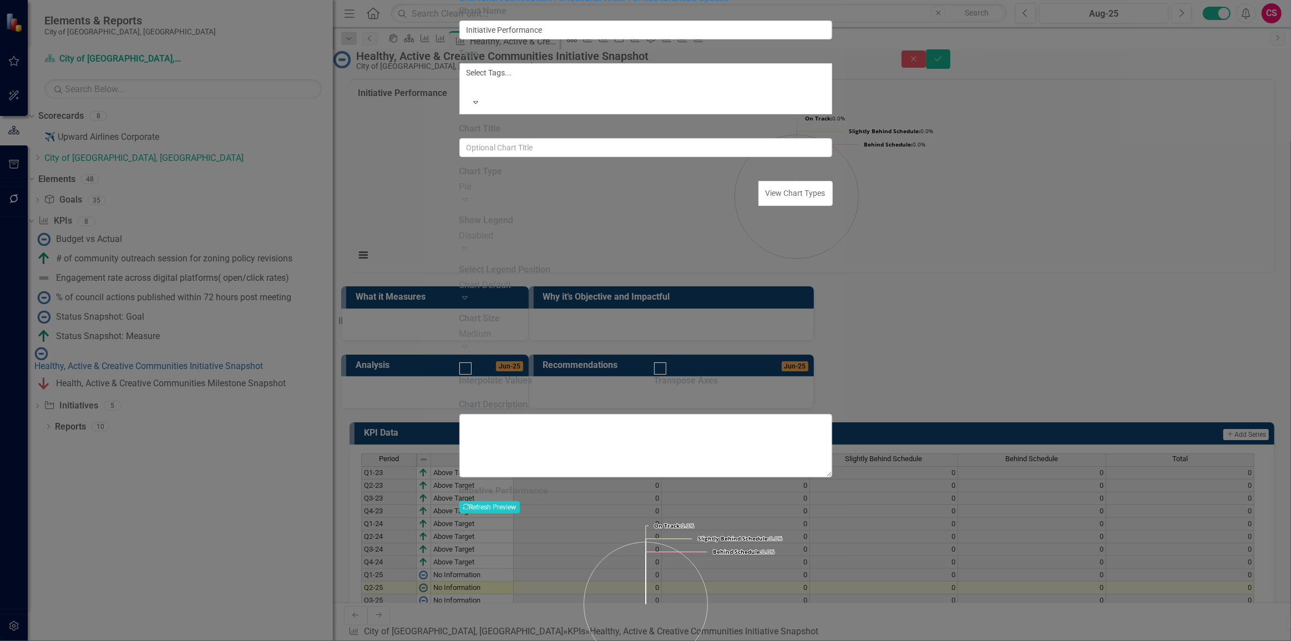
click at [563, 194] on div "Pie" at bounding box center [610, 187] width 300 height 13
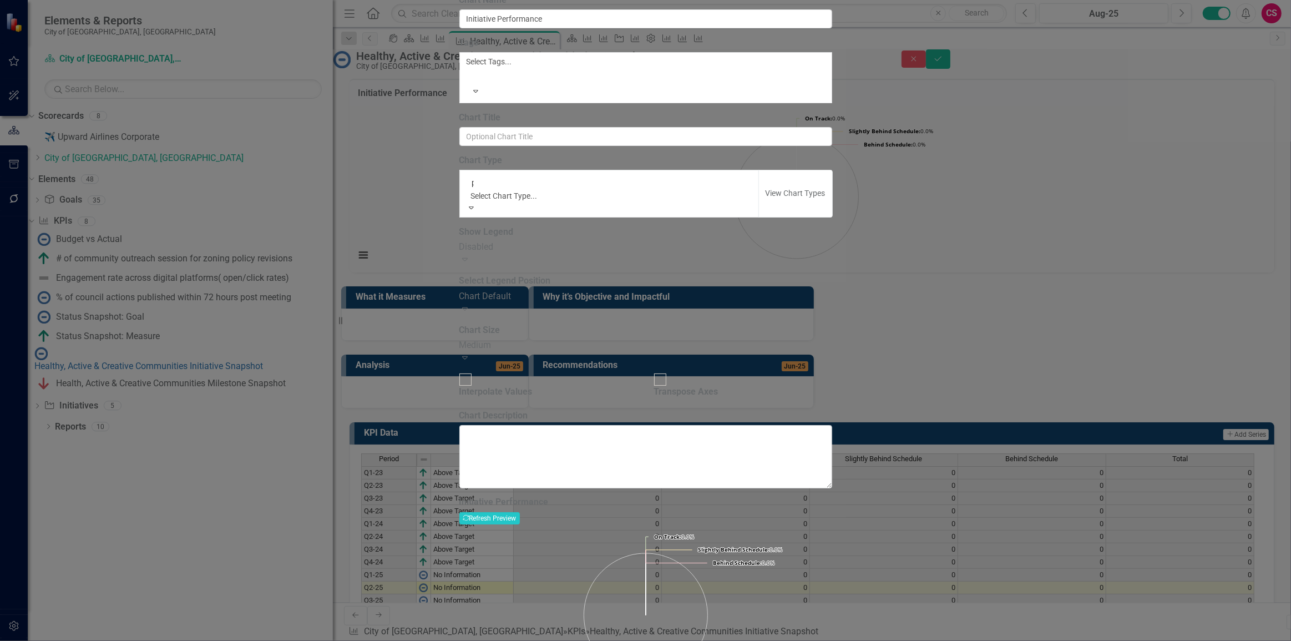
type input "pi"
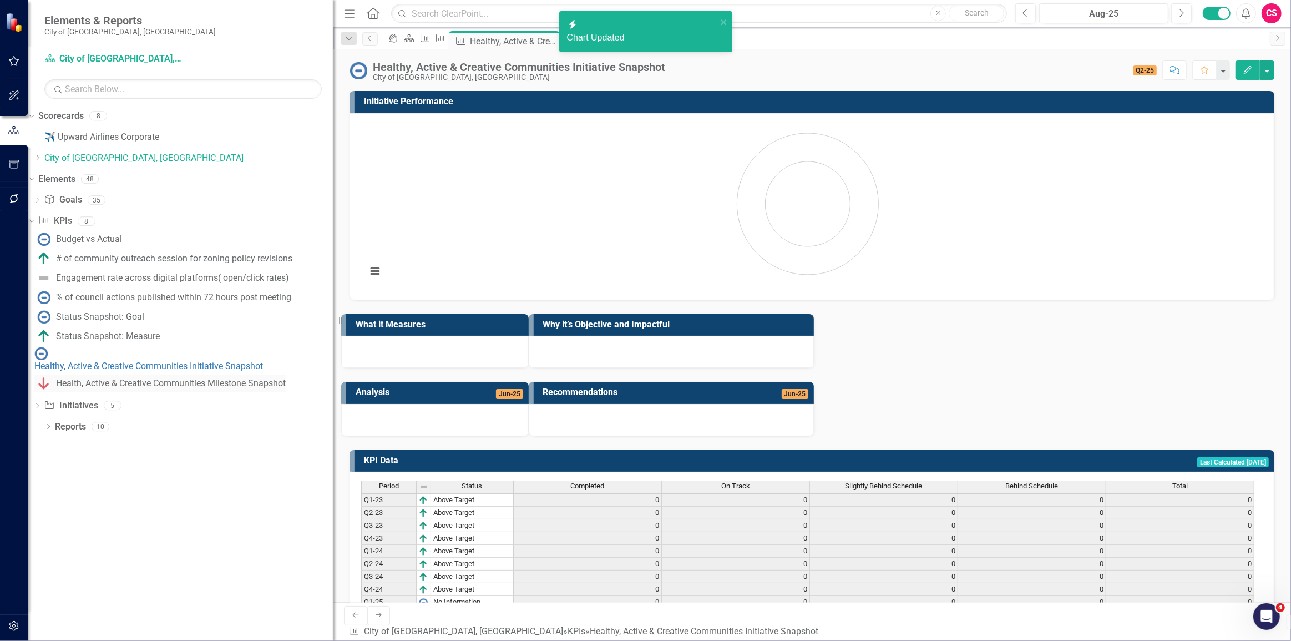
click at [216, 378] on div "Health, Active & Creative Communities Milestone Snapshot" at bounding box center [171, 383] width 230 height 10
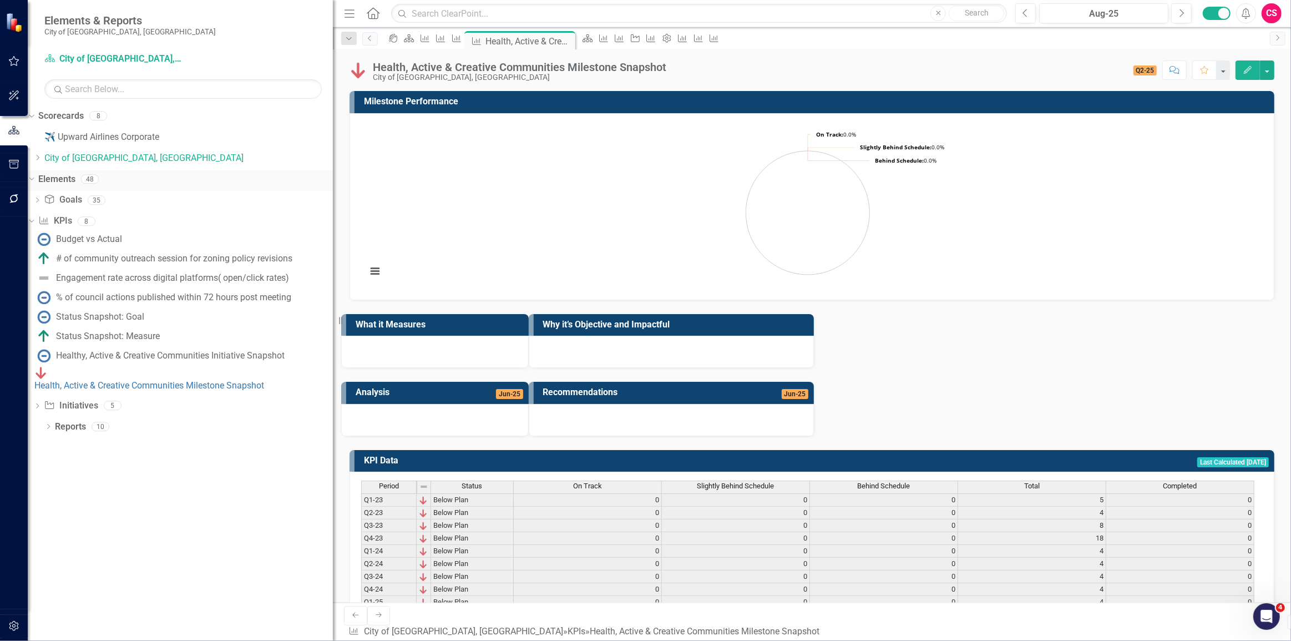
click at [75, 173] on link "Elements" at bounding box center [56, 179] width 37 height 13
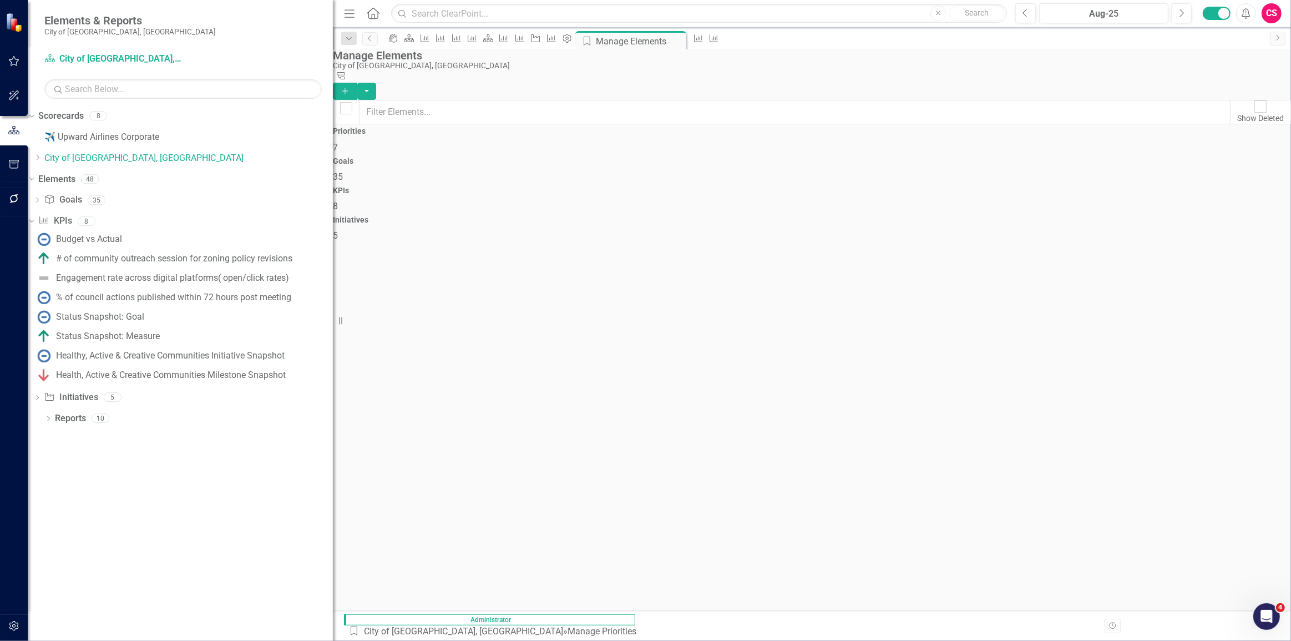
click at [882, 186] on div "KPIs 8" at bounding box center [812, 199] width 958 height 27
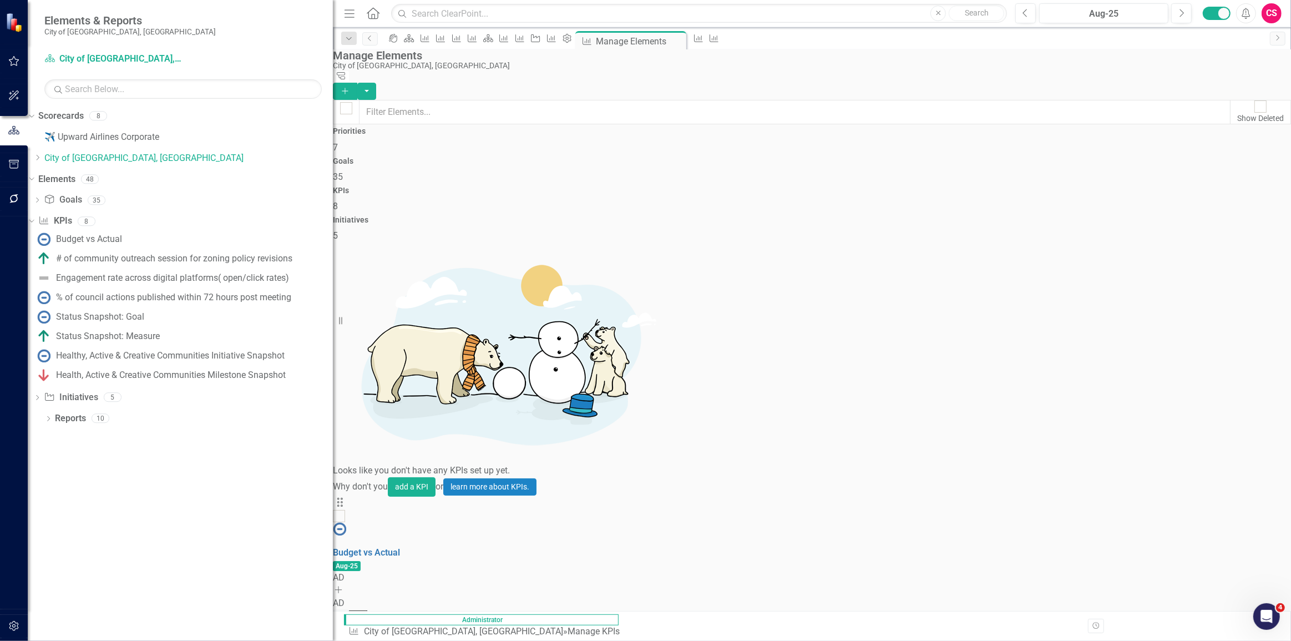
click at [1208, 539] on link "Trash Delete KPI" at bounding box center [1222, 538] width 88 height 21
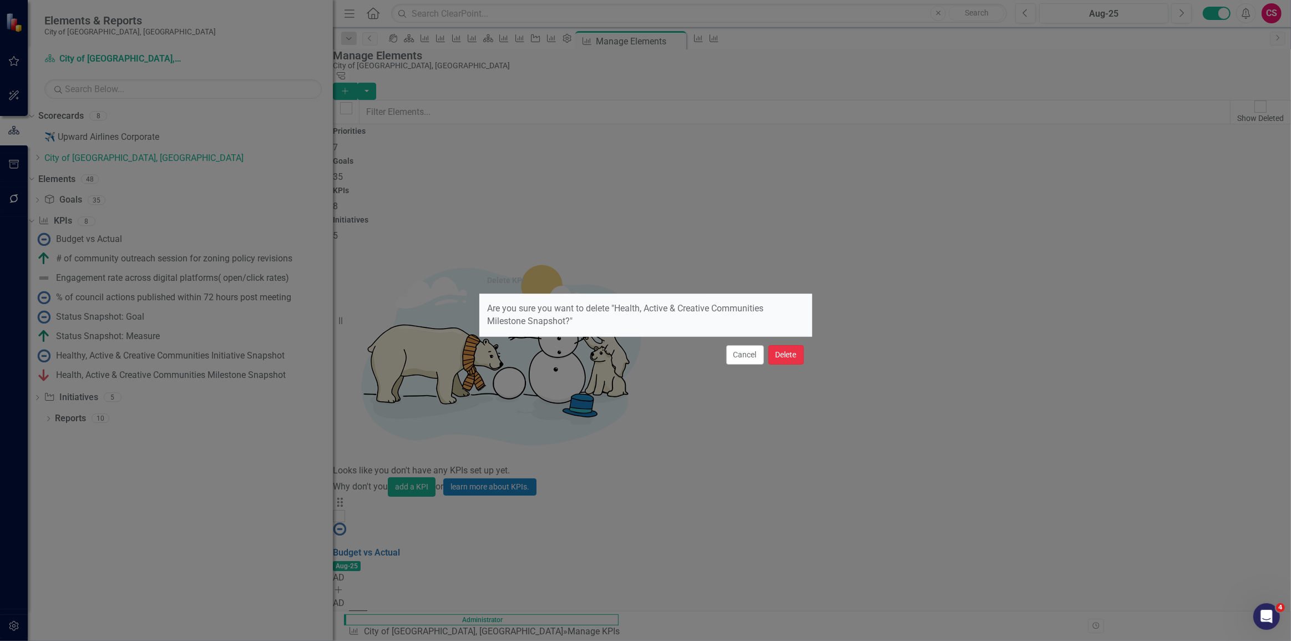
click at [788, 363] on button "Delete" at bounding box center [787, 354] width 36 height 19
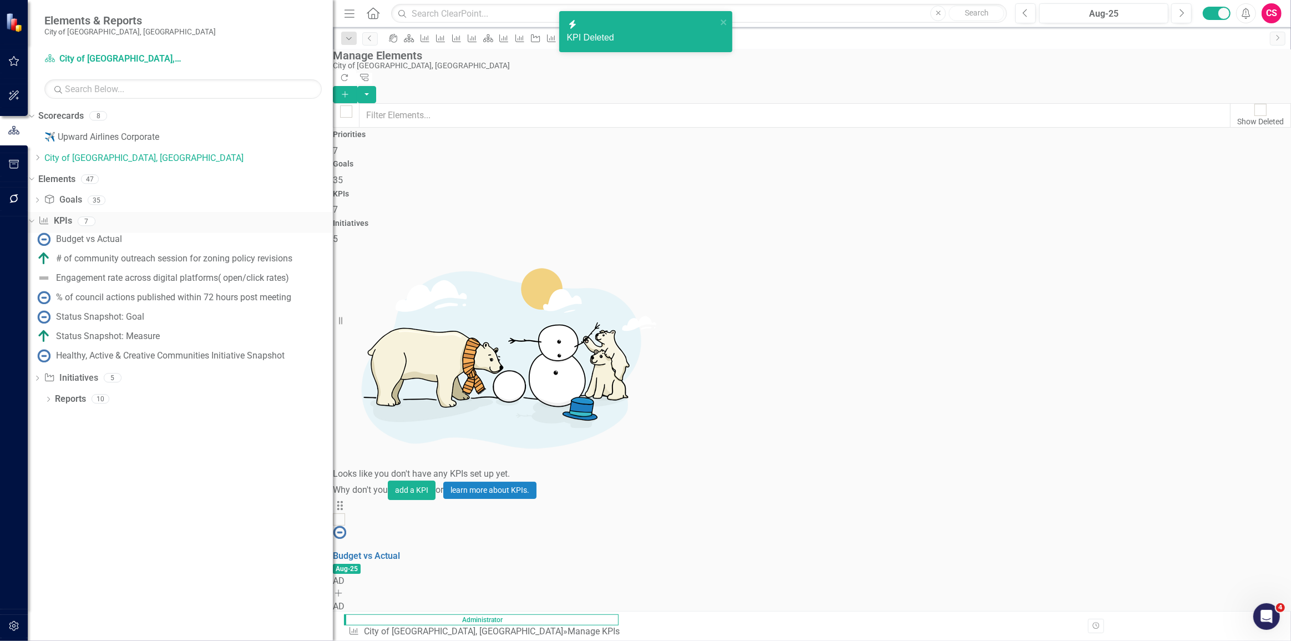
click at [33, 223] on icon "Dropdown" at bounding box center [30, 221] width 6 height 8
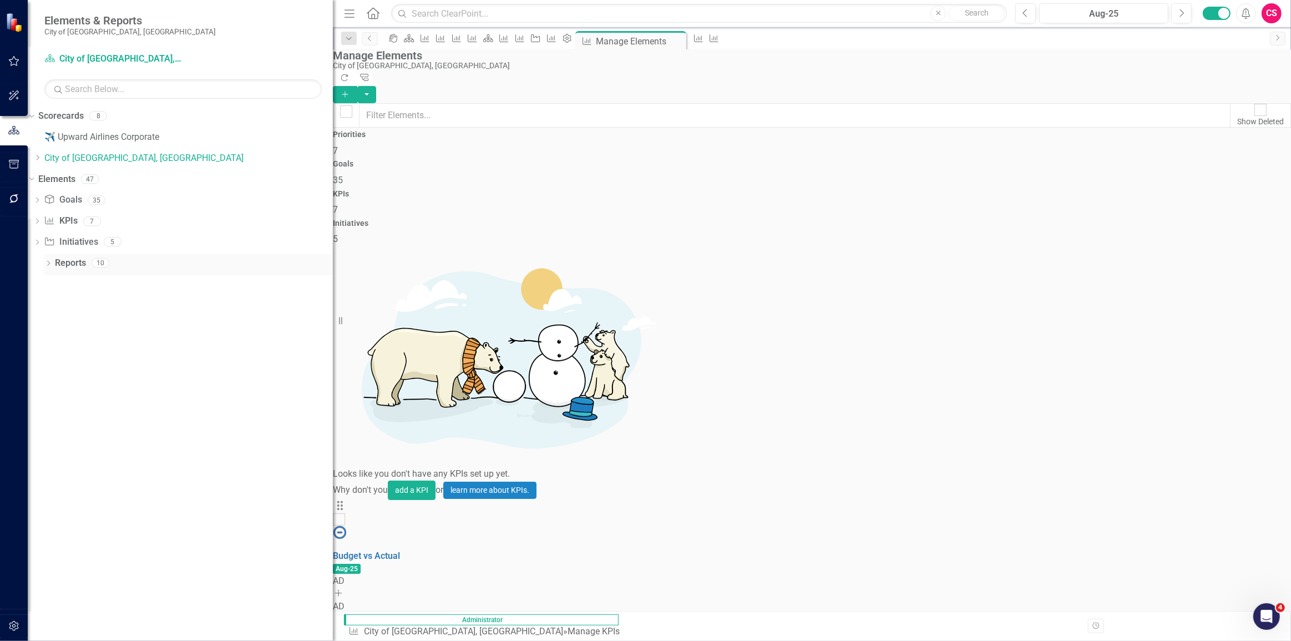
click at [51, 268] on div "Dropdown" at bounding box center [48, 264] width 8 height 9
click at [72, 319] on div "Healthy, Active & Creative Communities" at bounding box center [187, 322] width 291 height 10
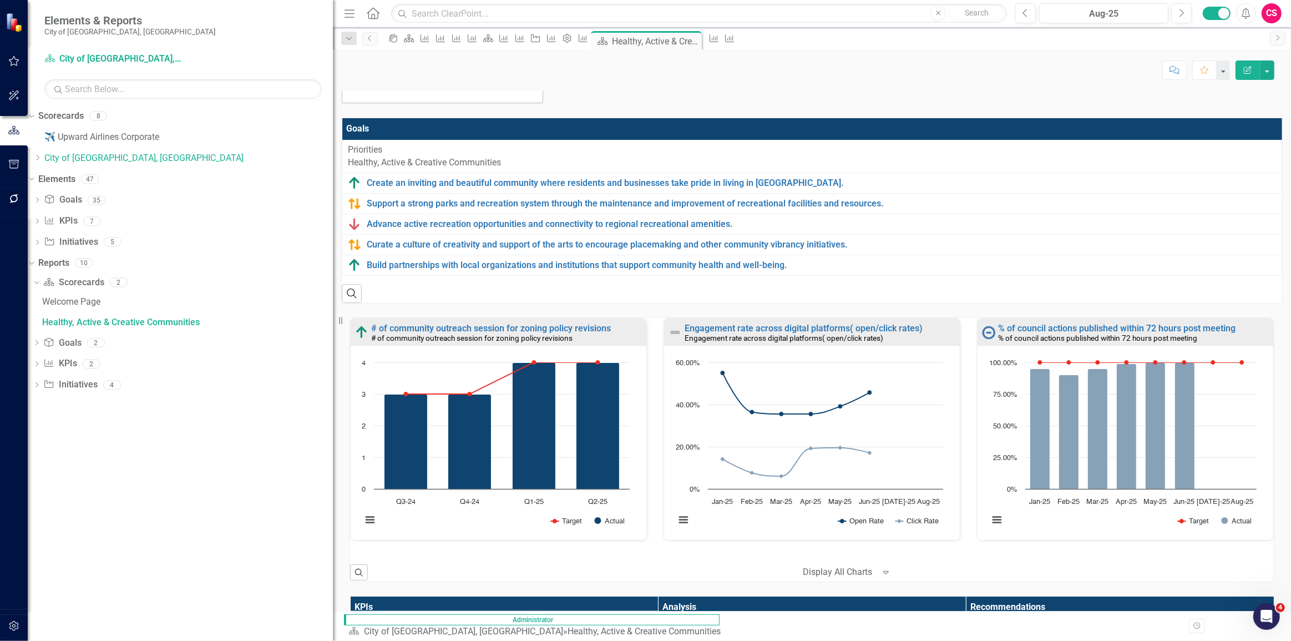
scroll to position [28, 0]
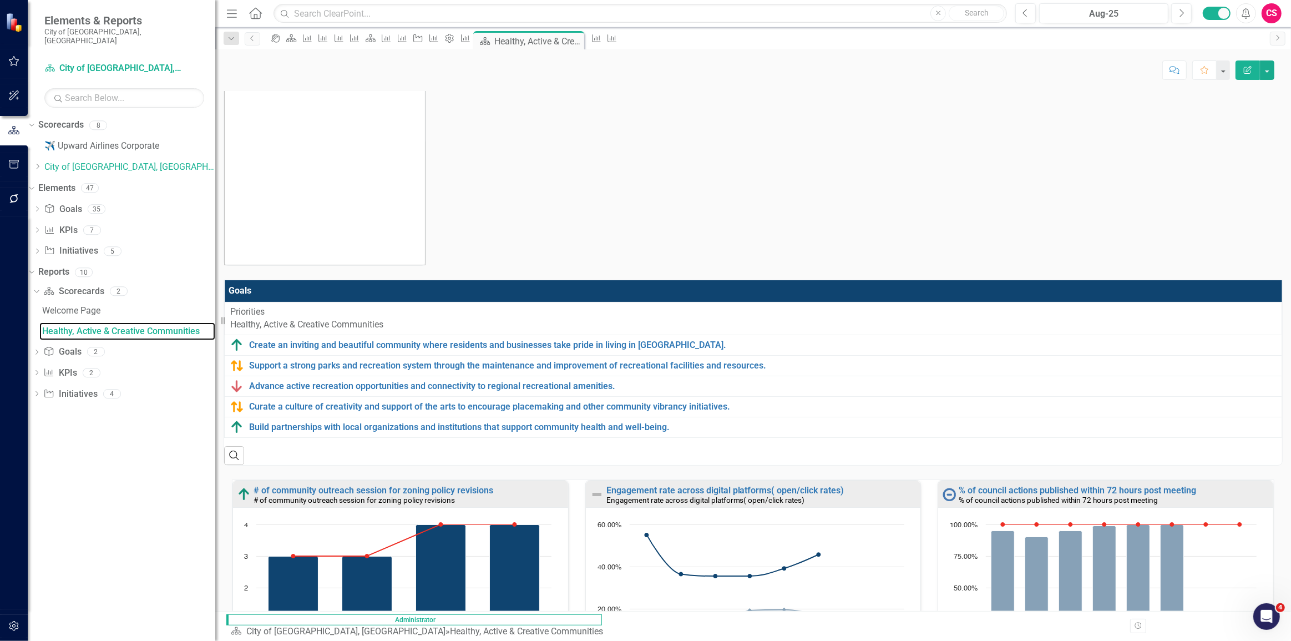
drag, startPoint x: 341, startPoint y: 305, endPoint x: 215, endPoint y: 314, distance: 126.3
click at [215, 314] on div "Resize" at bounding box center [219, 320] width 9 height 641
click at [277, 236] on p at bounding box center [324, 164] width 201 height 201
click at [281, 42] on icon "icon.portal" at bounding box center [275, 38] width 11 height 9
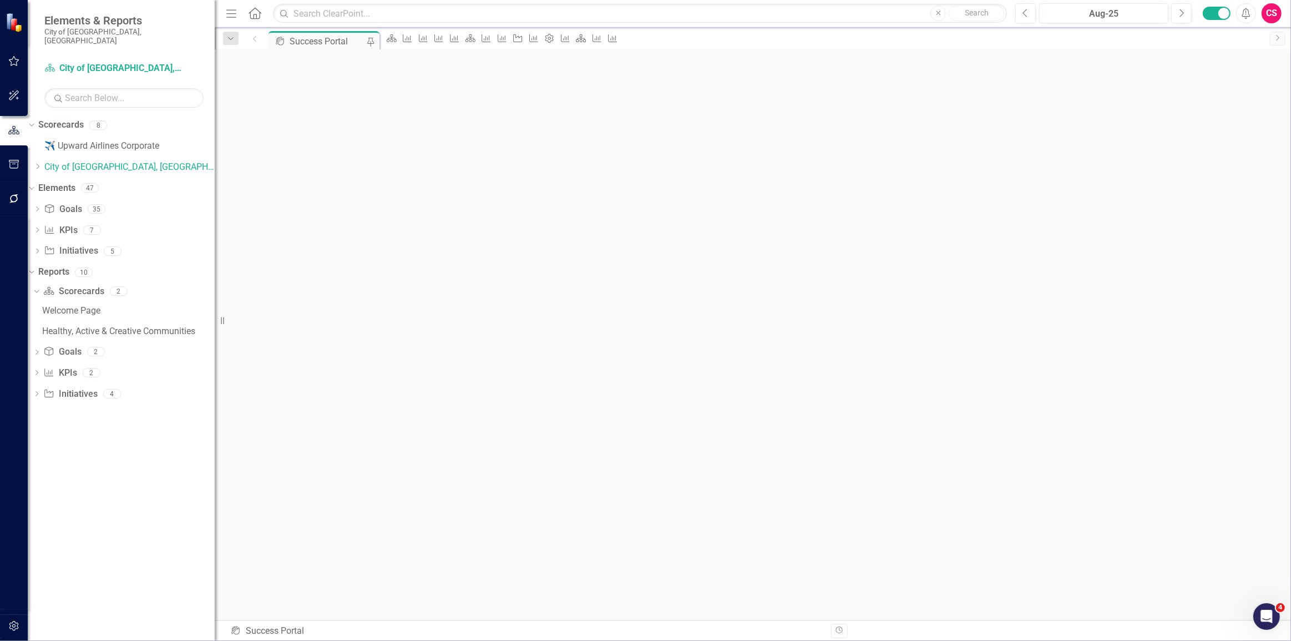
scroll to position [3, 0]
click at [78, 62] on link "Scorecard City of [GEOGRAPHIC_DATA], [GEOGRAPHIC_DATA]" at bounding box center [113, 68] width 139 height 13
